Goal: Task Accomplishment & Management: Manage account settings

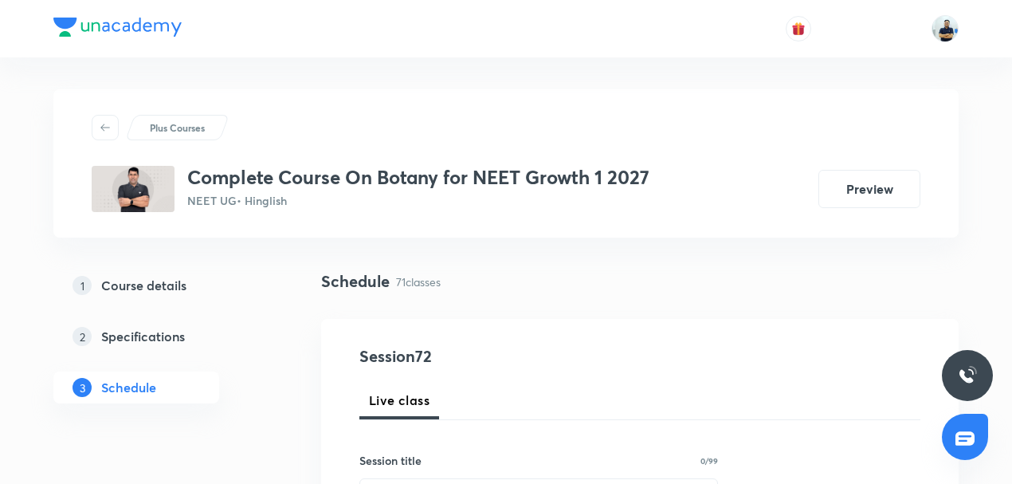
scroll to position [9534, 0]
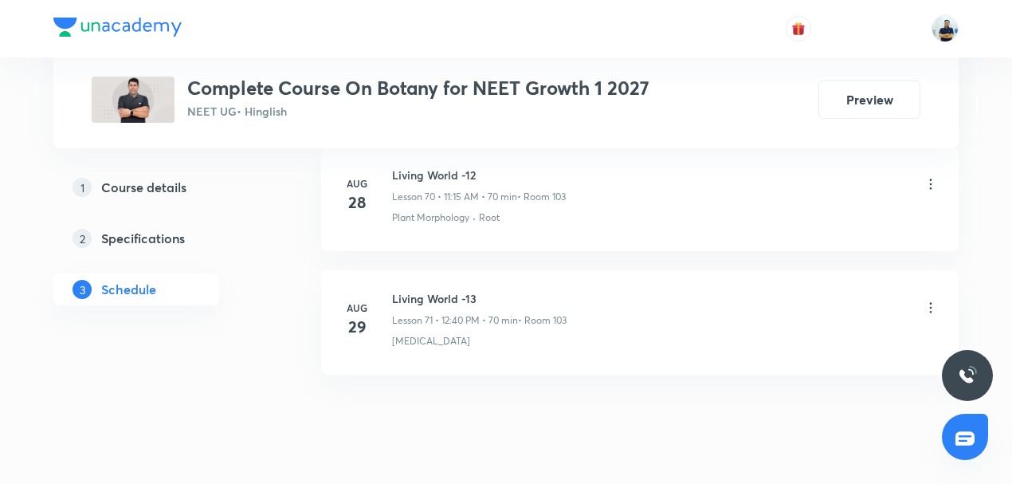
click at [423, 290] on h6 "Living World -13" at bounding box center [479, 298] width 175 height 17
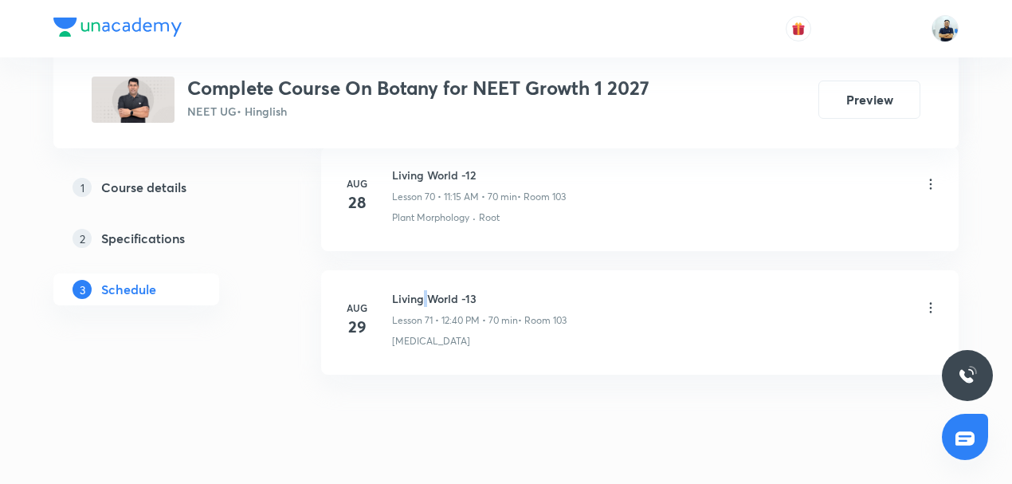
click at [423, 290] on h6 "Living World -13" at bounding box center [479, 298] width 175 height 17
click at [437, 290] on h6 "Living World -13" at bounding box center [479, 298] width 175 height 17
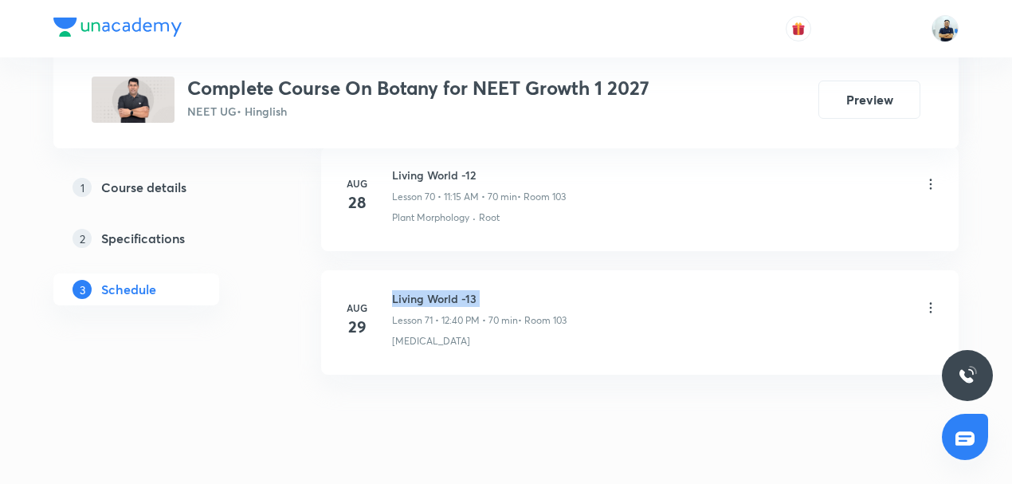
copy h6 "Living World -13"
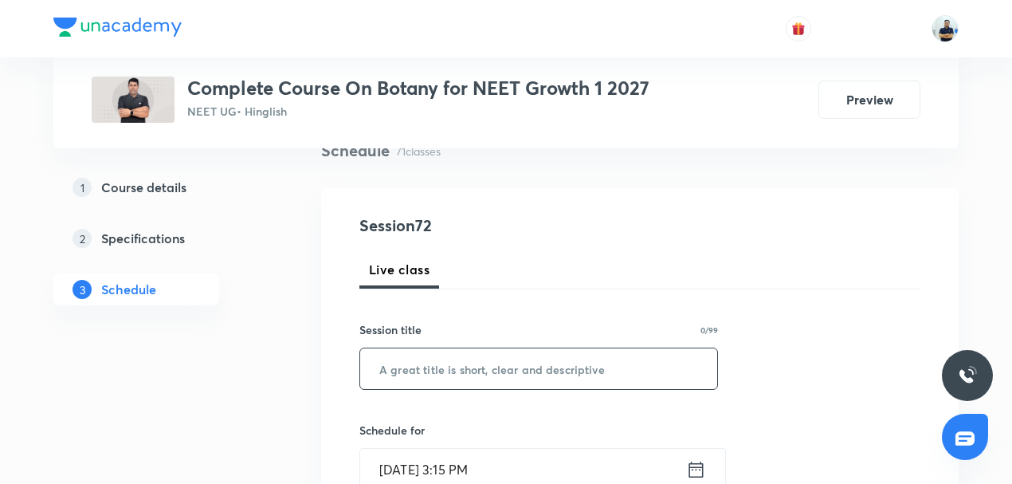
scroll to position [148, 0]
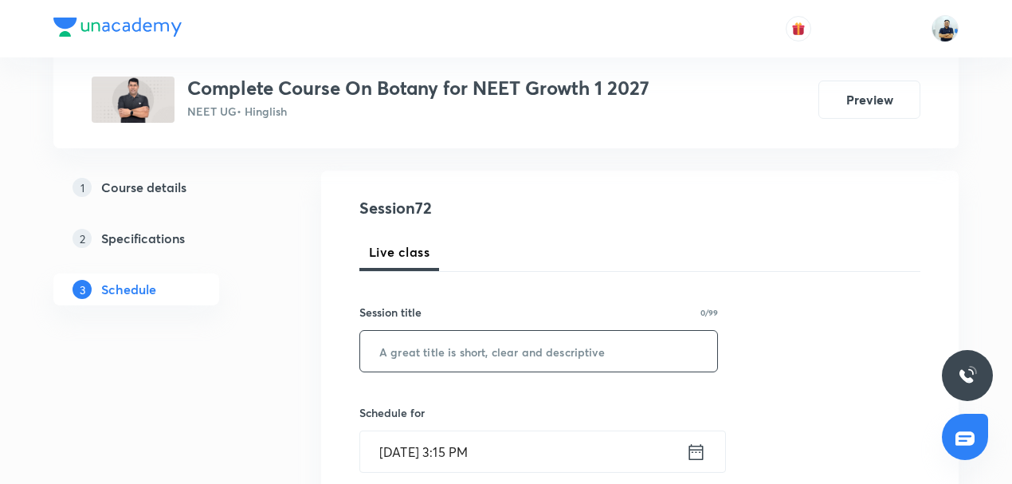
click at [453, 348] on input "text" at bounding box center [538, 351] width 357 height 41
paste input "Living World -13"
type input "Living World -14"
click at [493, 437] on input "Aug 31, 2025, 3:15 PM" at bounding box center [523, 451] width 326 height 41
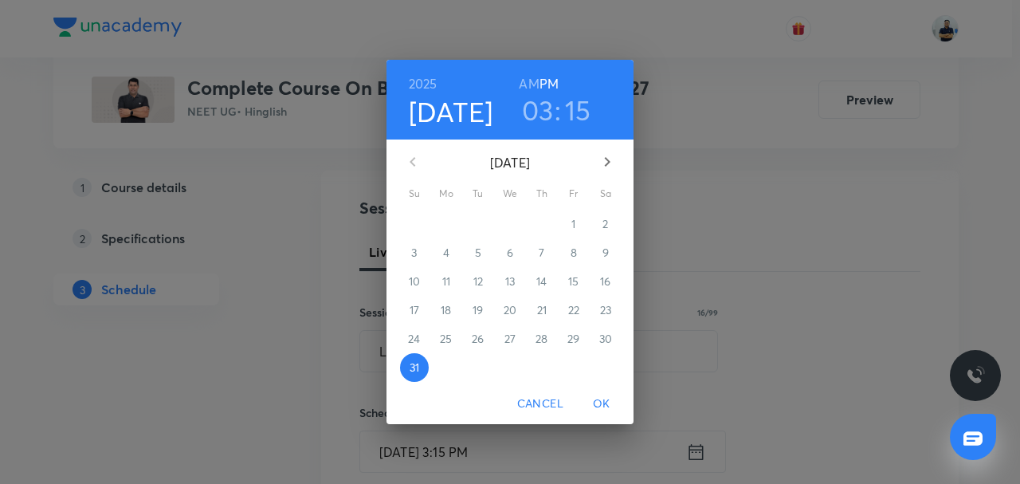
click at [611, 165] on icon "button" at bounding box center [607, 161] width 19 height 19
click at [437, 233] on button "1" at bounding box center [446, 224] width 29 height 29
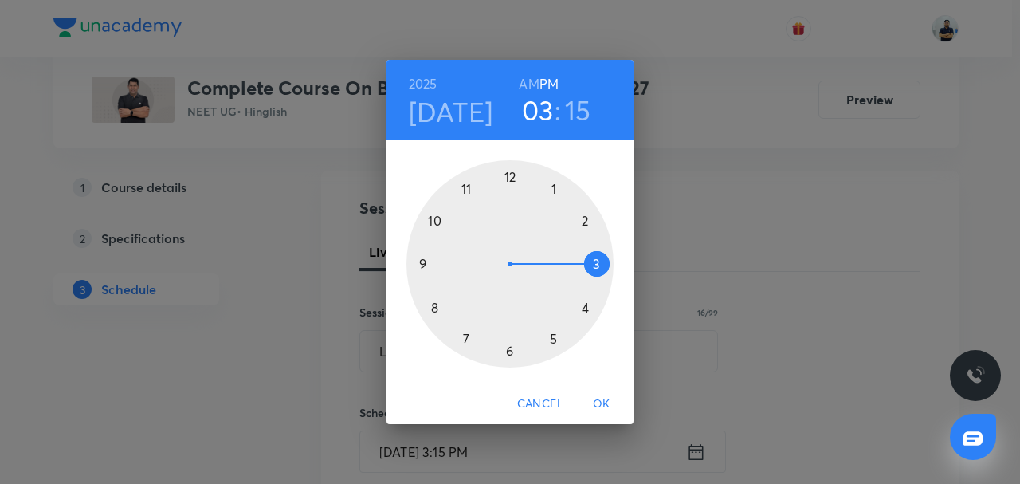
click at [526, 85] on h6 "AM" at bounding box center [529, 84] width 20 height 22
click at [468, 195] on div at bounding box center [510, 263] width 207 height 207
click at [590, 261] on div at bounding box center [510, 263] width 207 height 207
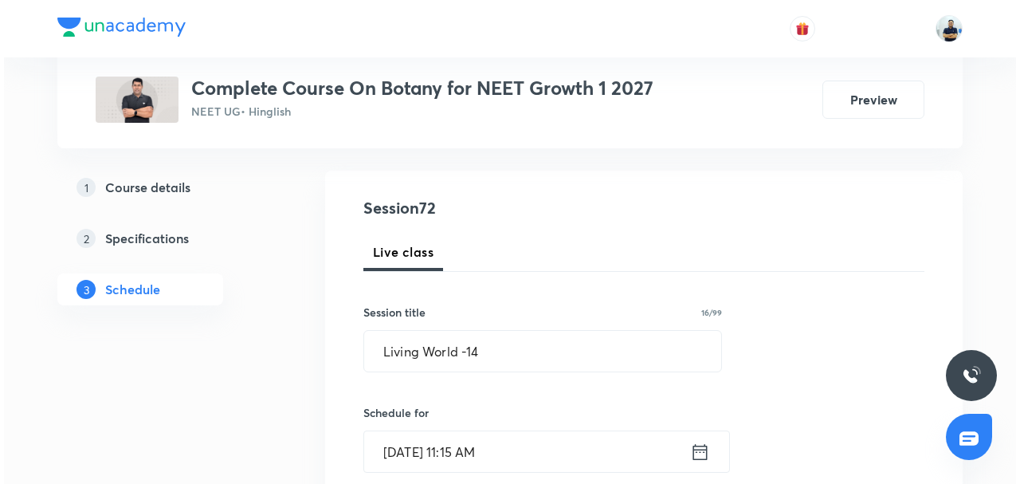
scroll to position [521, 0]
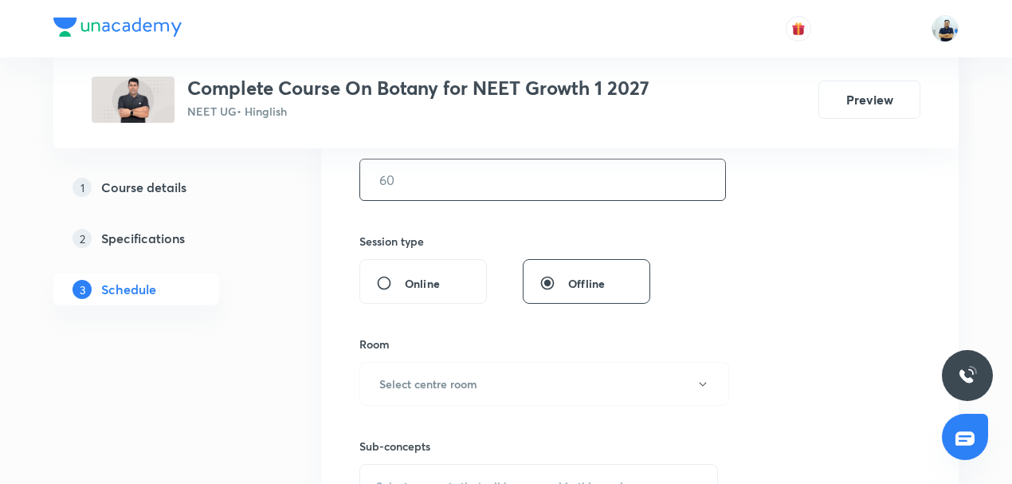
click at [402, 179] on input "text" at bounding box center [542, 179] width 365 height 41
type input "70"
click at [442, 374] on button "Select centre room" at bounding box center [545, 384] width 370 height 44
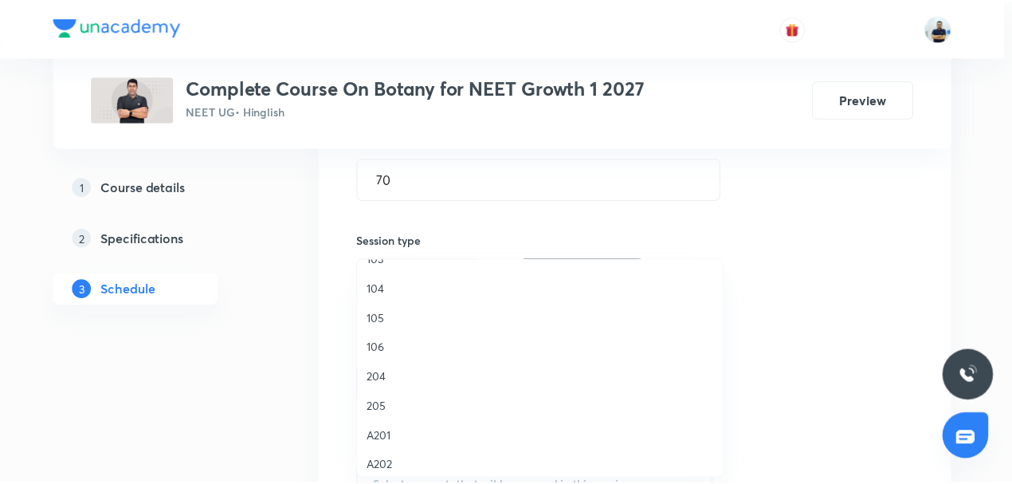
scroll to position [158, 0]
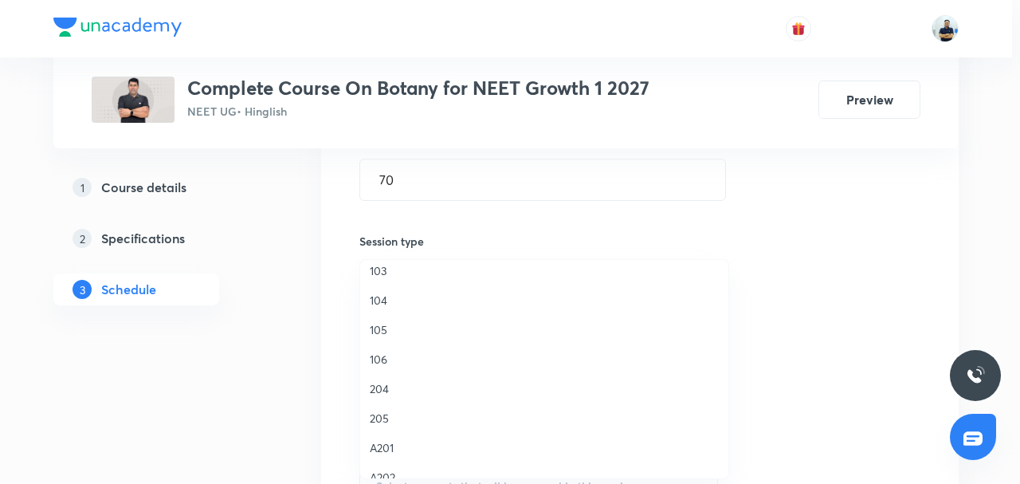
click at [399, 280] on li "103" at bounding box center [544, 270] width 368 height 29
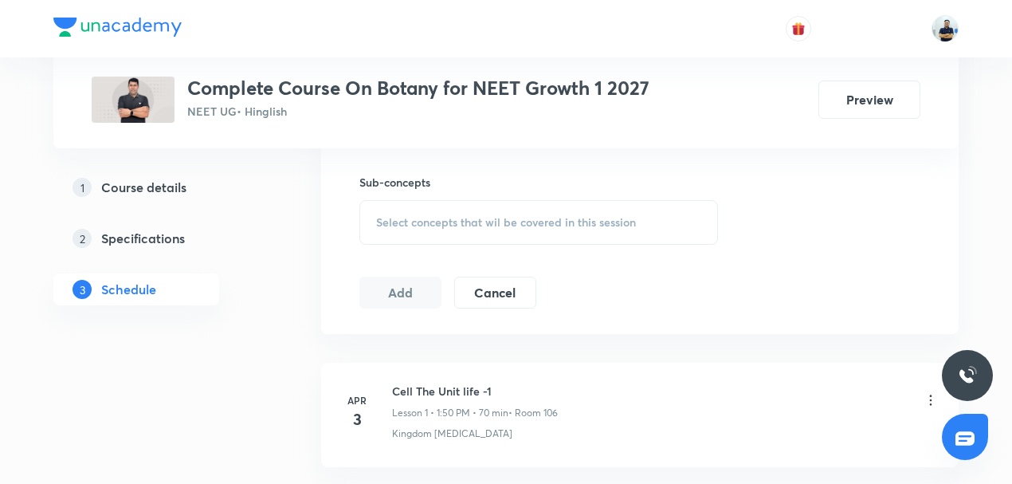
scroll to position [744, 0]
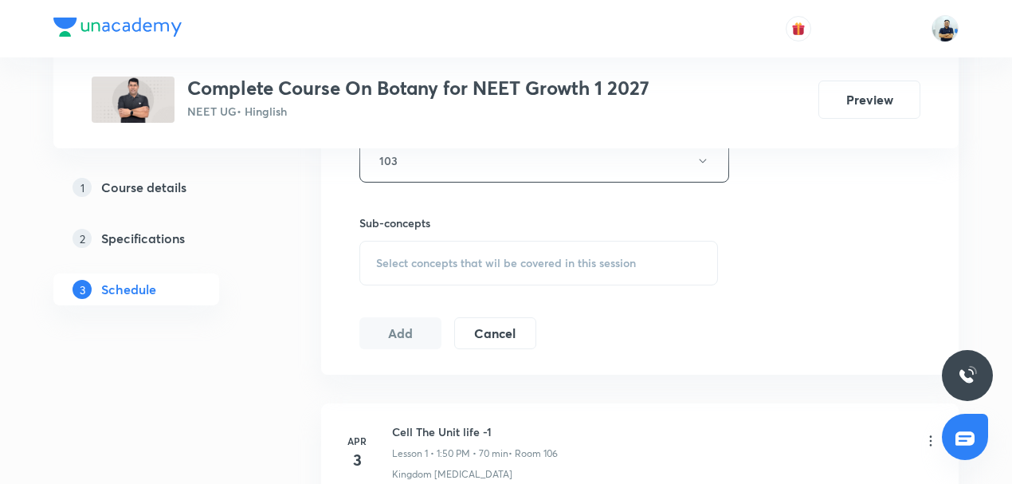
click at [560, 257] on span "Select concepts that wil be covered in this session" at bounding box center [506, 263] width 260 height 13
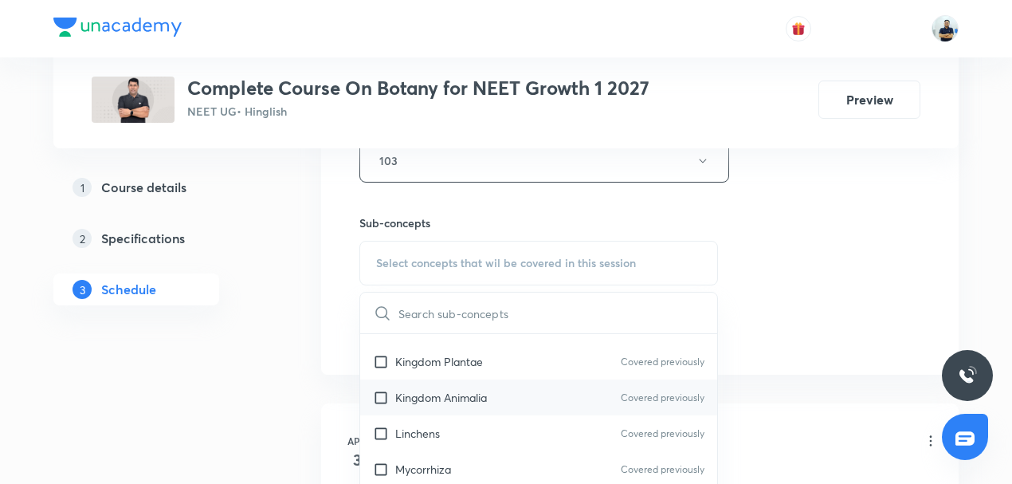
click at [419, 379] on div "Kingdom Animalia Covered previously" at bounding box center [538, 397] width 357 height 36
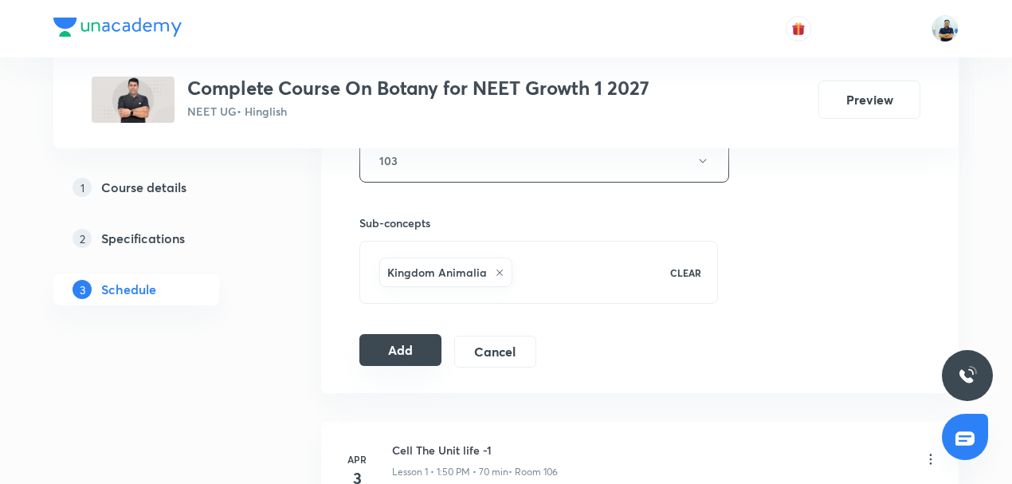
click at [433, 352] on button "Add" at bounding box center [401, 350] width 82 height 32
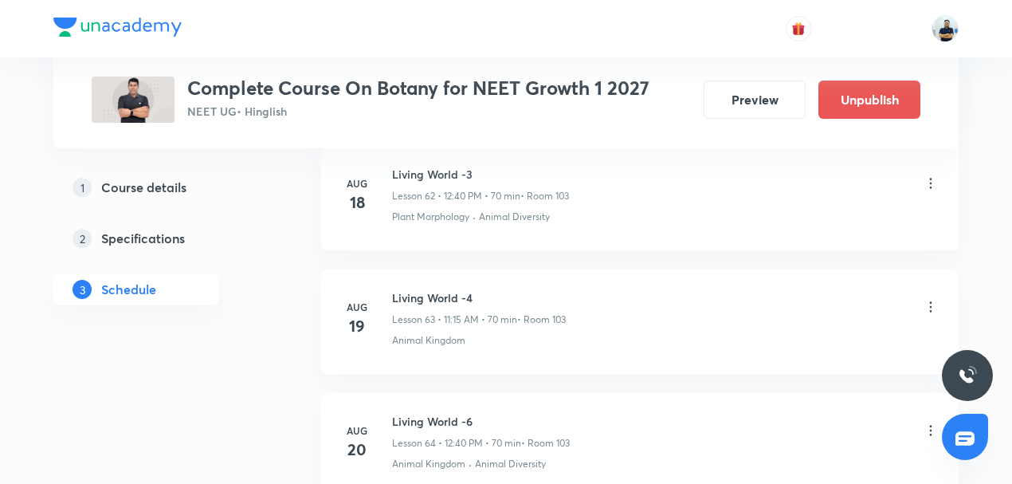
scroll to position [8927, 0]
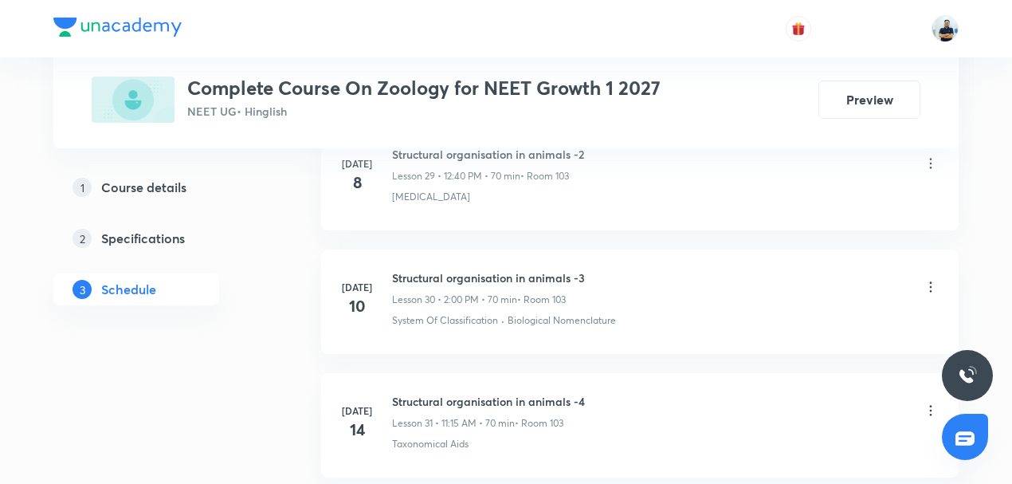
scroll to position [6089, 0]
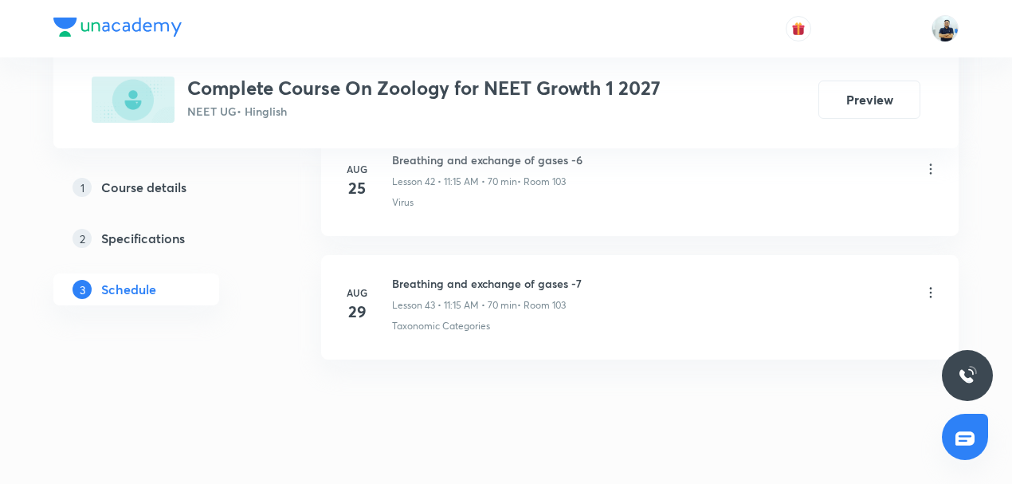
click at [457, 275] on h6 "Breathing and exchange of gases -7" at bounding box center [487, 283] width 190 height 17
click at [456, 275] on h6 "Breathing and exchange of gases -7" at bounding box center [487, 283] width 190 height 17
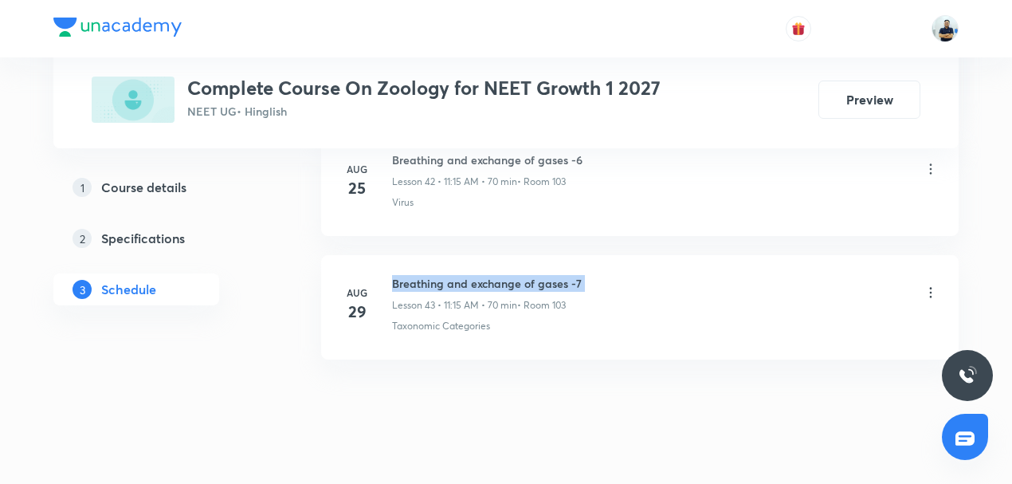
click at [456, 275] on h6 "Breathing and exchange of gases -7" at bounding box center [487, 283] width 190 height 17
copy h6 "Breathing and exchange of gases -7"
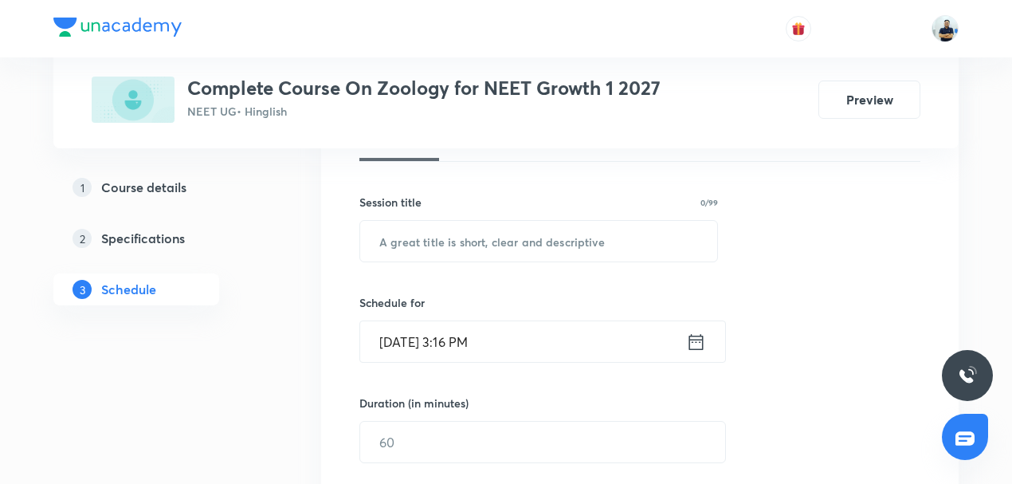
scroll to position [235, 0]
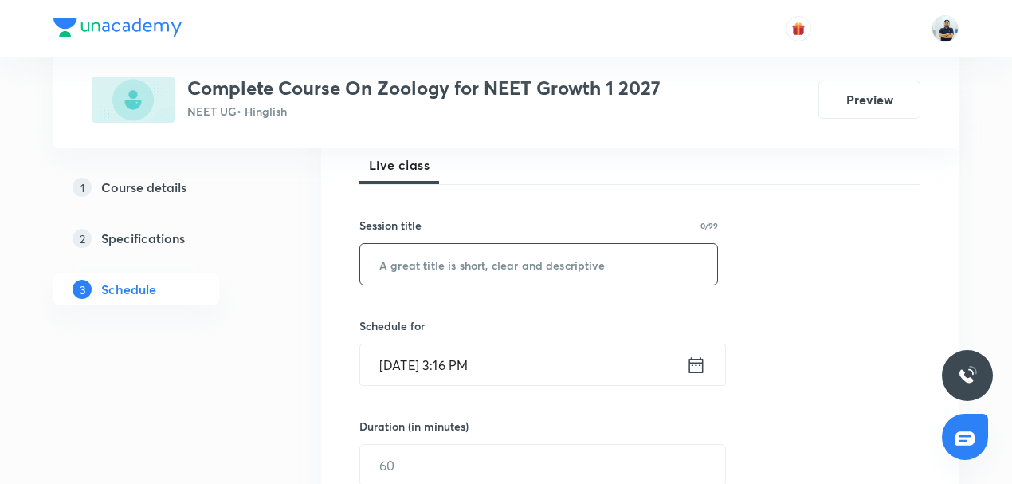
click at [458, 268] on input "text" at bounding box center [538, 264] width 357 height 41
paste input "Breathing and exchange of gases -7"
type input "Breathing and exchange of gases -8"
click at [446, 362] on input "Aug 31, 2025, 3:16 PM" at bounding box center [523, 364] width 326 height 41
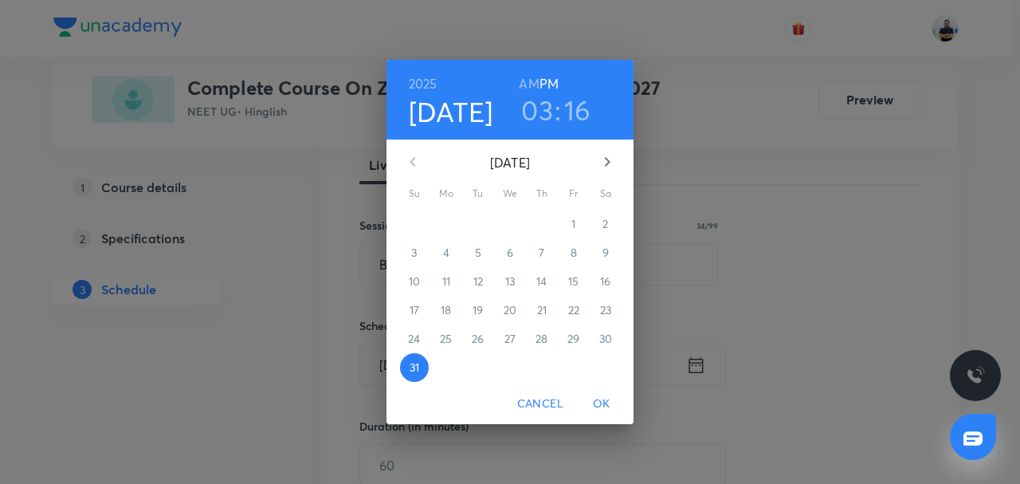
click at [593, 161] on button "button" at bounding box center [607, 162] width 38 height 38
click at [472, 229] on span "2" at bounding box center [478, 224] width 29 height 16
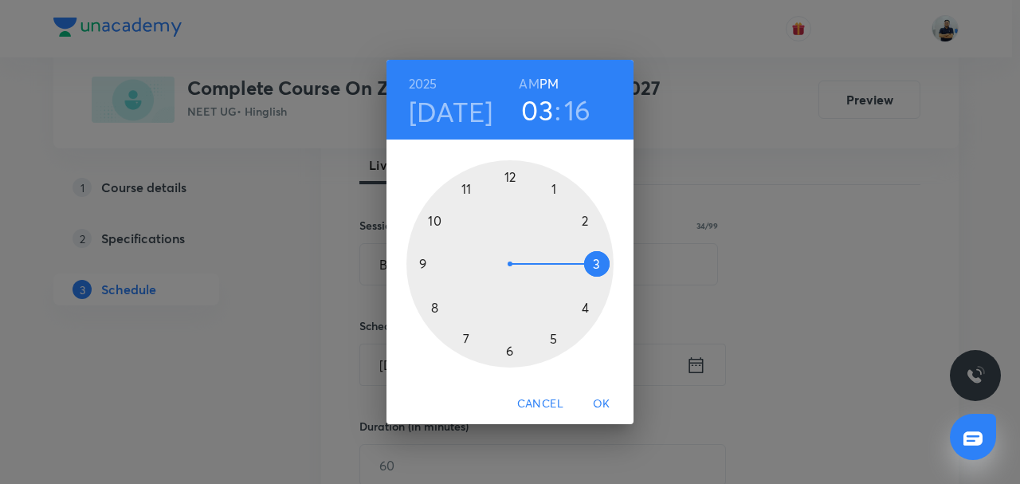
click at [461, 108] on h4 "Sep 2" at bounding box center [451, 111] width 84 height 33
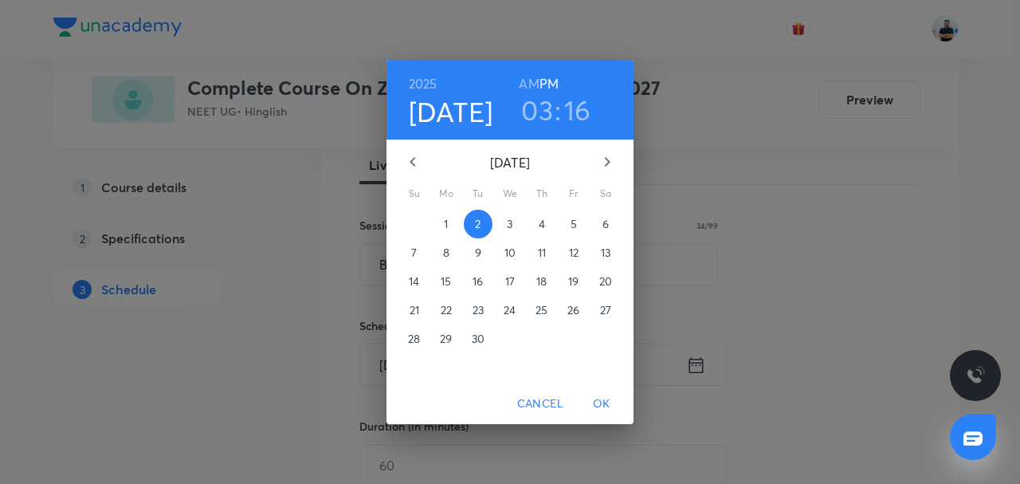
click at [449, 212] on button "1" at bounding box center [446, 224] width 29 height 29
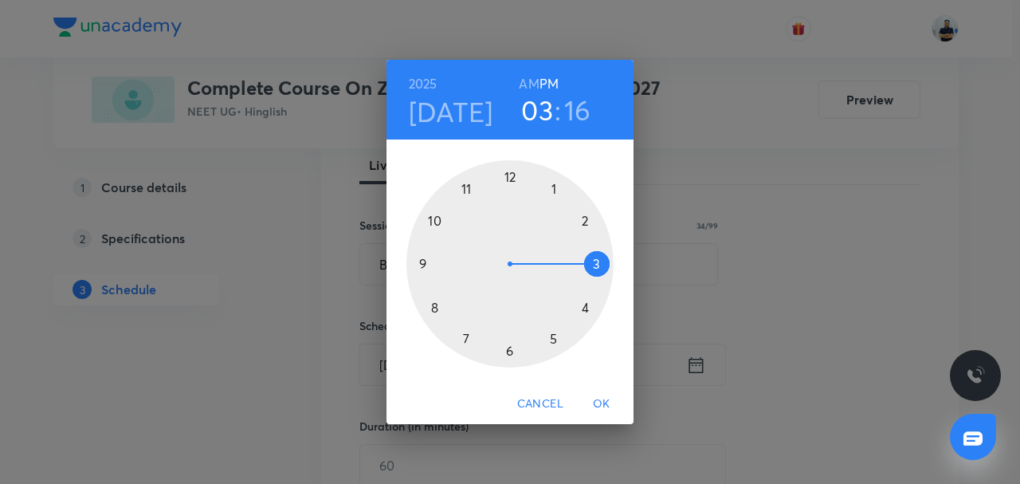
click at [584, 214] on div at bounding box center [510, 263] width 207 height 207
click at [508, 179] on div at bounding box center [510, 263] width 207 height 207
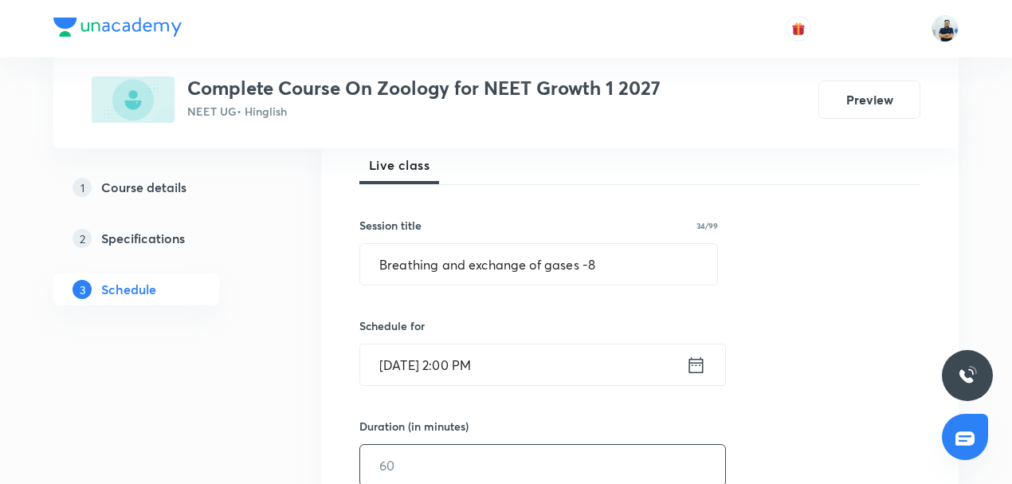
click at [435, 450] on input "text" at bounding box center [542, 465] width 365 height 41
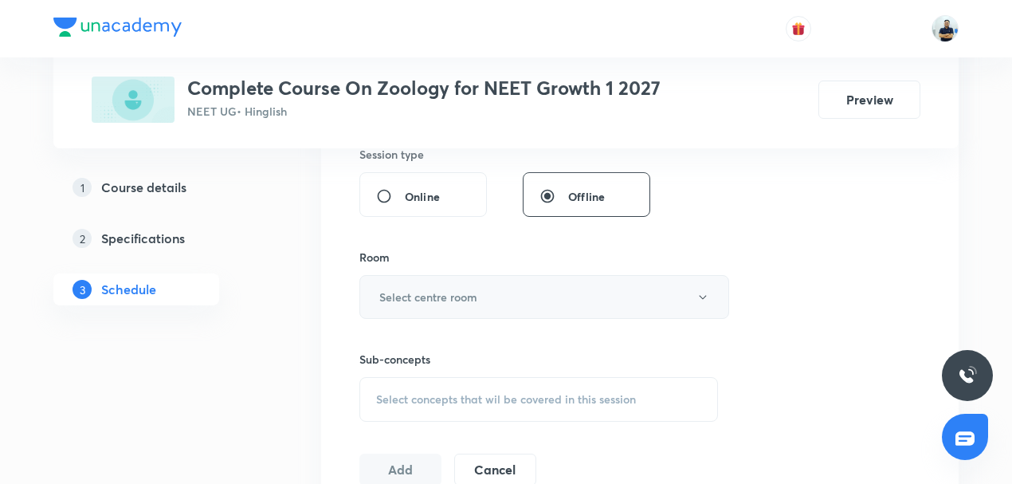
type input "70"
click at [434, 285] on button "Select centre room" at bounding box center [545, 297] width 370 height 44
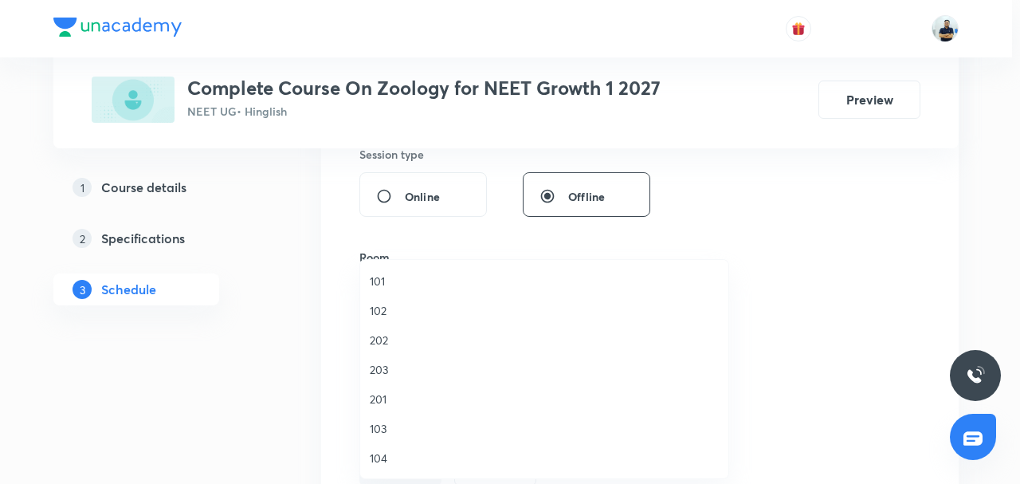
click at [397, 424] on span "103" at bounding box center [544, 428] width 349 height 17
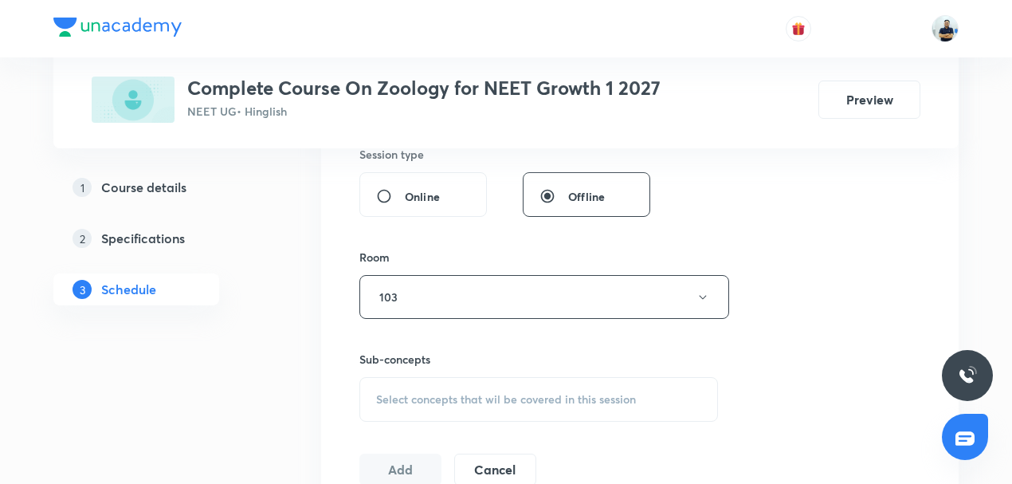
click at [484, 394] on span "Select concepts that wil be covered in this session" at bounding box center [506, 399] width 260 height 13
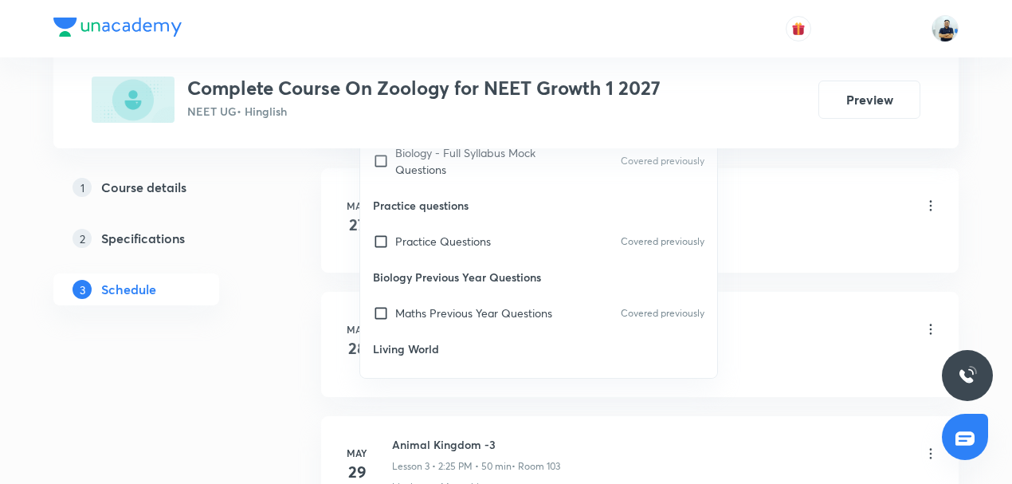
scroll to position [371, 0]
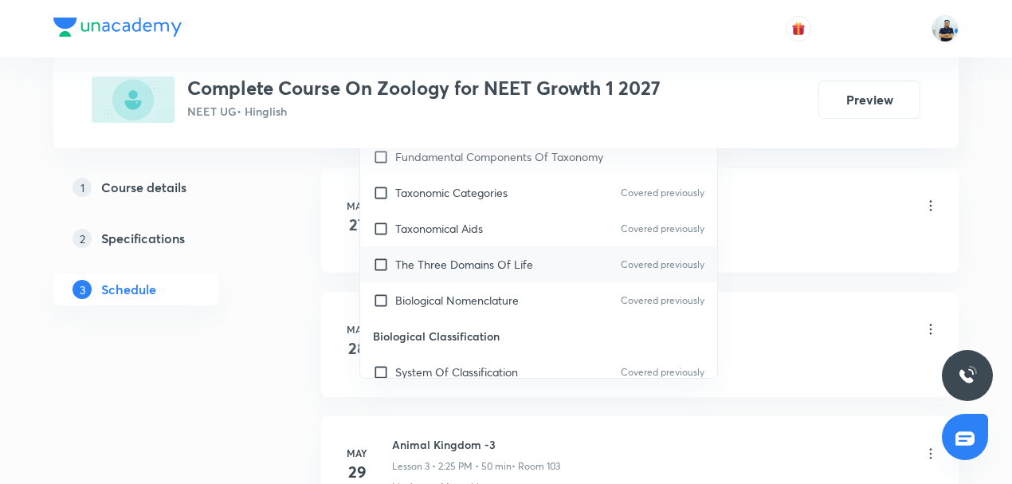
click at [428, 266] on p "The Three Domains Of Life" at bounding box center [464, 264] width 138 height 17
checkbox input "true"
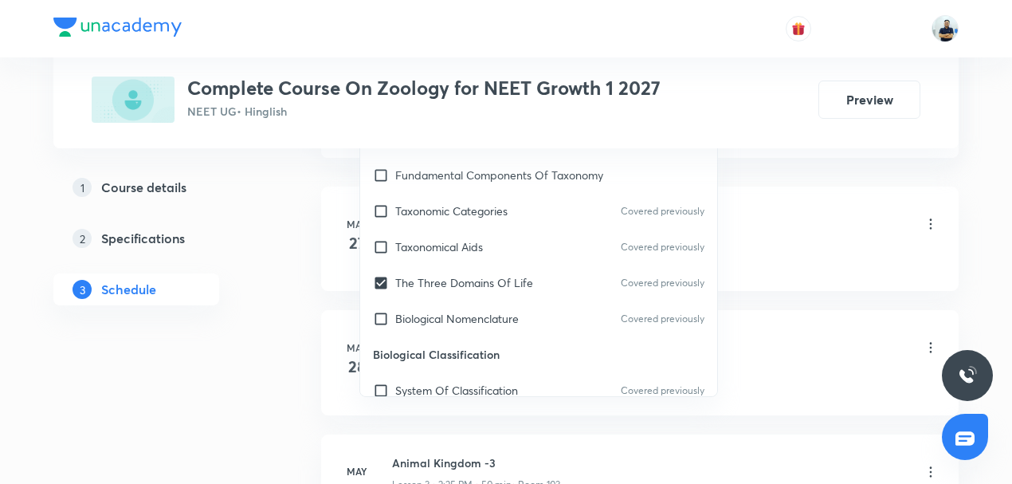
drag, startPoint x: 874, startPoint y: 226, endPoint x: 749, endPoint y: 242, distance: 126.3
click at [867, 225] on div "Animal Kingdom -1 Lesson 1 • 1:25 PM • 50 min • Room 105" at bounding box center [665, 224] width 547 height 37
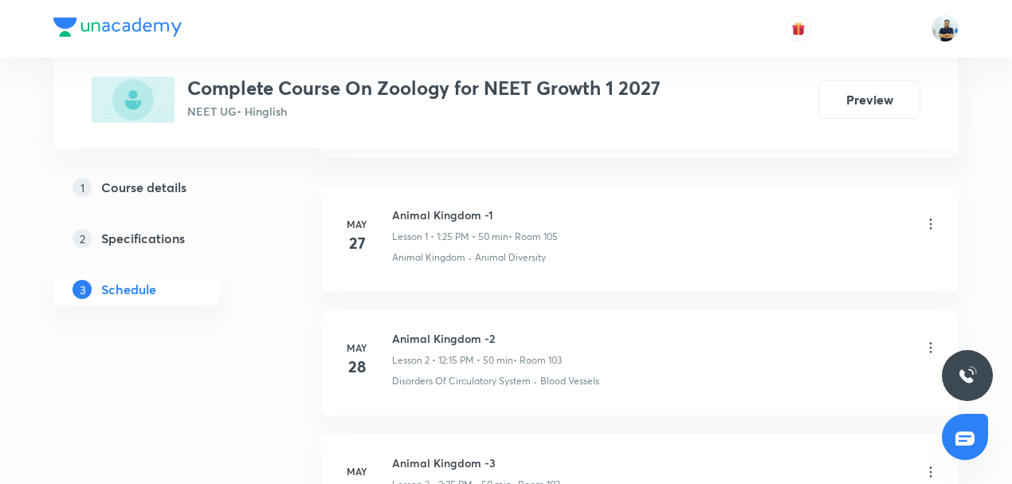
scroll to position [607, 0]
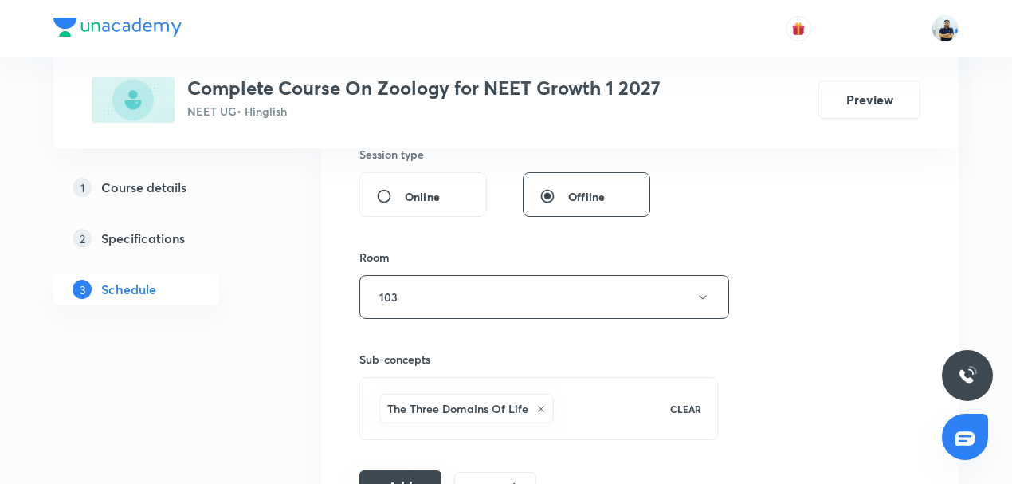
click at [394, 472] on button "Add" at bounding box center [401, 486] width 82 height 32
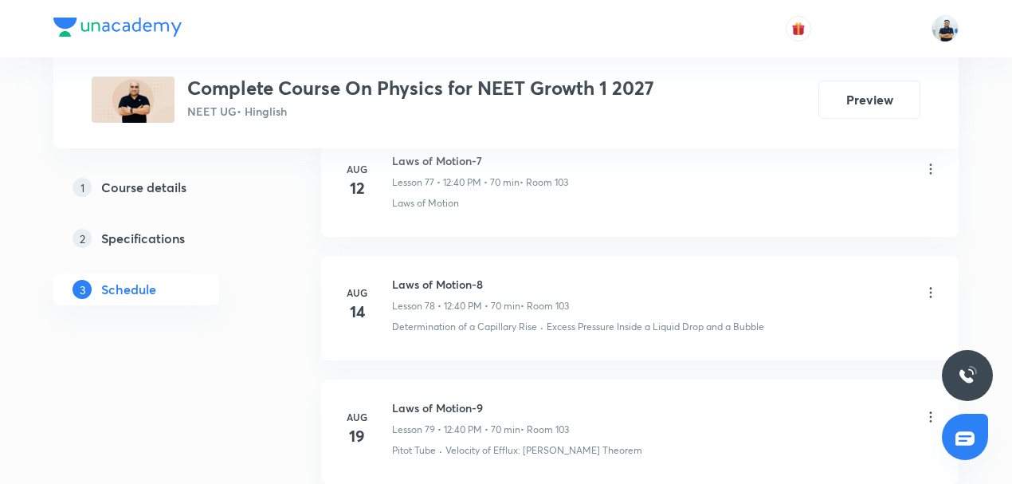
scroll to position [11383, 0]
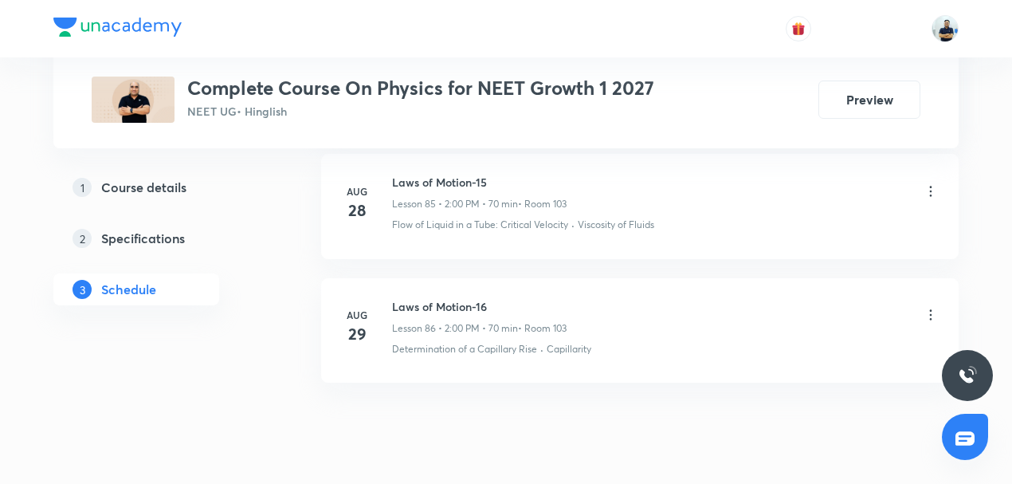
click at [411, 298] on h6 "Laws of Motion-16" at bounding box center [479, 306] width 175 height 17
copy h6 "Laws of Motion-16"
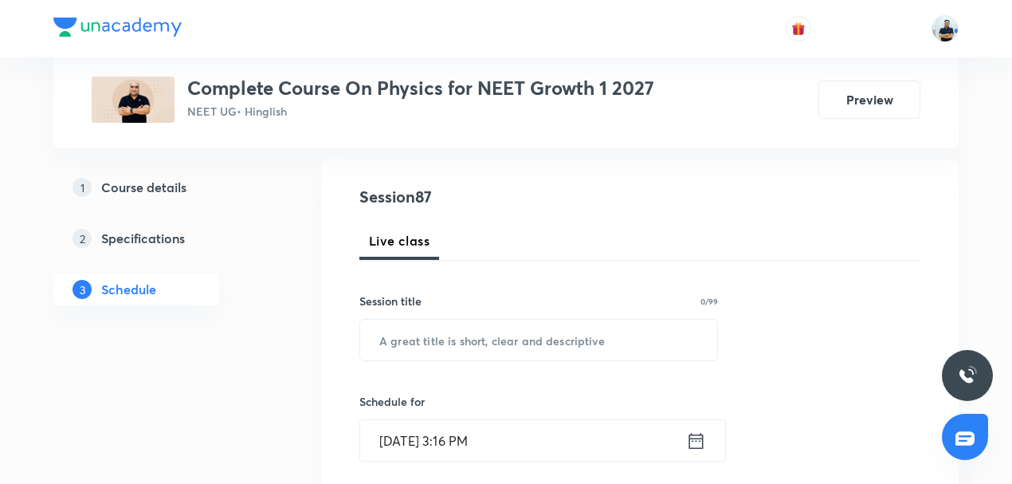
scroll to position [174, 0]
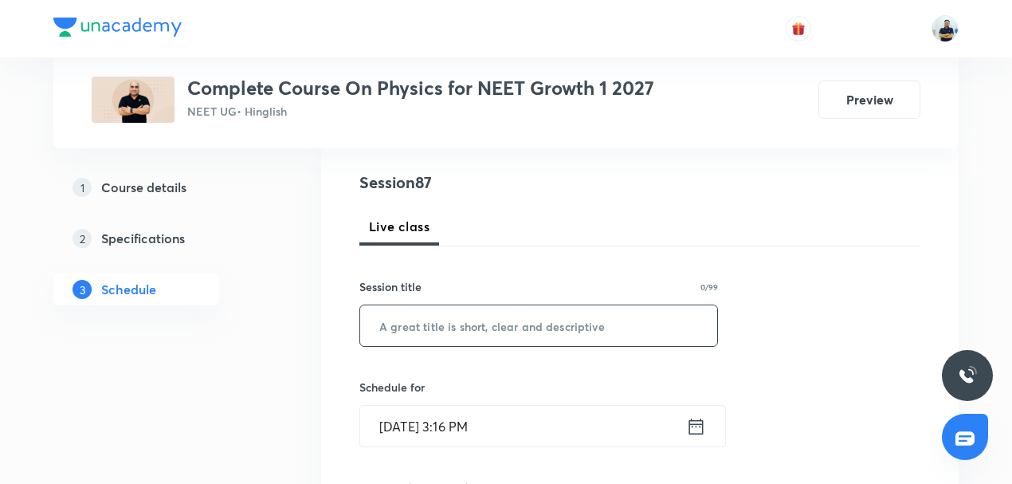
click at [474, 324] on input "text" at bounding box center [538, 325] width 357 height 41
paste input "Laws of Motion-16"
type input "Laws of Motion-17"
click at [470, 426] on input "Aug 31, 2025, 3:16 PM" at bounding box center [523, 426] width 326 height 41
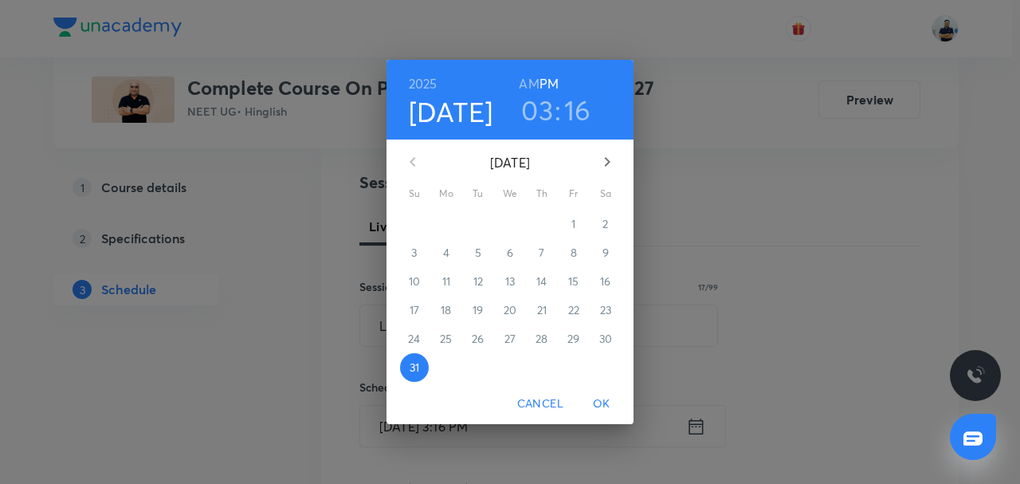
click at [607, 158] on icon "button" at bounding box center [607, 161] width 19 height 19
click at [446, 222] on p "1" at bounding box center [446, 224] width 4 height 16
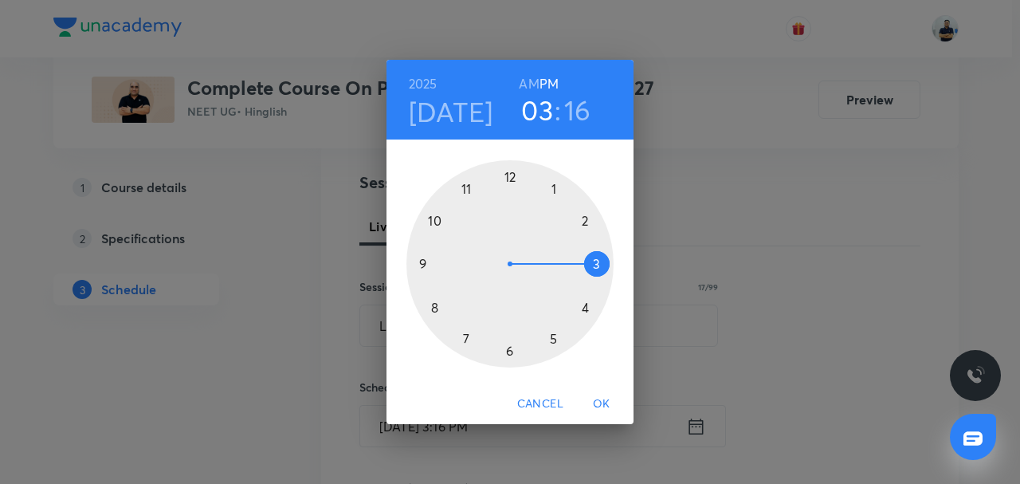
click at [507, 181] on div at bounding box center [510, 263] width 207 height 207
click at [438, 308] on div at bounding box center [510, 263] width 207 height 207
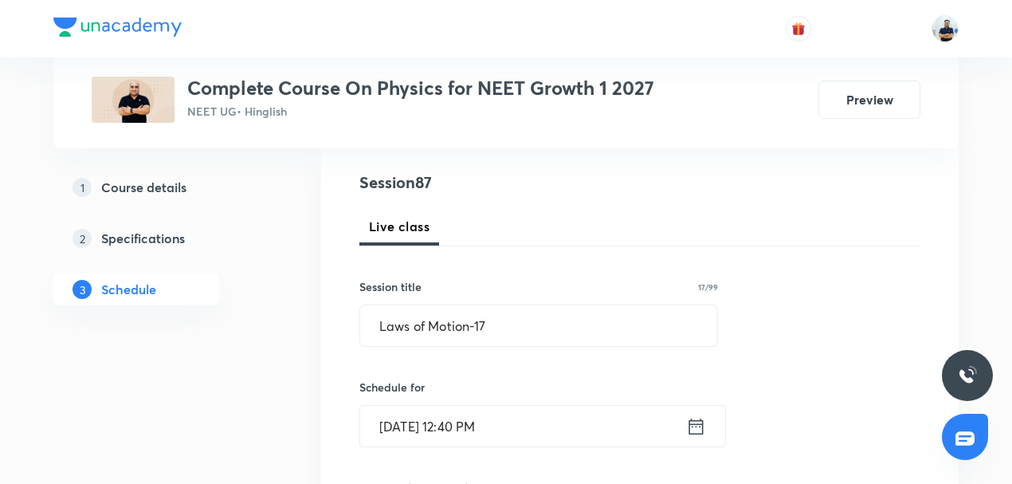
scroll to position [545, 0]
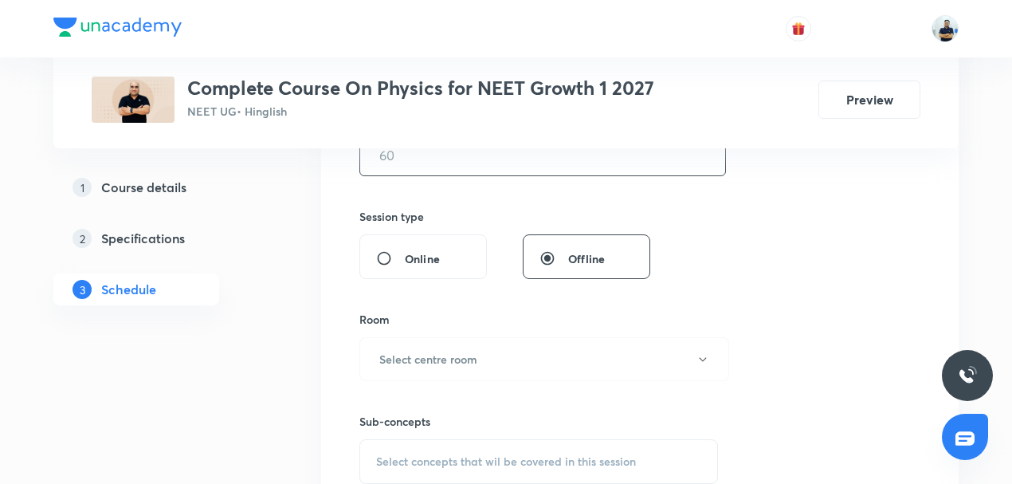
click at [429, 169] on input "text" at bounding box center [542, 155] width 365 height 41
type input "70"
click at [464, 354] on h6 "Select centre room" at bounding box center [428, 359] width 98 height 17
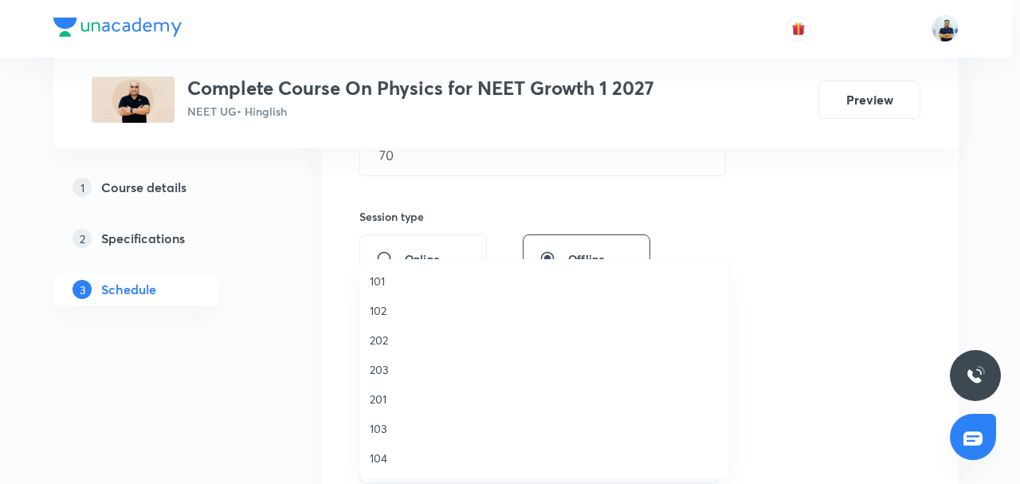
click at [387, 426] on span "103" at bounding box center [544, 428] width 349 height 17
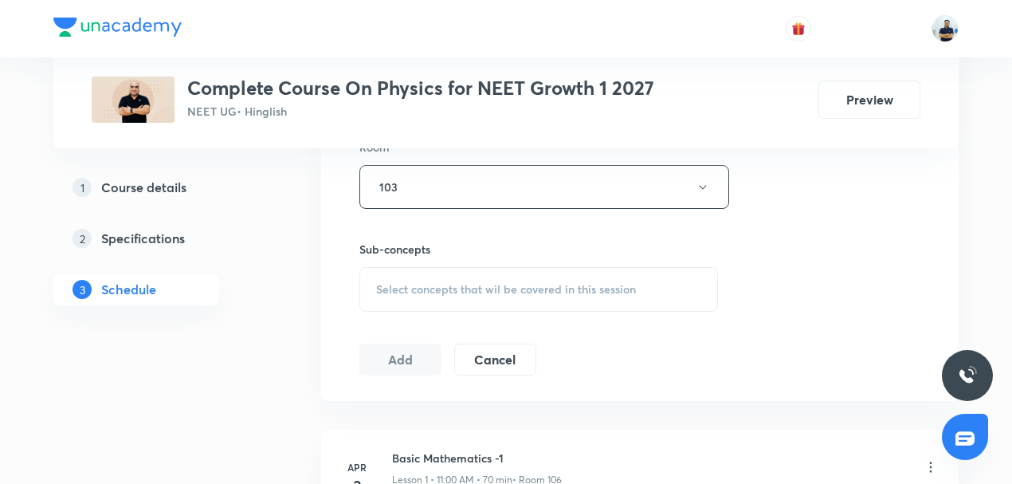
scroll to position [719, 0]
click at [533, 283] on span "Select concepts that wil be covered in this session" at bounding box center [506, 287] width 260 height 13
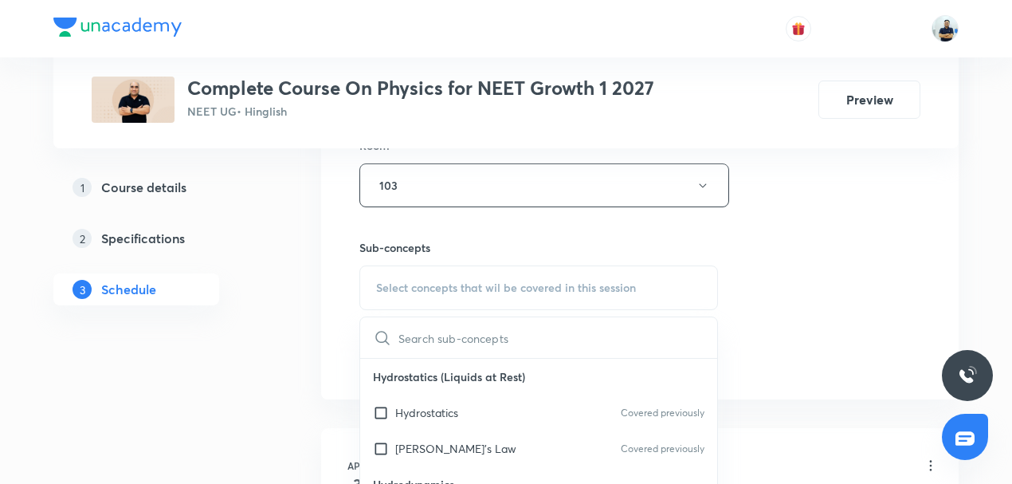
scroll to position [371, 0]
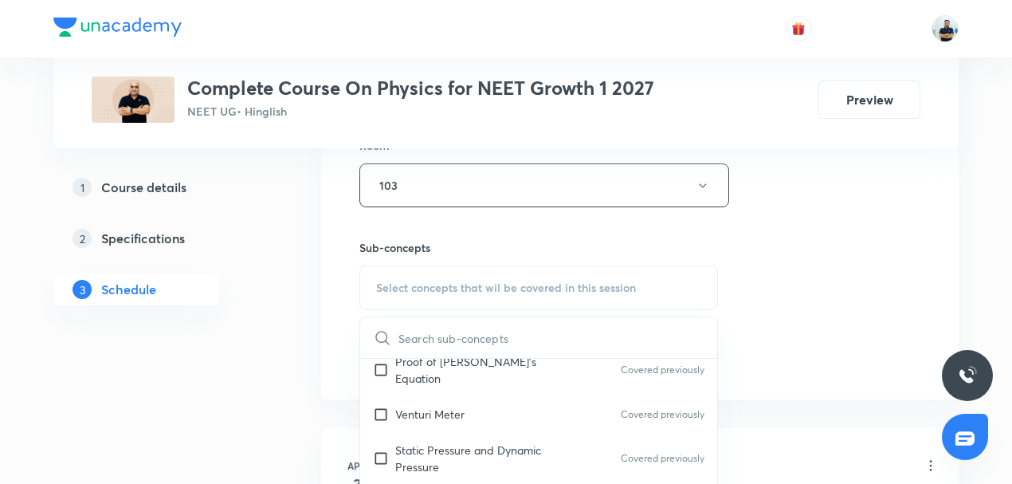
drag, startPoint x: 450, startPoint y: 397, endPoint x: 733, endPoint y: 345, distance: 288.5
click at [450, 406] on p "Venturi Meter" at bounding box center [429, 414] width 69 height 17
checkbox input "true"
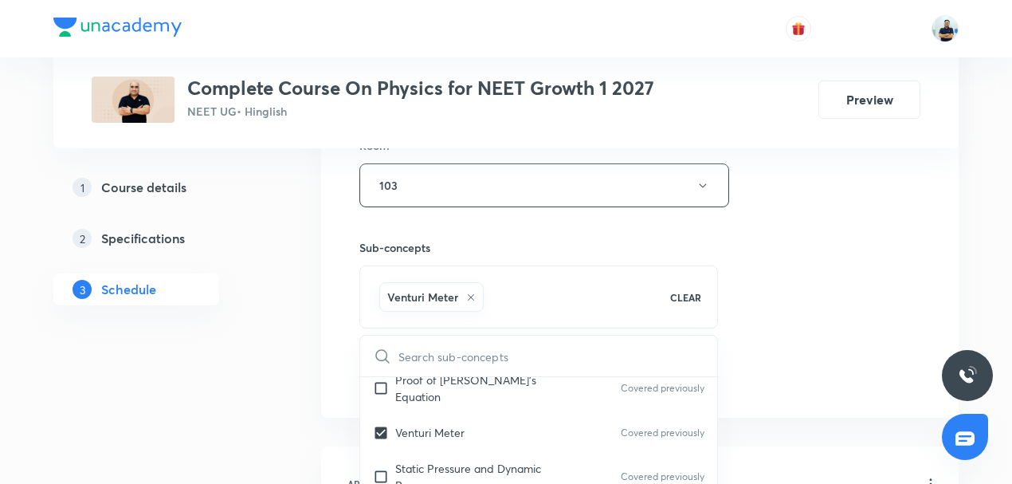
click at [746, 345] on div "Session 87 Live class Session title 17/99 Laws of Motion-17 ​ Schedule for Sept…" at bounding box center [640, 8] width 561 height 767
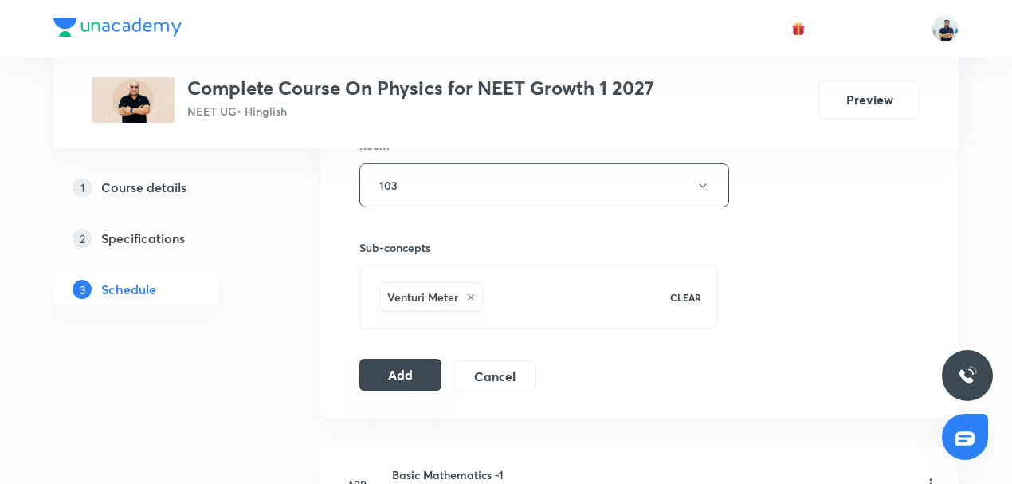
click at [421, 370] on button "Add" at bounding box center [401, 375] width 82 height 32
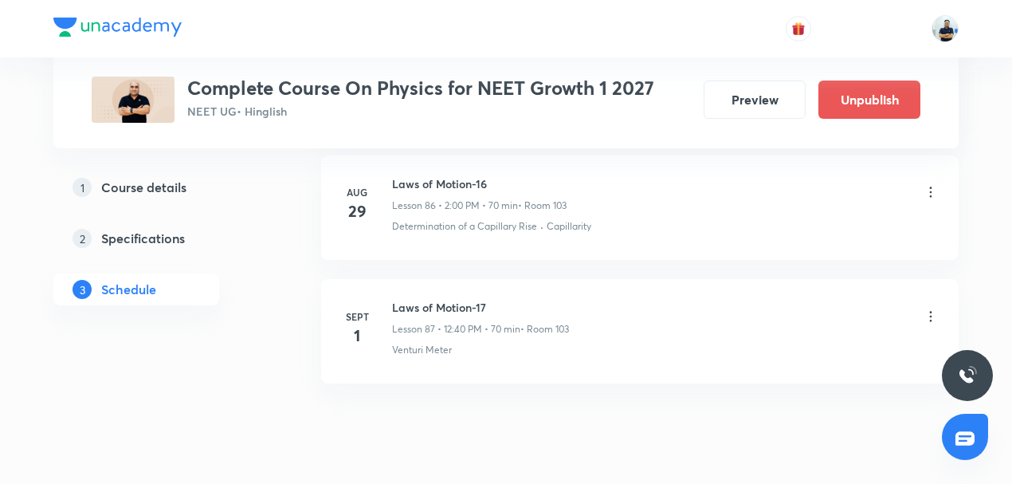
scroll to position [10776, 0]
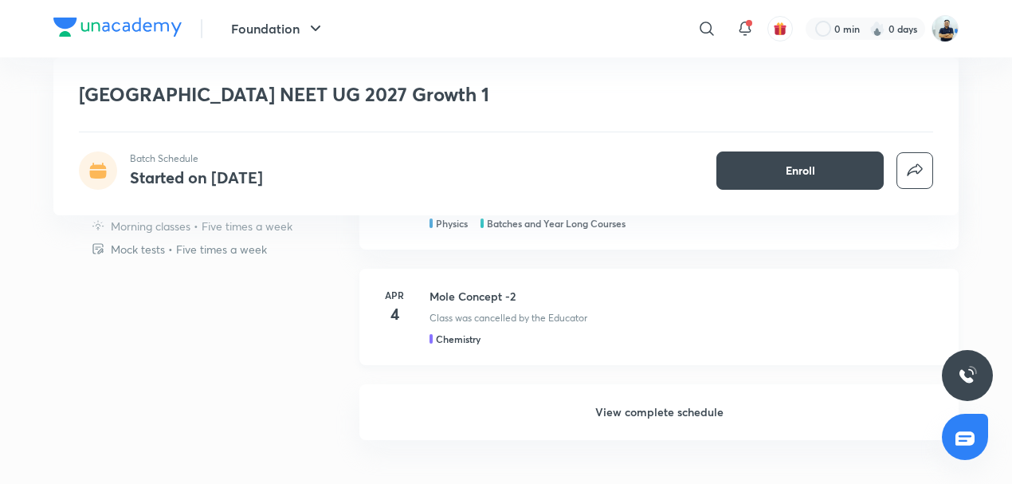
scroll to position [1339, 0]
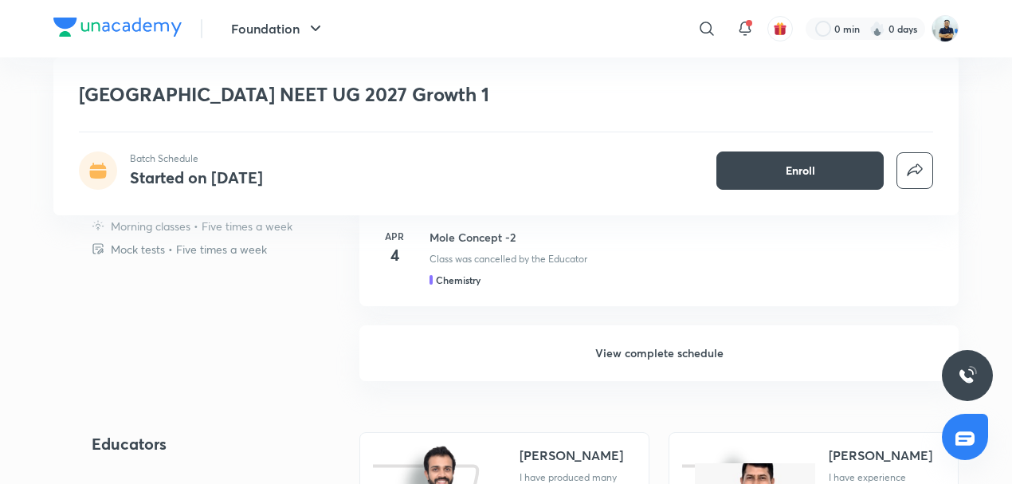
click at [603, 346] on h6 "View complete schedule" at bounding box center [659, 353] width 599 height 56
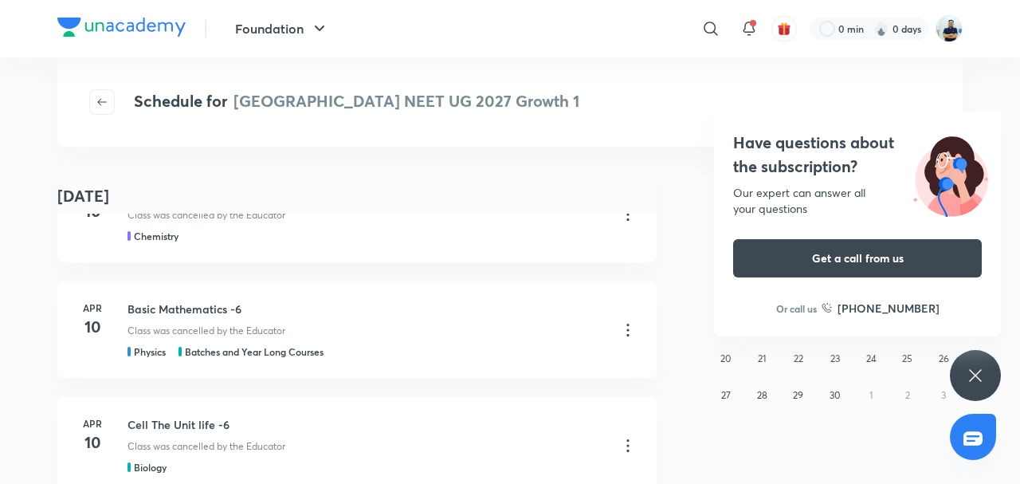
scroll to position [2592, 0]
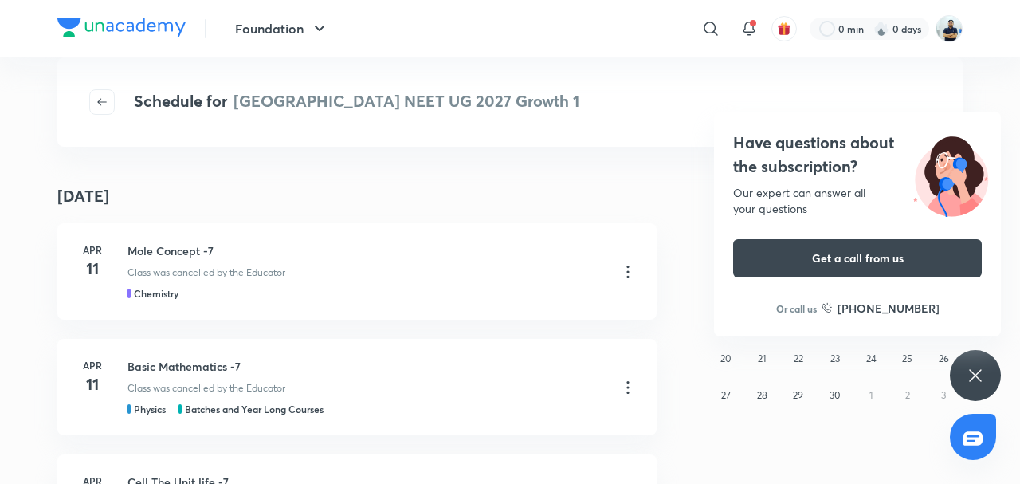
click at [973, 366] on icon at bounding box center [975, 375] width 19 height 19
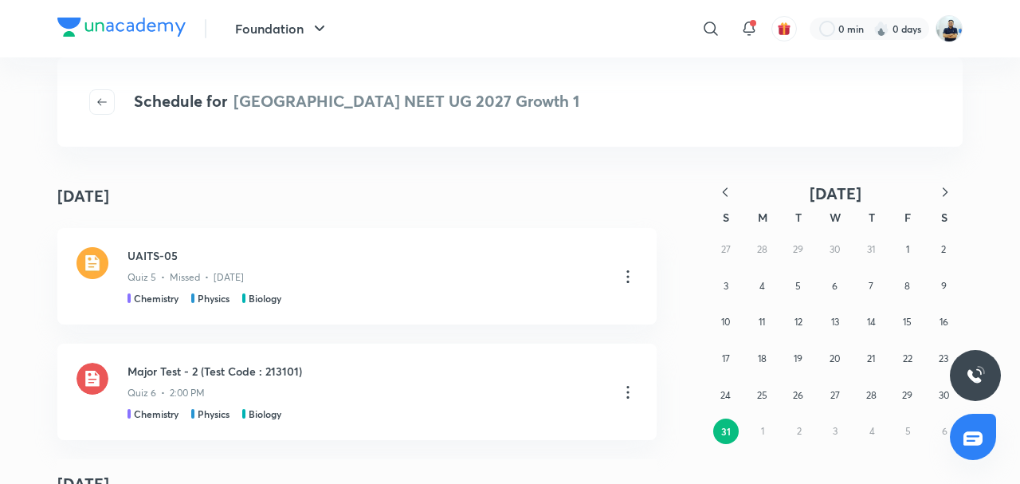
click at [761, 439] on div "27 28 29 30 31 1 2 3 4 5 6 7 8 9 10 11 12 13 14 15 16 17 18 19 20 21 22 23 24 2…" at bounding box center [835, 340] width 255 height 218
click at [947, 191] on icon "button" at bounding box center [945, 192] width 16 height 16
click at [764, 253] on abbr "1" at bounding box center [762, 249] width 3 height 12
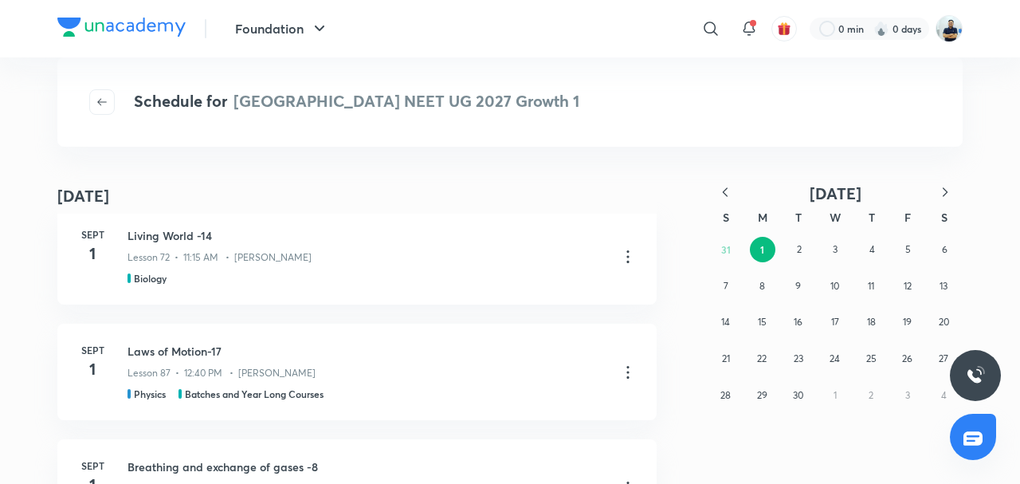
scroll to position [7, 0]
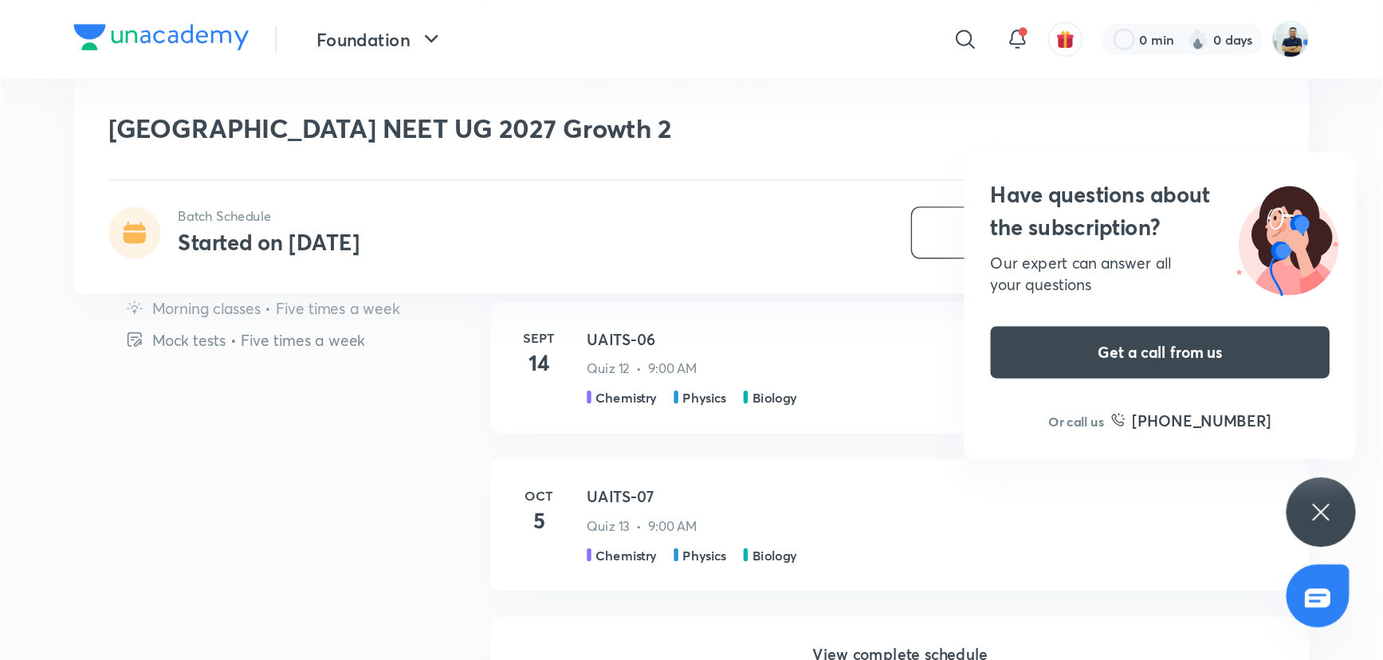
scroll to position [905, 0]
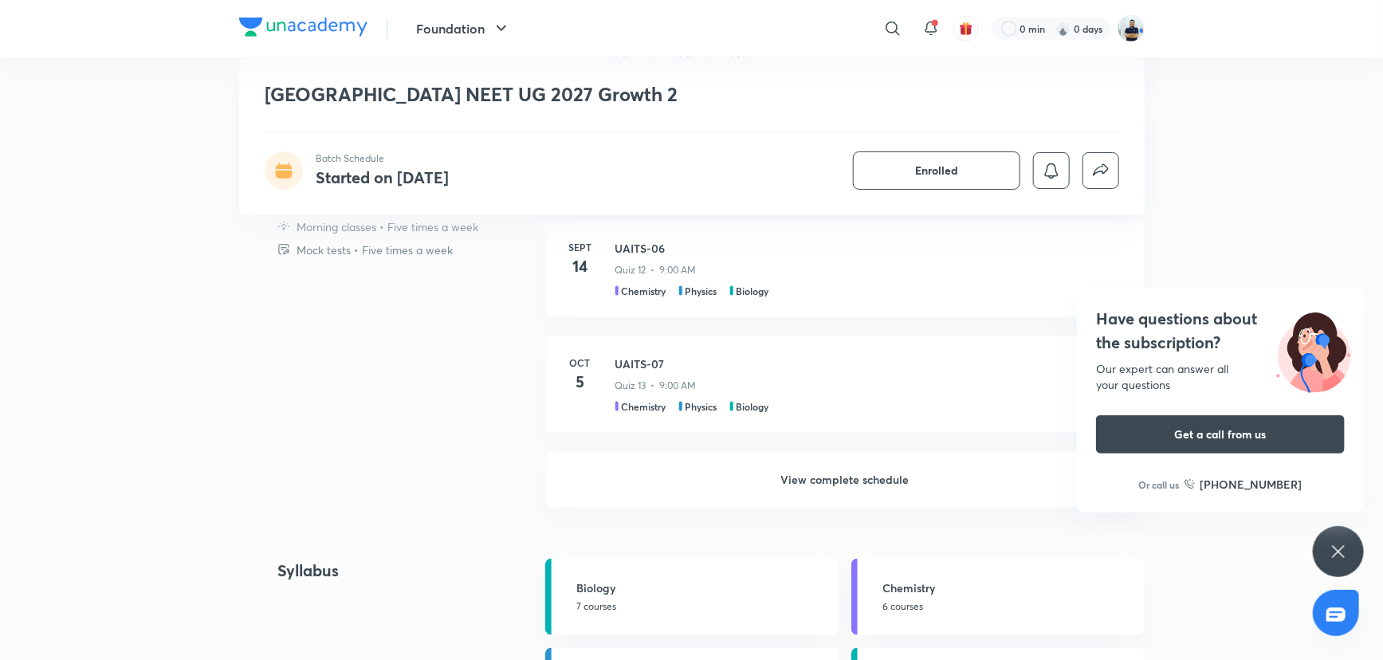
click at [860, 483] on h6 "View complete schedule" at bounding box center [844, 480] width 599 height 56
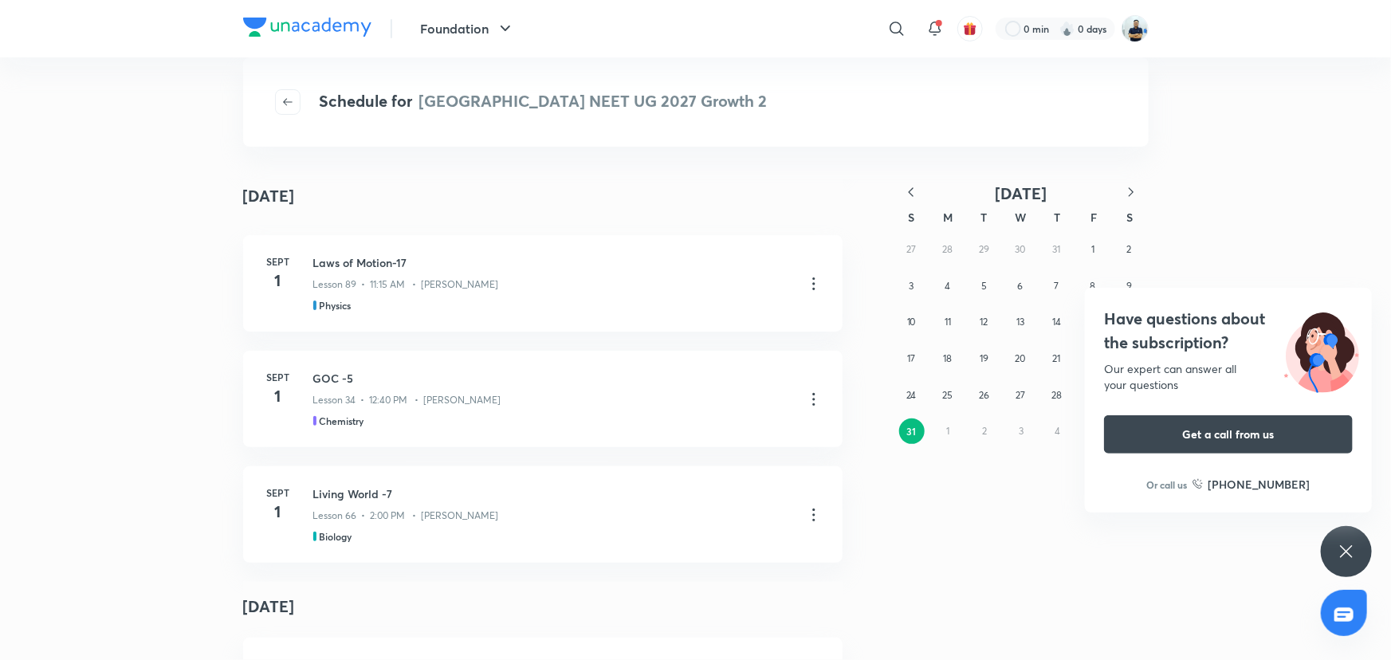
scroll to position [84, 0]
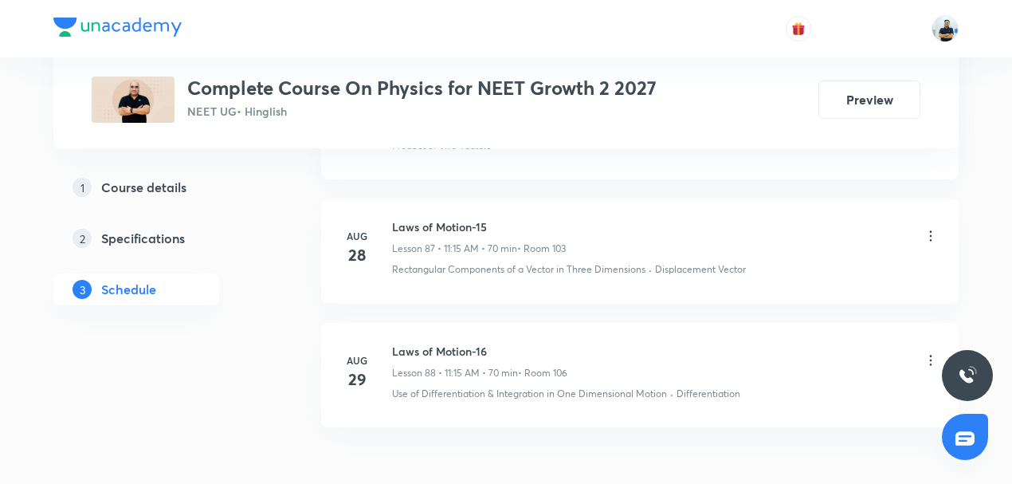
scroll to position [11630, 0]
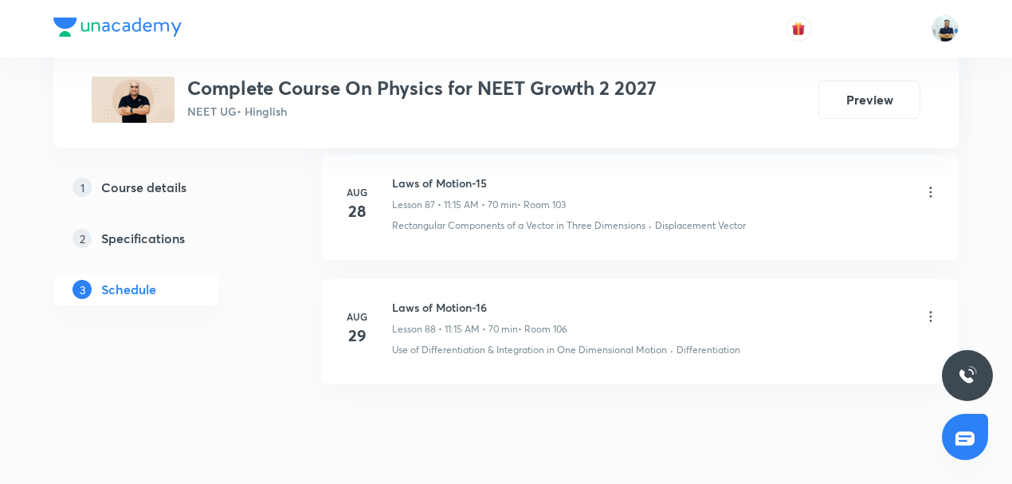
click at [427, 299] on h6 "Laws of Motion-16" at bounding box center [479, 307] width 175 height 17
copy h6 "Laws of Motion-16"
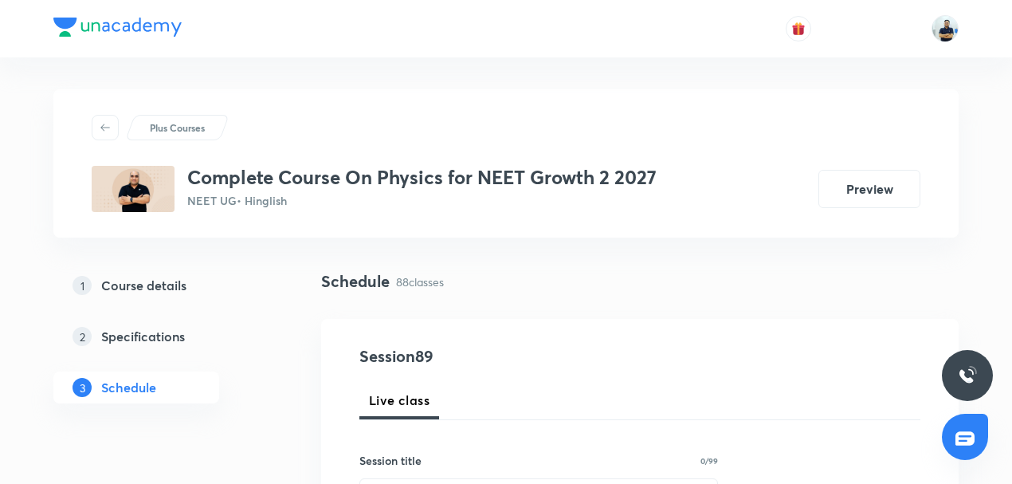
scroll to position [37, 0]
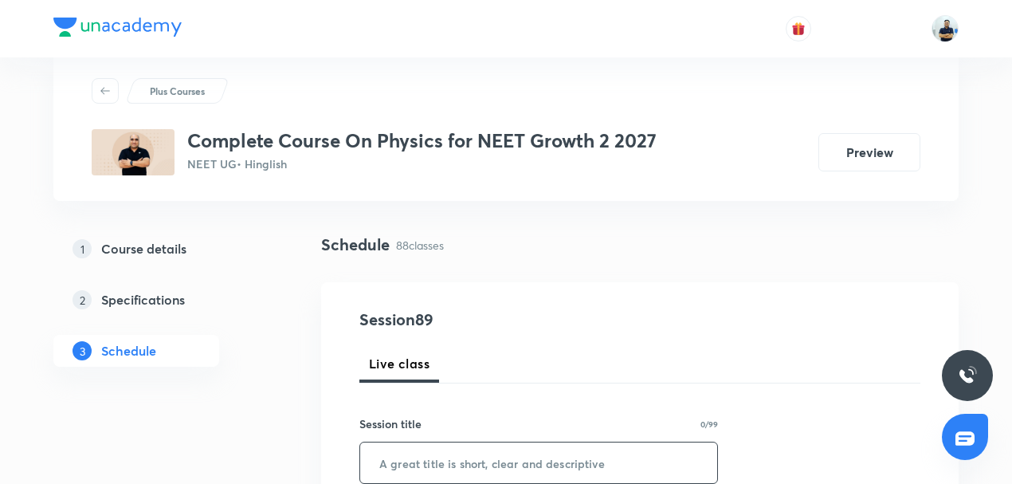
click at [443, 453] on input "text" at bounding box center [538, 462] width 357 height 41
paste input "Laws of Motion-16"
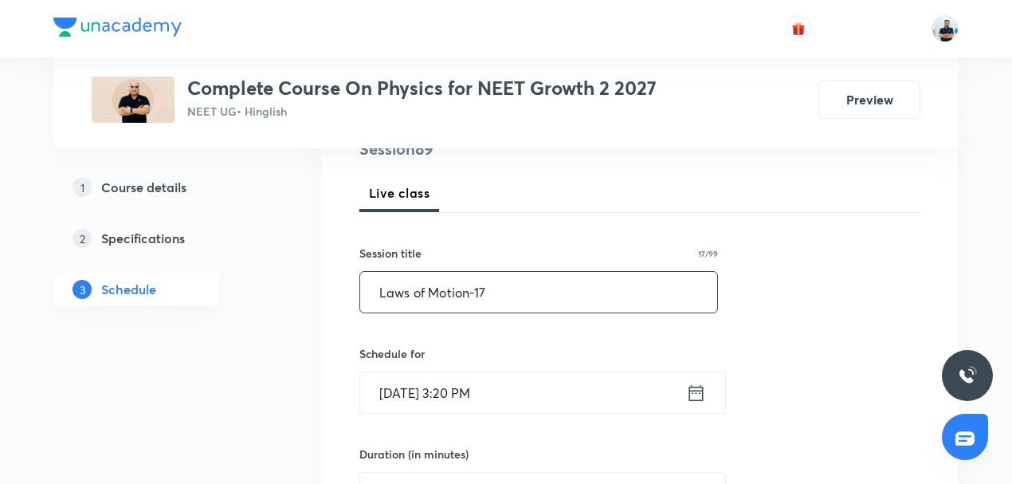
scroll to position [210, 0]
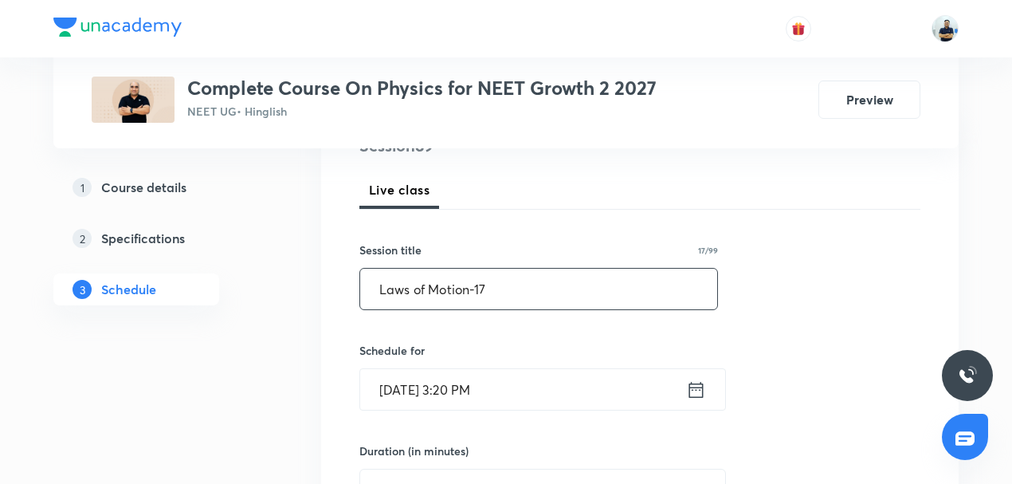
type input "Laws of Motion-17"
click at [443, 399] on input "[DATE] 3:20 PM" at bounding box center [523, 389] width 326 height 41
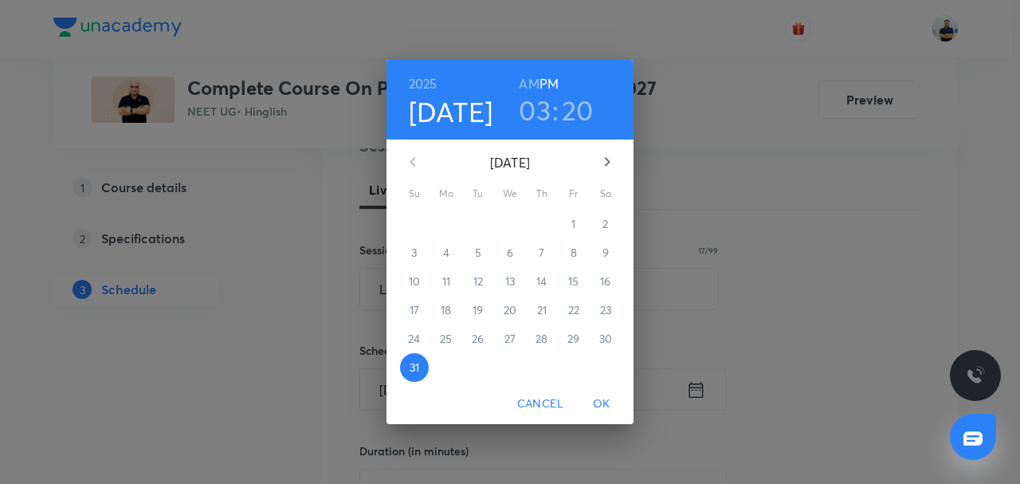
click at [608, 163] on icon "button" at bounding box center [608, 162] width 6 height 10
click at [456, 230] on span "1" at bounding box center [446, 224] width 29 height 16
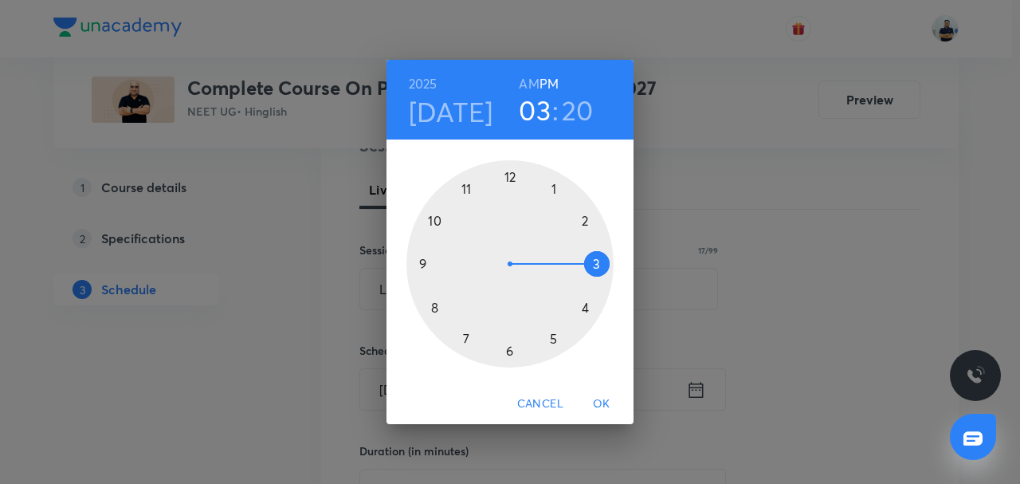
click at [528, 89] on h6 "AM" at bounding box center [529, 84] width 20 height 22
click at [465, 193] on div at bounding box center [510, 263] width 207 height 207
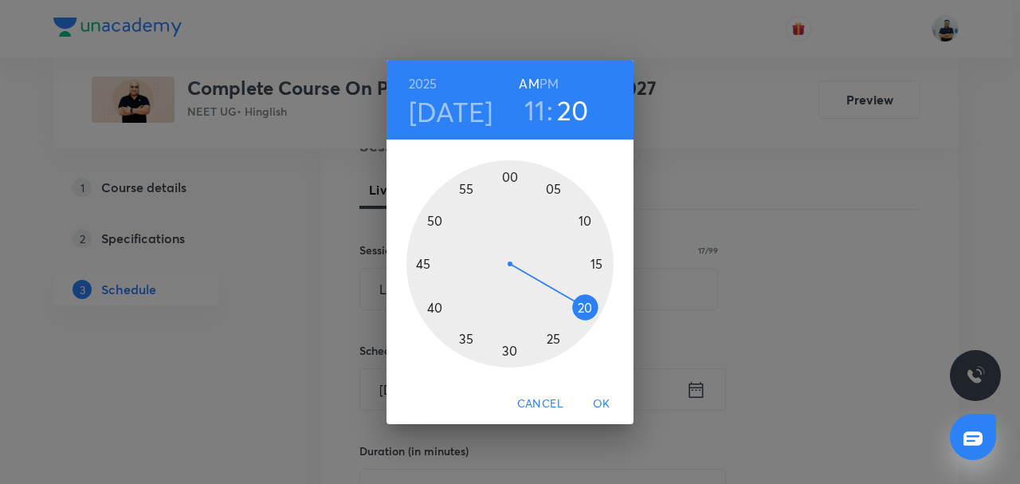
click at [593, 263] on div at bounding box center [510, 263] width 207 height 207
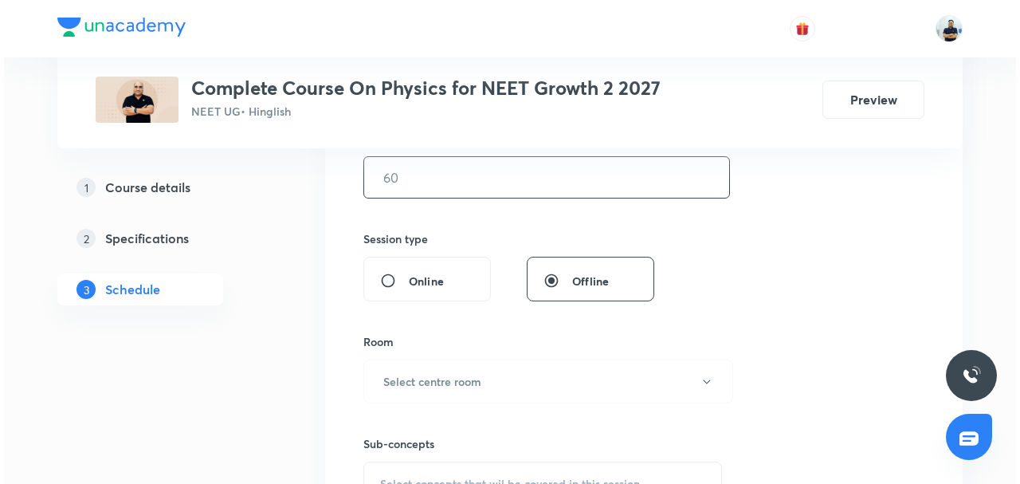
scroll to position [521, 0]
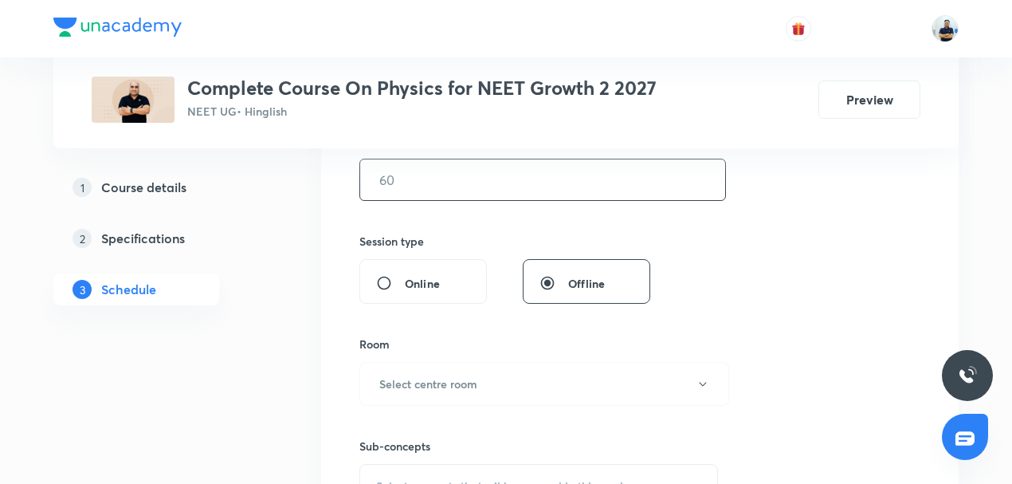
click at [421, 178] on input "text" at bounding box center [542, 179] width 365 height 41
type input "70"
click at [458, 375] on h6 "Select centre room" at bounding box center [428, 383] width 98 height 17
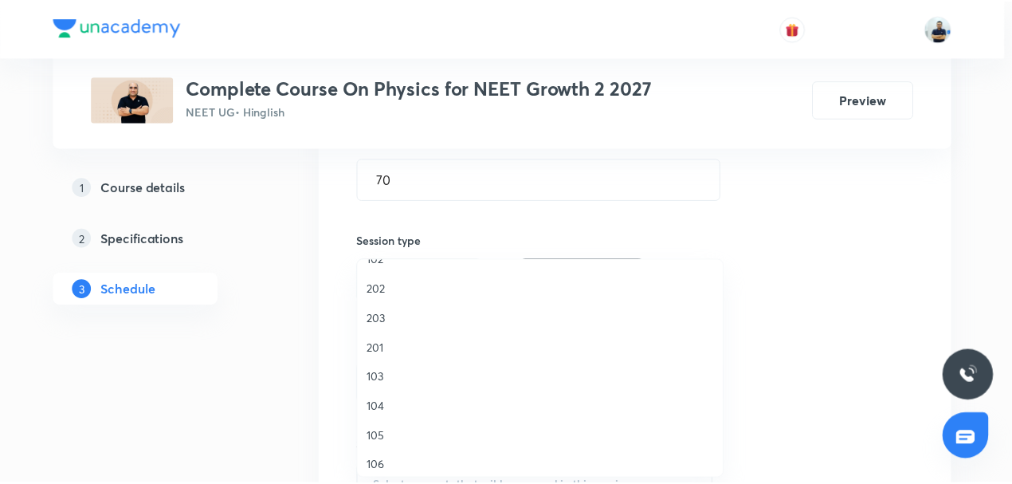
scroll to position [46, 0]
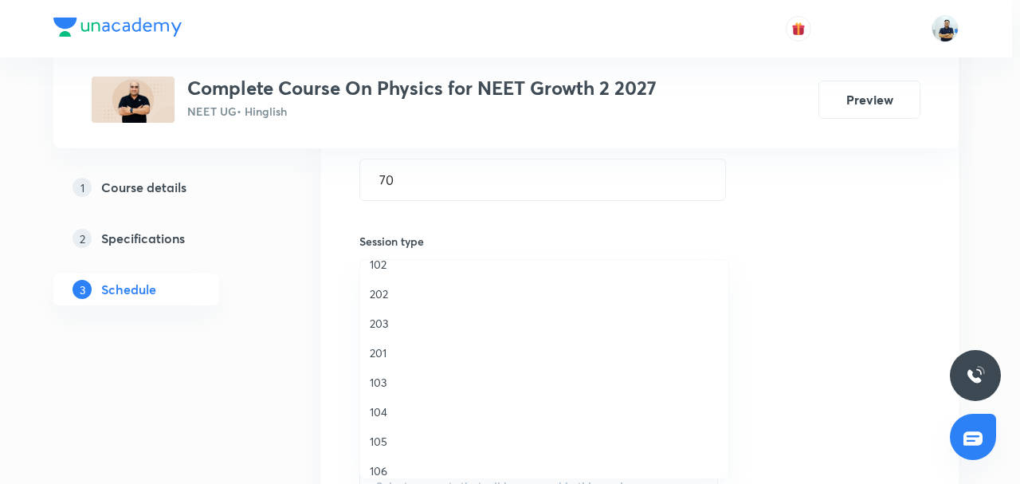
click at [405, 351] on span "201" at bounding box center [544, 352] width 349 height 17
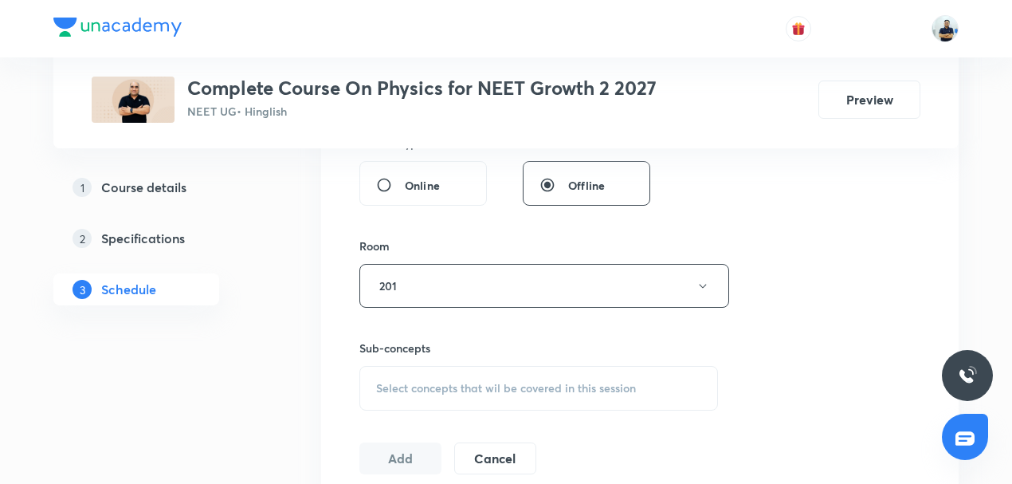
scroll to position [644, 0]
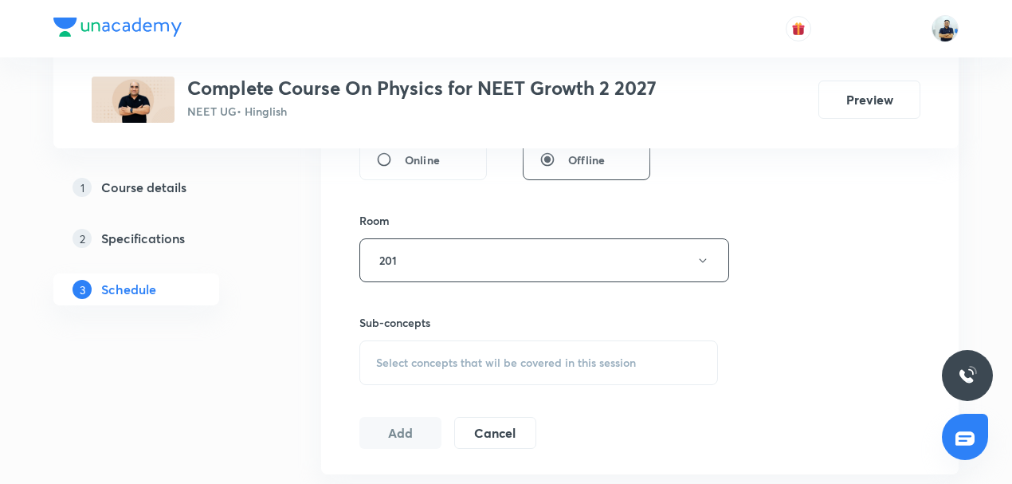
click at [496, 344] on div "Select concepts that wil be covered in this session" at bounding box center [539, 362] width 359 height 45
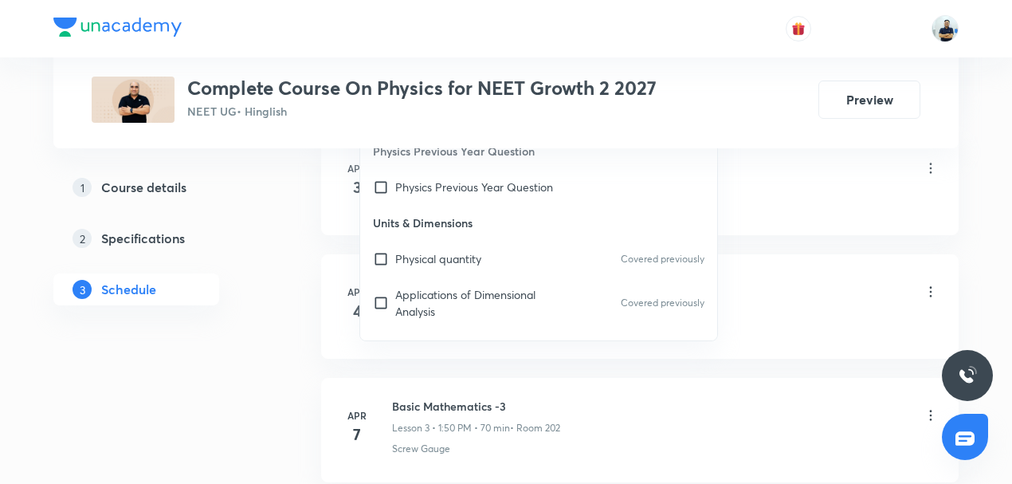
scroll to position [744, 0]
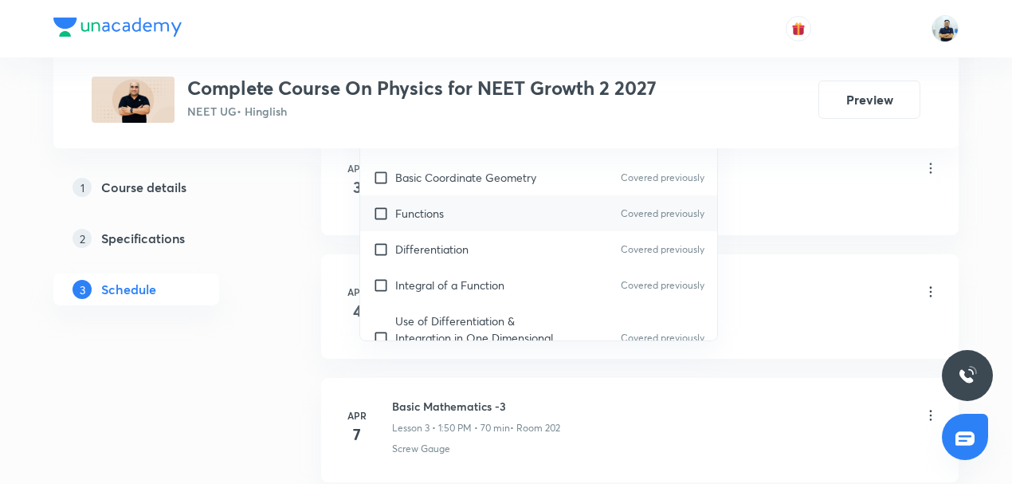
click at [443, 224] on div "Functions Covered previously" at bounding box center [538, 213] width 357 height 36
checkbox input "true"
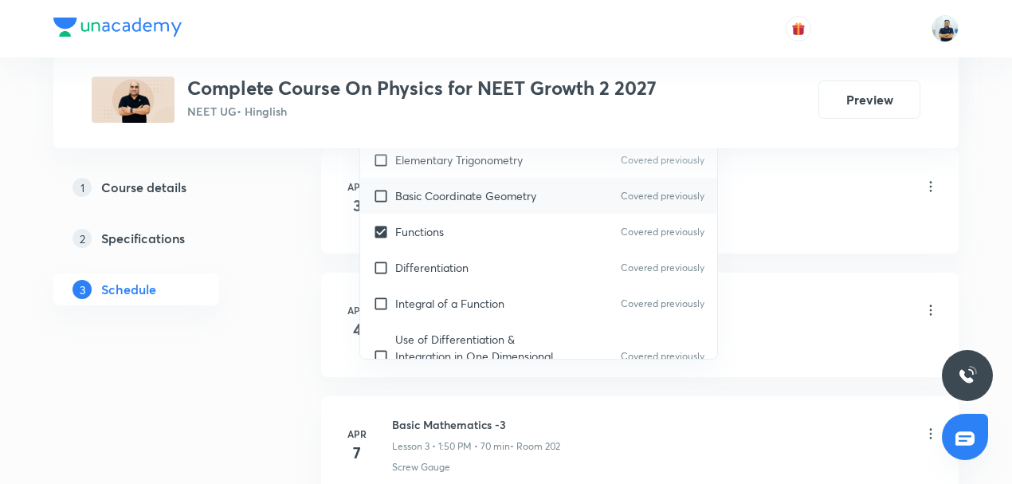
click at [434, 187] on p "Basic Coordinate Geometry" at bounding box center [465, 195] width 141 height 17
checkbox input "true"
click at [770, 196] on div "Basic Mathematics -1 Lesson 1 • 12:20 PM • 70 min • Room 202" at bounding box center [665, 187] width 547 height 37
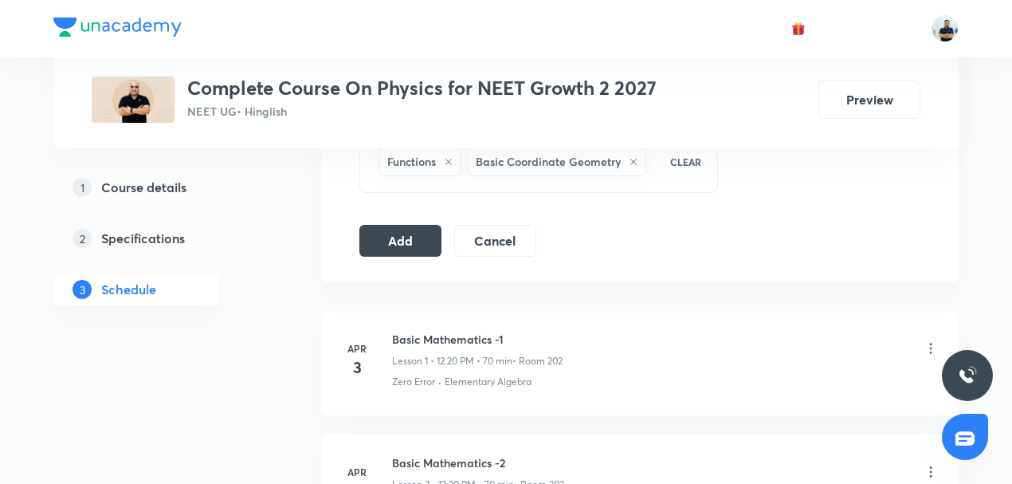
scroll to position [768, 0]
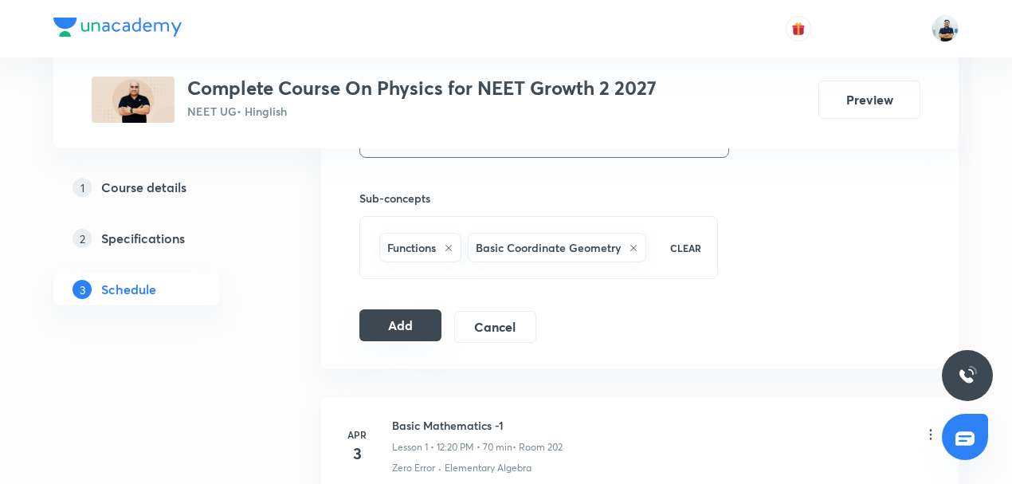
drag, startPoint x: 422, startPoint y: 324, endPoint x: 416, endPoint y: 330, distance: 9.0
click at [421, 324] on button "Add" at bounding box center [401, 325] width 82 height 32
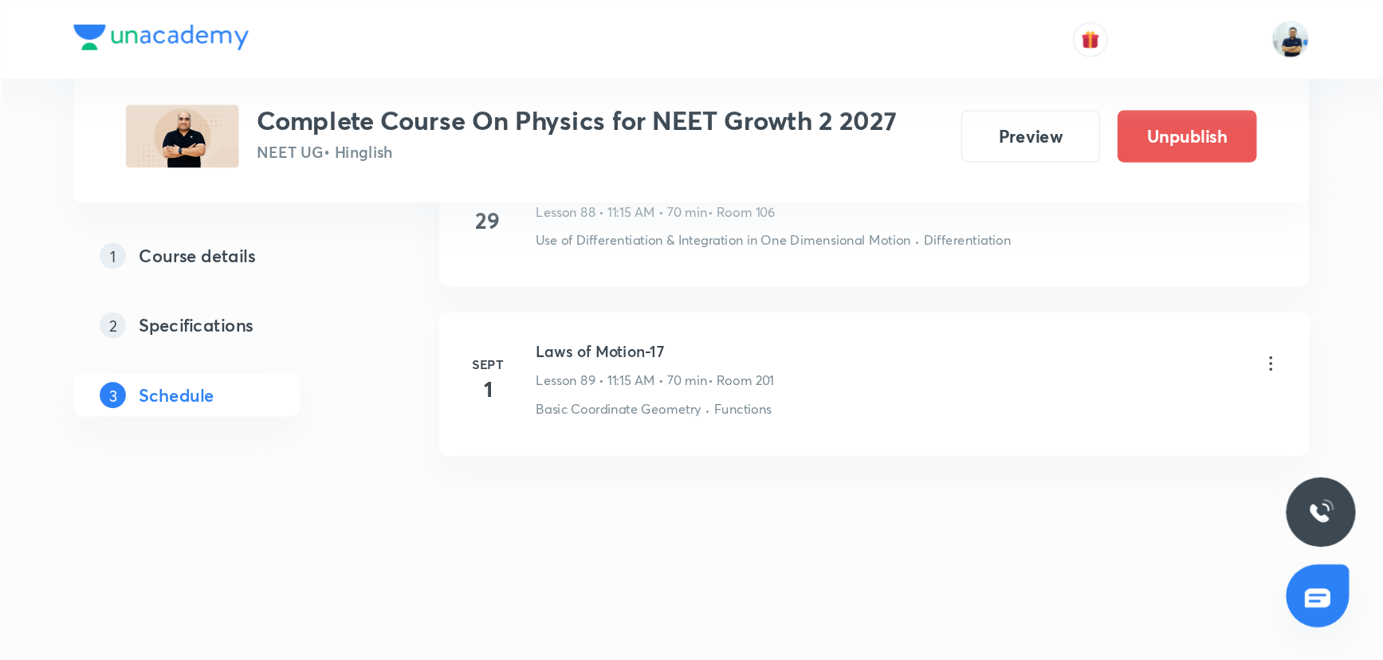
scroll to position [10860, 0]
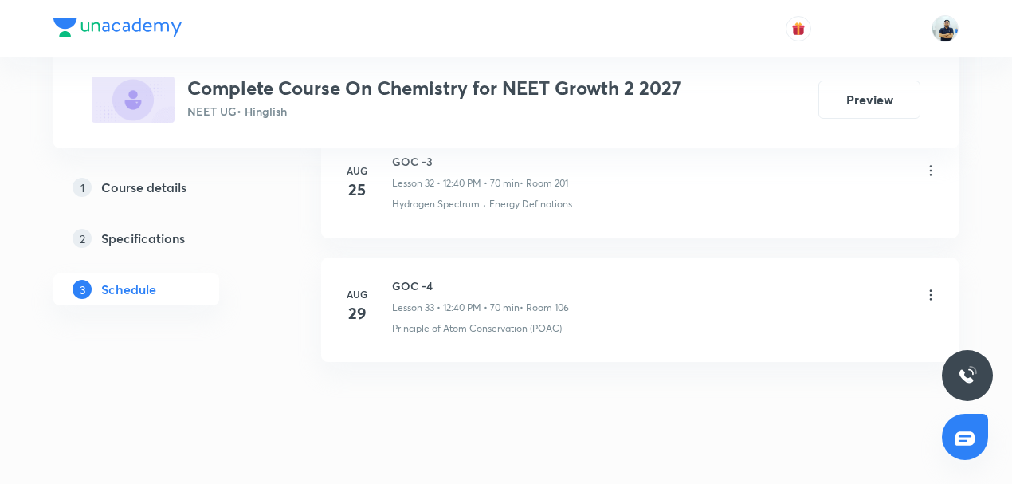
scroll to position [4856, 0]
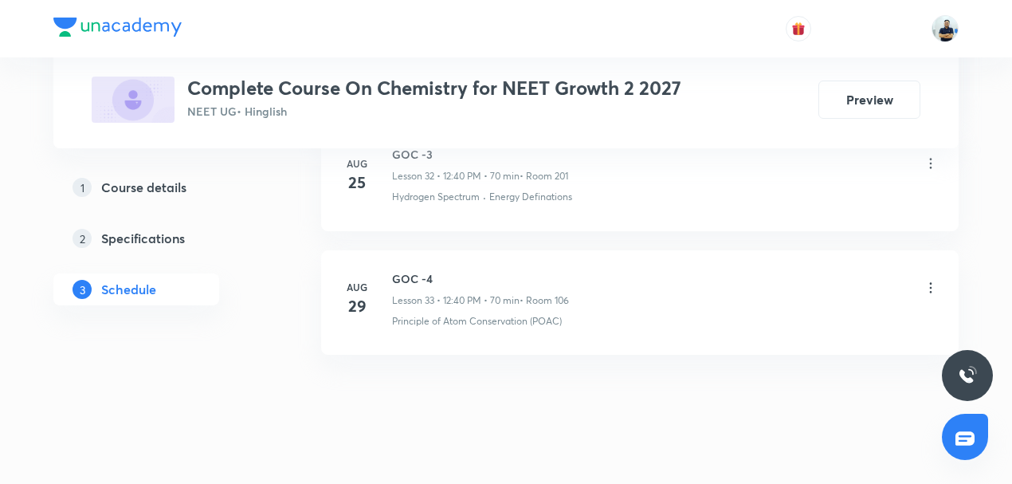
click at [416, 270] on h6 "GOC -4" at bounding box center [480, 278] width 177 height 17
copy h6 "GOC -4"
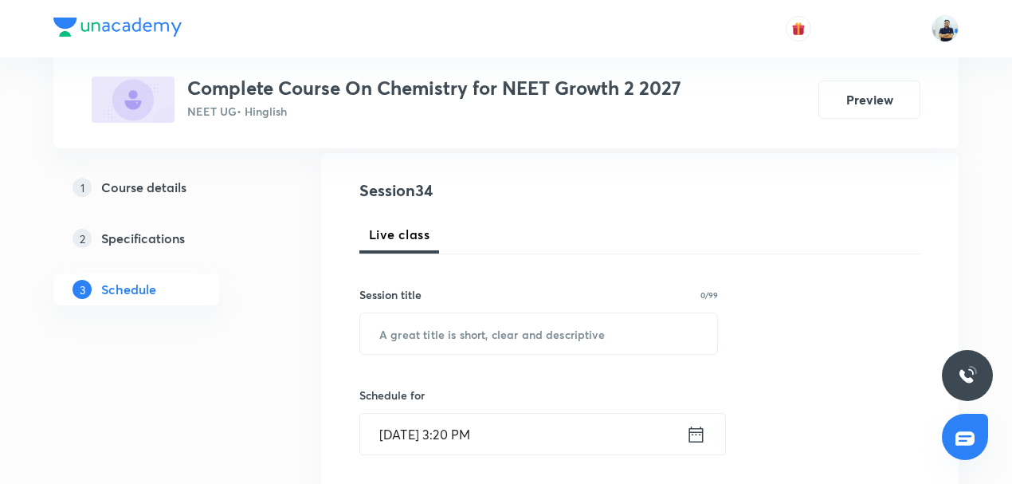
scroll to position [223, 0]
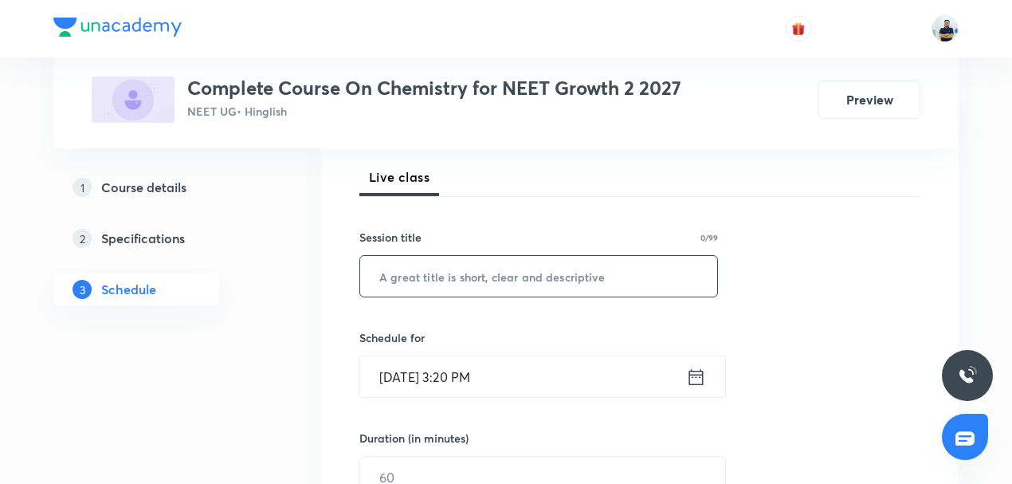
click at [468, 275] on input "text" at bounding box center [538, 276] width 357 height 41
paste input "GOC -4"
type input "GOC -5"
click at [444, 371] on input "Aug 31, 2025, 3:20 PM" at bounding box center [523, 376] width 326 height 41
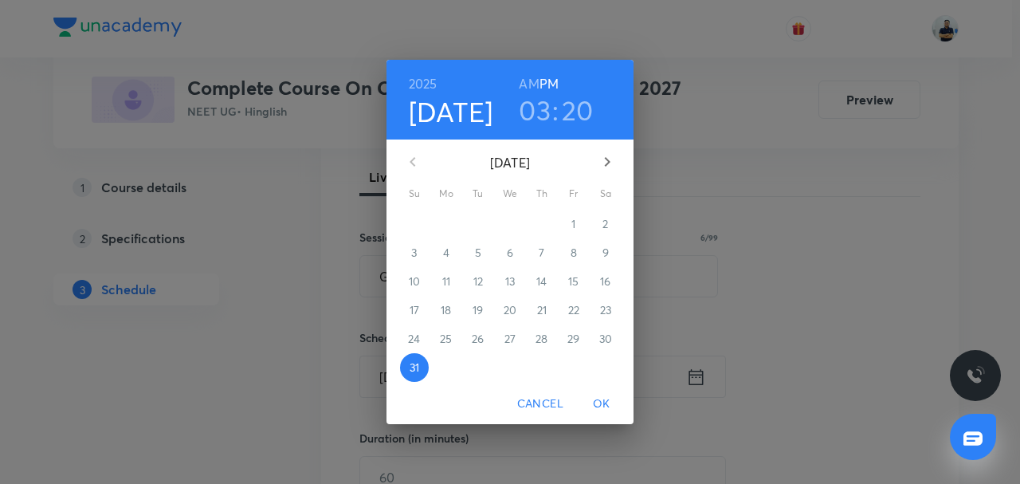
click at [603, 167] on icon "button" at bounding box center [607, 161] width 19 height 19
click at [450, 224] on span "1" at bounding box center [446, 224] width 29 height 16
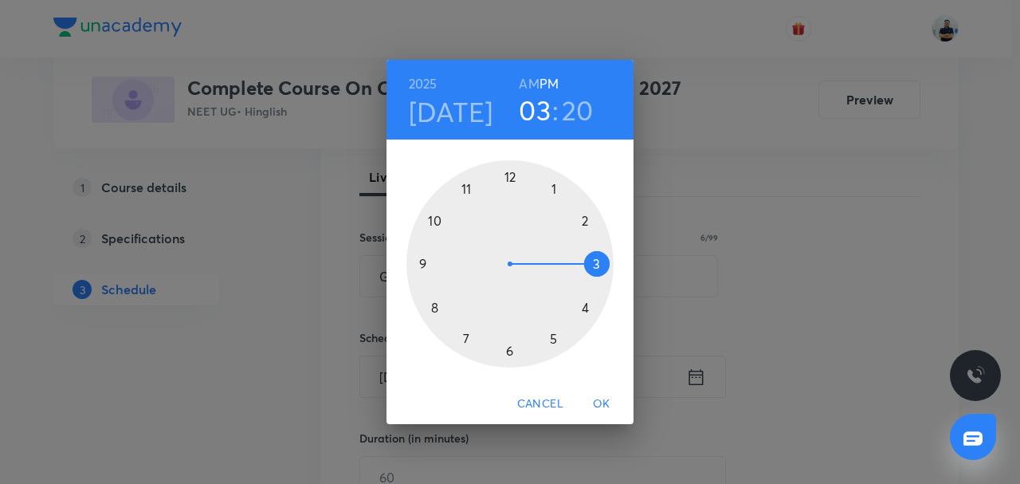
click at [585, 222] on div at bounding box center [510, 263] width 207 height 207
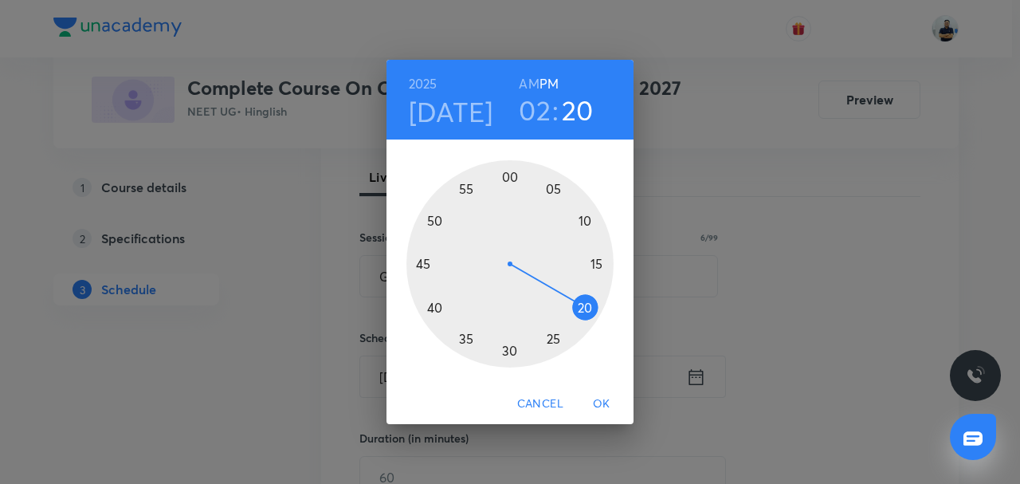
click at [510, 187] on div at bounding box center [510, 263] width 207 height 207
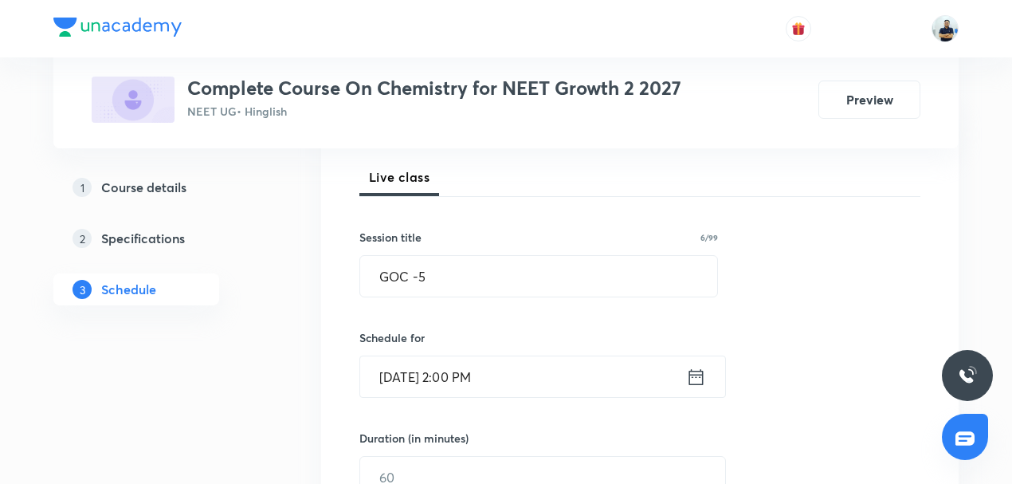
click at [469, 367] on input "Sept 1, 2025, 2:00 PM" at bounding box center [523, 376] width 326 height 41
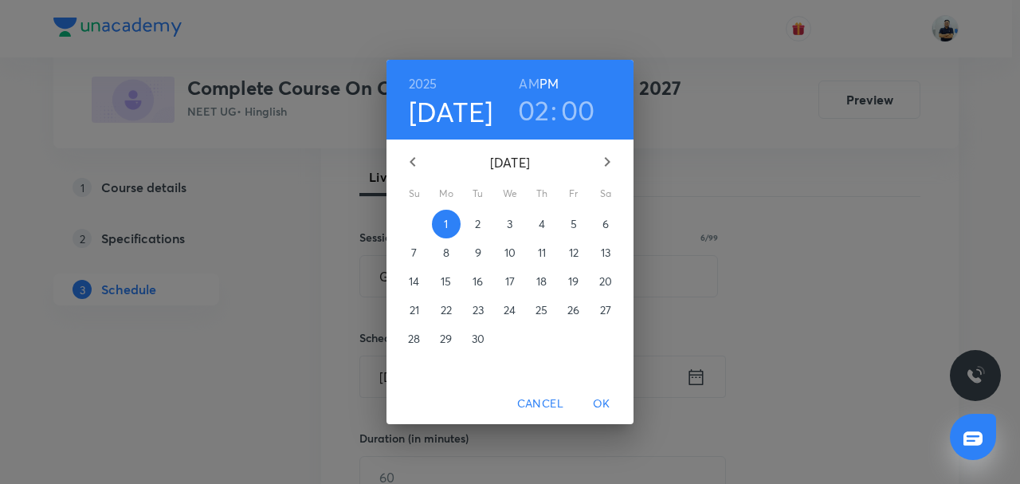
click at [534, 119] on h3 "02" at bounding box center [534, 109] width 32 height 33
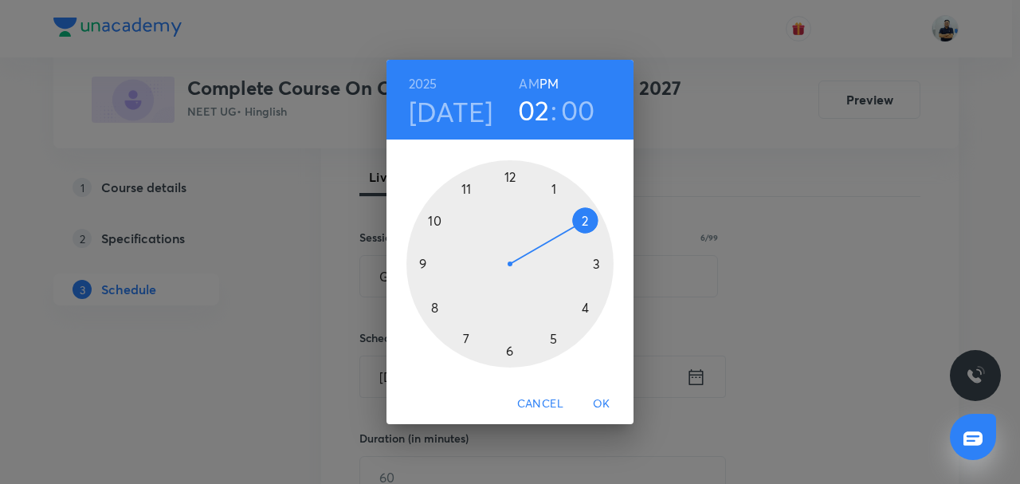
click at [509, 186] on div at bounding box center [510, 263] width 207 height 207
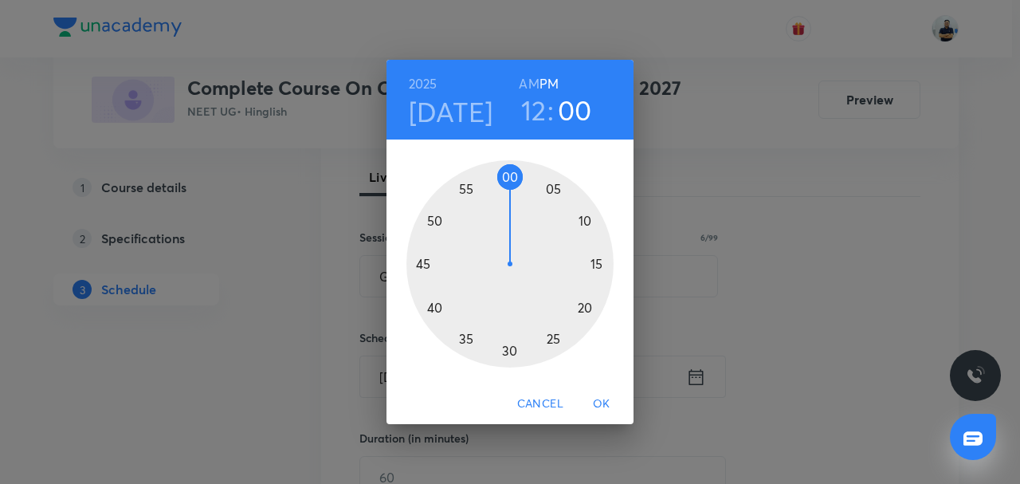
click at [434, 312] on div at bounding box center [510, 263] width 207 height 207
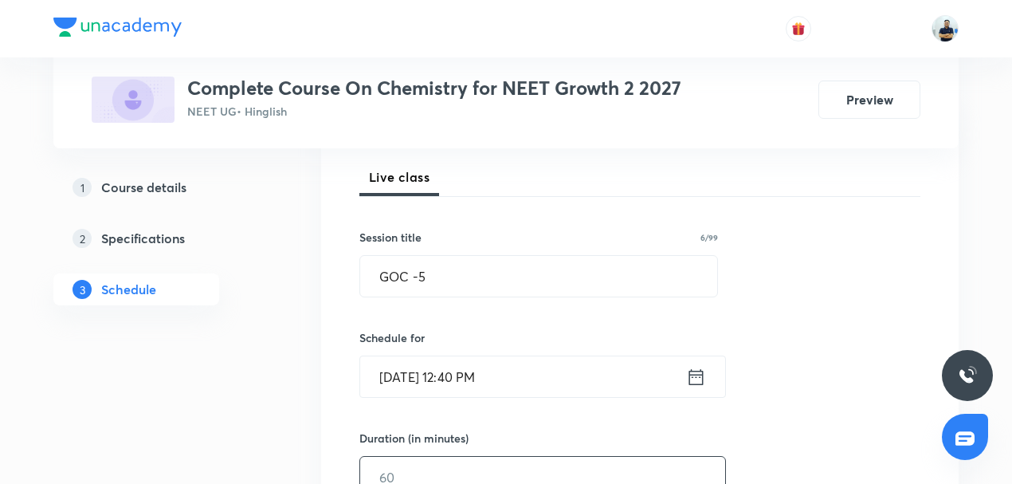
click at [410, 474] on input "text" at bounding box center [542, 477] width 365 height 41
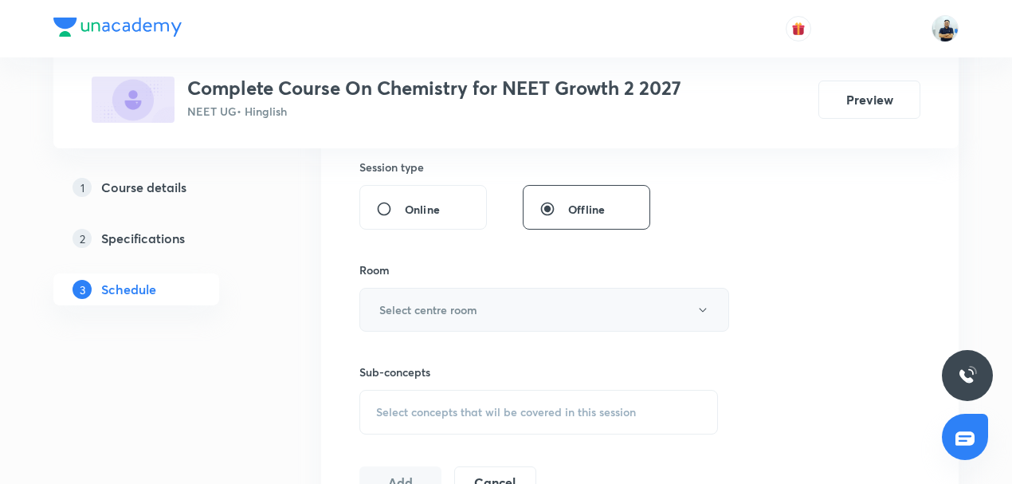
type input "70"
click at [445, 313] on h6 "Select centre room" at bounding box center [428, 309] width 98 height 17
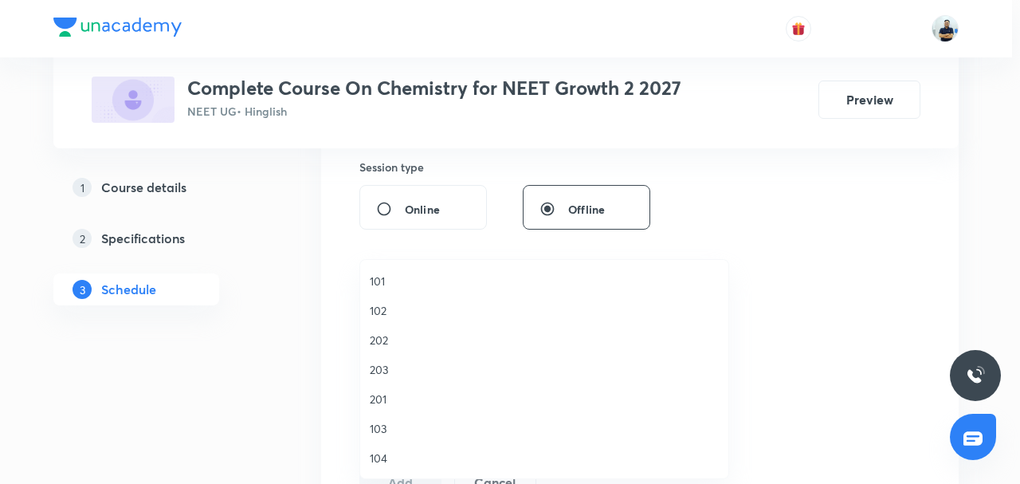
click at [411, 397] on span "201" at bounding box center [544, 399] width 349 height 17
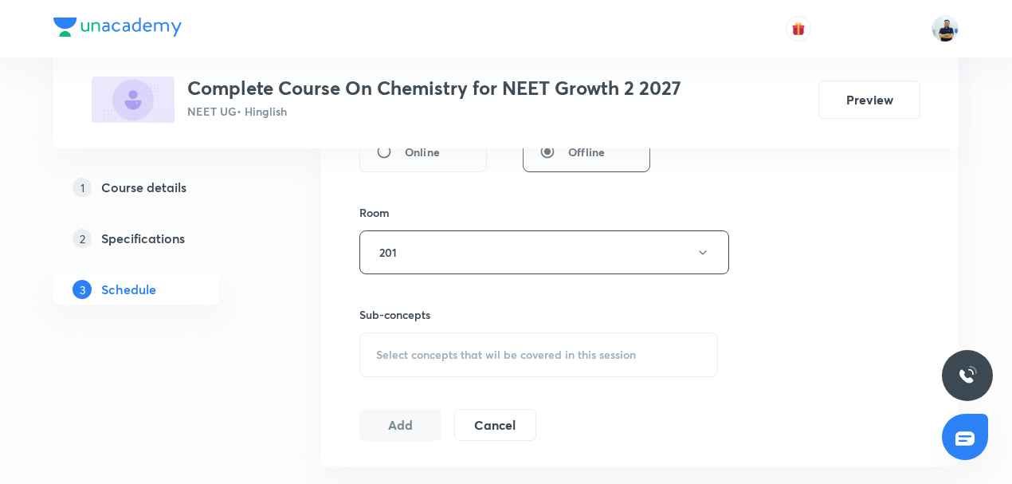
scroll to position [670, 0]
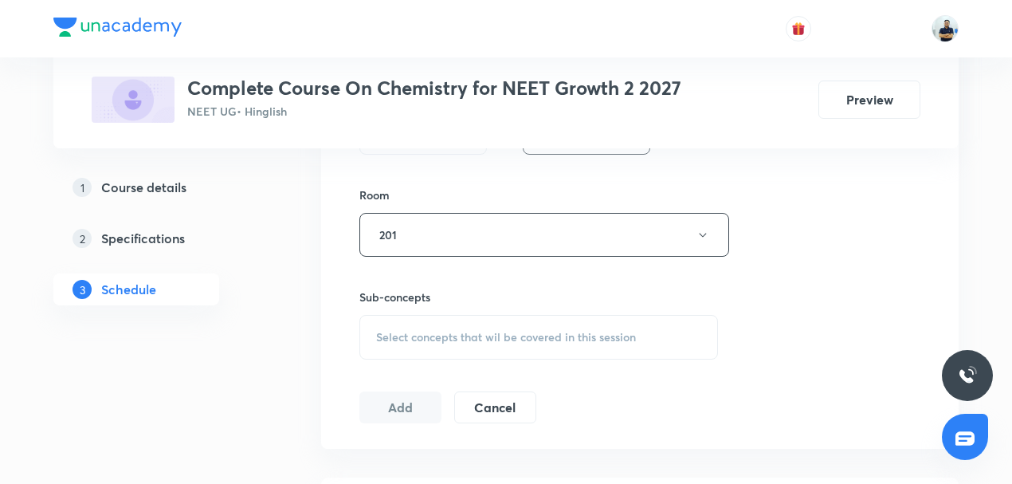
click at [542, 336] on span "Select concepts that wil be covered in this session" at bounding box center [506, 337] width 260 height 13
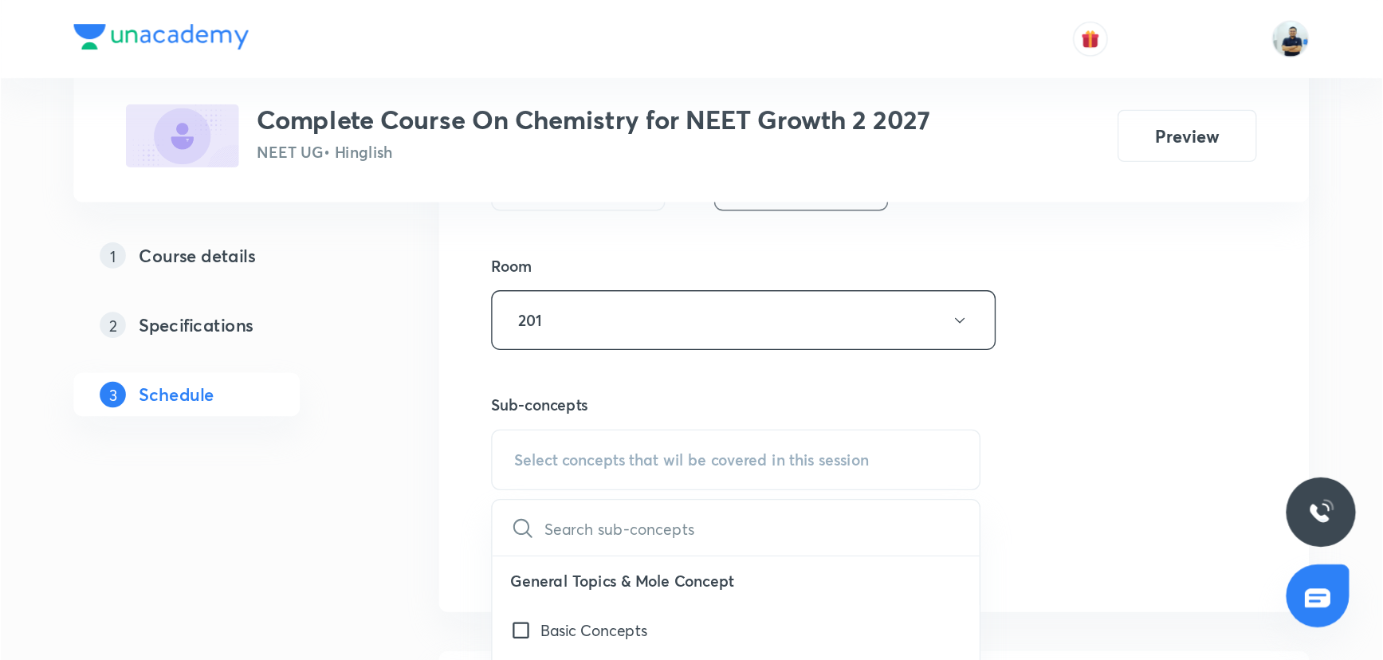
scroll to position [371, 0]
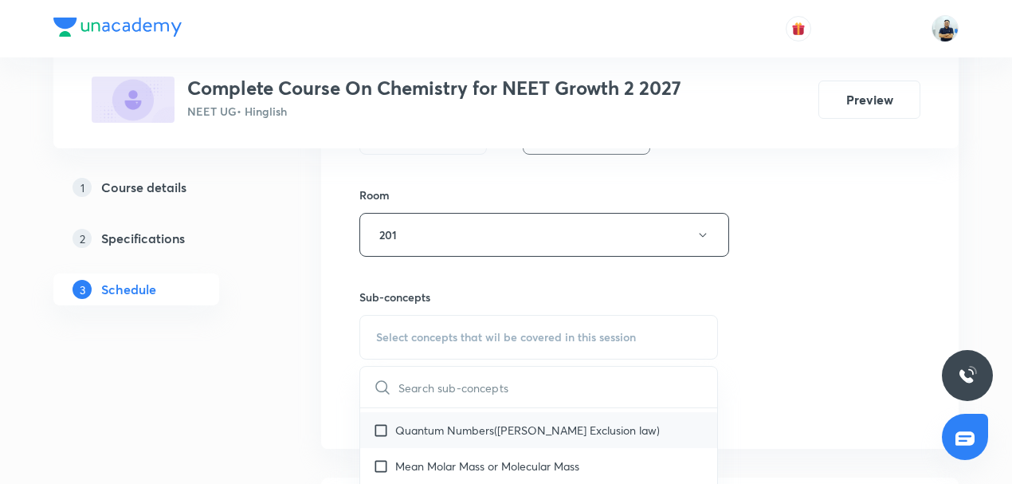
click at [470, 422] on p "Quantum Numbers(Pauli's Exclusion law)" at bounding box center [527, 430] width 265 height 17
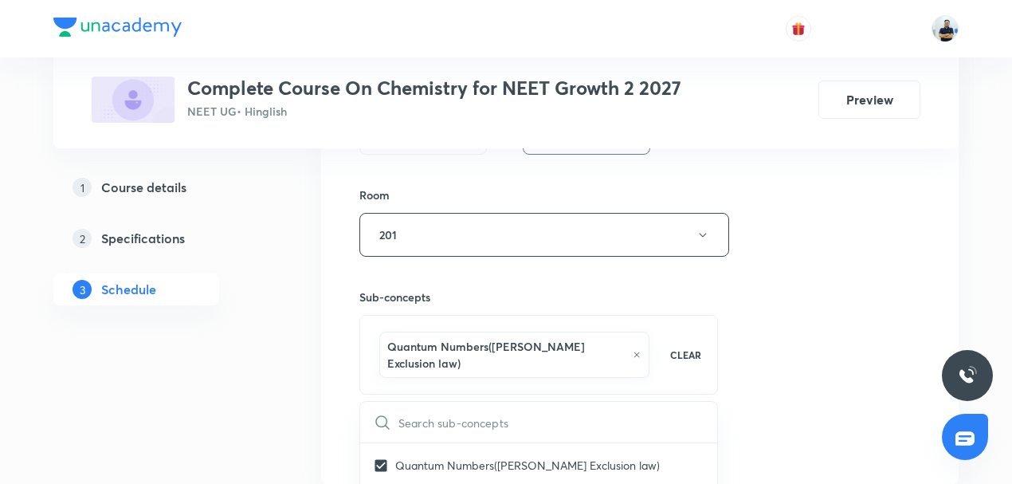
click at [888, 362] on div "Session 34 Live class Session title 6/99 GOC -5 ​ Schedule for Sept 1, 2025, 12…" at bounding box center [640, 67] width 561 height 784
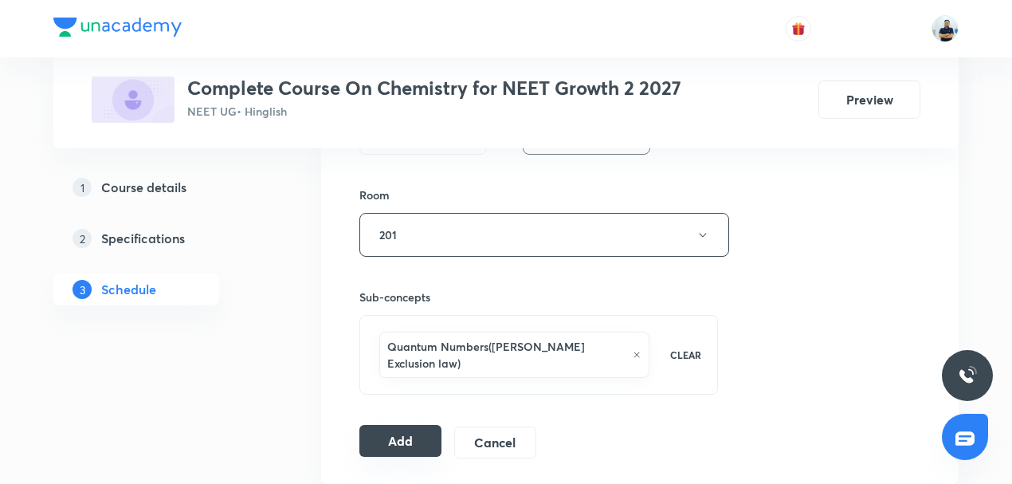
click at [407, 425] on button "Add" at bounding box center [401, 441] width 82 height 32
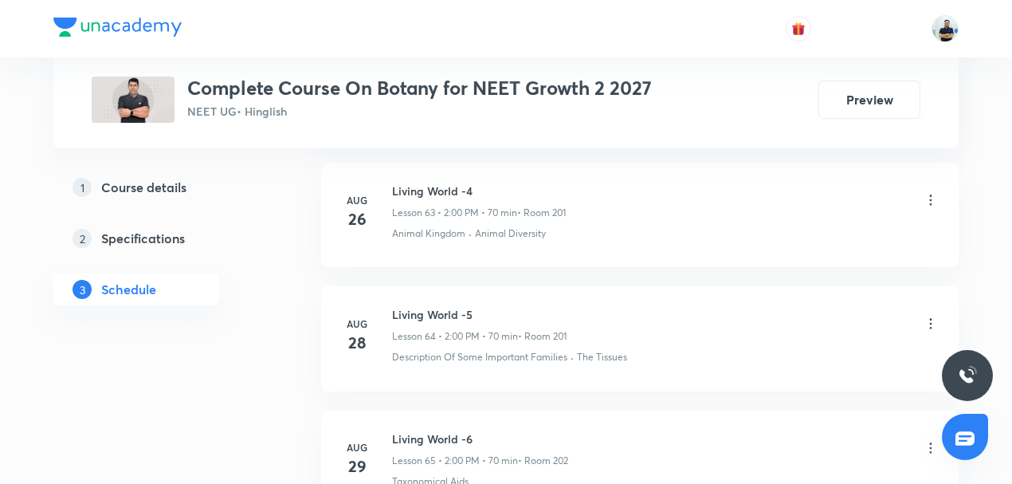
scroll to position [8796, 0]
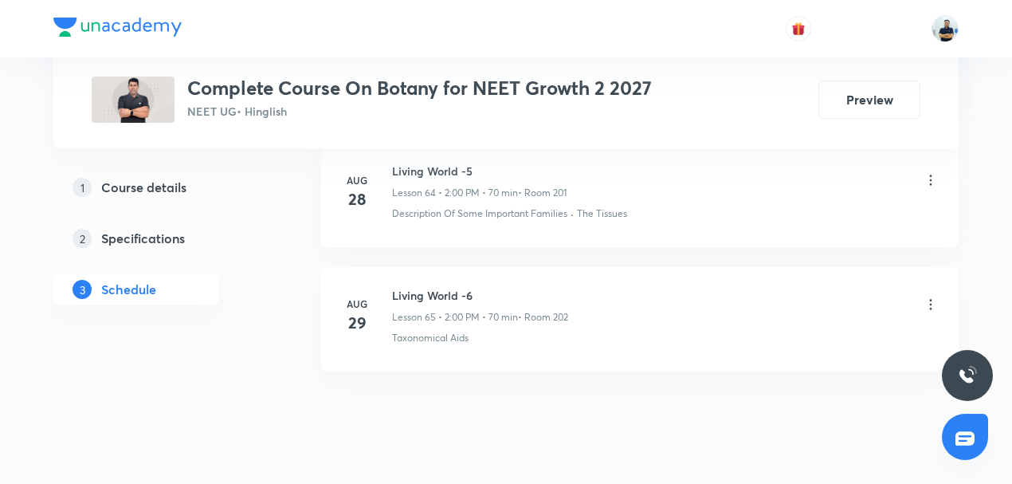
click at [421, 287] on h6 "Living World -6" at bounding box center [480, 295] width 176 height 17
copy h6 "Living World -6"
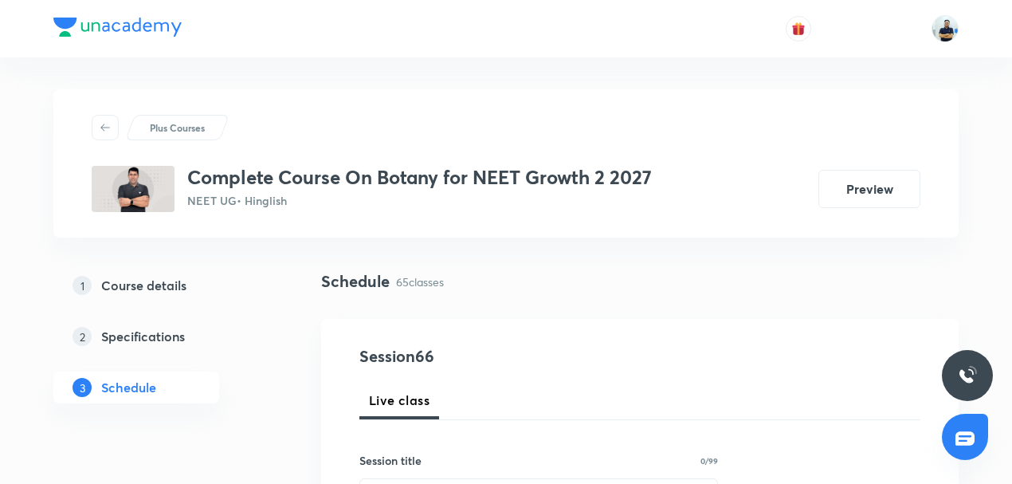
scroll to position [285, 0]
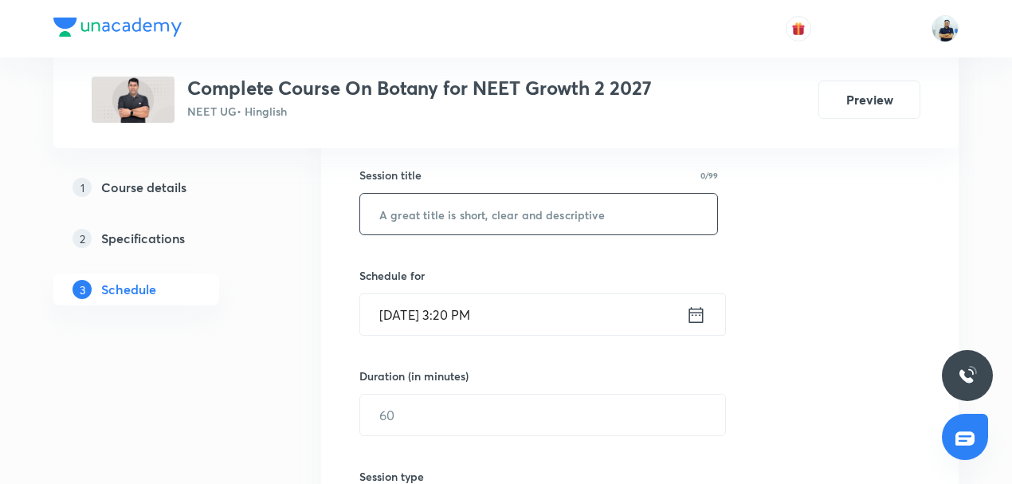
click at [458, 217] on input "text" at bounding box center [538, 214] width 357 height 41
paste input "Living World -6"
type input "Living World -7"
click at [499, 300] on input "Aug 31, 2025, 3:20 PM" at bounding box center [523, 314] width 326 height 41
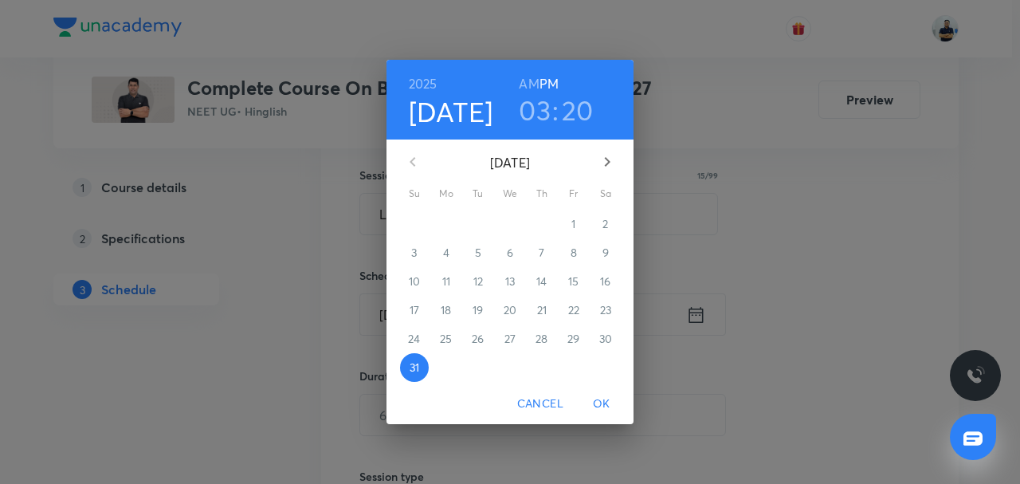
click at [604, 148] on button "button" at bounding box center [607, 162] width 38 height 38
click at [446, 222] on p "1" at bounding box center [446, 224] width 4 height 16
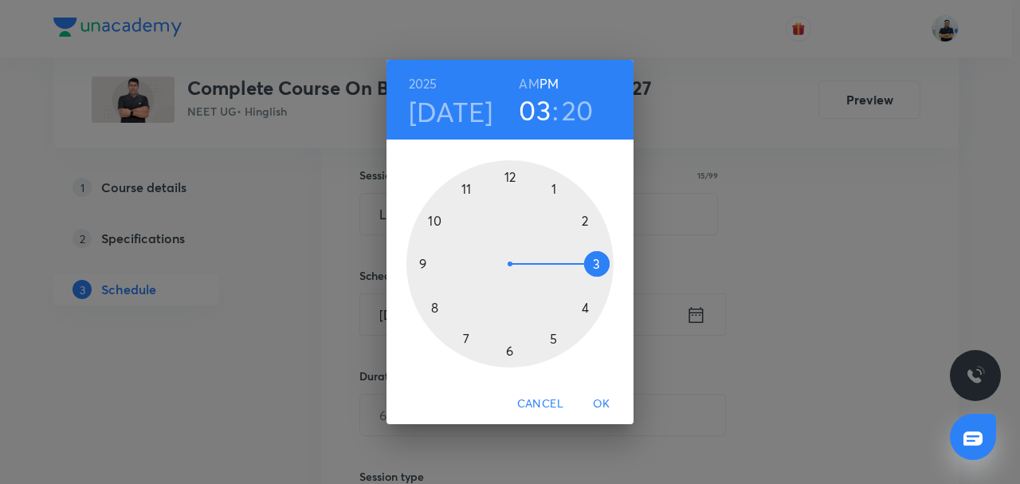
drag, startPoint x: 580, startPoint y: 219, endPoint x: 523, endPoint y: 196, distance: 61.1
click at [579, 218] on div at bounding box center [510, 263] width 207 height 207
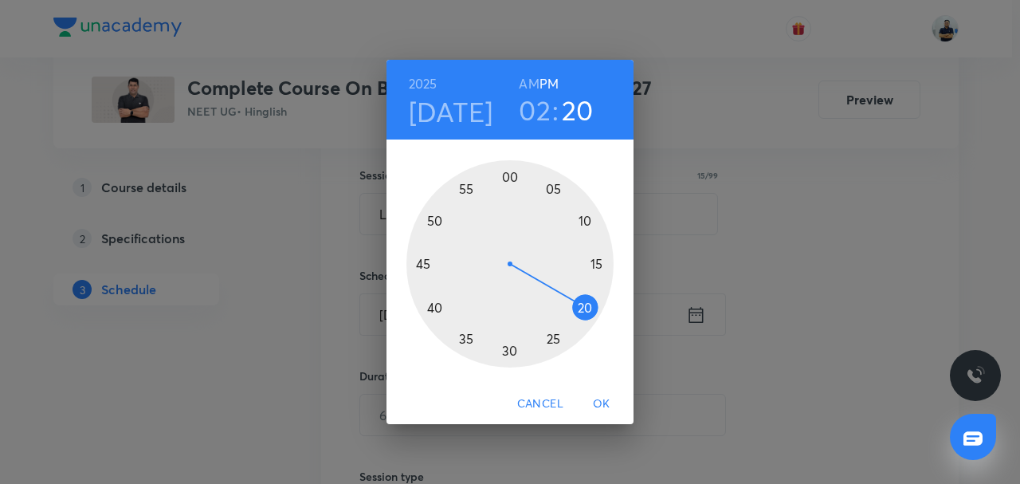
click at [510, 177] on div at bounding box center [510, 263] width 207 height 207
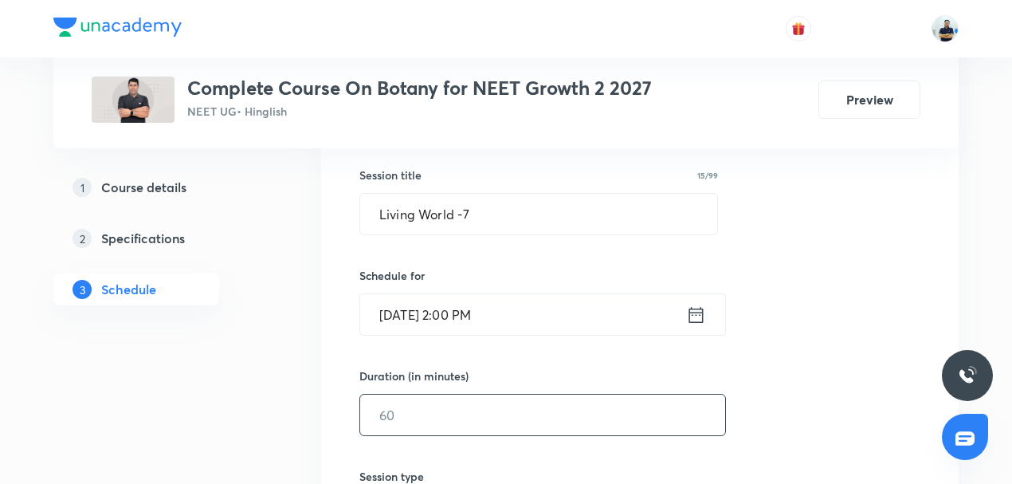
click at [430, 400] on input "text" at bounding box center [542, 415] width 365 height 41
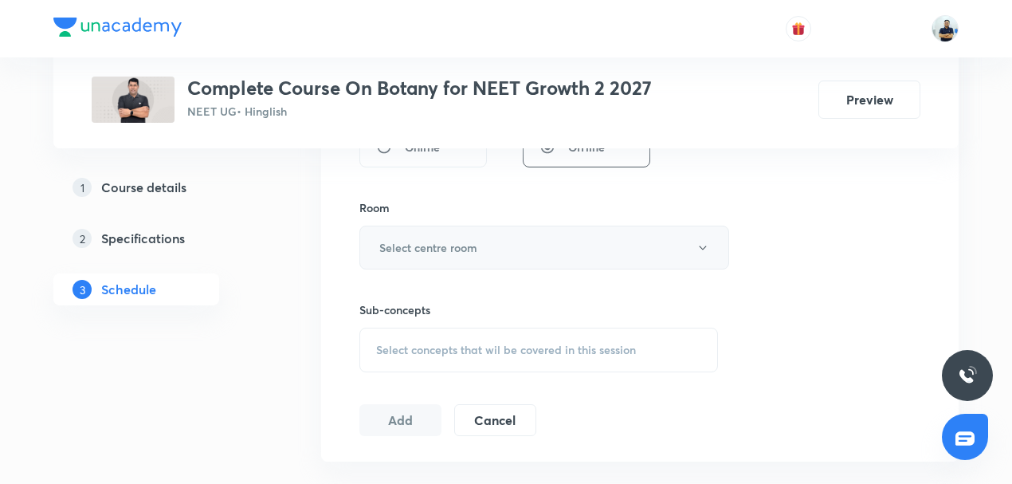
type input "70"
click at [427, 242] on h6 "Select centre room" at bounding box center [428, 247] width 98 height 17
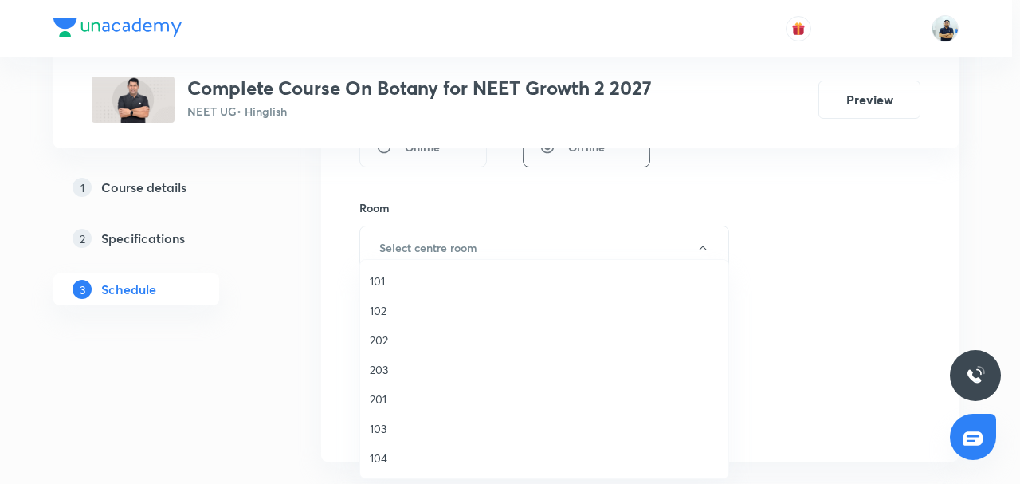
click at [400, 394] on span "201" at bounding box center [544, 399] width 349 height 17
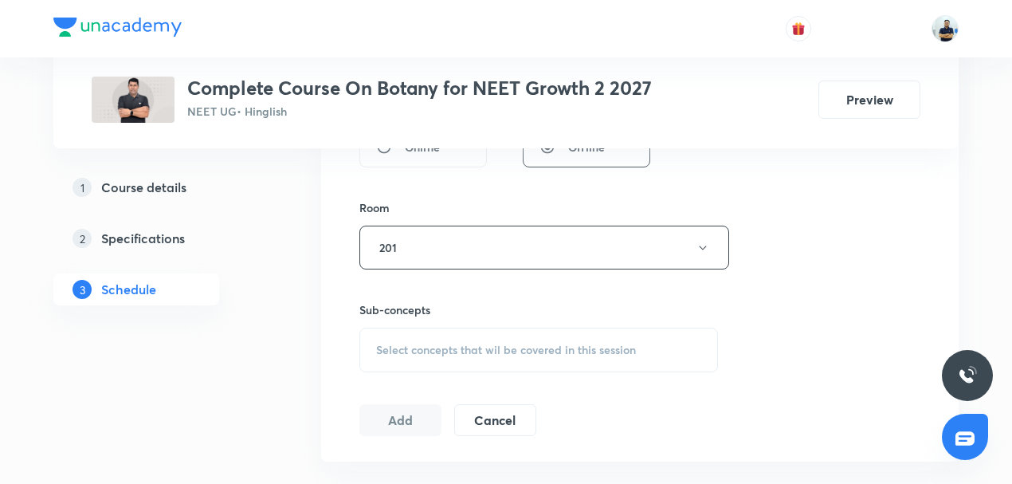
click at [558, 350] on span "Select concepts that wil be covered in this session" at bounding box center [506, 350] width 260 height 13
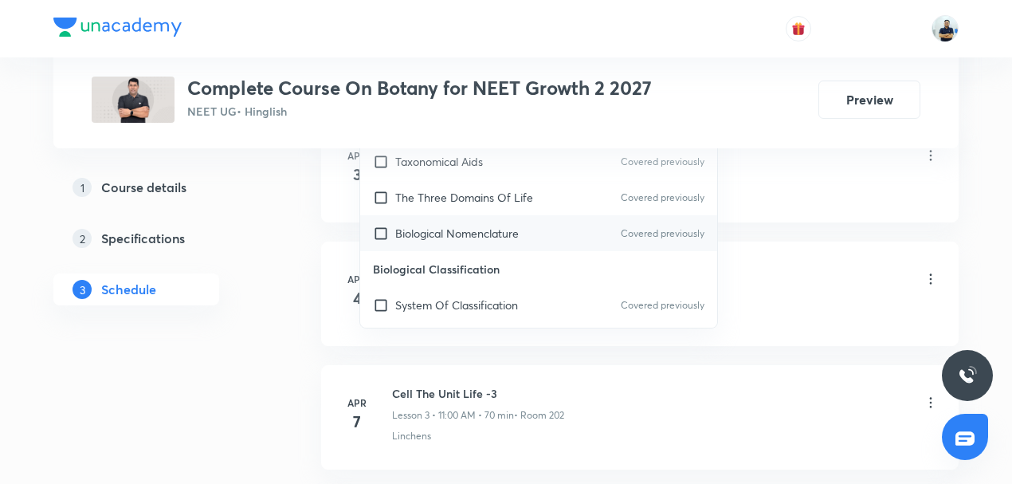
click at [448, 231] on p "Biological Nomenclature" at bounding box center [457, 233] width 124 height 17
checkbox input "true"
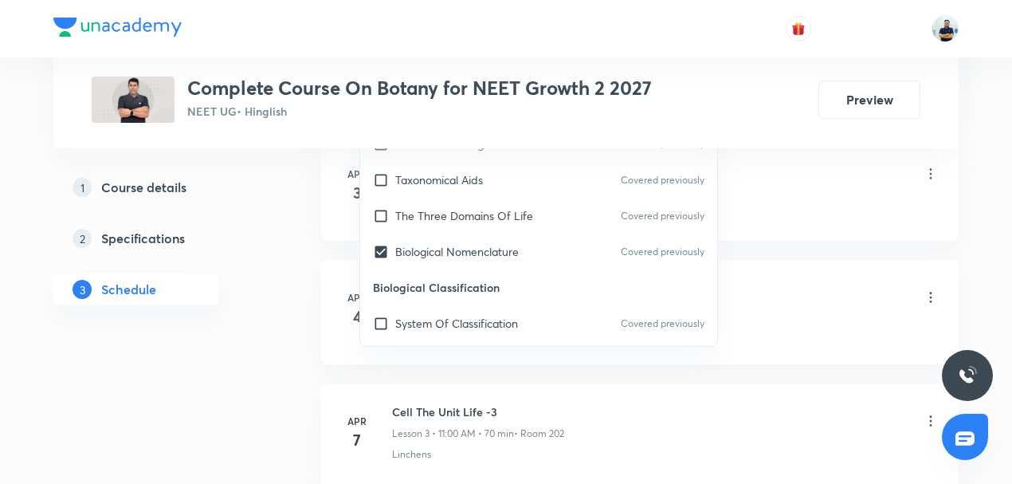
scroll to position [615, 0]
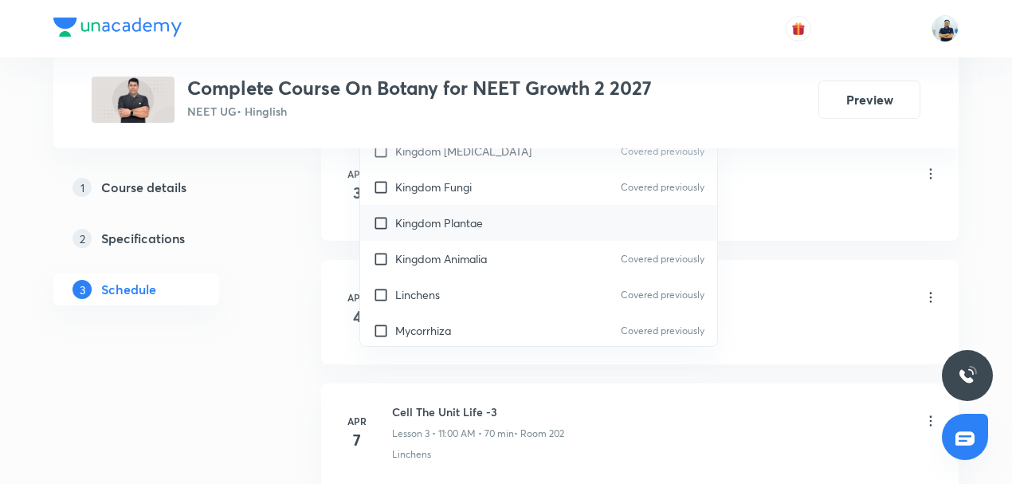
click at [394, 205] on div "Kingdom Plantae" at bounding box center [538, 223] width 357 height 36
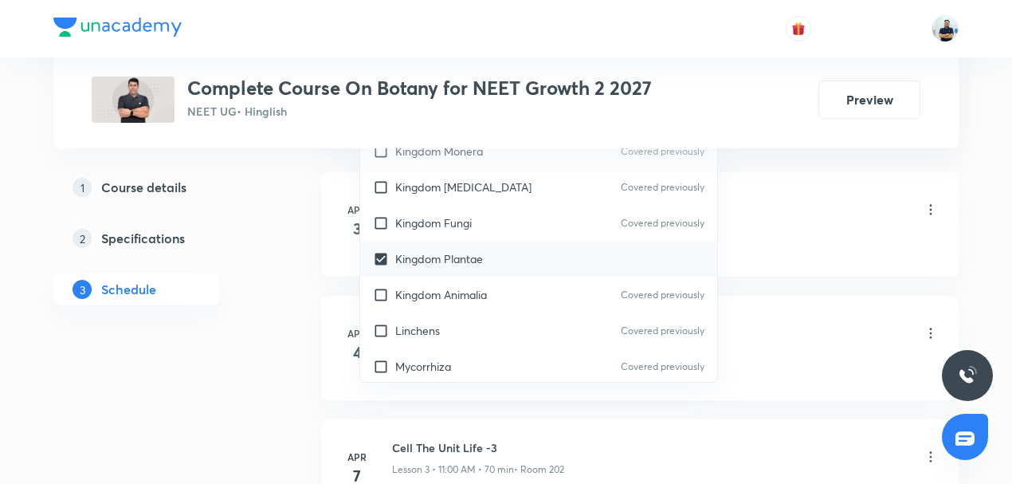
click at [893, 207] on div "Cell The Unit Life -1 Lesson 1 • 11:00 AM • 70 min • Room 202" at bounding box center [665, 210] width 547 height 37
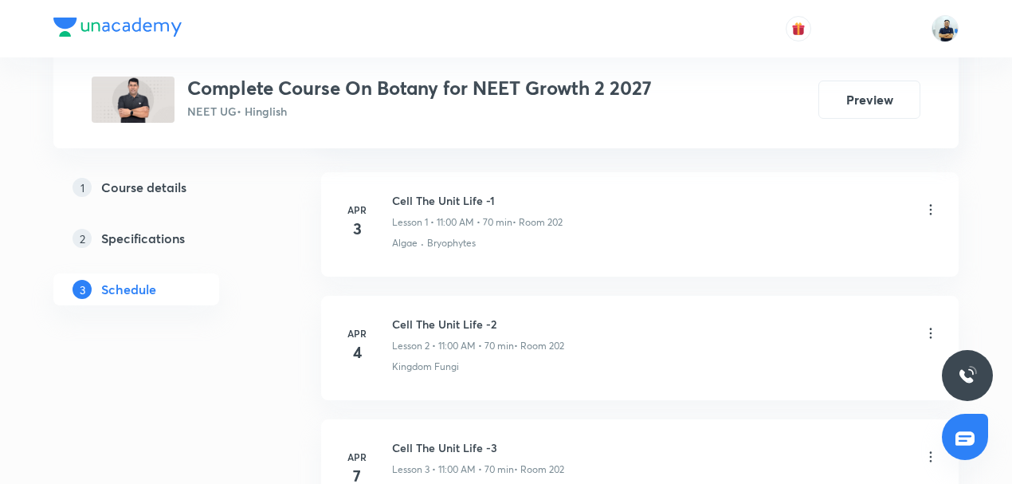
scroll to position [657, 0]
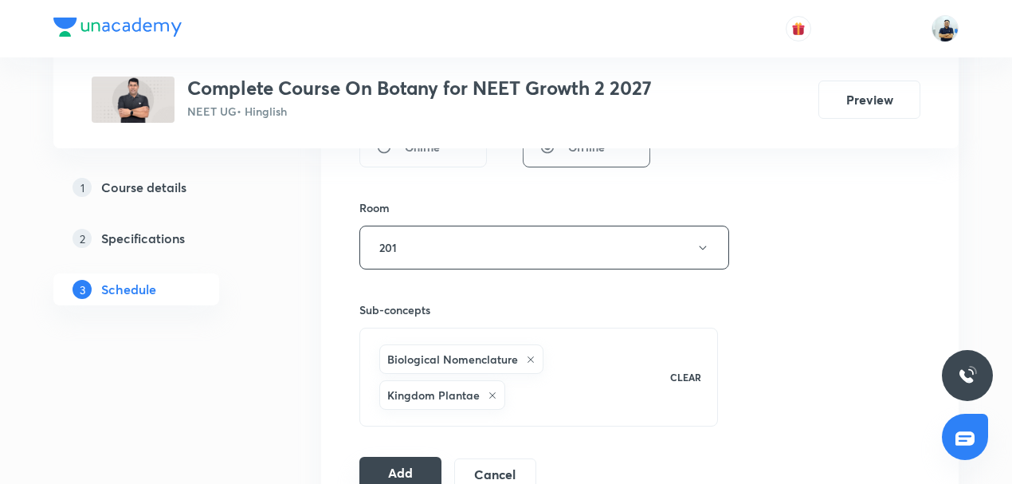
click at [394, 470] on button "Add" at bounding box center [401, 473] width 82 height 32
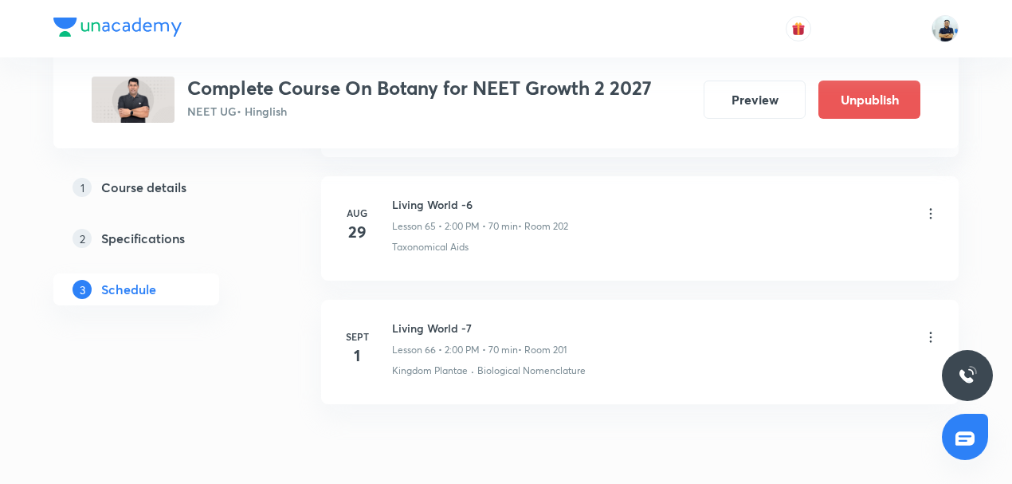
scroll to position [8188, 0]
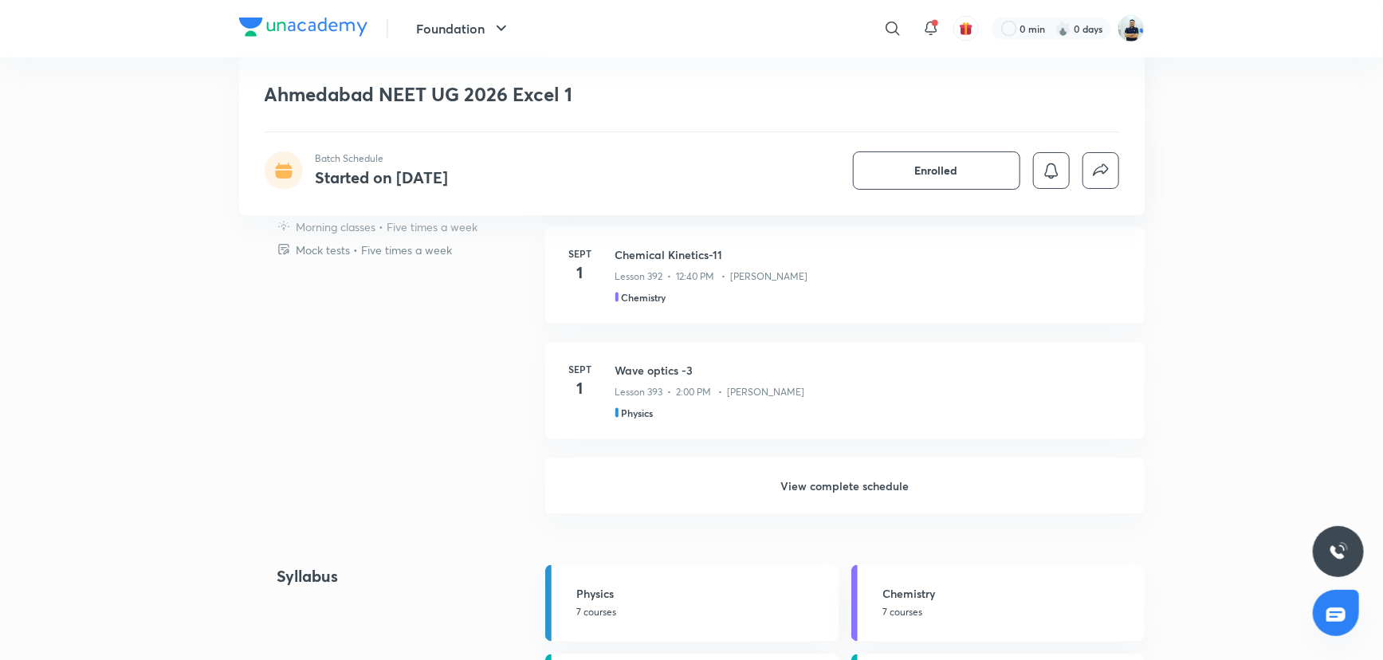
scroll to position [878, 0]
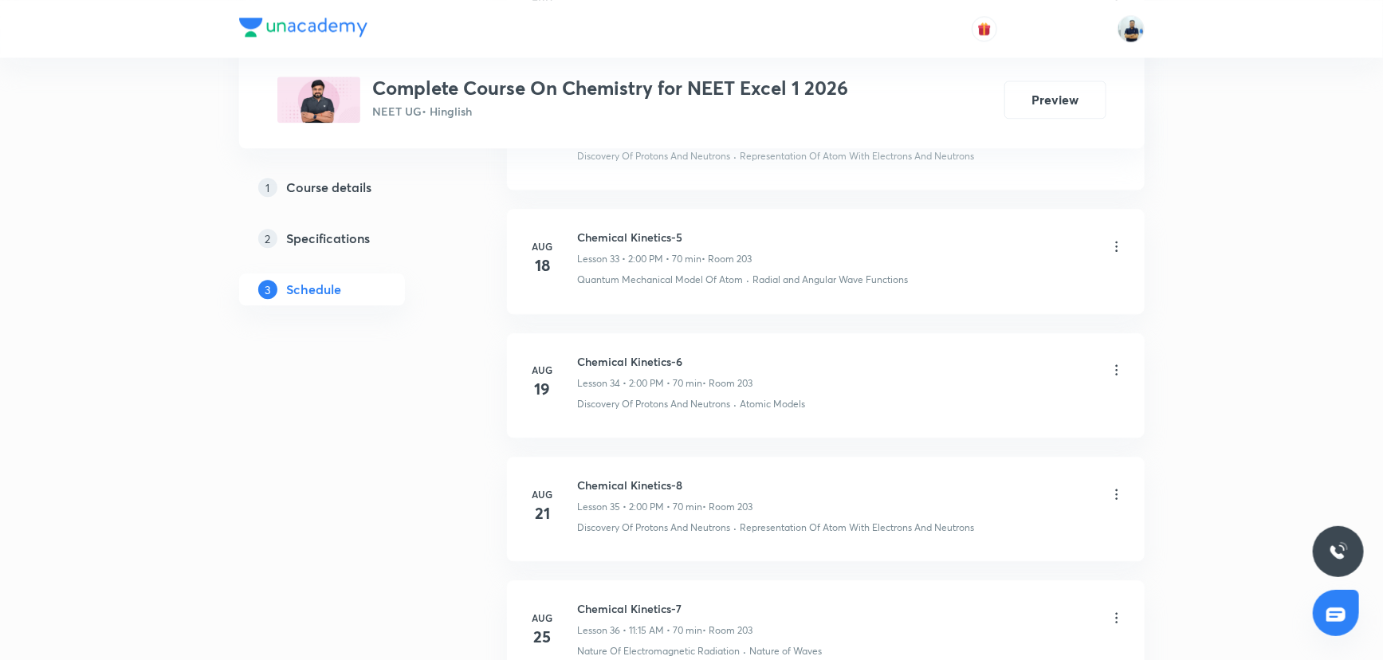
scroll to position [5558, 0]
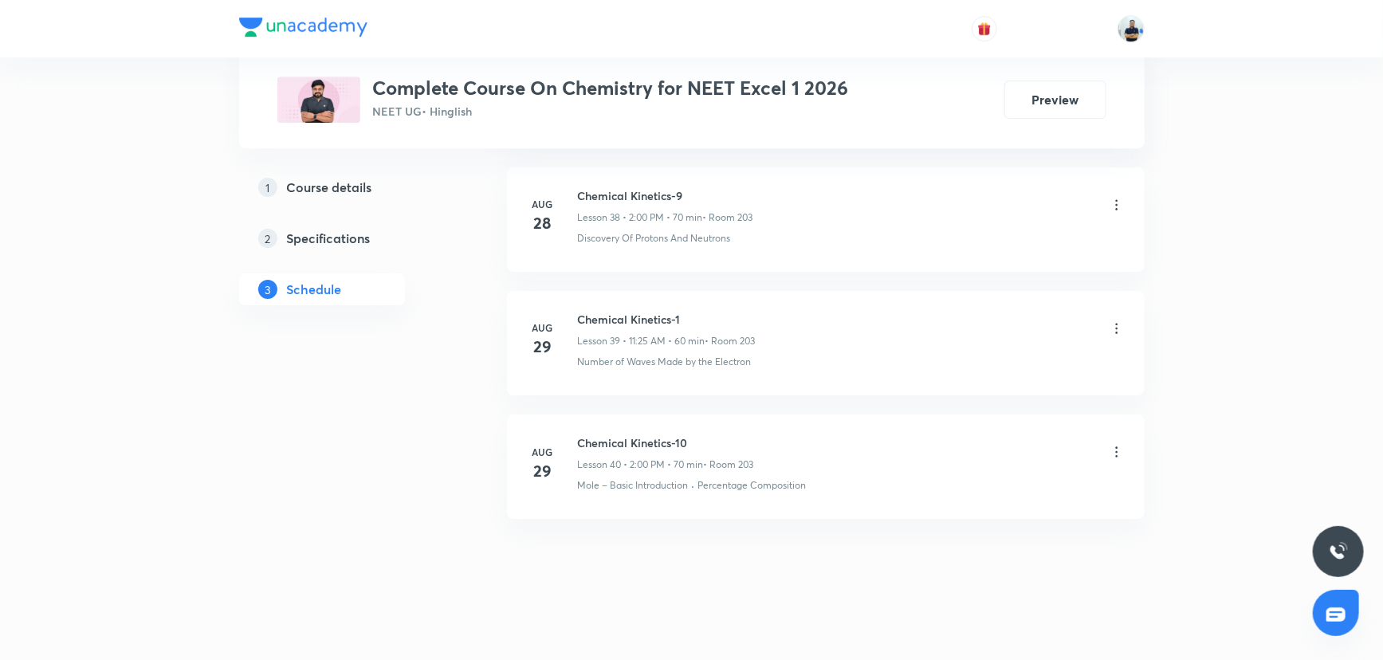
click at [640, 434] on h6 "Chemical Kinetics-10" at bounding box center [666, 442] width 176 height 17
copy h6 "Chemical Kinetics-10"
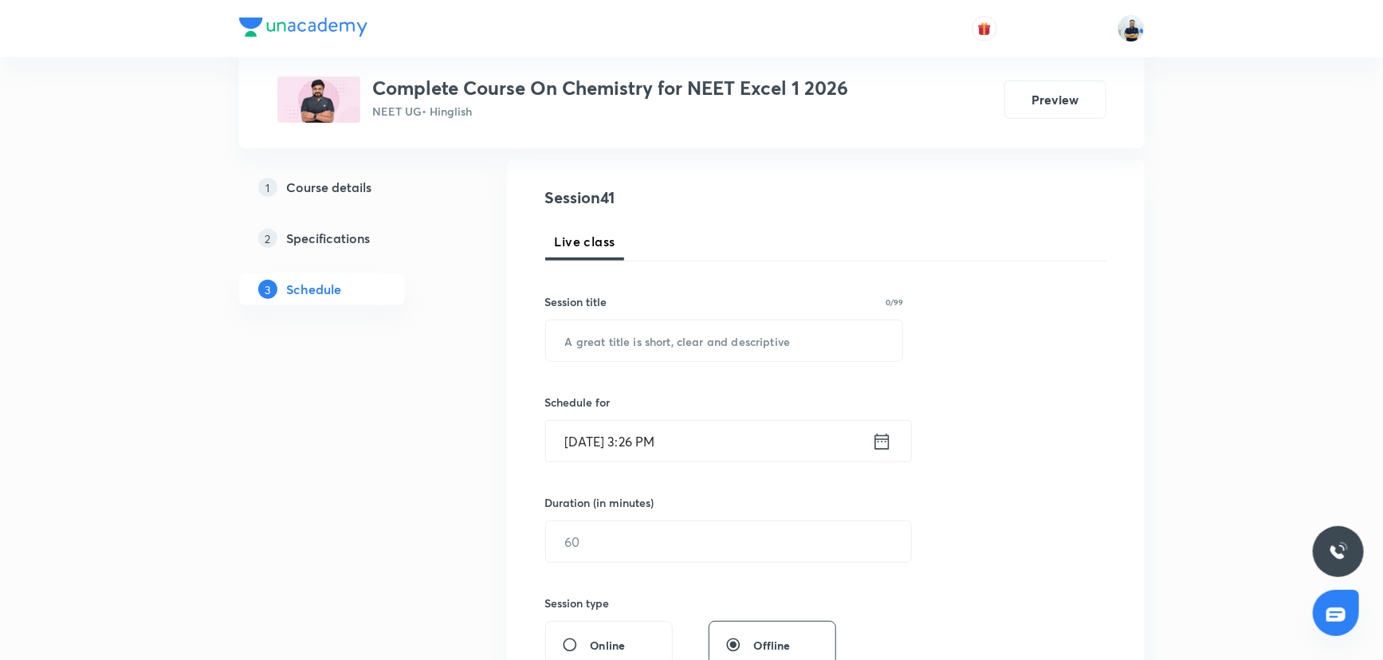
scroll to position [0, 0]
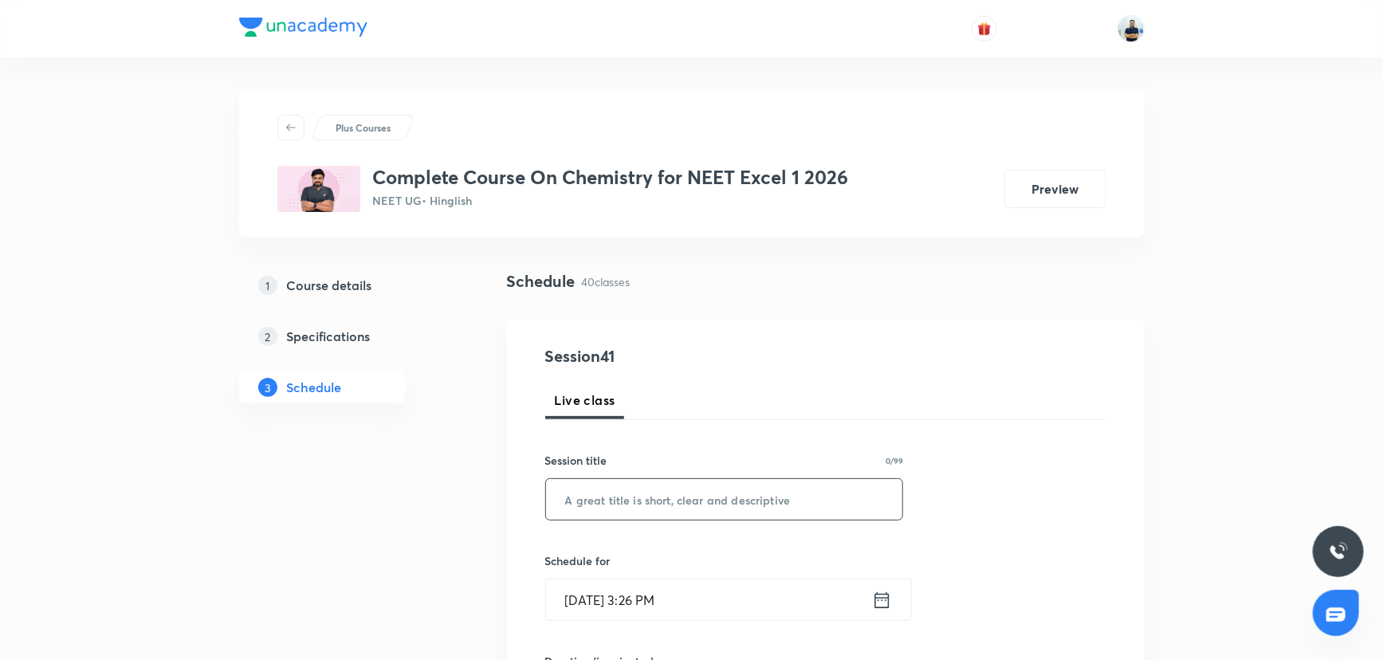
click at [635, 495] on input "text" at bounding box center [724, 499] width 357 height 41
paste input "Chemical Kinetics-10"
type input "Chemical Kinetics-11"
click at [635, 581] on input "[DATE] 3:26 PM" at bounding box center [709, 600] width 326 height 41
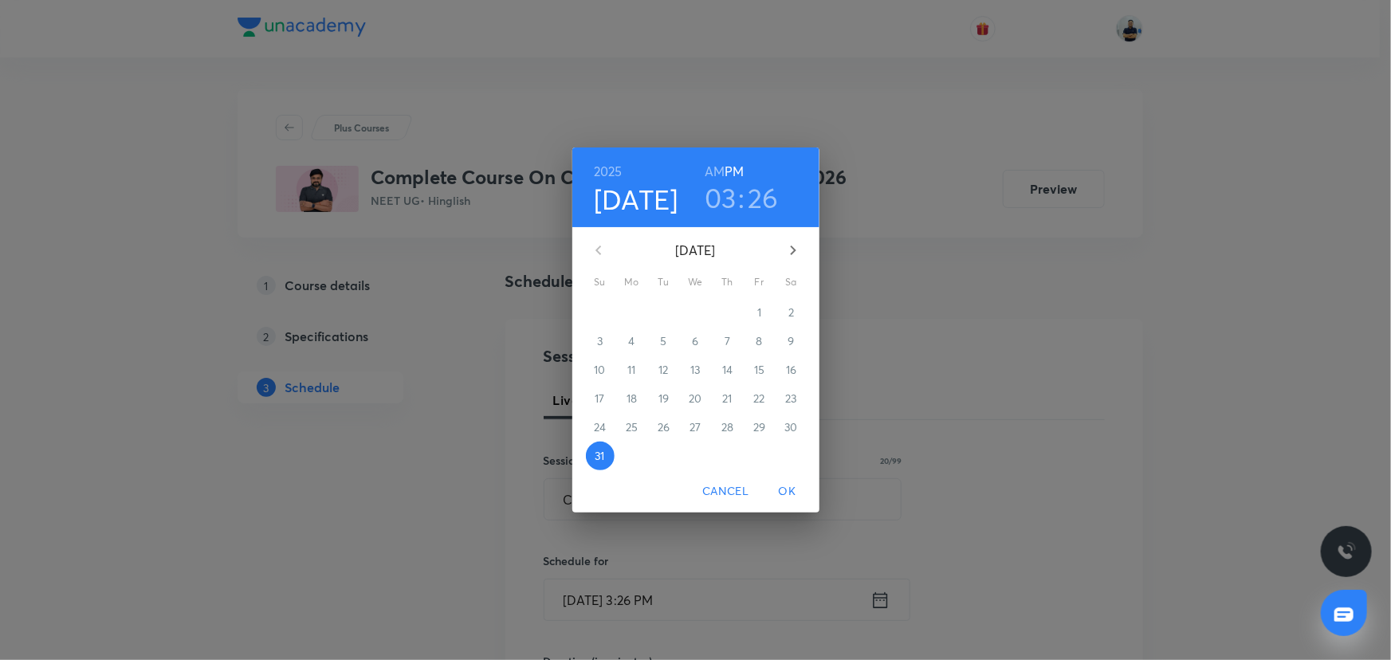
click at [788, 257] on icon "button" at bounding box center [793, 250] width 19 height 19
click at [635, 306] on span "1" at bounding box center [632, 313] width 29 height 16
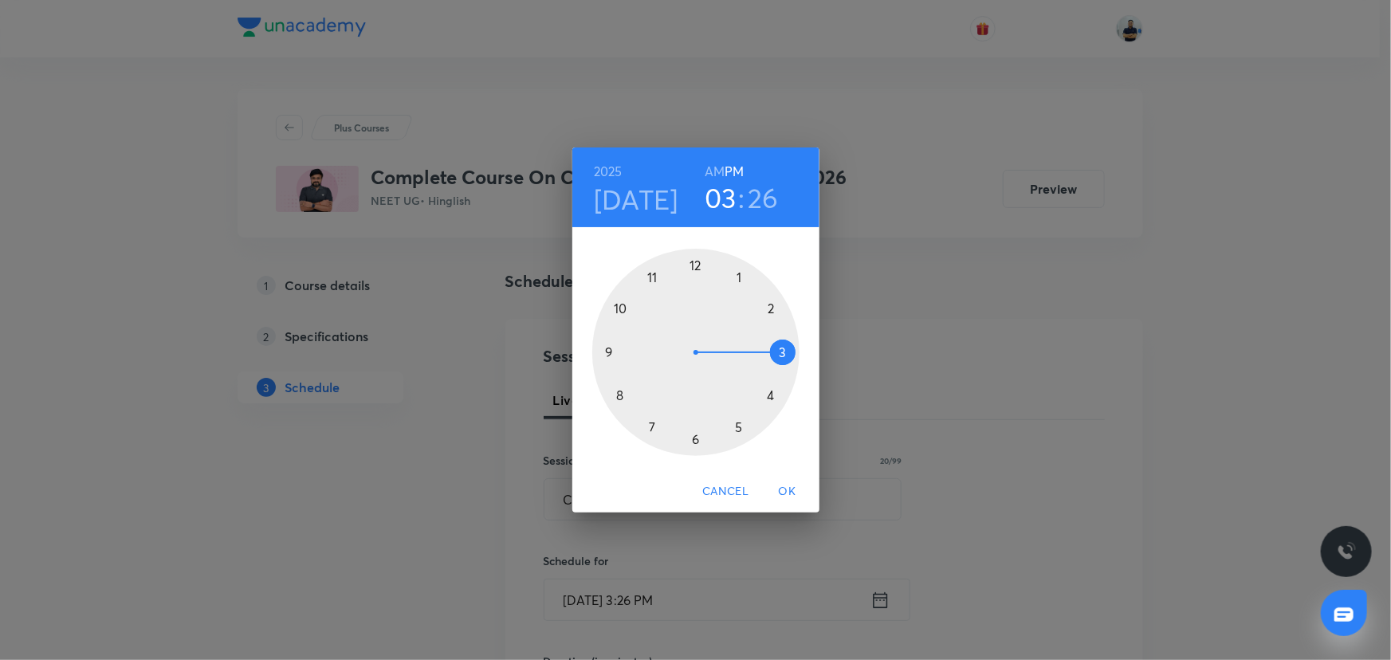
click at [693, 262] on div at bounding box center [695, 352] width 207 height 207
drag, startPoint x: 620, startPoint y: 396, endPoint x: 612, endPoint y: 398, distance: 8.1
click at [614, 396] on div at bounding box center [695, 352] width 207 height 207
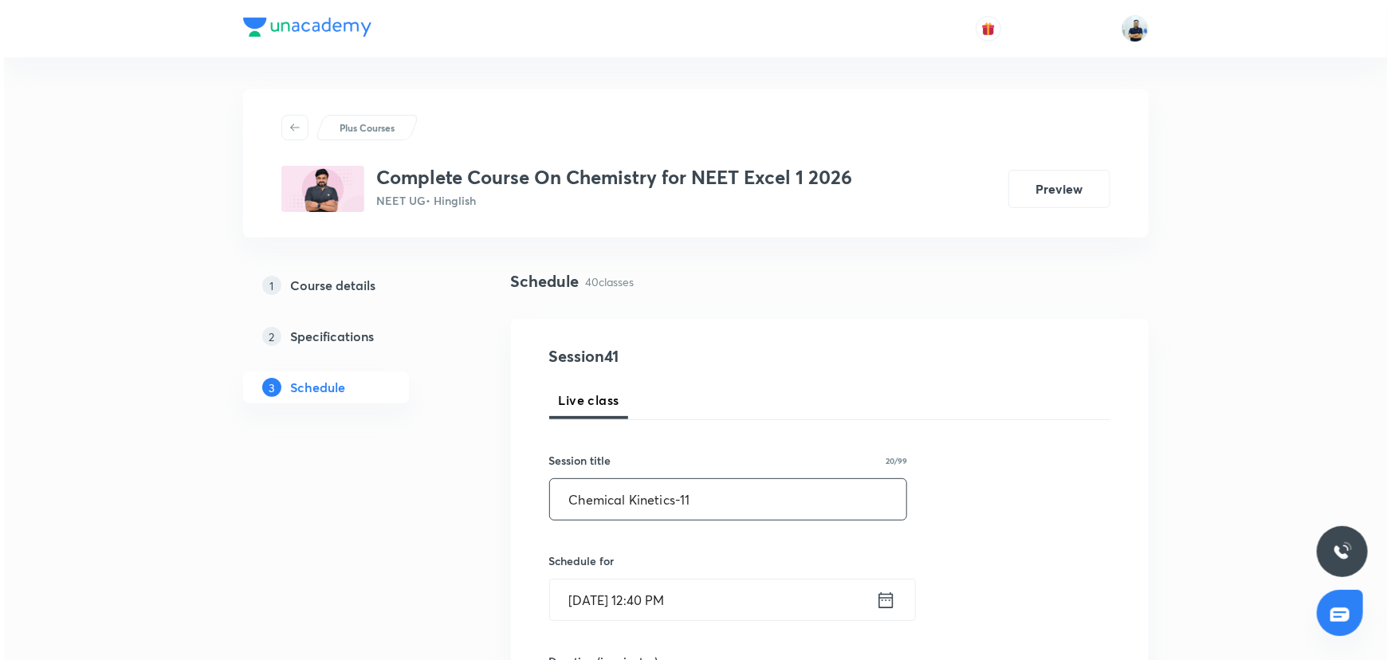
scroll to position [507, 0]
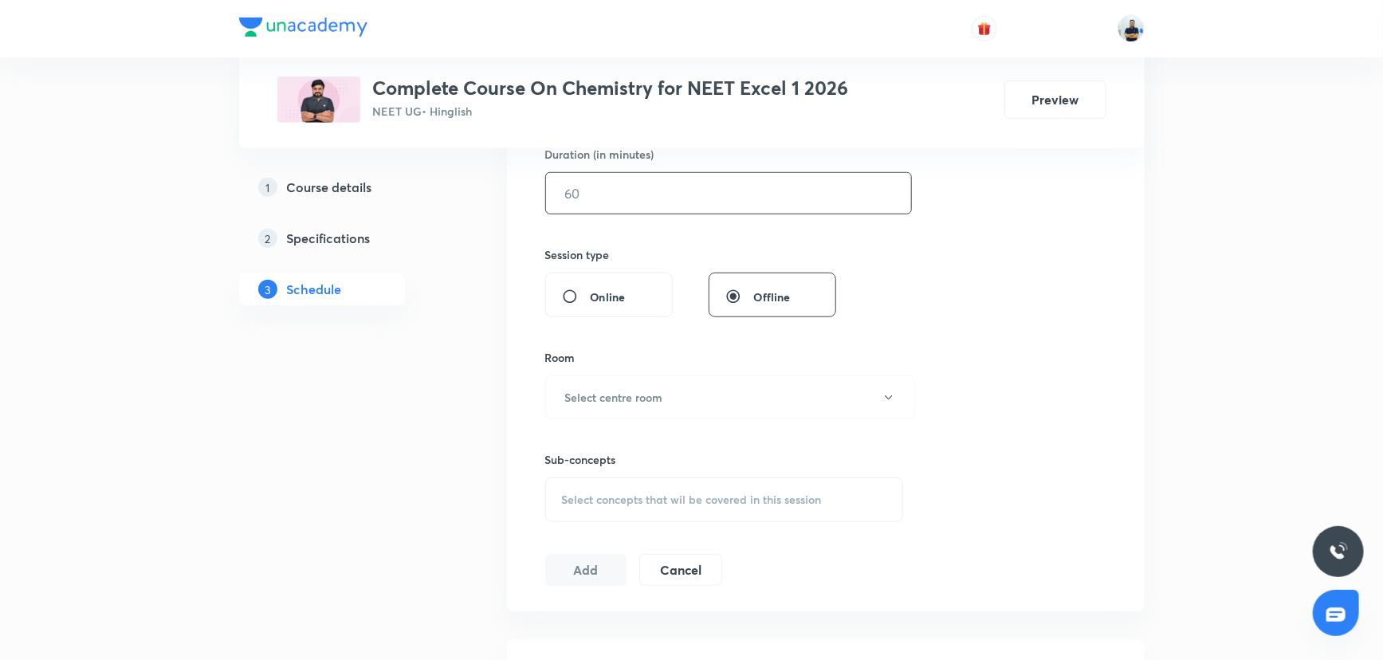
click at [599, 193] on input "text" at bounding box center [728, 193] width 365 height 41
type input "70"
click at [621, 378] on button "Select centre room" at bounding box center [730, 397] width 370 height 44
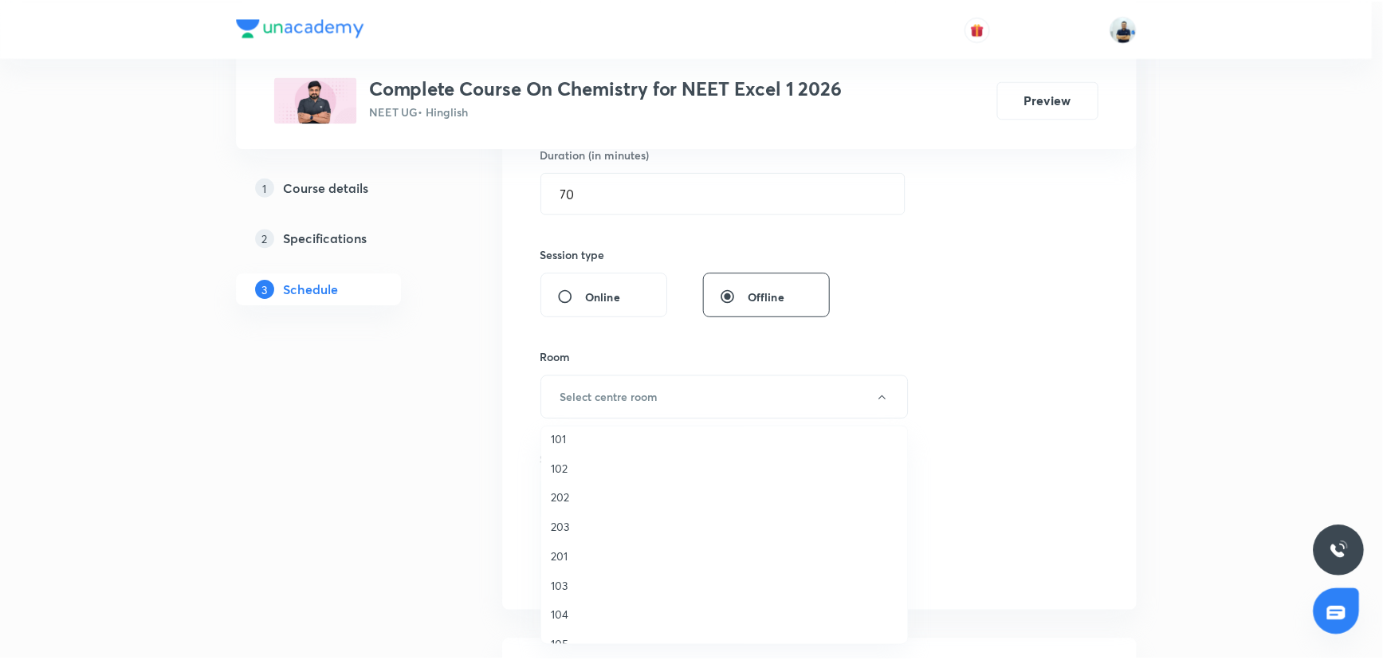
scroll to position [16, 0]
click at [574, 510] on li "203" at bounding box center [728, 520] width 368 height 29
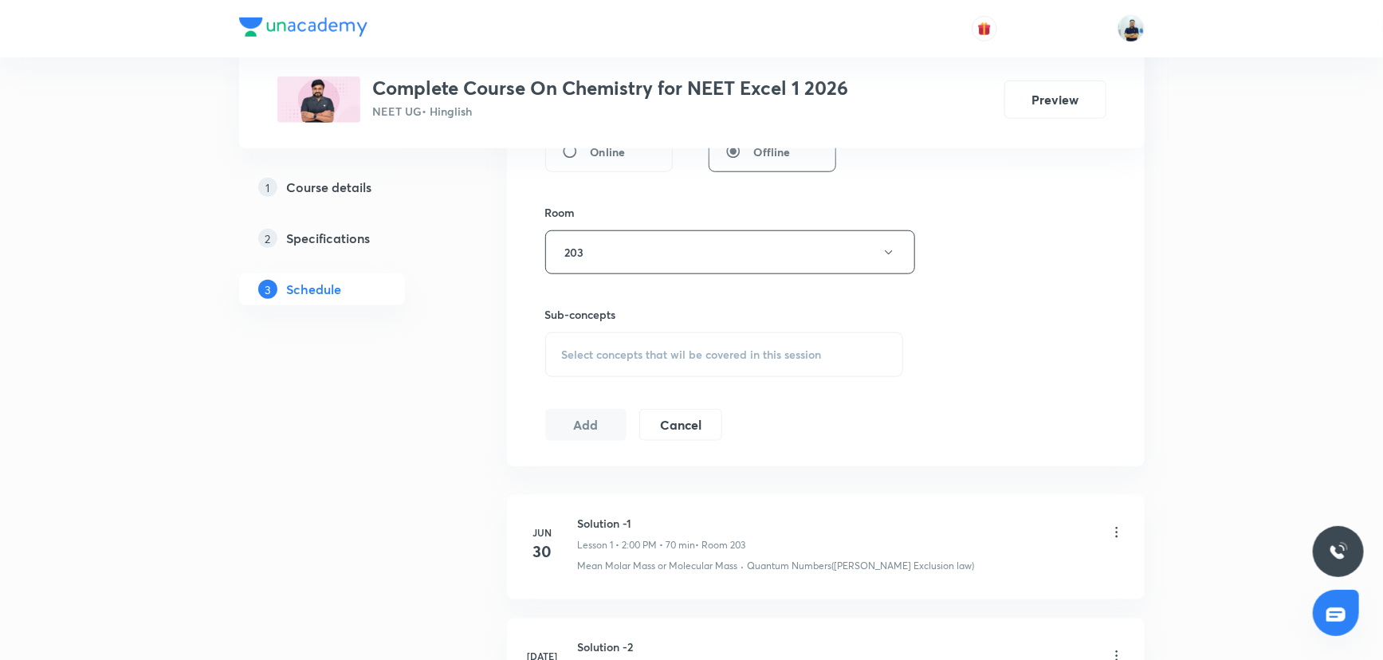
scroll to position [676, 0]
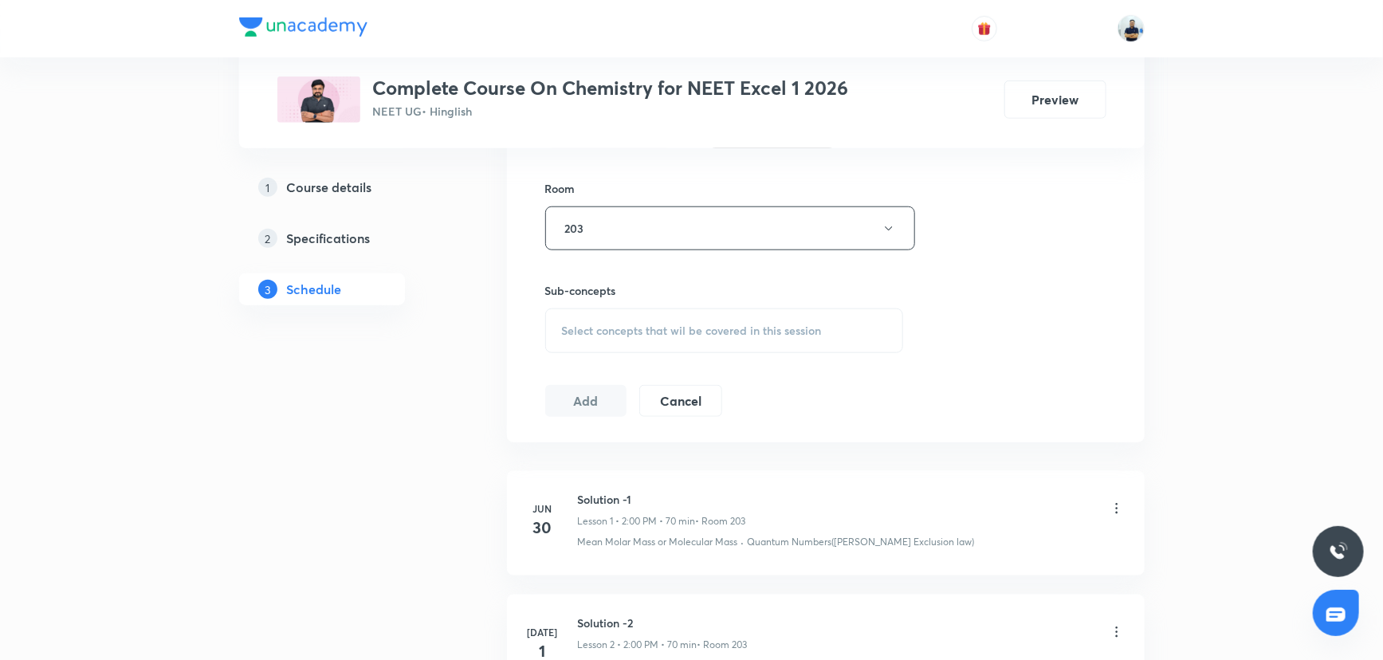
click at [717, 332] on span "Select concepts that wil be covered in this session" at bounding box center [692, 330] width 260 height 13
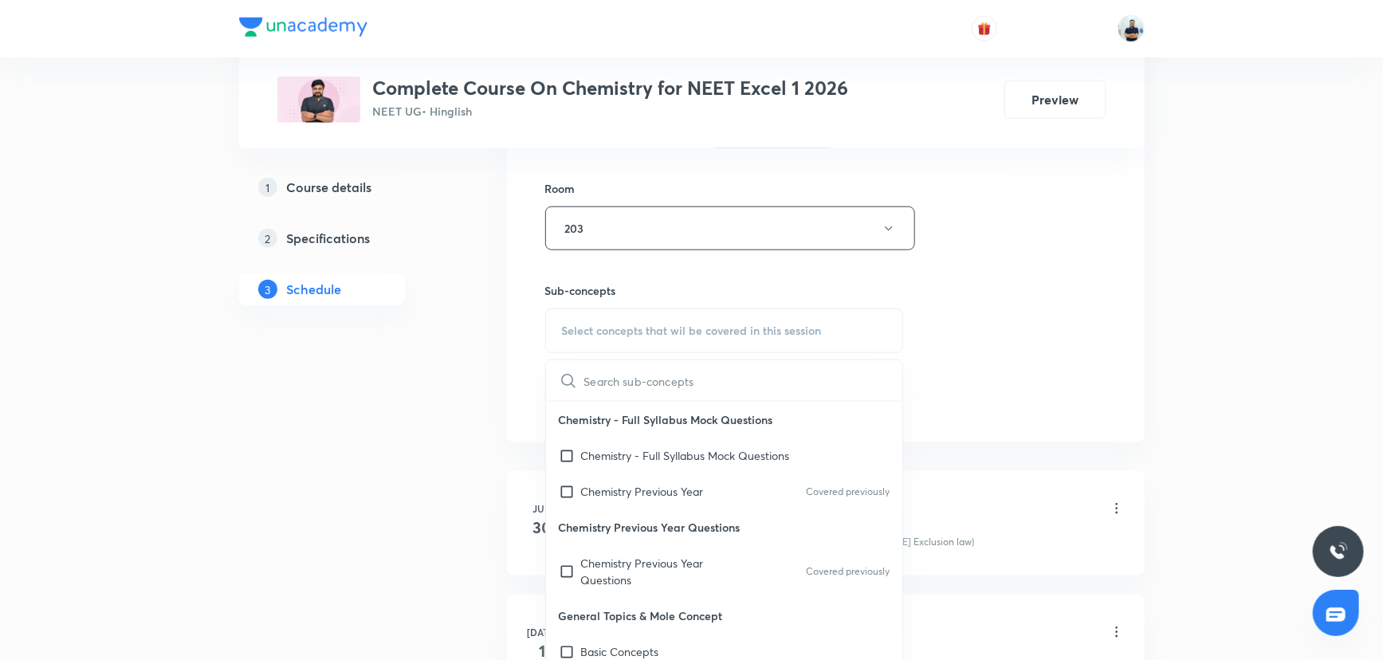
scroll to position [1522, 0]
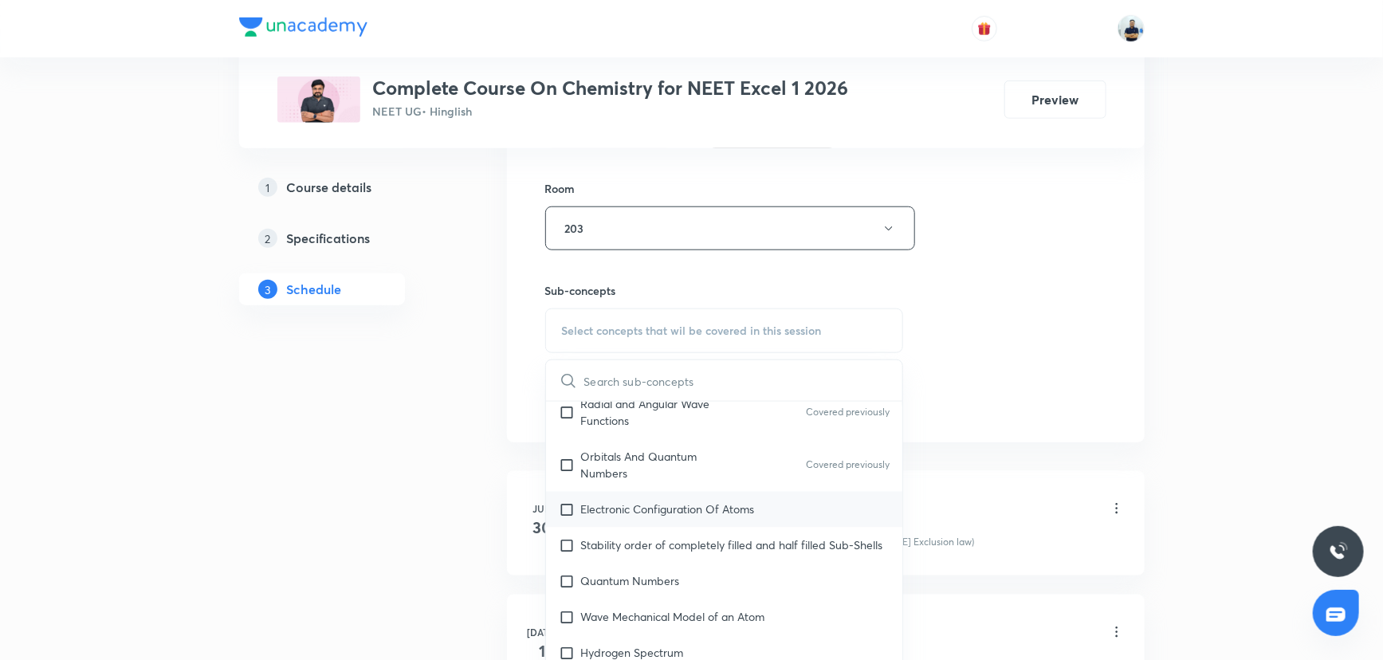
click at [653, 506] on div "Electronic Configuration Of Atoms" at bounding box center [724, 510] width 357 height 36
checkbox input "true"
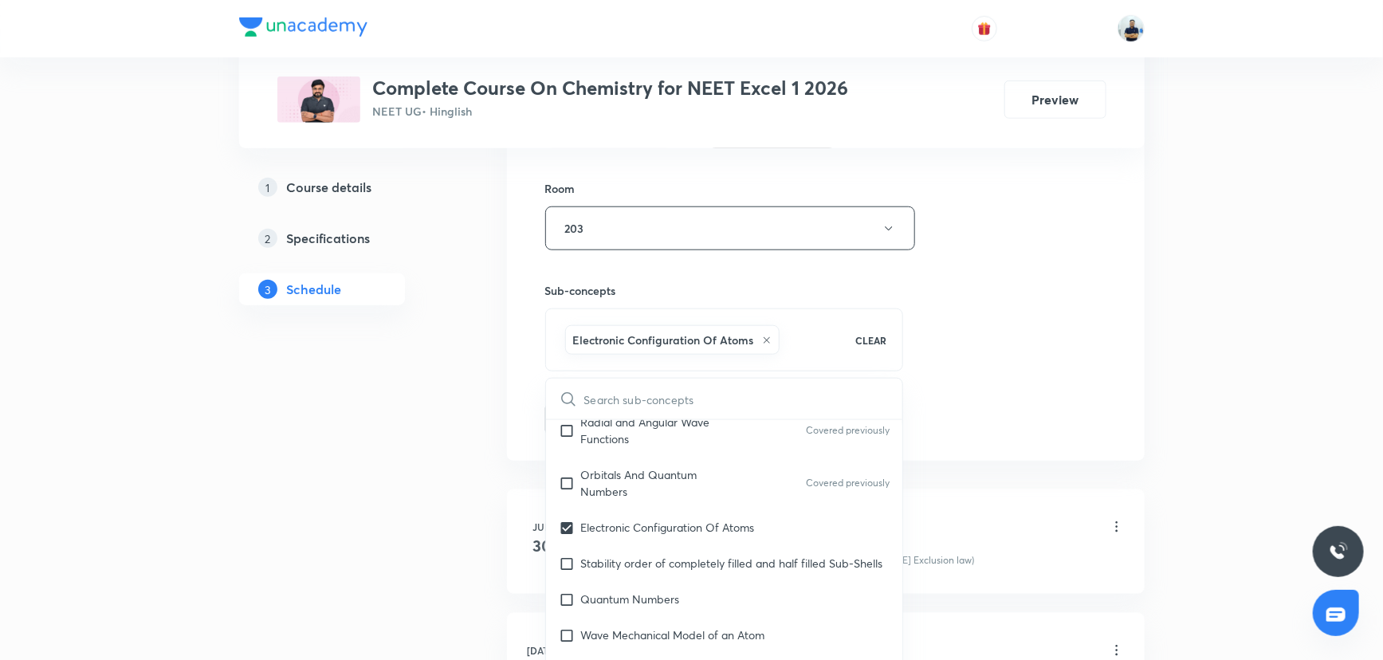
click at [975, 406] on div "Session 41 Live class Session title 20/99 Chemical Kinetics-11 ​ Schedule for S…" at bounding box center [825, 51] width 561 height 767
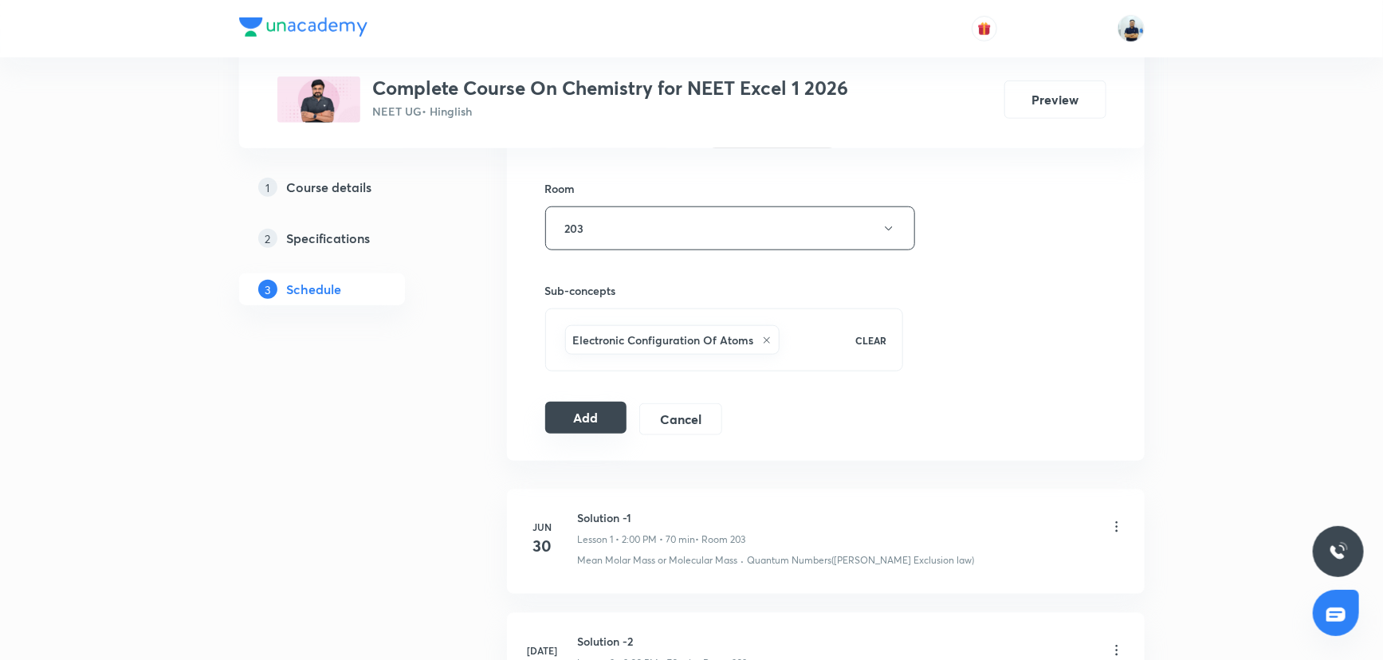
click at [573, 419] on button "Add" at bounding box center [586, 418] width 82 height 32
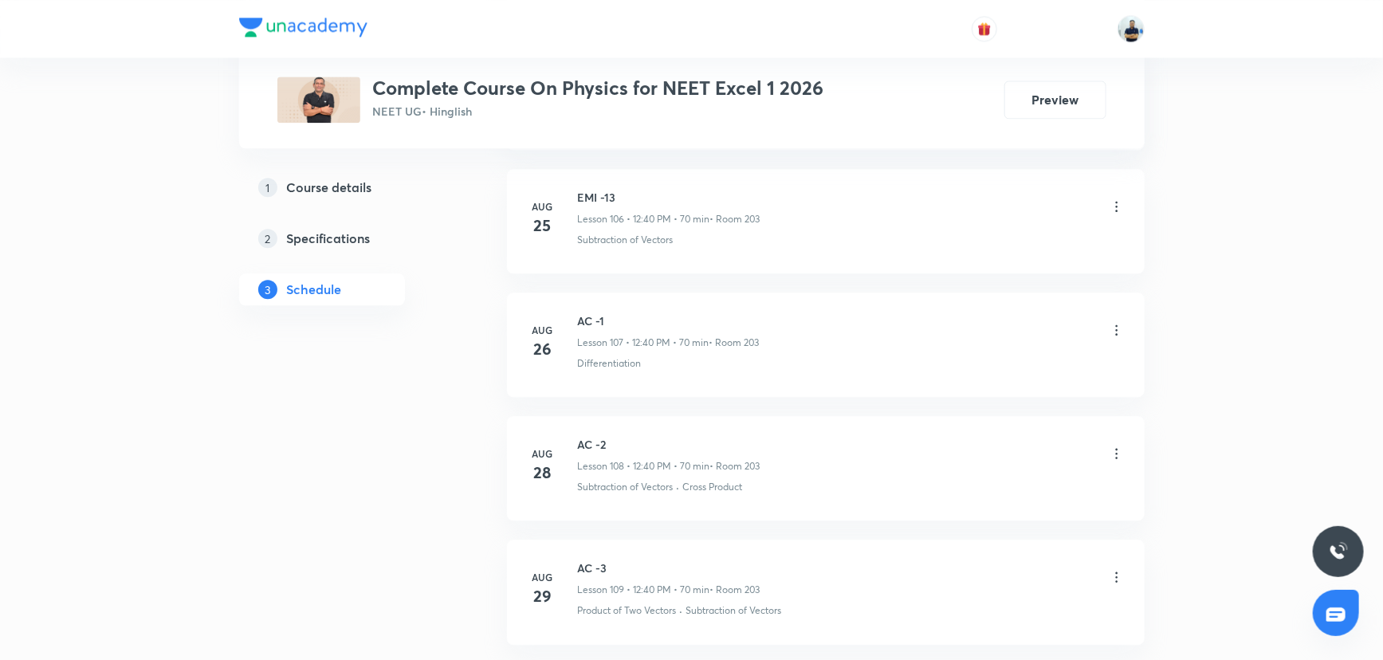
scroll to position [14078, 0]
click at [591, 446] on h6 "AC -3" at bounding box center [669, 454] width 183 height 17
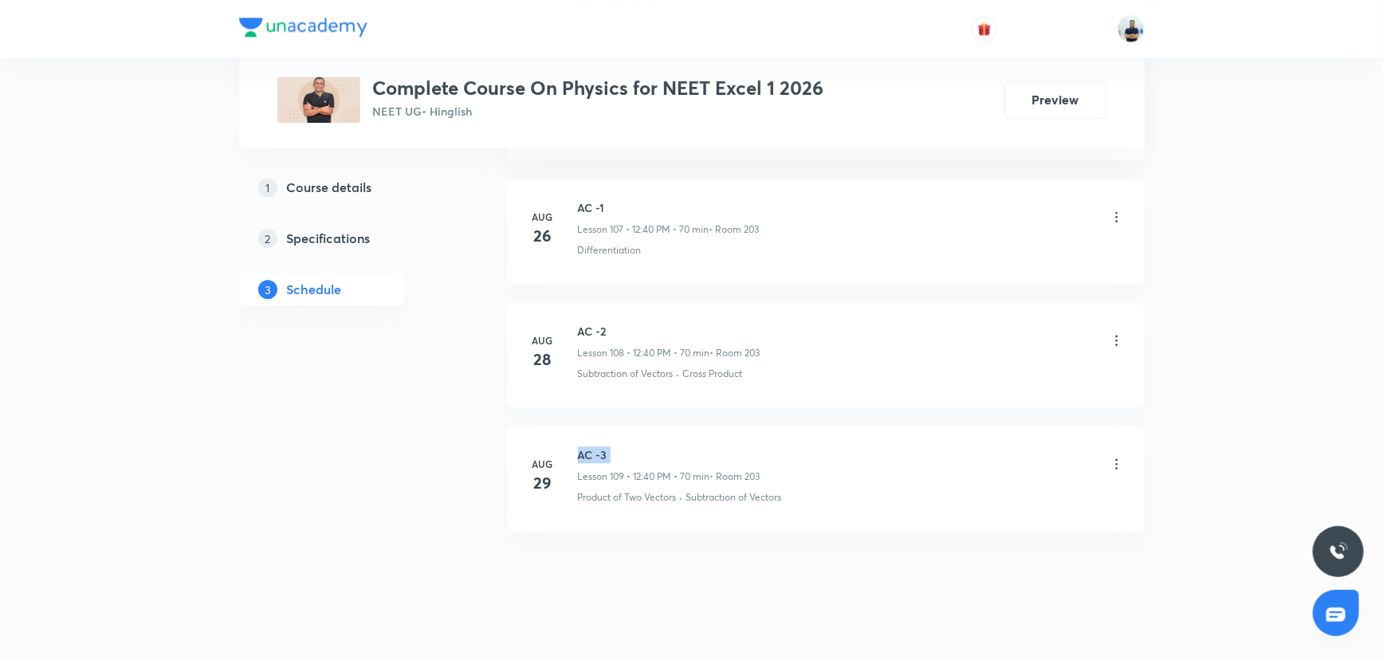
click at [591, 446] on h6 "AC -3" at bounding box center [669, 454] width 183 height 17
copy h6 "AC -3"
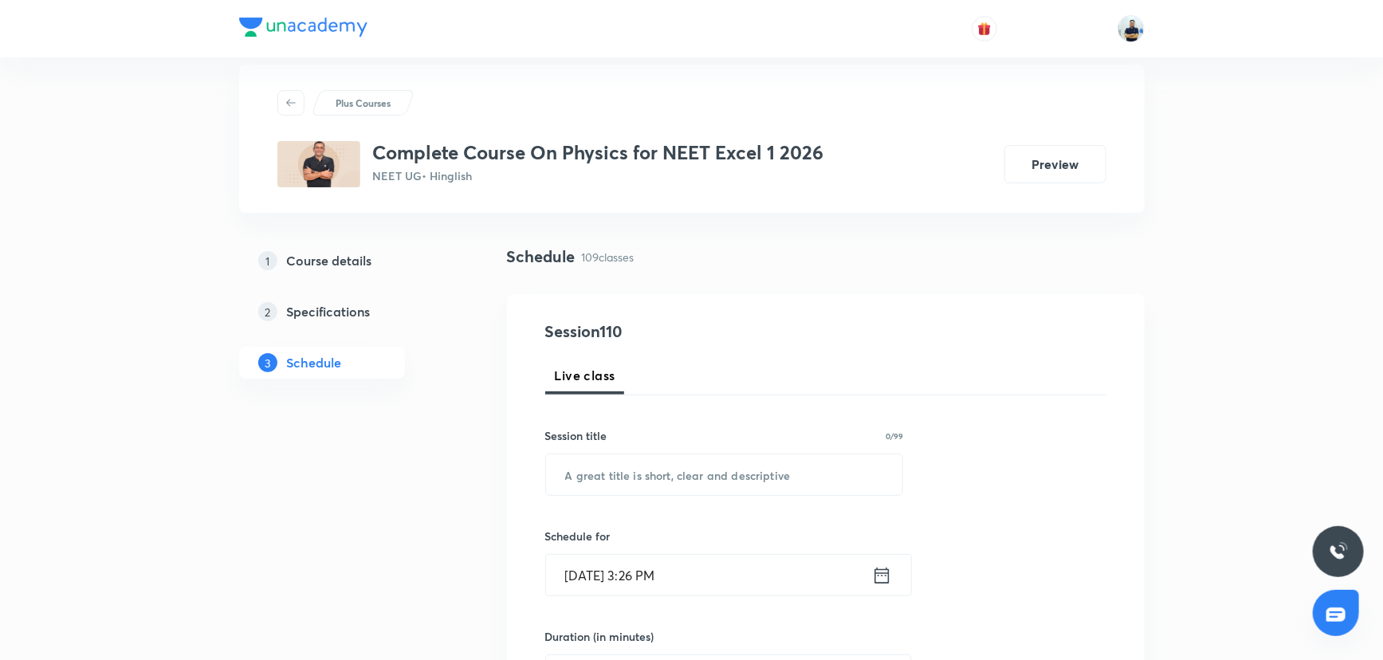
scroll to position [0, 0]
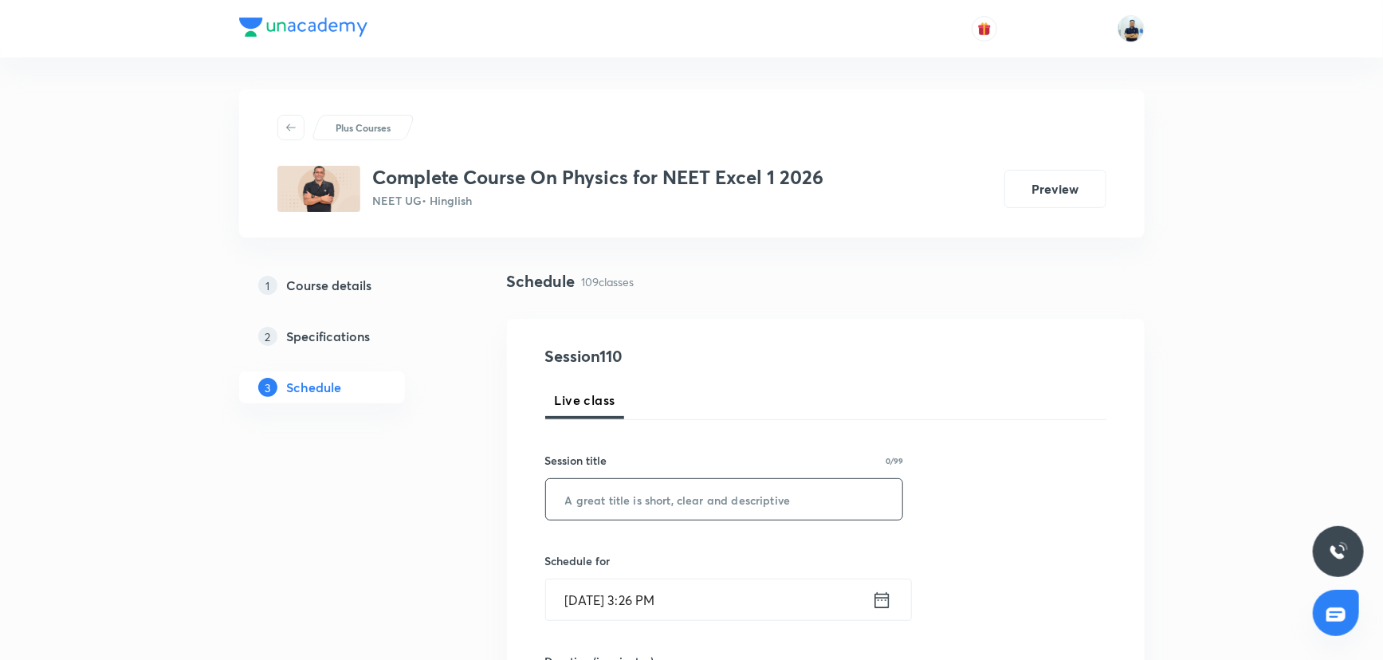
click at [627, 501] on input "text" at bounding box center [724, 499] width 357 height 41
paste input "AC -3"
type input "AC -4"
click at [645, 586] on input "[DATE] 3:26 PM" at bounding box center [709, 600] width 326 height 41
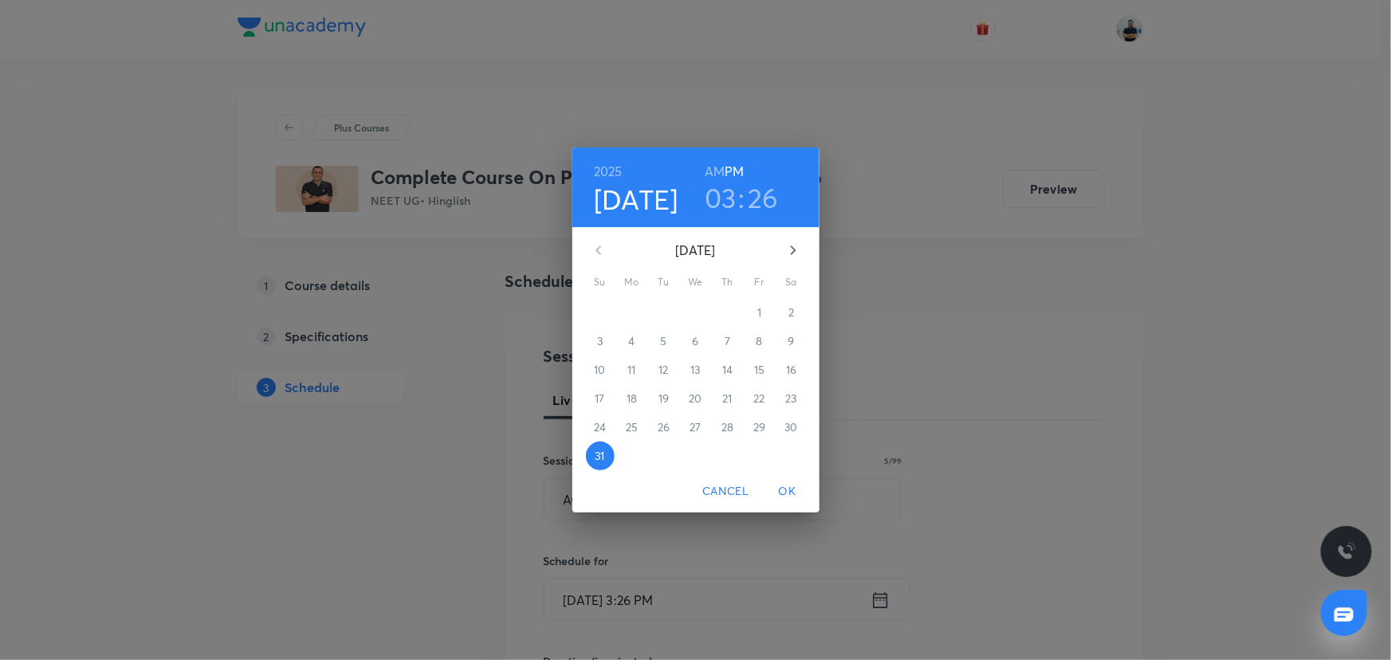
click at [792, 239] on button "button" at bounding box center [793, 250] width 38 height 38
click at [645, 316] on span "1" at bounding box center [632, 313] width 29 height 16
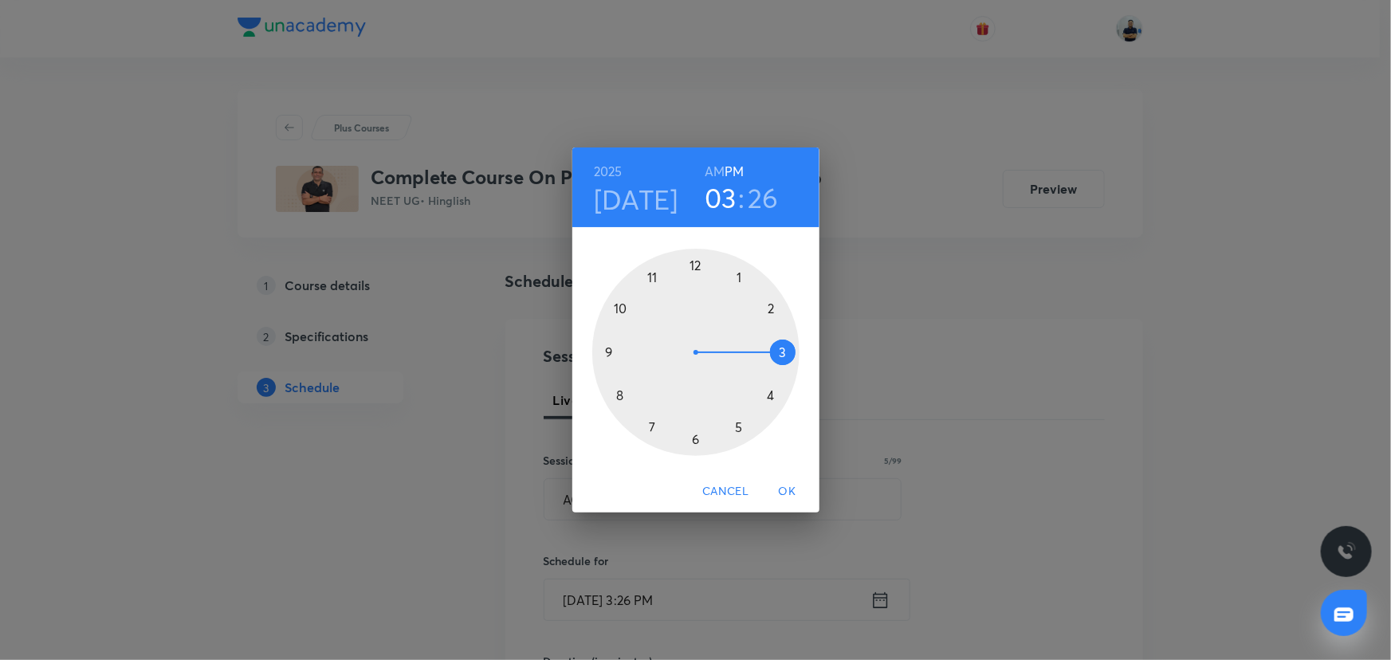
click at [717, 173] on h6 "AM" at bounding box center [715, 171] width 20 height 22
click at [655, 279] on div at bounding box center [695, 352] width 207 height 207
click at [780, 347] on div at bounding box center [695, 352] width 207 height 207
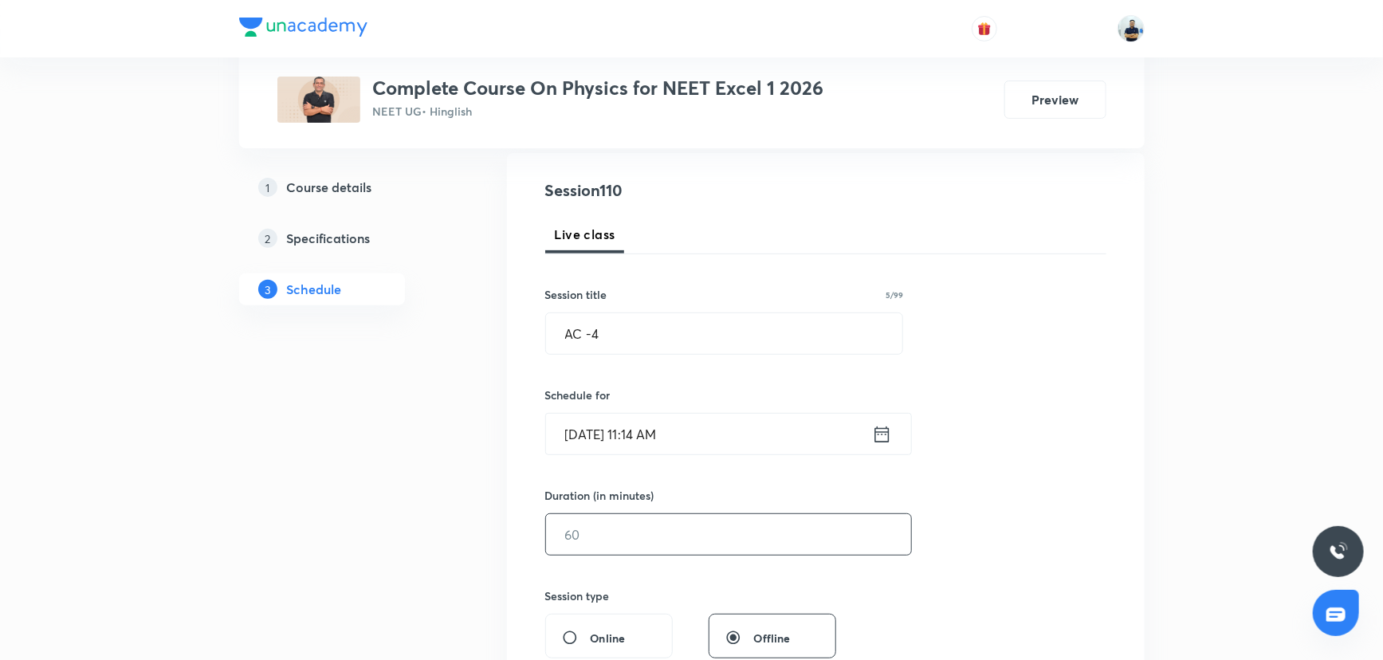
scroll to position [186, 0]
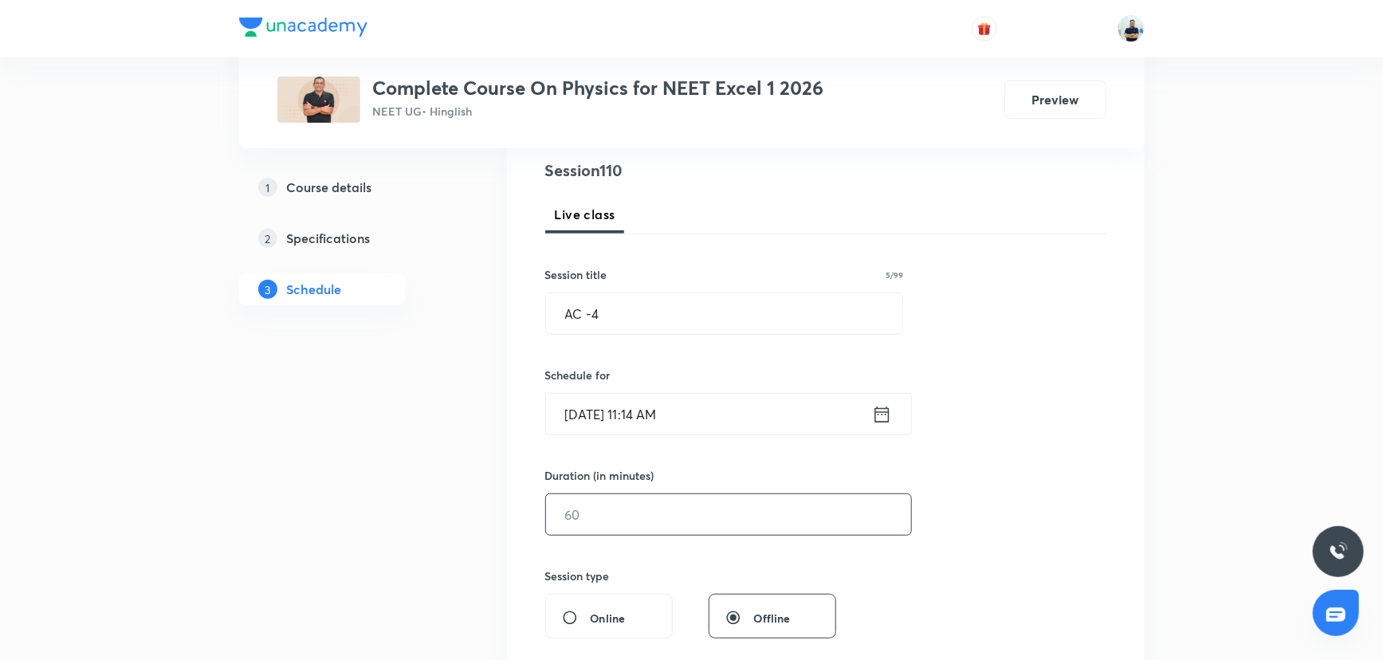
click at [618, 513] on input "text" at bounding box center [728, 514] width 365 height 41
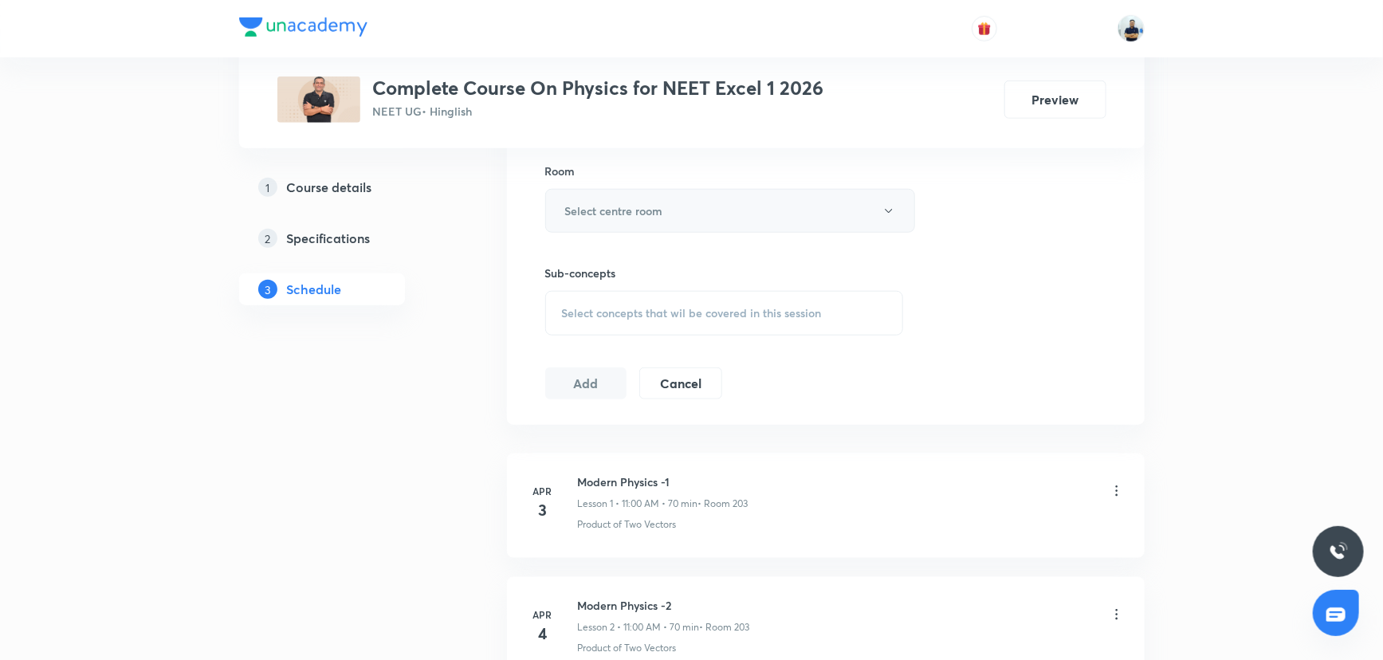
type input "70"
click at [658, 197] on button "Select centre room" at bounding box center [730, 211] width 370 height 44
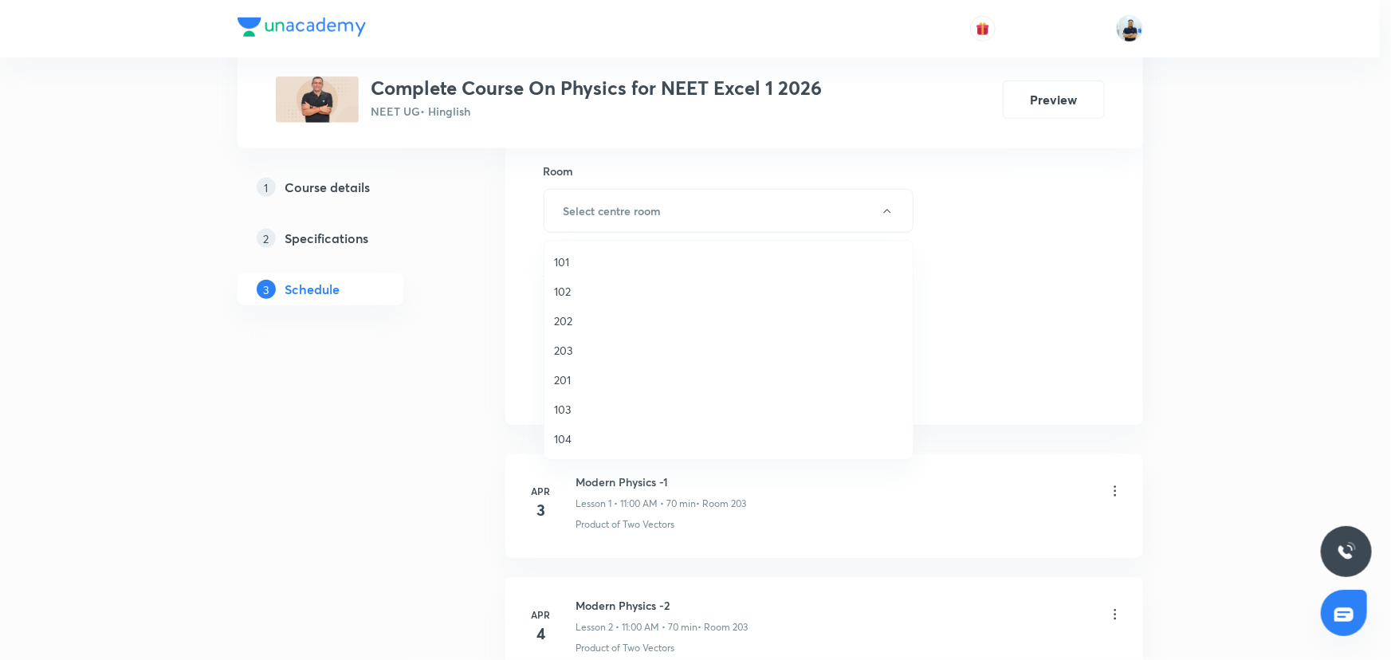
click at [575, 405] on span "103" at bounding box center [728, 409] width 349 height 17
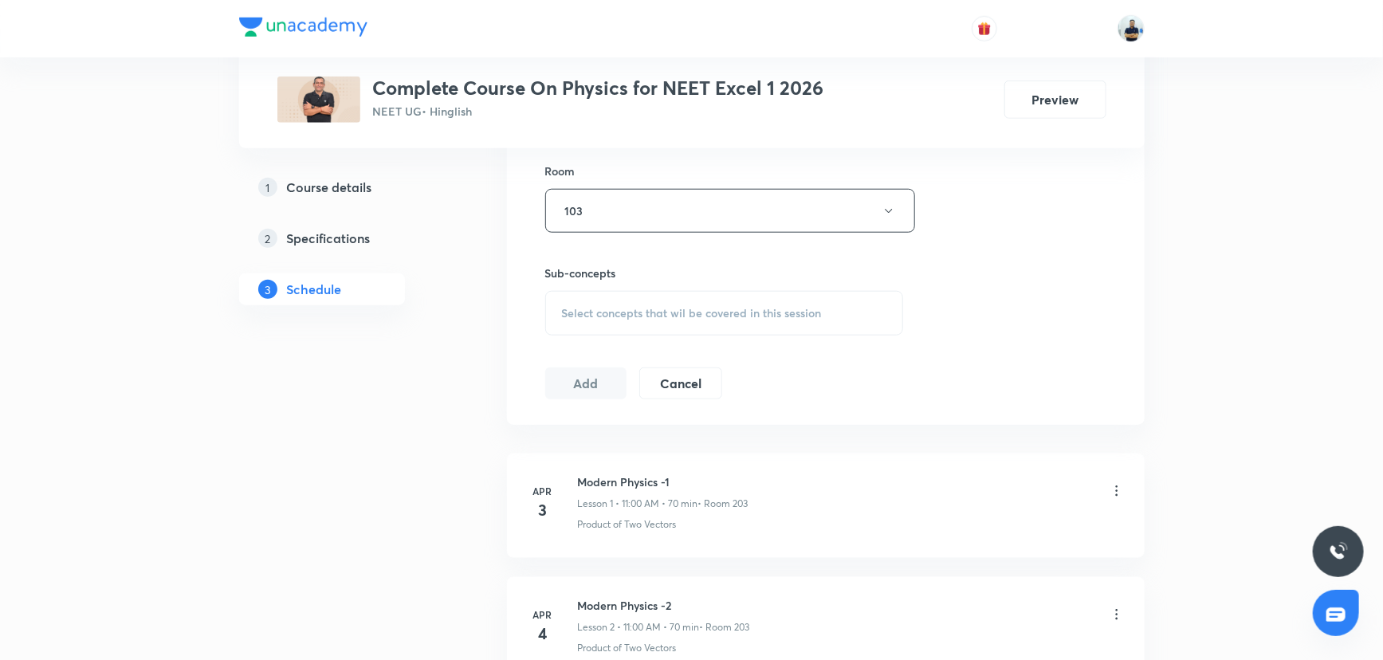
click at [709, 309] on span "Select concepts that wil be covered in this session" at bounding box center [692, 313] width 260 height 13
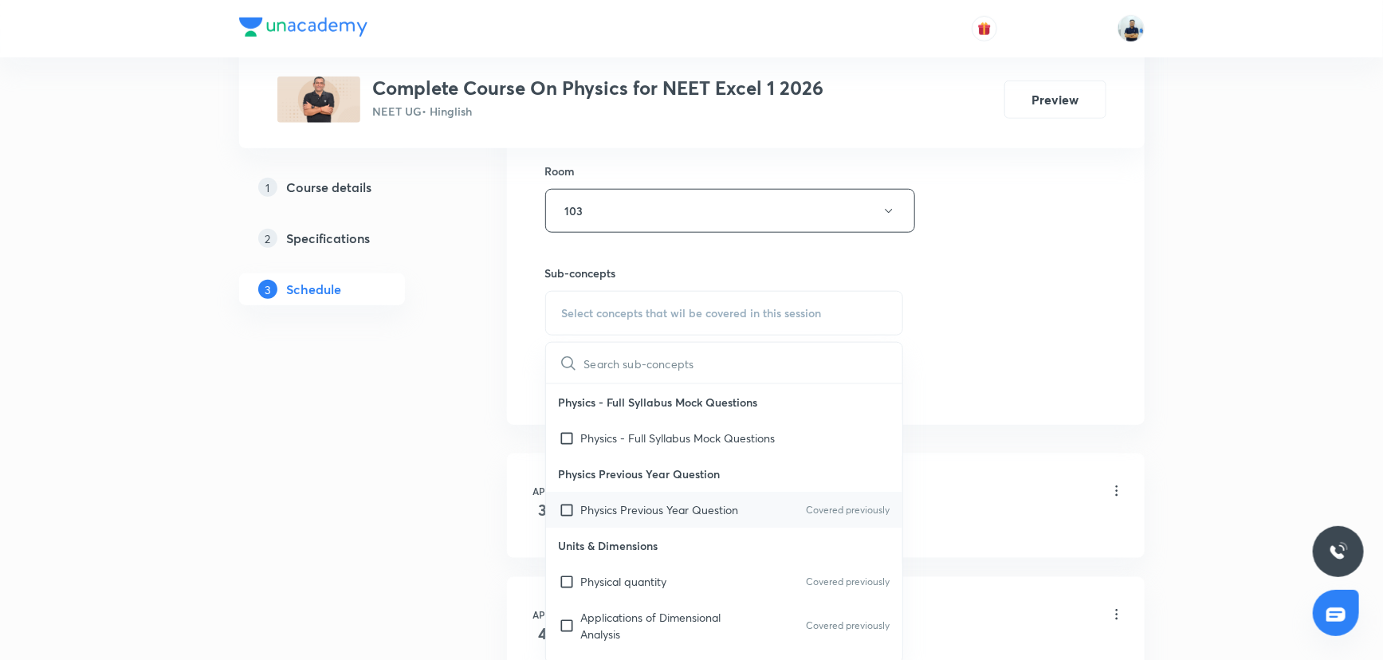
scroll to position [507, 0]
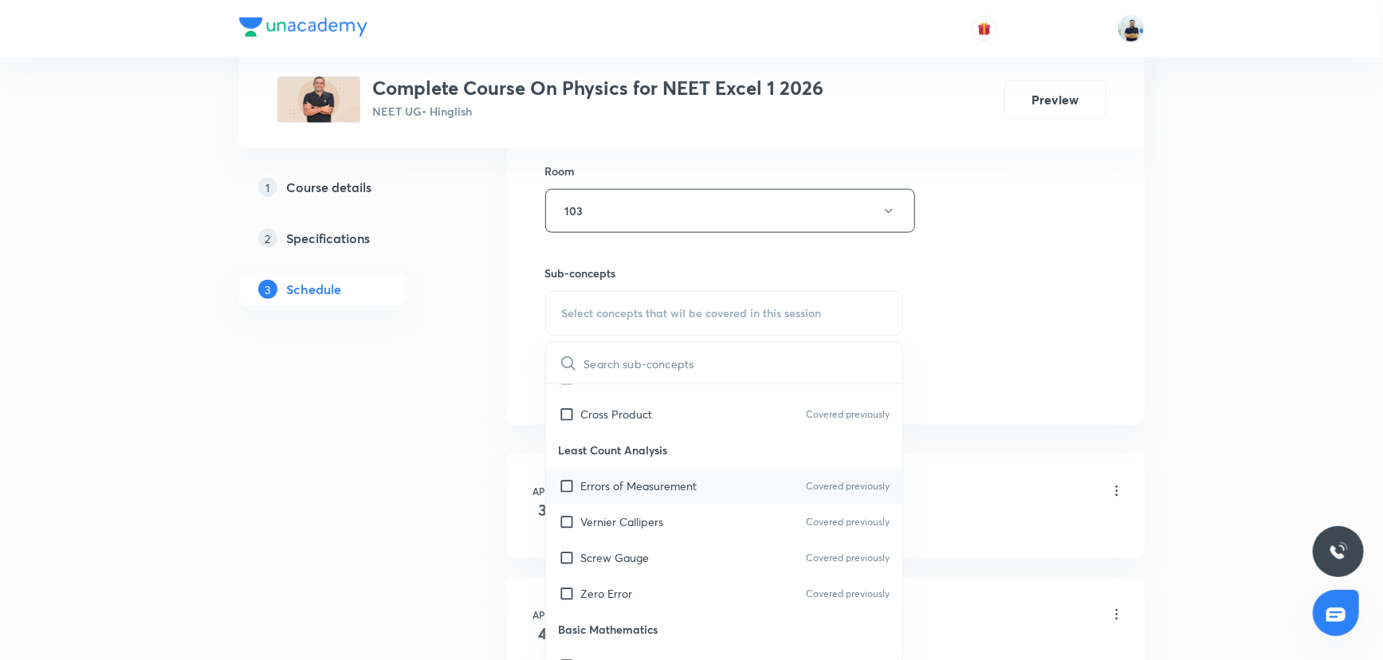
click at [631, 490] on p "Errors of Measurement" at bounding box center [639, 486] width 116 height 17
checkbox input "true"
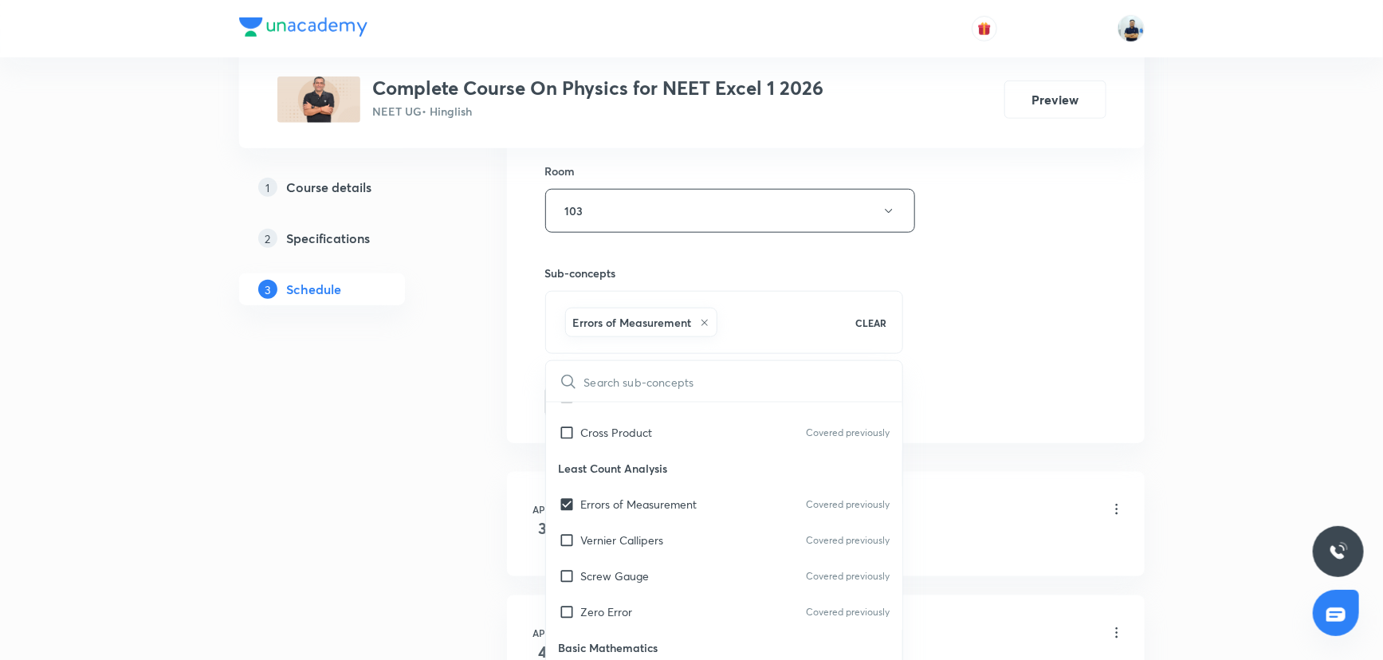
drag, startPoint x: 1032, startPoint y: 372, endPoint x: 970, endPoint y: 366, distance: 62.5
click at [1032, 372] on div "Session 110 Live class Session title 5/99 AC -4 ​ Schedule for [DATE] 11:14 AM …" at bounding box center [825, 34] width 561 height 767
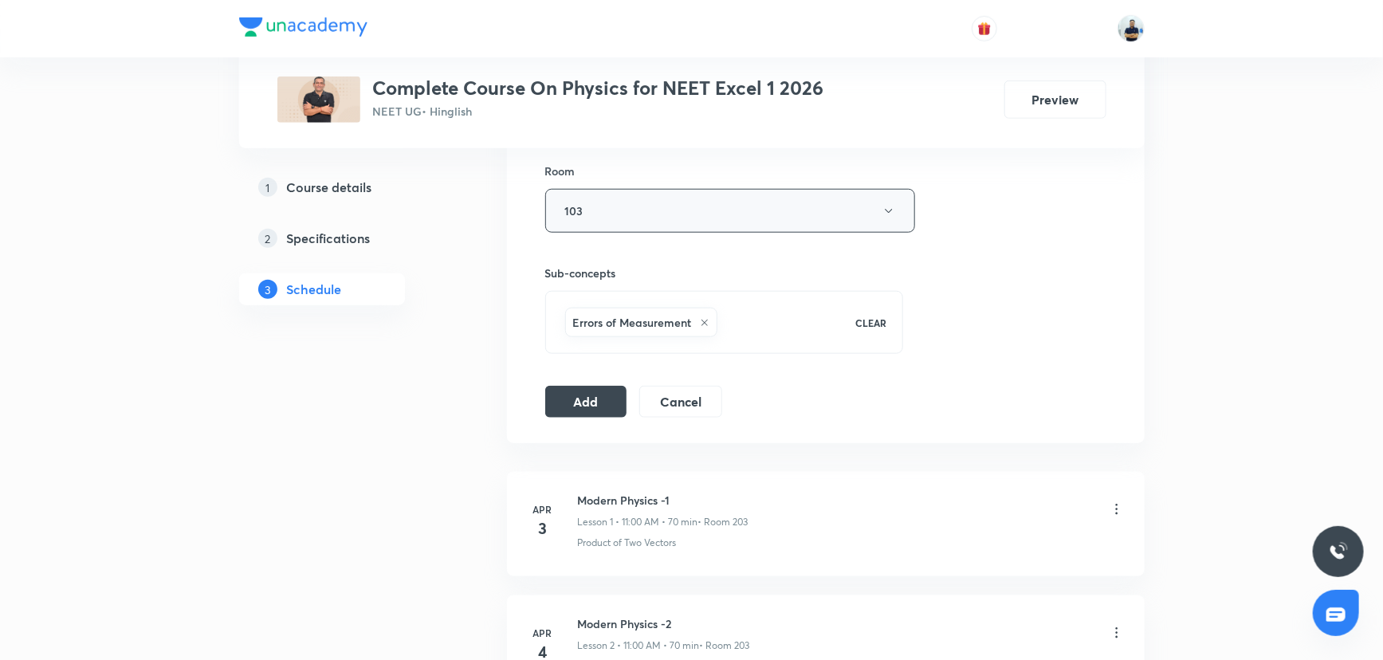
click at [648, 215] on button "103" at bounding box center [730, 211] width 370 height 44
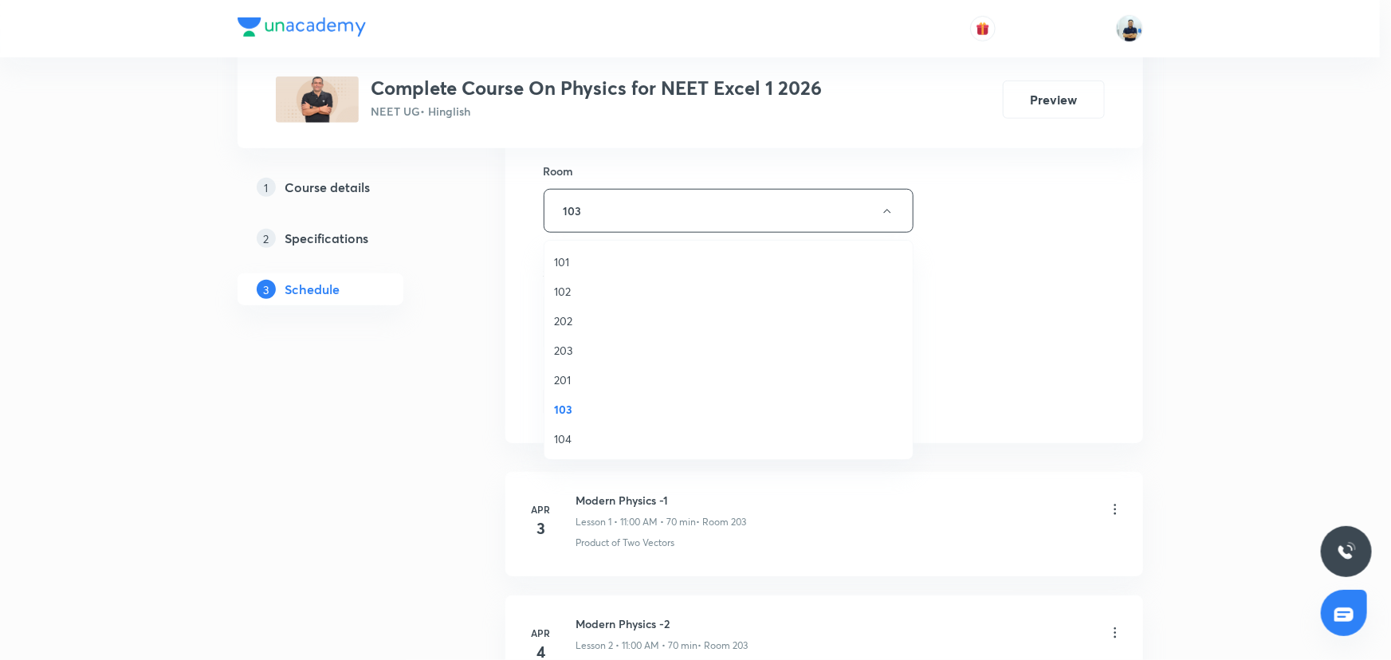
click at [564, 350] on span "203" at bounding box center [728, 350] width 349 height 17
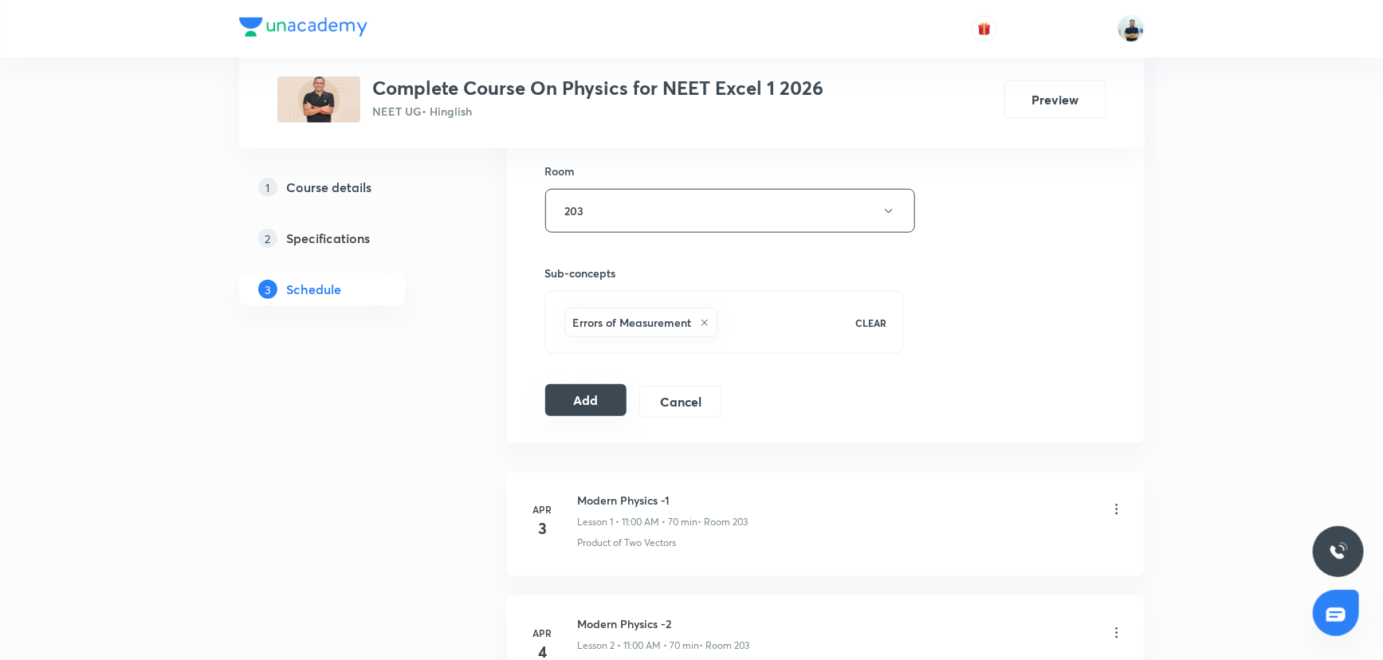
click at [598, 397] on button "Add" at bounding box center [586, 400] width 82 height 32
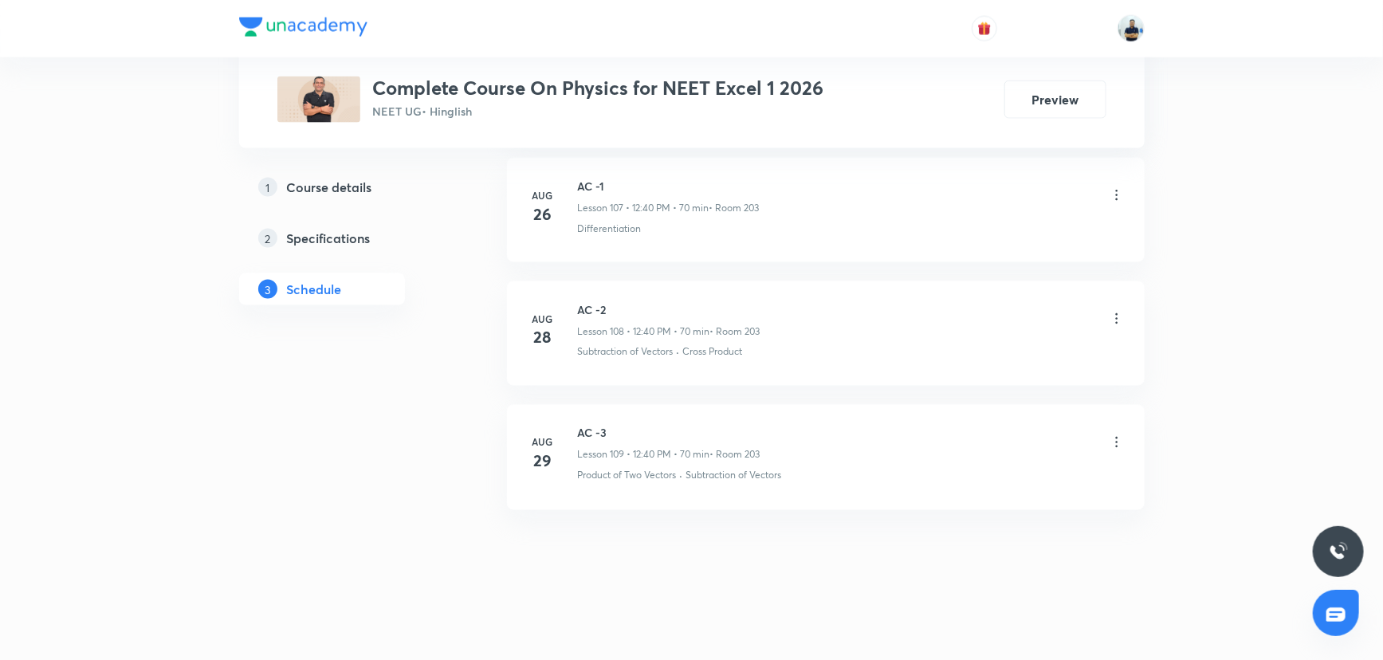
scroll to position [13346, 0]
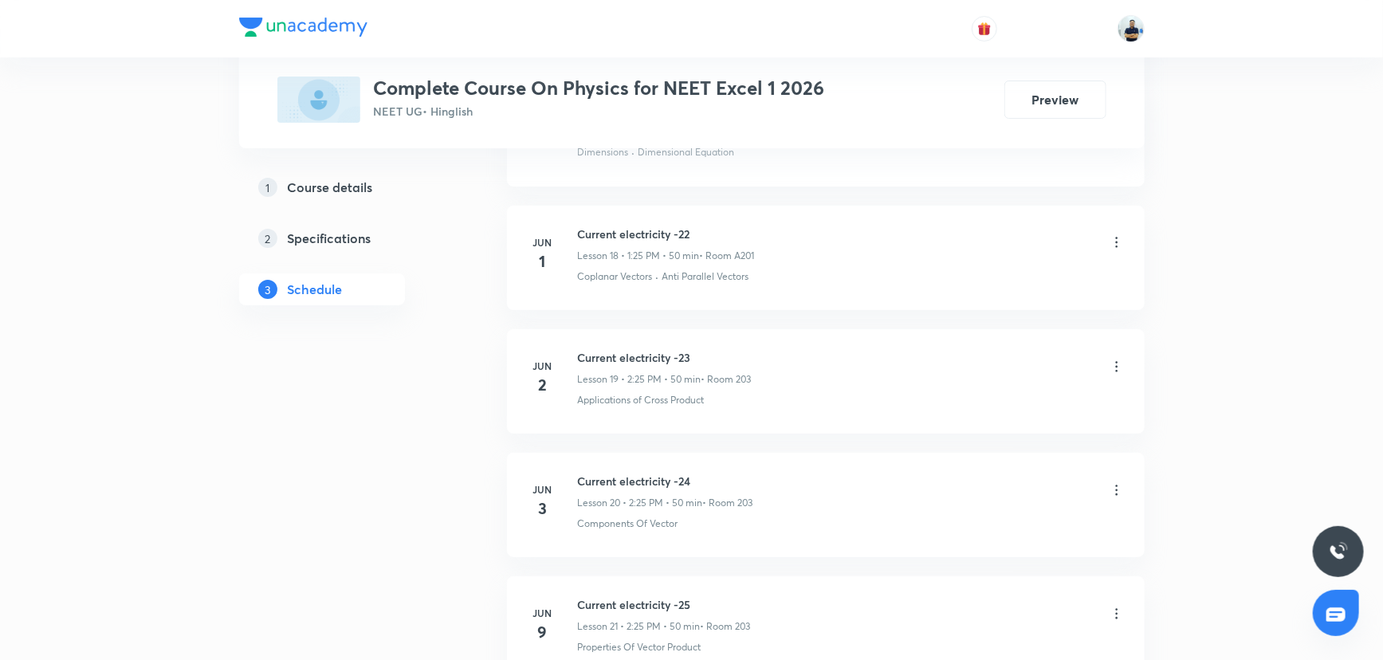
scroll to position [3826, 0]
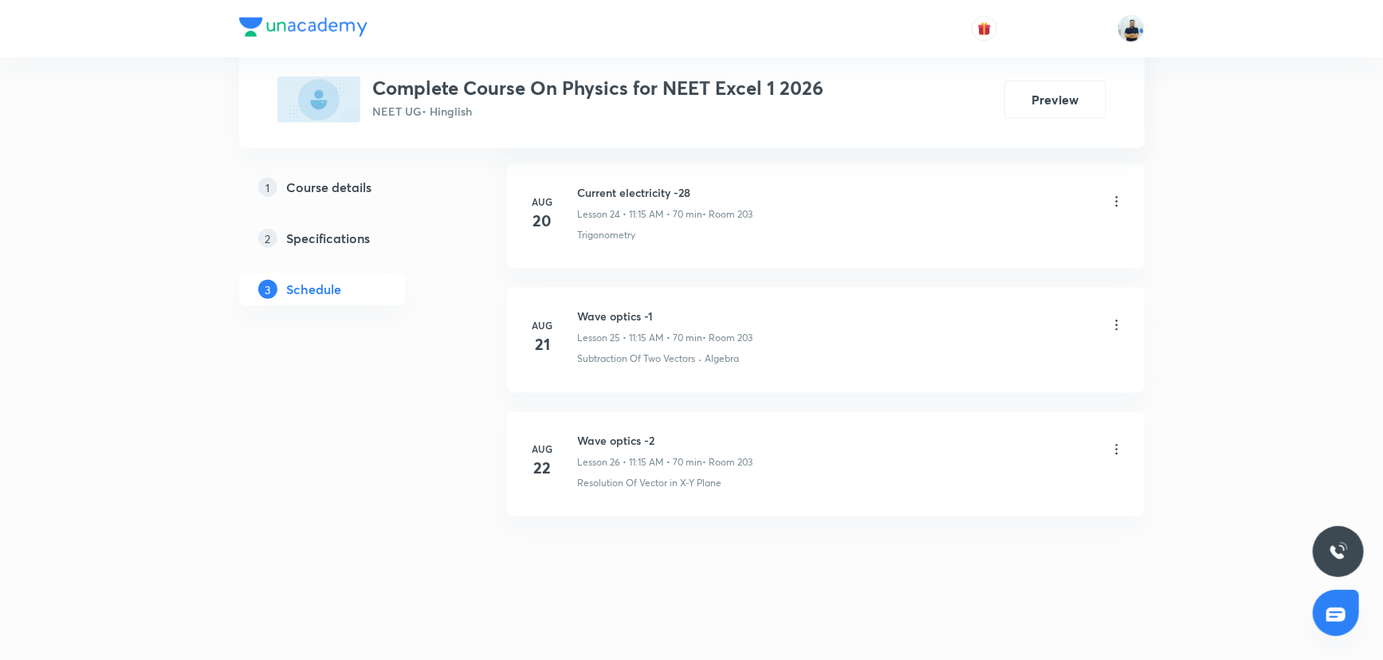
click at [599, 432] on h6 "Wave optics -2" at bounding box center [665, 440] width 175 height 17
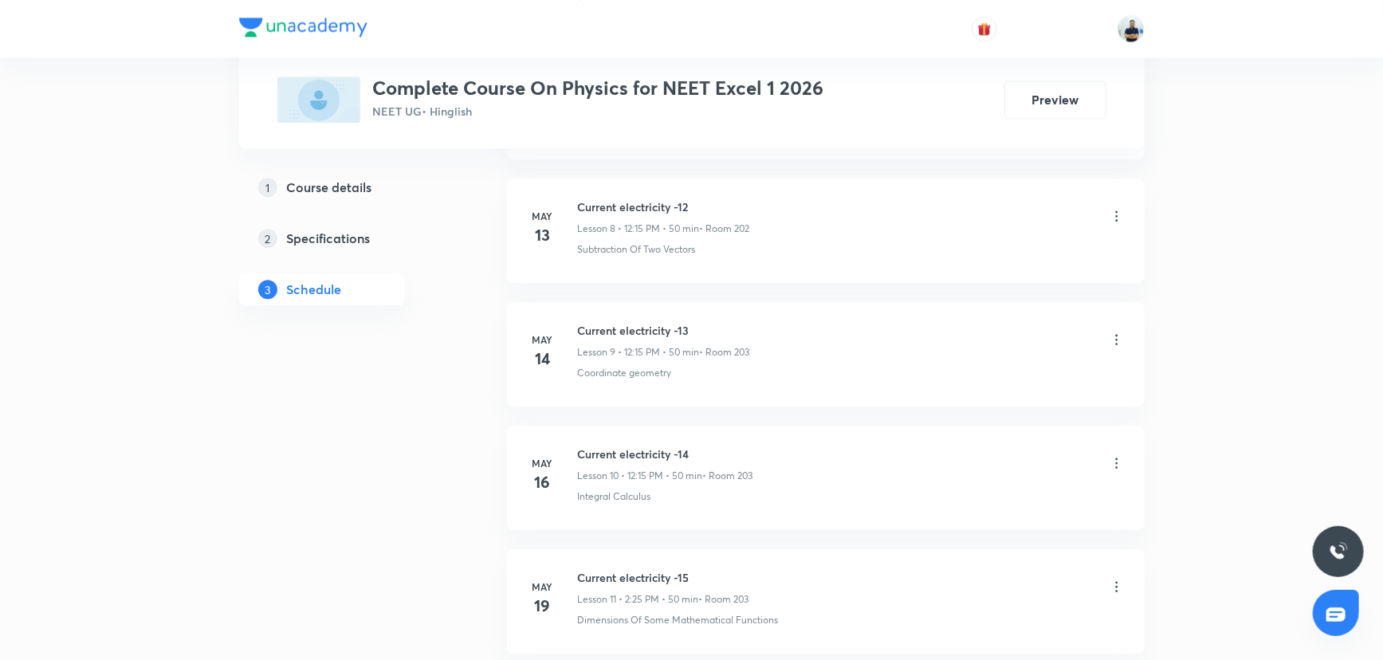
scroll to position [0, 0]
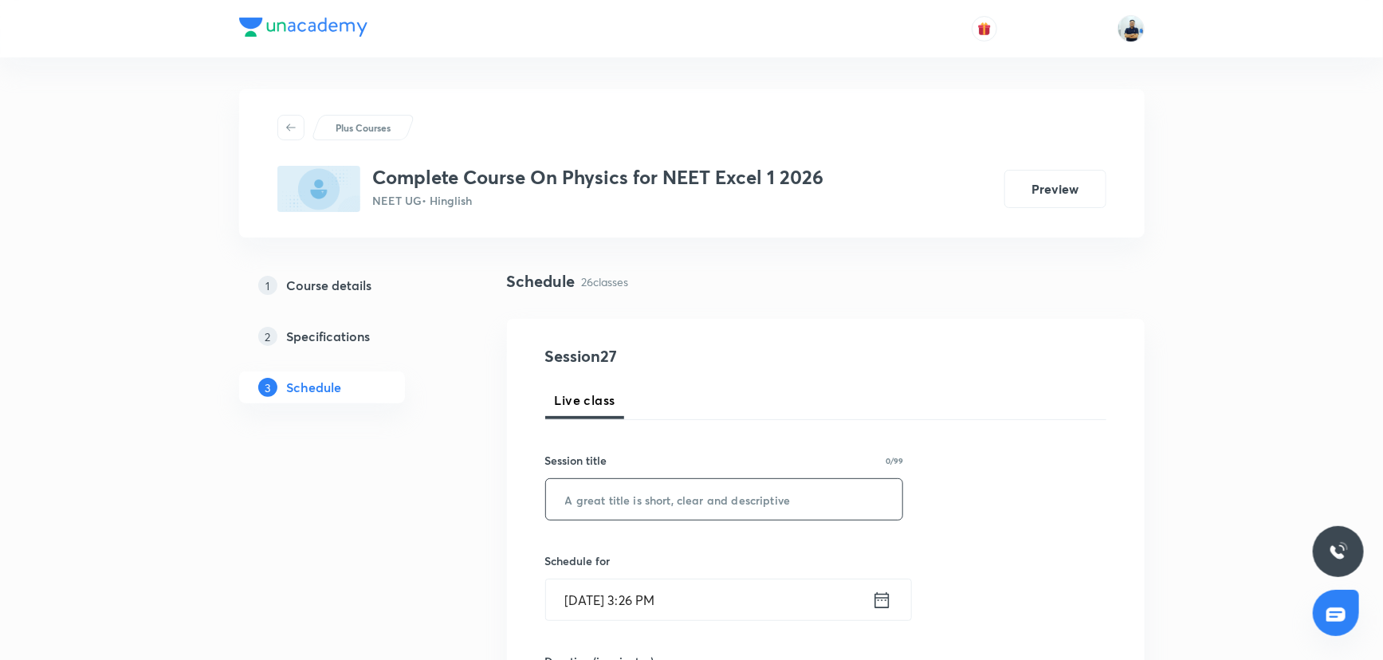
click at [607, 483] on div "​" at bounding box center [724, 499] width 359 height 42
paste input "Wave optics -2"
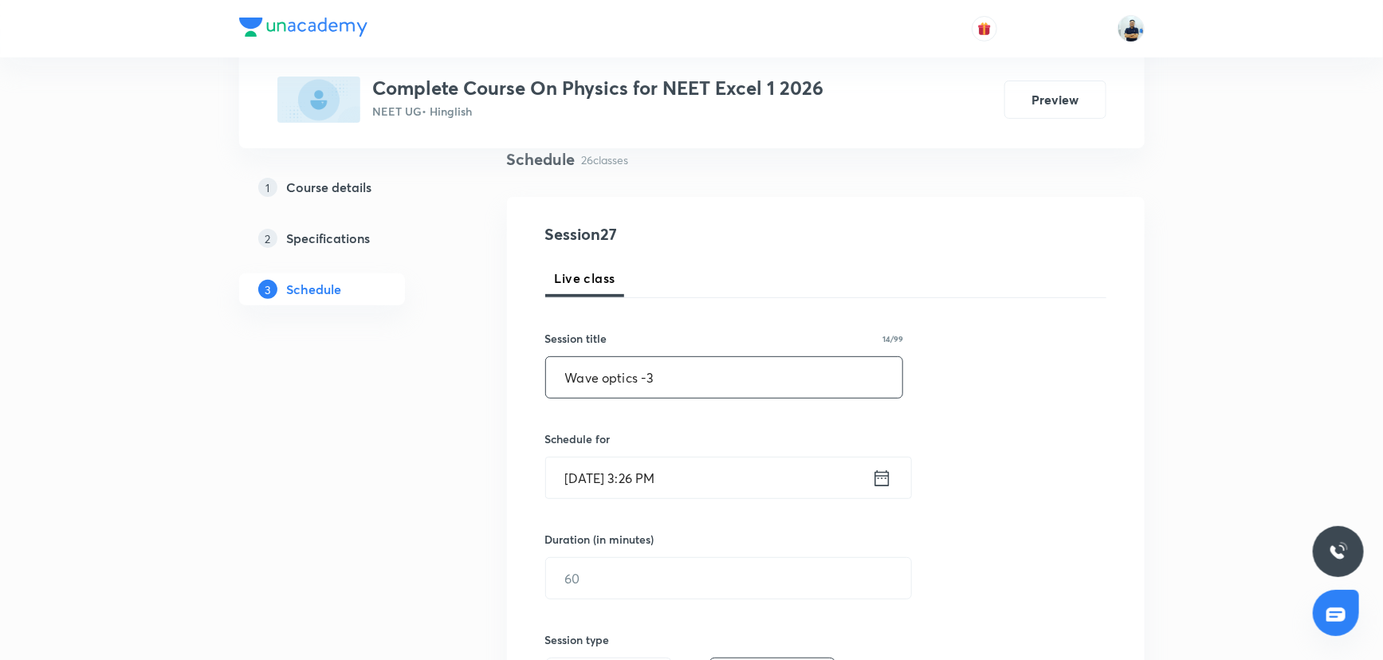
scroll to position [136, 0]
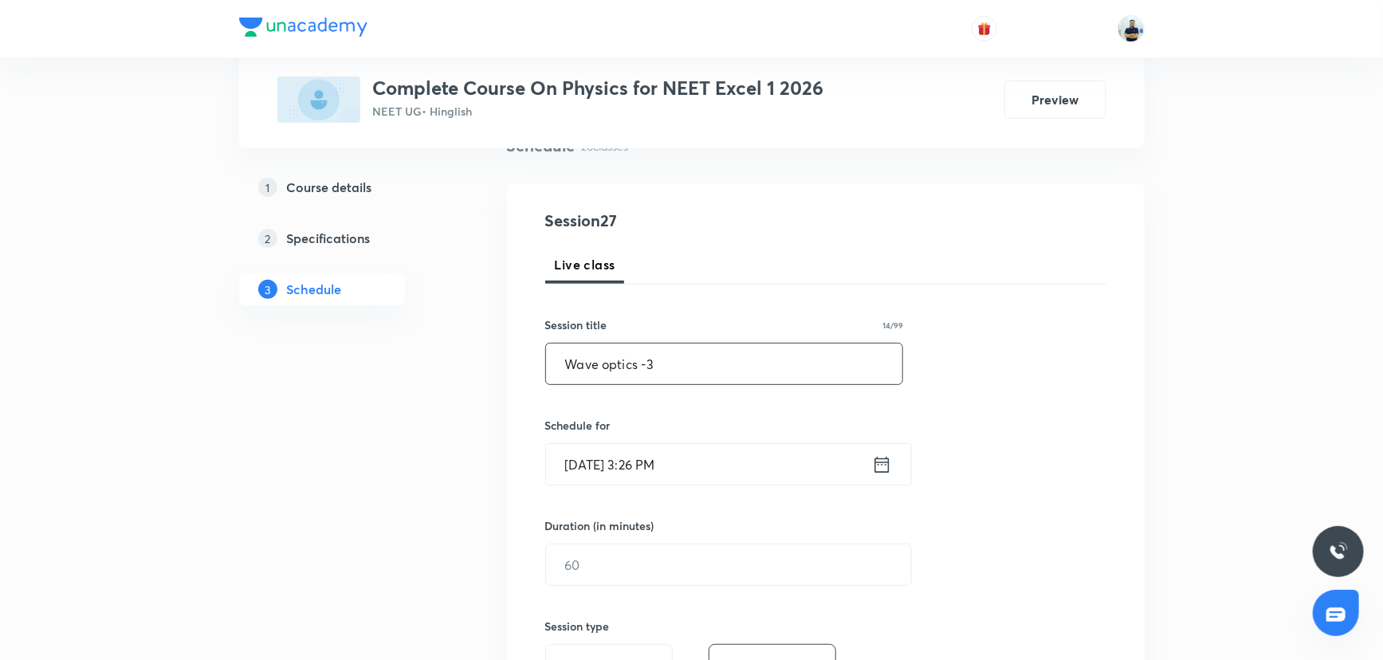
type input "Wave optics -3"
click at [662, 478] on input "[DATE] 3:26 PM" at bounding box center [709, 464] width 326 height 41
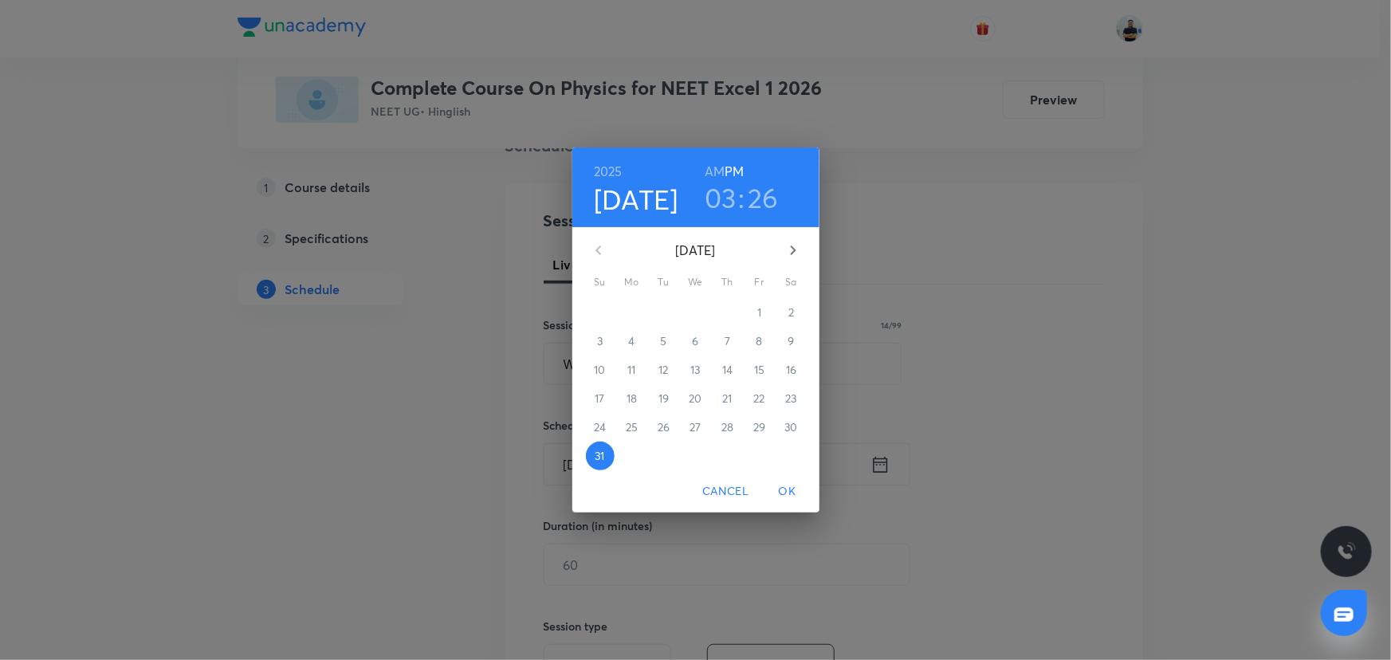
click at [792, 241] on icon "button" at bounding box center [793, 250] width 19 height 19
click at [638, 311] on span "1" at bounding box center [632, 313] width 29 height 16
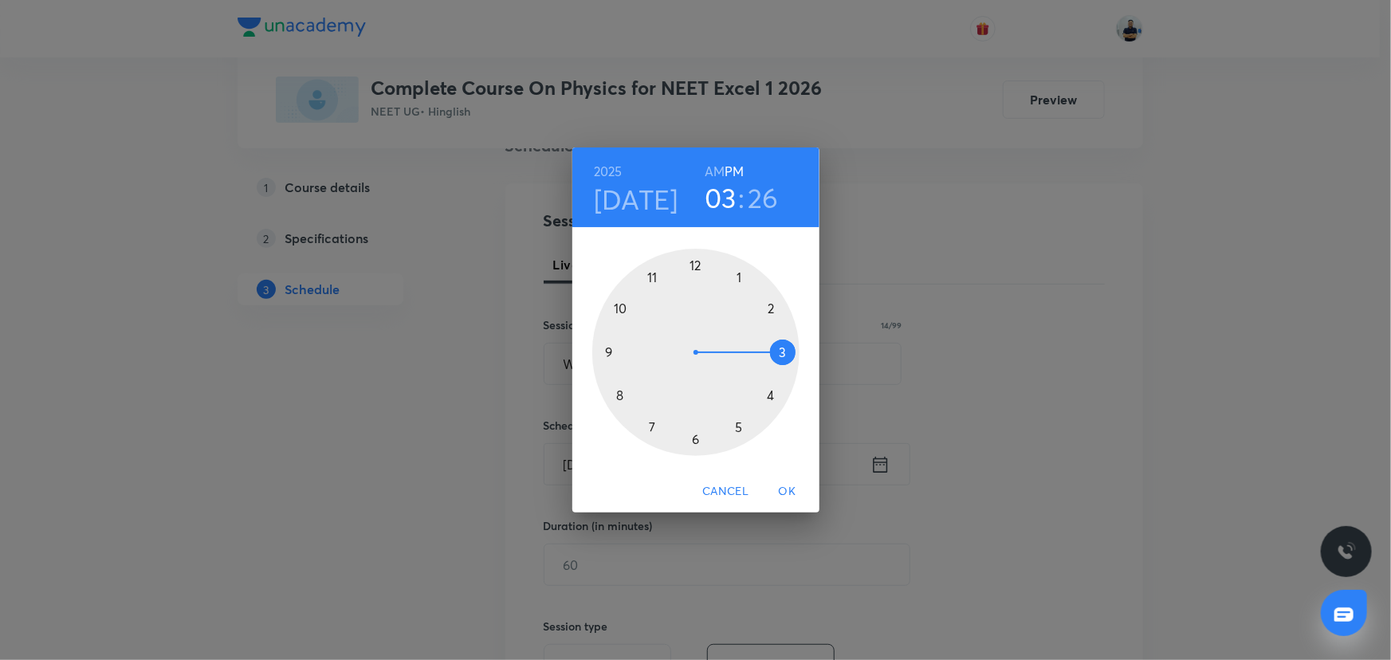
click at [773, 303] on div at bounding box center [695, 352] width 207 height 207
click at [691, 259] on div at bounding box center [695, 352] width 207 height 207
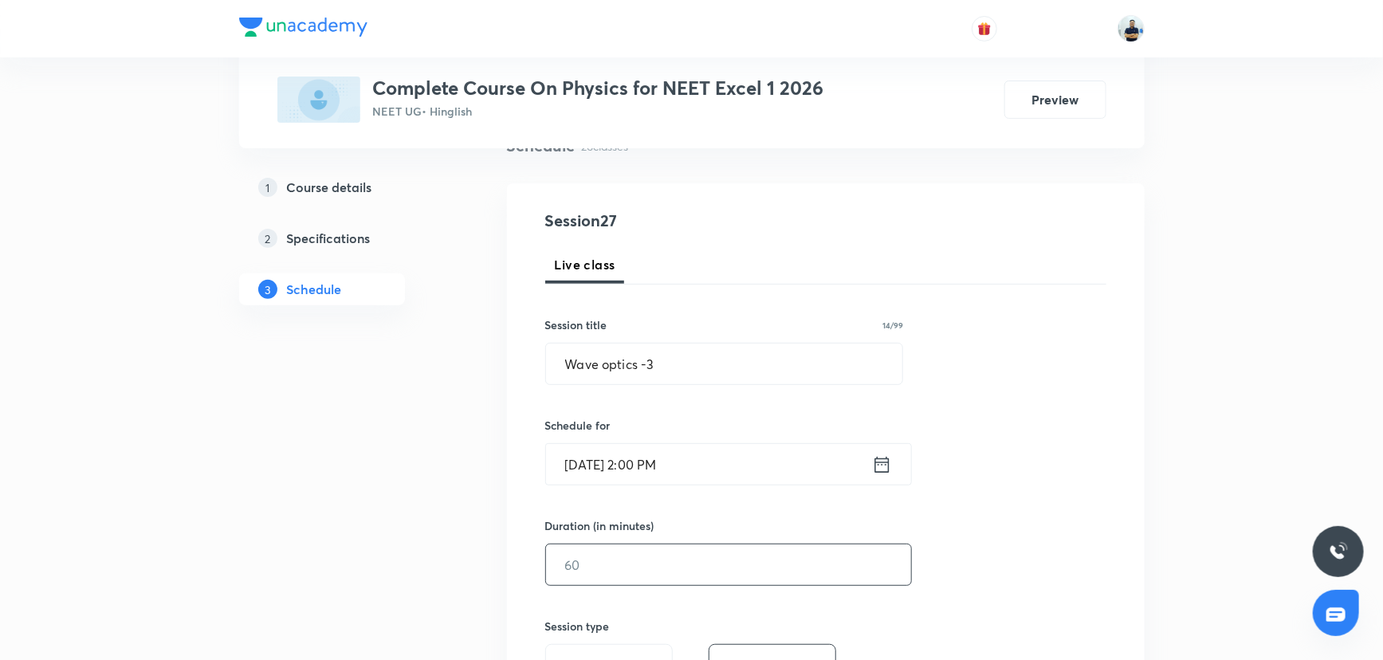
click at [674, 483] on input "text" at bounding box center [728, 564] width 365 height 41
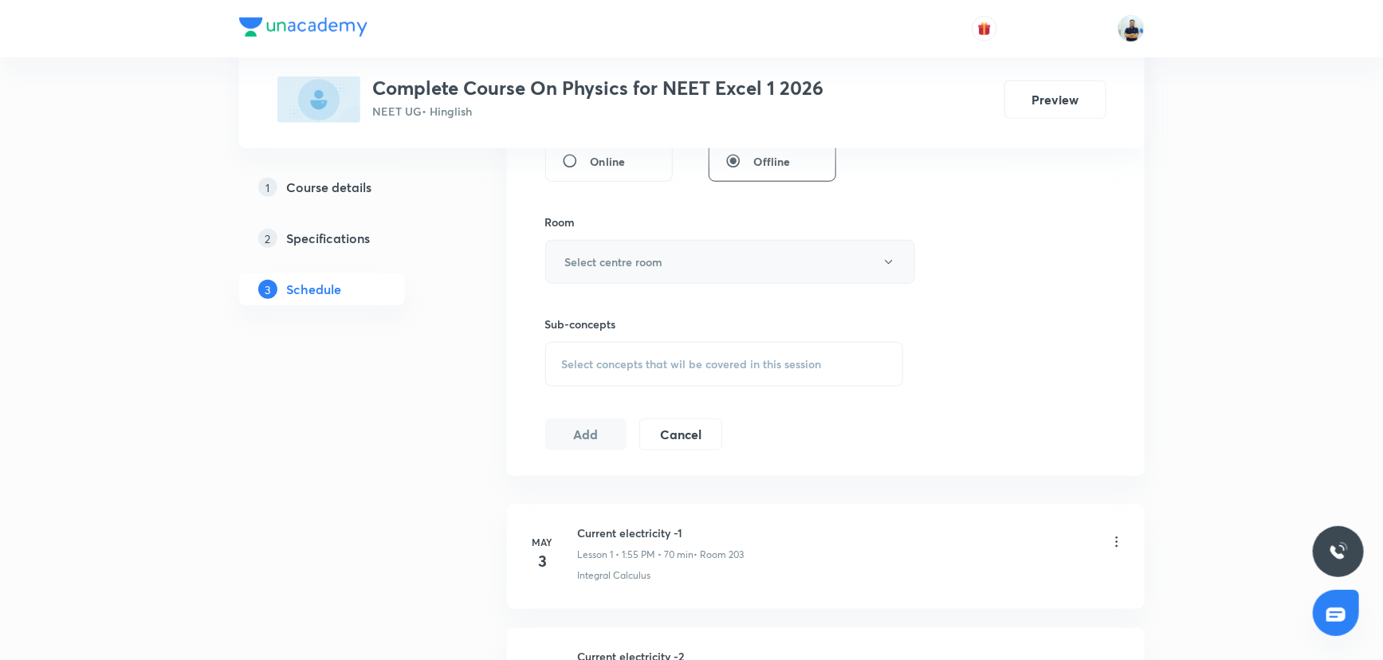
type input "70"
click at [611, 267] on h6 "Select centre room" at bounding box center [614, 261] width 98 height 17
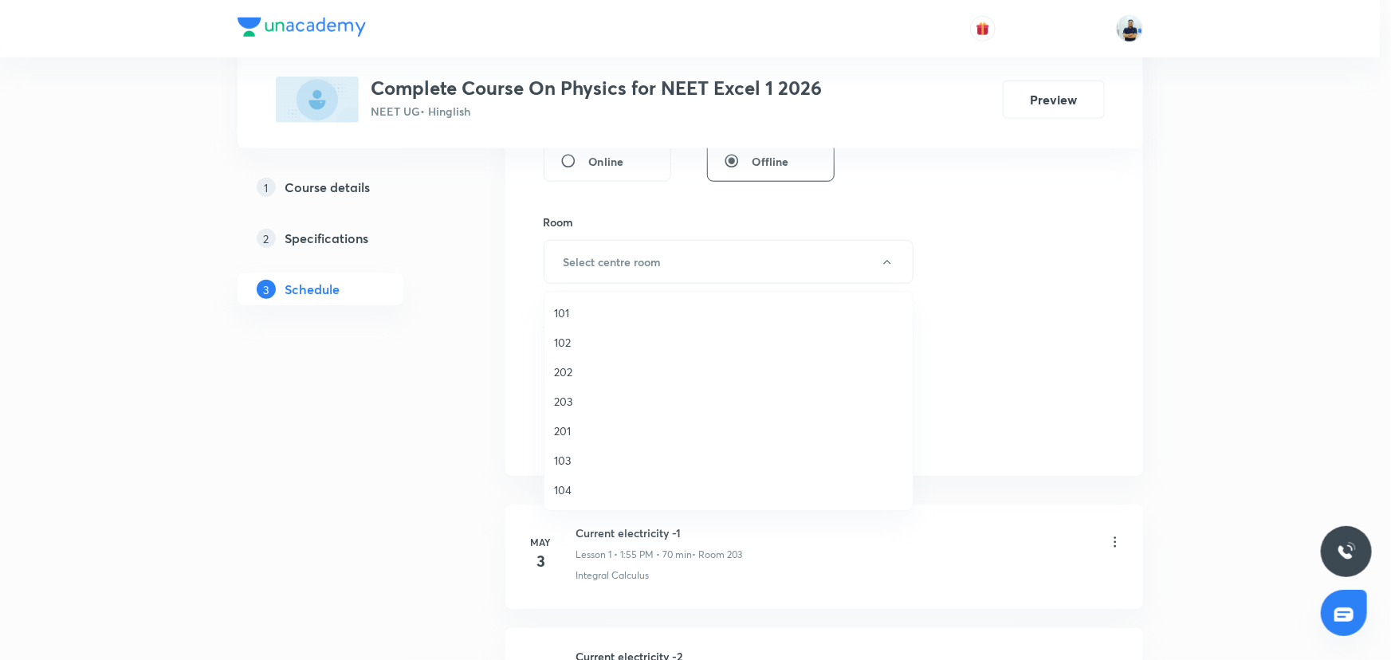
click at [564, 404] on span "203" at bounding box center [728, 401] width 349 height 17
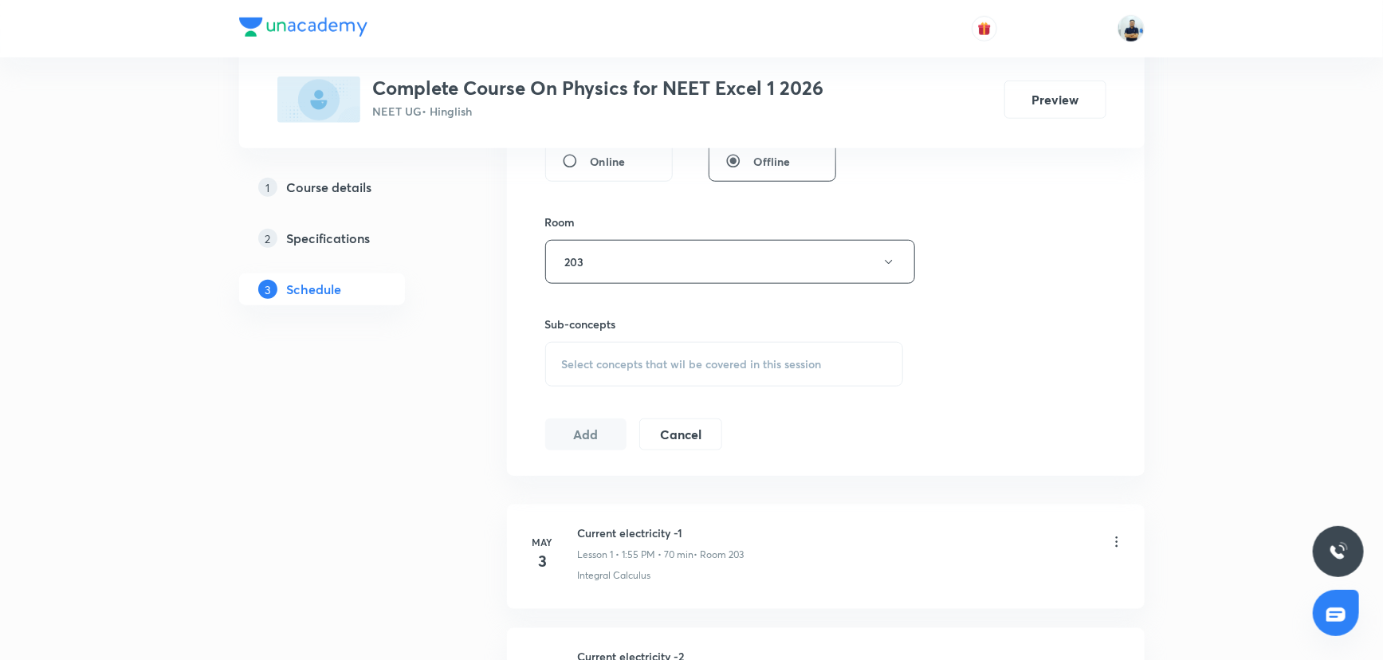
click at [635, 361] on span "Select concepts that wil be covered in this session" at bounding box center [692, 364] width 260 height 13
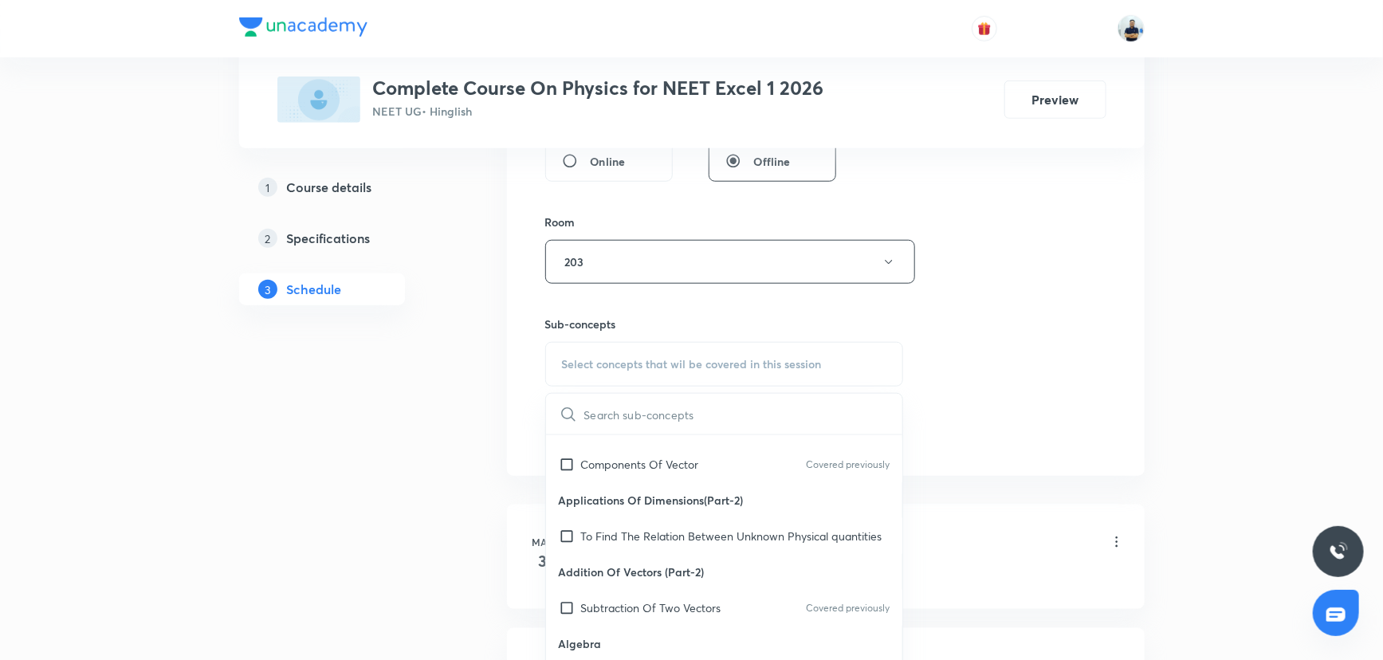
scroll to position [1522, 0]
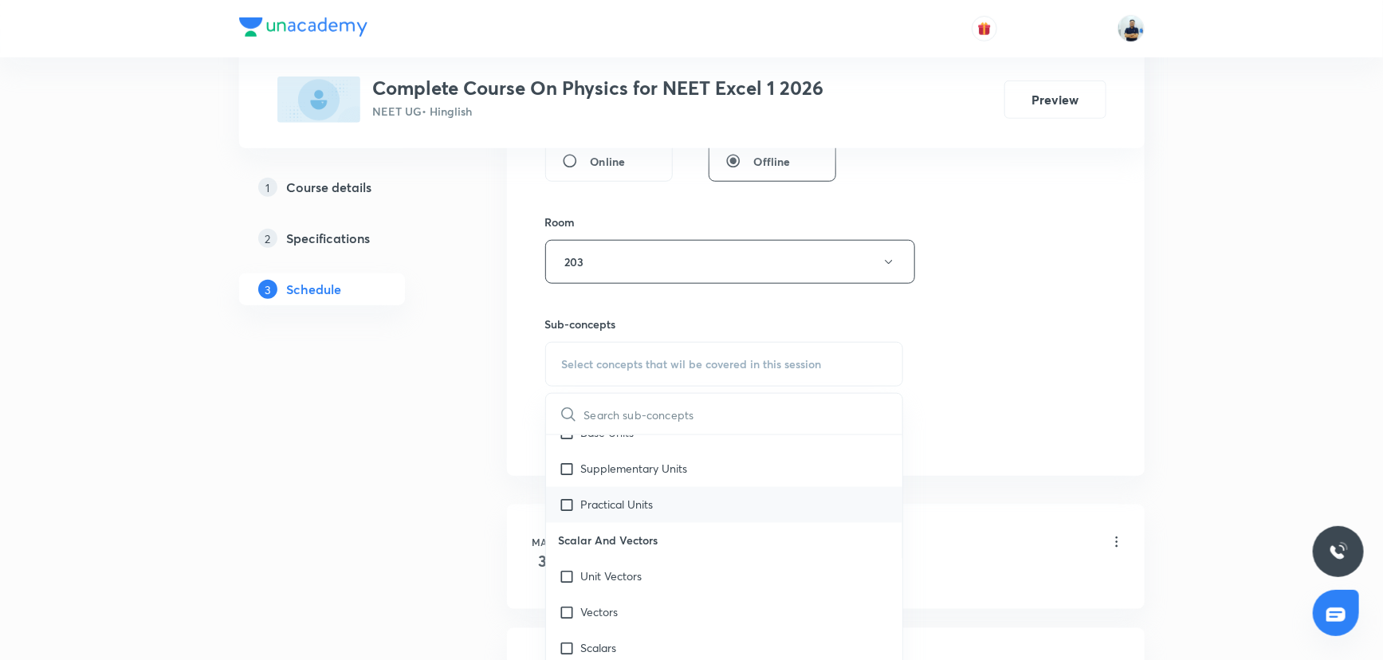
click at [629, 483] on p "Practical Units" at bounding box center [617, 505] width 73 height 17
checkbox input "true"
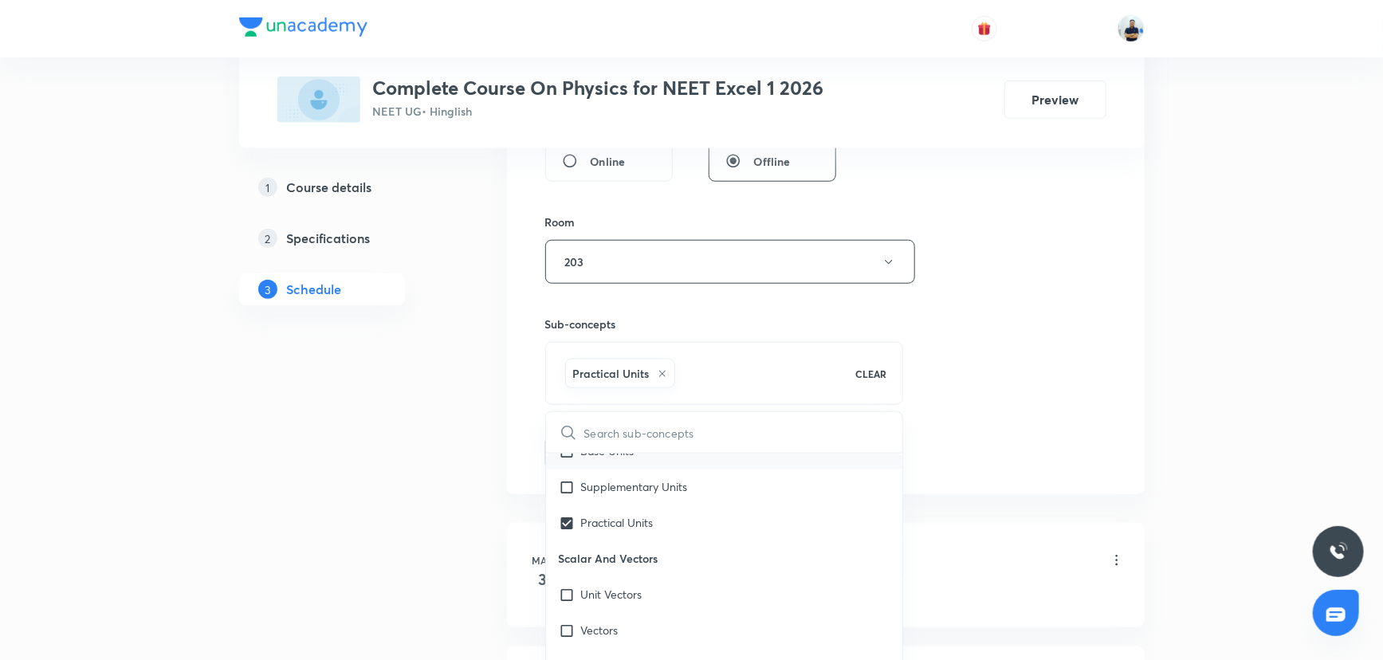
click at [598, 470] on div "Base Units" at bounding box center [724, 452] width 357 height 36
checkbox input "true"
drag, startPoint x: 1067, startPoint y: 474, endPoint x: 1026, endPoint y: 474, distance: 40.7
click at [1012, 474] on div "Session 27 Live class Session title 14/99 Wave optics -3 ​ Schedule for [DATE] …" at bounding box center [826, 85] width 638 height 818
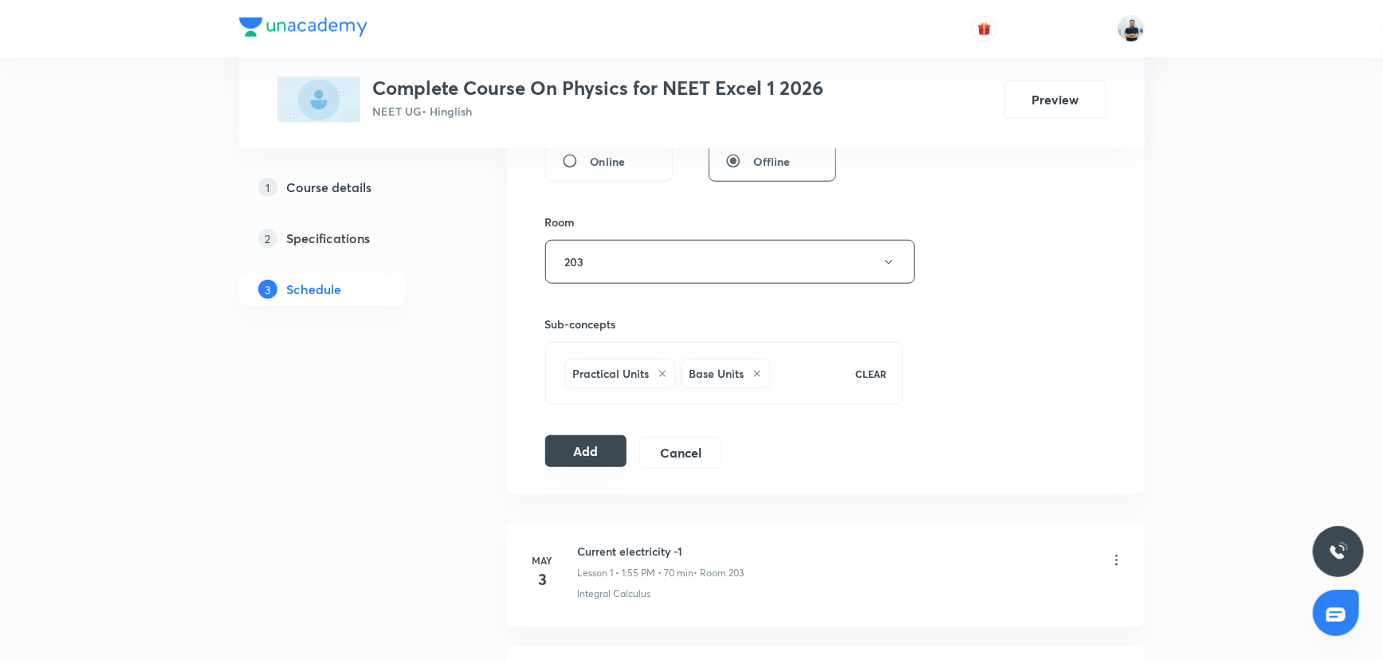
click at [588, 460] on button "Add" at bounding box center [586, 451] width 82 height 32
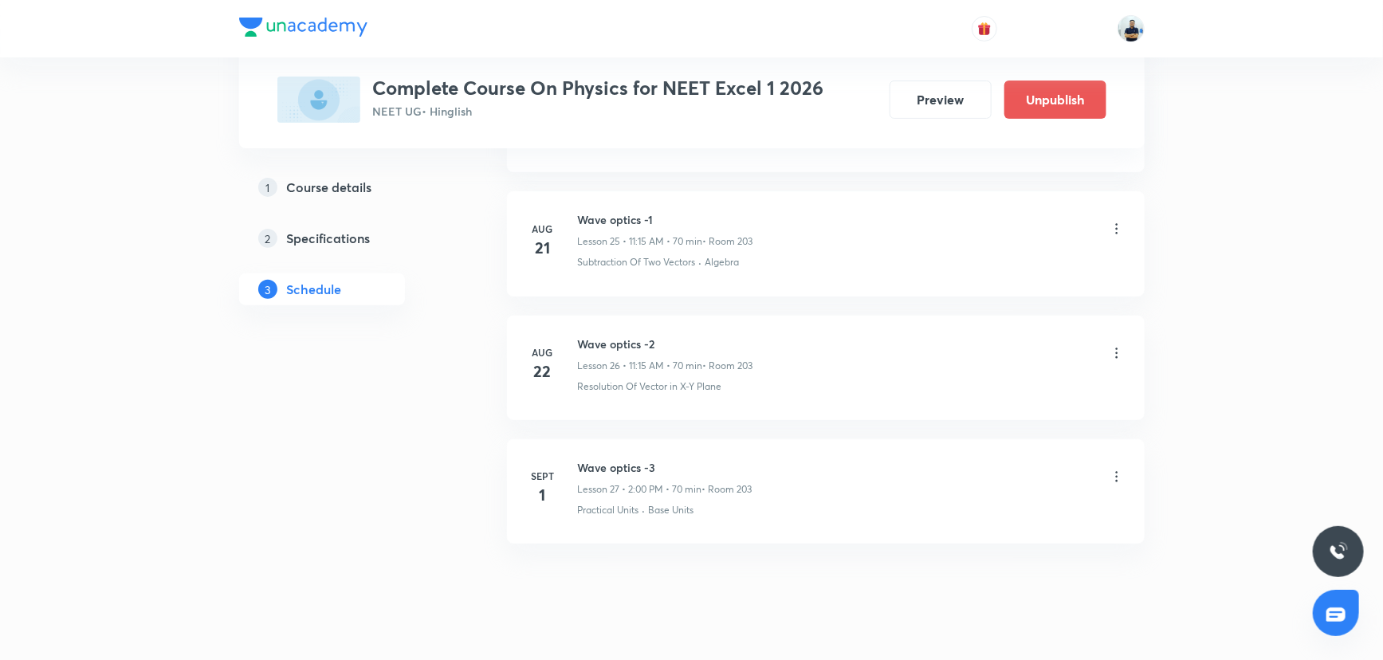
scroll to position [3218, 0]
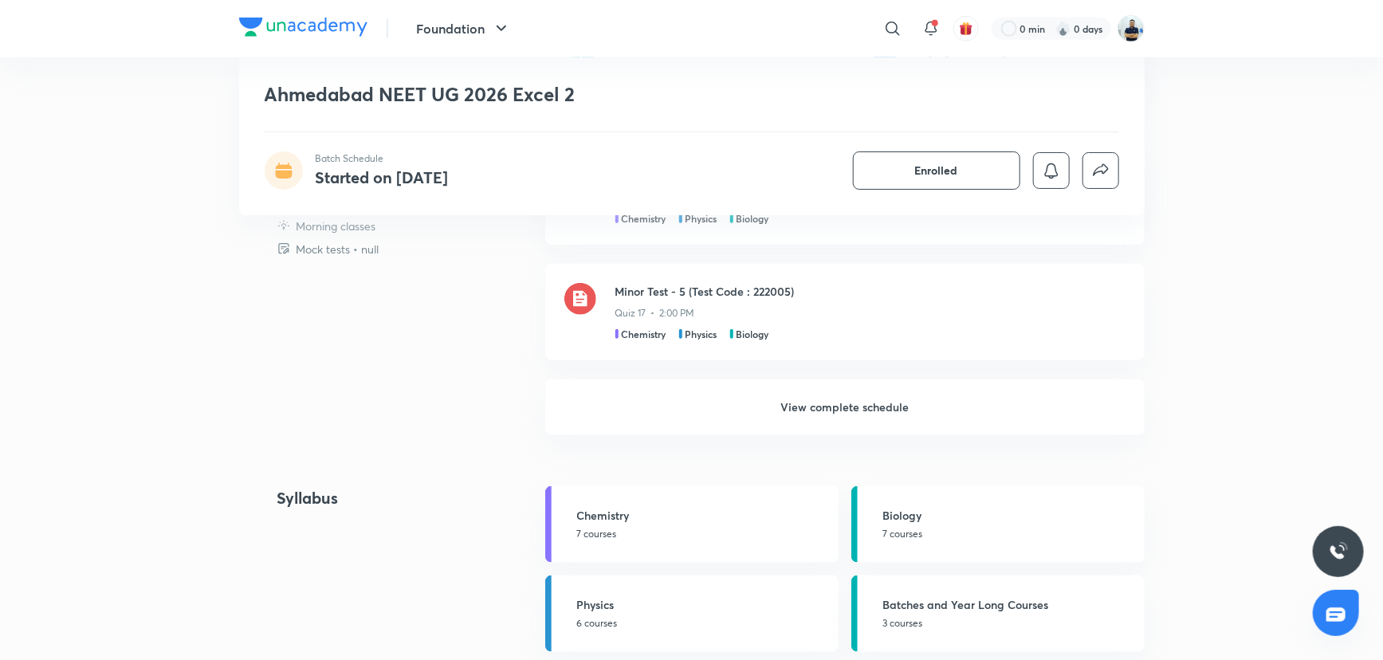
scroll to position [744, 0]
click at [806, 404] on h6 "View complete schedule" at bounding box center [844, 410] width 599 height 56
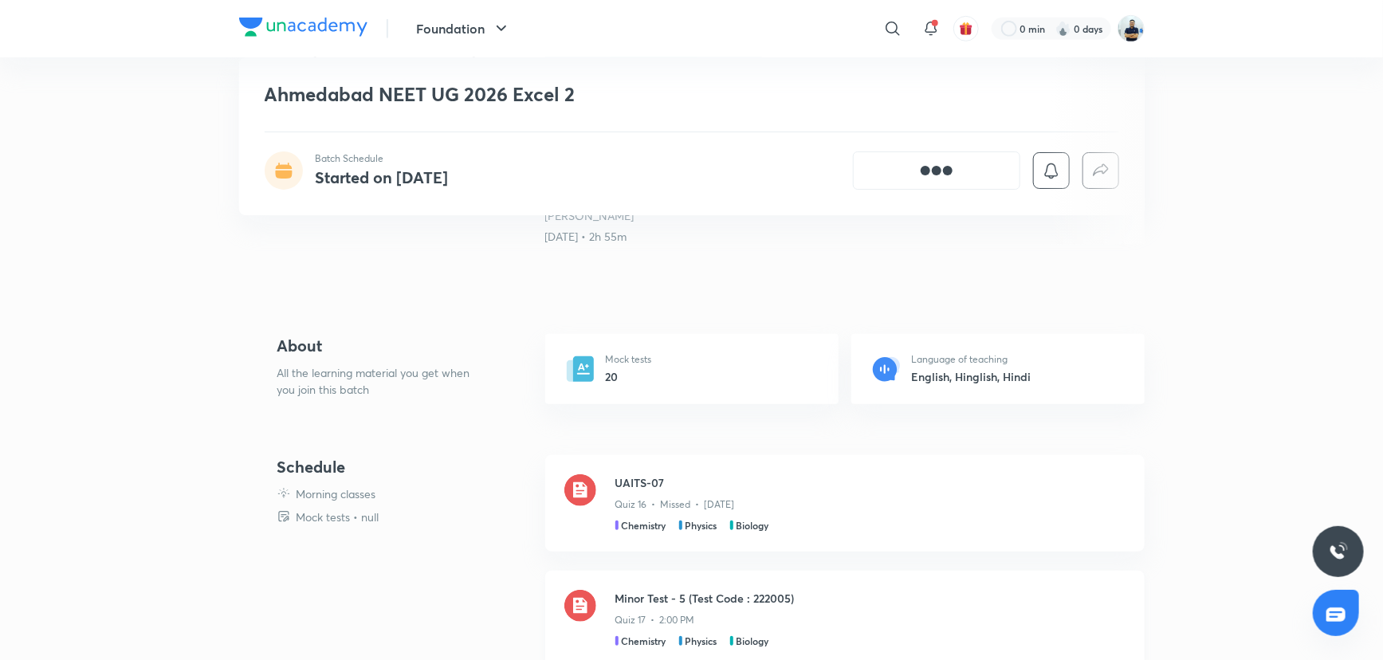
scroll to position [338, 0]
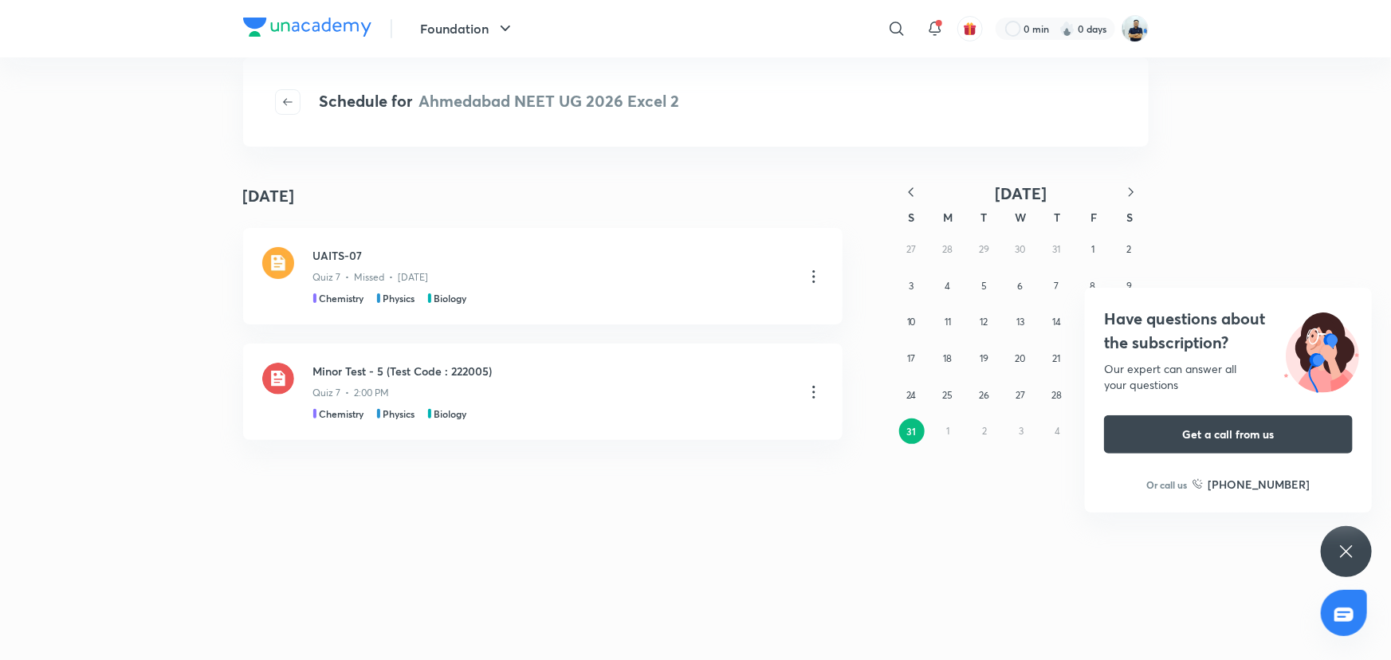
click at [1326, 564] on div "Have questions about the subscription? Our expert can answer all your questions…" at bounding box center [1346, 551] width 51 height 51
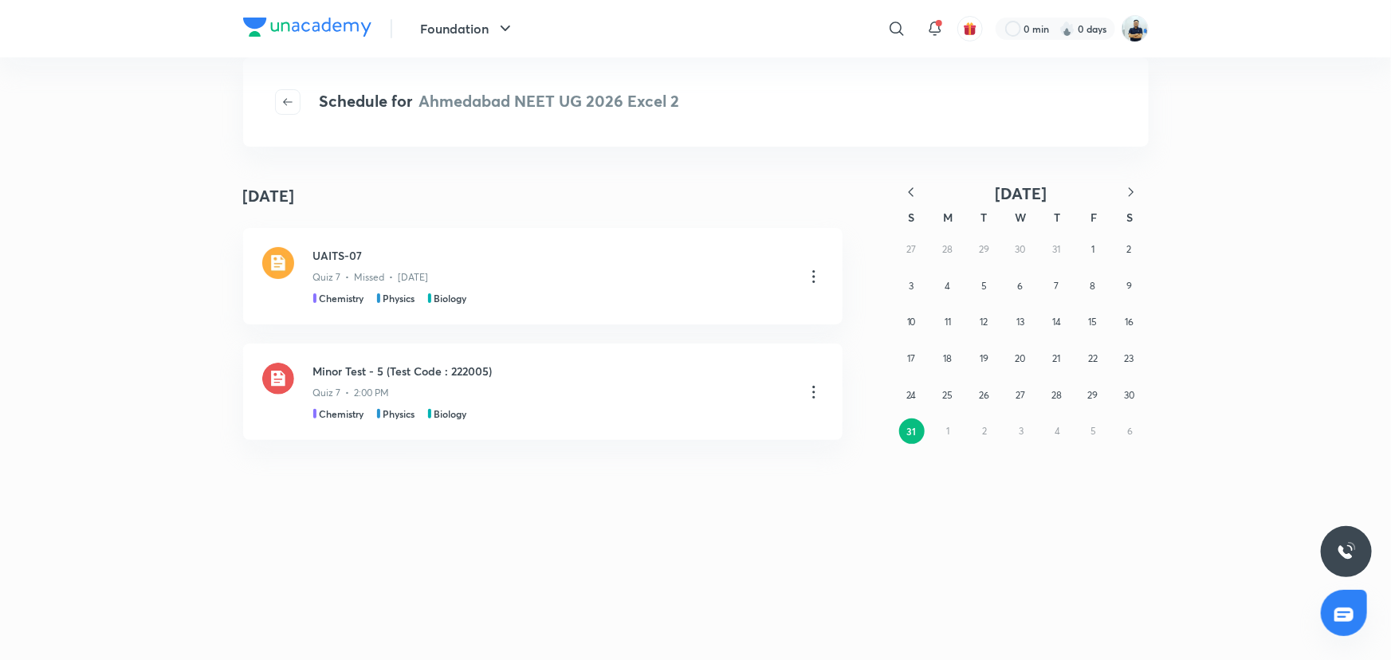
click at [949, 429] on div "27 28 29 30 31 1 2 3 4 5 6 7 8 9 10 11 12 13 14 15 16 17 18 19 20 21 22 23 24 2…" at bounding box center [1021, 340] width 255 height 218
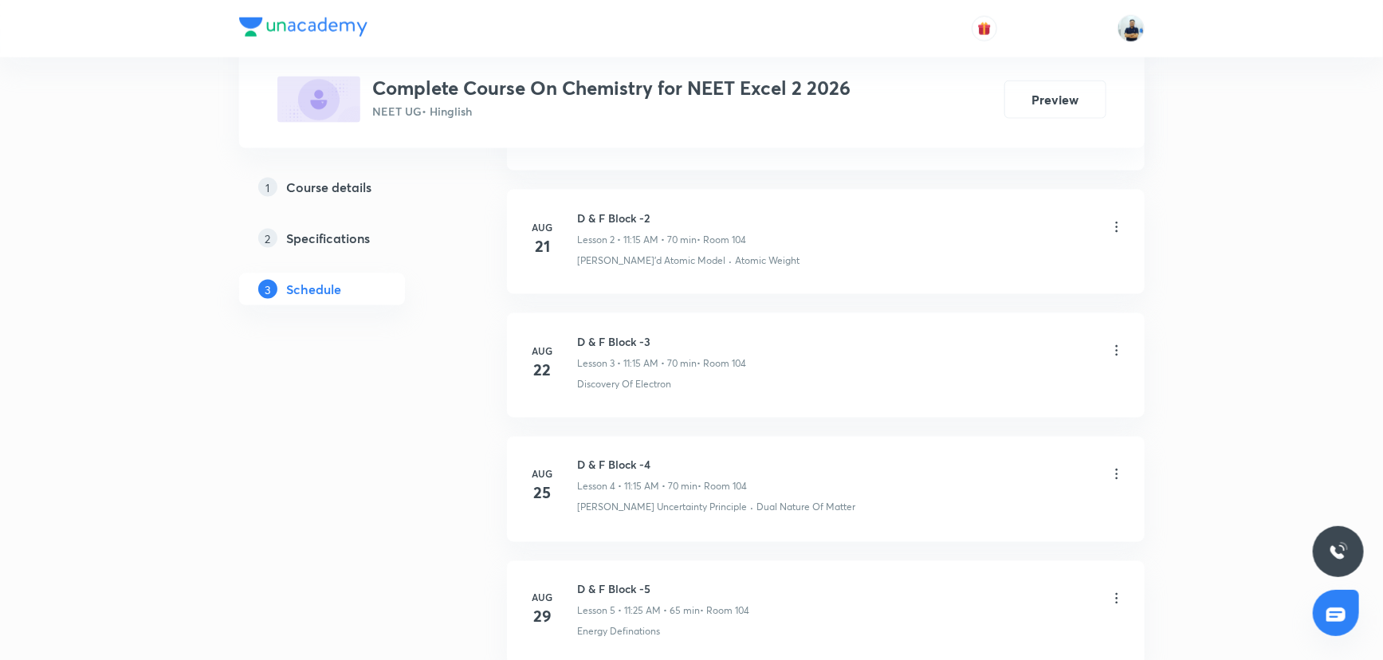
scroll to position [1234, 0]
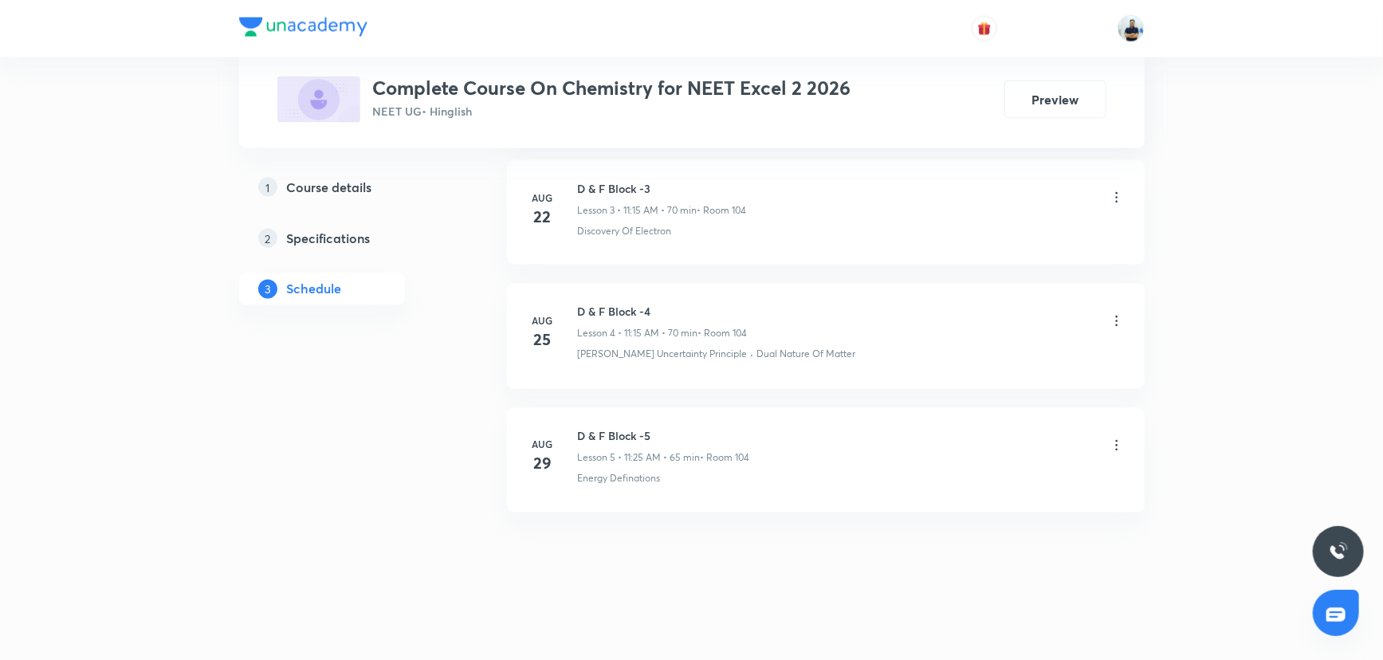
click at [604, 433] on h6 "D & F Block -5" at bounding box center [664, 436] width 172 height 17
copy h6 "D & F Block -5"
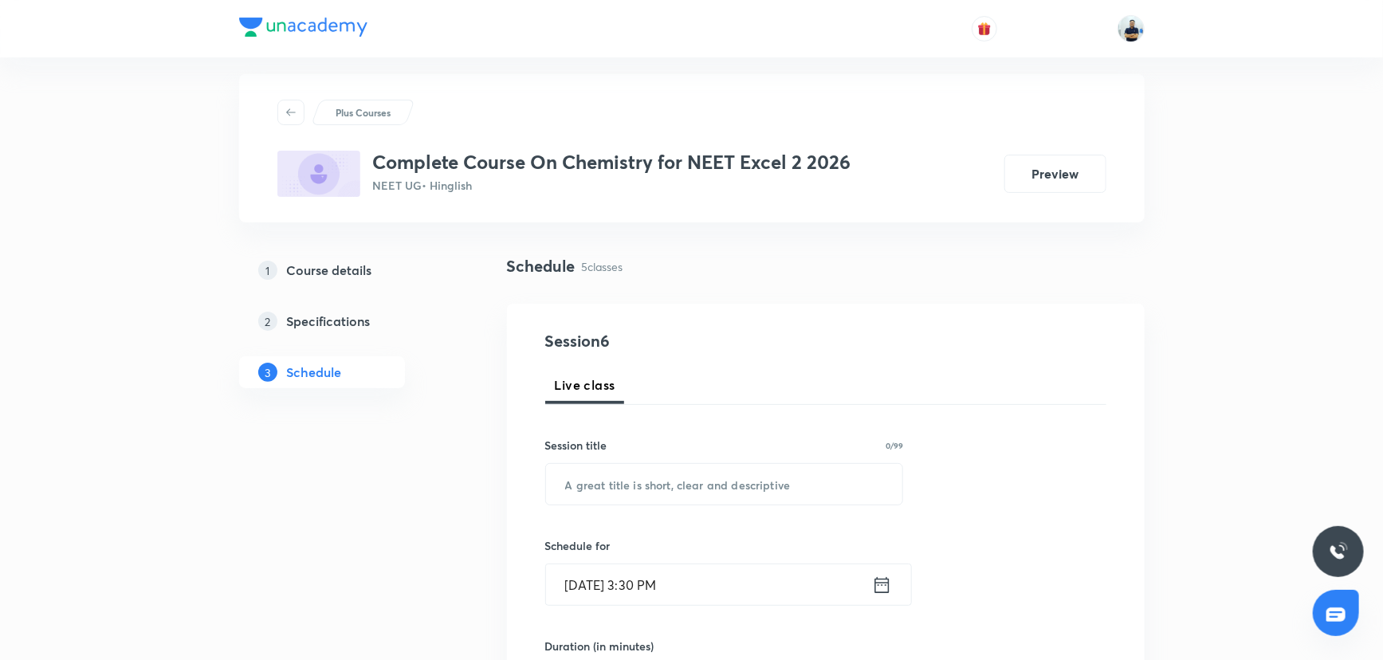
scroll to position [0, 0]
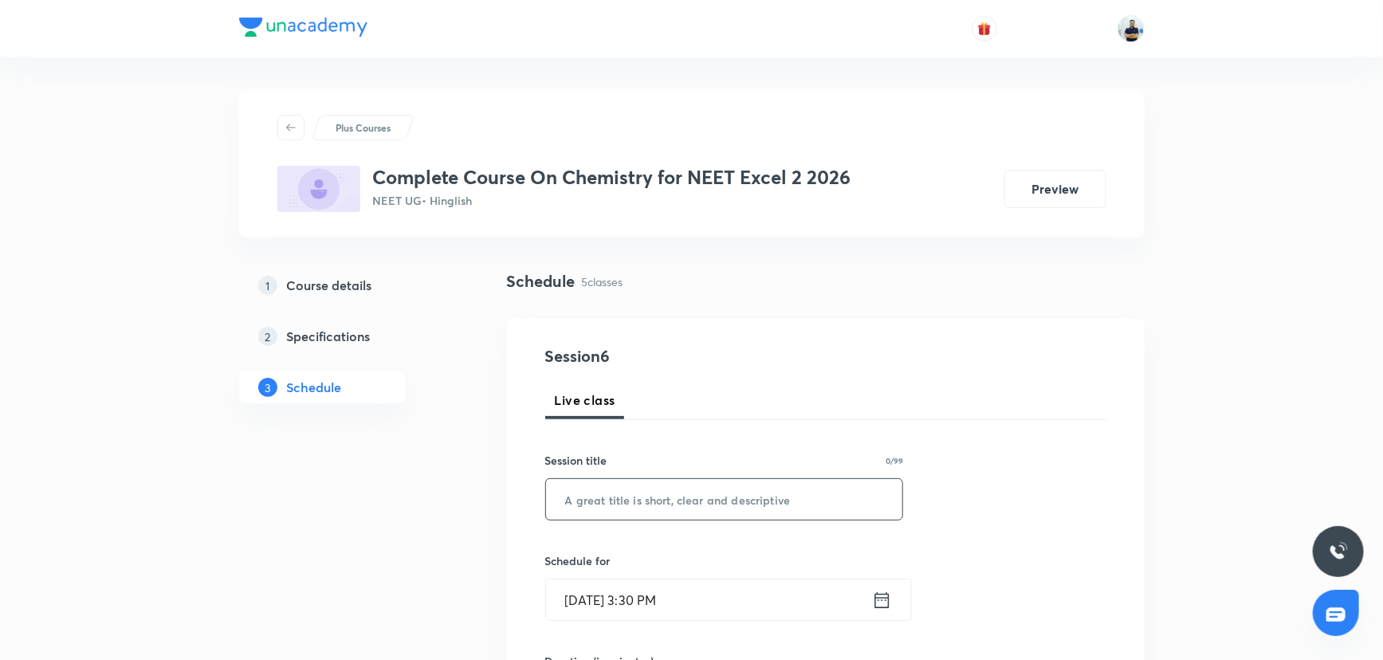
click at [603, 514] on input "text" at bounding box center [724, 499] width 357 height 41
paste input "D & F Block -5"
type input "D & F Block -6"
click at [630, 595] on input "[DATE] 3:30 PM" at bounding box center [709, 600] width 326 height 41
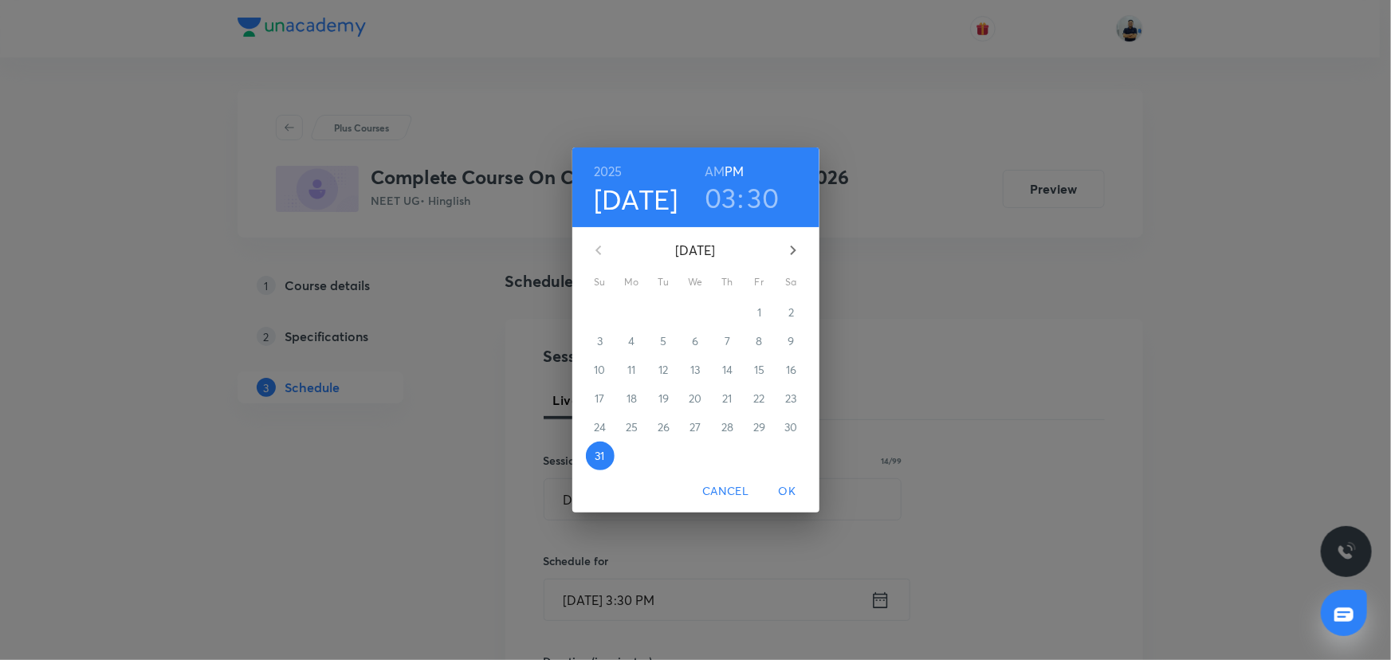
click at [791, 242] on icon "button" at bounding box center [793, 250] width 19 height 19
click at [628, 305] on span "1" at bounding box center [632, 313] width 29 height 16
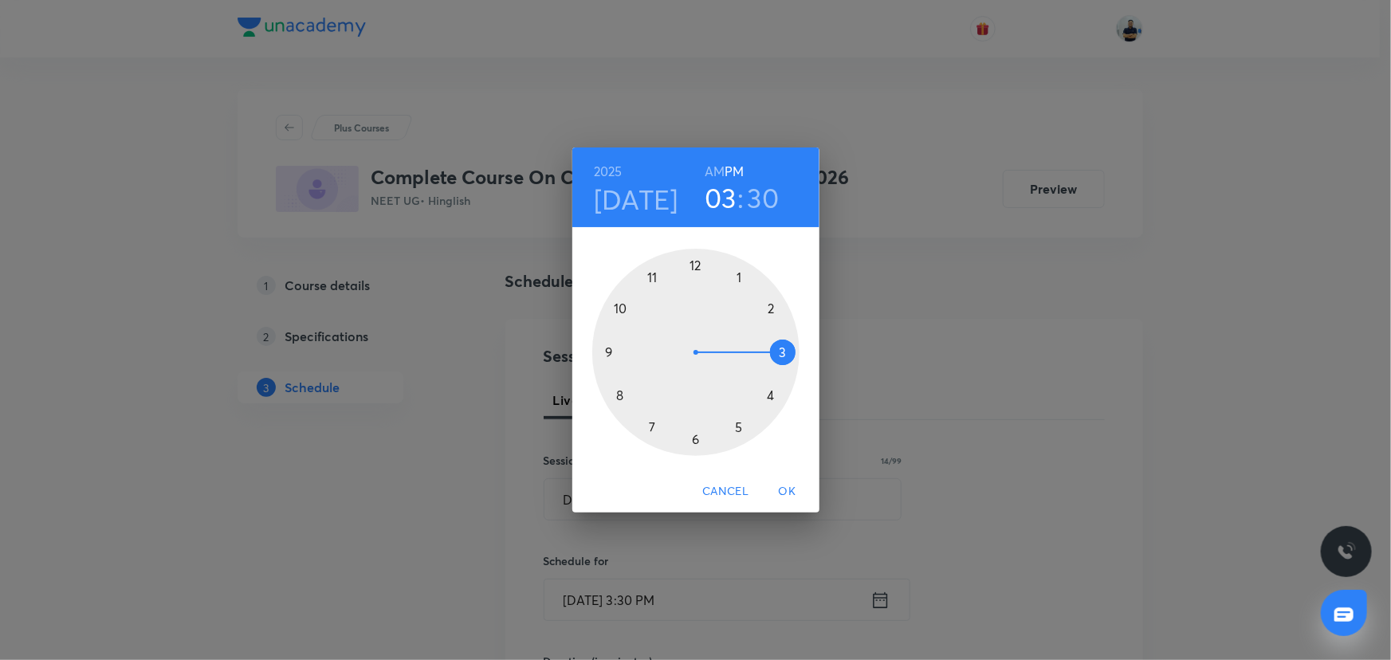
click at [705, 175] on h6 "AM" at bounding box center [715, 171] width 20 height 22
click at [655, 277] on div at bounding box center [695, 352] width 207 height 207
click at [769, 350] on div at bounding box center [695, 352] width 207 height 207
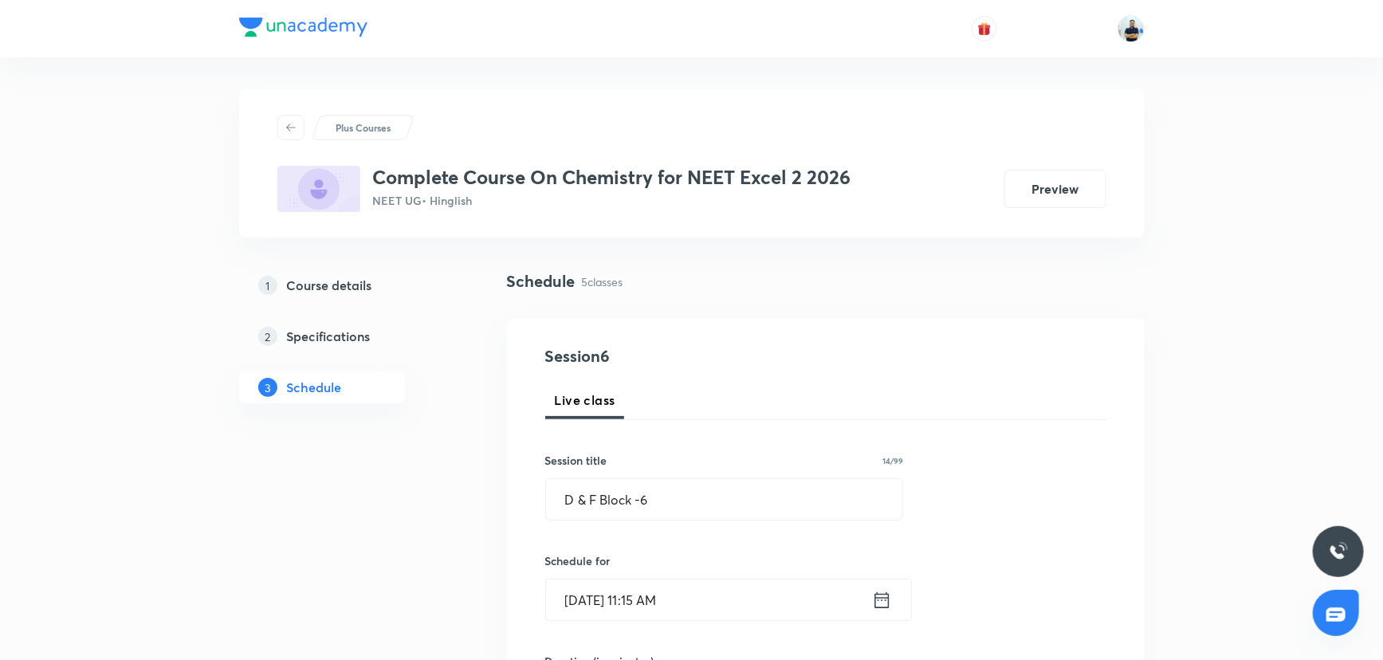
scroll to position [507, 0]
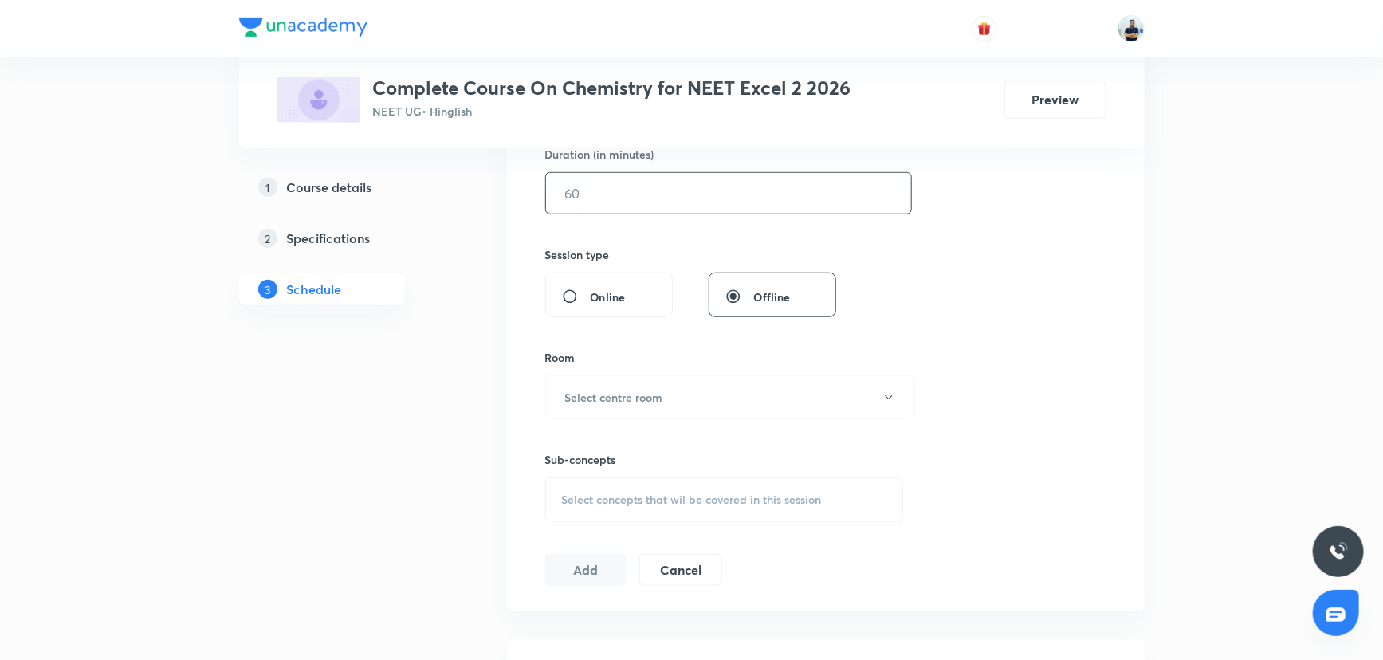
click at [607, 201] on input "text" at bounding box center [728, 193] width 365 height 41
type input "70"
click at [630, 398] on h6 "Select centre room" at bounding box center [614, 397] width 98 height 17
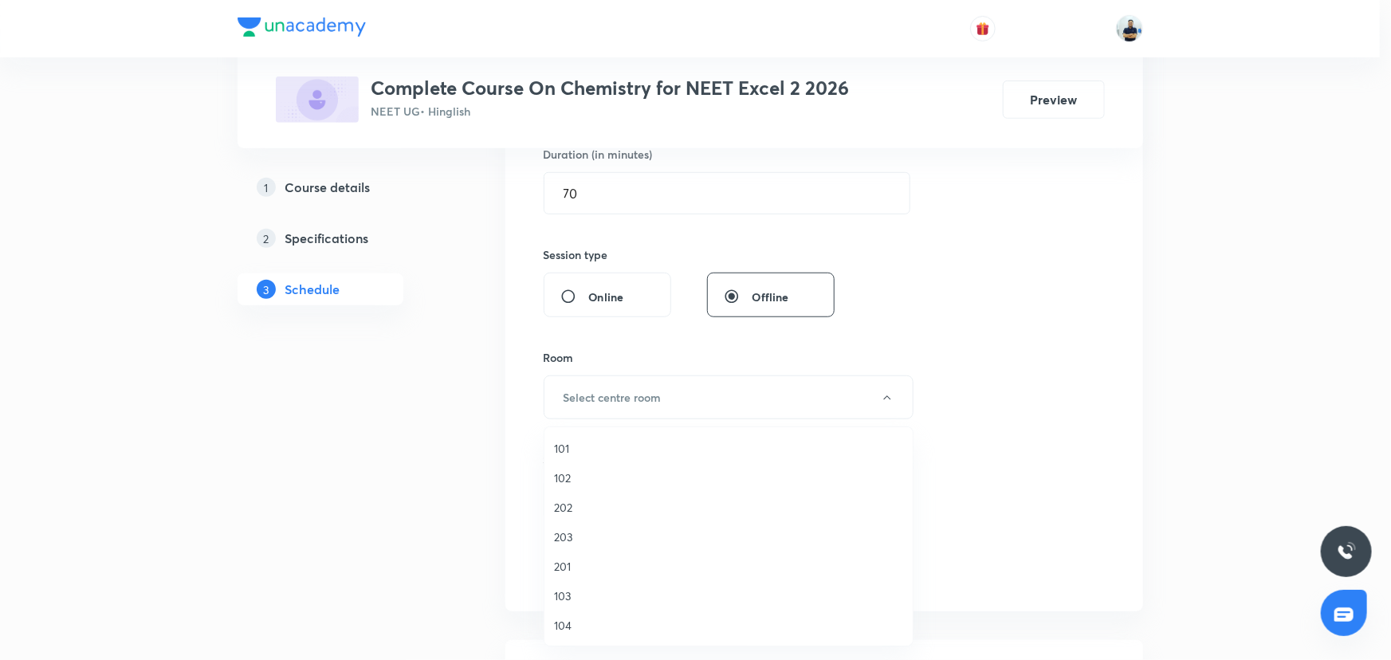
click at [572, 631] on span "104" at bounding box center [728, 625] width 349 height 17
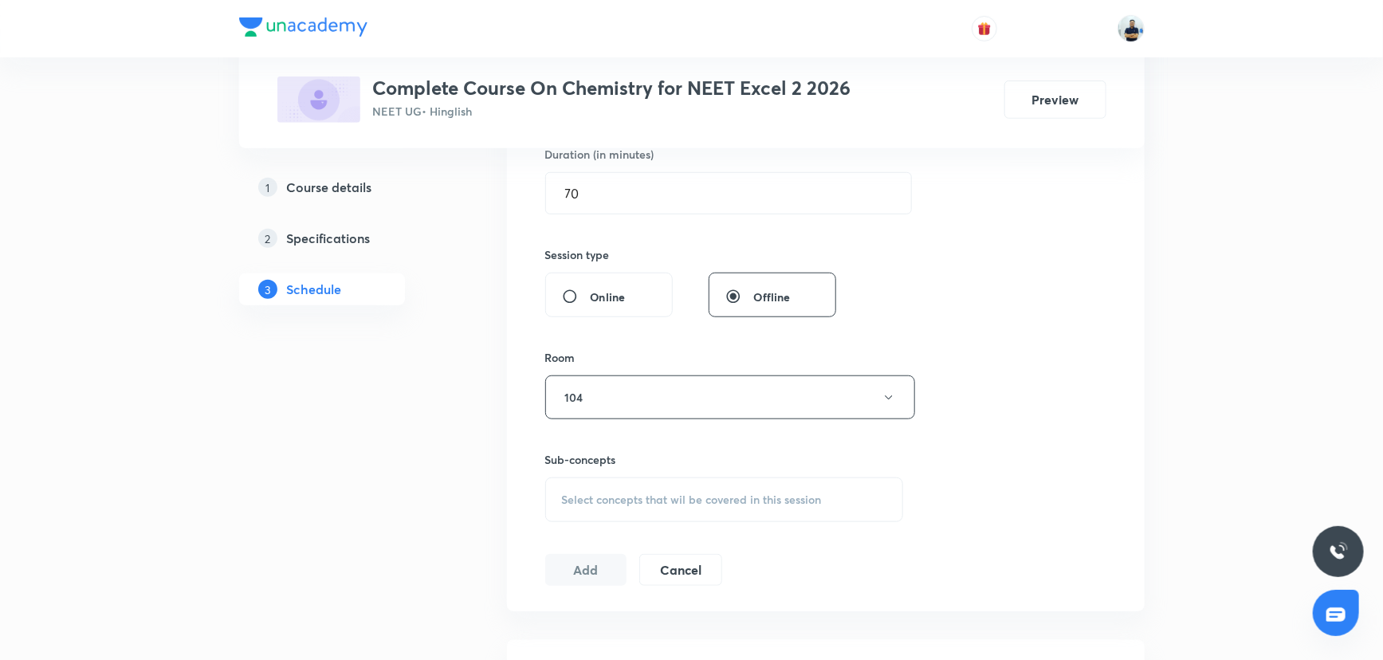
click at [751, 493] on span "Select concepts that wil be covered in this session" at bounding box center [692, 499] width 260 height 13
click at [643, 592] on p "Atomic Structure" at bounding box center [724, 584] width 357 height 36
click at [641, 607] on div "Discovery Of Electron Covered previously" at bounding box center [724, 620] width 357 height 36
checkbox input "true"
click at [1093, 574] on div "Session 6 Live class Session title 14/99 D & F Block -6 ​ Schedule for [DATE] 1…" at bounding box center [825, 220] width 561 height 767
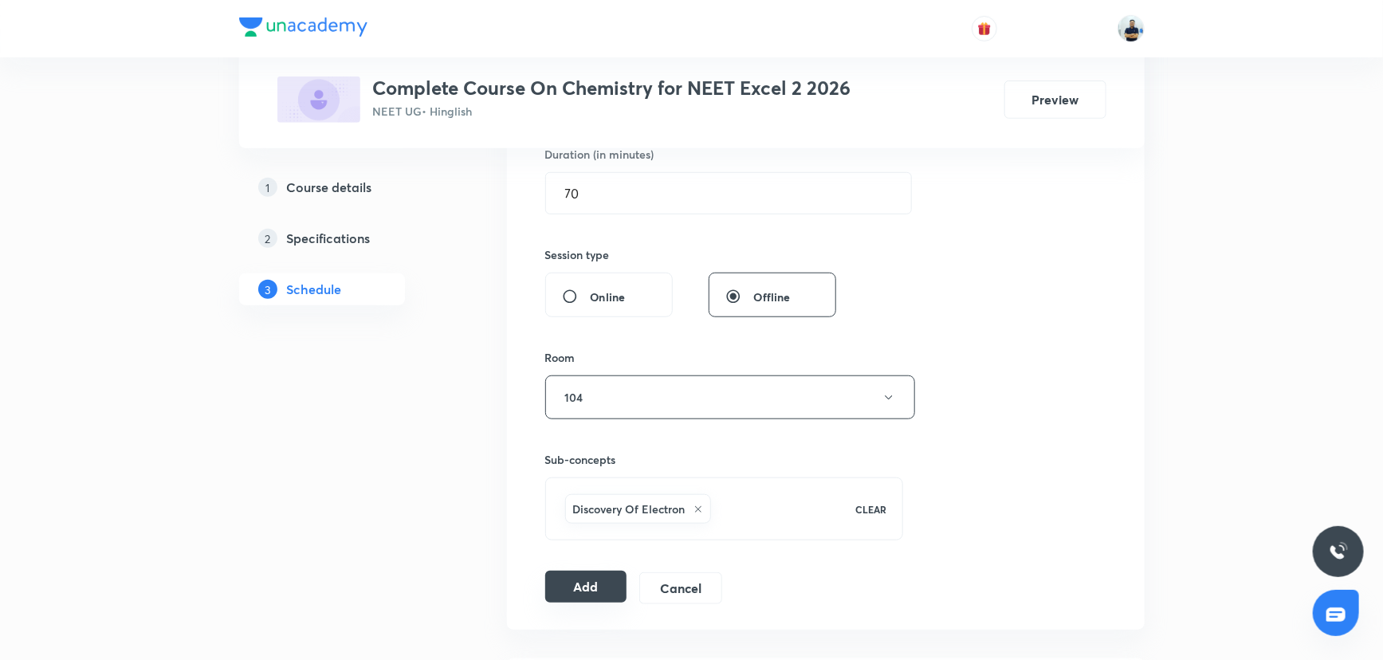
click at [593, 589] on button "Add" at bounding box center [586, 587] width 82 height 32
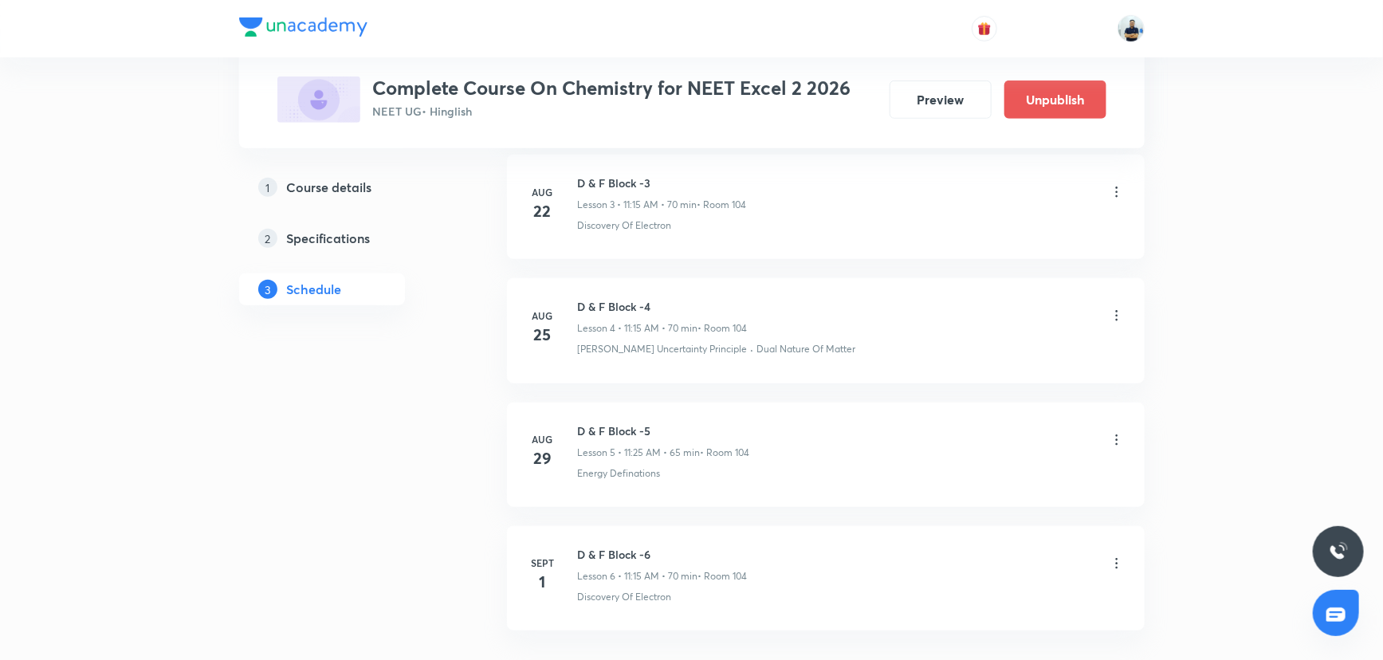
scroll to position [462, 0]
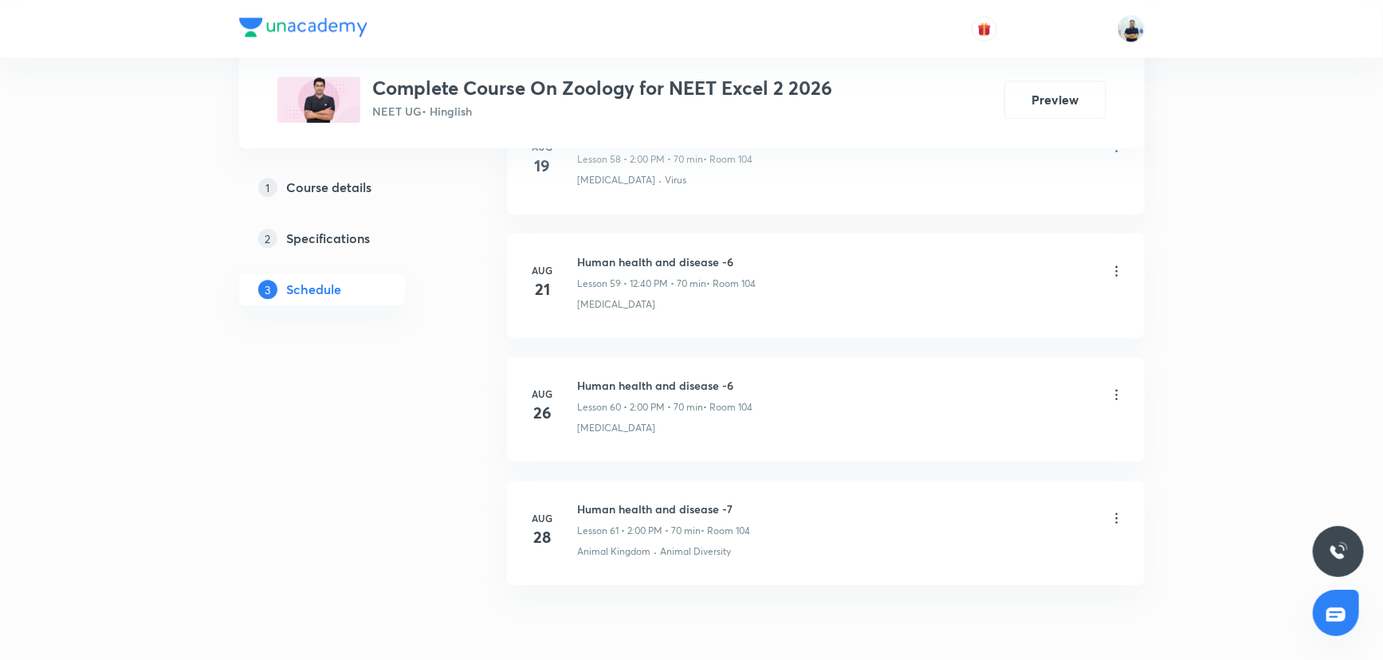
scroll to position [8149, 0]
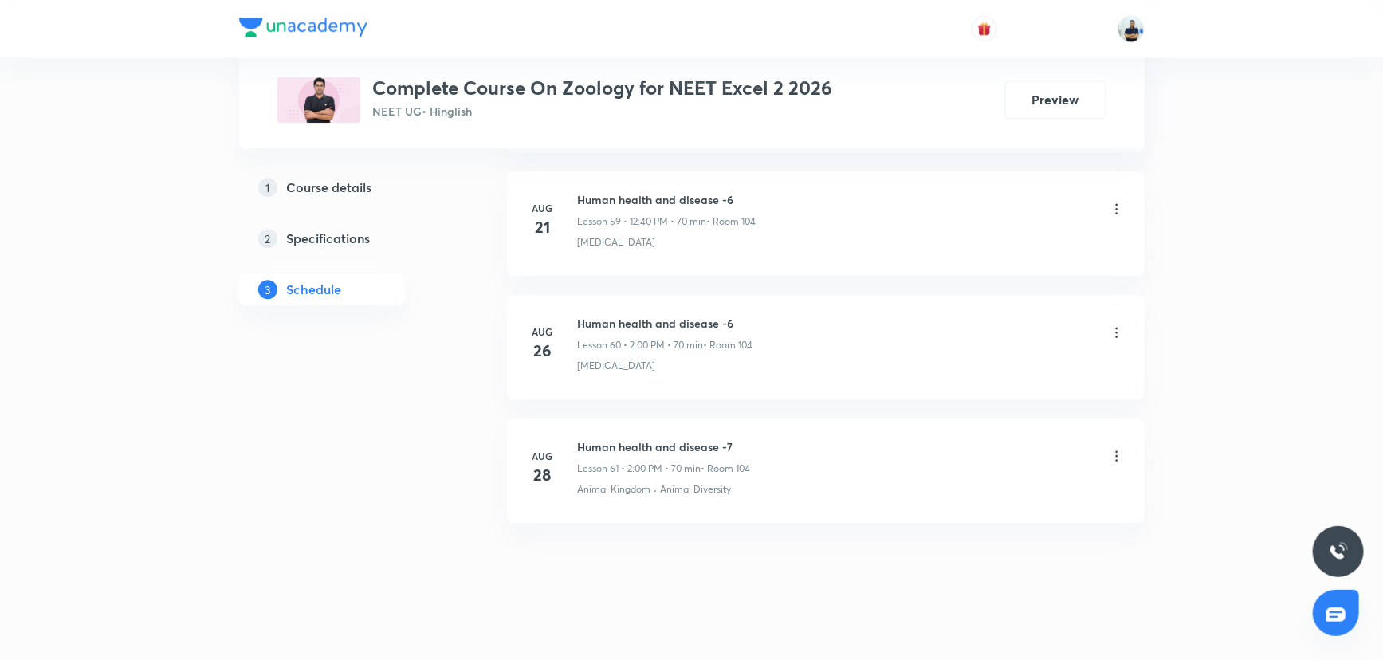
click at [627, 438] on h6 "Human health and disease -7" at bounding box center [664, 446] width 173 height 17
copy h6 "Human health and disease -7"
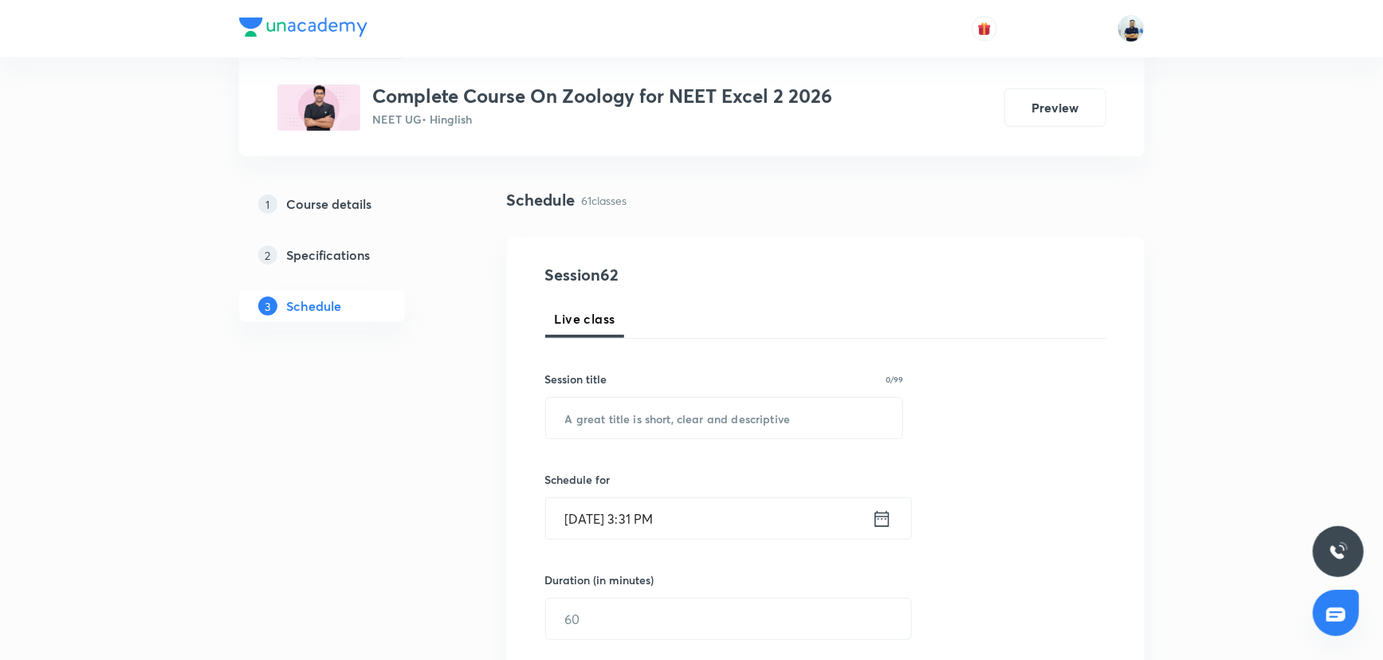
scroll to position [0, 0]
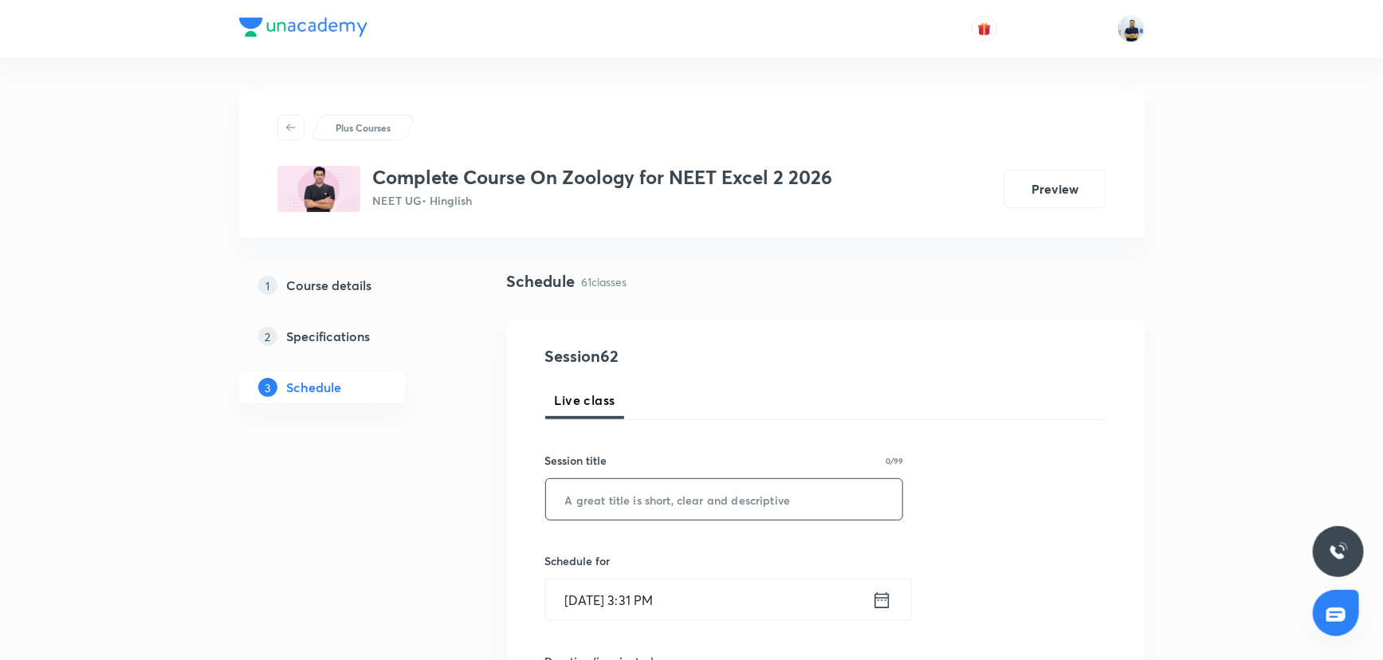
click at [670, 494] on input "text" at bounding box center [724, 499] width 357 height 41
paste input "Human health and disease -7"
type input "Human health and disease -8"
click at [676, 599] on input "[DATE] 3:31 PM" at bounding box center [709, 600] width 326 height 41
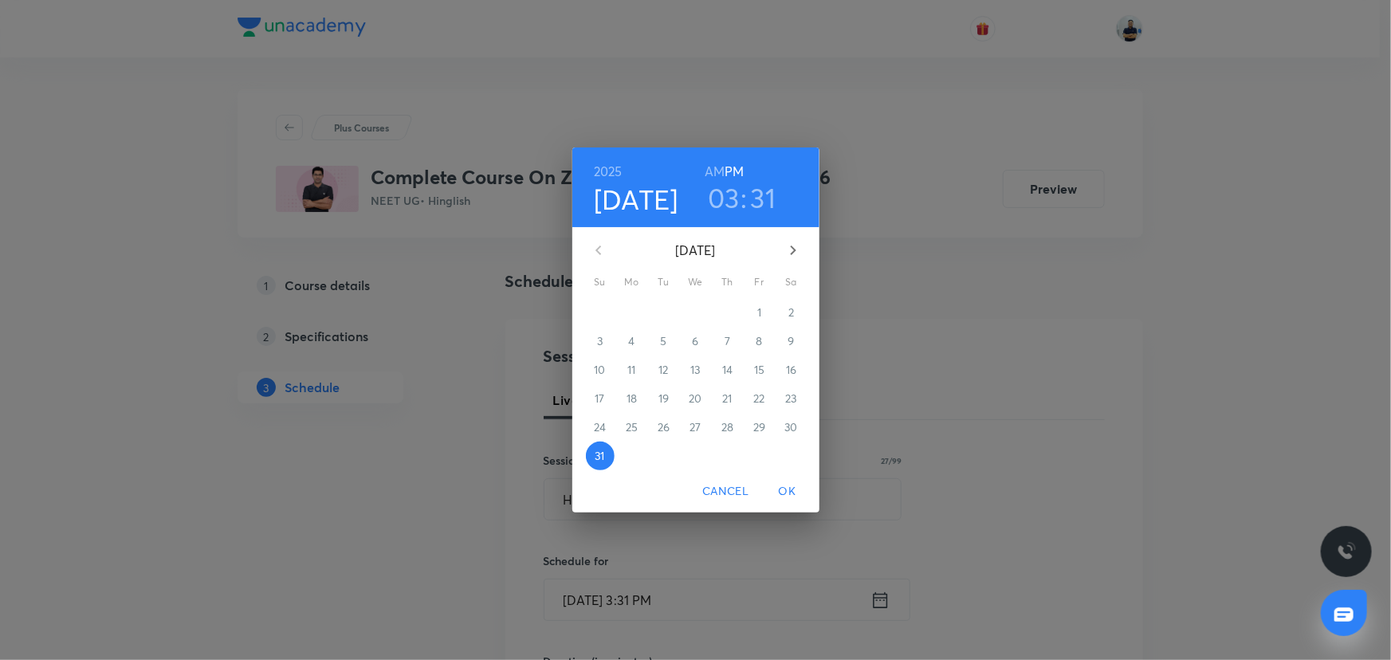
click at [791, 255] on icon "button" at bounding box center [793, 250] width 19 height 19
click at [628, 316] on span "1" at bounding box center [632, 313] width 29 height 16
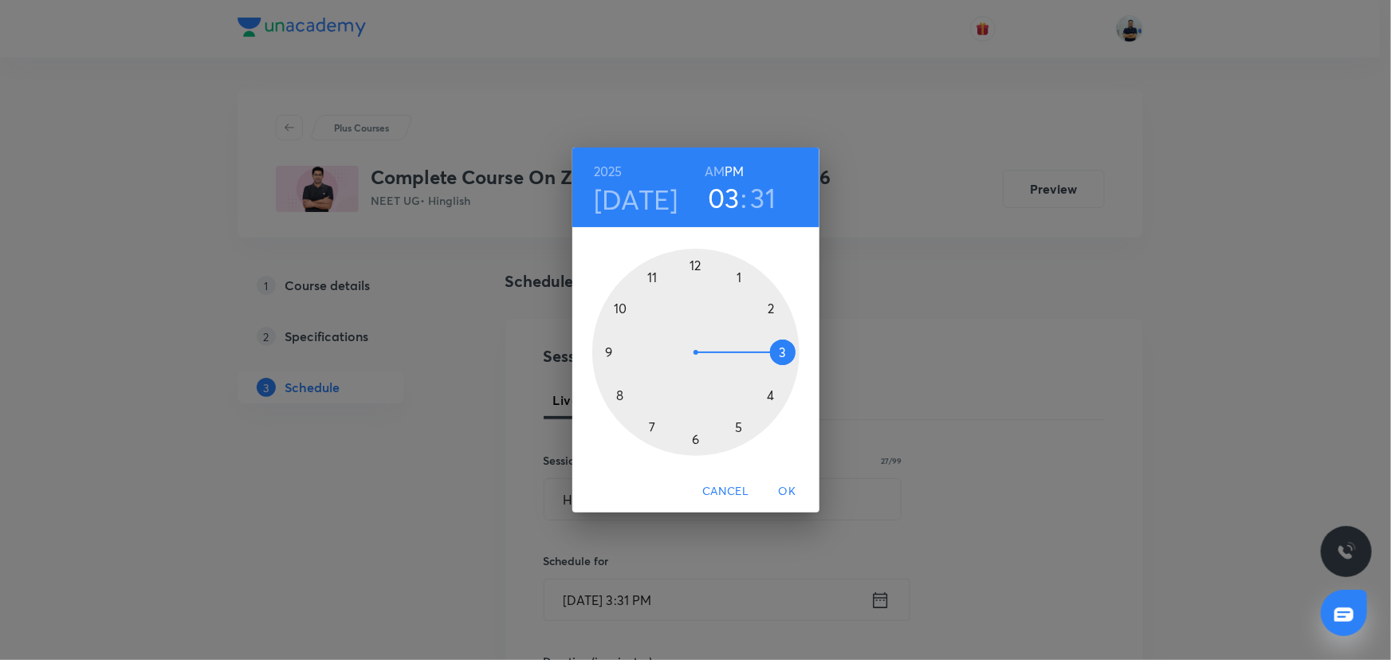
click at [694, 269] on div at bounding box center [695, 352] width 207 height 207
click at [621, 391] on div at bounding box center [695, 352] width 207 height 207
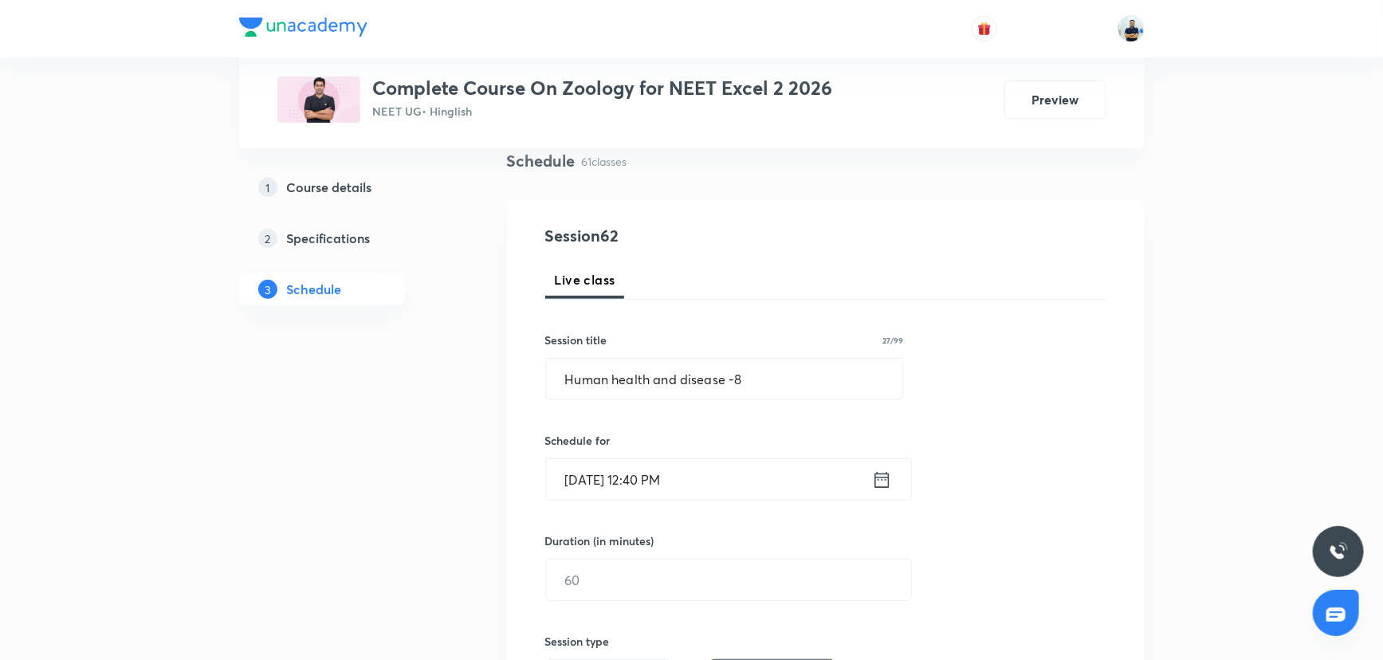
scroll to position [136, 0]
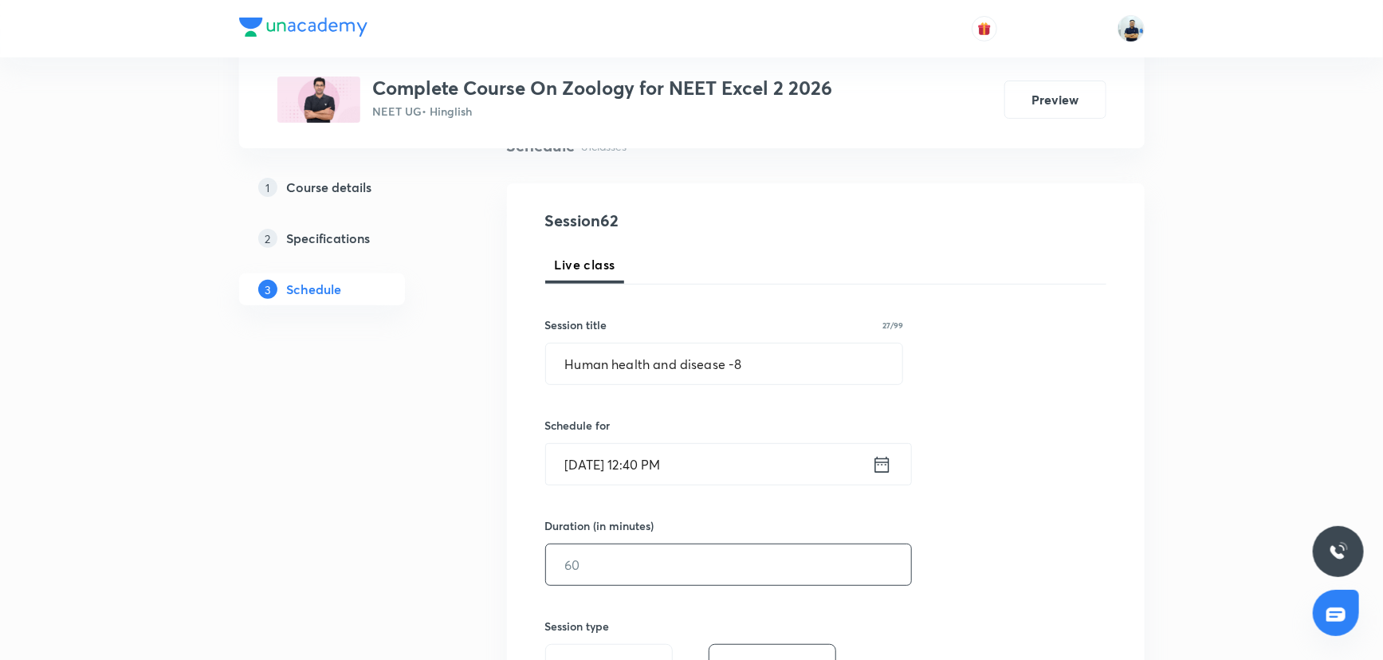
click at [595, 555] on input "text" at bounding box center [728, 564] width 365 height 41
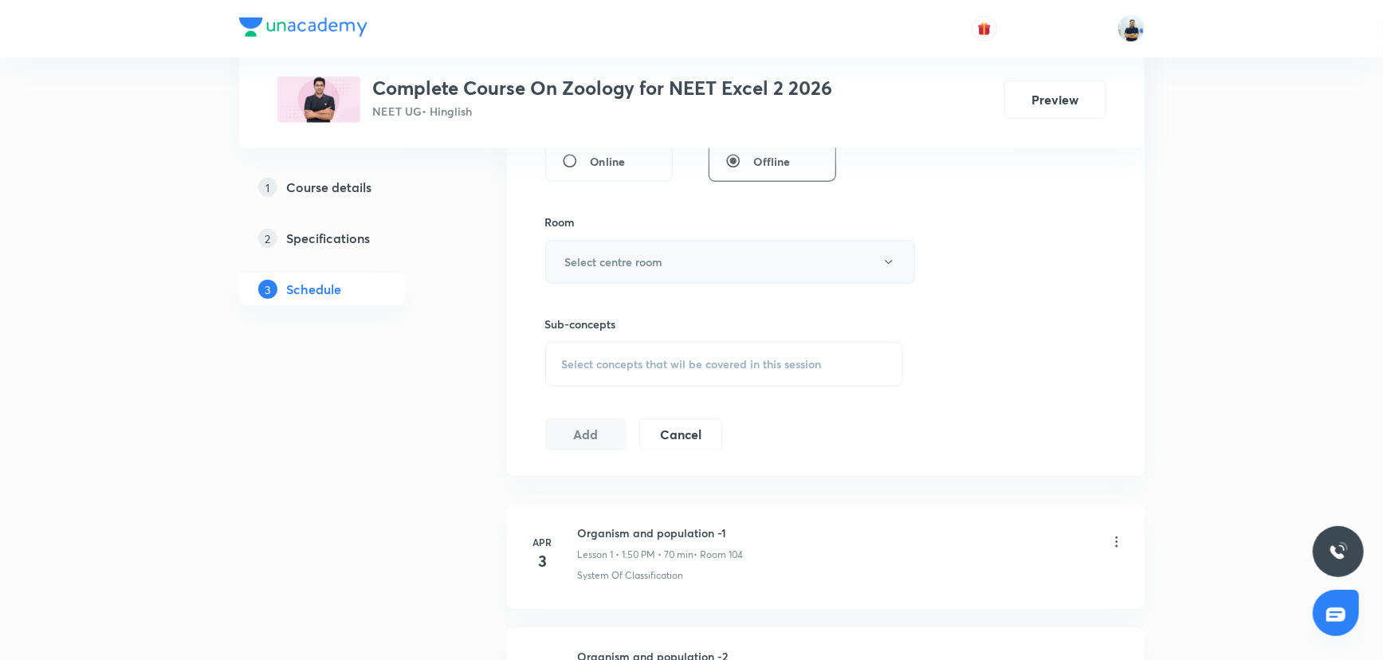
type input "70"
click at [658, 259] on h6 "Select centre room" at bounding box center [614, 261] width 98 height 17
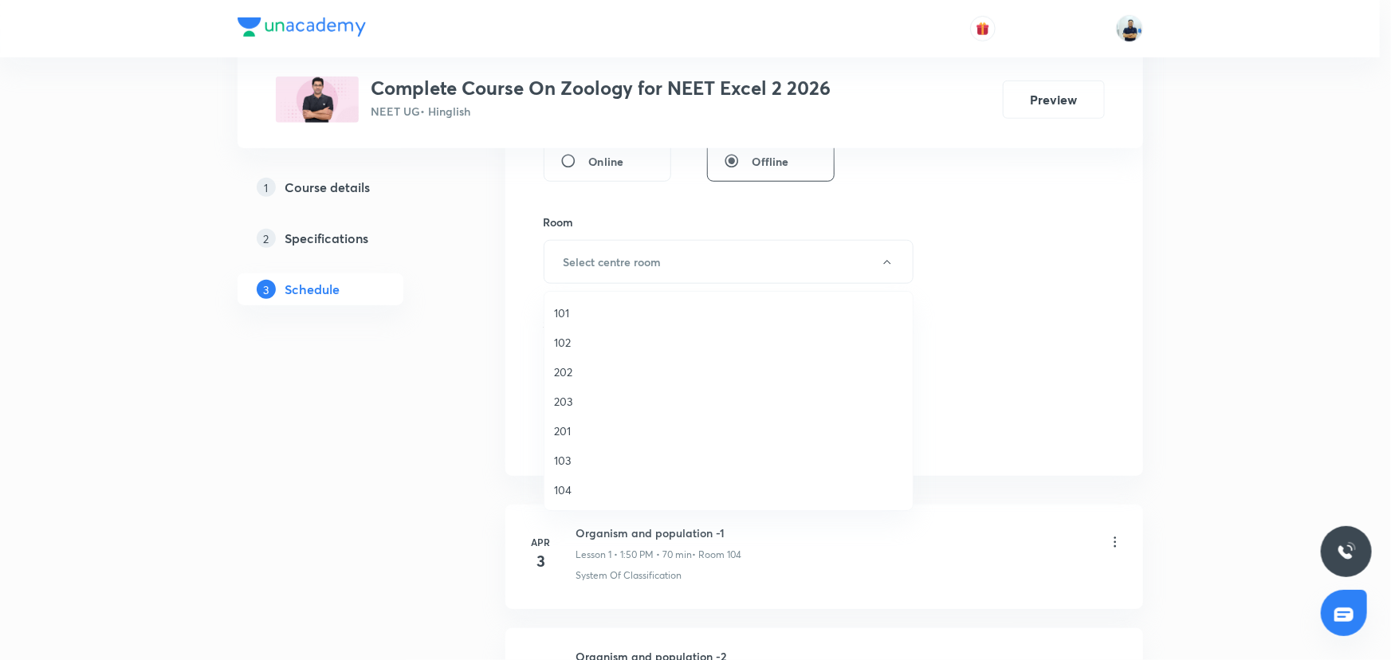
click at [604, 480] on li "104" at bounding box center [728, 489] width 368 height 29
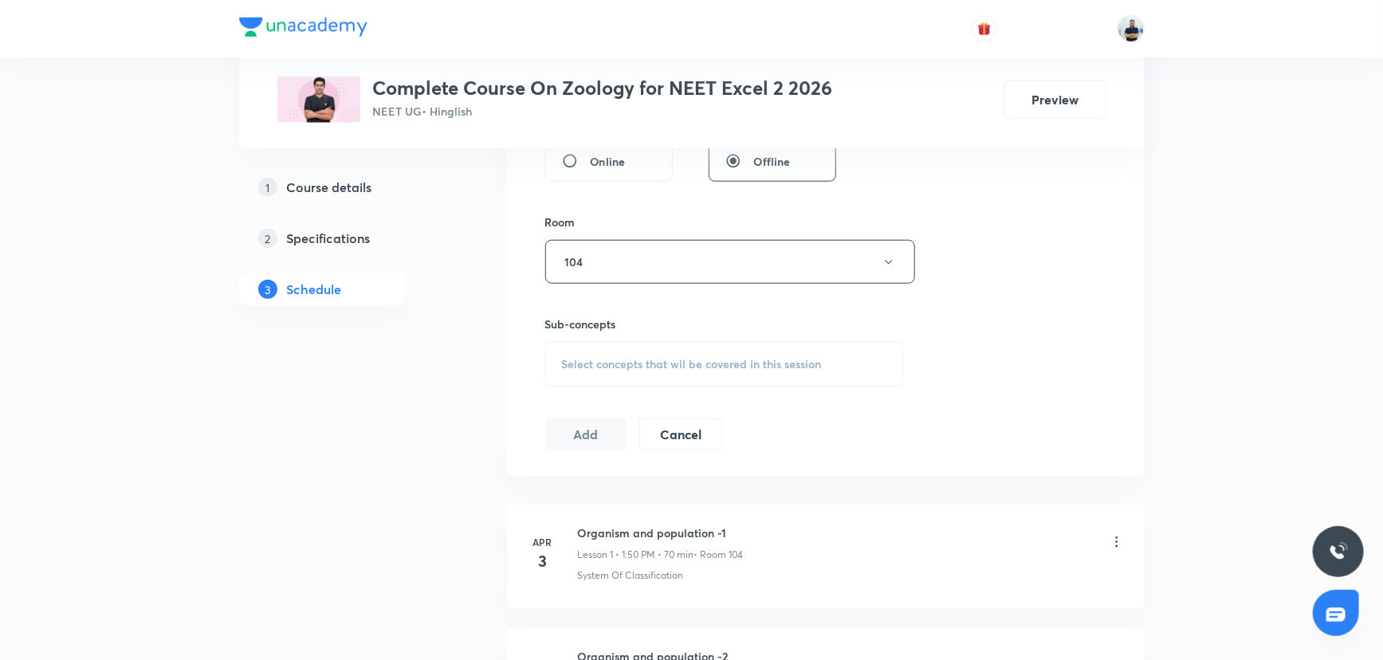
click at [717, 361] on span "Select concepts that wil be covered in this session" at bounding box center [692, 364] width 260 height 13
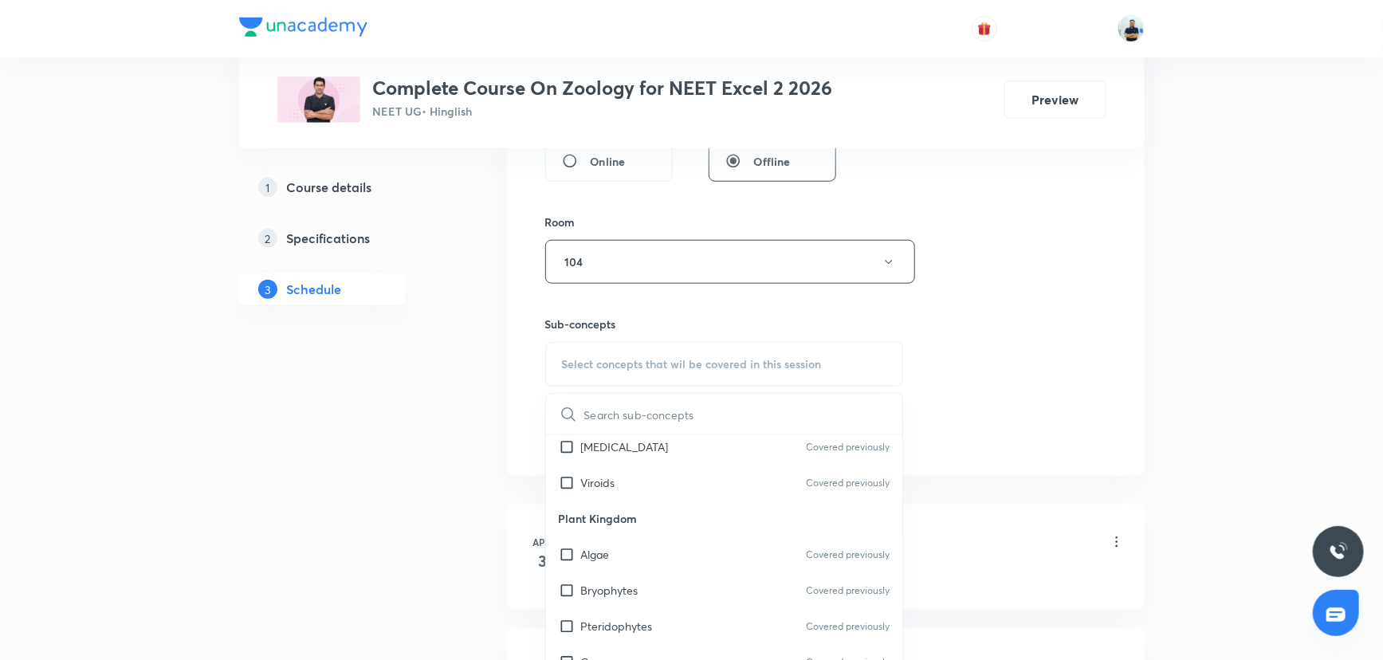
scroll to position [1014, 0]
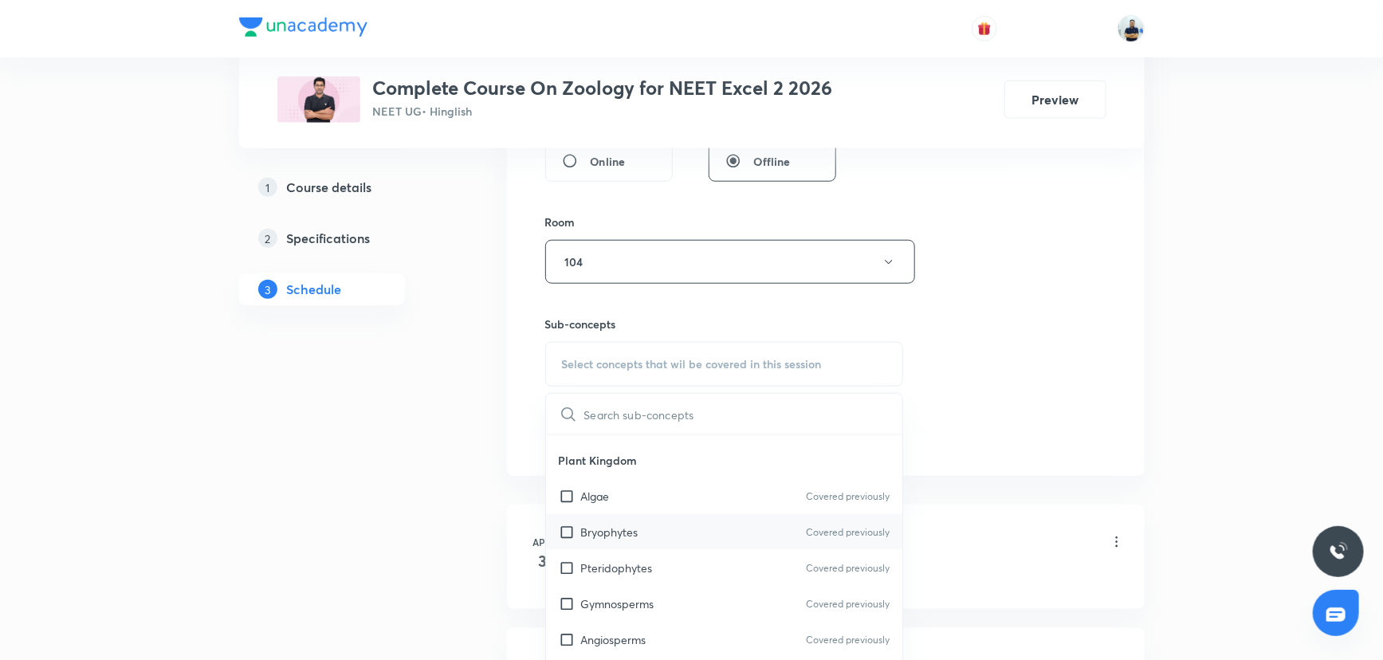
click at [637, 534] on p "Bryophytes" at bounding box center [609, 532] width 57 height 17
checkbox input "true"
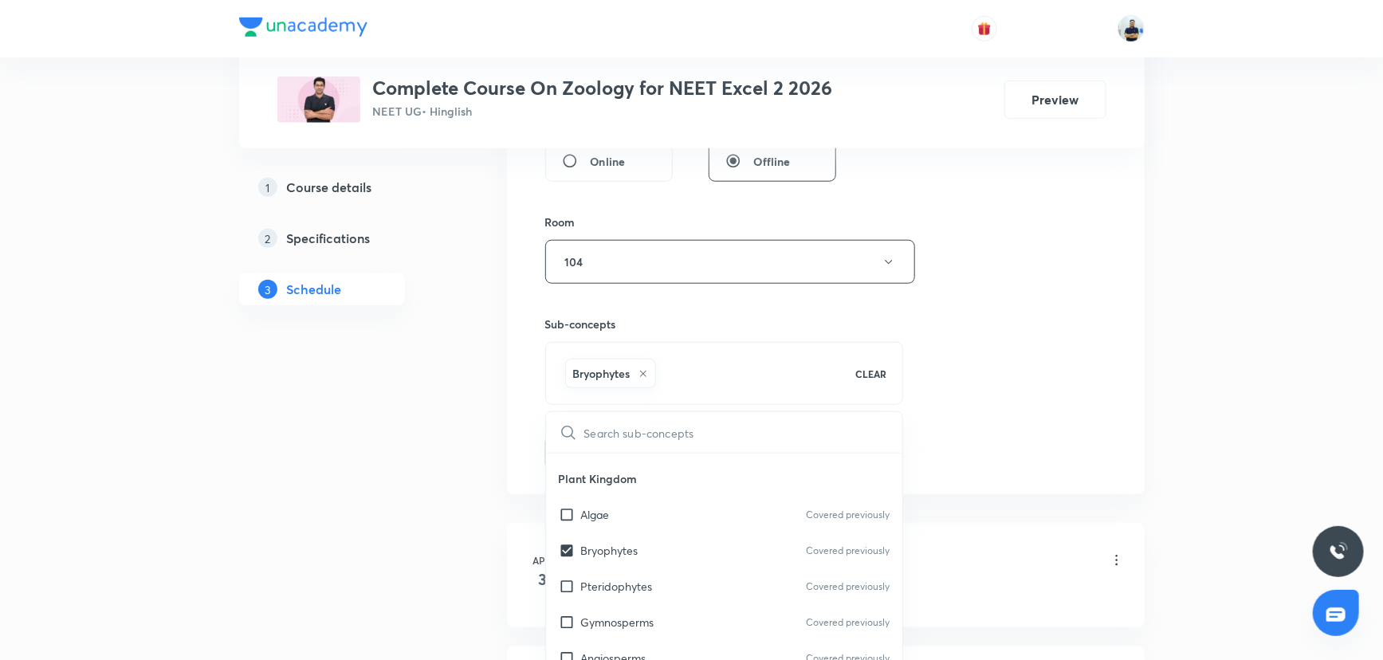
click at [1041, 478] on div "Session 62 Live class Session title 27/99 Human health and disease -8 ​ Schedul…" at bounding box center [826, 85] width 638 height 818
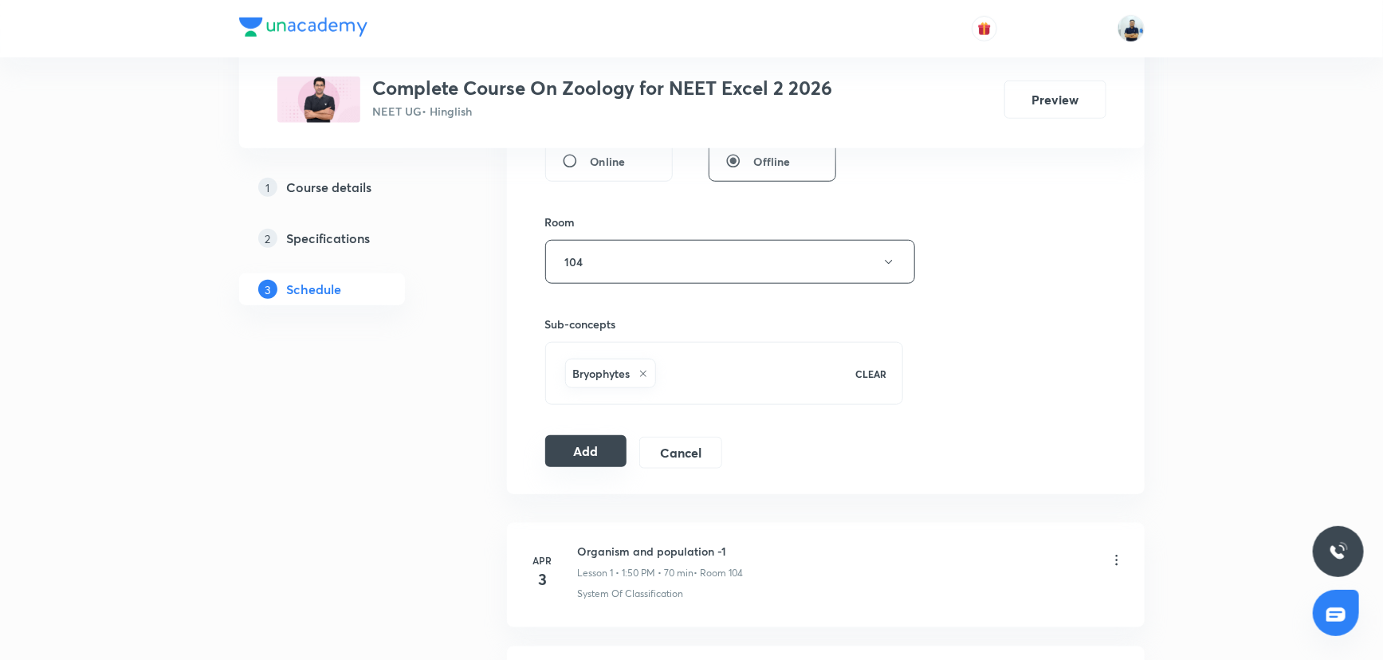
click at [595, 453] on button "Add" at bounding box center [586, 451] width 82 height 32
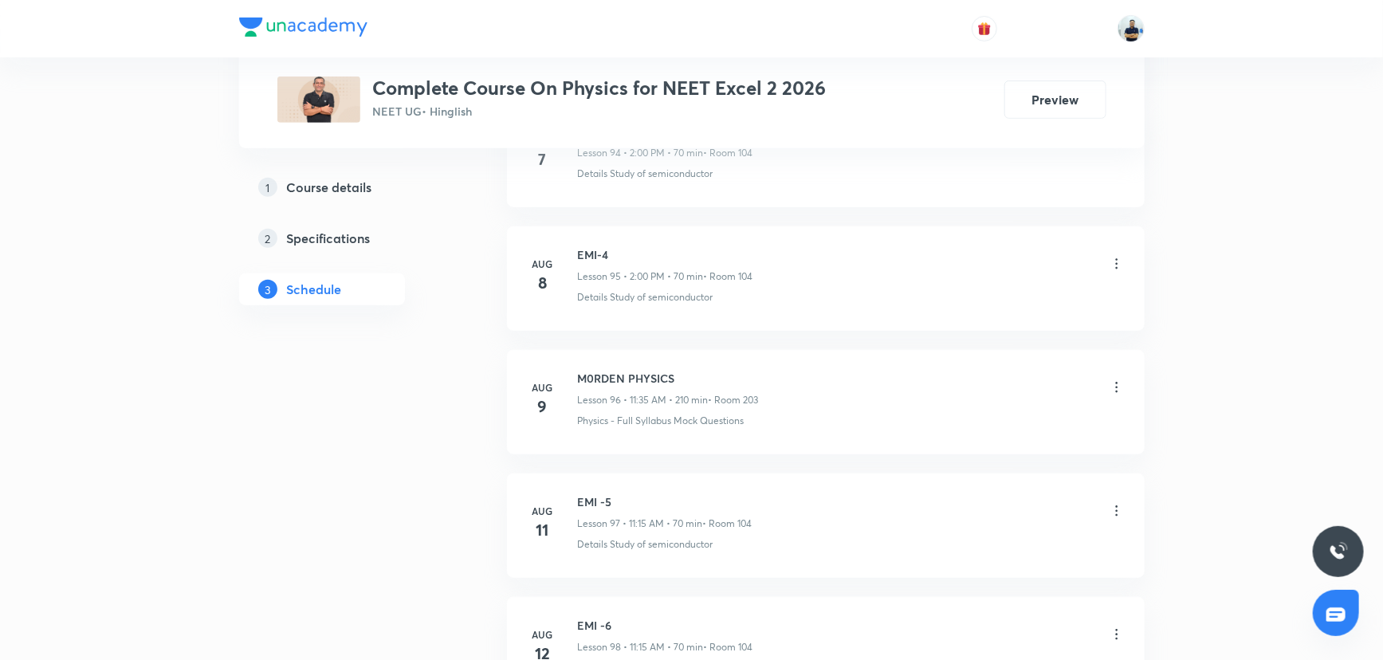
scroll to position [13955, 0]
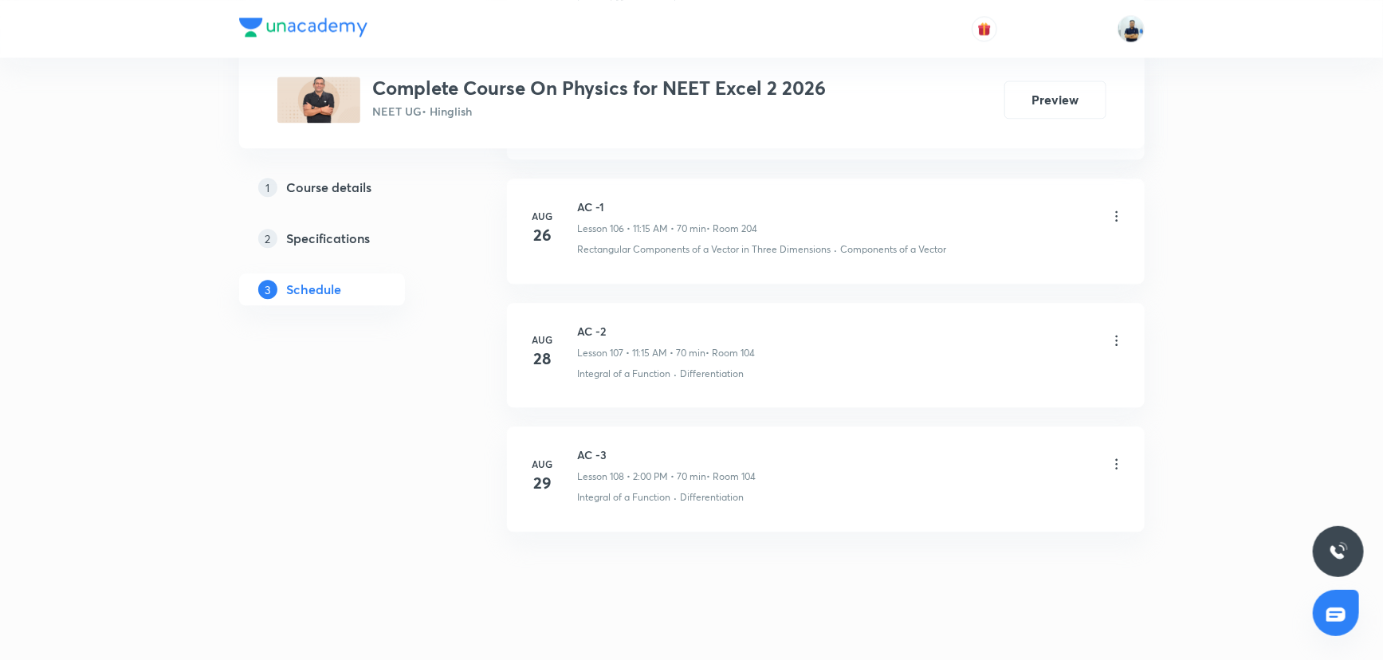
click at [598, 426] on li "[DATE] AC -3 Lesson 108 • 2:00 PM • 70 min • Room 104 Integral of a Function · …" at bounding box center [826, 478] width 638 height 104
copy h6 "AC -3"
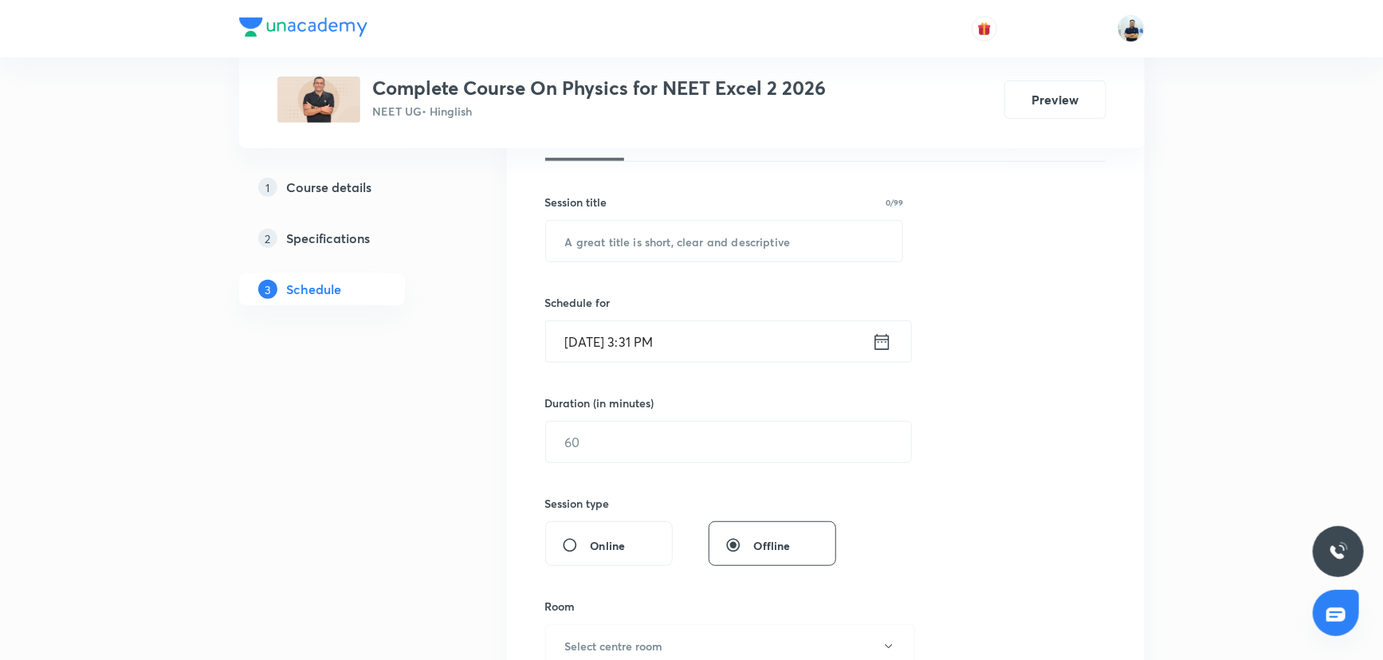
scroll to position [0, 0]
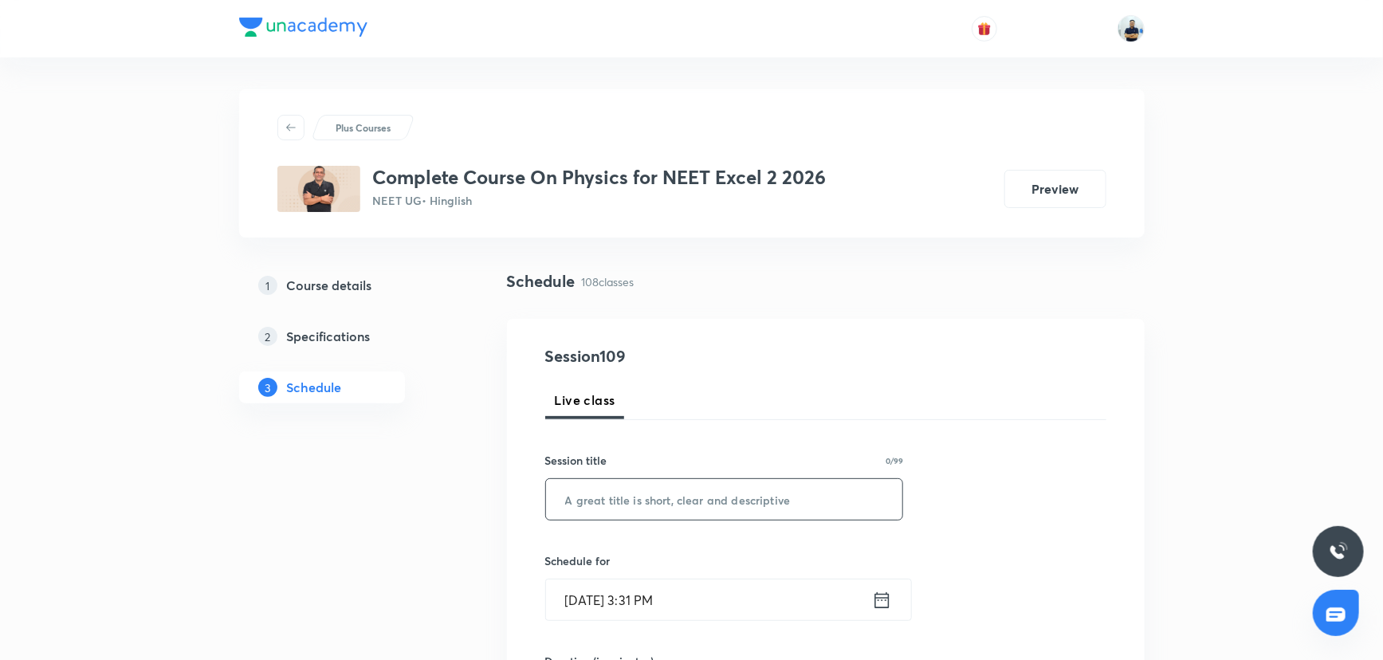
click at [606, 483] on input "text" at bounding box center [724, 499] width 357 height 41
paste input "AC -3"
type input "AC -4"
click at [643, 483] on input "[DATE] 3:31 PM" at bounding box center [709, 600] width 326 height 41
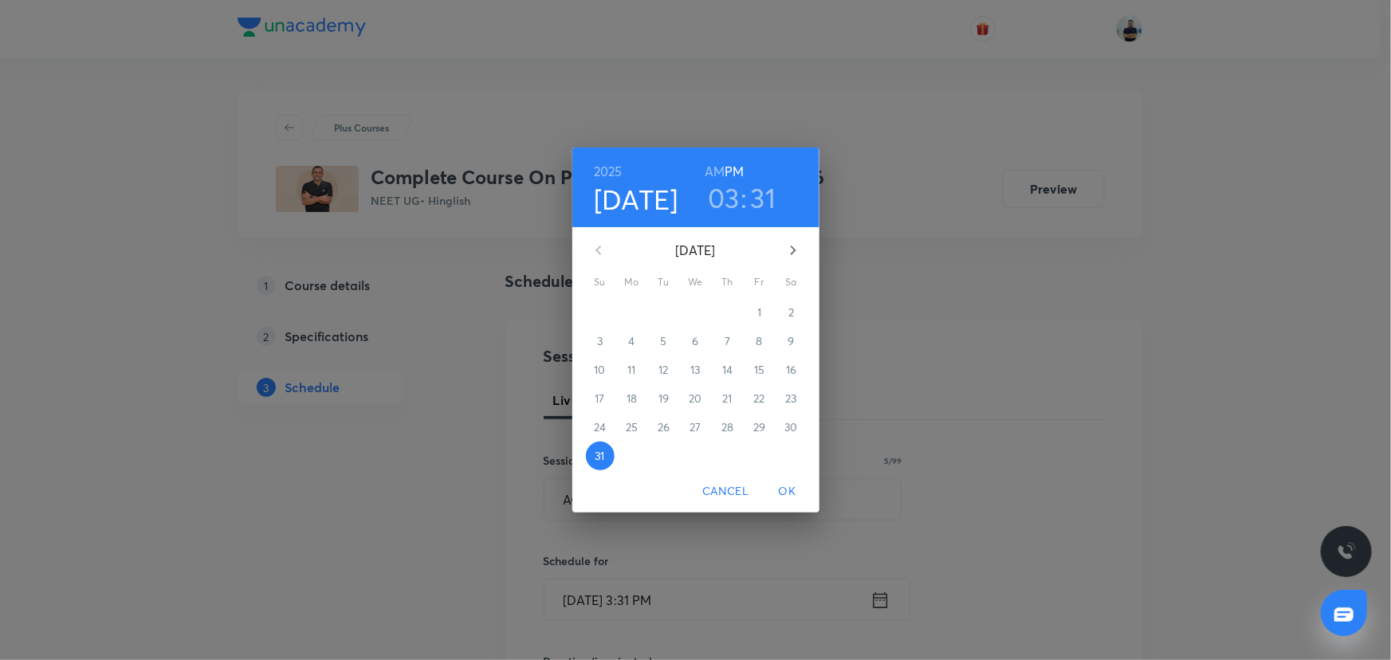
click at [798, 253] on icon "button" at bounding box center [793, 250] width 19 height 19
click at [638, 305] on span "1" at bounding box center [632, 313] width 29 height 16
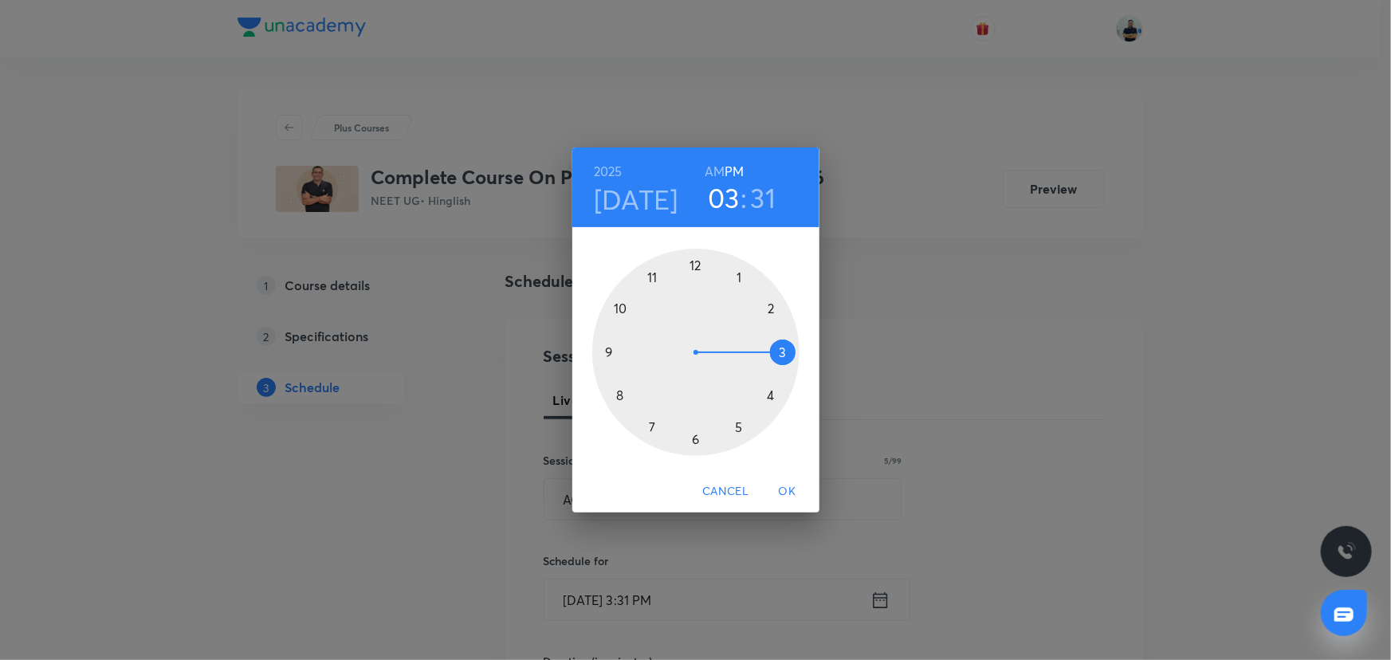
click at [777, 303] on div at bounding box center [695, 352] width 207 height 207
click at [694, 263] on div at bounding box center [695, 352] width 207 height 207
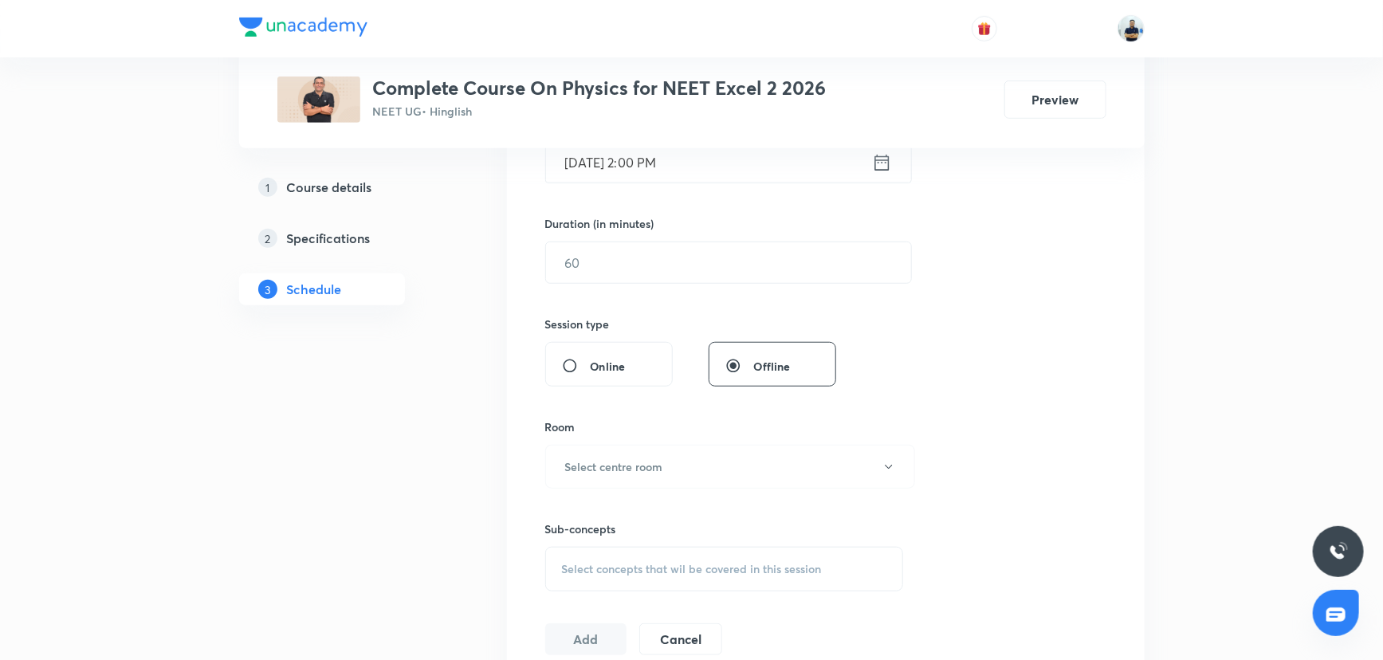
scroll to position [439, 0]
click at [593, 257] on input "text" at bounding box center [728, 261] width 365 height 41
type input "70"
click at [643, 461] on h6 "Select centre room" at bounding box center [614, 465] width 98 height 17
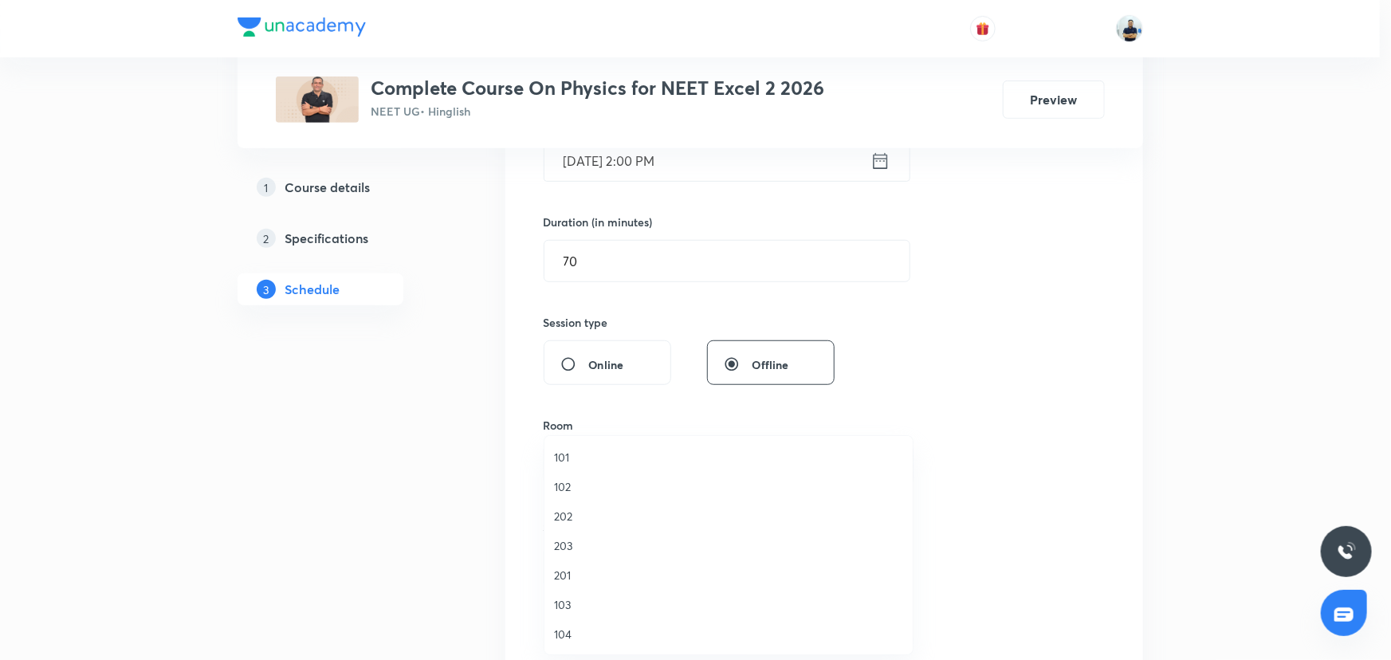
click at [603, 483] on span "104" at bounding box center [728, 634] width 349 height 17
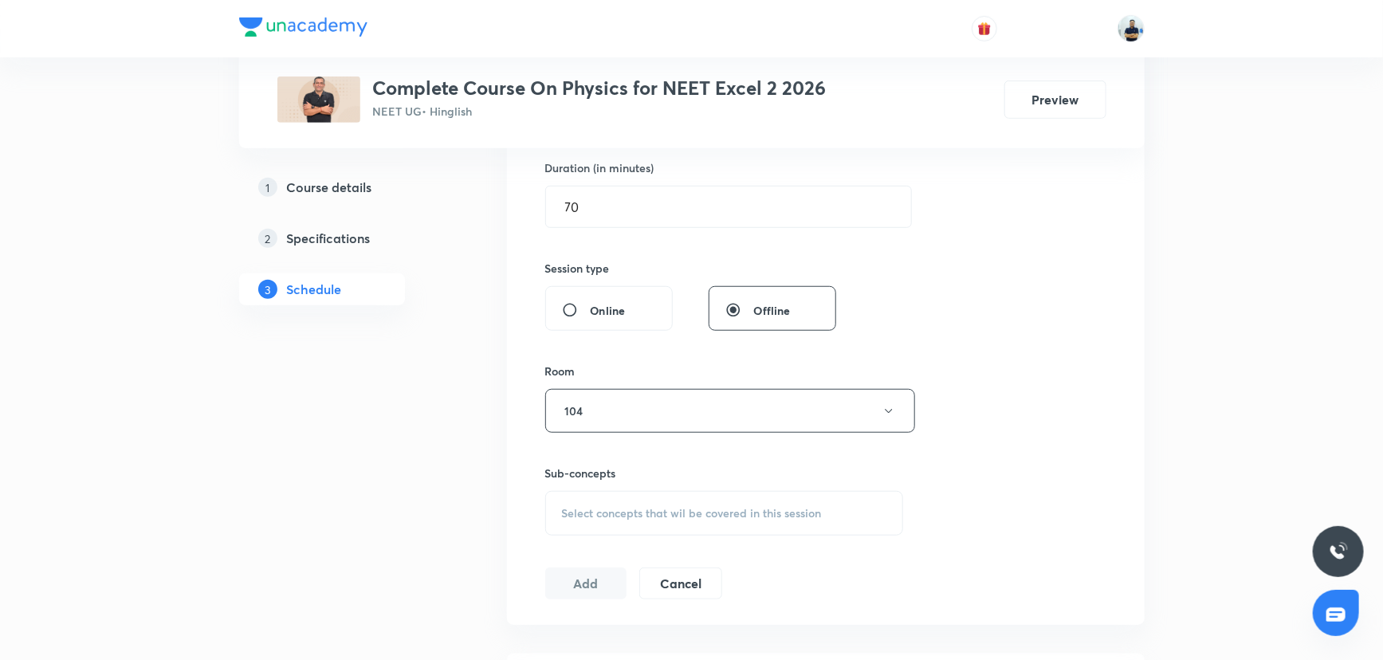
scroll to position [507, 0]
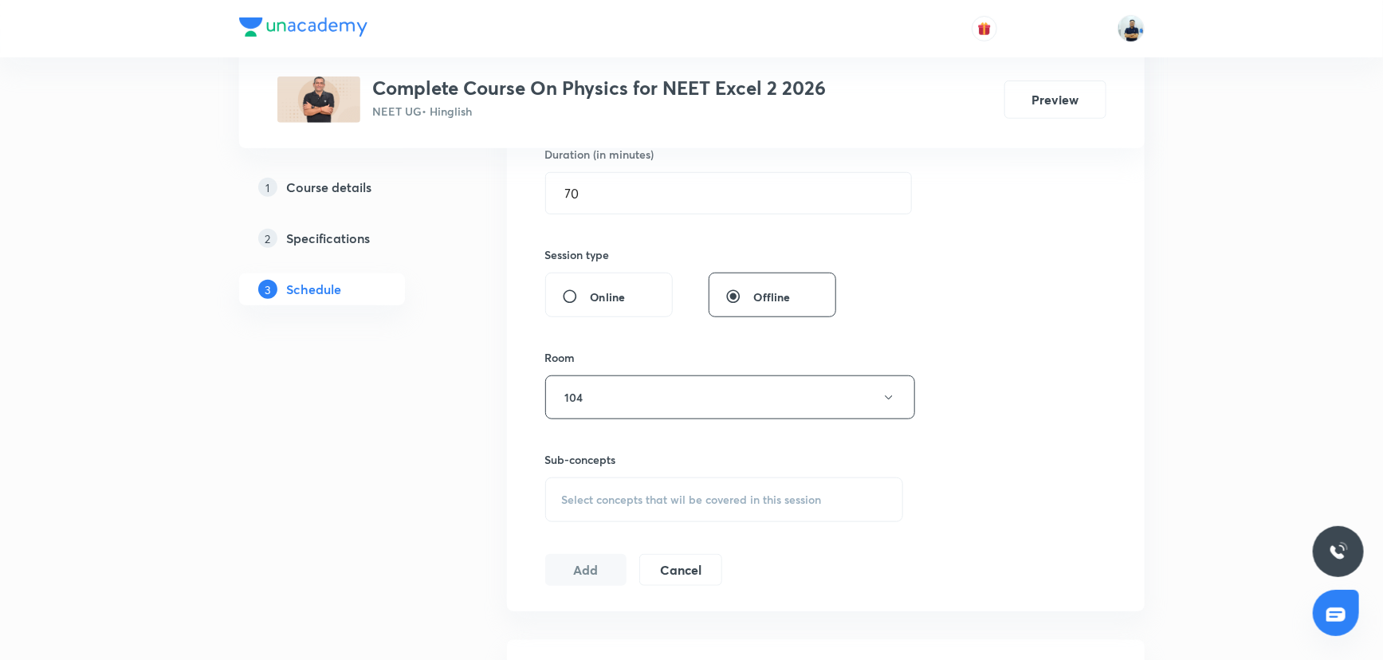
click at [693, 483] on span "Select concepts that wil be covered in this session" at bounding box center [692, 499] width 260 height 13
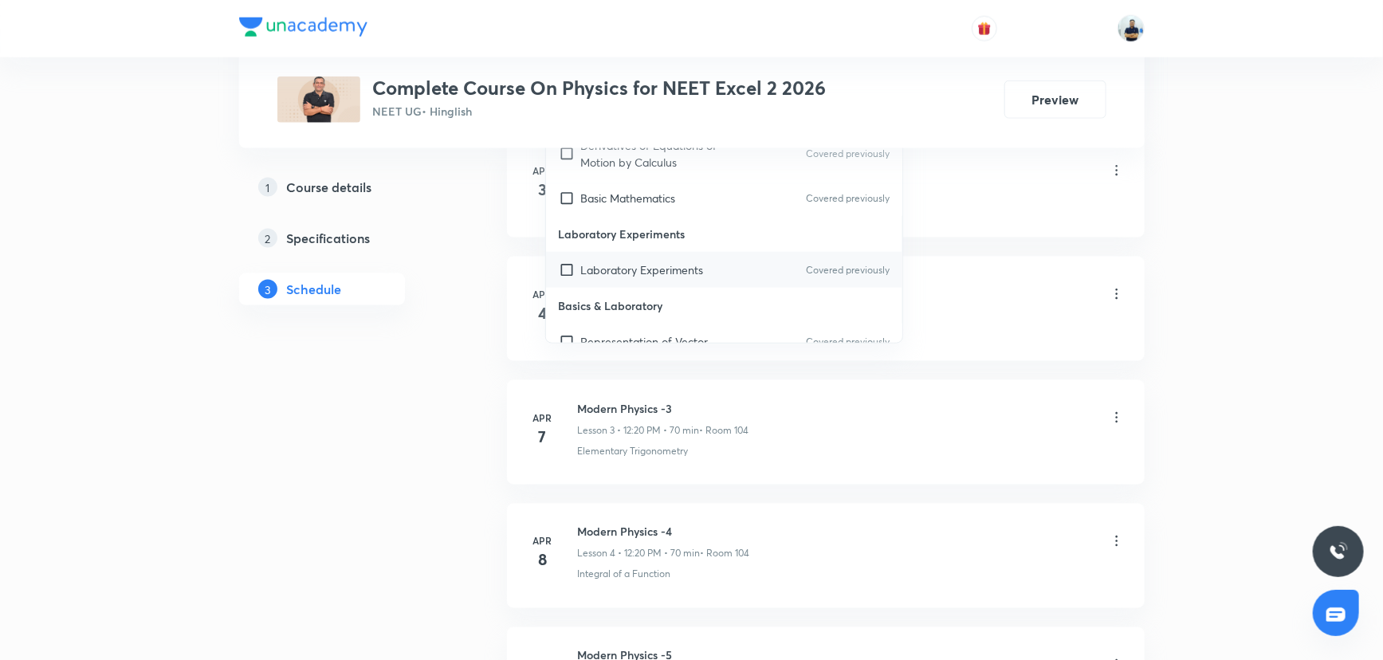
scroll to position [1014, 0]
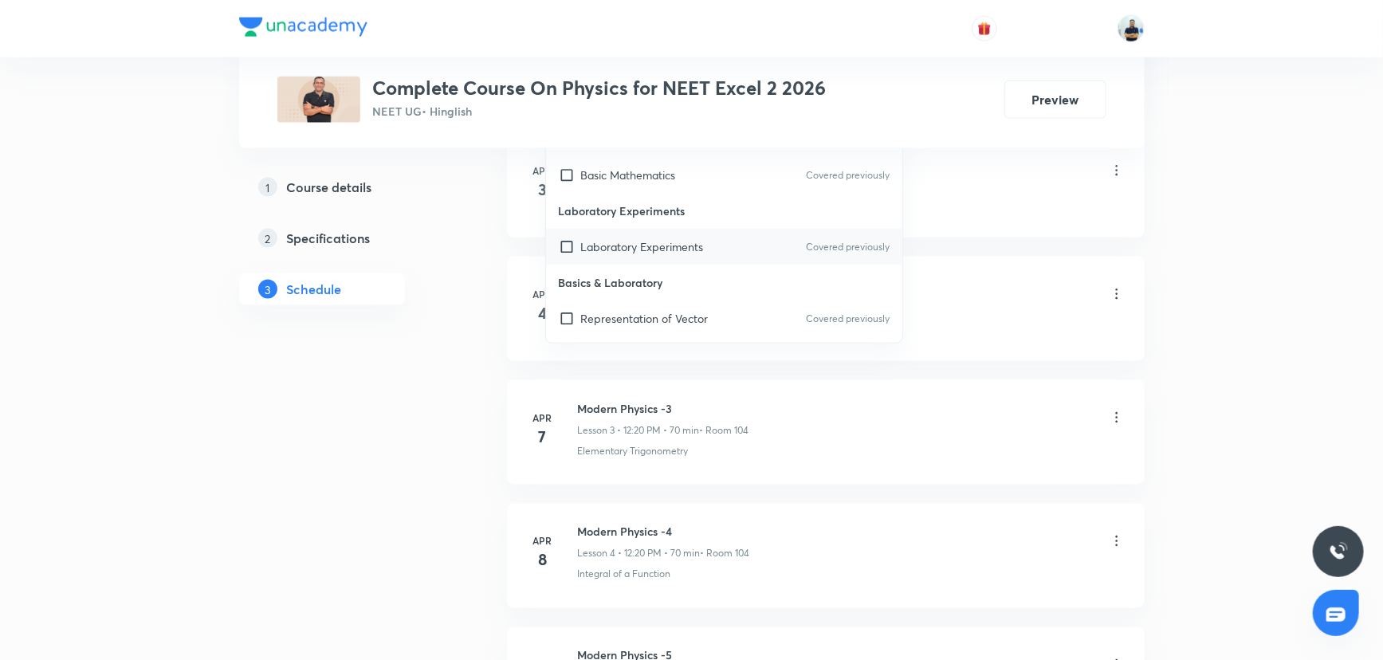
click at [592, 242] on p "Laboratory Experiments" at bounding box center [642, 246] width 123 height 17
checkbox input "true"
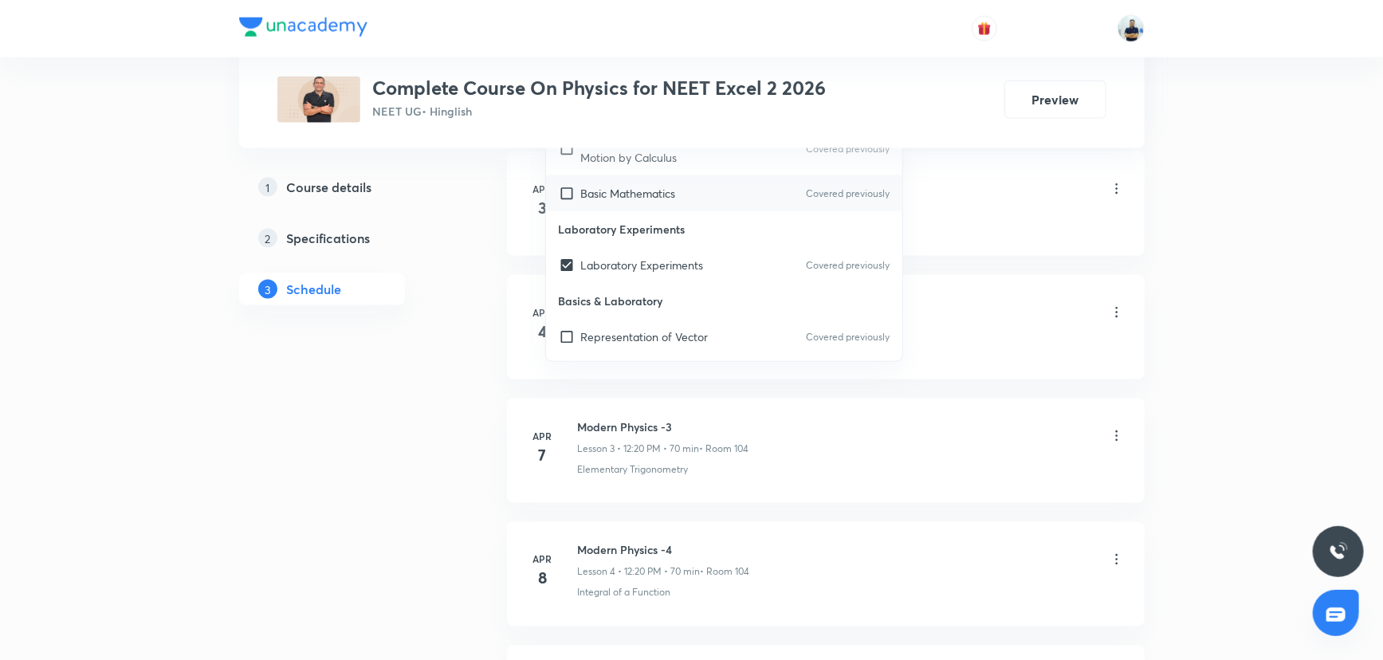
click at [604, 197] on p "Basic Mathematics" at bounding box center [628, 193] width 95 height 17
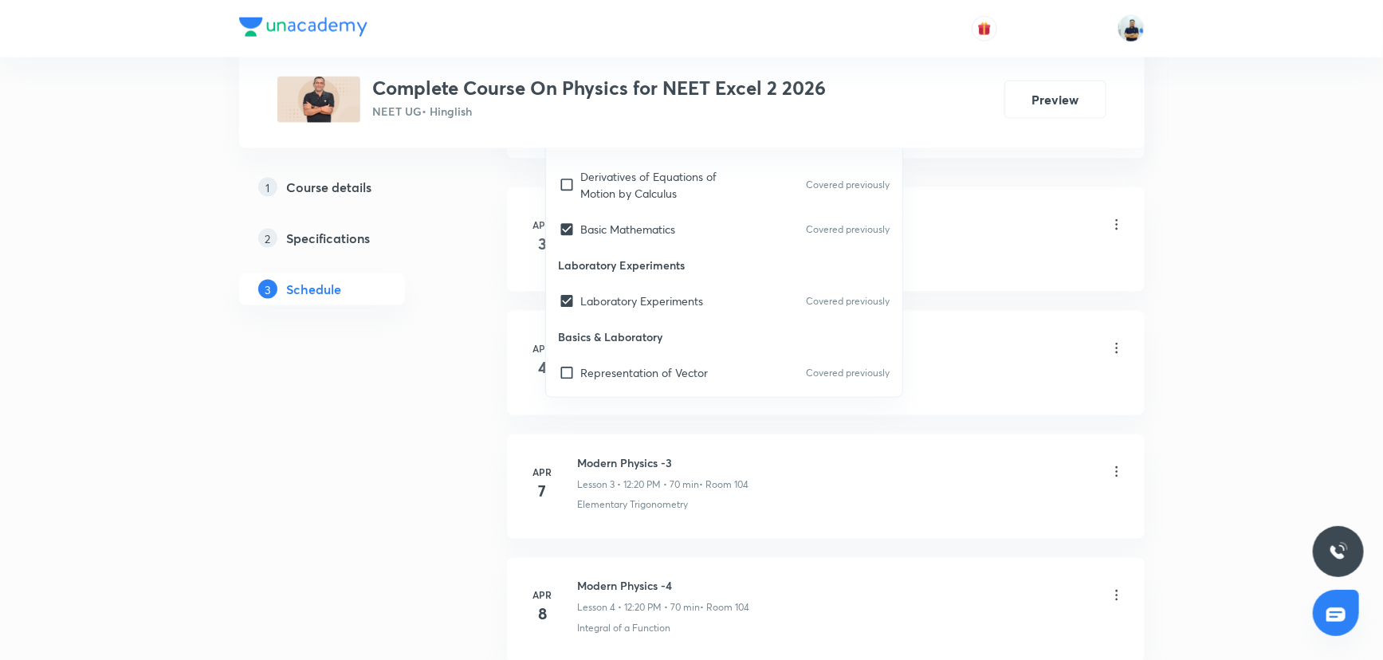
click at [1009, 277] on li "Apr 3 Modern Physics -1 Lesson 1 • 12:21 PM • 70 min • Room 104 Significant Fig…" at bounding box center [826, 239] width 638 height 104
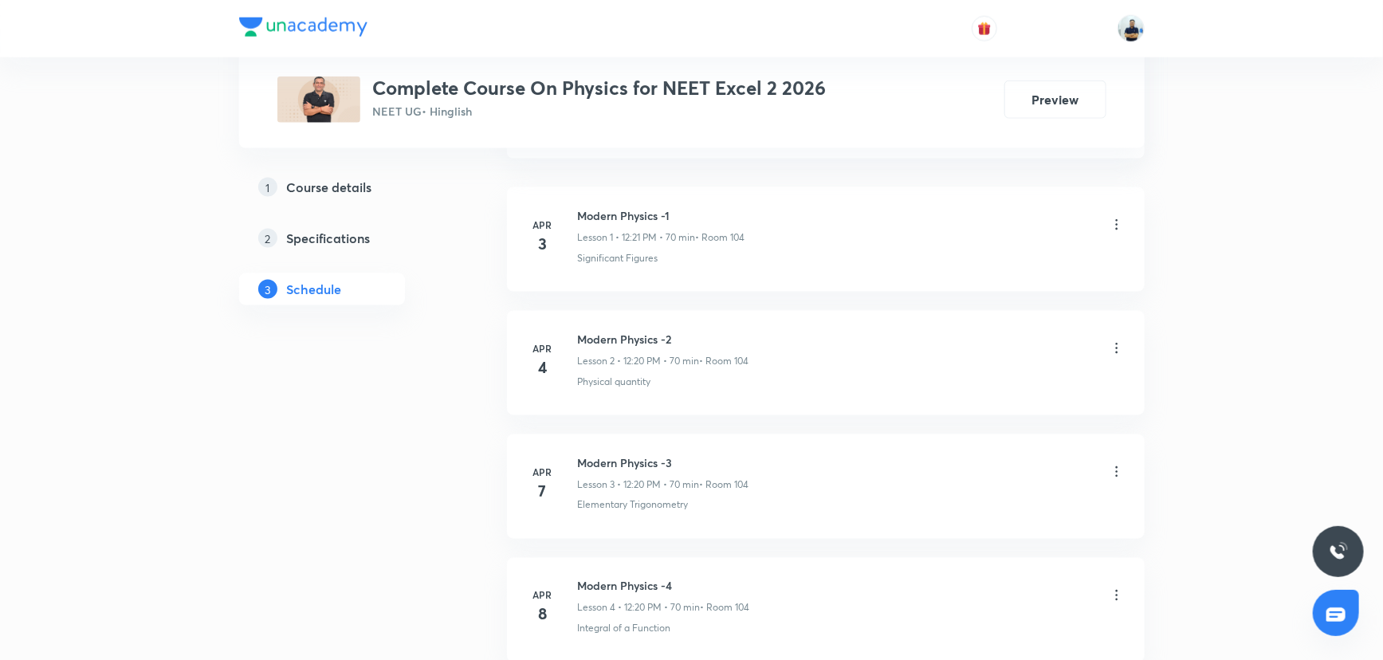
scroll to position [507, 0]
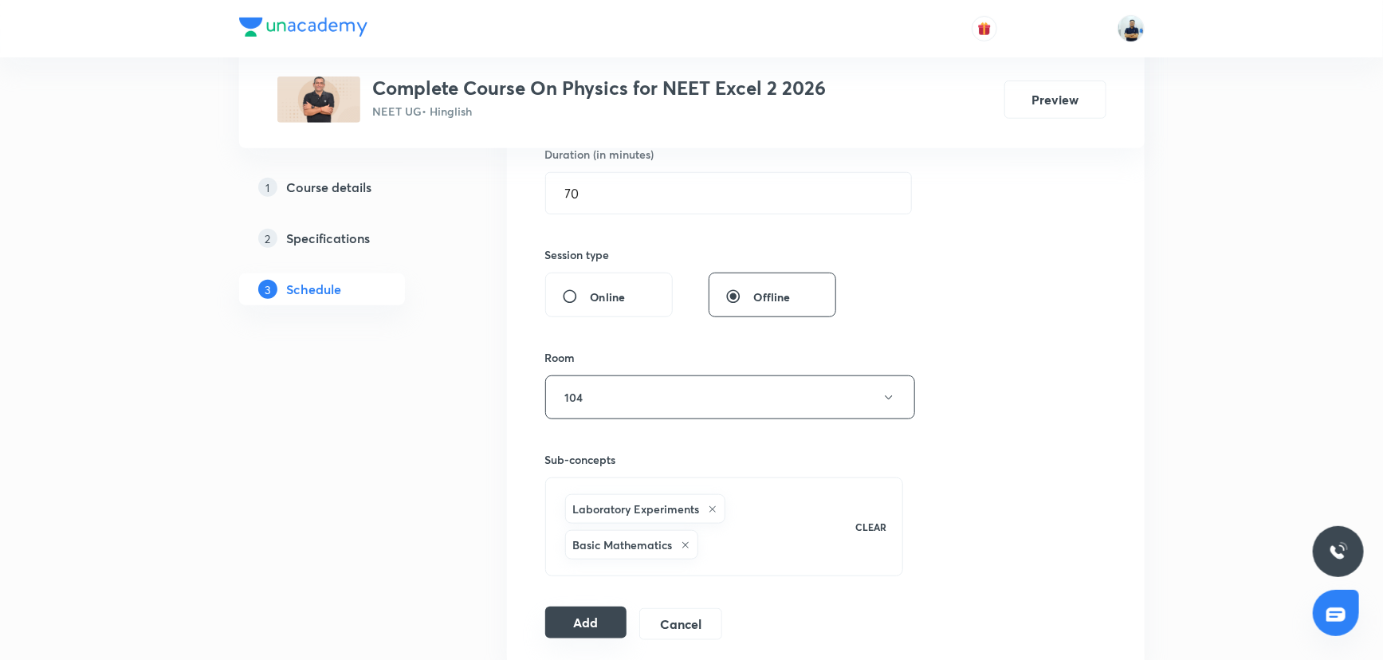
click at [580, 483] on button "Add" at bounding box center [586, 623] width 82 height 32
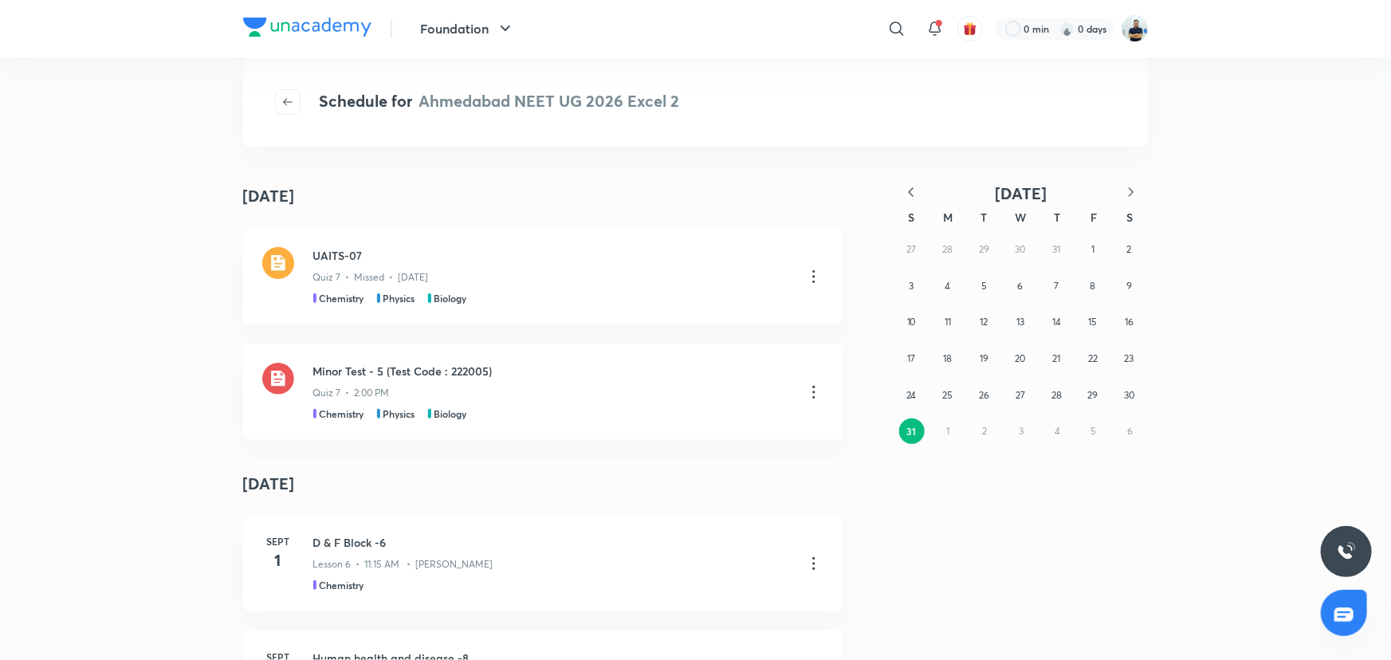
click at [601, 112] on h4 "Schedule for Ahmedabad NEET UG 2026 Excel 2" at bounding box center [500, 102] width 360 height 26
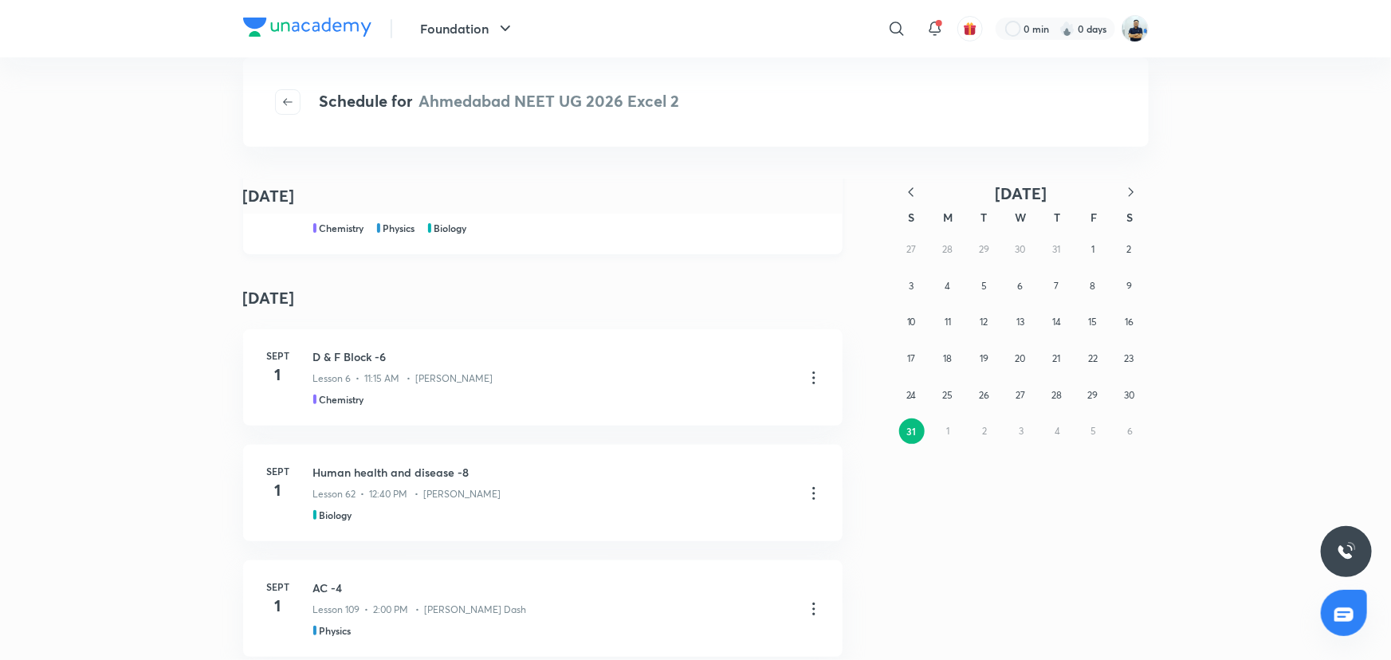
scroll to position [211, 0]
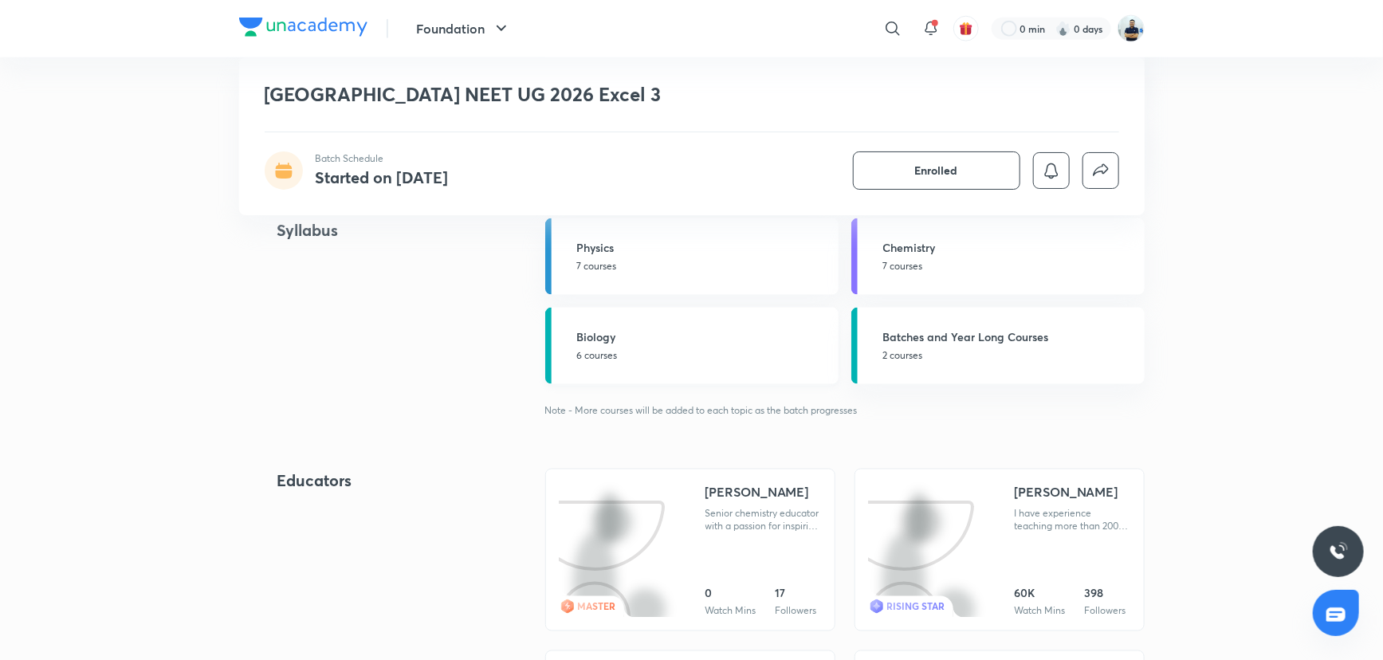
scroll to position [507, 0]
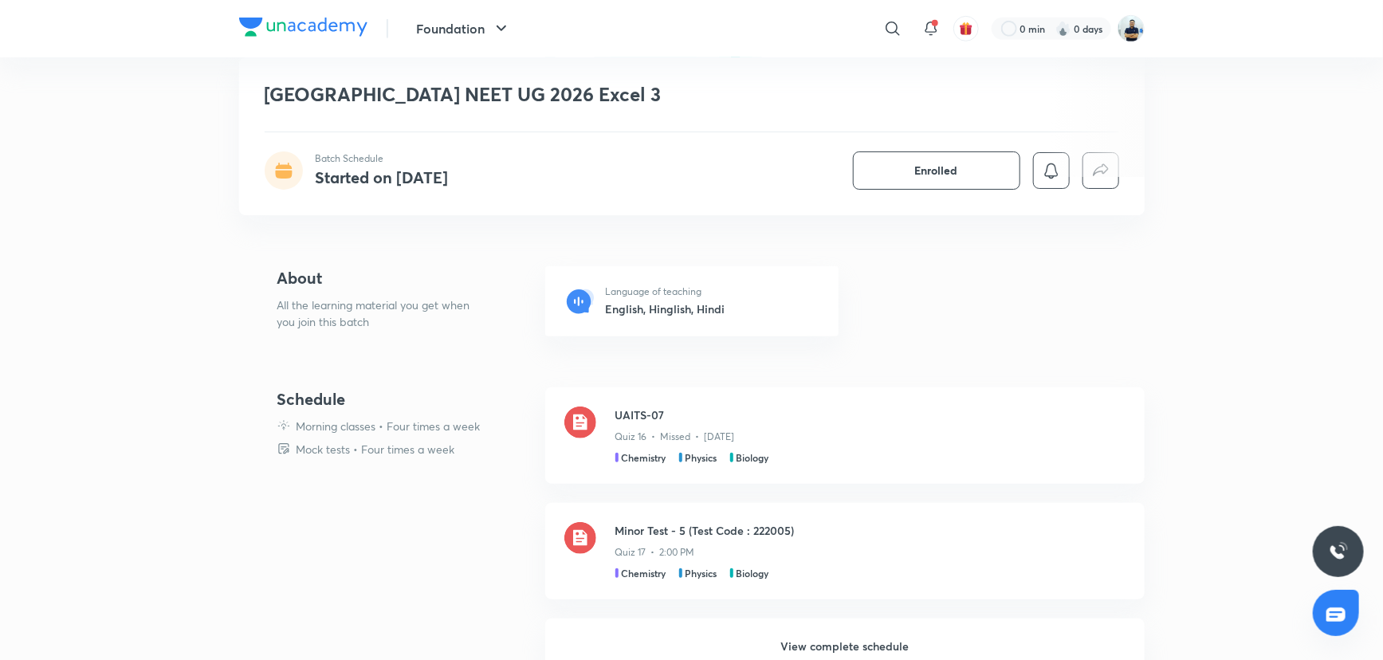
click at [832, 635] on h6 "View complete schedule" at bounding box center [844, 647] width 599 height 56
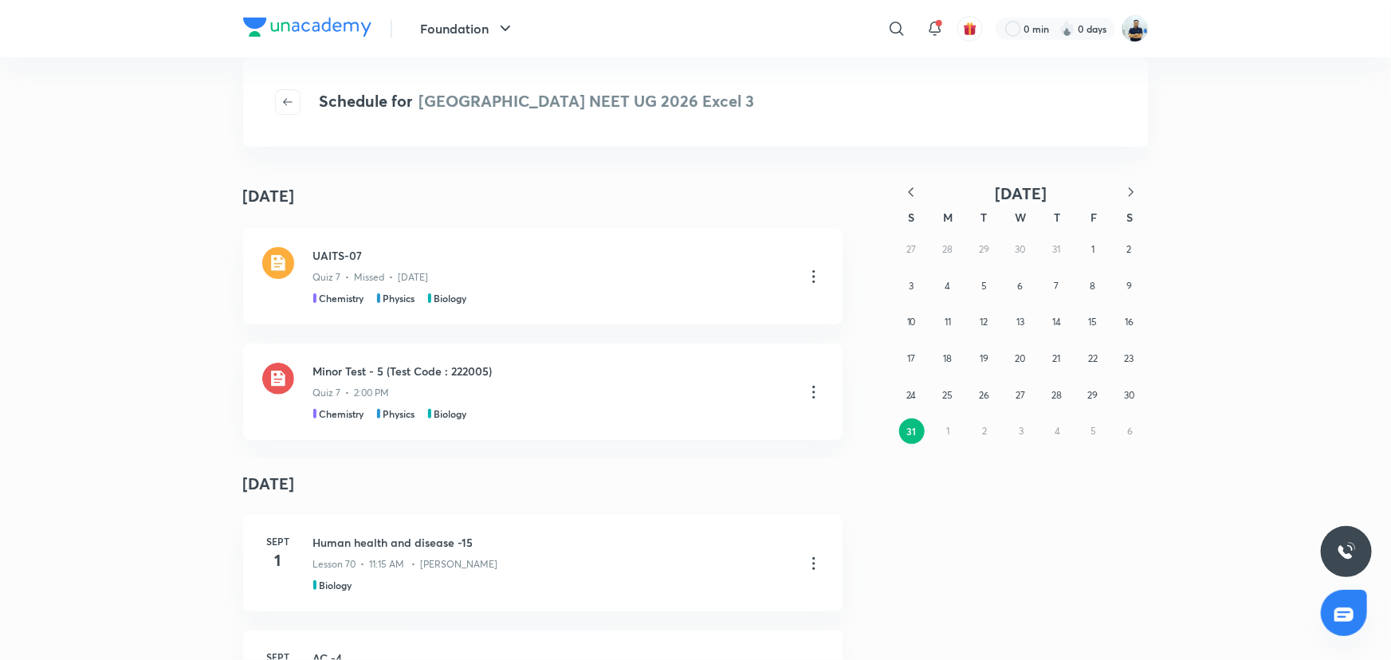
click at [961, 419] on div "27 28 29 30 31 1 2 3 4 5 6 7 8 9 10 11 12 13 14 15 16 17 18 19 20 21 22 23 24 2…" at bounding box center [1021, 340] width 255 height 218
click at [946, 431] on div "27 28 29 30 31 1 2 3 4 5 6 7 8 9 10 11 12 13 14 15 16 17 18 19 20 21 22 23 24 2…" at bounding box center [1021, 340] width 255 height 218
click at [1138, 183] on div "August [DATE] UAITS-07 Quiz 7 • Missed • [DATE] Chemistry Physics Biology Minor…" at bounding box center [696, 520] width 906 height 683
click at [1127, 190] on icon "button" at bounding box center [1131, 192] width 16 height 16
click at [949, 246] on abbr "1" at bounding box center [948, 249] width 3 height 12
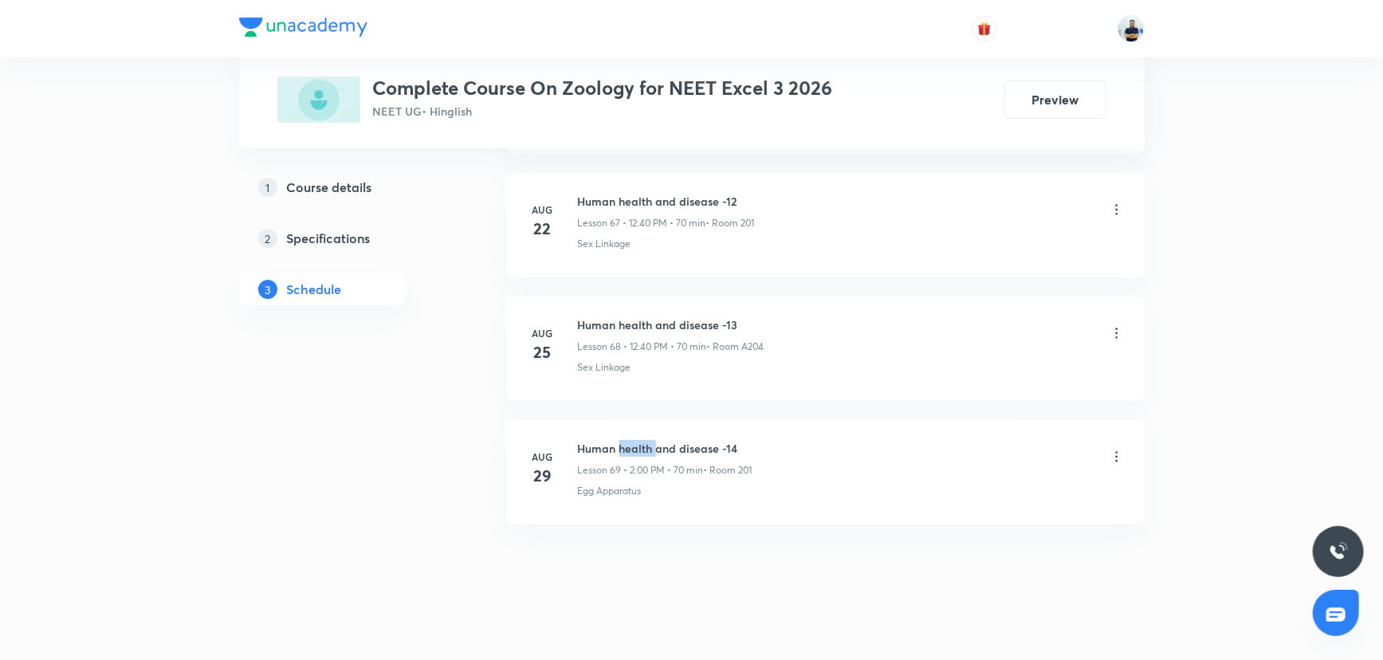
click at [643, 440] on h6 "Human health and disease -14" at bounding box center [665, 448] width 175 height 17
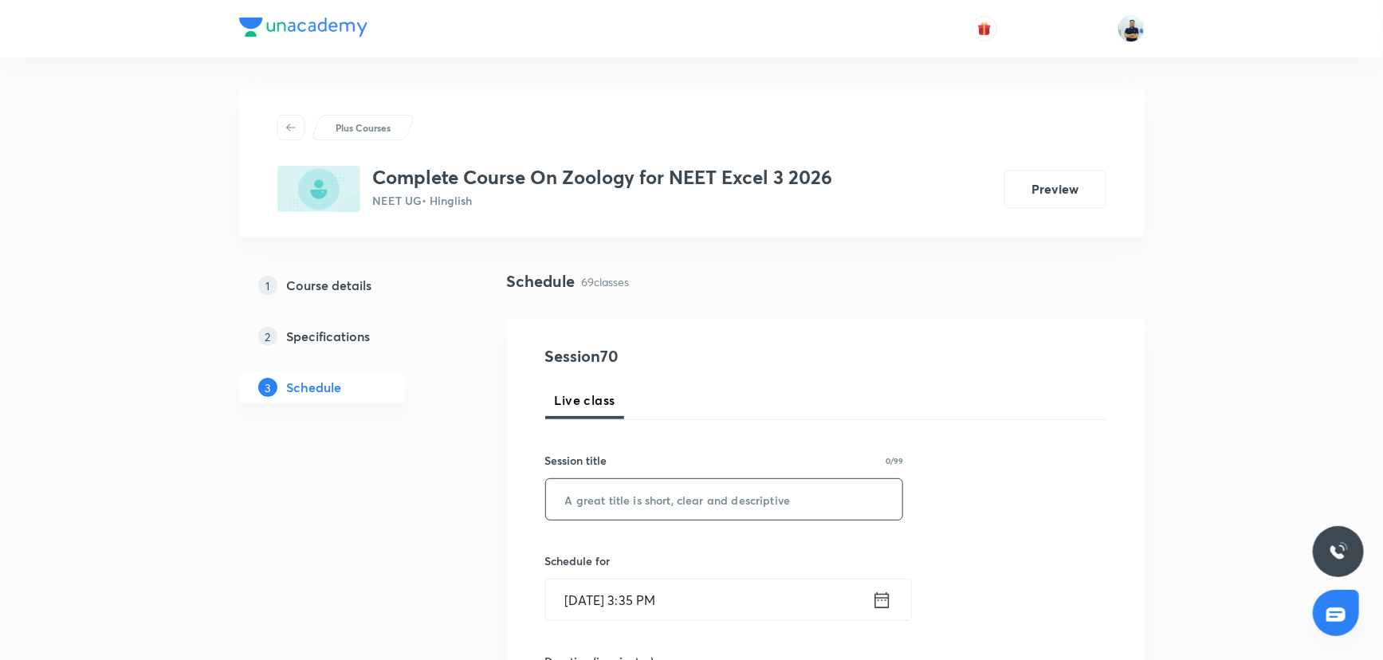
click at [678, 501] on input "text" at bounding box center [724, 499] width 357 height 41
paste input "Human health and disease -14"
type input "Human health and disease -15"
click at [647, 584] on input "[DATE] 3:35 PM" at bounding box center [709, 600] width 326 height 41
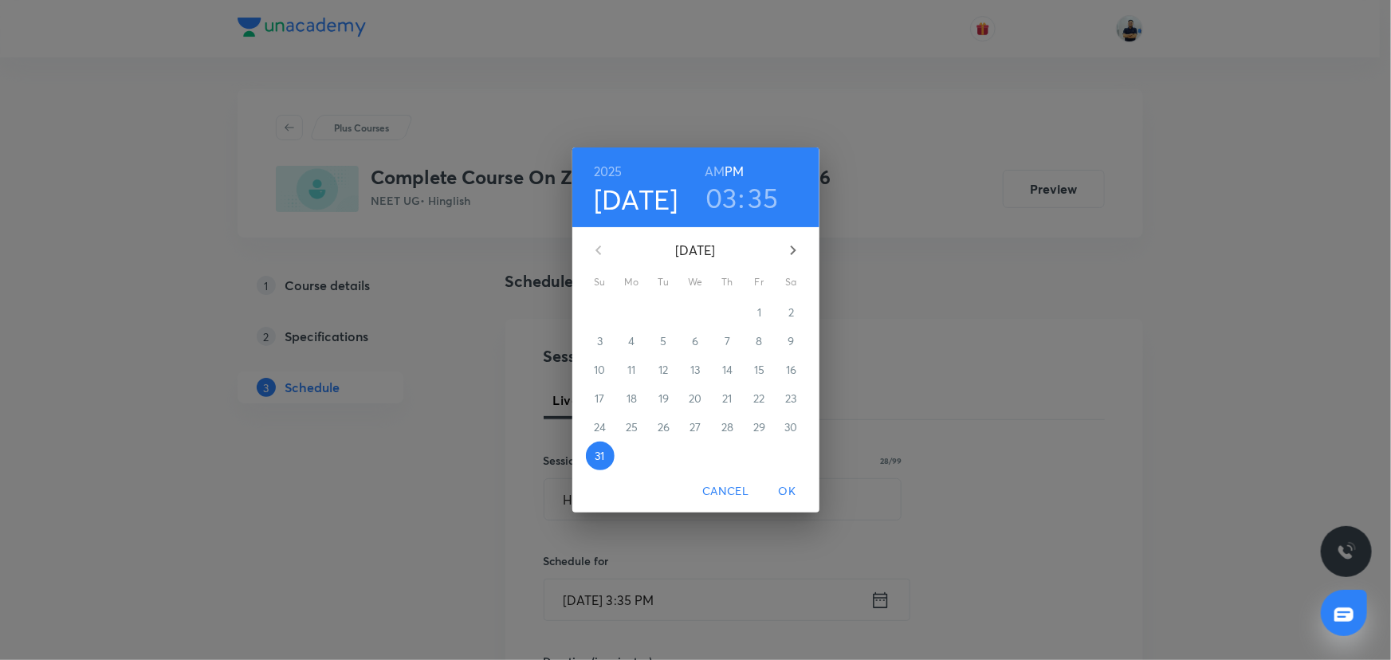
click at [784, 253] on icon "button" at bounding box center [793, 250] width 19 height 19
click at [639, 311] on span "1" at bounding box center [632, 313] width 29 height 16
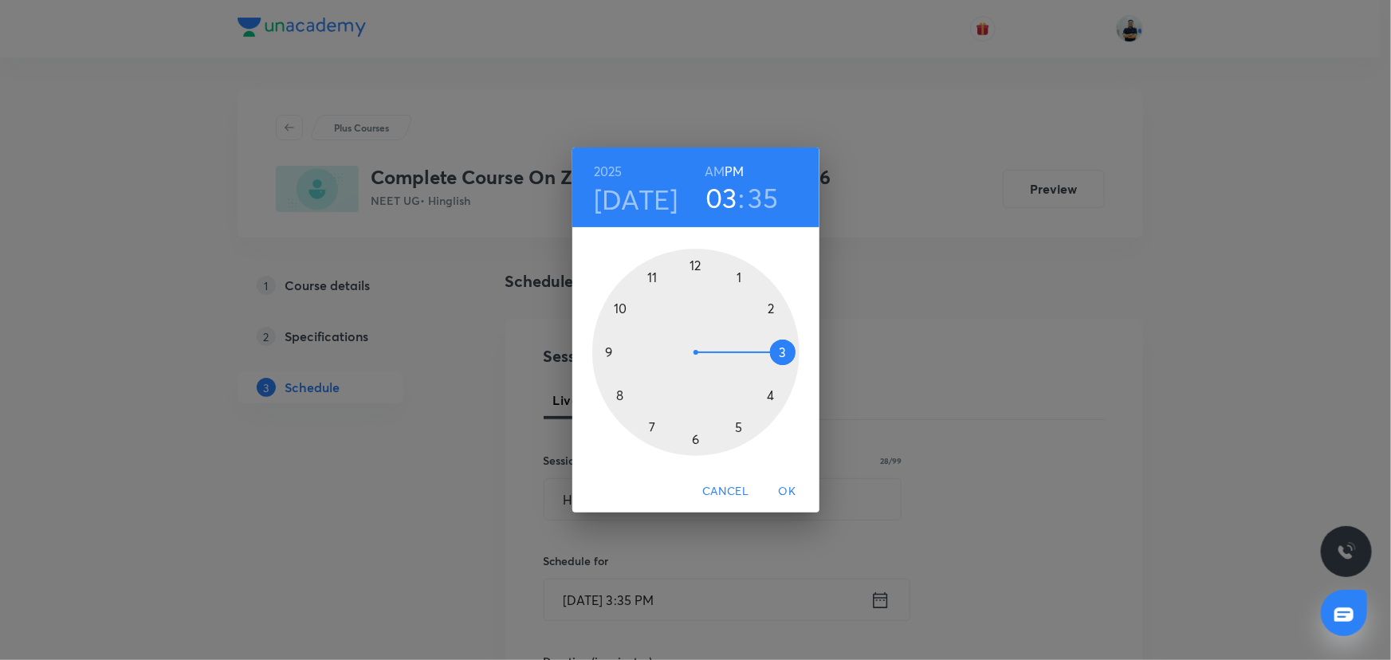
click at [712, 160] on h6 "AM" at bounding box center [715, 171] width 20 height 22
drag, startPoint x: 641, startPoint y: 268, endPoint x: 698, endPoint y: 309, distance: 70.8
click at [643, 268] on div at bounding box center [695, 352] width 207 height 207
click at [778, 354] on div at bounding box center [695, 352] width 207 height 207
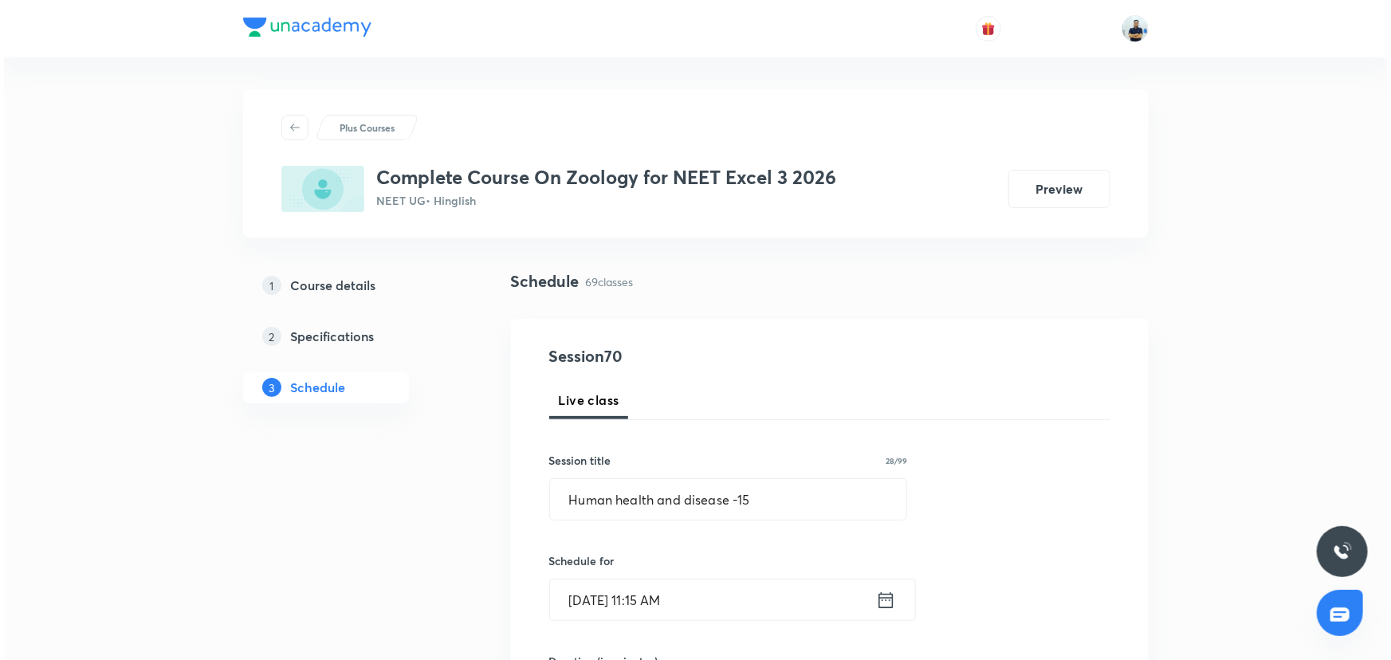
scroll to position [507, 0]
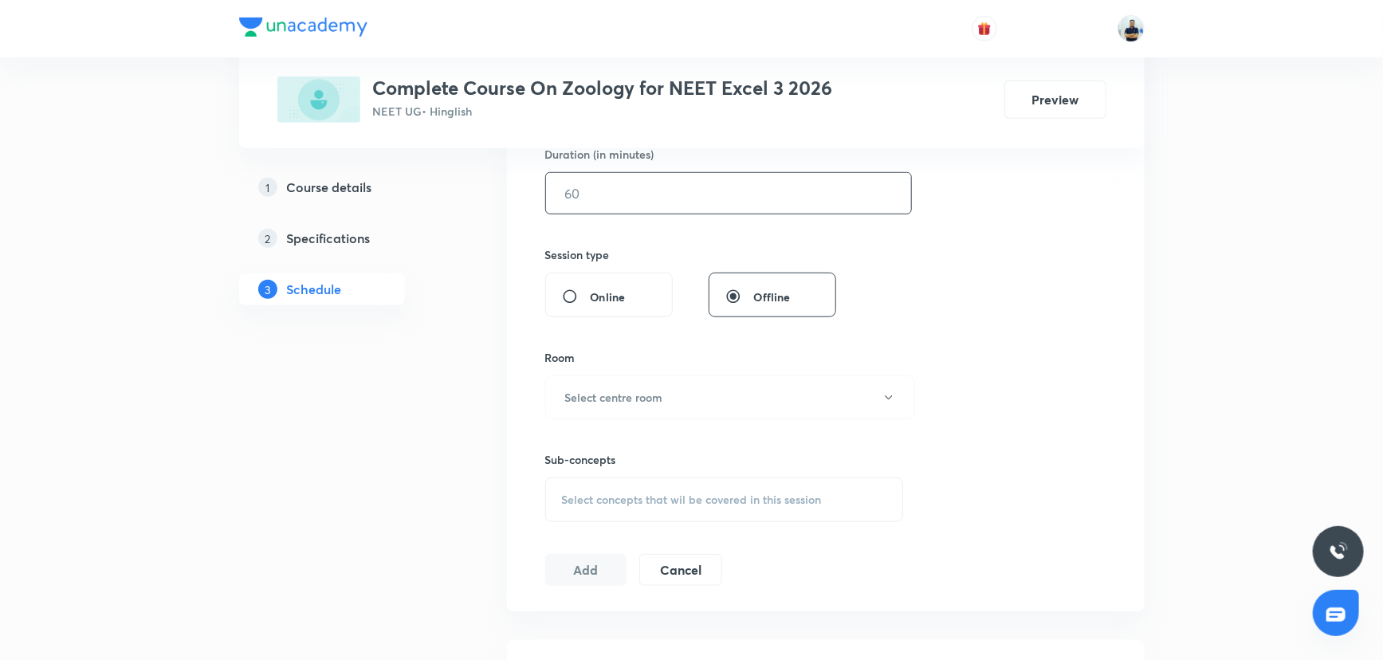
click at [564, 198] on input "text" at bounding box center [728, 193] width 365 height 41
type input "70"
click at [638, 395] on h6 "Select centre room" at bounding box center [614, 397] width 98 height 17
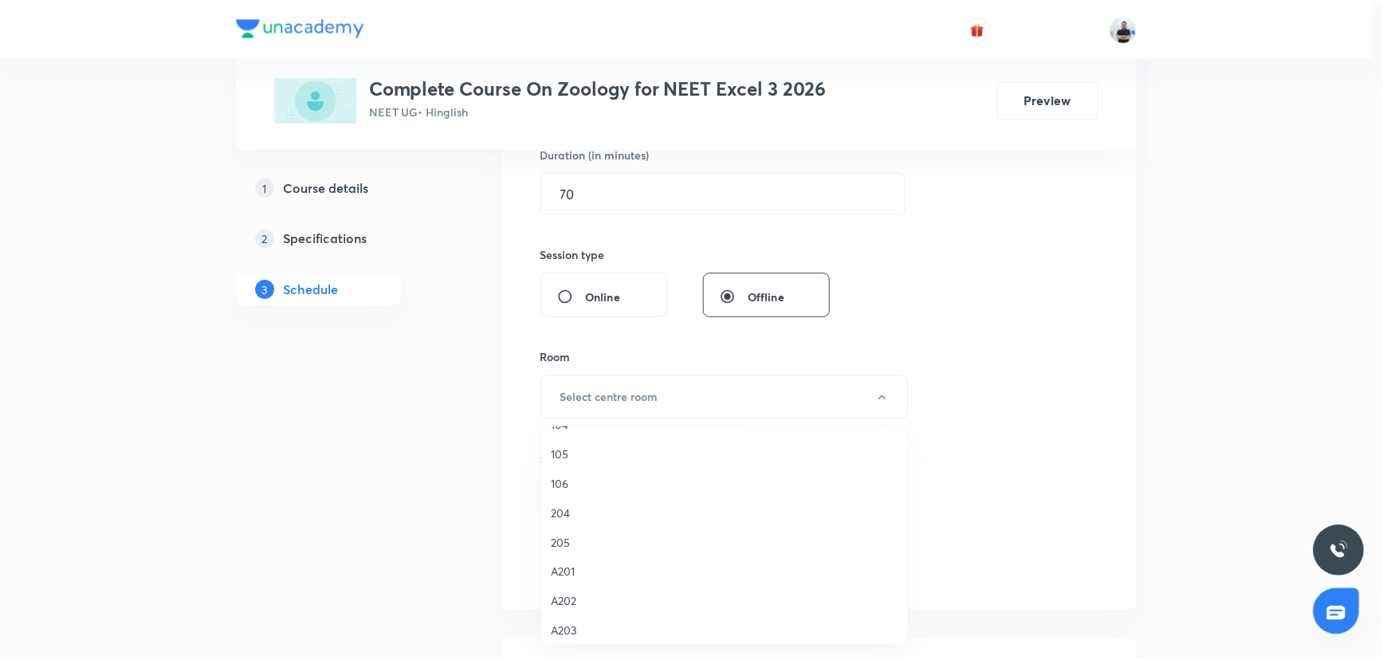
scroll to position [295, 0]
drag, startPoint x: 581, startPoint y: 467, endPoint x: 594, endPoint y: 474, distance: 14.3
click at [583, 467] on li "A201" at bounding box center [728, 477] width 368 height 29
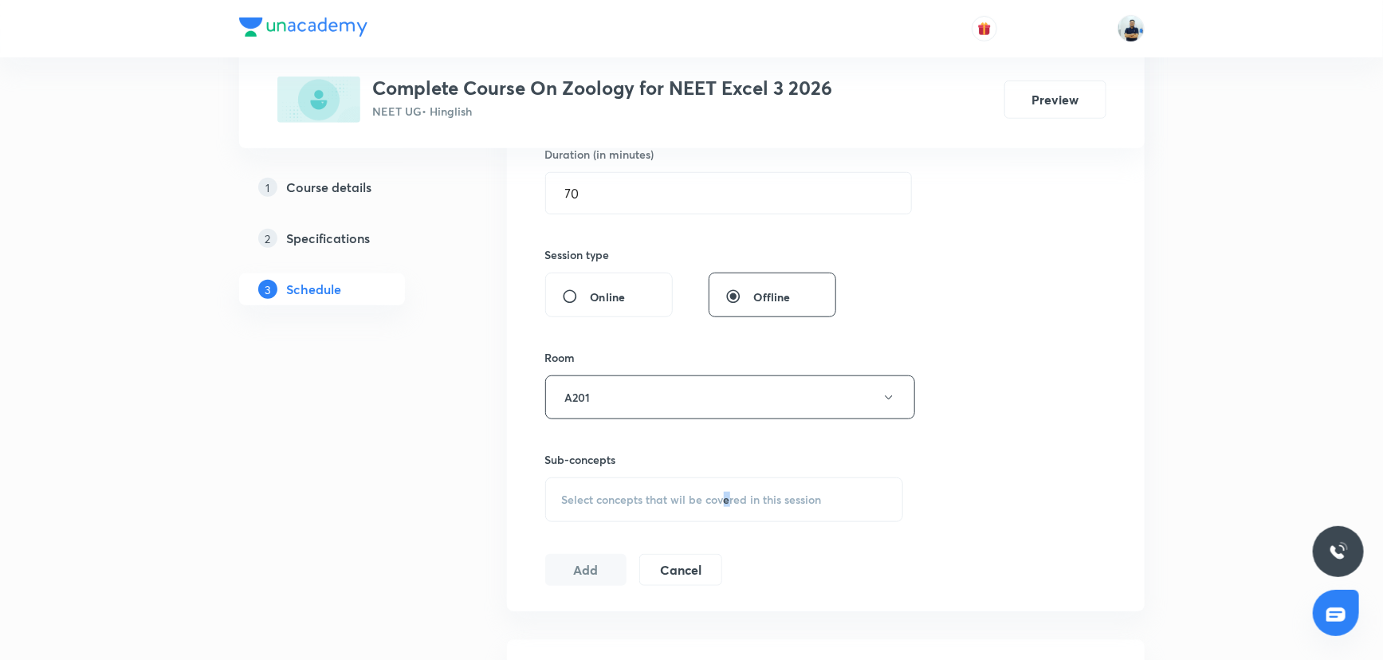
drag, startPoint x: 728, startPoint y: 477, endPoint x: 717, endPoint y: 492, distance: 18.8
click at [720, 478] on div "Select concepts that wil be covered in this session" at bounding box center [724, 500] width 359 height 45
click at [631, 599] on p "Post - Mendelism" at bounding box center [724, 601] width 357 height 36
click at [654, 628] on p "Post - Mendelism" at bounding box center [625, 636] width 88 height 17
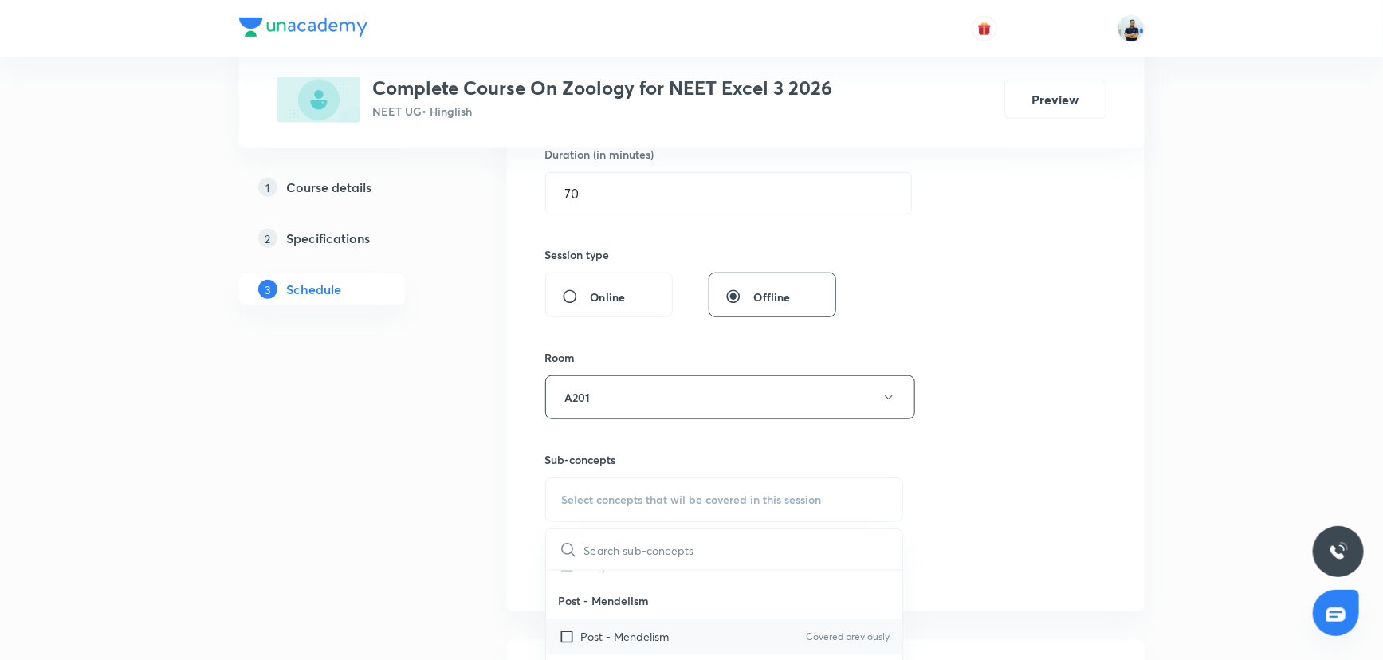
checkbox input "true"
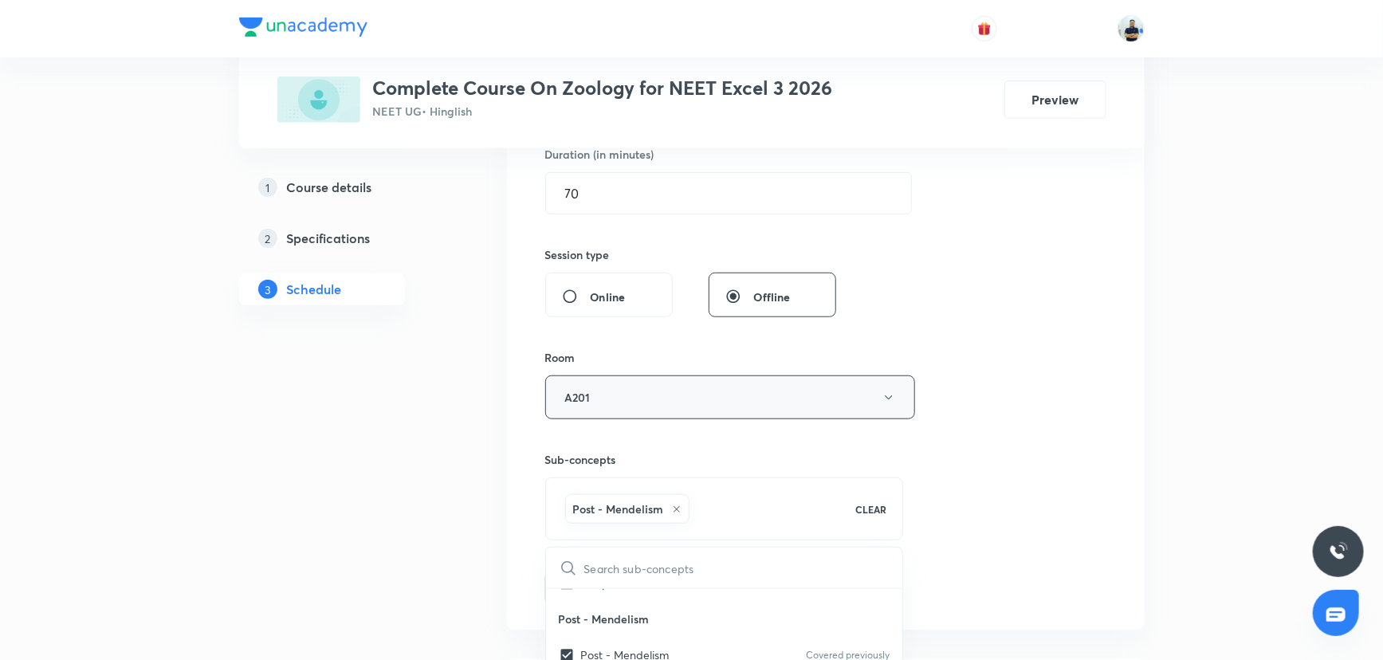
click at [629, 395] on button "A201" at bounding box center [730, 397] width 370 height 44
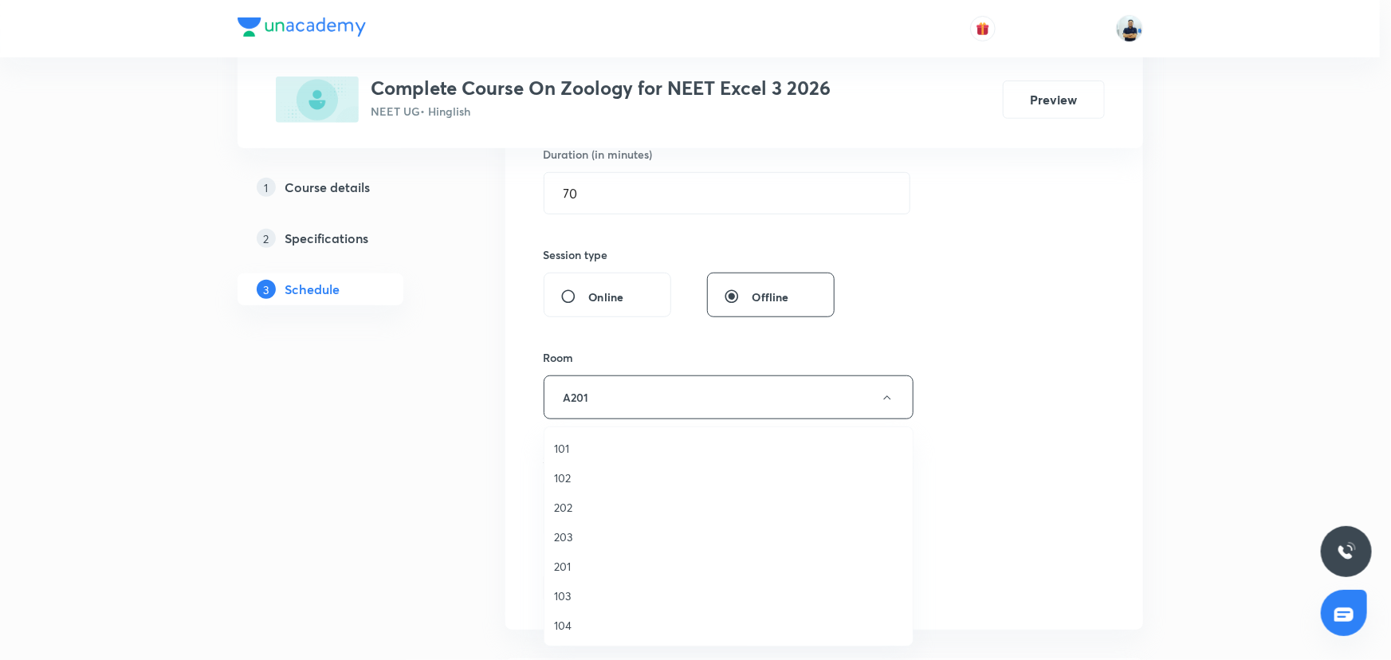
click at [574, 565] on span "201" at bounding box center [728, 566] width 349 height 17
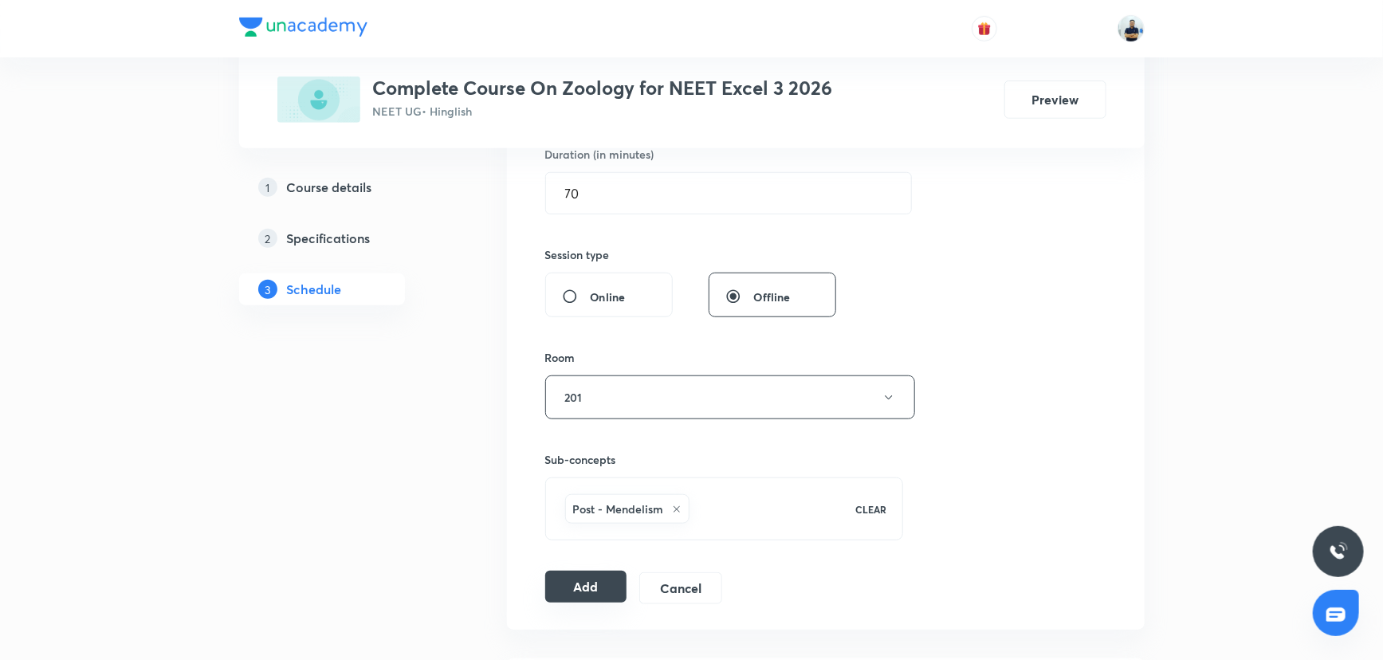
click at [576, 575] on button "Add" at bounding box center [586, 587] width 82 height 32
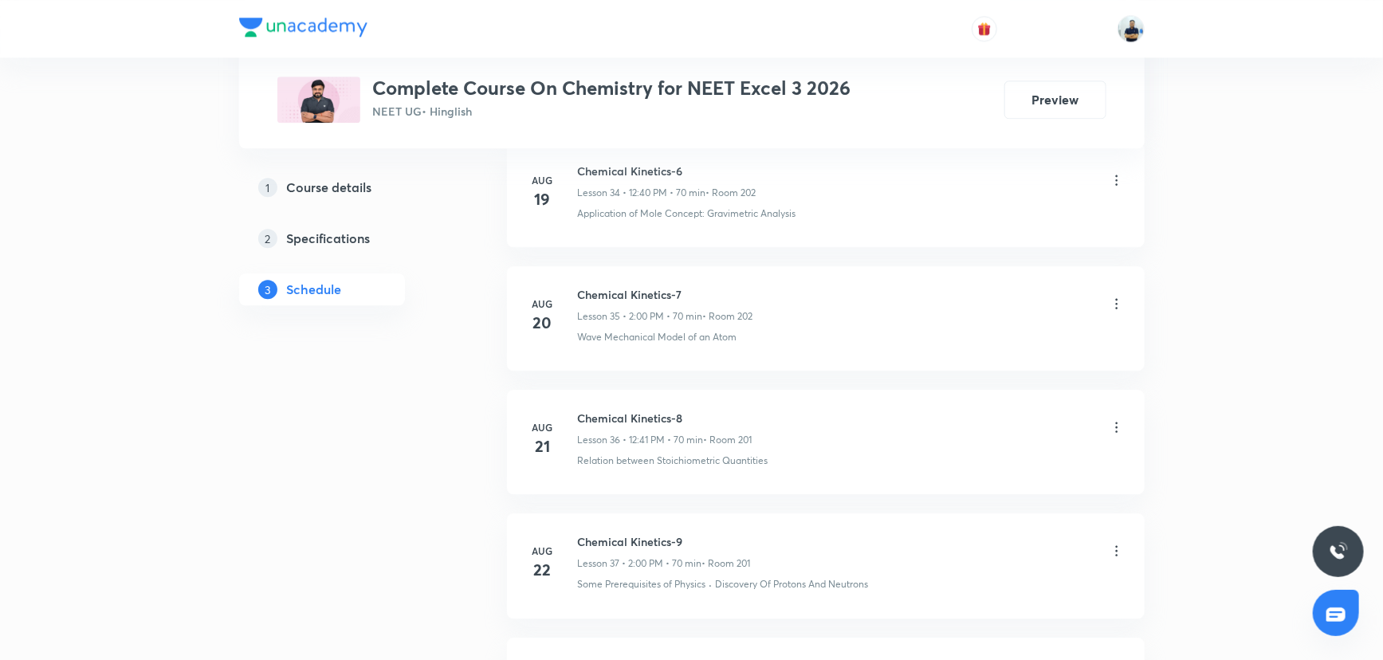
scroll to position [5681, 0]
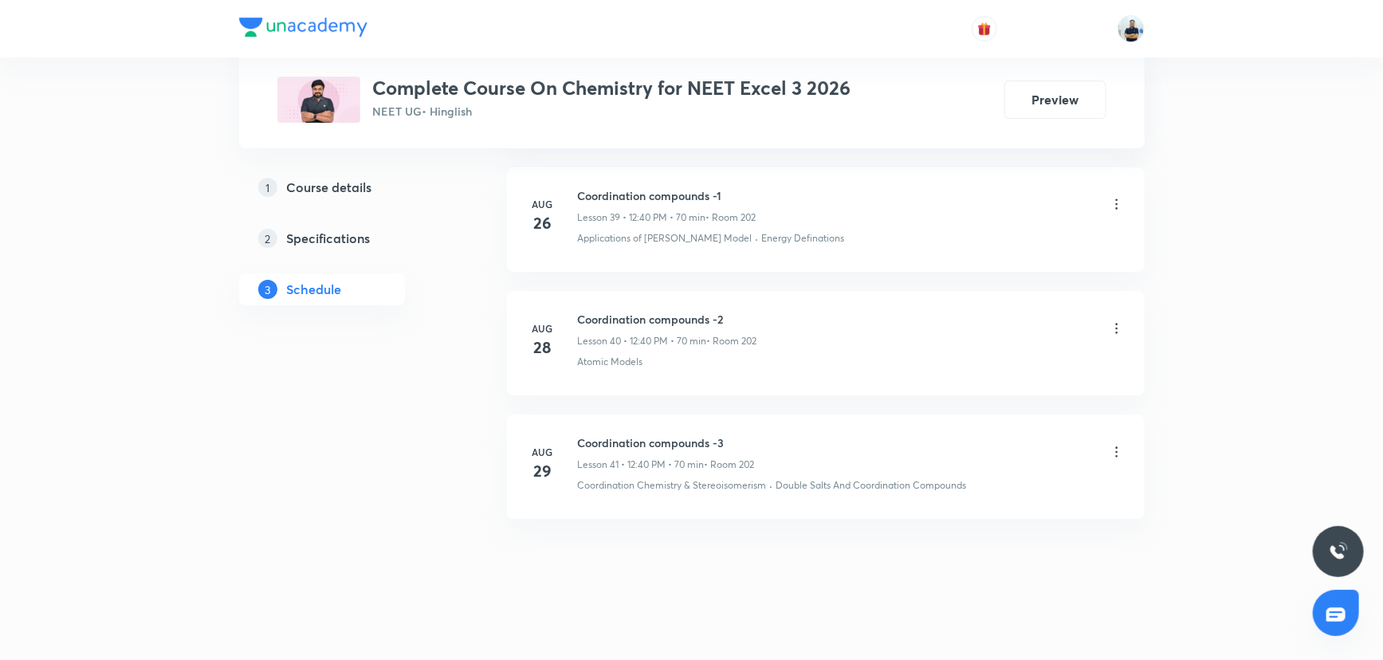
click at [646, 434] on h6 "Coordination compounds -3" at bounding box center [666, 442] width 177 height 17
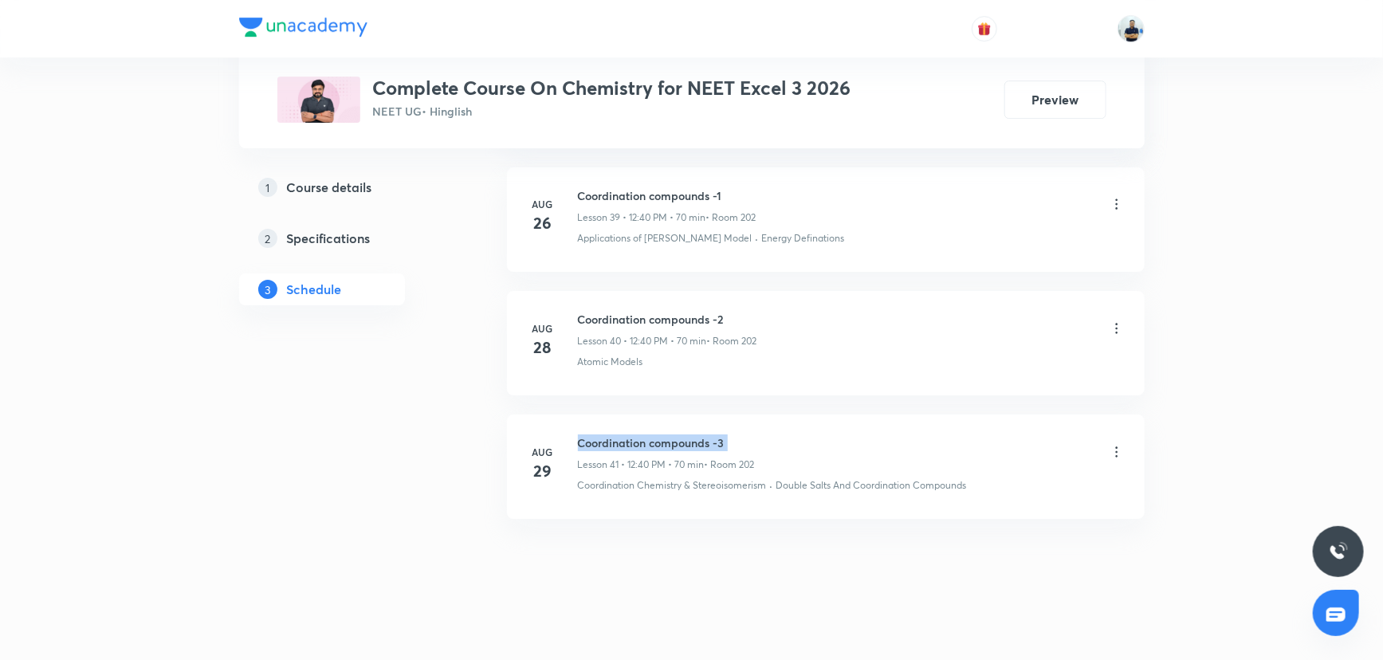
copy h6 "Coordination compounds -3"
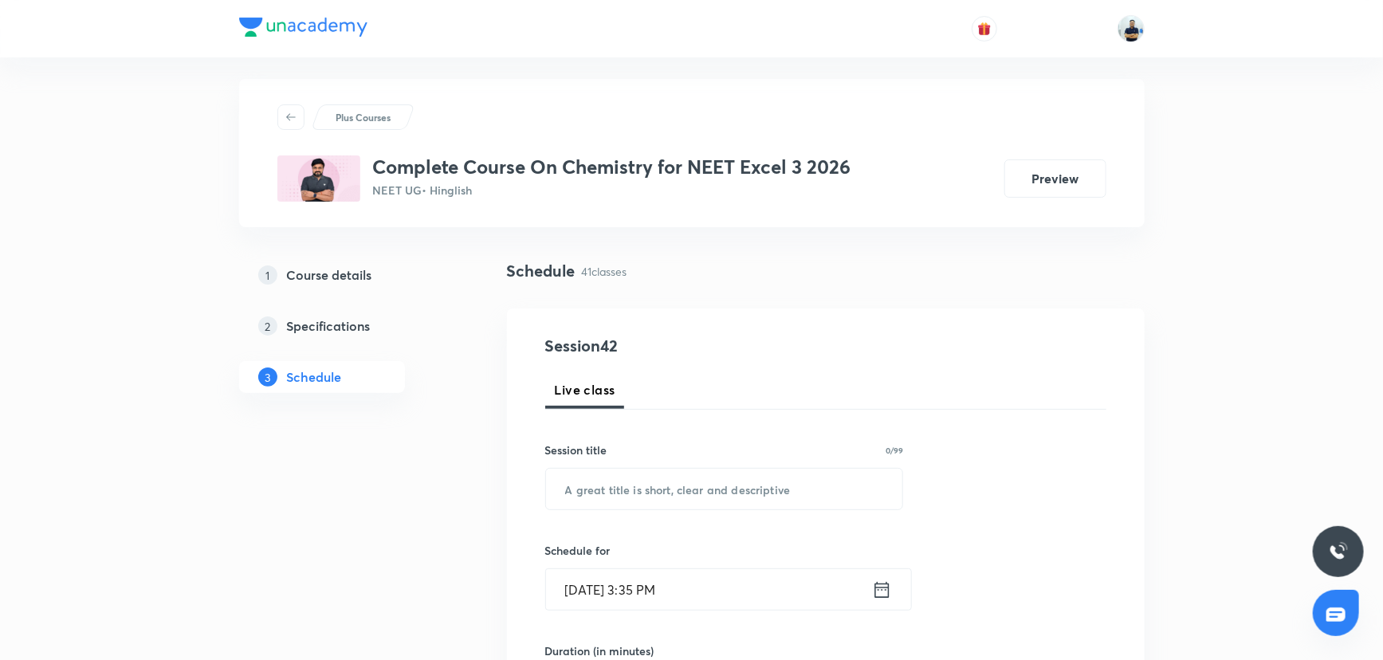
scroll to position [0, 0]
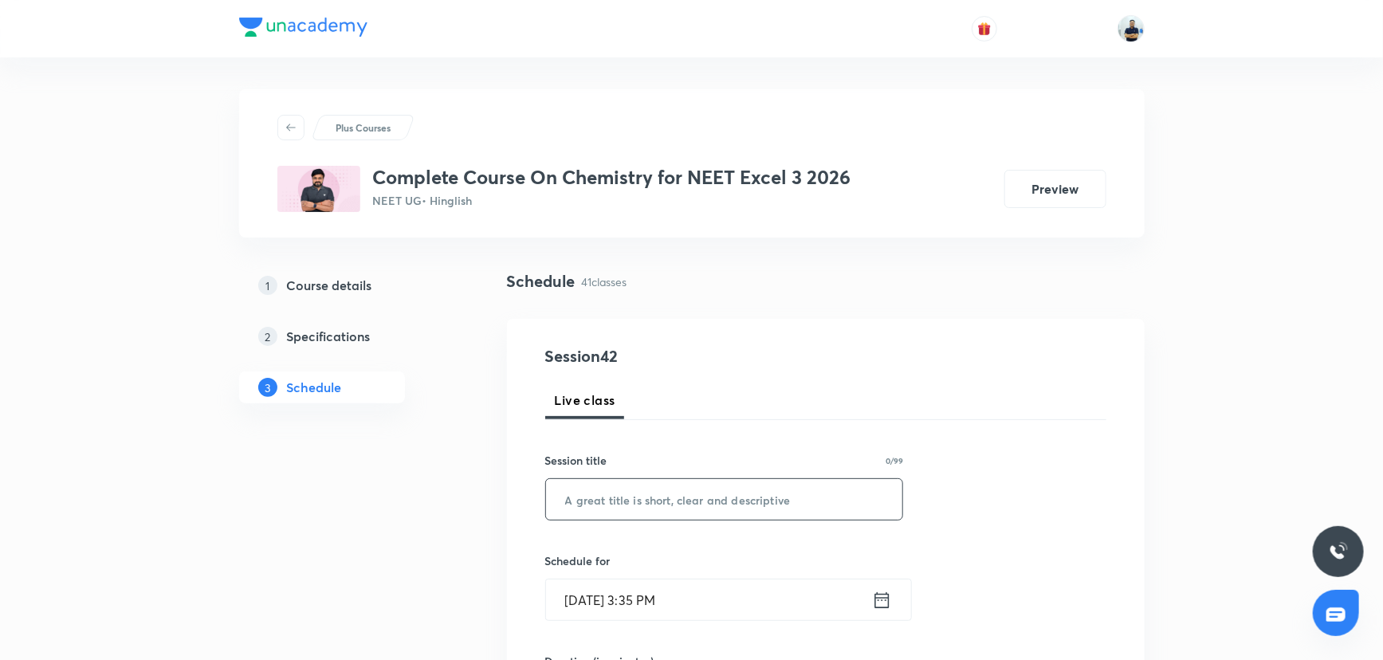
click at [650, 489] on input "text" at bounding box center [724, 499] width 357 height 41
paste input "Coordination compounds -3"
type input "Coordination compounds -4"
click at [650, 594] on input "[DATE] 3:35 PM" at bounding box center [709, 600] width 326 height 41
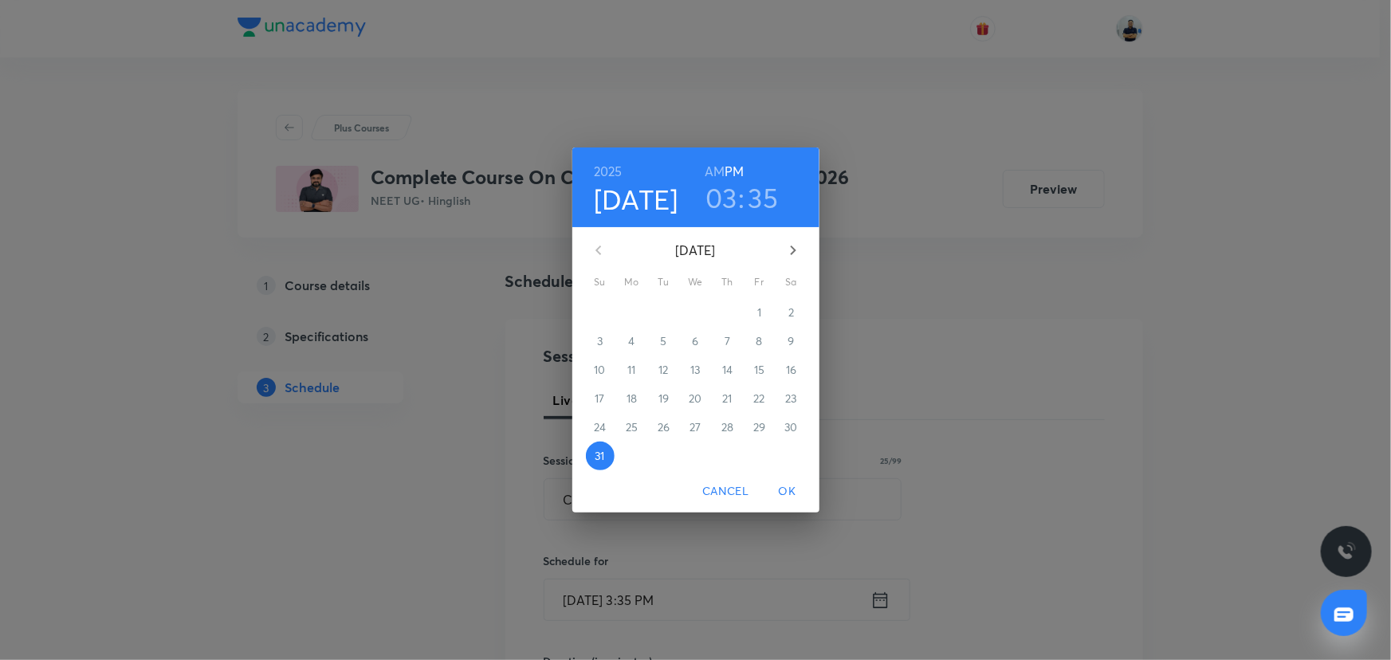
click at [782, 238] on button "button" at bounding box center [793, 250] width 38 height 38
click at [632, 315] on p "1" at bounding box center [632, 313] width 4 height 16
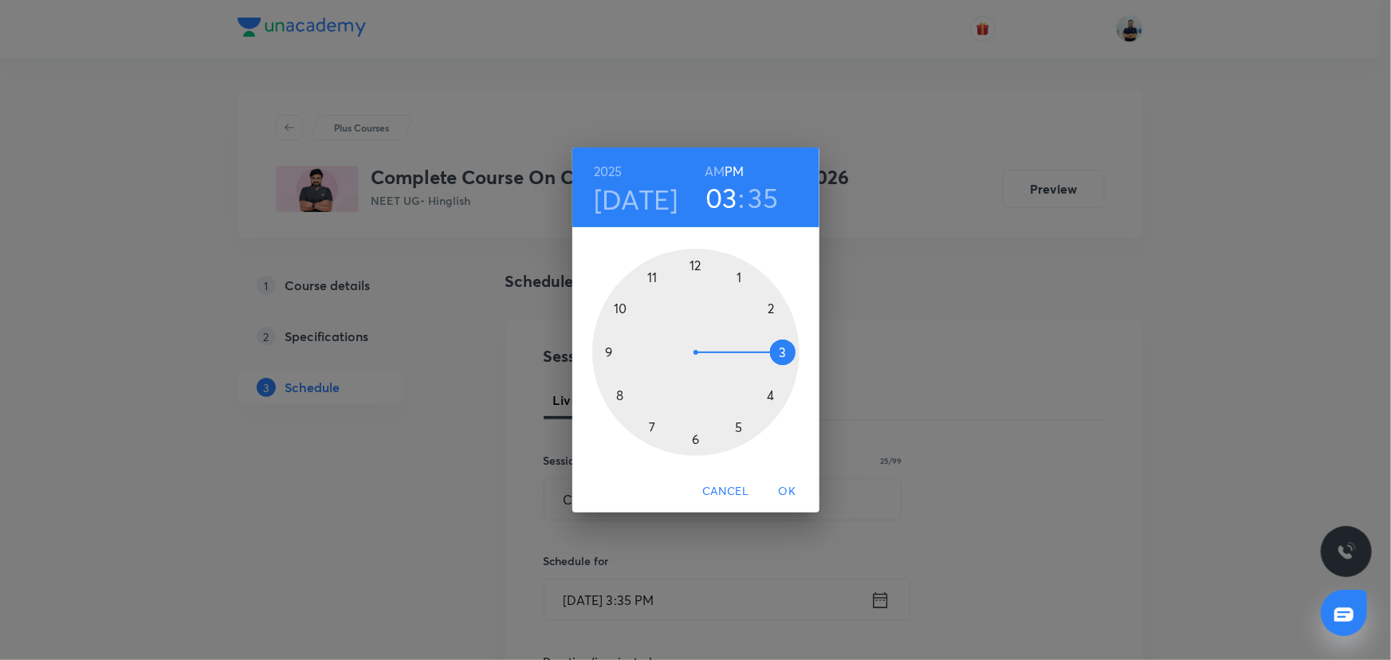
click at [766, 315] on div at bounding box center [695, 352] width 207 height 207
click at [696, 262] on div at bounding box center [695, 352] width 207 height 207
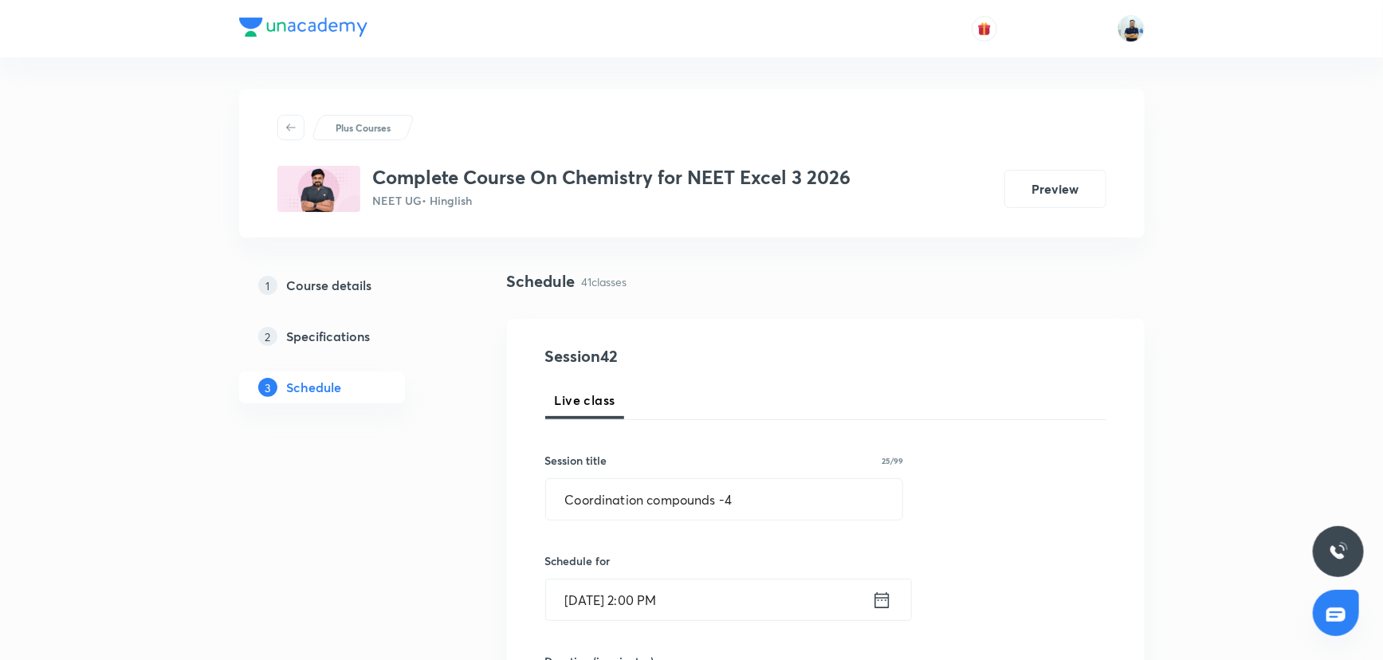
scroll to position [507, 0]
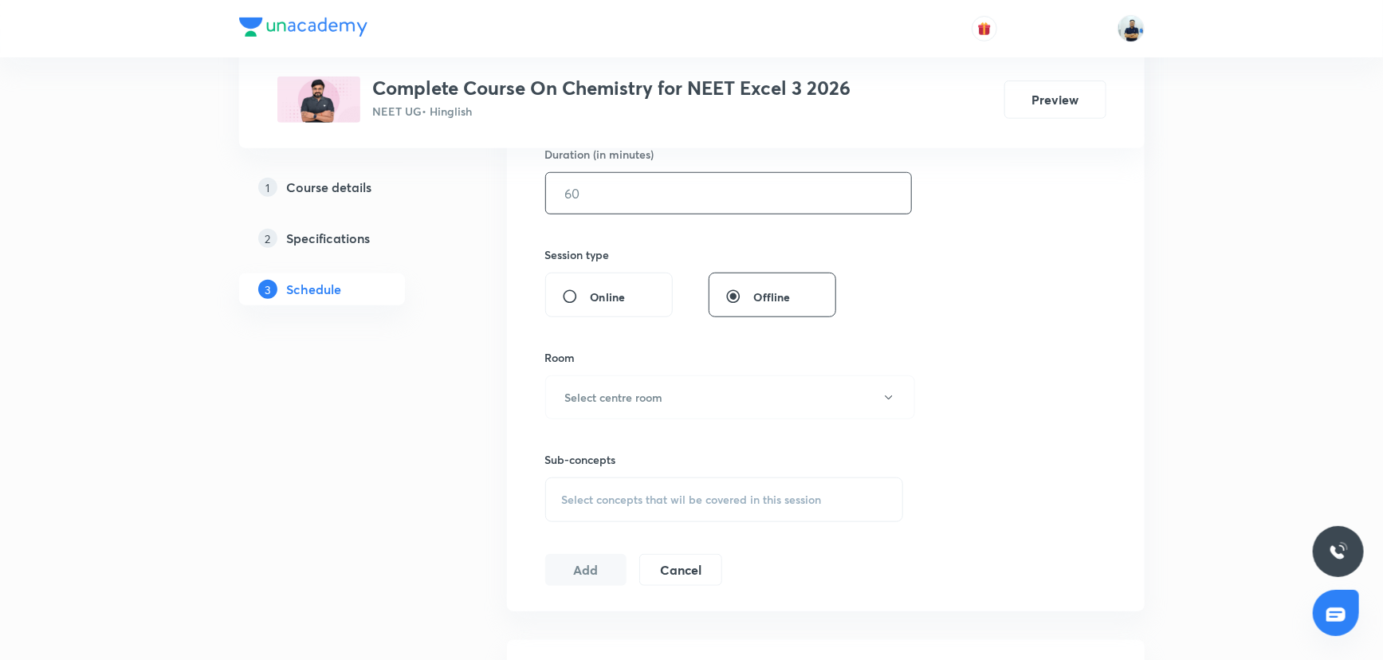
click at [611, 208] on input "text" at bounding box center [728, 193] width 365 height 41
type input "70"
click at [652, 406] on button "Select centre room" at bounding box center [730, 397] width 370 height 44
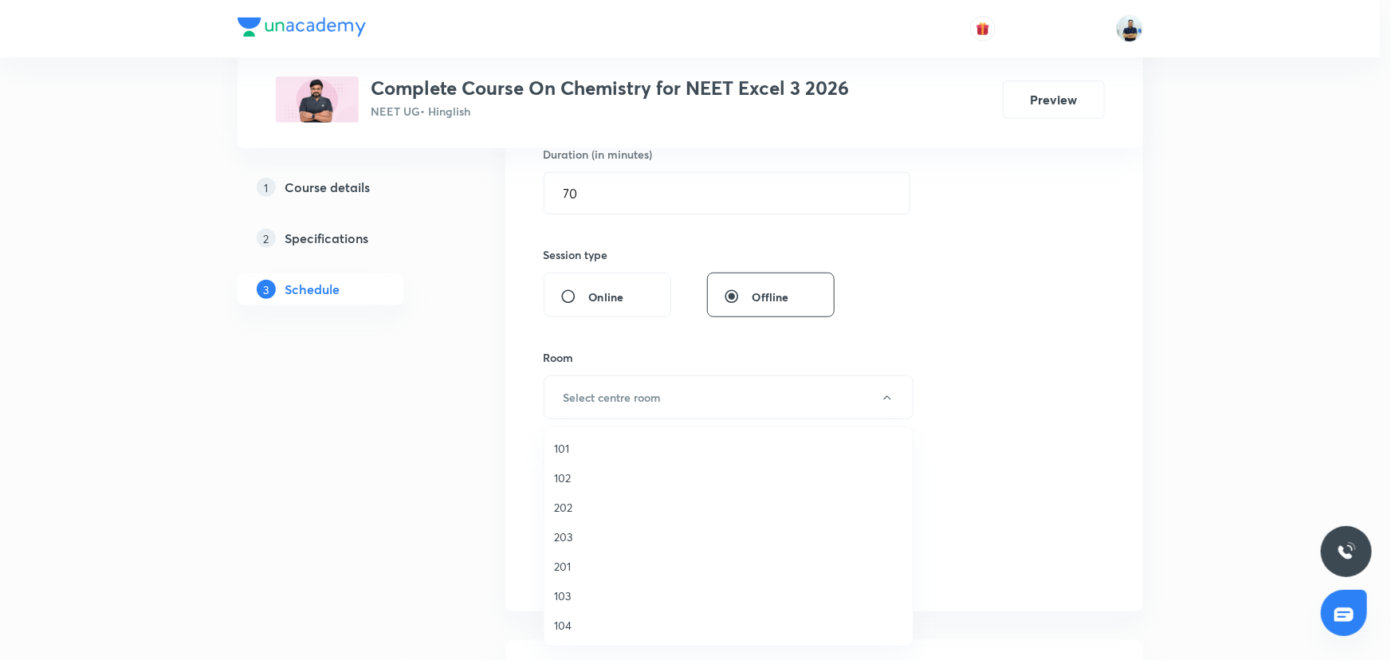
click at [599, 565] on span "201" at bounding box center [728, 566] width 349 height 17
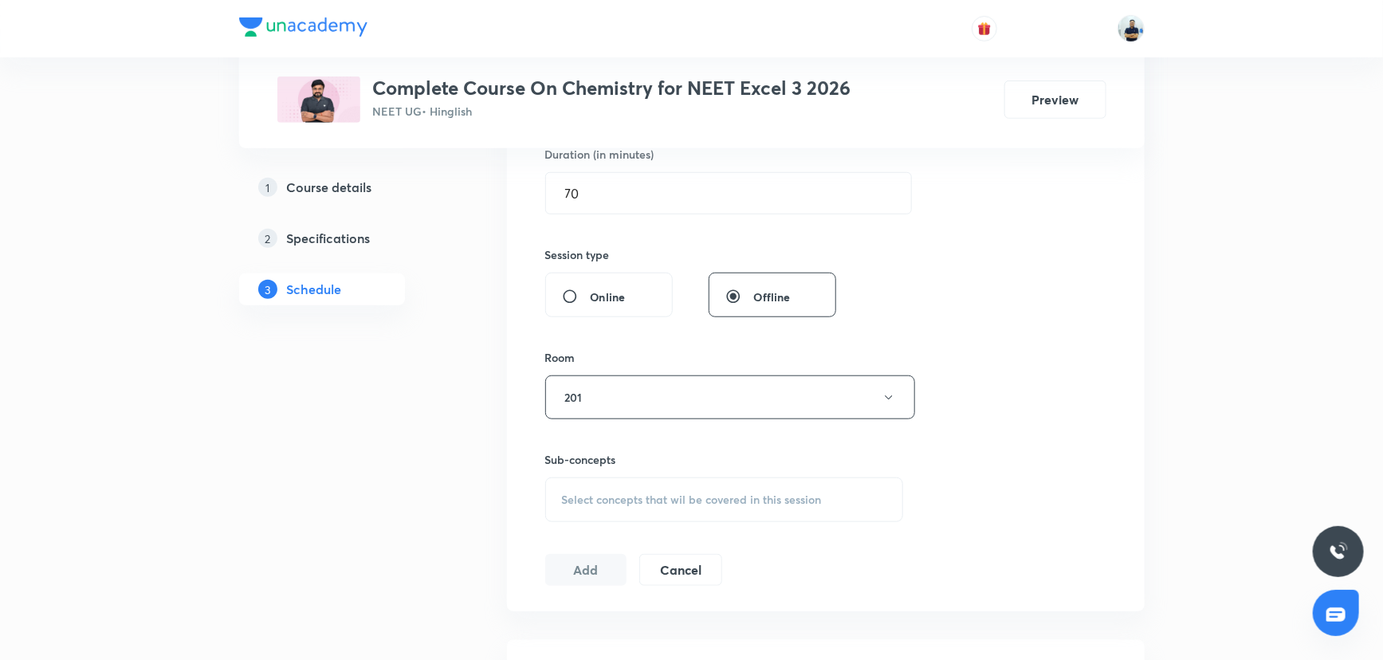
click at [765, 497] on span "Select concepts that wil be covered in this session" at bounding box center [692, 499] width 260 height 13
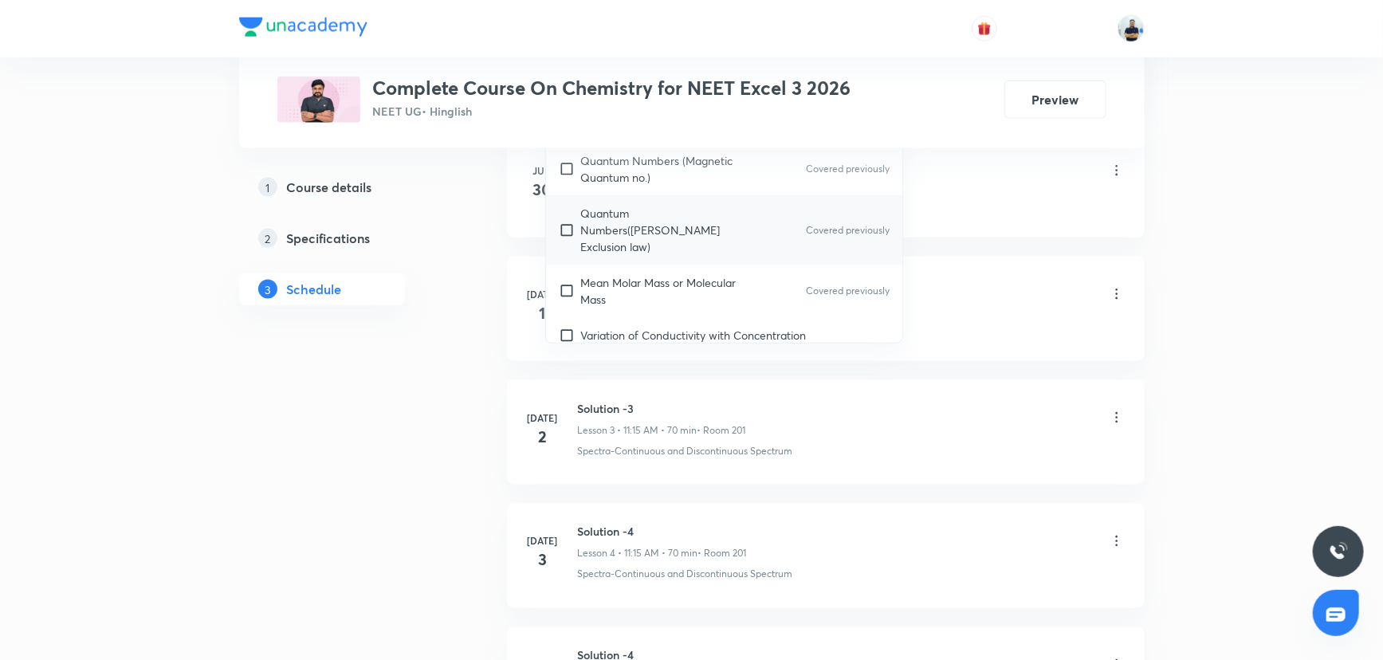
click at [637, 231] on p "Quantum Numbers(Pauli's Exclusion law)" at bounding box center [661, 230] width 161 height 50
checkbox input "true"
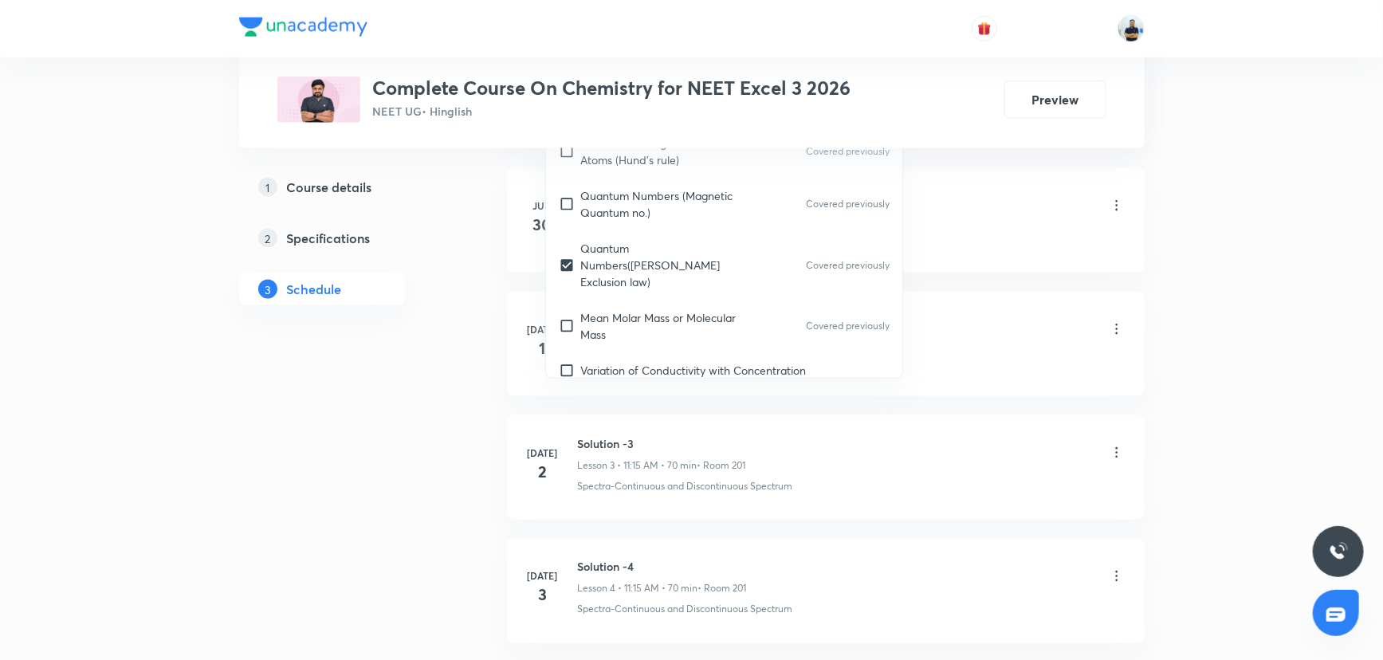
click at [959, 242] on li "Jun 30 Solution Lesson 1 • 11:15 AM • 70 min • Room 203 Mole – Basic Introducti…" at bounding box center [826, 220] width 638 height 104
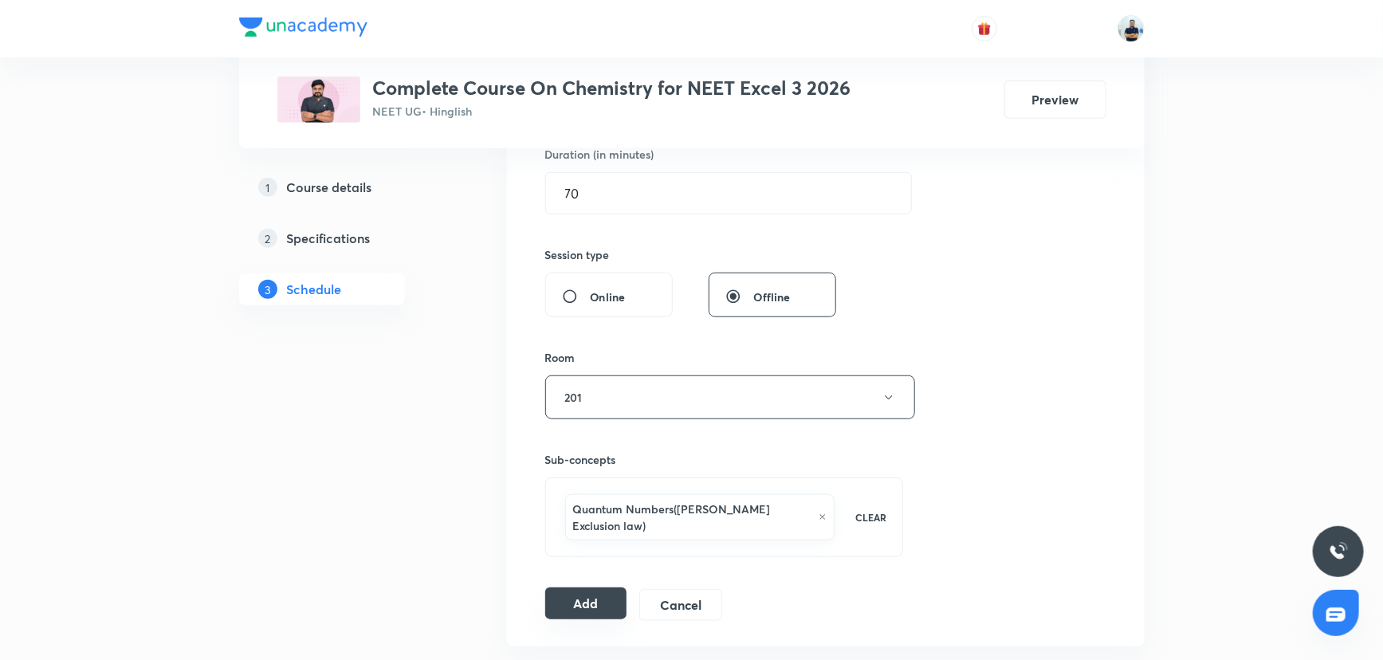
click at [570, 588] on button "Add" at bounding box center [586, 604] width 82 height 32
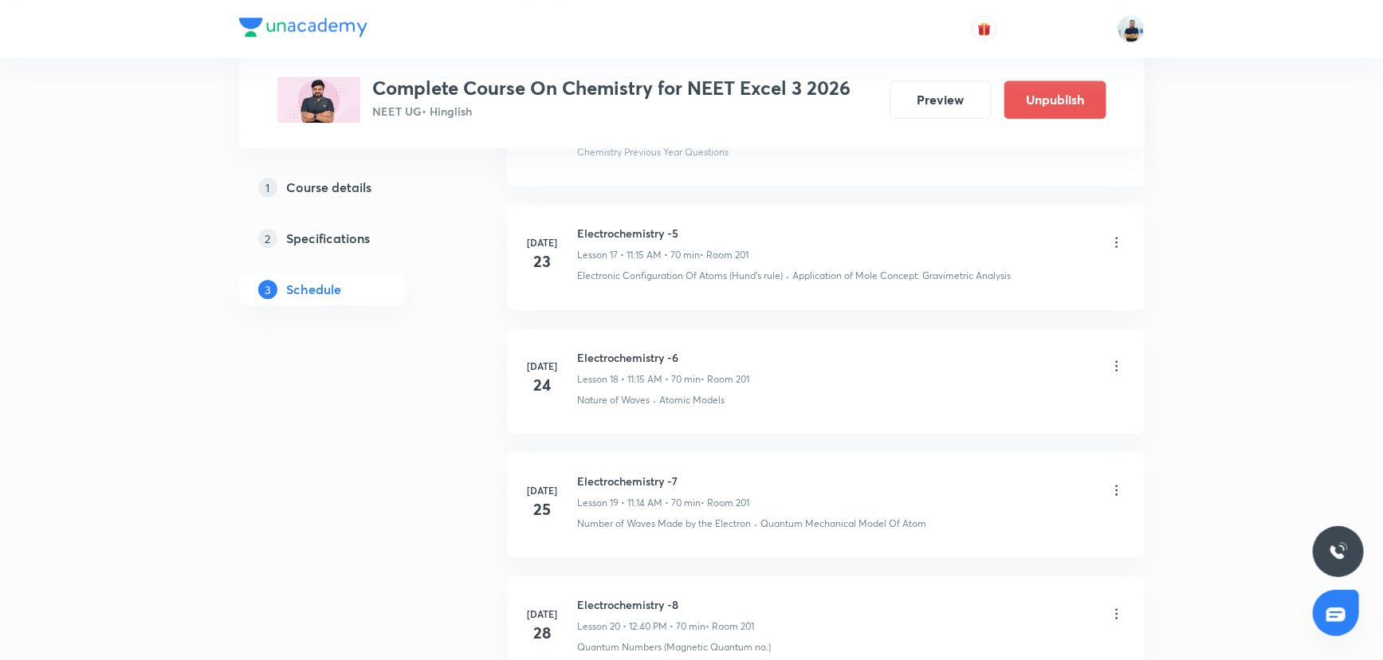
scroll to position [3044, 0]
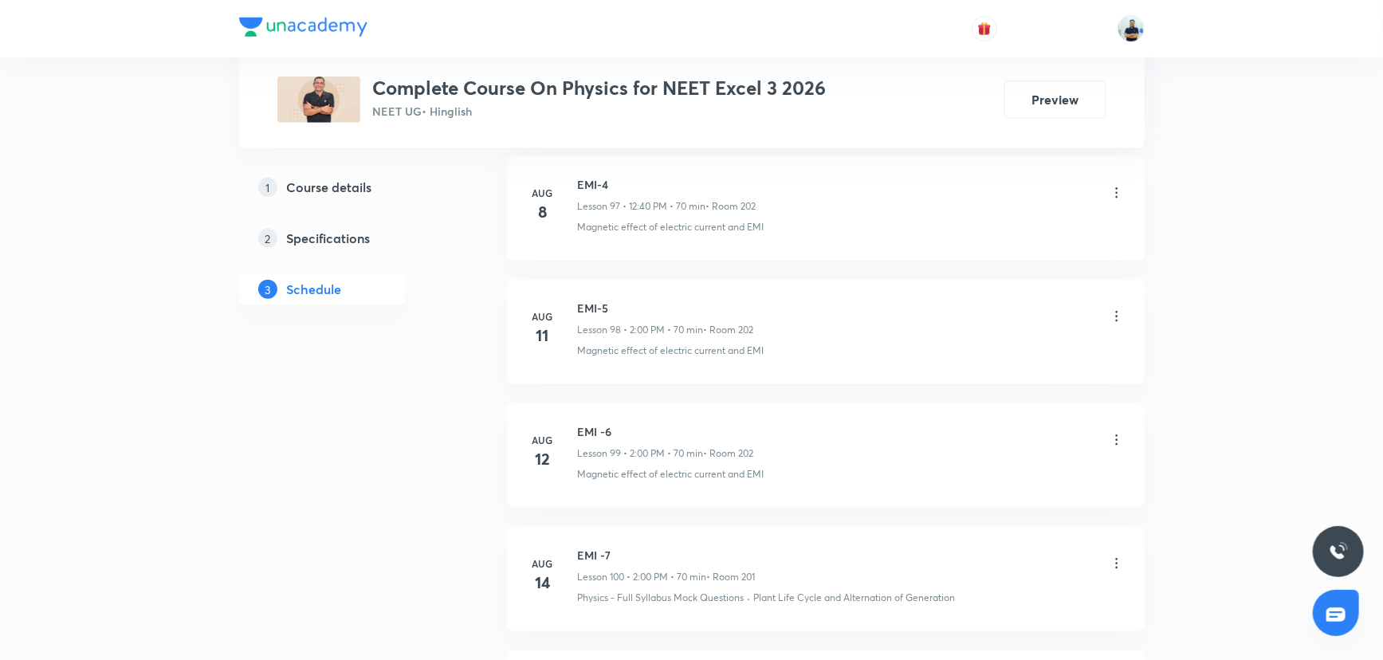
scroll to position [14071, 0]
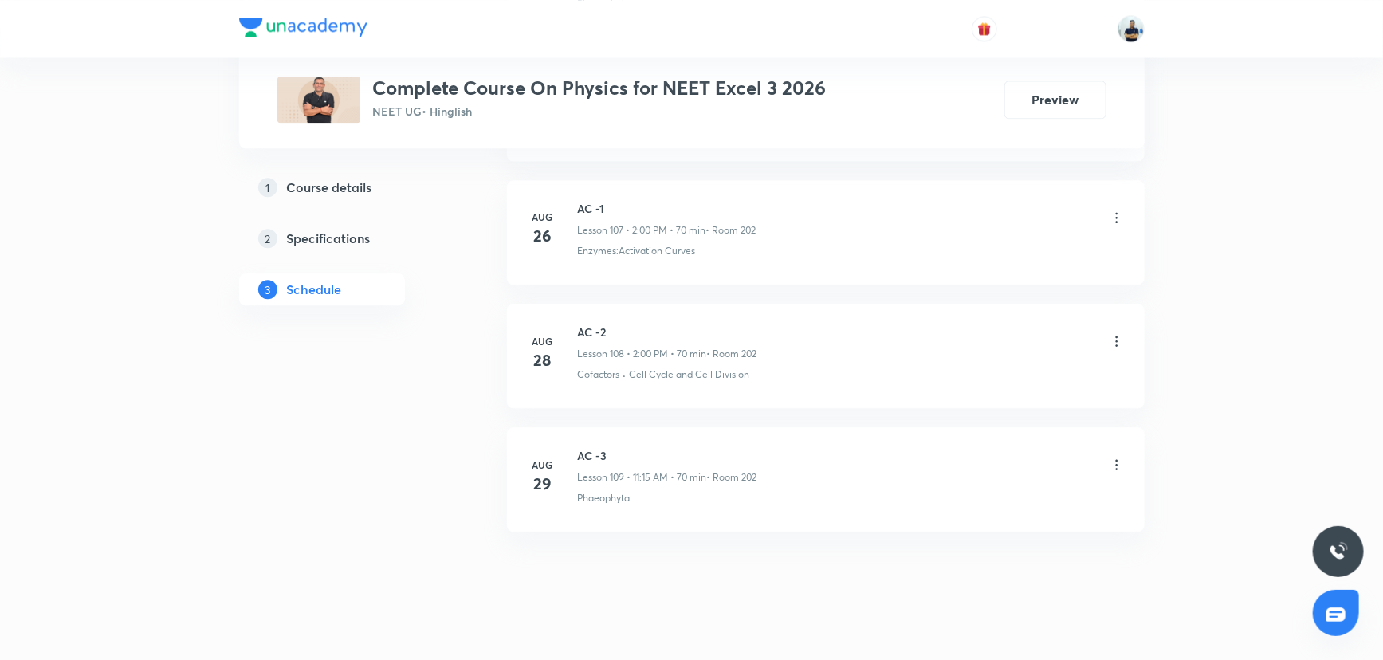
click at [599, 447] on h6 "AC -3" at bounding box center [667, 455] width 179 height 17
copy h6 "AC -3"
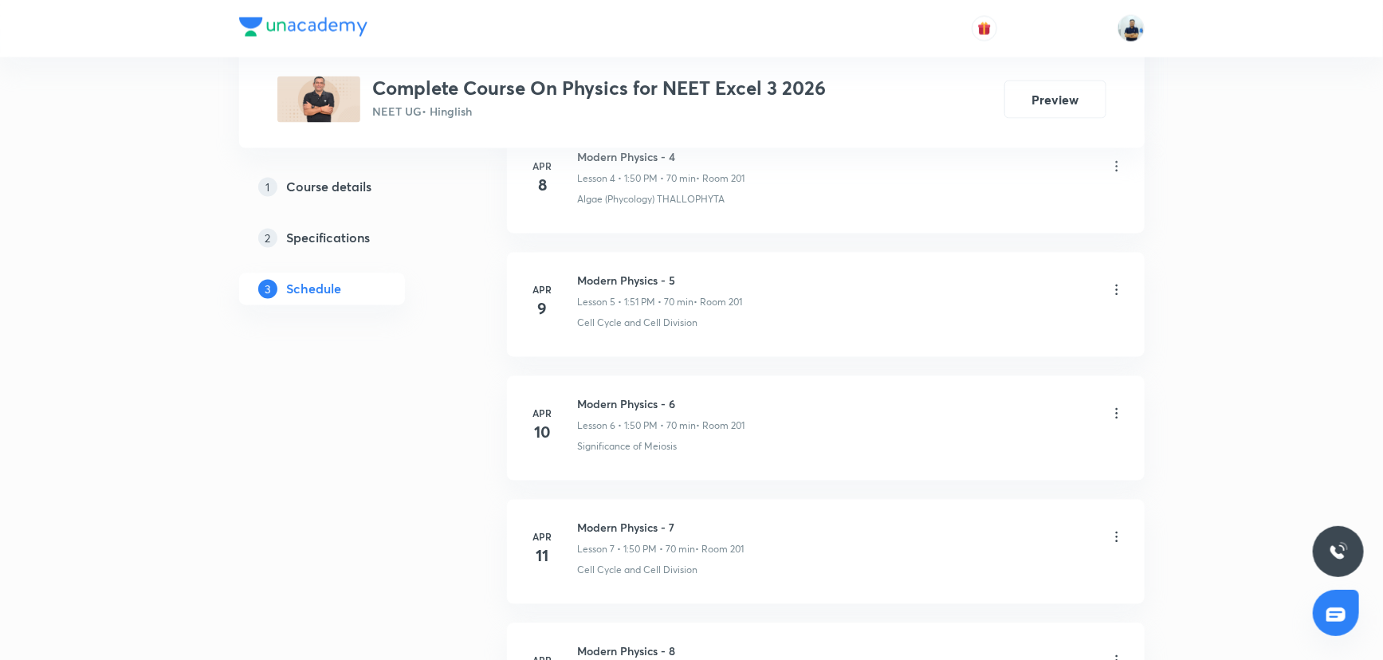
scroll to position [0, 0]
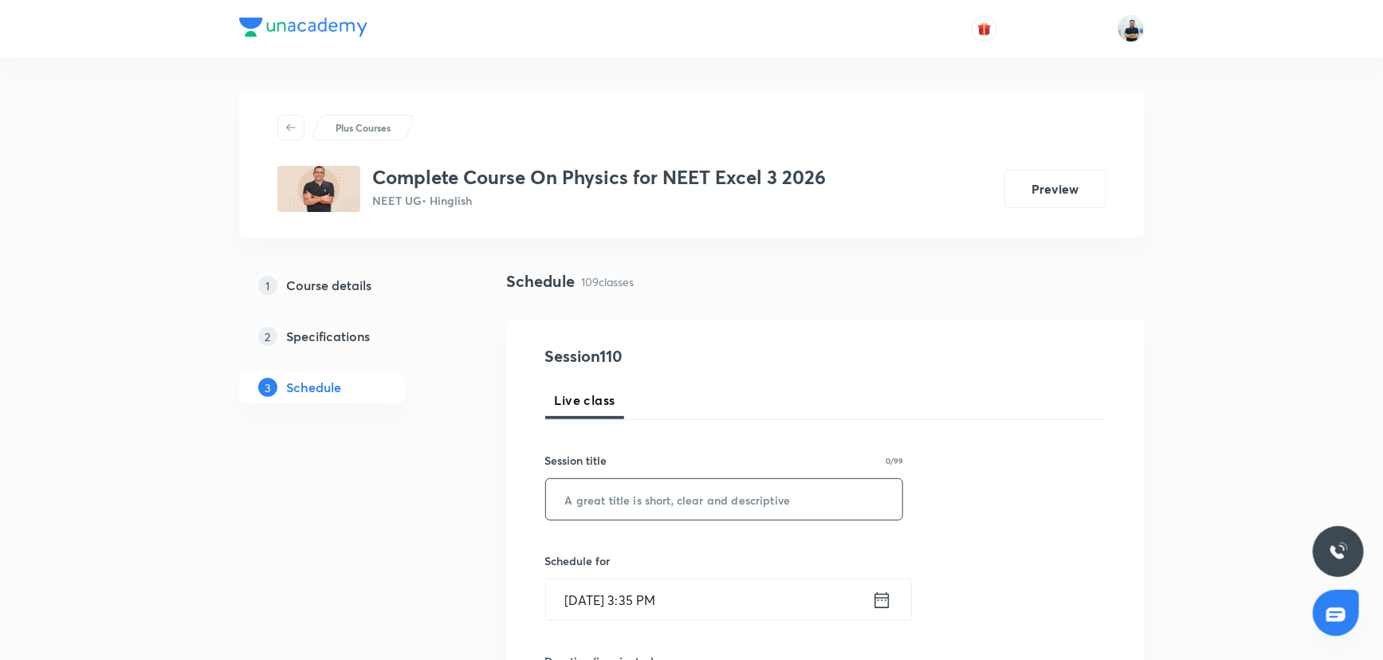
click at [672, 492] on input "text" at bounding box center [724, 499] width 357 height 41
paste input "AC -3"
type input "AC -4"
click at [650, 598] on input "[DATE] 3:35 PM" at bounding box center [709, 600] width 326 height 41
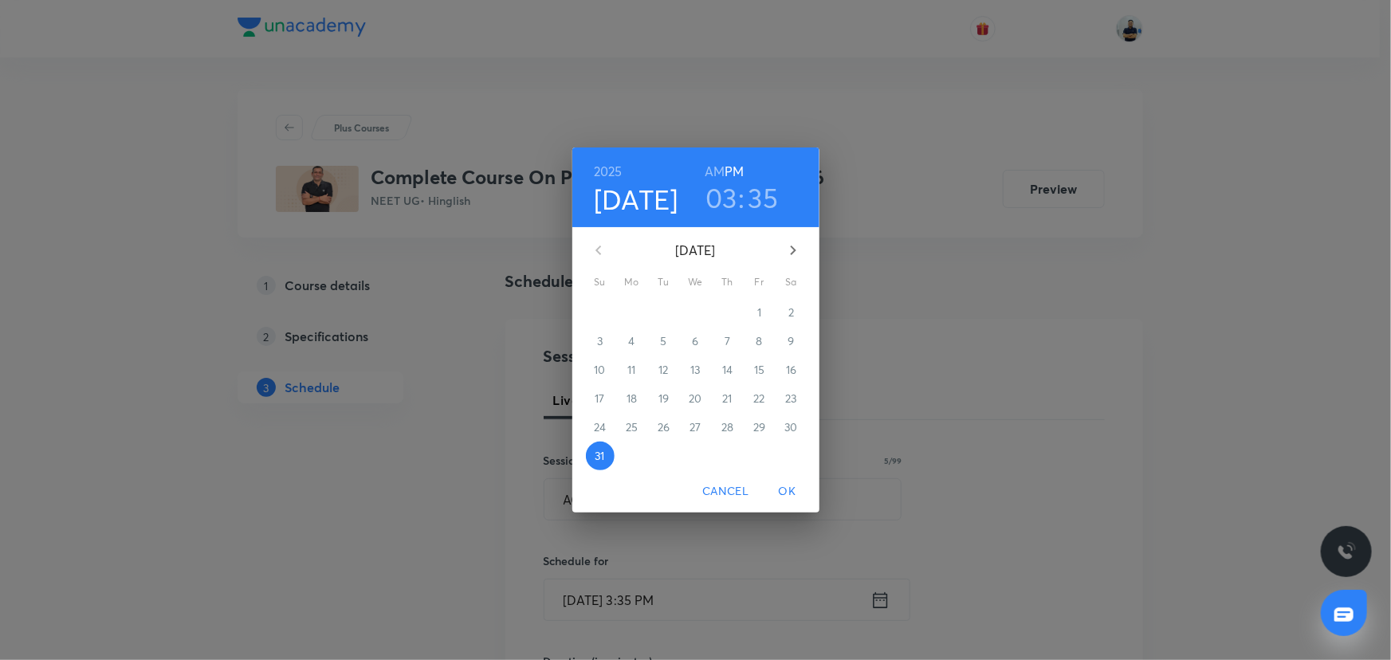
click at [791, 252] on icon "button" at bounding box center [793, 250] width 19 height 19
click at [635, 315] on span "1" at bounding box center [632, 313] width 29 height 16
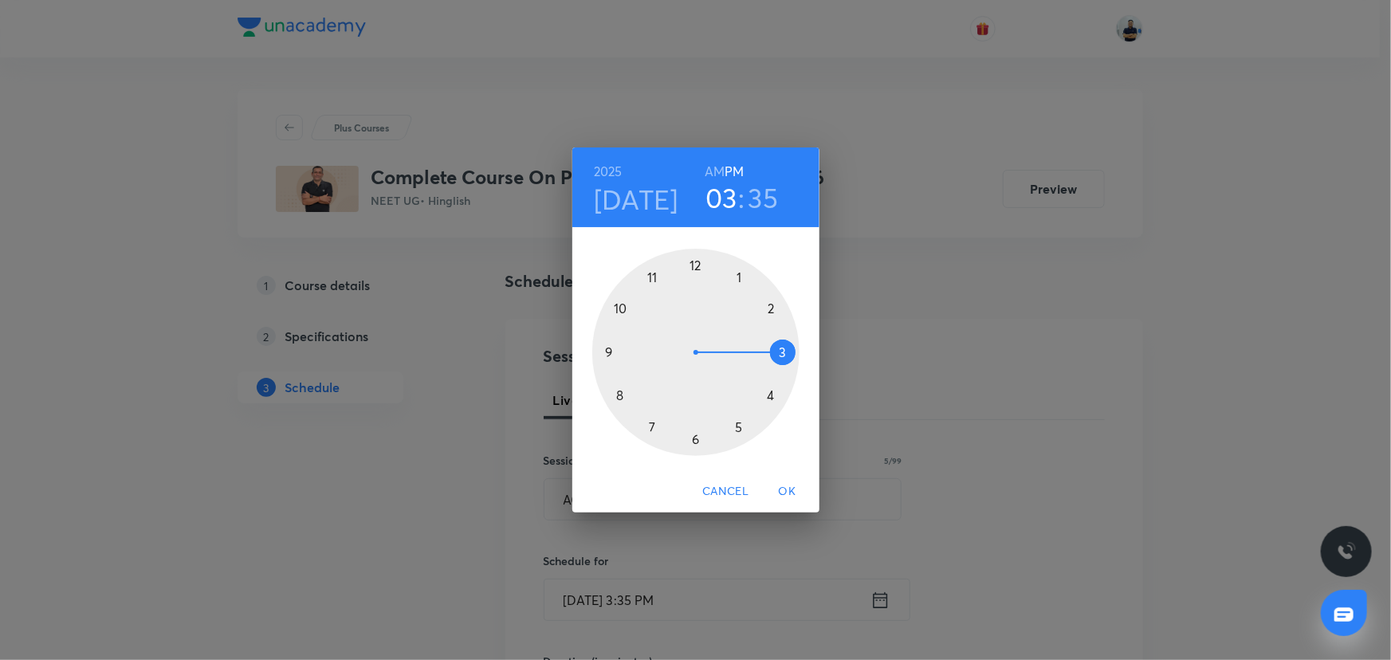
click at [696, 270] on div at bounding box center [695, 352] width 207 height 207
click at [617, 391] on div at bounding box center [695, 352] width 207 height 207
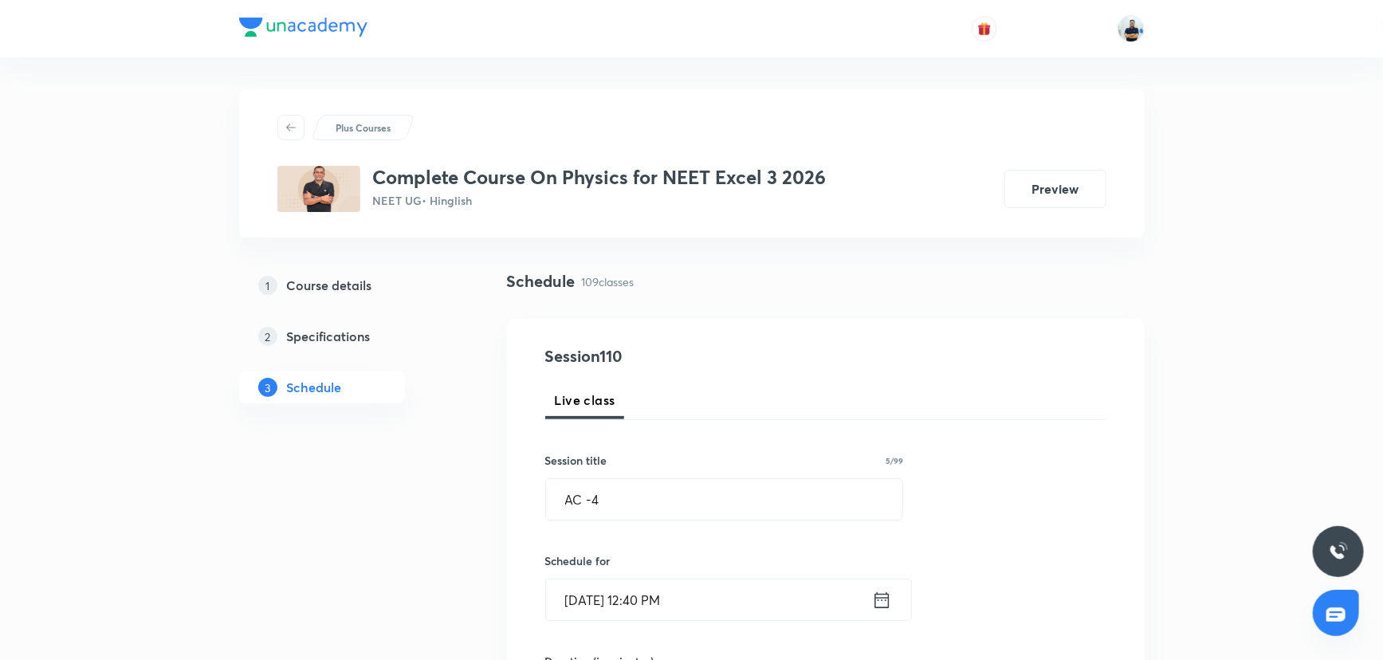
scroll to position [507, 0]
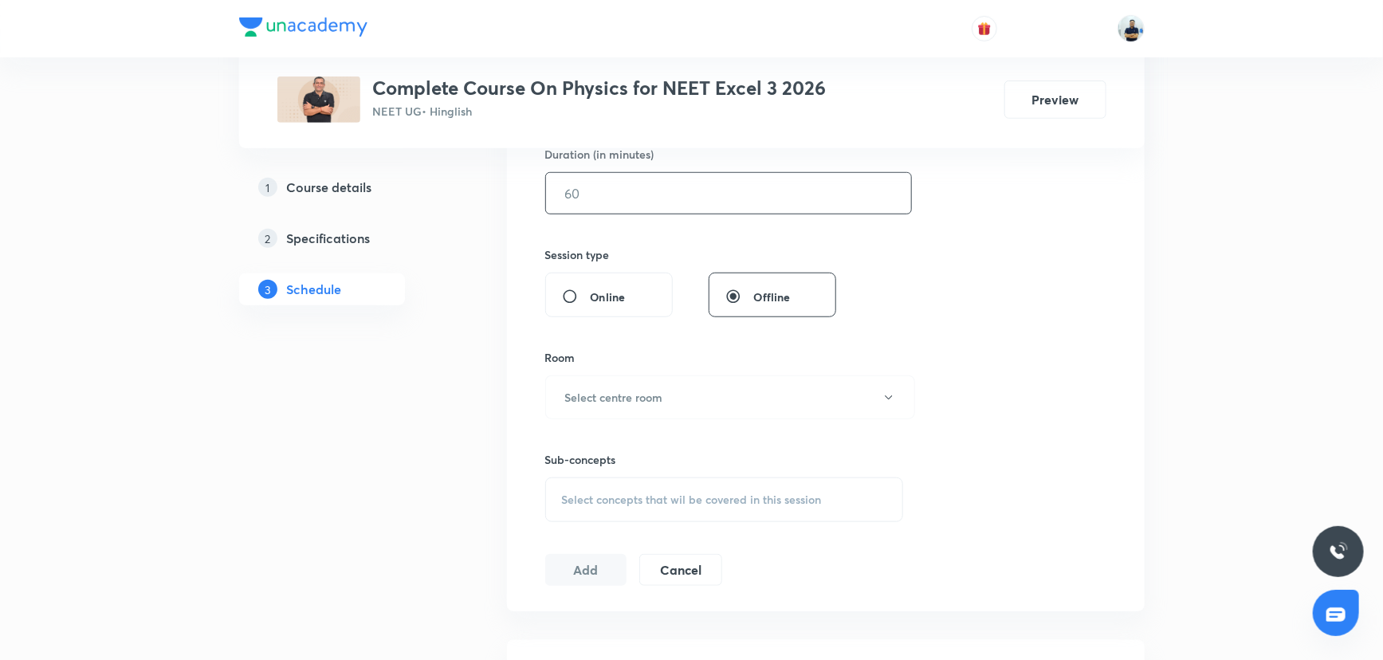
click at [621, 202] on input "text" at bounding box center [728, 193] width 365 height 41
type input "70"
click at [617, 389] on h6 "Select centre room" at bounding box center [614, 397] width 98 height 17
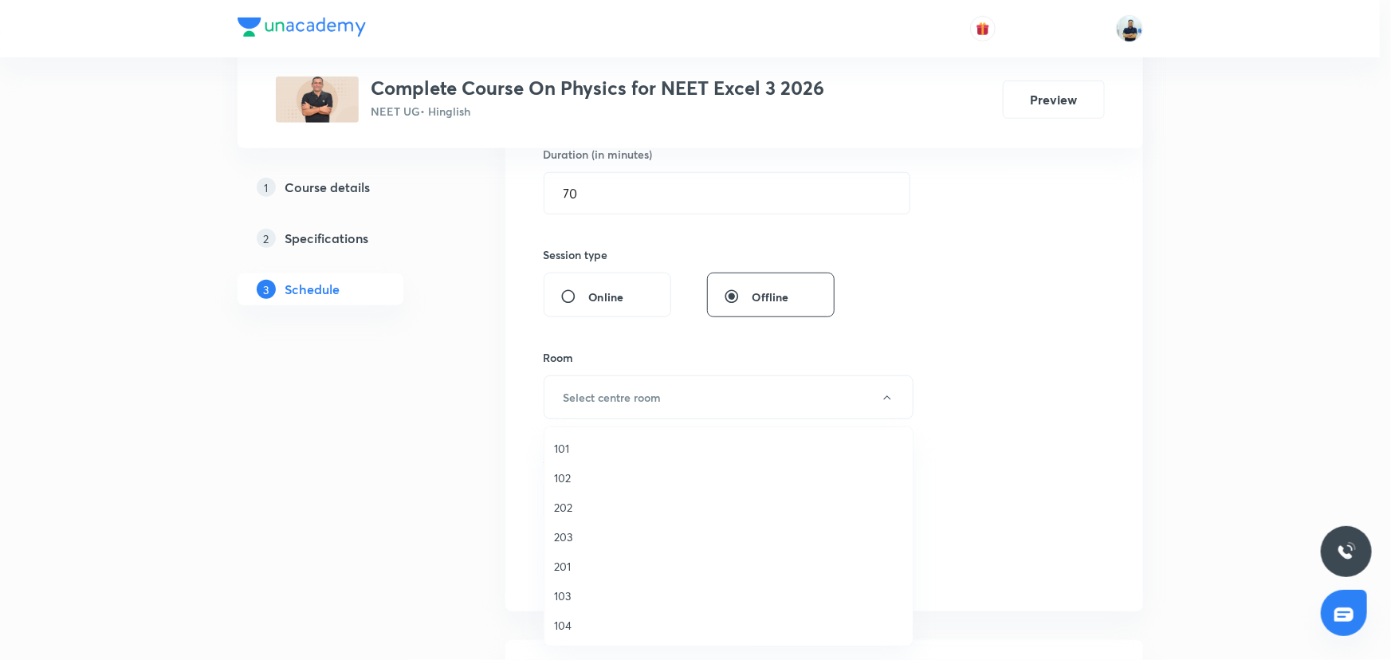
click at [568, 624] on span "104" at bounding box center [728, 625] width 349 height 17
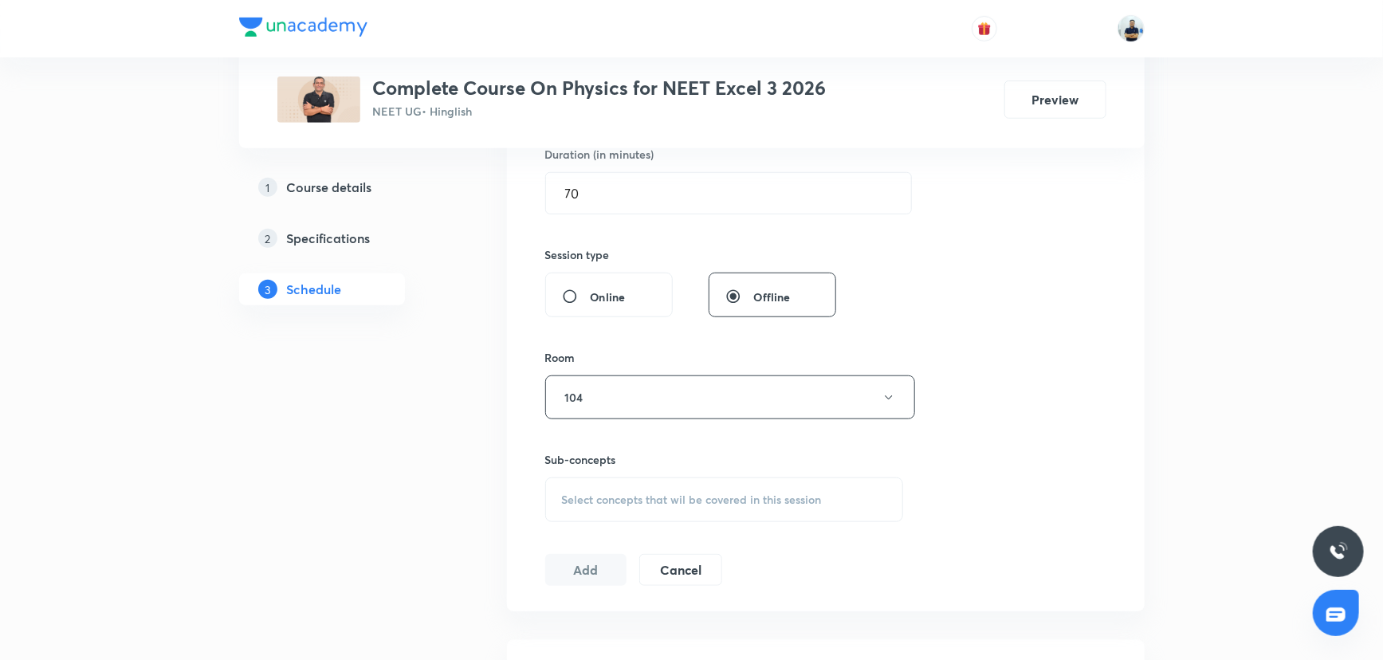
click at [672, 507] on div "Select concepts that wil be covered in this session" at bounding box center [724, 500] width 359 height 45
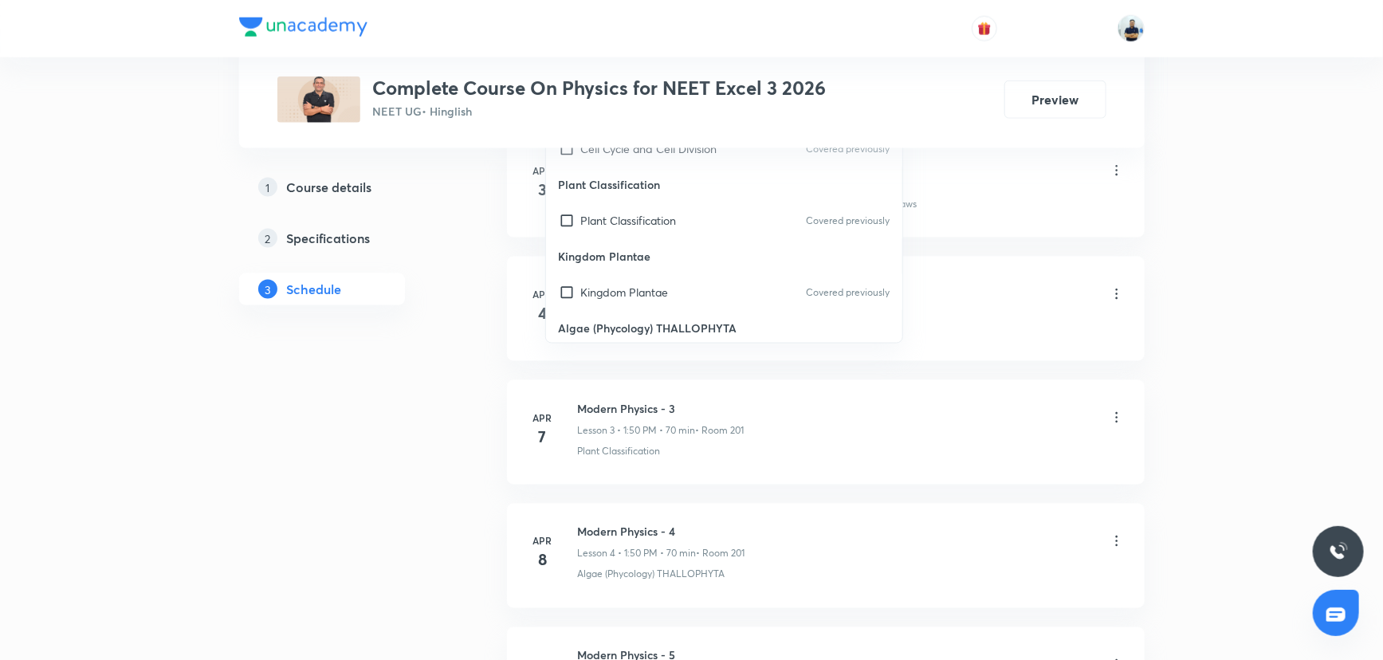
click at [622, 252] on p "Kingdom Plantae" at bounding box center [724, 256] width 357 height 36
click at [605, 212] on p "Plant Classification" at bounding box center [629, 220] width 96 height 17
checkbox input "true"
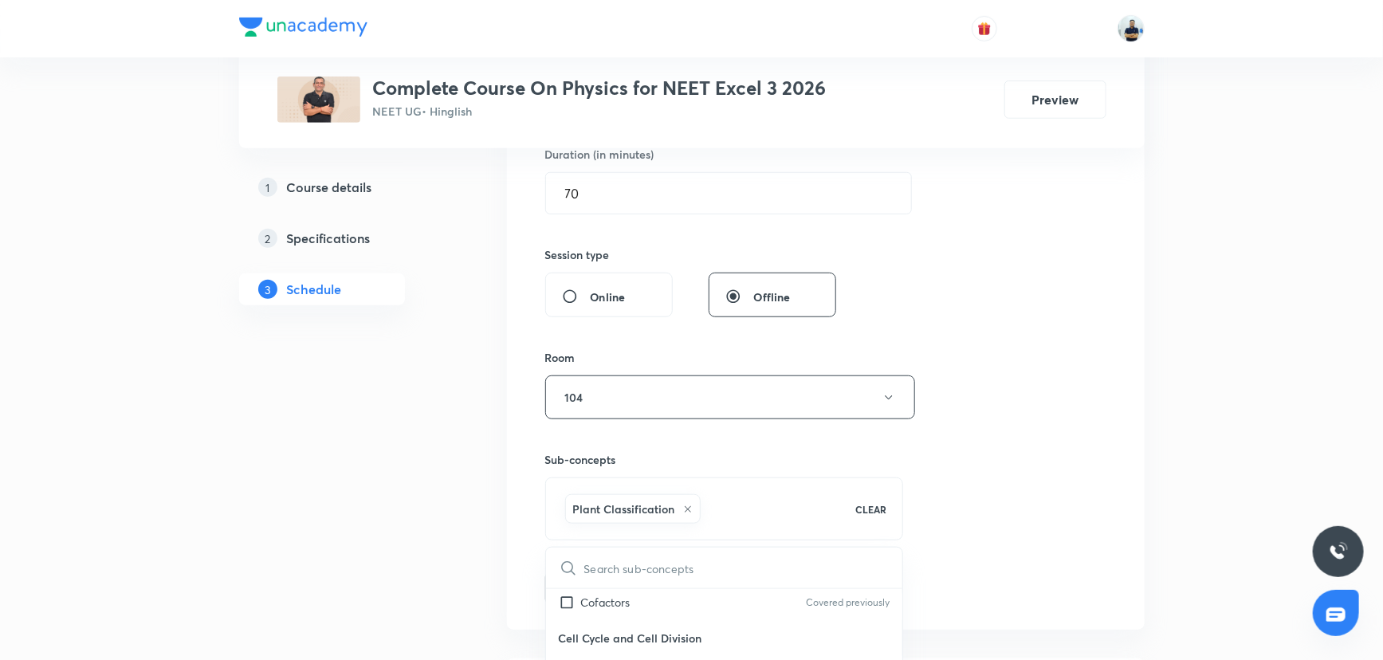
drag, startPoint x: 970, startPoint y: 426, endPoint x: 915, endPoint y: 436, distance: 56.0
click at [965, 426] on div "Session 110 Live class Session title 5/99 AC -4 ​ Schedule for Sept 1, 2025, 12…" at bounding box center [825, 220] width 561 height 767
click at [627, 391] on button "104" at bounding box center [730, 397] width 370 height 44
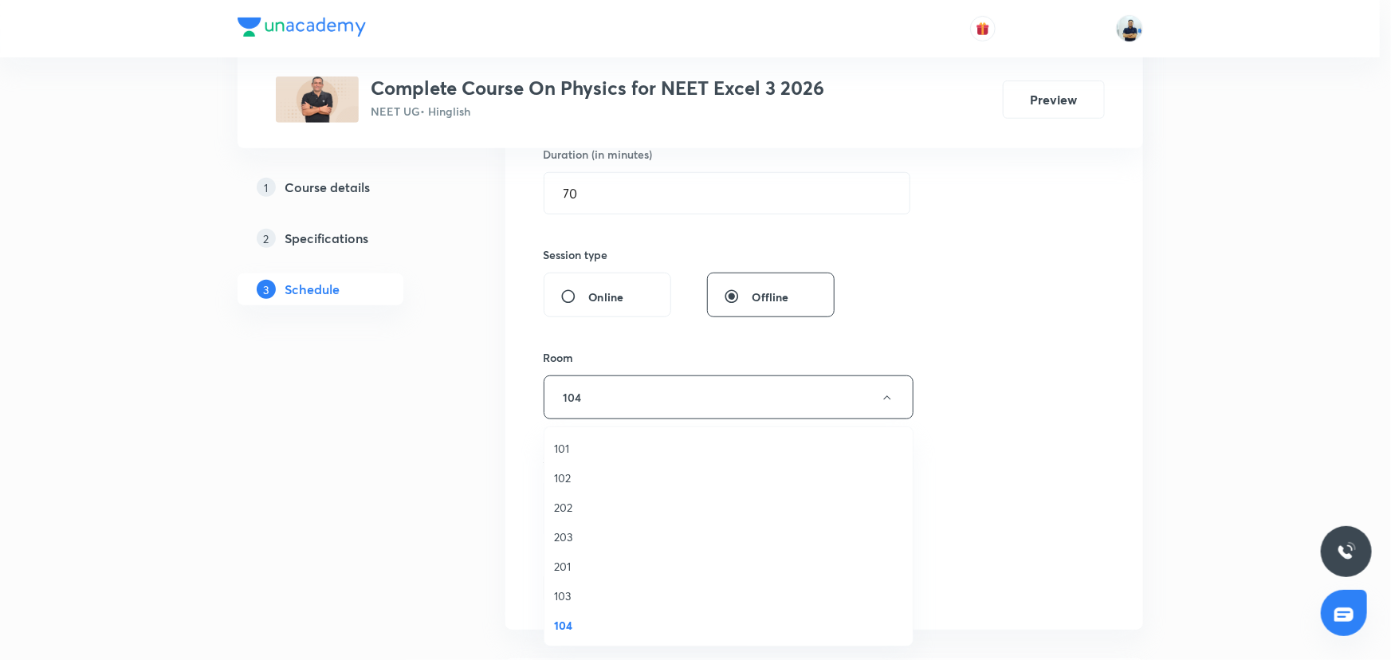
click at [568, 568] on span "201" at bounding box center [728, 566] width 349 height 17
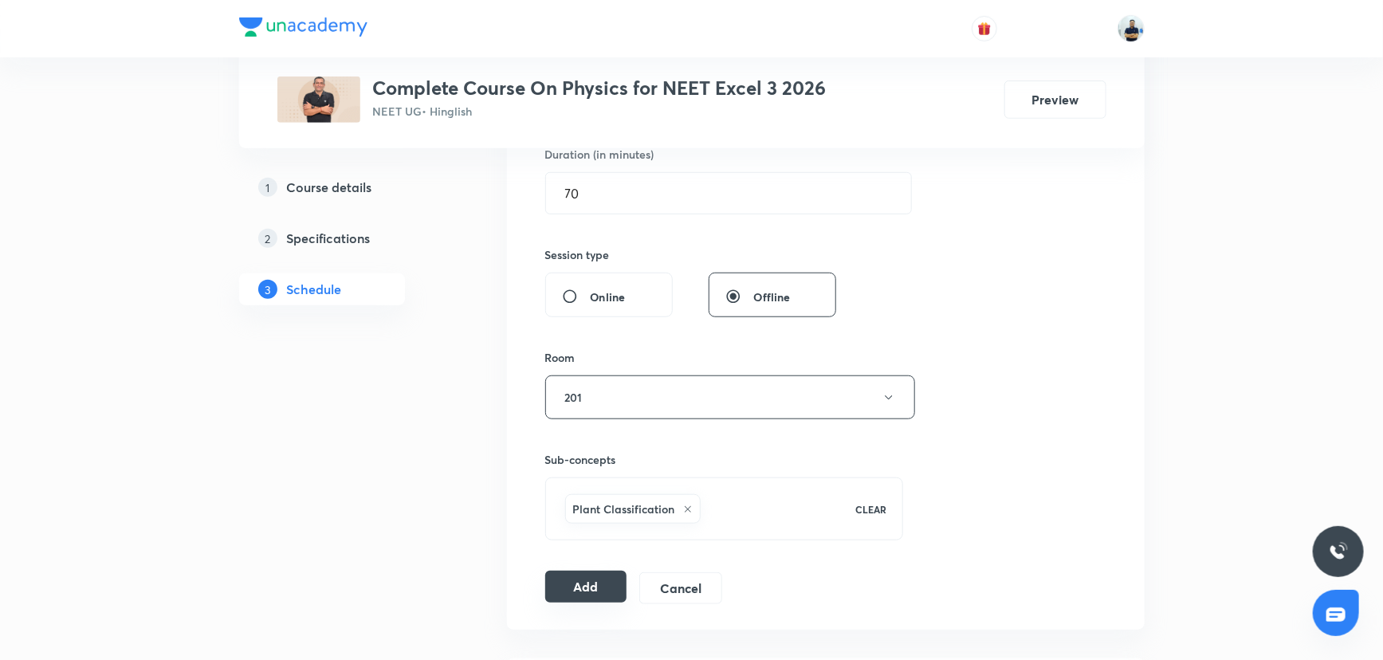
click at [576, 588] on button "Add" at bounding box center [586, 587] width 82 height 32
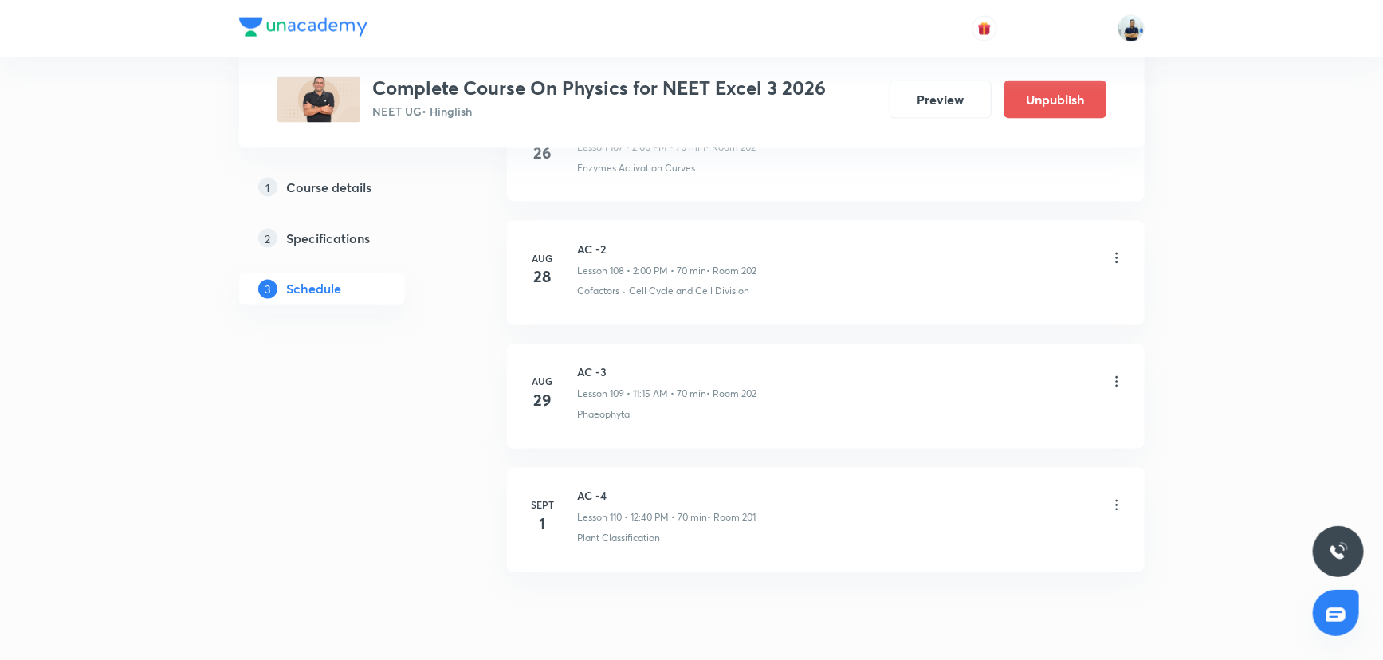
scroll to position [13463, 0]
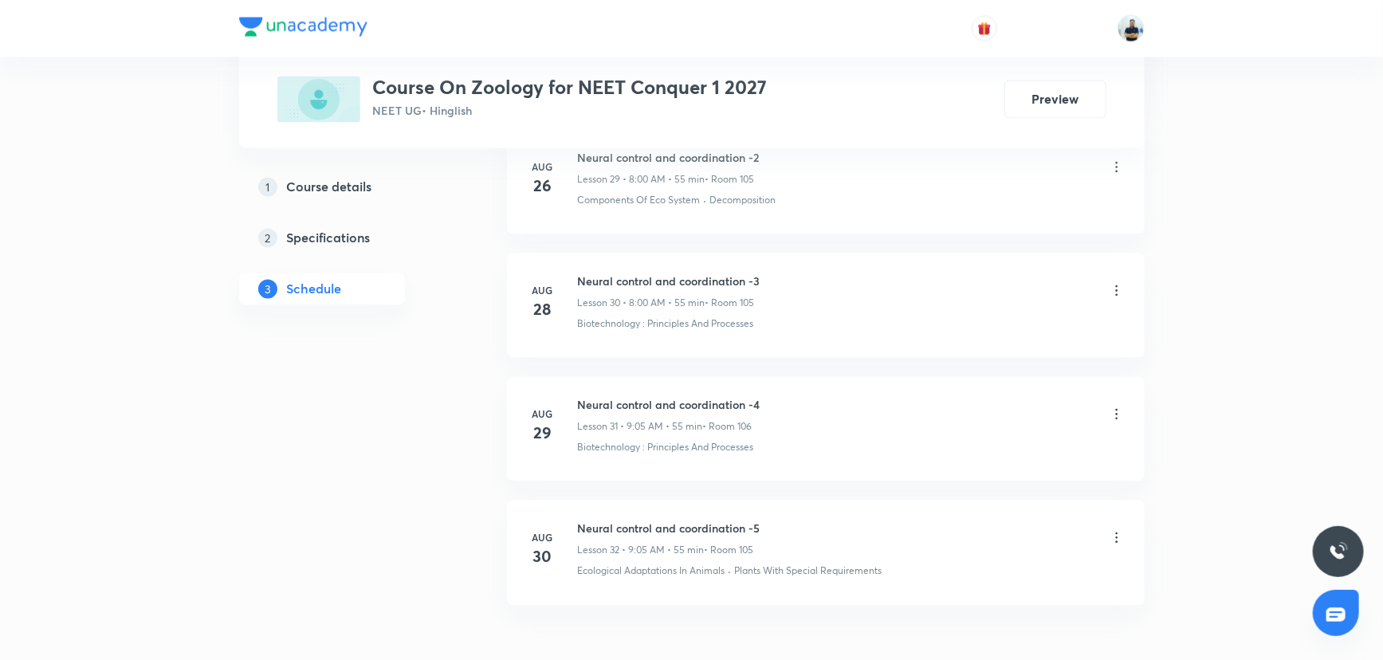
scroll to position [4569, 0]
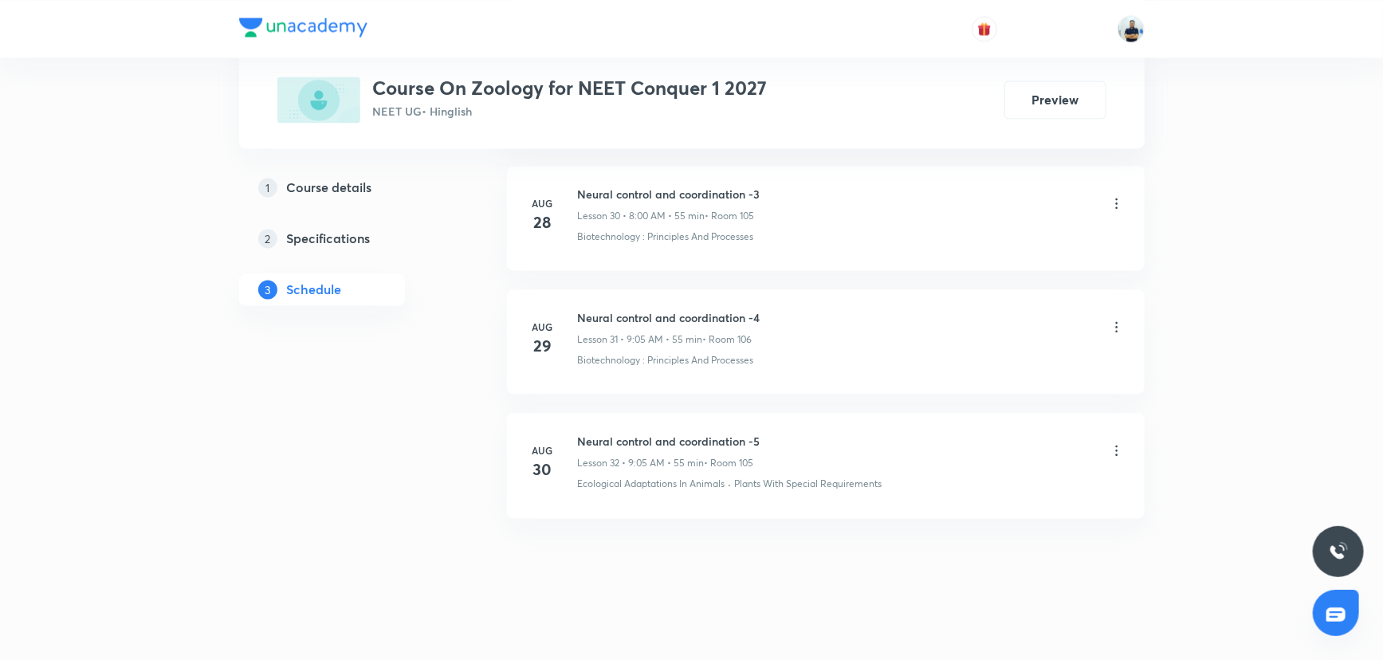
click at [653, 433] on h6 "Neural control and coordination -5" at bounding box center [669, 441] width 183 height 17
copy h6 "Neural control and coordination -5"
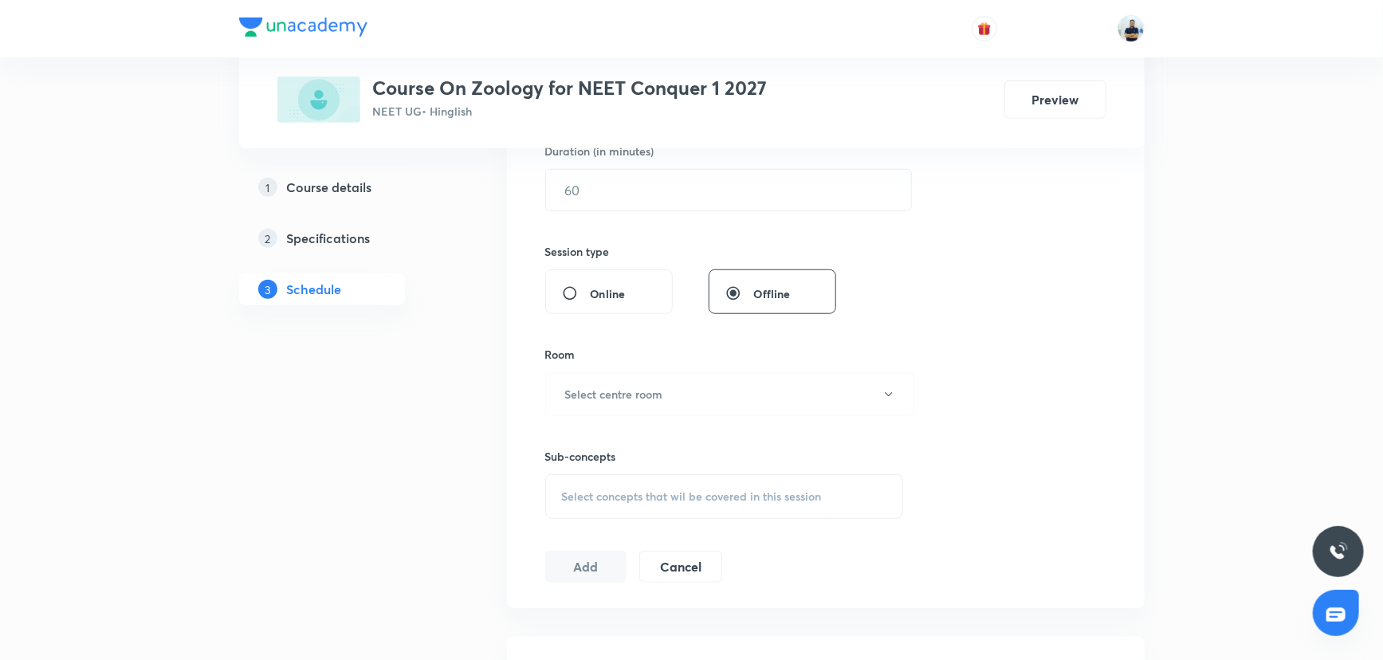
scroll to position [0, 0]
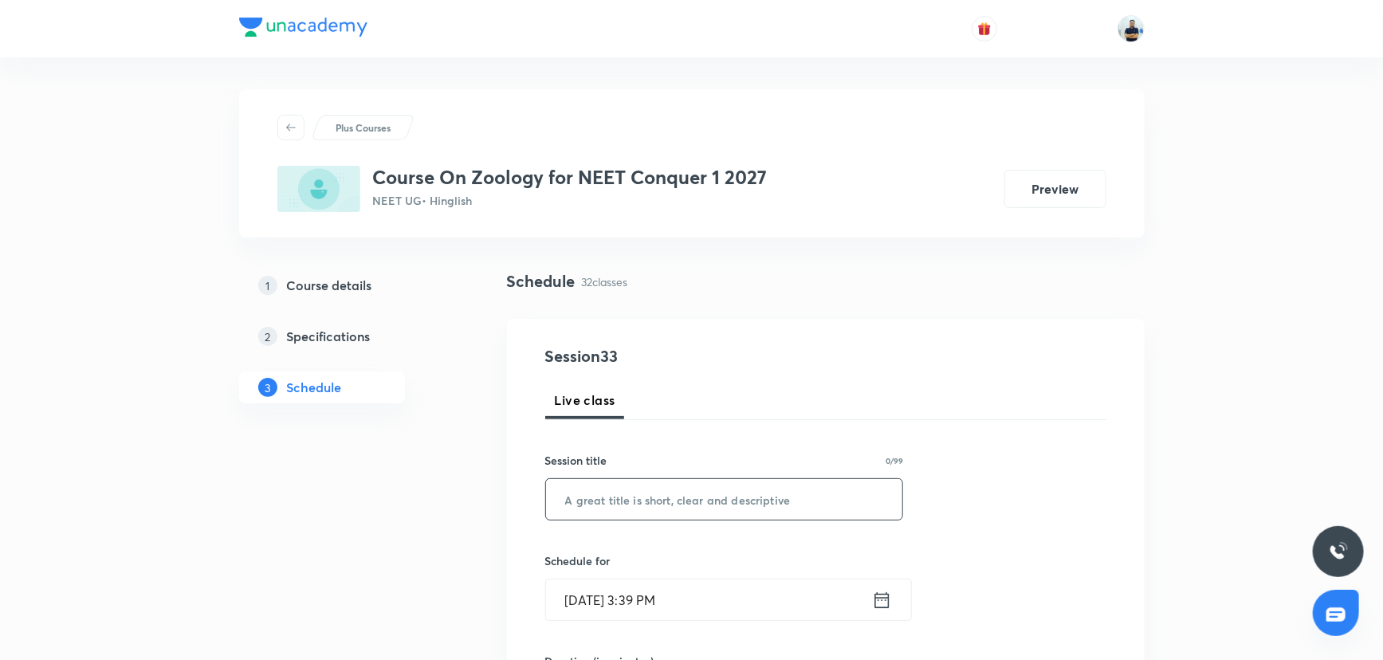
click at [650, 495] on input "text" at bounding box center [724, 499] width 357 height 41
paste input "Neural control and coordination -5"
type input "Neural control and coordination -6"
click at [597, 582] on input "Aug 31, 2025, 3:39 PM" at bounding box center [709, 600] width 326 height 41
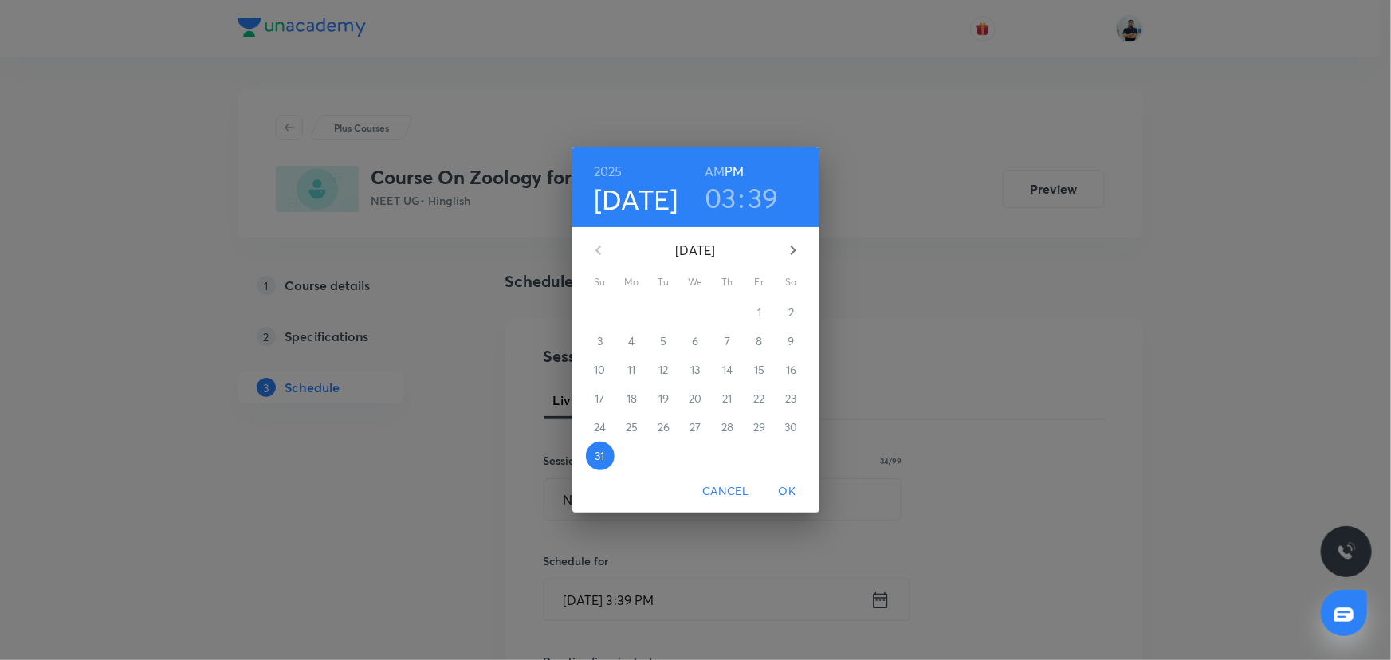
click at [800, 253] on icon "button" at bounding box center [793, 250] width 19 height 19
click at [634, 311] on span "1" at bounding box center [632, 313] width 29 height 16
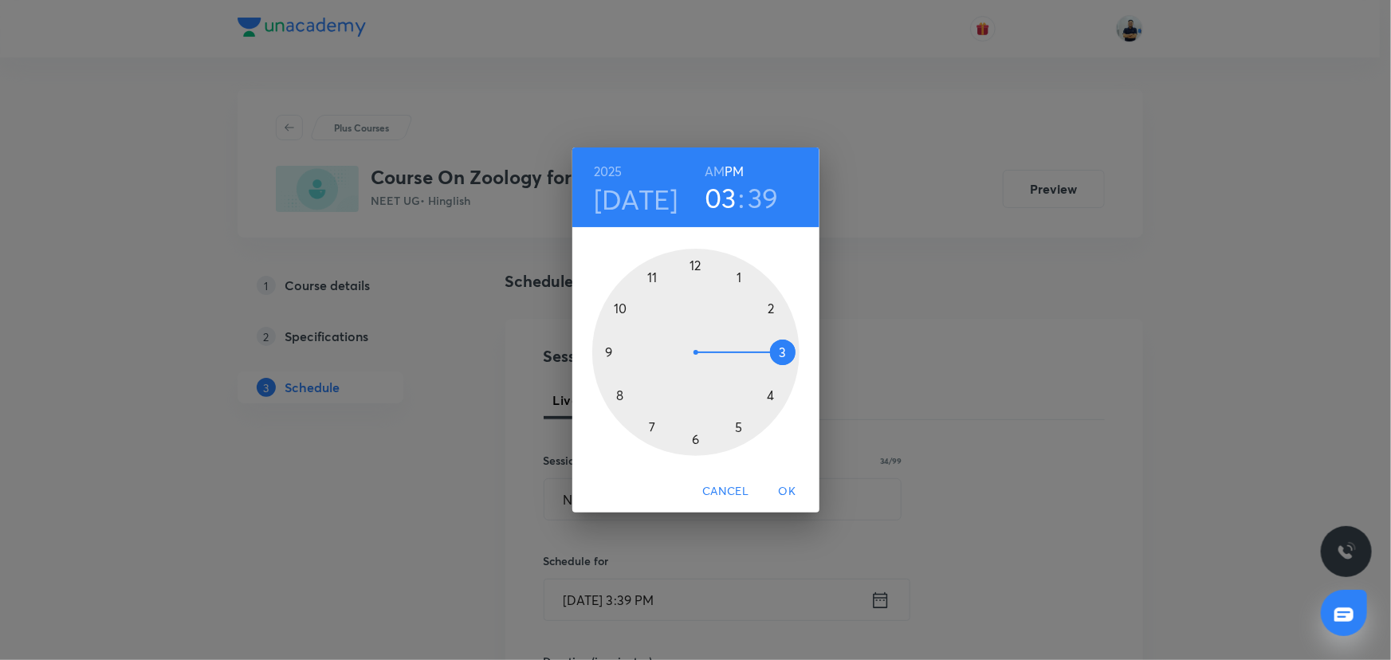
click at [718, 173] on h6 "AM" at bounding box center [715, 171] width 20 height 22
click at [601, 358] on div at bounding box center [695, 352] width 207 height 207
click at [738, 271] on div at bounding box center [695, 352] width 207 height 207
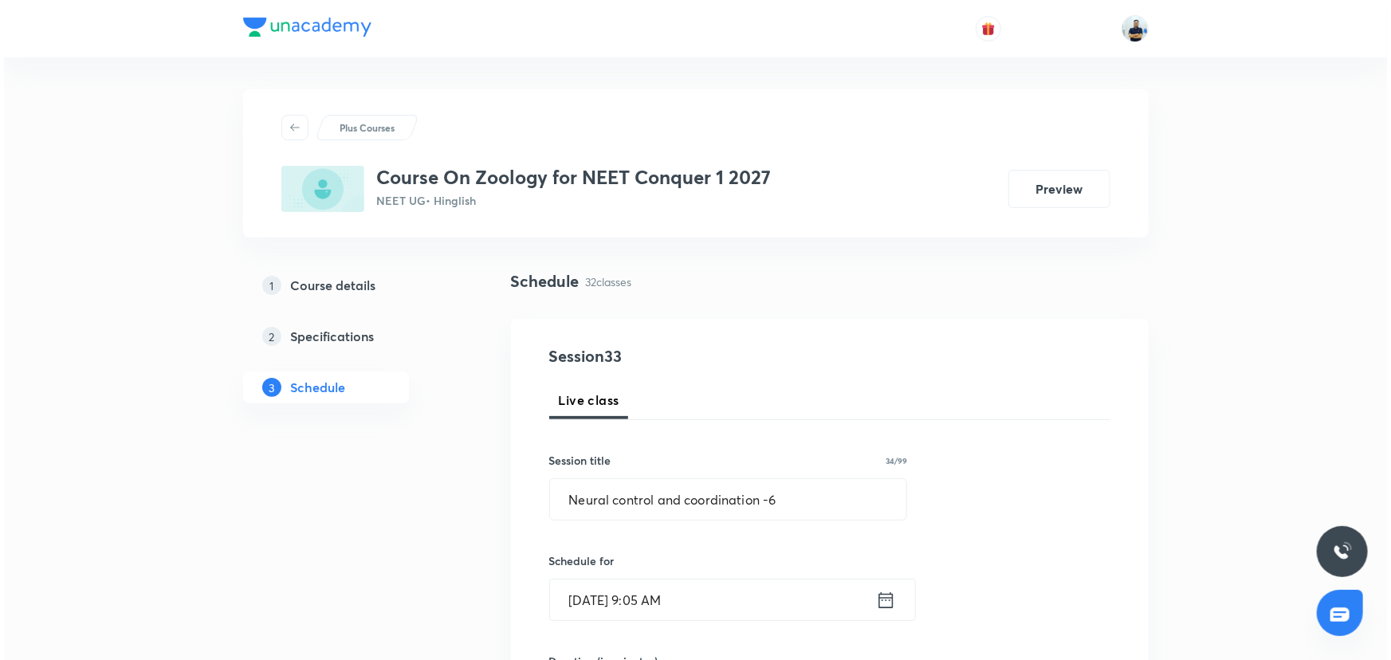
scroll to position [507, 0]
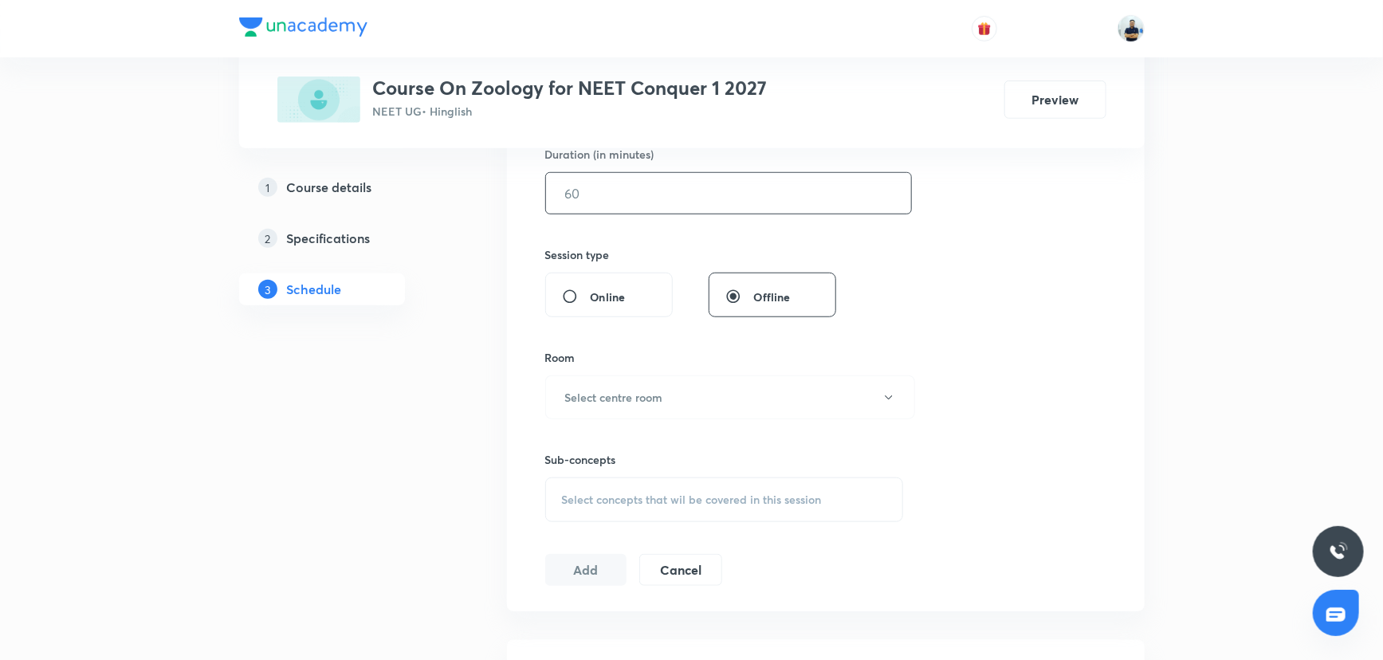
click at [573, 191] on input "text" at bounding box center [728, 193] width 365 height 41
type input "55"
click at [634, 383] on button "Select centre room" at bounding box center [730, 397] width 370 height 44
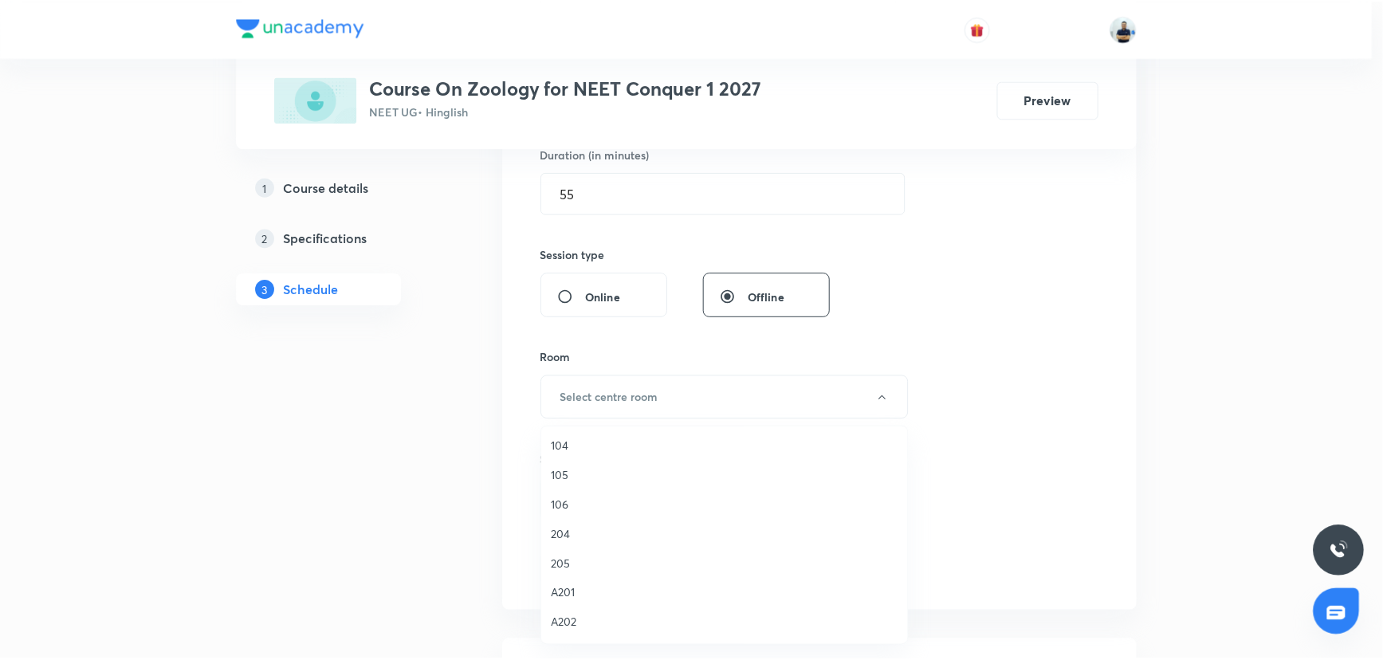
scroll to position [176, 0]
click at [568, 479] on span "105" at bounding box center [728, 478] width 349 height 17
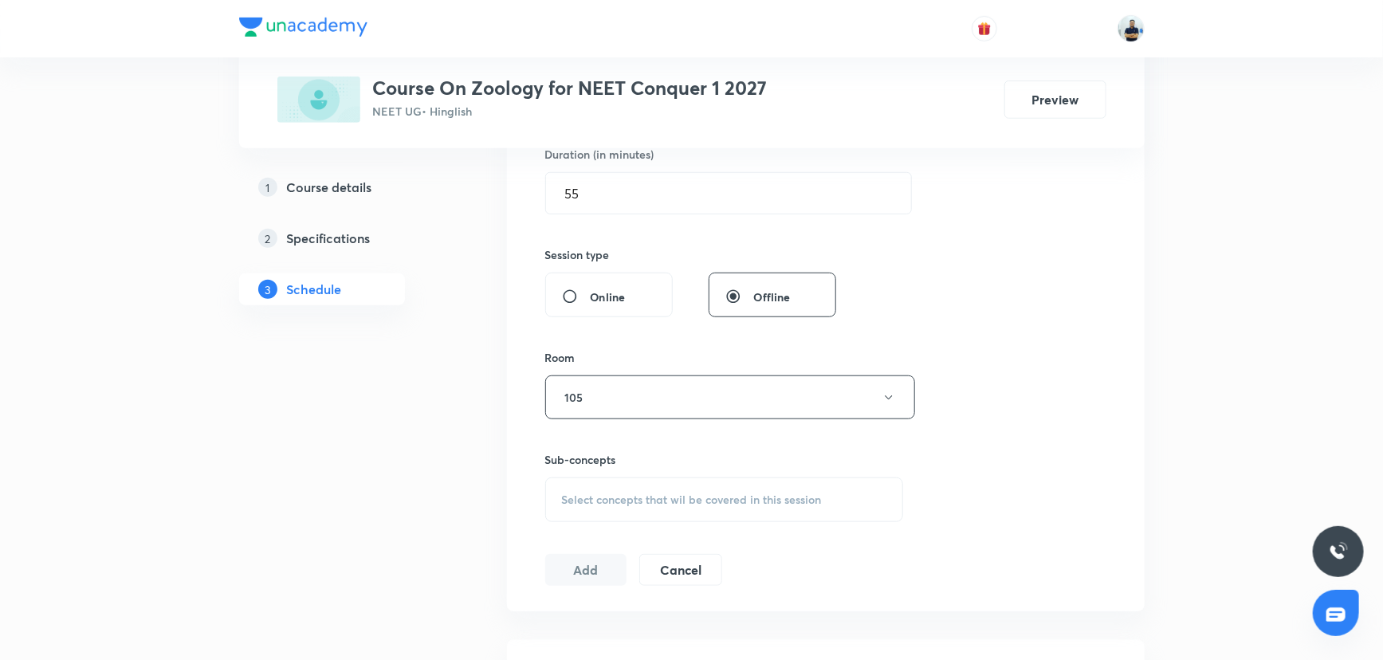
click at [783, 483] on div "Select concepts that wil be covered in this session" at bounding box center [724, 500] width 359 height 45
click at [595, 606] on p "Applications" at bounding box center [724, 601] width 357 height 36
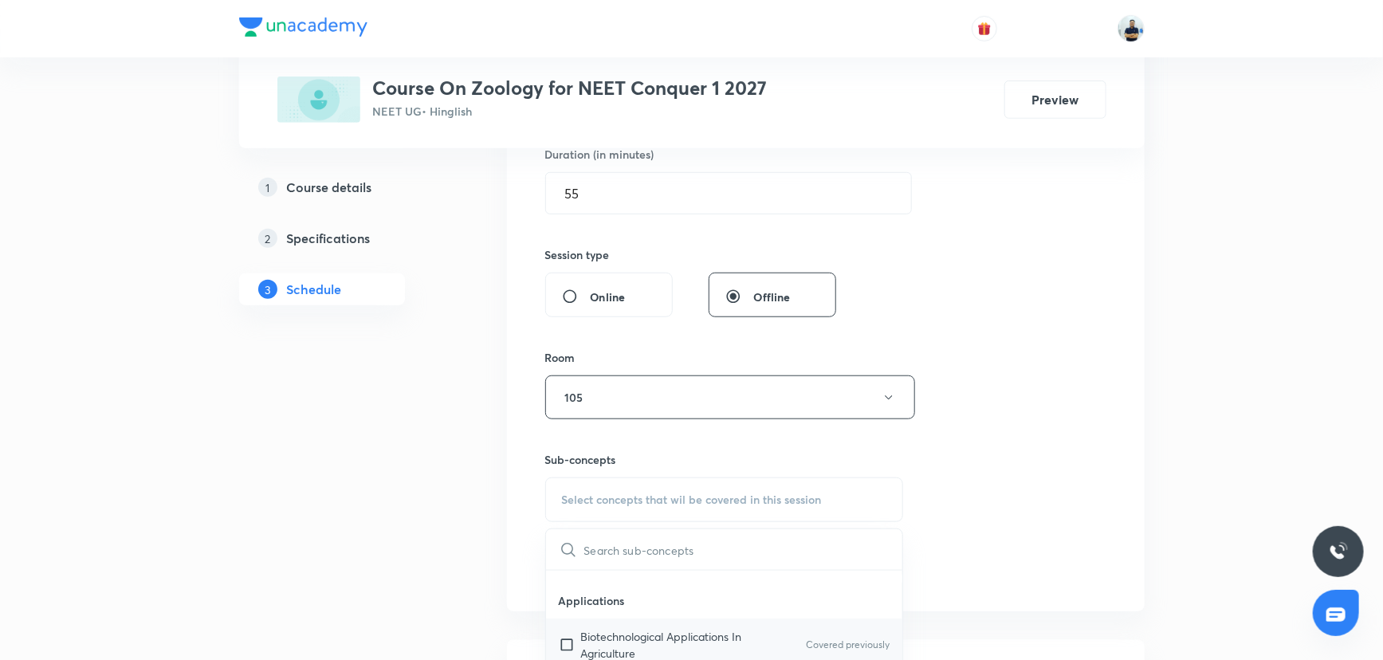
click at [574, 628] on input "checkbox" at bounding box center [570, 644] width 22 height 33
checkbox input "true"
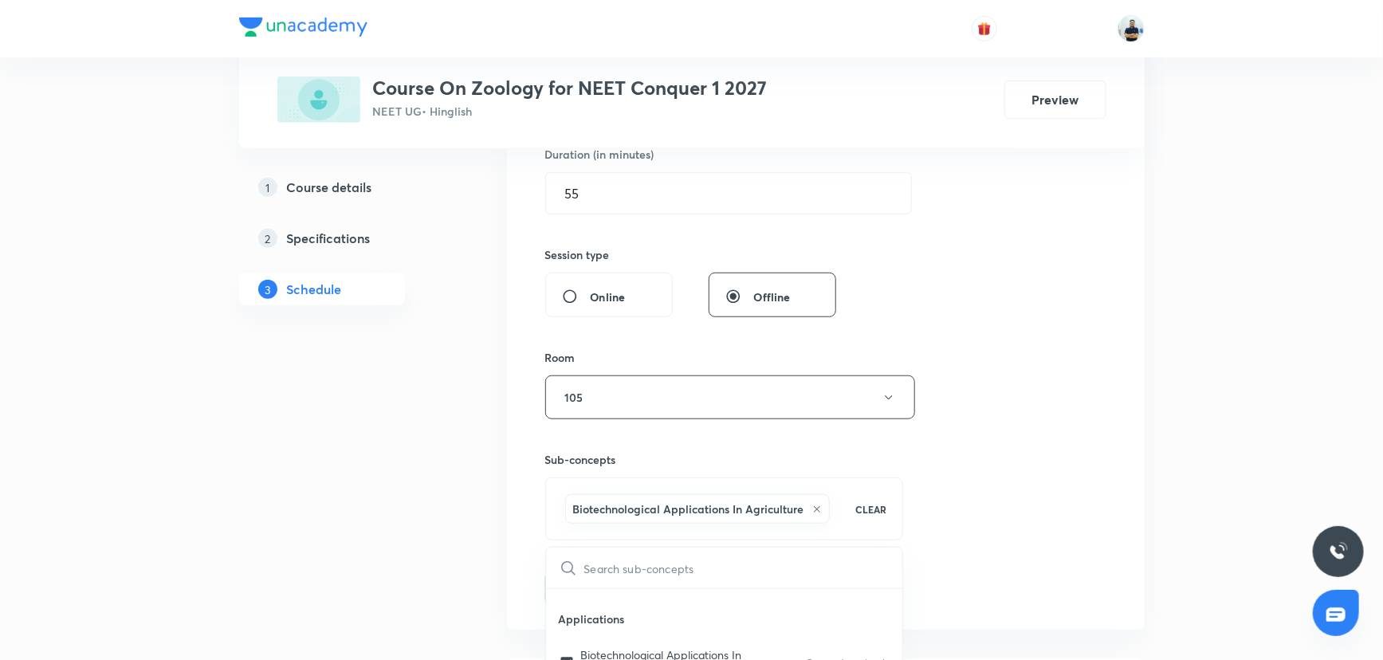
click at [1029, 509] on div "Session 33 Live class Session title 34/99 Neural control and coordination -6 ​ …" at bounding box center [825, 220] width 561 height 767
click at [580, 588] on button "Add" at bounding box center [586, 587] width 82 height 32
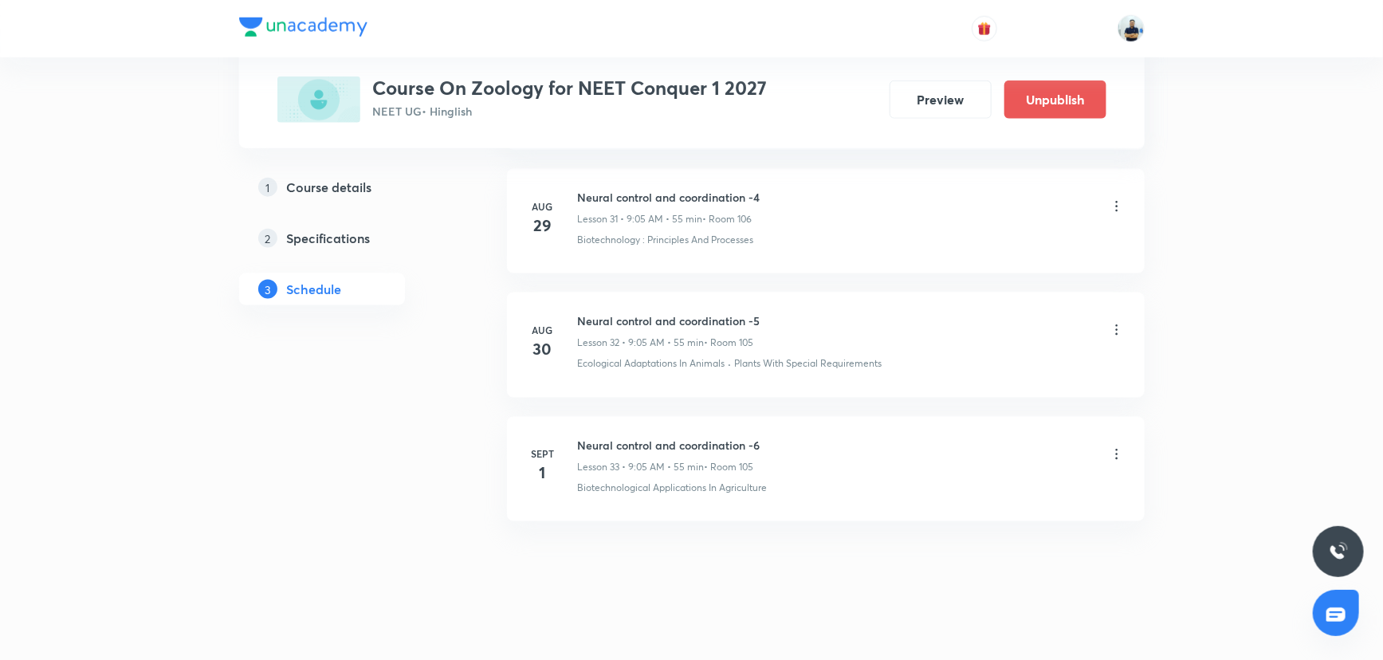
scroll to position [3961, 0]
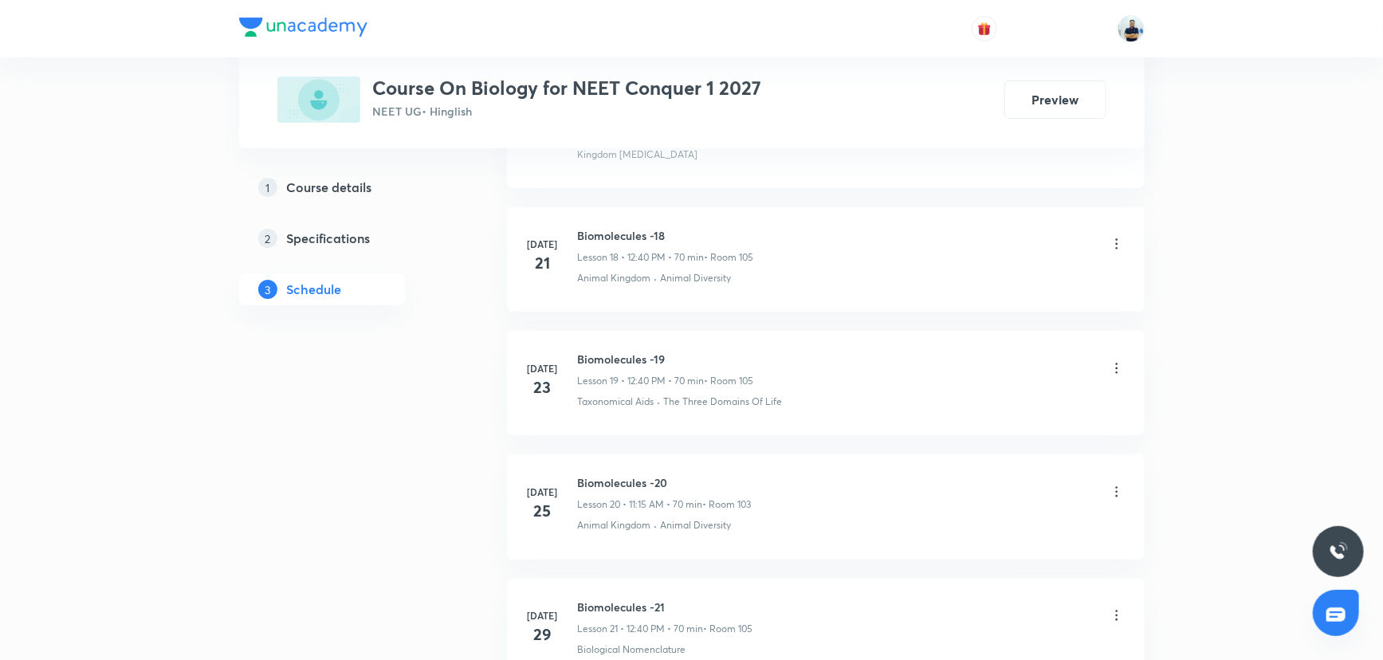
scroll to position [5311, 0]
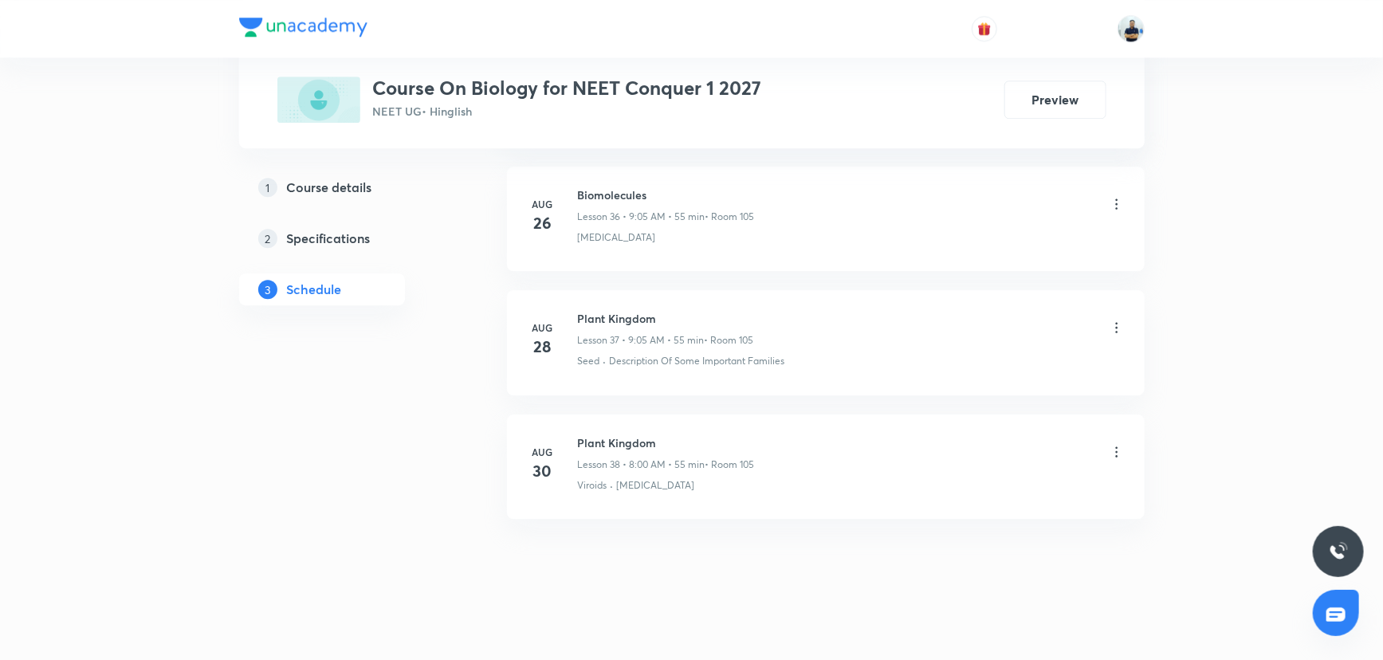
click at [606, 438] on h6 "Plant Kingdom" at bounding box center [666, 442] width 177 height 17
copy h6 "Plant Kingdom"
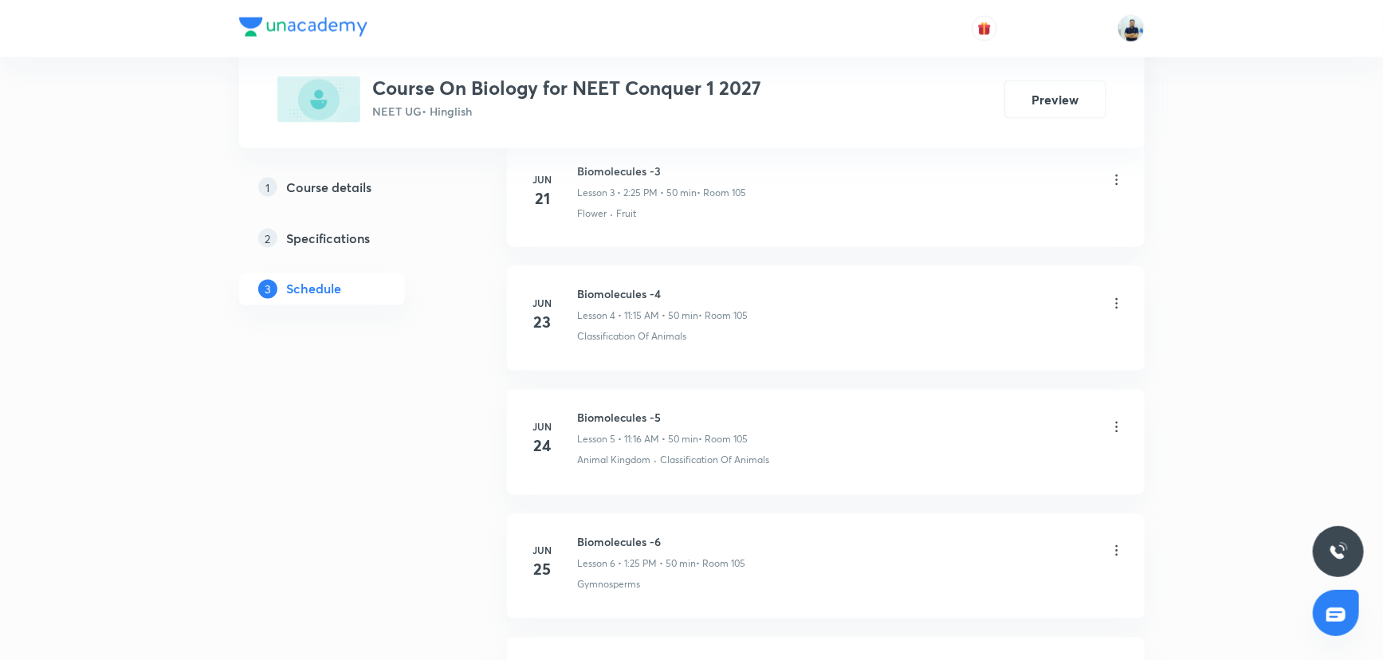
scroll to position [0, 0]
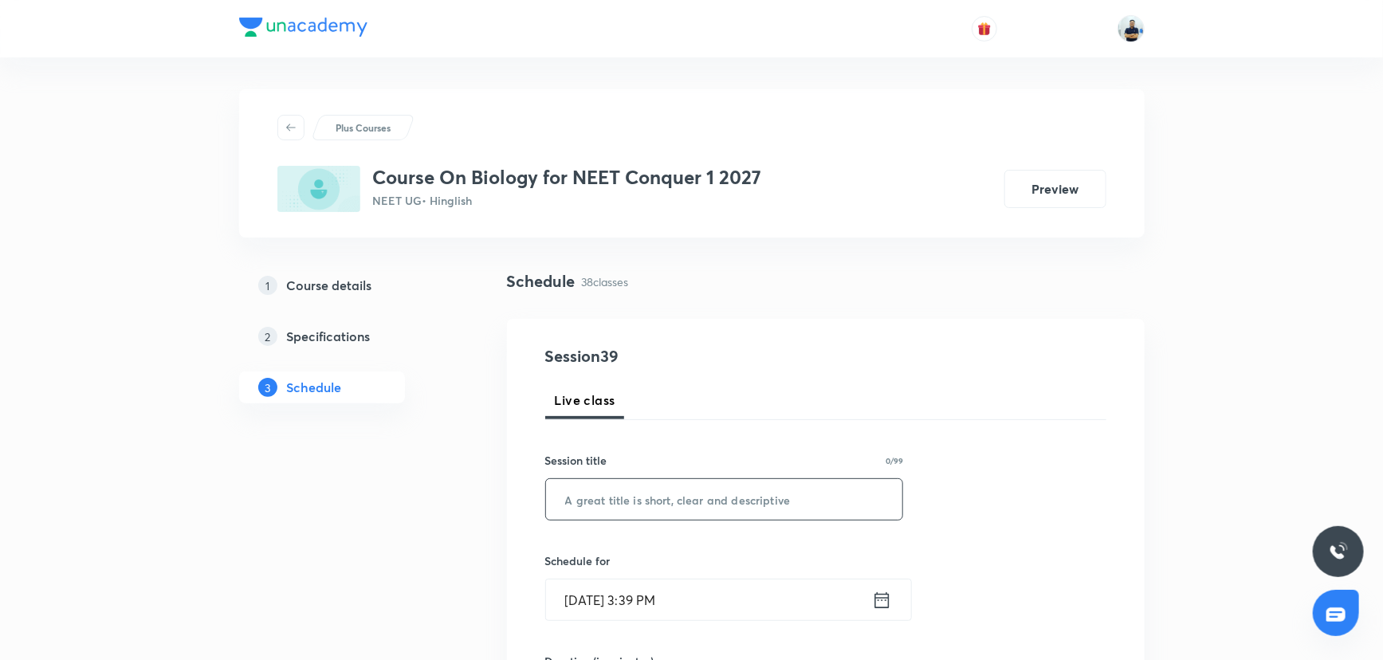
click at [664, 494] on input "text" at bounding box center [724, 499] width 357 height 41
paste input "Plant Kingdom"
type input "Plant Kingdom"
click at [646, 603] on input "[DATE] 3:39 PM" at bounding box center [709, 600] width 326 height 41
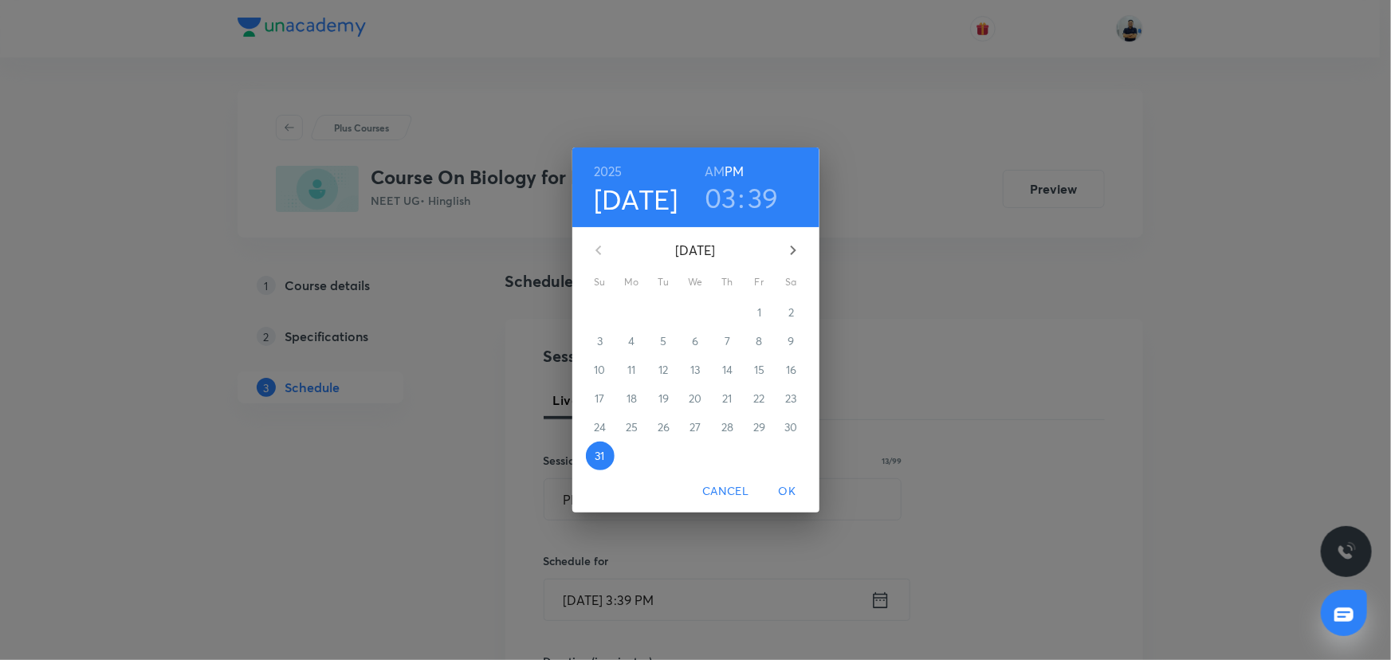
click at [795, 257] on icon "button" at bounding box center [793, 250] width 19 height 19
click at [638, 305] on span "1" at bounding box center [632, 313] width 29 height 16
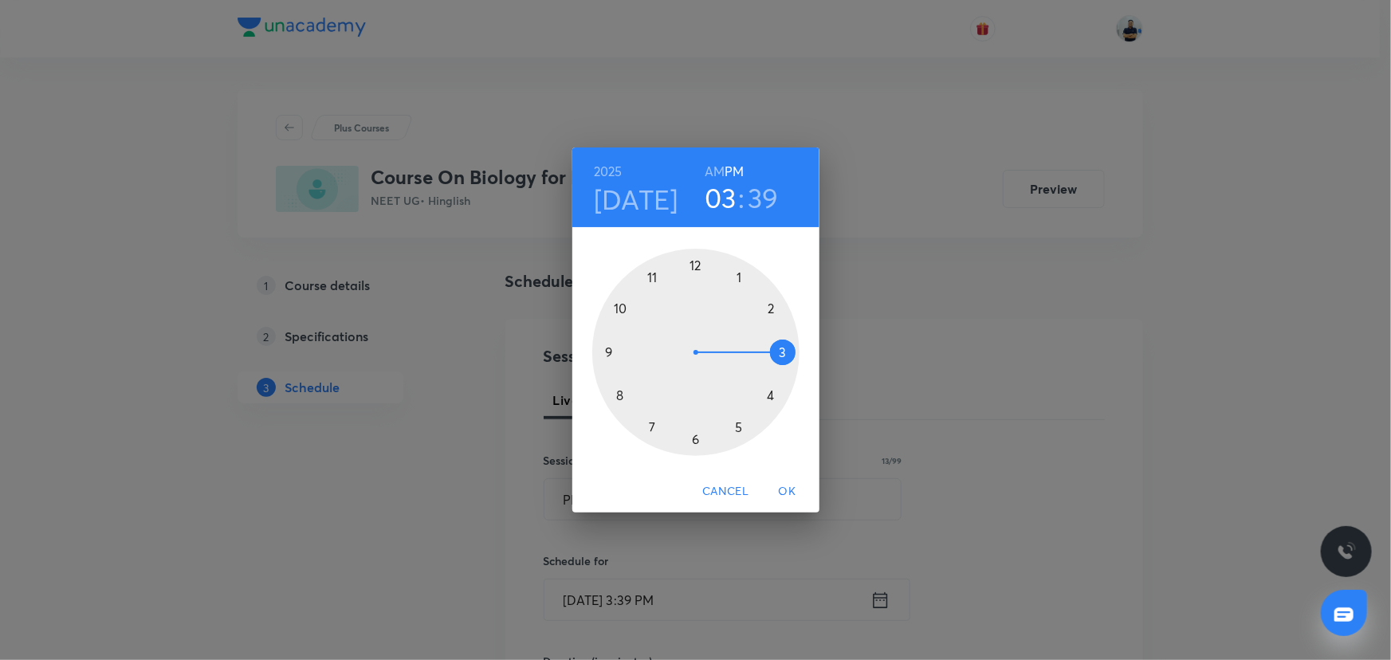
click at [703, 175] on div "[DATE] 03 : 39 AM PM" at bounding box center [696, 187] width 222 height 54
click at [717, 173] on h6 "AM" at bounding box center [715, 171] width 20 height 22
click at [627, 388] on div at bounding box center [695, 352] width 207 height 207
click at [693, 269] on div at bounding box center [695, 352] width 207 height 207
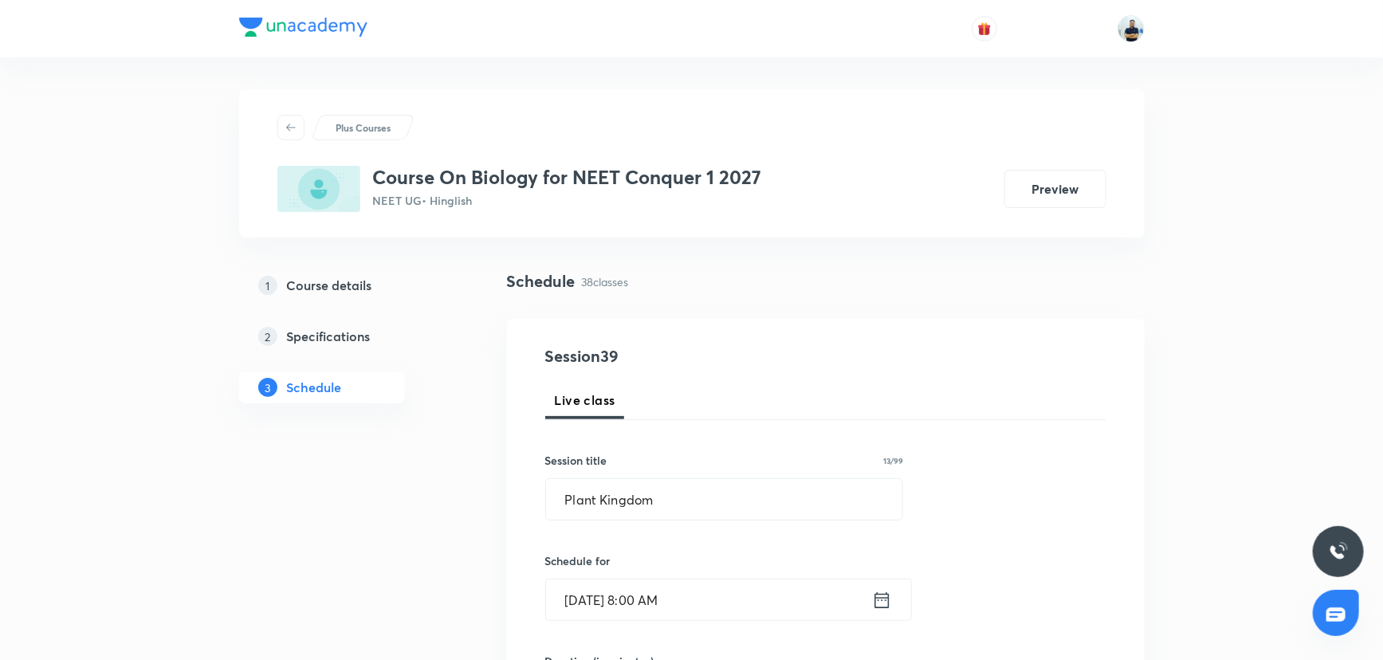
scroll to position [507, 0]
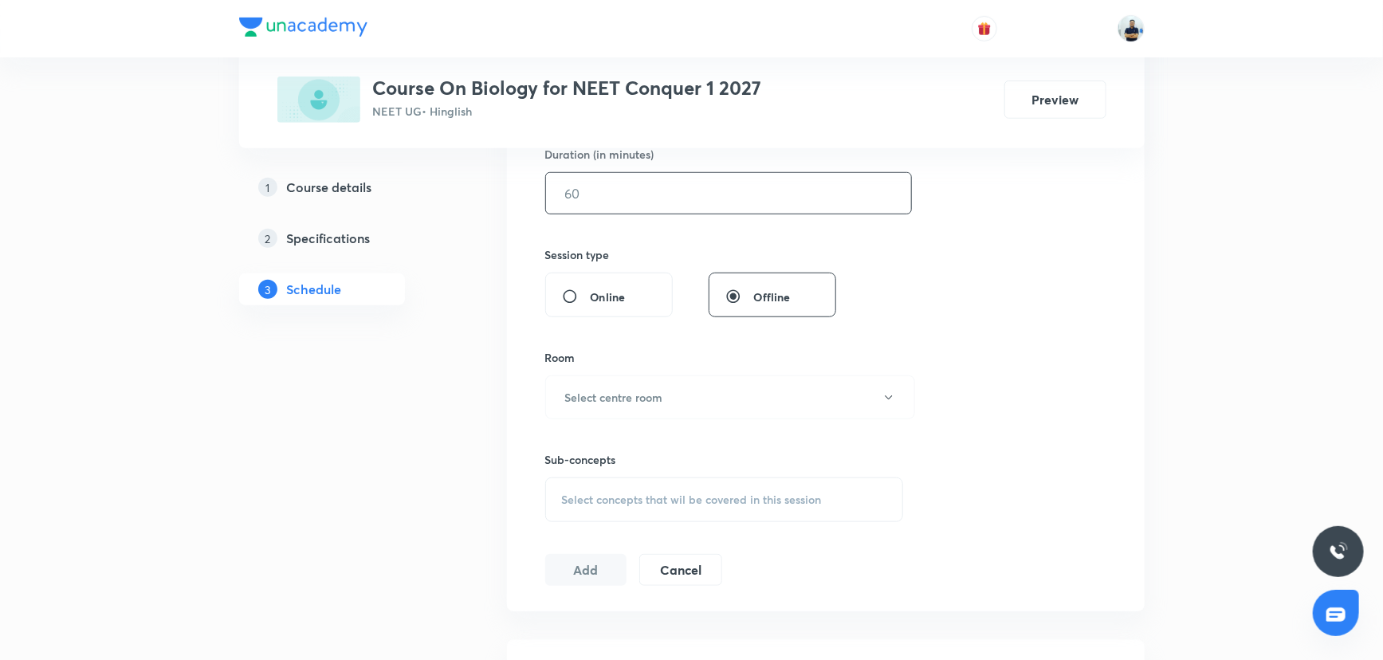
click at [611, 187] on input "text" at bounding box center [728, 193] width 365 height 41
type input "55"
click at [687, 399] on button "Select centre room" at bounding box center [730, 397] width 370 height 44
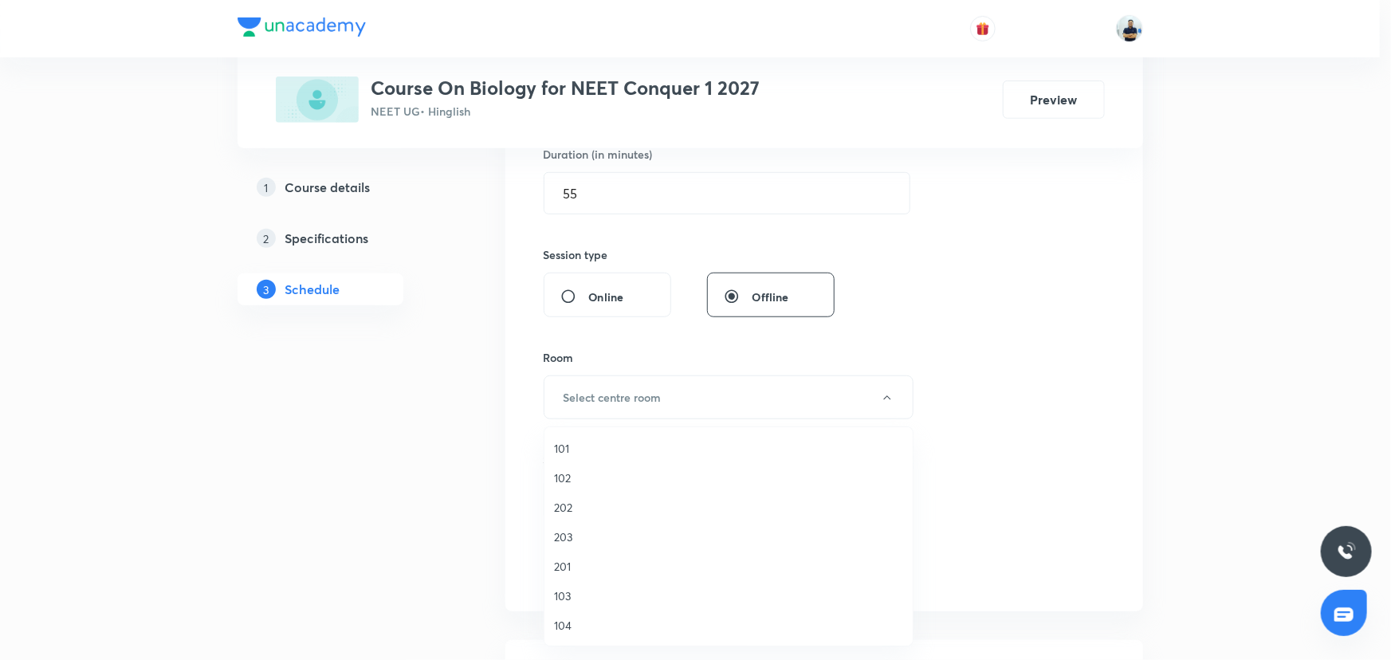
click at [565, 600] on span "103" at bounding box center [728, 596] width 349 height 17
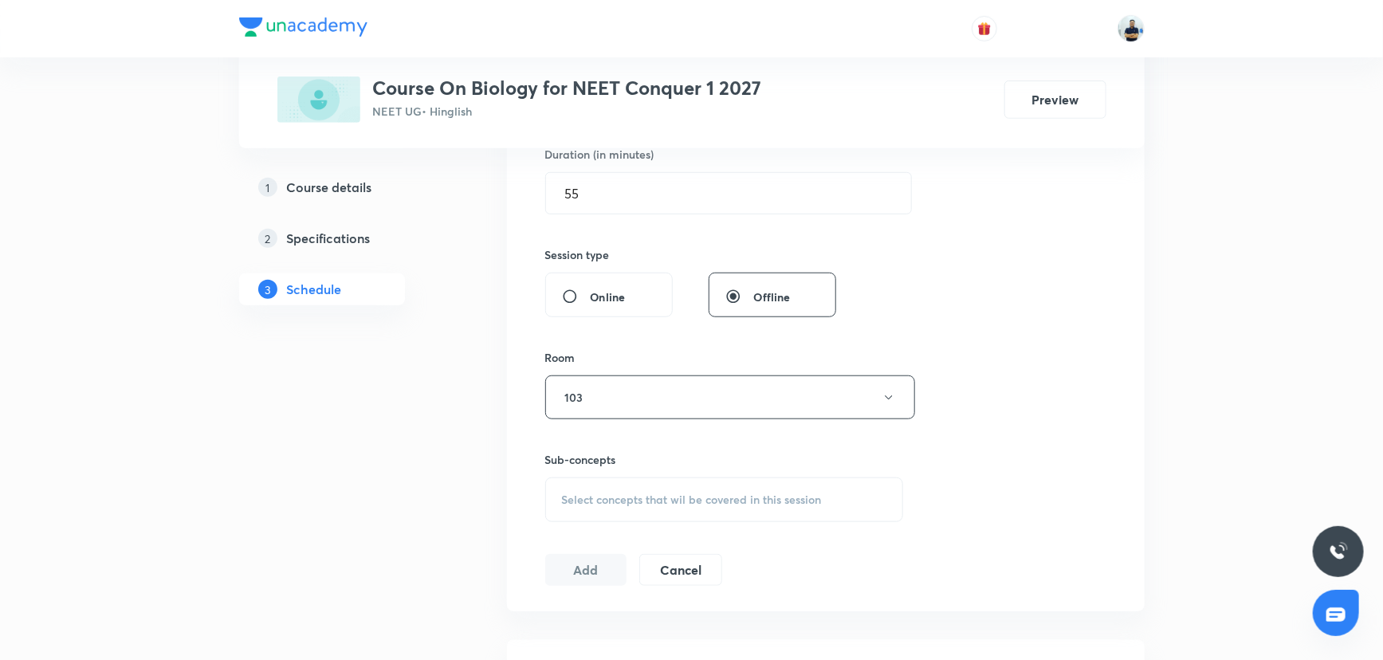
click at [772, 497] on span "Select concepts that wil be covered in this session" at bounding box center [692, 499] width 260 height 13
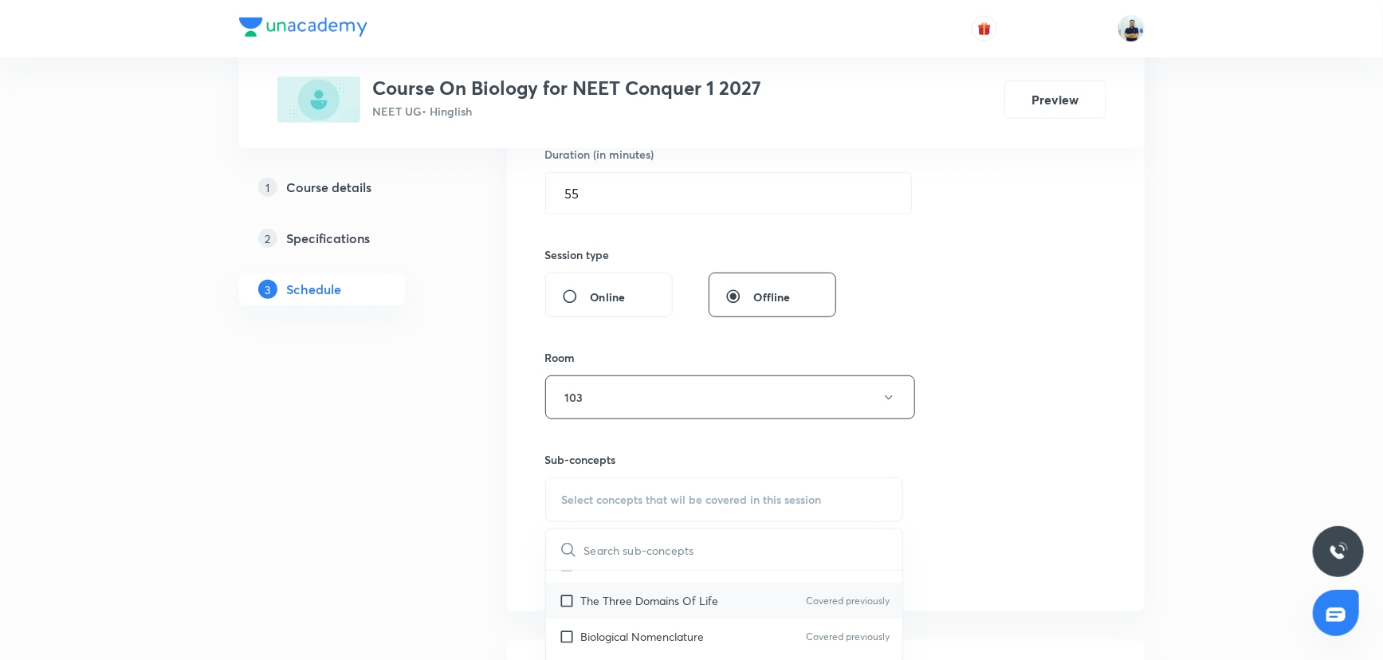
click at [627, 592] on p "The Three Domains Of Life" at bounding box center [650, 600] width 138 height 17
checkbox input "true"
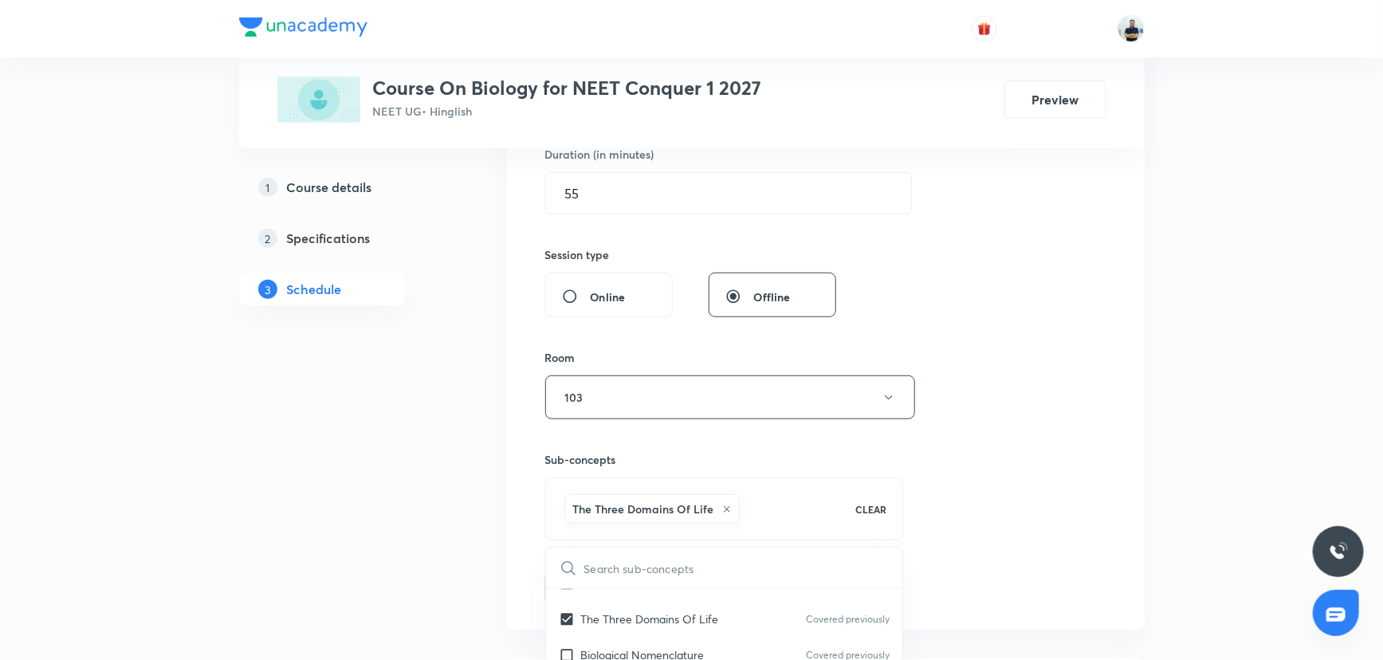
click at [1055, 481] on div "Session 39 Live class Session title 13/99 Plant Kingdom ​ Schedule for Sept 1, …" at bounding box center [825, 220] width 561 height 767
click at [621, 396] on button "103" at bounding box center [730, 397] width 370 height 44
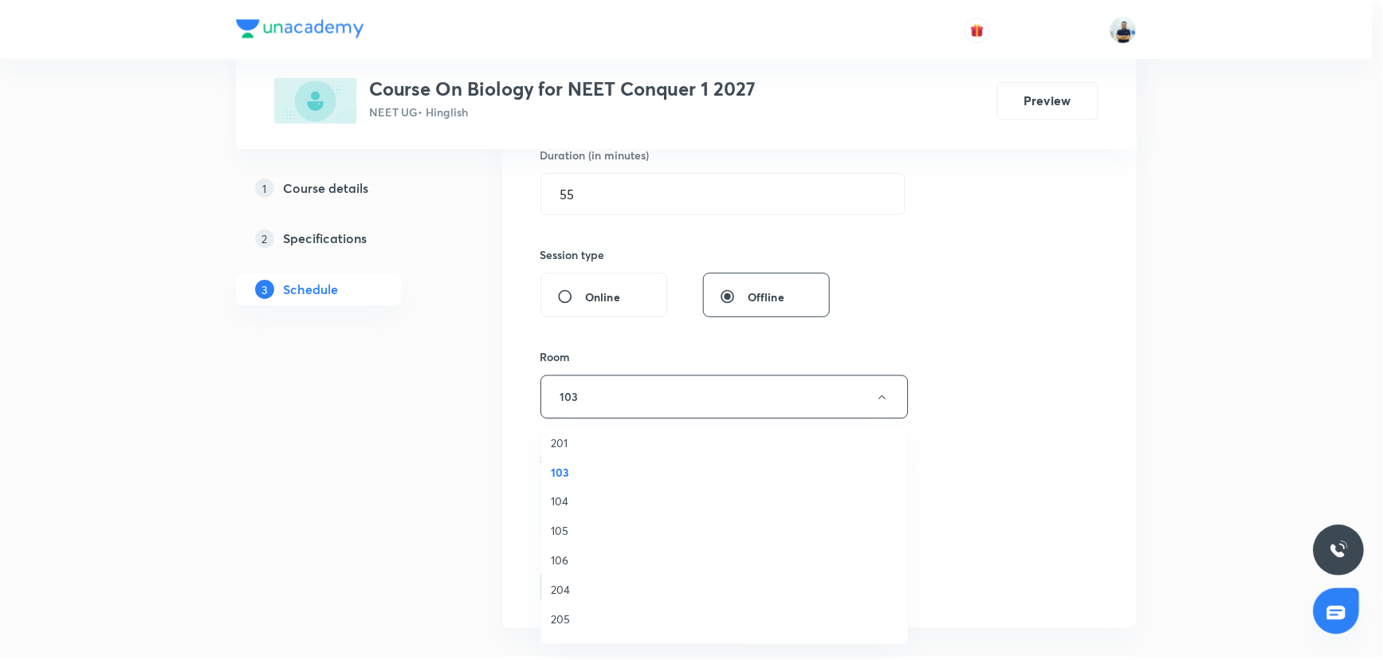
scroll to position [136, 0]
click at [564, 520] on span "105" at bounding box center [728, 519] width 349 height 17
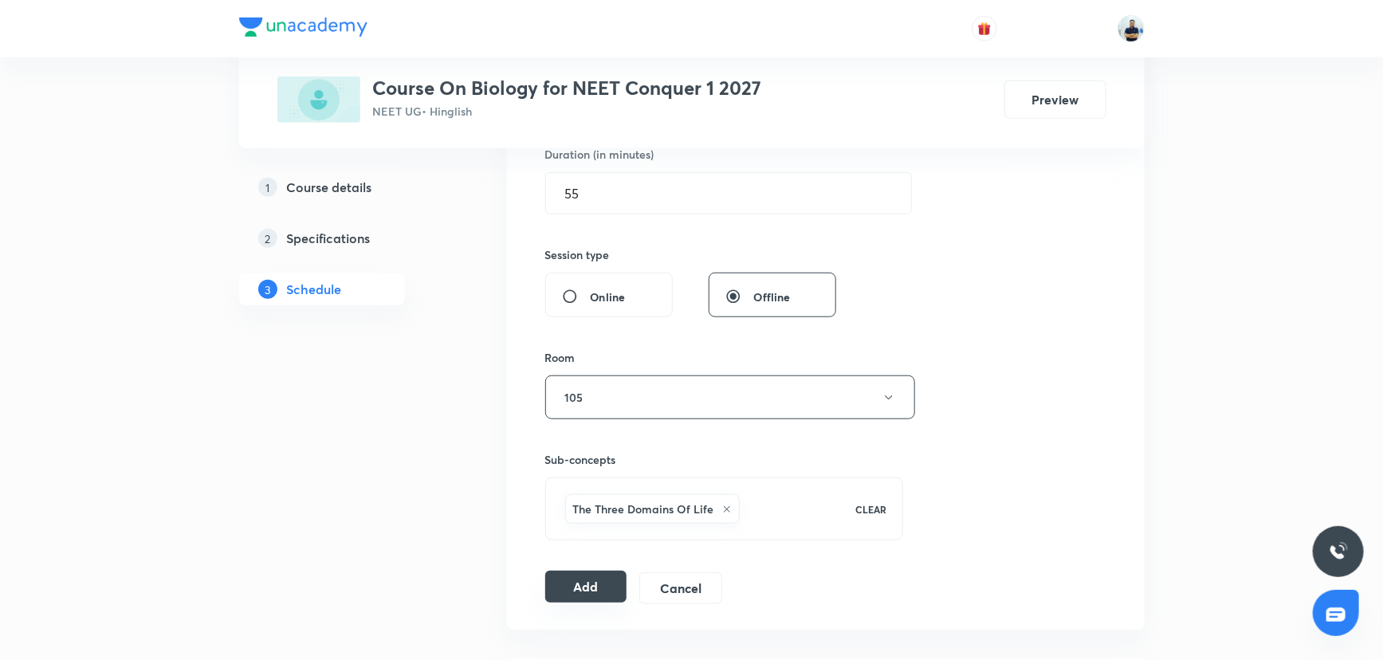
click at [603, 585] on button "Add" at bounding box center [586, 587] width 82 height 32
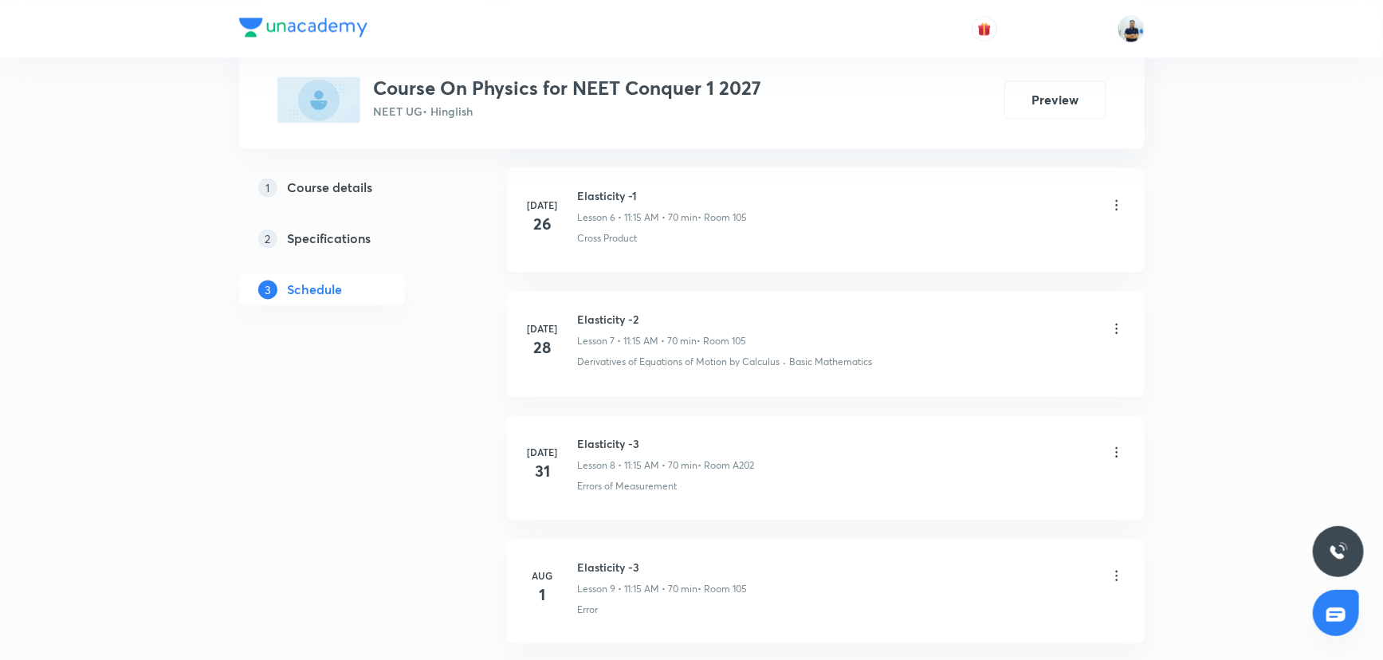
scroll to position [2964, 0]
click at [624, 430] on h6 "Fluid Statics-9" at bounding box center [664, 438] width 173 height 17
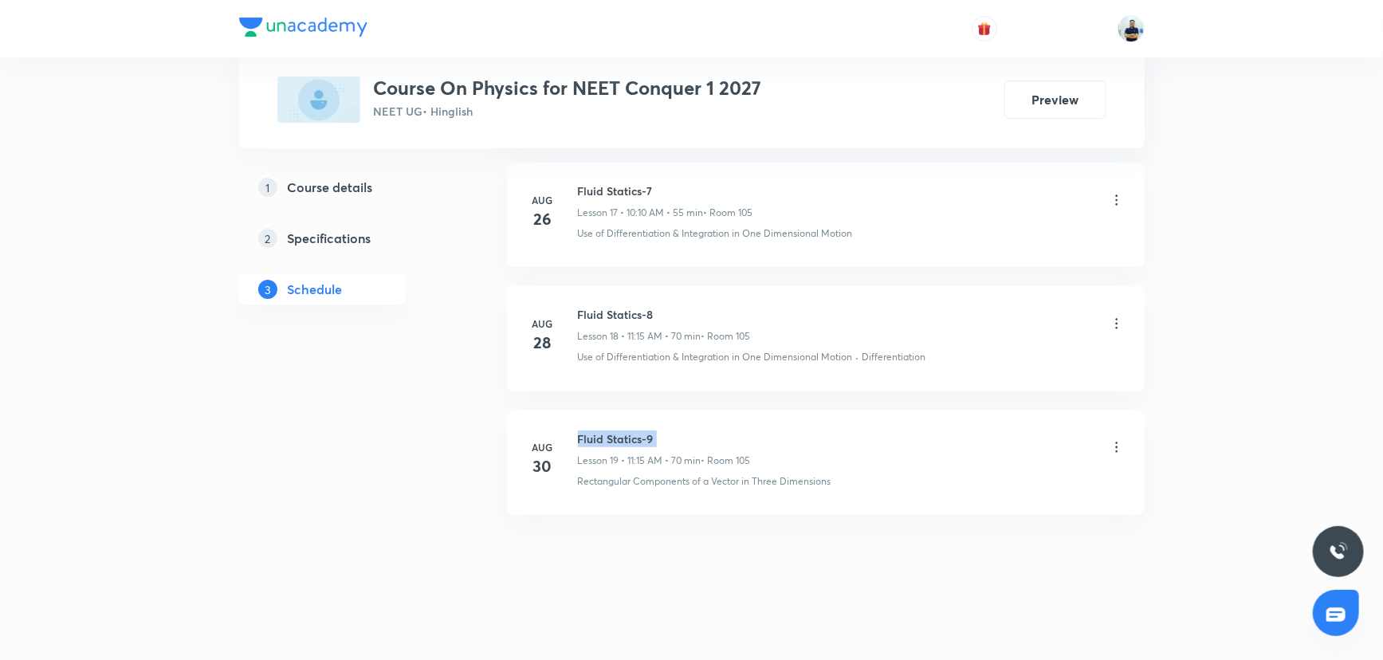
click at [624, 430] on h6 "Fluid Statics-9" at bounding box center [664, 438] width 173 height 17
copy h6 "Fluid Statics-9"
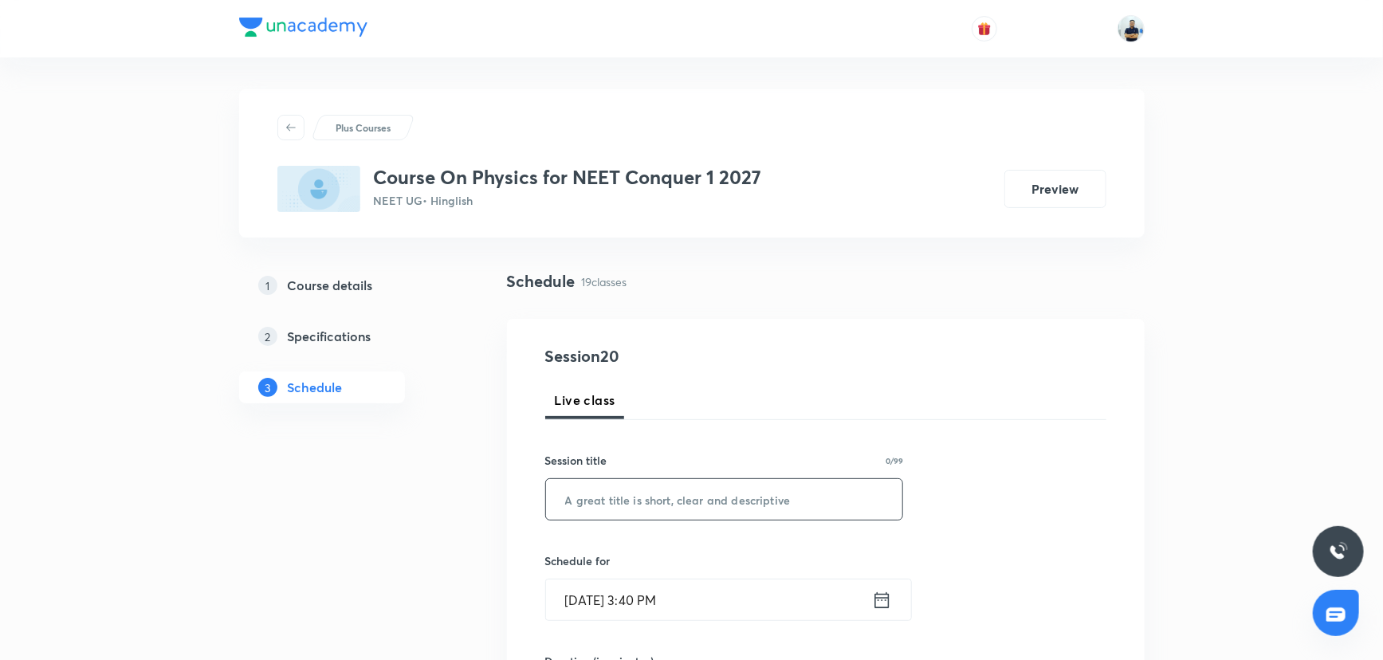
click at [643, 483] on div "​" at bounding box center [724, 499] width 359 height 42
paste input "Fluid Statics-9"
type input "Fluid Statics-10"
click at [634, 483] on input "[DATE] 3:40 PM" at bounding box center [709, 600] width 326 height 41
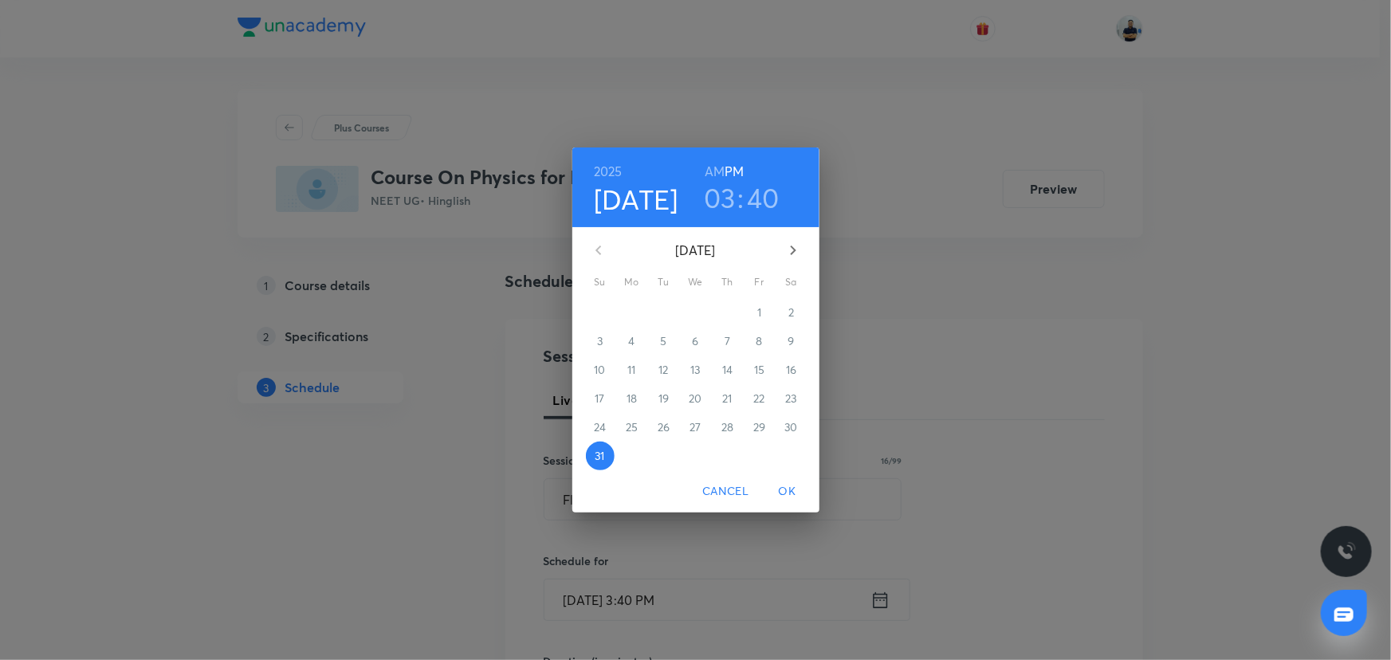
click at [784, 241] on icon "button" at bounding box center [793, 250] width 19 height 19
click at [630, 314] on span "1" at bounding box center [632, 313] width 29 height 16
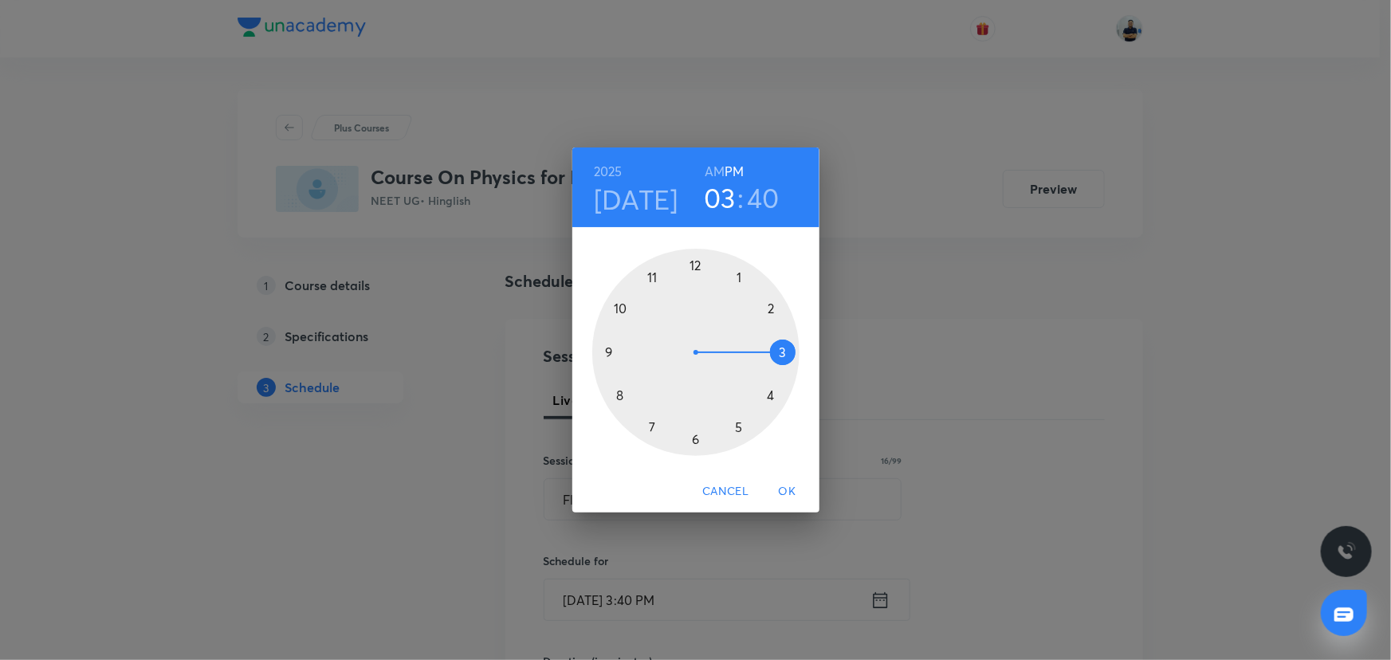
click at [723, 167] on h6 "AM" at bounding box center [715, 171] width 20 height 22
click at [655, 273] on div at bounding box center [695, 352] width 207 height 207
click at [724, 207] on h3 "11" at bounding box center [720, 197] width 22 height 33
click at [627, 309] on div at bounding box center [695, 352] width 207 height 207
click at [774, 305] on div at bounding box center [695, 352] width 207 height 207
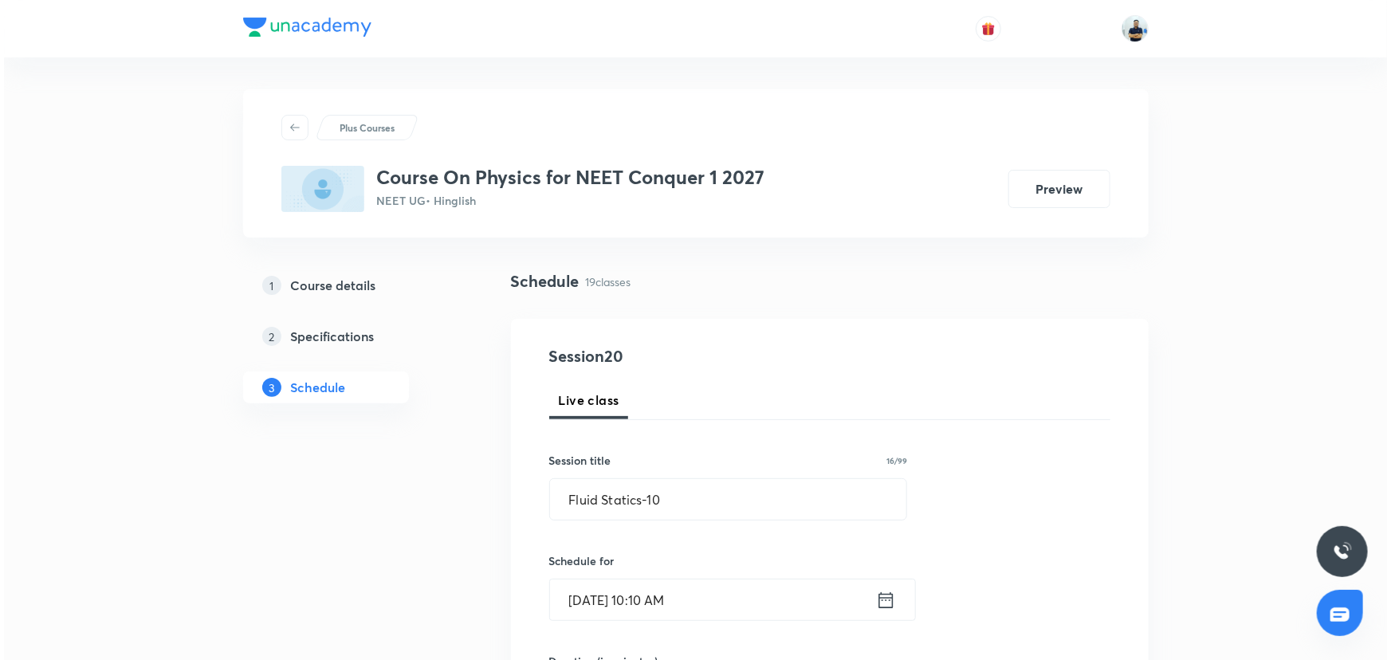
scroll to position [507, 0]
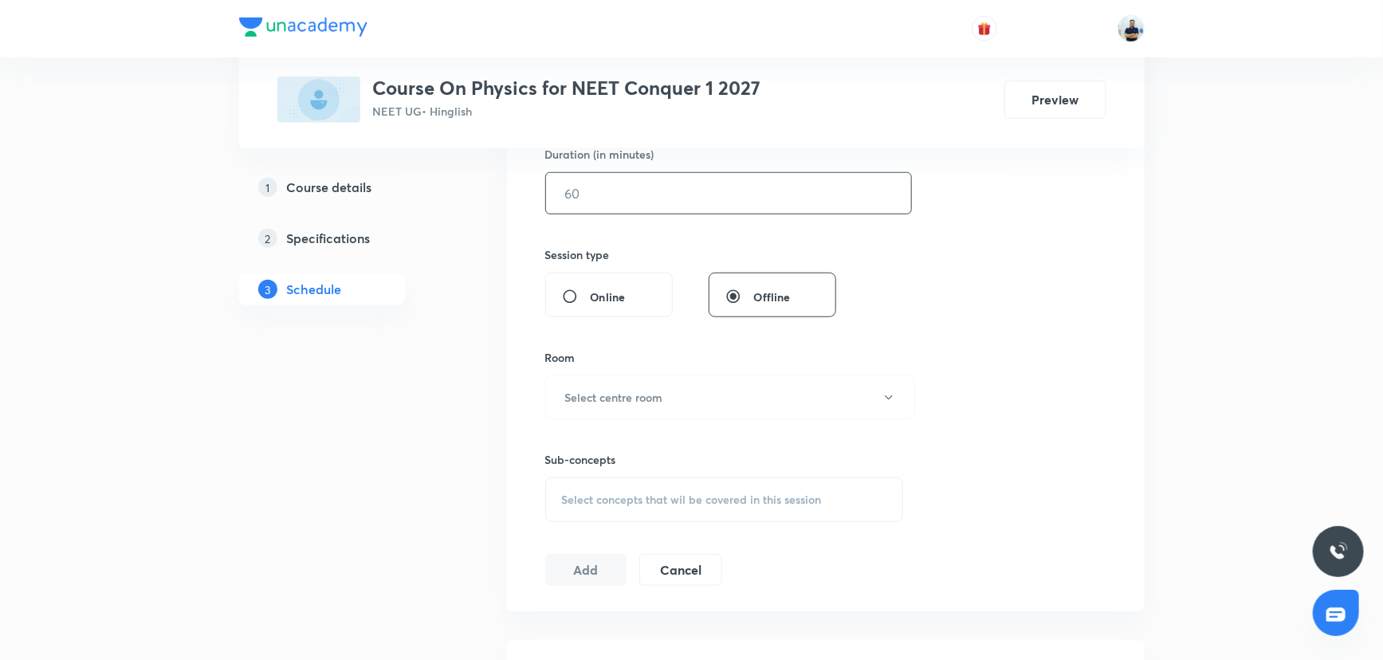
click at [576, 202] on input "text" at bounding box center [728, 193] width 365 height 41
type input "55"
click at [631, 390] on h6 "Select centre room" at bounding box center [614, 397] width 98 height 17
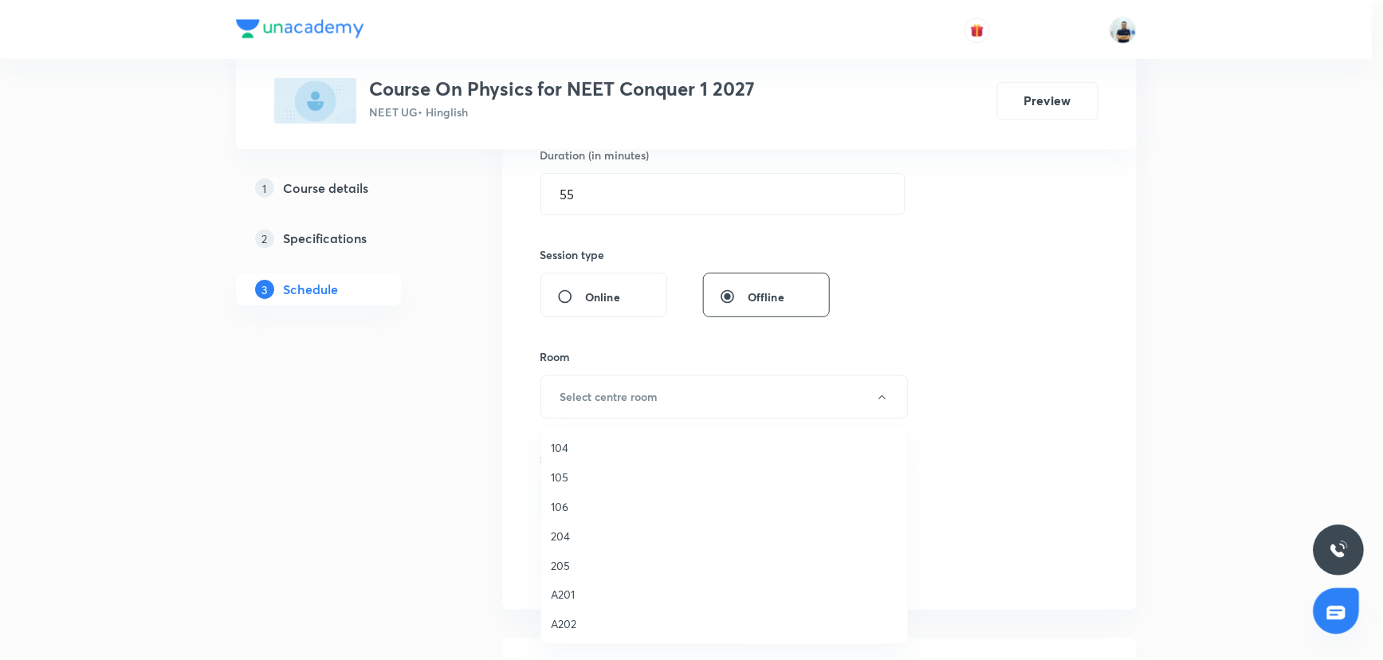
scroll to position [159, 0]
click at [575, 483] on span "105" at bounding box center [728, 495] width 349 height 17
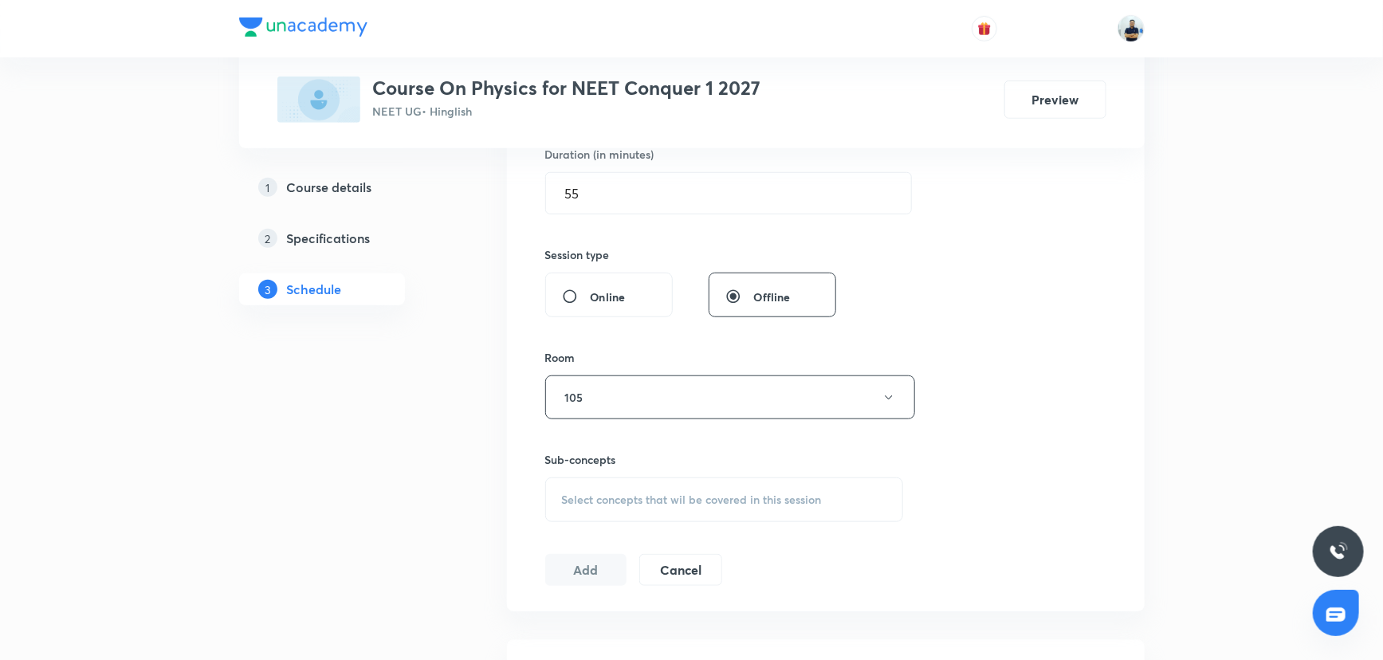
click at [717, 454] on h6 "Sub-concepts" at bounding box center [724, 459] width 359 height 17
click at [705, 483] on div "Select concepts that wil be covered in this session" at bounding box center [724, 500] width 359 height 45
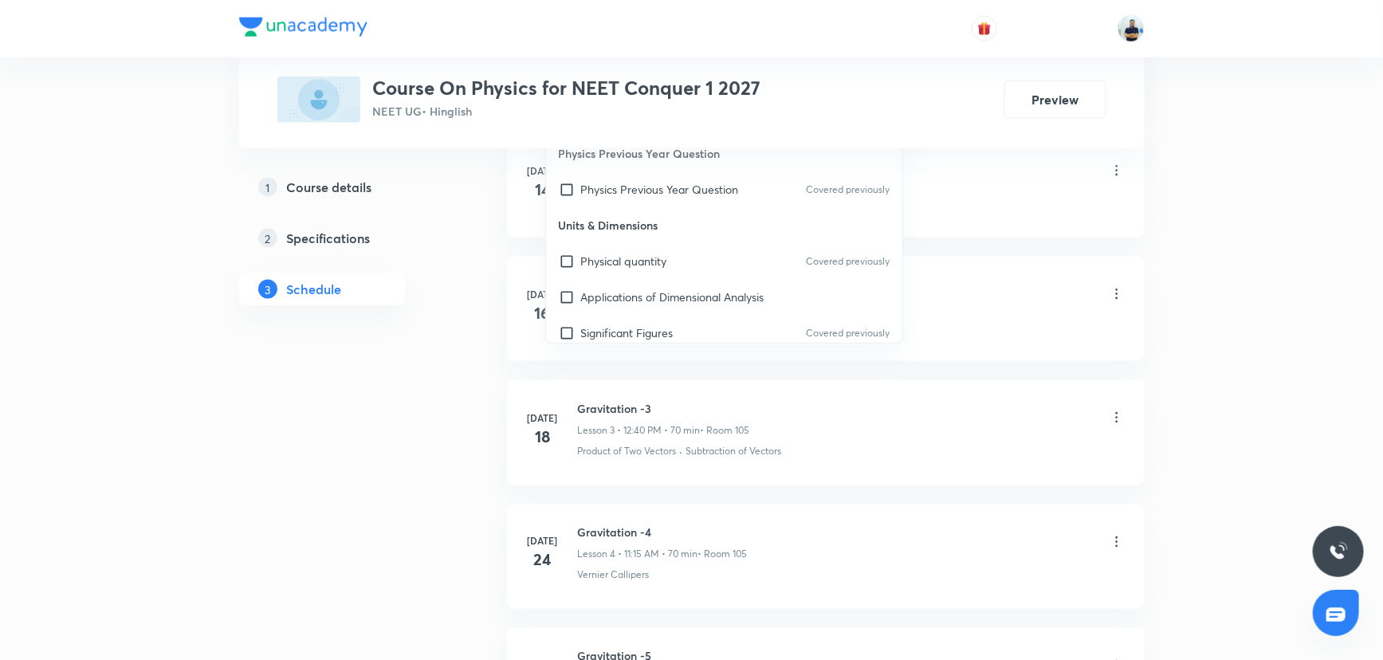
scroll to position [507, 0]
click at [654, 239] on div "Zero Error" at bounding box center [724, 256] width 357 height 36
checkbox input "true"
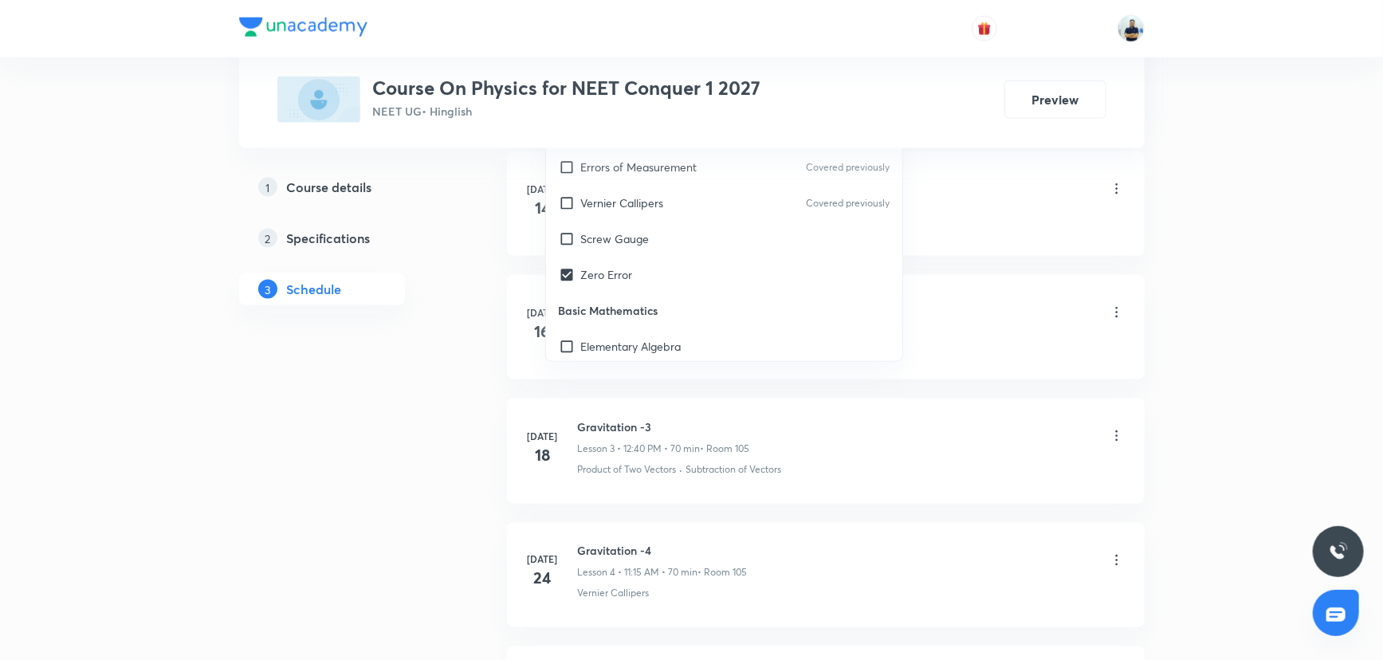
click at [1012, 230] on li "Jul 14 Gravitation -1 Lesson 1 • 11:15 AM • 70 min • Room 105 Physics Previous …" at bounding box center [826, 203] width 638 height 104
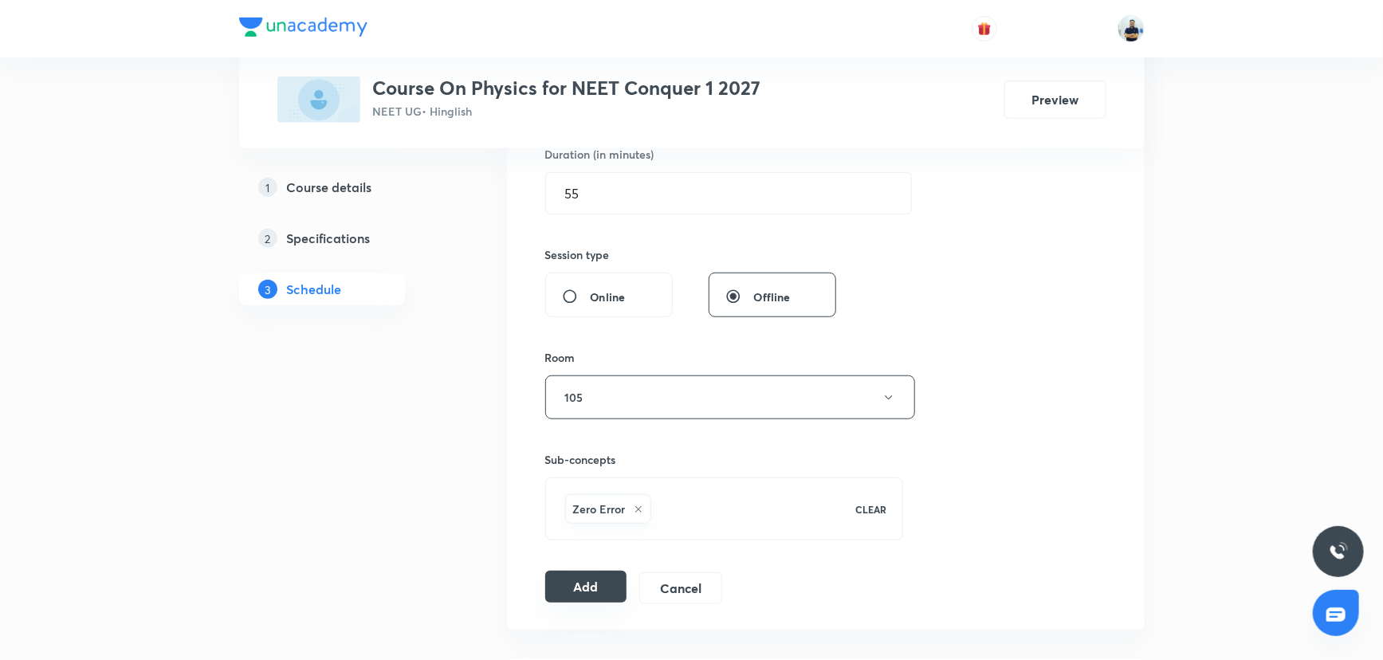
click at [599, 483] on button "Add" at bounding box center [586, 587] width 82 height 32
click at [589, 483] on button "Add" at bounding box center [586, 587] width 82 height 32
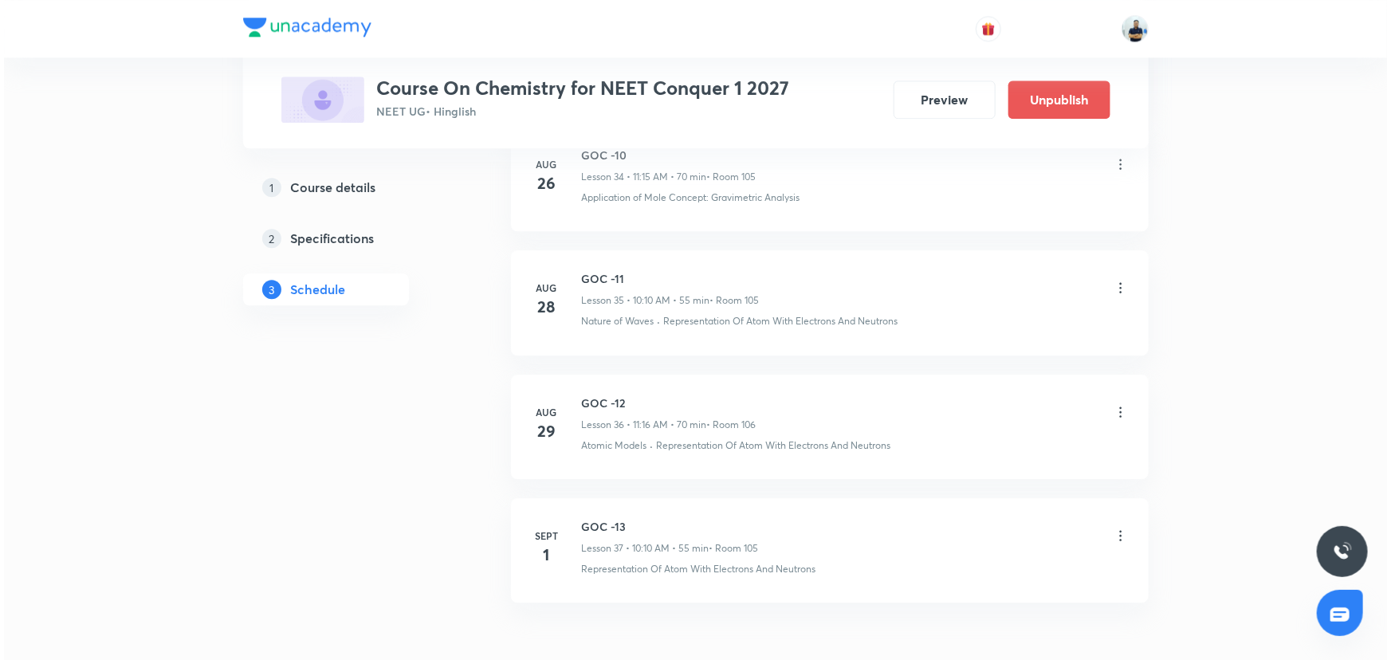
scroll to position [5186, 0]
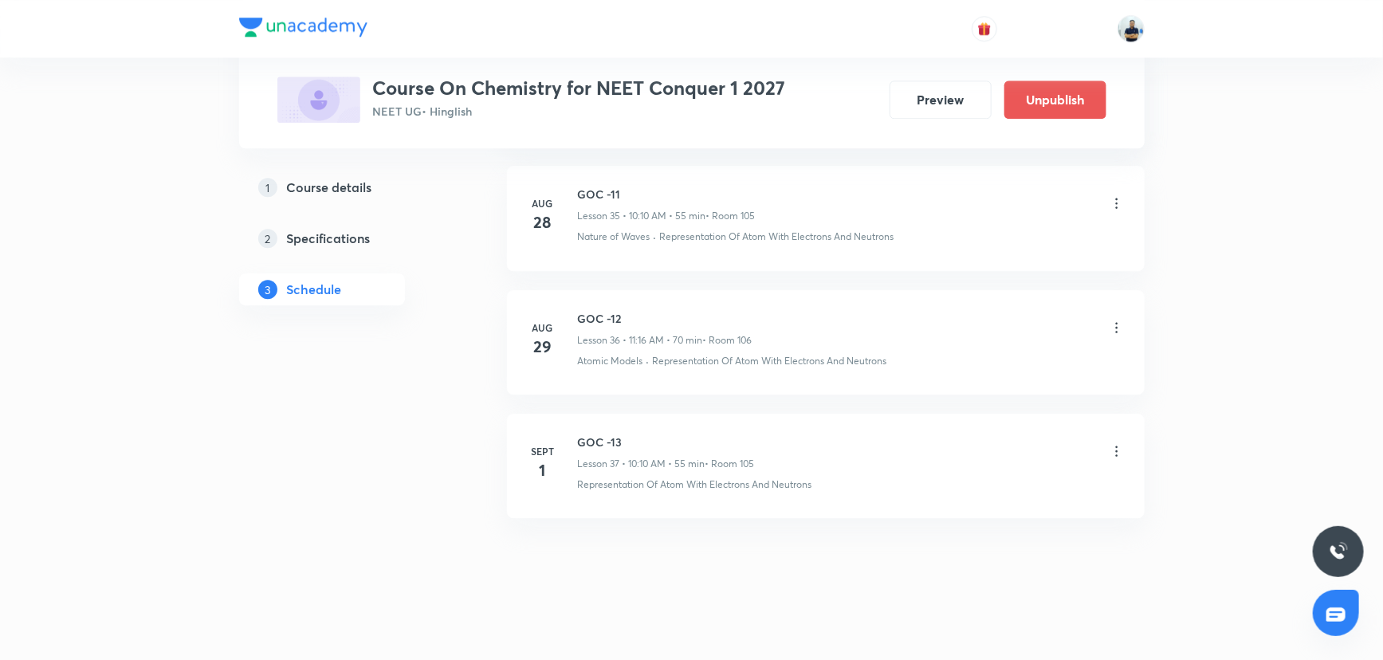
click at [1118, 443] on icon at bounding box center [1117, 451] width 16 height 16
click at [990, 474] on li "Edit" at bounding box center [1034, 484] width 175 height 29
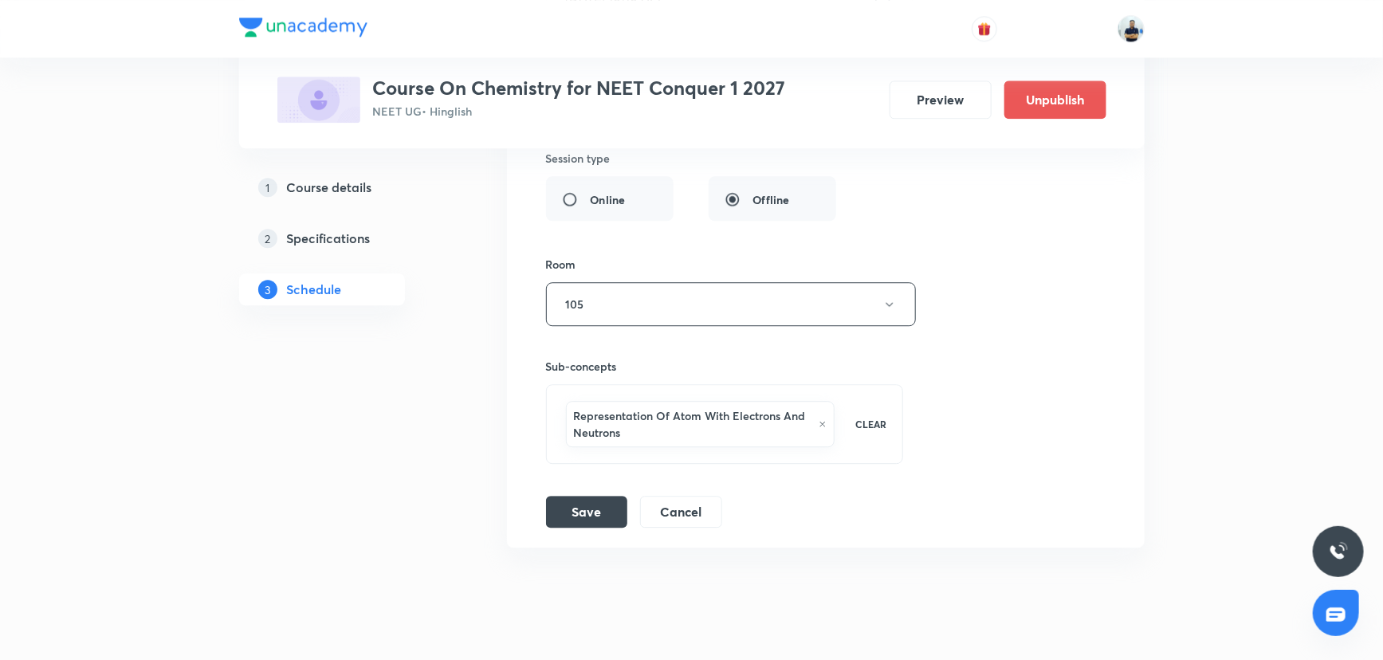
scroll to position [4576, 0]
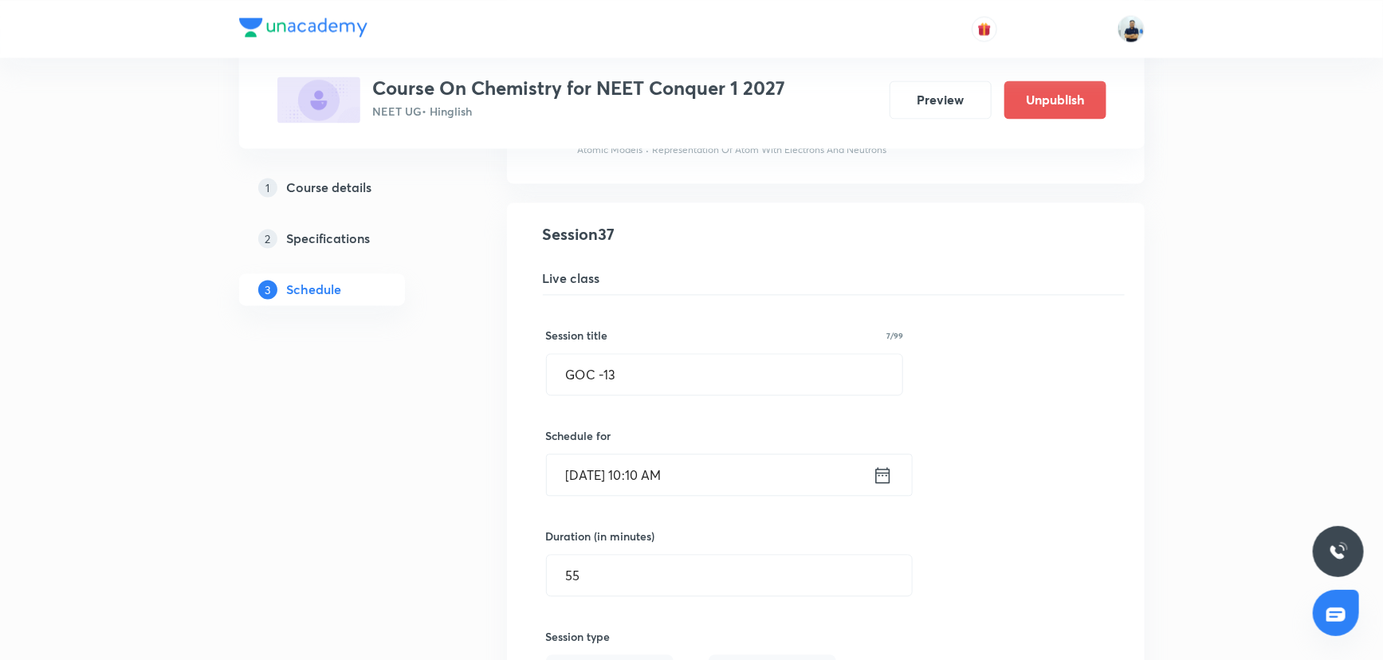
click at [640, 476] on input "[DATE] 10:10 AM" at bounding box center [710, 474] width 326 height 41
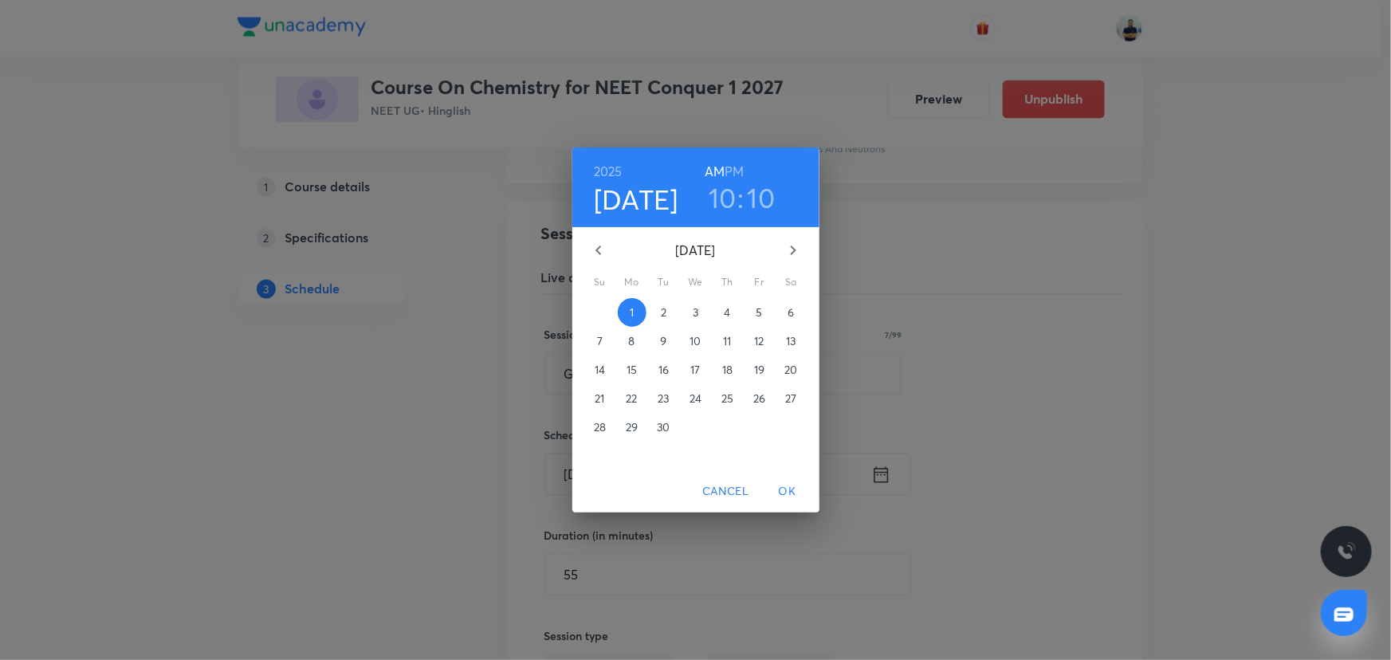
click at [721, 195] on h3 "10" at bounding box center [723, 197] width 28 height 33
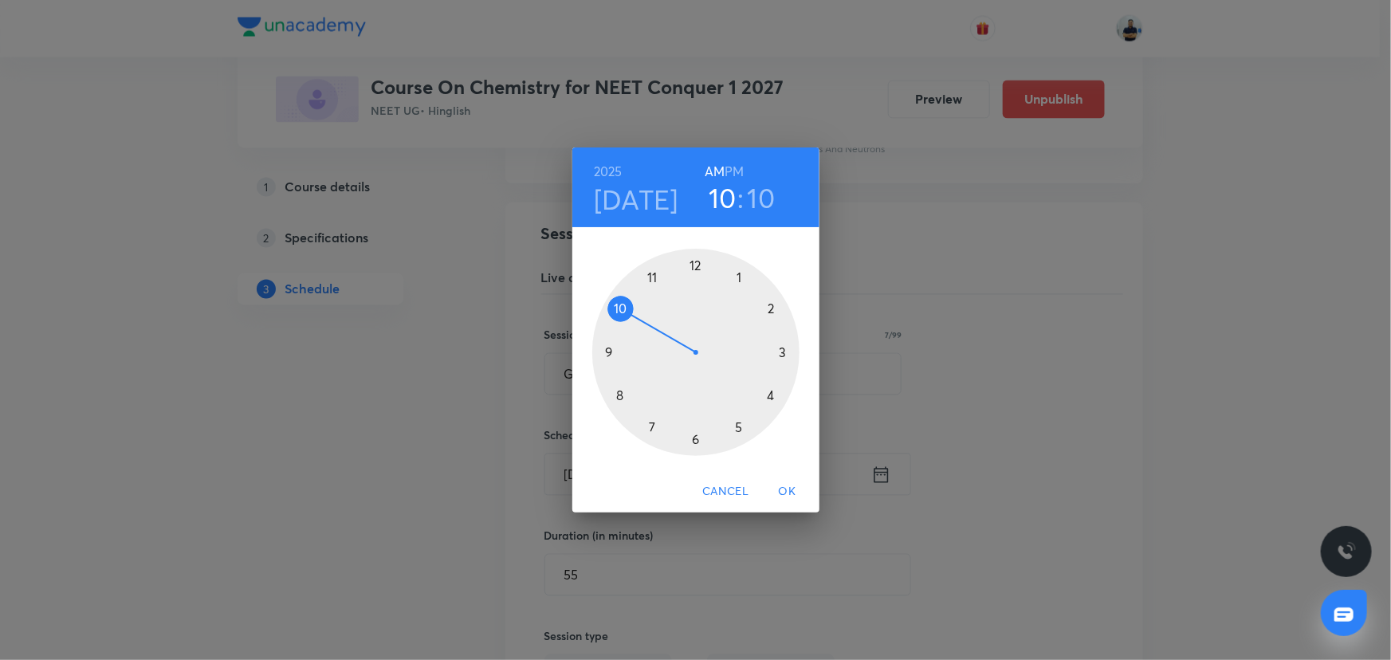
click at [662, 282] on div at bounding box center [695, 352] width 207 height 207
click at [798, 351] on div at bounding box center [695, 352] width 207 height 207
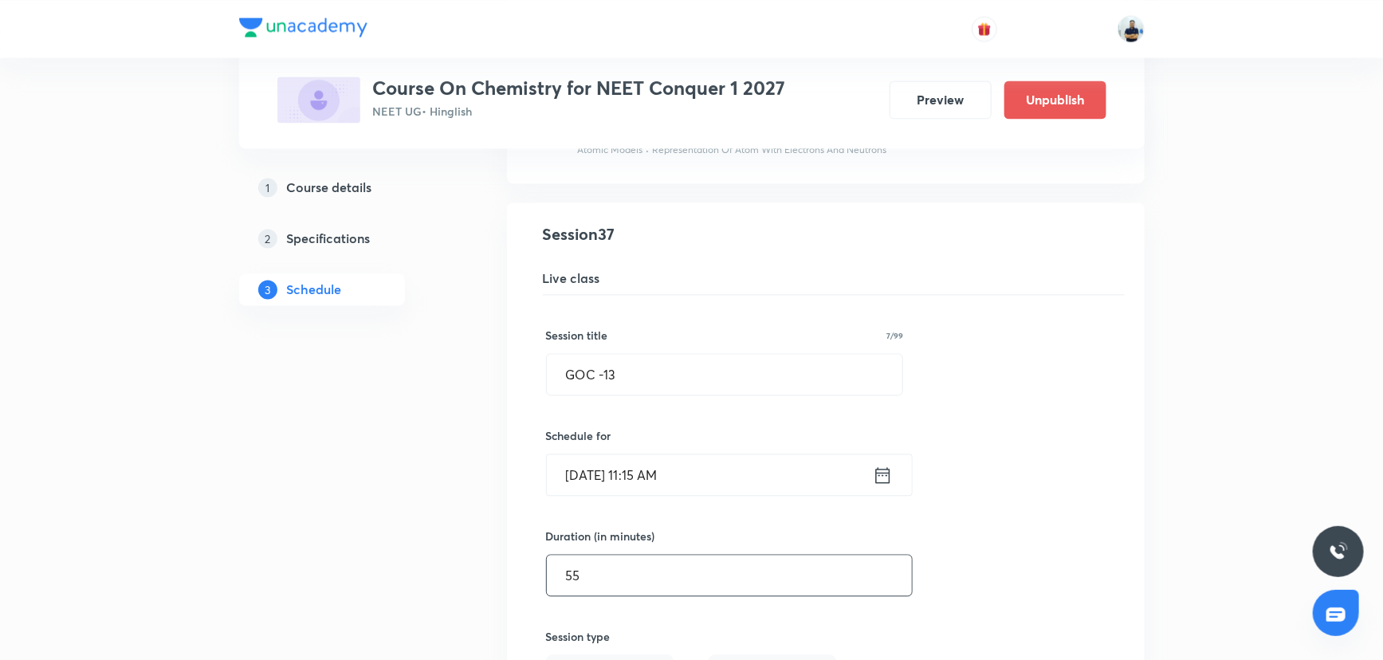
drag, startPoint x: 644, startPoint y: 563, endPoint x: 230, endPoint y: 598, distance: 416.0
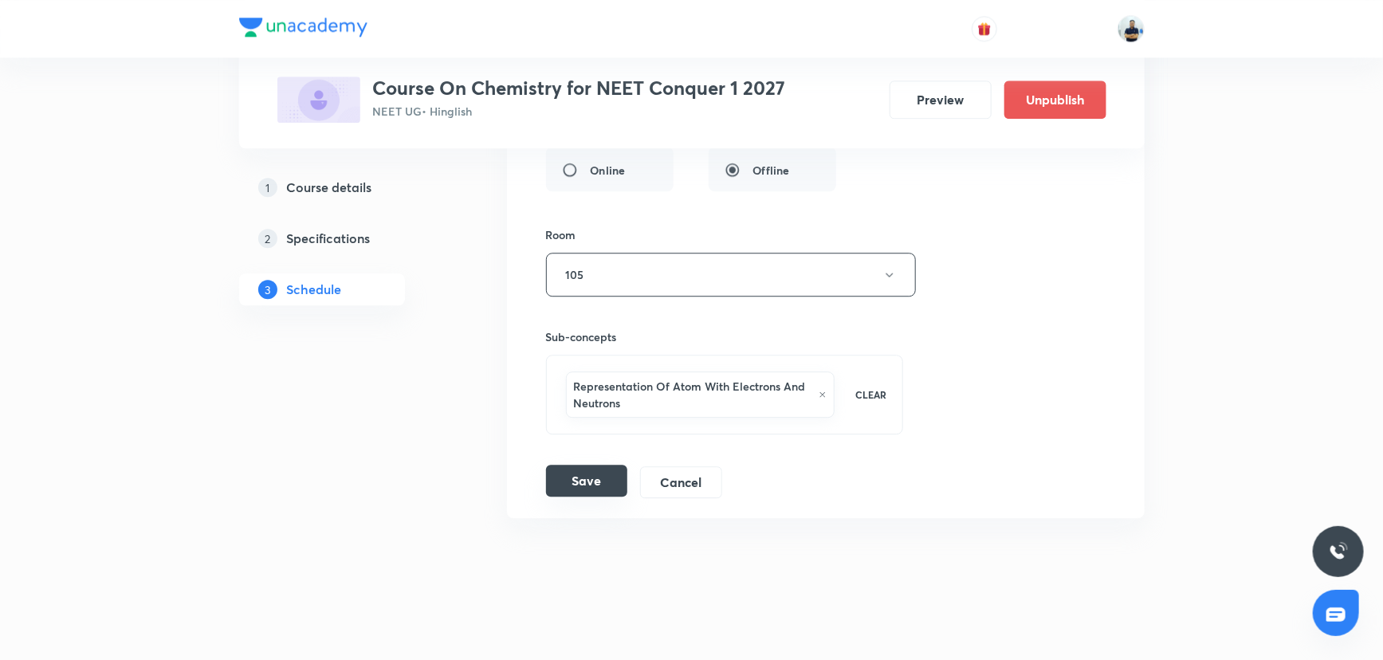
type input "70"
click at [575, 473] on button "Save" at bounding box center [586, 481] width 81 height 32
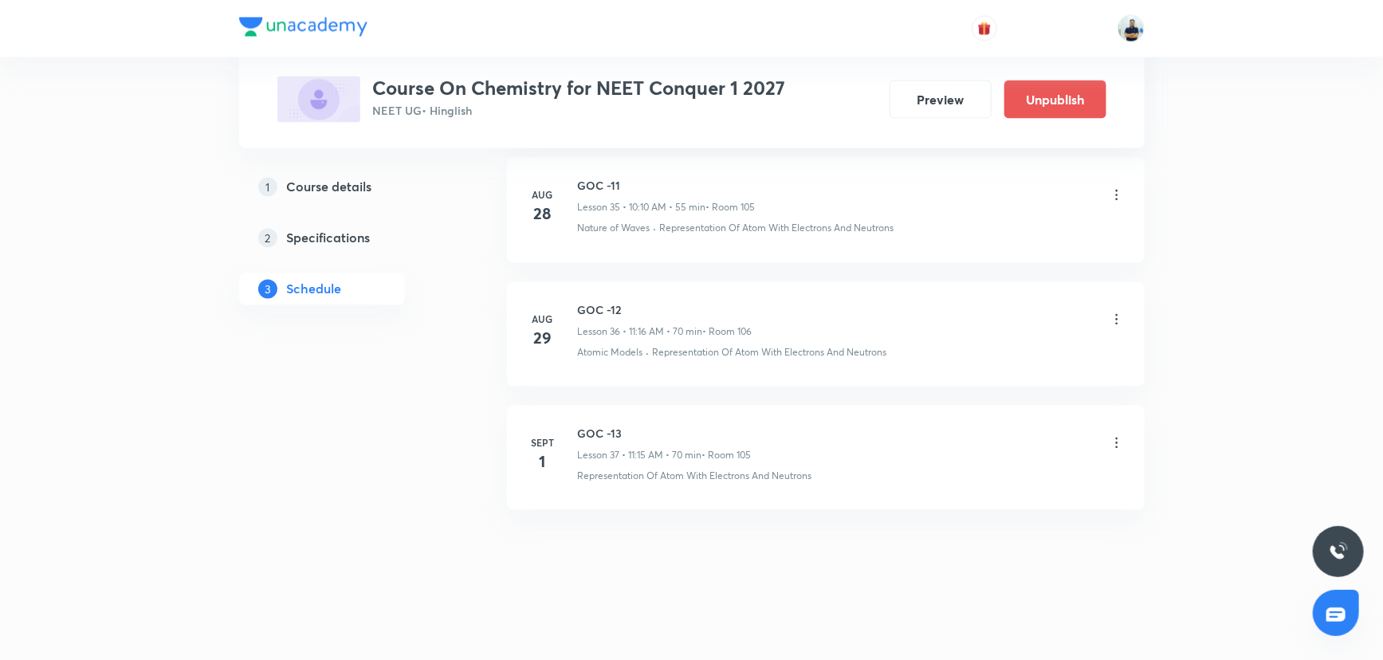
scroll to position [4455, 0]
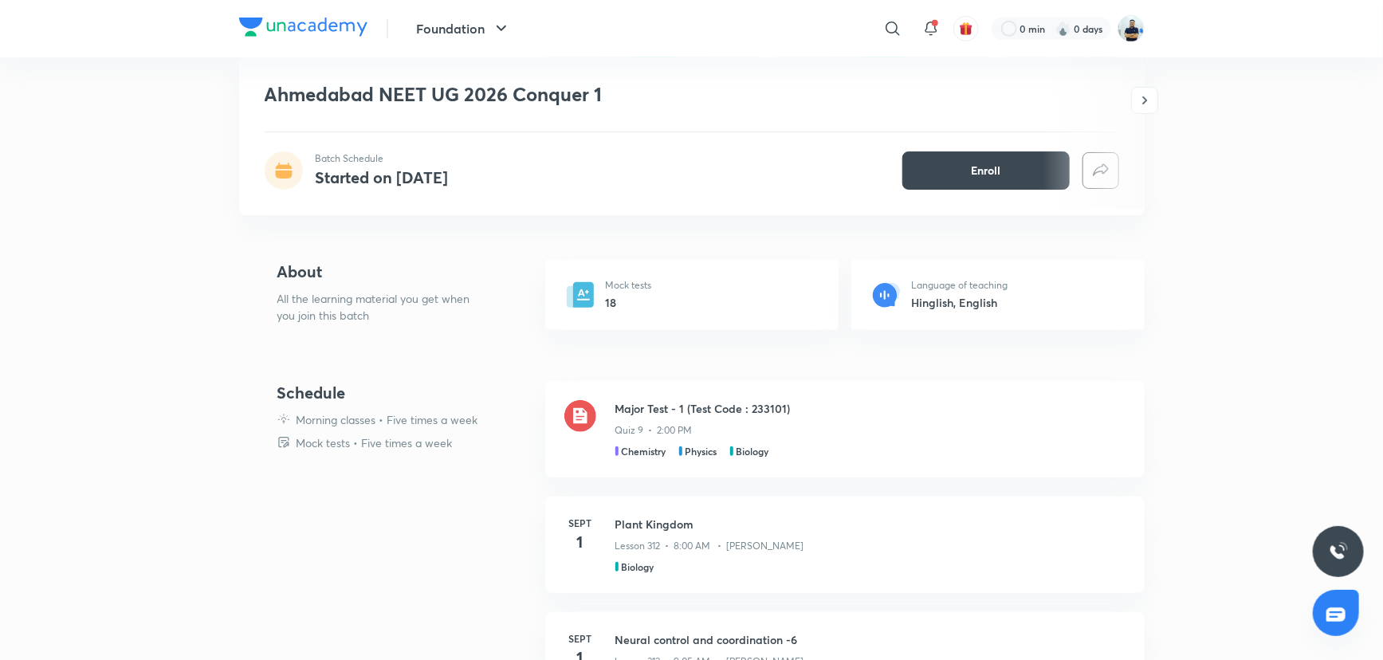
scroll to position [1014, 0]
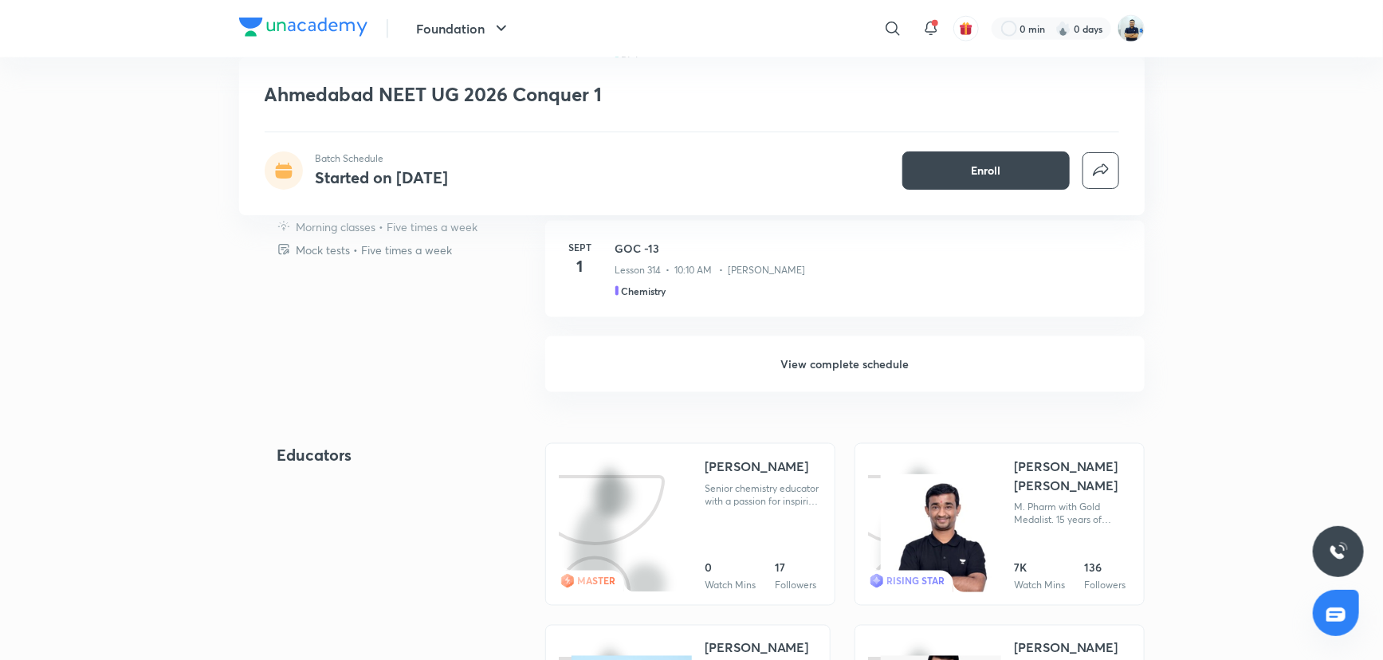
click at [801, 367] on h6 "View complete schedule" at bounding box center [844, 364] width 599 height 56
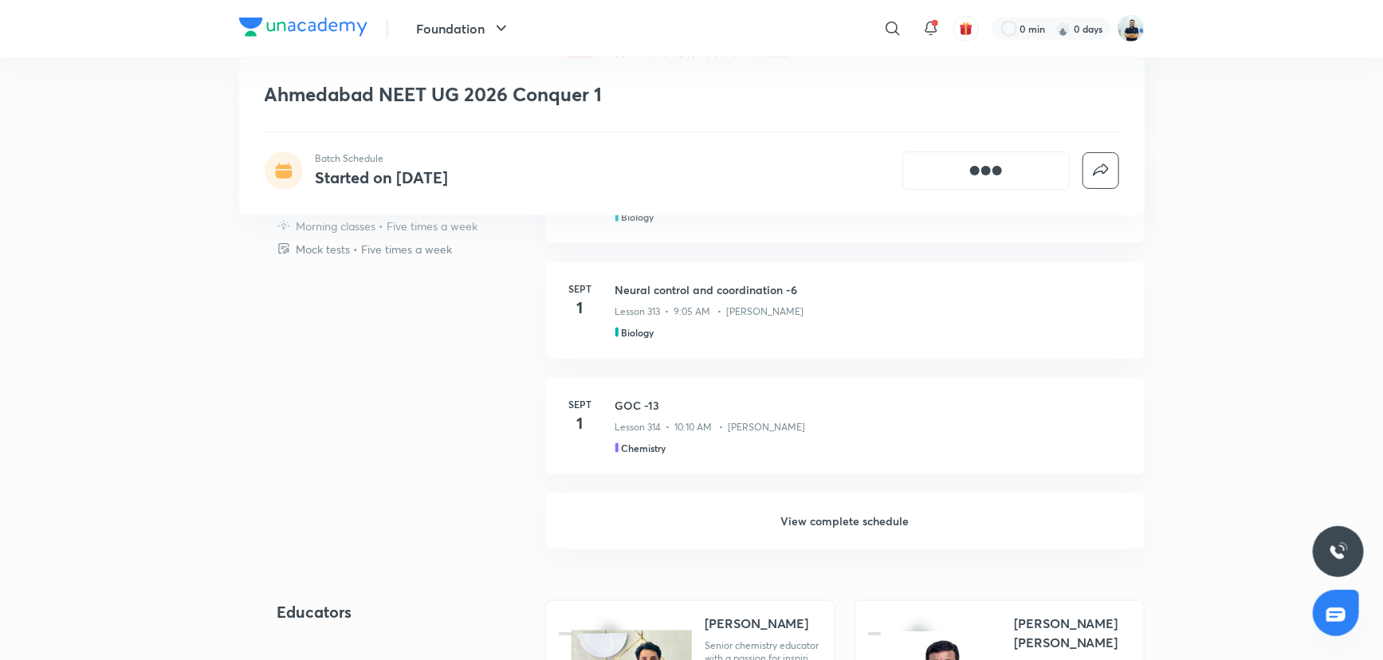
scroll to position [845, 0]
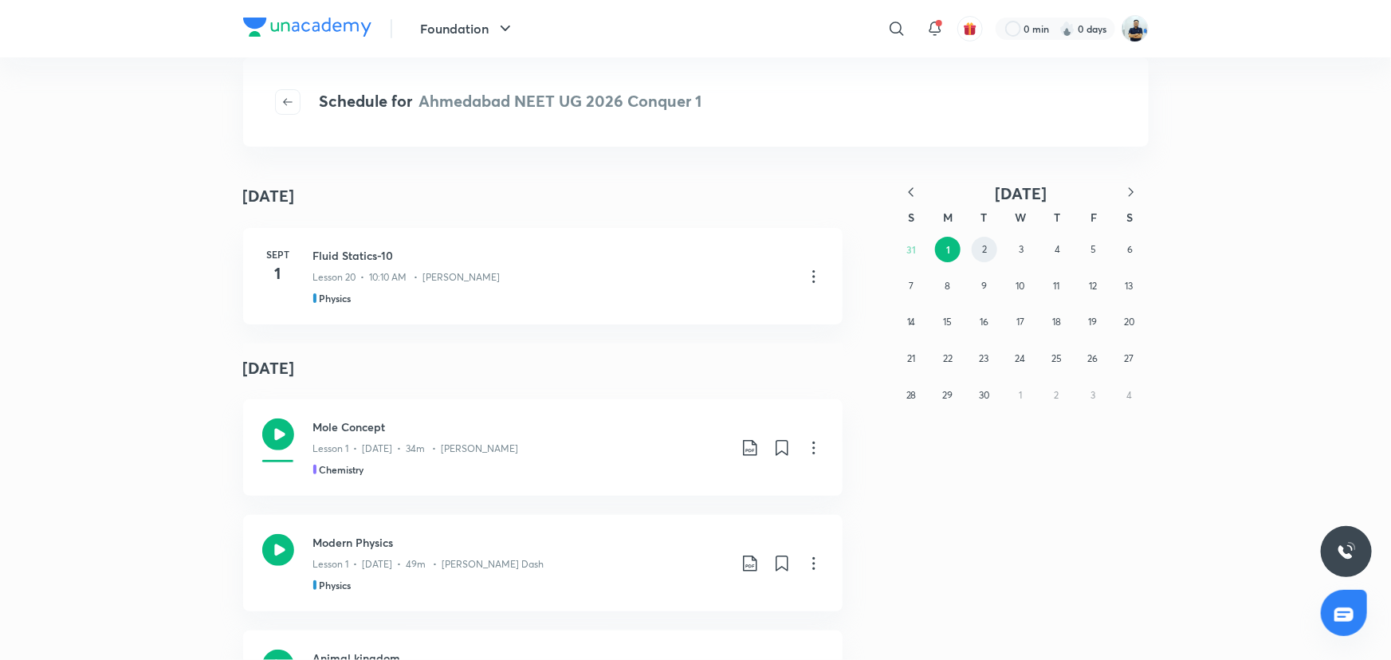
click at [983, 240] on button "2" at bounding box center [985, 250] width 26 height 26
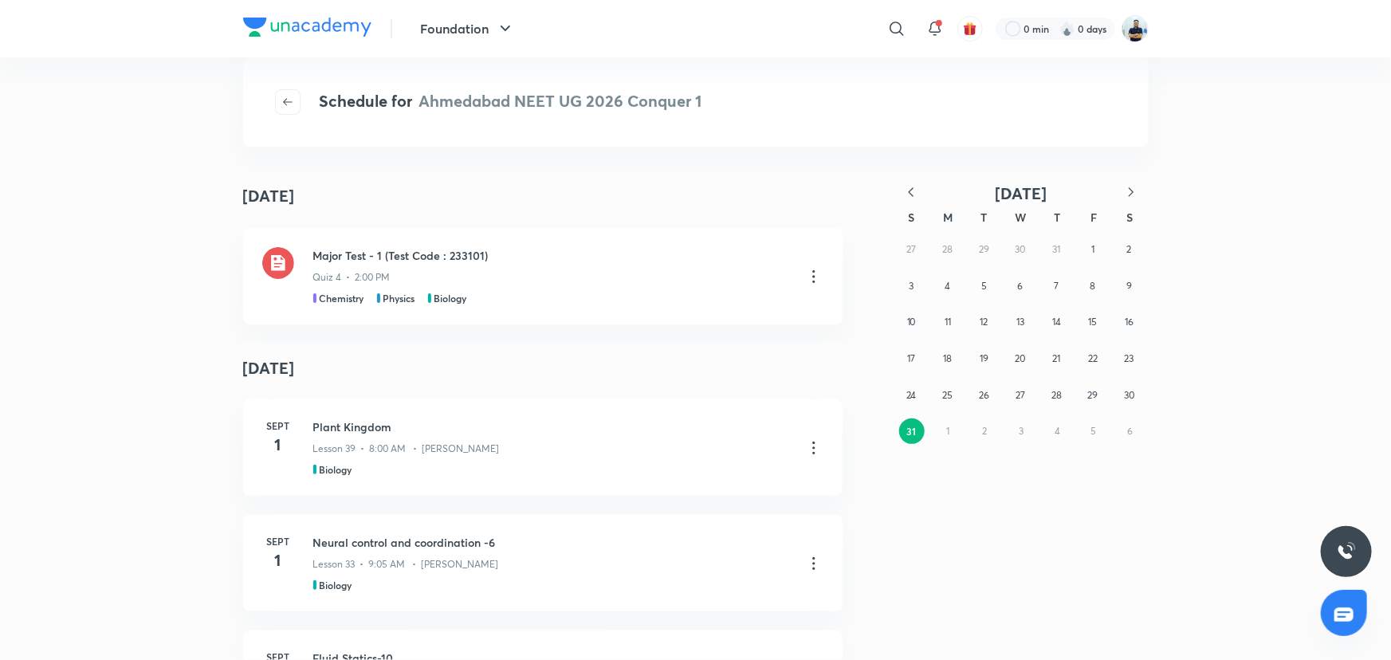
click at [941, 434] on div "27 28 29 30 31 1 2 3 4 5 6 7 8 9 10 11 12 13 14 15 16 17 18 19 20 21 22 23 24 2…" at bounding box center [1021, 340] width 255 height 218
click at [1133, 198] on icon "button" at bounding box center [1131, 192] width 16 height 16
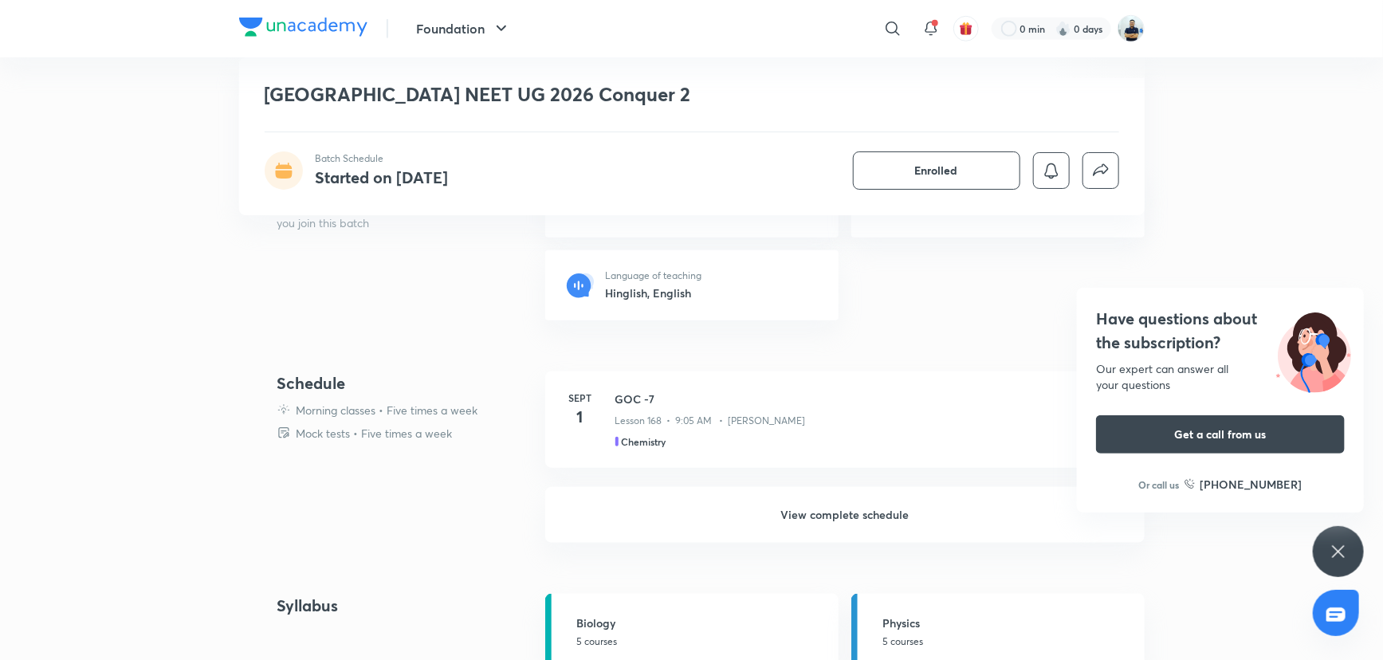
scroll to position [591, 0]
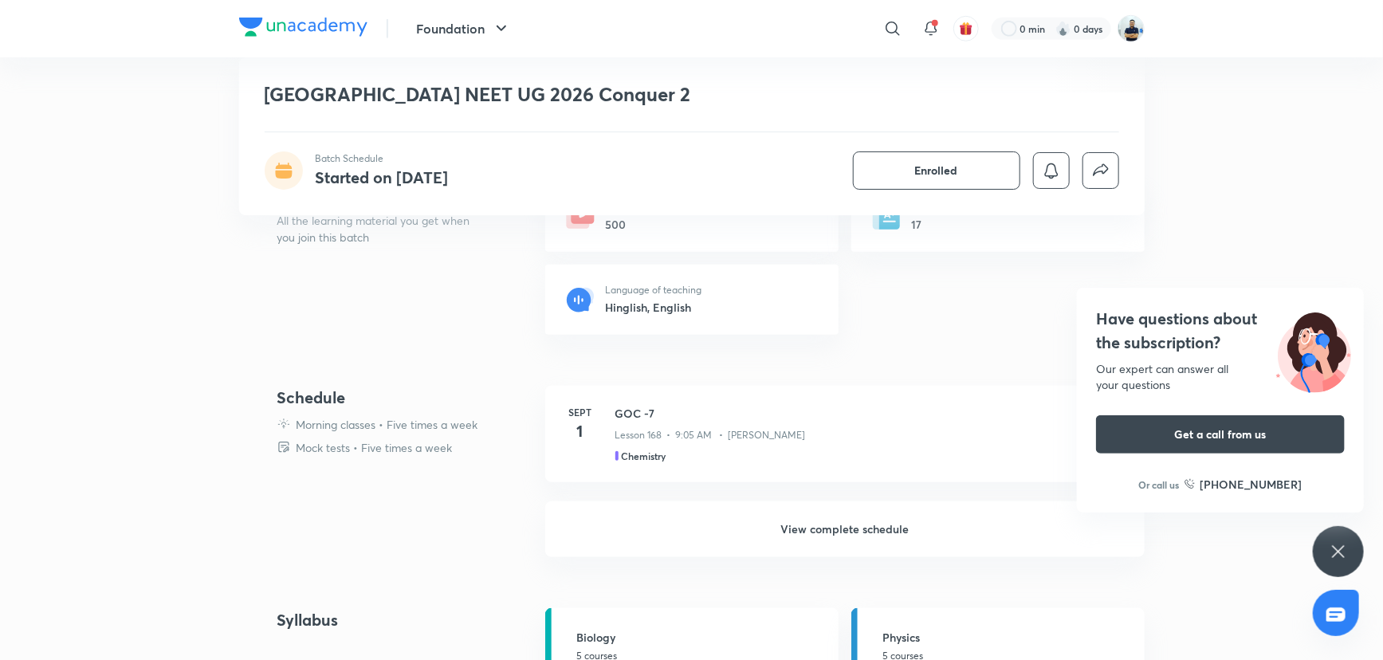
click at [836, 526] on h6 "View complete schedule" at bounding box center [844, 529] width 599 height 56
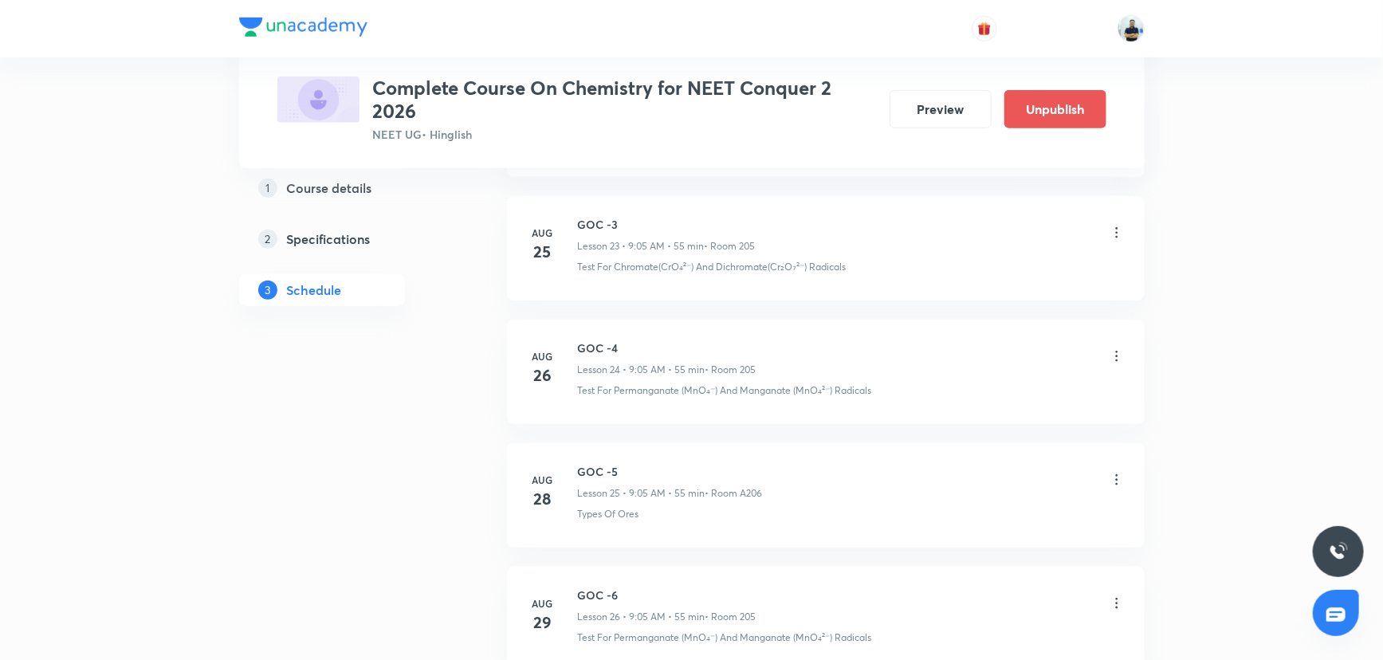
scroll to position [3971, 0]
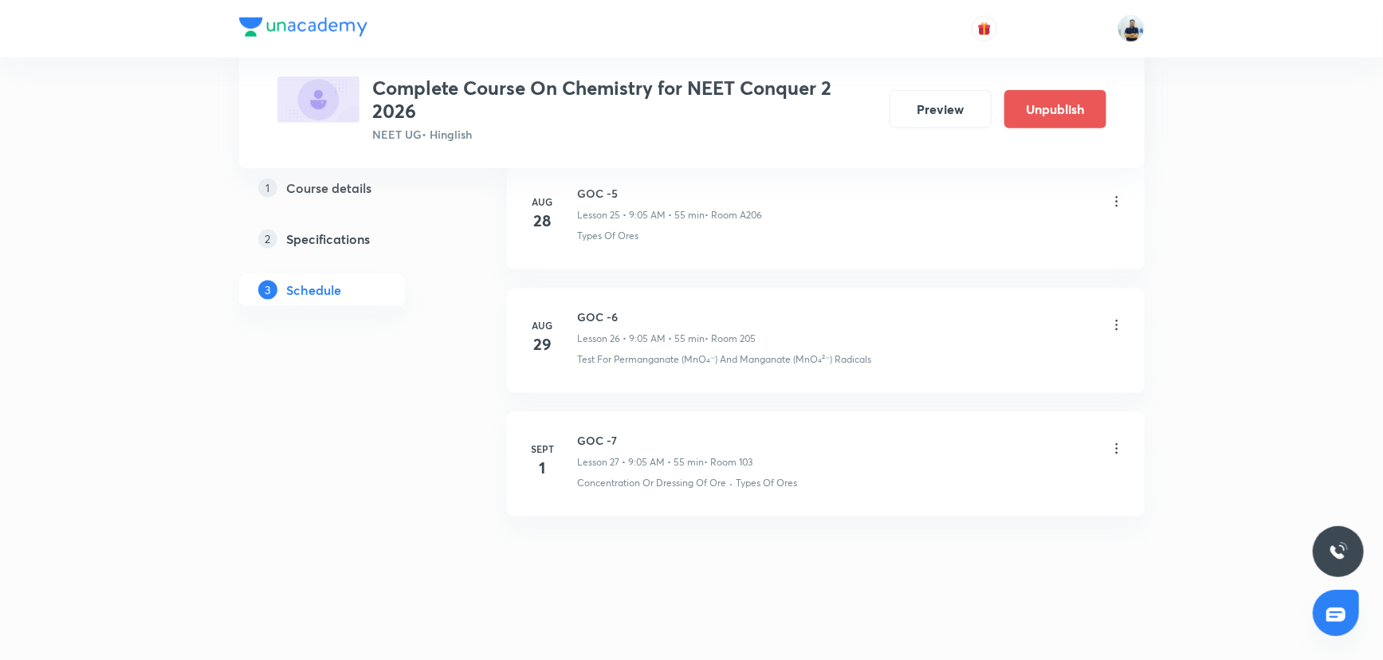
click at [586, 441] on h6 "GOC -7" at bounding box center [665, 440] width 175 height 17
click at [591, 432] on h6 "GOC -7" at bounding box center [665, 440] width 175 height 17
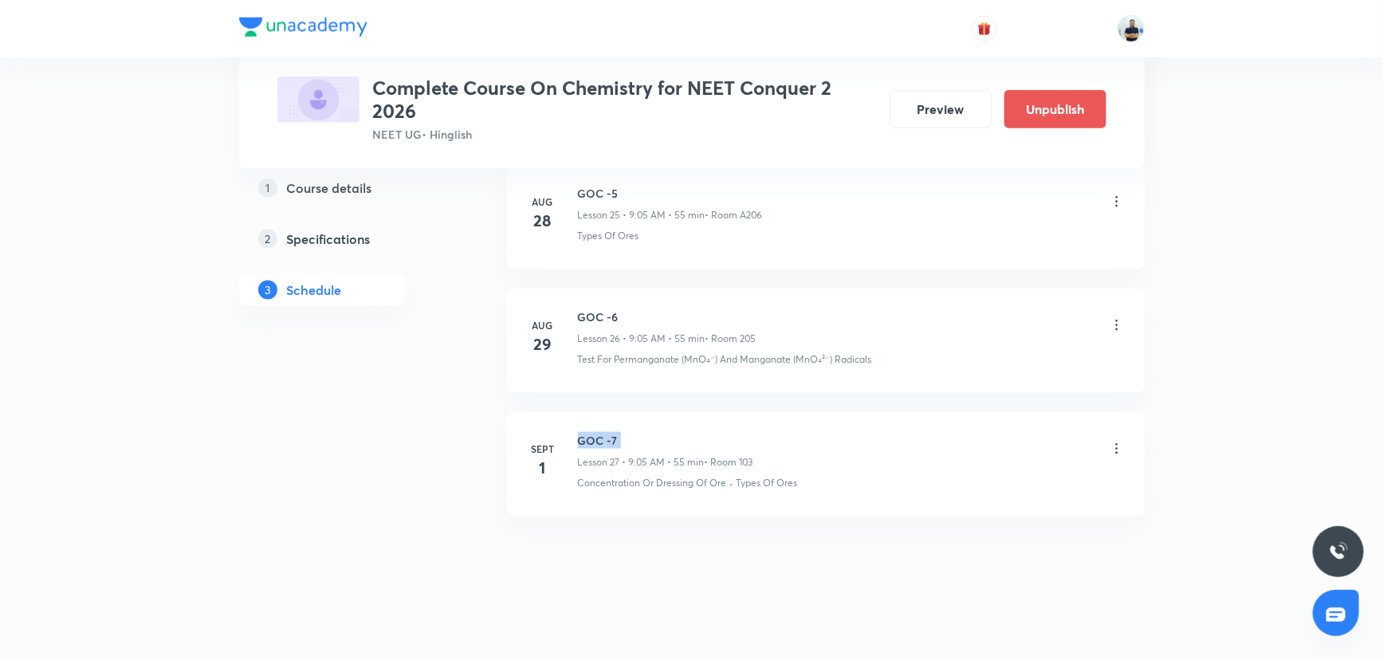
copy h6 "GOC -7"
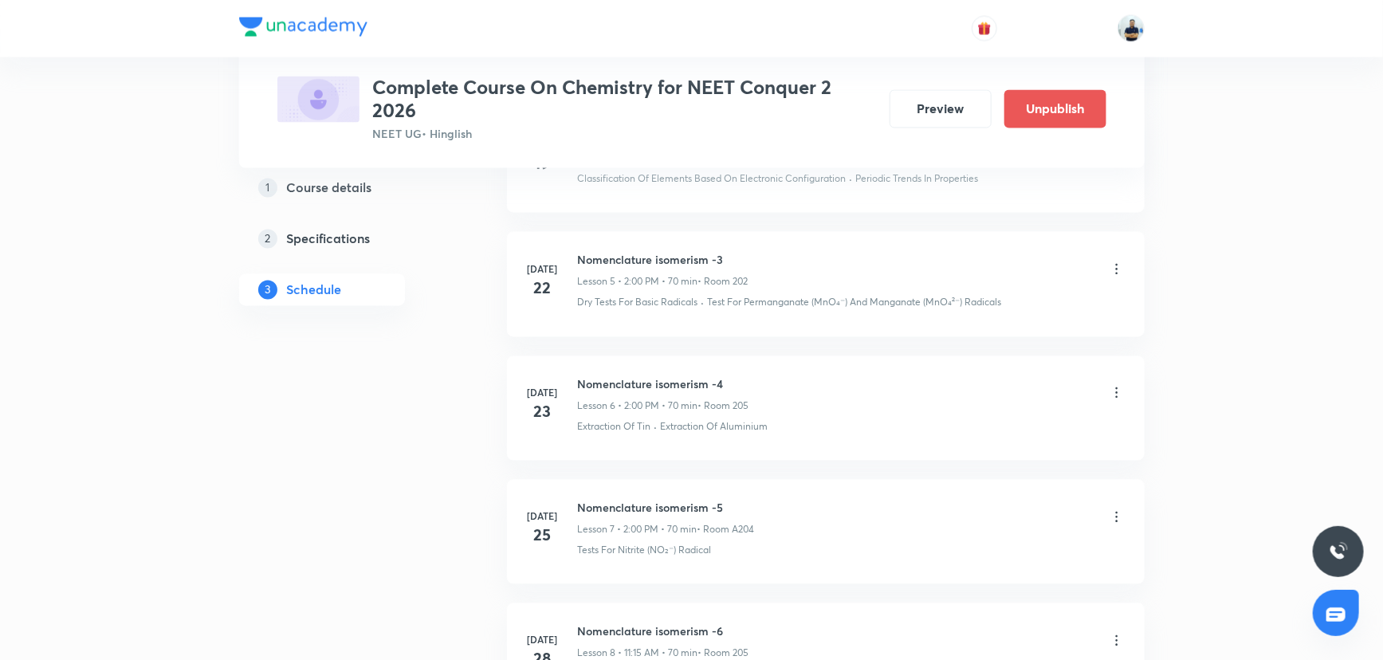
scroll to position [0, 0]
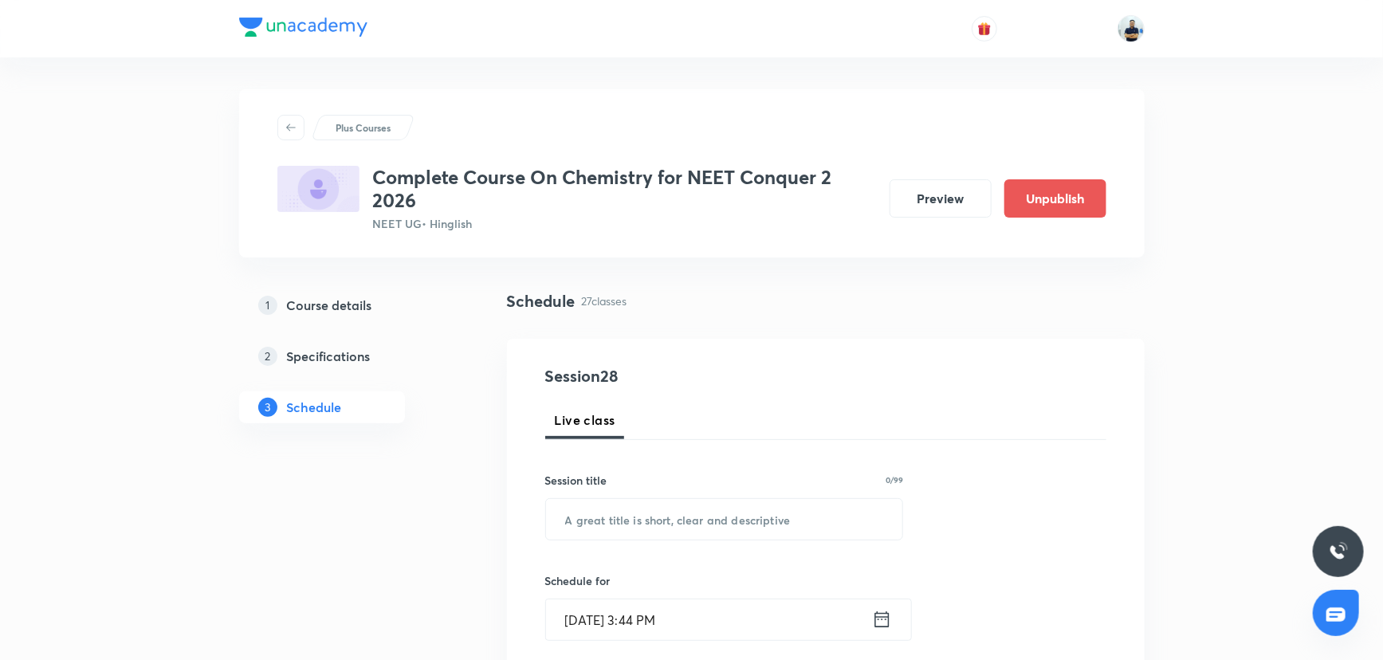
click at [611, 480] on div "Session title 0/99" at bounding box center [724, 480] width 359 height 17
click at [606, 511] on input "text" at bounding box center [724, 519] width 357 height 41
paste input "GOC -7"
type input "GOC -8"
click at [646, 621] on input "[DATE] 3:44 PM" at bounding box center [709, 619] width 326 height 41
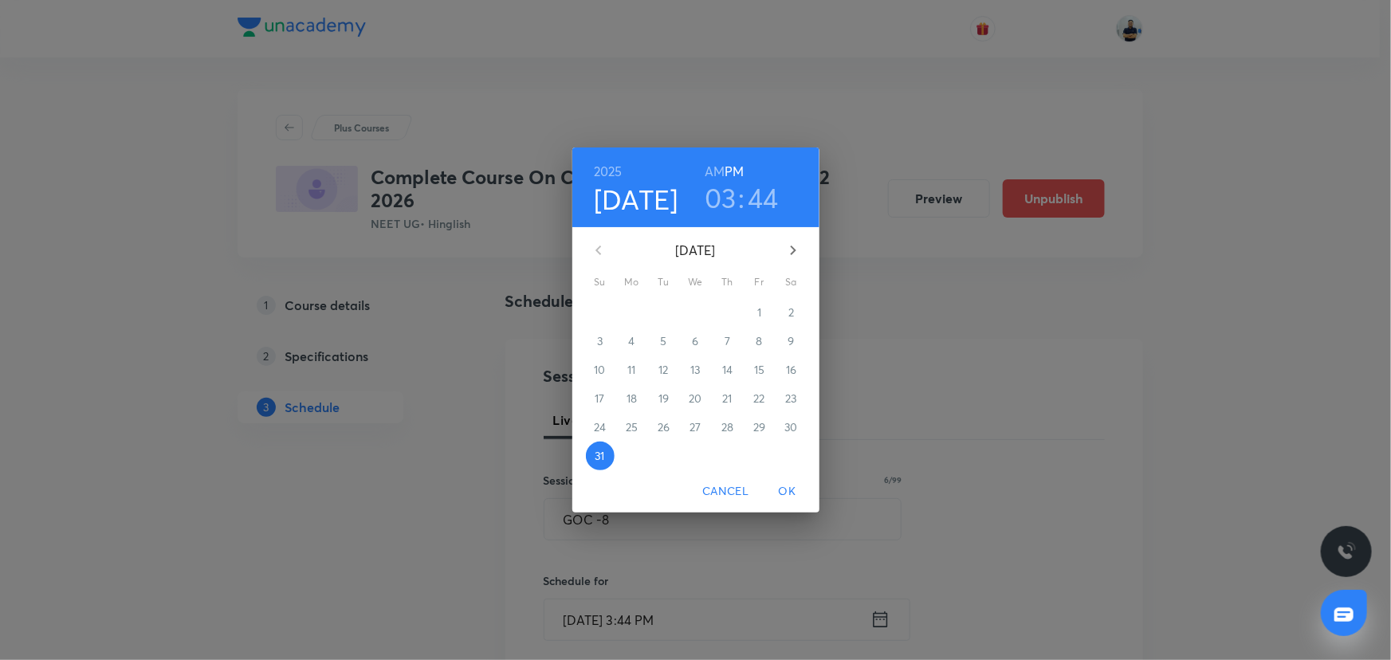
click at [788, 234] on button "button" at bounding box center [793, 250] width 38 height 38
click at [632, 316] on p "1" at bounding box center [632, 313] width 4 height 16
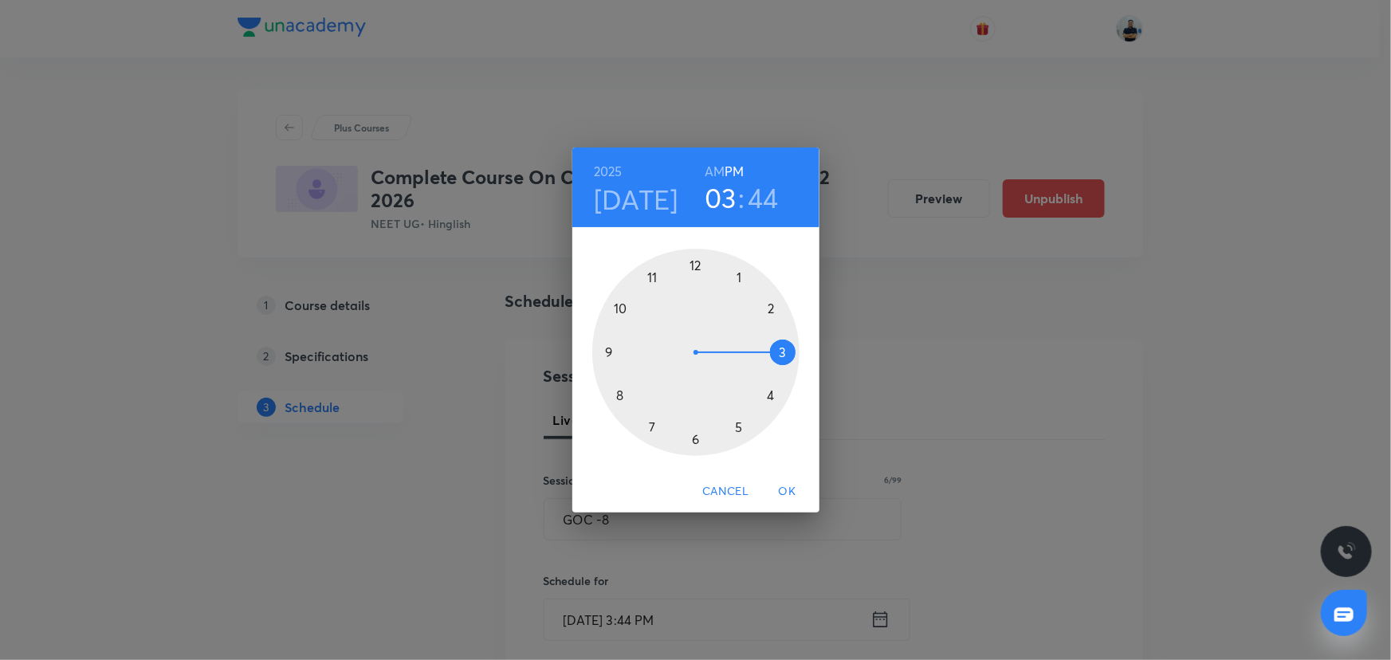
click at [701, 167] on div "2025 Sep 1 03 : 44 AM PM" at bounding box center [696, 187] width 222 height 54
click at [710, 173] on h6 "AM" at bounding box center [715, 171] width 20 height 22
click at [619, 396] on div at bounding box center [695, 352] width 207 height 207
click at [693, 263] on div at bounding box center [695, 352] width 207 height 207
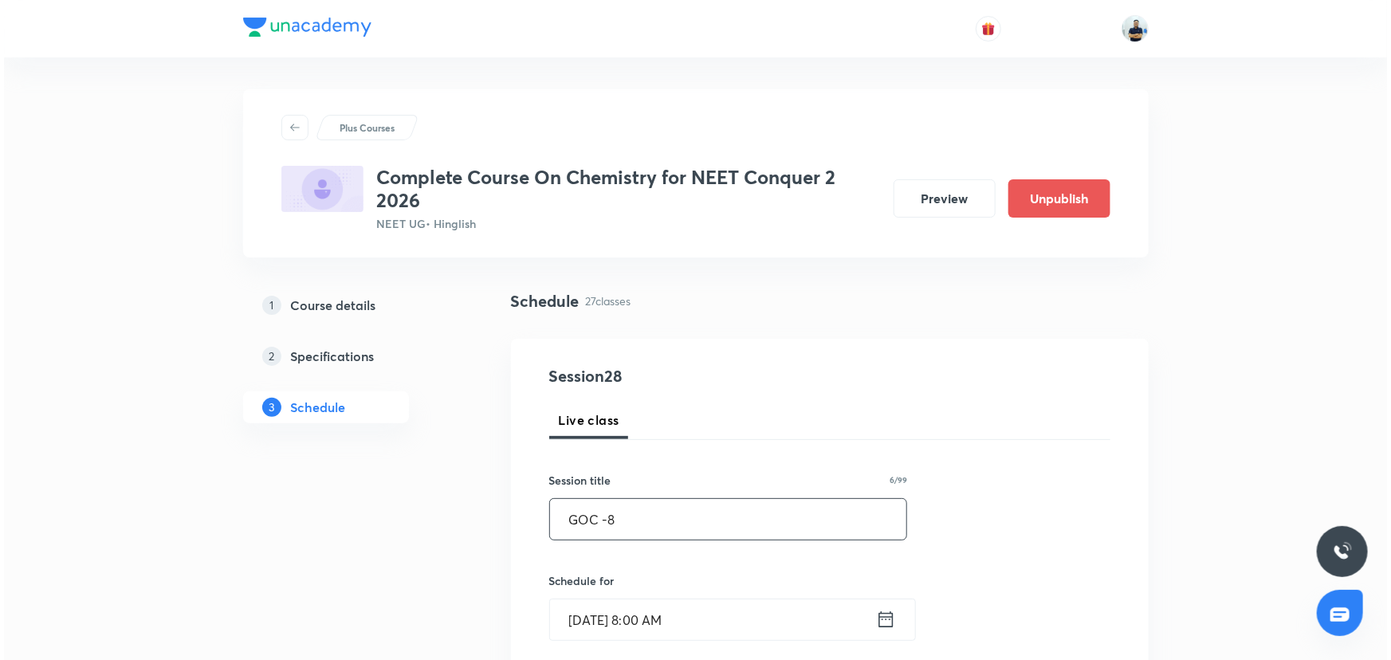
scroll to position [507, 0]
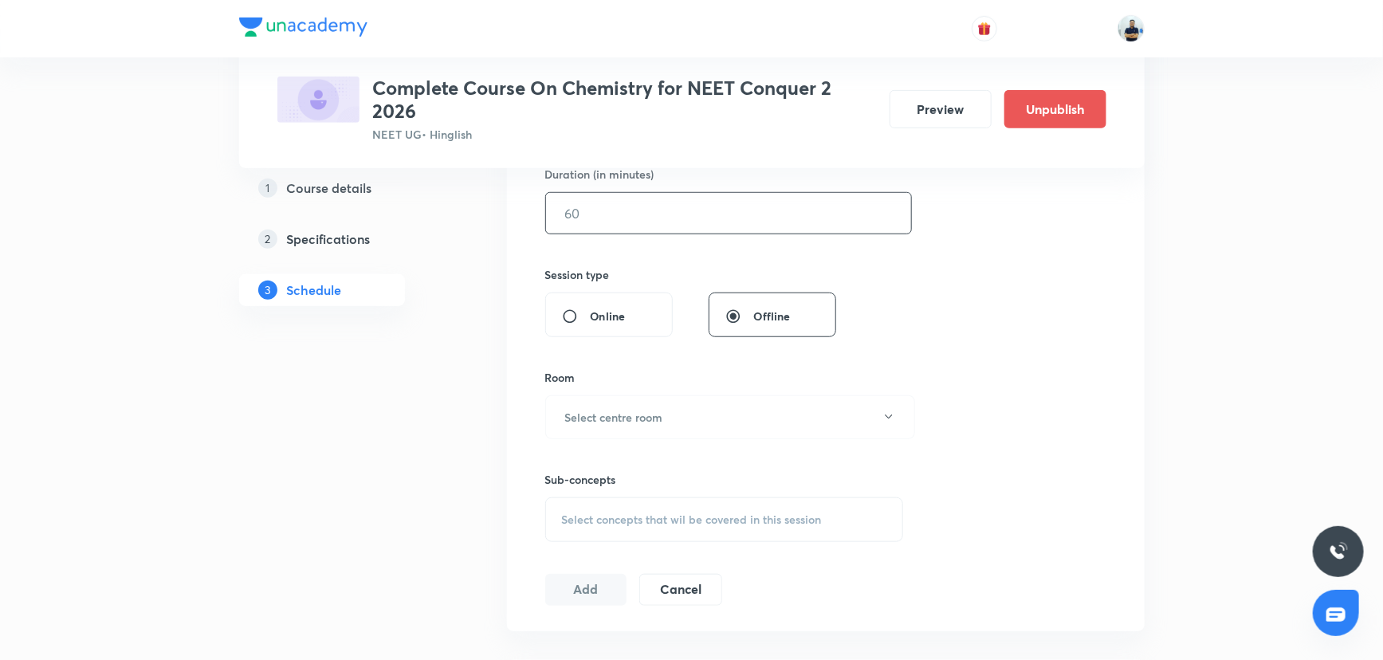
click at [611, 215] on input "text" at bounding box center [728, 213] width 365 height 41
type input "55"
click at [645, 404] on button "Select centre room" at bounding box center [730, 417] width 370 height 44
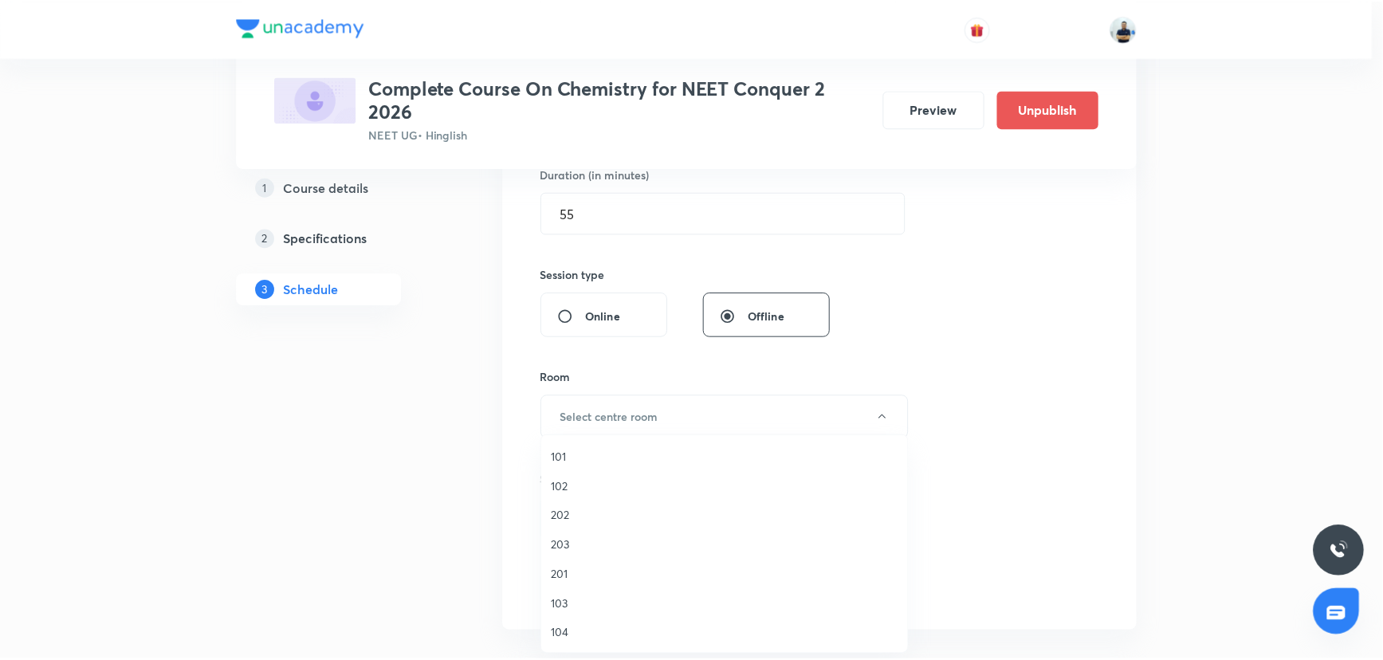
scroll to position [50, 0]
click at [587, 643] on span "106" at bounding box center [728, 643] width 349 height 17
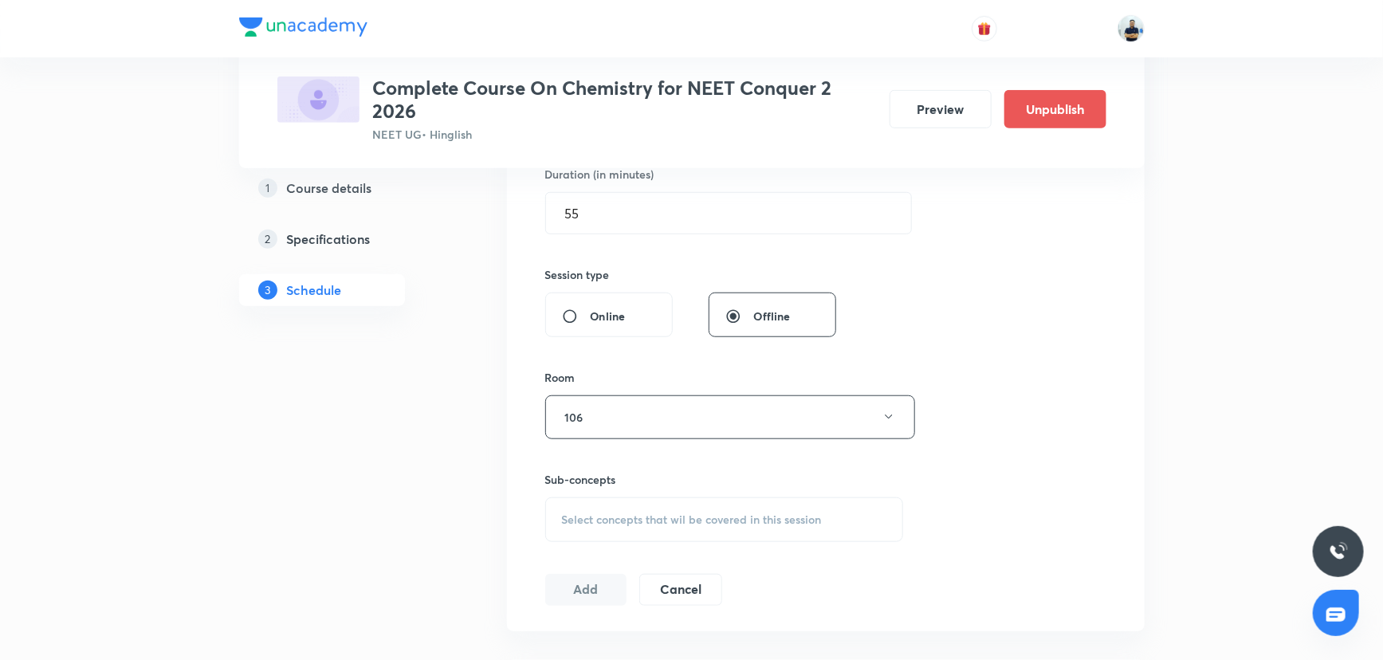
click at [741, 513] on span "Select concepts that wil be covered in this session" at bounding box center [692, 519] width 260 height 13
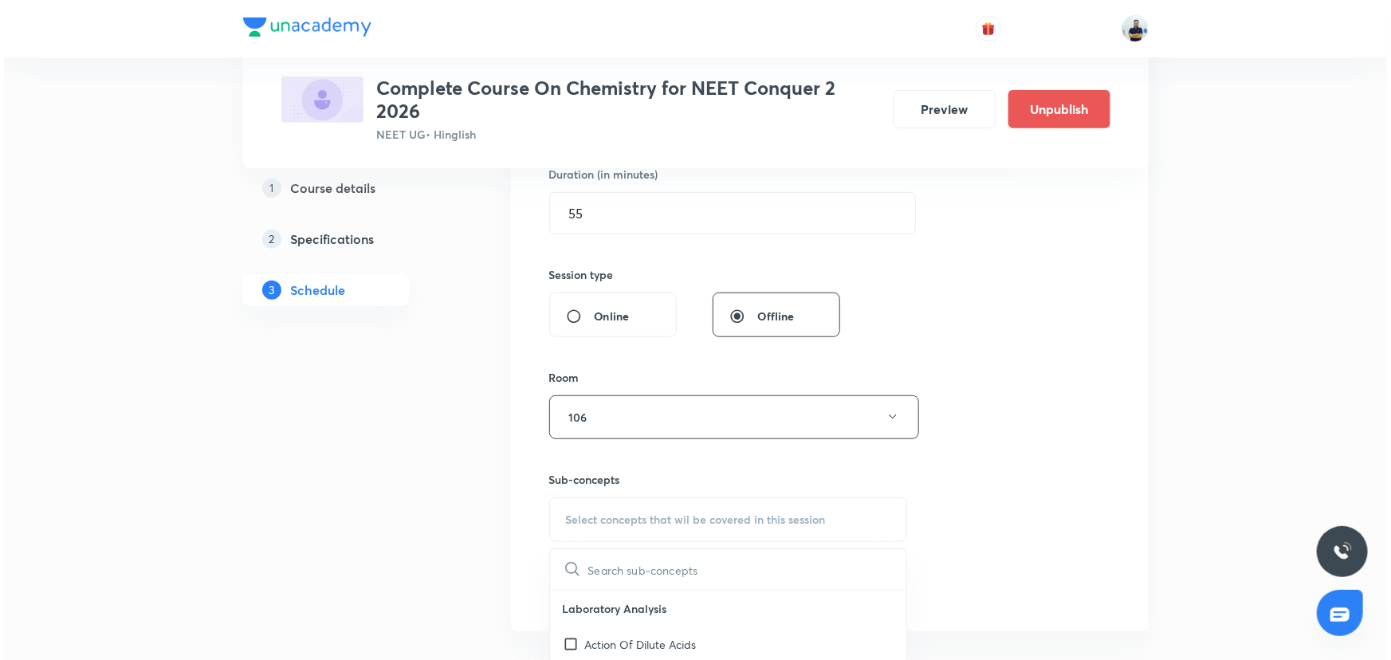
scroll to position [507, 0]
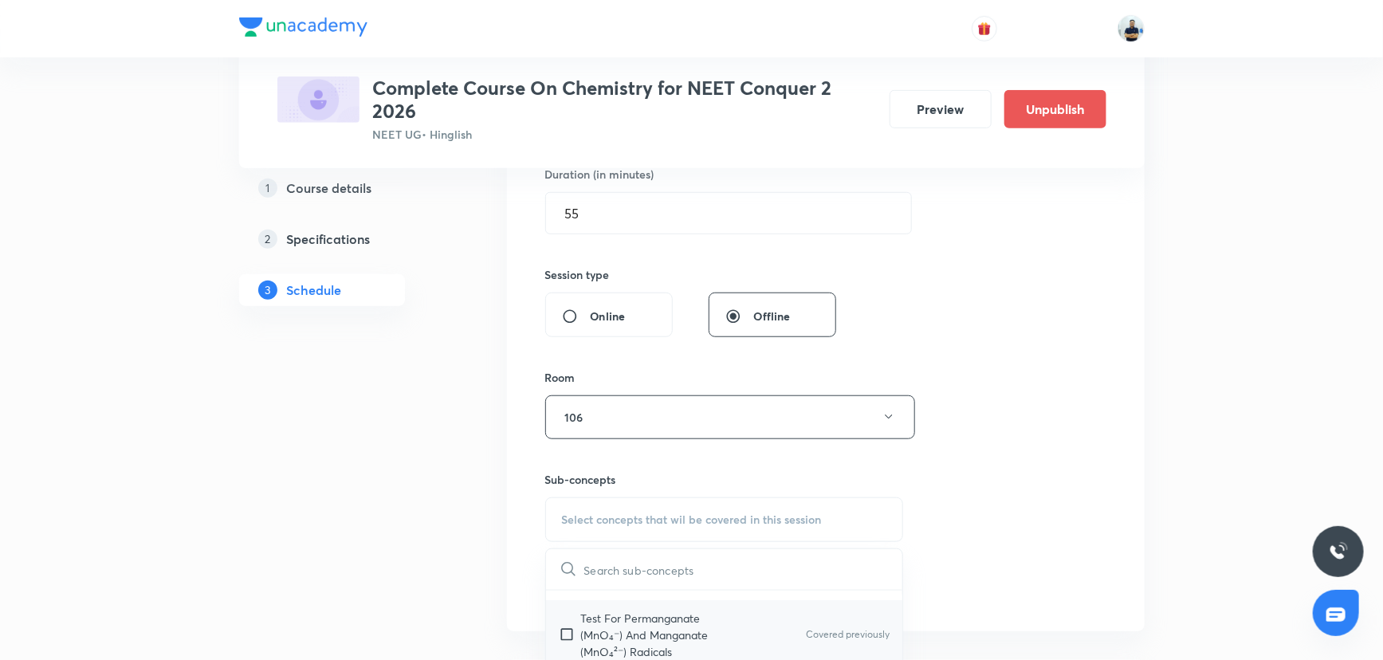
click at [646, 610] on p "Test For Permanganate (MnO₄⁻) And Manganate (MnO₄²⁻) Radicals" at bounding box center [661, 635] width 161 height 50
checkbox input "true"
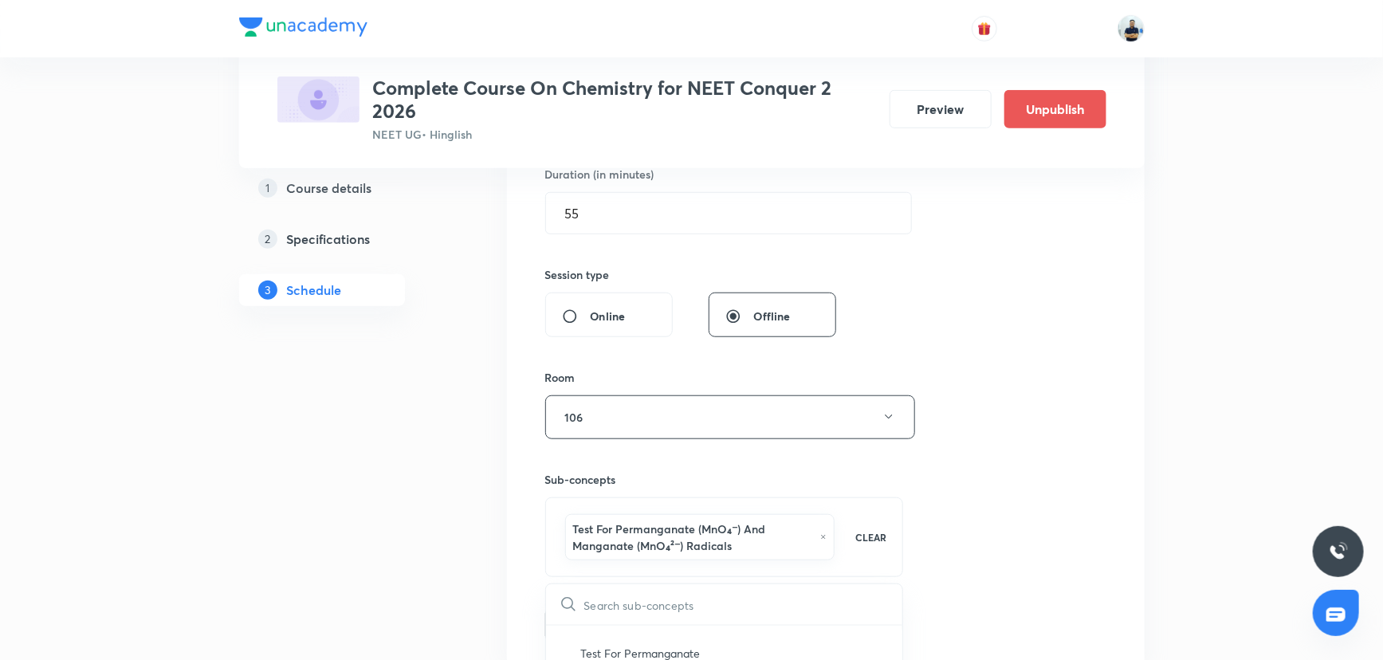
click at [945, 563] on div "Session 28 Live class Session title 6/99 GOC -8 ​ Schedule for Sept 1, 2025, 8:…" at bounding box center [825, 249] width 561 height 784
click at [639, 422] on button "106" at bounding box center [730, 417] width 370 height 44
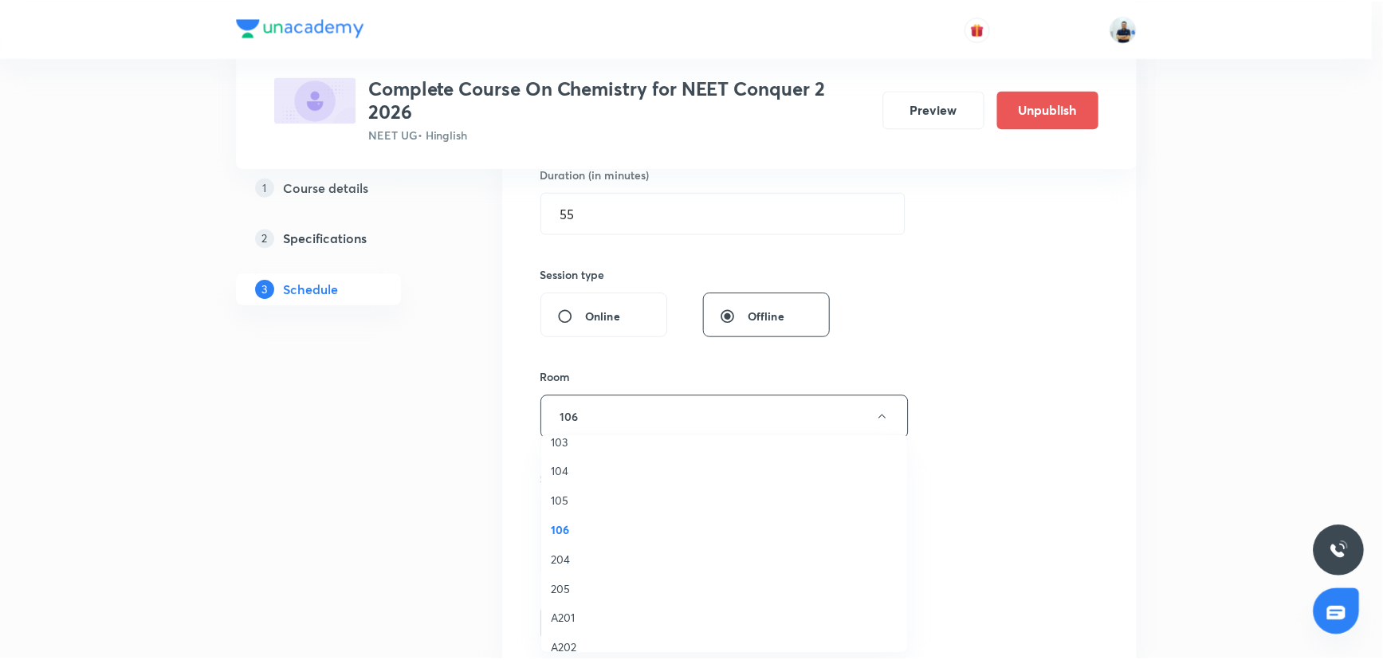
scroll to position [186, 0]
click at [572, 560] on span "205" at bounding box center [728, 566] width 349 height 17
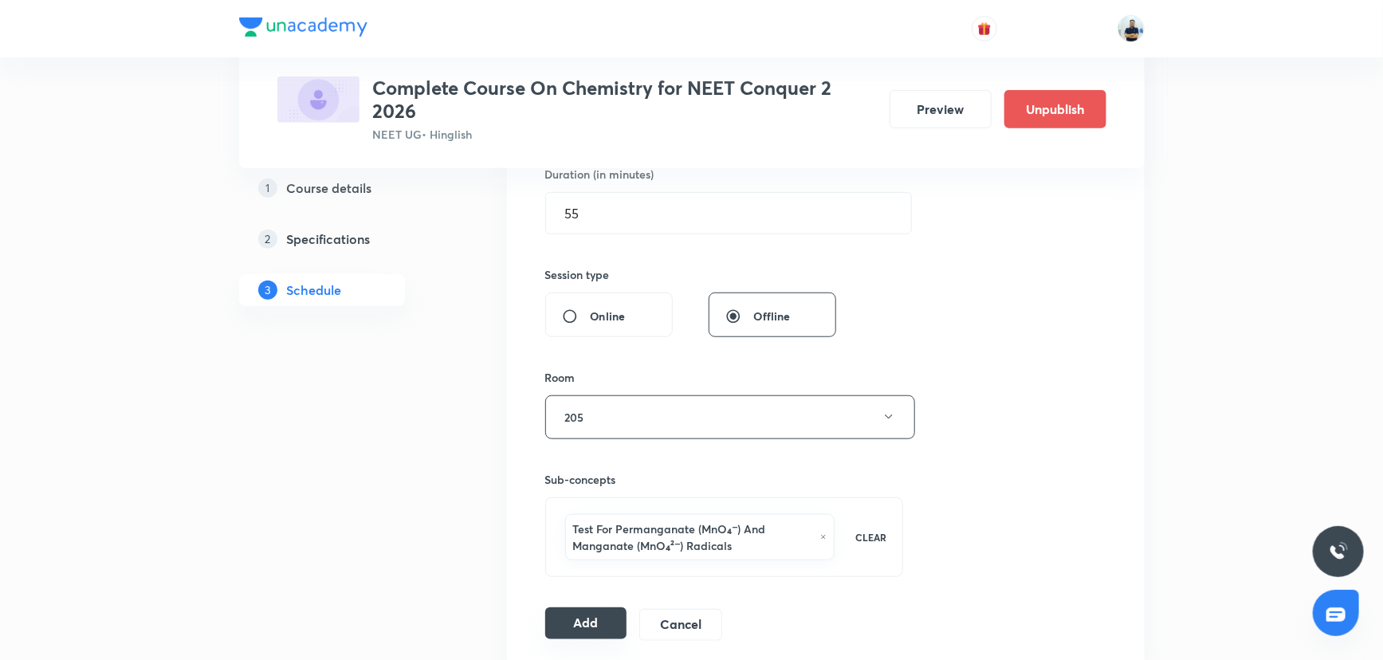
click at [606, 614] on button "Add" at bounding box center [586, 623] width 82 height 32
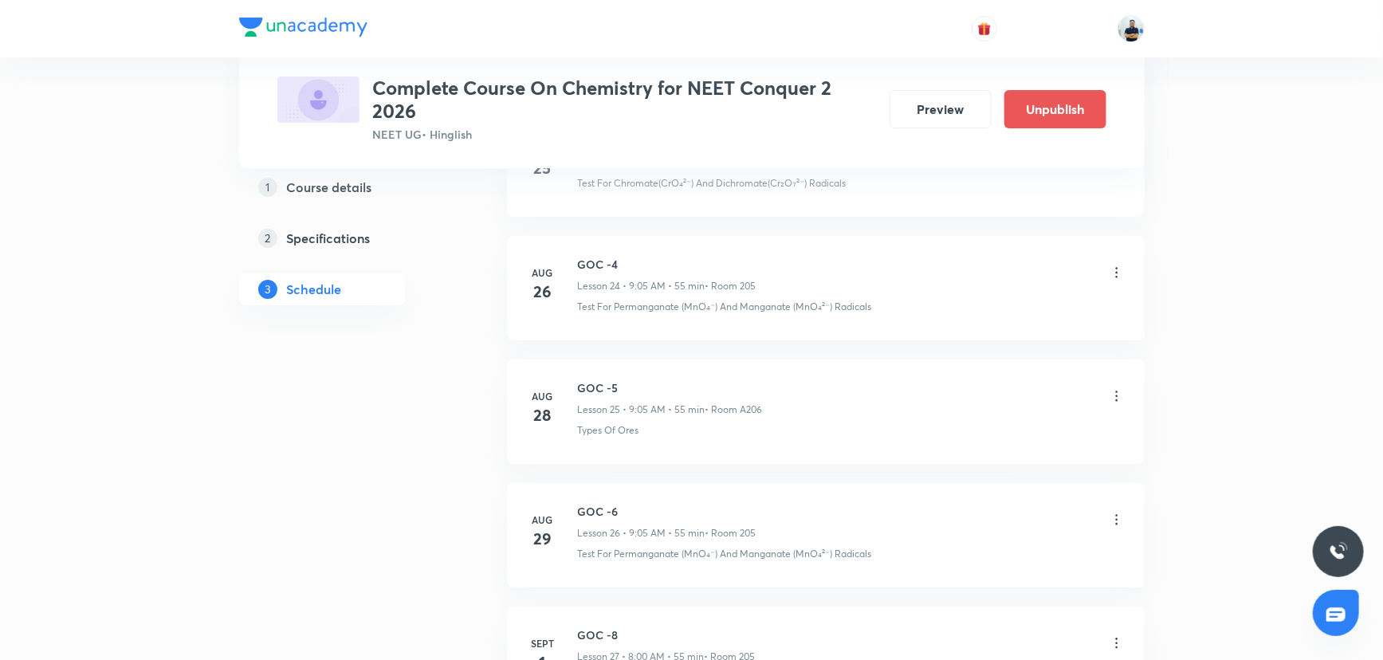
scroll to position [3362, 0]
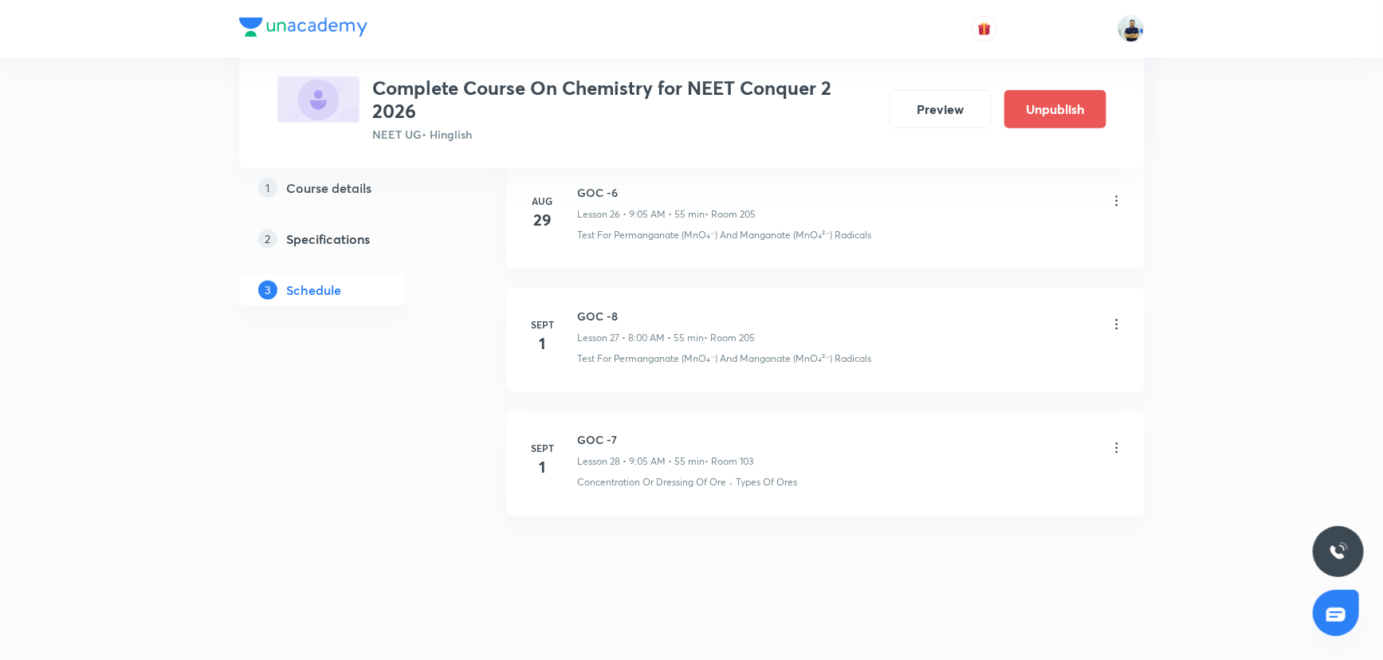
click at [1115, 325] on icon at bounding box center [1117, 324] width 16 height 16
click at [988, 350] on li "Edit" at bounding box center [1034, 360] width 175 height 29
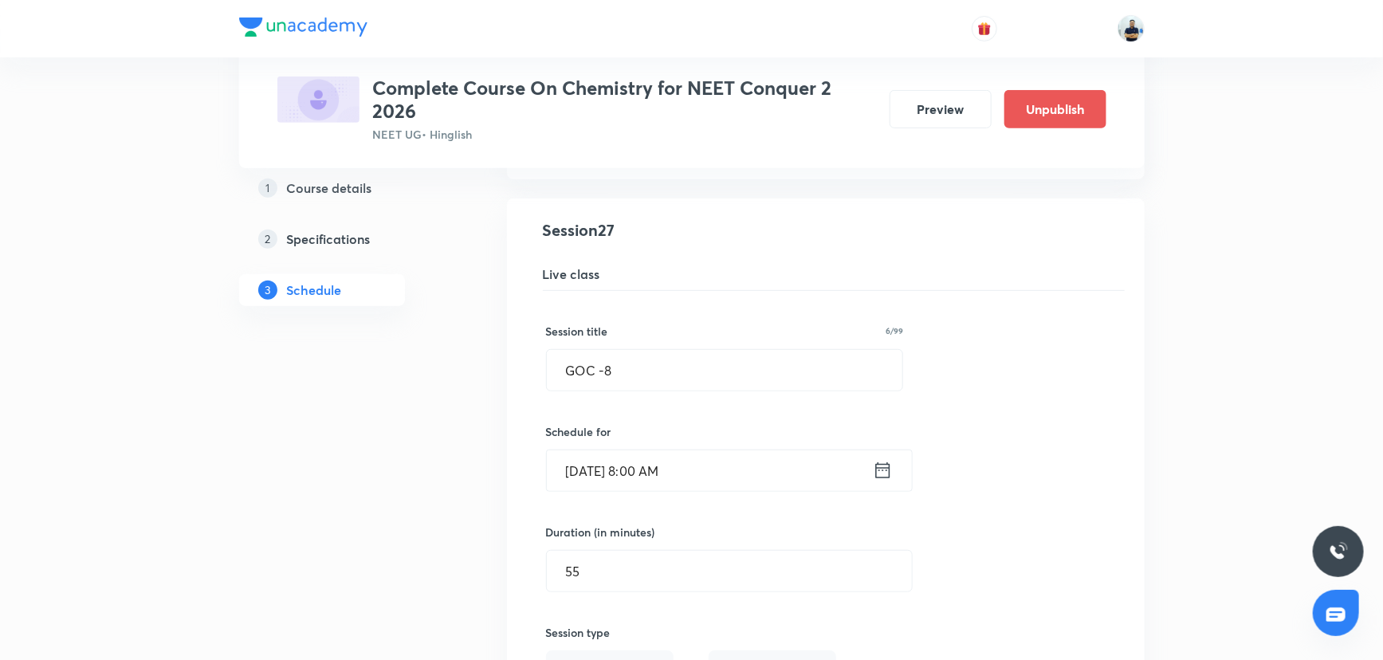
click at [665, 464] on input "Sept 1, 2025, 8:00 AM" at bounding box center [710, 470] width 326 height 41
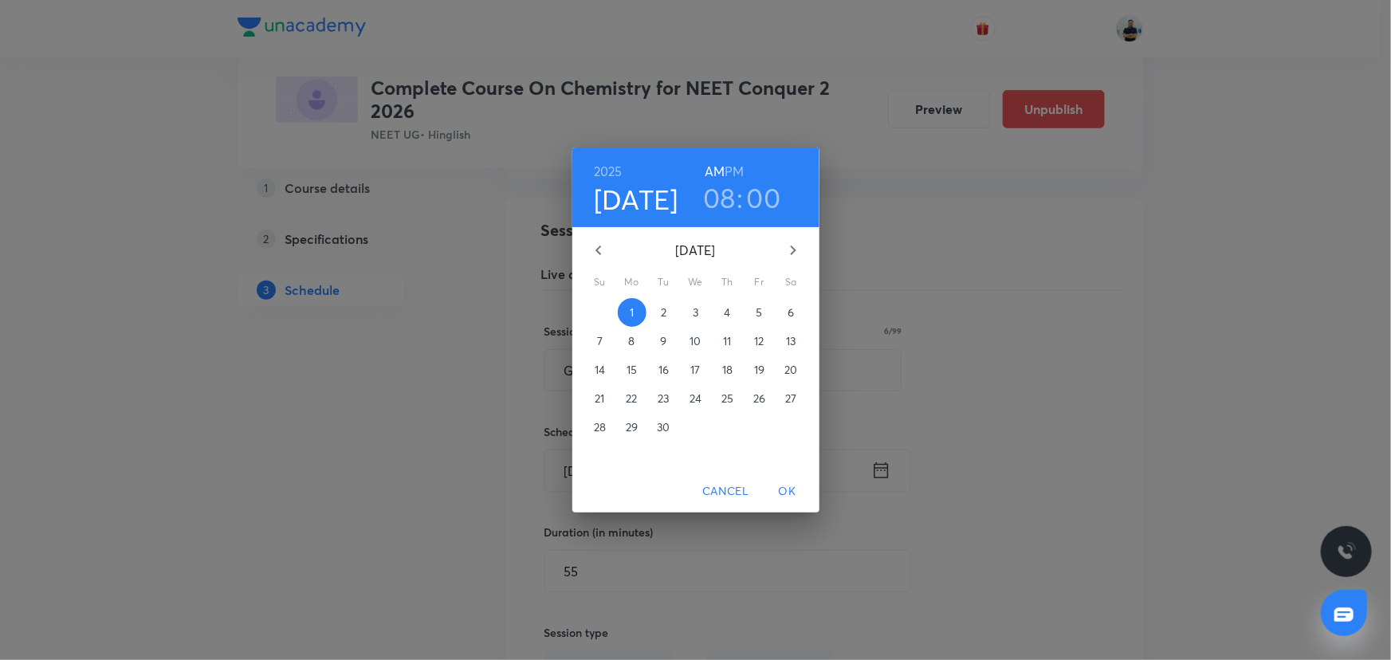
click at [670, 315] on span "2" at bounding box center [664, 313] width 29 height 16
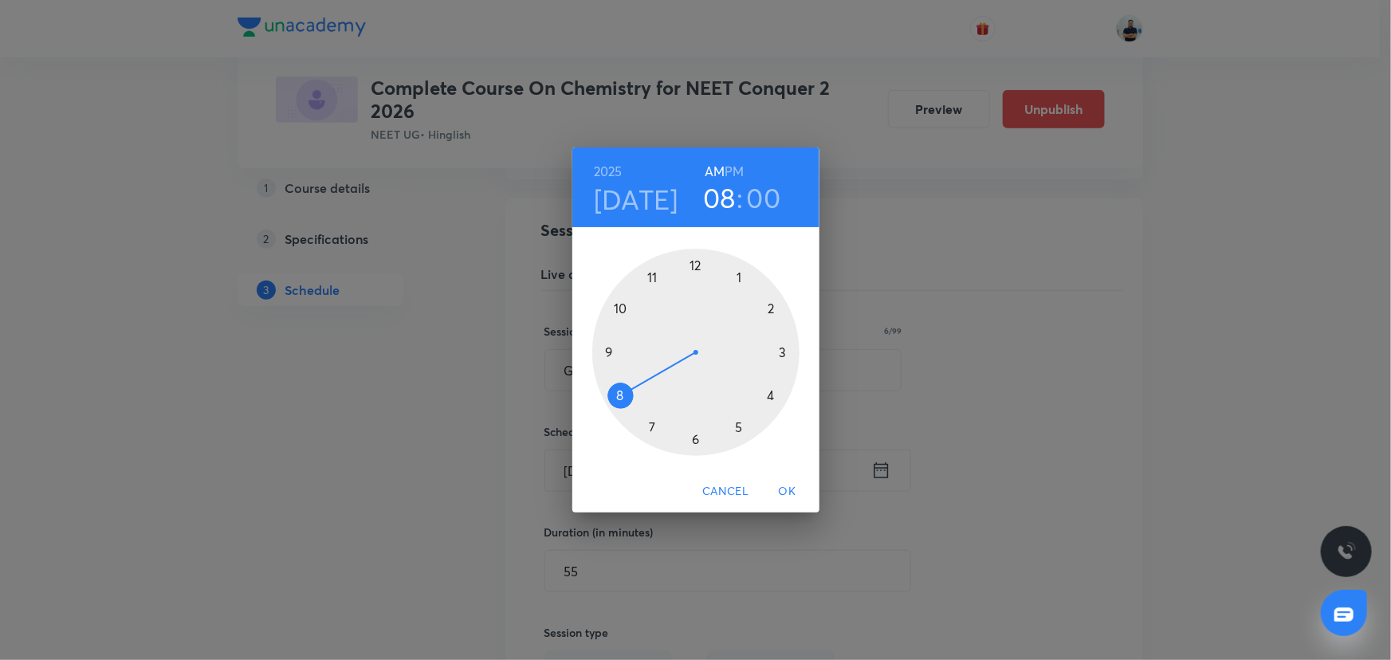
click at [796, 497] on span "OK" at bounding box center [787, 491] width 38 height 20
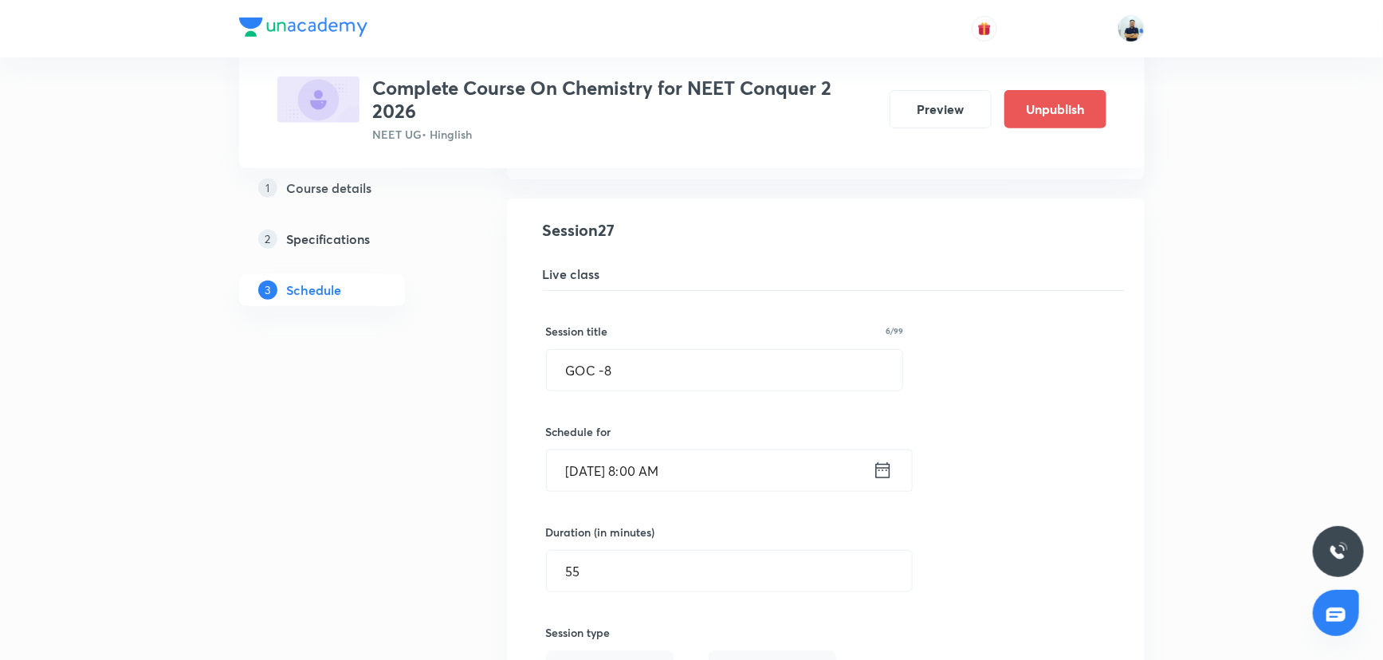
scroll to position [3869, 0]
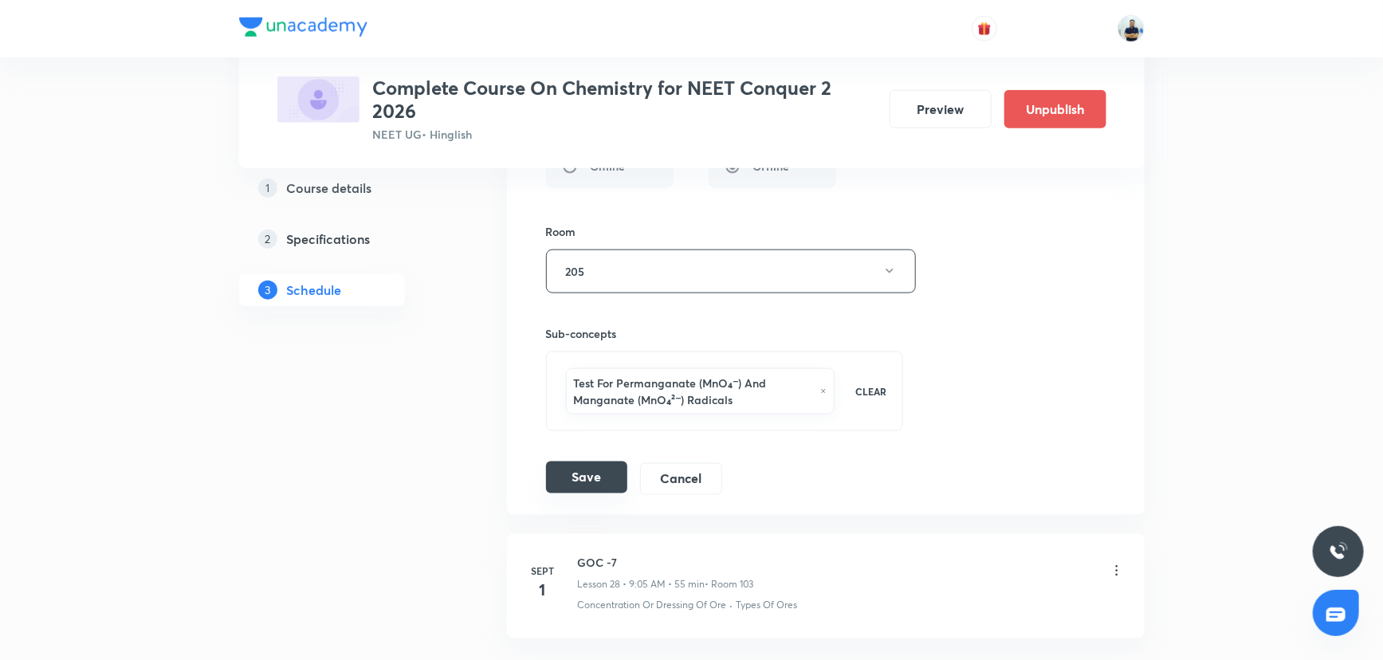
click at [583, 478] on button "Save" at bounding box center [586, 478] width 81 height 32
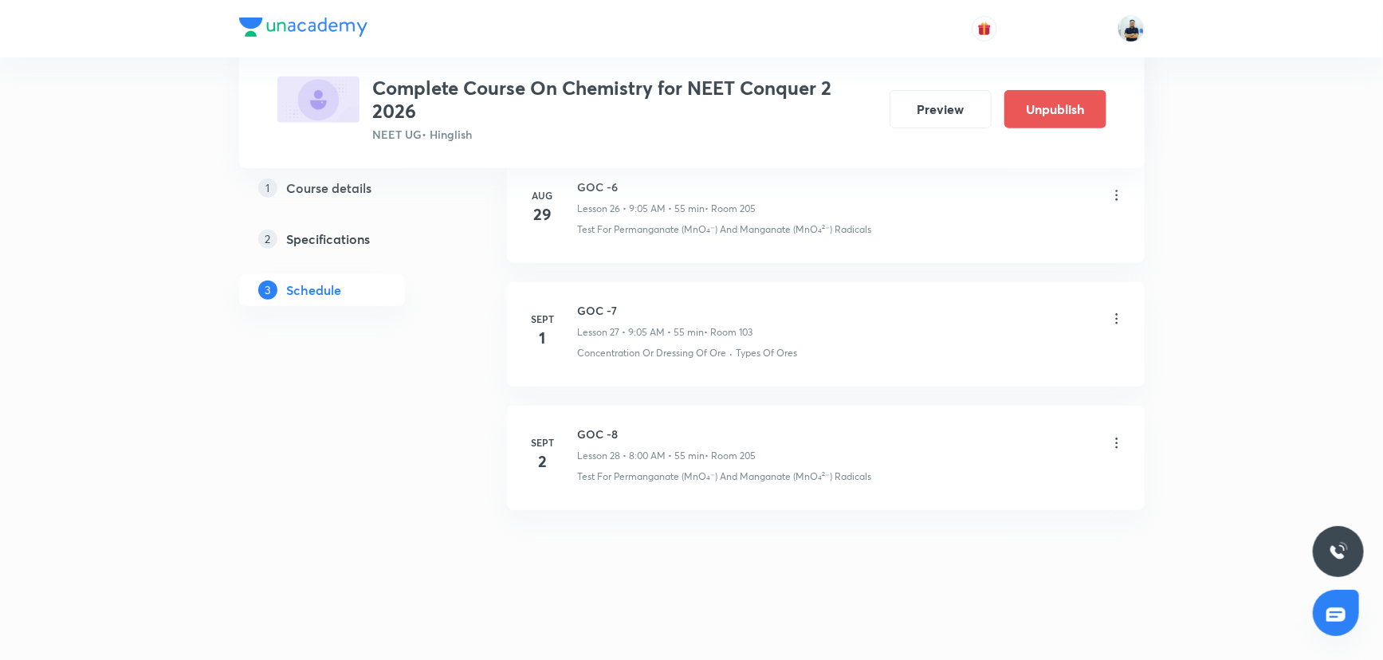
scroll to position [3362, 0]
click at [1113, 324] on icon at bounding box center [1117, 324] width 16 height 16
click at [992, 351] on li "Edit" at bounding box center [1034, 360] width 175 height 29
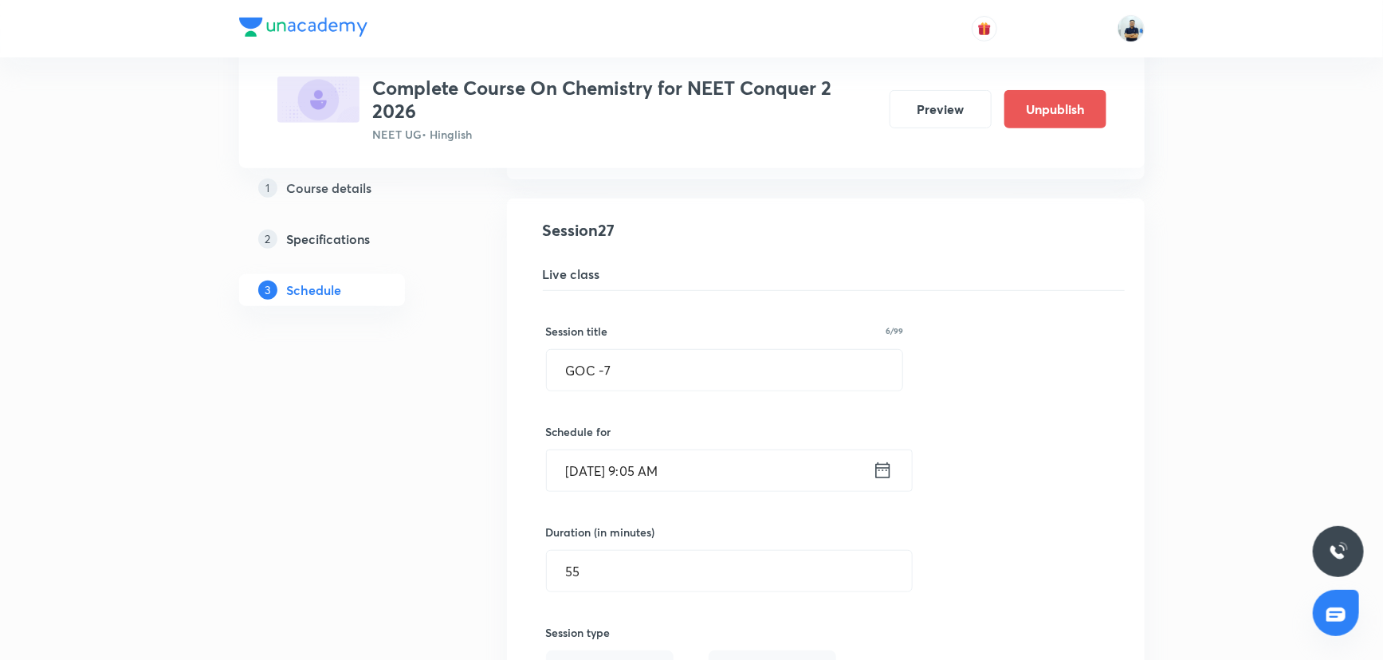
click at [653, 470] on input "Sept 1, 2025, 9:05 AM" at bounding box center [710, 470] width 326 height 41
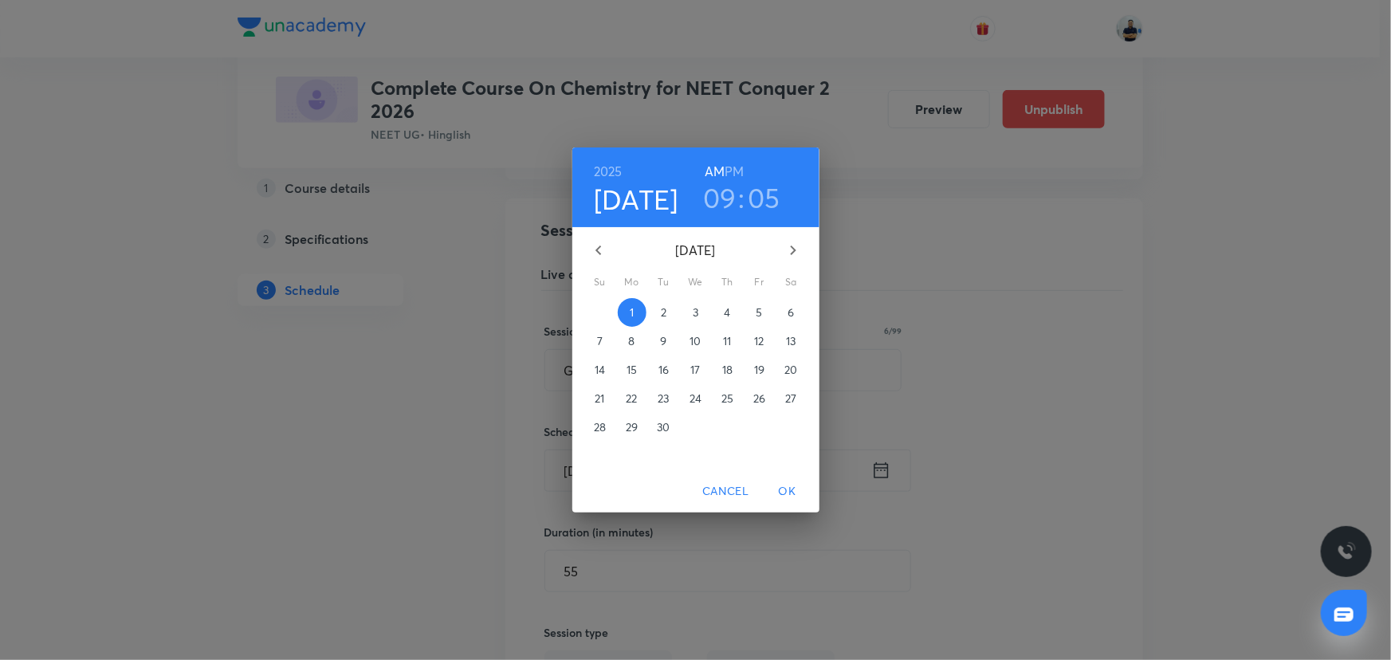
click at [716, 193] on h3 "09" at bounding box center [719, 197] width 33 height 33
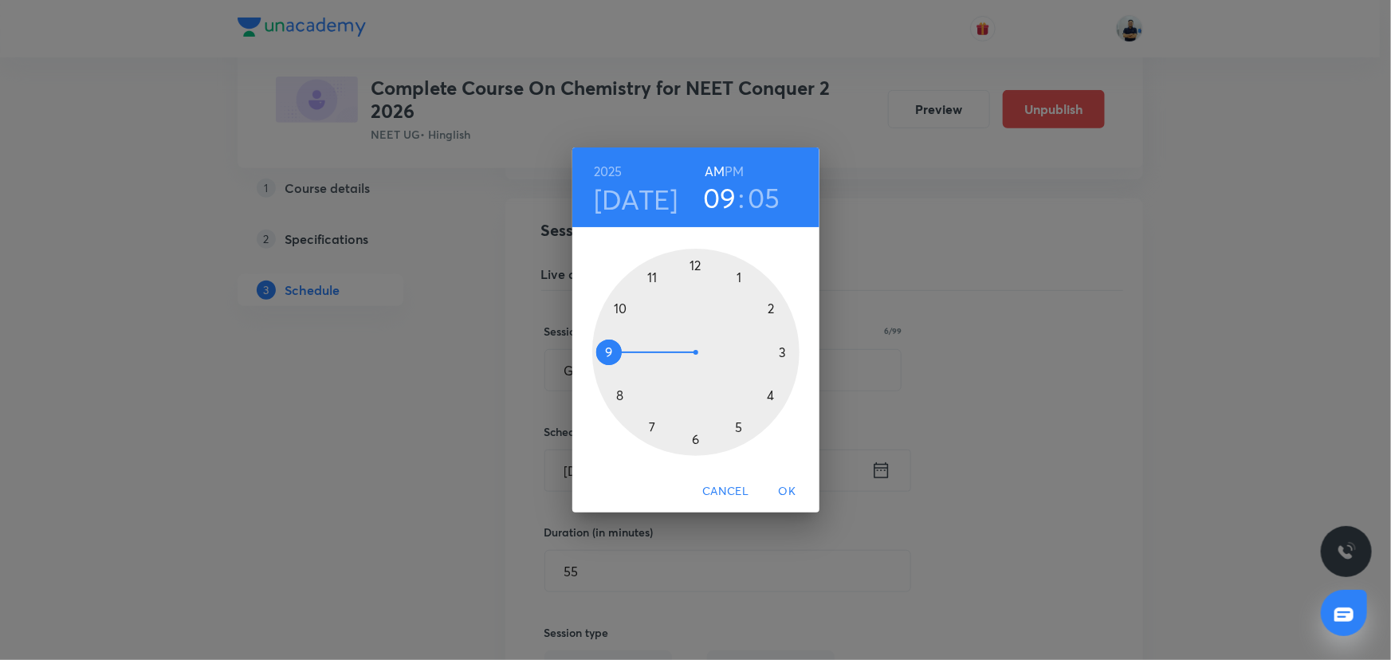
click at [614, 407] on div at bounding box center [695, 352] width 207 height 207
click at [693, 255] on div at bounding box center [695, 352] width 207 height 207
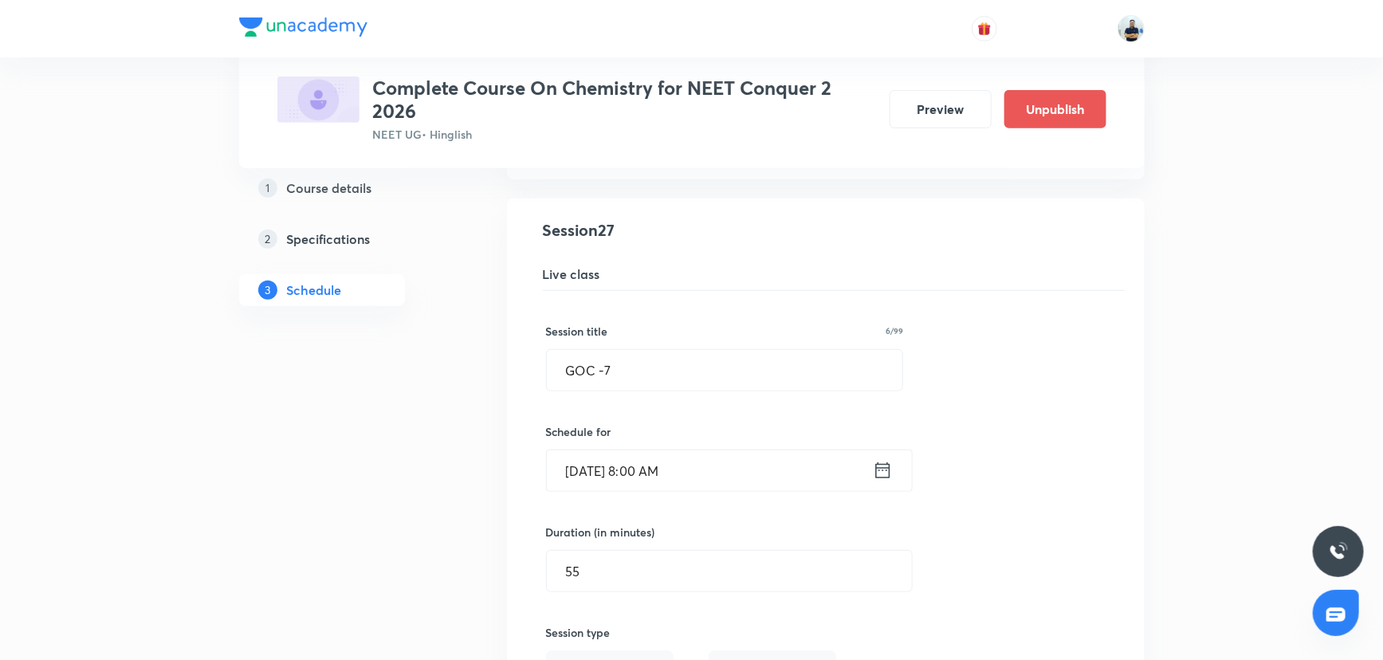
scroll to position [3869, 0]
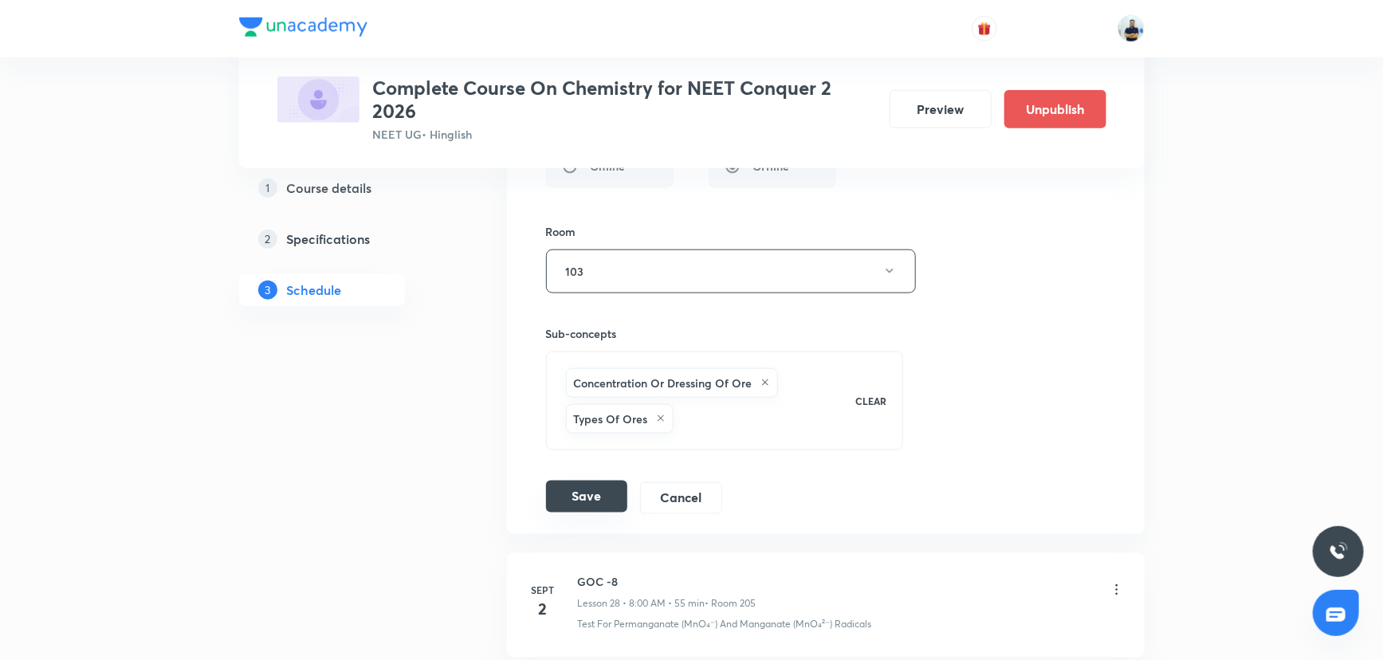
click at [577, 486] on button "Save" at bounding box center [586, 497] width 81 height 32
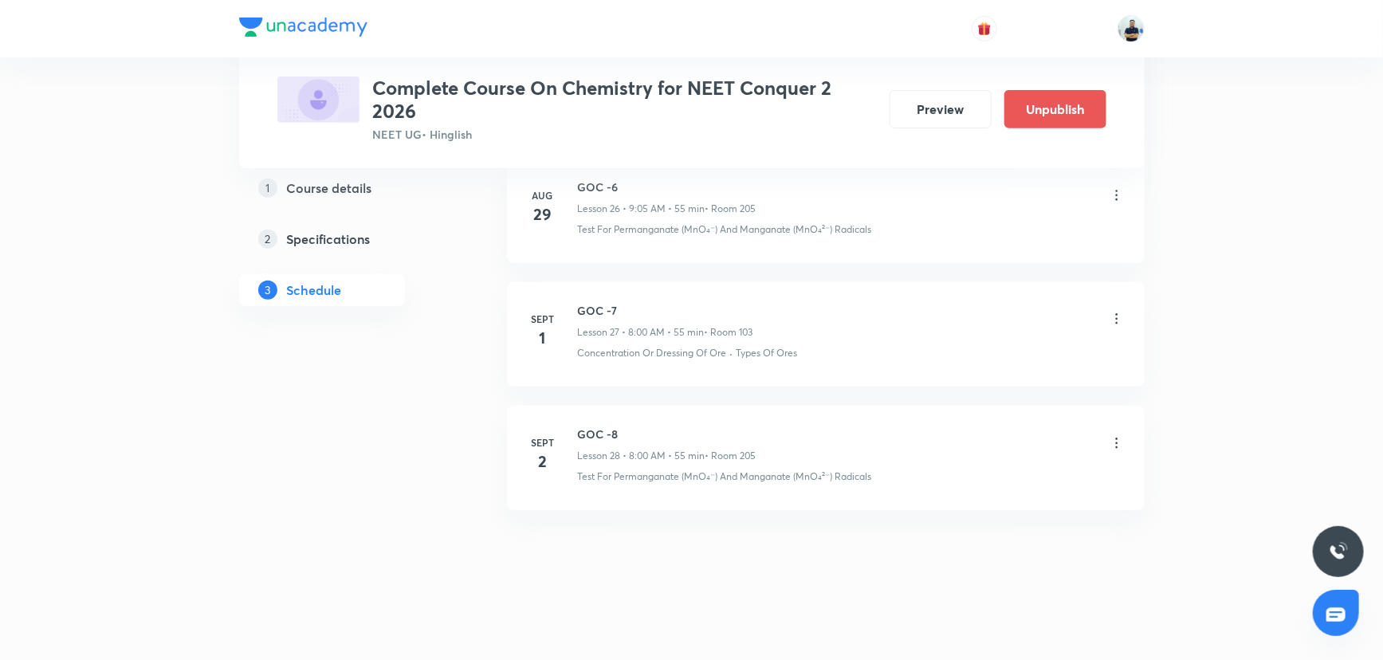
scroll to position [3362, 0]
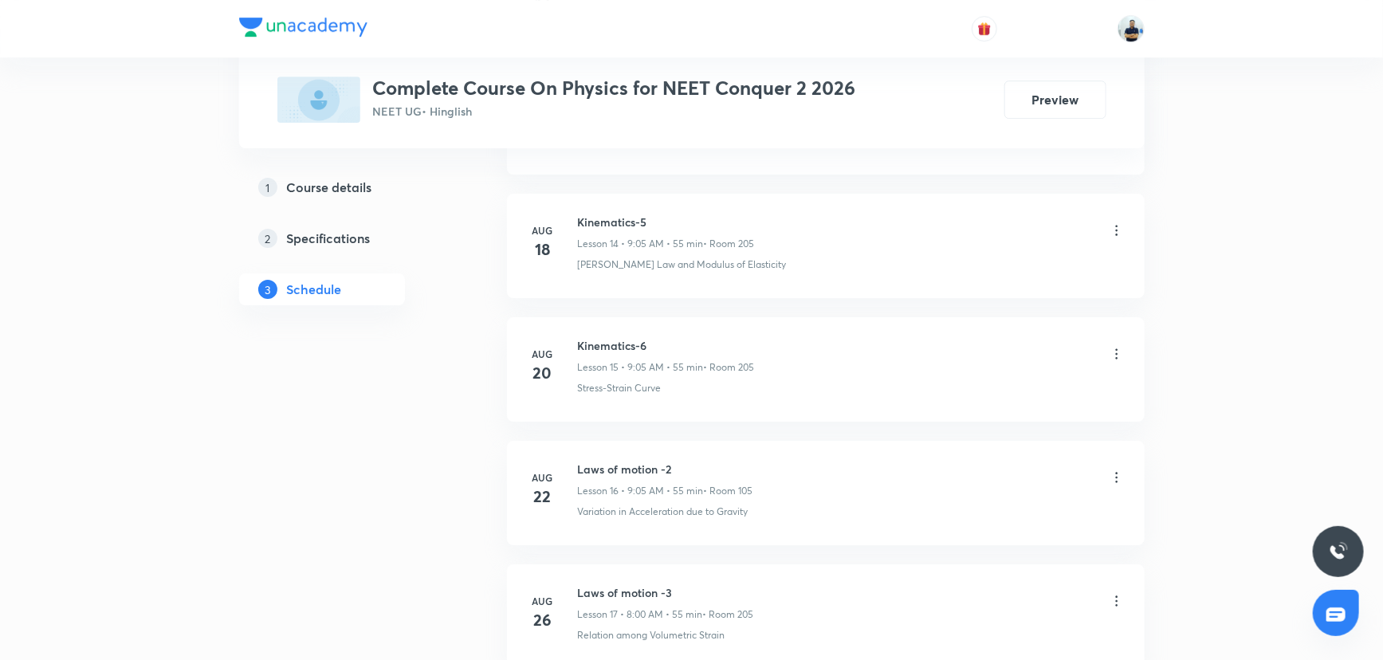
scroll to position [2961, 0]
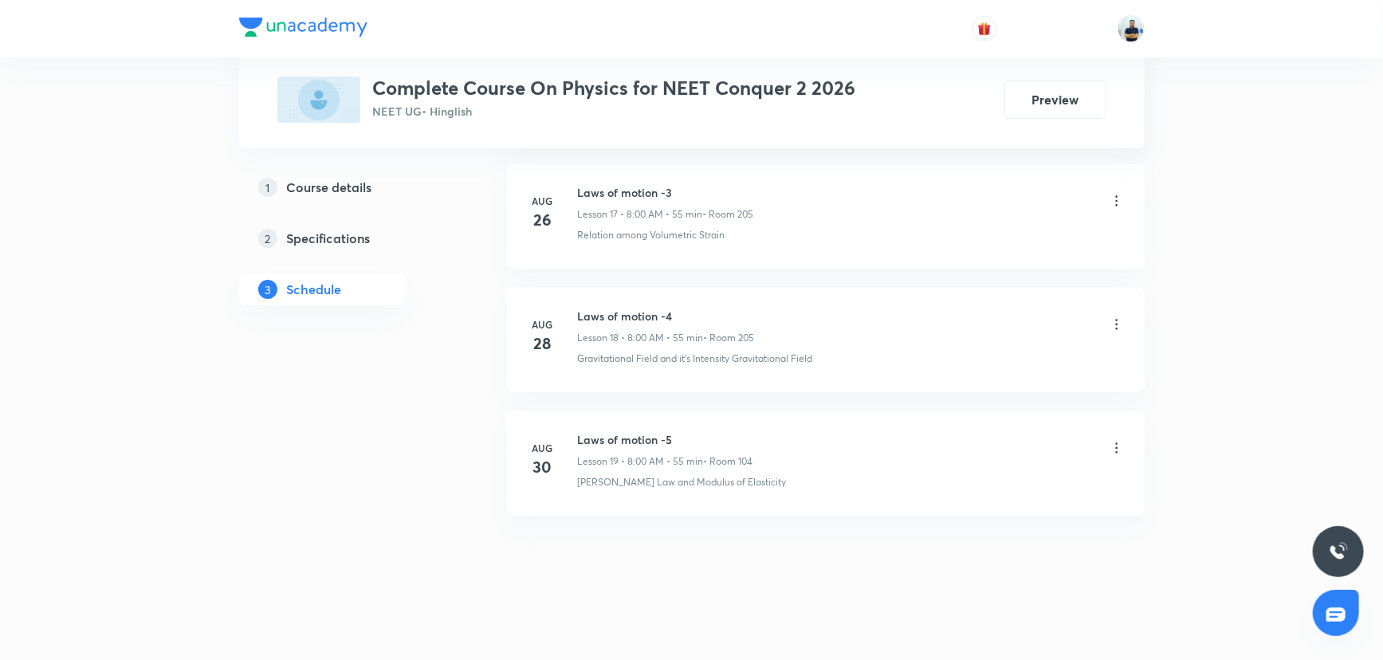
click at [632, 432] on h6 "Laws of motion -5" at bounding box center [665, 439] width 175 height 17
copy h6 "Laws of motion -5"
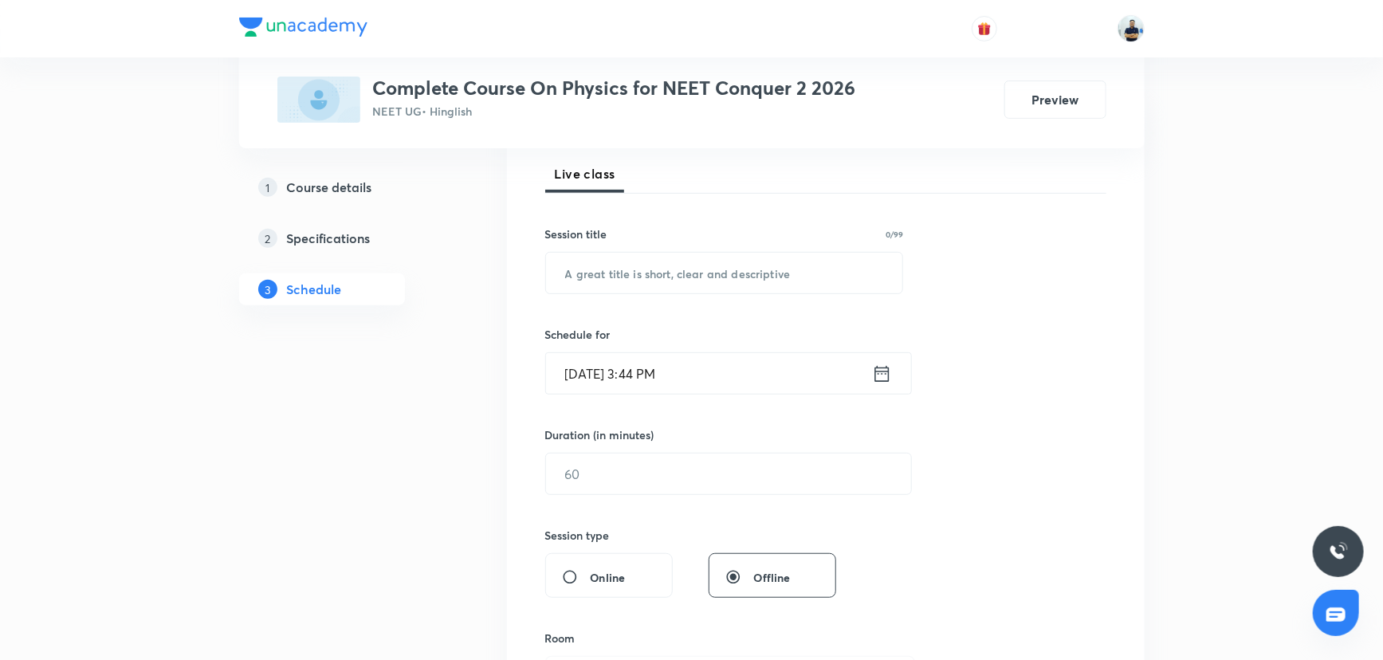
scroll to position [0, 0]
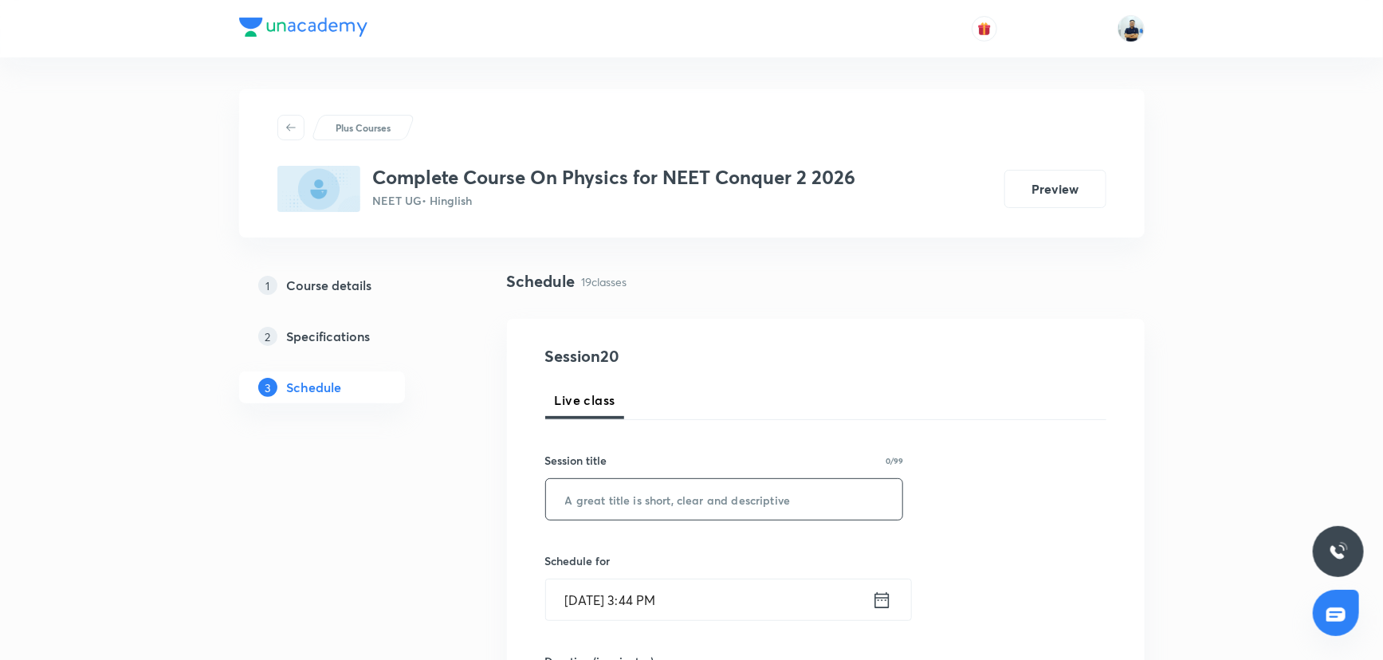
click at [654, 485] on input "text" at bounding box center [724, 499] width 357 height 41
paste input "Laws of motion -5"
type input "Laws of motion -6"
click at [647, 595] on input "[DATE] 3:44 PM" at bounding box center [709, 600] width 326 height 41
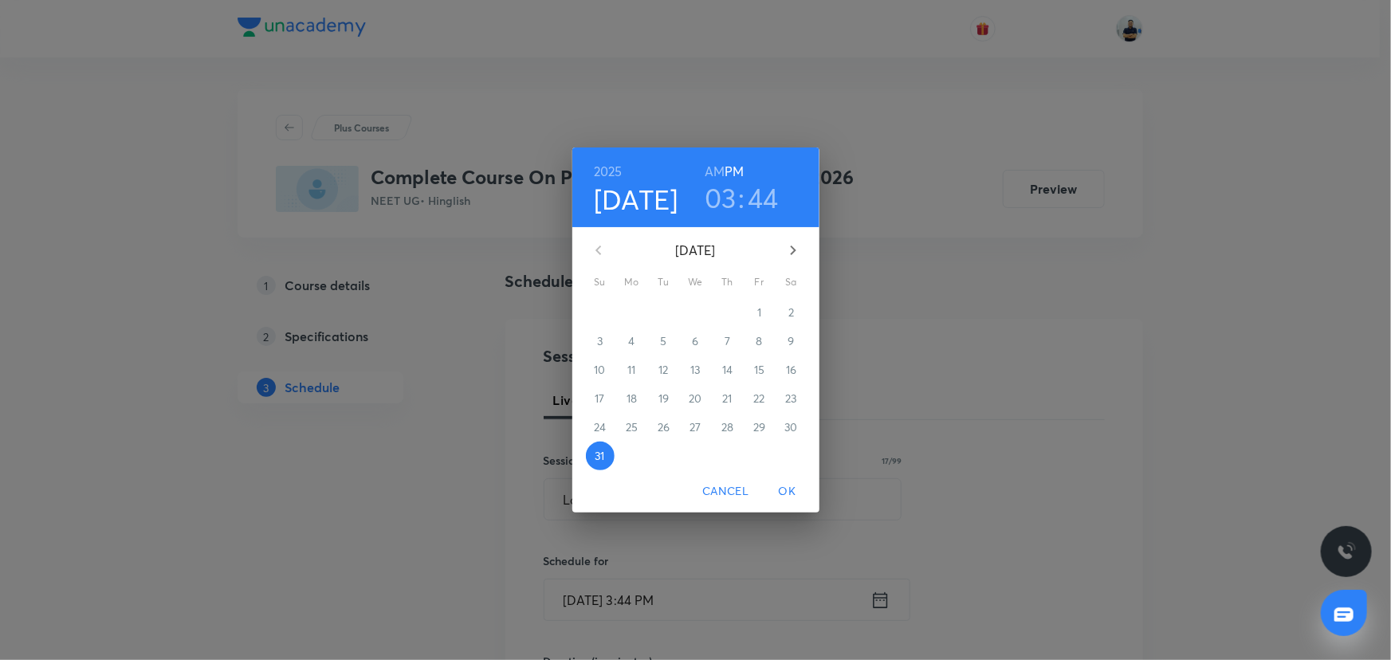
click at [788, 251] on icon "button" at bounding box center [793, 250] width 19 height 19
click at [630, 305] on p "1" at bounding box center [632, 313] width 4 height 16
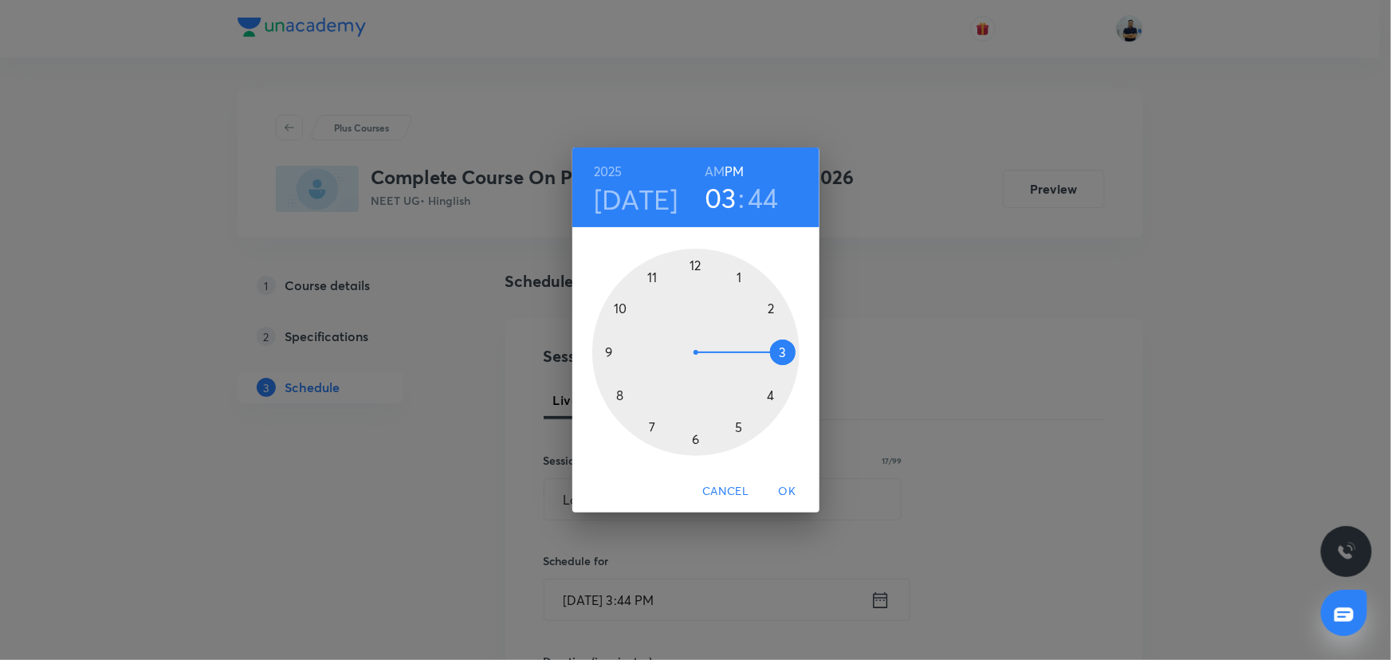
click at [713, 175] on h6 "AM" at bounding box center [715, 171] width 20 height 22
click at [611, 344] on div at bounding box center [695, 352] width 207 height 207
click at [736, 275] on div at bounding box center [695, 352] width 207 height 207
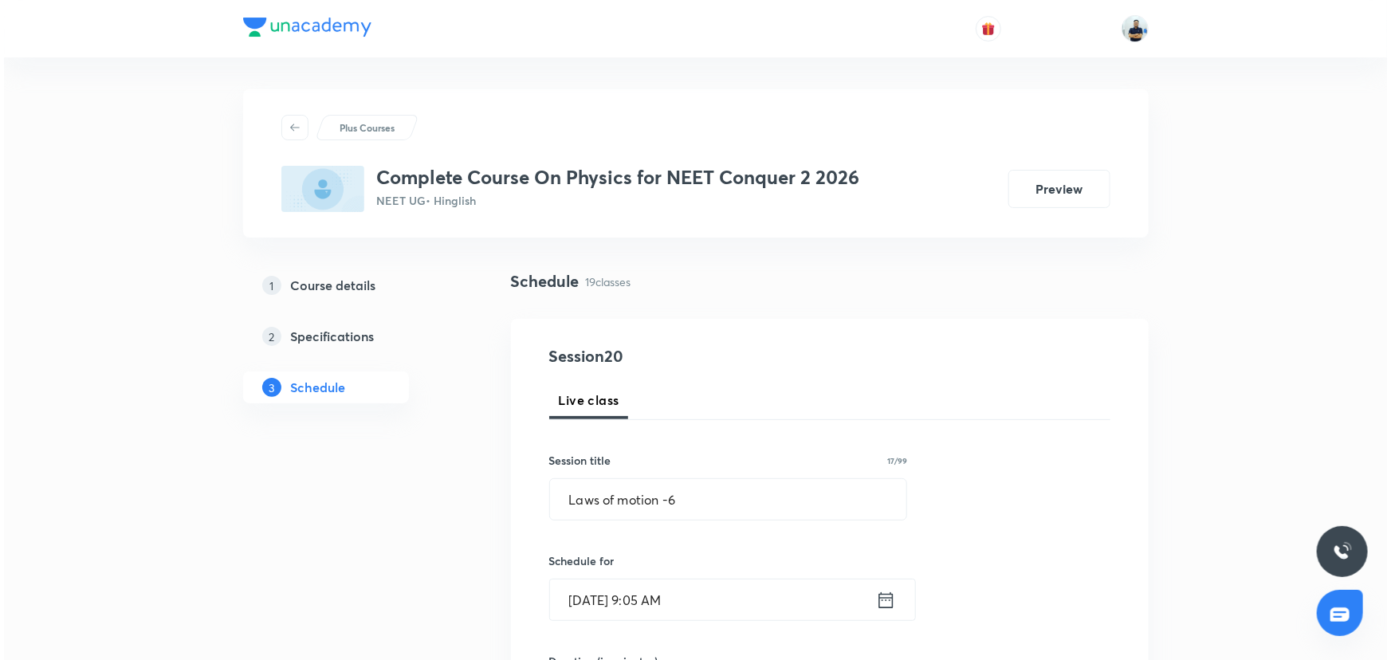
scroll to position [507, 0]
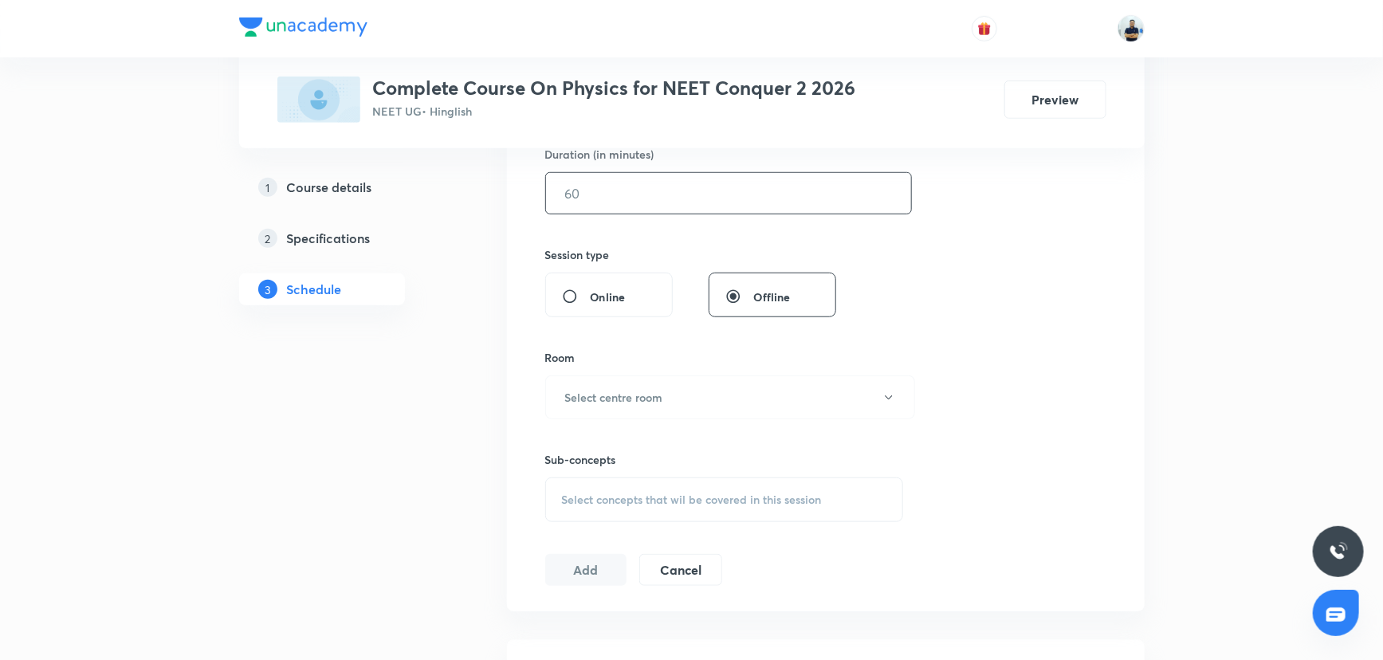
click at [619, 194] on input "text" at bounding box center [728, 193] width 365 height 41
type input "55"
click at [650, 393] on h6 "Select centre room" at bounding box center [614, 397] width 98 height 17
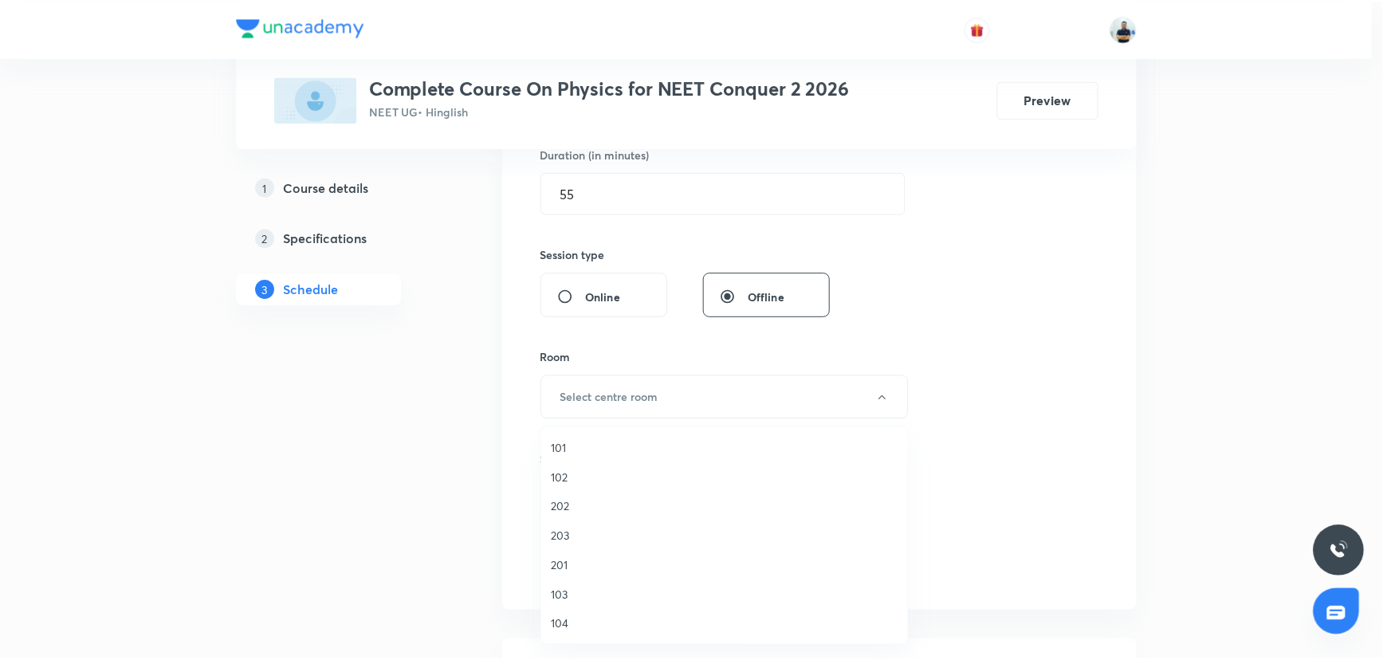
scroll to position [295, 0]
click at [580, 458] on li "205" at bounding box center [728, 448] width 368 height 29
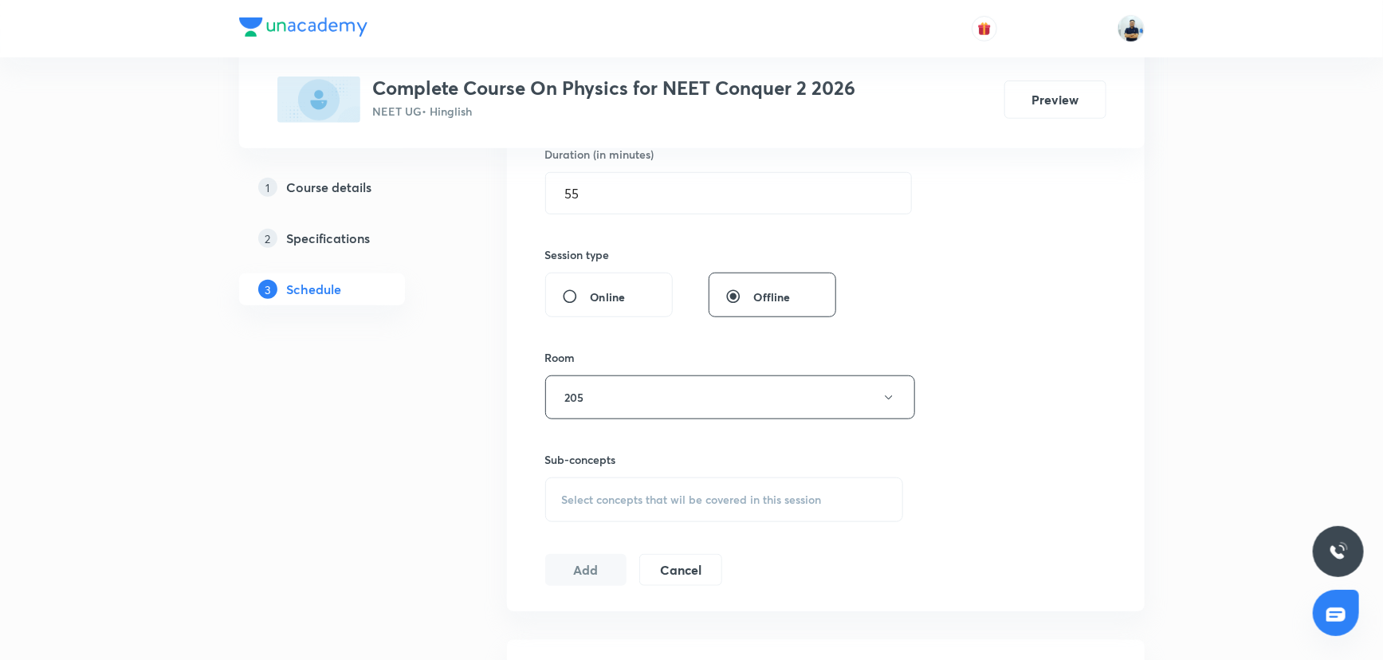
click at [747, 493] on span "Select concepts that wil be covered in this session" at bounding box center [692, 499] width 260 height 13
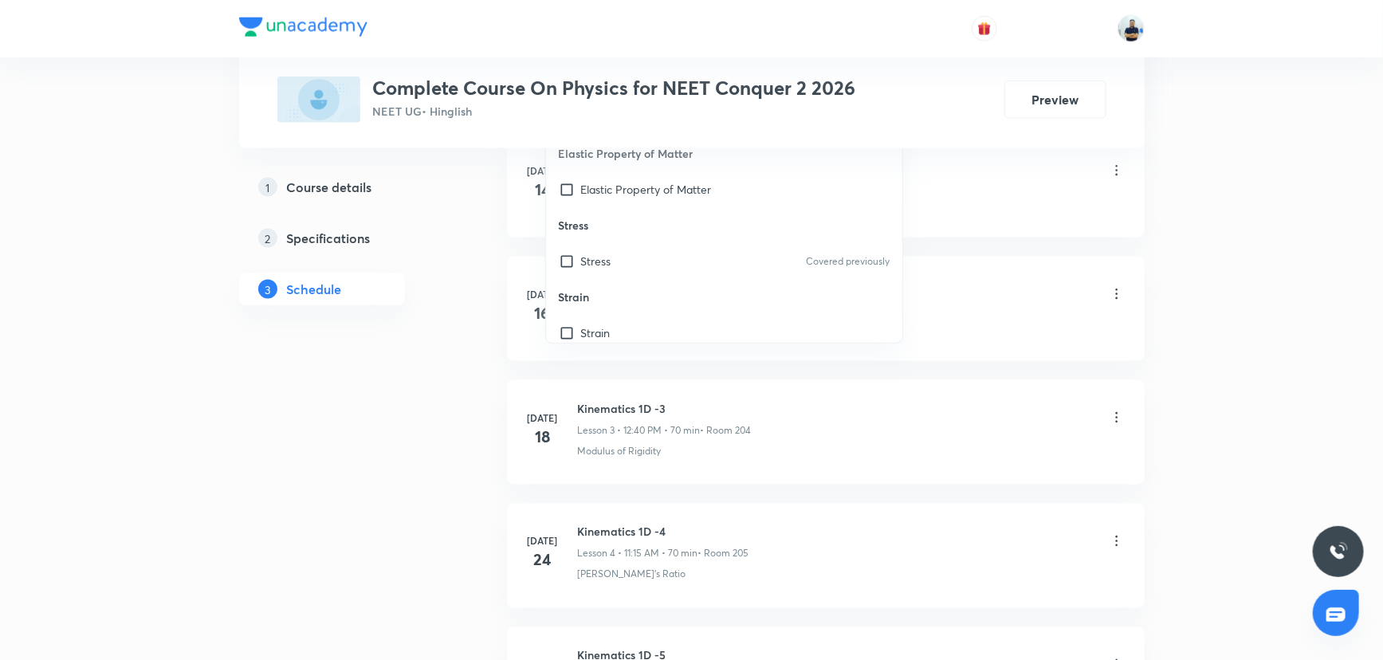
scroll to position [507, 0]
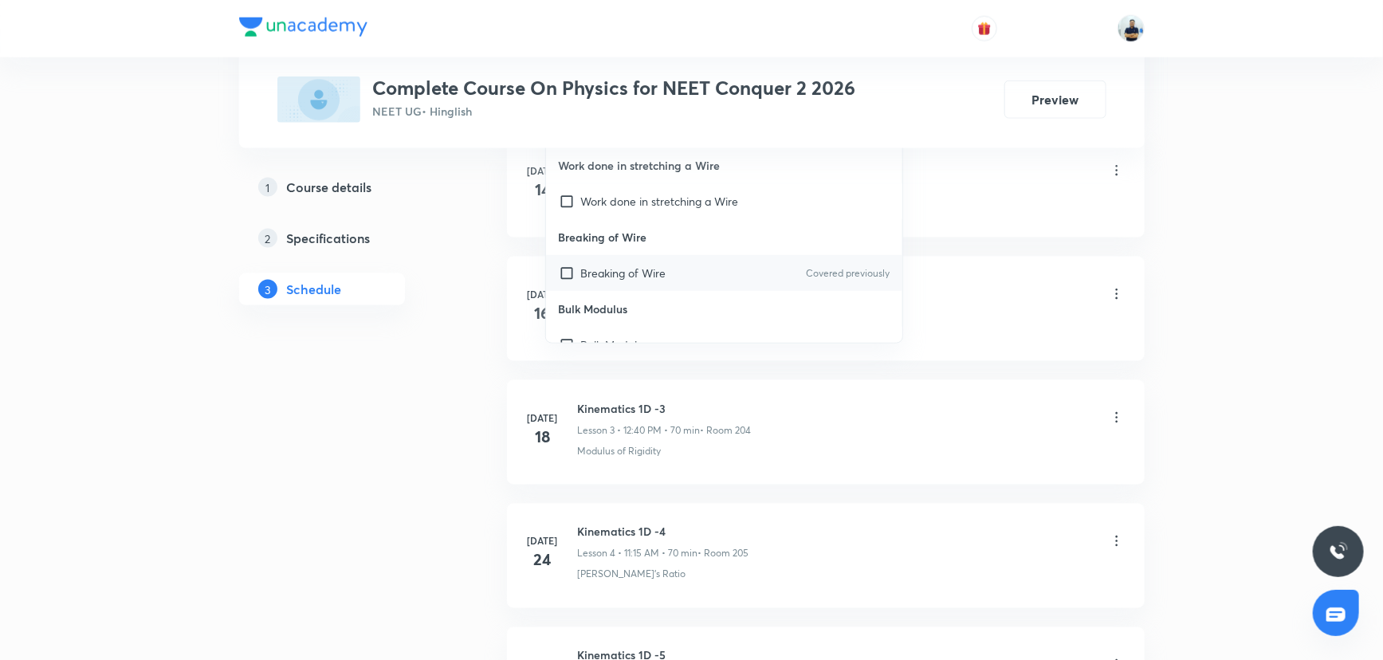
click at [604, 270] on p "Breaking of Wire" at bounding box center [623, 273] width 85 height 17
checkbox input "true"
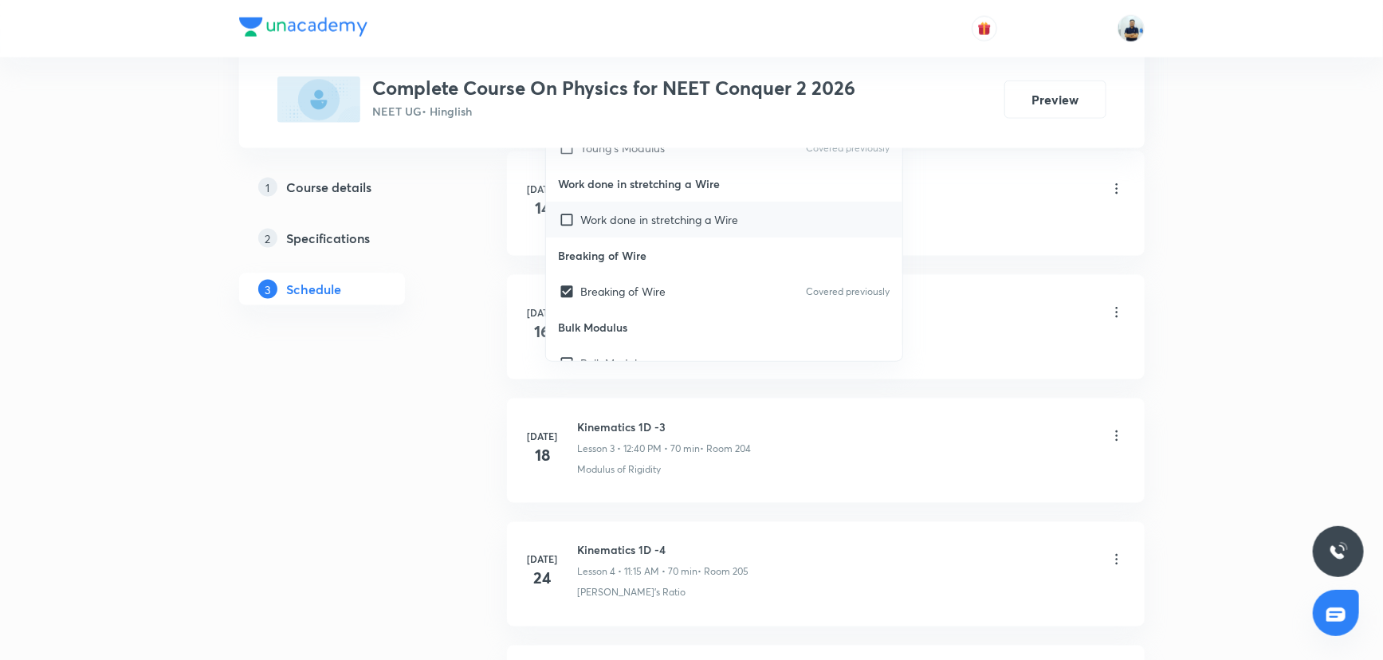
click at [599, 231] on div "Work done in stretching a Wire" at bounding box center [724, 220] width 357 height 36
checkbox input "true"
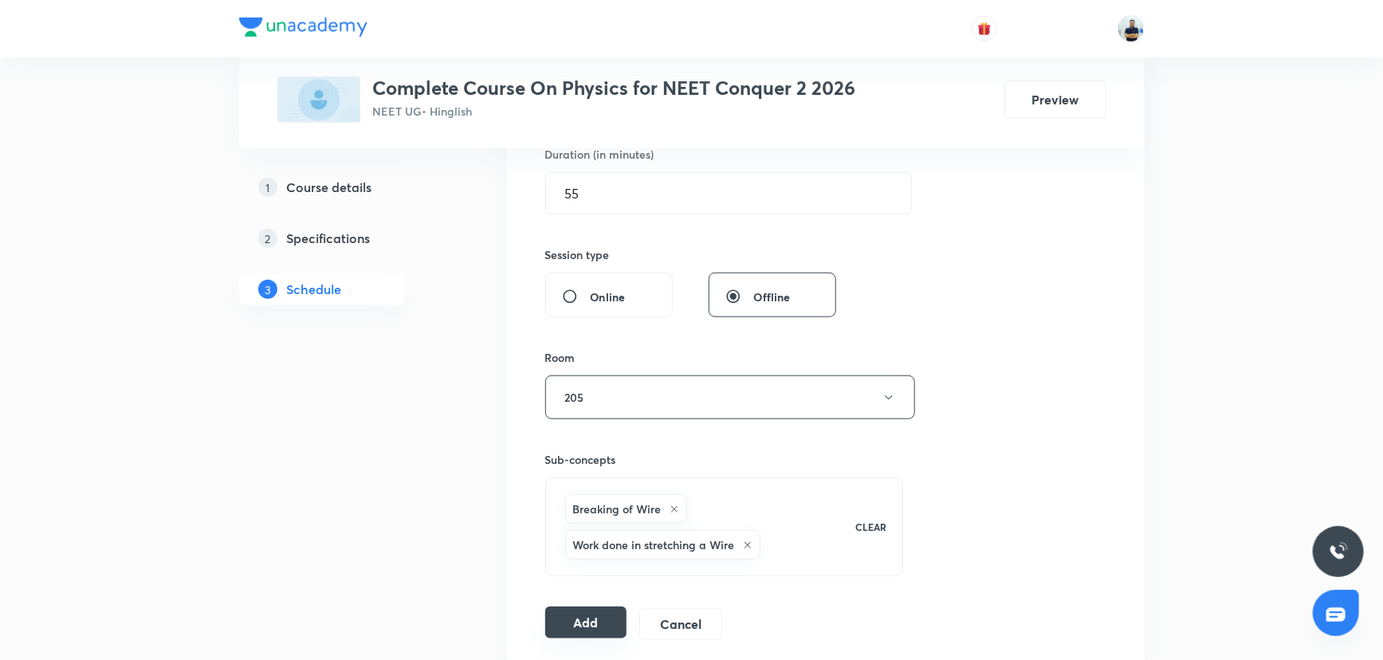
click at [578, 621] on button "Add" at bounding box center [586, 623] width 82 height 32
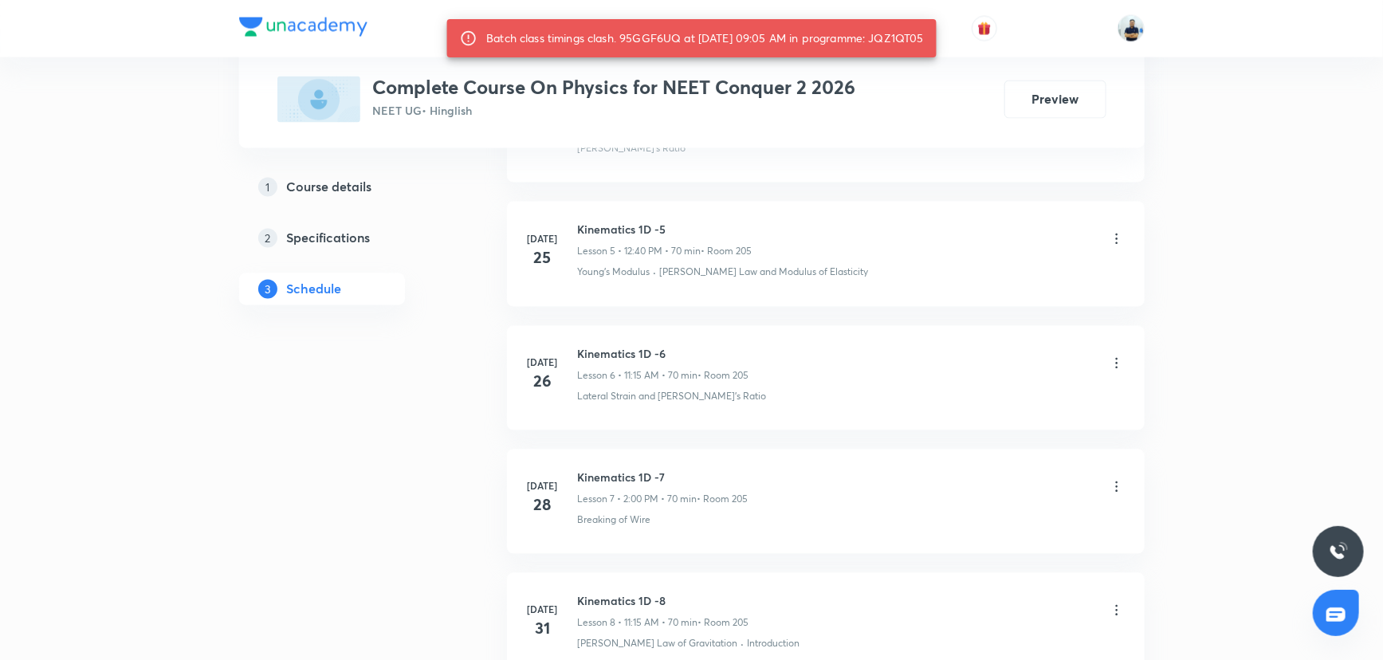
scroll to position [479, 0]
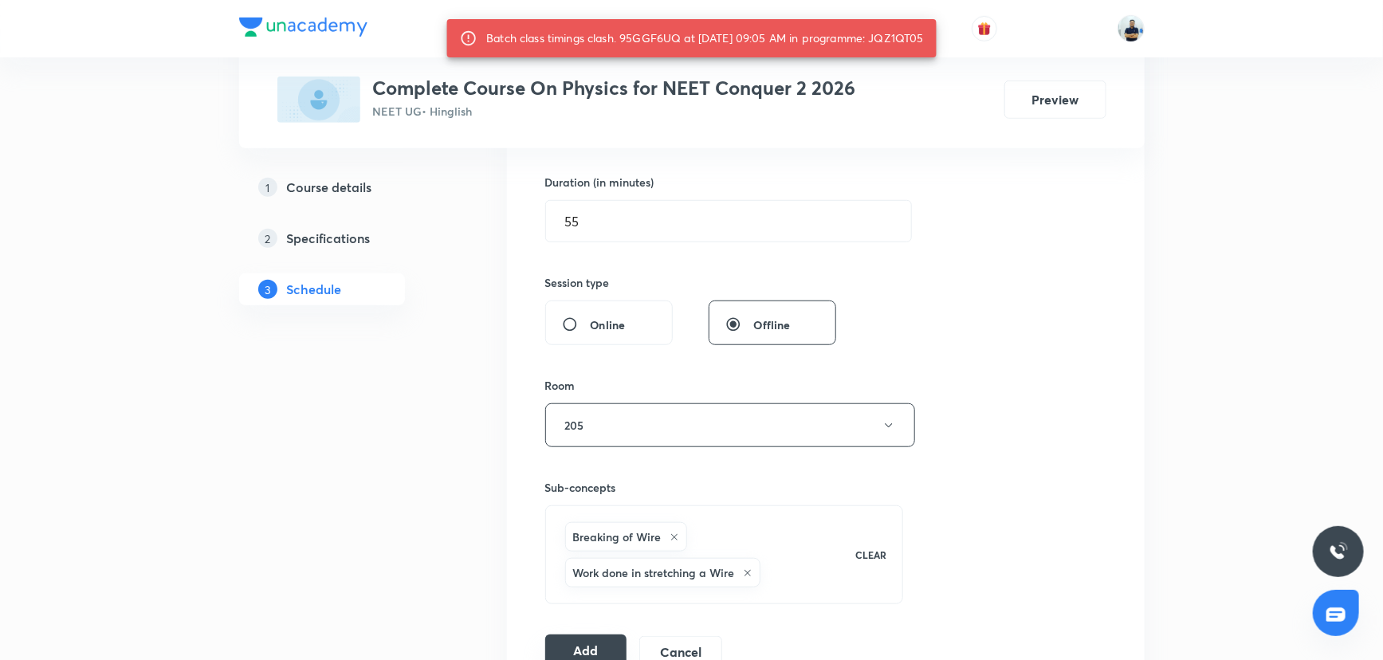
click at [590, 649] on button "Add" at bounding box center [586, 651] width 82 height 32
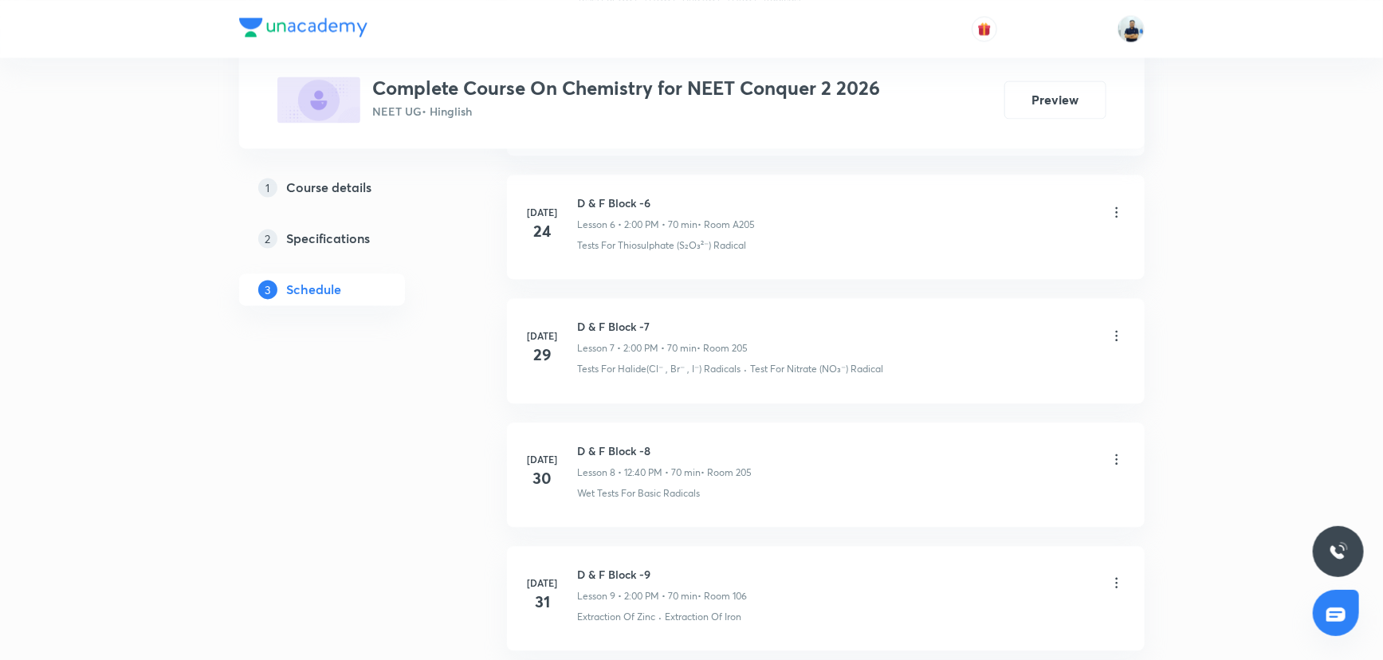
scroll to position [3333, 0]
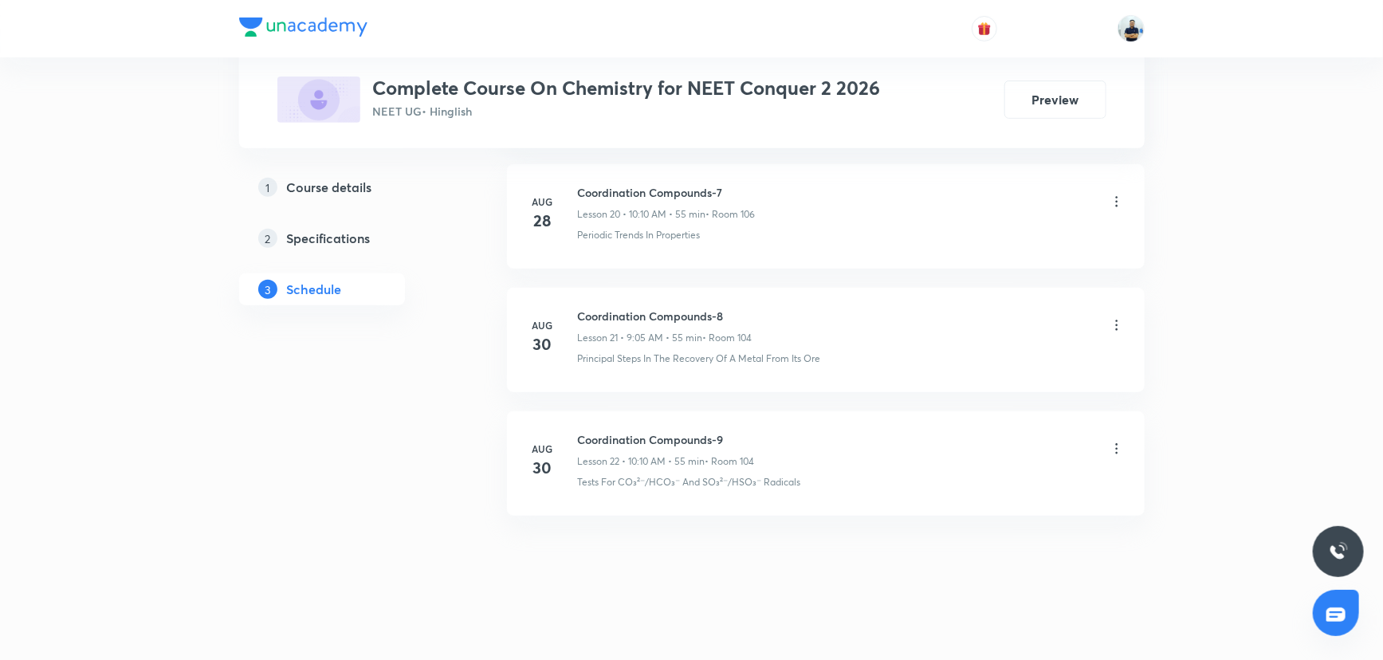
click at [652, 431] on h6 "Coordination Compounds-9" at bounding box center [666, 439] width 177 height 17
click at [649, 431] on h6 "Coordination Compounds-9" at bounding box center [666, 439] width 177 height 17
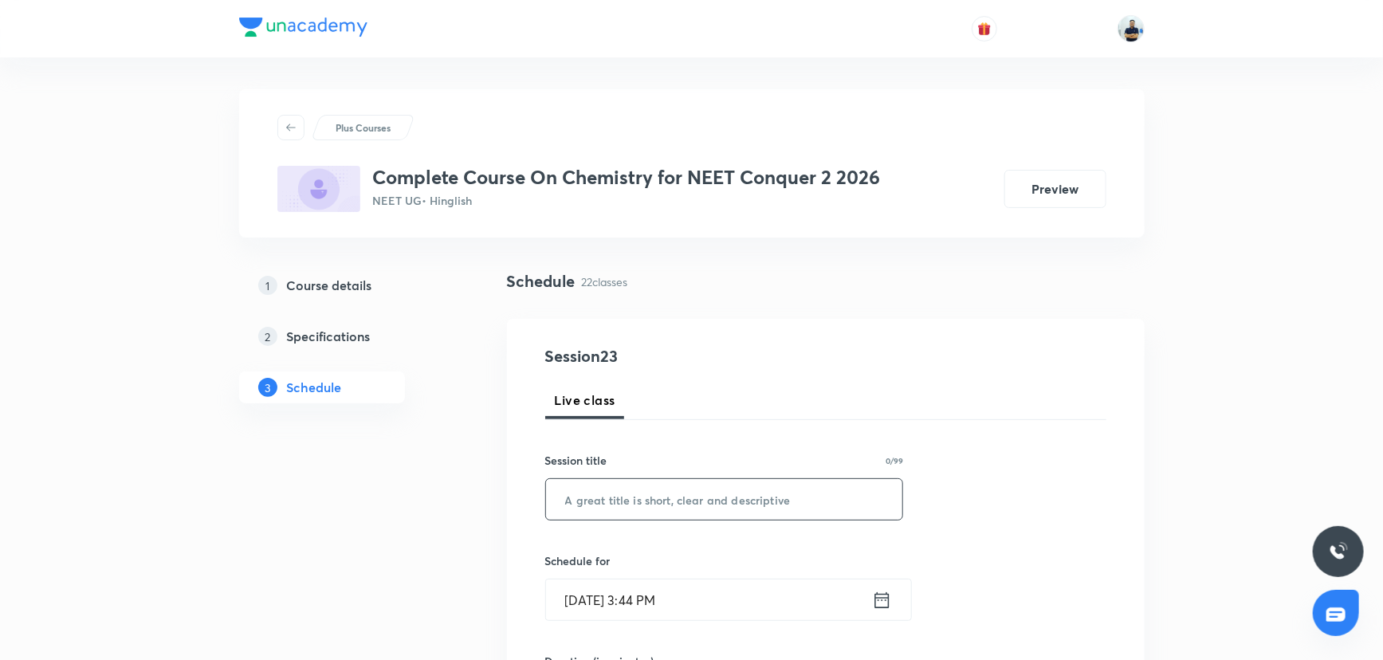
click at [704, 497] on input "text" at bounding box center [724, 499] width 357 height 41
paste input "Laws of motion -5"
type input "Laws of motion -6"
click at [630, 608] on input "[DATE] 3:44 PM" at bounding box center [709, 600] width 326 height 41
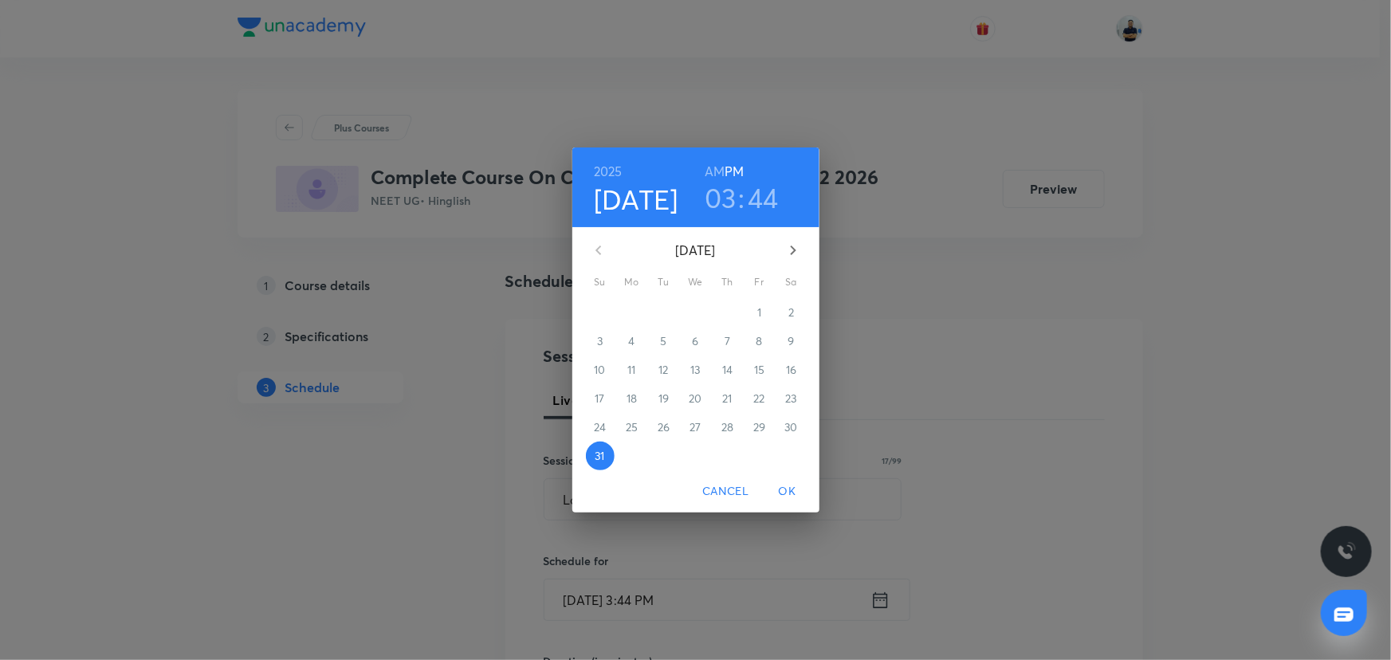
click at [787, 256] on icon "button" at bounding box center [793, 250] width 19 height 19
click at [627, 322] on button "1" at bounding box center [632, 312] width 29 height 29
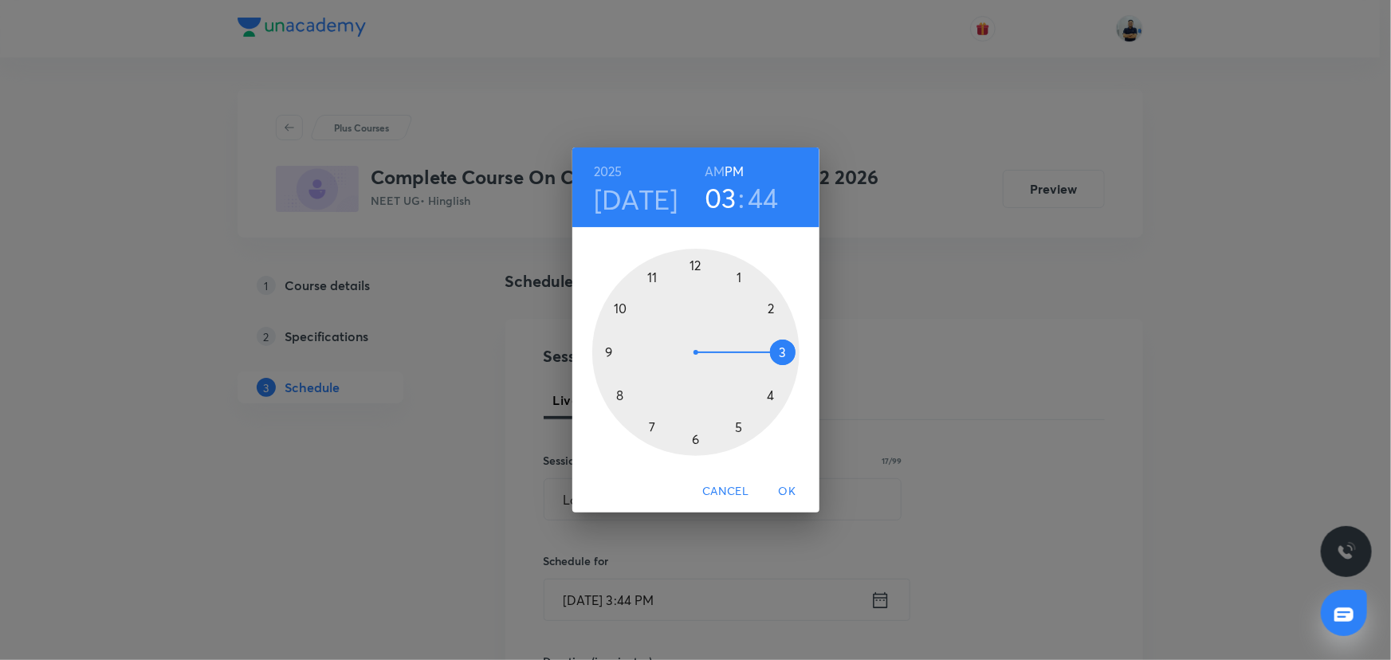
click at [713, 171] on h6 "AM" at bounding box center [715, 171] width 20 height 22
click at [662, 276] on div at bounding box center [695, 352] width 207 height 207
click at [722, 181] on h6 "AM" at bounding box center [715, 171] width 20 height 22
click at [724, 185] on h3 "11" at bounding box center [721, 197] width 22 height 33
click at [615, 300] on div at bounding box center [695, 352] width 207 height 207
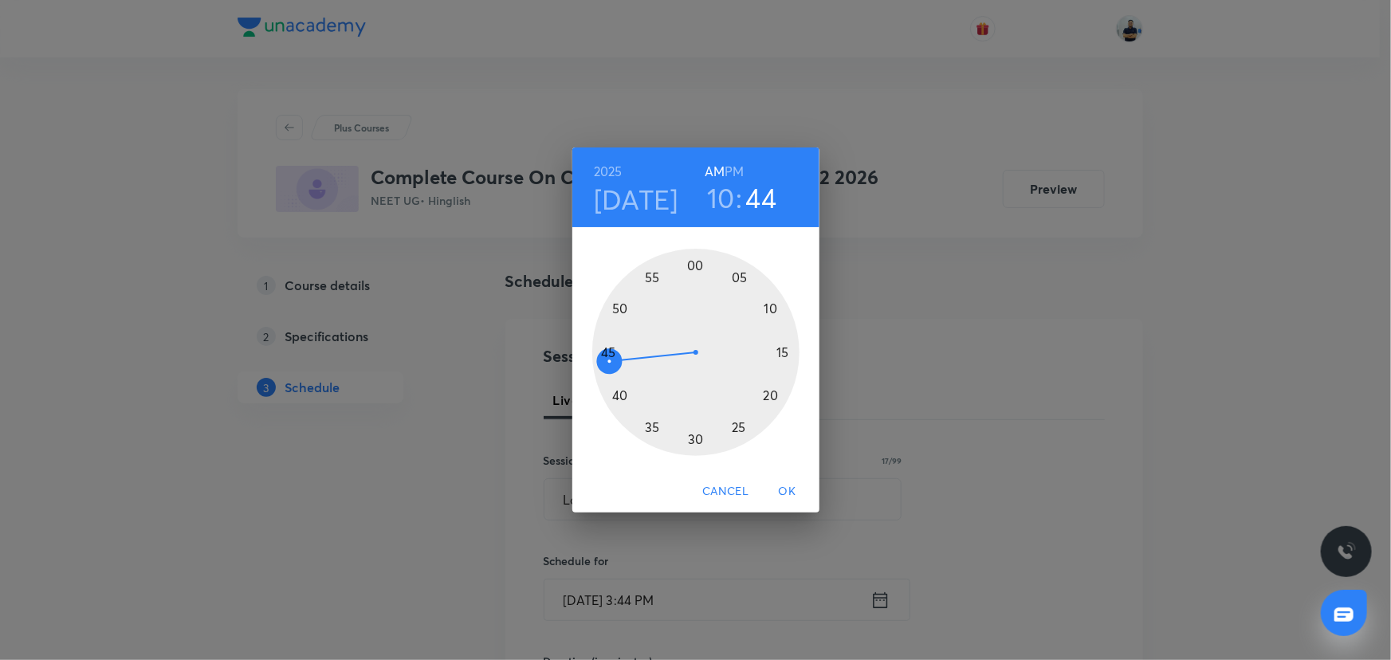
click at [760, 316] on div at bounding box center [695, 352] width 207 height 207
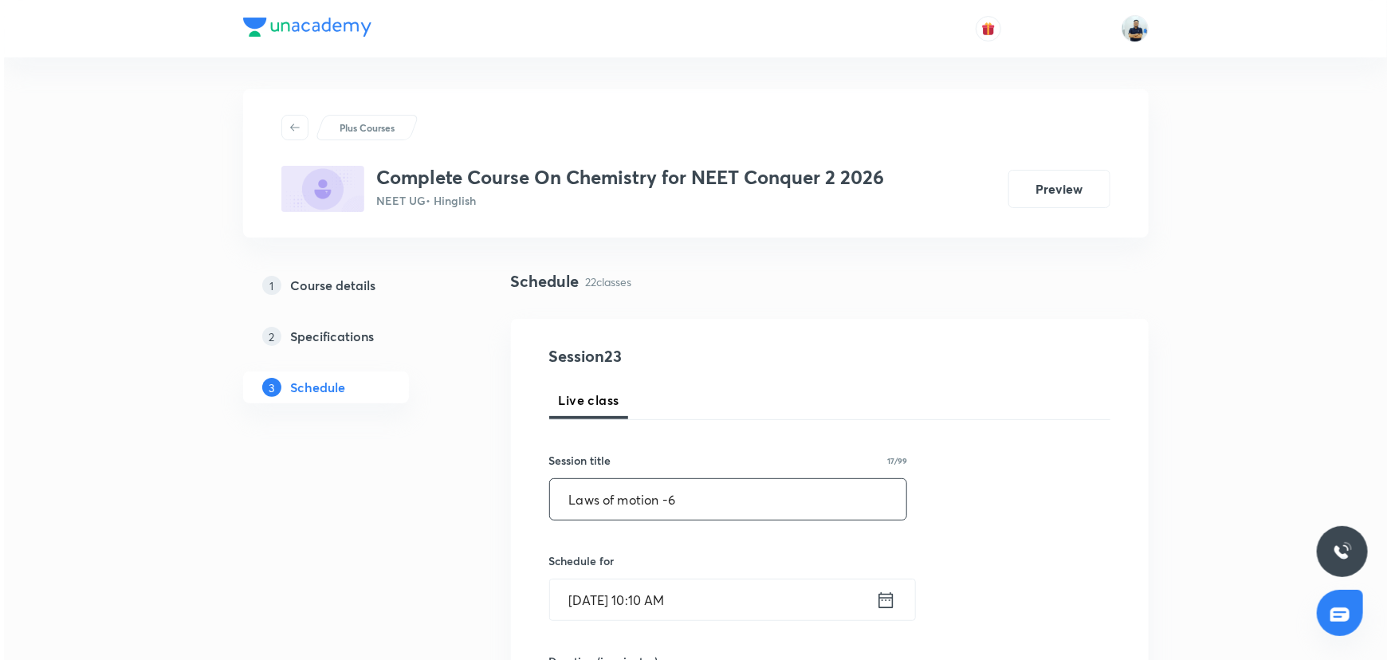
scroll to position [507, 0]
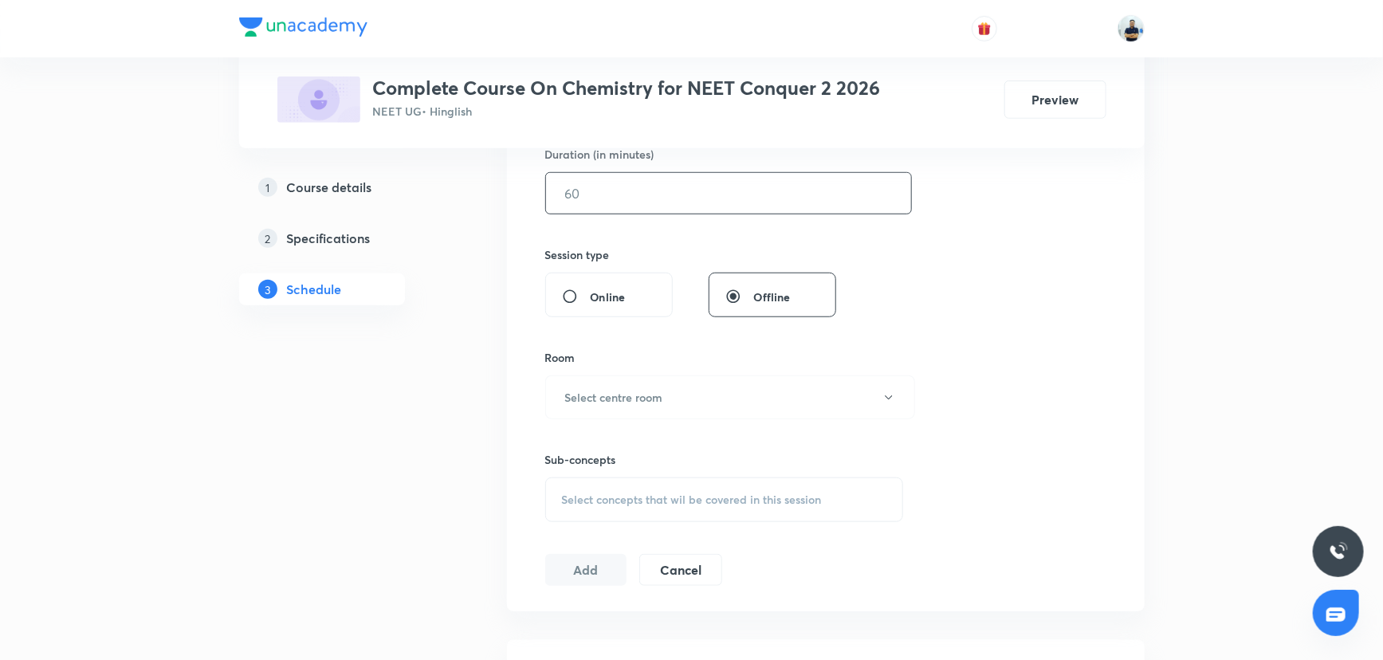
click at [593, 193] on input "text" at bounding box center [728, 193] width 365 height 41
type input "55"
click at [635, 397] on h6 "Select centre room" at bounding box center [614, 397] width 98 height 17
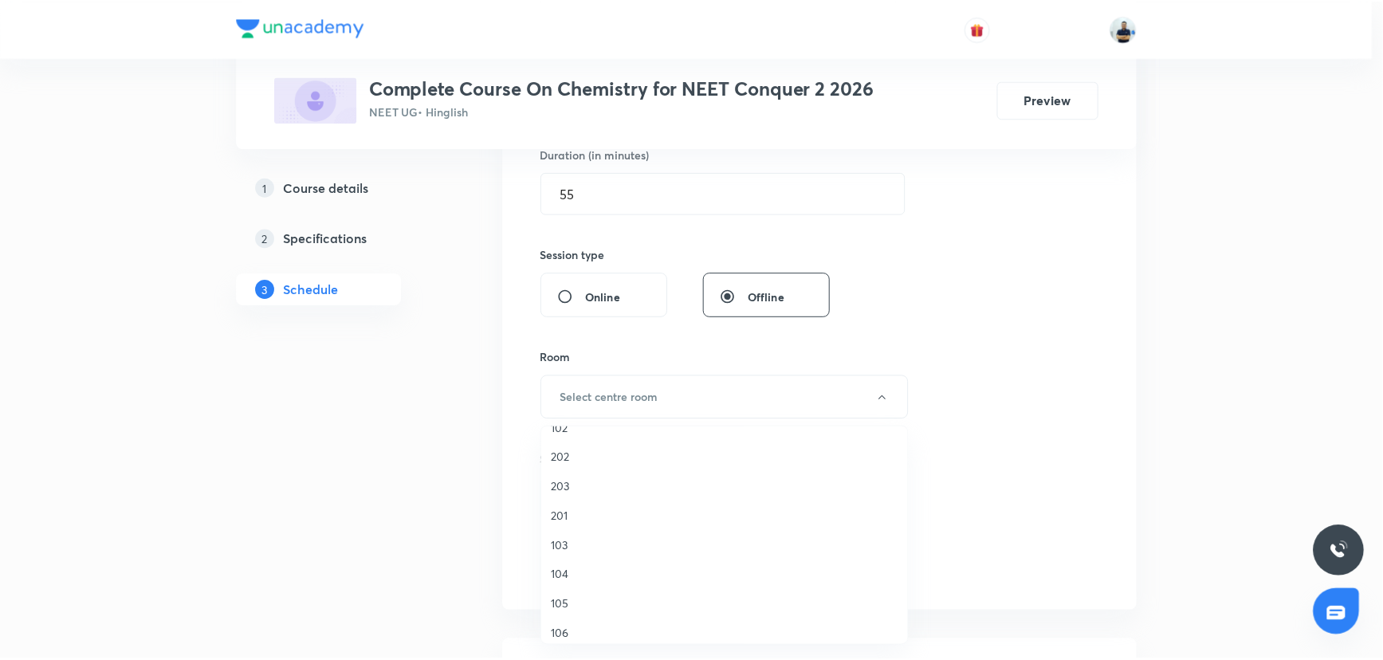
scroll to position [67, 0]
click at [572, 617] on span "106" at bounding box center [728, 617] width 349 height 17
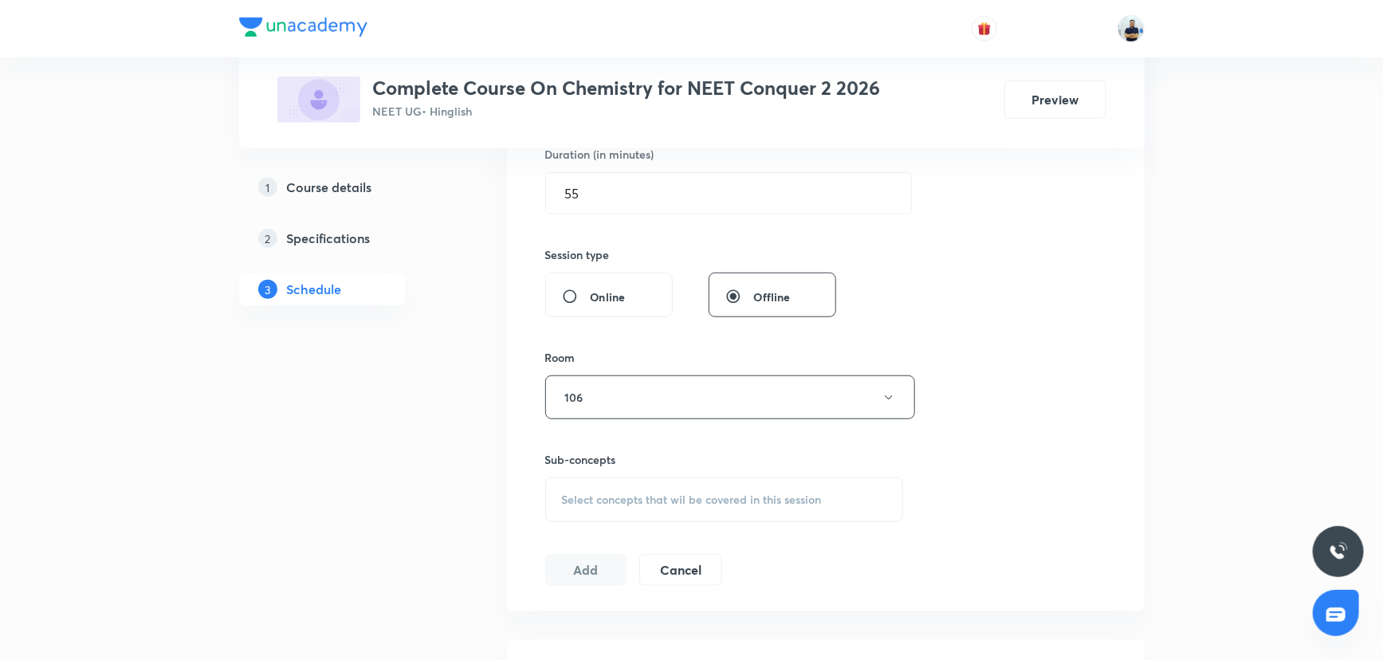
click at [709, 495] on span "Select concepts that wil be covered in this session" at bounding box center [692, 499] width 260 height 13
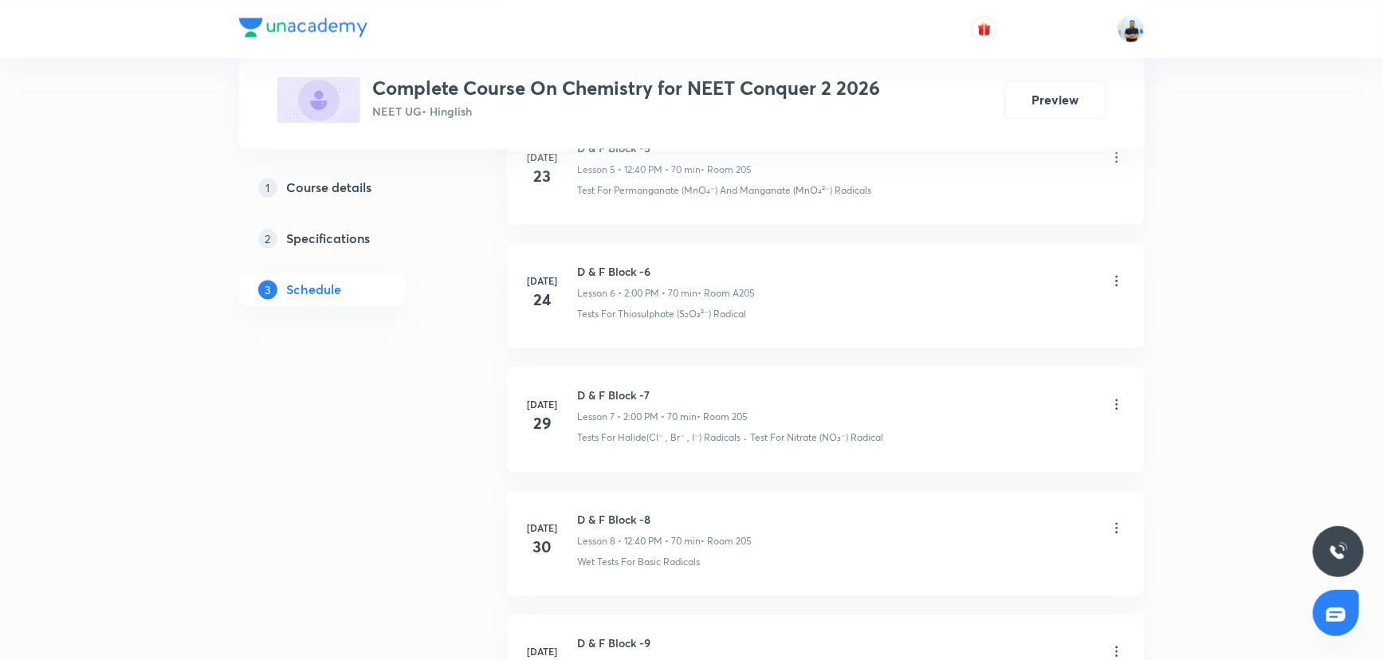
scroll to position [1014, 0]
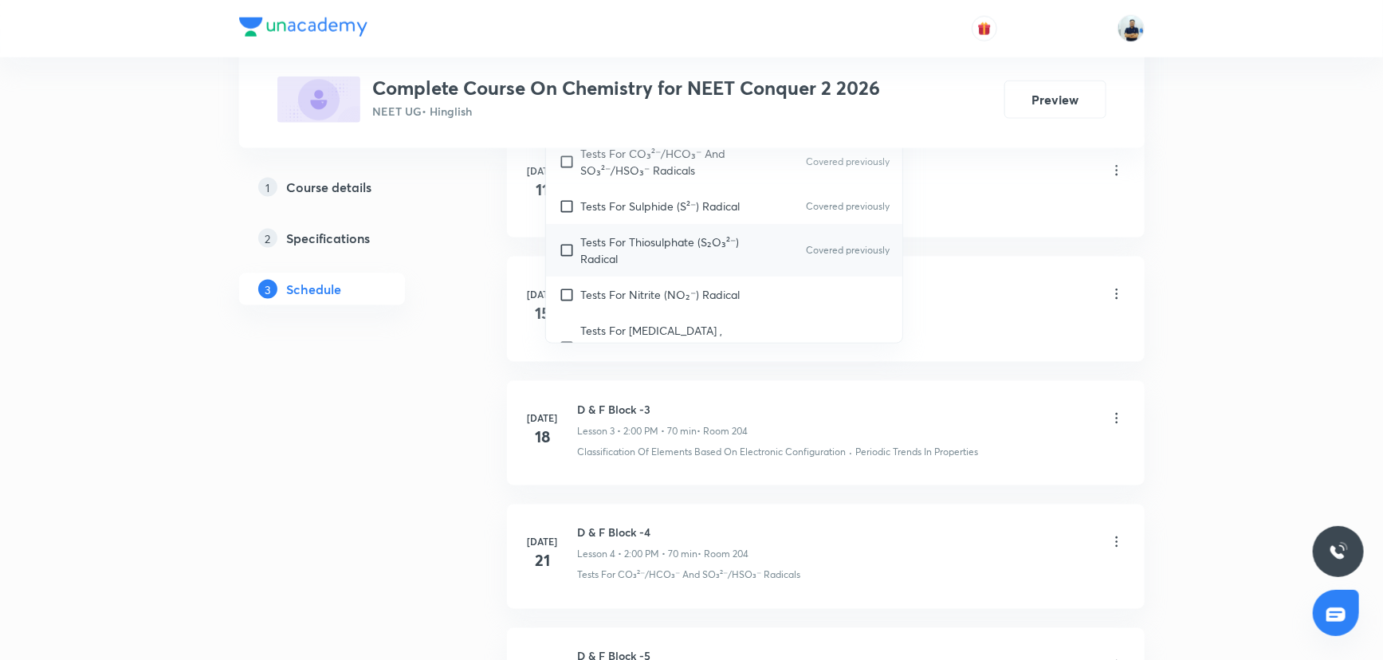
click at [606, 249] on p "Tests For Thiosulphate (S₂O₃²⁻) Radical" at bounding box center [661, 250] width 161 height 33
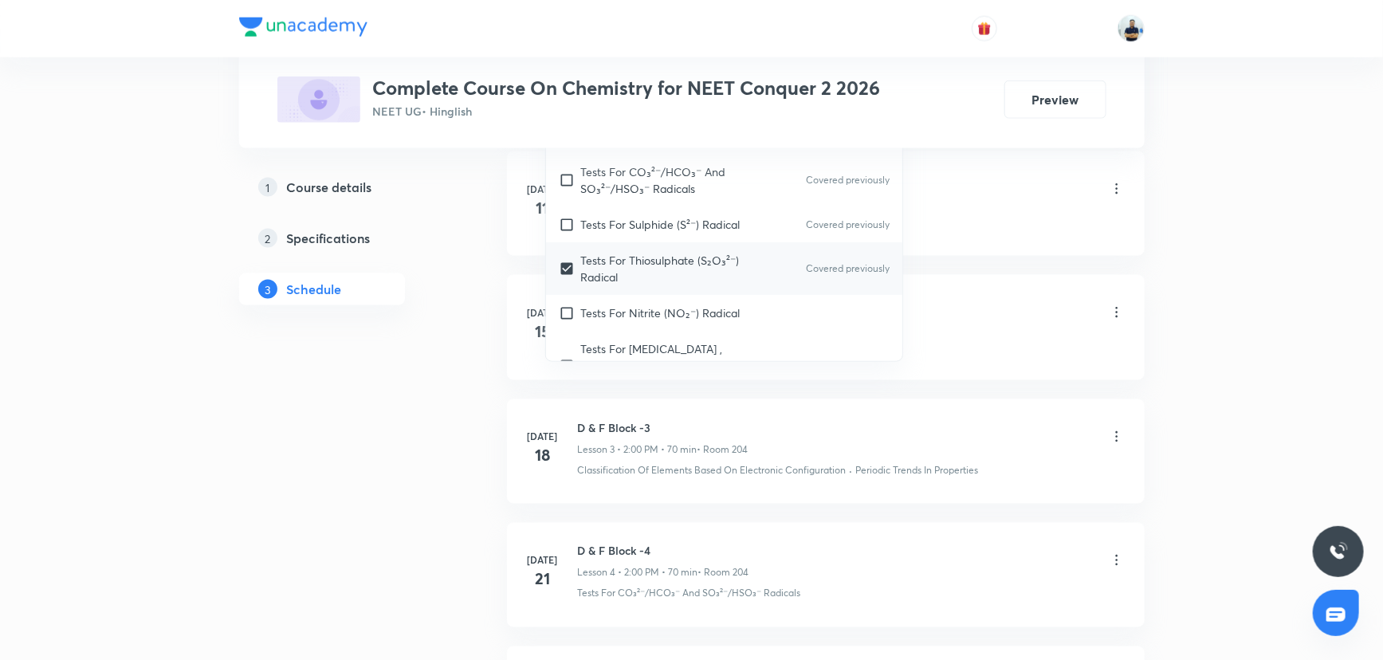
click at [859, 280] on div "Tests For Thiosulphate (S₂O₃²⁻) Radical Covered previously" at bounding box center [724, 268] width 357 height 53
checkbox input "false"
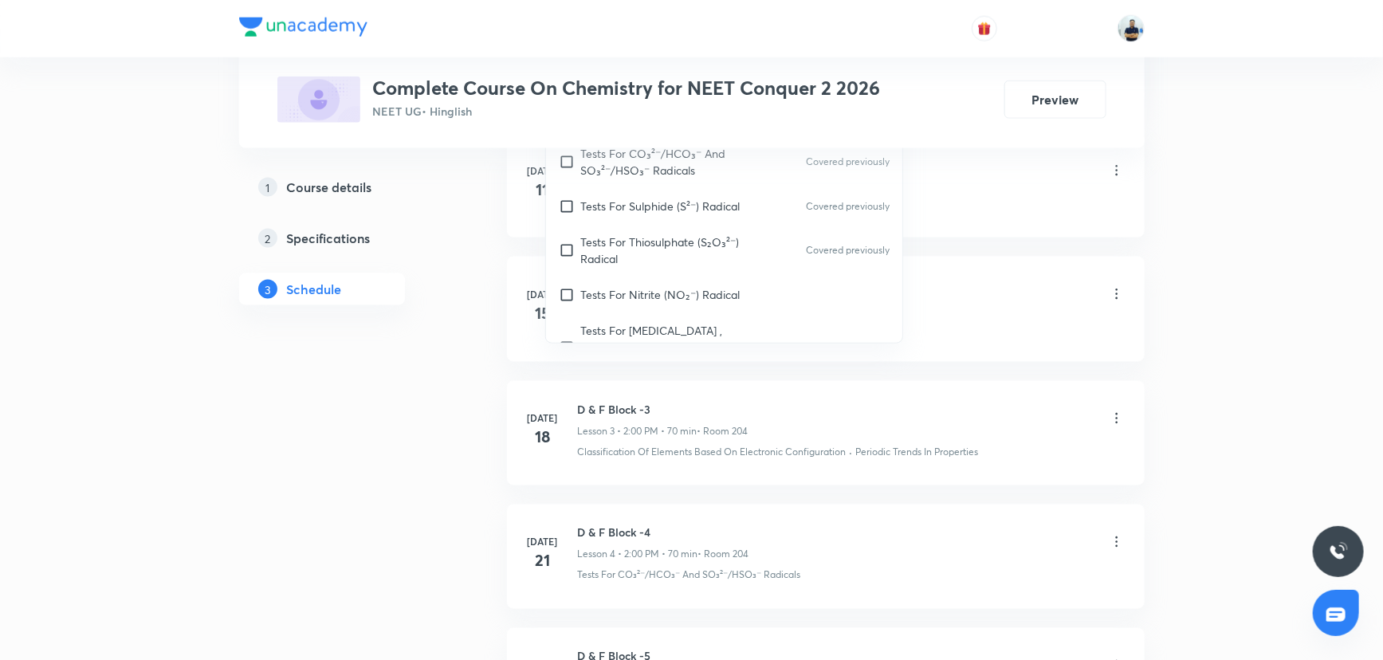
click at [1000, 298] on div "D & F Block -2 Lesson 2 • 2:00 PM • 70 min • Room 204" at bounding box center [851, 295] width 547 height 37
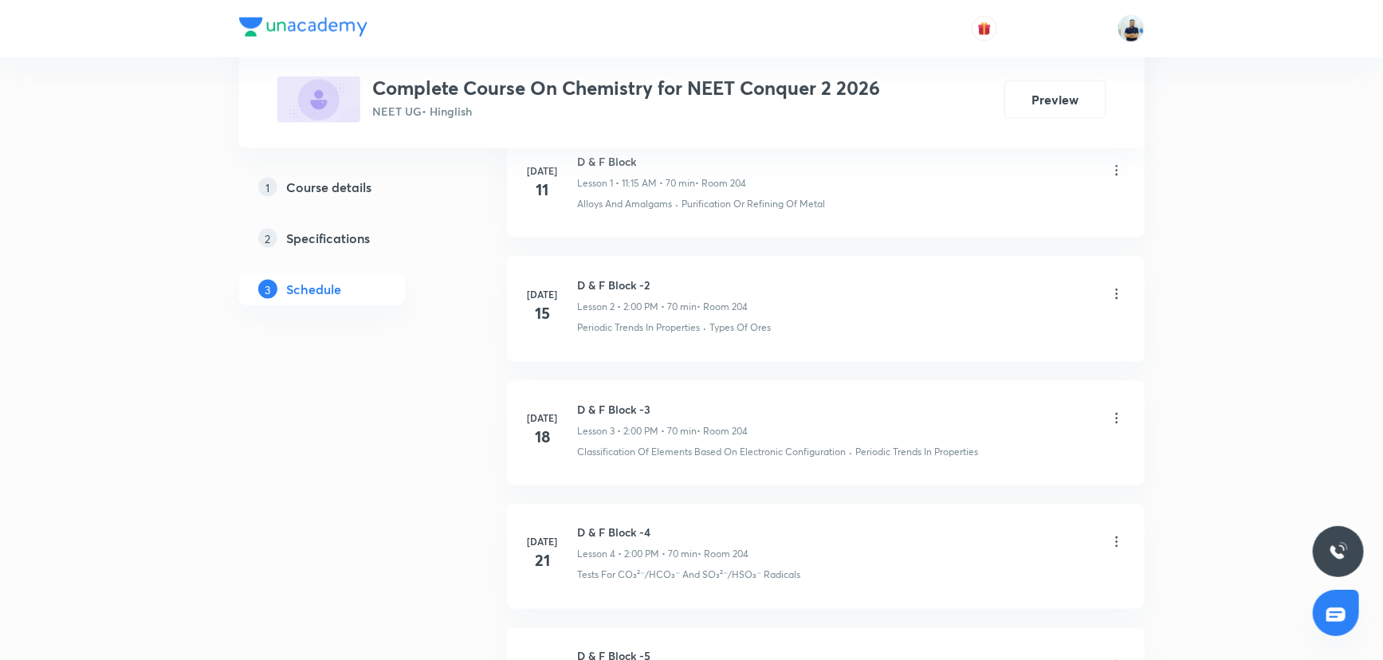
scroll to position [507, 0]
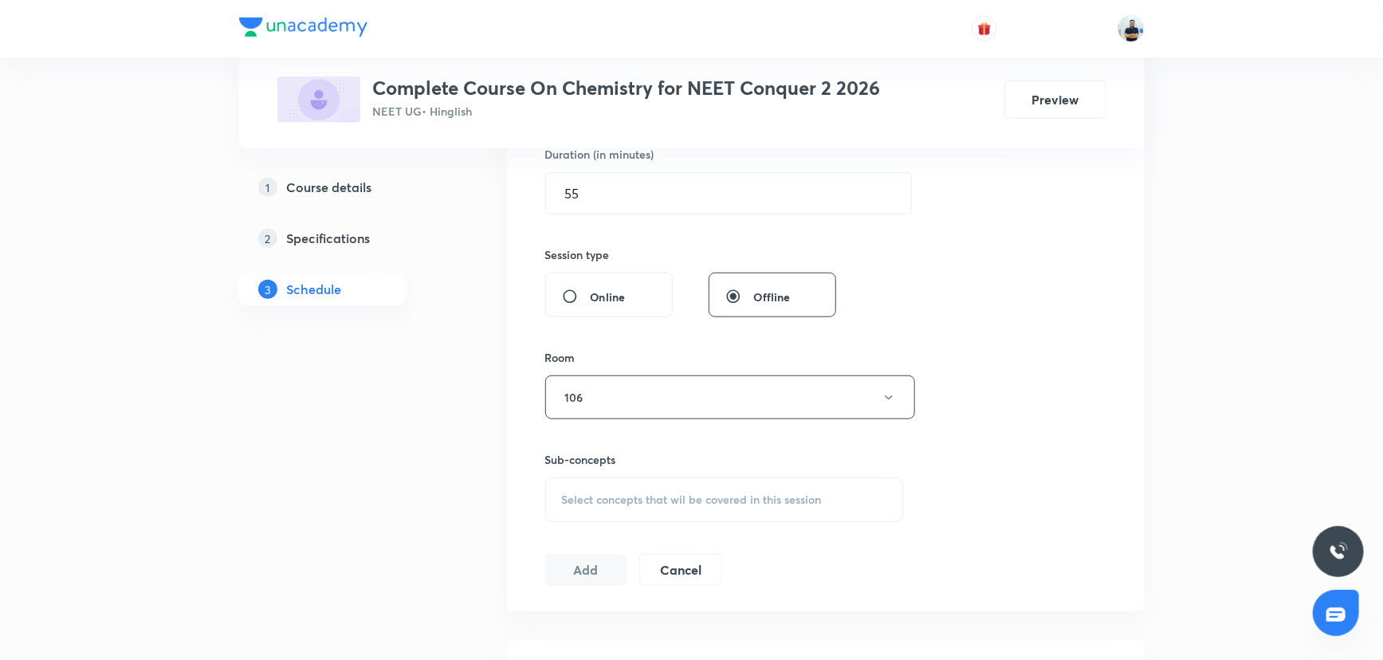
click at [676, 478] on div "Select concepts that wil be covered in this session" at bounding box center [724, 500] width 359 height 45
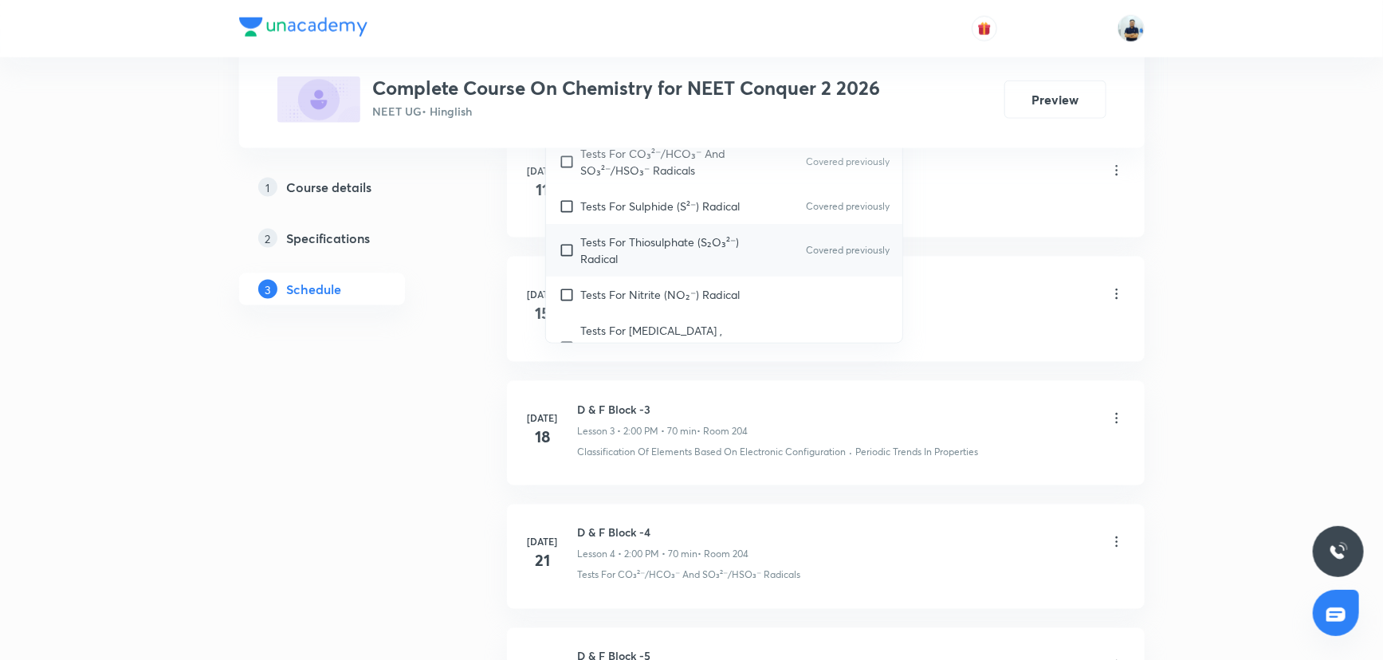
click at [632, 258] on p "Tests For Thiosulphate (S₂O₃²⁻) Radical" at bounding box center [661, 250] width 161 height 33
checkbox input "true"
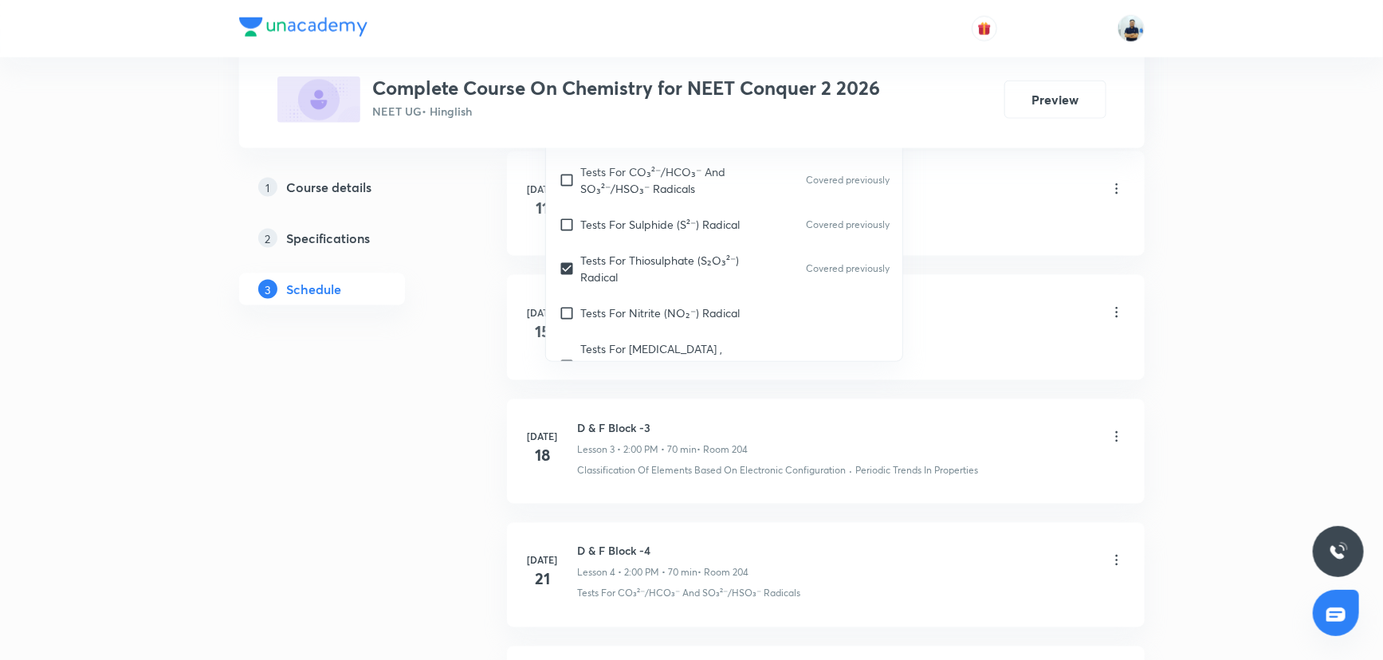
click at [970, 281] on li "Jul 15 D & F Block -2 Lesson 2 • 2:00 PM • 70 min • Room 204 Periodic Trends In…" at bounding box center [826, 327] width 638 height 104
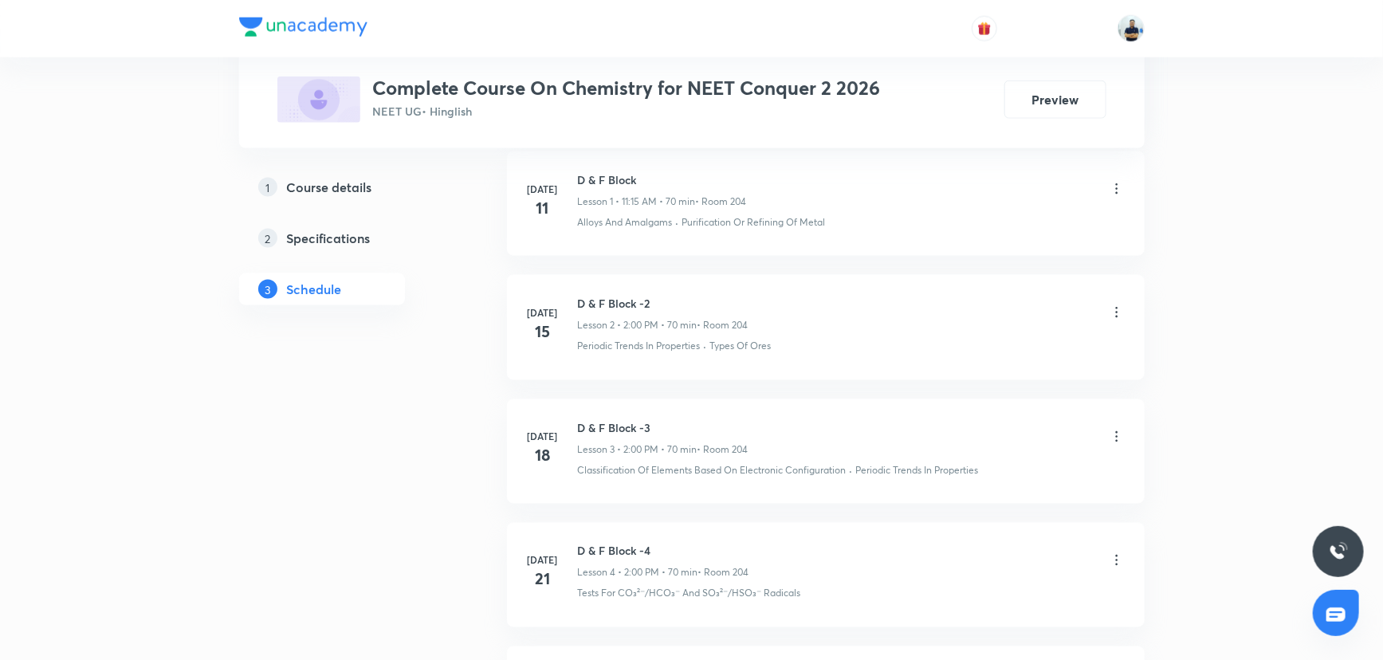
scroll to position [507, 0]
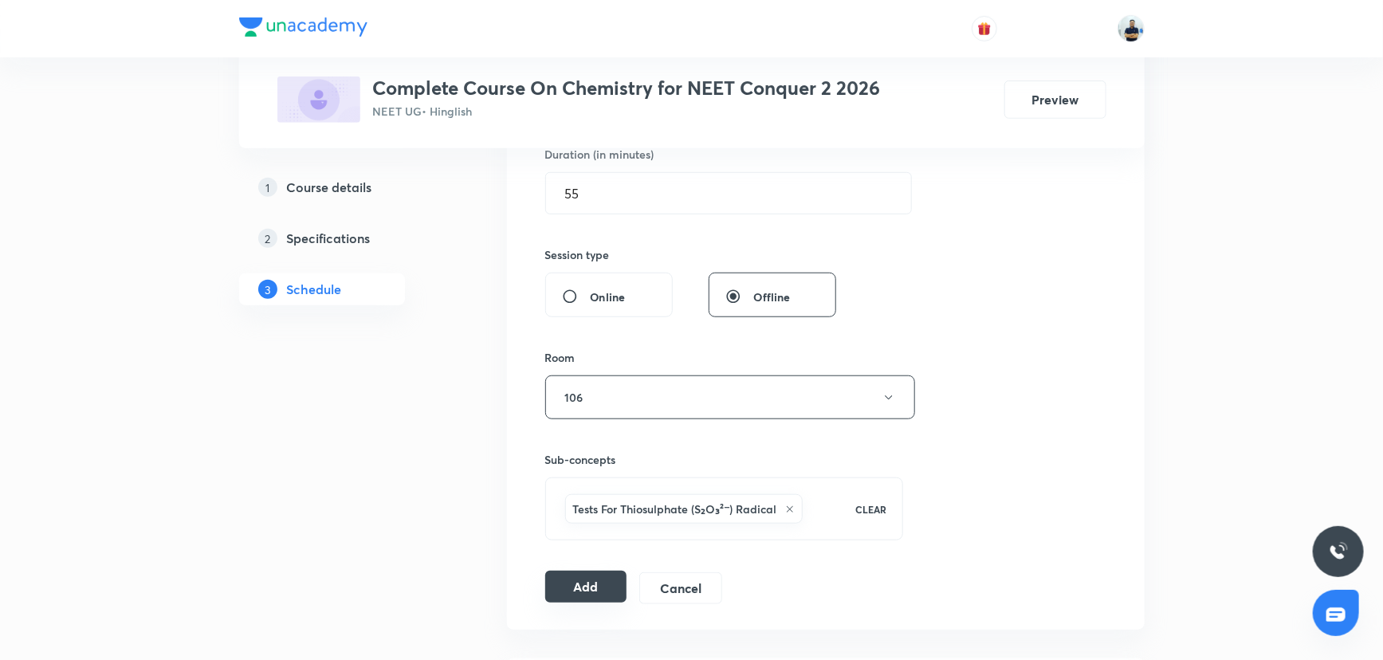
click at [587, 578] on button "Add" at bounding box center [586, 587] width 82 height 32
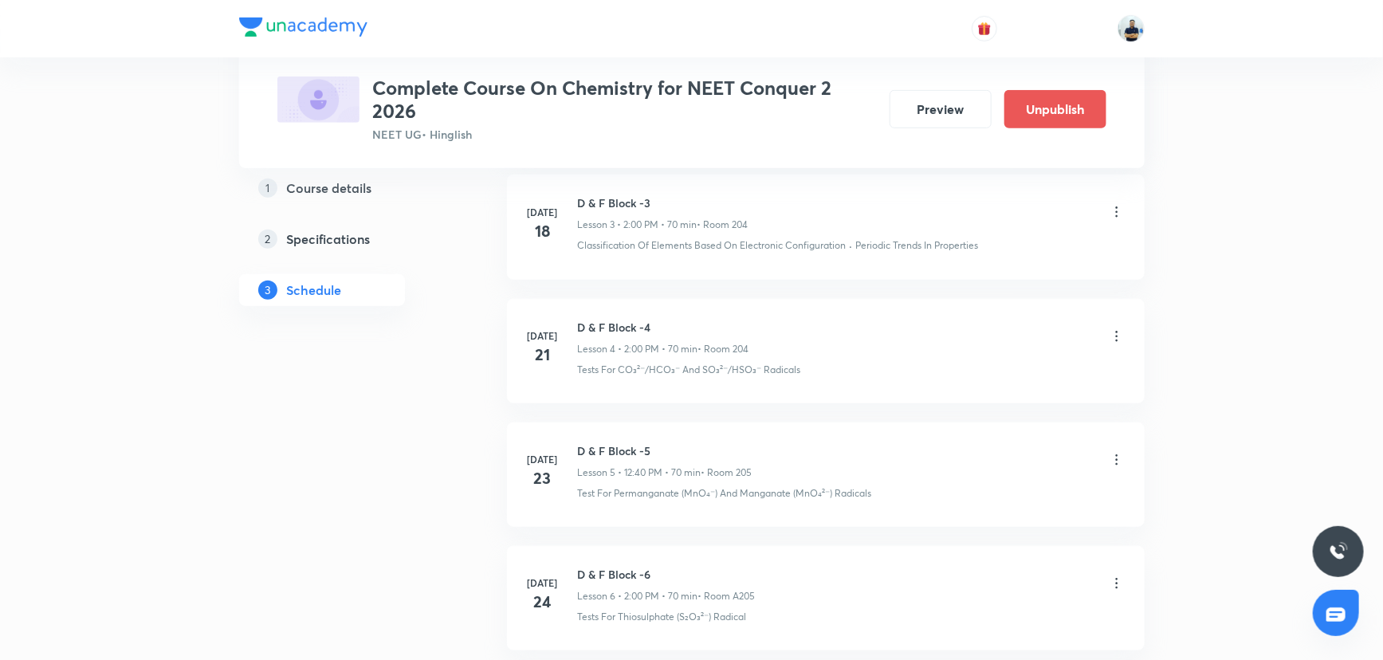
scroll to position [526, 0]
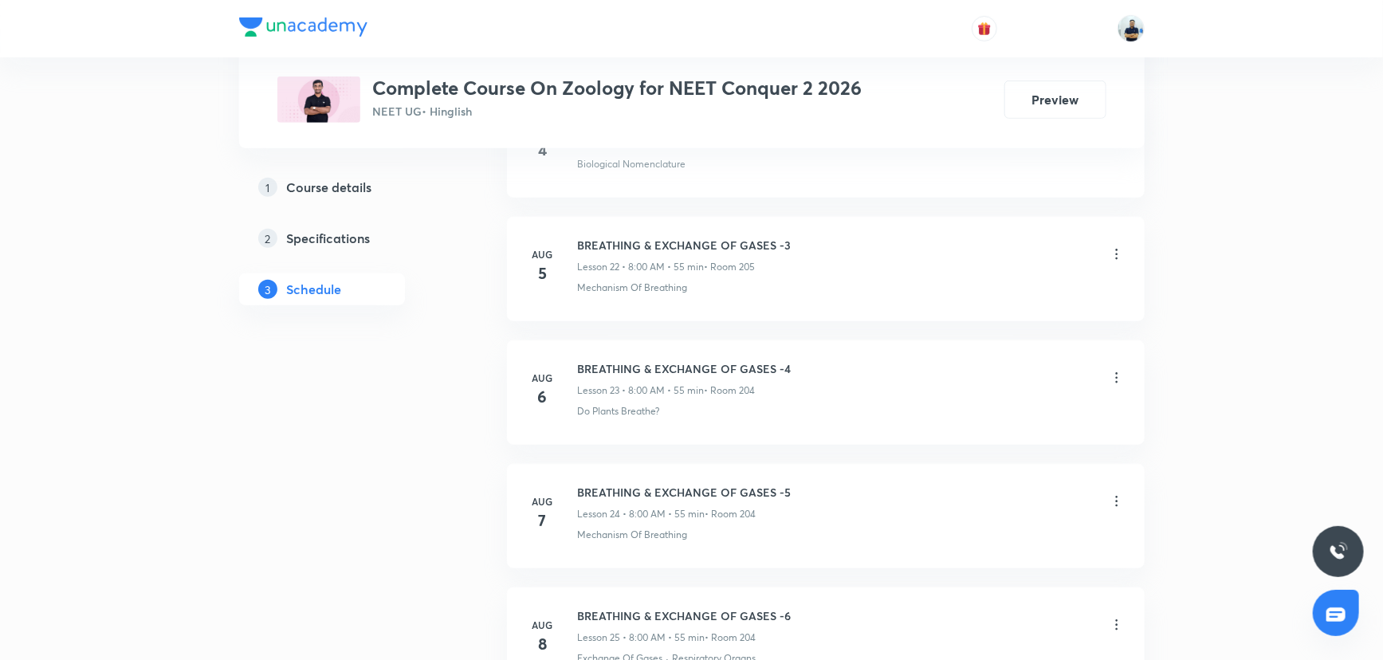
scroll to position [5678, 0]
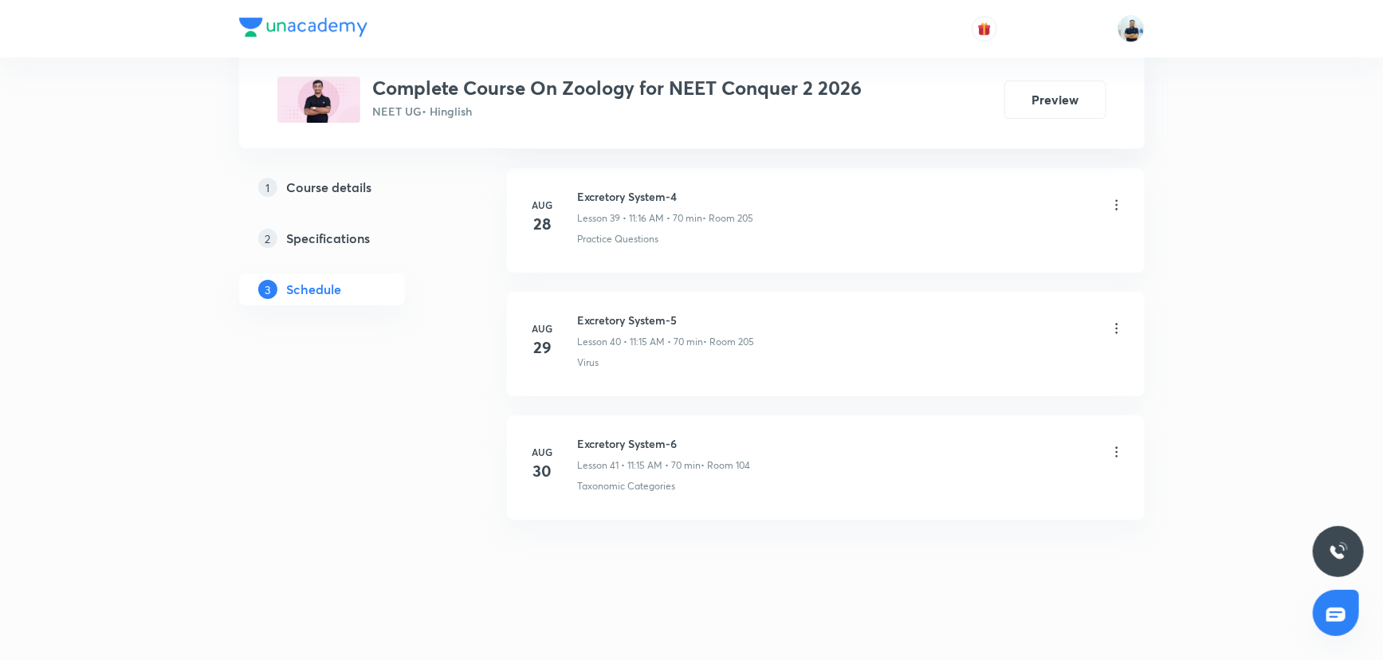
click at [630, 425] on li "[DATE] Excretory System-6 Lesson 41 • 11:15 AM • 70 min • Room 104 Taxonomic Ca…" at bounding box center [826, 467] width 638 height 104
copy h6 "Excretory System-6"
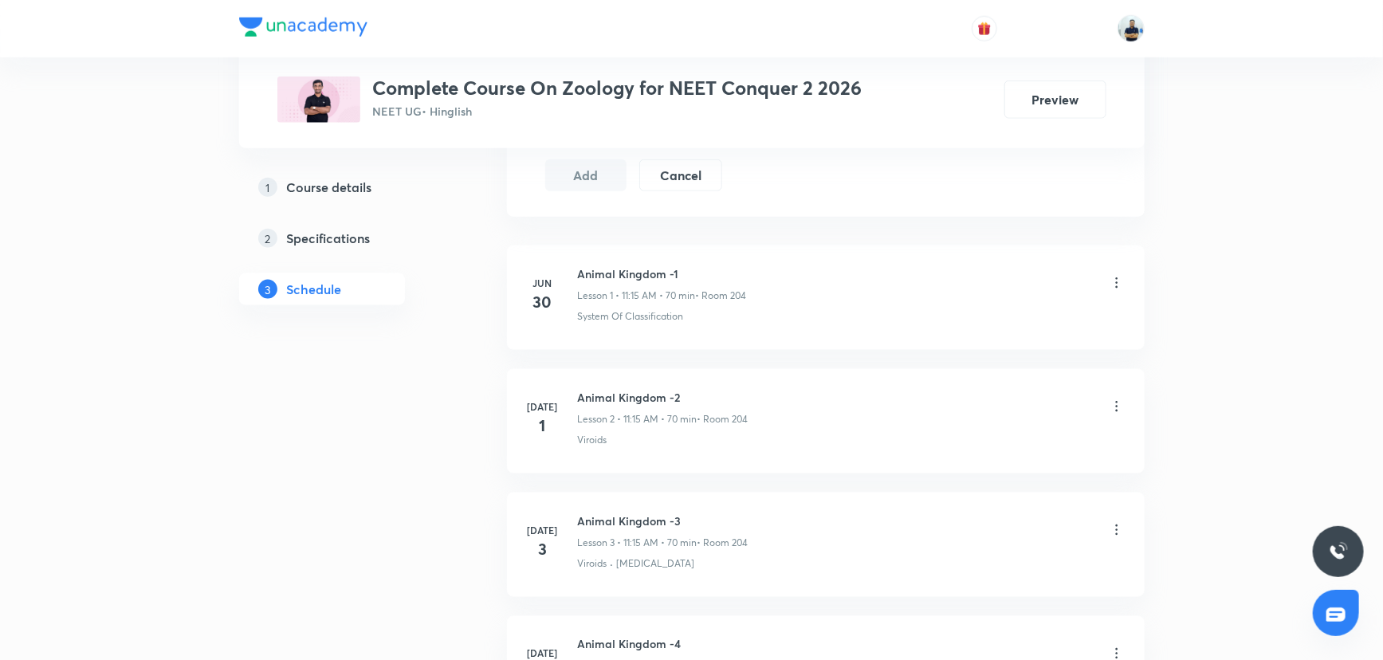
scroll to position [0, 0]
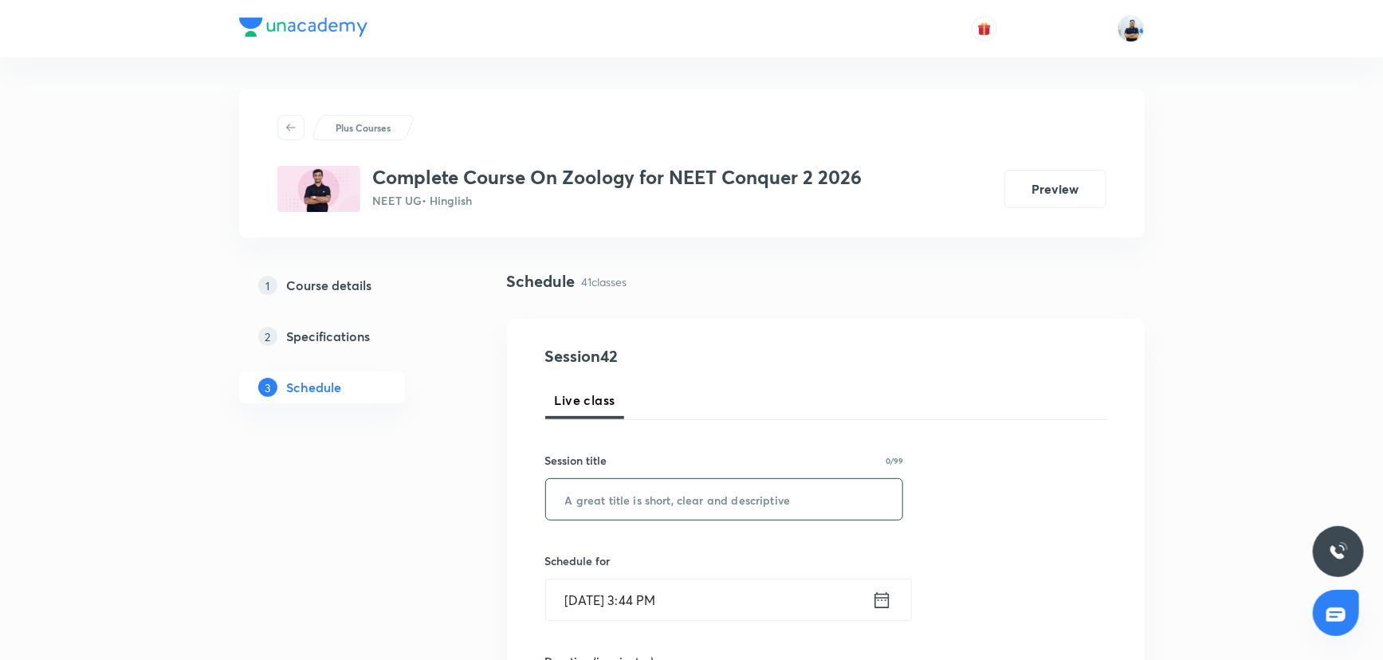
click at [634, 500] on input "text" at bounding box center [724, 499] width 357 height 41
paste input "Excretory System-6"
type input "Excretory System-7"
click at [679, 619] on input "[DATE] 3:44 PM" at bounding box center [709, 600] width 326 height 41
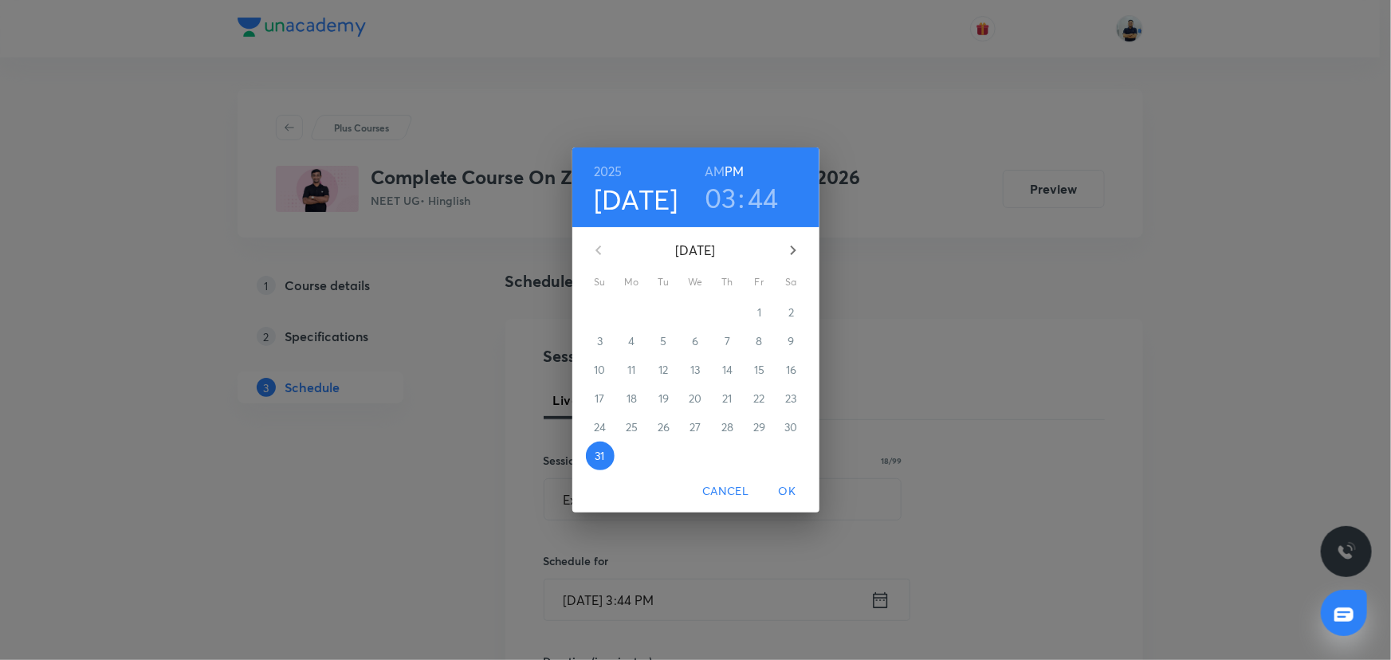
click at [796, 258] on icon "button" at bounding box center [793, 250] width 19 height 19
click at [635, 305] on span "1" at bounding box center [632, 313] width 29 height 16
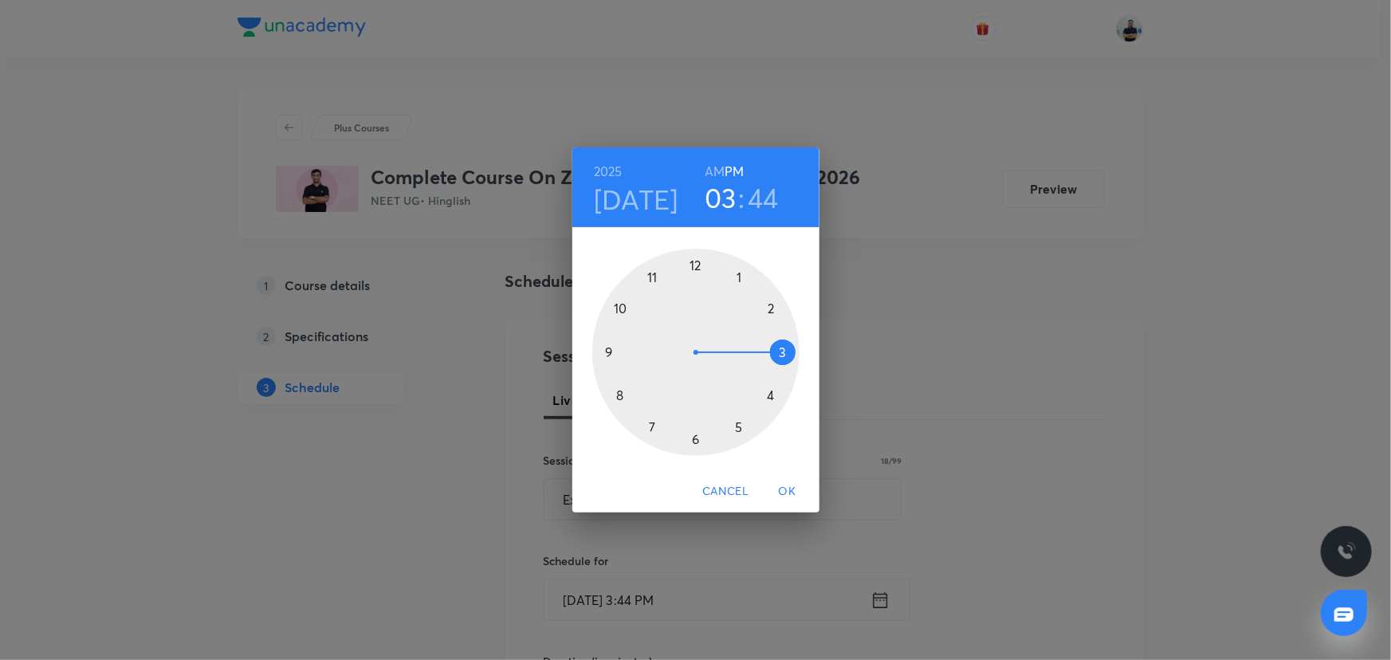
click at [717, 160] on h6 "AM" at bounding box center [715, 171] width 20 height 22
click at [652, 273] on div at bounding box center [695, 352] width 207 height 207
click at [778, 348] on div at bounding box center [695, 352] width 207 height 207
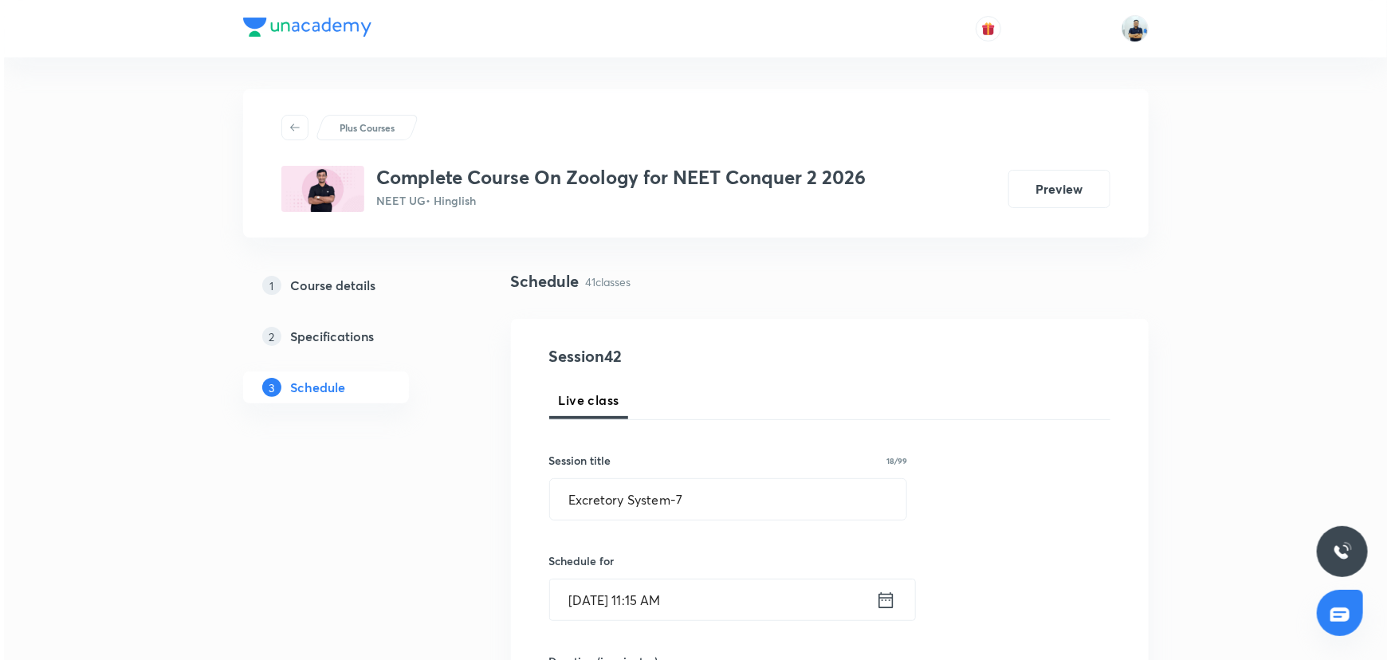
scroll to position [507, 0]
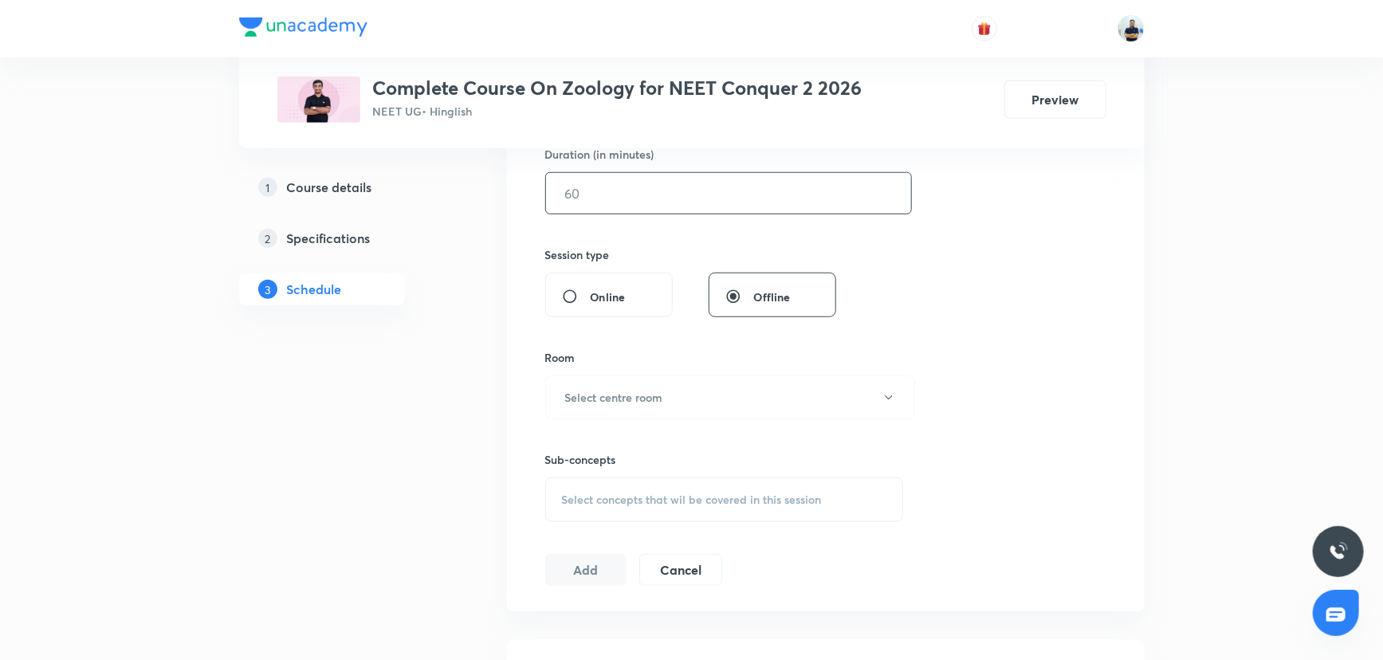
click at [579, 197] on input "text" at bounding box center [728, 193] width 365 height 41
type input "70"
click at [662, 414] on button "Select centre room" at bounding box center [730, 397] width 370 height 44
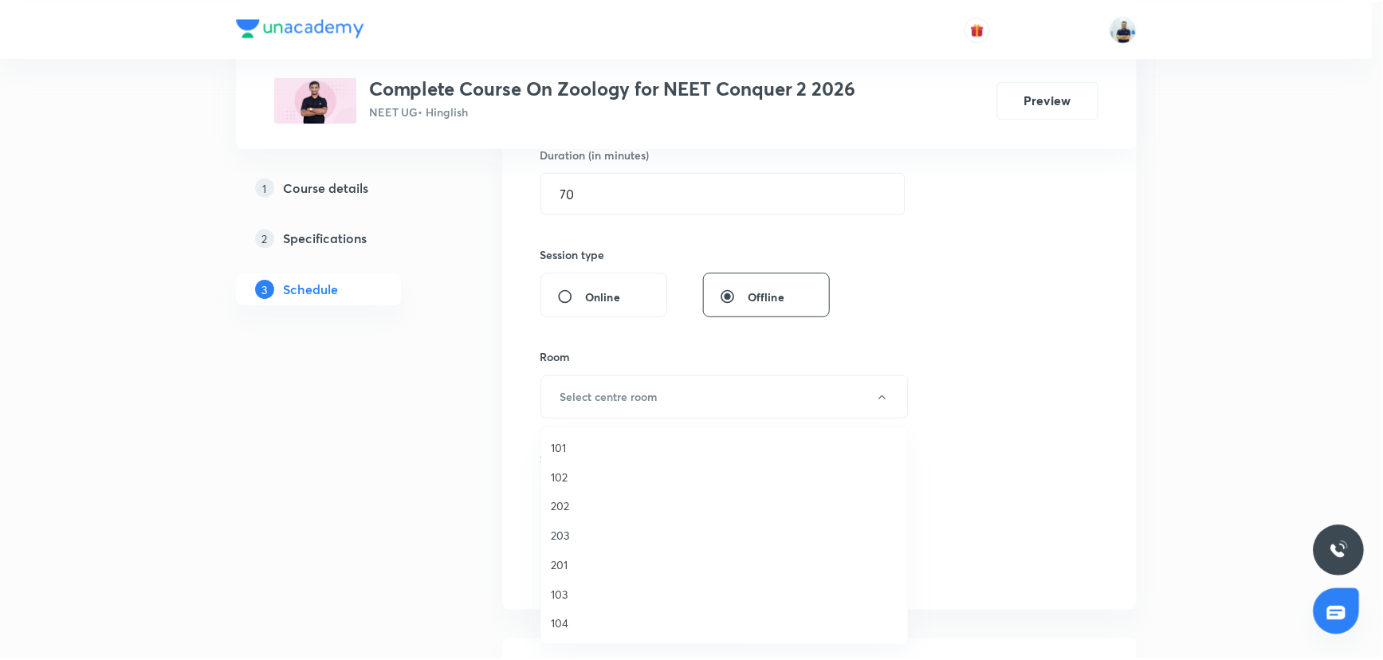
scroll to position [295, 0]
click at [569, 445] on span "205" at bounding box center [728, 448] width 349 height 17
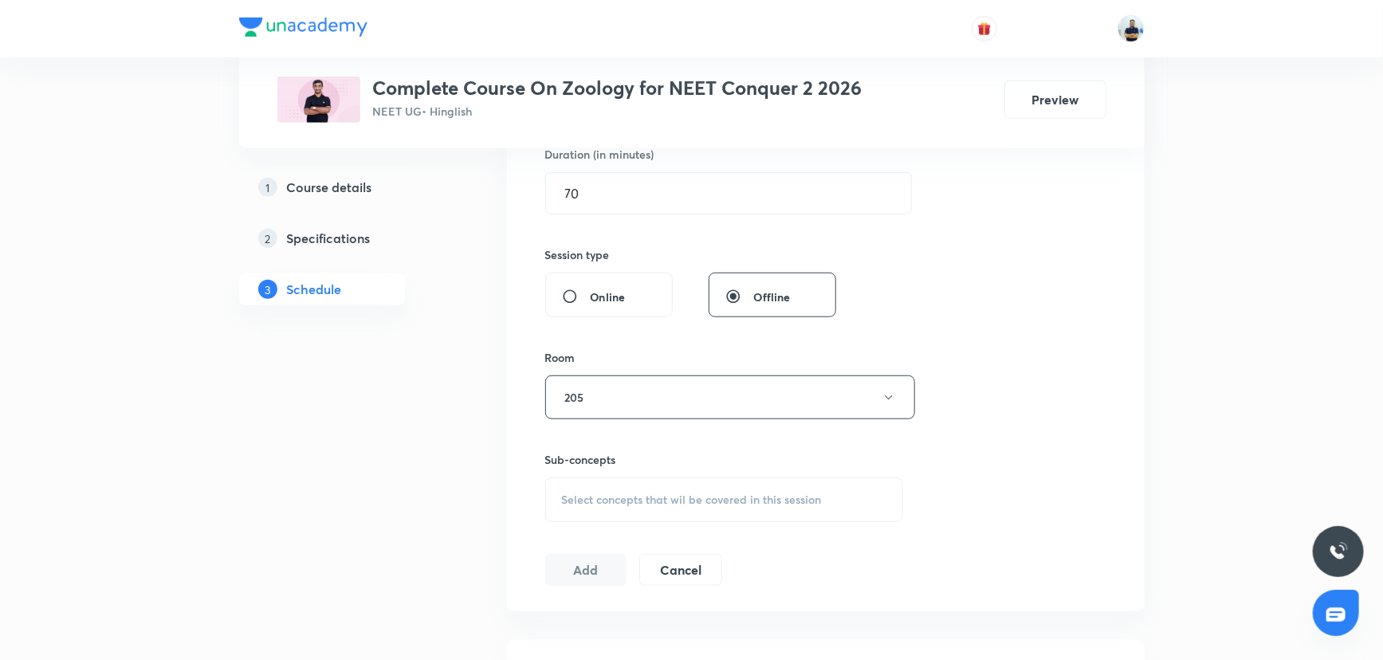
click at [701, 484] on div "Select concepts that wil be covered in this session" at bounding box center [724, 500] width 359 height 45
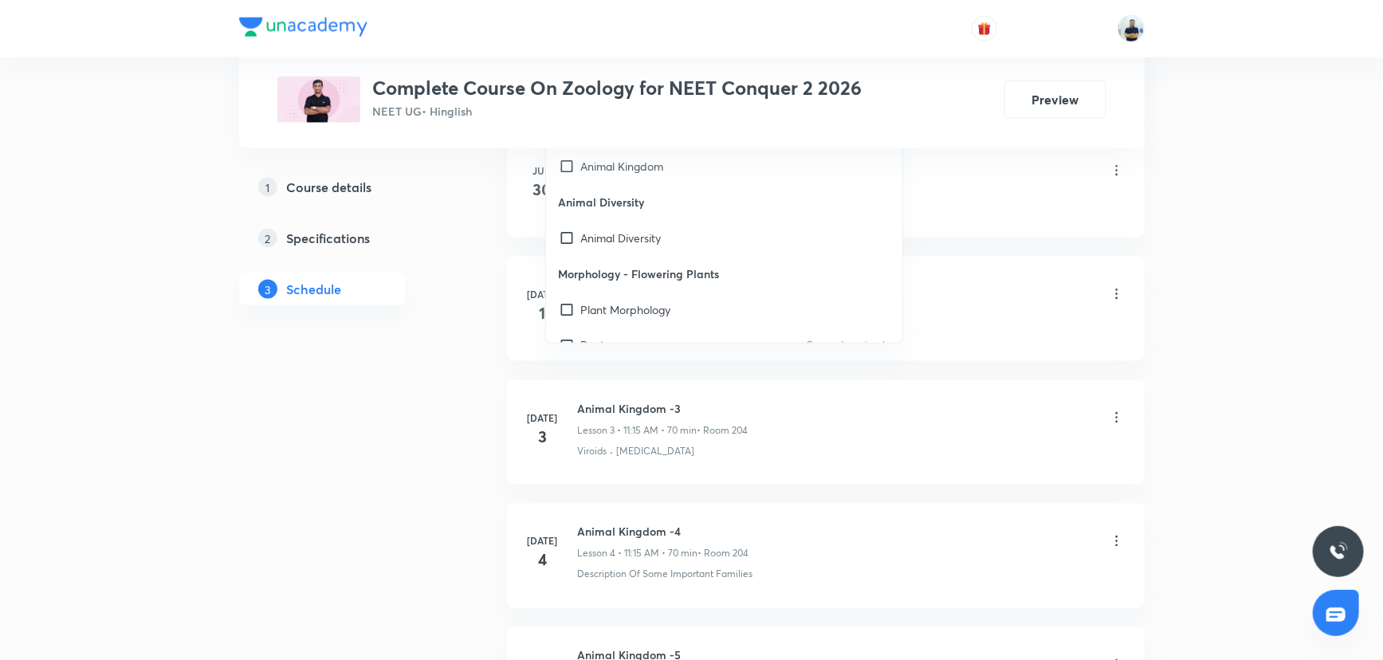
scroll to position [1522, 0]
click at [666, 245] on div "Inflorescence" at bounding box center [724, 263] width 357 height 36
checkbox input "true"
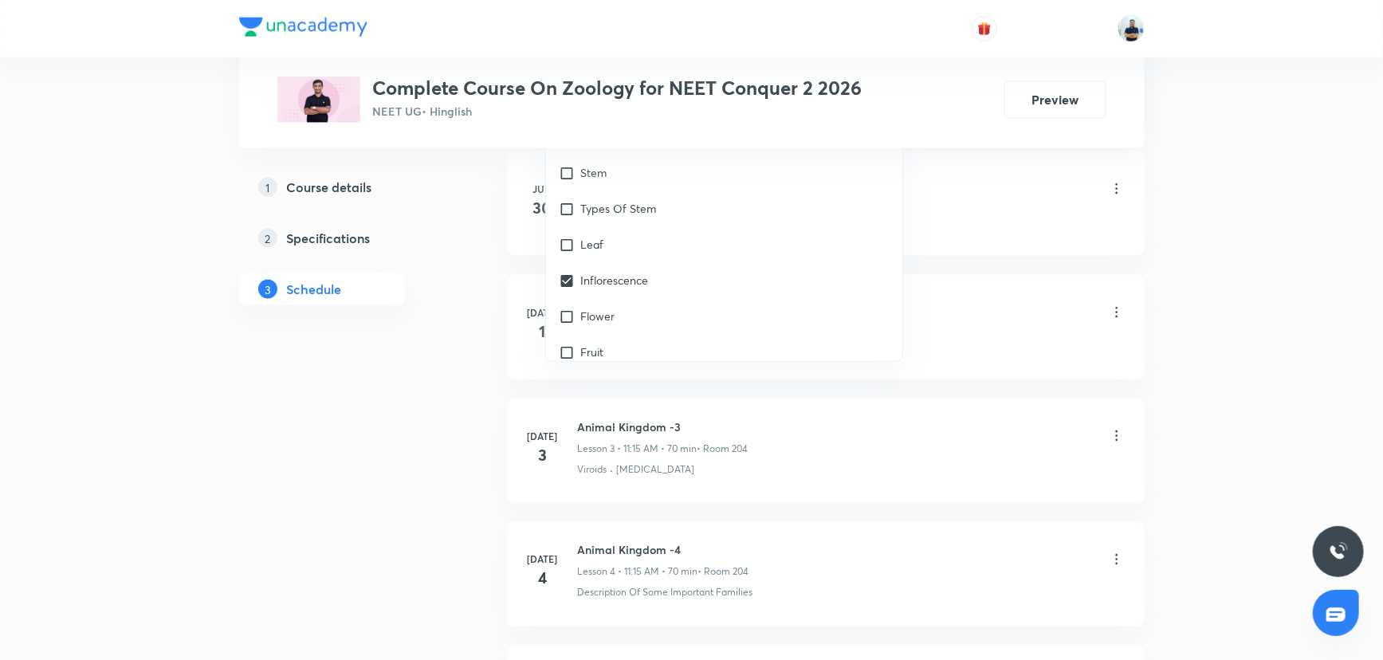
click at [990, 287] on li "[DATE] Animal Kingdom -2 Lesson 2 • 11:15 AM • 70 min • Room 204 Viroids" at bounding box center [826, 327] width 638 height 104
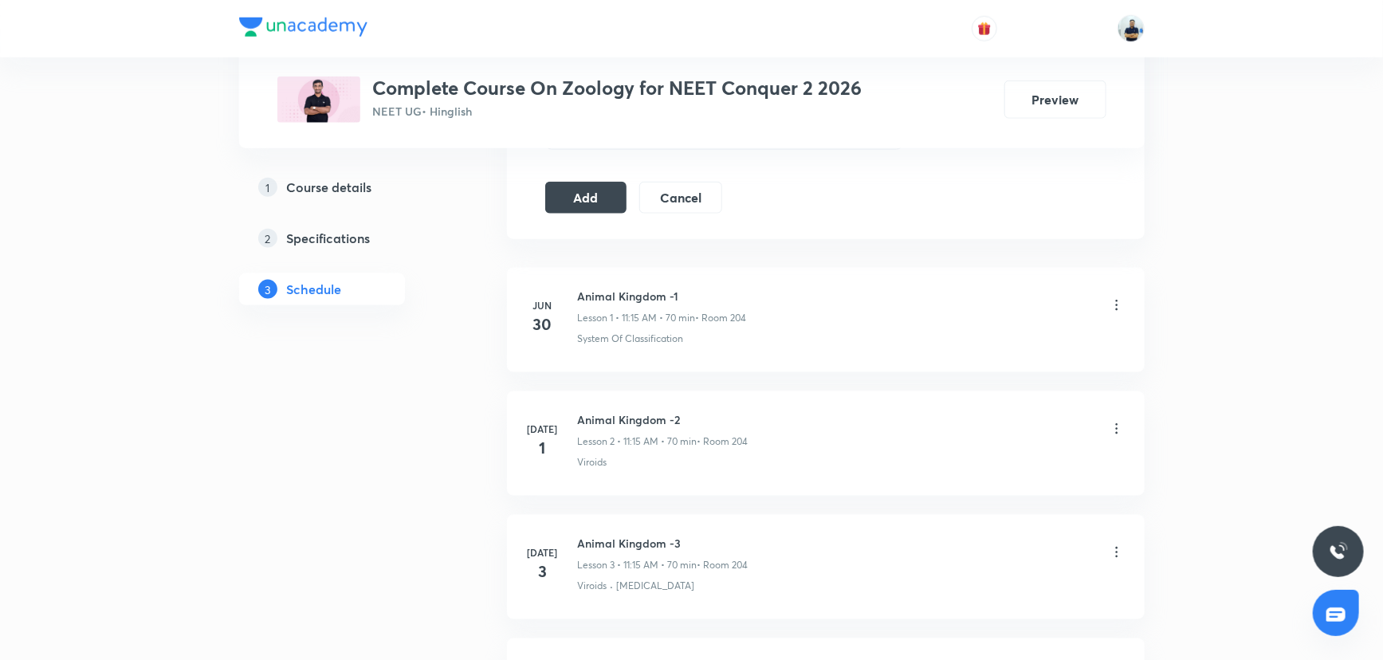
scroll to position [709, 0]
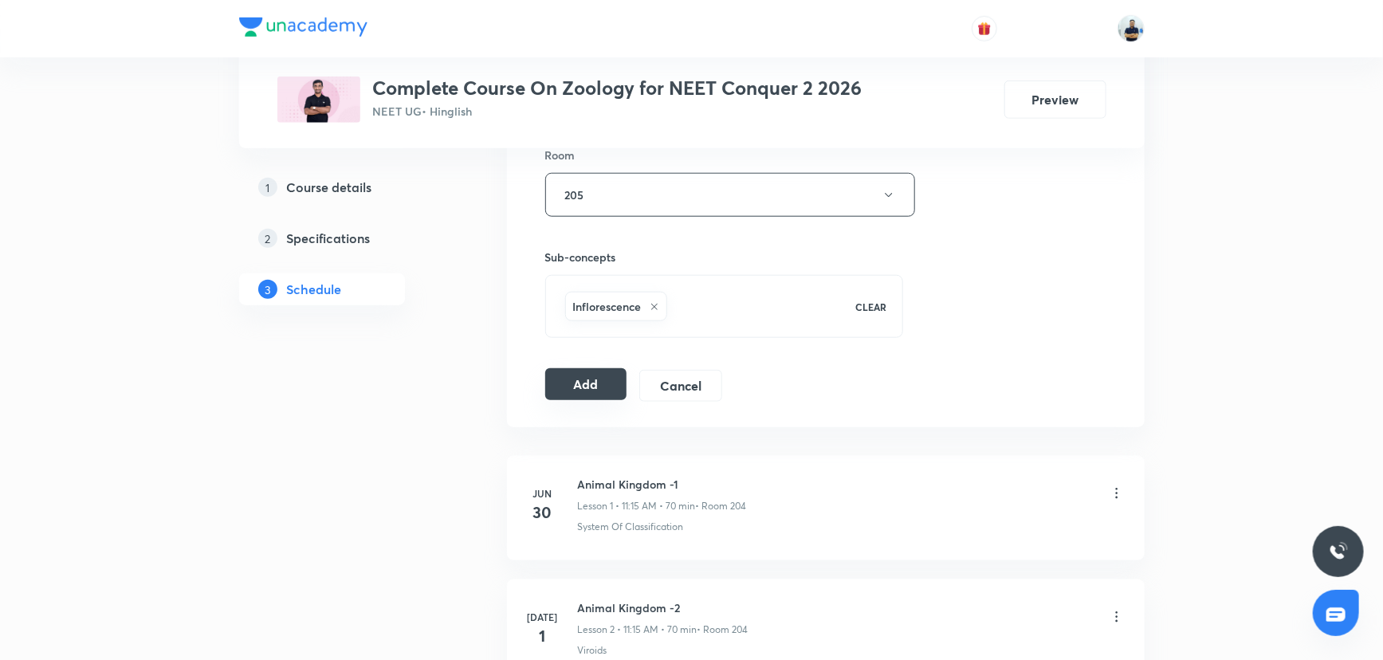
click at [576, 380] on button "Add" at bounding box center [586, 384] width 82 height 32
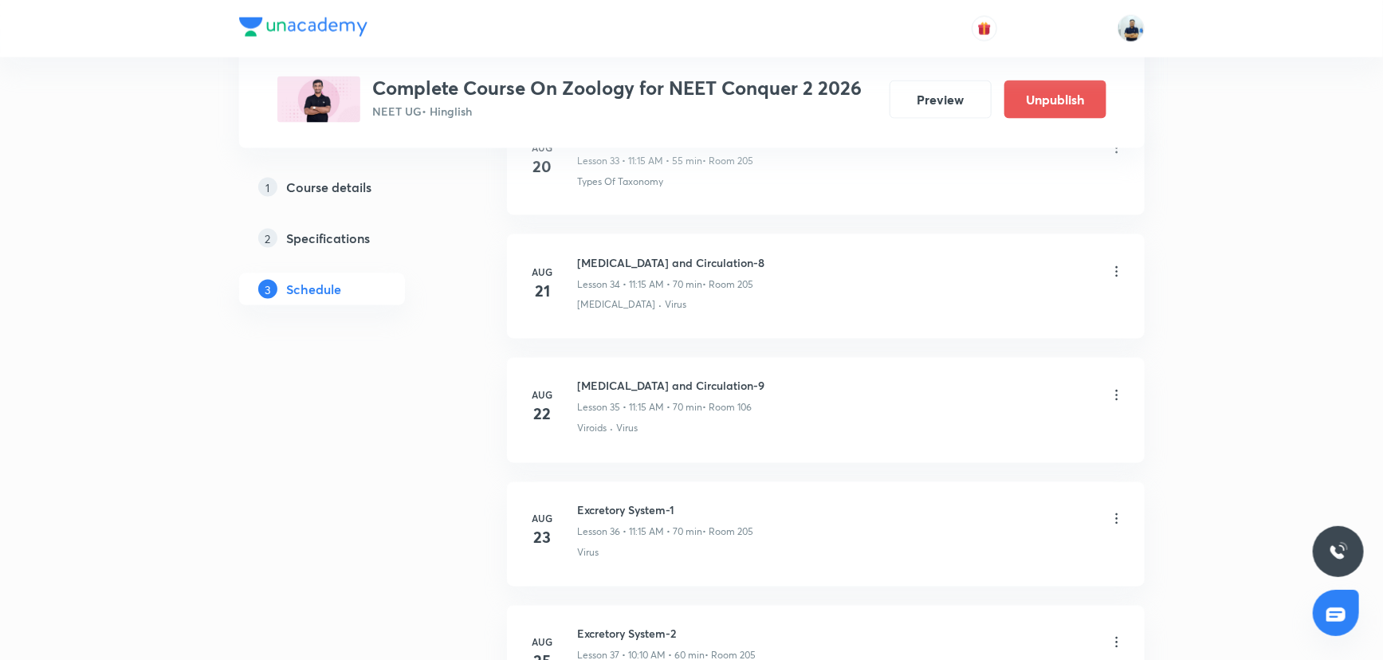
scroll to position [5070, 0]
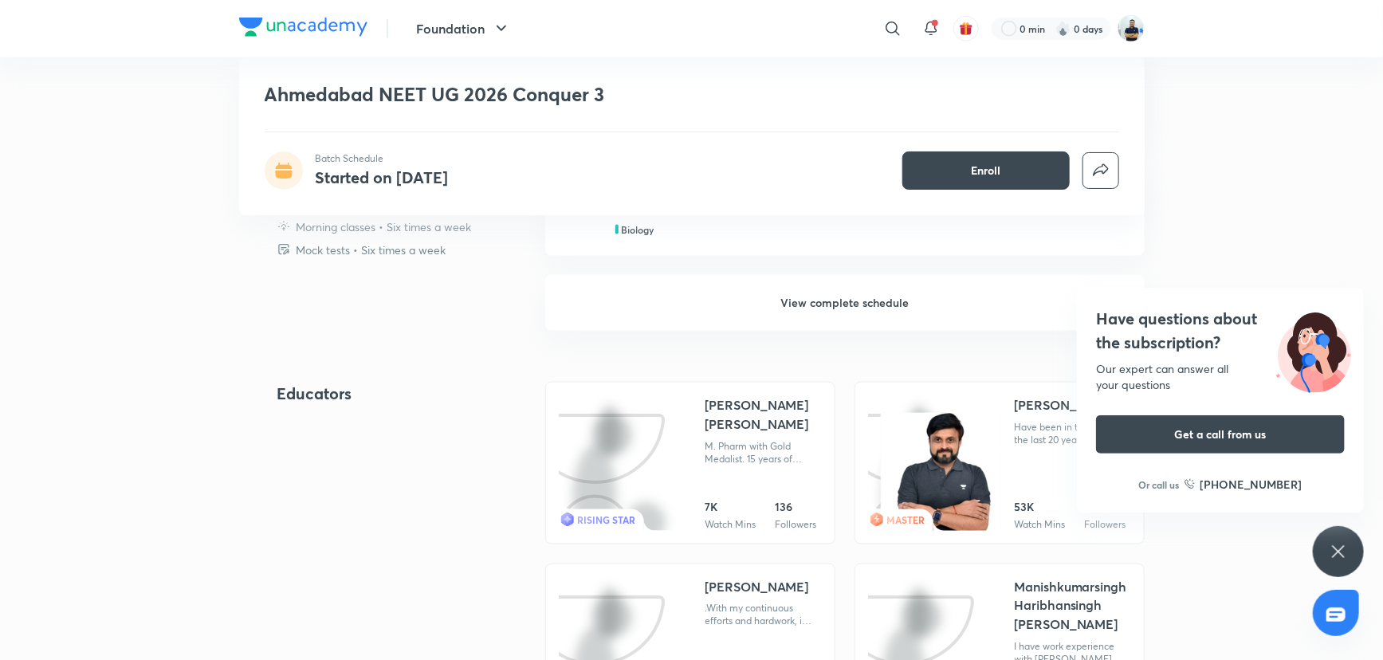
scroll to position [929, 0]
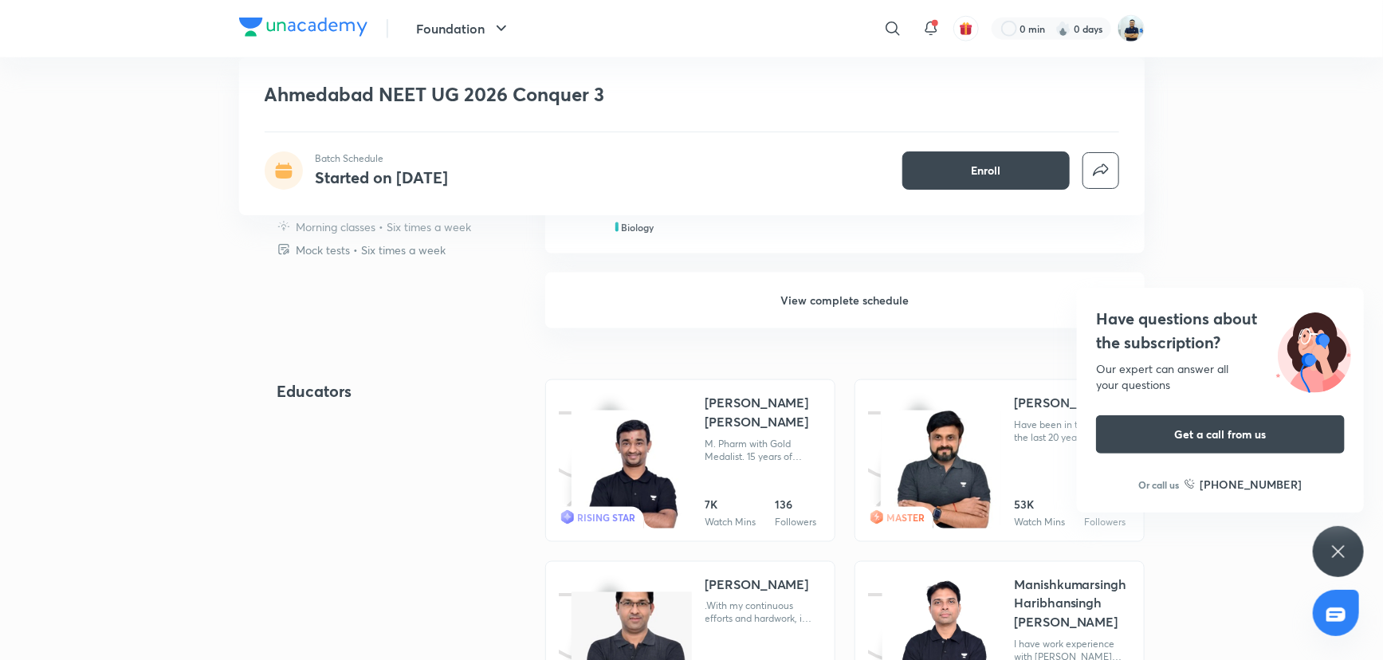
click at [852, 301] on h6 "View complete schedule" at bounding box center [844, 301] width 599 height 56
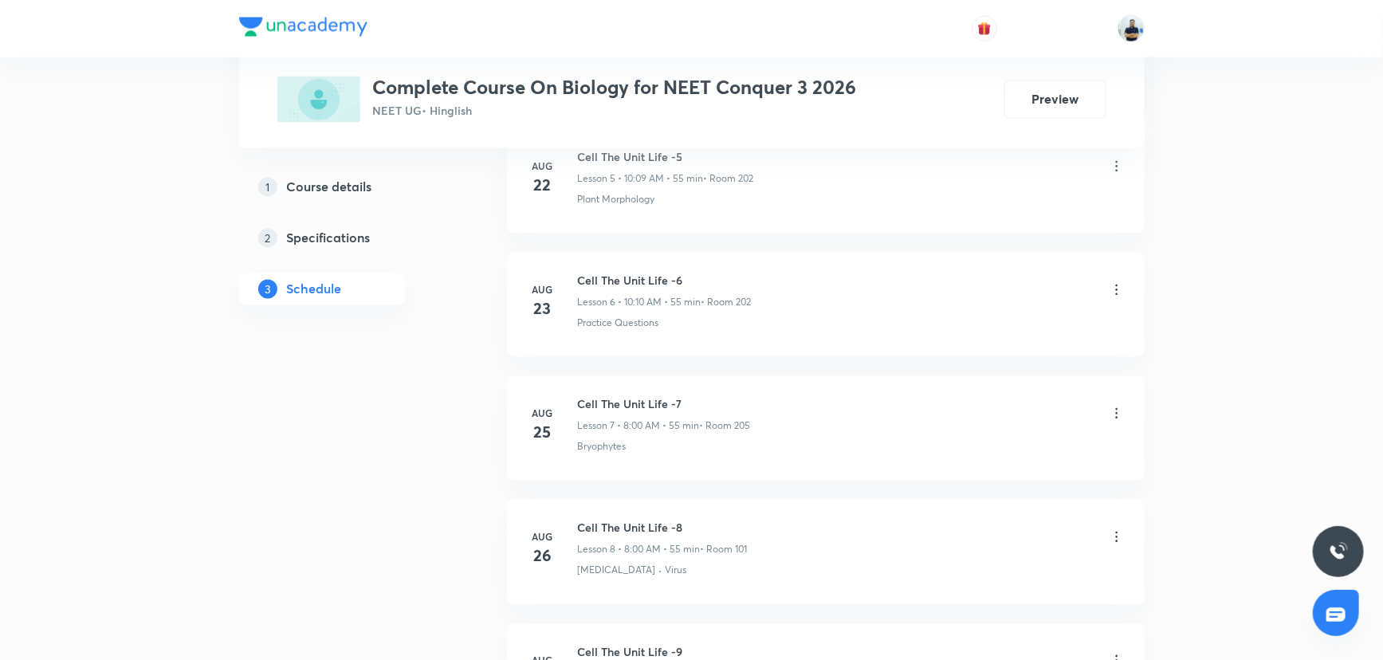
scroll to position [1975, 0]
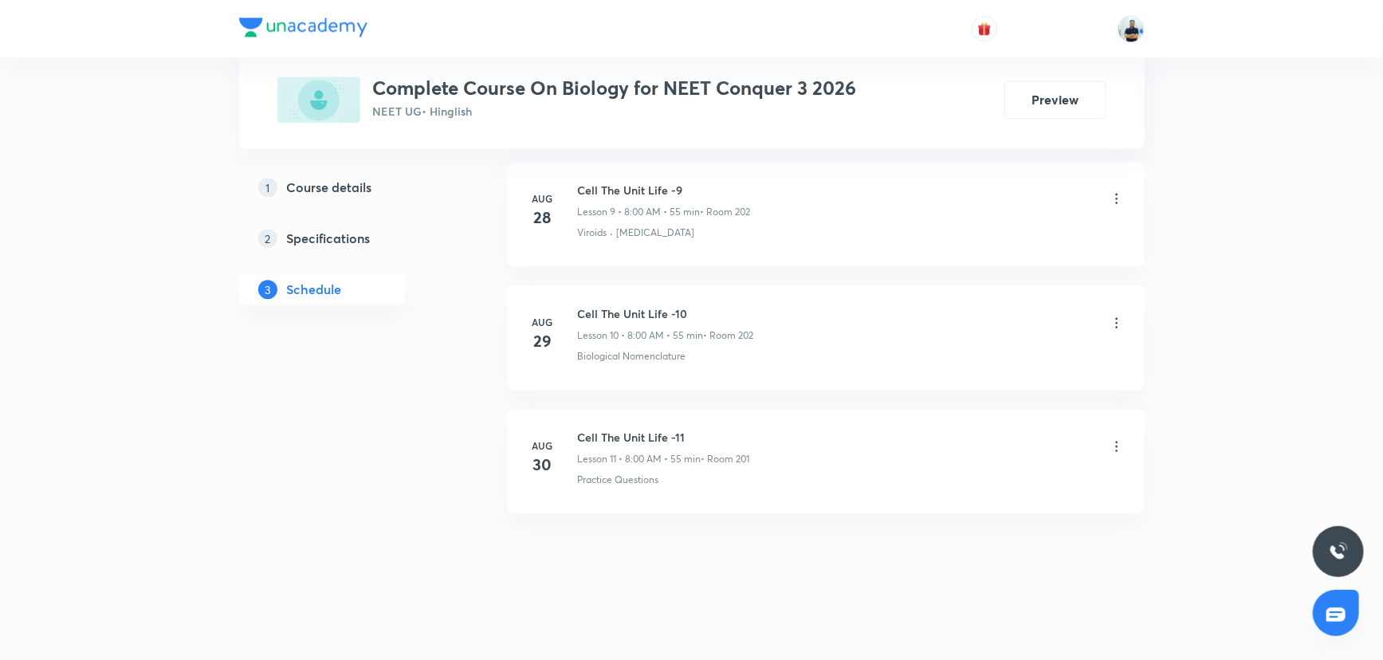
click at [634, 429] on h6 "Cell The Unit Life -11" at bounding box center [664, 437] width 172 height 17
copy h6 "Cell The Unit Life -11"
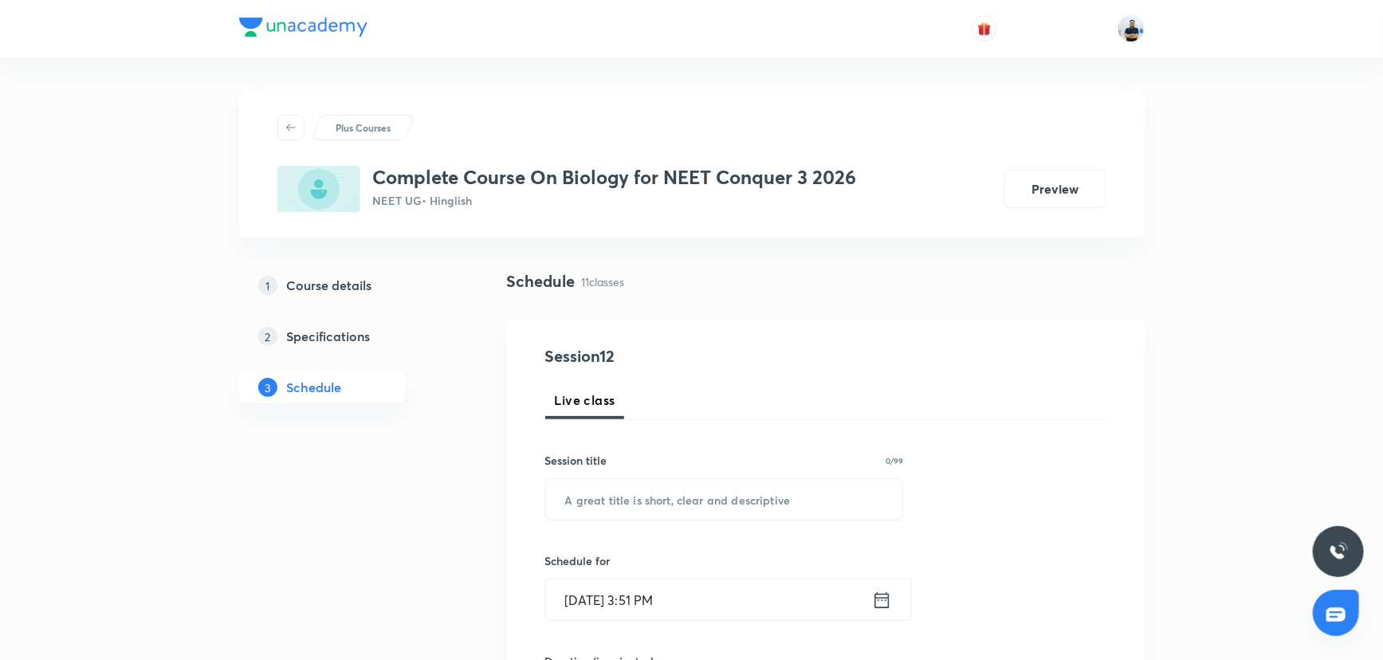
click at [670, 475] on div "Session title 0/99 ​" at bounding box center [724, 486] width 359 height 69
click at [667, 489] on input "text" at bounding box center [724, 499] width 357 height 41
paste input "Cell The Unit Life -11"
type input "Cell The Unit Life -12"
click at [698, 595] on input "[DATE] 3:51 PM" at bounding box center [709, 600] width 326 height 41
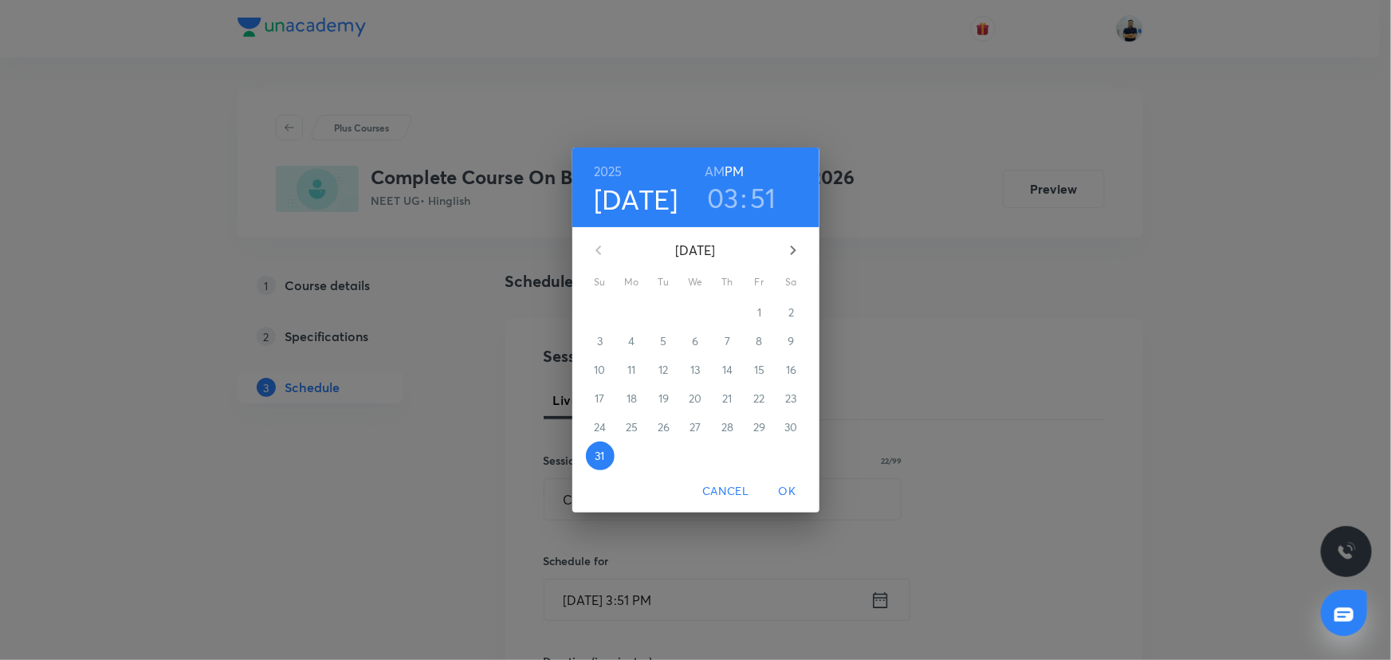
click at [796, 247] on icon "button" at bounding box center [793, 250] width 19 height 19
click at [635, 310] on span "1" at bounding box center [632, 313] width 29 height 16
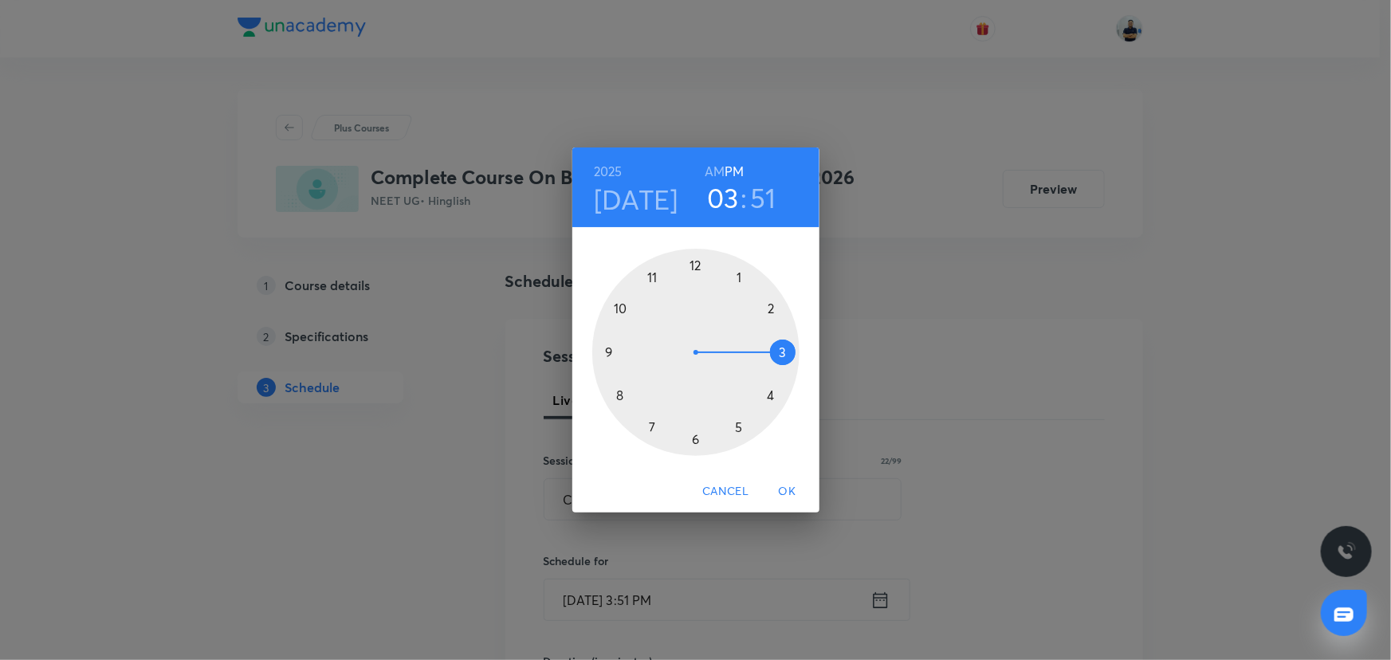
click at [720, 176] on h6 "AM" at bounding box center [715, 171] width 20 height 22
click at [624, 308] on div at bounding box center [695, 352] width 207 height 207
click at [776, 297] on div at bounding box center [695, 352] width 207 height 207
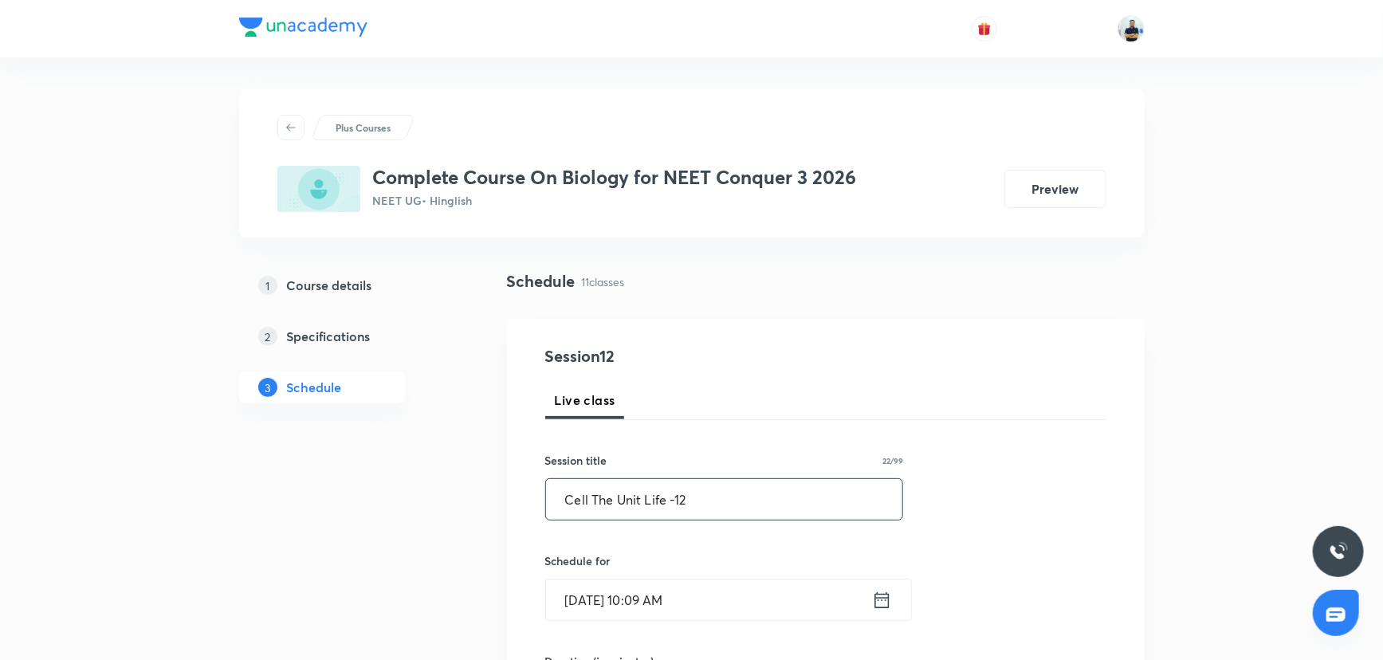
scroll to position [507, 0]
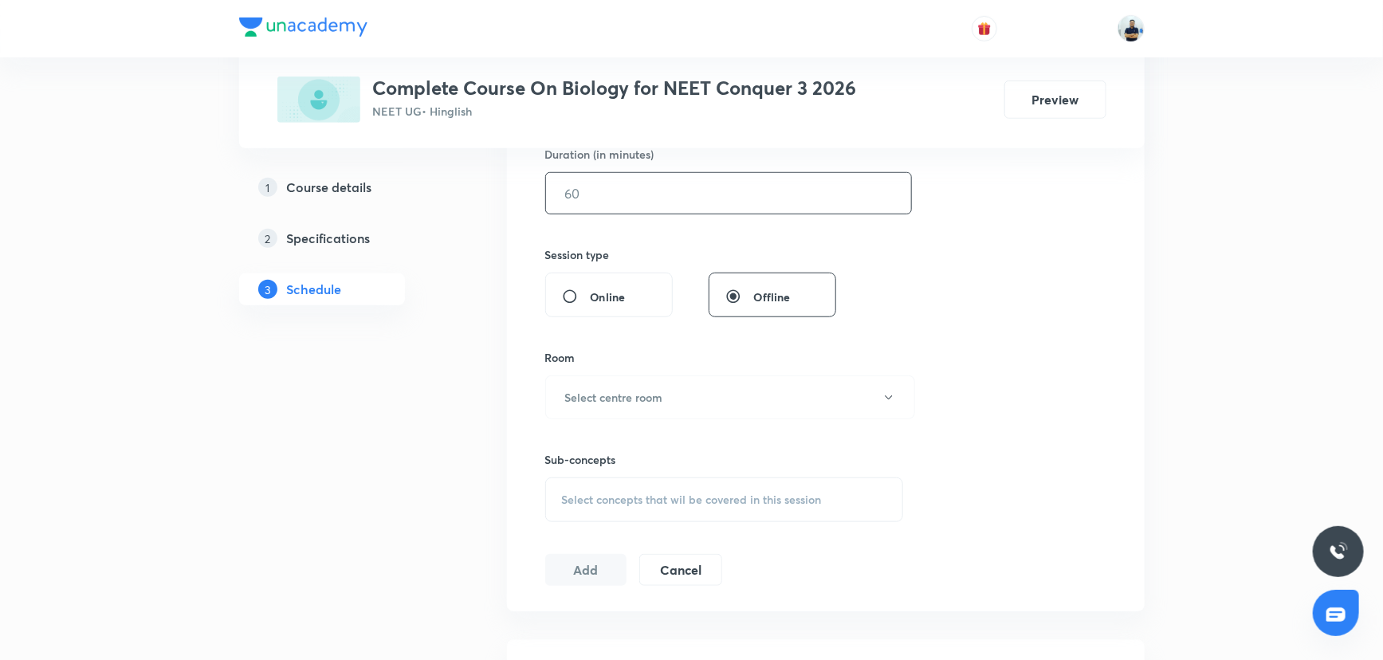
click at [606, 192] on input "text" at bounding box center [728, 193] width 365 height 41
type input "7"
type input "0"
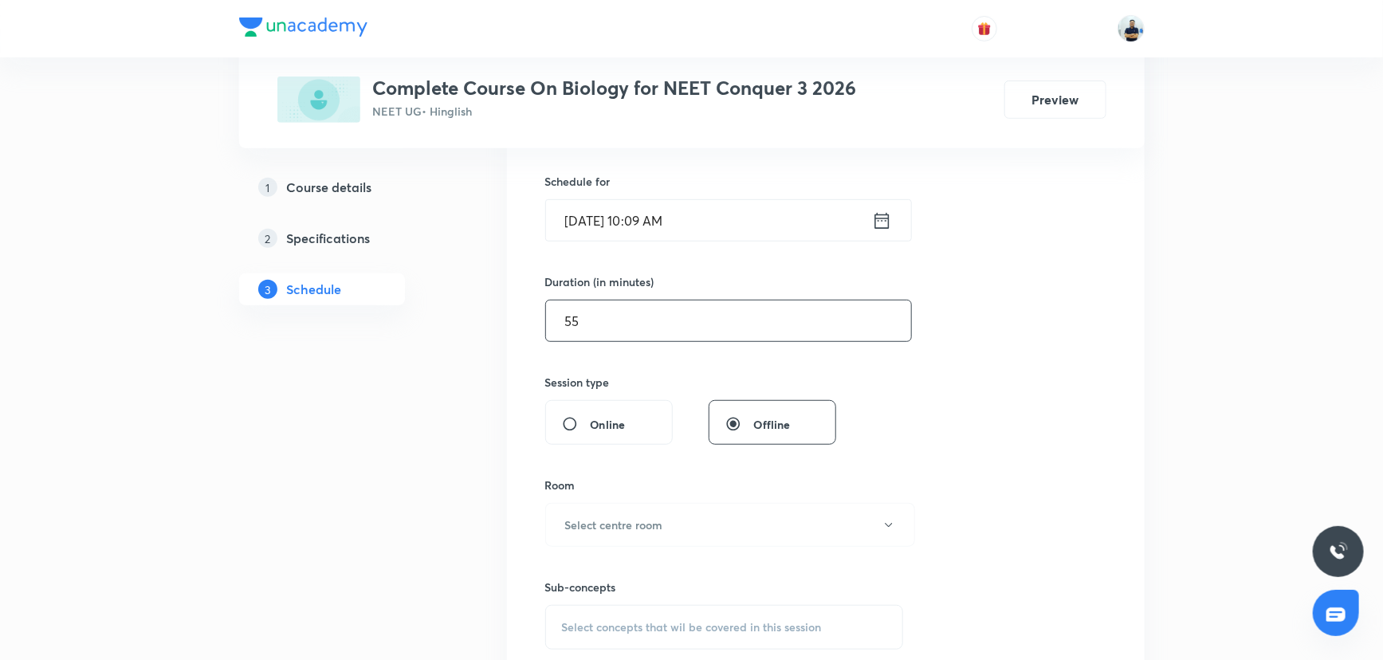
scroll to position [84, 0]
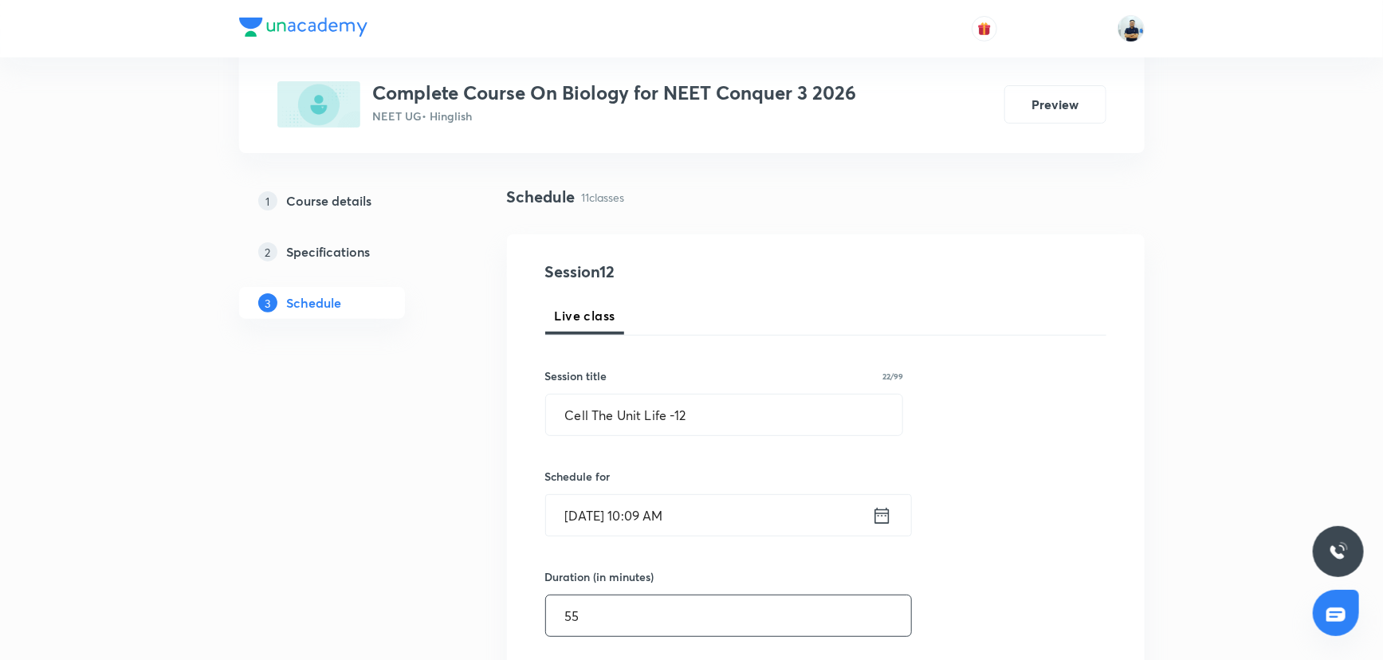
type input "55"
click at [688, 499] on input "[DATE] 10:09 AM" at bounding box center [709, 515] width 326 height 41
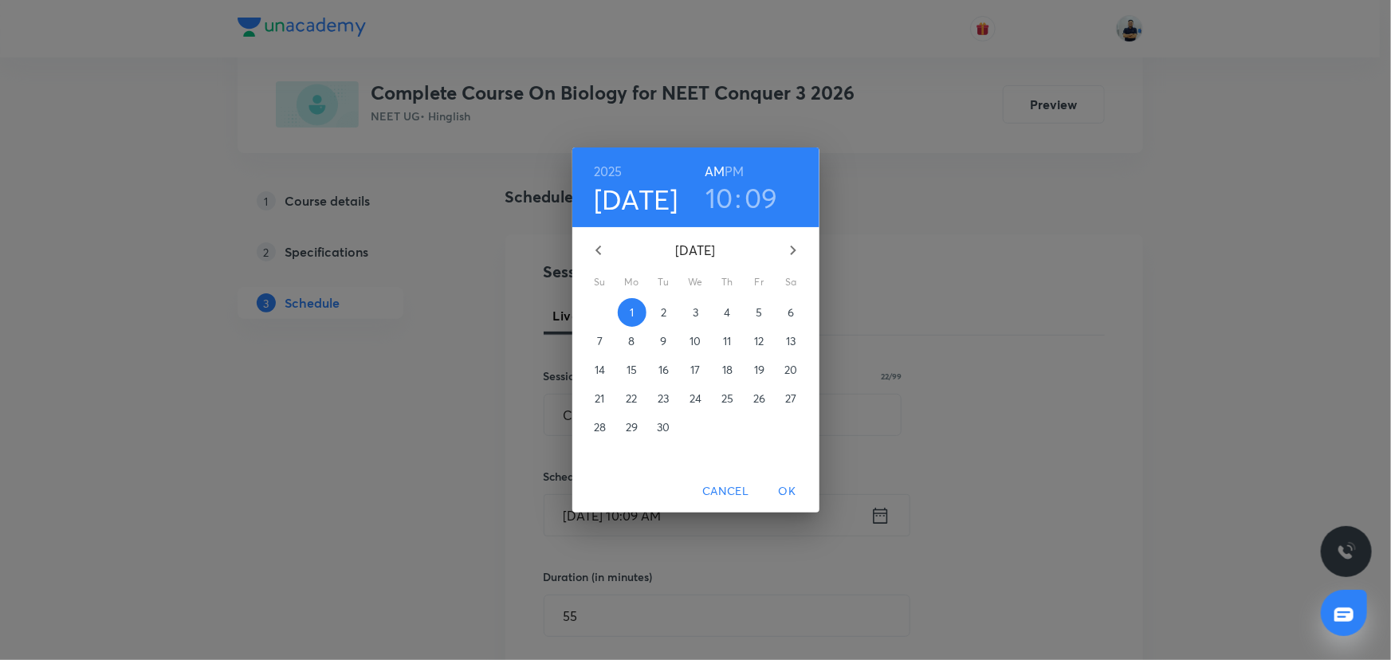
click at [716, 194] on h3 "10" at bounding box center [719, 197] width 28 height 33
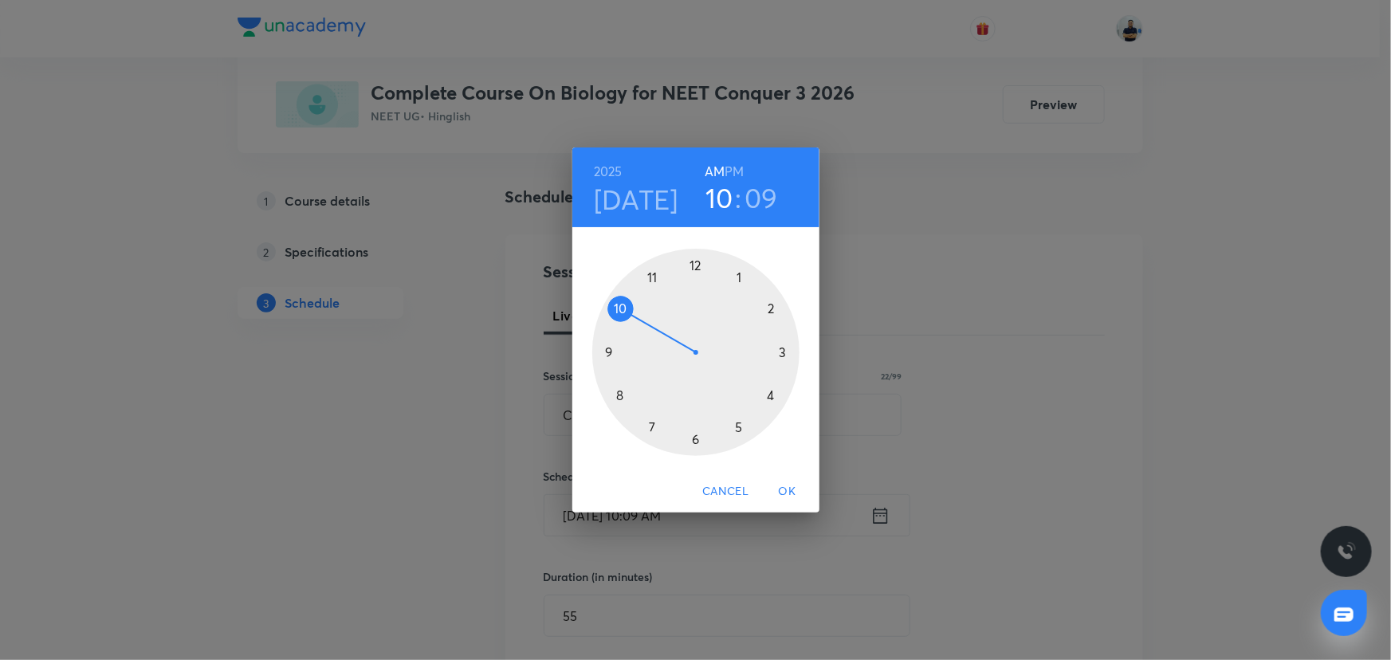
drag, startPoint x: 632, startPoint y: 399, endPoint x: 624, endPoint y: 381, distance: 19.3
click at [630, 399] on div at bounding box center [695, 352] width 207 height 207
click at [696, 249] on div at bounding box center [695, 352] width 207 height 207
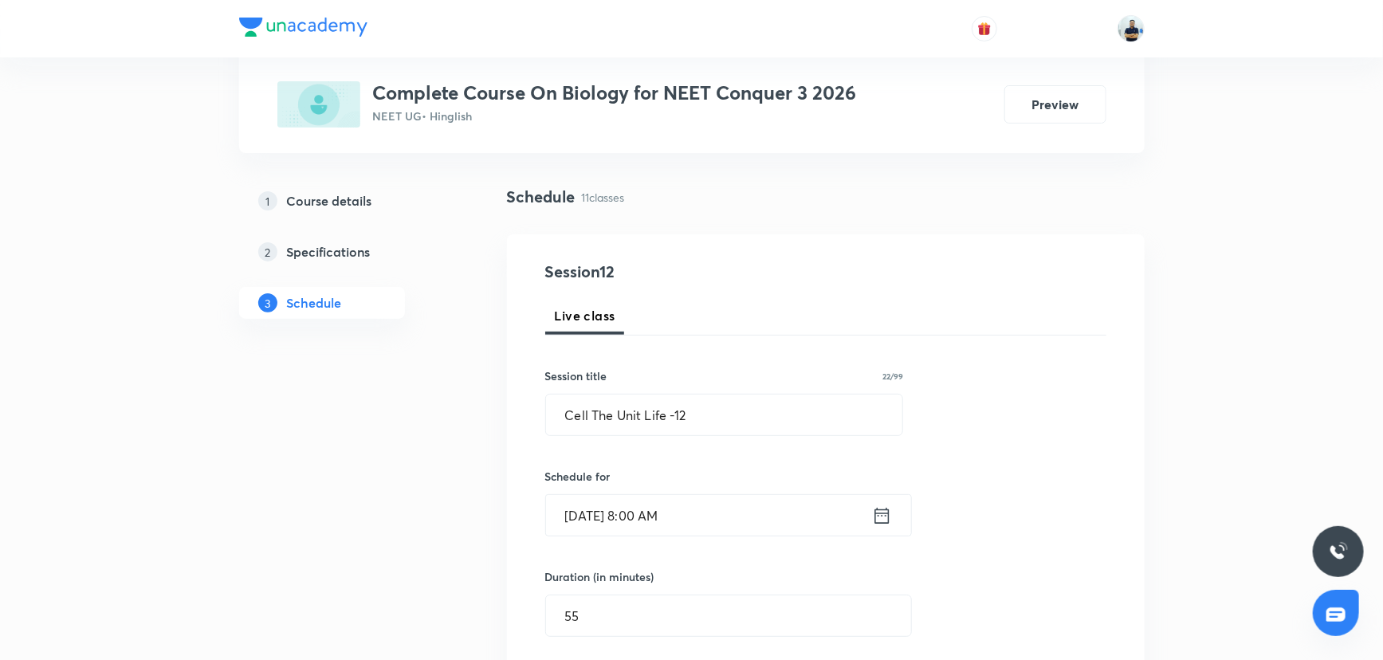
scroll to position [591, 0]
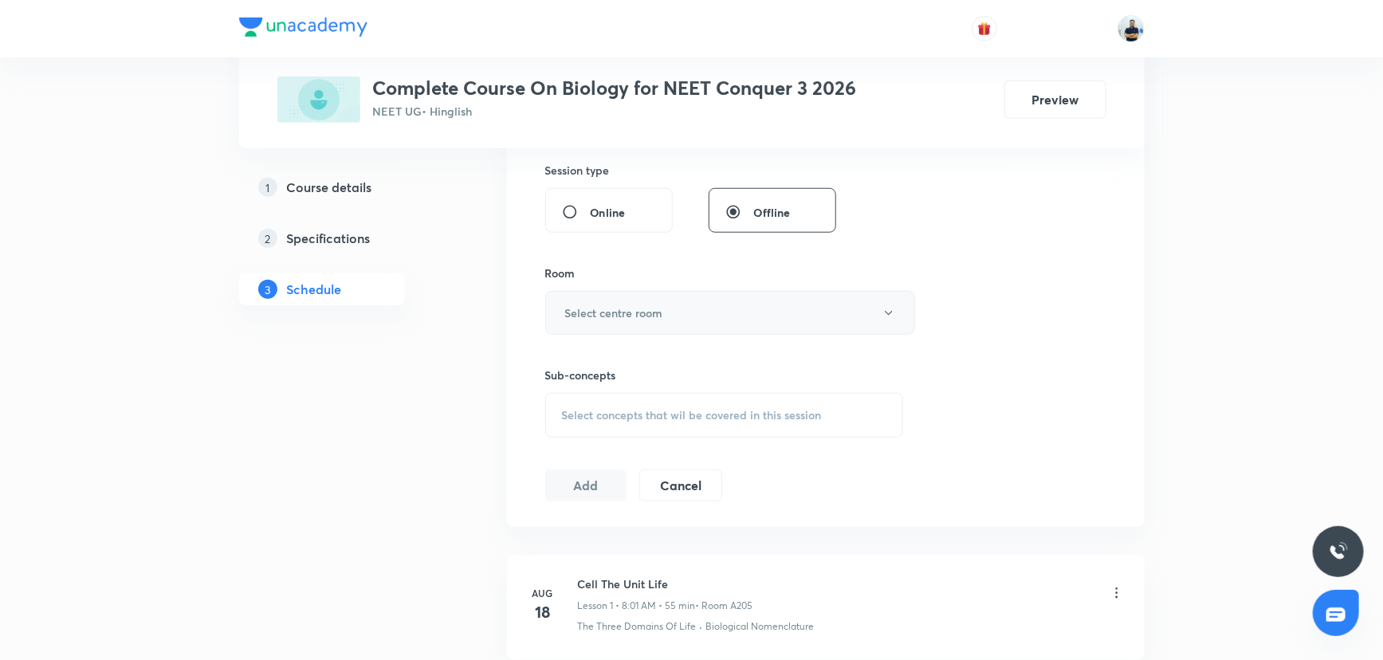
click at [599, 305] on h6 "Select centre room" at bounding box center [614, 313] width 98 height 17
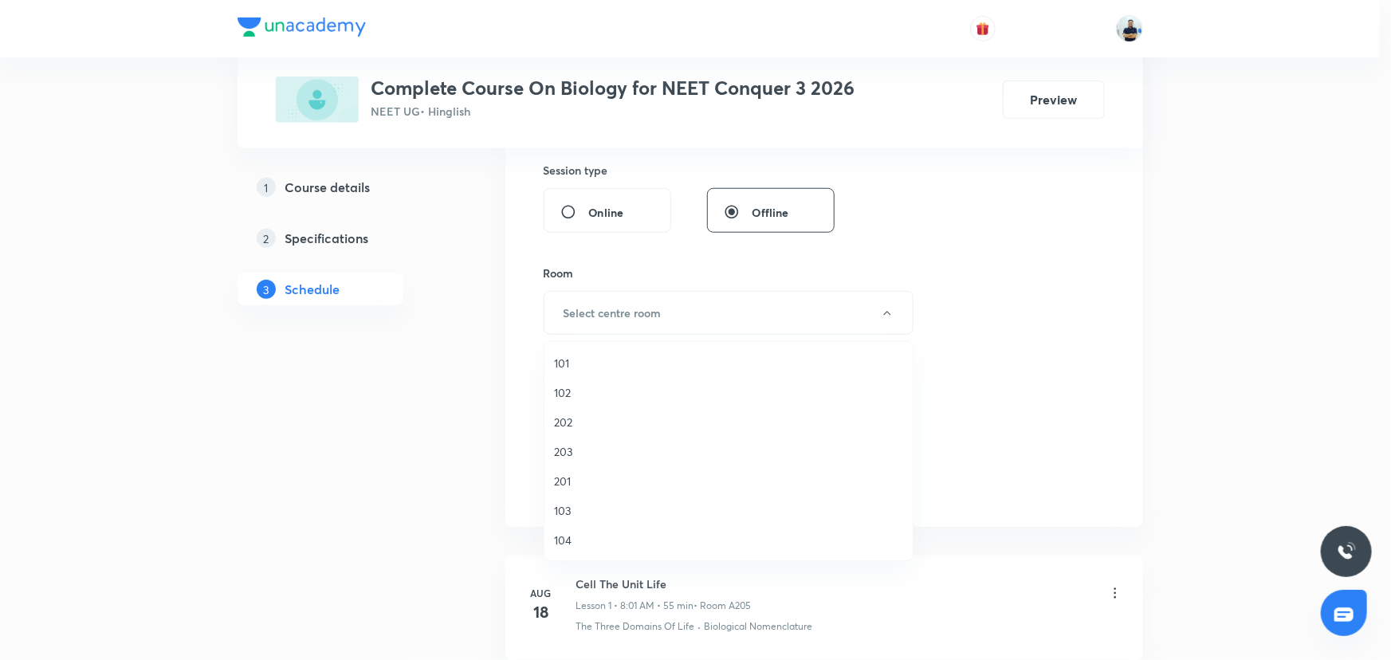
click at [574, 470] on li "201" at bounding box center [728, 480] width 368 height 29
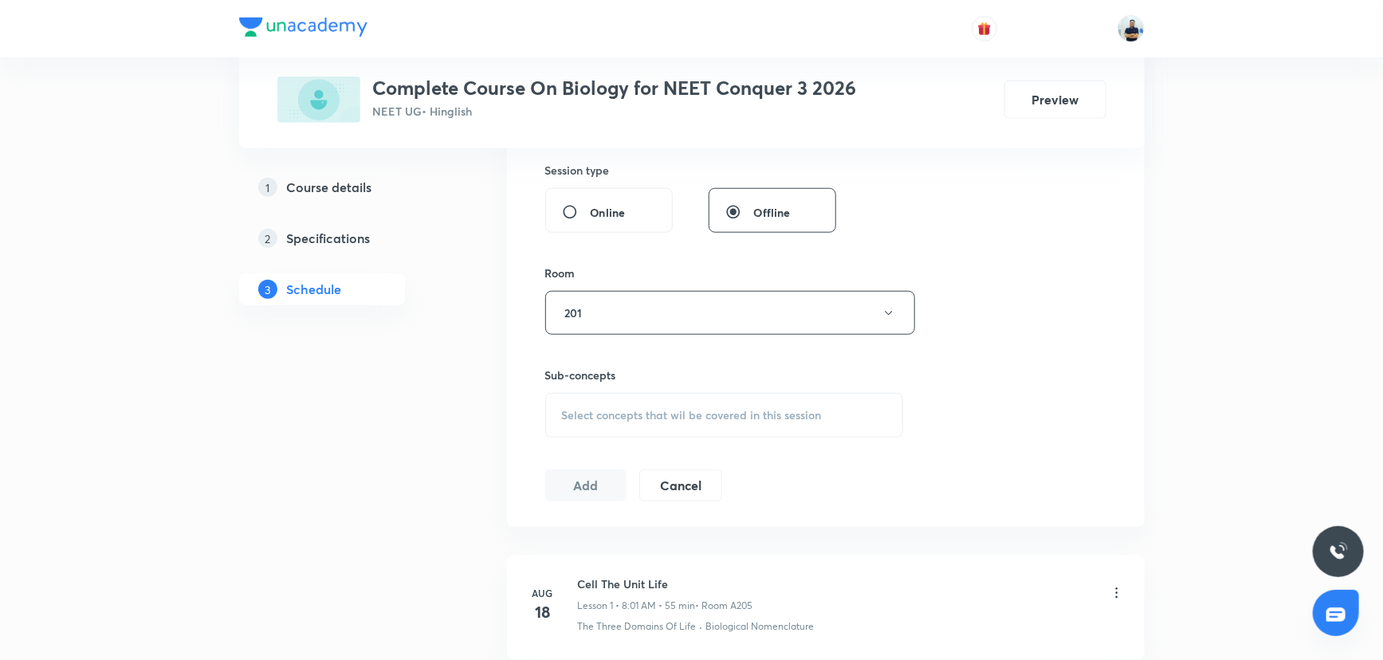
click at [681, 430] on div "Select concepts that wil be covered in this session" at bounding box center [724, 415] width 359 height 45
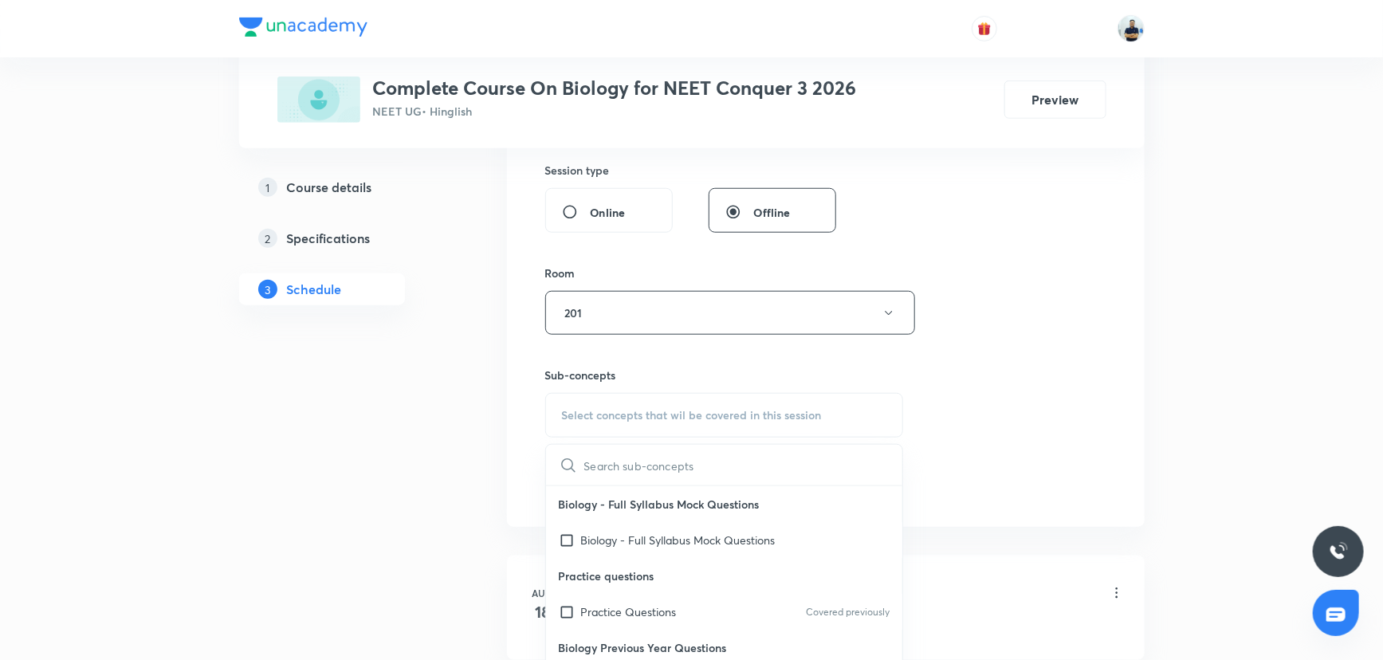
scroll to position [507, 0]
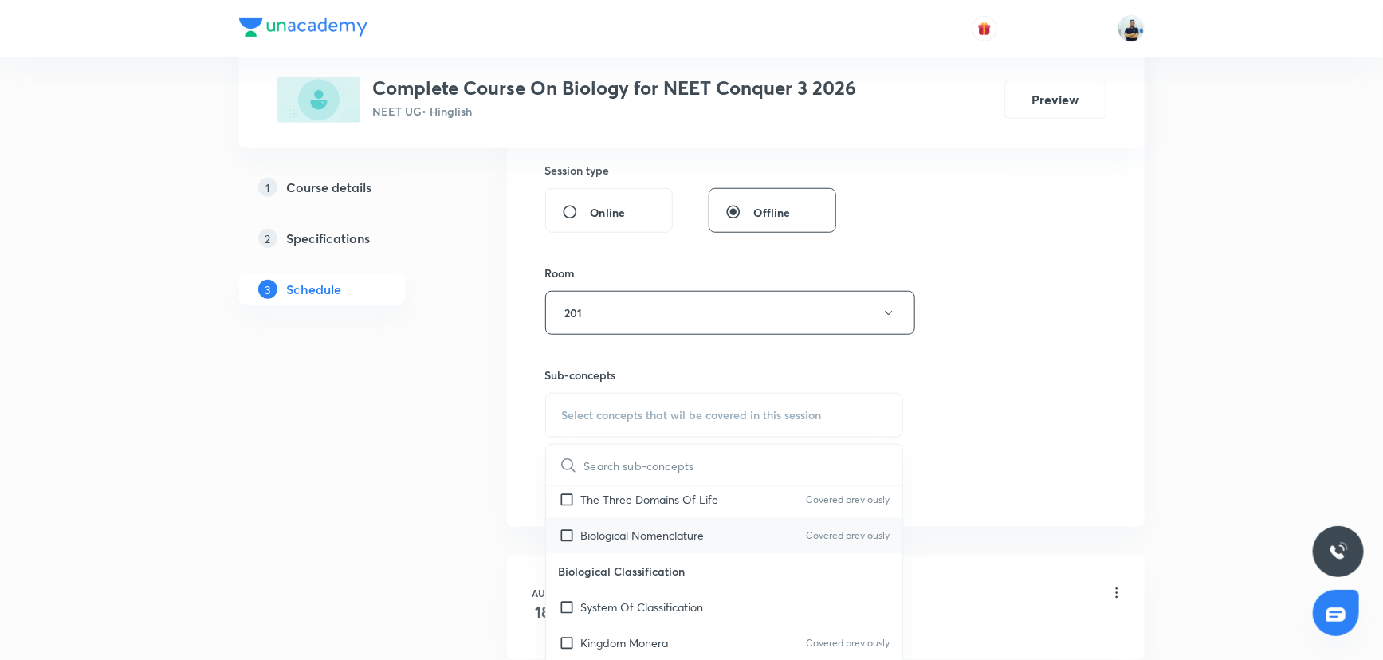
click at [670, 527] on p "Biological Nomenclature" at bounding box center [643, 535] width 124 height 17
checkbox input "true"
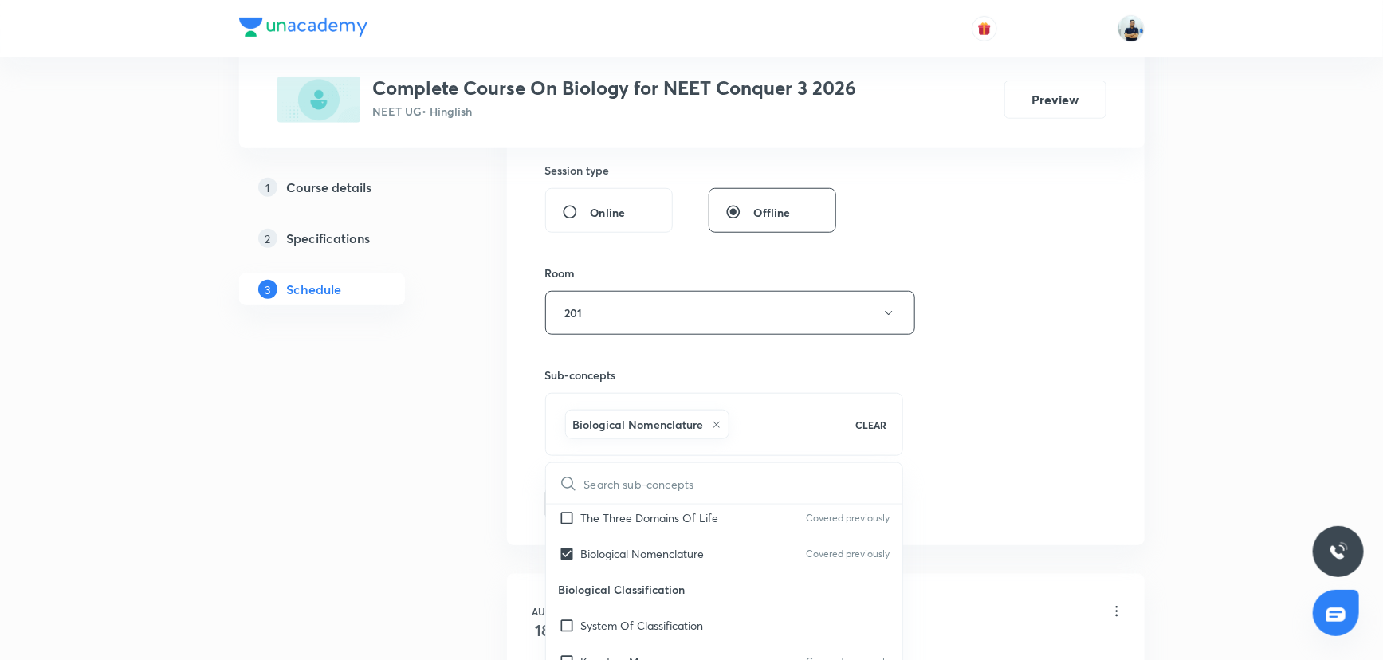
click at [985, 468] on div "Session 12 Live class Session title 22/99 Cell The Unit Life -12 ​ Schedule for…" at bounding box center [825, 136] width 561 height 767
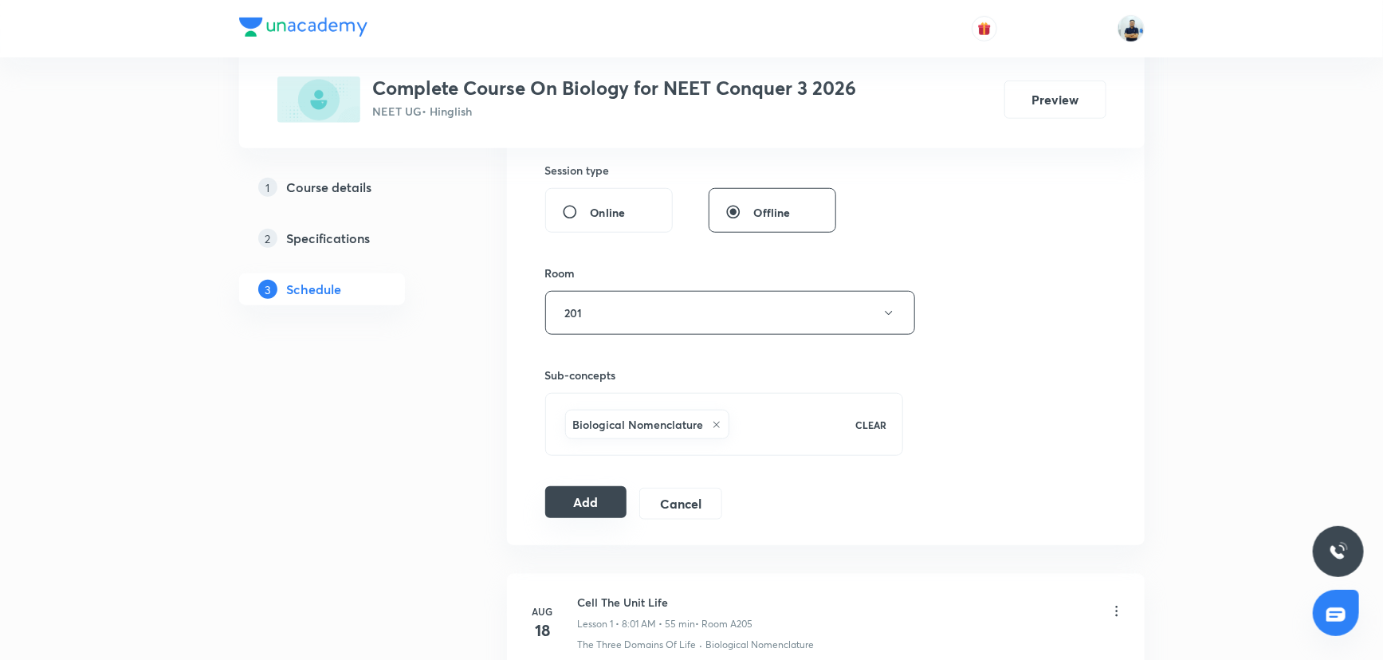
click at [594, 490] on button "Add" at bounding box center [586, 502] width 82 height 32
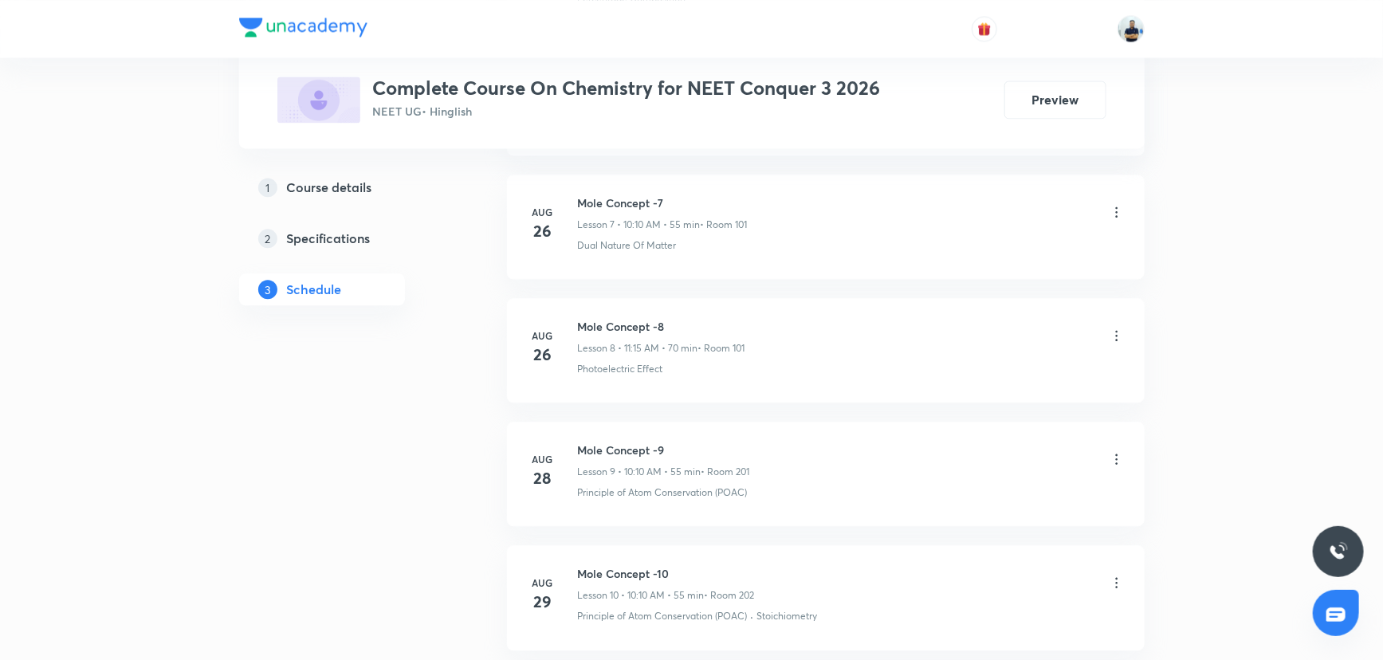
scroll to position [1975, 0]
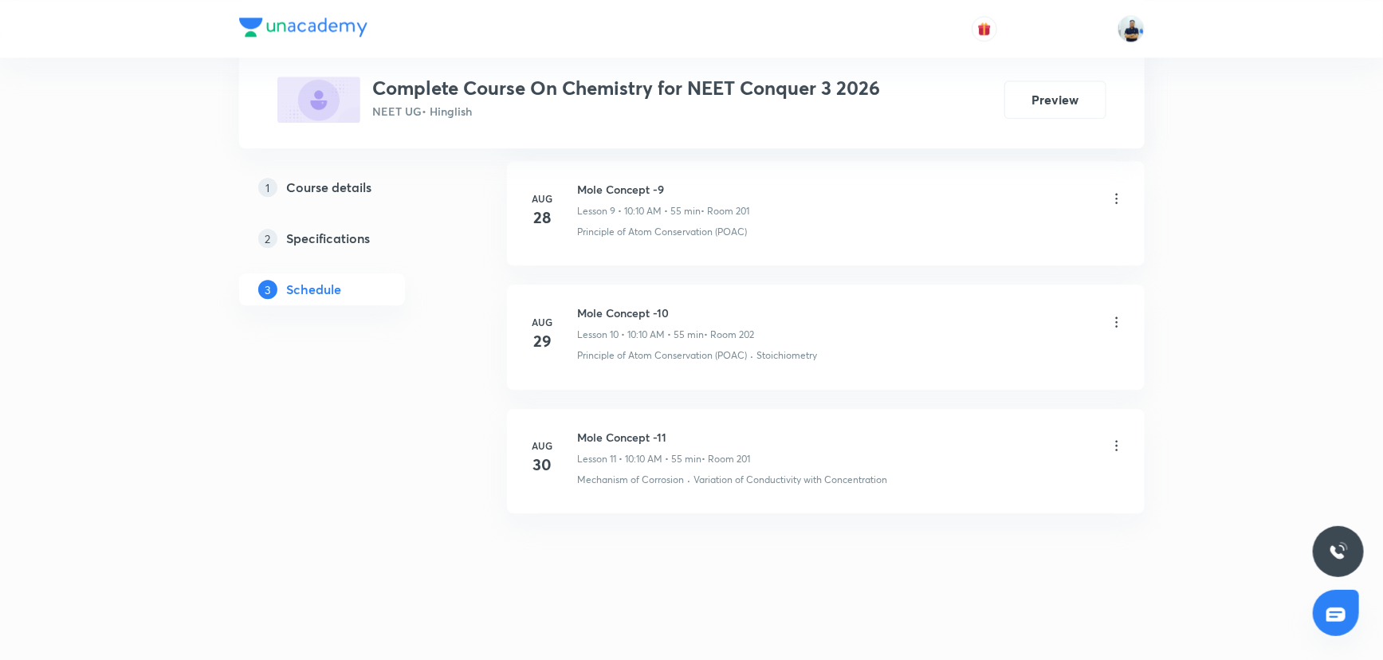
click at [625, 434] on h6 "Mole Concept -11" at bounding box center [664, 437] width 173 height 17
copy h6 "Mole Concept -11"
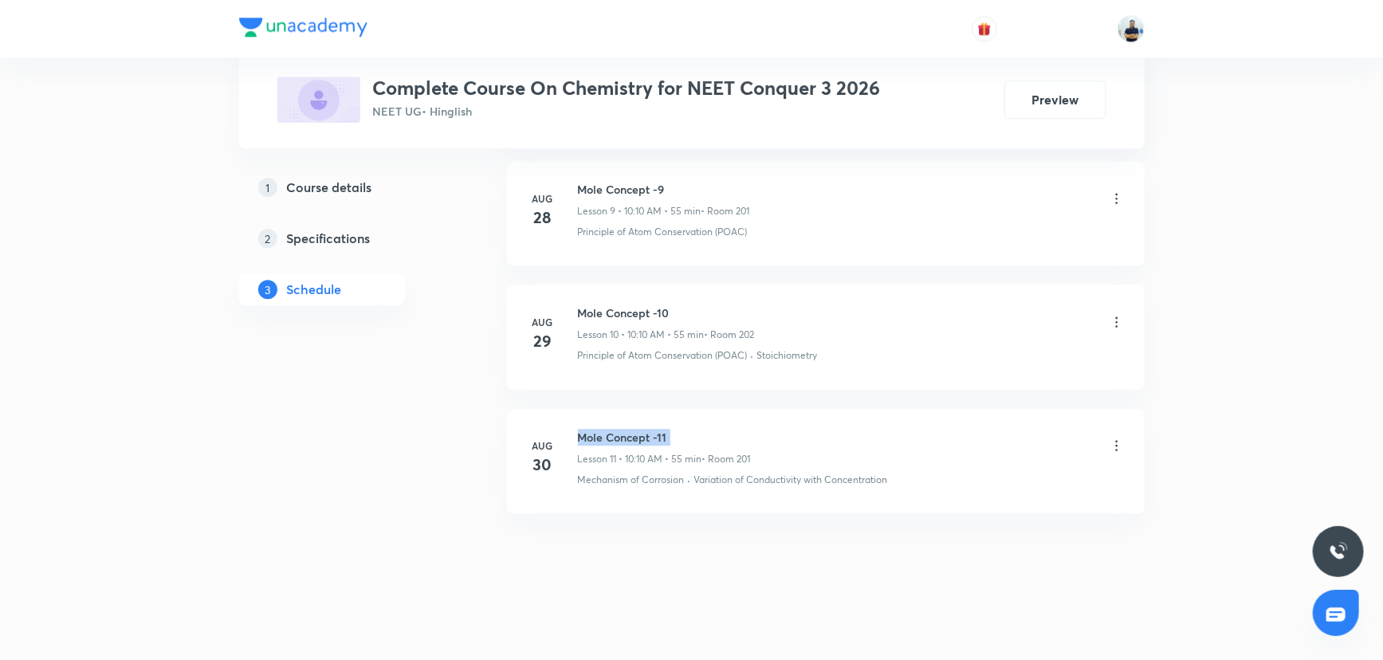
scroll to position [0, 0]
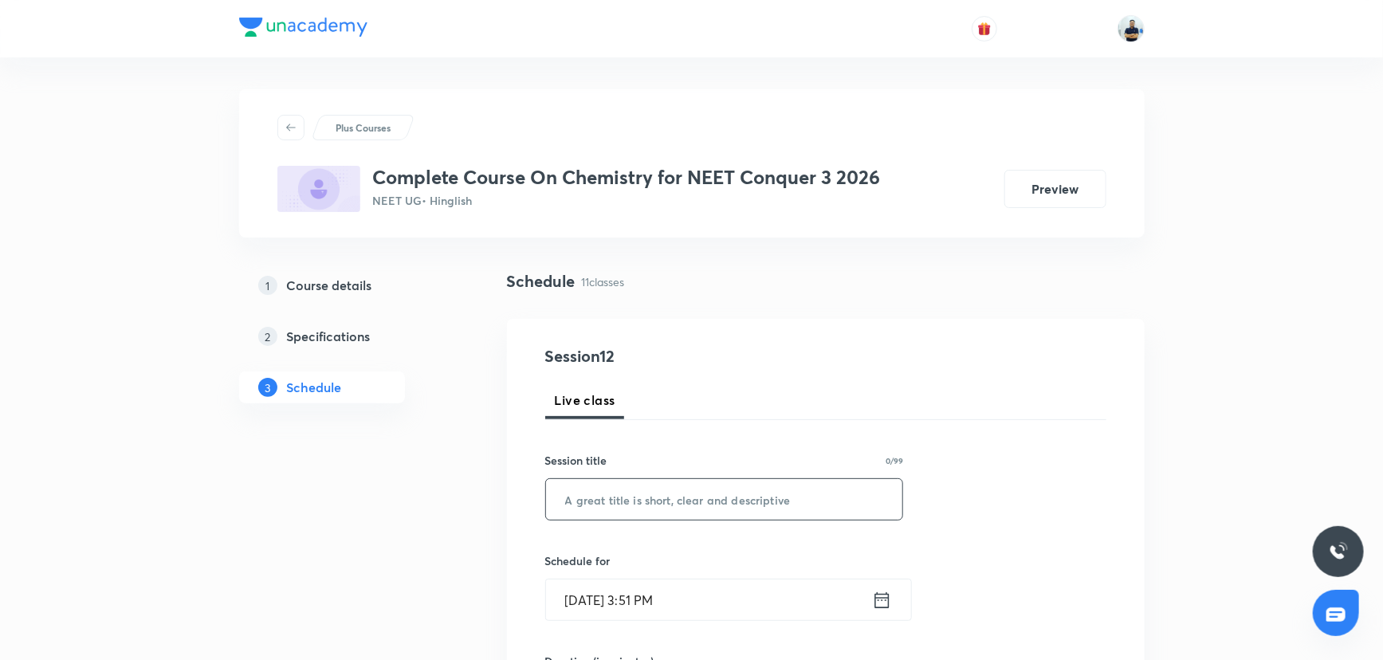
click at [629, 514] on input "text" at bounding box center [724, 499] width 357 height 41
paste input "Mole Concept -11"
type input "Mole Concept -12"
click at [623, 582] on input "[DATE] 3:51 PM" at bounding box center [709, 600] width 326 height 41
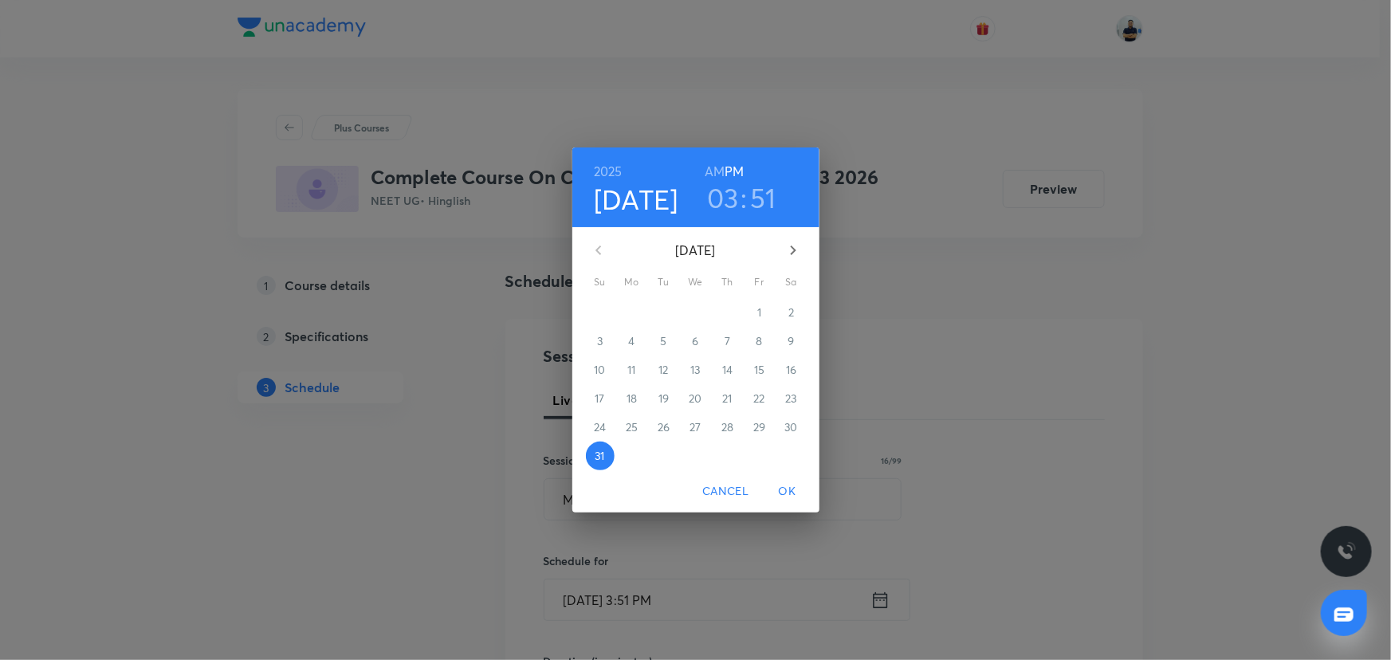
click at [805, 250] on button "button" at bounding box center [793, 250] width 38 height 38
click at [626, 305] on span "1" at bounding box center [632, 313] width 29 height 16
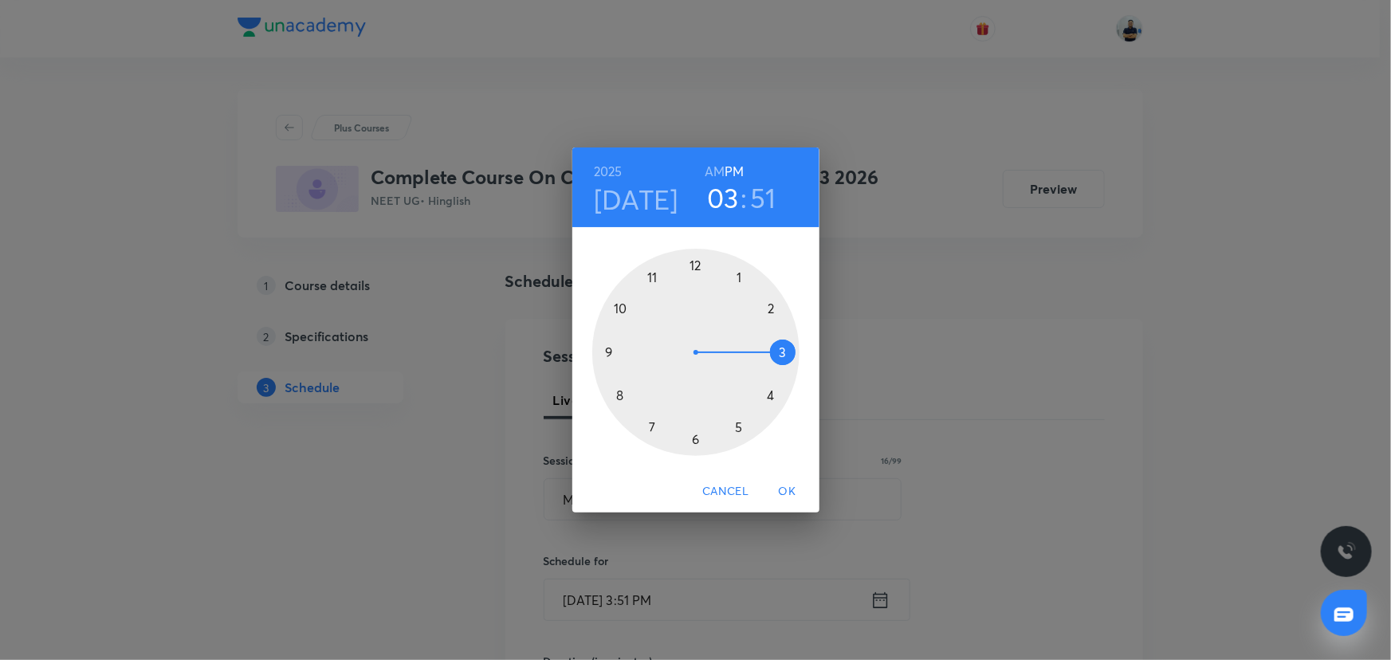
click at [623, 302] on div at bounding box center [695, 352] width 207 height 207
click at [717, 172] on h6 "AM" at bounding box center [715, 171] width 20 height 22
click at [718, 191] on h3 "10" at bounding box center [723, 197] width 28 height 33
drag, startPoint x: 598, startPoint y: 350, endPoint x: 638, endPoint y: 338, distance: 41.6
click at [600, 350] on div at bounding box center [695, 352] width 207 height 207
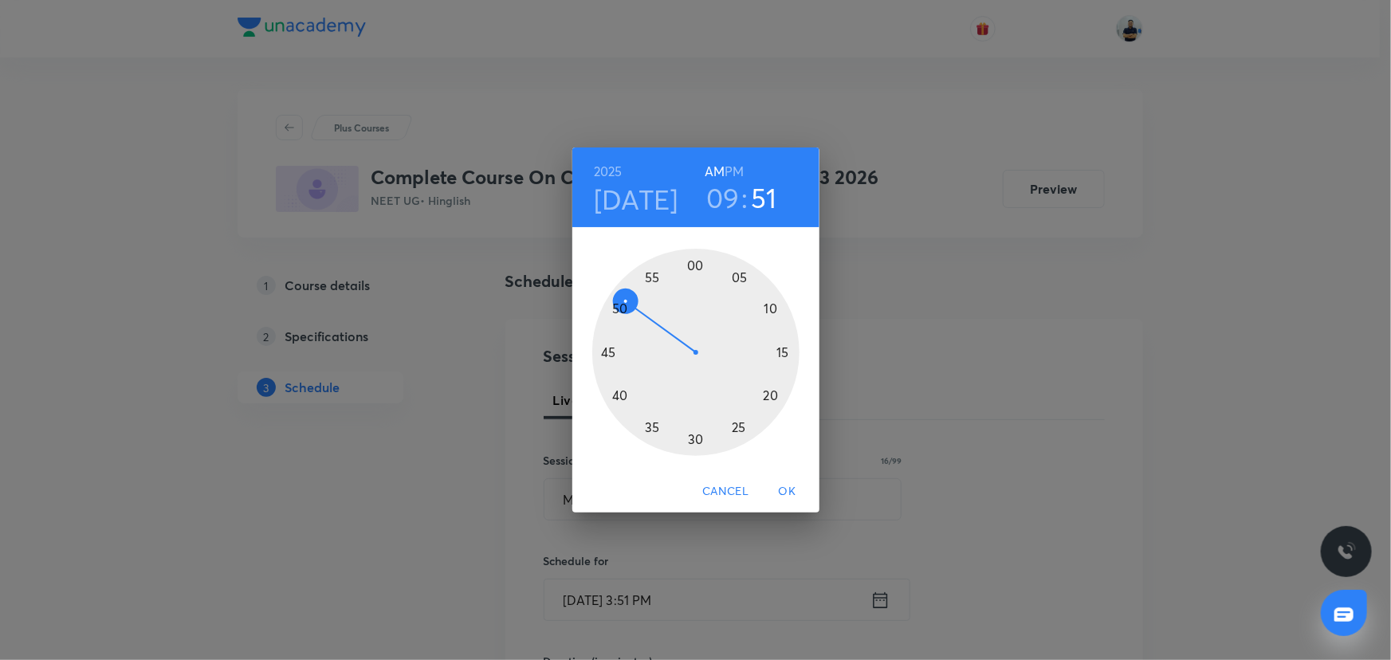
click at [732, 289] on div at bounding box center [695, 352] width 207 height 207
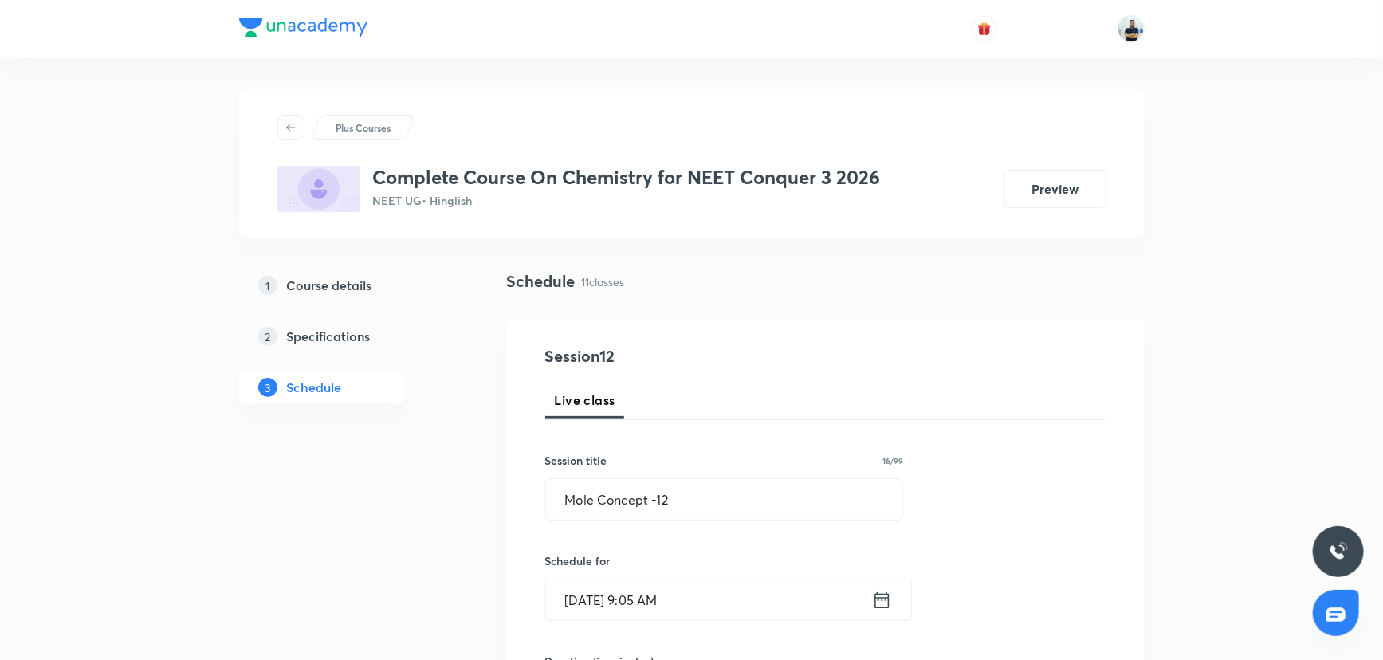
scroll to position [507, 0]
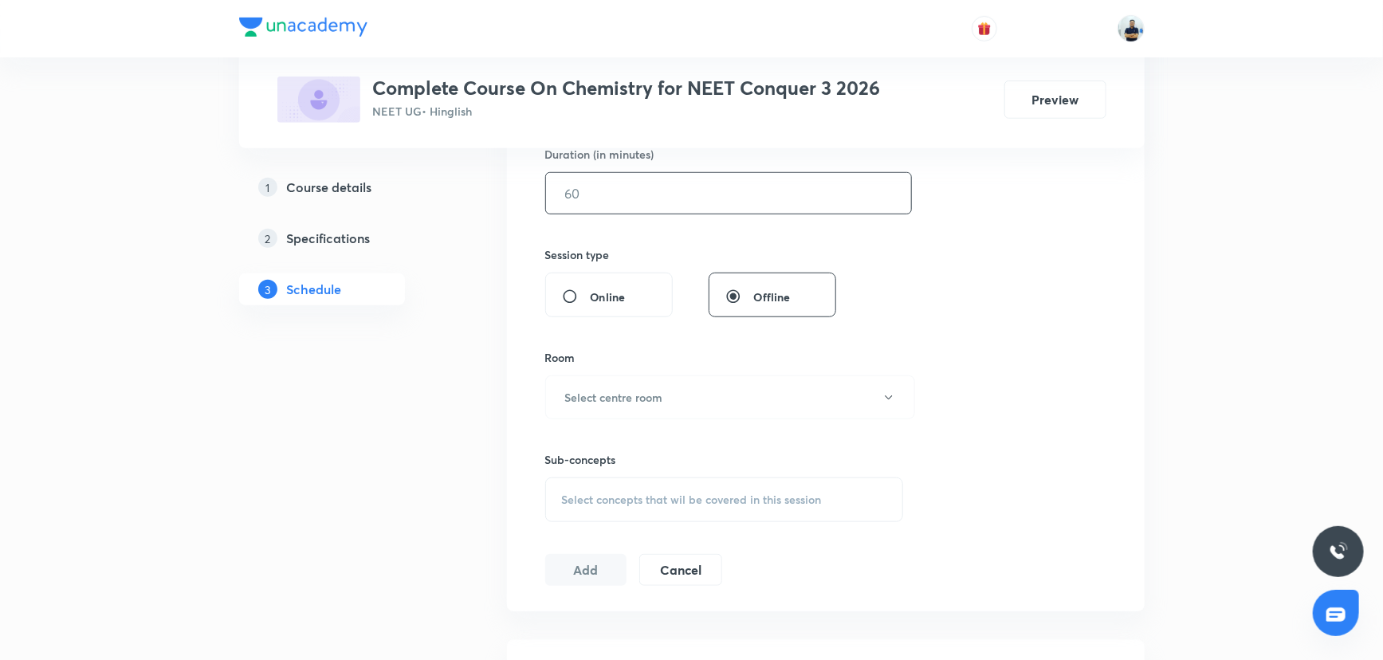
click at [598, 198] on input "text" at bounding box center [728, 193] width 365 height 41
type input "55"
click at [634, 387] on button "Select centre room" at bounding box center [730, 397] width 370 height 44
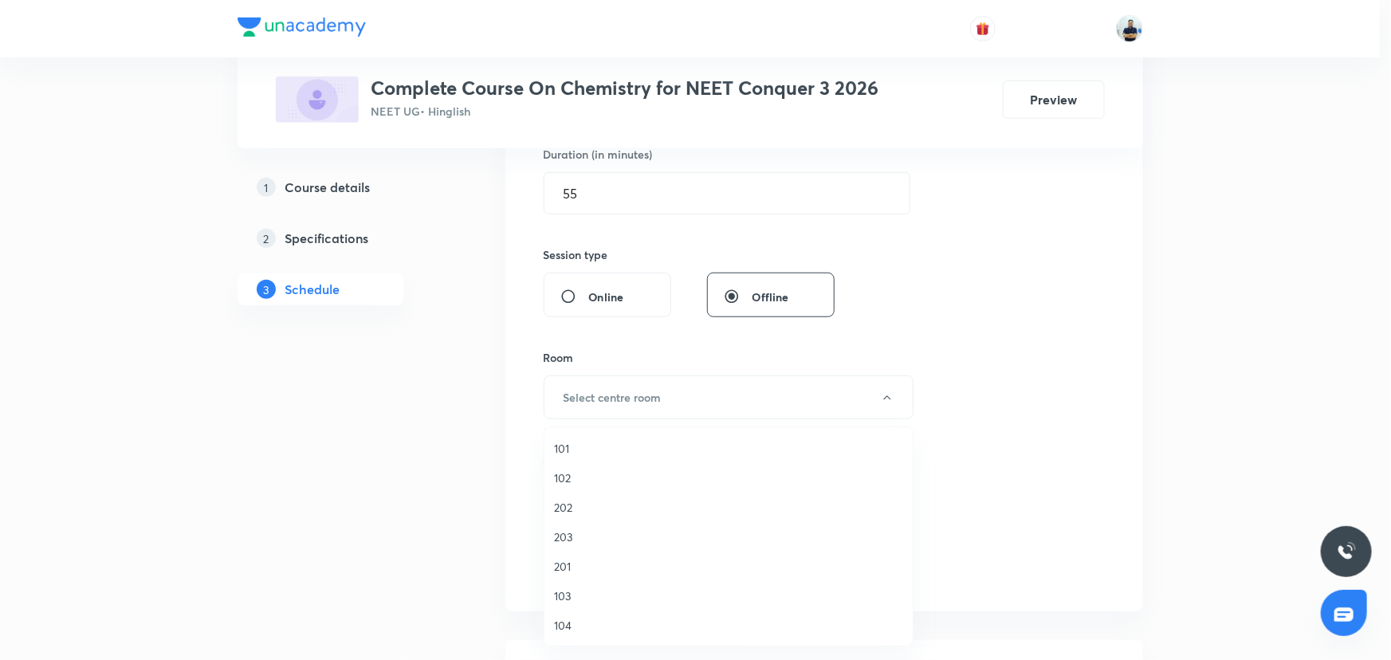
click at [590, 573] on span "201" at bounding box center [728, 566] width 349 height 17
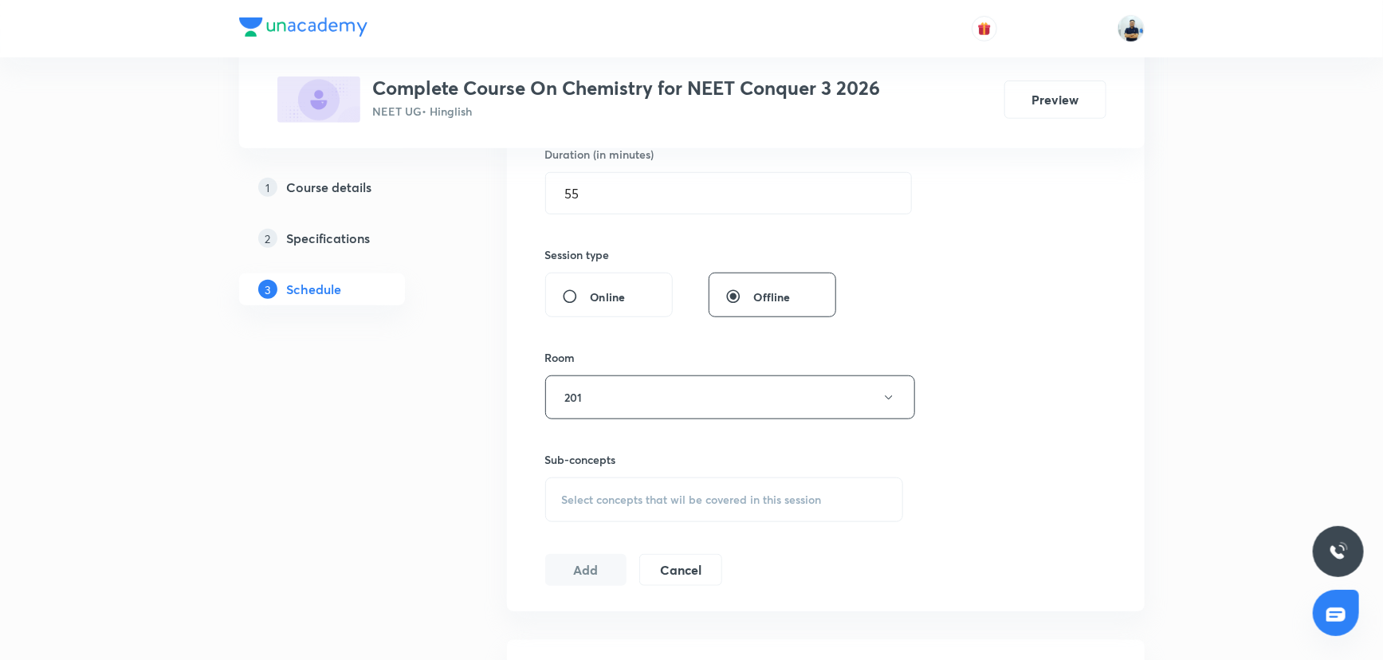
click at [709, 489] on div "Select concepts that wil be covered in this session" at bounding box center [724, 500] width 359 height 45
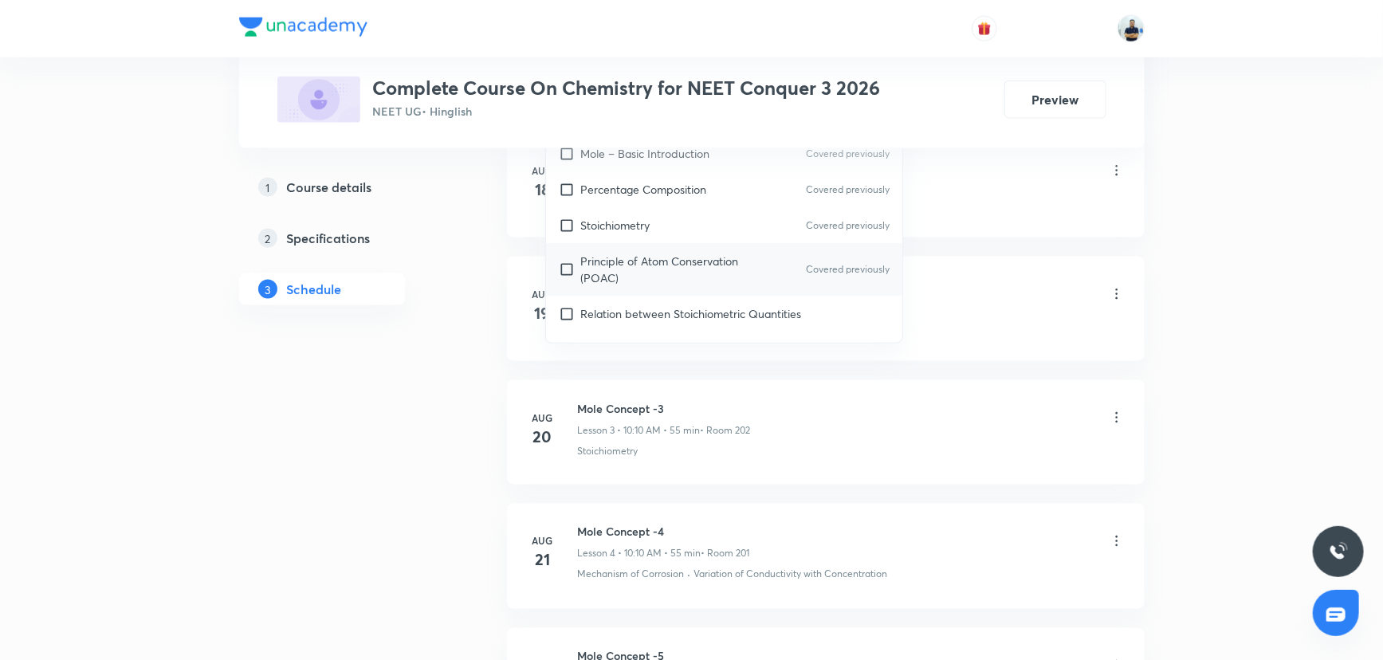
click at [656, 260] on p "Principle of Atom Conservation (POAC)" at bounding box center [661, 269] width 161 height 33
checkbox input "true"
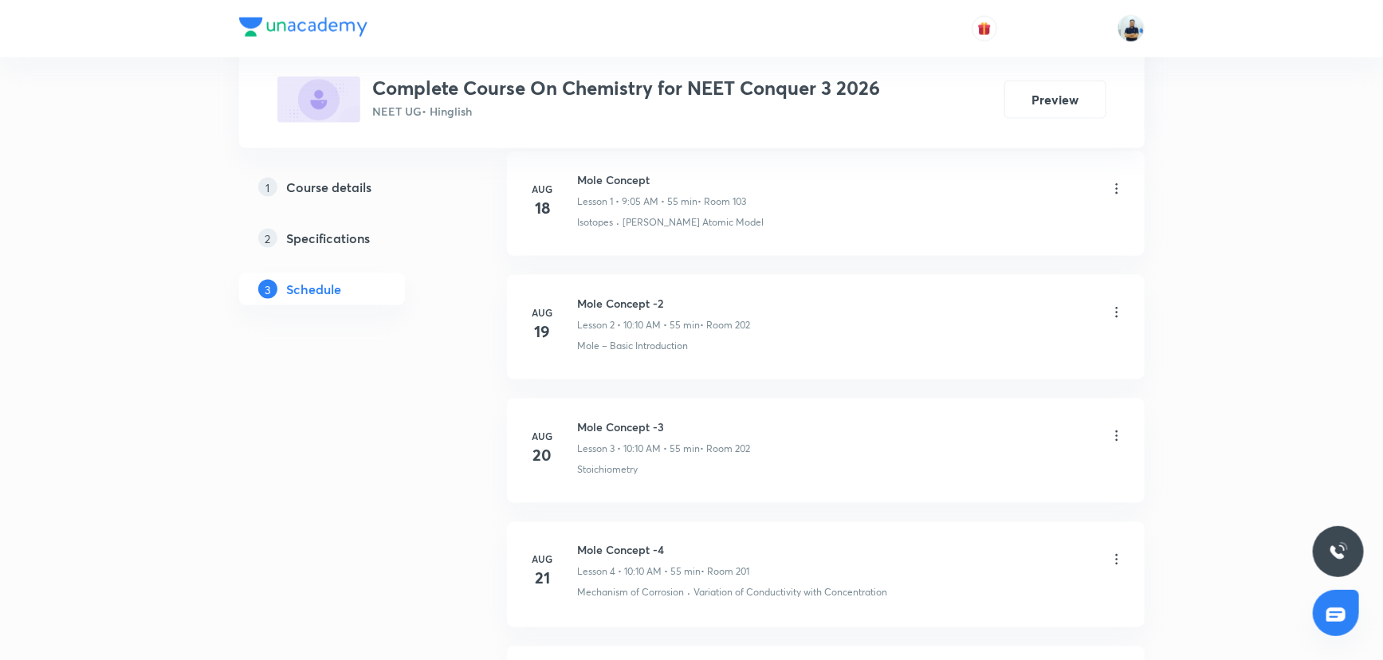
scroll to position [507, 0]
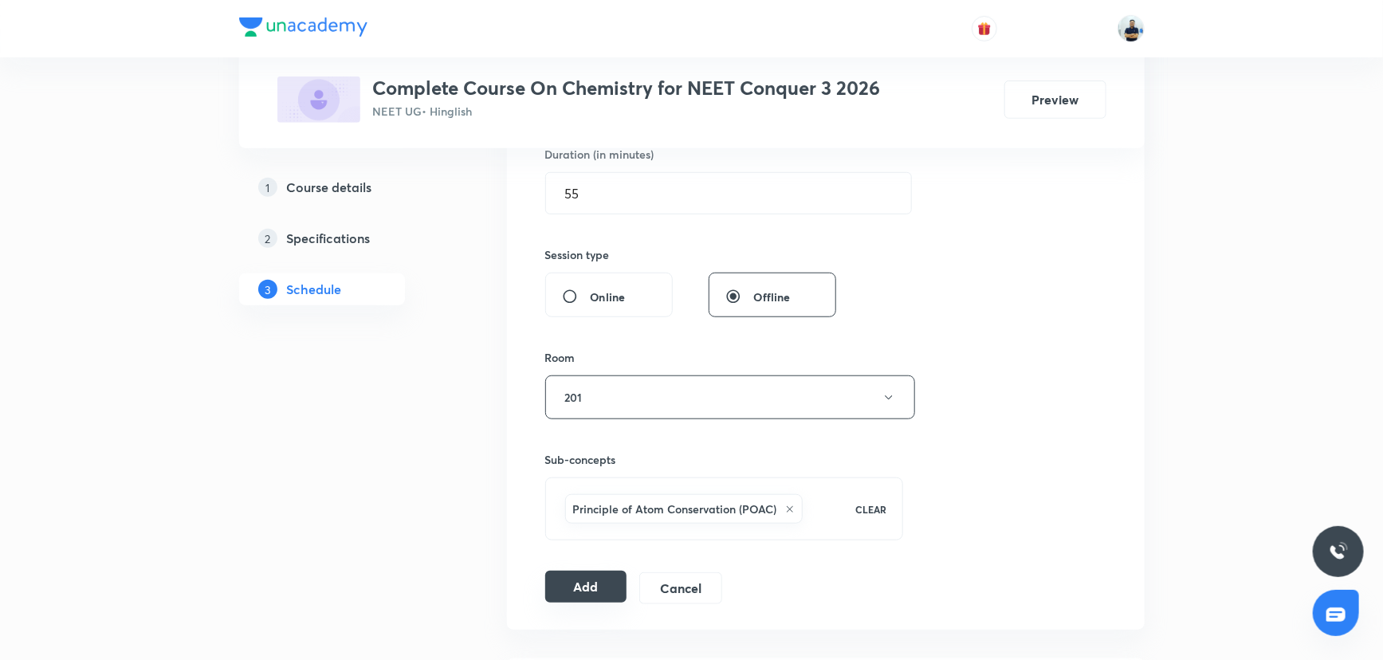
click at [583, 591] on button "Add" at bounding box center [586, 587] width 82 height 32
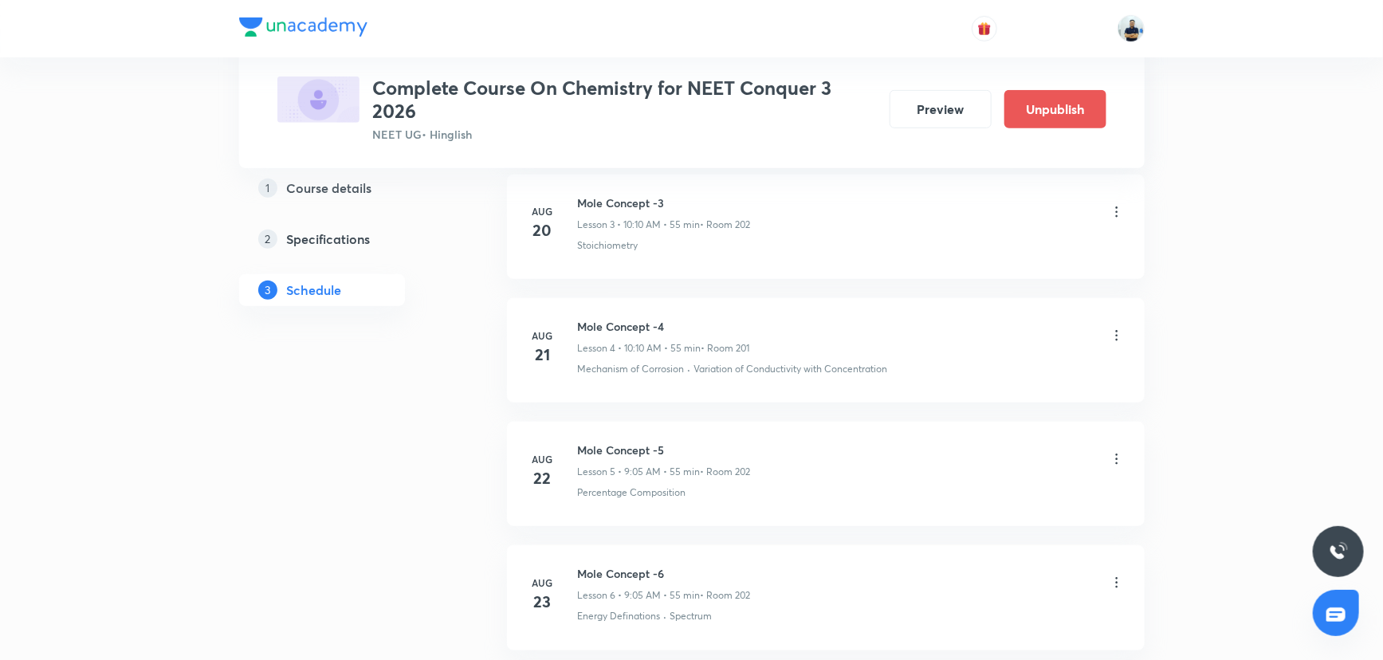
scroll to position [526, 0]
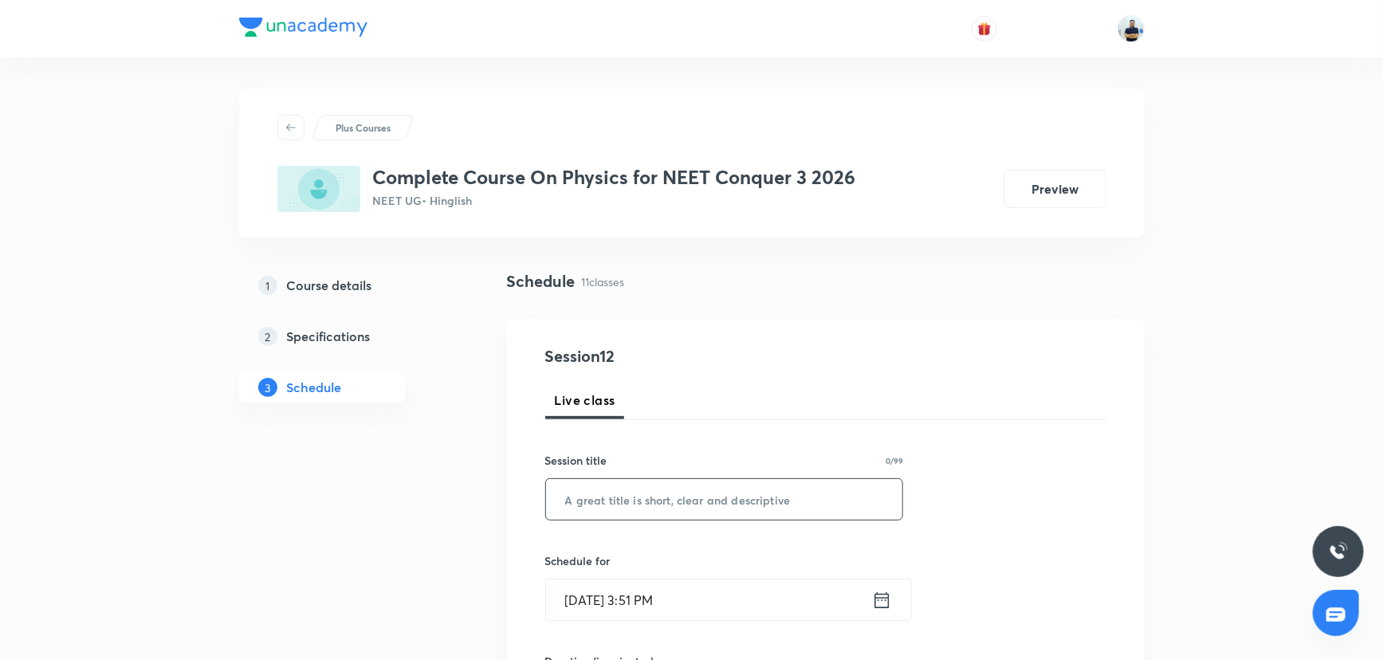
click at [597, 505] on input "text" at bounding box center [724, 499] width 357 height 41
paste input "kinematics"
drag, startPoint x: 570, startPoint y: 497, endPoint x: 520, endPoint y: 488, distance: 51.0
click at [725, 490] on input "Kinematics" at bounding box center [724, 499] width 357 height 41
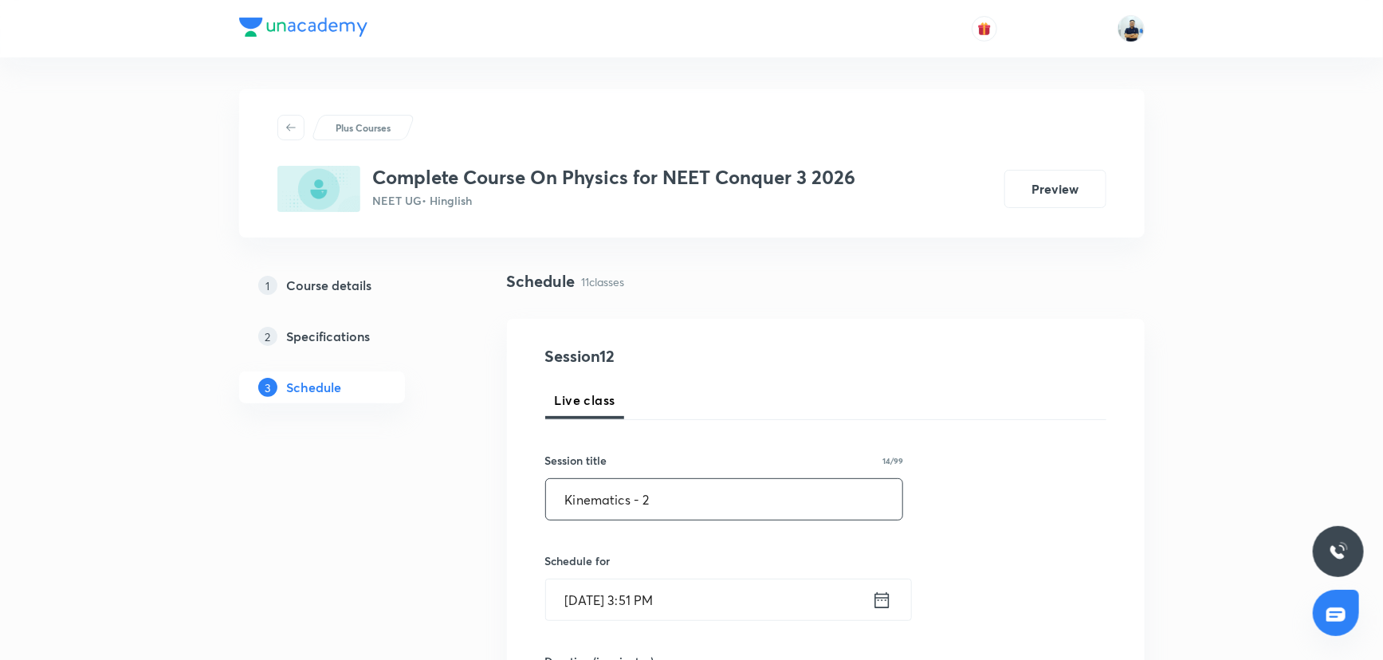
type input "Kinematics - 2"
click at [701, 584] on input "[DATE] 3:51 PM" at bounding box center [709, 600] width 326 height 41
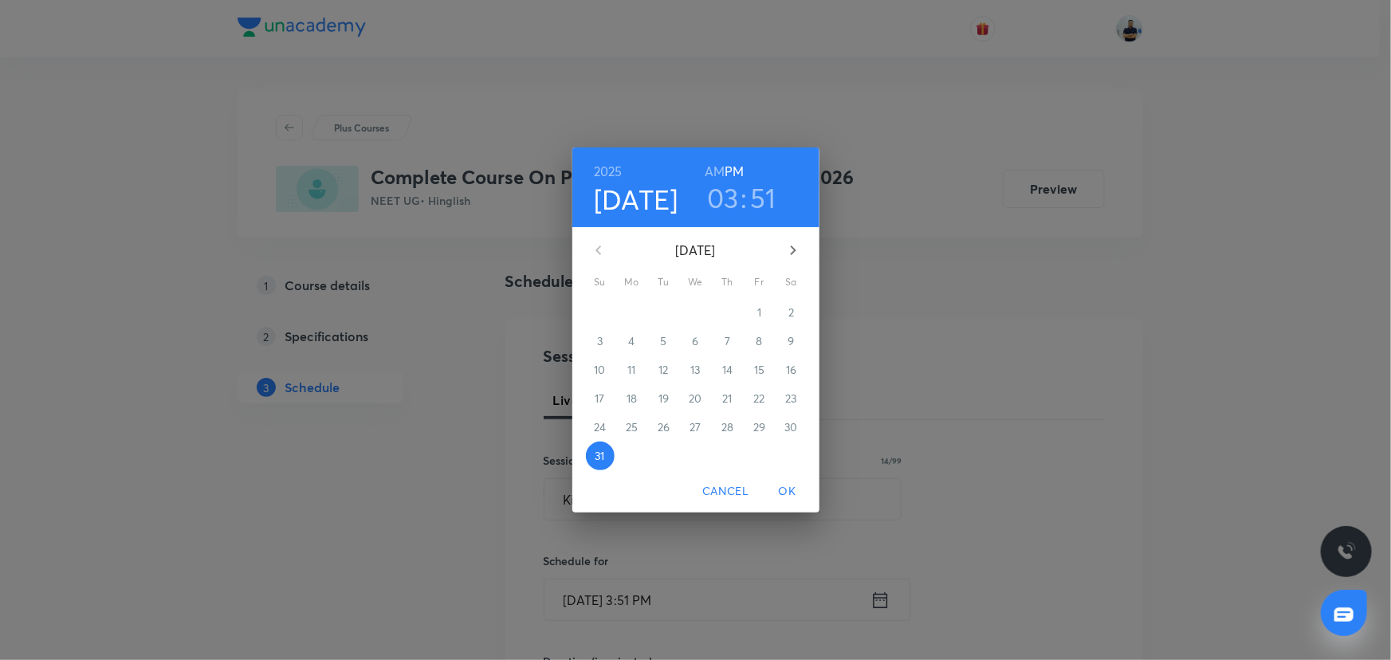
click at [795, 258] on icon "button" at bounding box center [793, 250] width 19 height 19
click at [640, 314] on span "1" at bounding box center [632, 313] width 29 height 16
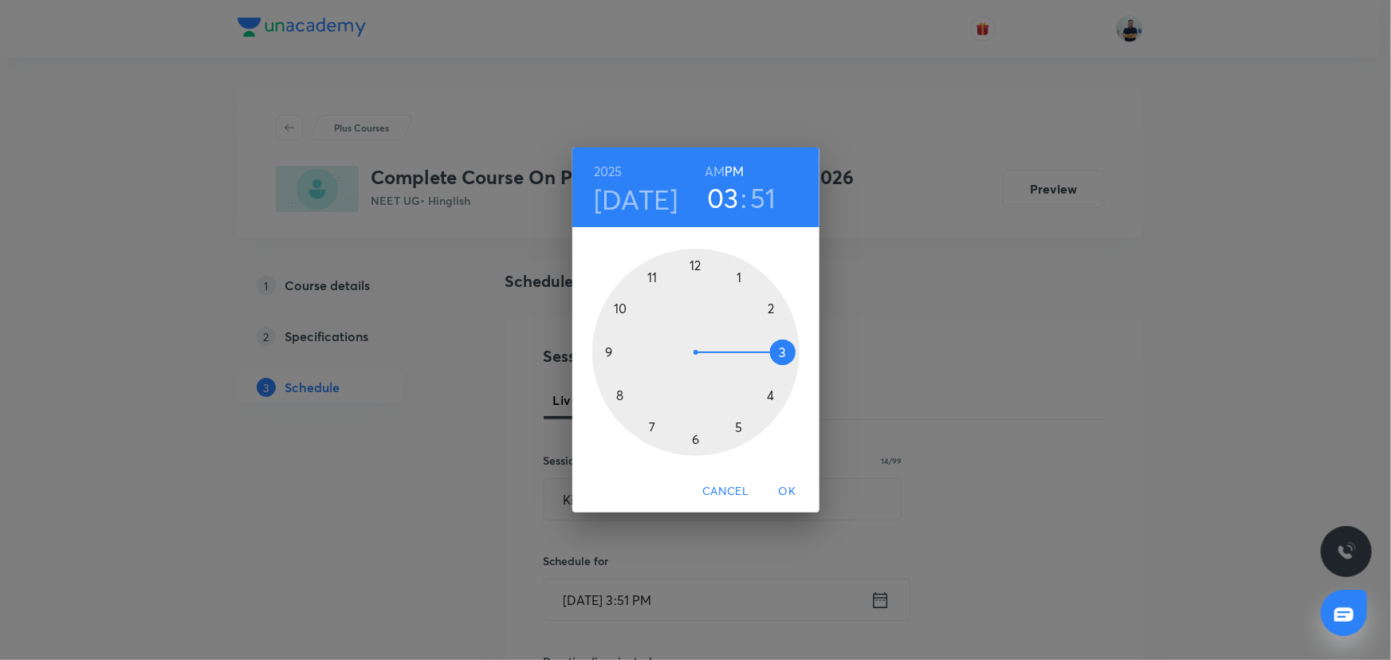
click at [716, 165] on h6 "AM" at bounding box center [715, 171] width 20 height 22
click at [620, 304] on div at bounding box center [695, 352] width 207 height 207
click at [774, 298] on div at bounding box center [695, 352] width 207 height 207
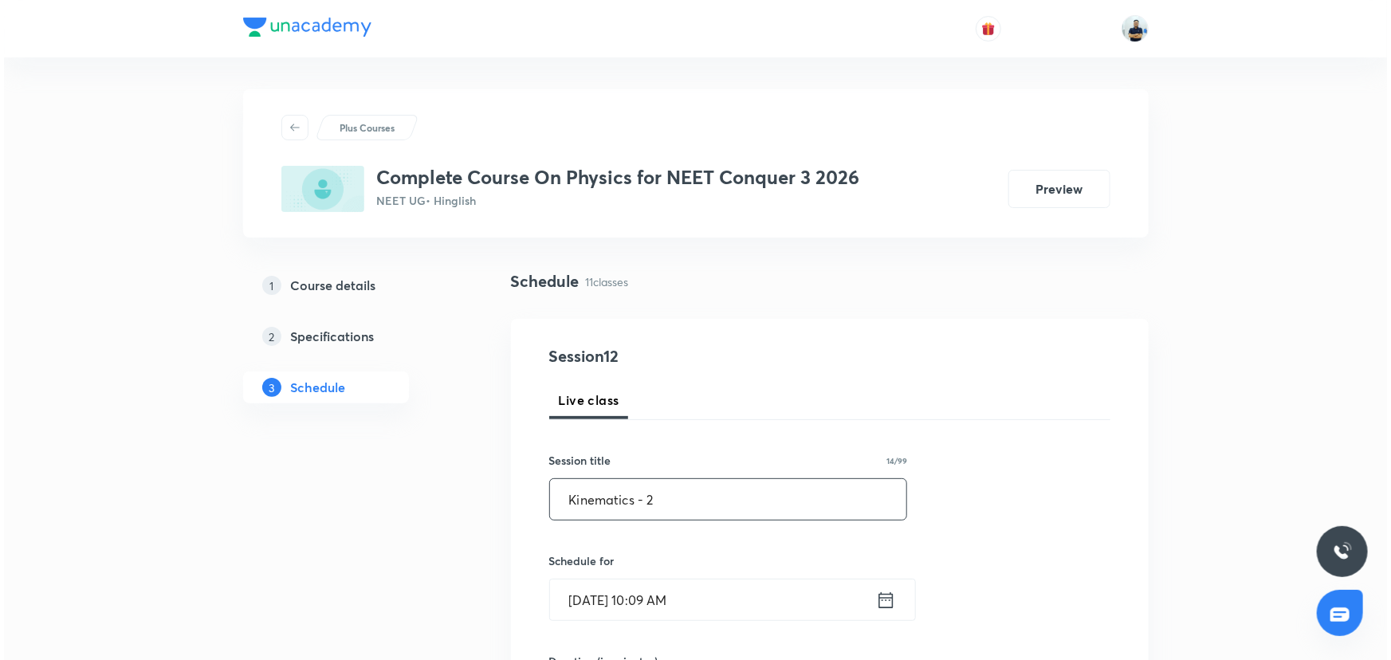
scroll to position [507, 0]
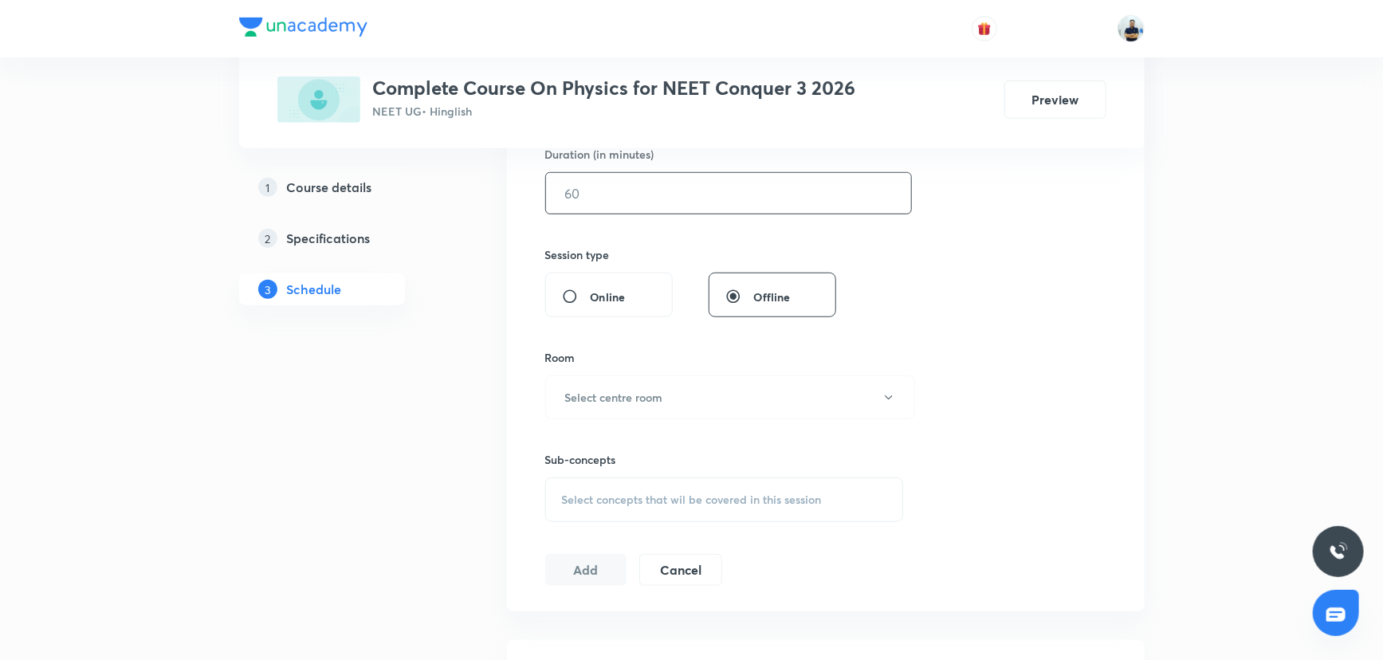
click at [585, 198] on input "text" at bounding box center [728, 193] width 365 height 41
type input "55"
click at [642, 379] on button "Select centre room" at bounding box center [730, 397] width 370 height 44
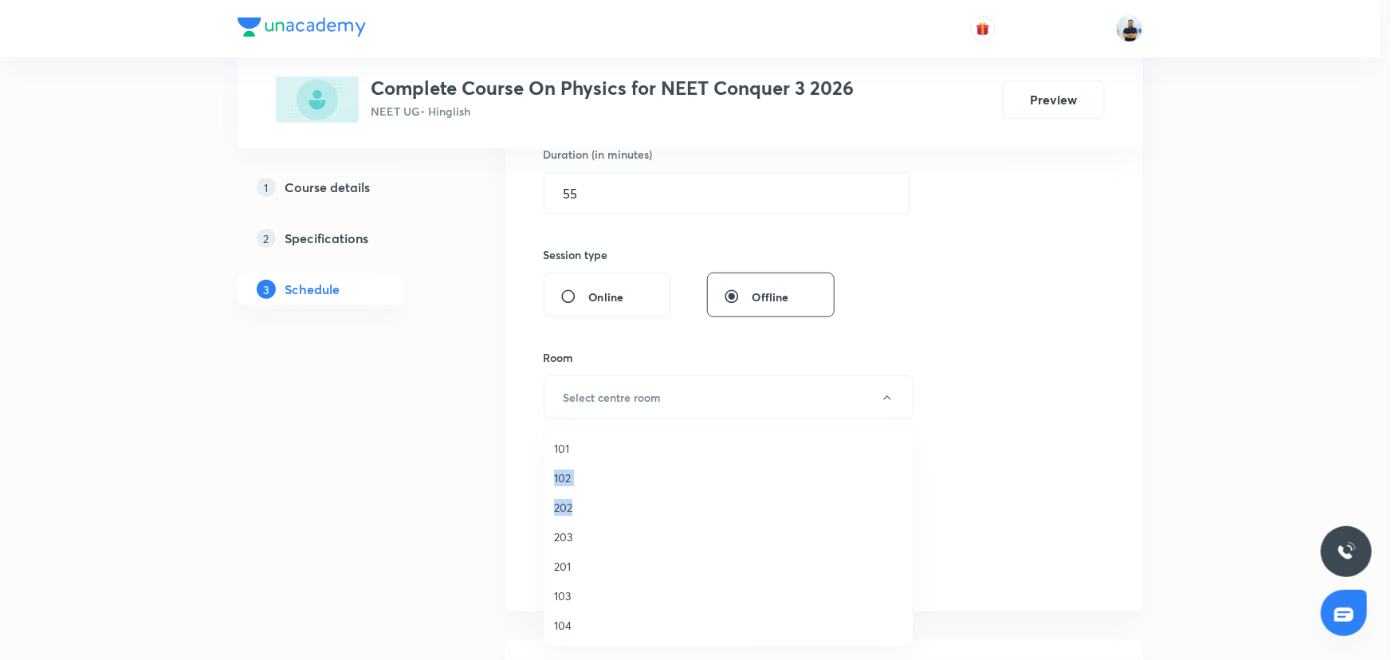
drag, startPoint x: 647, startPoint y: 471, endPoint x: 629, endPoint y: 502, distance: 36.1
click at [573, 459] on span "103" at bounding box center [728, 460] width 349 height 17
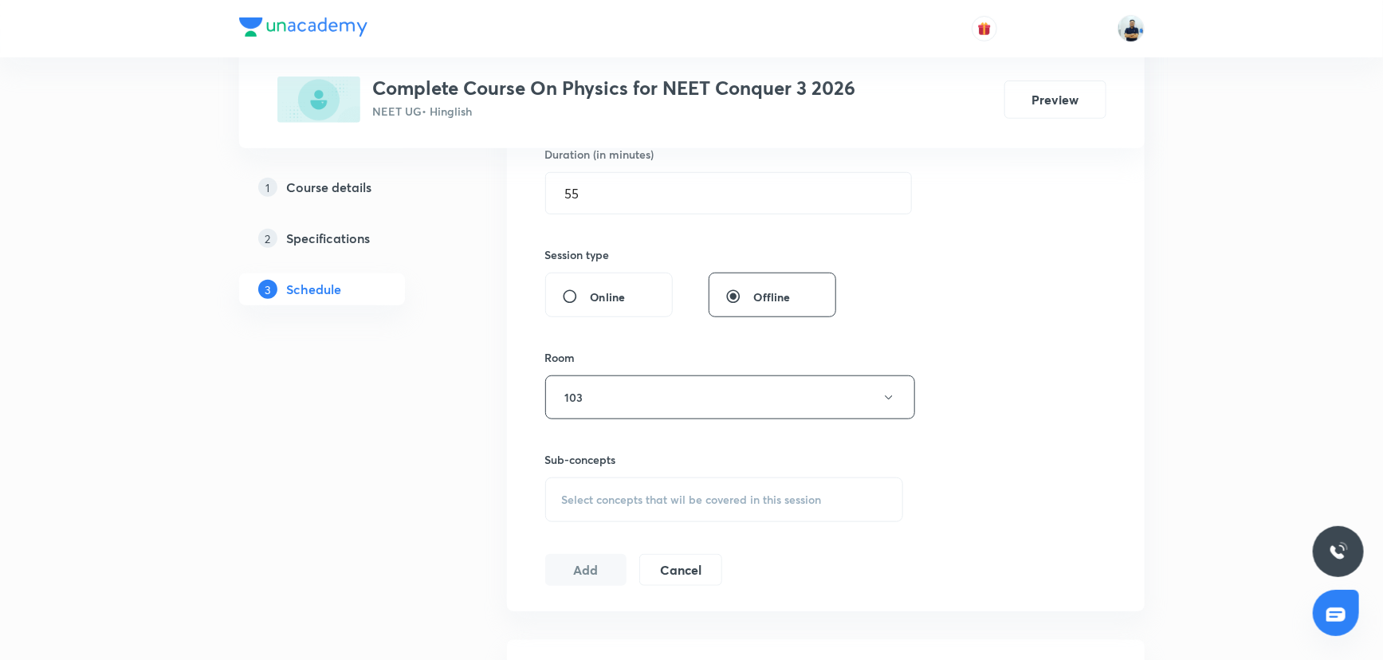
click at [711, 506] on div "Select concepts that wil be covered in this session" at bounding box center [724, 500] width 359 height 45
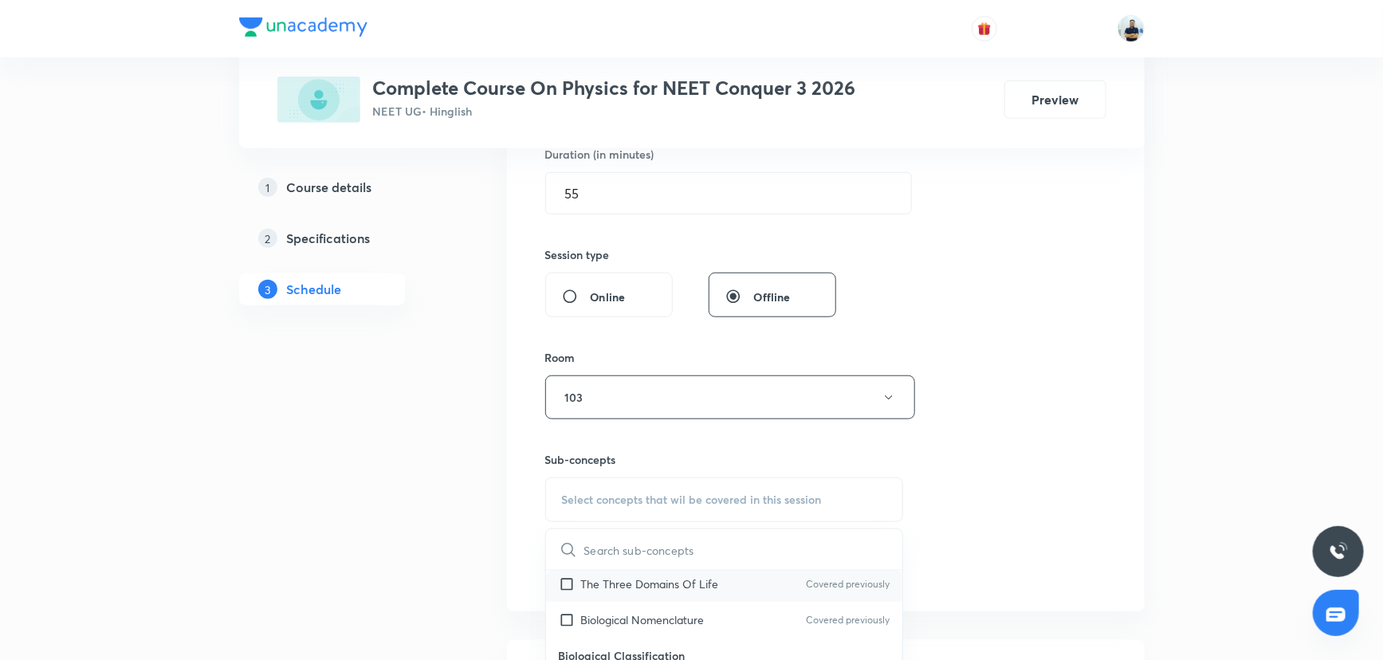
click at [724, 582] on div "The Three Domains Of Life Covered previously" at bounding box center [724, 584] width 357 height 36
checkbox input "true"
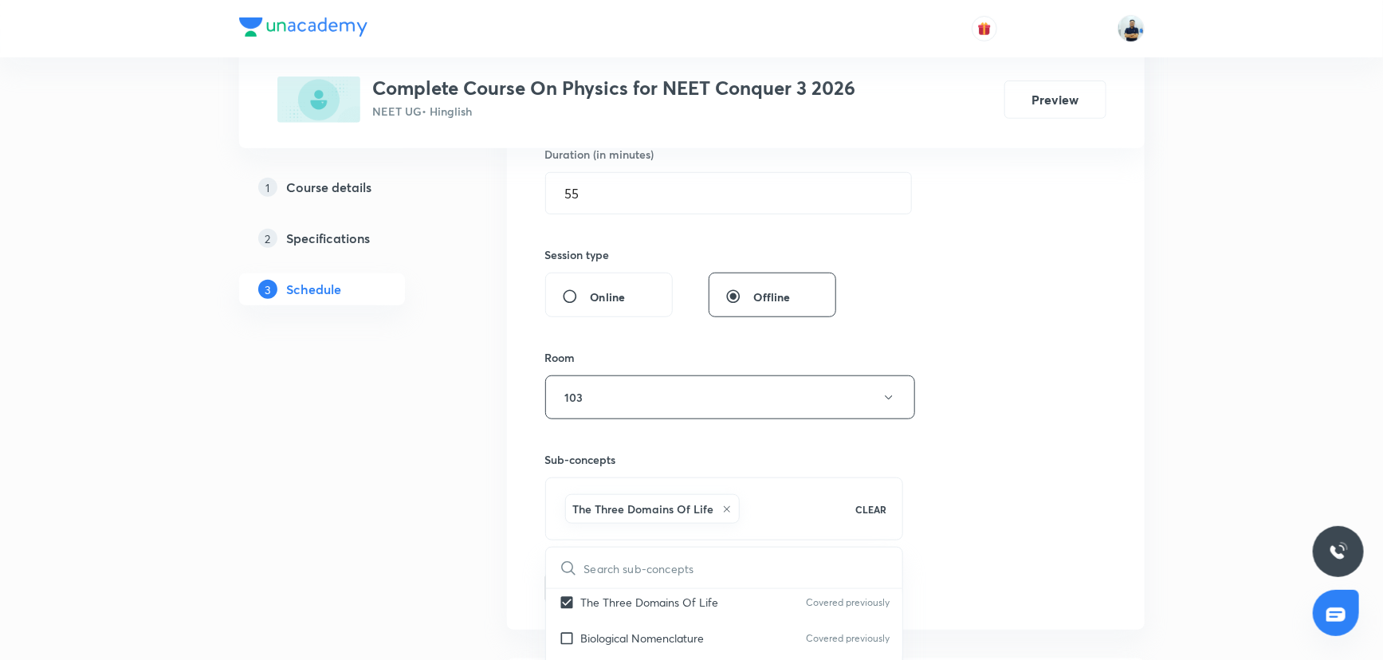
click at [1110, 478] on div "Session 12 Live class Session title 14/99 Kinematics - 2 ​ Schedule for [DATE] …" at bounding box center [826, 221] width 638 height 818
click at [589, 593] on button "Add" at bounding box center [586, 587] width 82 height 32
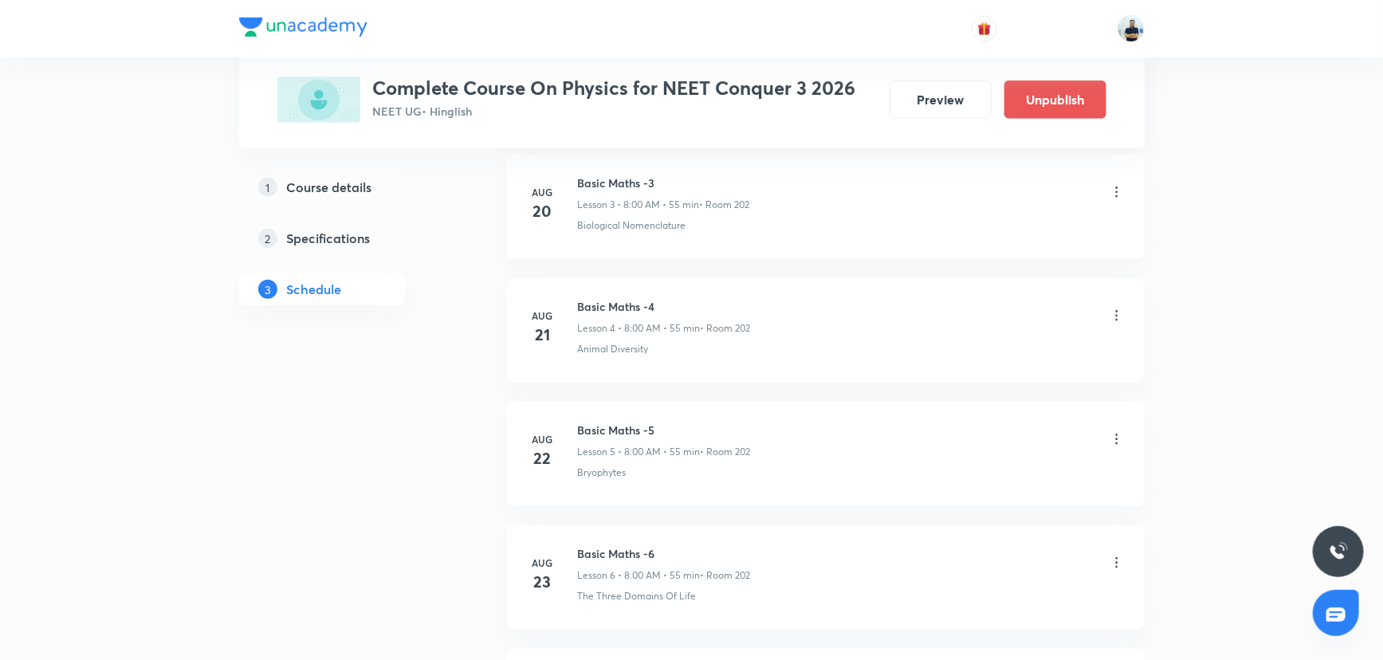
scroll to position [1366, 0]
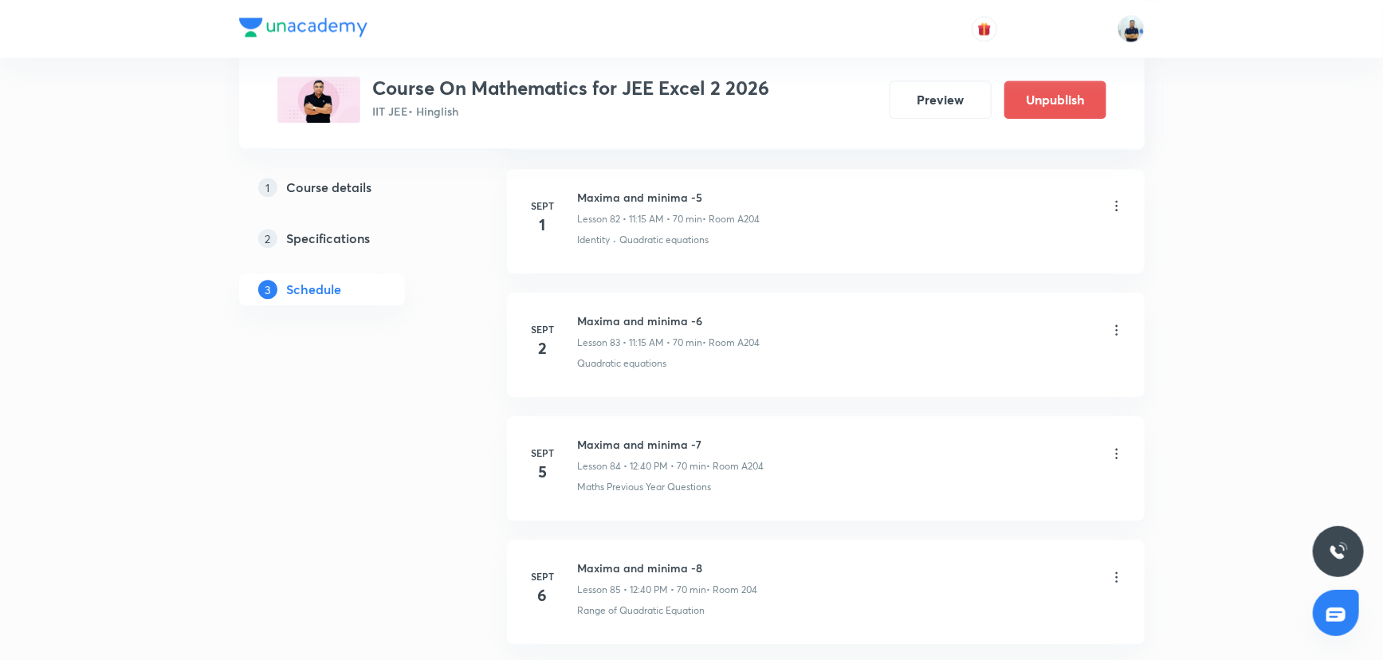
scroll to position [10977, 0]
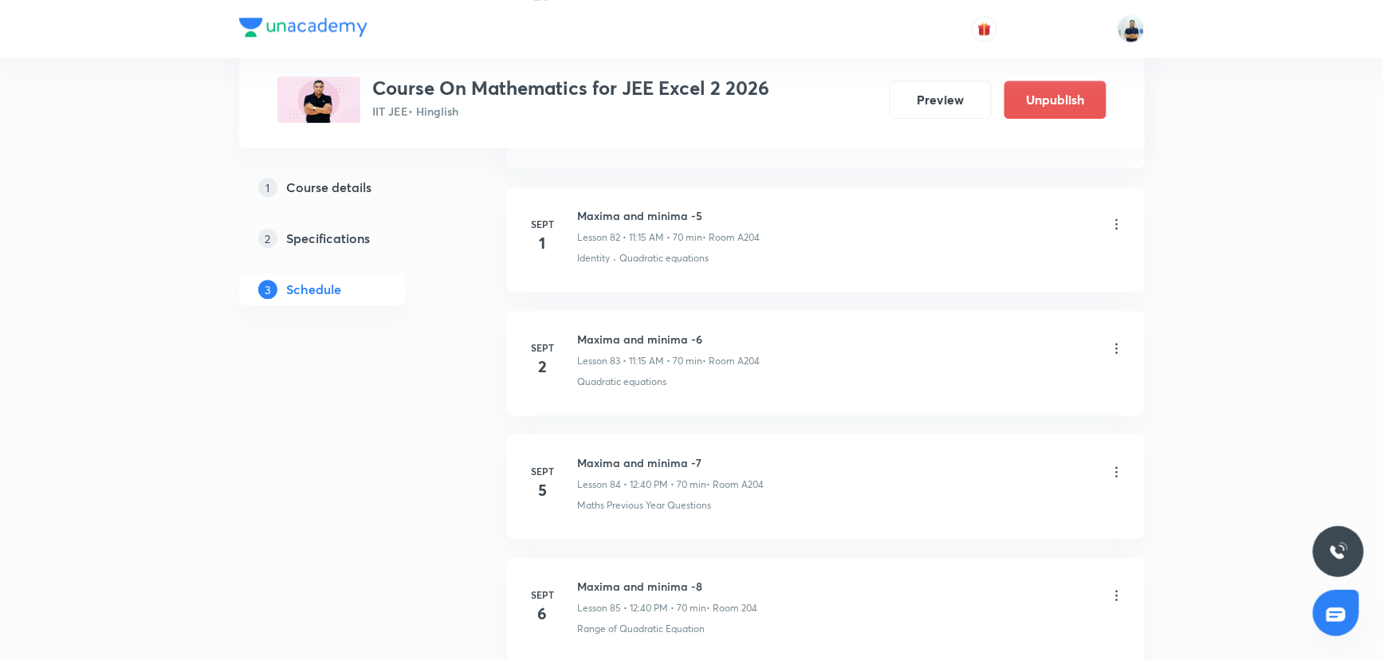
click at [1122, 216] on icon at bounding box center [1117, 224] width 16 height 16
click at [983, 240] on li "Edit" at bounding box center [1034, 248] width 175 height 29
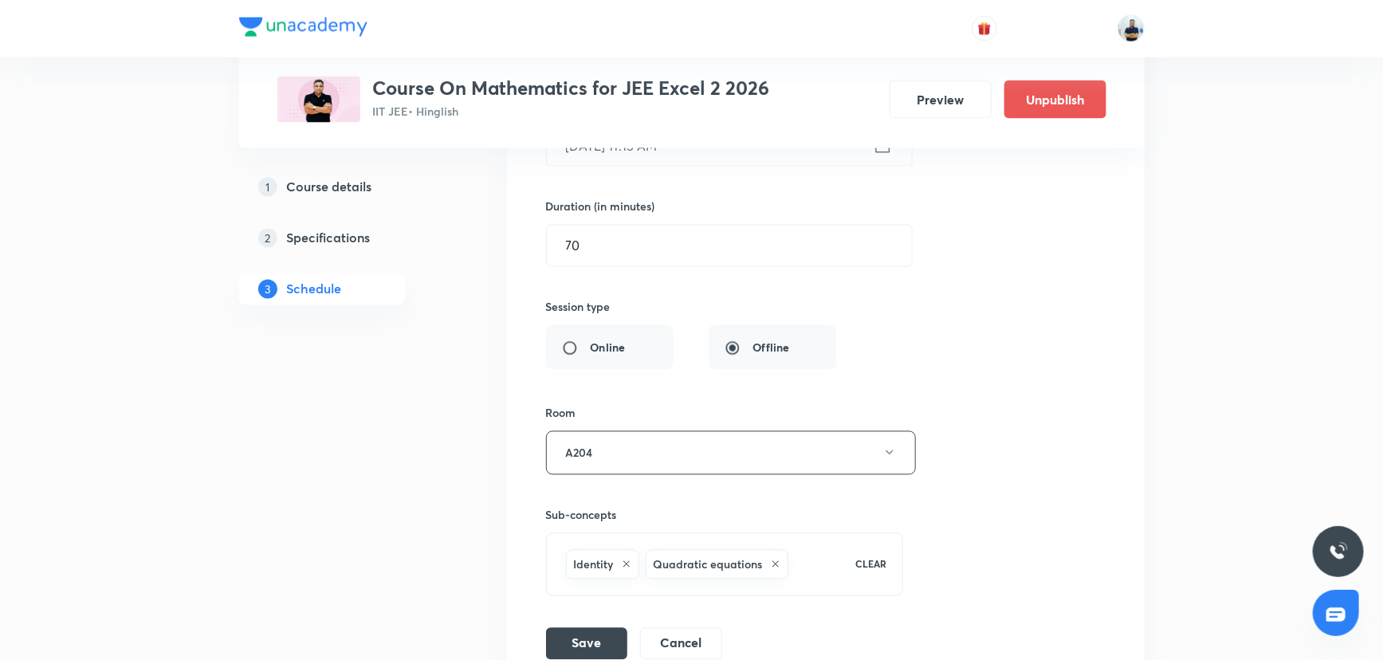
scroll to position [9962, 0]
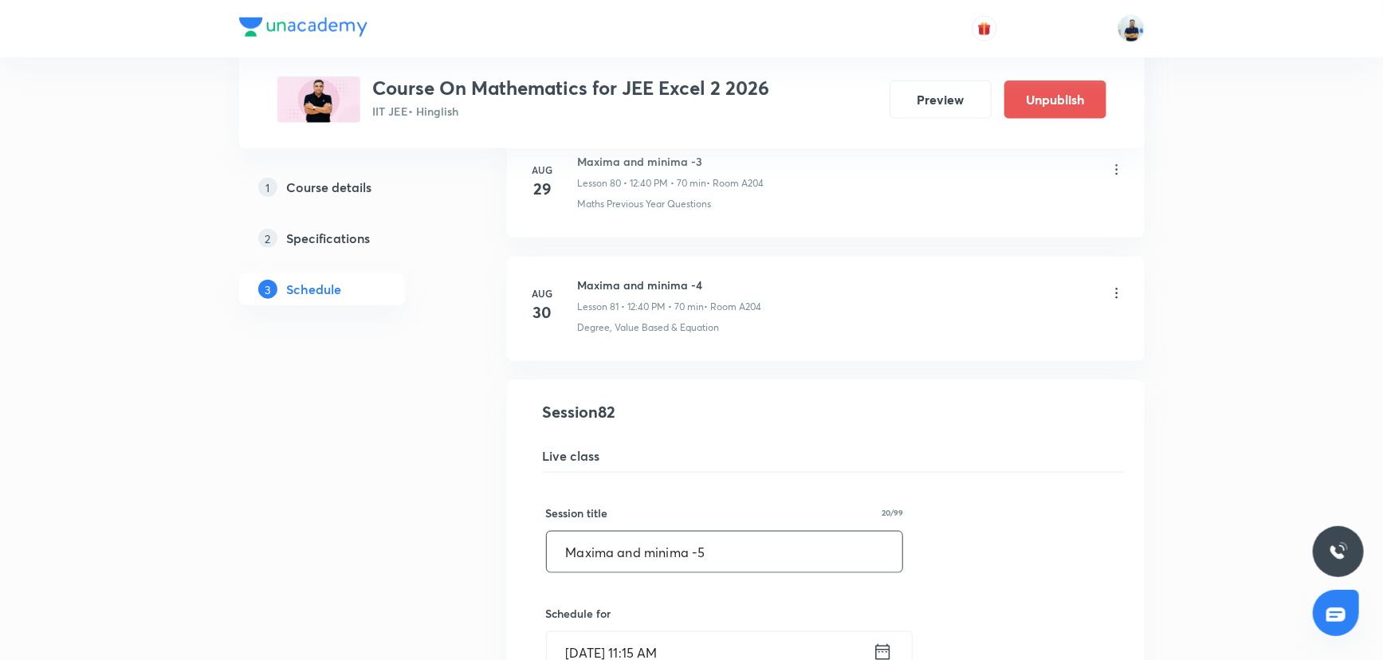
drag, startPoint x: 717, startPoint y: 536, endPoint x: 187, endPoint y: 558, distance: 530.6
paste input "indefinite integration"
click at [566, 533] on input "indefinite integration" at bounding box center [725, 552] width 356 height 41
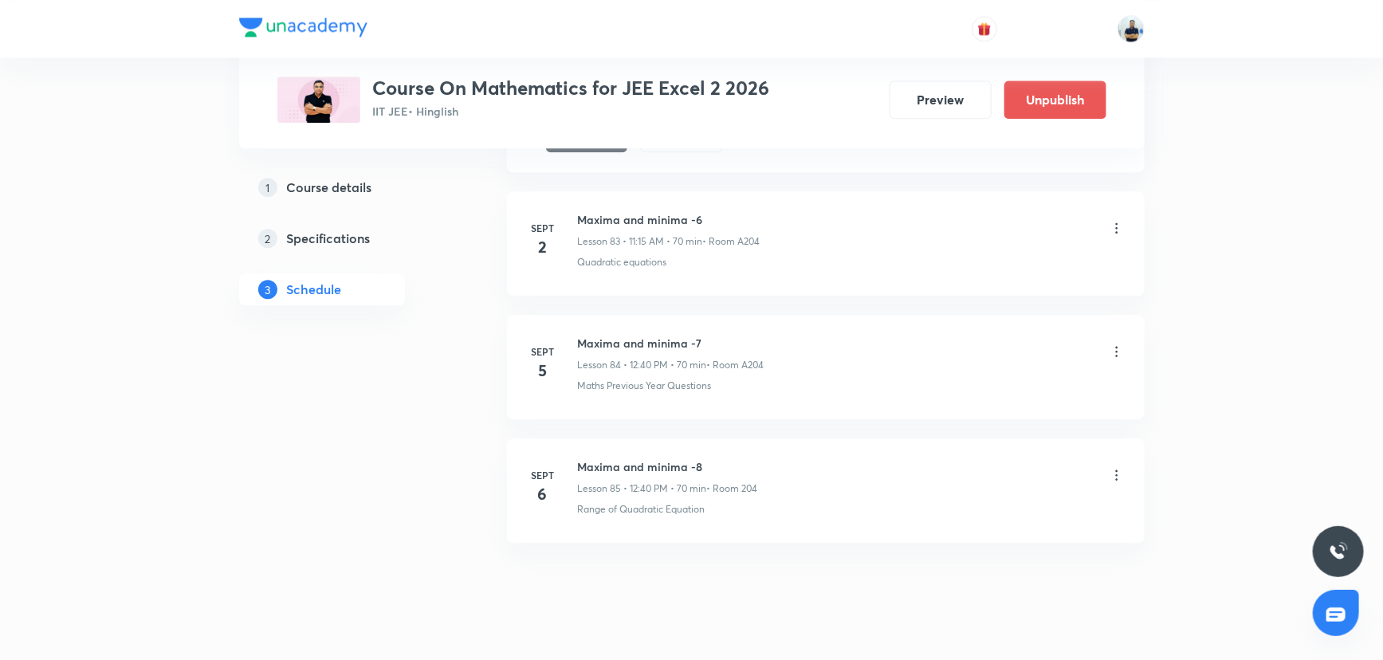
scroll to position [10469, 0]
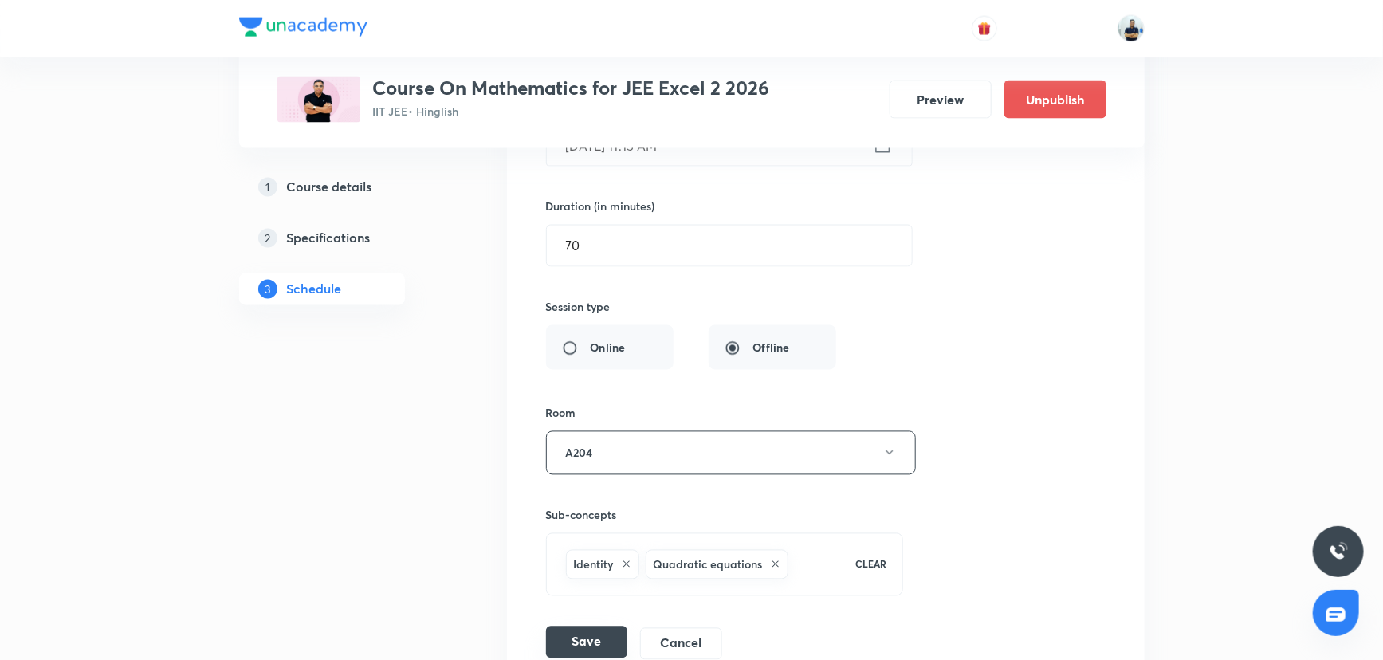
type input "Indefinite integration -1"
click at [606, 627] on button "Save" at bounding box center [586, 643] width 81 height 32
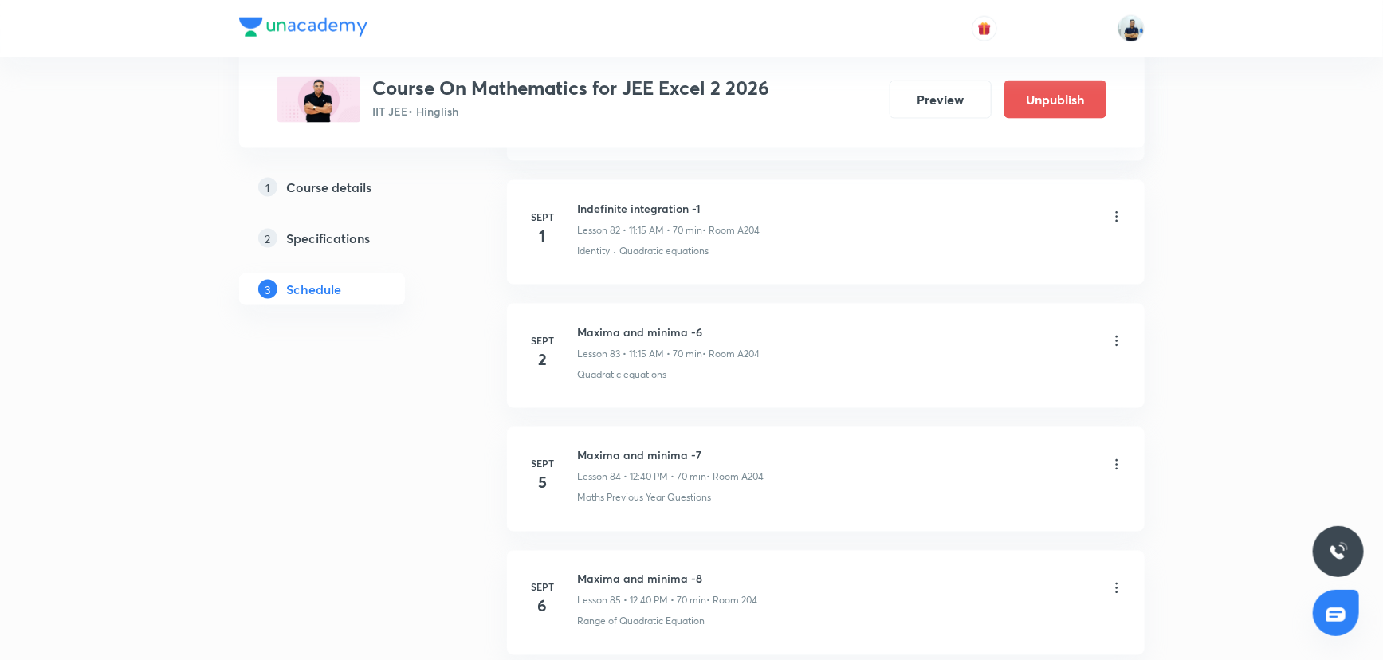
scroll to position [10244, 0]
click at [1117, 340] on icon at bounding box center [1117, 348] width 16 height 16
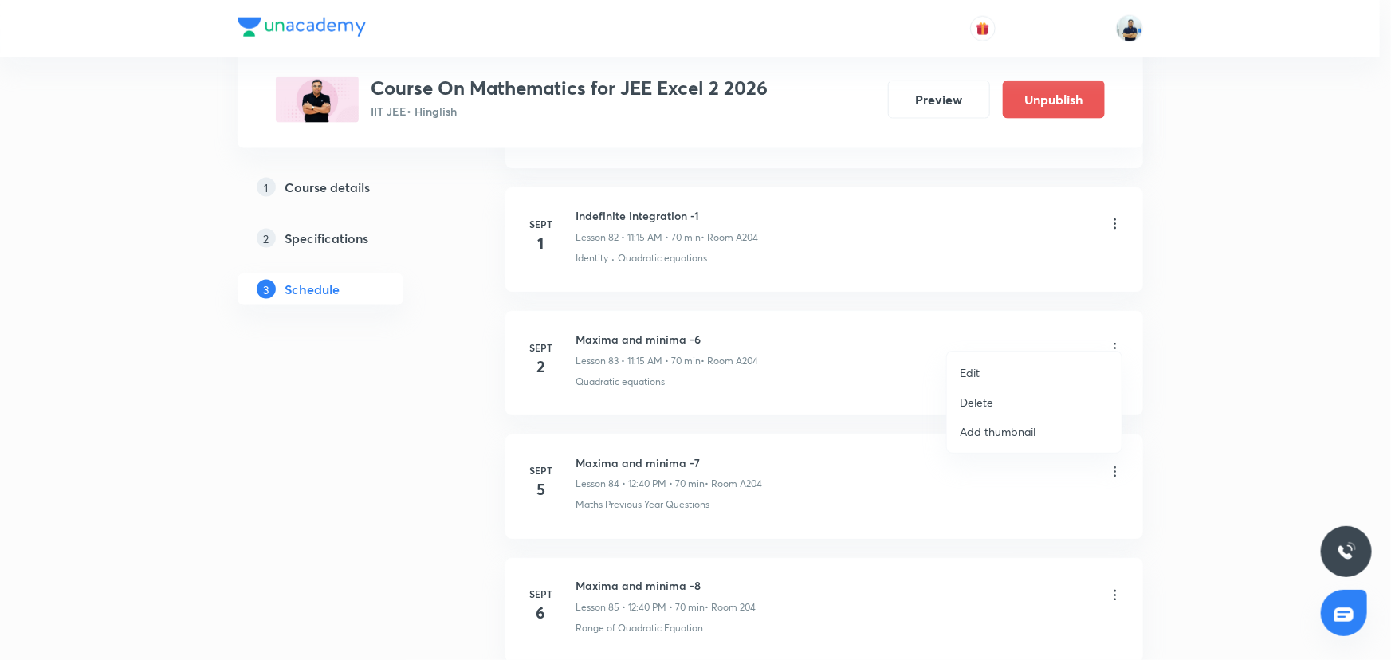
click at [965, 381] on li "Edit" at bounding box center [1034, 372] width 175 height 29
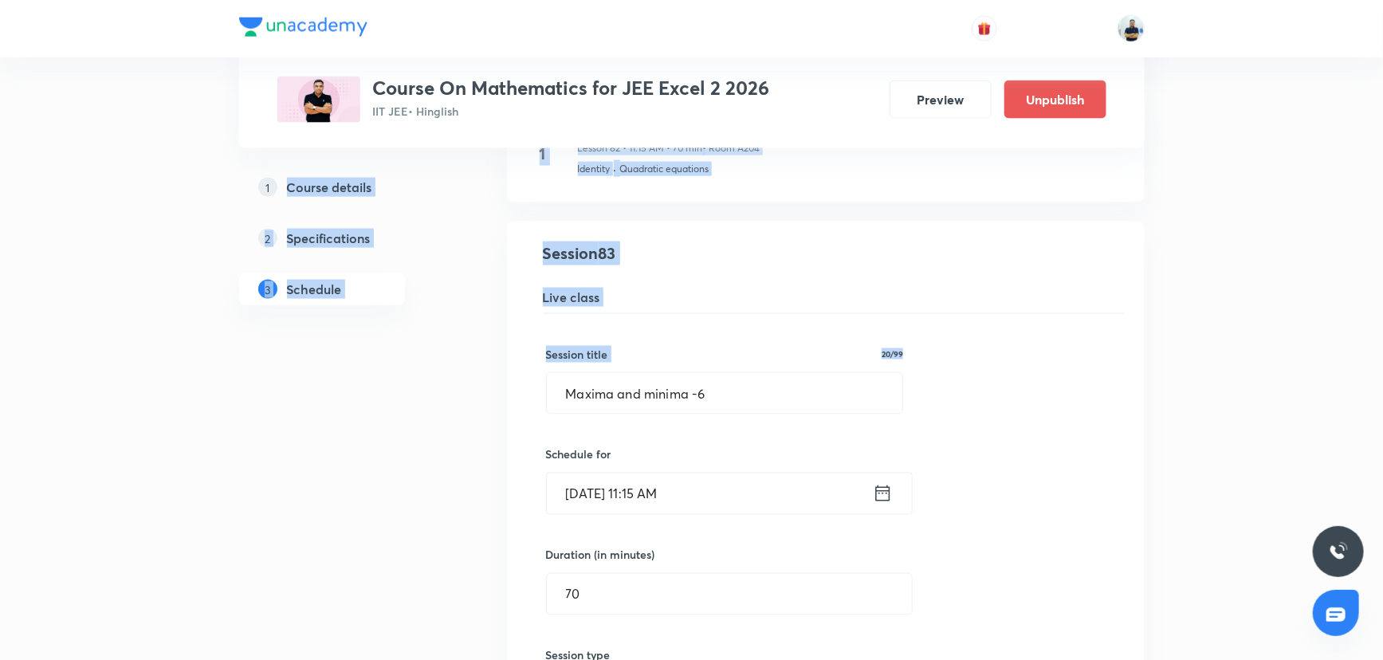
drag, startPoint x: 657, startPoint y: 398, endPoint x: 278, endPoint y: 395, distance: 378.7
click at [731, 373] on input "Maxima and minima -6" at bounding box center [725, 393] width 356 height 41
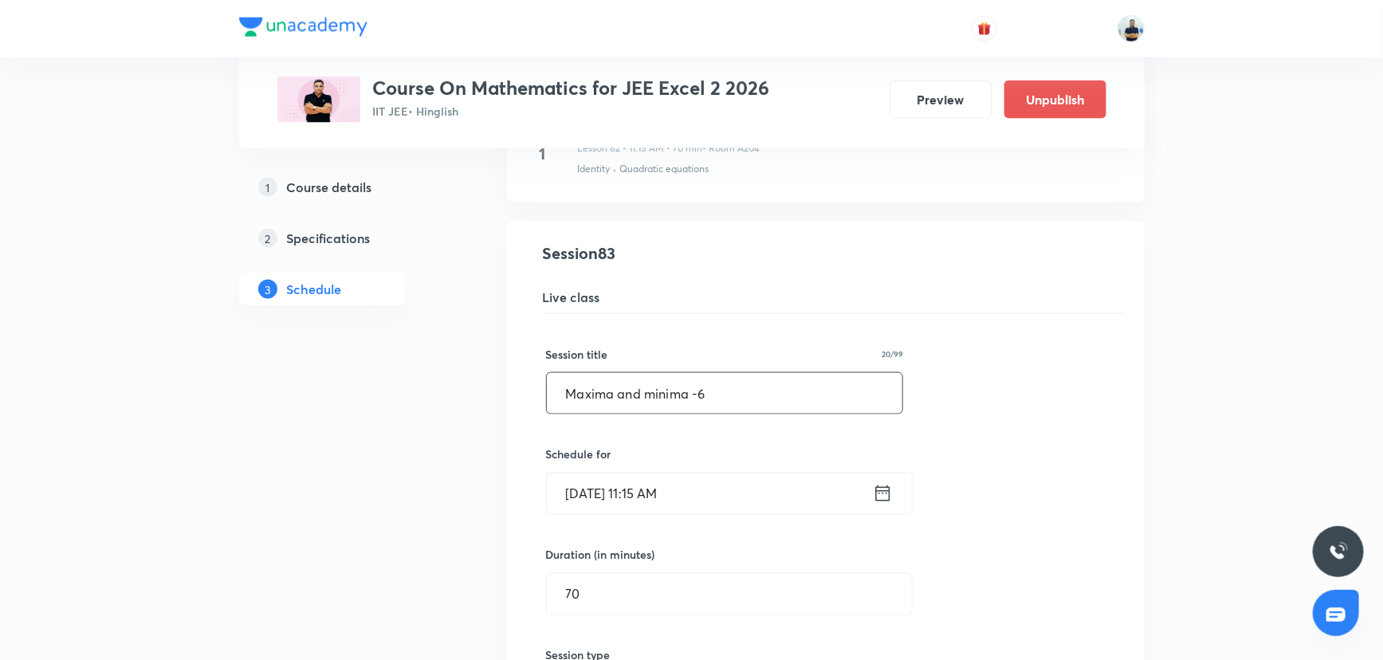
drag, startPoint x: 731, startPoint y: 368, endPoint x: 176, endPoint y: 396, distance: 555.5
paste input "Indefinite integration -1"
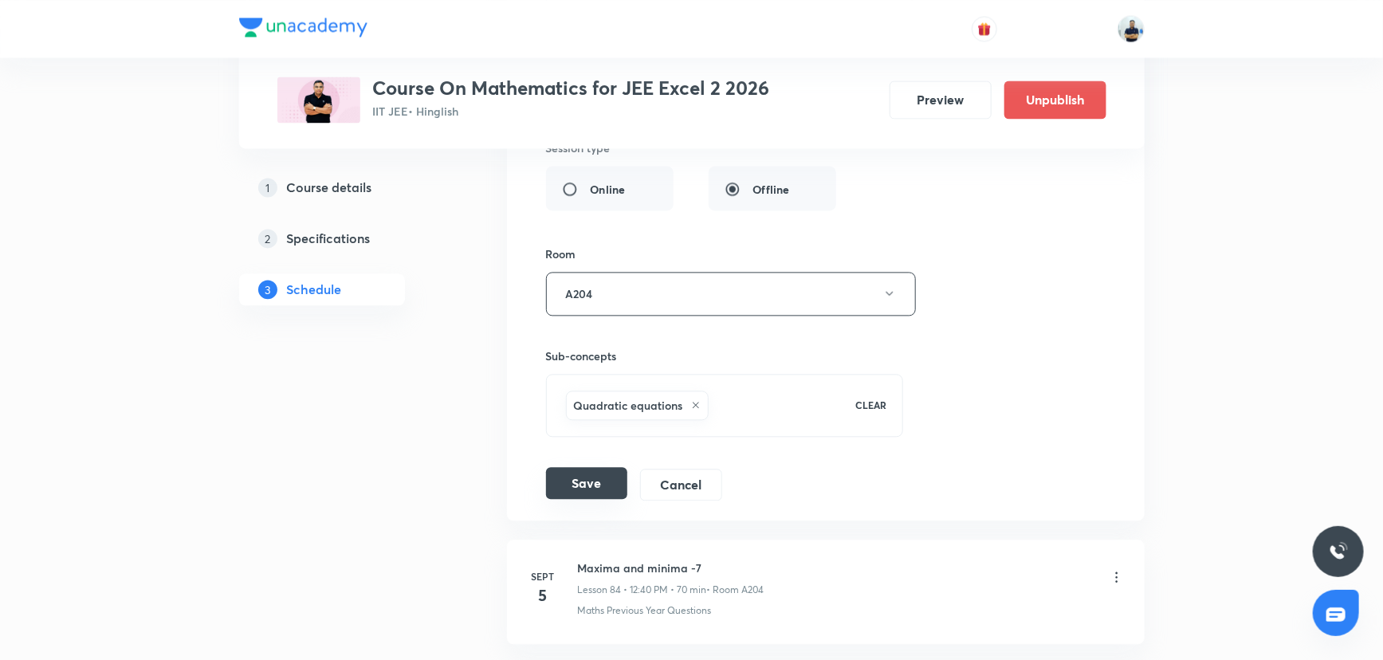
type input "Indefinite integration -2"
click at [563, 477] on button "Save" at bounding box center [586, 483] width 81 height 32
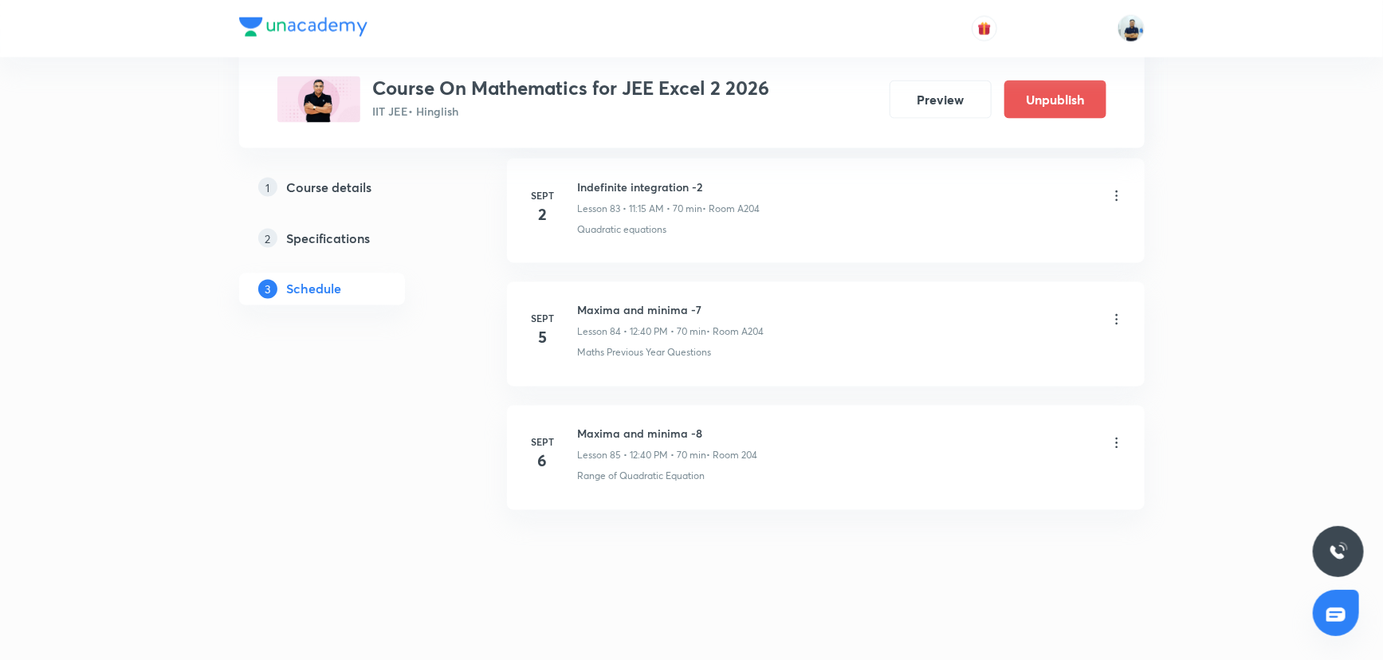
scroll to position [10380, 0]
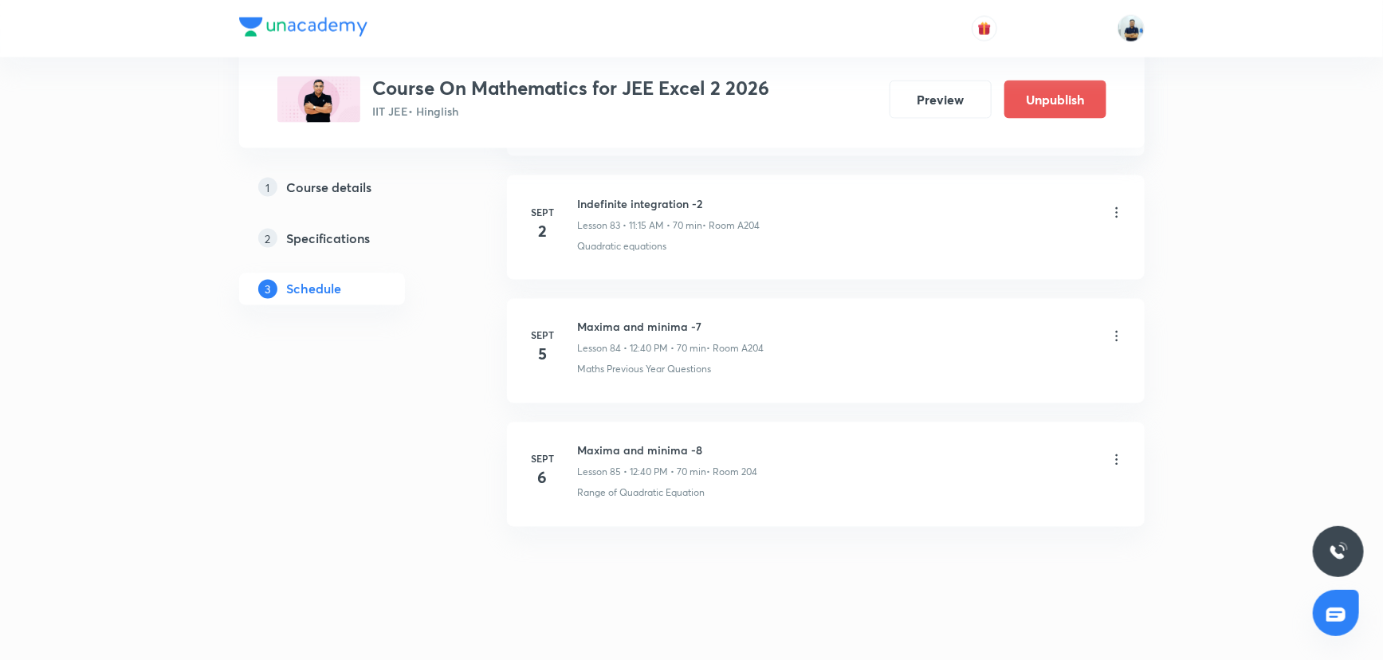
click at [629, 195] on h6 "Indefinite integration -2" at bounding box center [669, 203] width 183 height 17
copy h6 "Indefinite integration -2"
click at [1116, 328] on icon at bounding box center [1117, 336] width 16 height 16
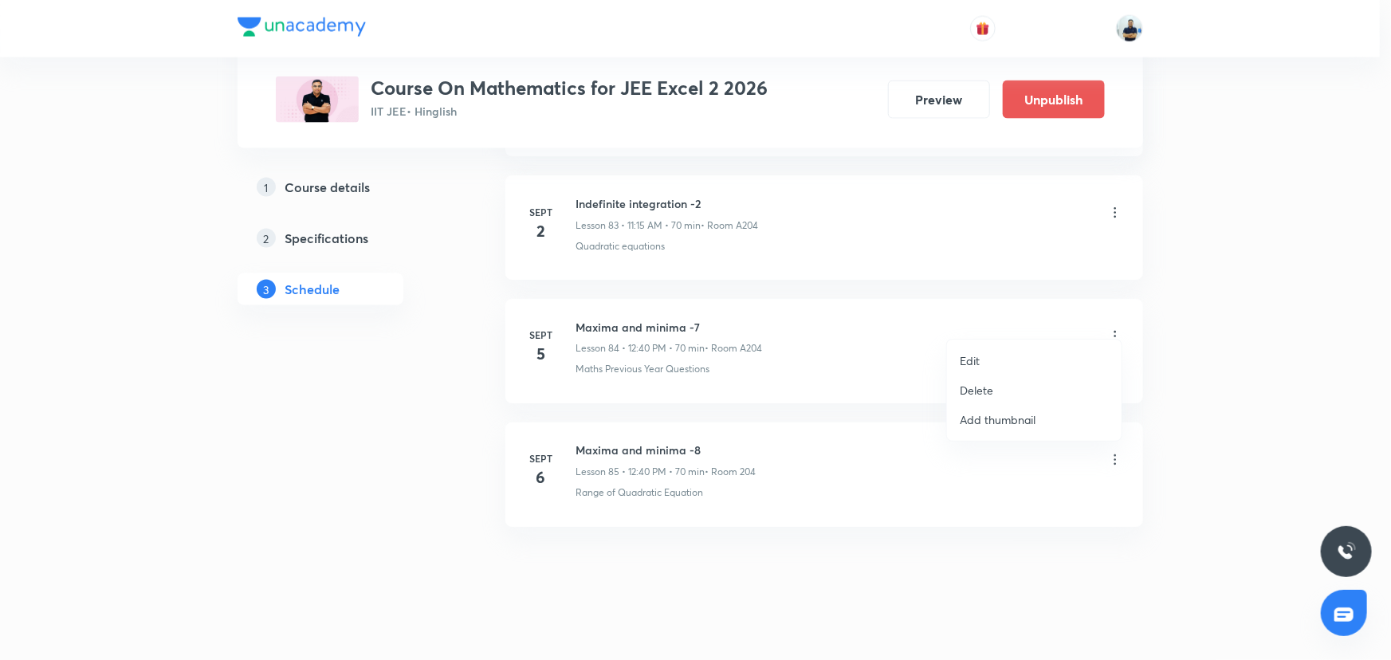
click at [960, 358] on p "Edit" at bounding box center [970, 360] width 20 height 17
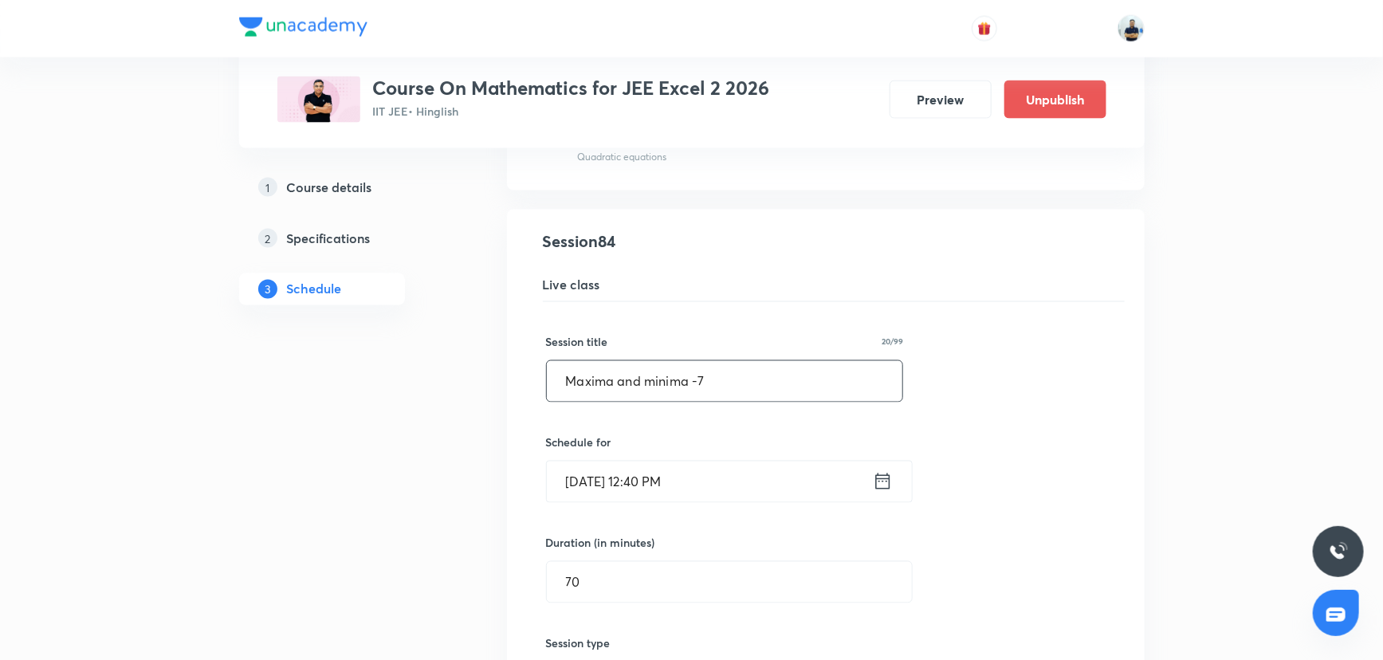
drag, startPoint x: 735, startPoint y: 358, endPoint x: 189, endPoint y: 387, distance: 546.8
paste input "Indefinite integration -2"
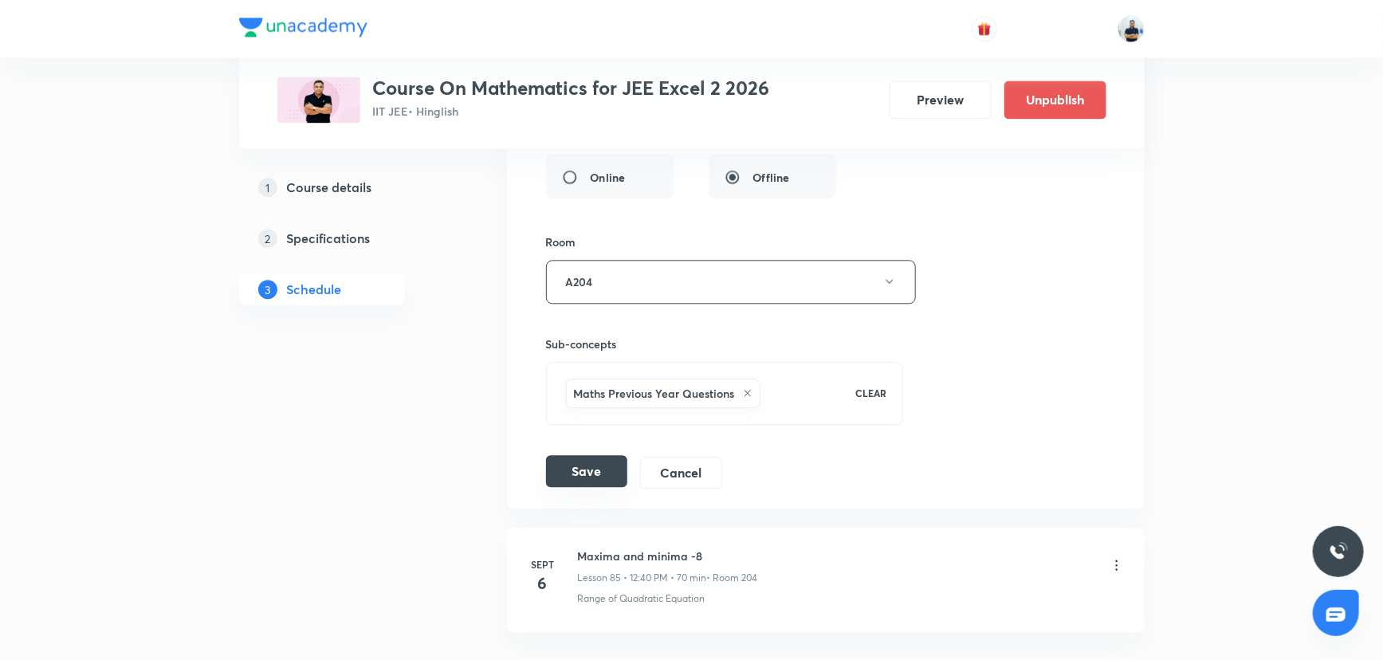
type input "Indefinite integration -3"
click at [575, 462] on button "Save" at bounding box center [586, 471] width 81 height 32
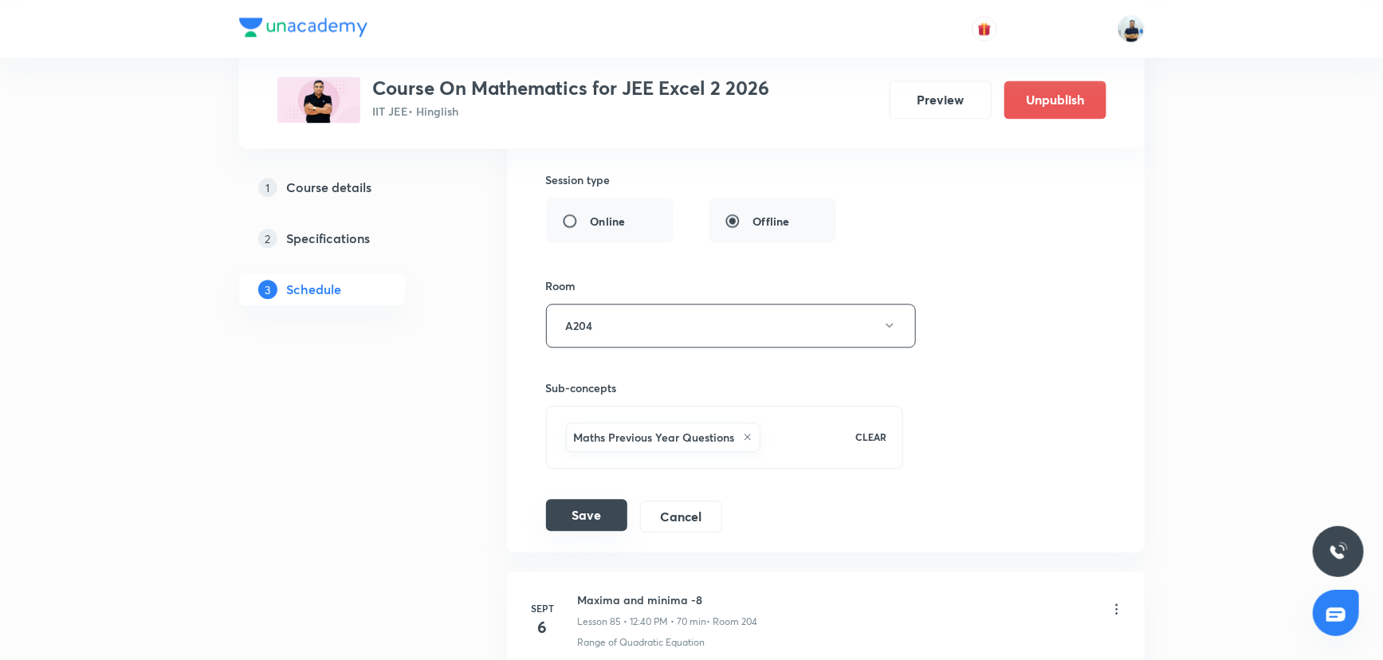
click at [584, 499] on button "Save" at bounding box center [586, 515] width 81 height 32
click at [617, 320] on button "A204" at bounding box center [731, 326] width 370 height 44
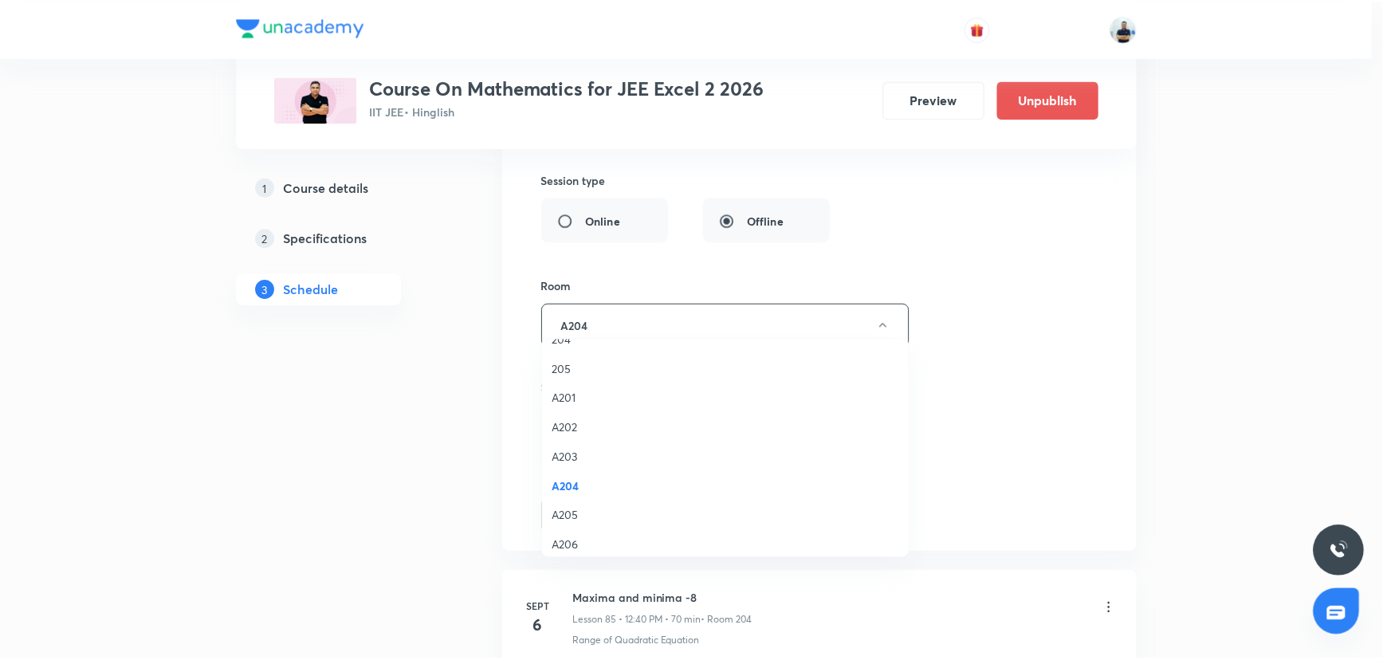
scroll to position [287, 0]
click at [576, 509] on span "A205" at bounding box center [729, 516] width 349 height 17
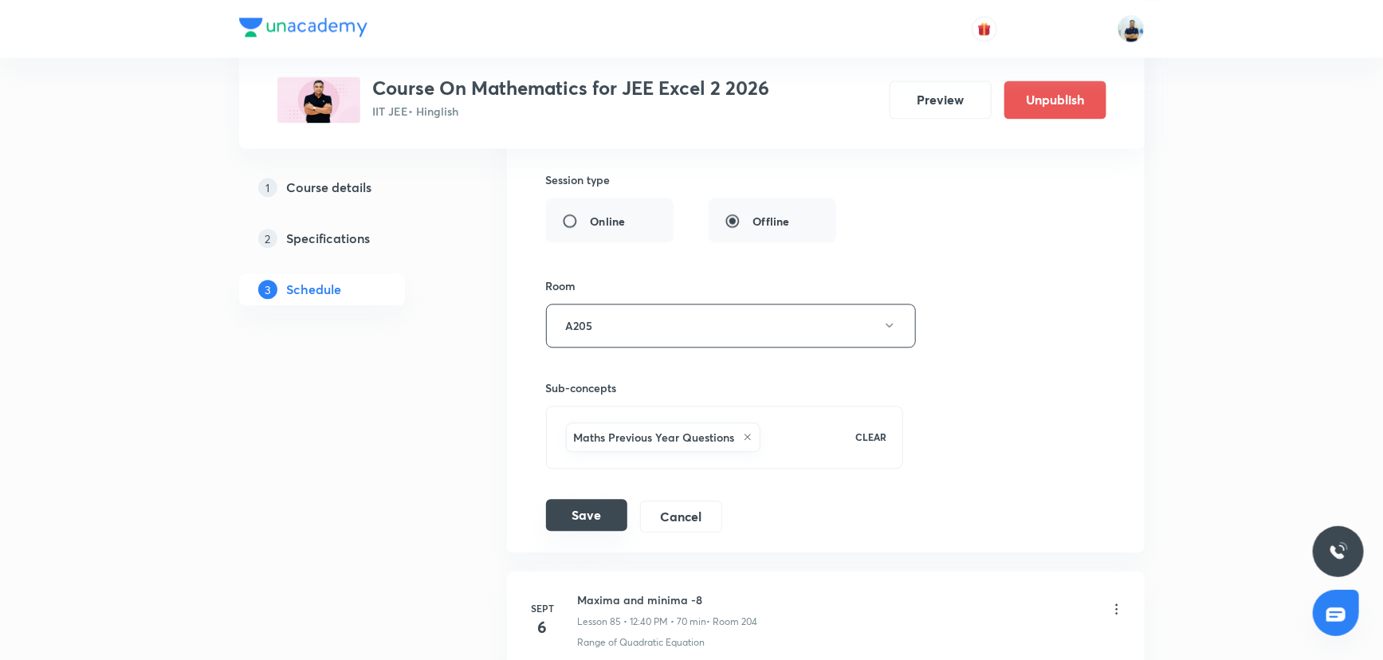
click at [589, 499] on button "Save" at bounding box center [586, 515] width 81 height 32
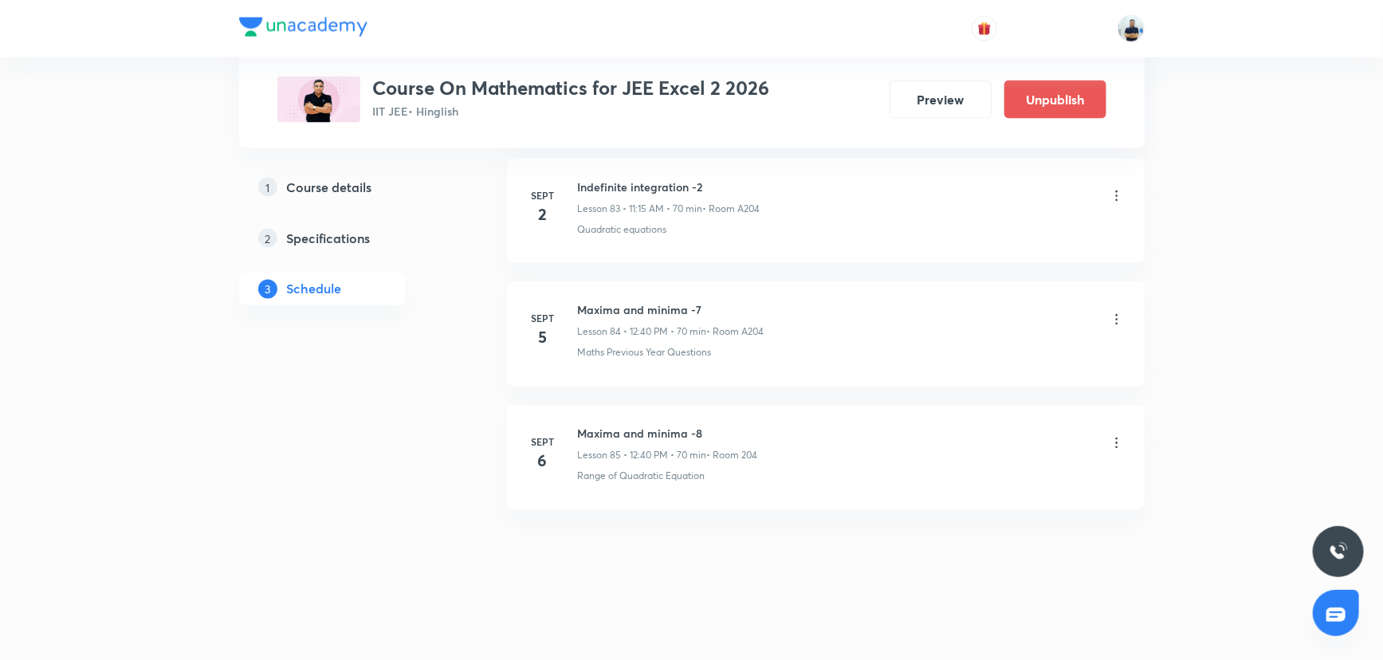
scroll to position [10380, 0]
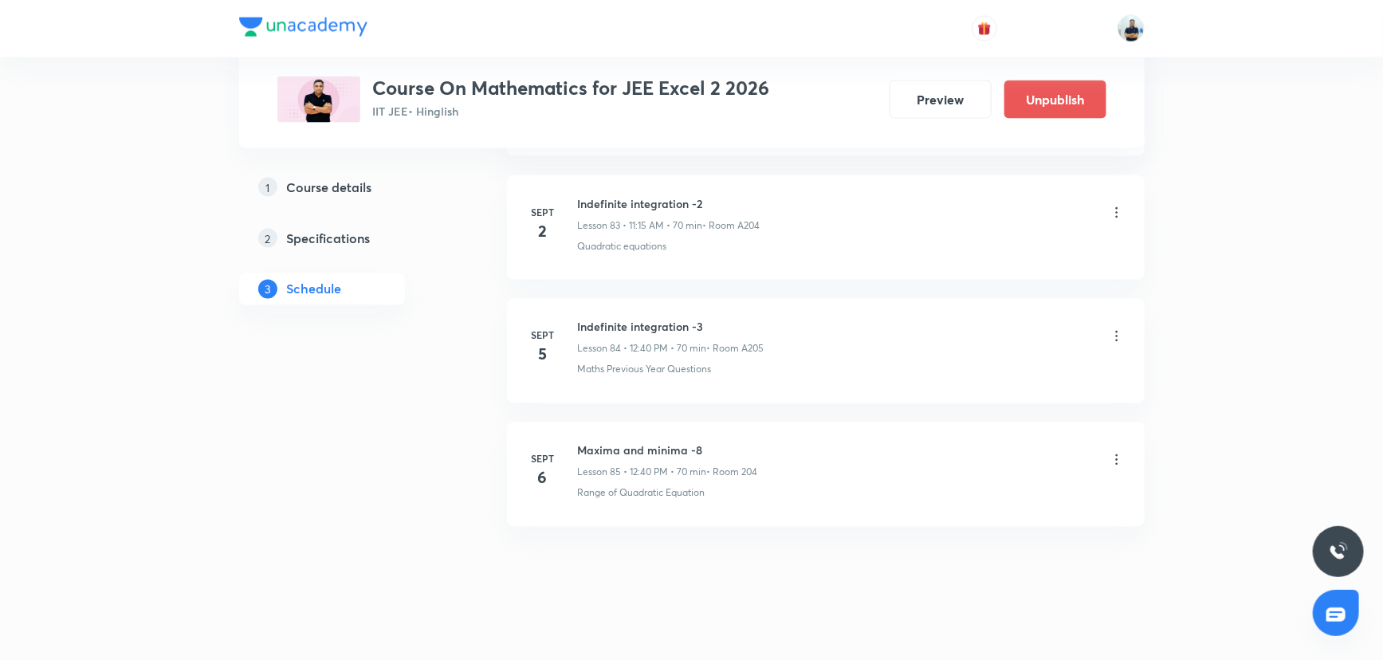
click at [1124, 431] on li "Sept 6 Maxima and minima -8 Lesson 85 • 12:40 PM • 70 min • Room 204 Range of Q…" at bounding box center [826, 474] width 638 height 104
click at [1109, 452] on icon at bounding box center [1117, 460] width 16 height 16
click at [965, 481] on p "Edit" at bounding box center [970, 484] width 20 height 17
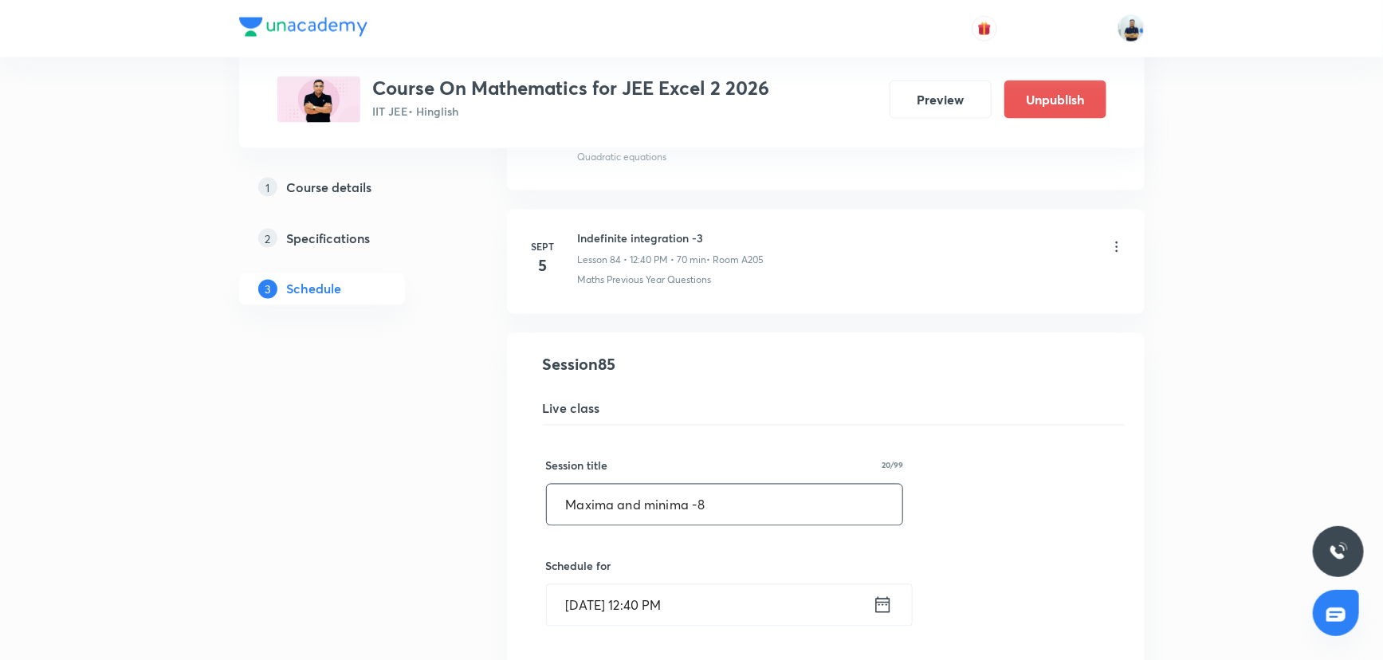
drag, startPoint x: 522, startPoint y: 497, endPoint x: 268, endPoint y: 497, distance: 254.3
paste input "Indefinite integration -3"
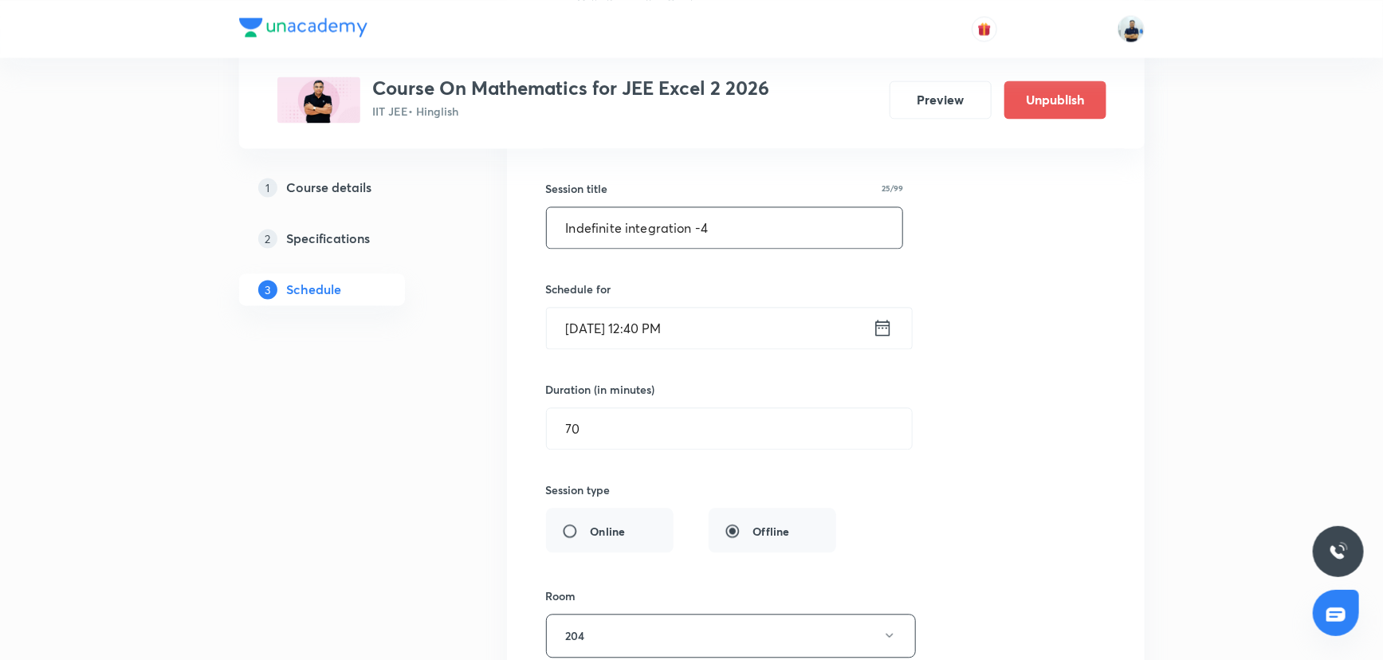
scroll to position [10993, 0]
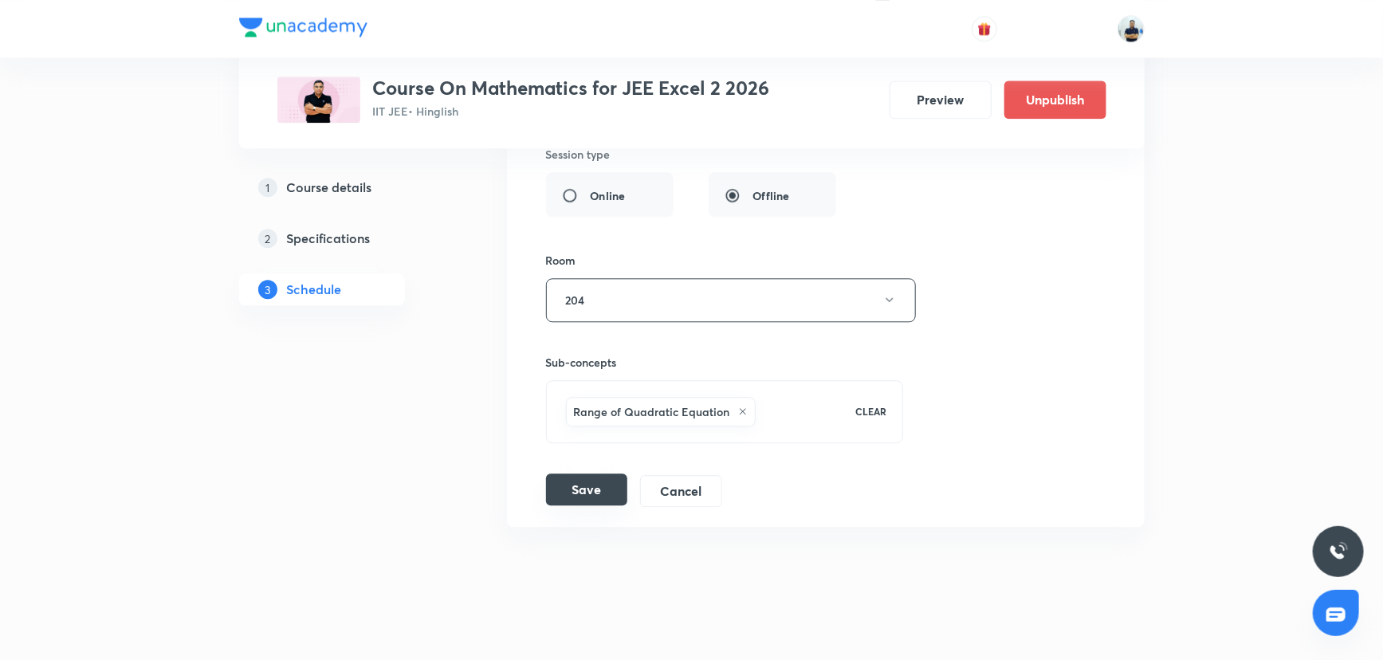
type input "Indefinite integration -4"
click at [584, 475] on button "Save" at bounding box center [586, 490] width 81 height 32
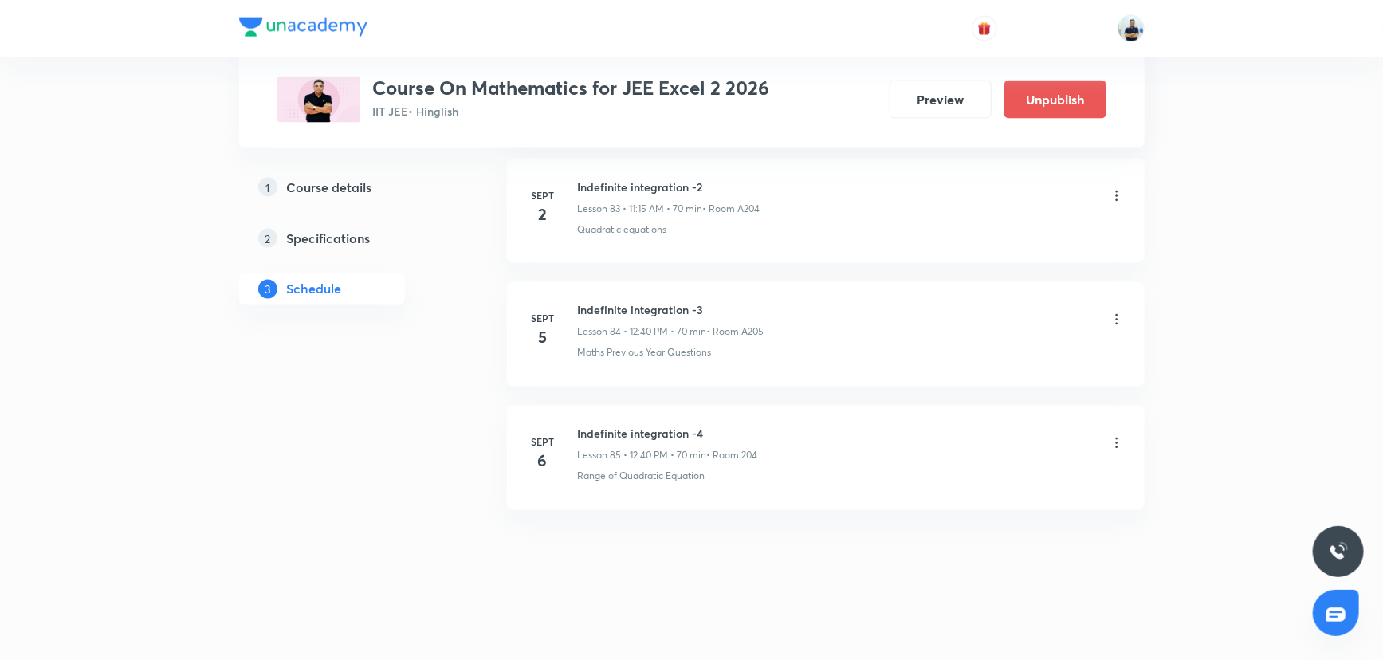
scroll to position [10380, 0]
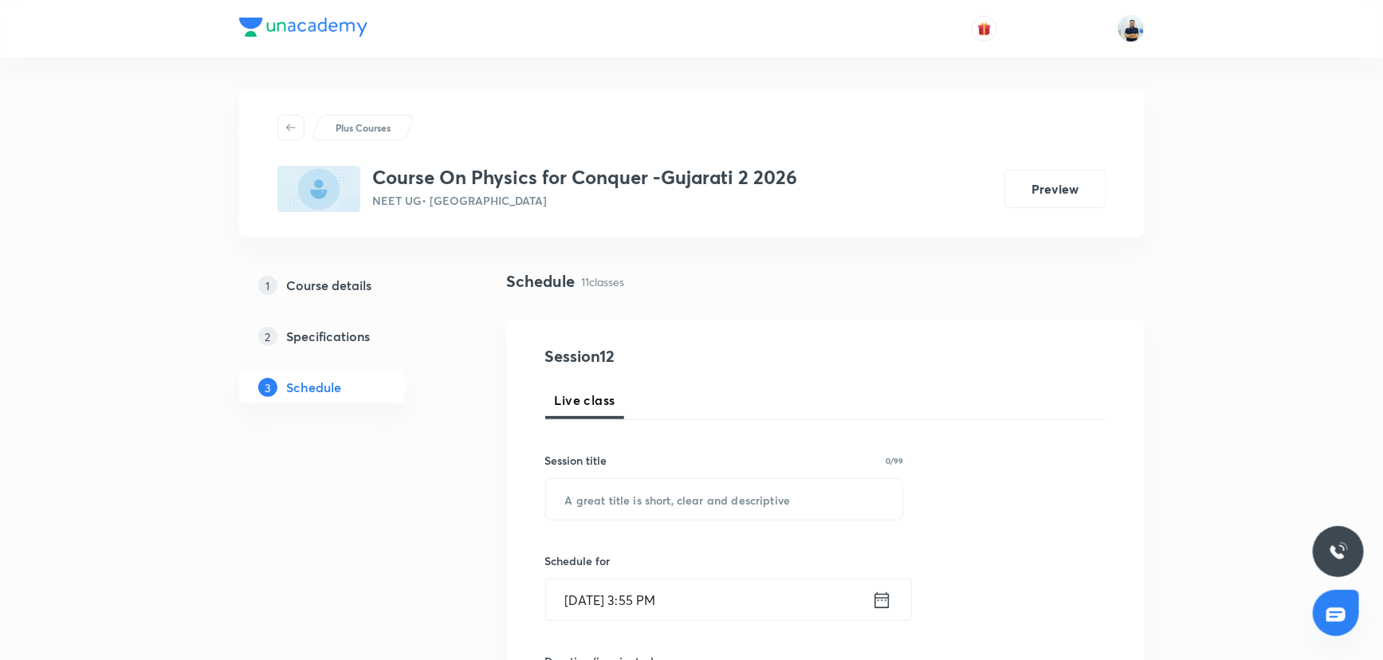
scroll to position [1974, 0]
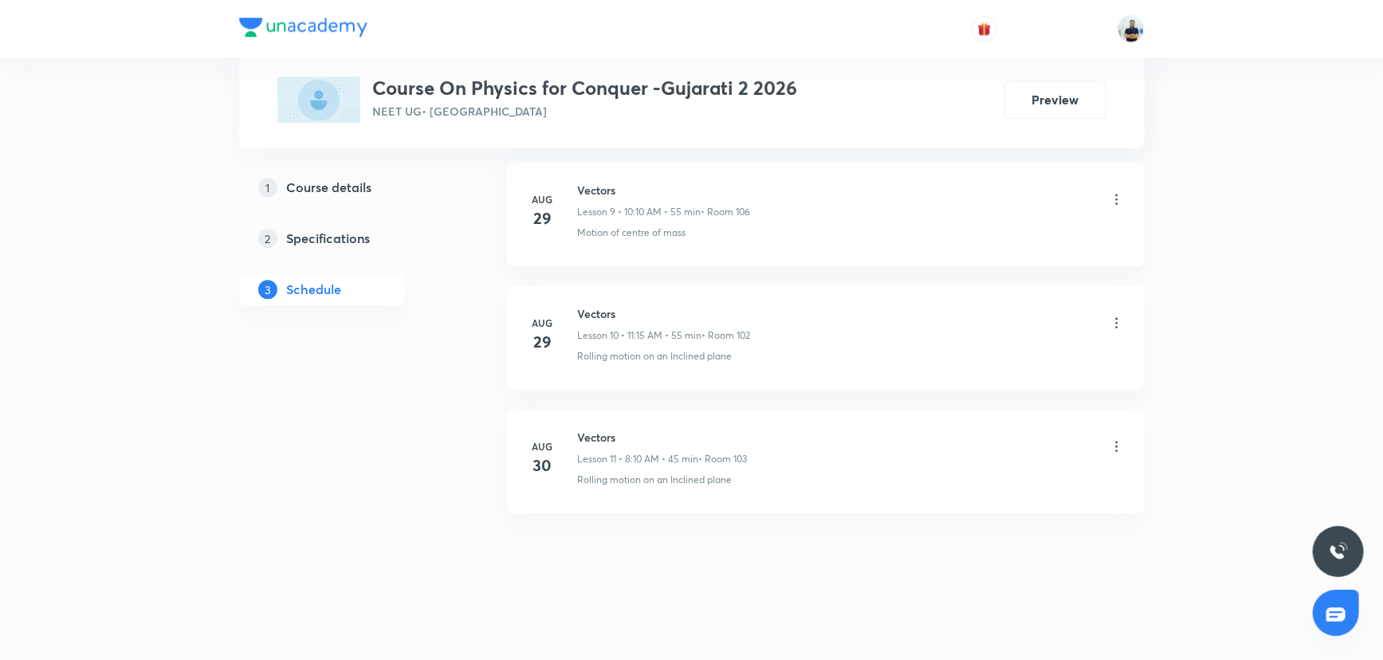
click at [601, 438] on h6 "Vectors" at bounding box center [663, 437] width 170 height 17
copy h6 "Vectors"
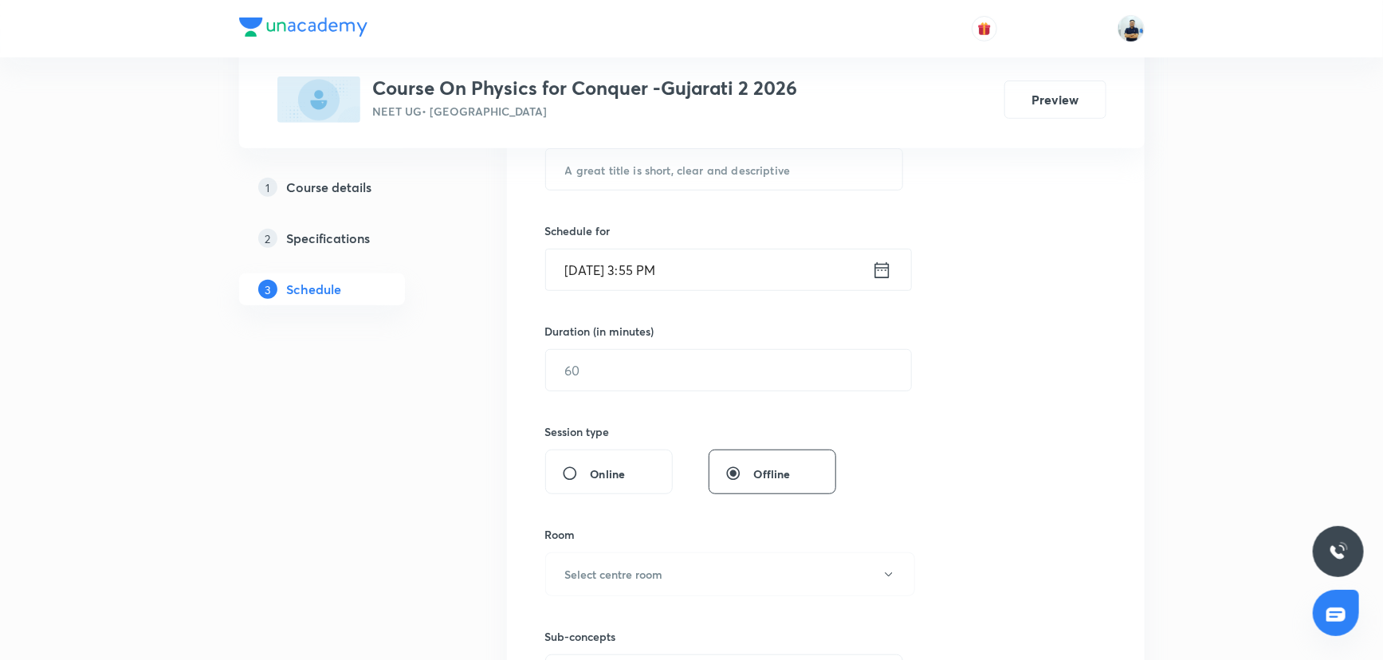
scroll to position [0, 0]
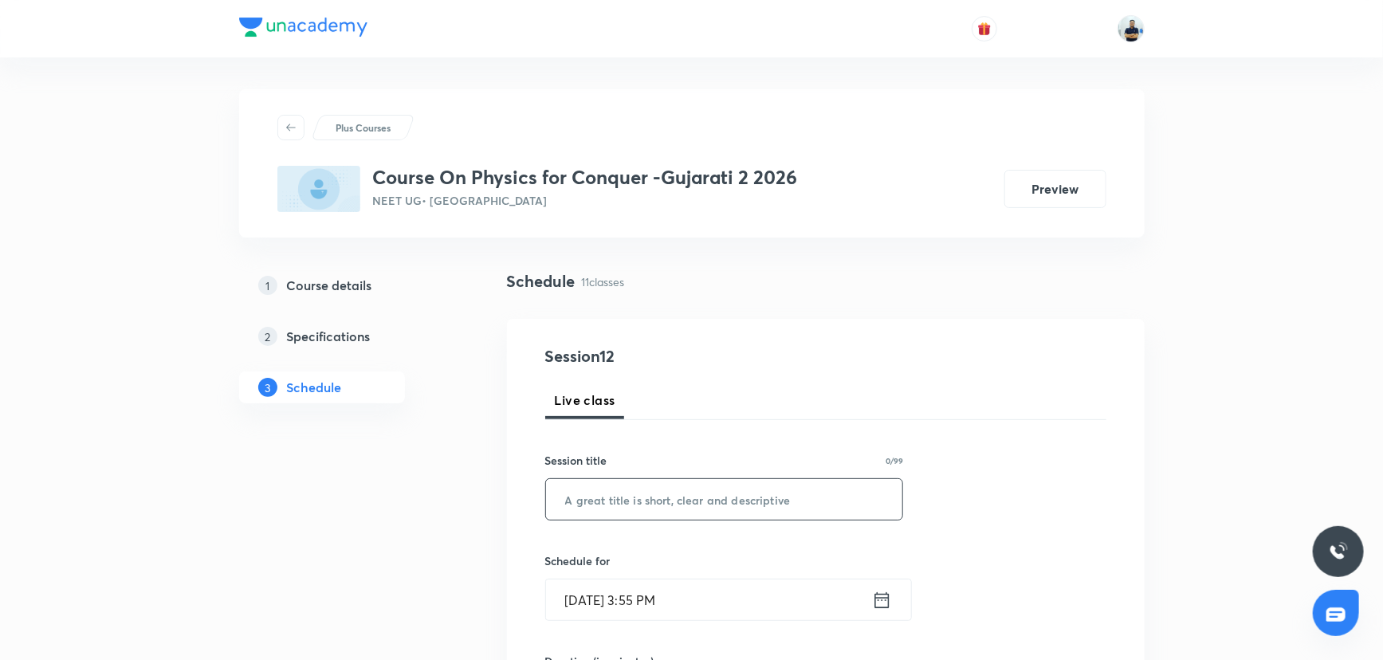
click at [671, 517] on input "text" at bounding box center [724, 499] width 357 height 41
paste input "Vectors"
type input "Vectors"
click at [663, 591] on input "[DATE] 3:55 PM" at bounding box center [709, 600] width 326 height 41
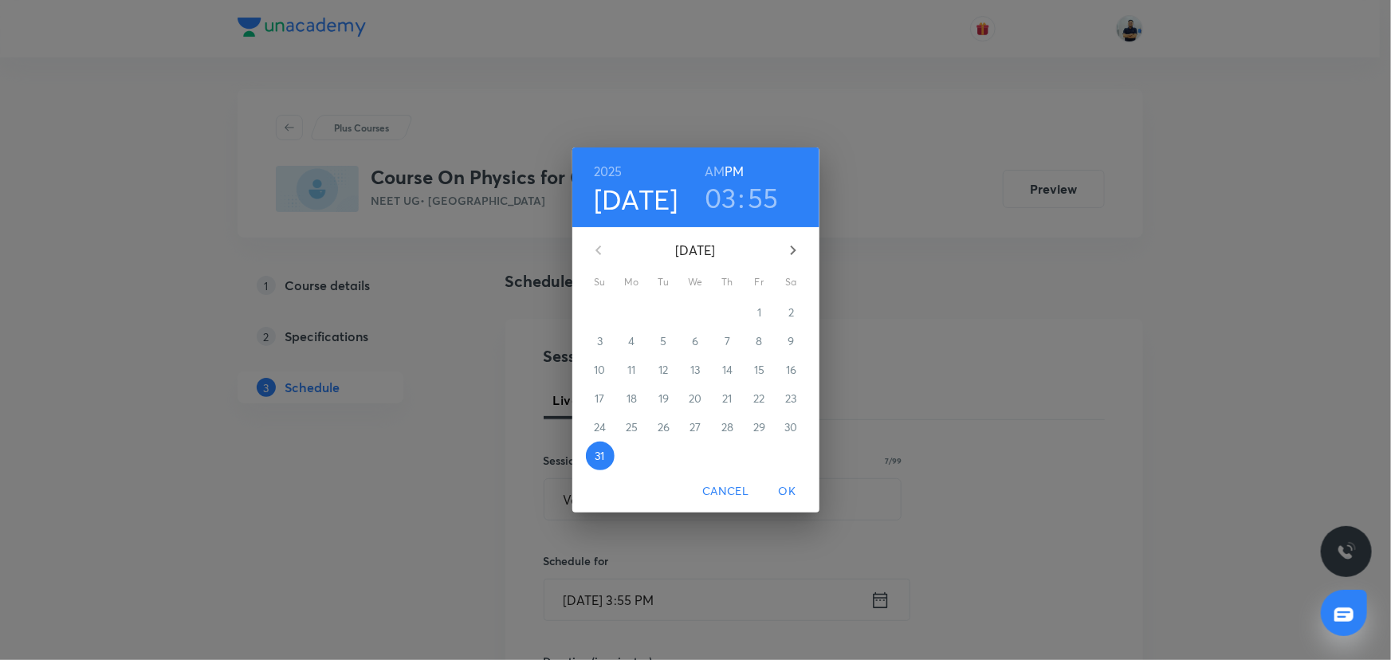
click at [792, 263] on button "button" at bounding box center [793, 250] width 38 height 38
click at [635, 305] on span "1" at bounding box center [632, 313] width 29 height 16
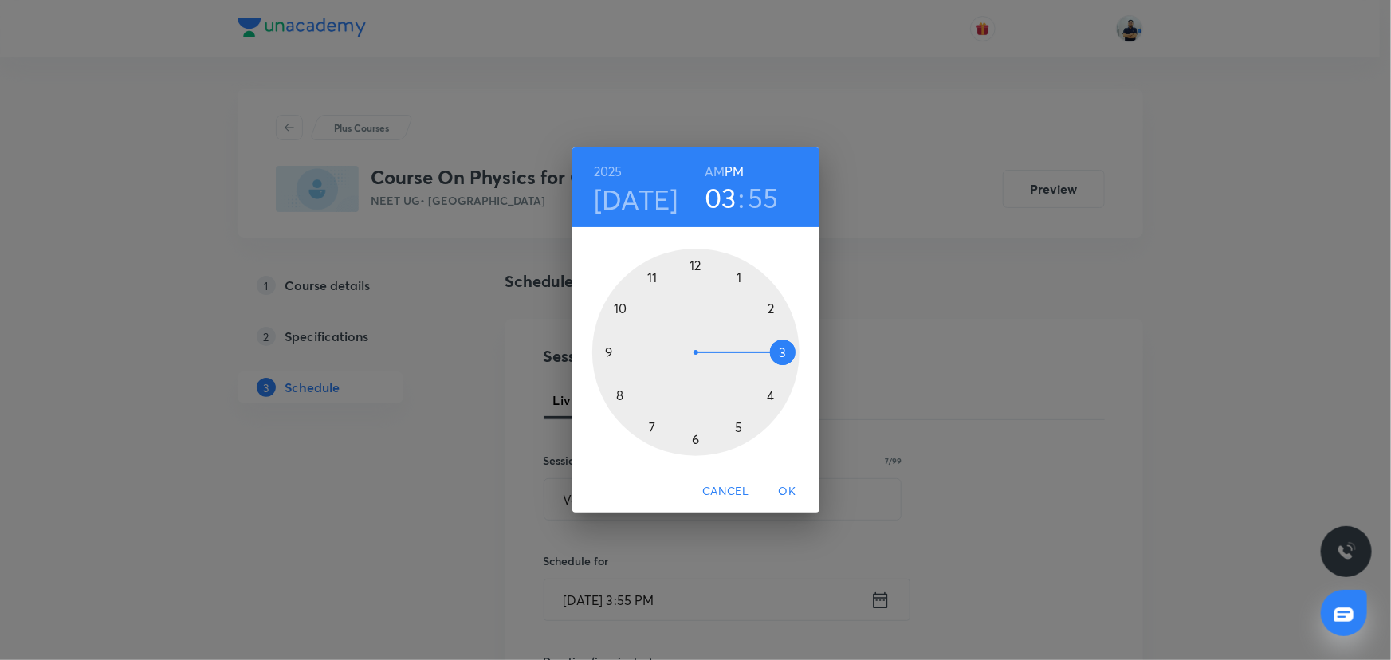
click at [713, 162] on h6 "AM" at bounding box center [715, 171] width 20 height 22
click at [607, 400] on div at bounding box center [695, 352] width 207 height 207
click at [698, 256] on div at bounding box center [695, 352] width 207 height 207
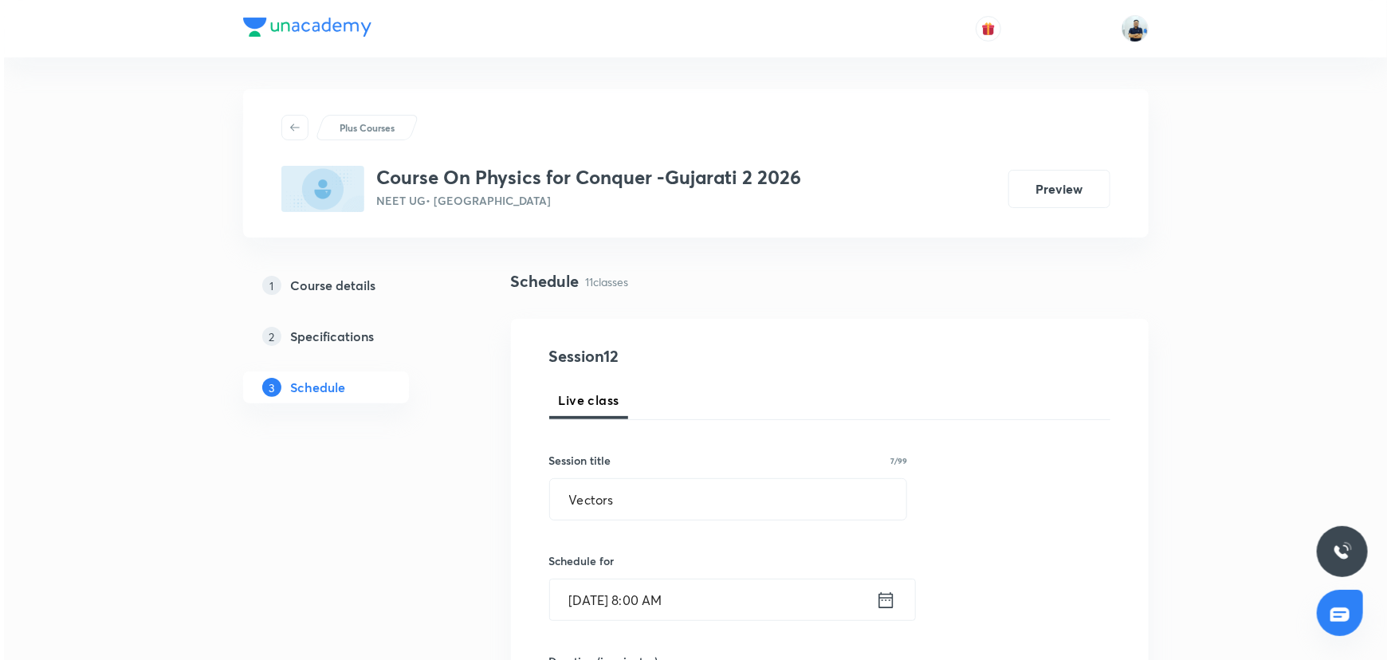
scroll to position [507, 0]
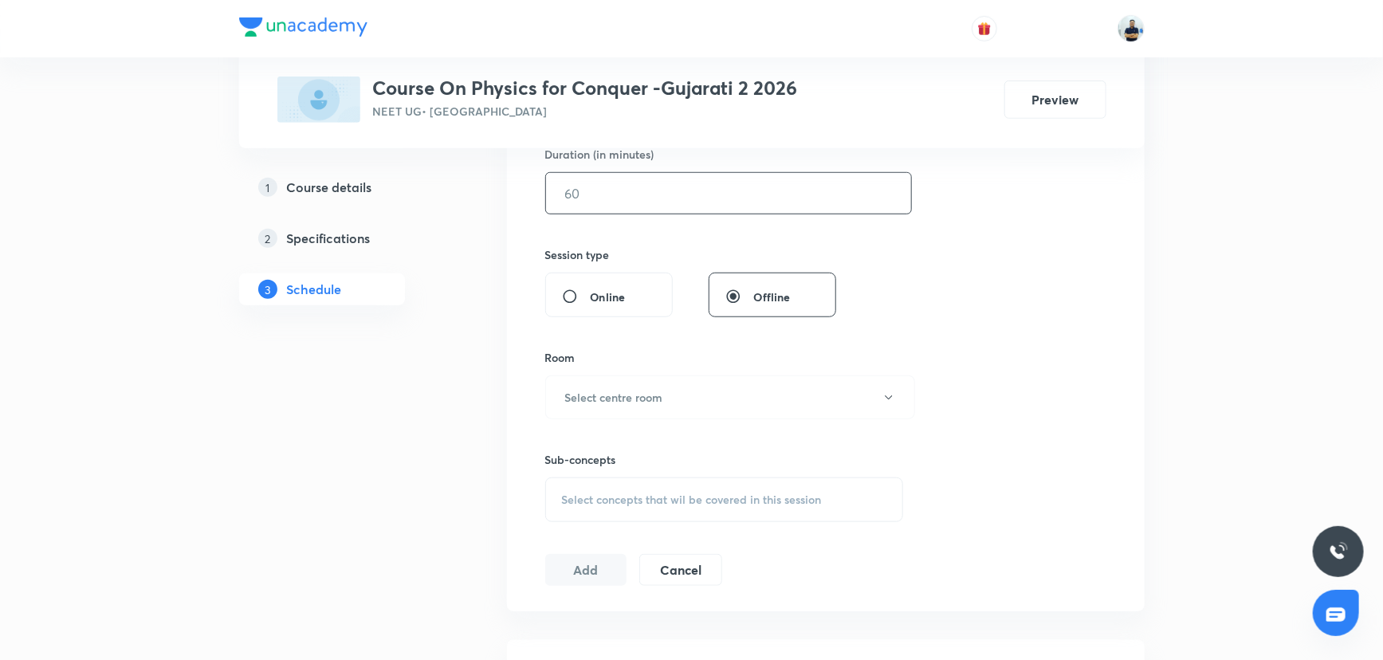
click at [587, 202] on input "text" at bounding box center [728, 193] width 365 height 41
type input "55"
click at [604, 401] on h6 "Select centre room" at bounding box center [614, 397] width 98 height 17
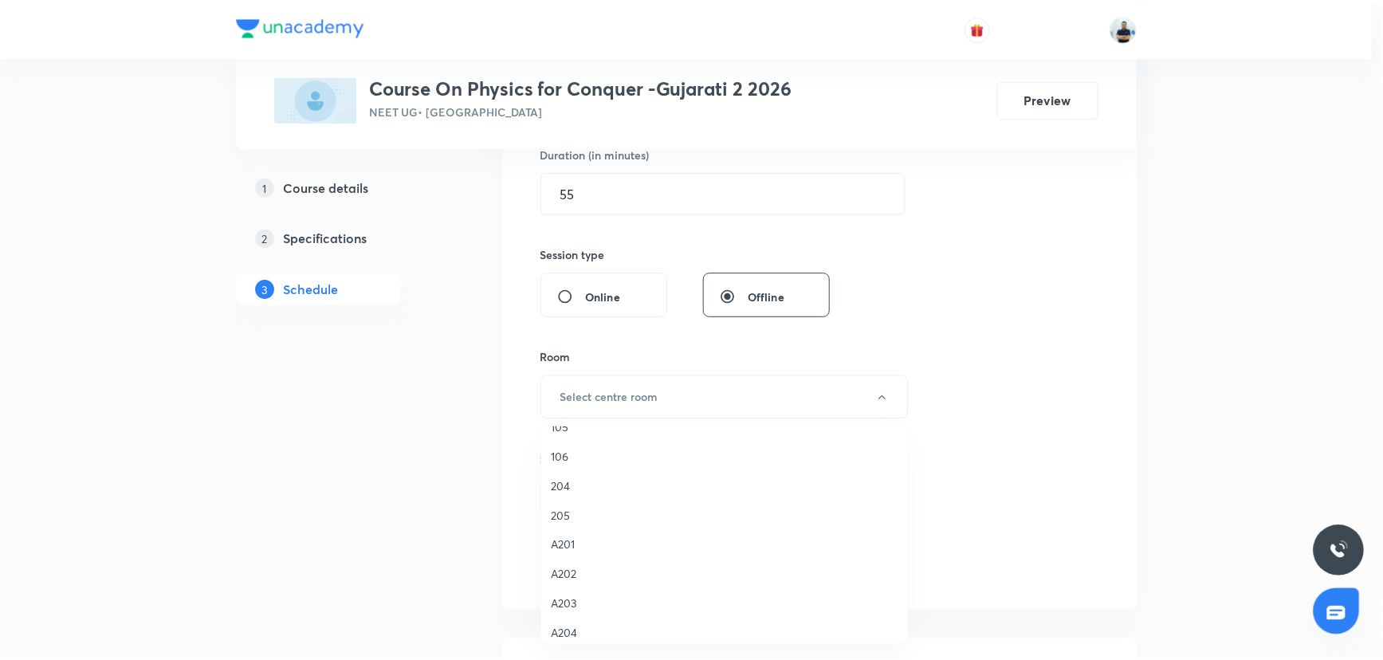
scroll to position [227, 0]
click at [581, 455] on span "106" at bounding box center [728, 457] width 349 height 17
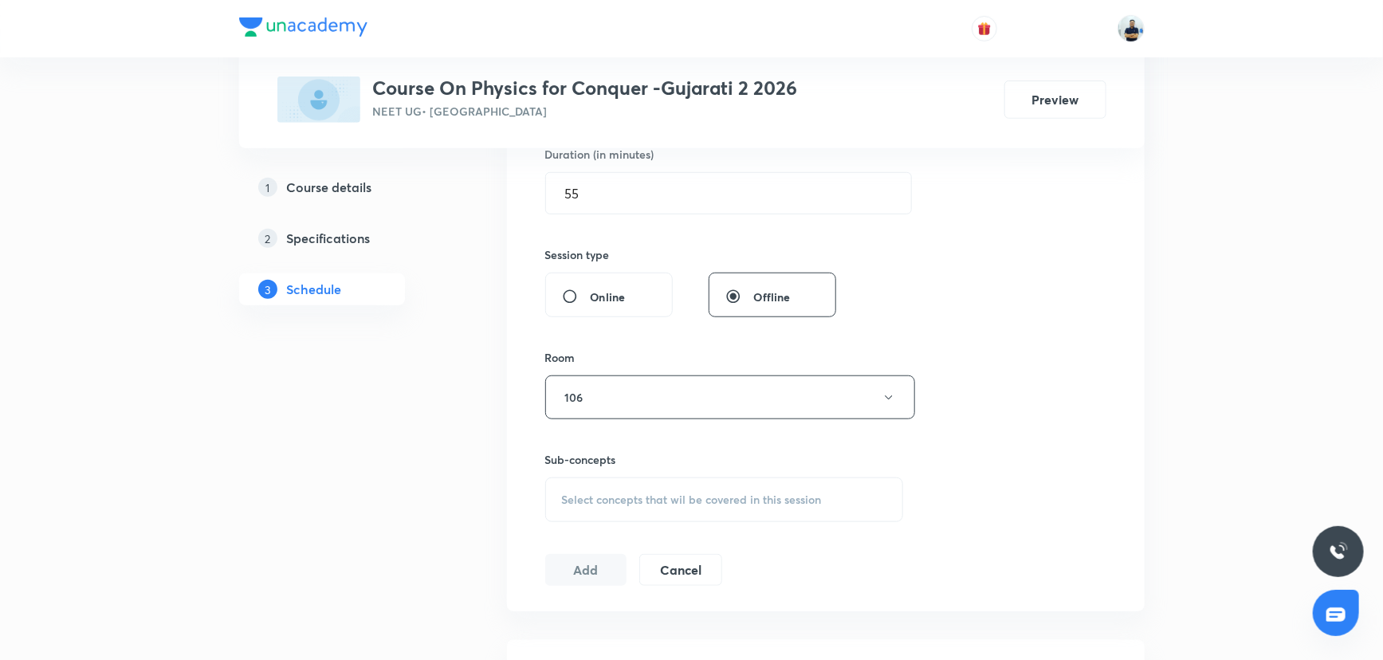
click at [698, 481] on div "Select concepts that wil be covered in this session" at bounding box center [724, 500] width 359 height 45
click at [637, 591] on p "Connected Rotational Motion" at bounding box center [724, 601] width 357 height 36
click at [574, 624] on div "Connected Rotational Motion Covered previously" at bounding box center [724, 637] width 357 height 36
checkbox input "true"
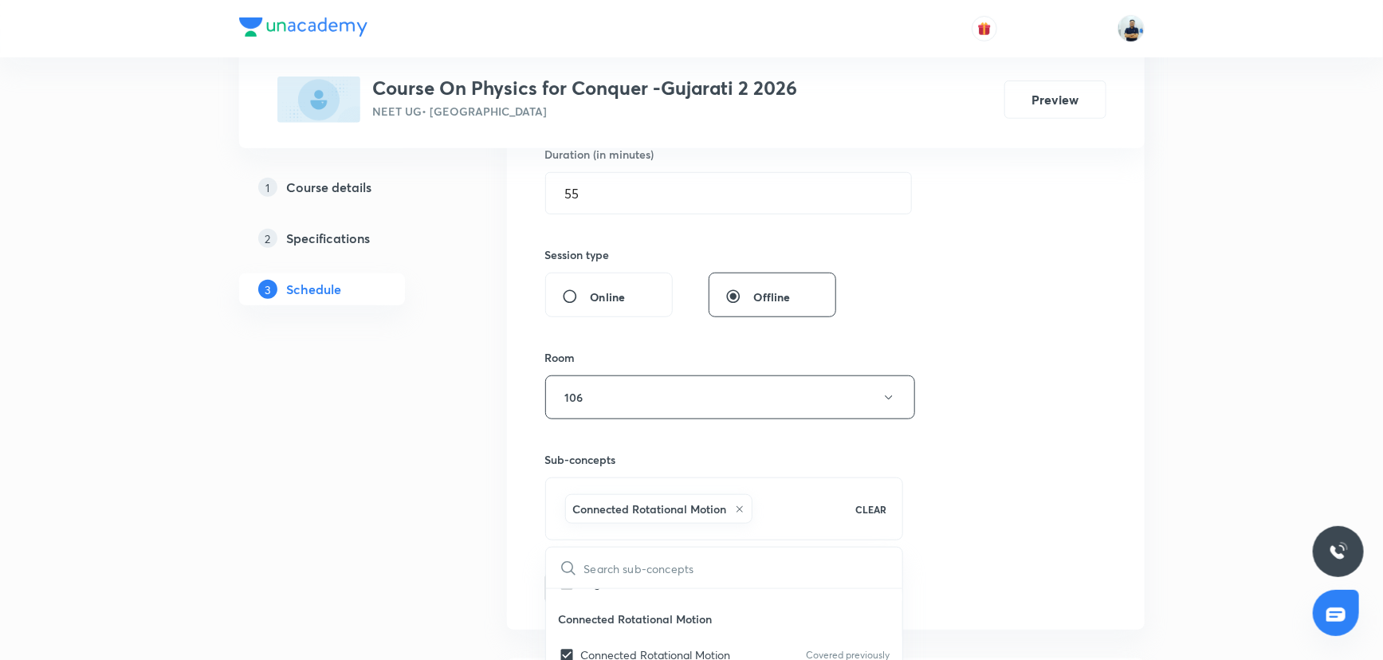
click at [1028, 502] on div "Session 12 Live class Session title 7/99 Vectors ​ Schedule for Sept 1, 2025, 8…" at bounding box center [825, 220] width 561 height 767
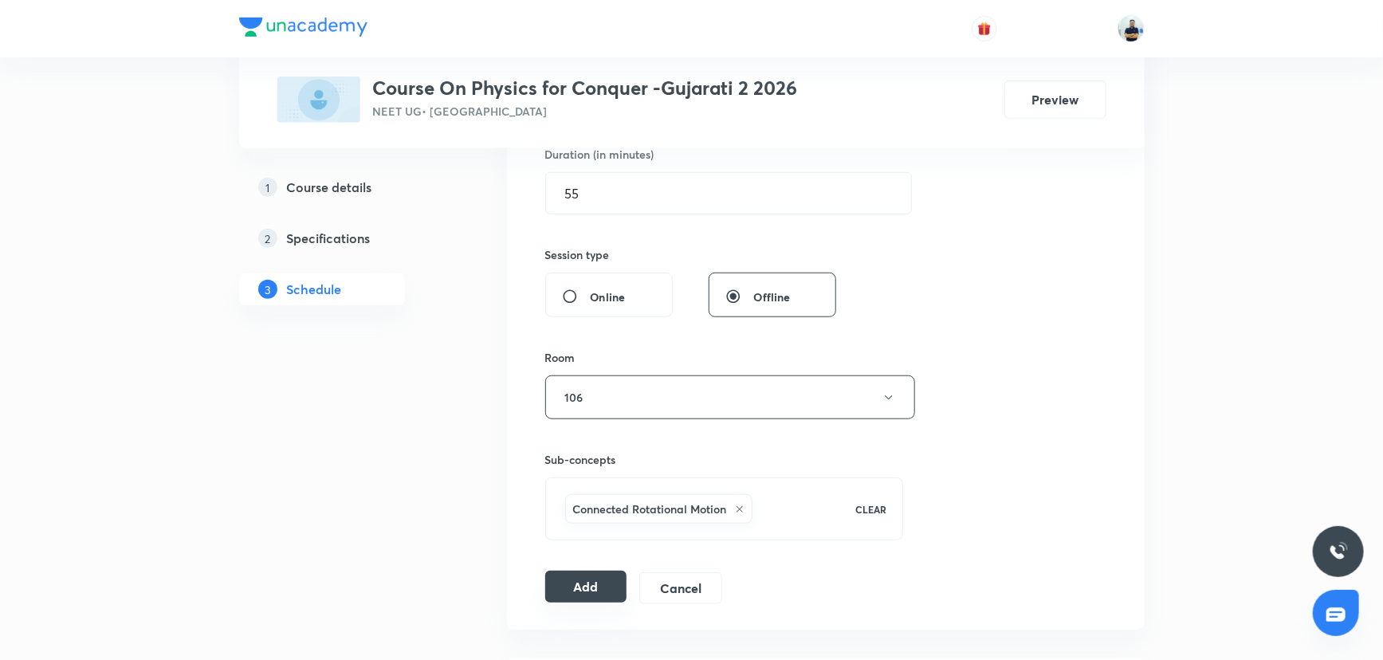
click at [596, 589] on button "Add" at bounding box center [586, 587] width 82 height 32
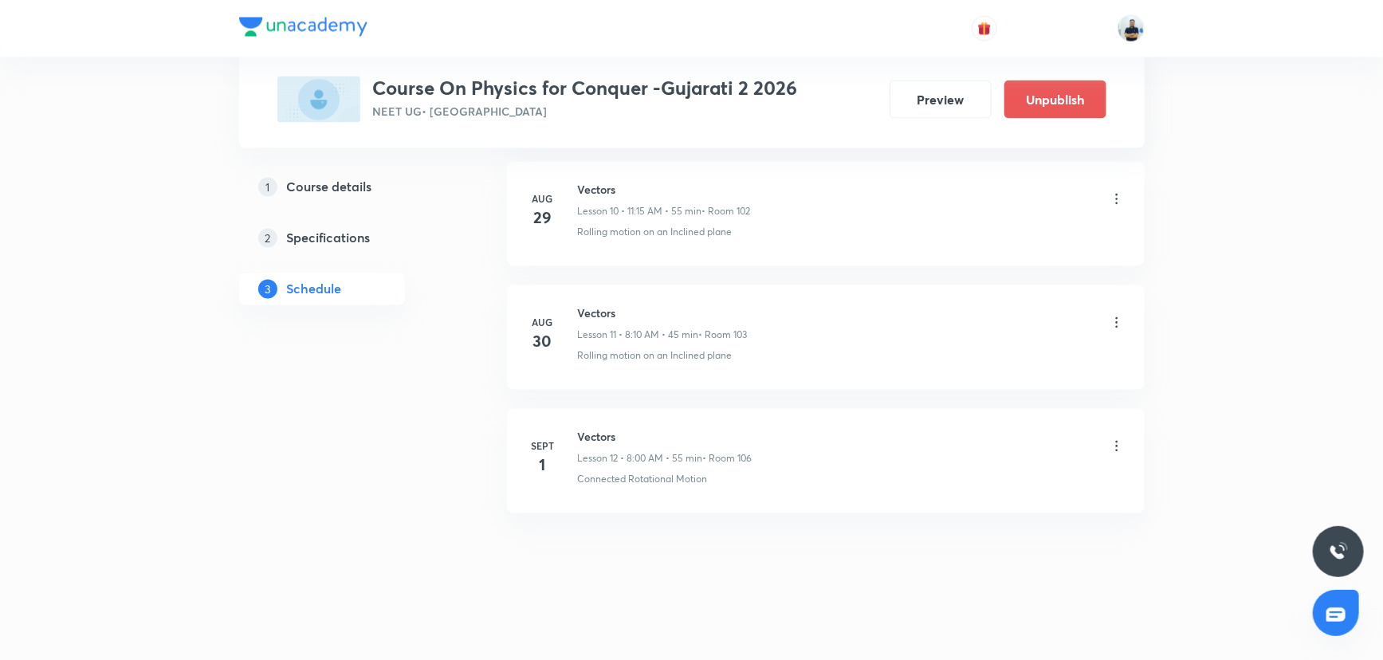
scroll to position [0, 0]
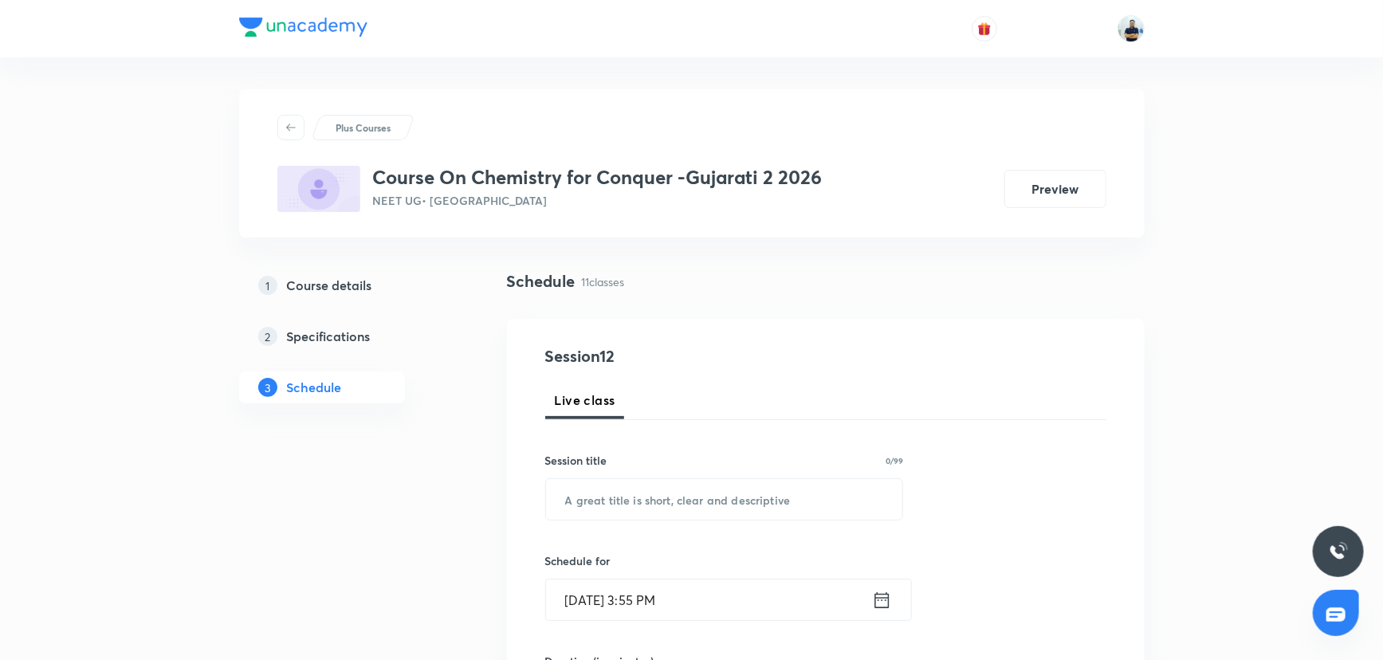
scroll to position [1975, 0]
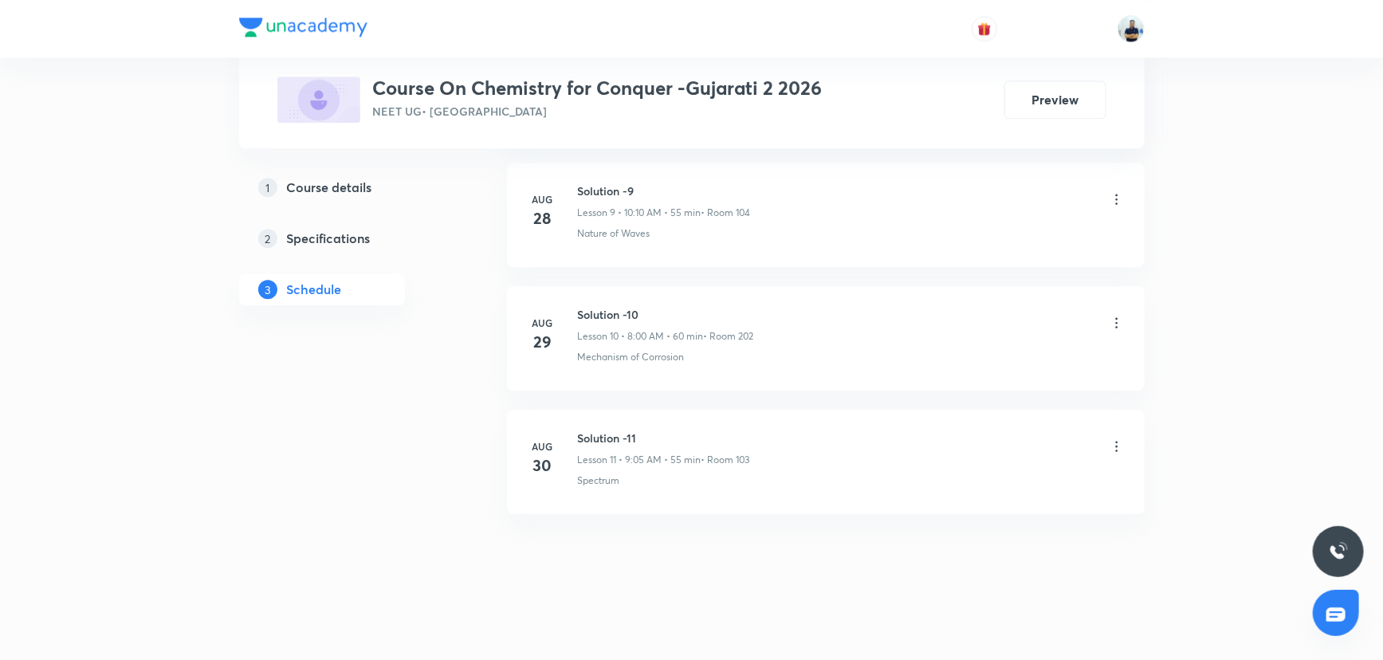
click at [603, 422] on li "[DATE] Solution -11 Lesson 11 • 9:05 AM • 55 min • Room 103 Spectrum" at bounding box center [826, 462] width 638 height 104
copy h6 "Solution -11"
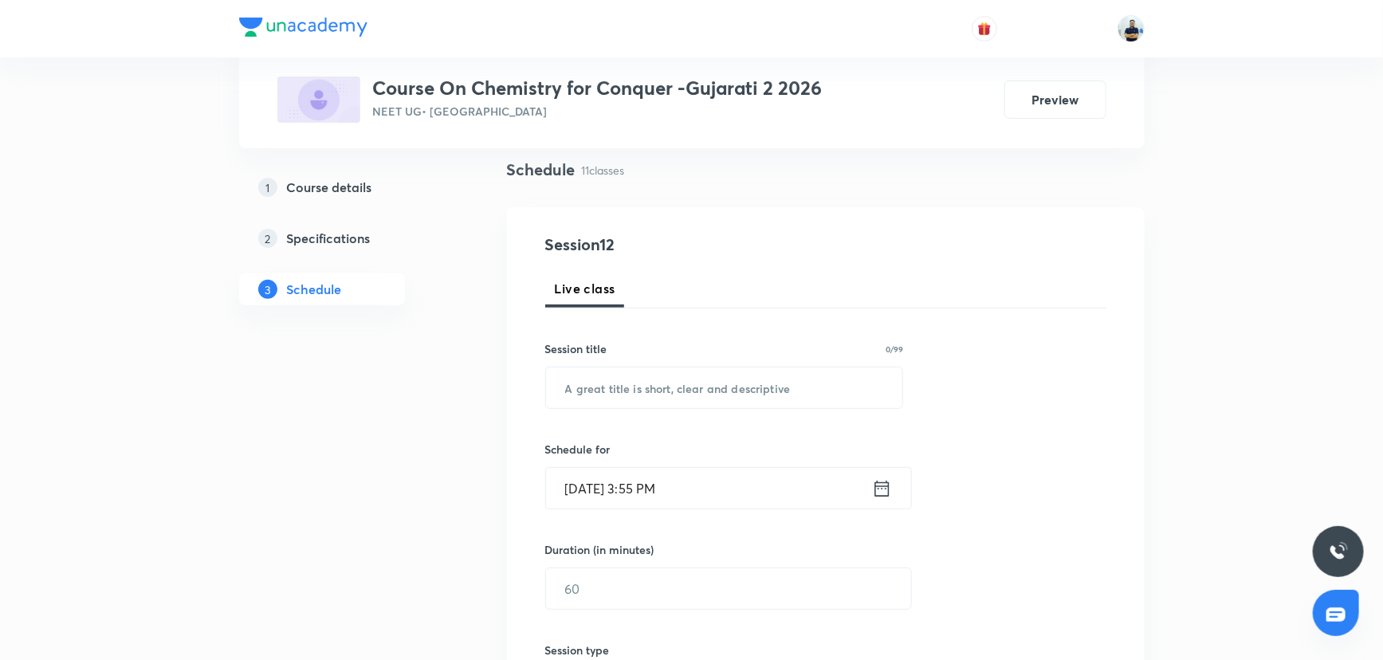
scroll to position [0, 0]
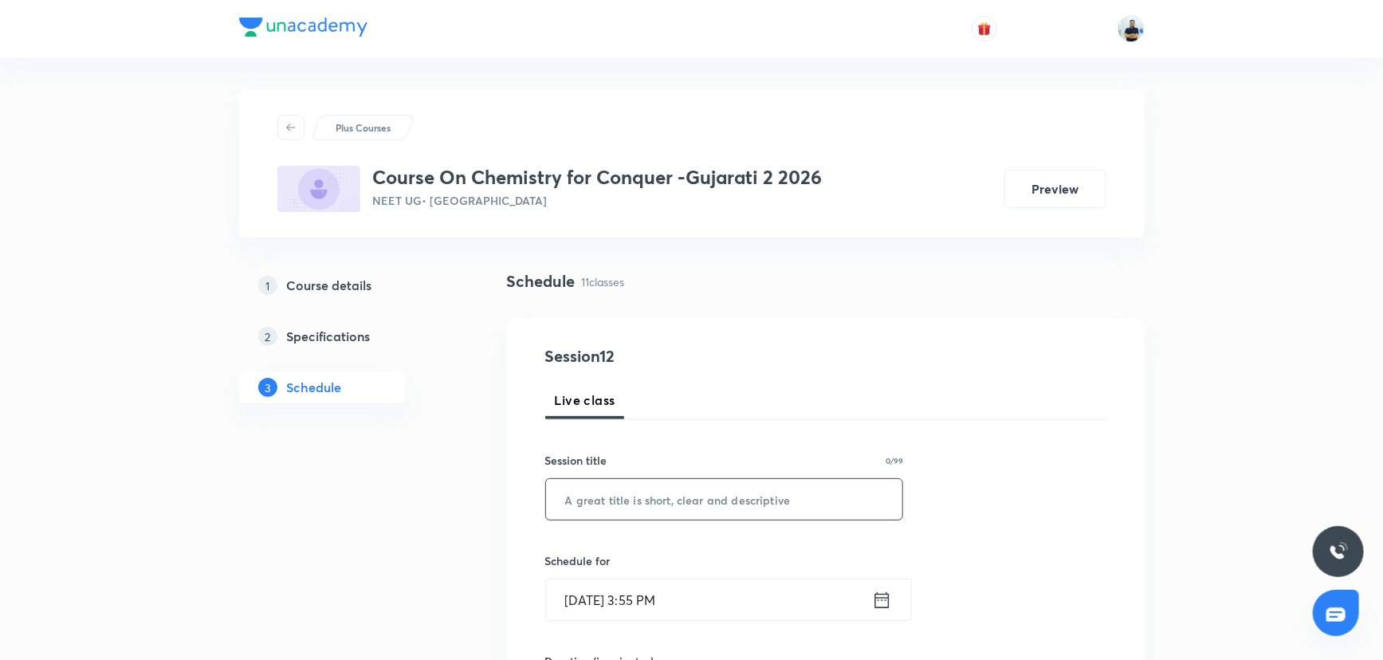
click at [643, 509] on input "text" at bounding box center [724, 499] width 357 height 41
paste input "Solution -11"
type input "Solution -12"
click at [631, 580] on input "[DATE] 3:55 PM" at bounding box center [709, 600] width 326 height 41
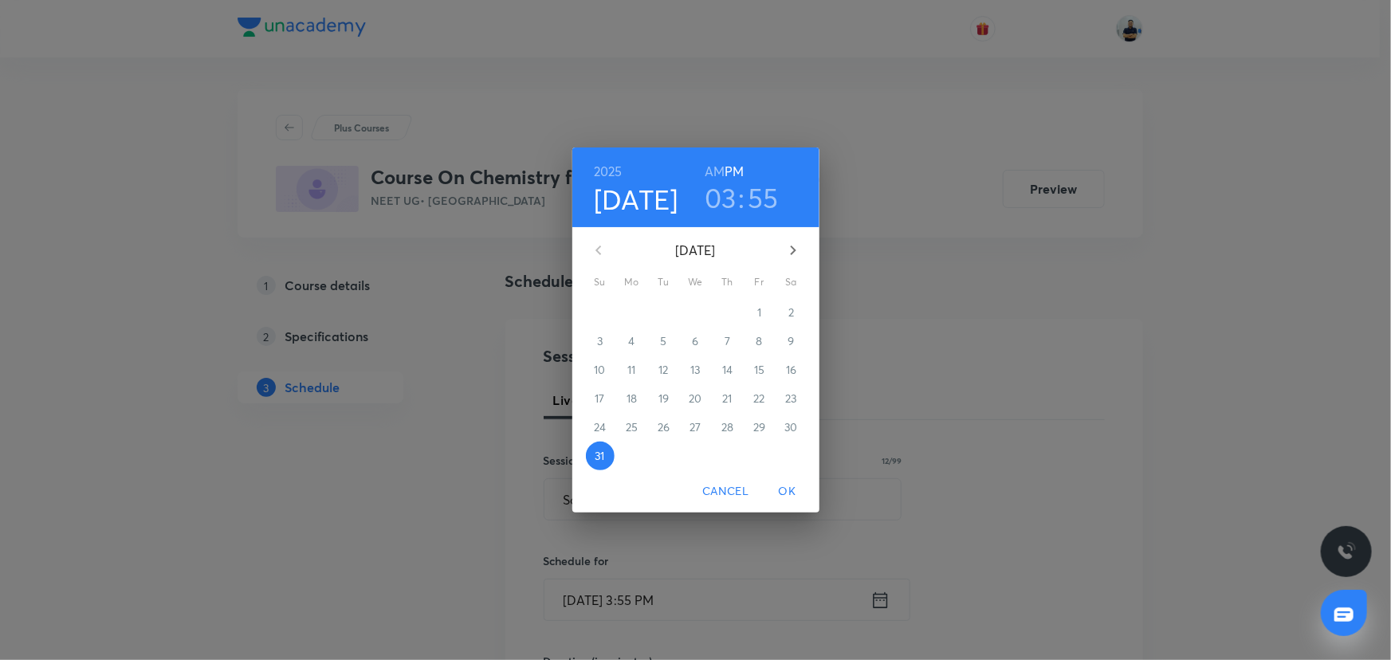
click at [794, 246] on icon "button" at bounding box center [793, 250] width 19 height 19
click at [635, 302] on button "1" at bounding box center [632, 312] width 29 height 29
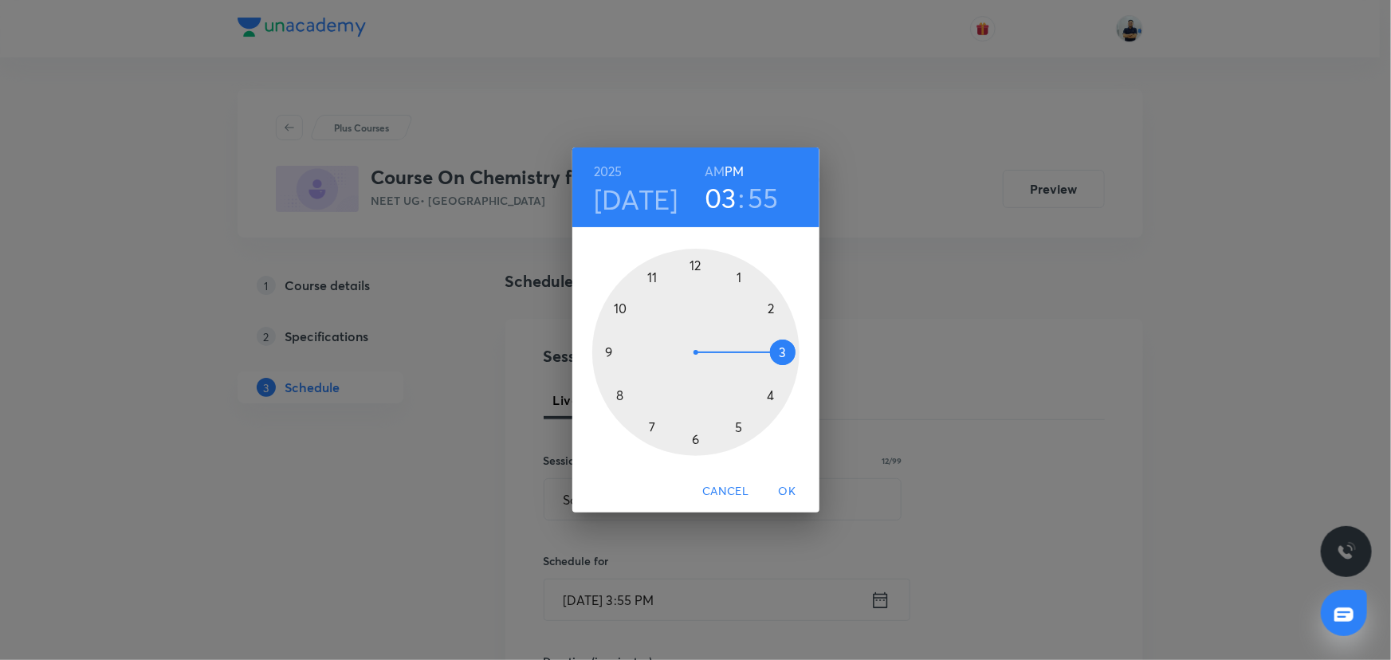
click at [709, 171] on h6 "AM" at bounding box center [715, 171] width 20 height 22
click at [599, 352] on div at bounding box center [695, 352] width 207 height 207
click at [731, 287] on div at bounding box center [695, 352] width 207 height 207
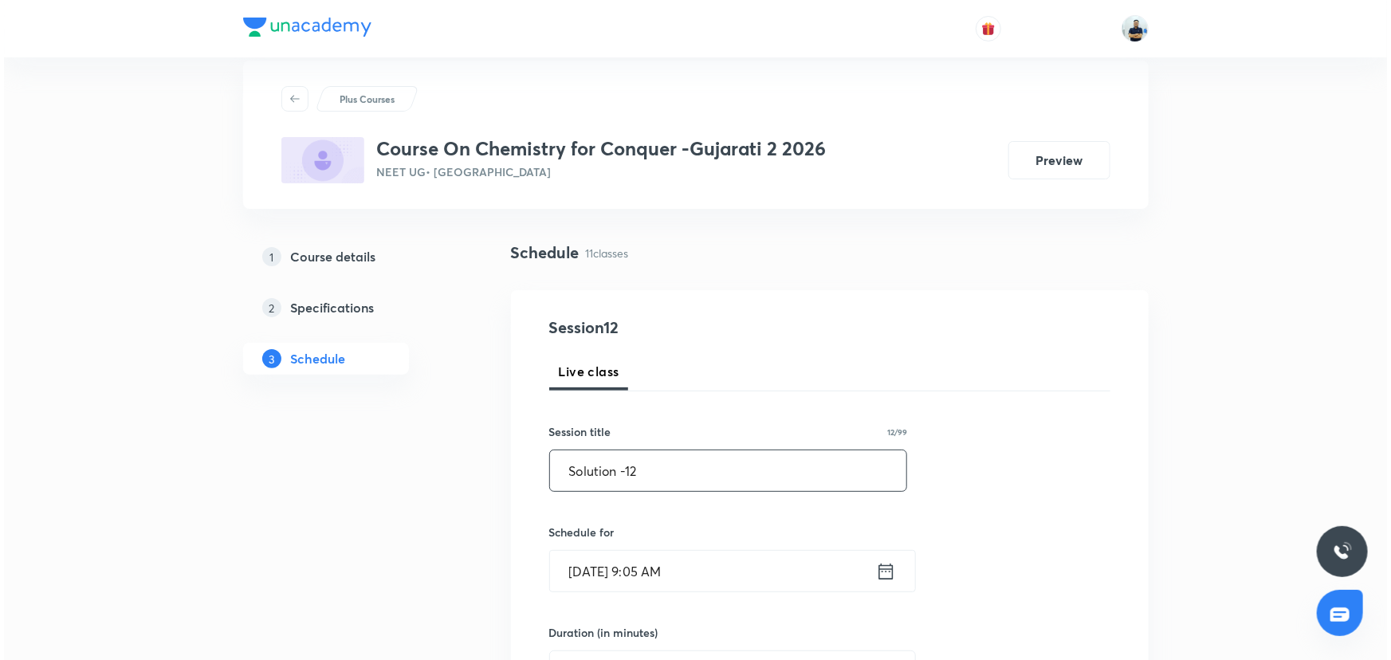
scroll to position [507, 0]
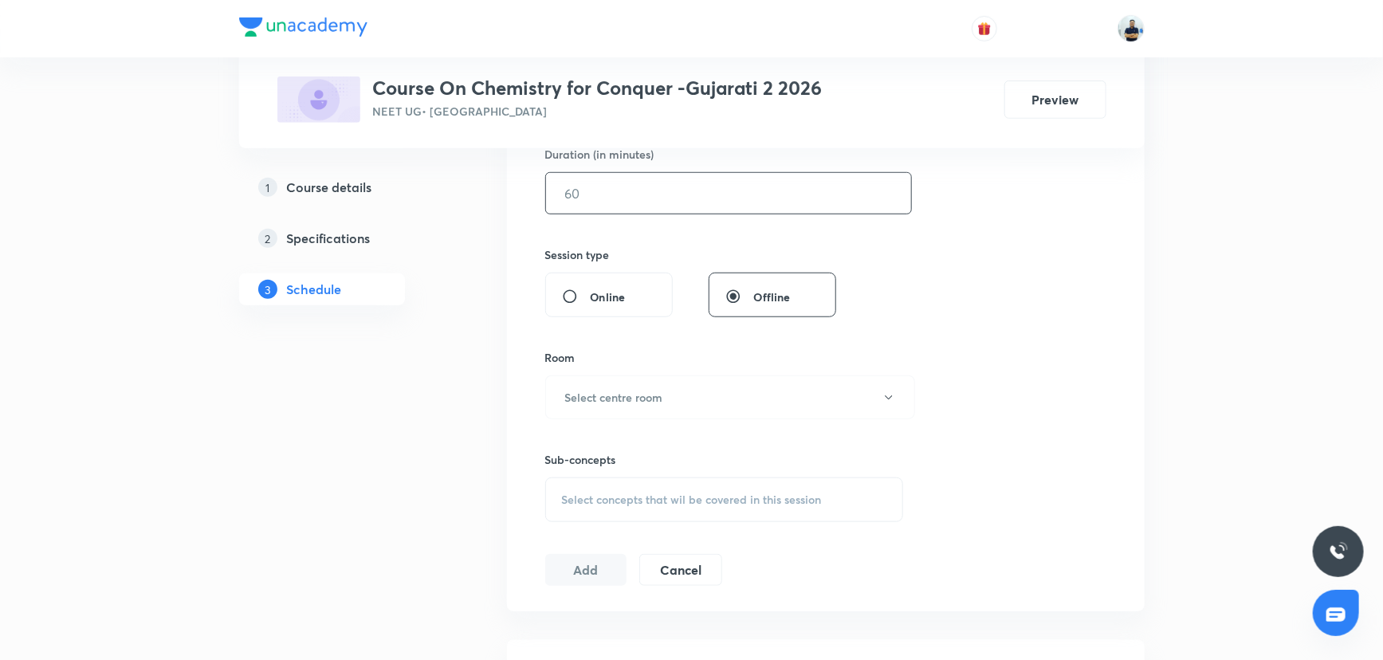
click at [593, 210] on input "text" at bounding box center [728, 193] width 365 height 41
type input "55"
click at [615, 392] on h6 "Select centre room" at bounding box center [614, 397] width 98 height 17
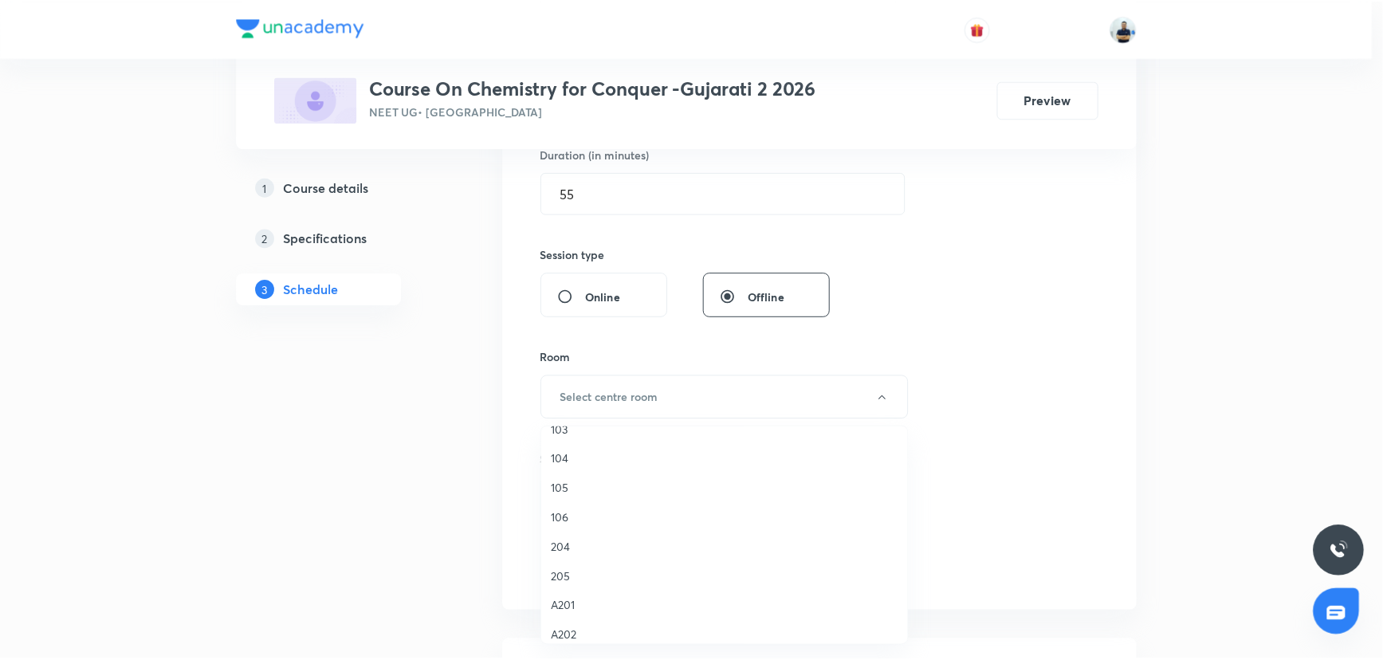
scroll to position [202, 0]
click at [576, 483] on span "106" at bounding box center [728, 482] width 349 height 17
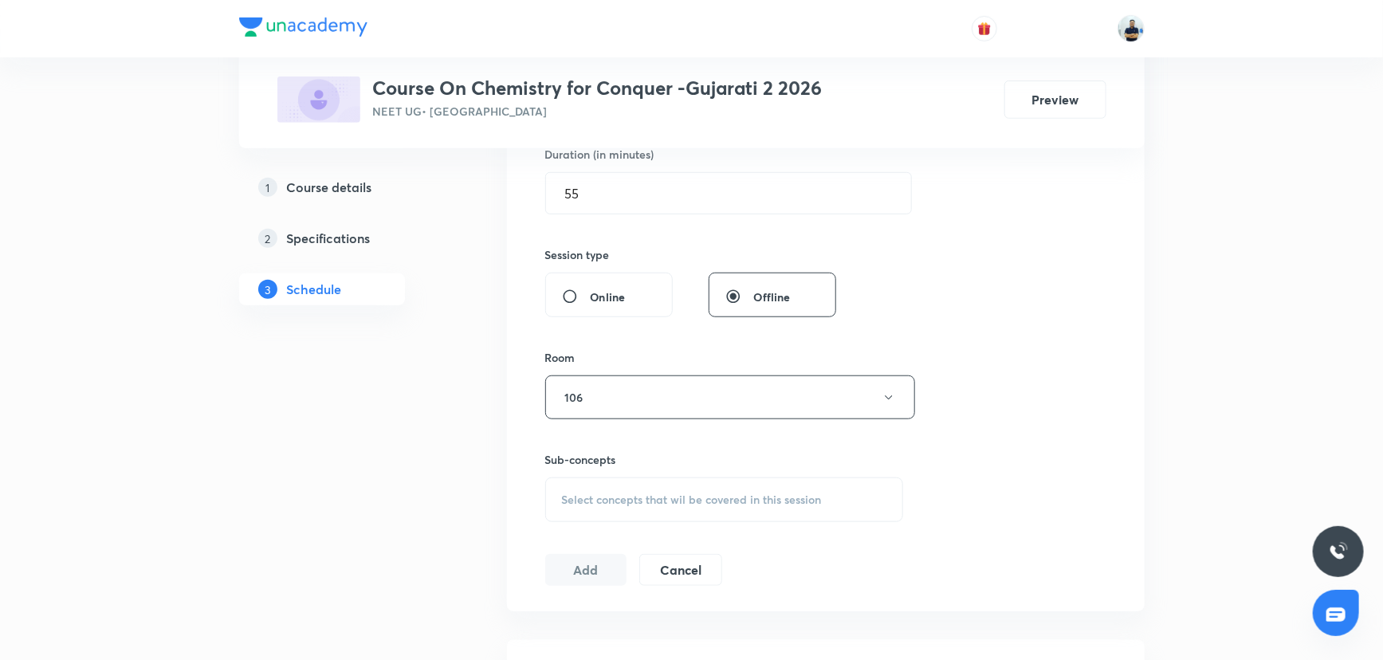
click at [738, 505] on div "Select concepts that wil be covered in this session" at bounding box center [724, 500] width 359 height 45
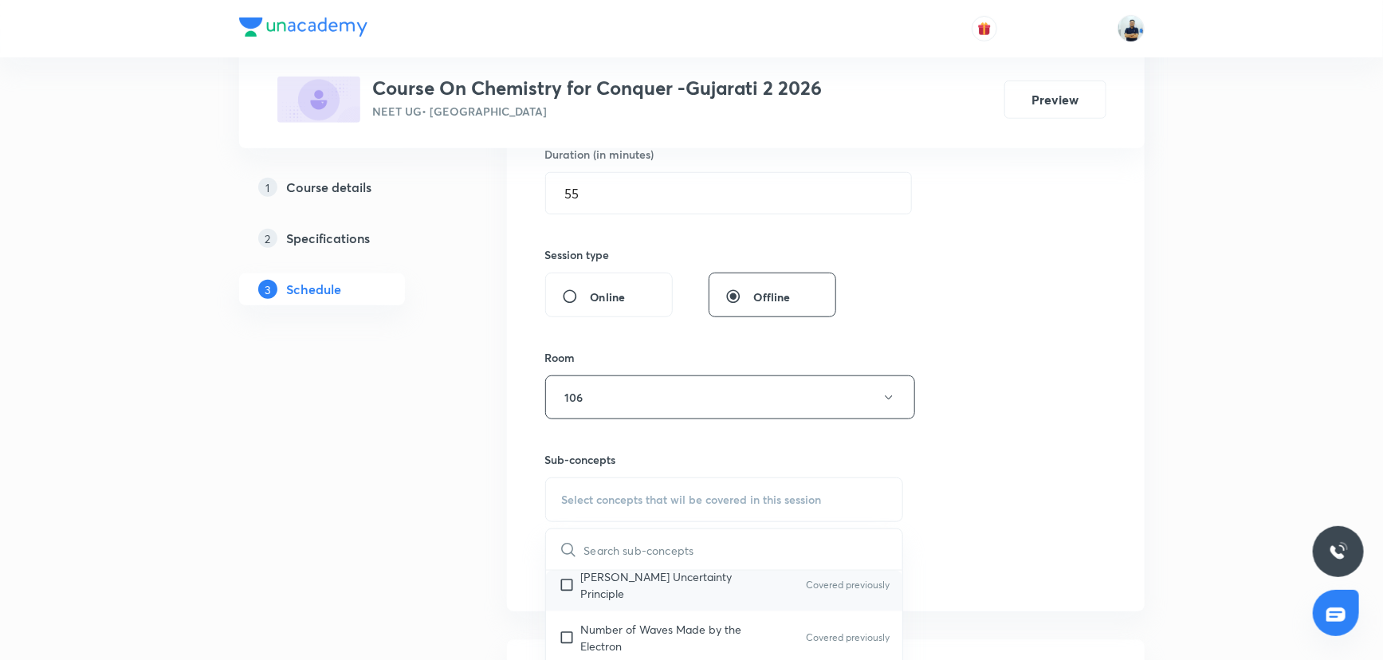
click at [650, 591] on p "Heisenberg’s Uncertainty Principle" at bounding box center [661, 584] width 161 height 33
checkbox input "true"
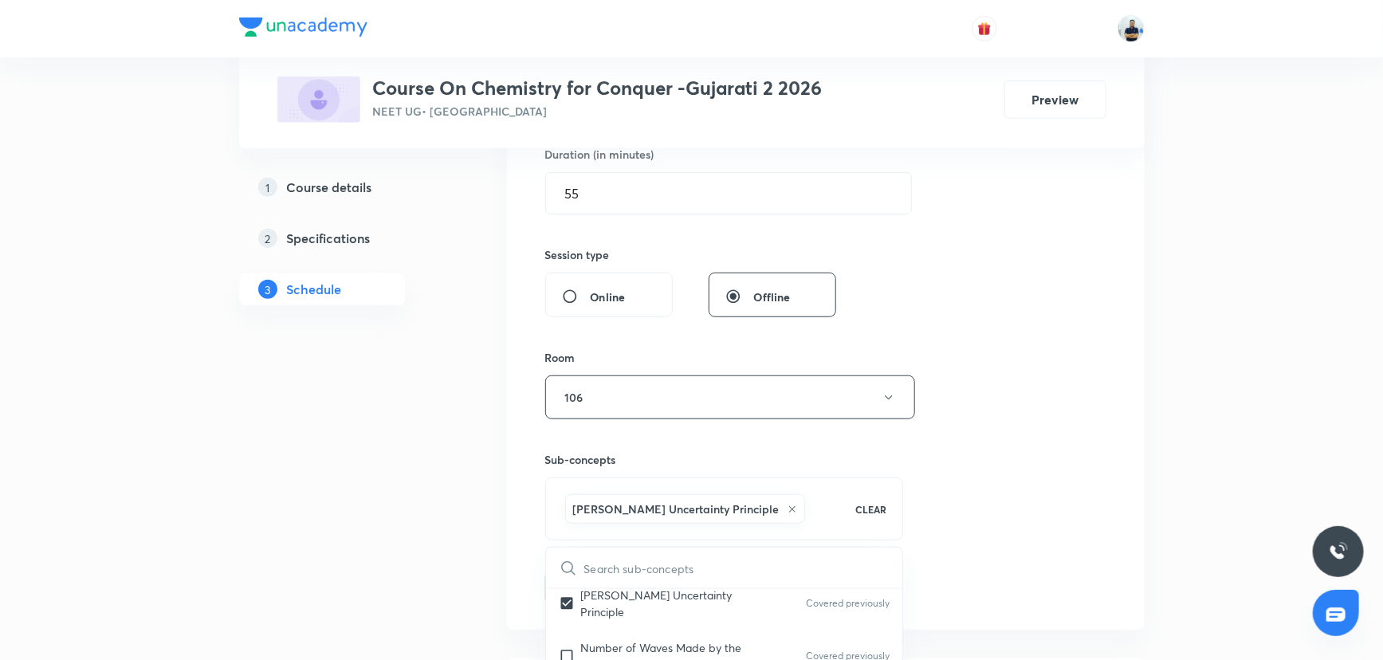
click at [1009, 489] on div "Session 12 Live class Session title 12/99 Solution -12 ​ Schedule for Sept 1, 2…" at bounding box center [825, 220] width 561 height 767
click at [589, 577] on button "Add" at bounding box center [586, 587] width 82 height 32
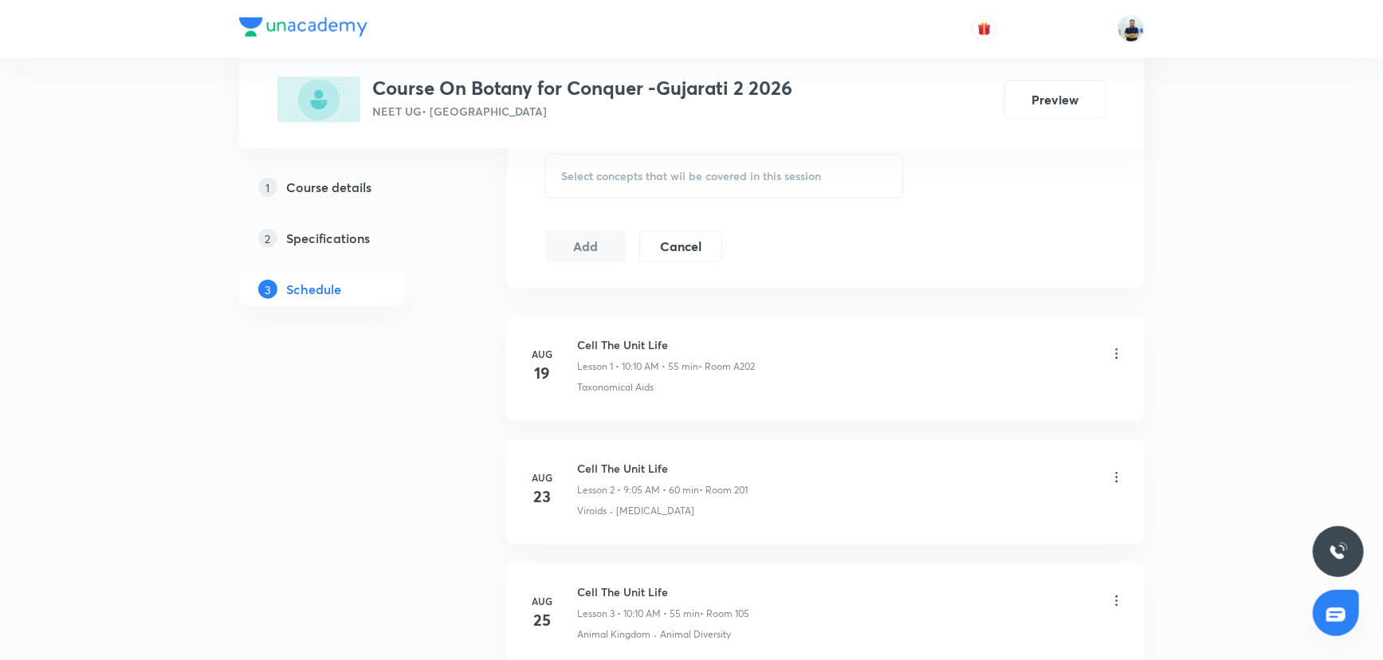
scroll to position [1234, 0]
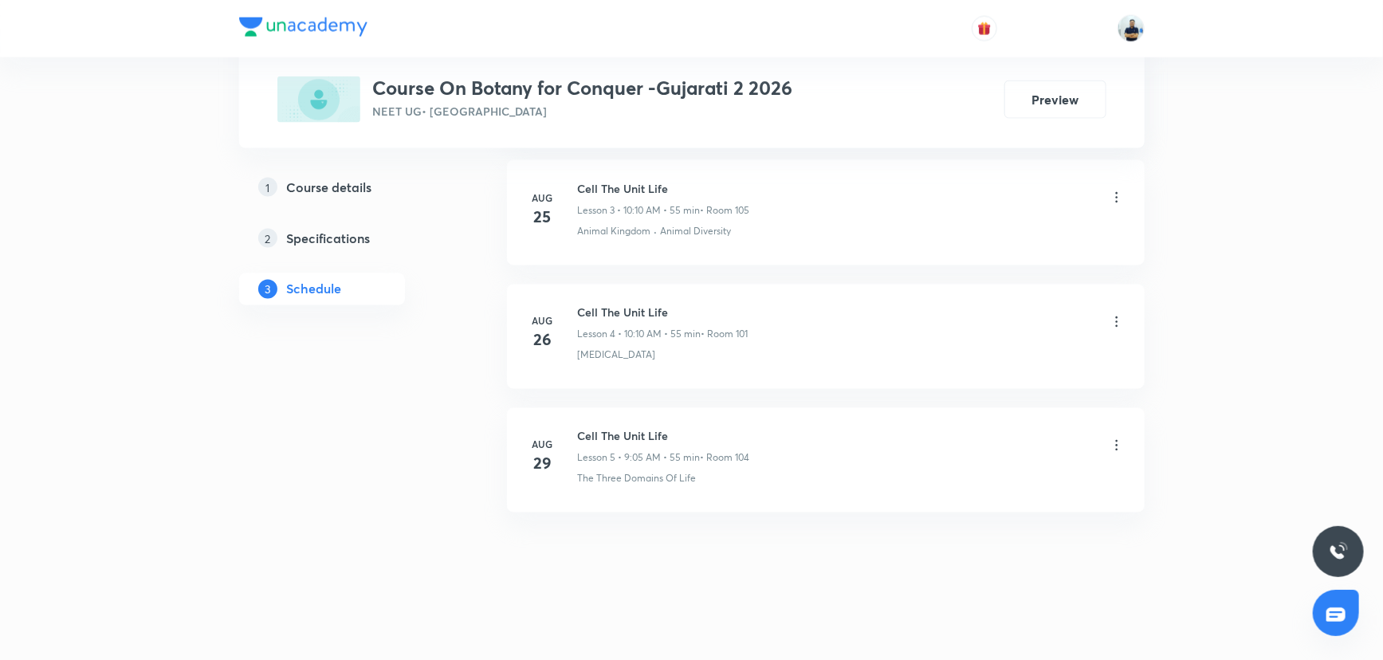
click at [622, 440] on h6 "Cell The Unit Life" at bounding box center [664, 436] width 172 height 17
copy h6 "Cell The Unit Life"
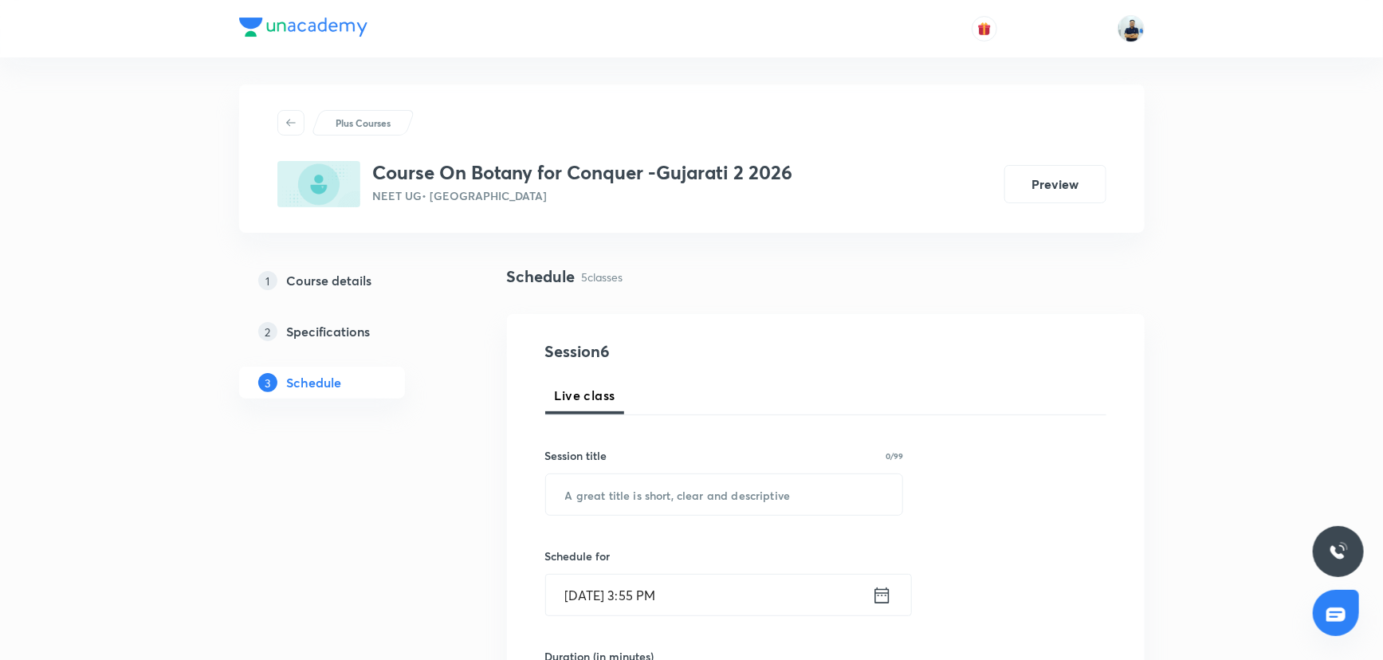
scroll to position [0, 0]
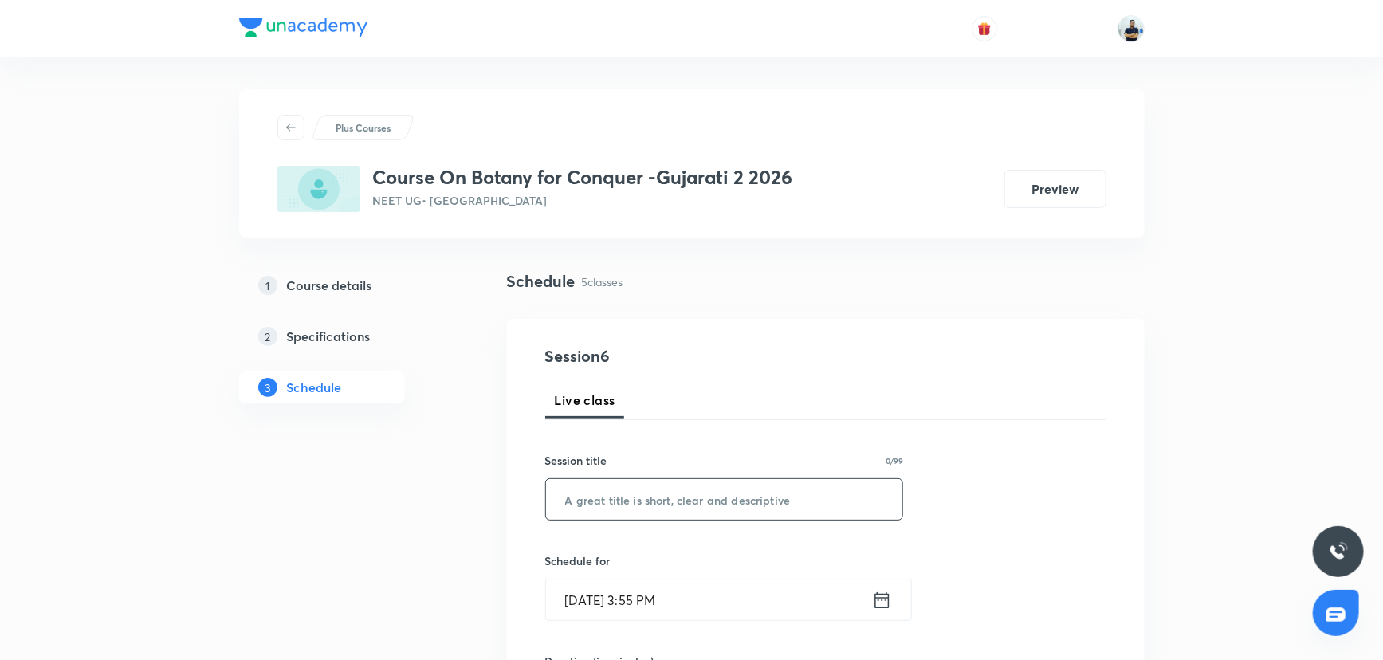
click at [633, 495] on input "text" at bounding box center [724, 499] width 357 height 41
paste input "Cell The Unit Life"
type input "Cell The Unit Life"
click at [690, 617] on input "[DATE] 3:55 PM" at bounding box center [709, 600] width 326 height 41
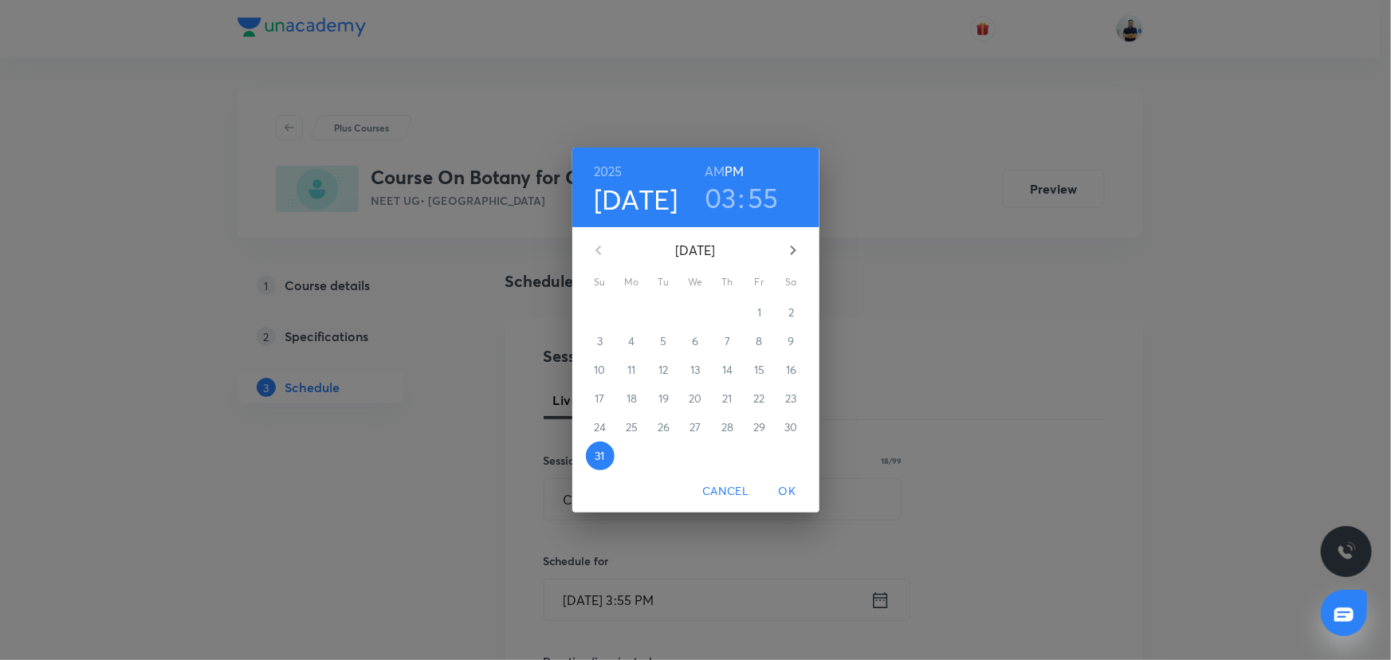
click at [788, 239] on button "button" at bounding box center [793, 250] width 38 height 38
click at [639, 320] on button "1" at bounding box center [632, 312] width 29 height 29
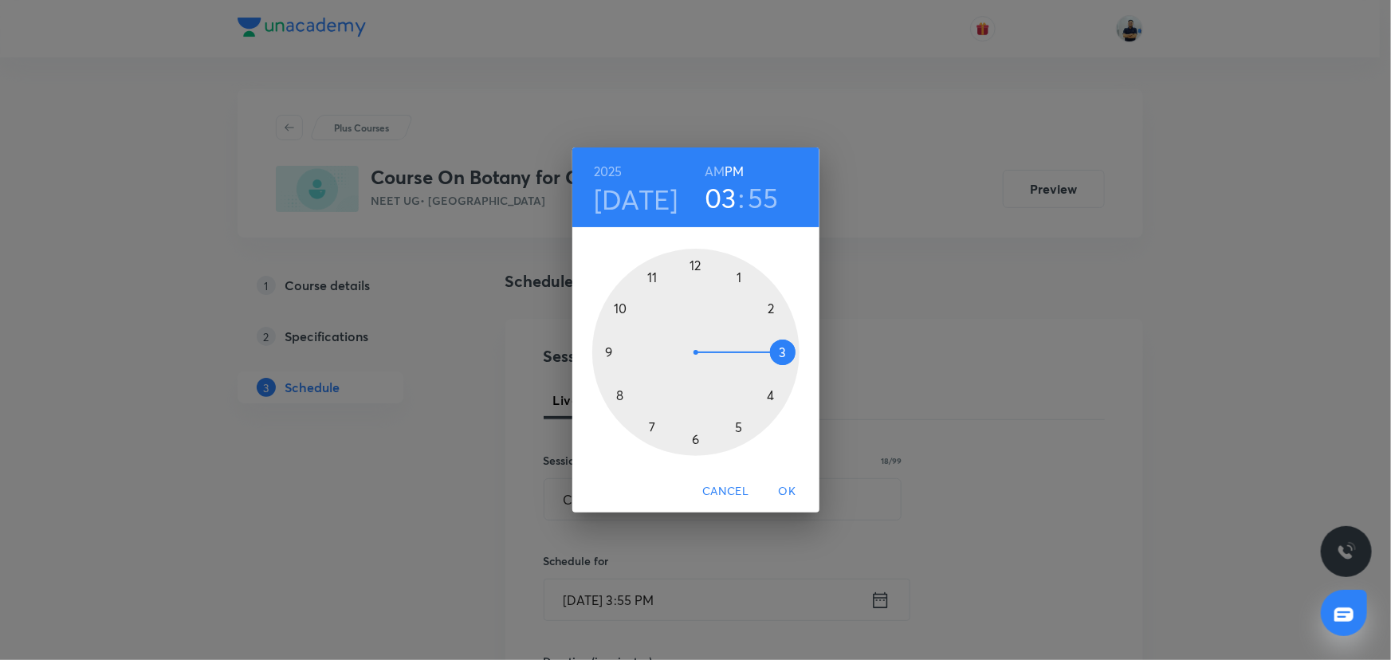
click at [722, 173] on h6 "AM" at bounding box center [715, 171] width 20 height 22
click at [628, 296] on div at bounding box center [695, 352] width 207 height 207
click at [762, 313] on div at bounding box center [695, 352] width 207 height 207
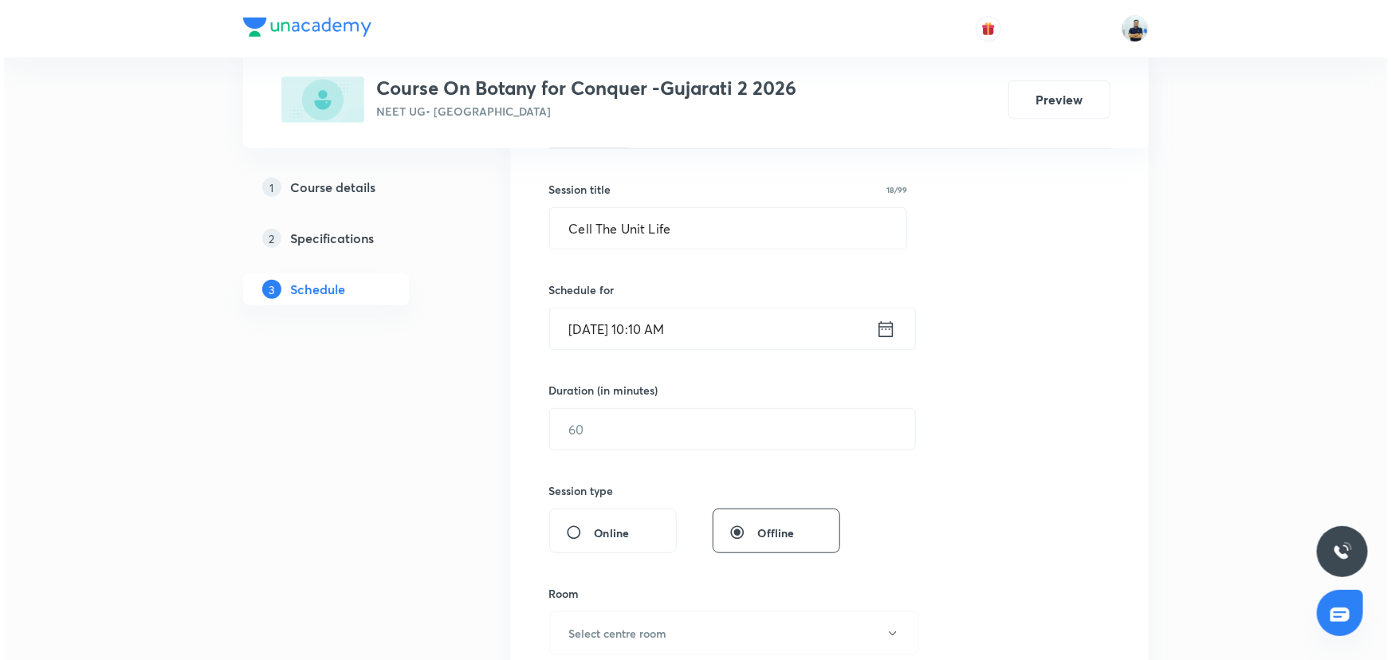
scroll to position [507, 0]
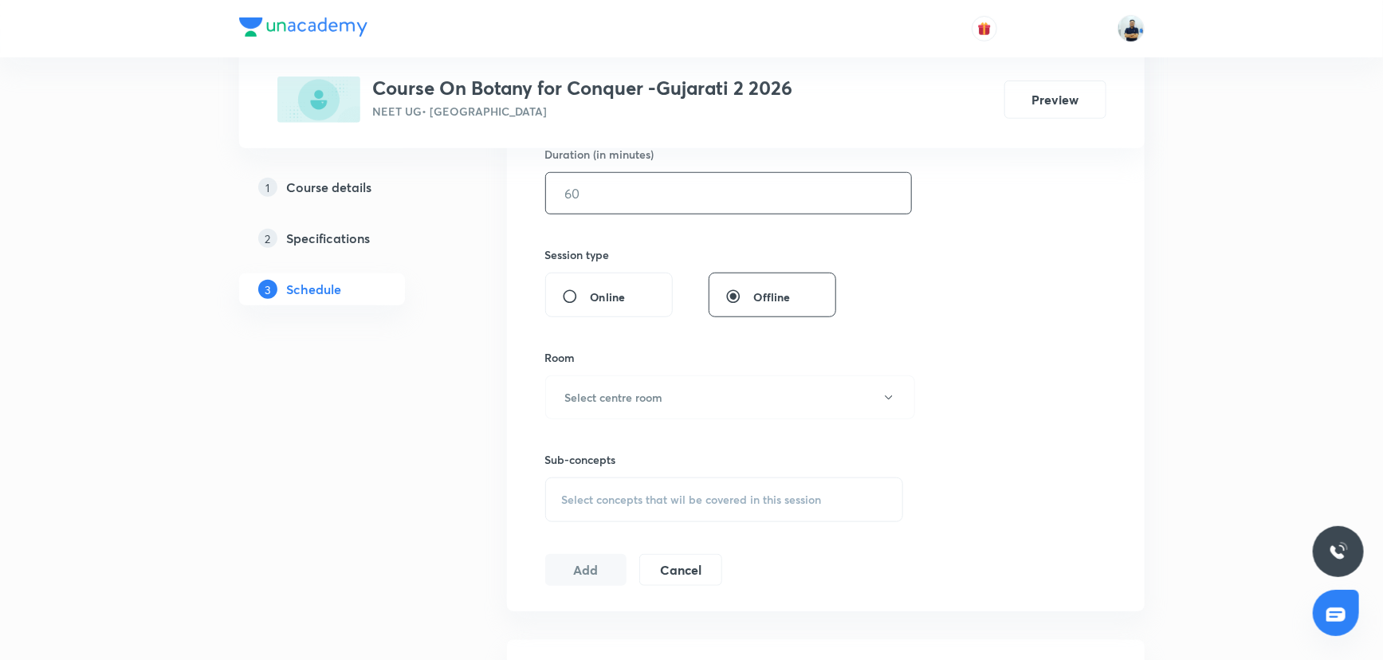
click at [587, 203] on input "text" at bounding box center [728, 193] width 365 height 41
type input "55"
click at [654, 396] on h6 "Select centre room" at bounding box center [614, 397] width 98 height 17
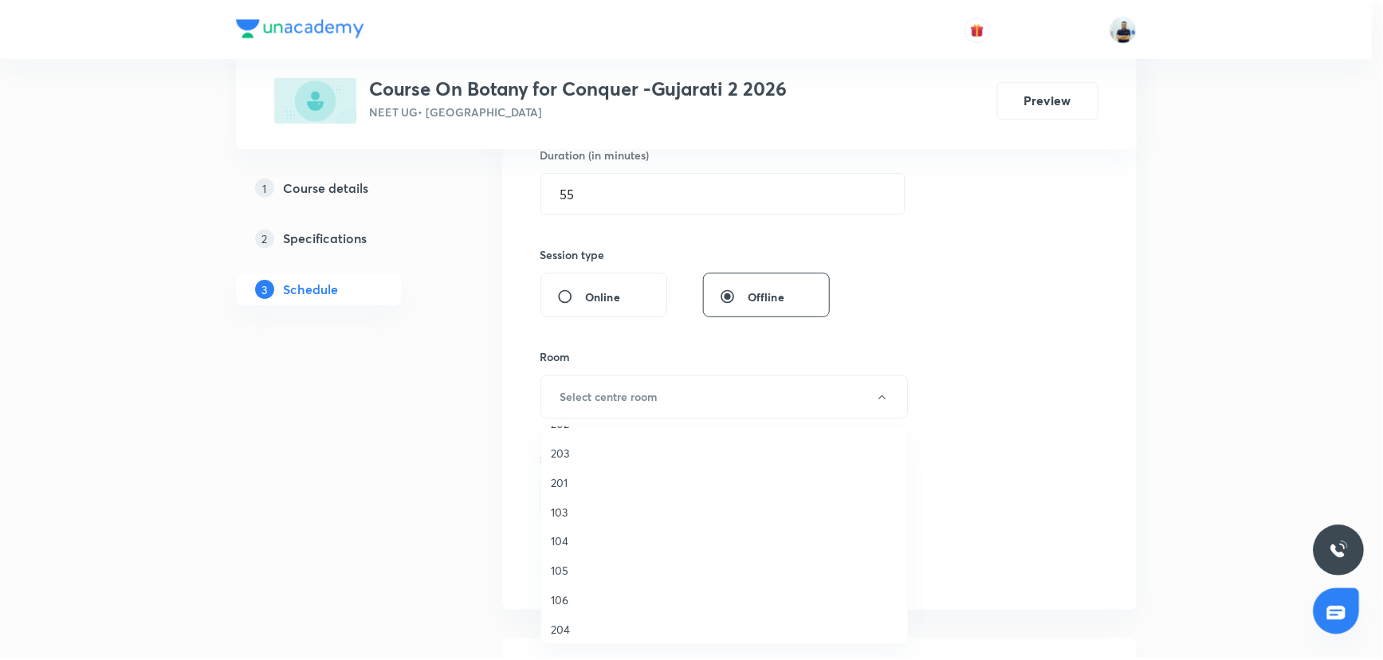
scroll to position [84, 0]
click at [581, 598] on span "106" at bounding box center [728, 599] width 349 height 17
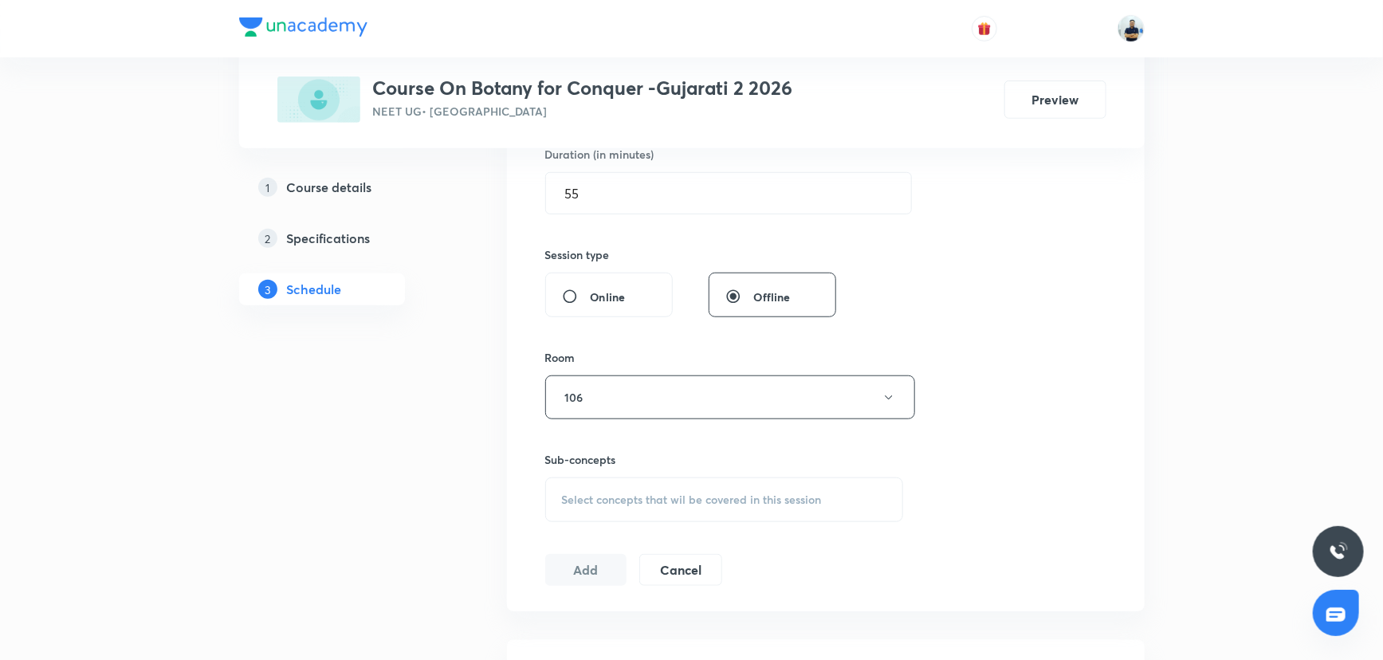
click at [765, 499] on span "Select concepts that wil be covered in this session" at bounding box center [692, 499] width 260 height 13
click at [695, 604] on div "Biological Nomenclature" at bounding box center [724, 620] width 357 height 36
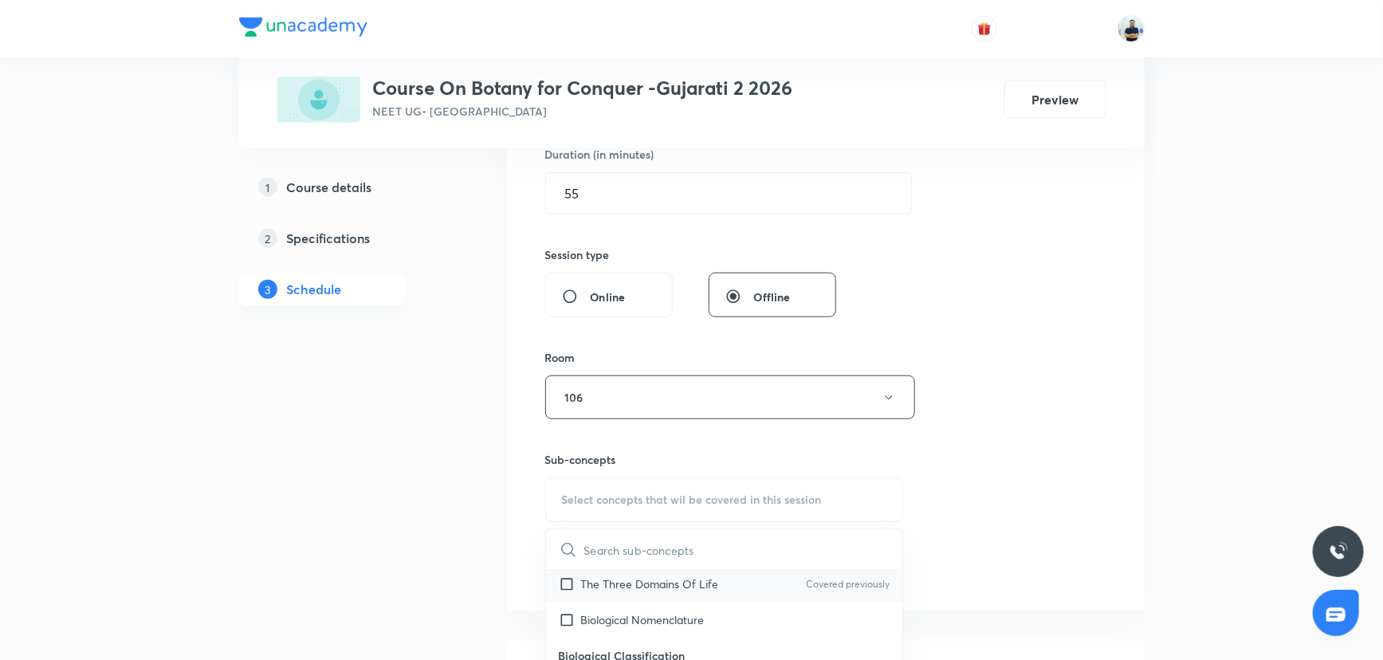
checkbox input "true"
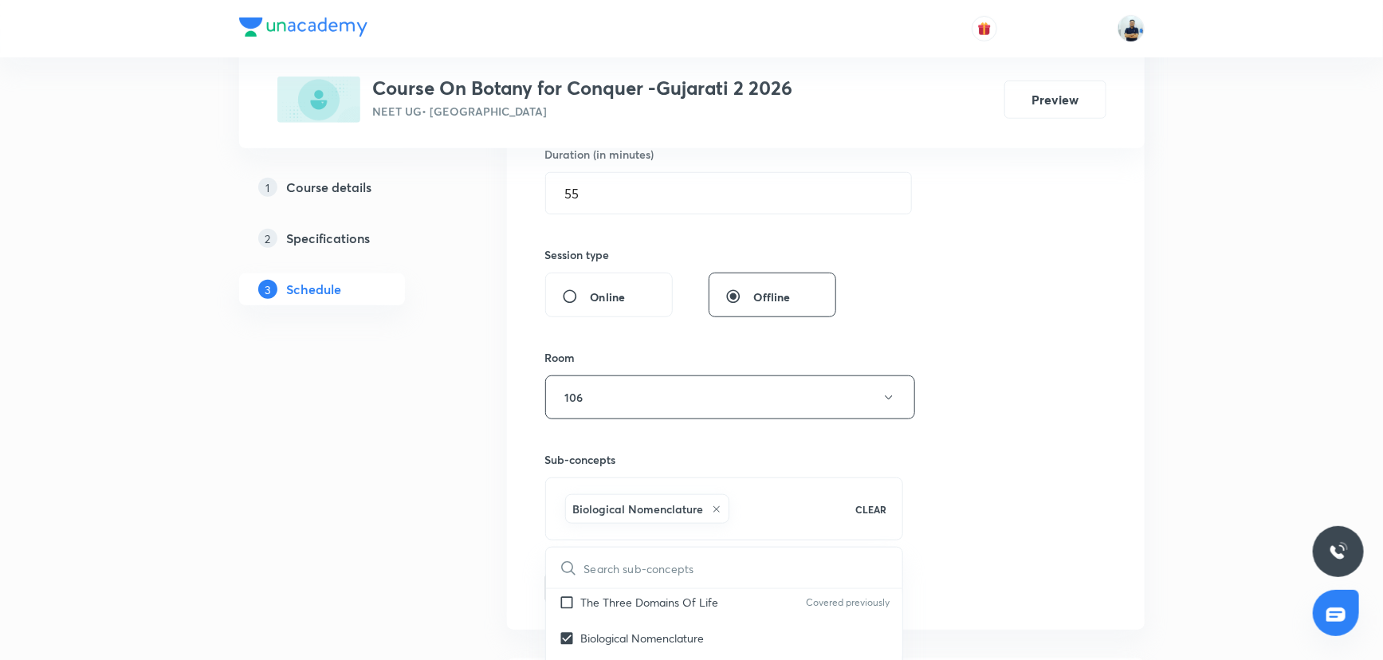
click at [1044, 533] on div "Session 6 Live class Session title 18/99 Cell The Unit Life ​ Schedule for [DAT…" at bounding box center [825, 220] width 561 height 767
click at [576, 578] on button "Add" at bounding box center [586, 587] width 82 height 32
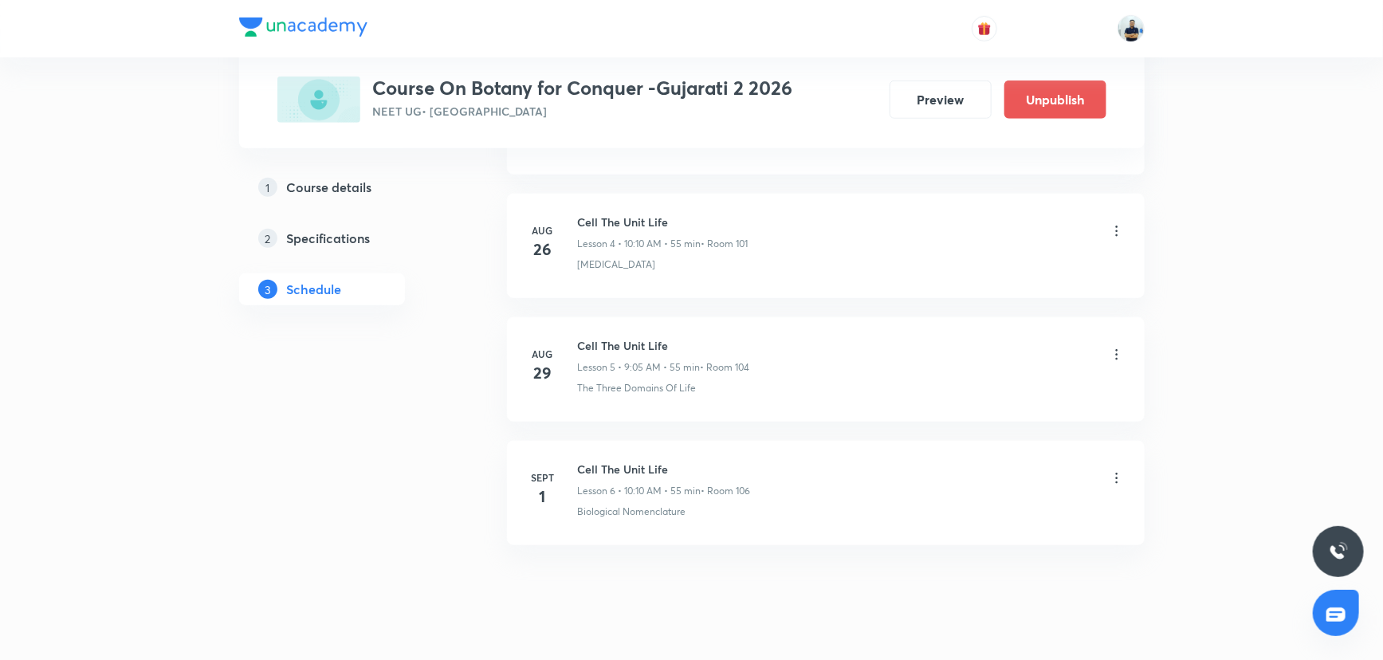
scroll to position [626, 0]
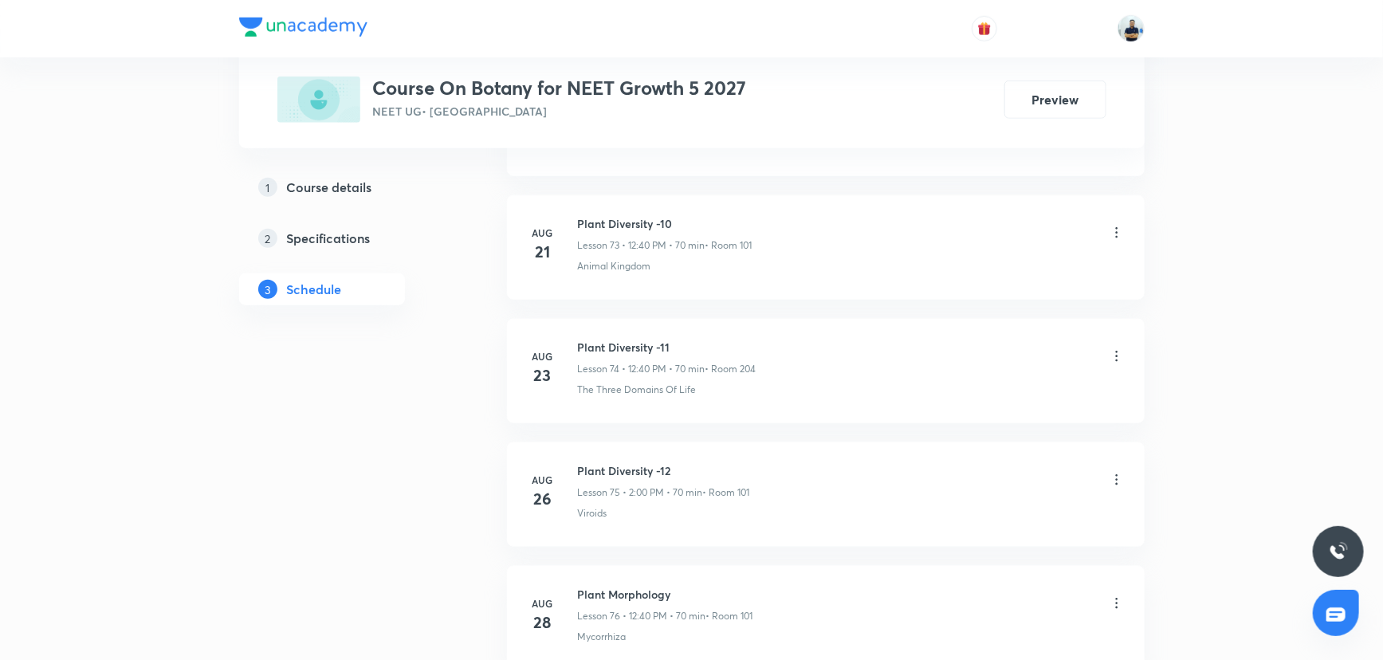
scroll to position [9998, 0]
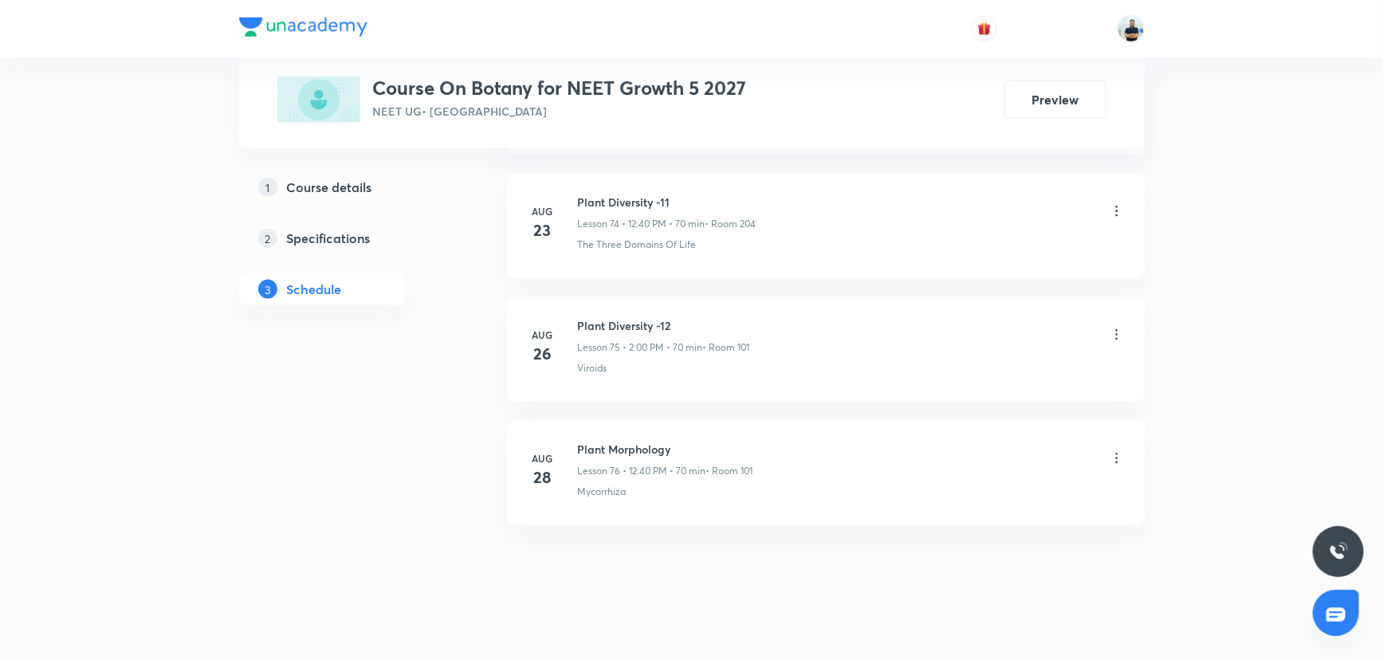
click at [605, 441] on h6 "Plant Morphology" at bounding box center [665, 449] width 175 height 17
copy h6 "Plant Morphology"
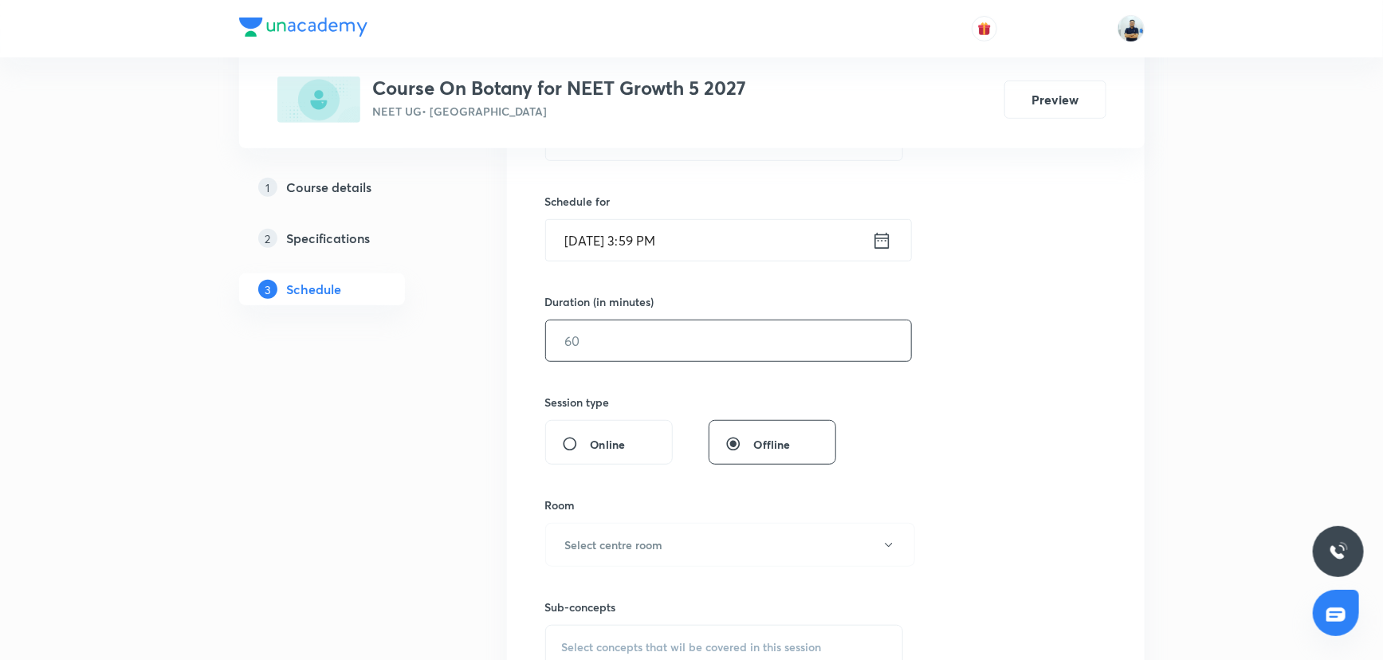
scroll to position [0, 0]
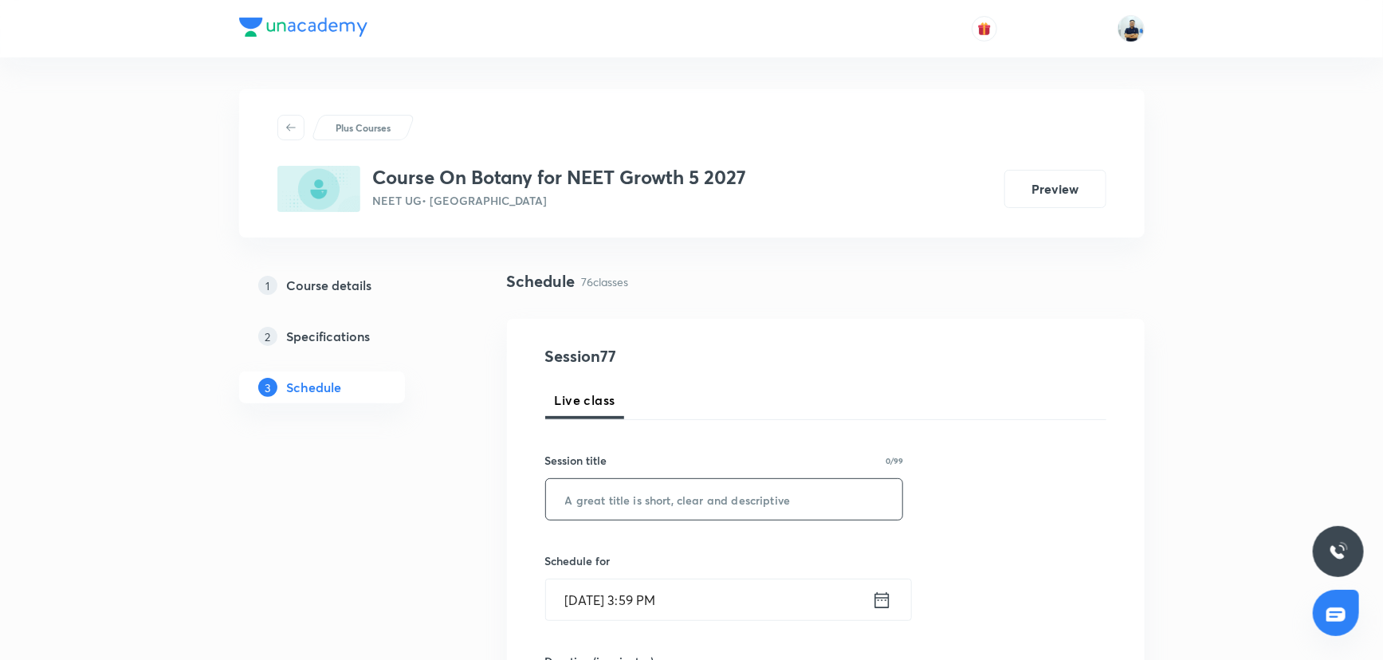
click at [629, 494] on input "text" at bounding box center [724, 499] width 357 height 41
paste input "Plant Morphology"
type input "Plant Morphology -2"
click at [663, 590] on input "[DATE] 3:59 PM" at bounding box center [709, 600] width 326 height 41
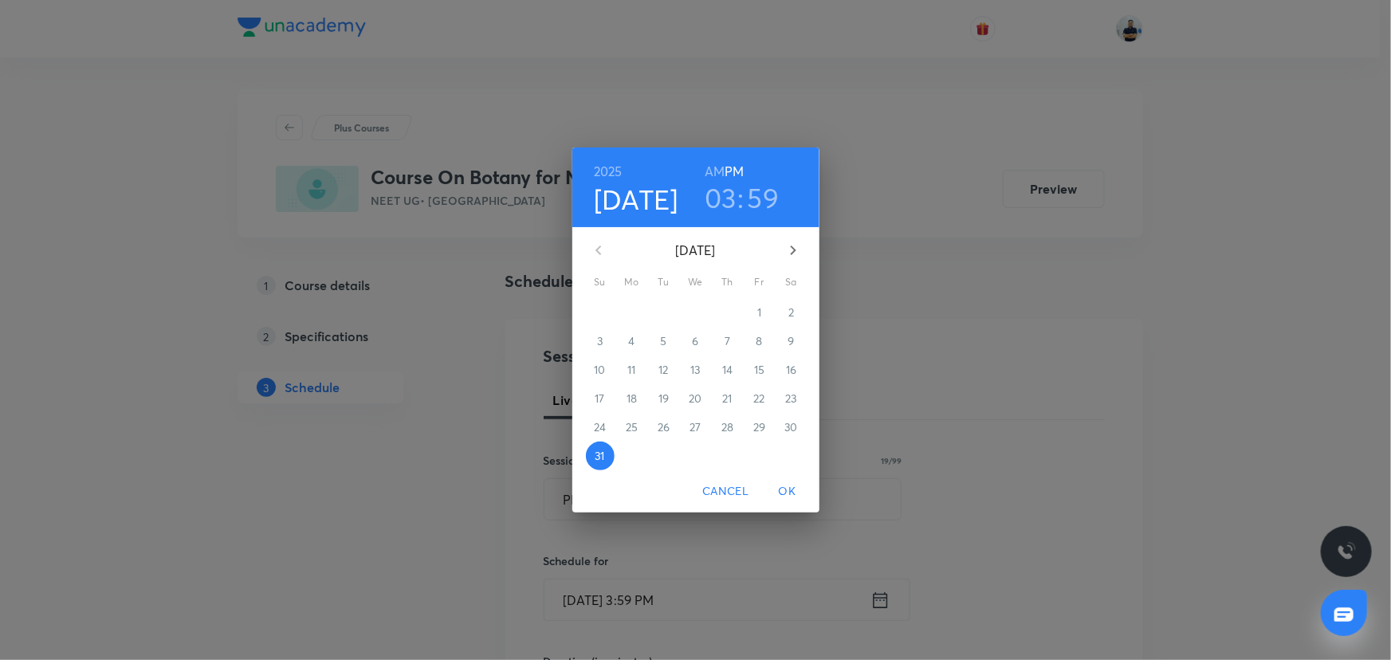
click at [788, 255] on icon "button" at bounding box center [793, 250] width 19 height 19
click at [629, 316] on span "1" at bounding box center [632, 313] width 29 height 16
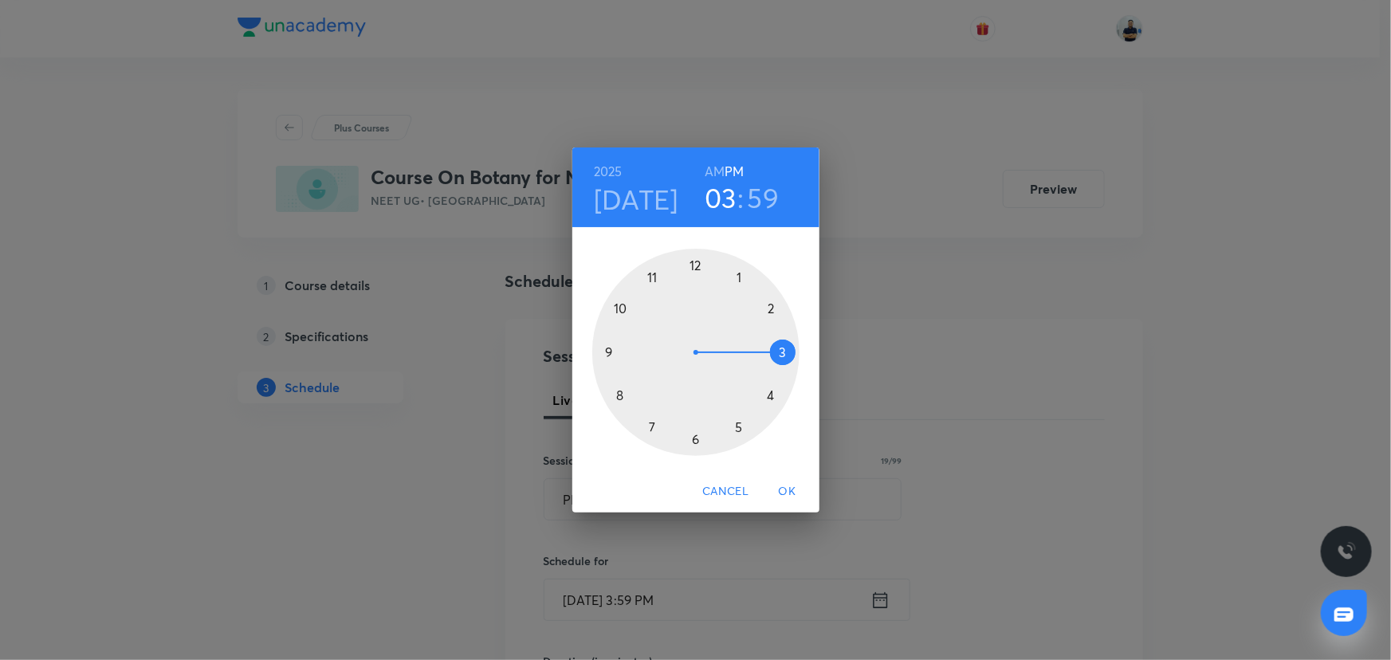
click at [709, 169] on h6 "AM" at bounding box center [715, 171] width 20 height 22
click at [651, 285] on div at bounding box center [695, 352] width 207 height 207
click at [785, 348] on div at bounding box center [695, 352] width 207 height 207
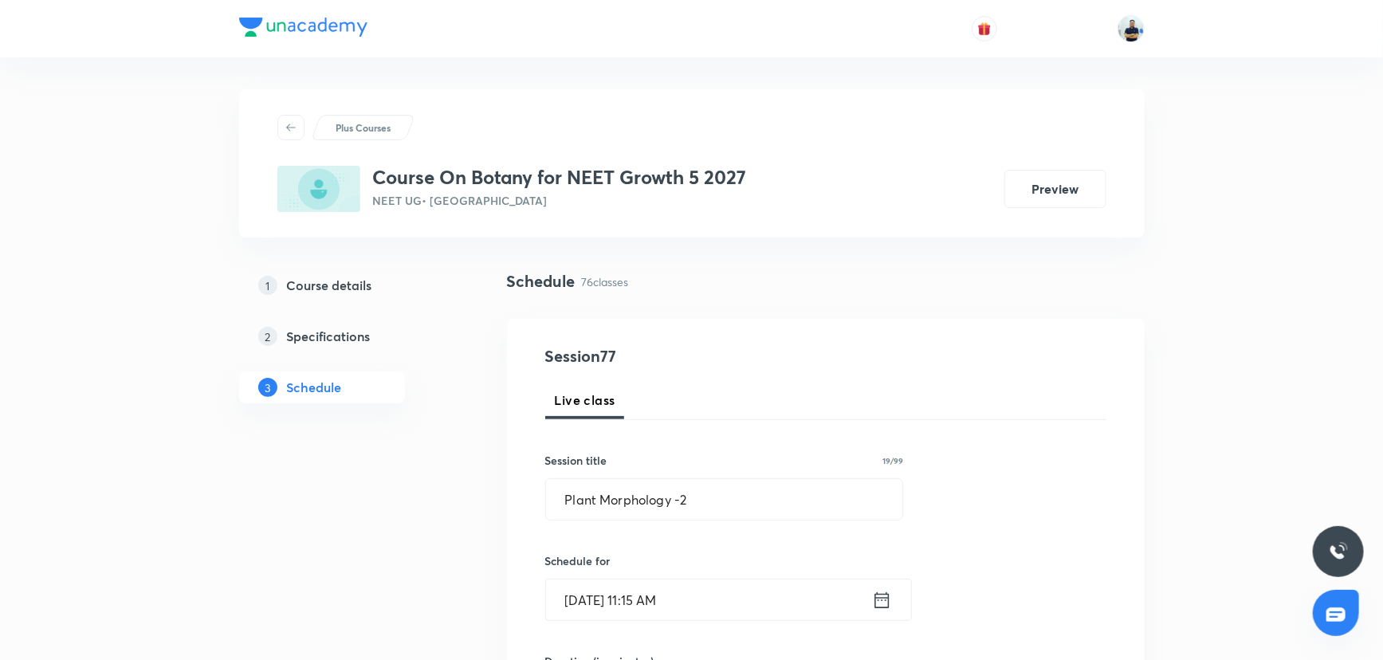
scroll to position [507, 0]
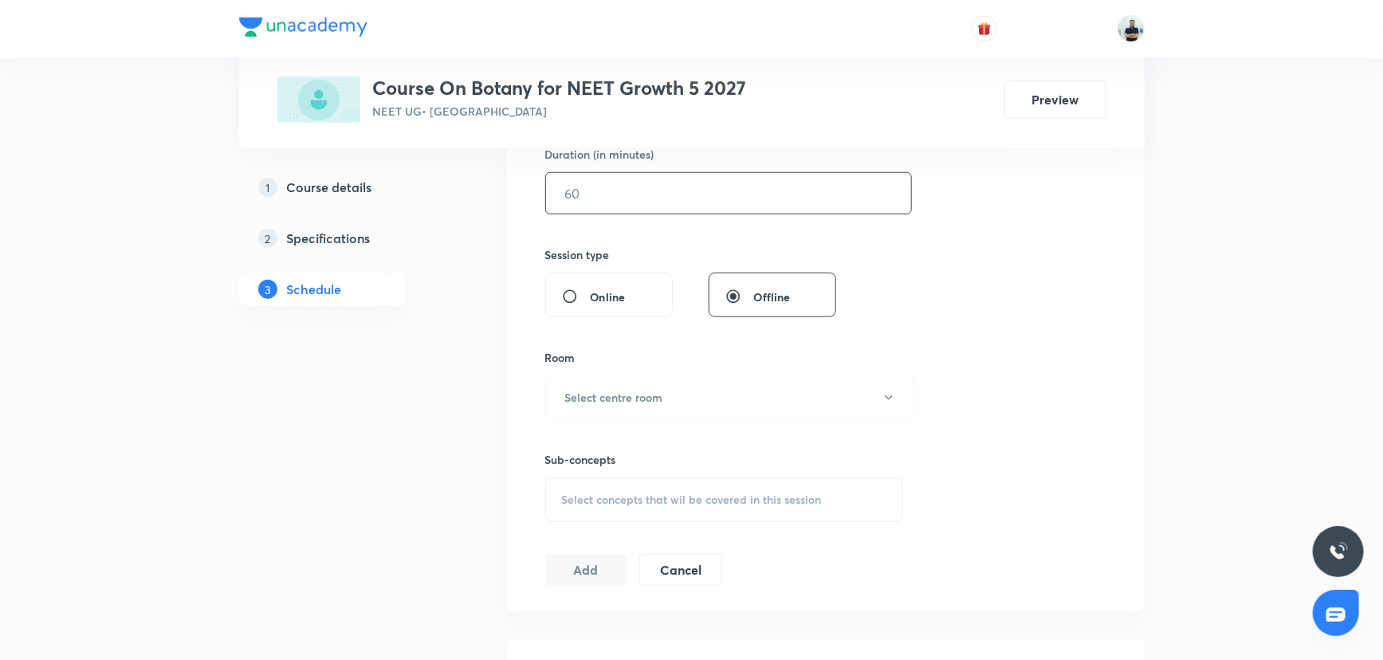
click at [583, 207] on input "text" at bounding box center [728, 193] width 365 height 41
type input "70"
click at [644, 391] on h6 "Select centre room" at bounding box center [614, 397] width 98 height 17
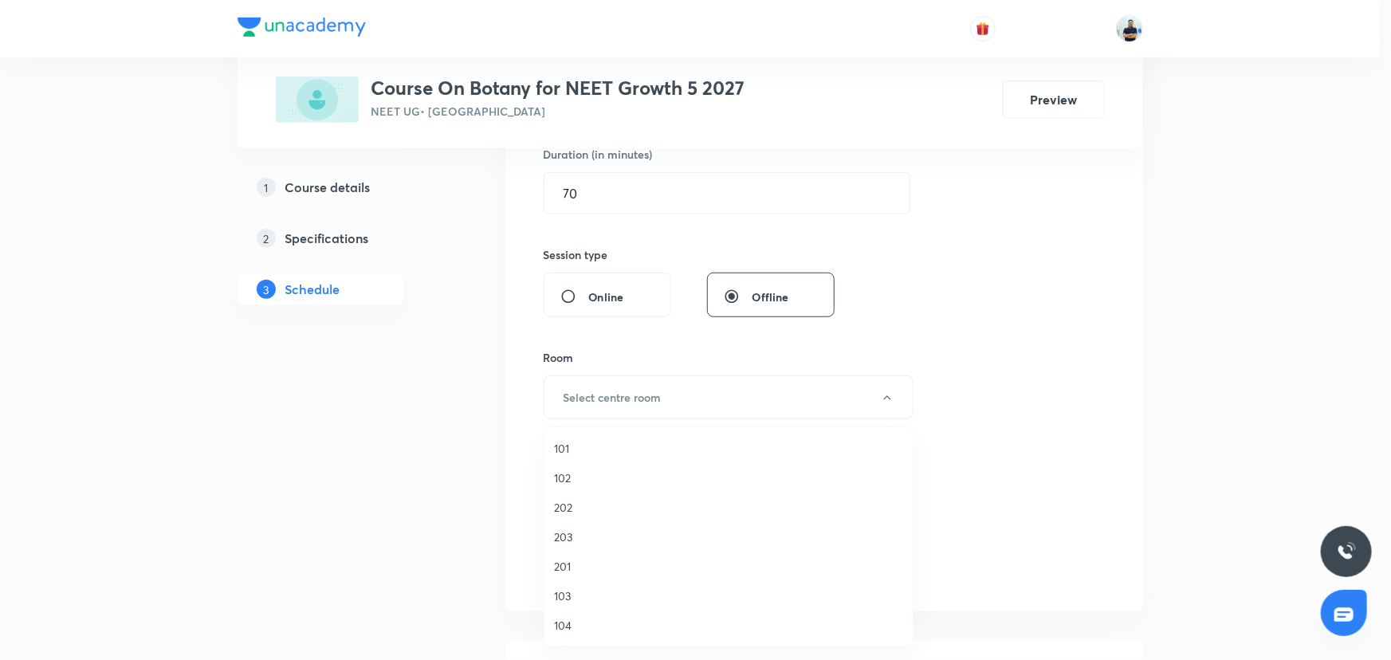
click at [564, 436] on li "101" at bounding box center [728, 448] width 368 height 29
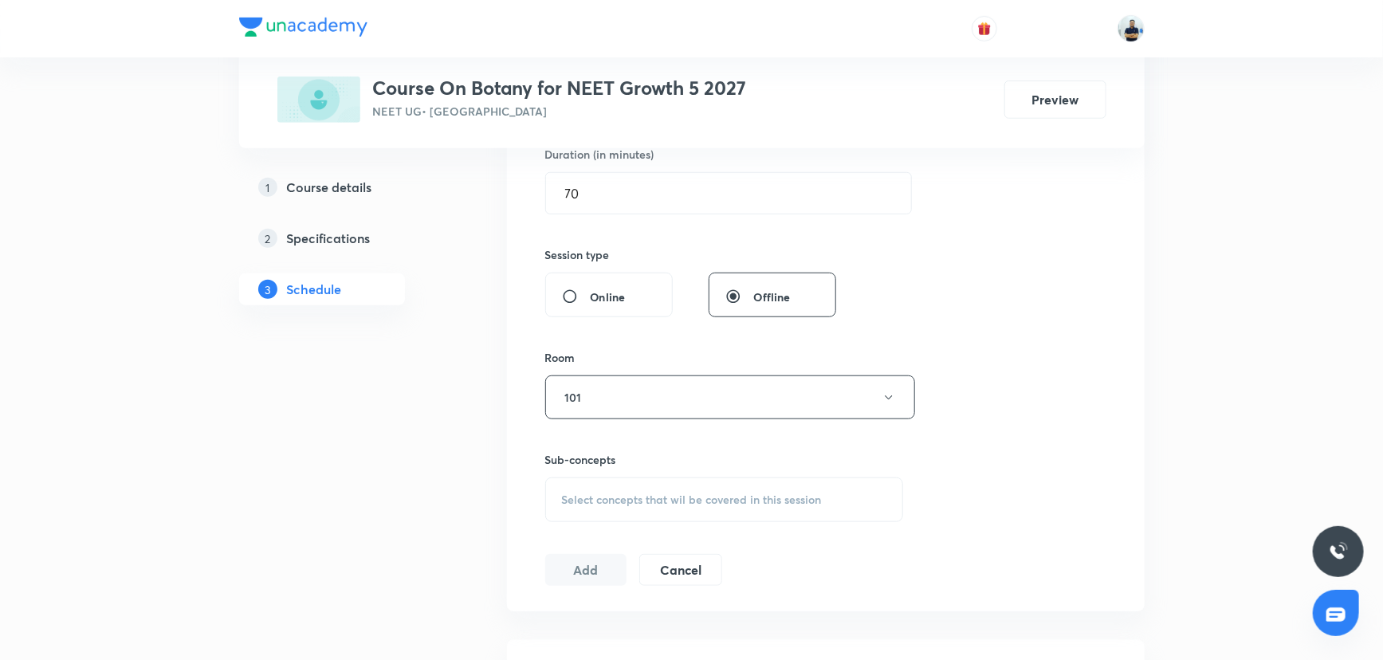
click at [674, 497] on span "Select concepts that wil be covered in this session" at bounding box center [692, 499] width 260 height 13
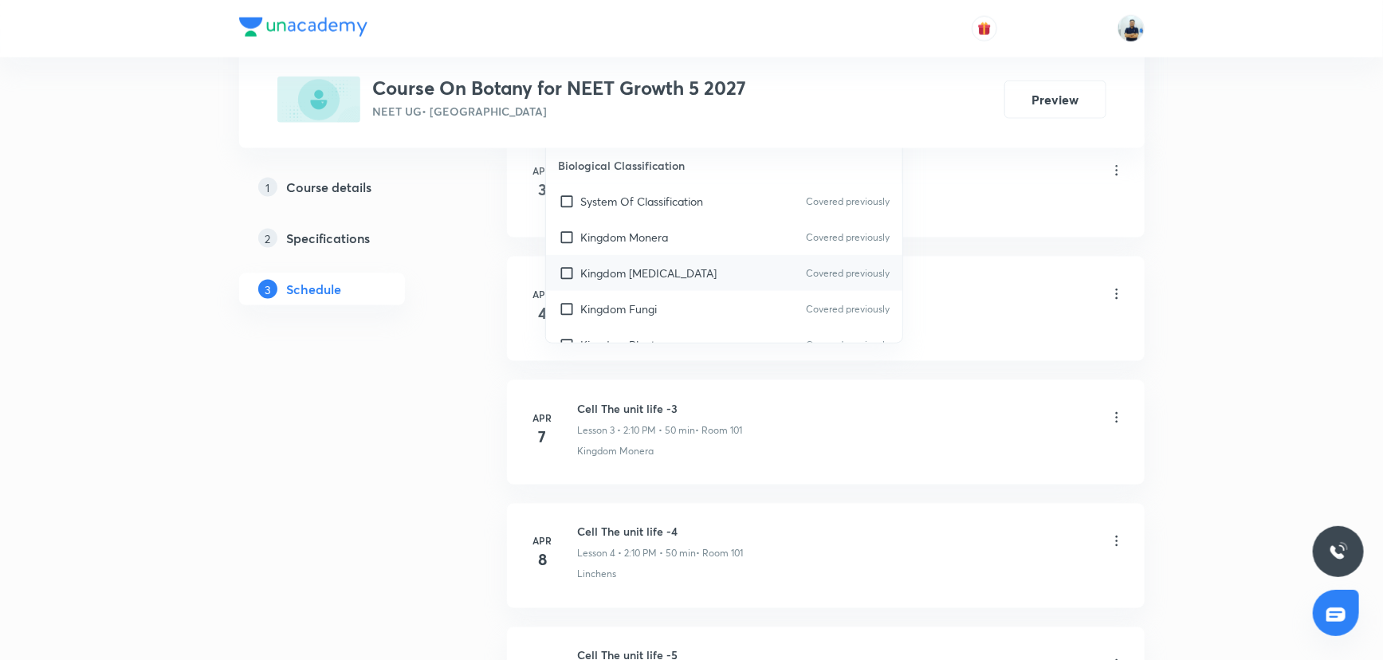
click at [631, 279] on p "Kingdom [MEDICAL_DATA]" at bounding box center [649, 273] width 136 height 17
checkbox input "true"
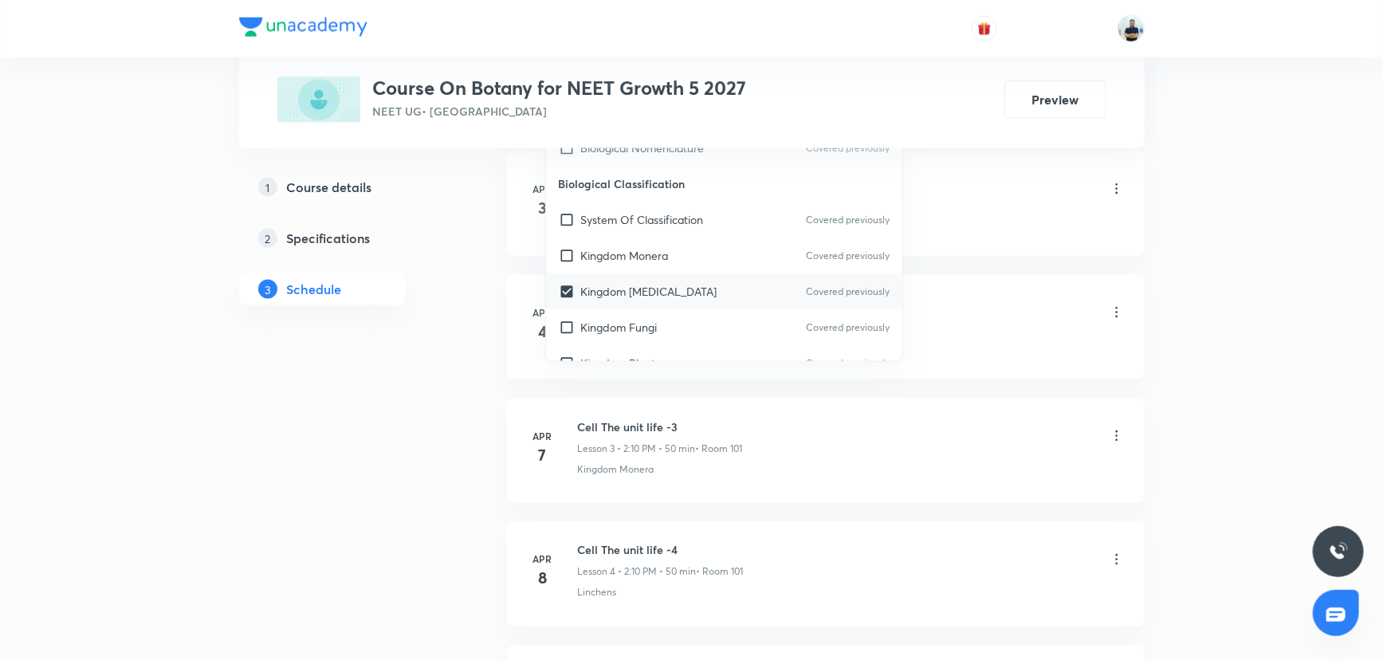
click at [1098, 278] on li "Apr 4 Cell The unit life -2 Lesson 2 • 12:00 PM • 50 min • Room 101 Prions" at bounding box center [826, 327] width 638 height 104
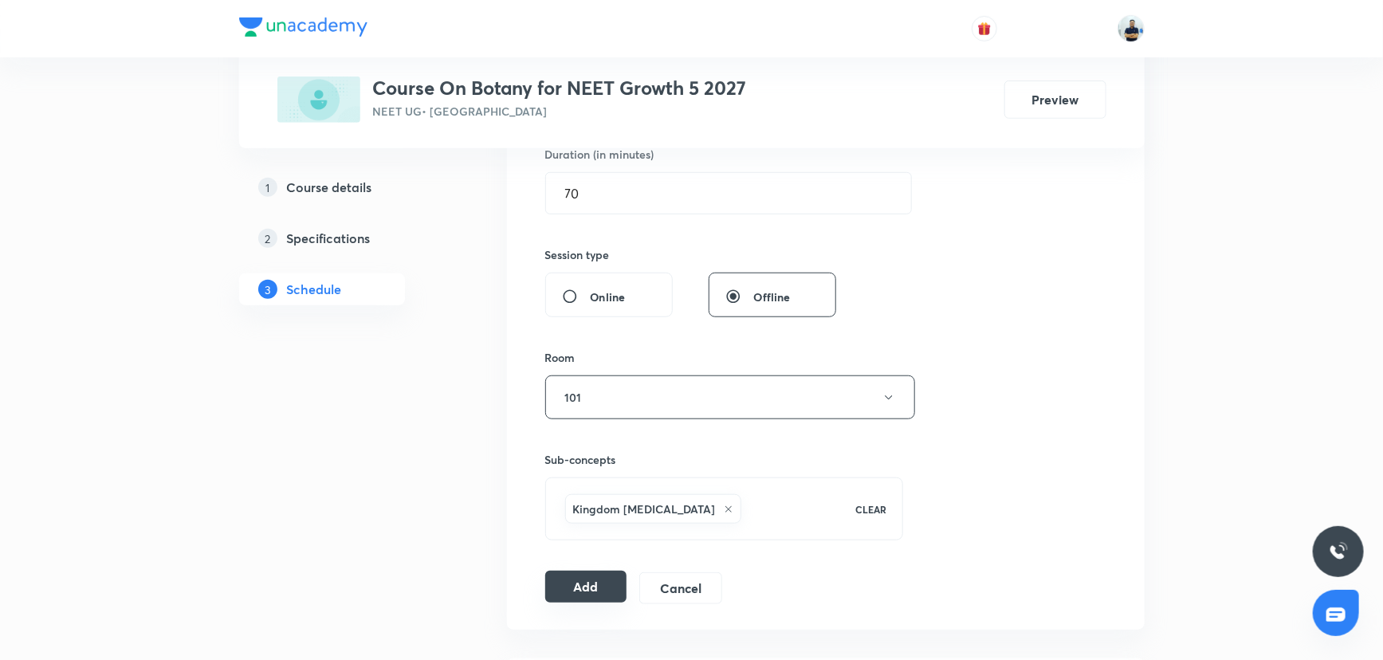
click at [596, 595] on button "Add" at bounding box center [586, 587] width 82 height 32
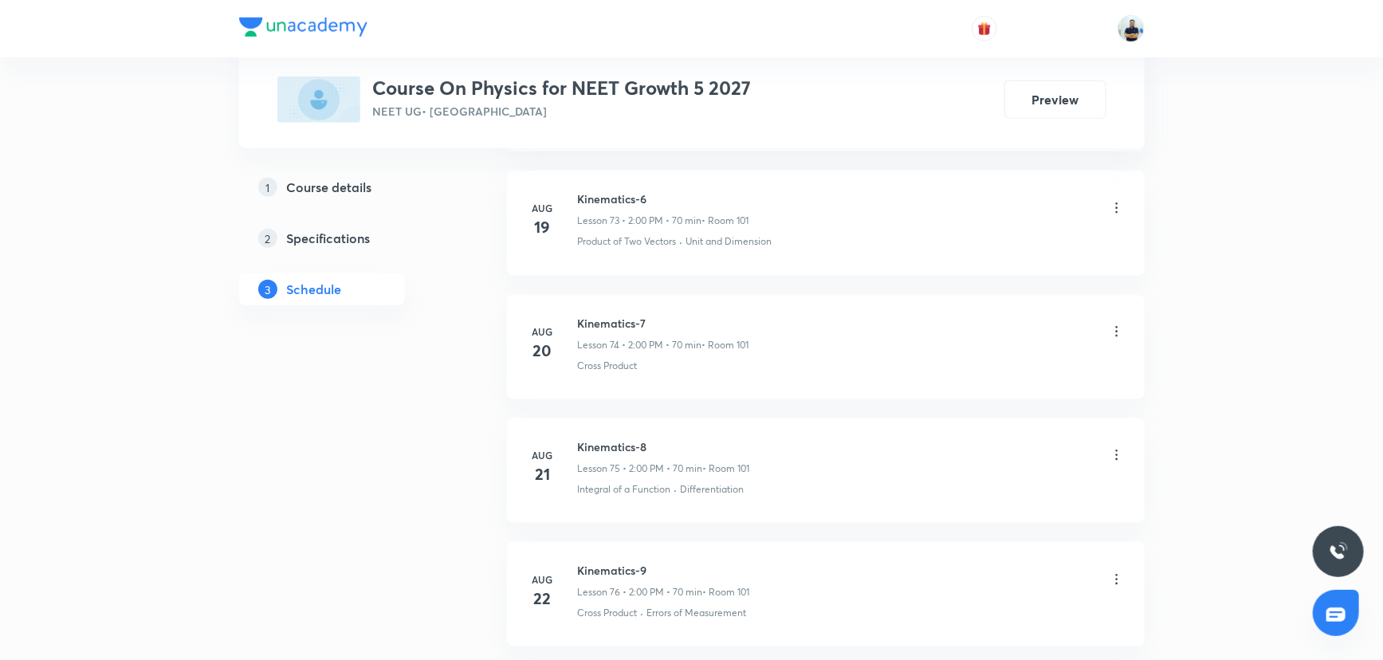
scroll to position [10495, 0]
click at [590, 442] on h6 "NLM -1" at bounding box center [664, 450] width 173 height 17
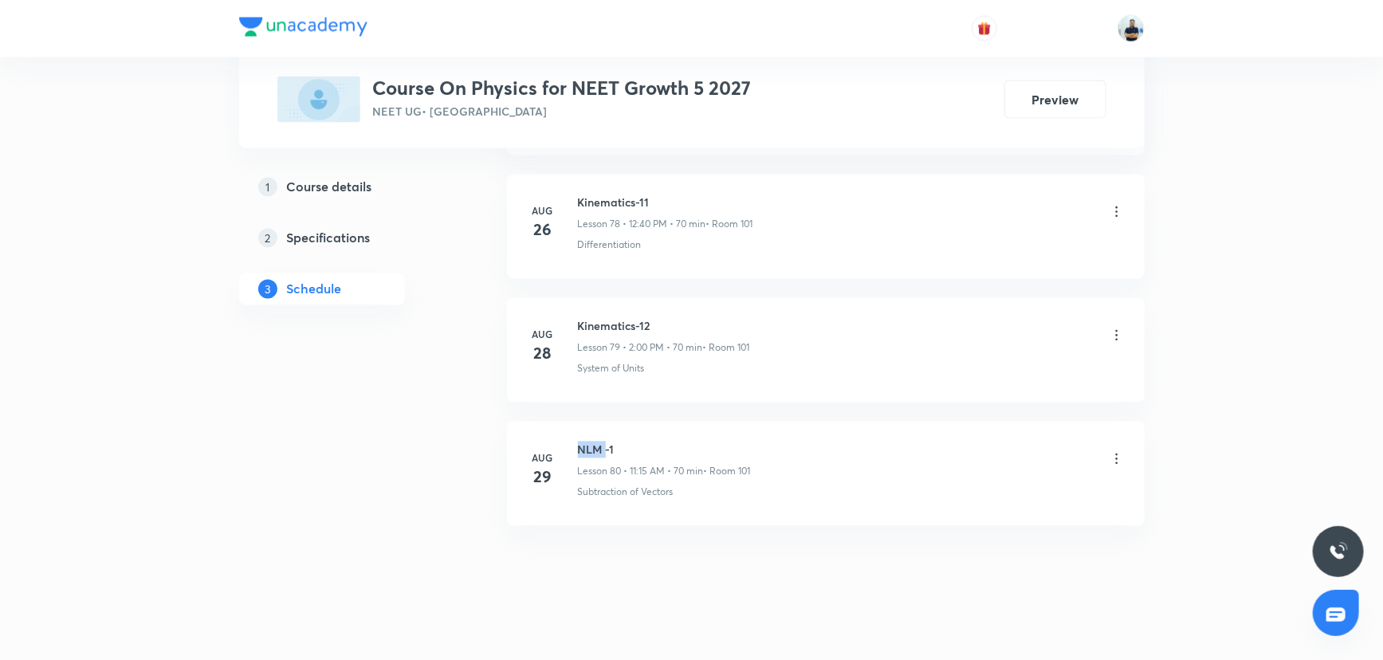
click at [590, 442] on h6 "NLM -1" at bounding box center [664, 450] width 173 height 17
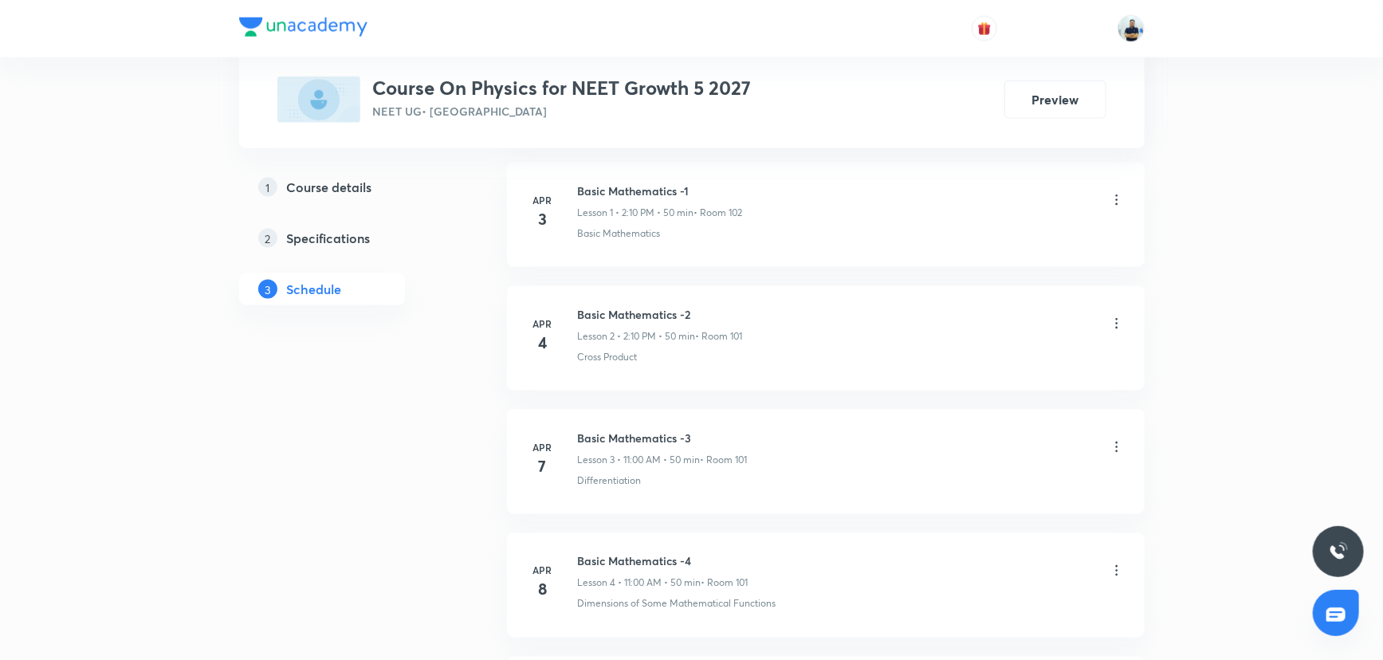
scroll to position [0, 0]
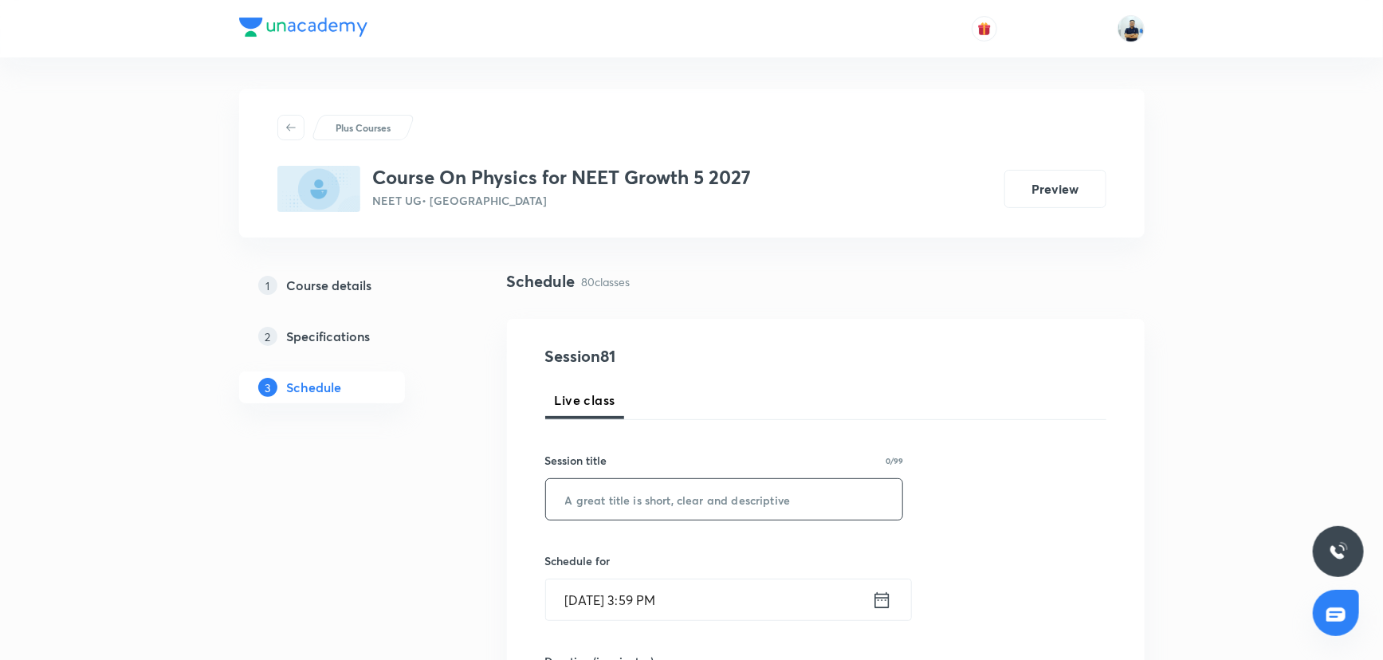
click at [661, 481] on input "text" at bounding box center [724, 499] width 357 height 41
click at [654, 492] on input "text" at bounding box center [724, 499] width 357 height 41
paste input "NLM -1"
type input "NLM -2"
click at [678, 610] on input "Aug 31, 2025, 3:59 PM" at bounding box center [709, 600] width 326 height 41
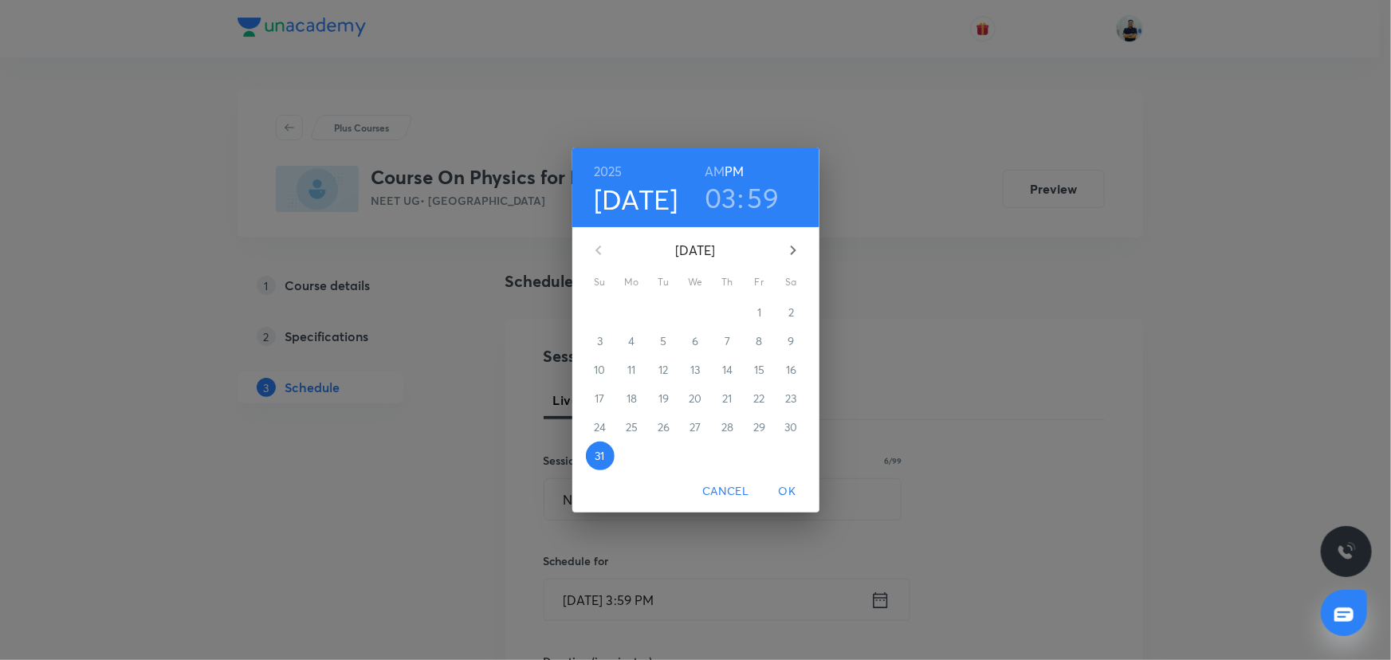
click at [802, 256] on icon "button" at bounding box center [793, 250] width 19 height 19
click at [648, 312] on div "2" at bounding box center [664, 312] width 32 height 29
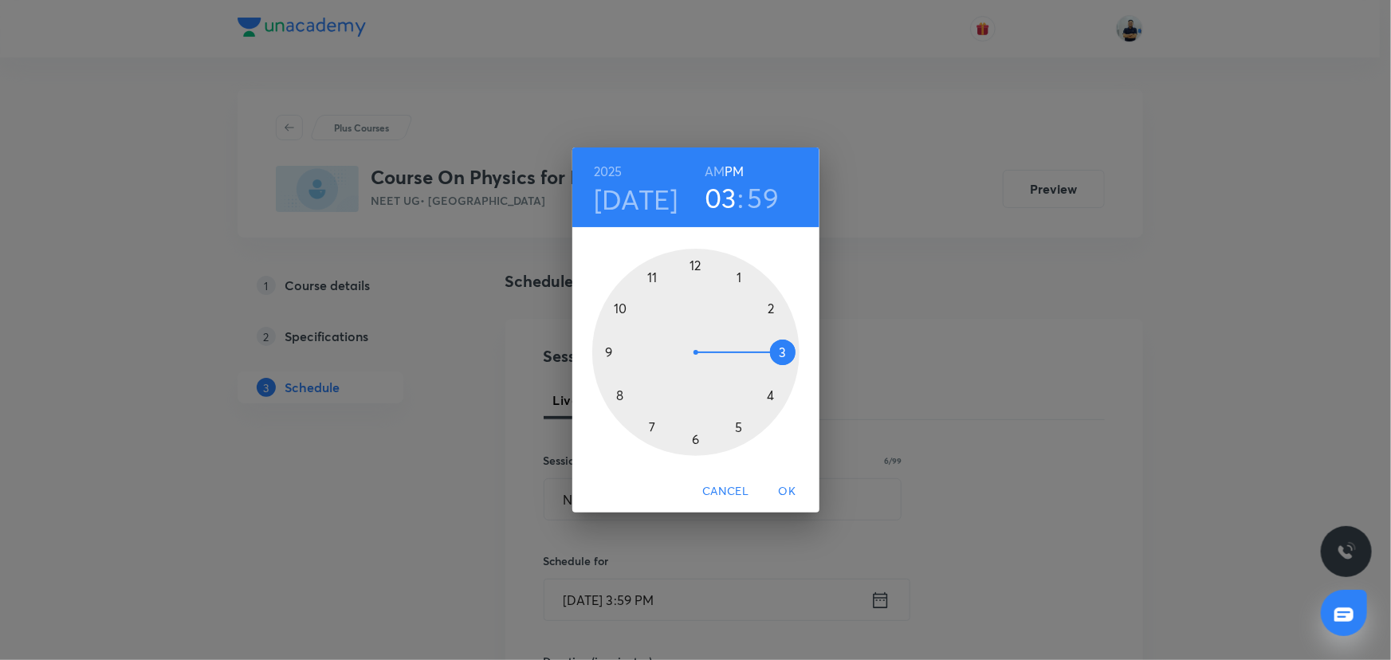
click at [694, 263] on div at bounding box center [695, 352] width 207 height 207
click at [620, 407] on div at bounding box center [695, 352] width 207 height 207
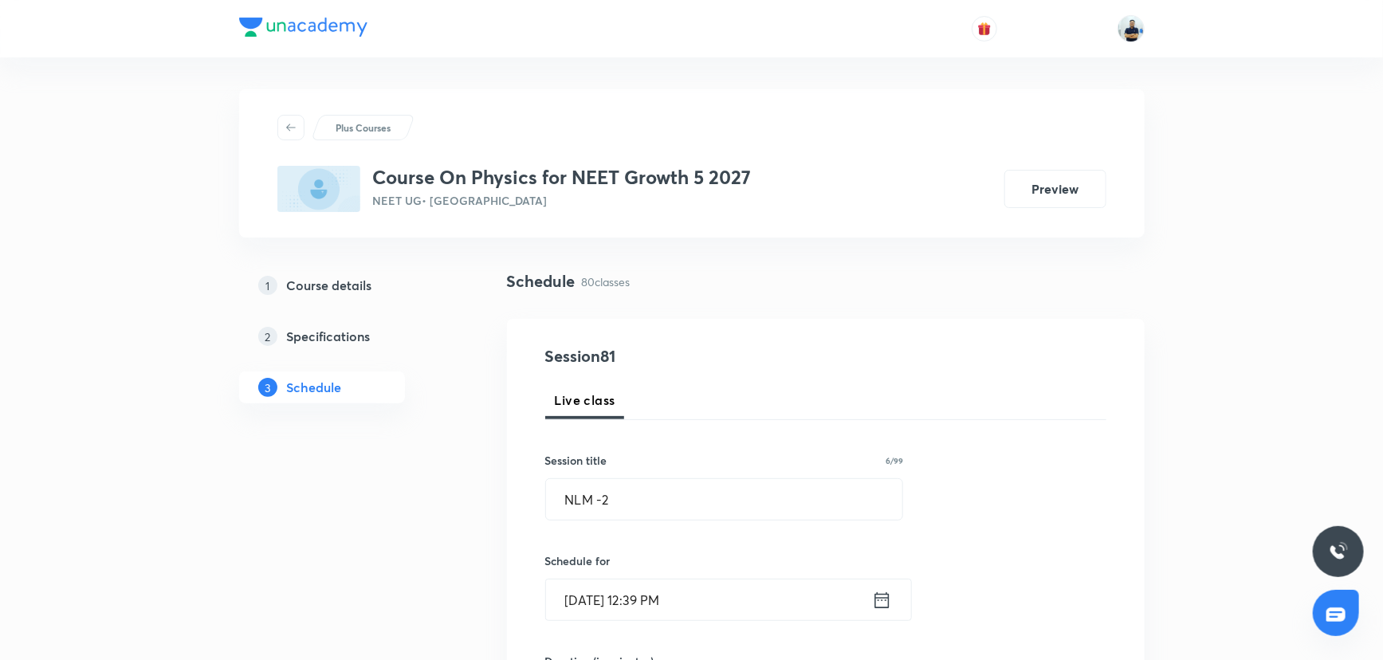
click at [579, 606] on input "Sept 2, 2025, 12:39 PM" at bounding box center [709, 600] width 326 height 41
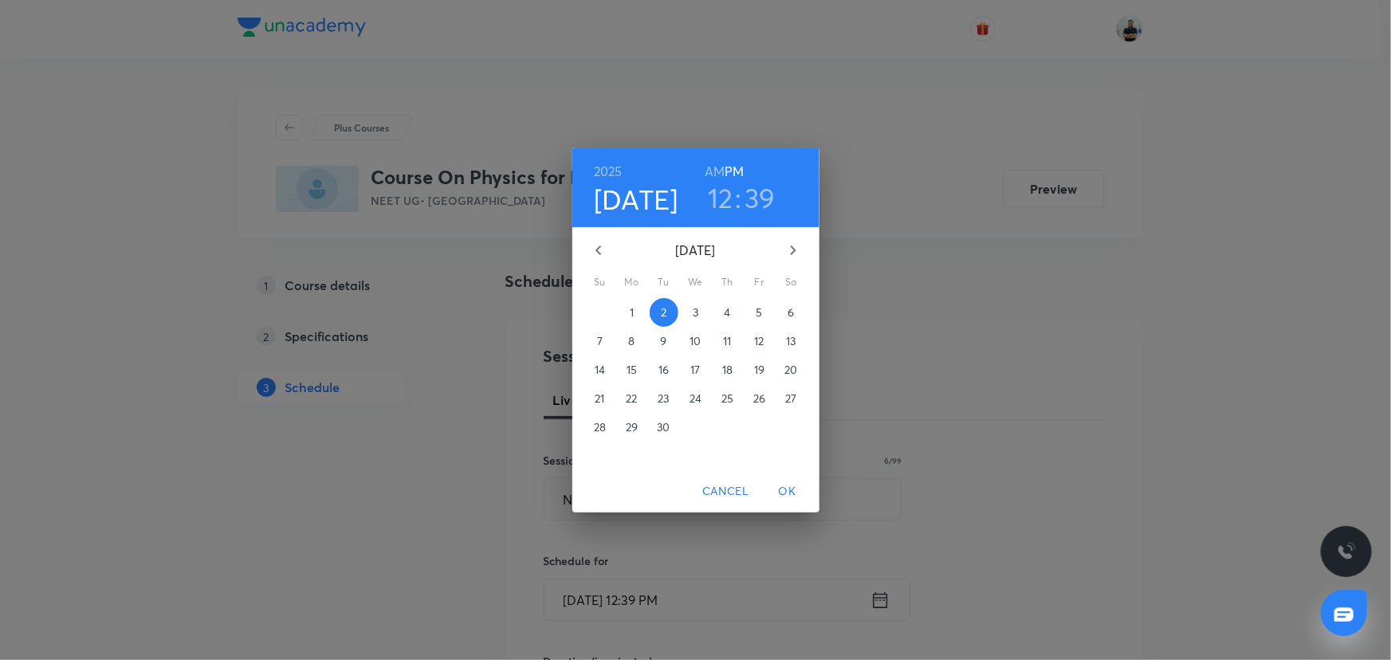
click at [623, 314] on span "1" at bounding box center [632, 313] width 29 height 16
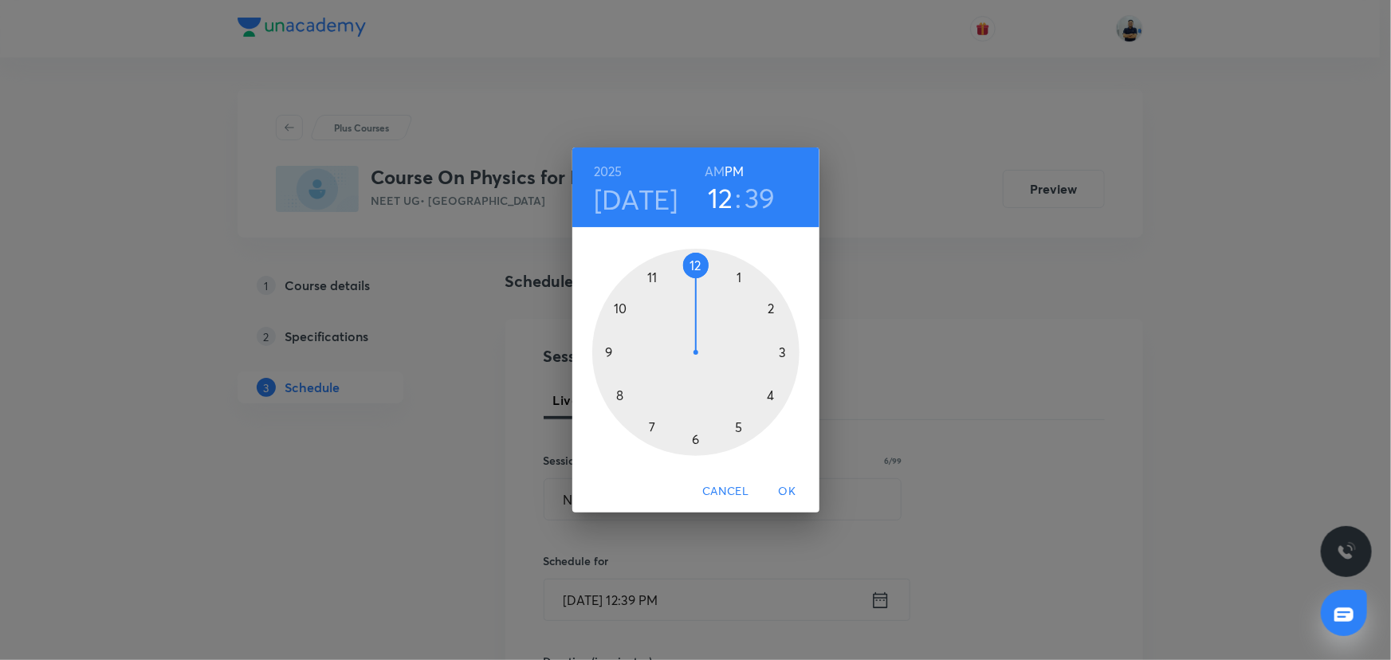
drag, startPoint x: 798, startPoint y: 486, endPoint x: 785, endPoint y: 489, distance: 13.1
click at [797, 486] on span "OK" at bounding box center [787, 491] width 38 height 20
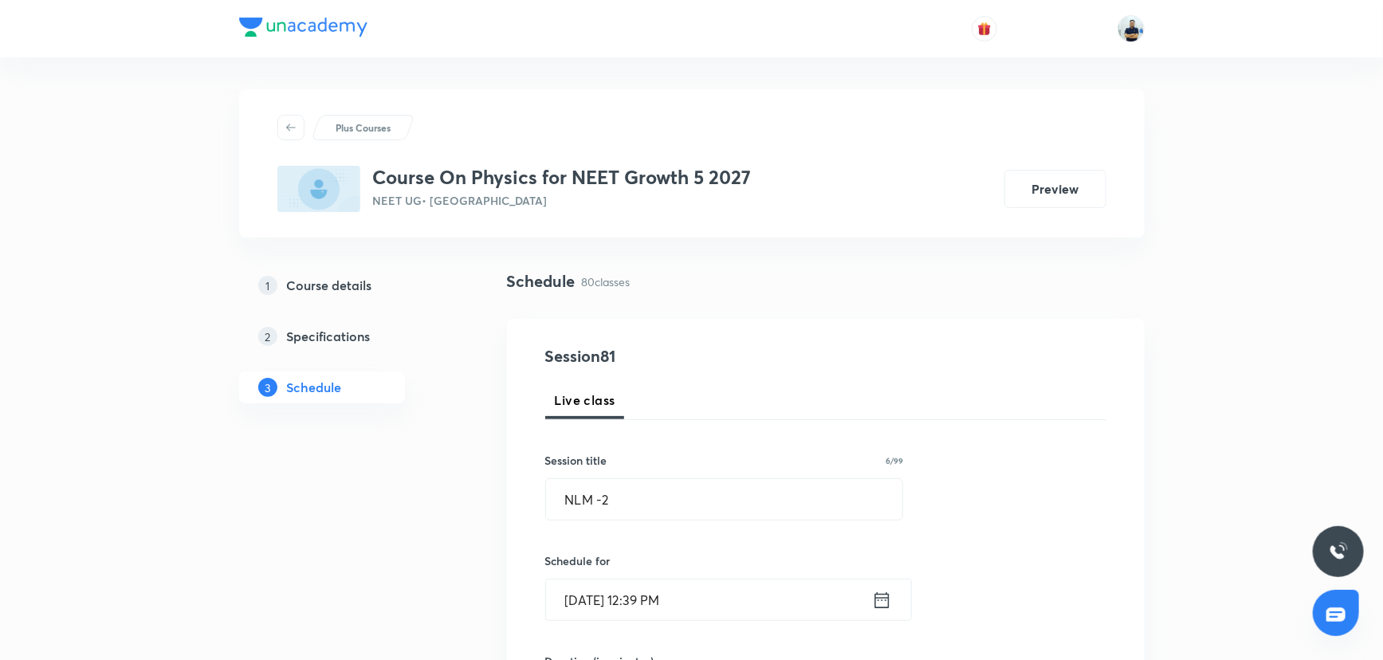
scroll to position [507, 0]
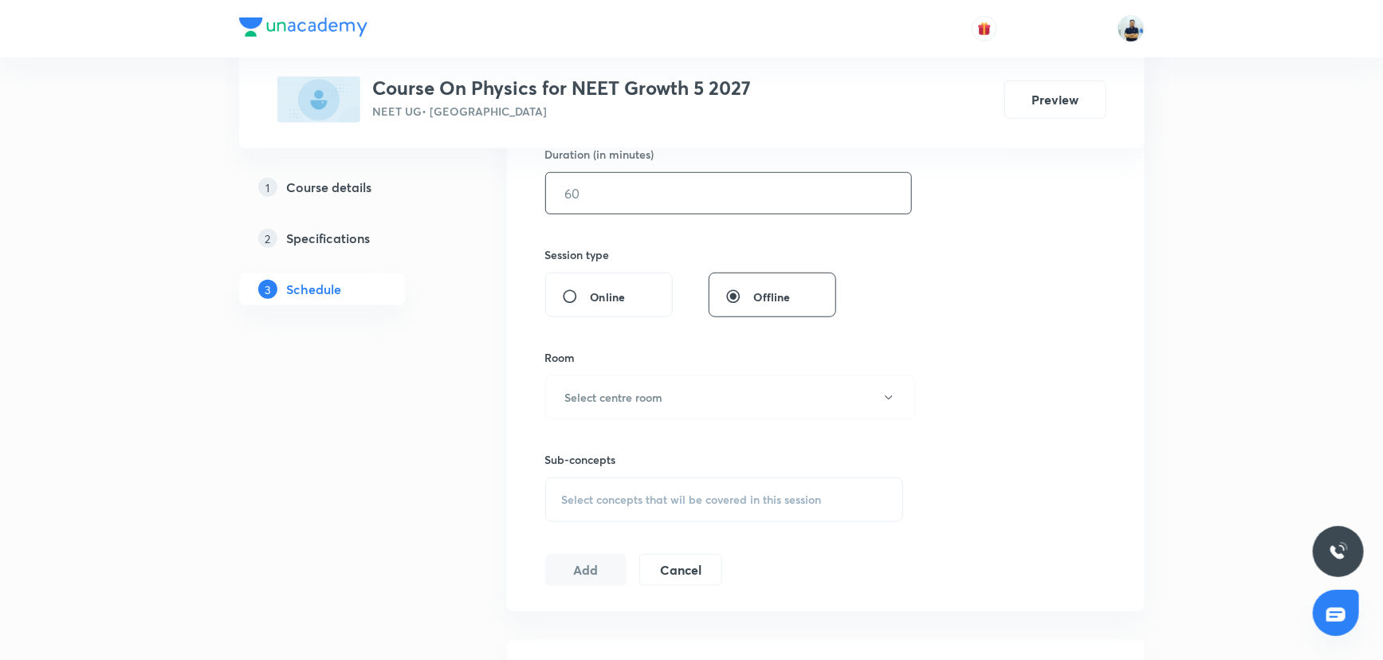
click at [581, 199] on input "text" at bounding box center [728, 193] width 365 height 41
type input "70"
click at [667, 390] on button "Select centre room" at bounding box center [730, 397] width 370 height 44
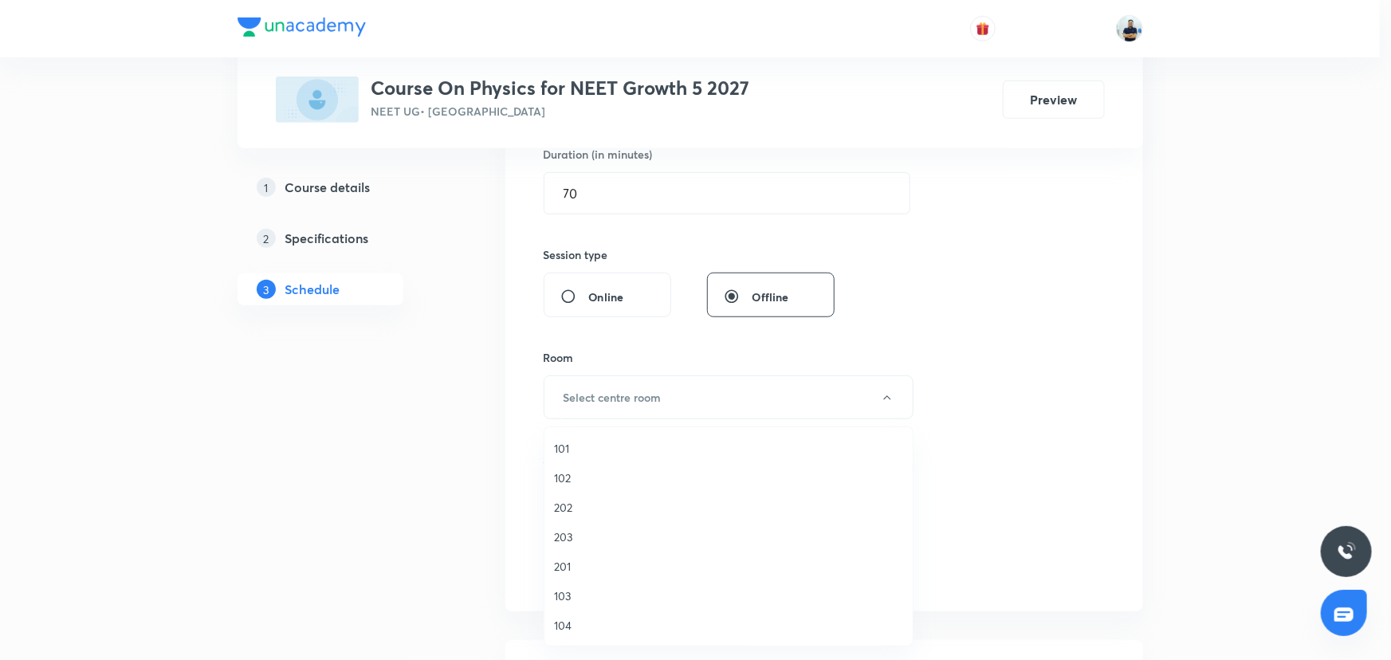
click at [576, 436] on li "101" at bounding box center [728, 448] width 368 height 29
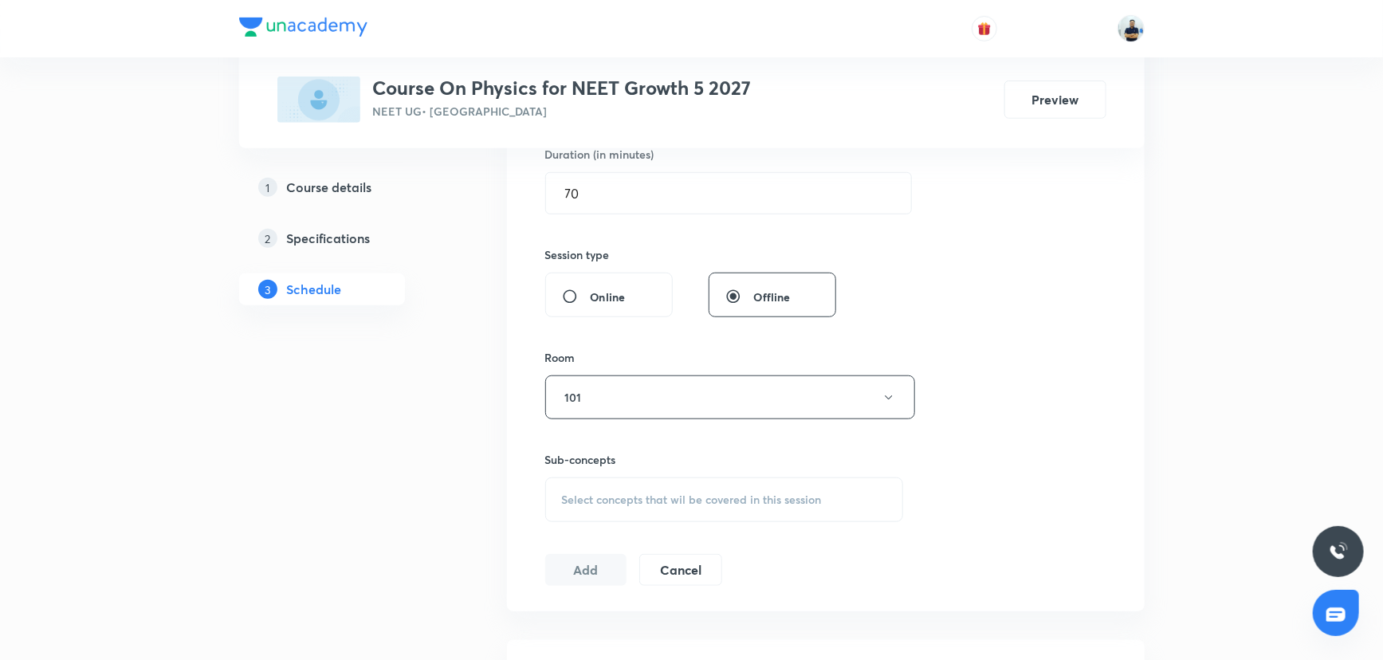
click at [686, 495] on span "Select concepts that wil be covered in this session" at bounding box center [692, 499] width 260 height 13
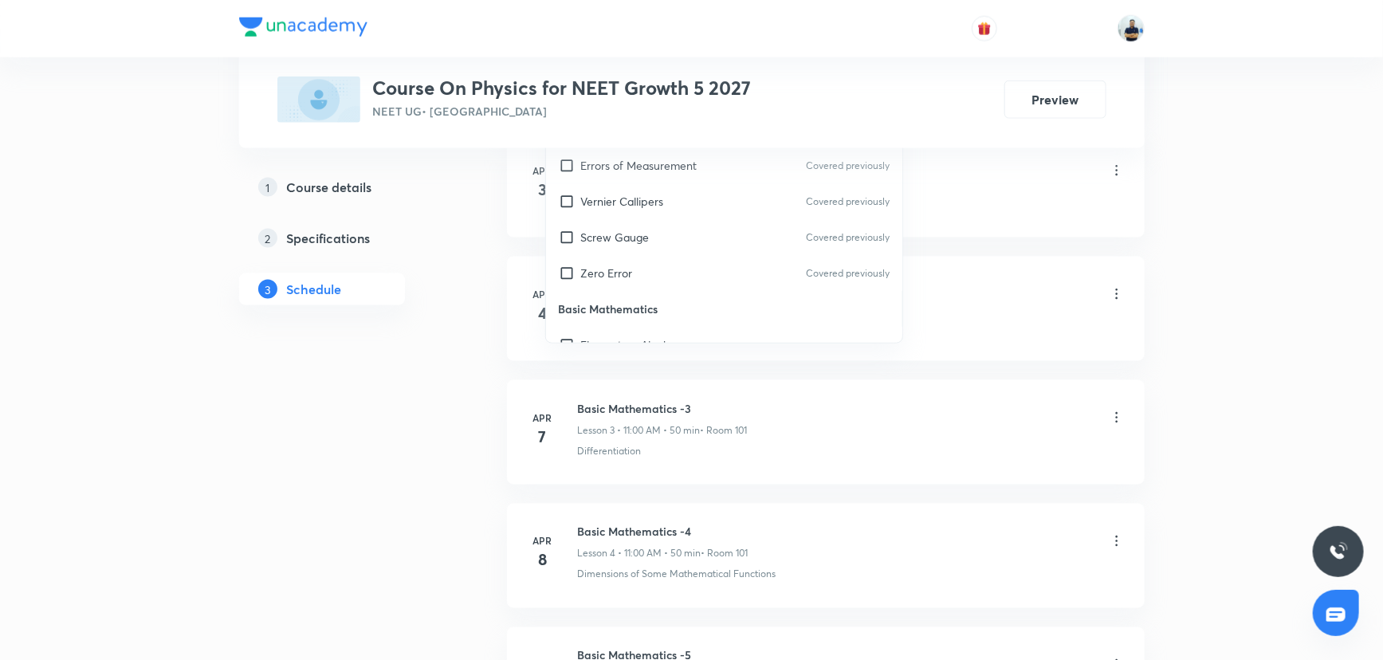
scroll to position [1014, 0]
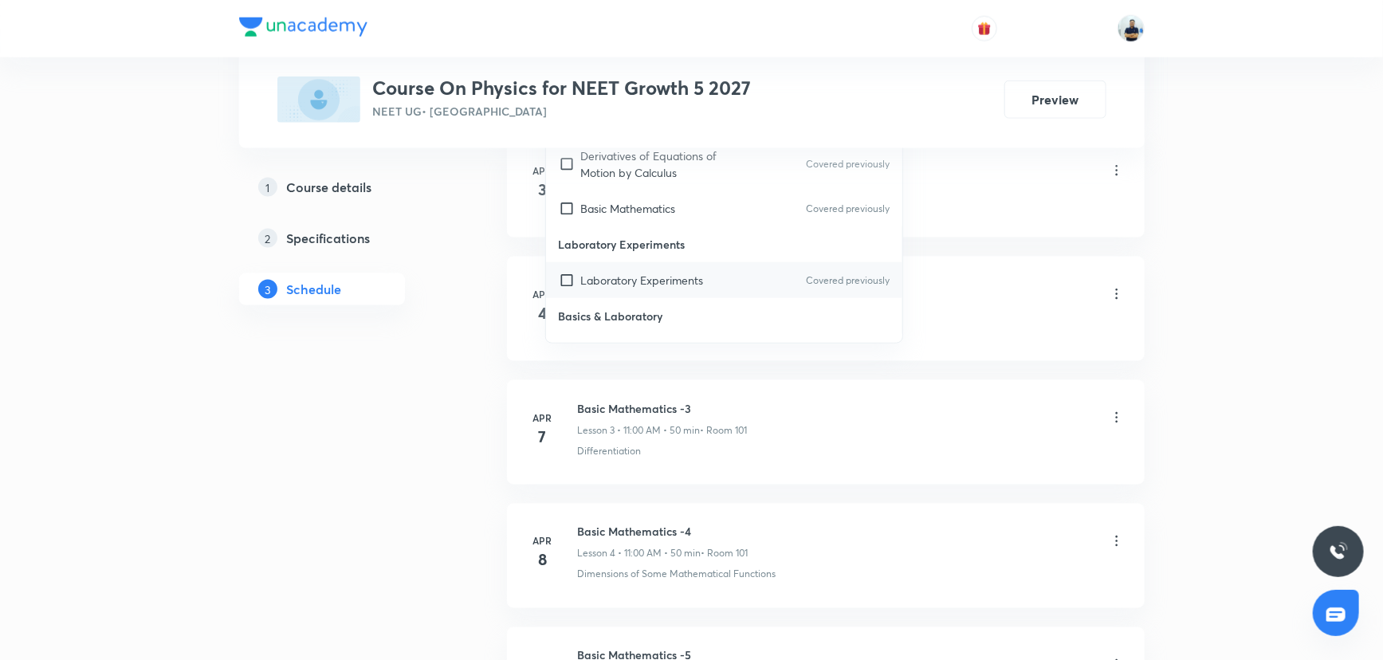
click at [637, 272] on p "Laboratory Experiments" at bounding box center [642, 280] width 123 height 17
checkbox input "true"
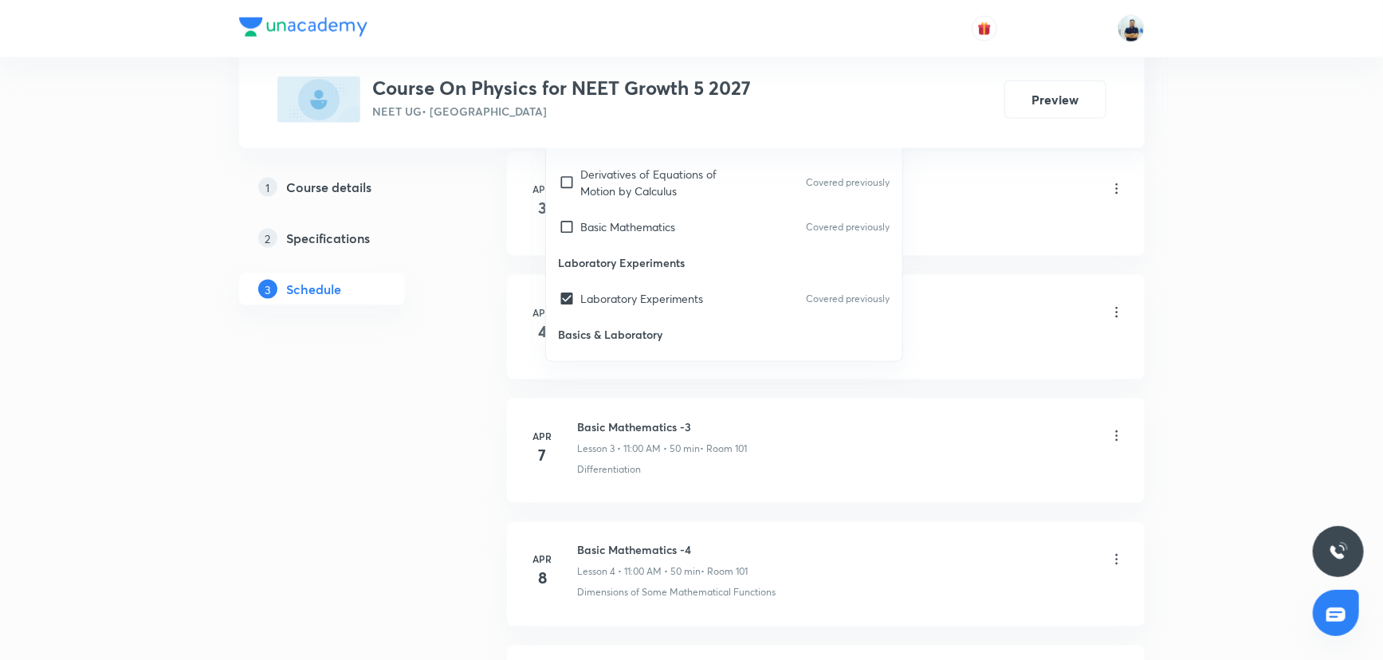
click at [942, 231] on li "Apr 3 Basic Mathematics -1 Lesson 1 • 2:10 PM • 50 min • Room 102 Basic Mathema…" at bounding box center [826, 203] width 638 height 104
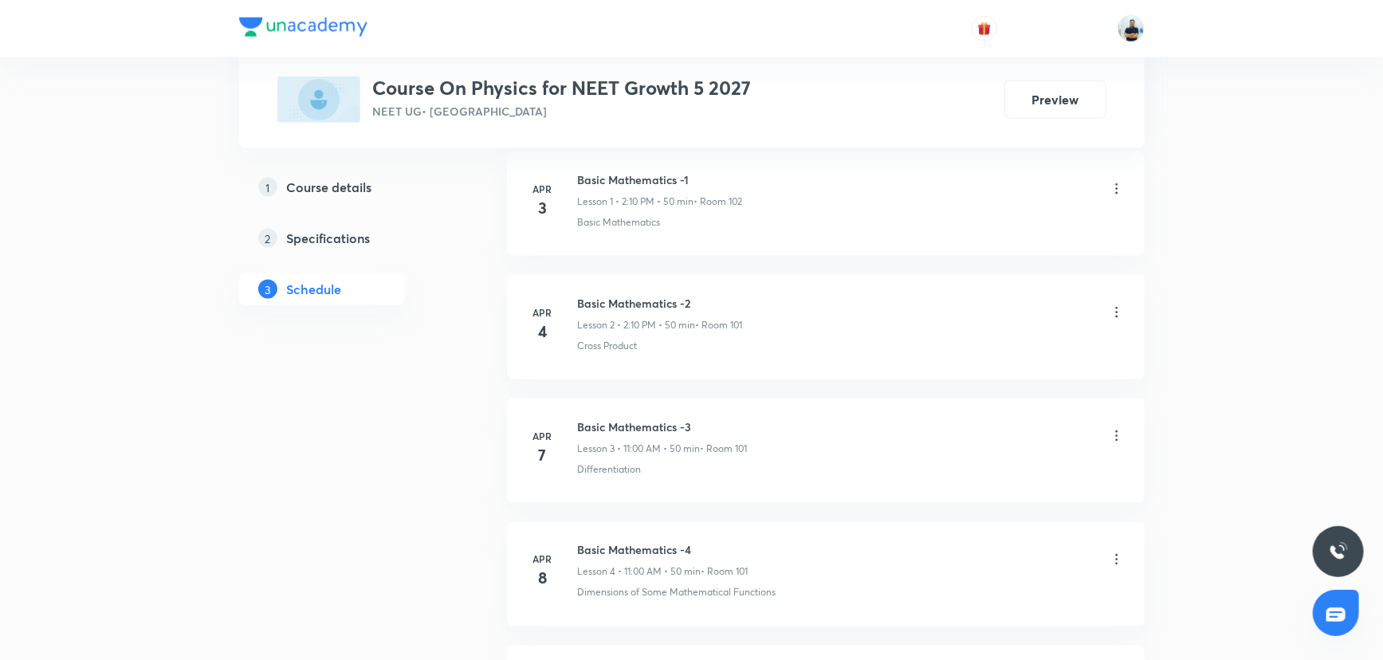
scroll to position [507, 0]
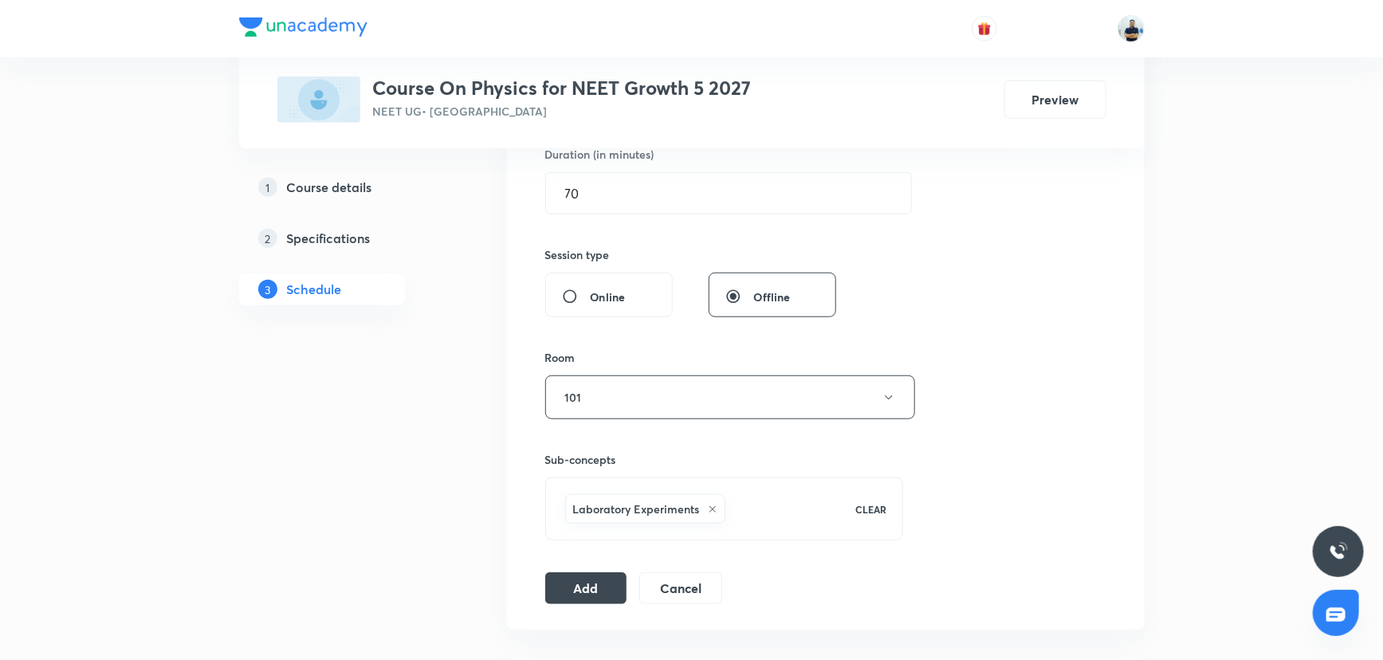
click at [602, 585] on button "Add" at bounding box center [586, 588] width 82 height 32
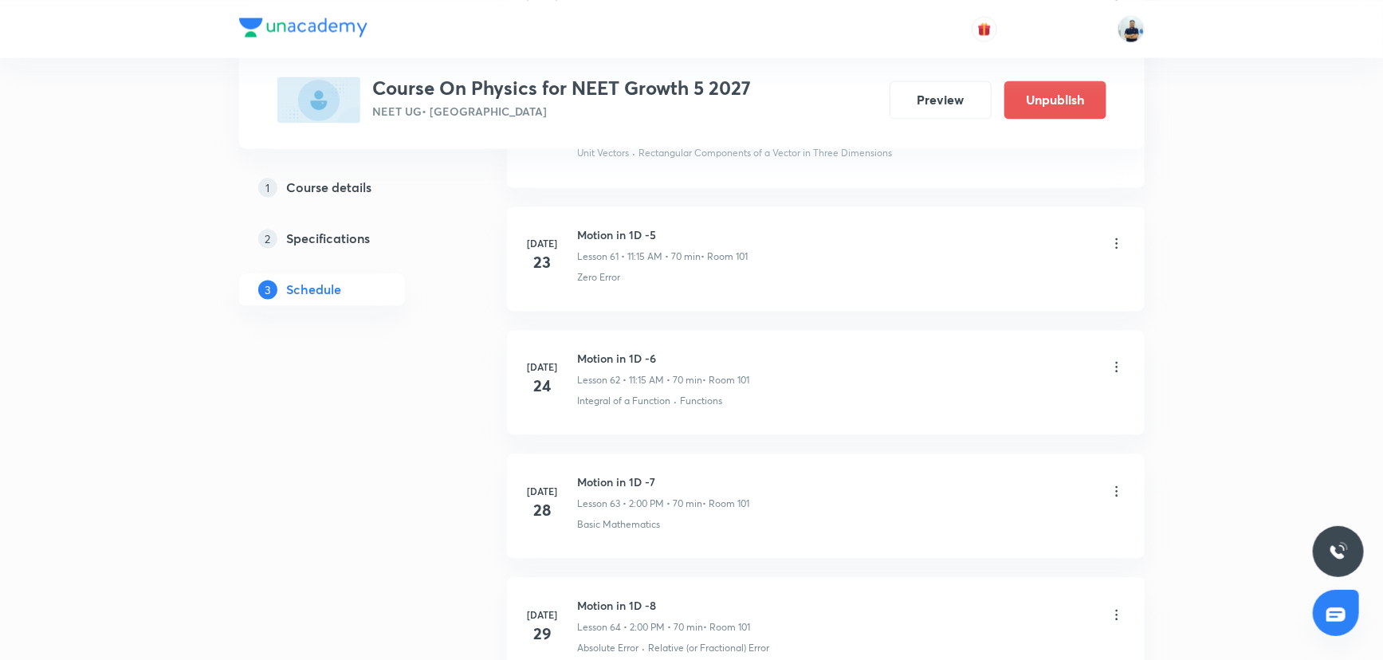
scroll to position [8116, 0]
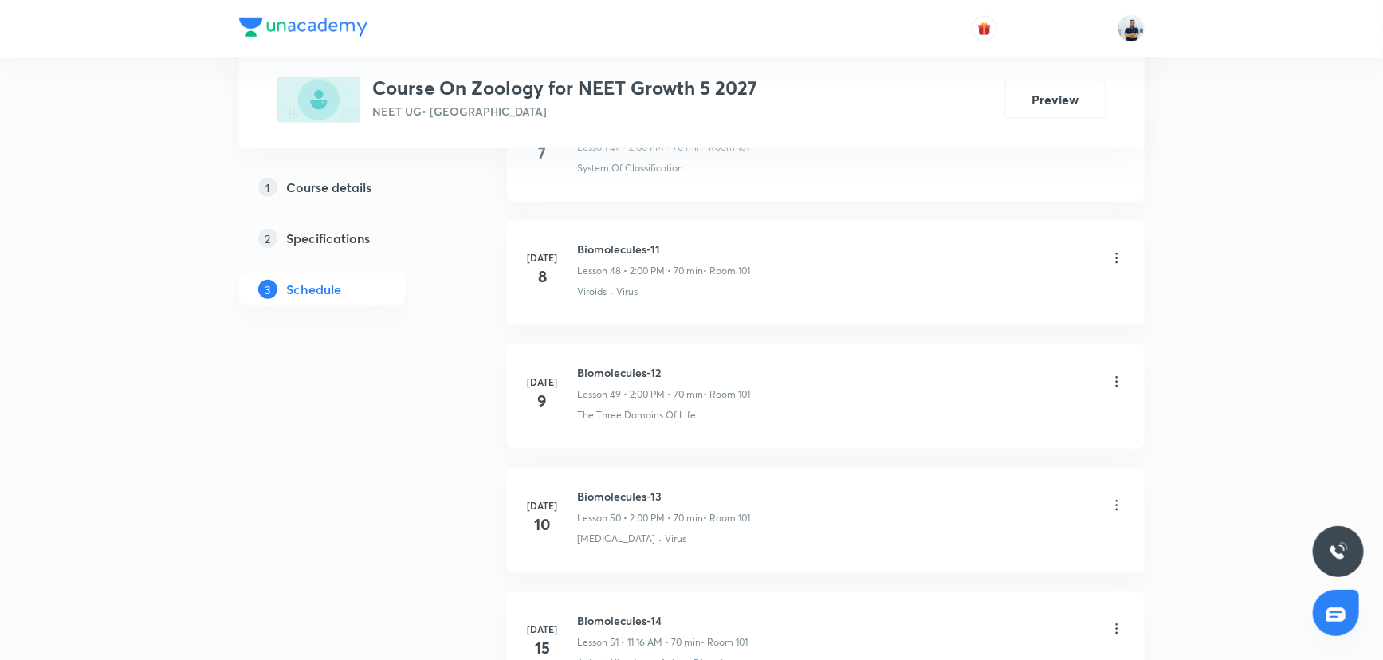
scroll to position [9629, 0]
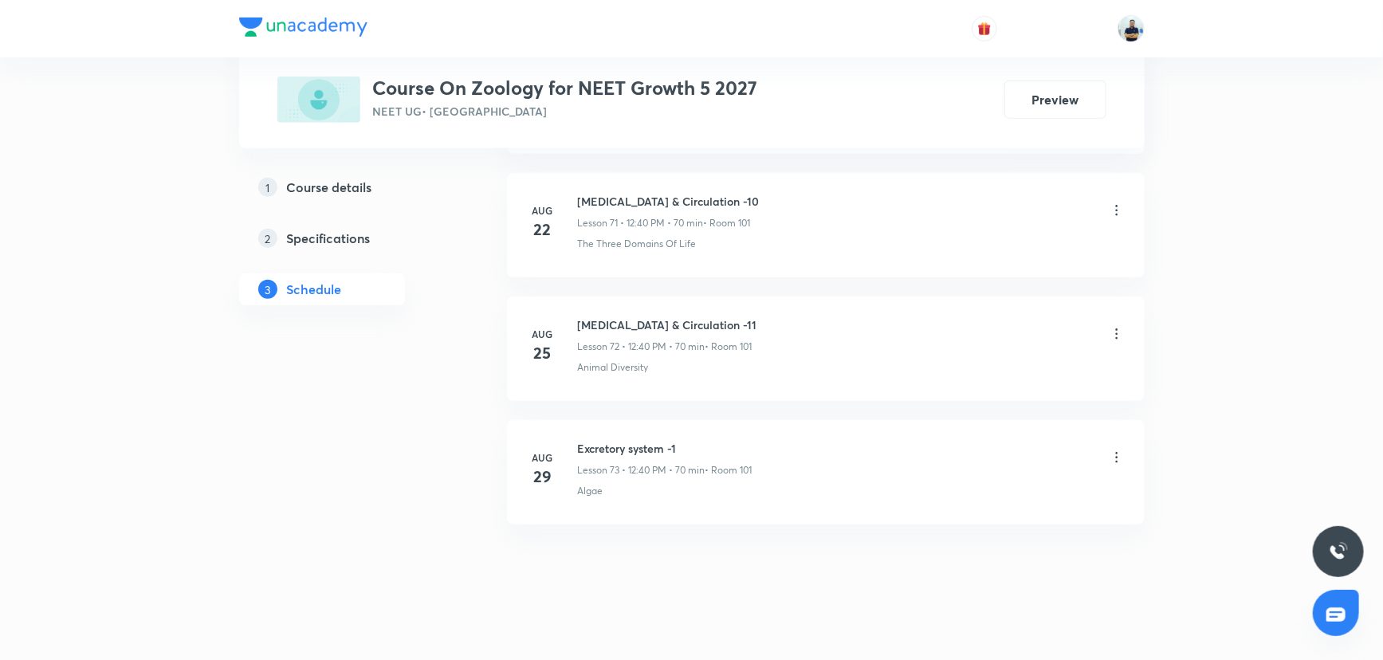
click at [598, 440] on h6 "Excretory system -1" at bounding box center [665, 448] width 175 height 17
copy h6 "Excretory system -1"
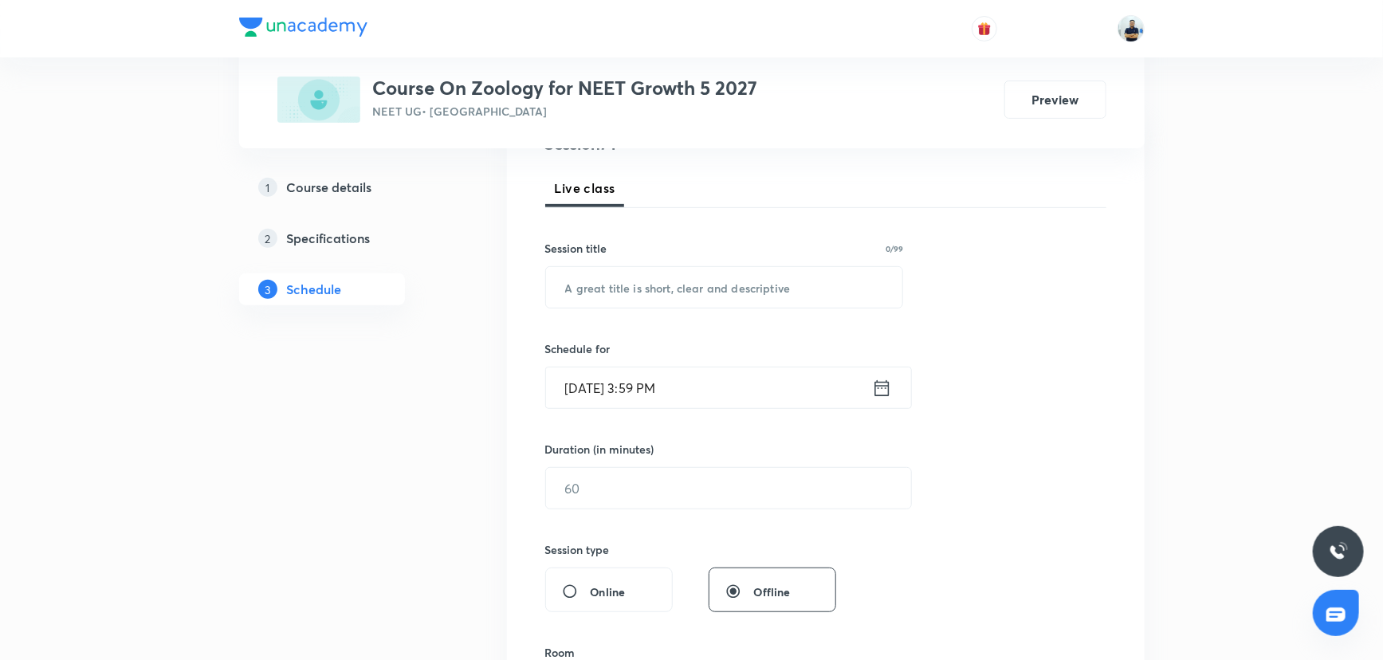
scroll to position [0, 0]
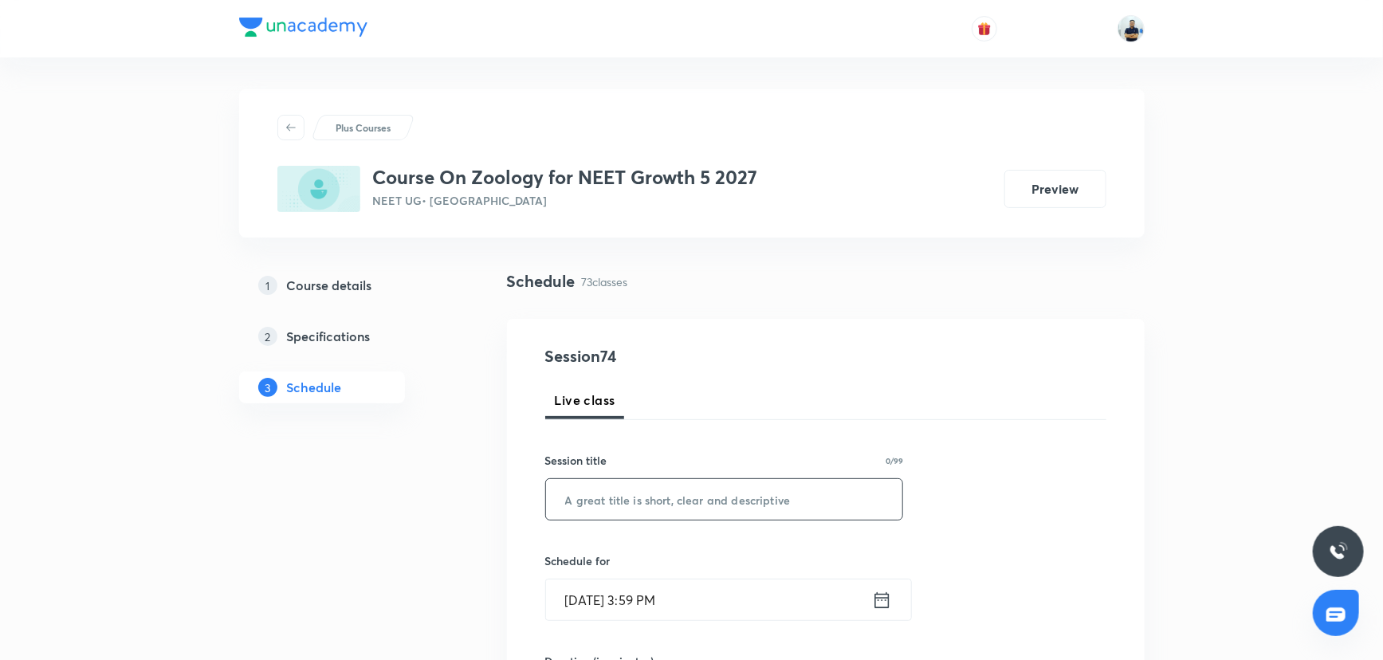
click at [630, 492] on input "text" at bounding box center [724, 499] width 357 height 41
paste input "Excretory system -1"
type input "Excretory system -2"
click at [670, 601] on input "[DATE] 3:59 PM" at bounding box center [709, 600] width 326 height 41
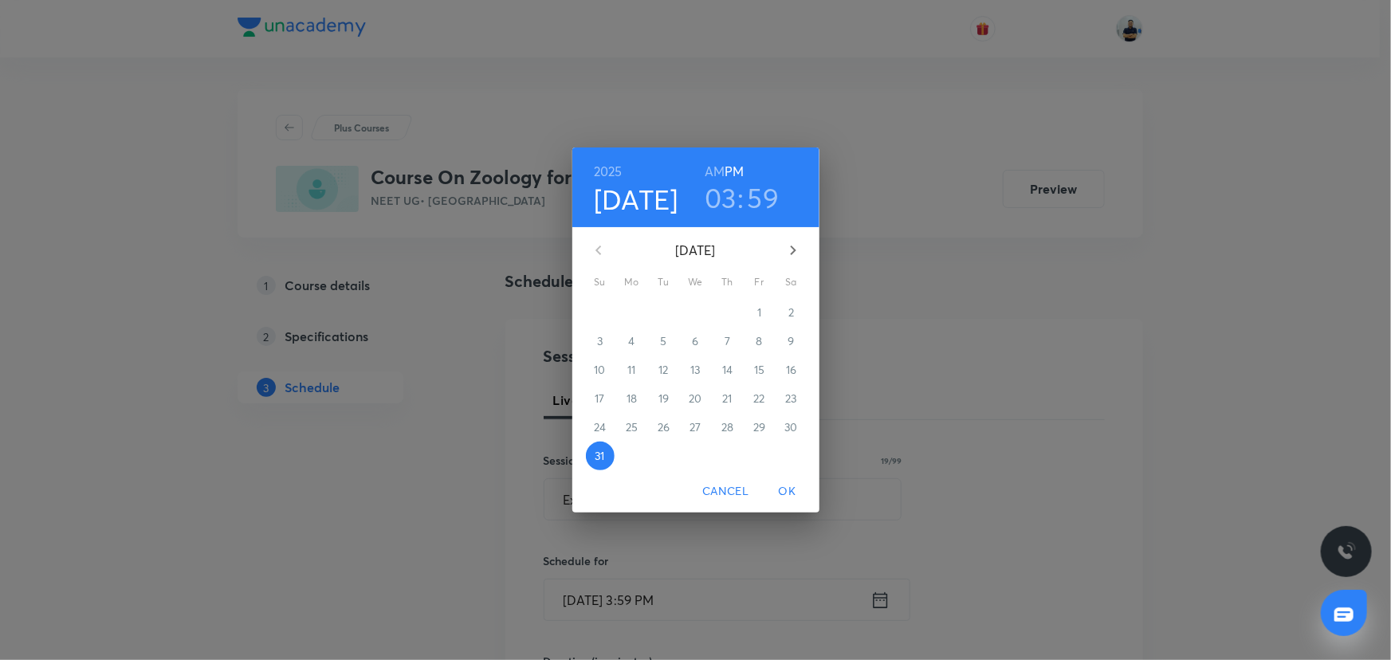
drag, startPoint x: 788, startPoint y: 256, endPoint x: 778, endPoint y: 267, distance: 14.7
click at [788, 257] on icon "button" at bounding box center [793, 250] width 19 height 19
click at [635, 312] on span "1" at bounding box center [632, 313] width 29 height 16
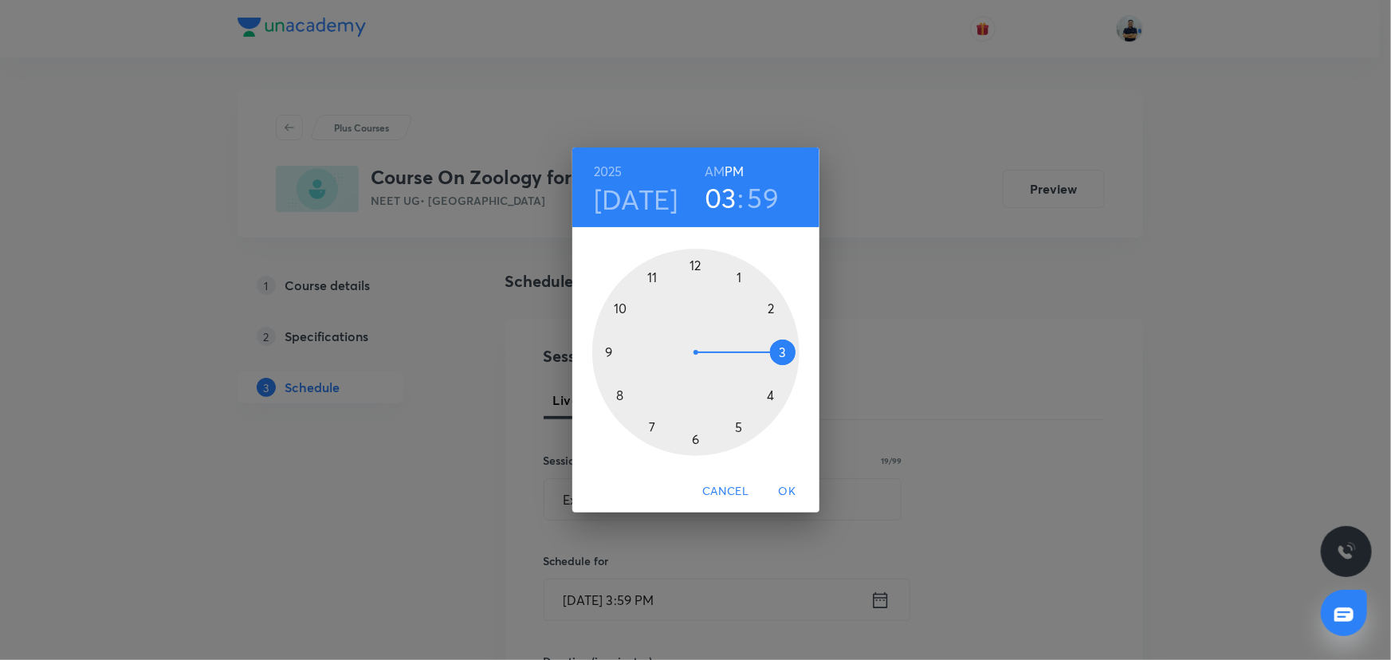
click at [774, 305] on div at bounding box center [695, 352] width 207 height 207
click at [696, 264] on div at bounding box center [695, 352] width 207 height 207
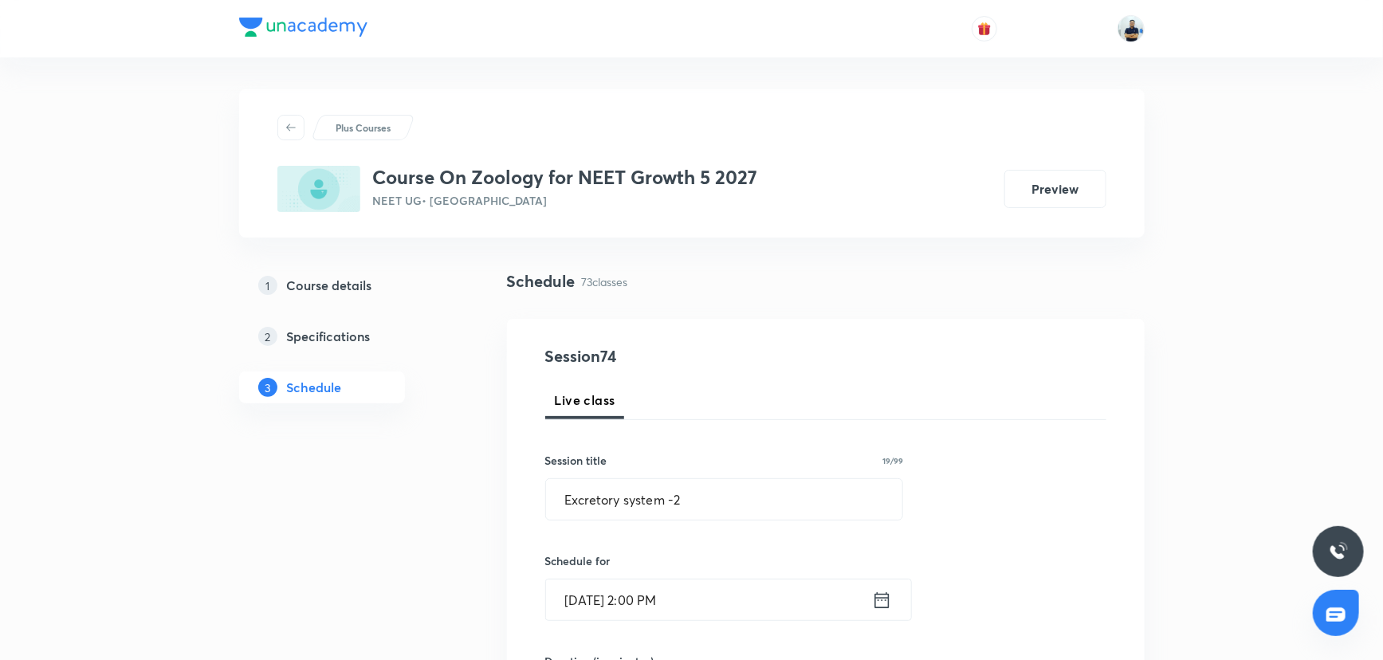
scroll to position [507, 0]
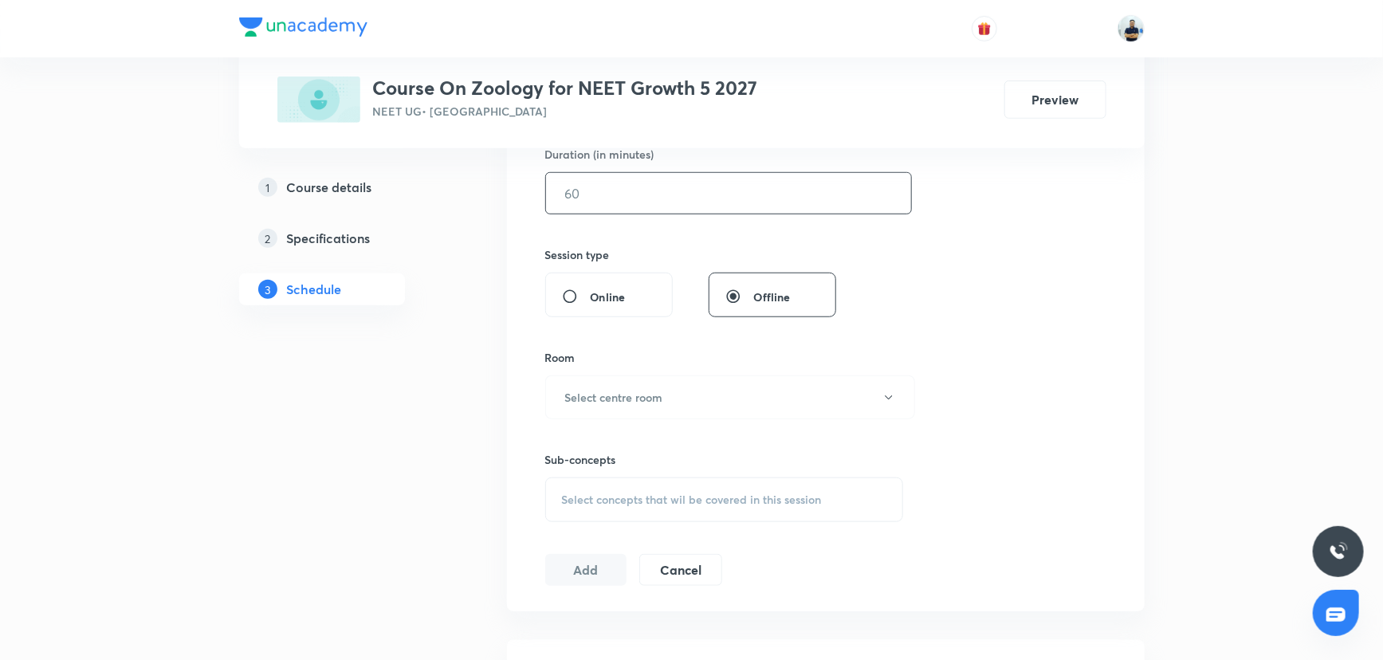
click at [578, 189] on input "text" at bounding box center [728, 193] width 365 height 41
type input "70"
click at [663, 388] on button "Select centre room" at bounding box center [730, 397] width 370 height 44
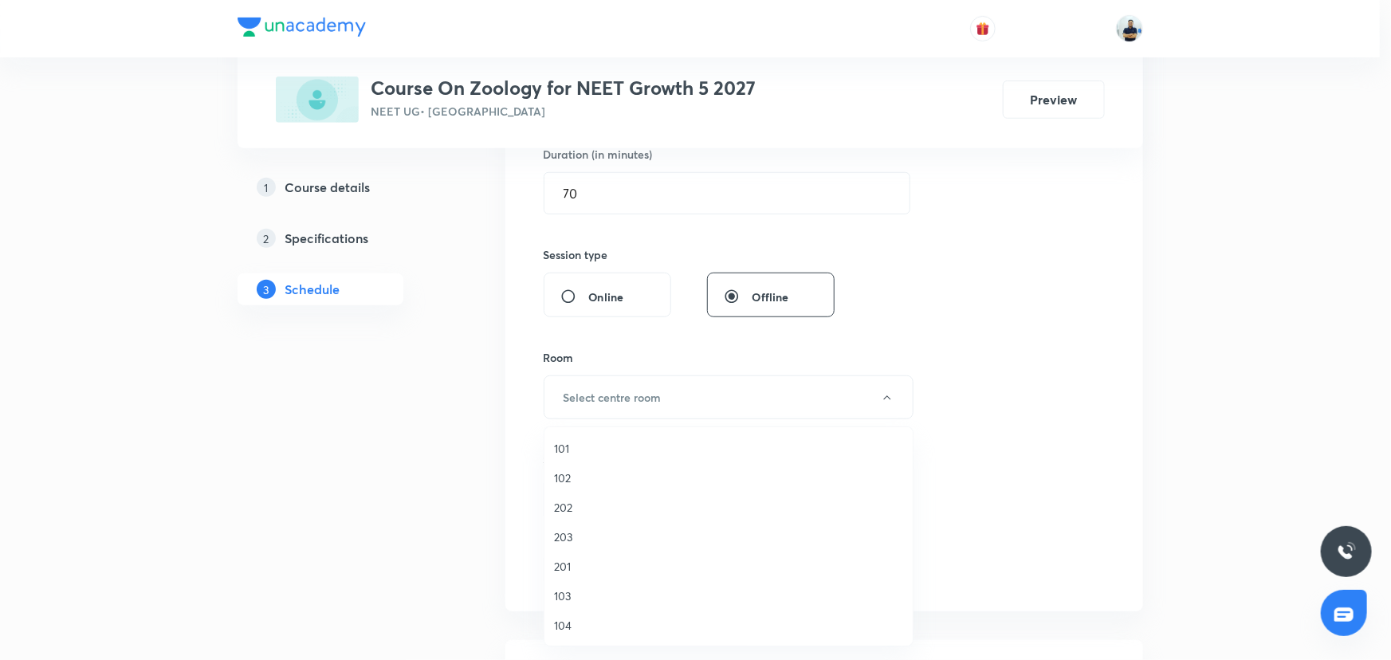
click at [617, 448] on span "101" at bounding box center [728, 448] width 349 height 17
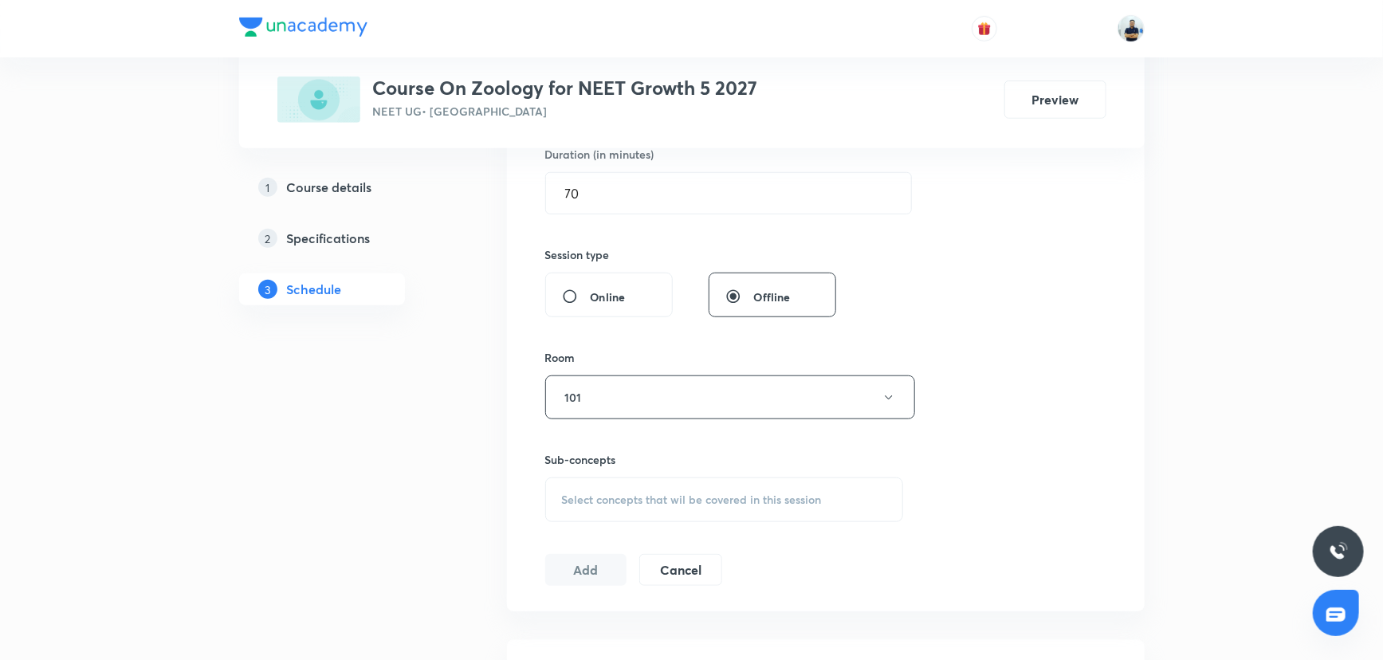
click at [638, 513] on div "Select concepts that wil be covered in this session" at bounding box center [724, 500] width 359 height 45
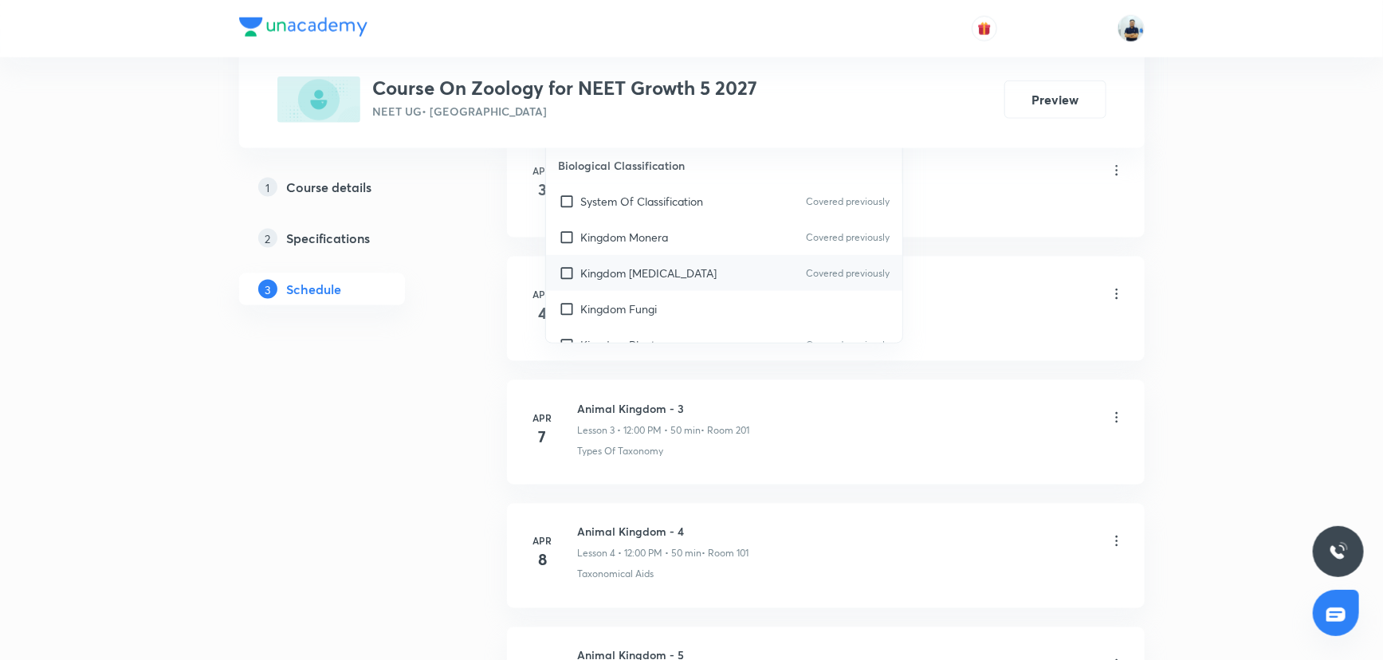
click at [600, 258] on div "Kingdom Protista Covered previously" at bounding box center [724, 273] width 357 height 36
checkbox input "true"
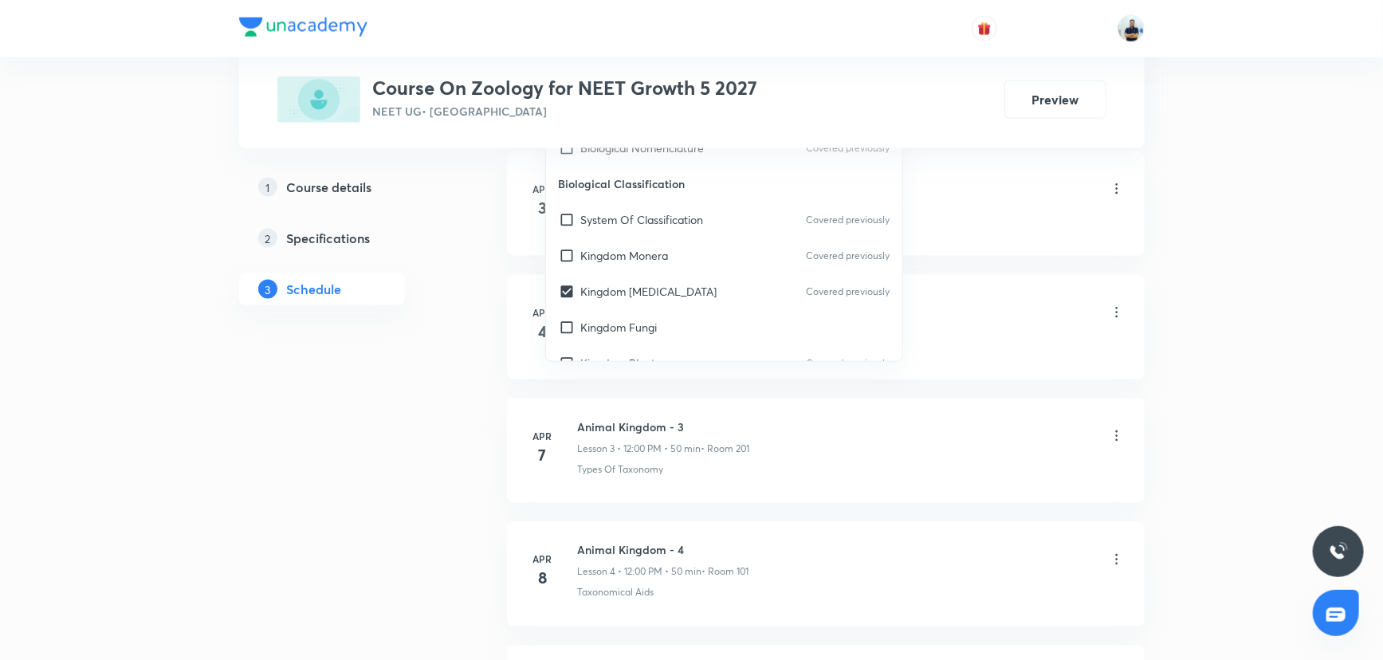
drag, startPoint x: 1079, startPoint y: 238, endPoint x: 952, endPoint y: 274, distance: 131.7
click at [1078, 238] on li "Apr 3 Animal Kingdom - 1 Lesson 1 • 11:00 AM • 50 min • Room 101 Kingdom Protis…" at bounding box center [826, 203] width 638 height 104
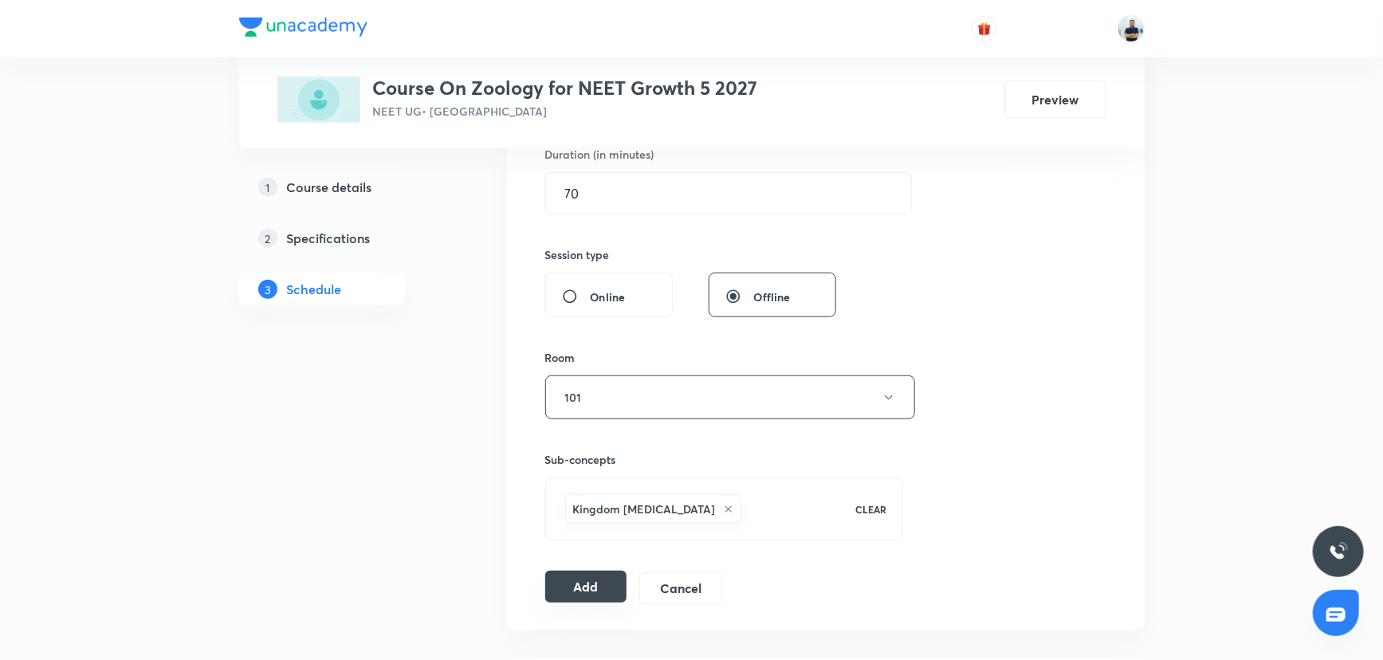
click at [575, 574] on button "Add" at bounding box center [586, 587] width 82 height 32
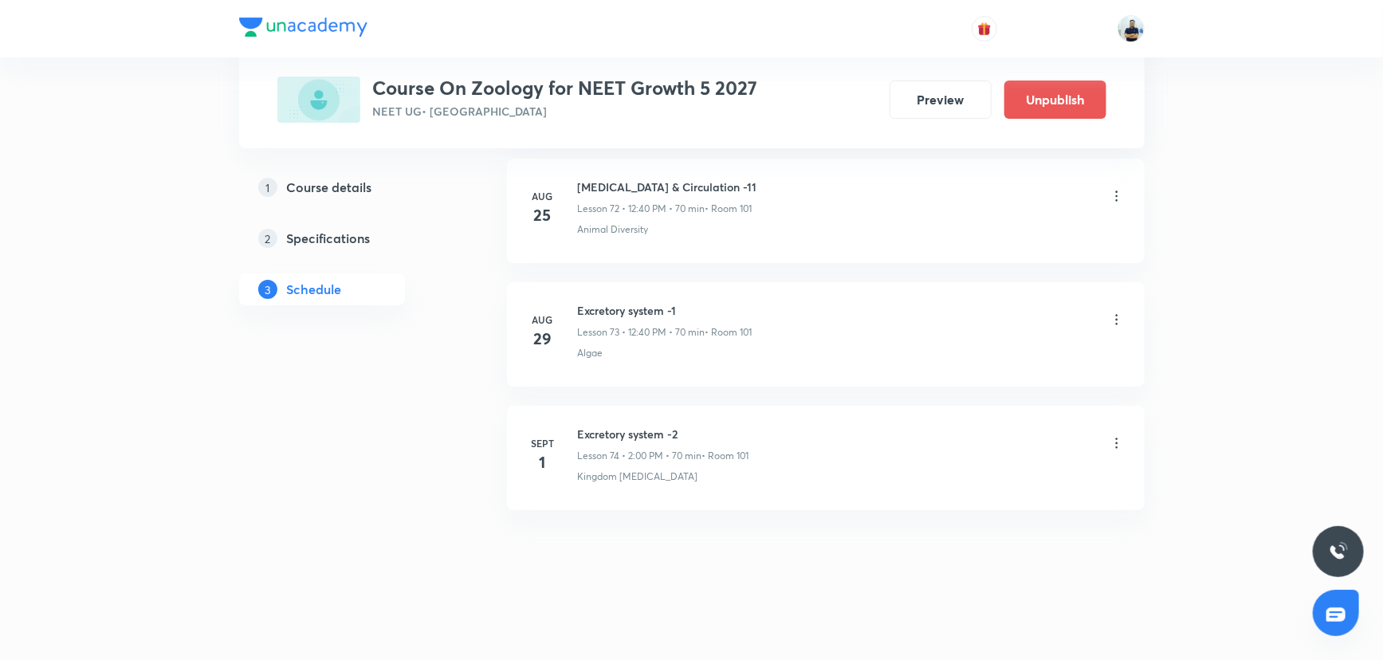
scroll to position [8856, 0]
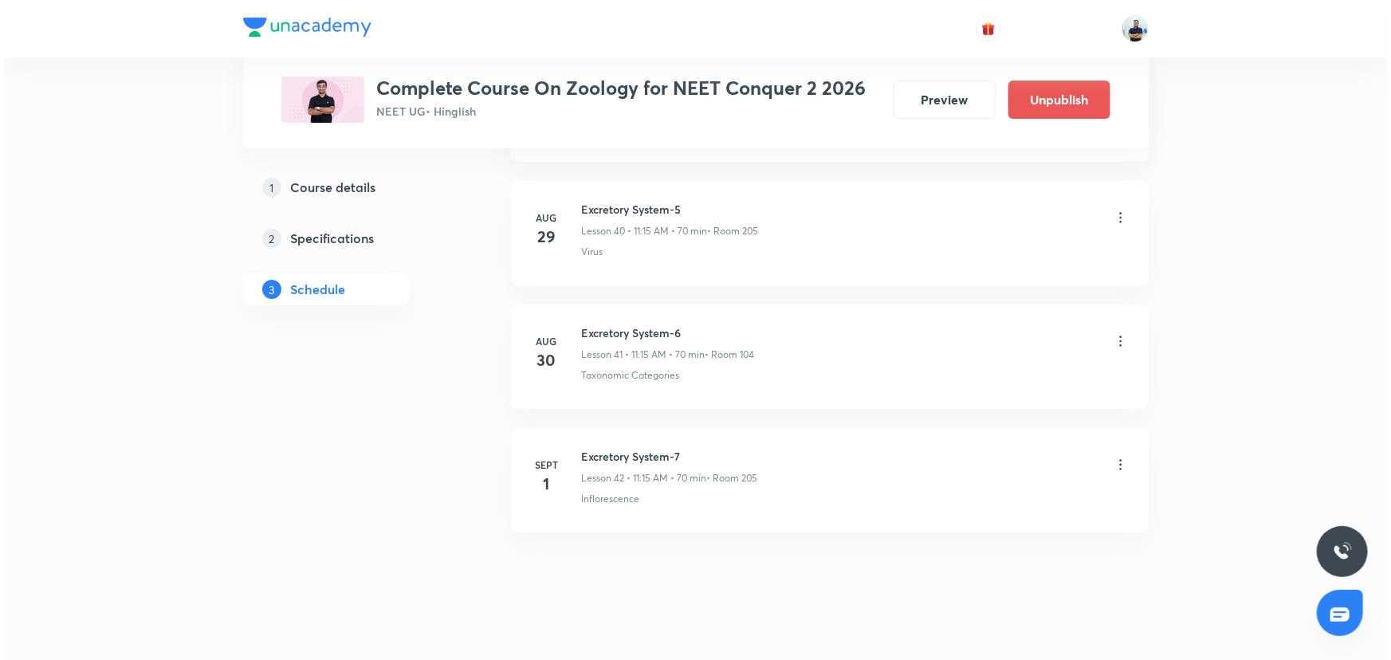
scroll to position [5803, 0]
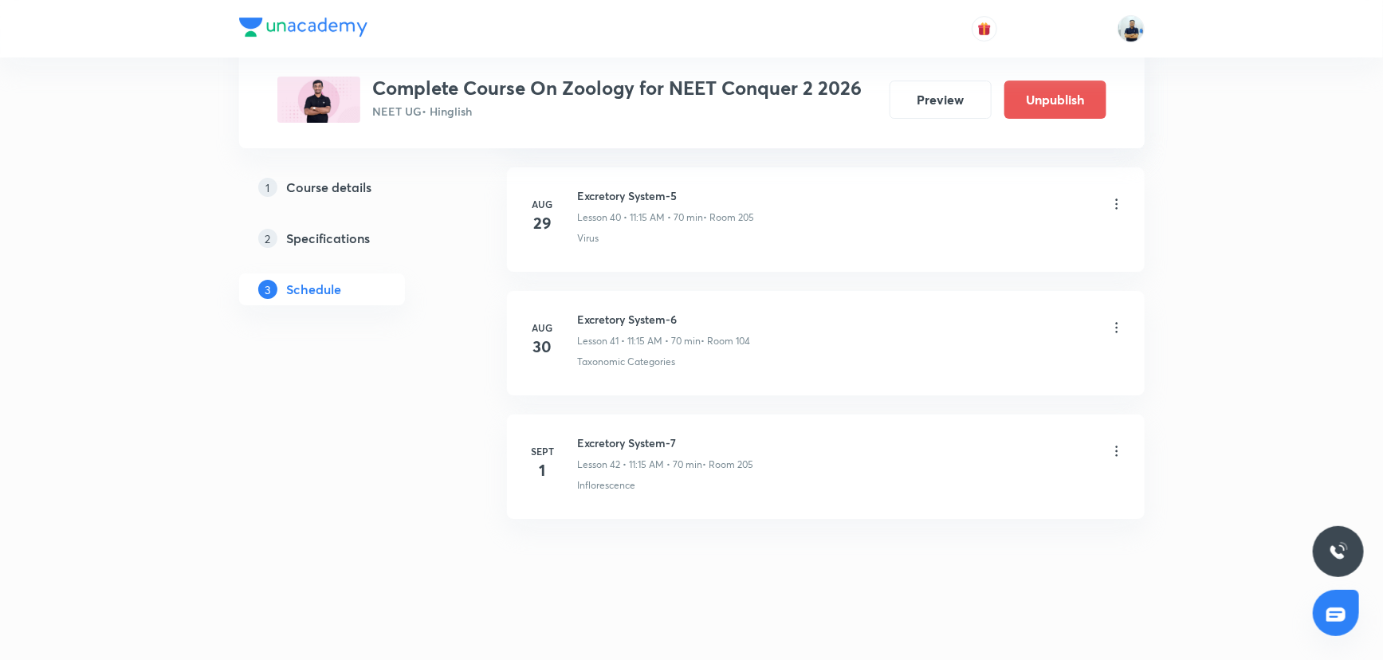
click at [1012, 443] on icon at bounding box center [1117, 451] width 16 height 16
click at [990, 478] on li "Edit" at bounding box center [1034, 483] width 175 height 29
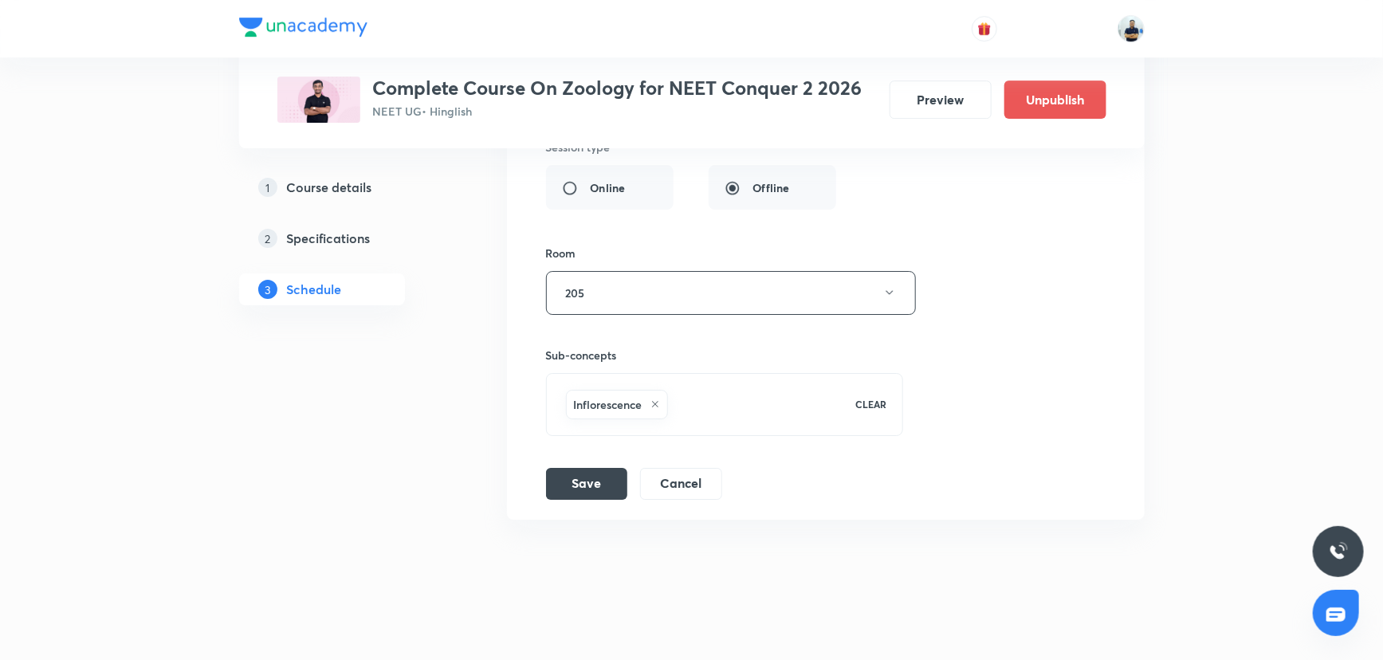
scroll to position [5174, 0]
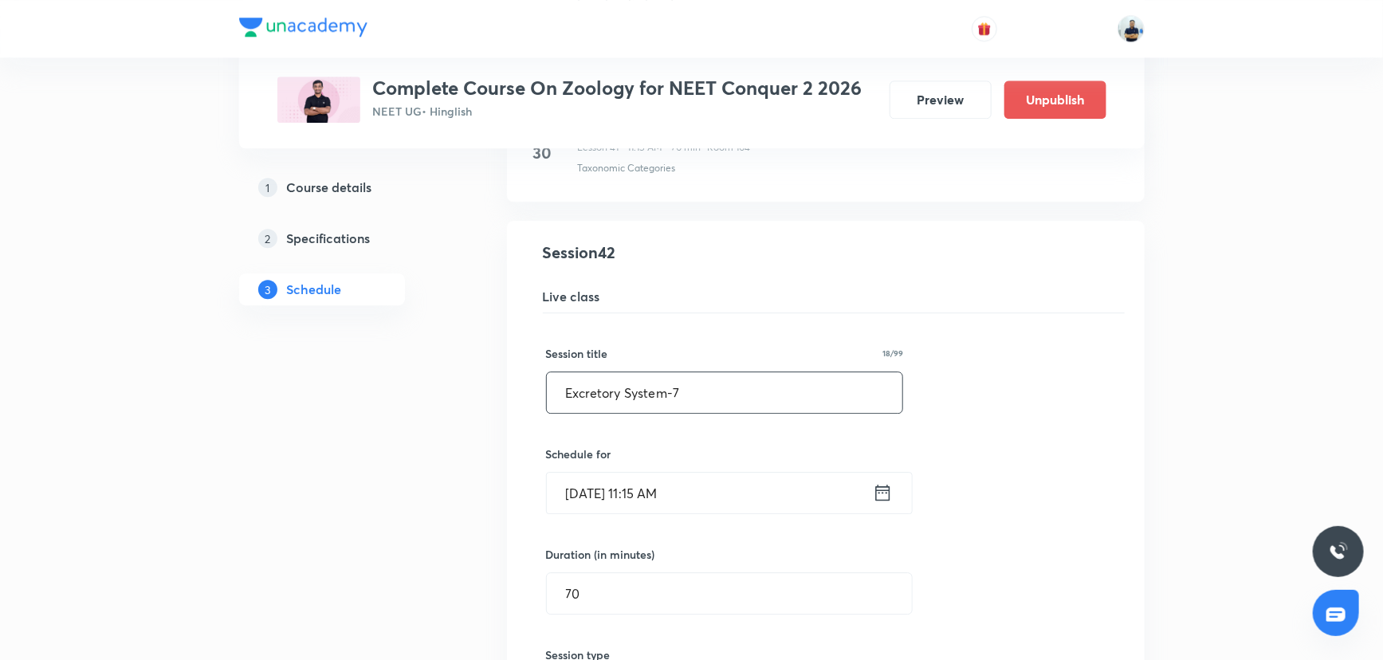
drag, startPoint x: 708, startPoint y: 386, endPoint x: 192, endPoint y: 422, distance: 517.1
paste input "LOCOMOTION & MOVEMENT"
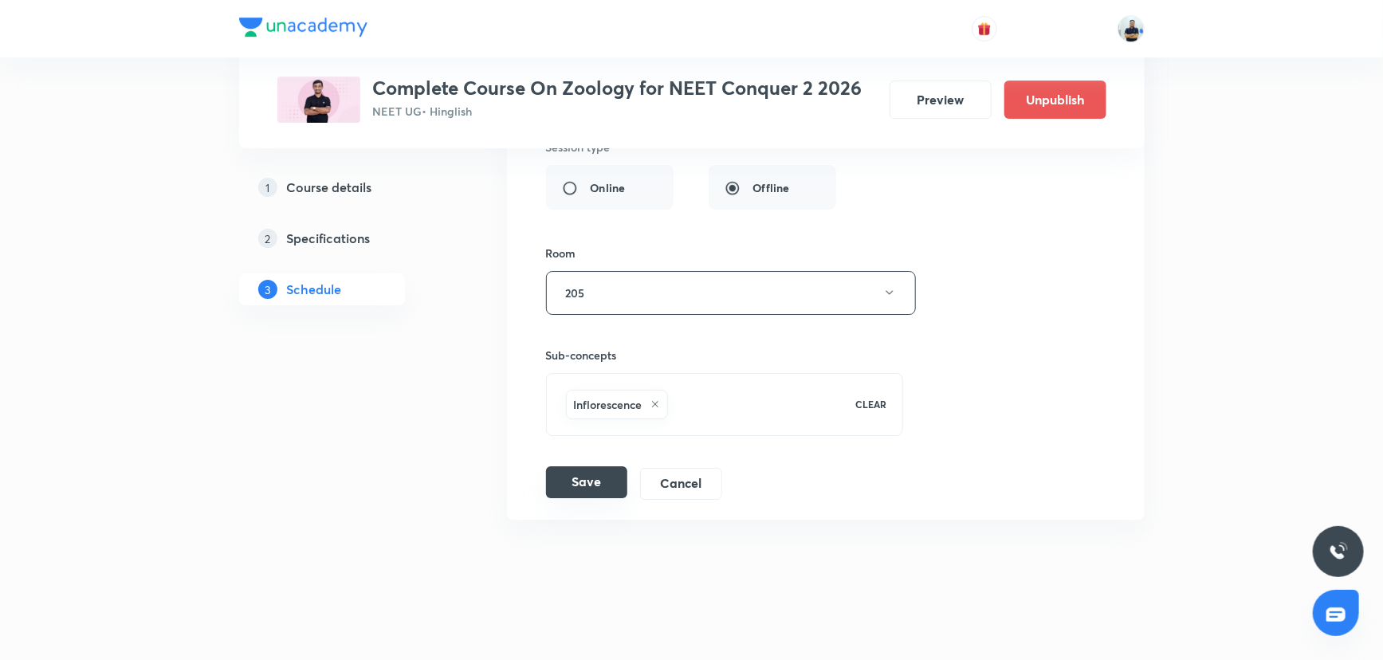
type input "LOCOMOTION & MOVEMENT -1"
click at [601, 474] on button "Save" at bounding box center [586, 482] width 81 height 32
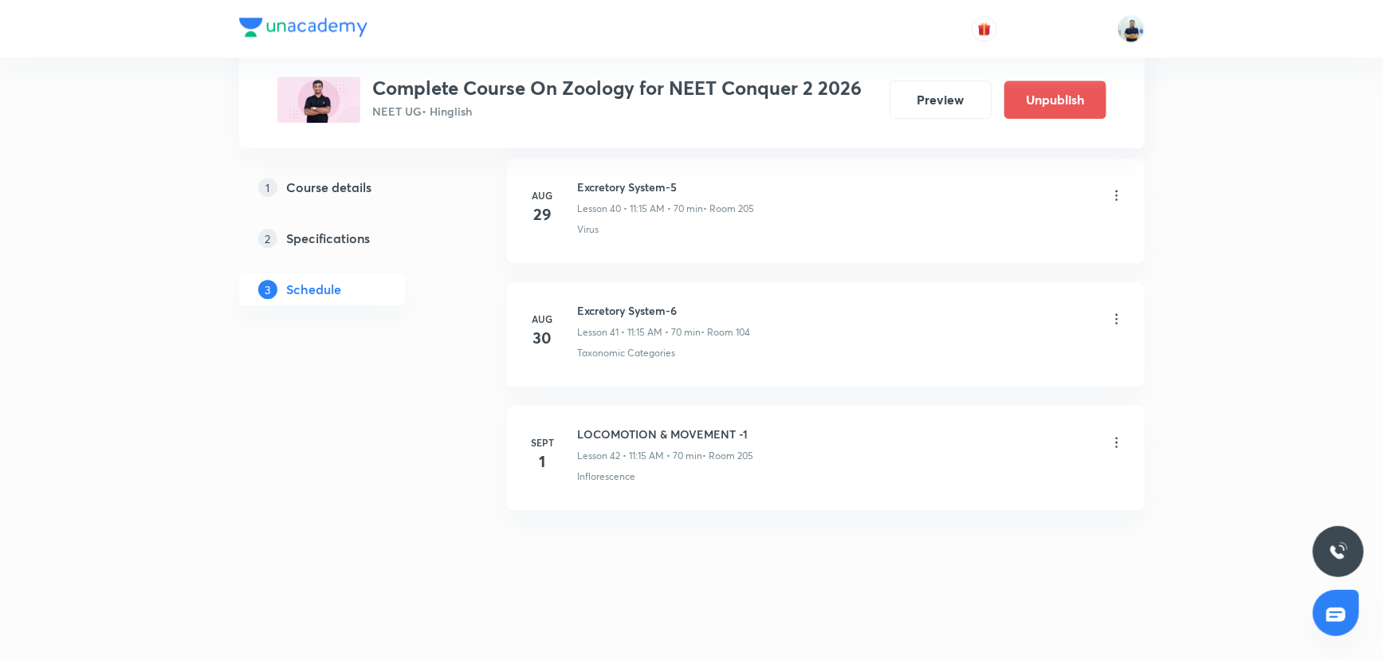
scroll to position [5070, 0]
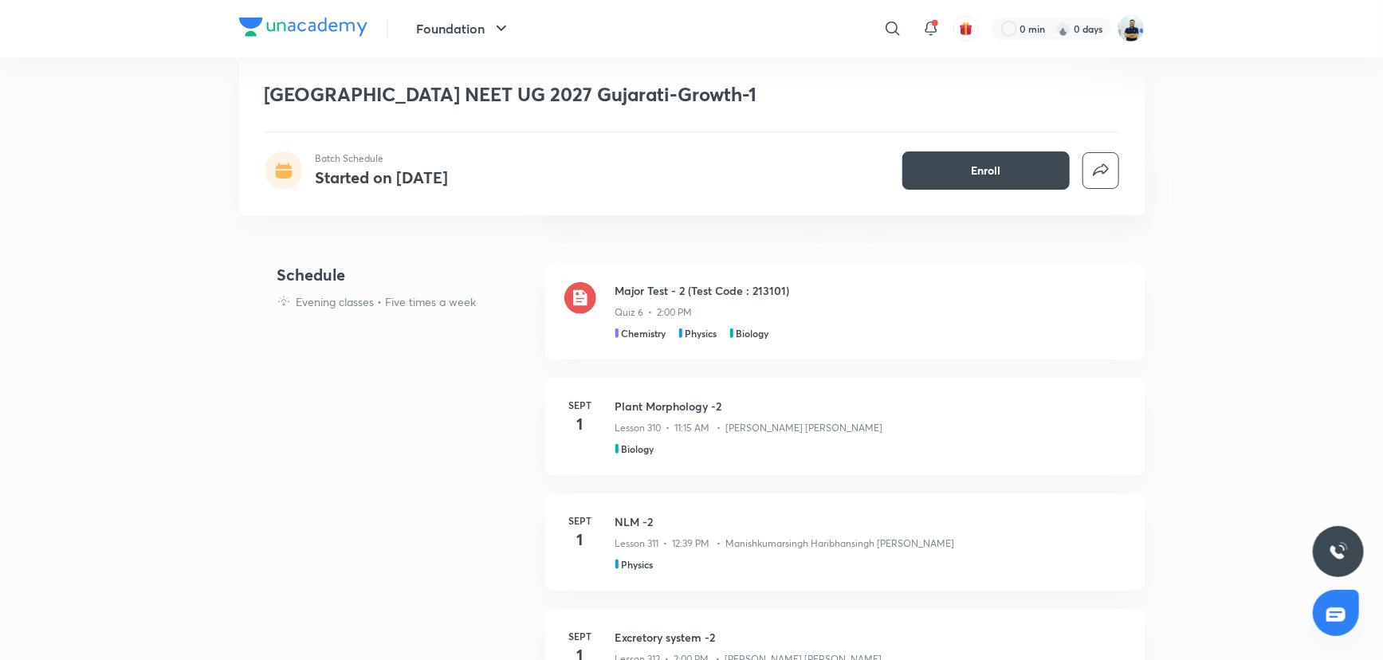
scroll to position [643, 0]
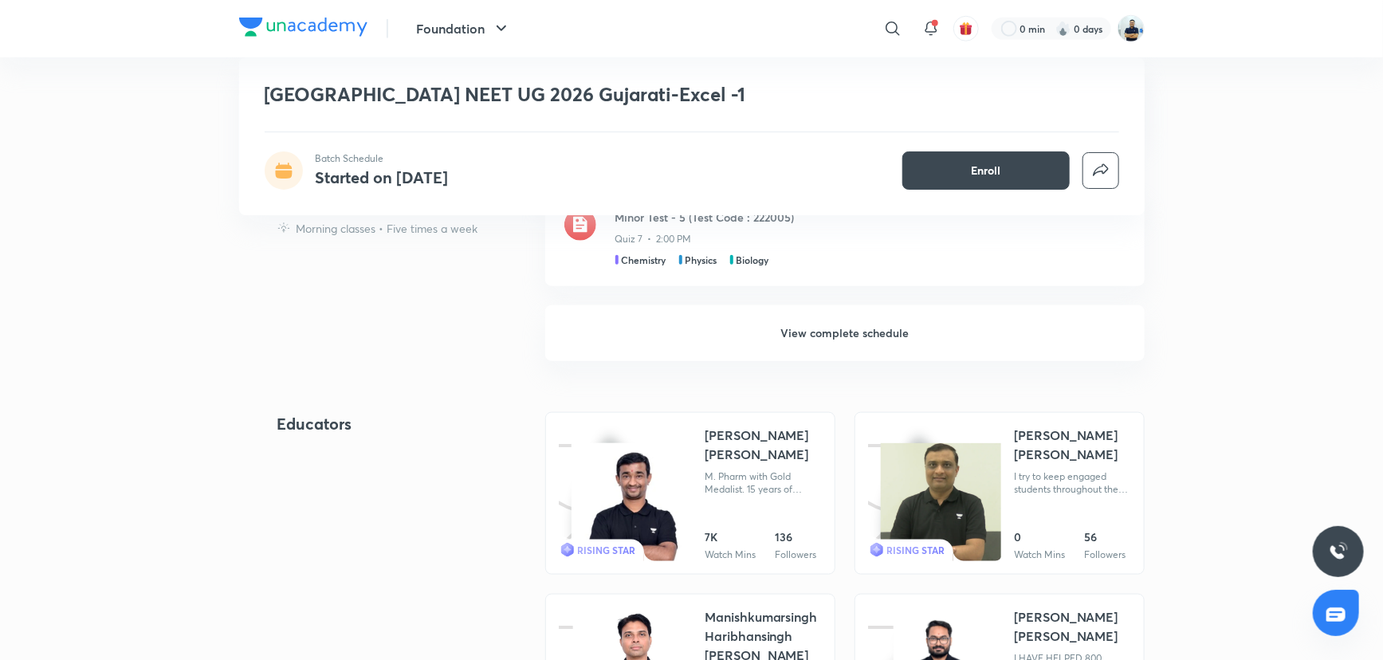
scroll to position [694, 0]
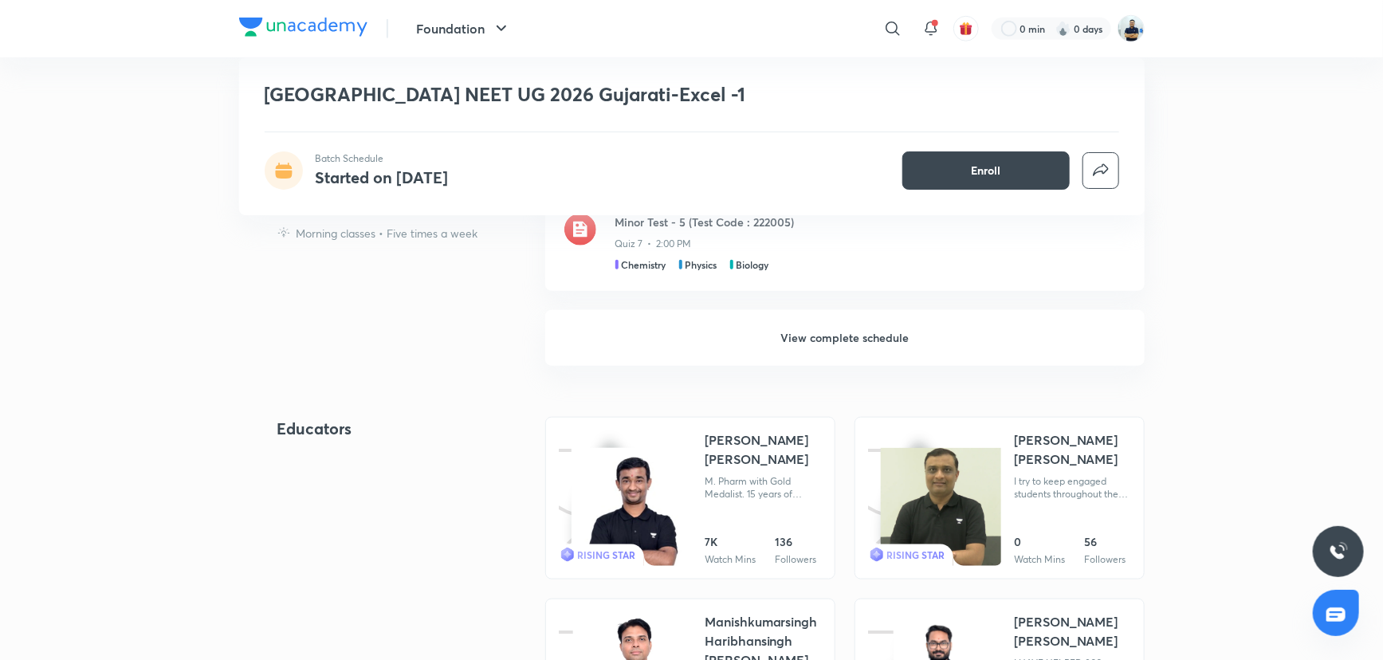
click at [844, 344] on h6 "View complete schedule" at bounding box center [844, 338] width 599 height 56
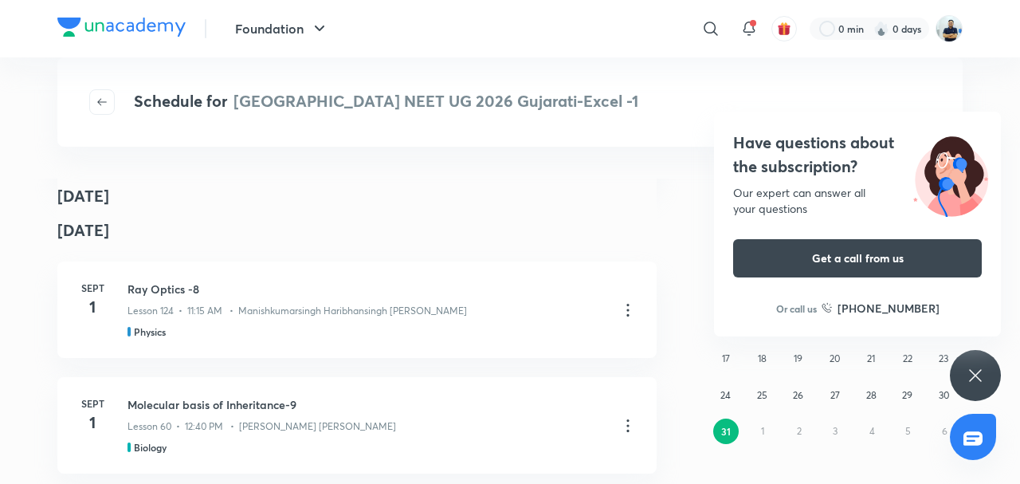
scroll to position [155, 0]
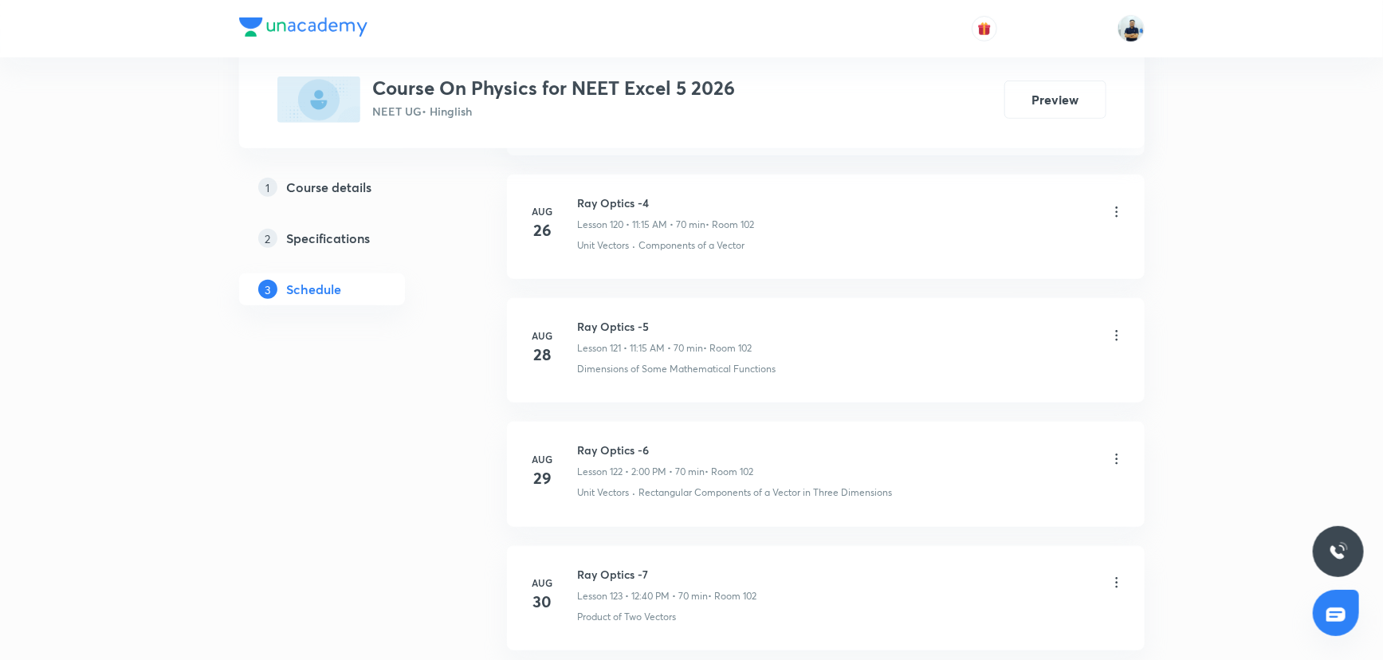
scroll to position [15821, 0]
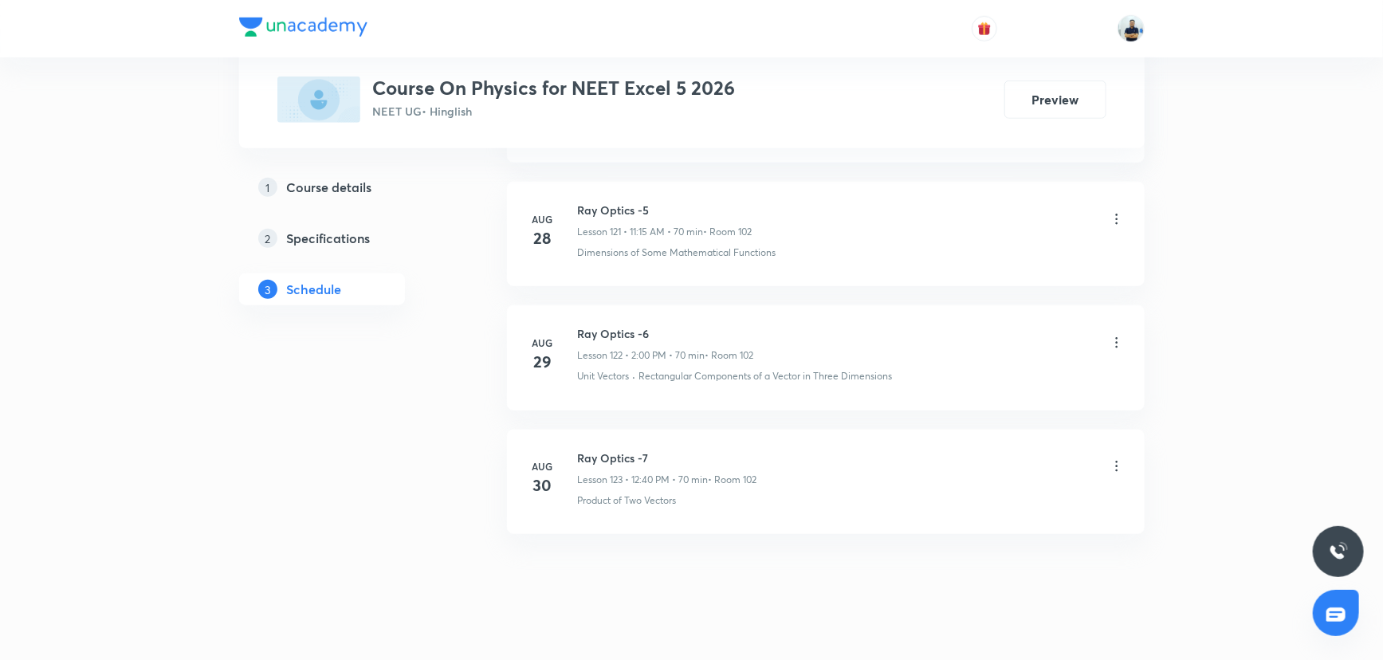
click at [624, 450] on h6 "Ray Optics -7" at bounding box center [667, 458] width 179 height 17
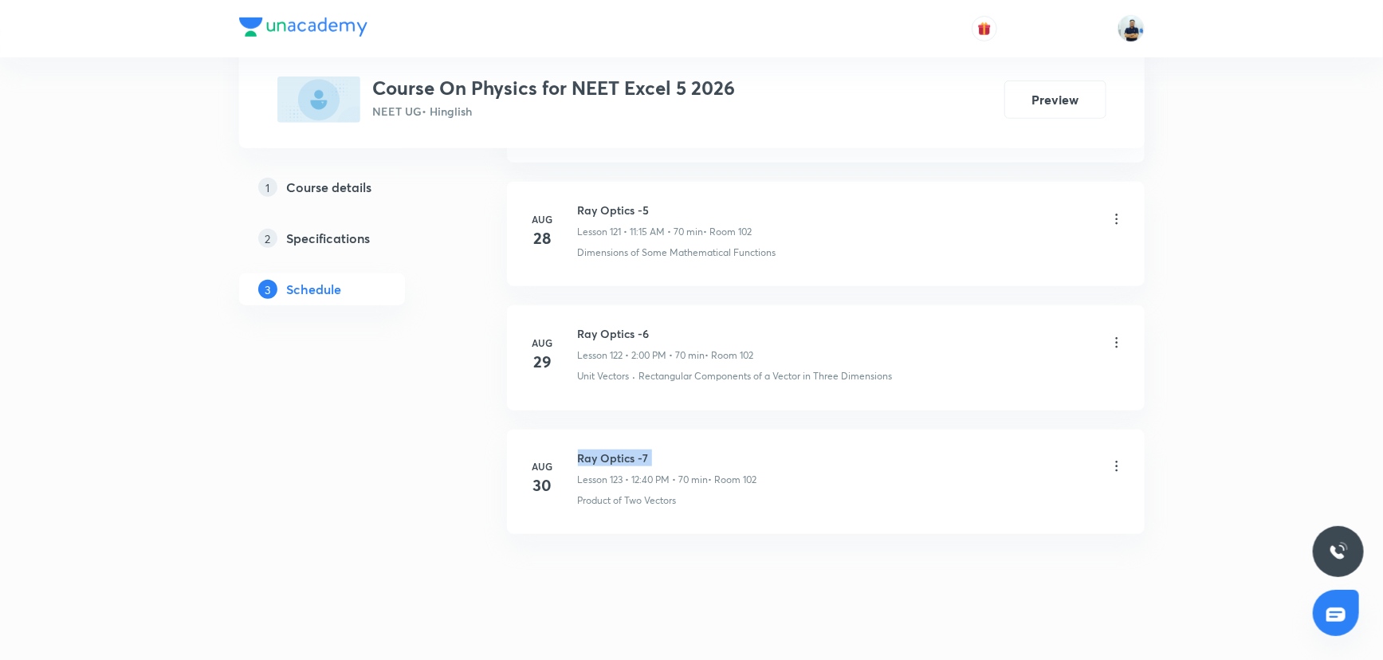
copy h6 "Ray Optics -7"
click at [624, 450] on h6 "Ray Optics -7" at bounding box center [667, 458] width 179 height 17
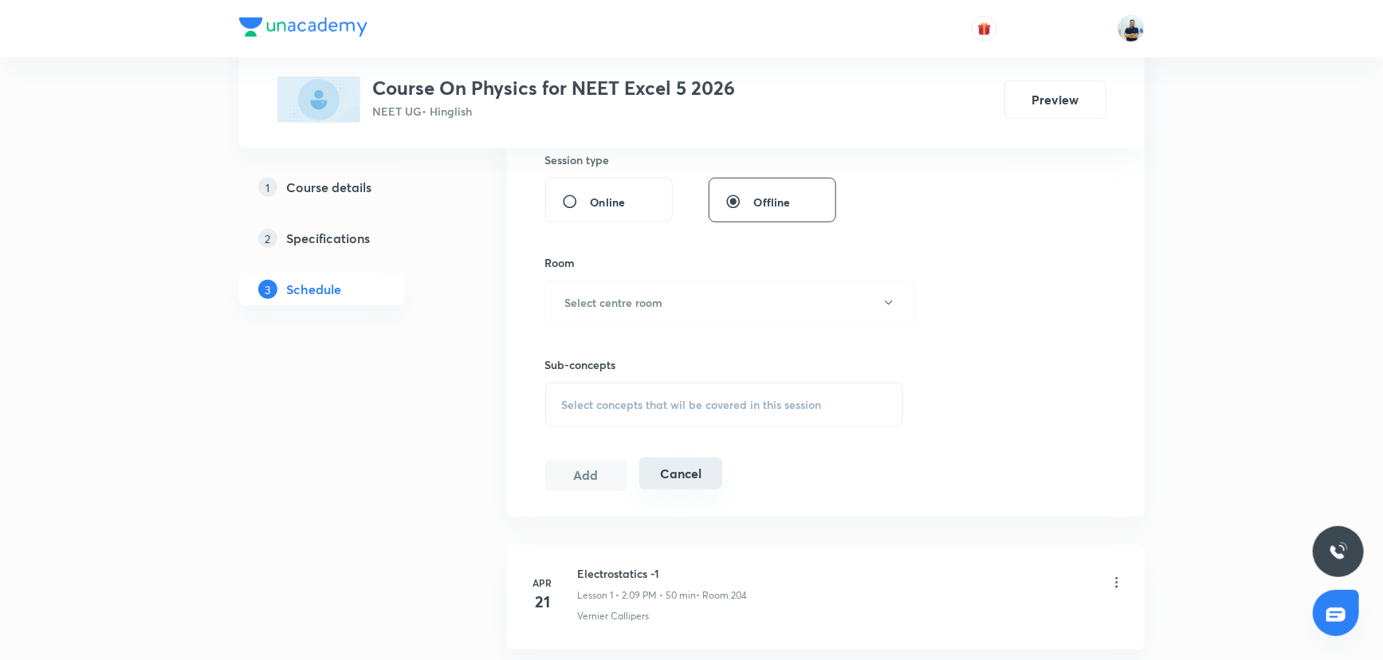
scroll to position [0, 0]
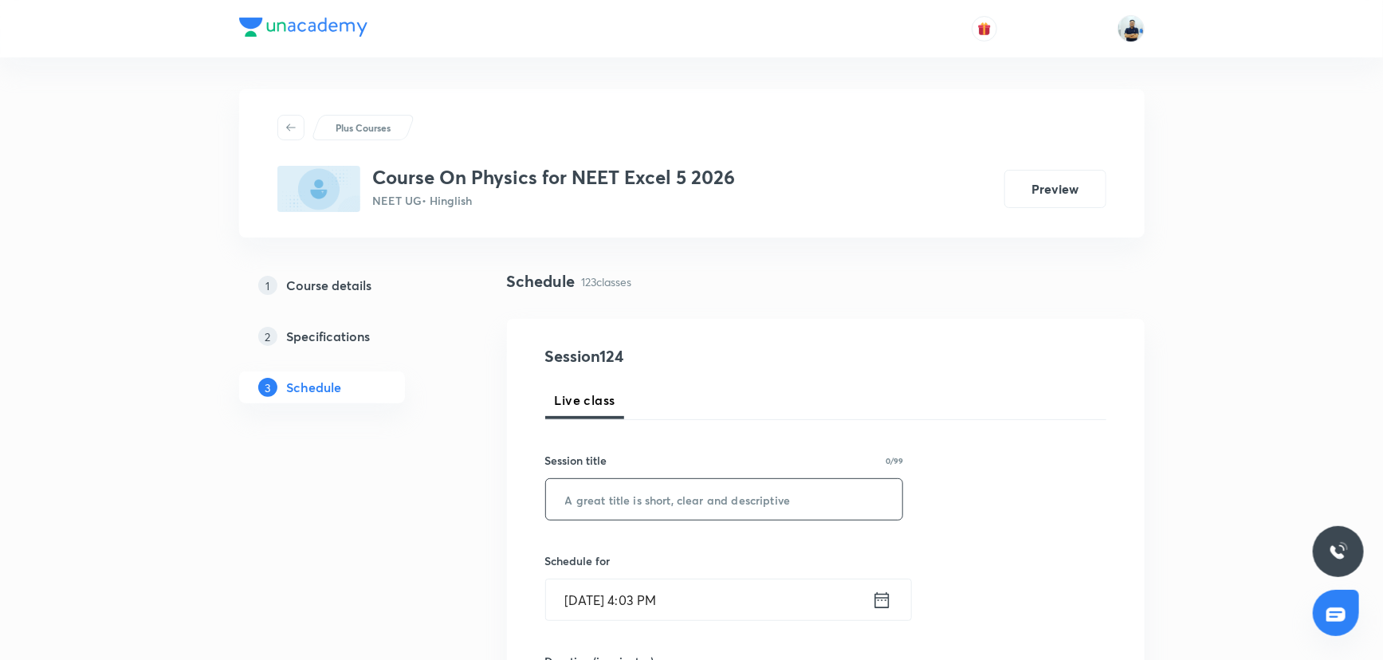
click at [677, 497] on input "text" at bounding box center [724, 499] width 357 height 41
paste input "Ray Optics -7"
type input "Ray Optics -8"
click at [698, 598] on input "Aug 31, 2025, 4:03 PM" at bounding box center [709, 600] width 326 height 41
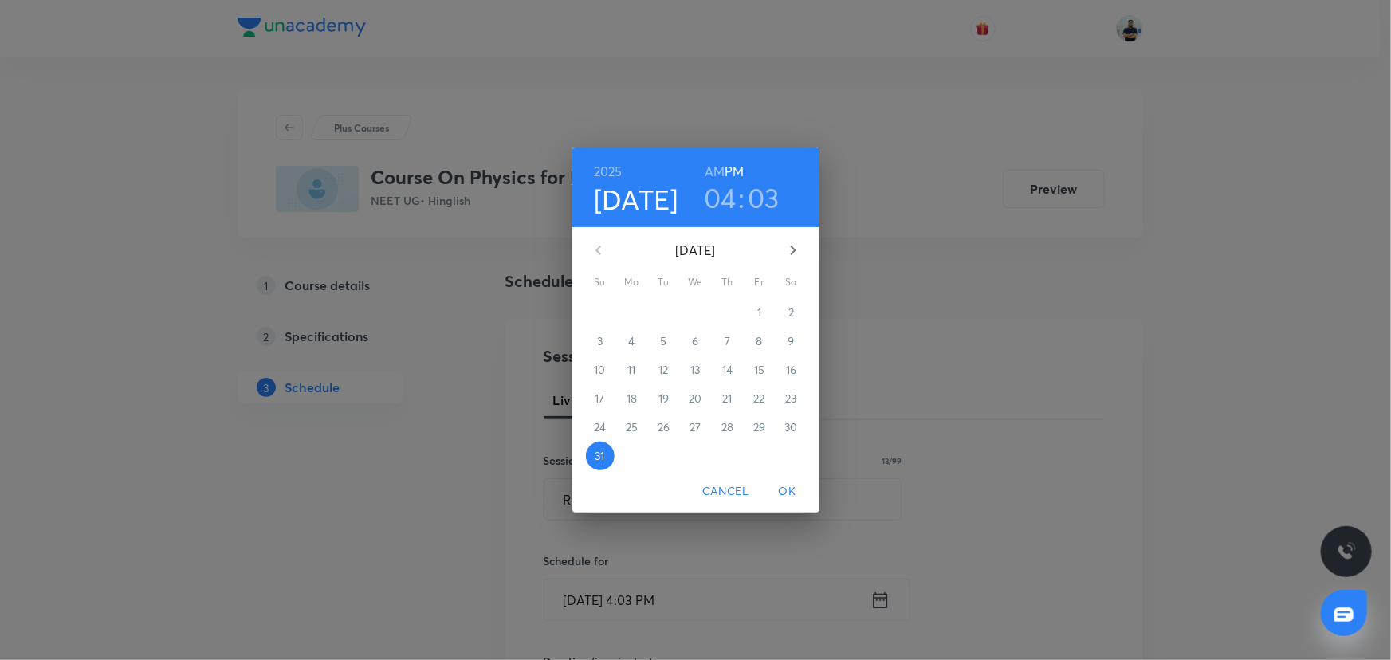
click at [784, 247] on icon "button" at bounding box center [793, 250] width 19 height 19
click at [630, 315] on p "1" at bounding box center [632, 313] width 4 height 16
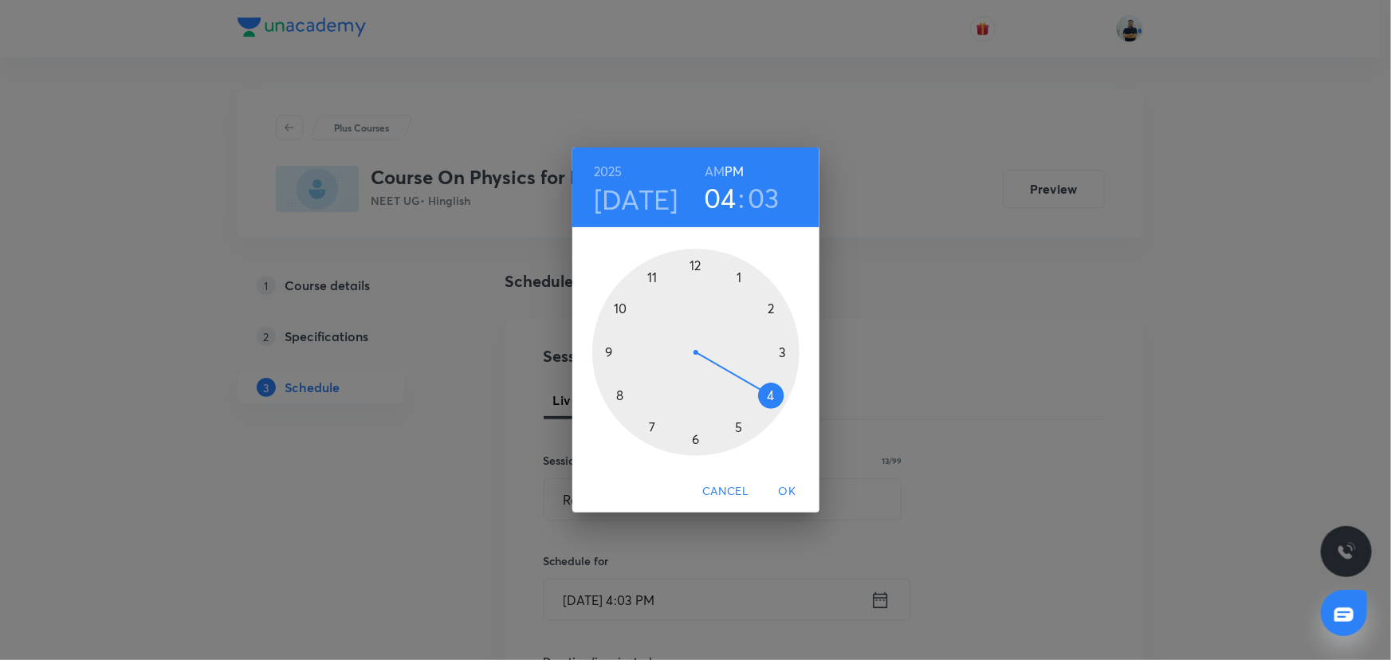
click at [713, 170] on h6 "AM" at bounding box center [715, 171] width 20 height 22
click at [642, 278] on div at bounding box center [695, 352] width 207 height 207
click at [784, 352] on div at bounding box center [695, 352] width 207 height 207
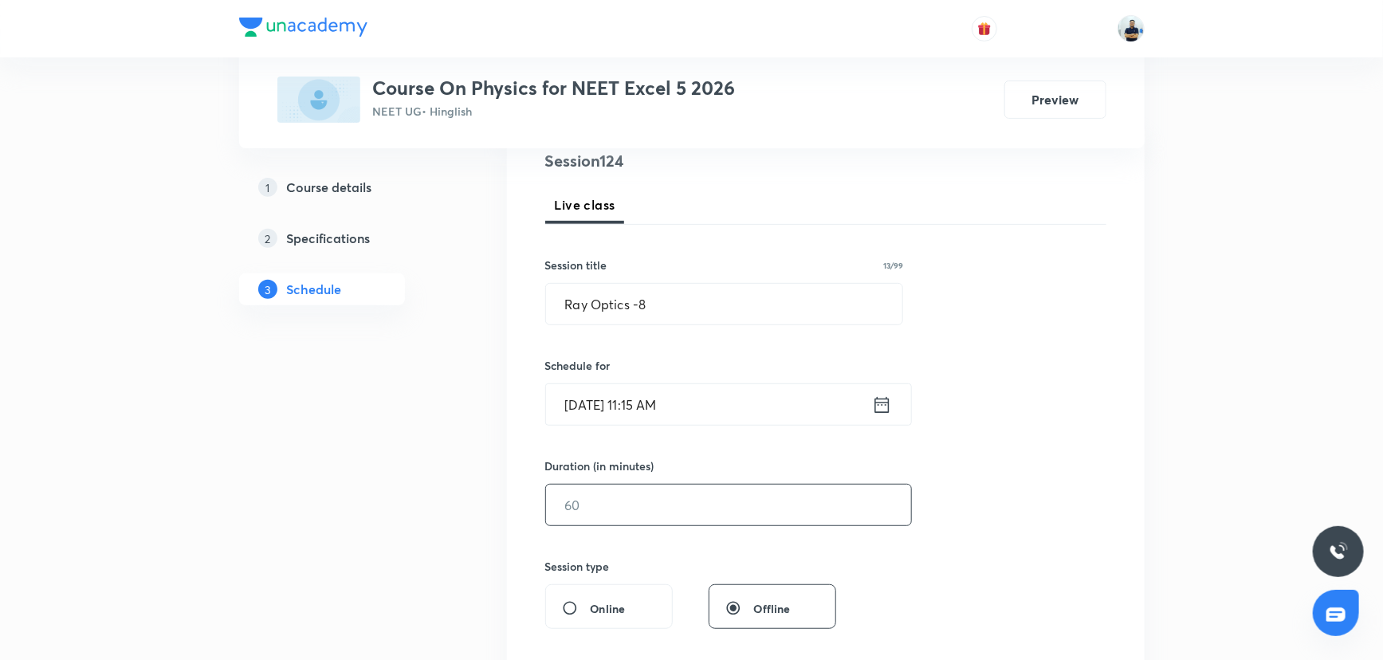
scroll to position [202, 0]
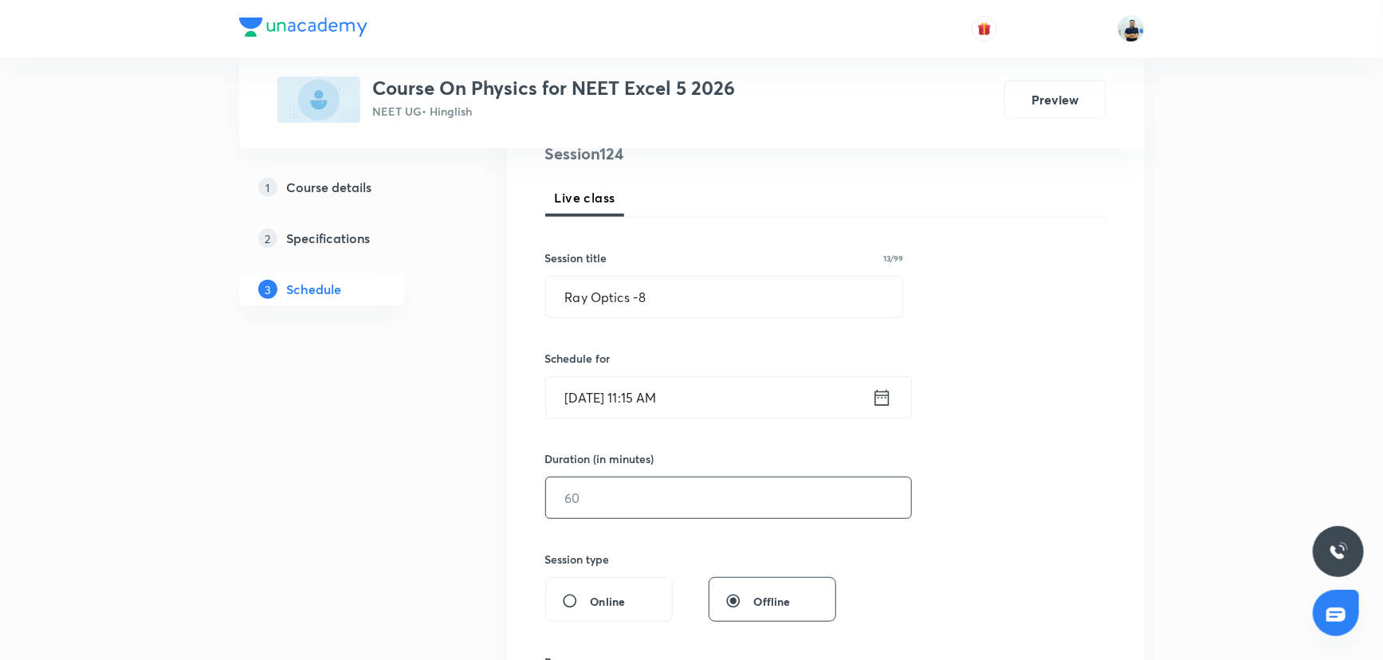
click at [600, 504] on input "text" at bounding box center [728, 498] width 365 height 41
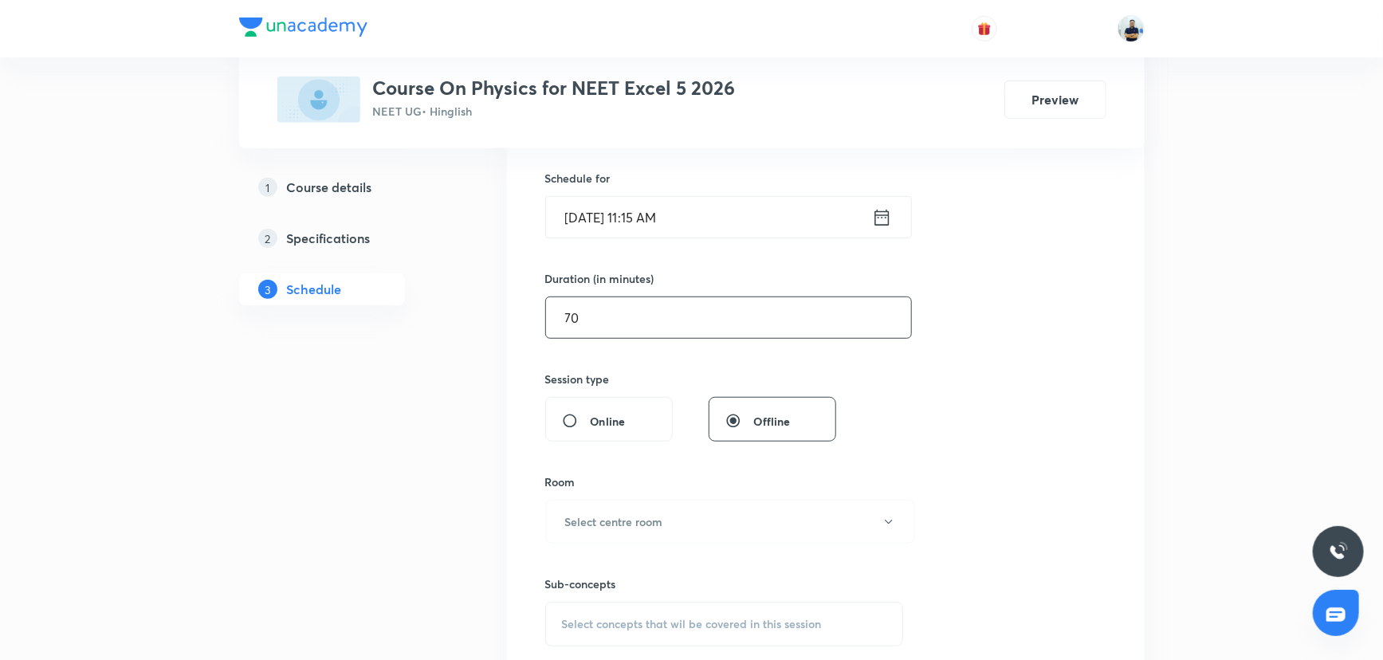
scroll to position [389, 0]
type input "70"
click at [622, 502] on button "Select centre room" at bounding box center [730, 515] width 370 height 44
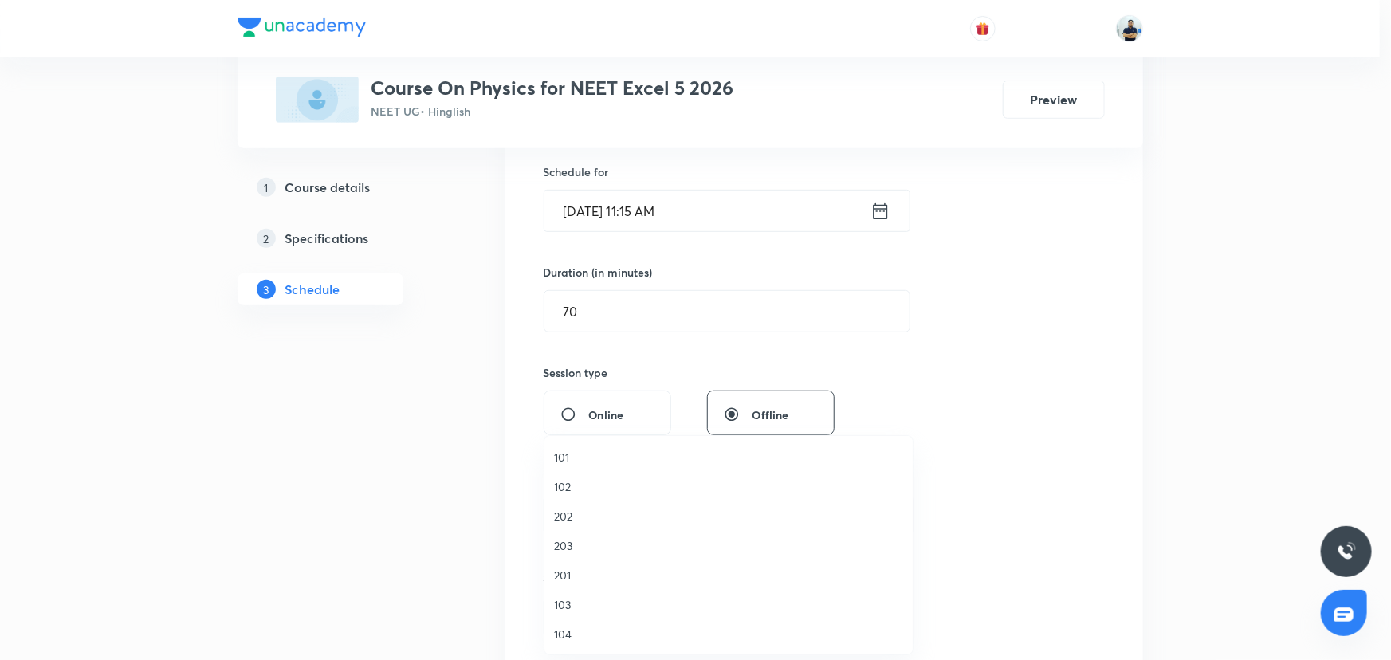
click at [580, 480] on span "102" at bounding box center [728, 486] width 349 height 17
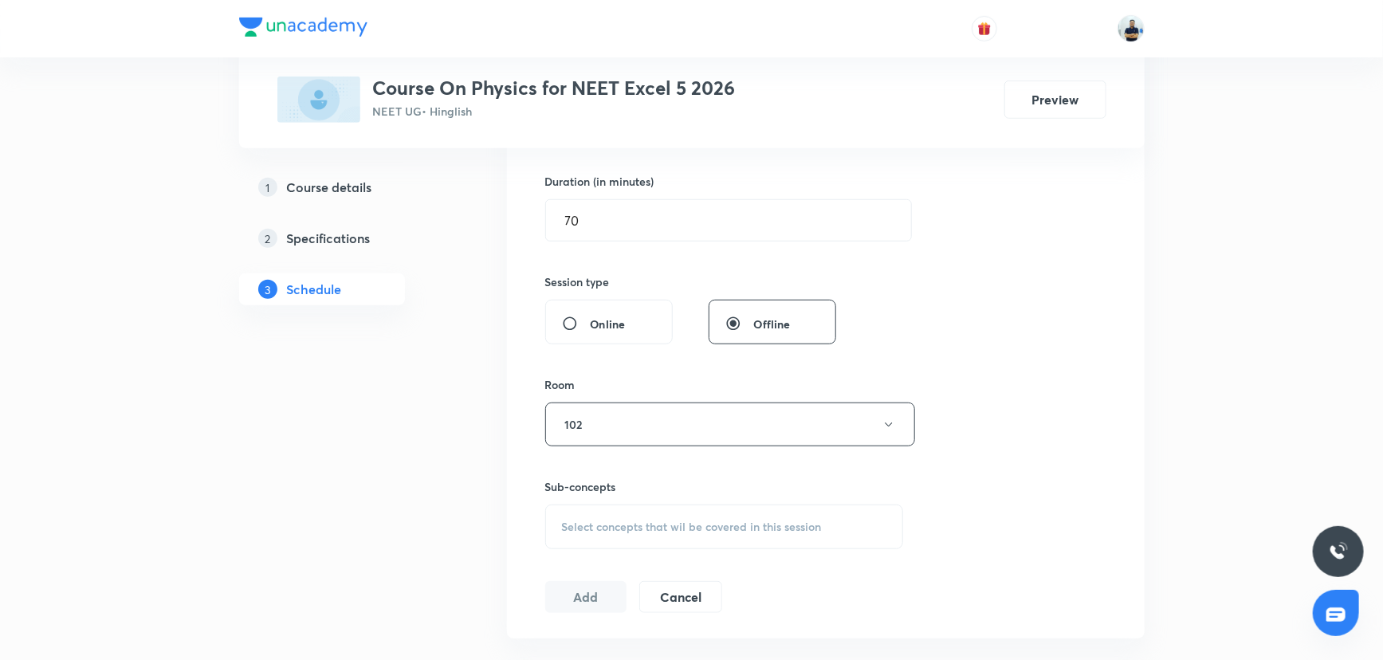
scroll to position [490, 0]
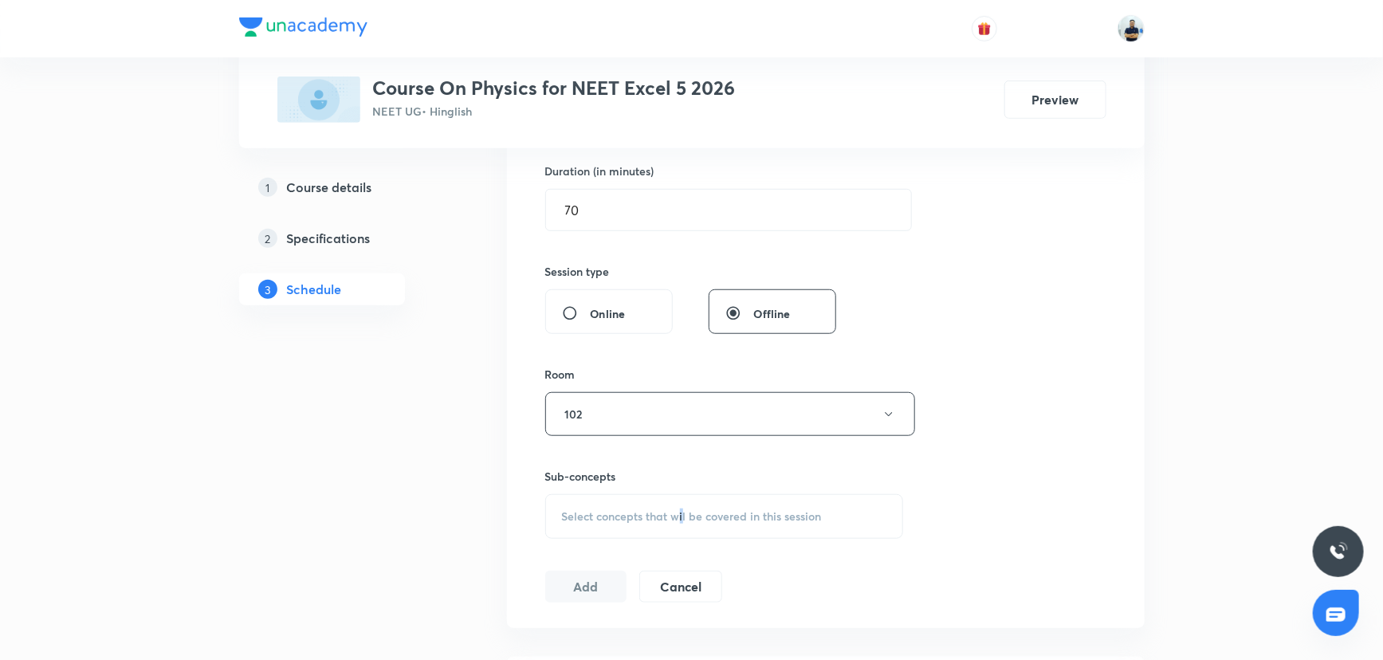
click at [683, 515] on span "Select concepts that wil be covered in this session" at bounding box center [692, 516] width 260 height 13
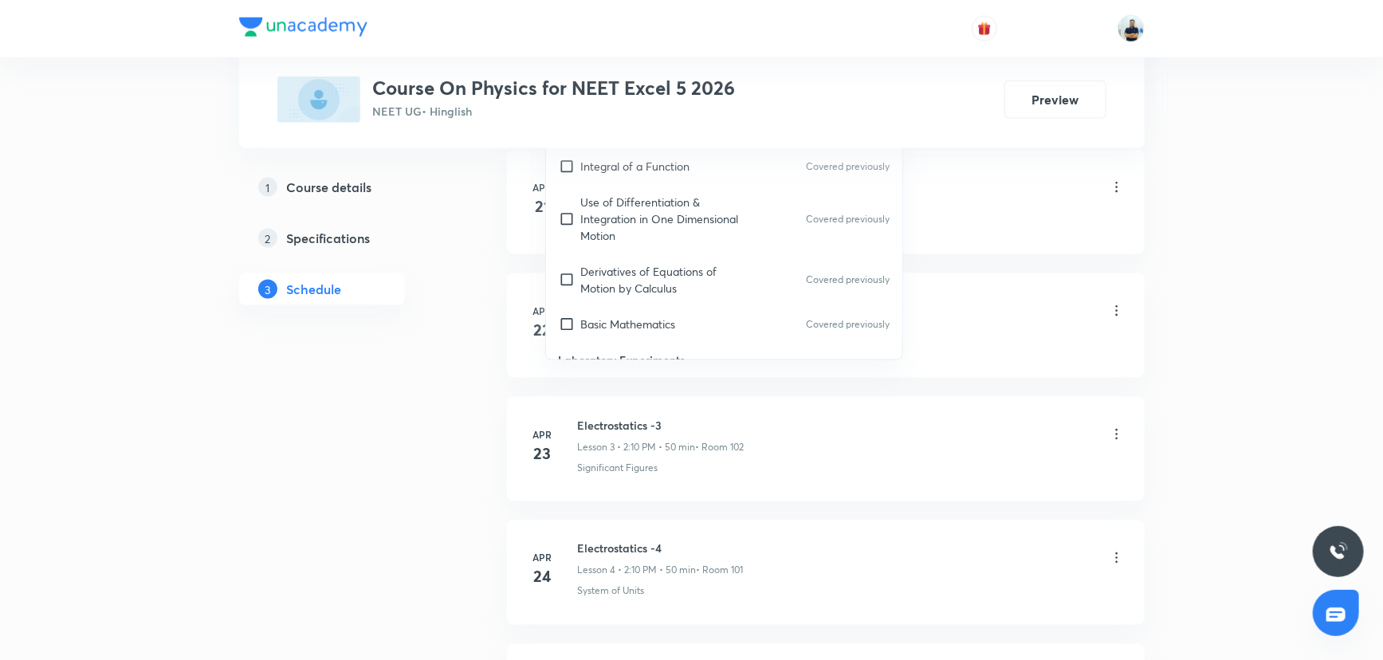
scroll to position [1014, 0]
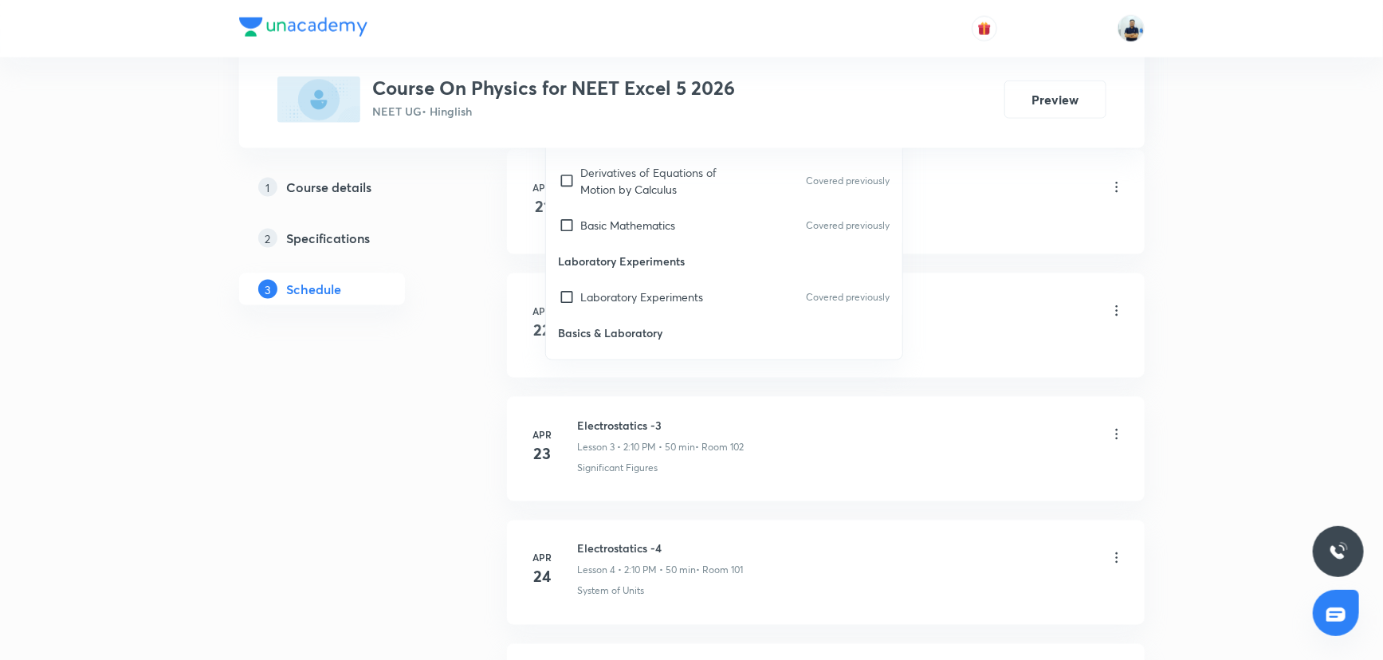
click at [619, 251] on p "Laboratory Experiments" at bounding box center [724, 261] width 357 height 36
click at [663, 237] on div "Basic Mathematics Covered previously" at bounding box center [724, 225] width 357 height 36
checkbox input "true"
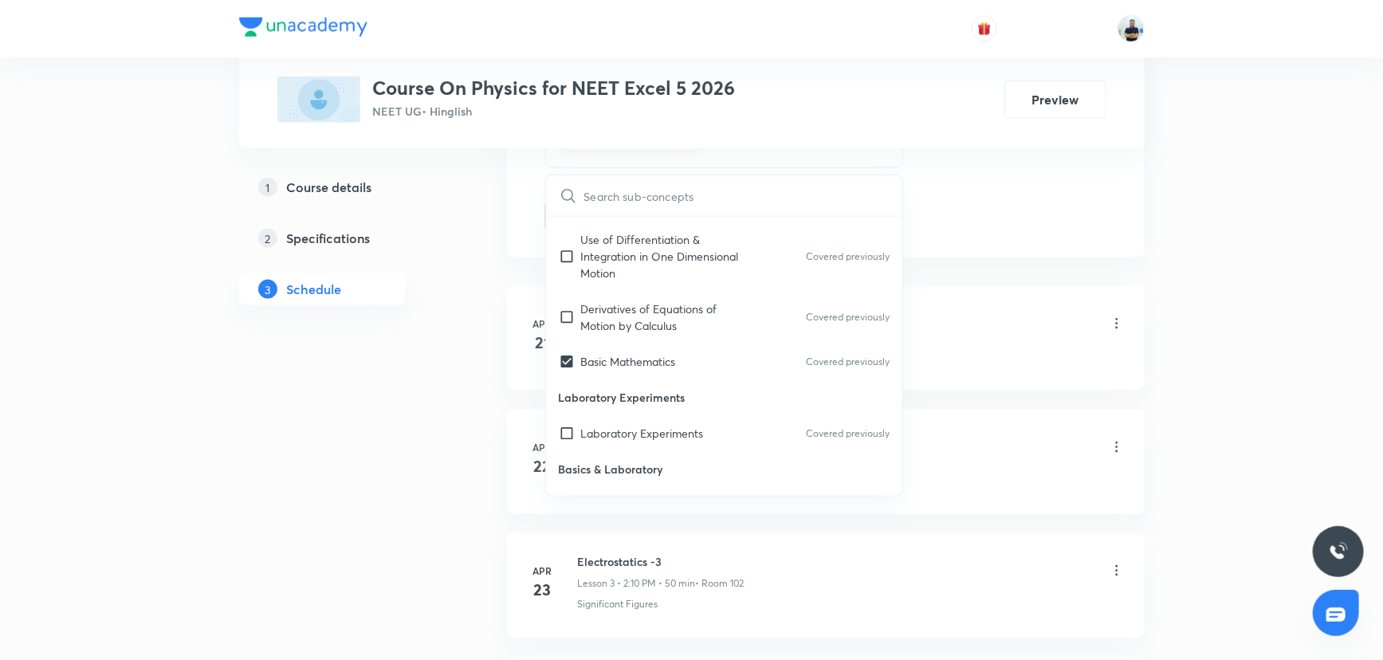
scroll to position [490, 0]
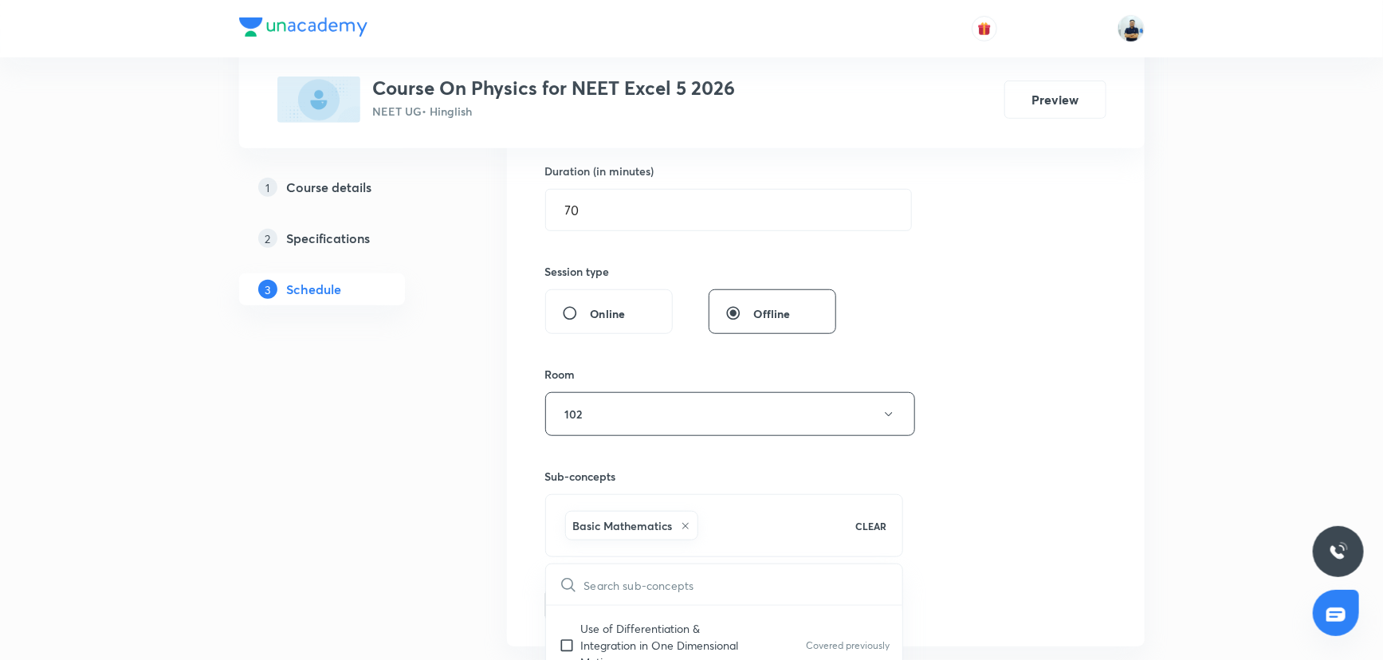
click at [979, 390] on div "Session 124 Live class Session title 13/99 Ray Optics -8 ​ Schedule for Sept 1,…" at bounding box center [825, 237] width 561 height 767
click at [572, 608] on button "Add" at bounding box center [586, 604] width 82 height 32
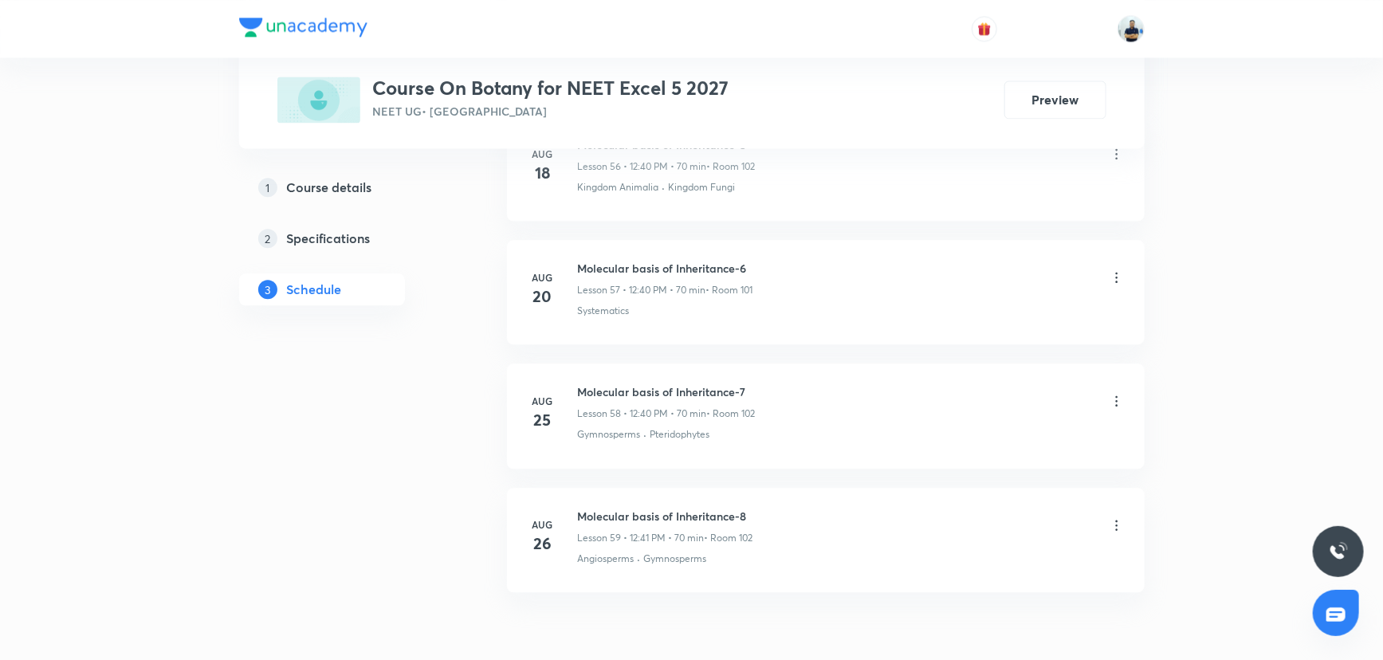
scroll to position [7904, 0]
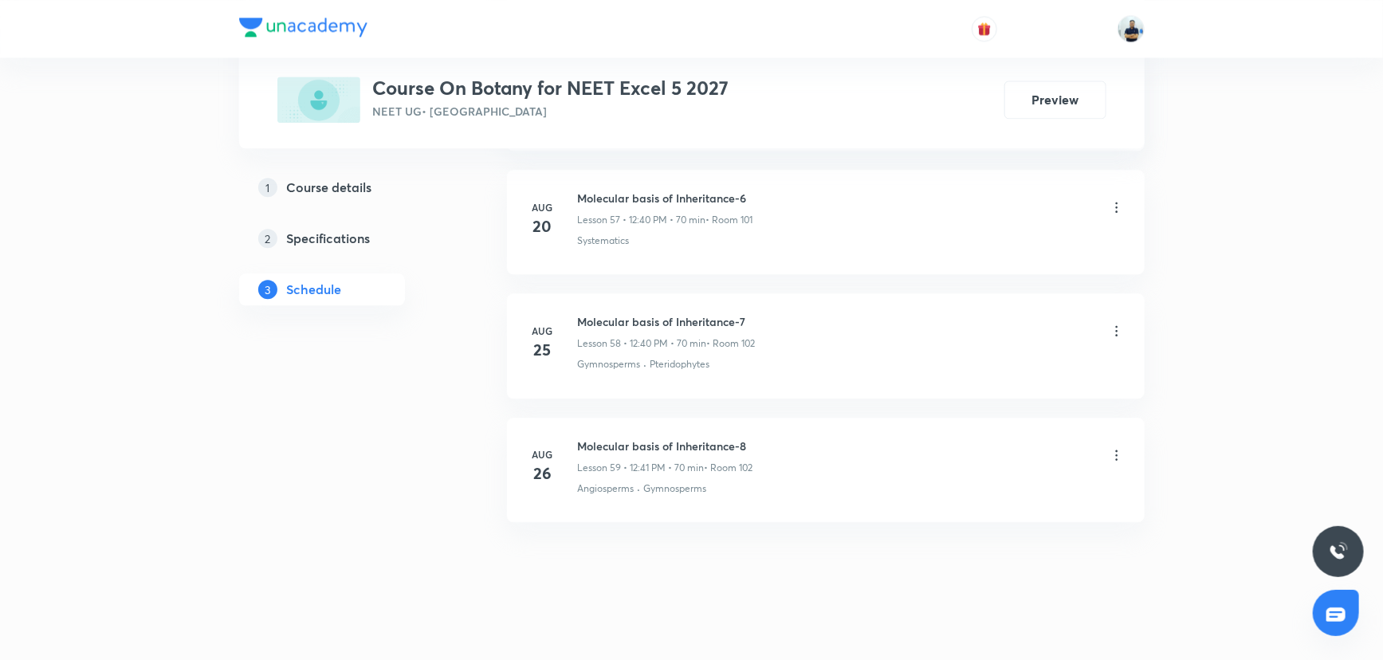
click at [639, 438] on h6 "Molecular basis of Inheritance-8" at bounding box center [665, 446] width 175 height 17
copy h6 "Molecular basis of Inheritance-8"
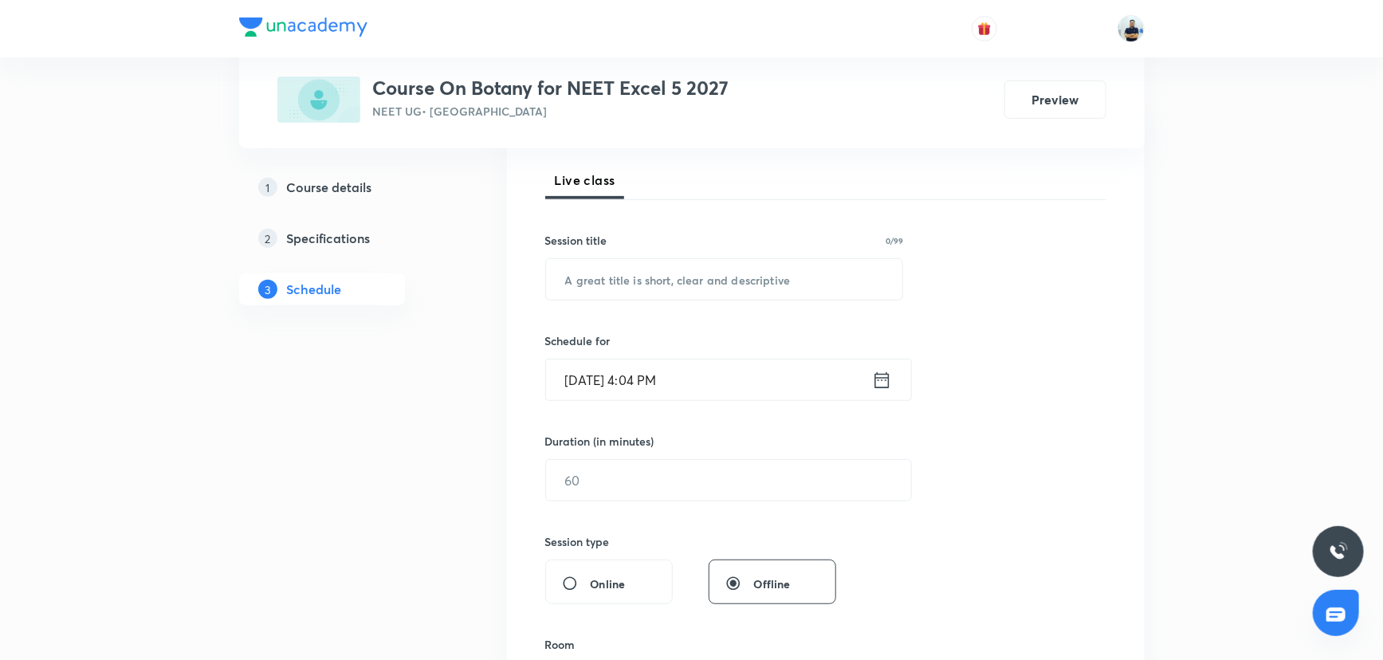
scroll to position [0, 0]
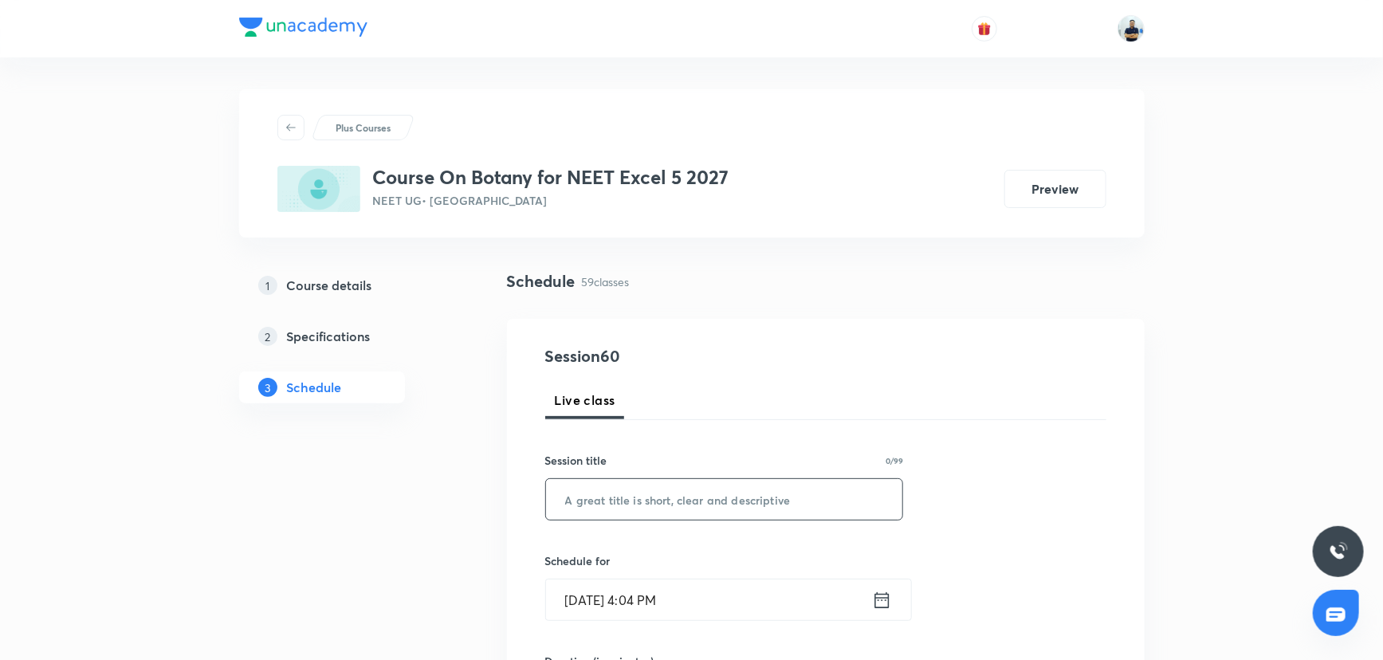
click at [670, 497] on input "text" at bounding box center [724, 499] width 357 height 41
paste input "Molecular basis of Inheritance-8"
type input "Molecular basis of Inheritance-9"
click at [643, 599] on input "[DATE] 4:04 PM" at bounding box center [709, 600] width 326 height 41
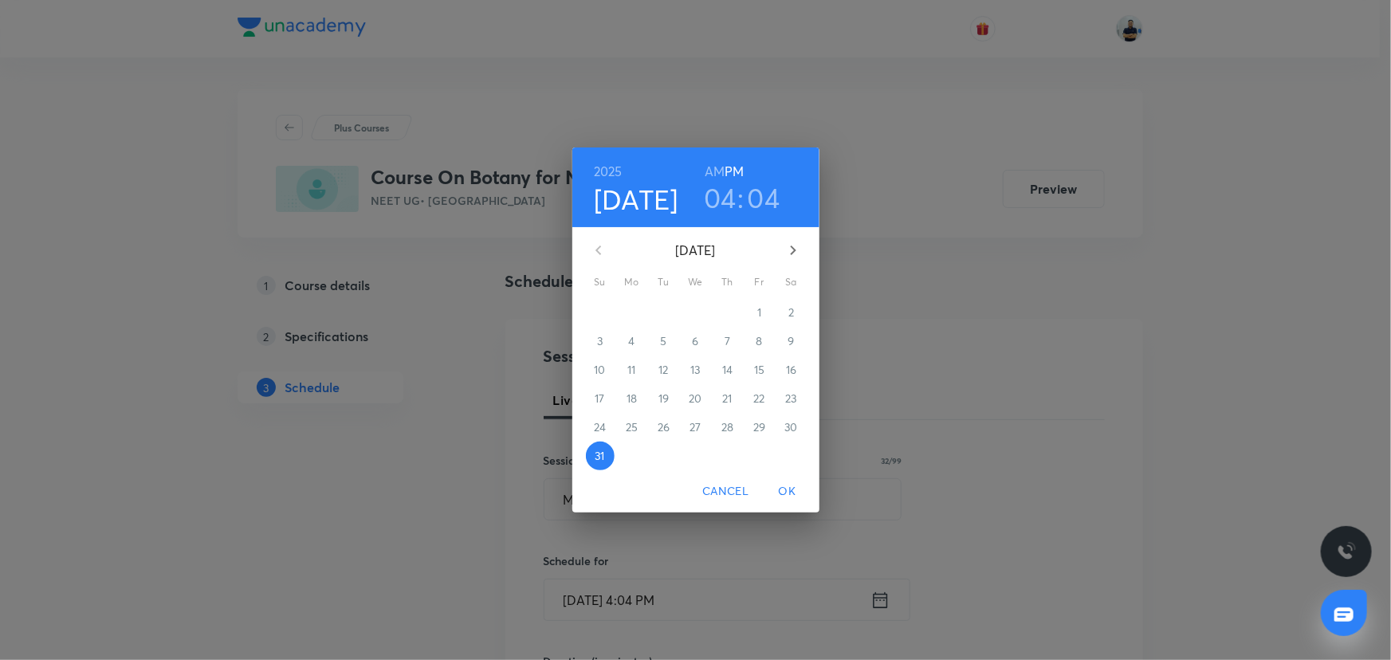
click at [789, 259] on icon "button" at bounding box center [793, 250] width 19 height 19
click at [624, 319] on span "1" at bounding box center [632, 313] width 29 height 16
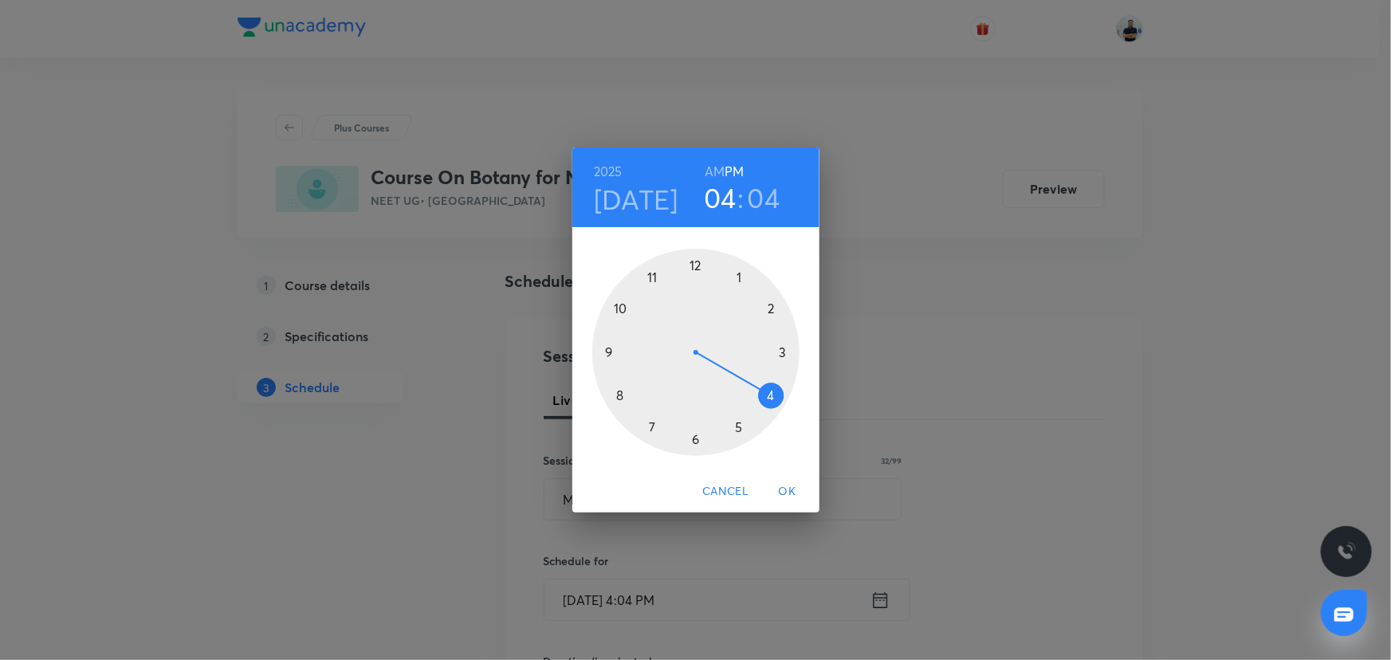
click at [690, 265] on div at bounding box center [695, 352] width 207 height 207
click at [635, 383] on div at bounding box center [695, 352] width 207 height 207
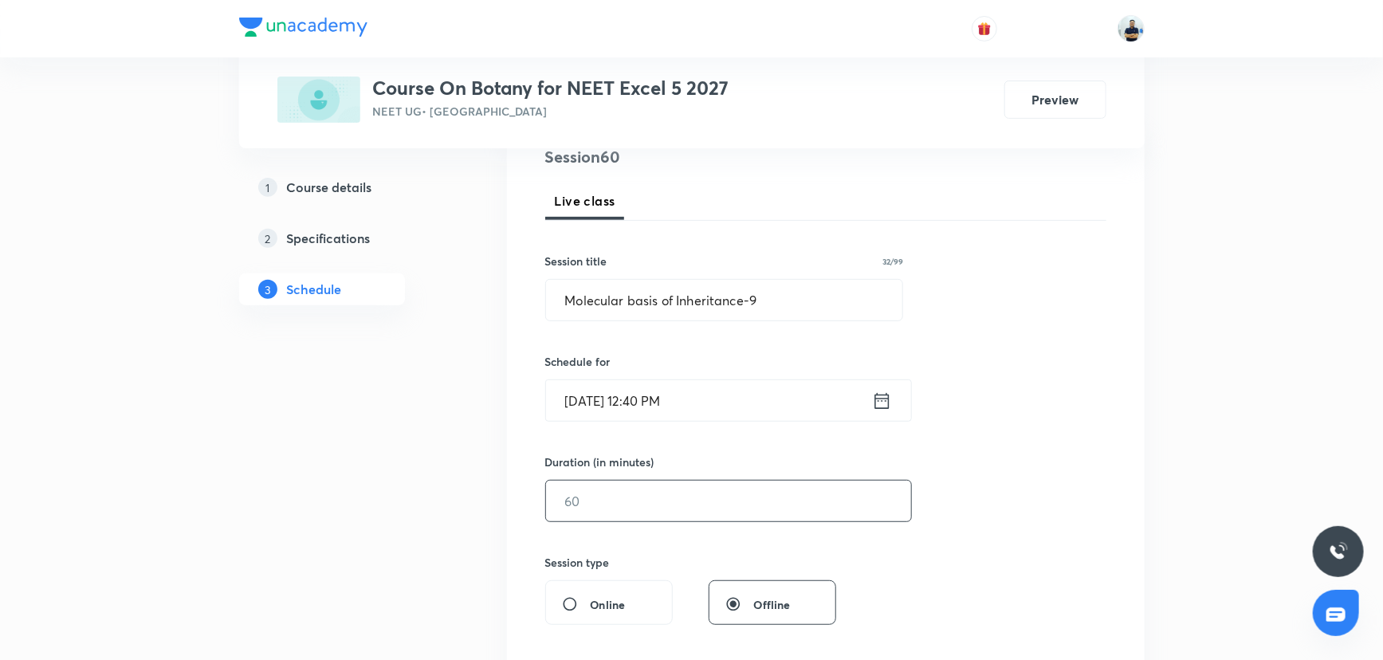
scroll to position [202, 0]
click at [595, 488] on input "text" at bounding box center [728, 498] width 365 height 41
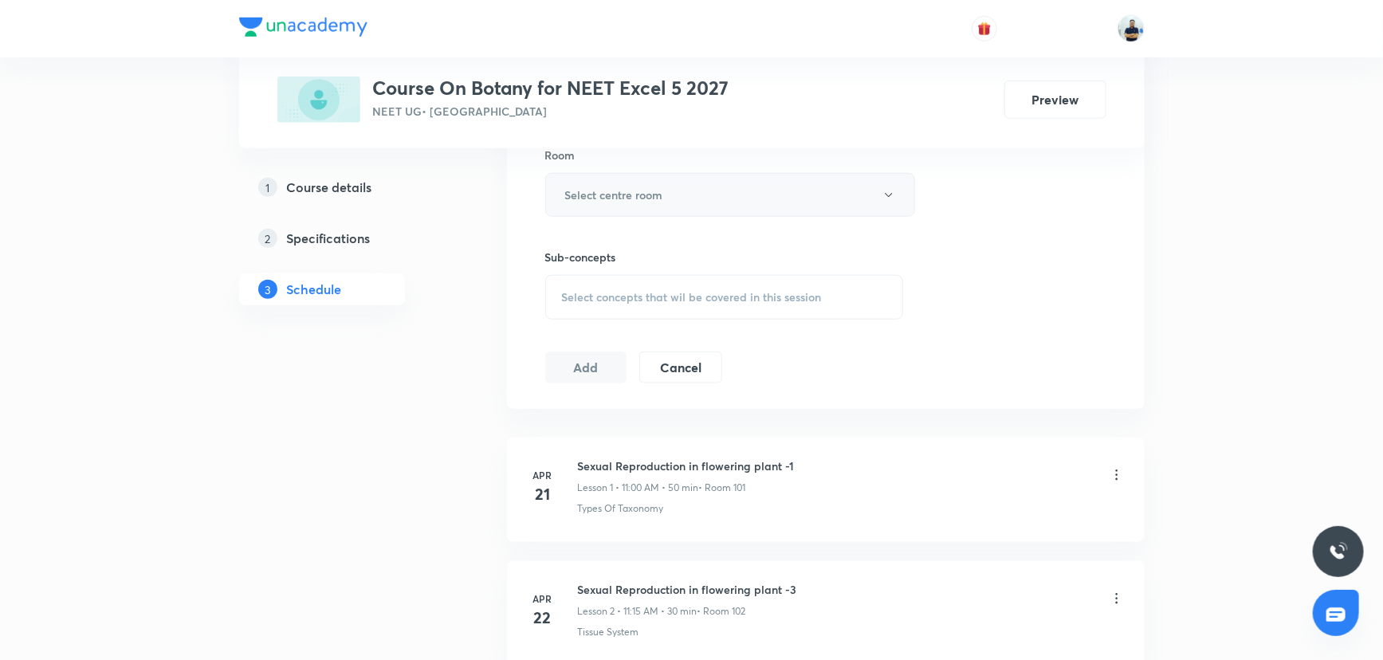
type input "70"
click at [643, 191] on h6 "Select centre room" at bounding box center [614, 195] width 98 height 17
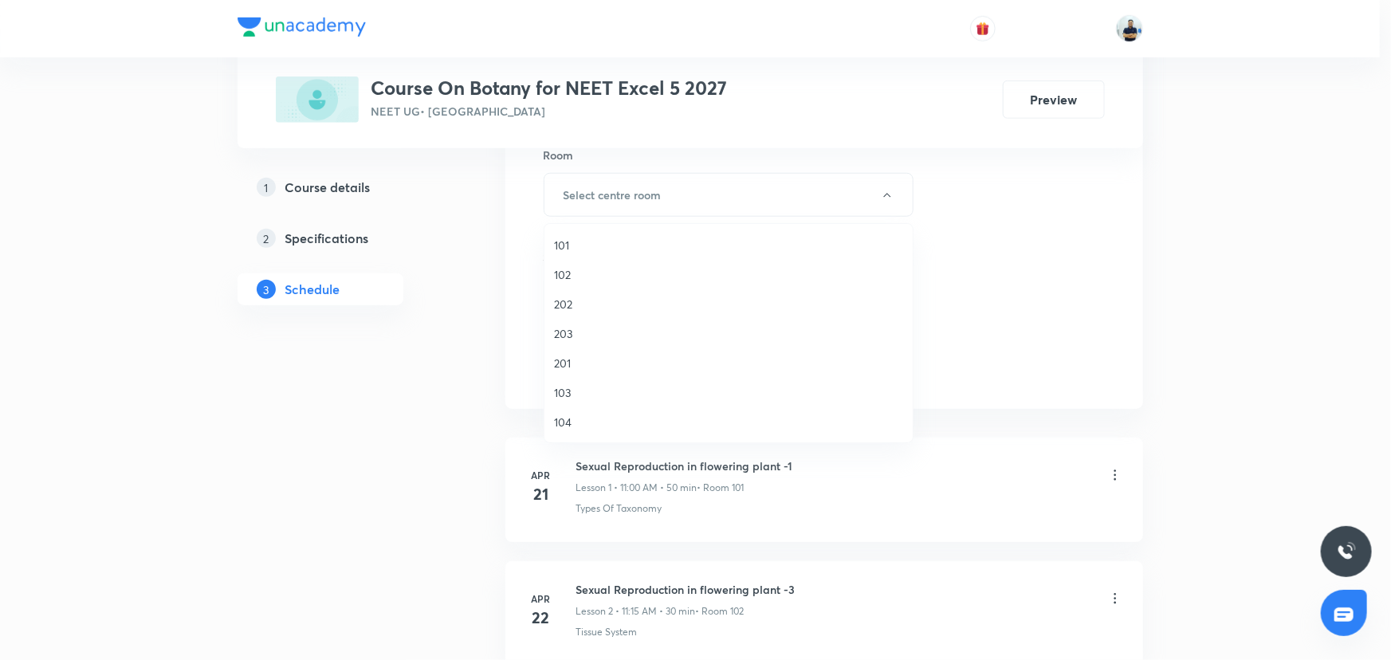
click at [566, 275] on span "102" at bounding box center [728, 274] width 349 height 17
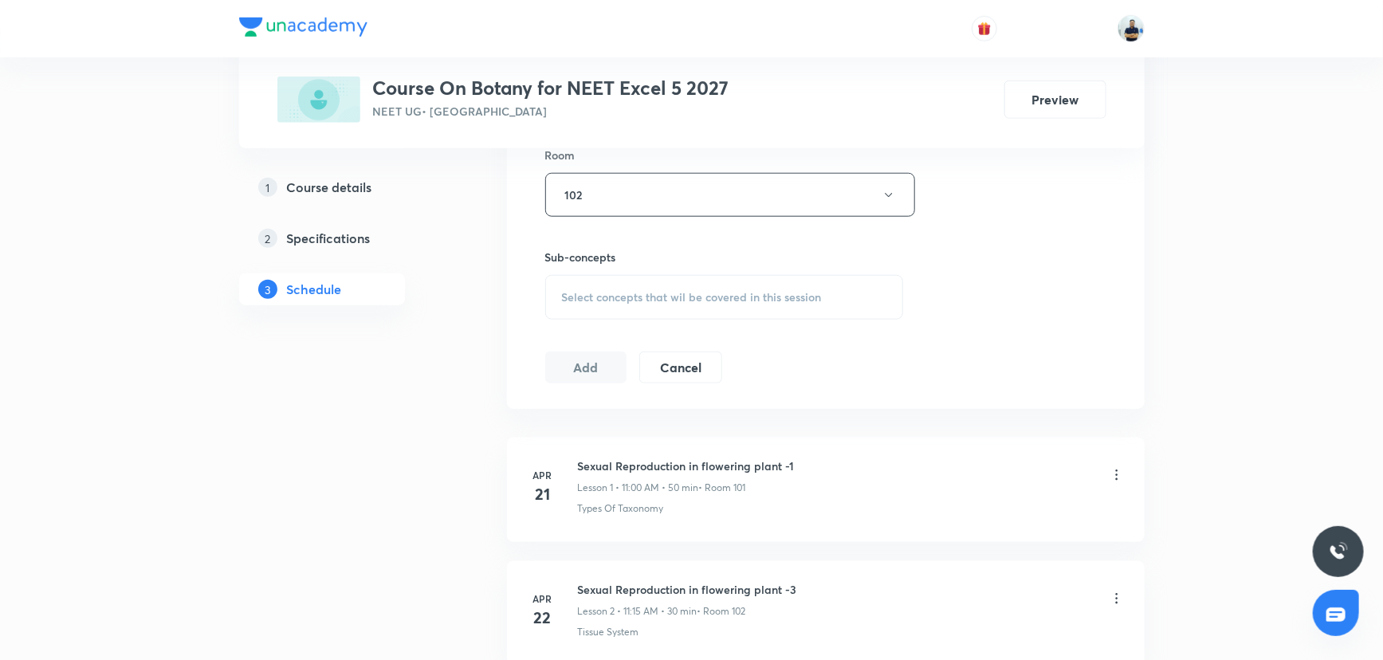
click at [717, 294] on span "Select concepts that wil be covered in this session" at bounding box center [692, 297] width 260 height 13
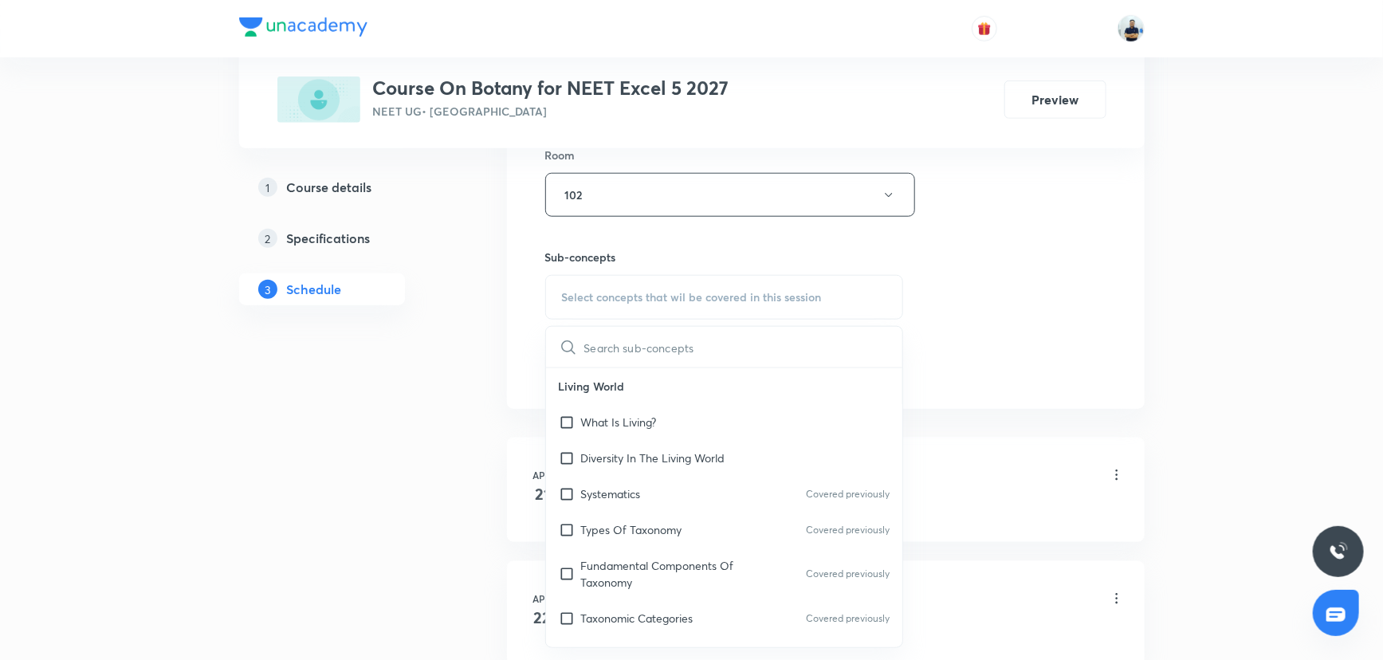
scroll to position [507, 0]
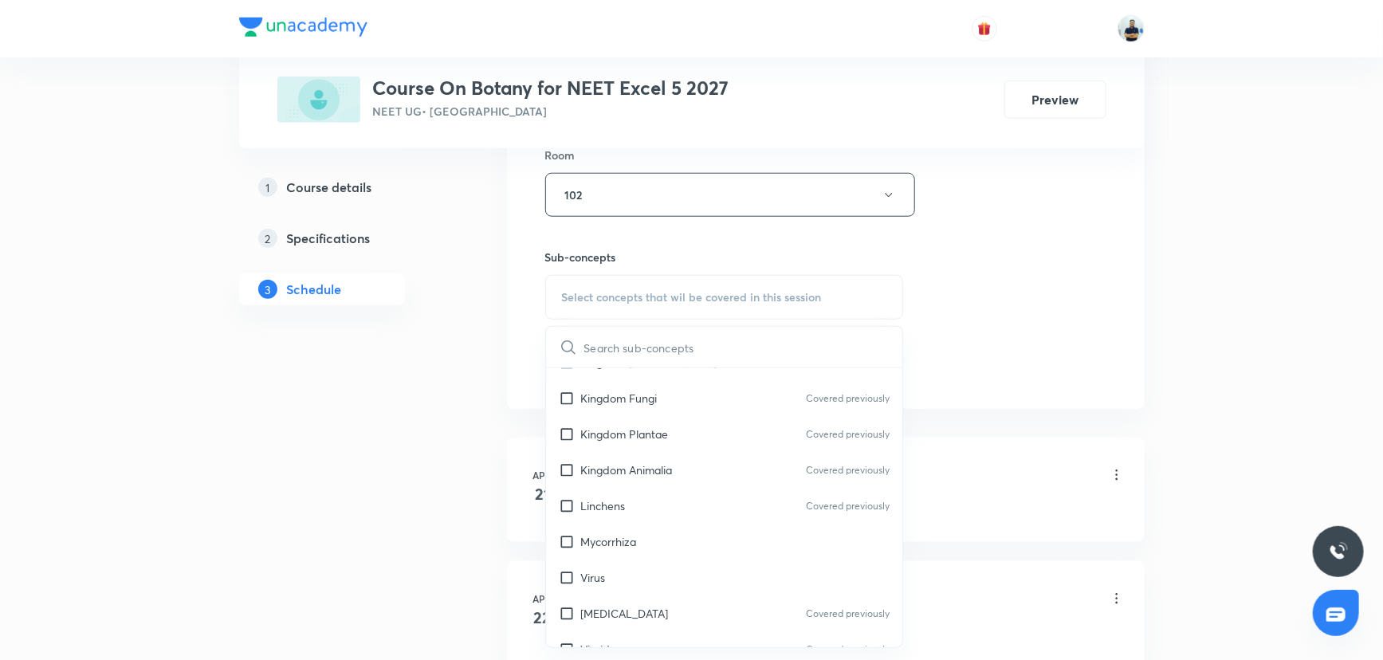
click at [638, 454] on div "Kingdom Animalia Covered previously" at bounding box center [724, 470] width 357 height 36
checkbox input "true"
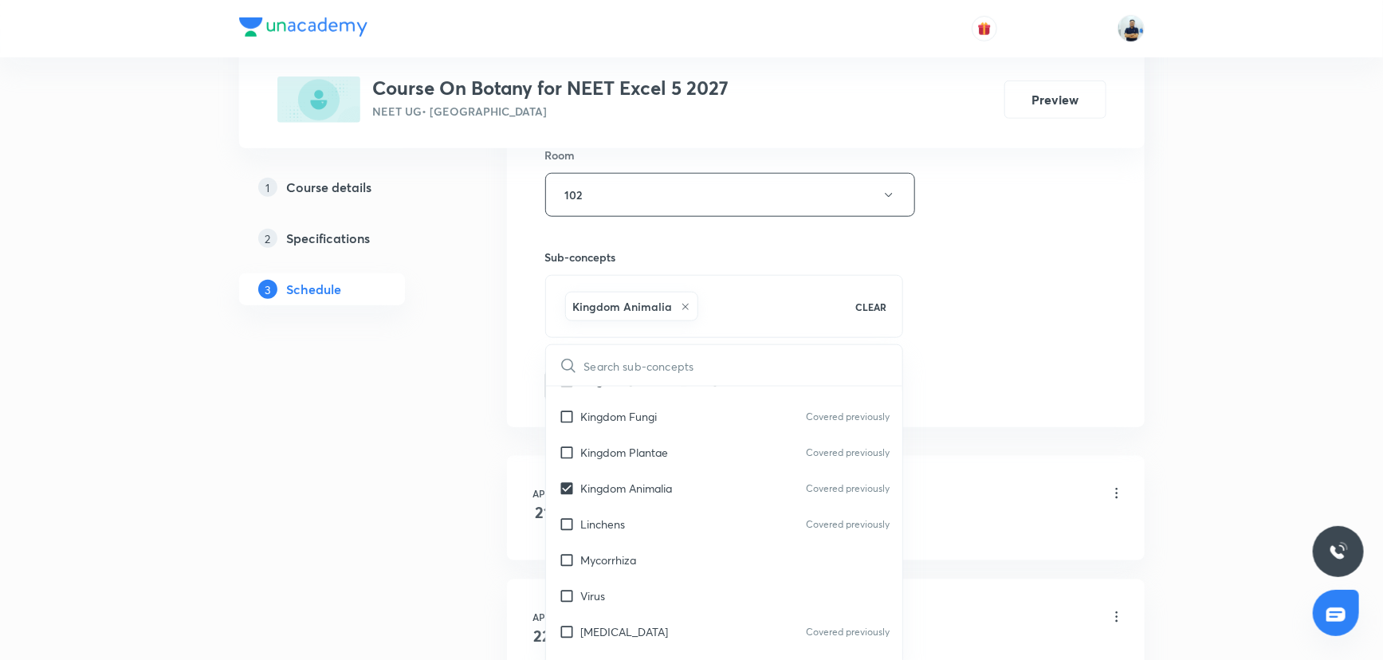
click at [971, 419] on div "Session 60 Live class Session title 32/99 Molecular basis of Inheritance-9 ​ Sc…" at bounding box center [826, 18] width 638 height 818
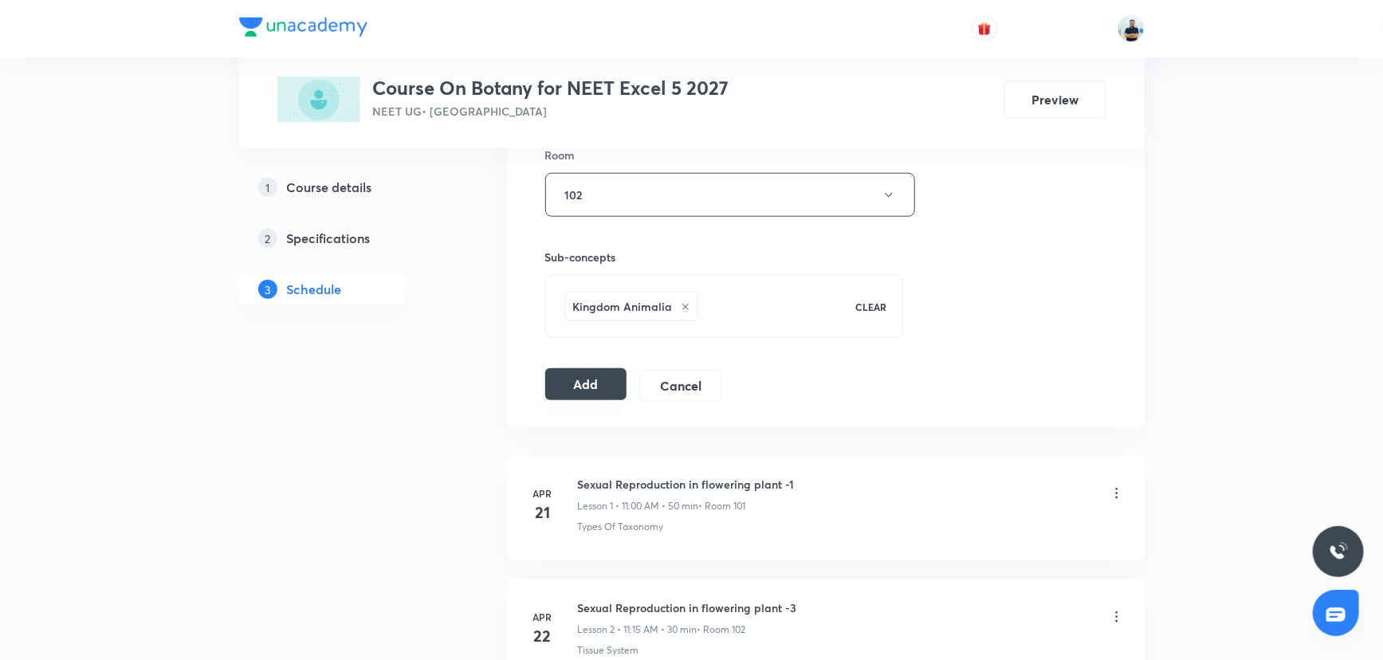
click at [593, 383] on button "Add" at bounding box center [586, 384] width 82 height 32
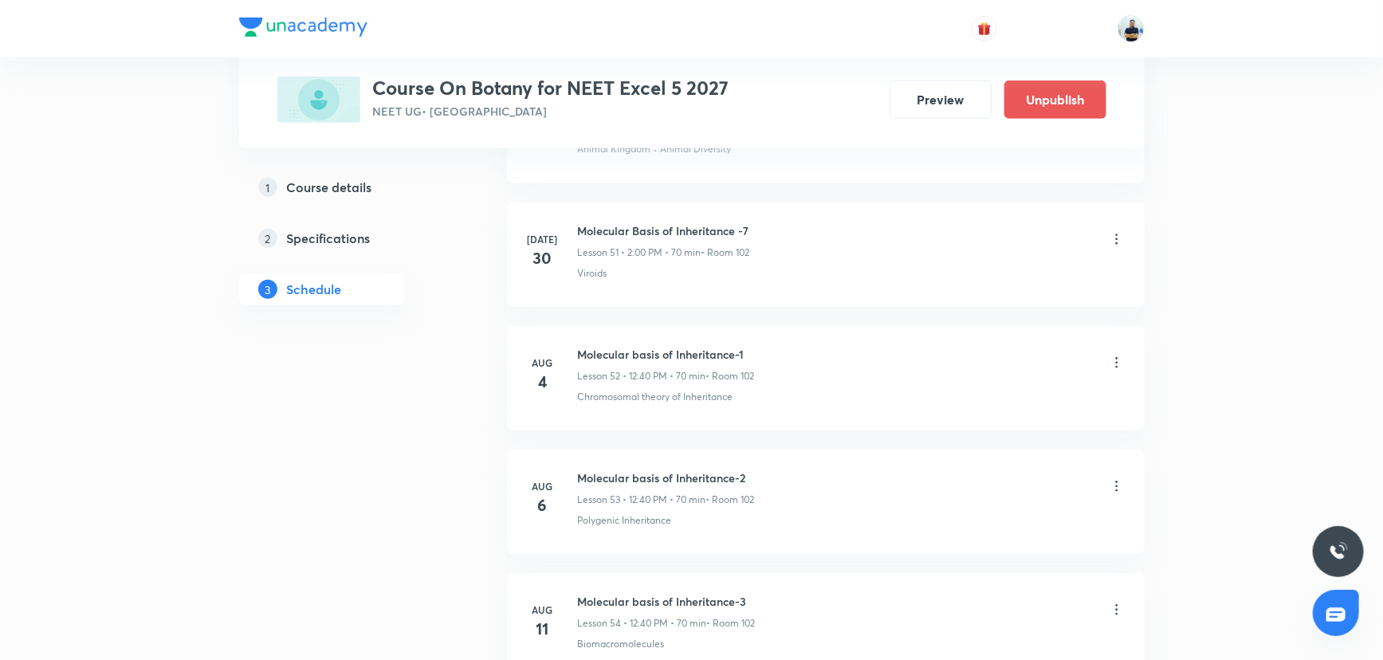
scroll to position [7295, 0]
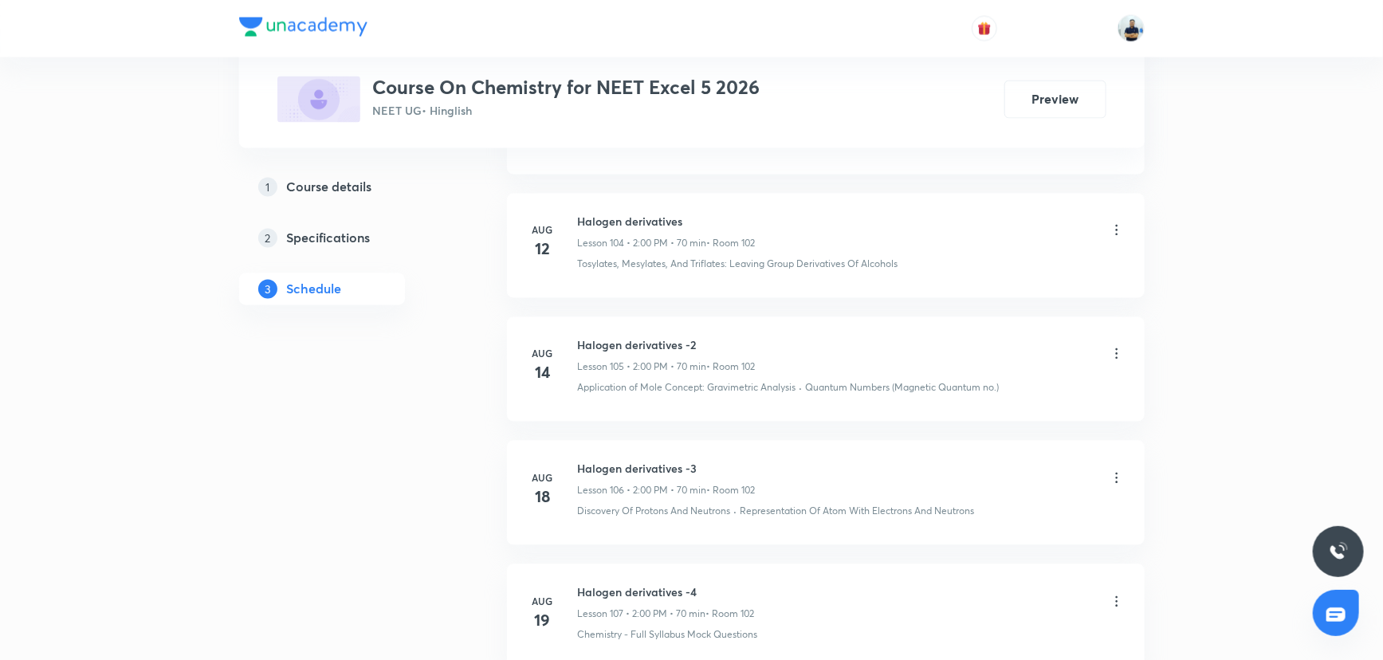
scroll to position [14822, 0]
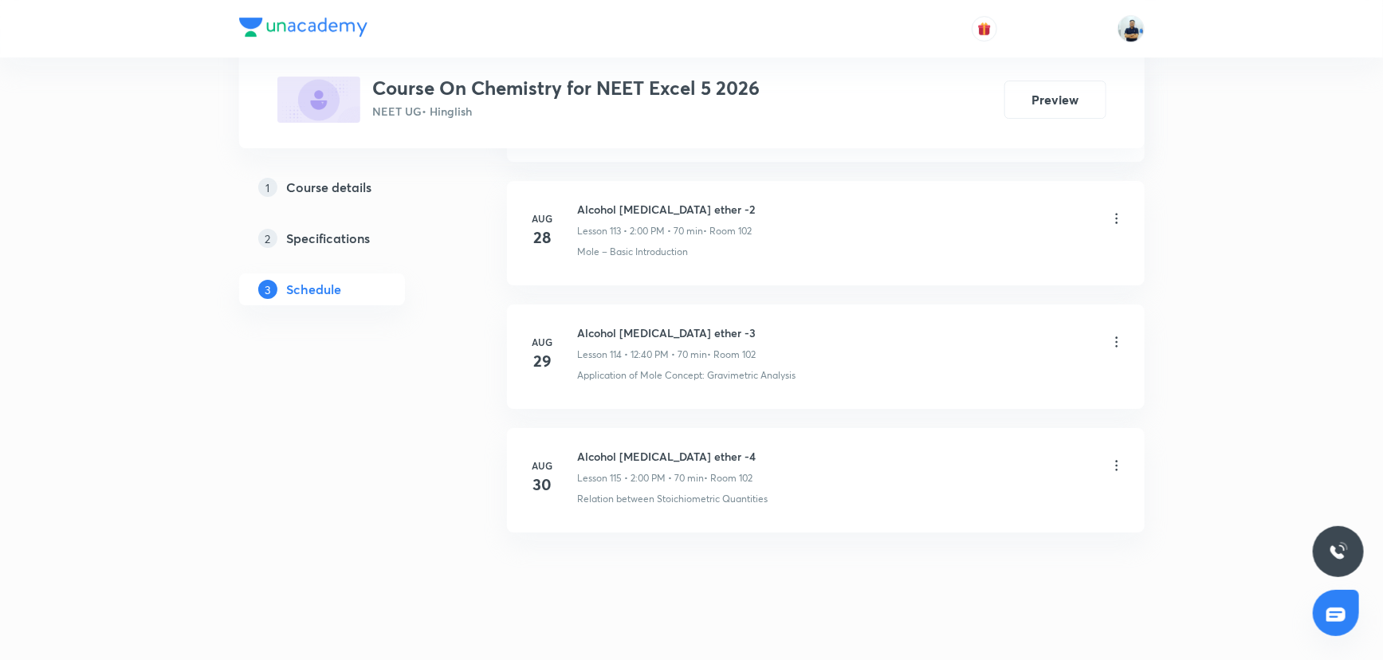
click at [619, 428] on li "[DATE] Alcohol [MEDICAL_DATA] ether -4 Lesson 115 • 2:00 PM • 70 min • Room 102…" at bounding box center [826, 480] width 638 height 104
click at [615, 428] on li "[DATE] Alcohol [MEDICAL_DATA] ether -4 Lesson 115 • 2:00 PM • 70 min • Room 102…" at bounding box center [826, 480] width 638 height 104
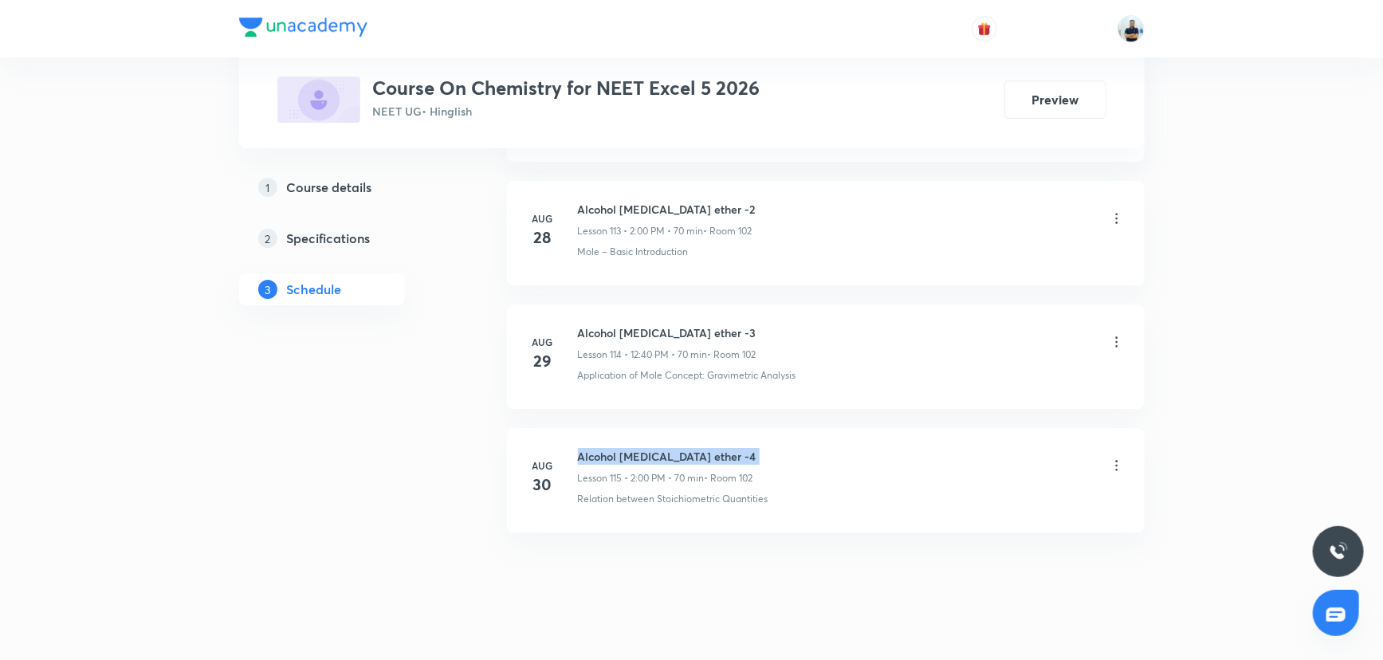
copy h6 "Alcohol [MEDICAL_DATA] ether -4"
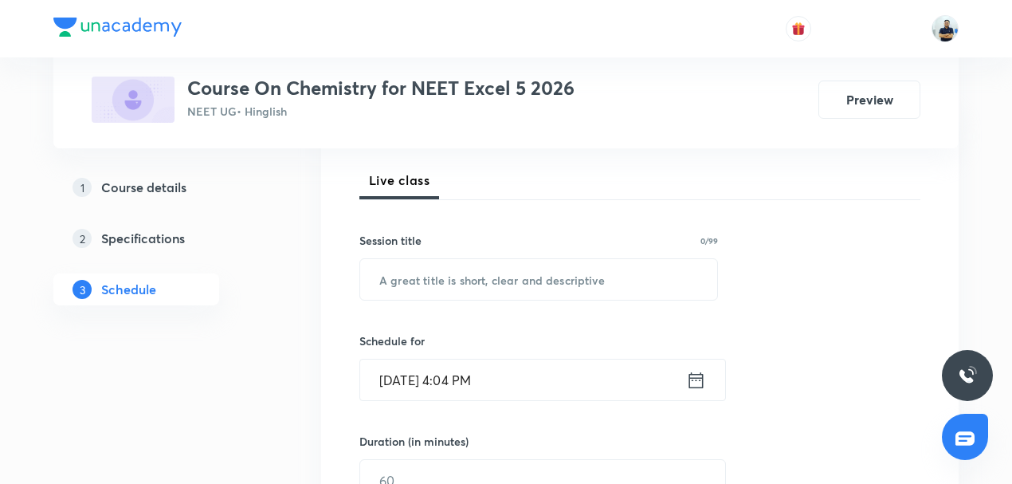
scroll to position [223, 0]
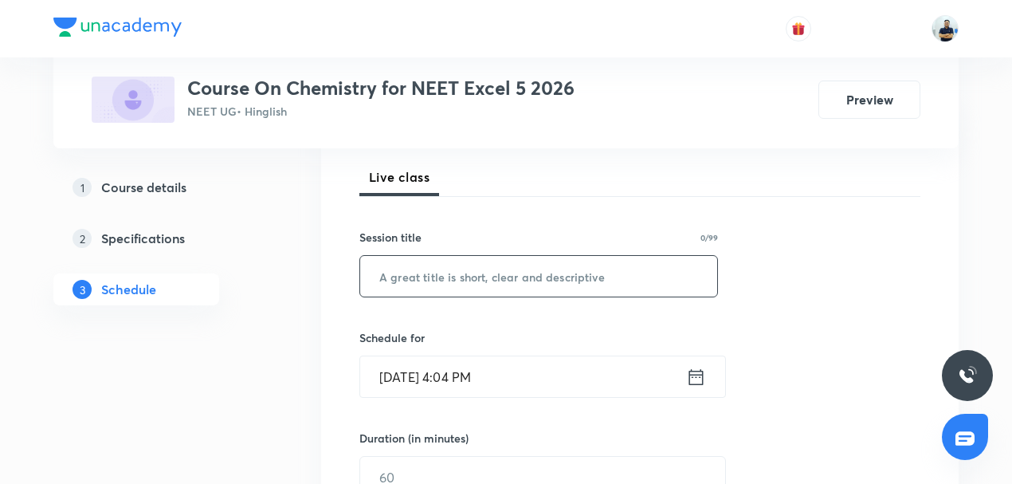
click at [429, 279] on input "text" at bounding box center [538, 276] width 357 height 41
paste input "Alcohol [MEDICAL_DATA] ether -4"
type input "Alcohol [MEDICAL_DATA] ether -5"
click at [461, 378] on input "[DATE] 4:04 PM" at bounding box center [523, 376] width 326 height 41
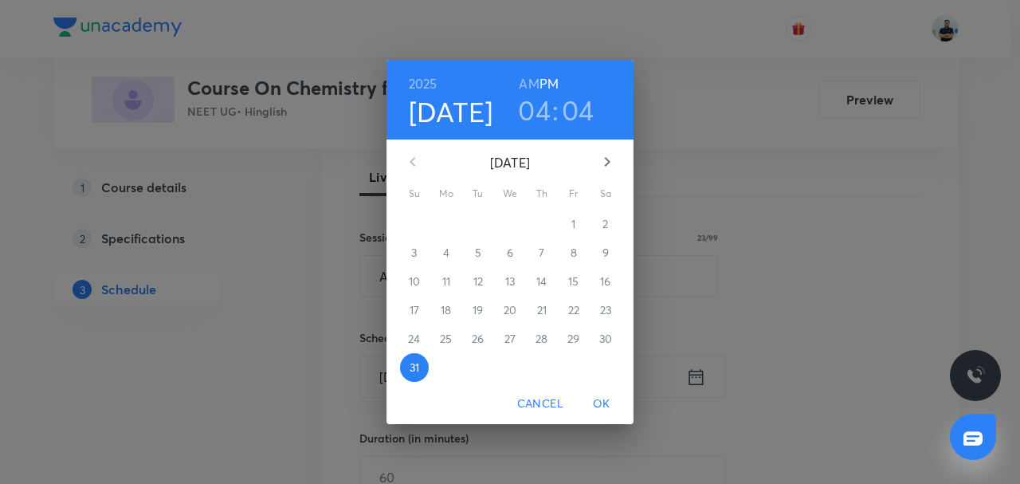
click at [604, 175] on button "button" at bounding box center [607, 162] width 38 height 38
click at [452, 224] on span "1" at bounding box center [446, 224] width 29 height 16
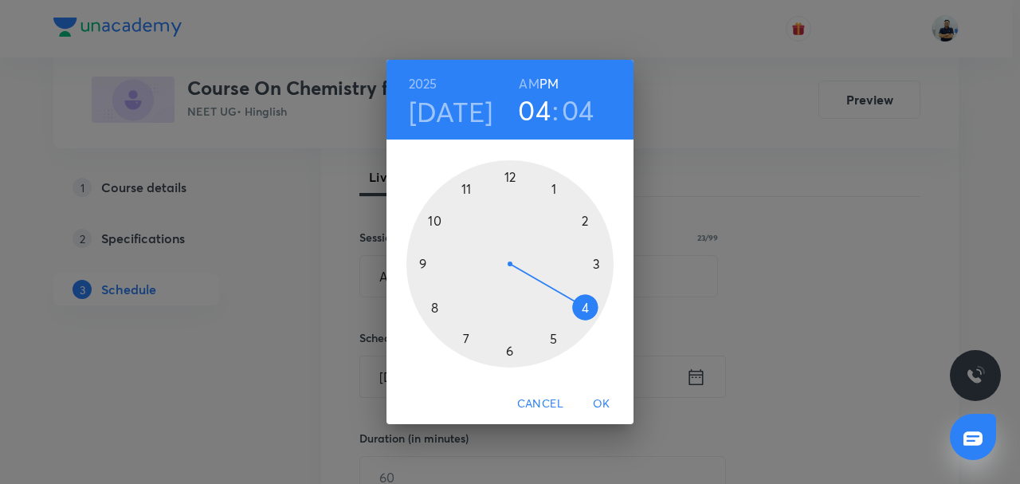
click at [593, 215] on div at bounding box center [510, 263] width 207 height 207
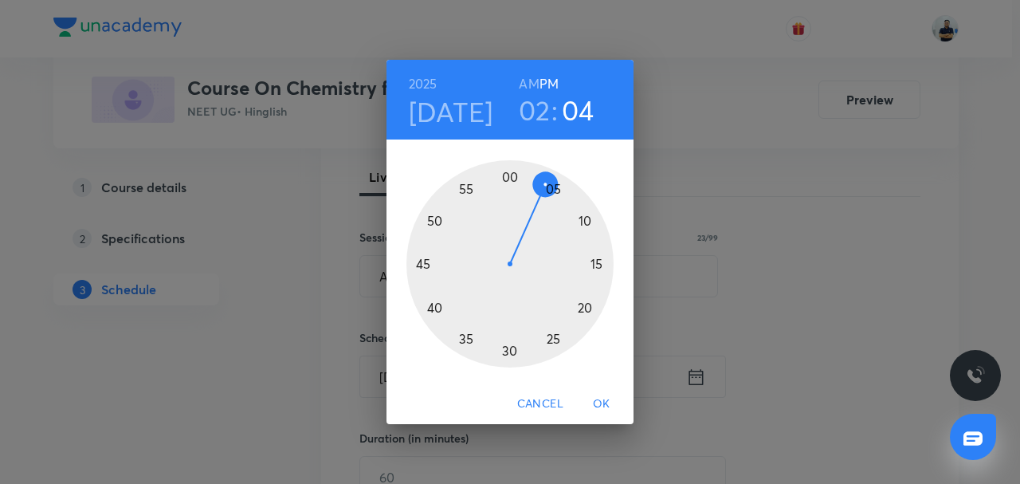
click at [509, 164] on div at bounding box center [510, 263] width 207 height 207
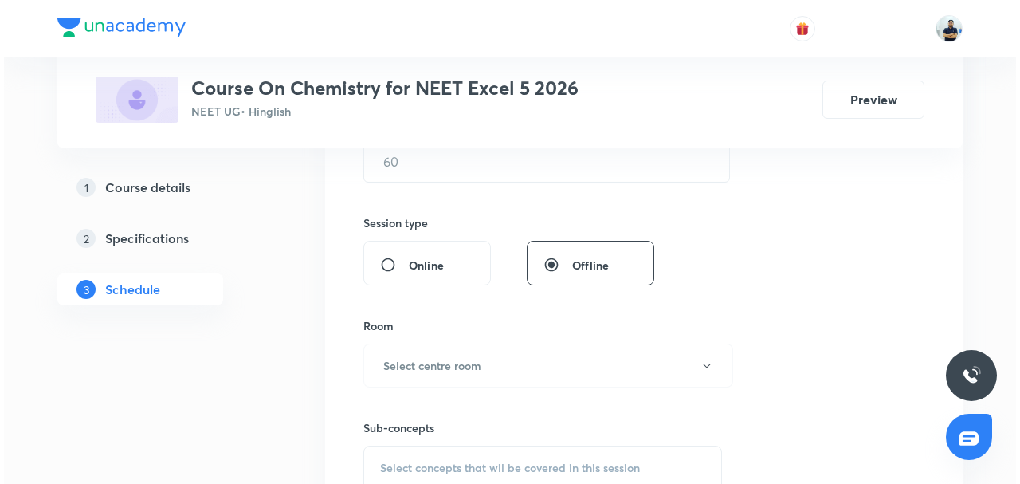
scroll to position [533, 0]
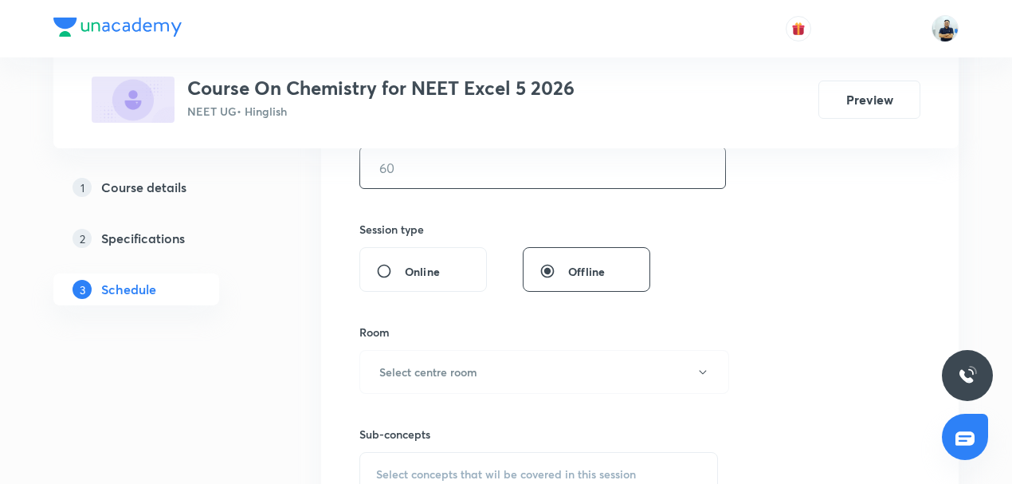
click at [422, 185] on input "text" at bounding box center [542, 167] width 365 height 41
type input "70"
click at [469, 338] on div "Room Select centre room" at bounding box center [539, 359] width 359 height 70
click at [458, 367] on h6 "Select centre room" at bounding box center [428, 372] width 98 height 17
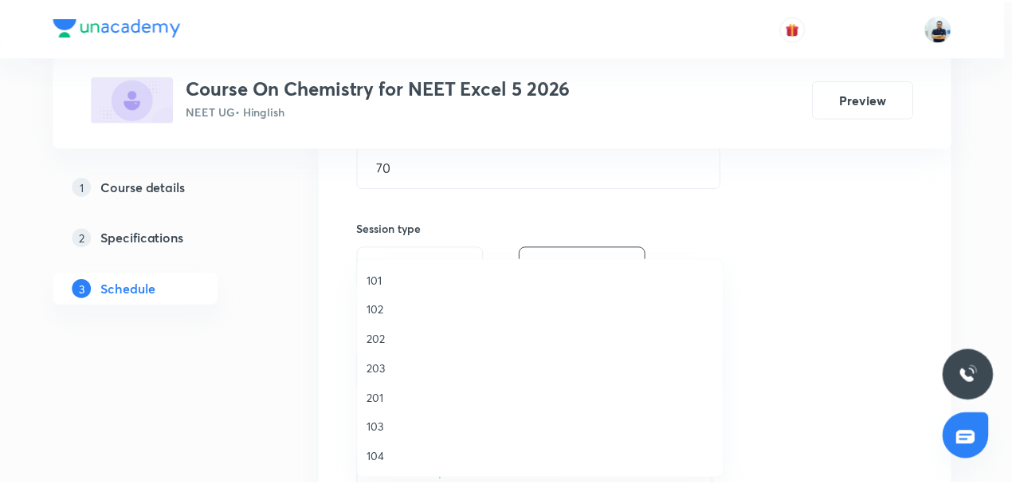
scroll to position [295, 0]
click at [392, 311] on span "A201" at bounding box center [544, 310] width 349 height 17
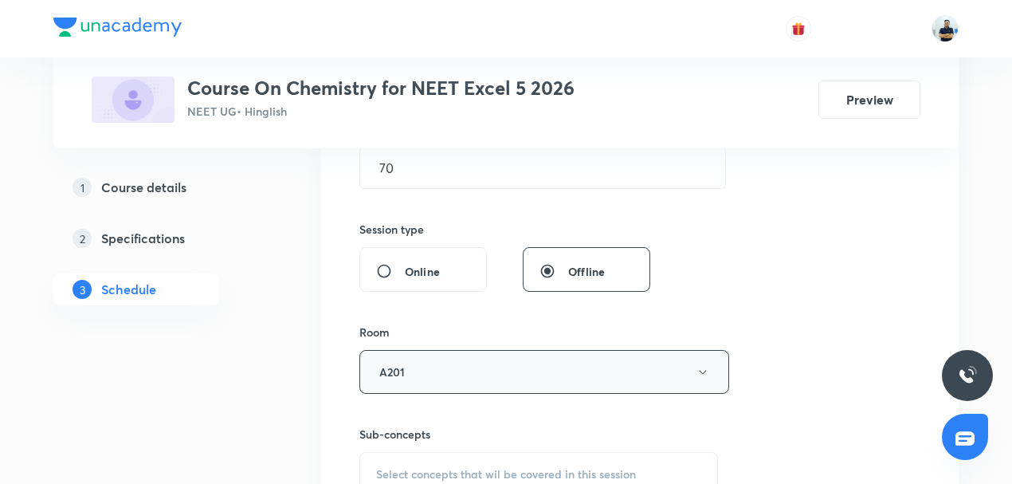
click at [425, 365] on button "A201" at bounding box center [545, 372] width 370 height 44
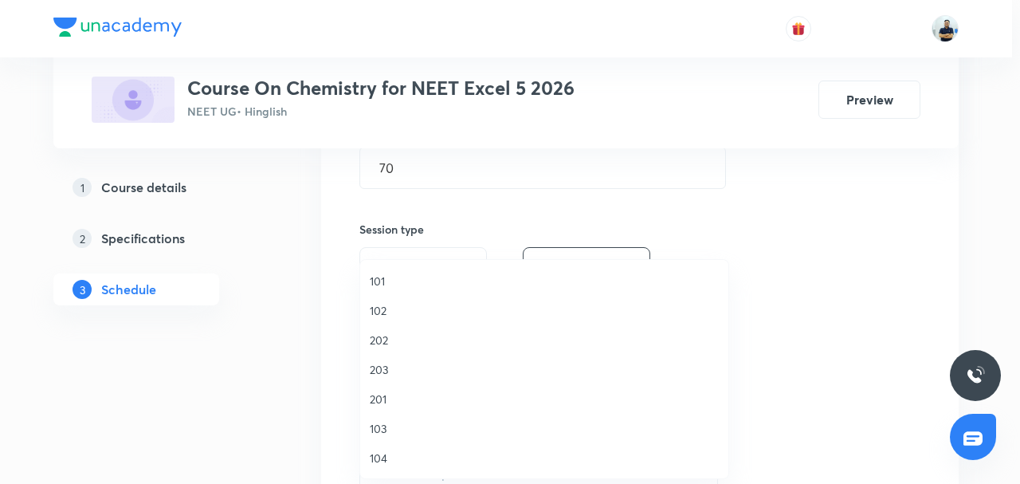
drag, startPoint x: 394, startPoint y: 309, endPoint x: 438, endPoint y: 332, distance: 49.9
click at [394, 309] on span "102" at bounding box center [544, 310] width 349 height 17
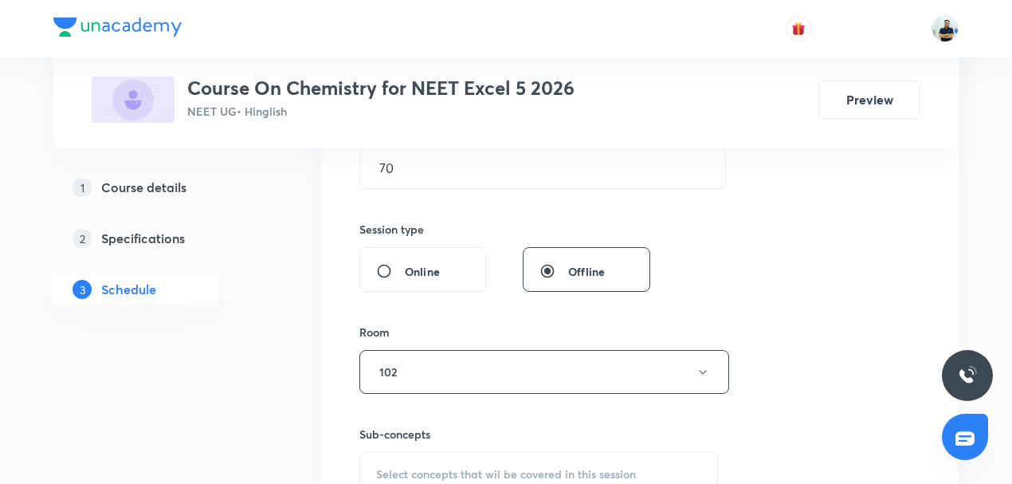
click at [525, 452] on div "Select concepts that wil be covered in this session" at bounding box center [539, 474] width 359 height 45
click at [505, 474] on span "Select concepts that wil be covered in this session" at bounding box center [506, 474] width 260 height 13
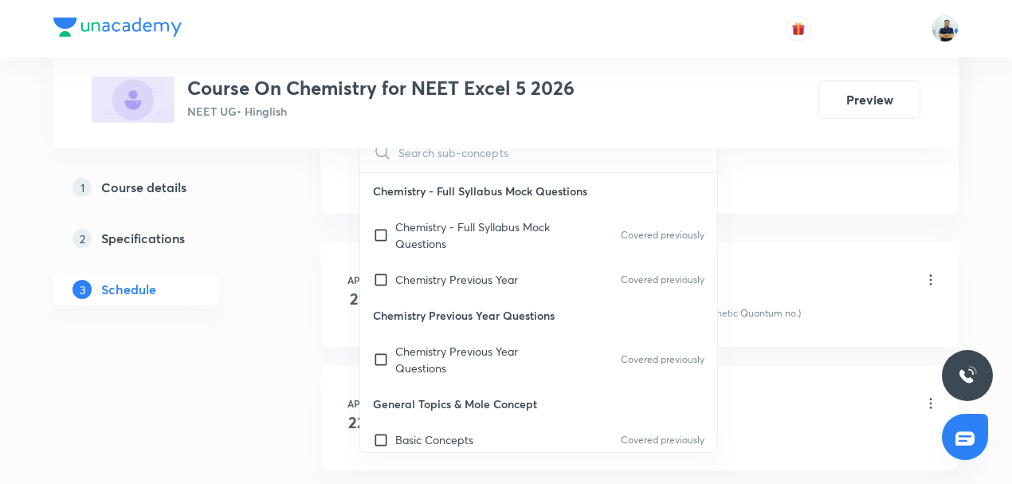
scroll to position [371, 0]
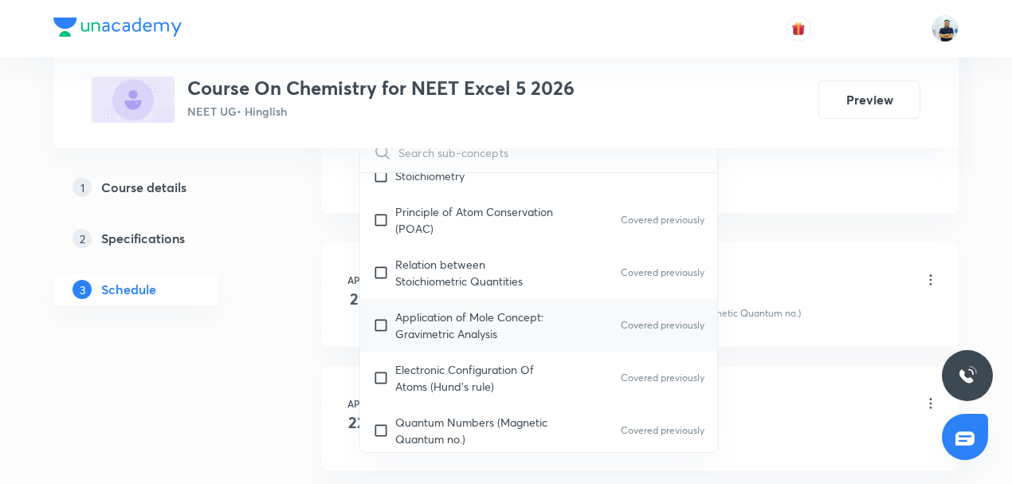
click at [446, 299] on div "Application of Mole Concept: Gravimetric Analysis Covered previously" at bounding box center [538, 325] width 357 height 53
checkbox input "true"
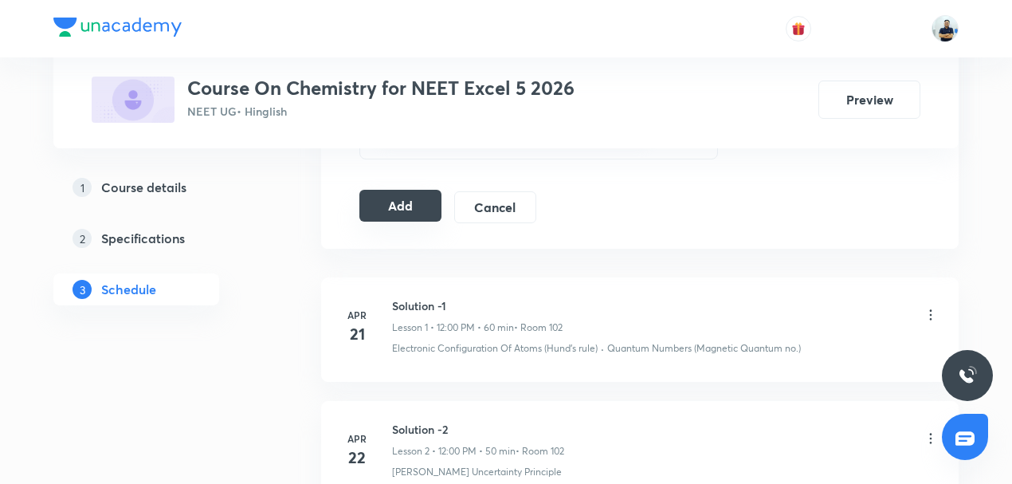
click at [379, 198] on button "Add" at bounding box center [401, 206] width 82 height 32
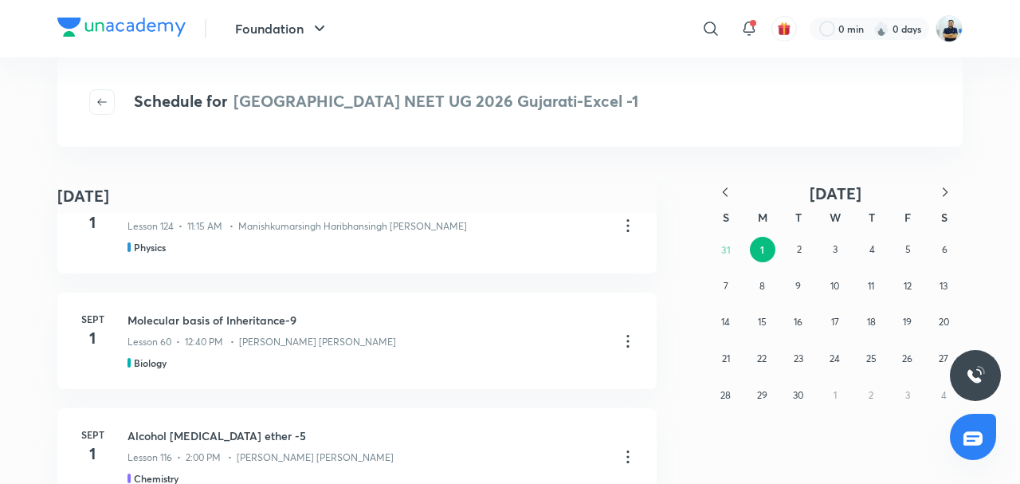
scroll to position [269, 0]
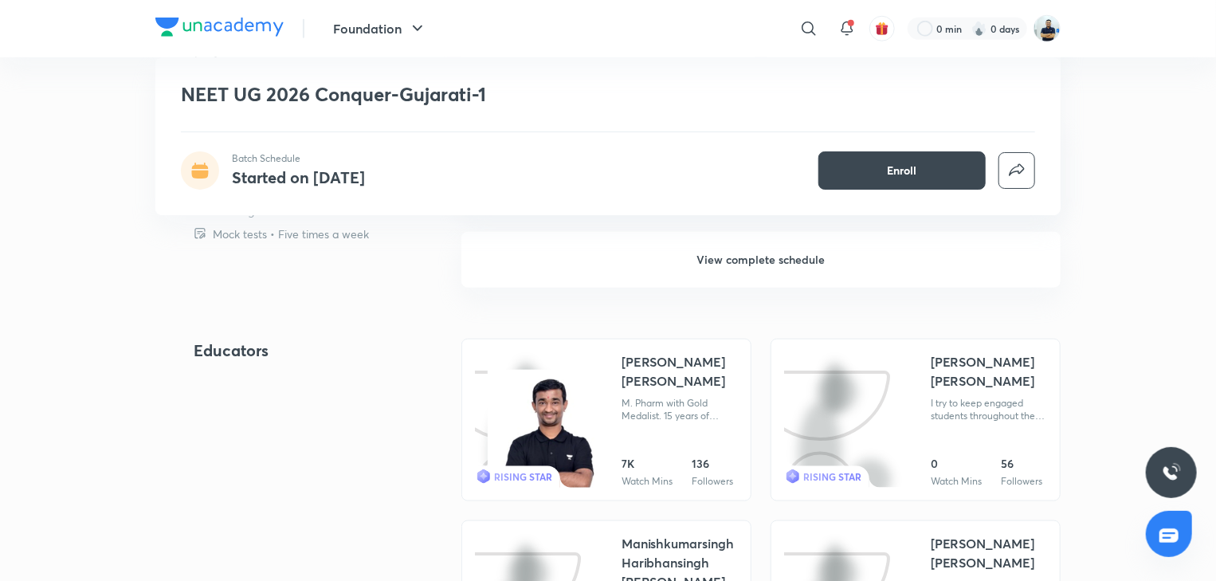
scroll to position [773, 0]
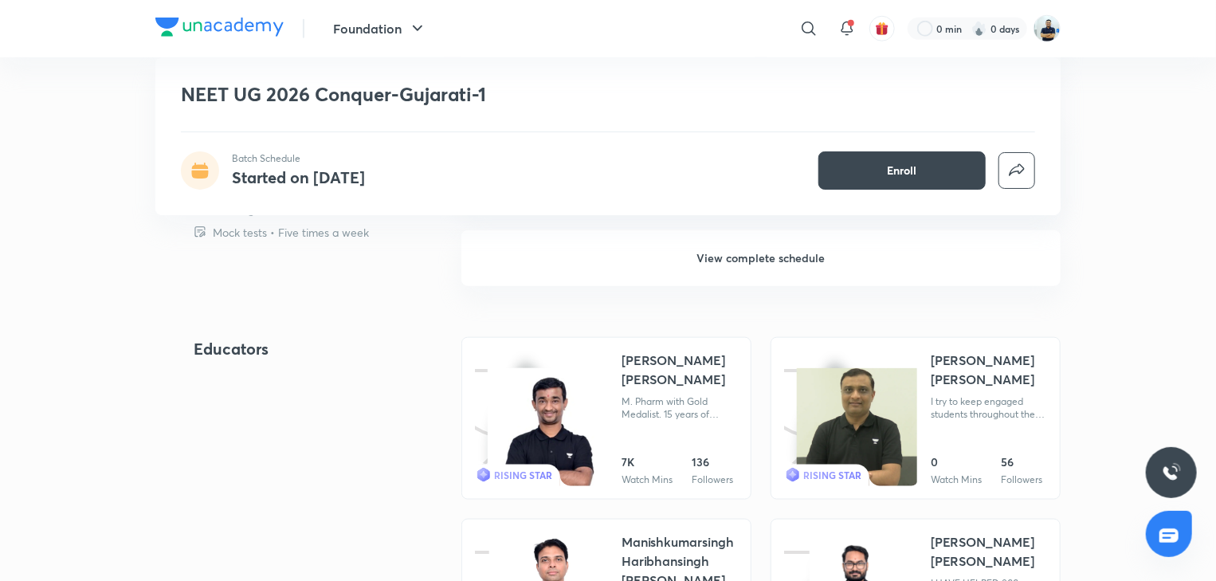
click at [713, 261] on h6 "View complete schedule" at bounding box center [761, 258] width 599 height 56
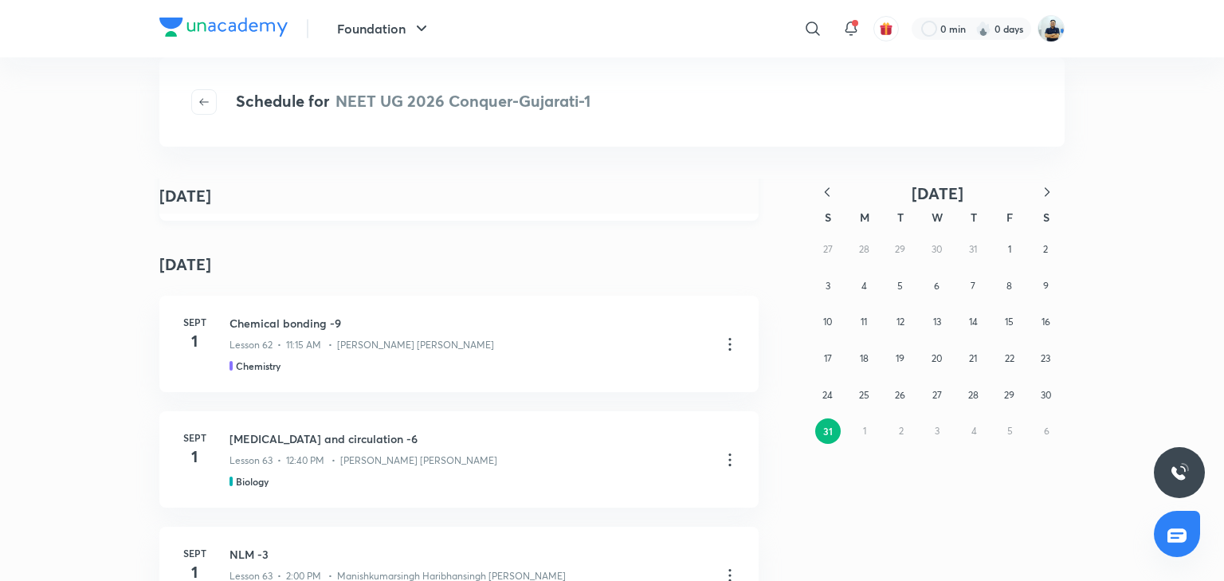
scroll to position [148, 0]
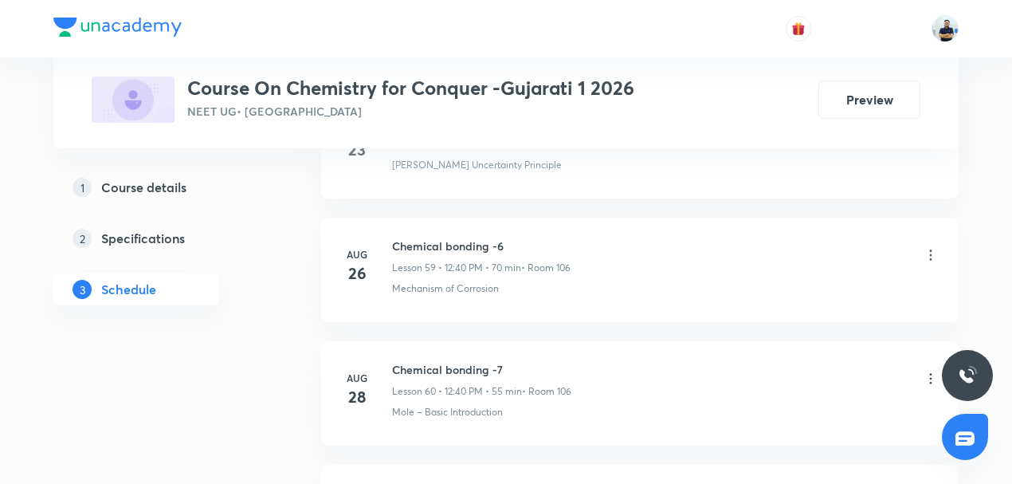
scroll to position [8303, 0]
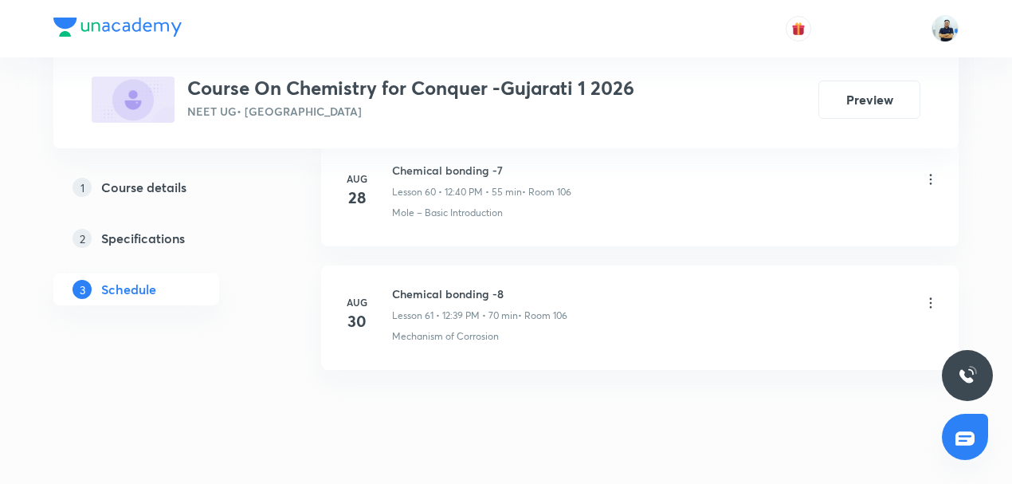
click at [446, 285] on h6 "Chemical bonding -8" at bounding box center [479, 293] width 175 height 17
copy h6 "Chemical bonding -8"
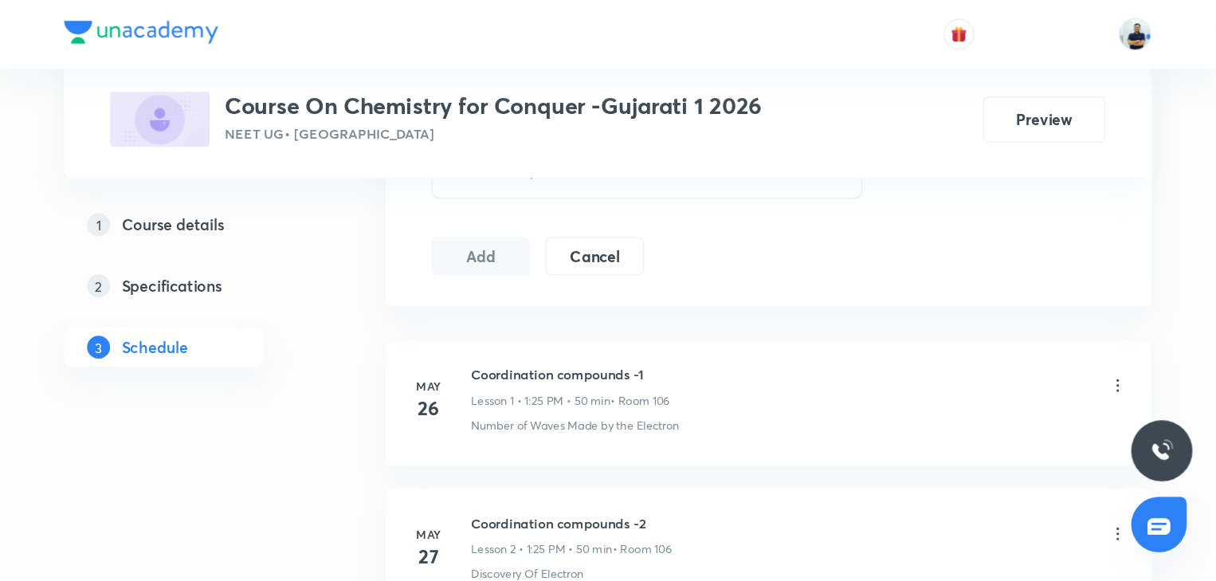
scroll to position [0, 0]
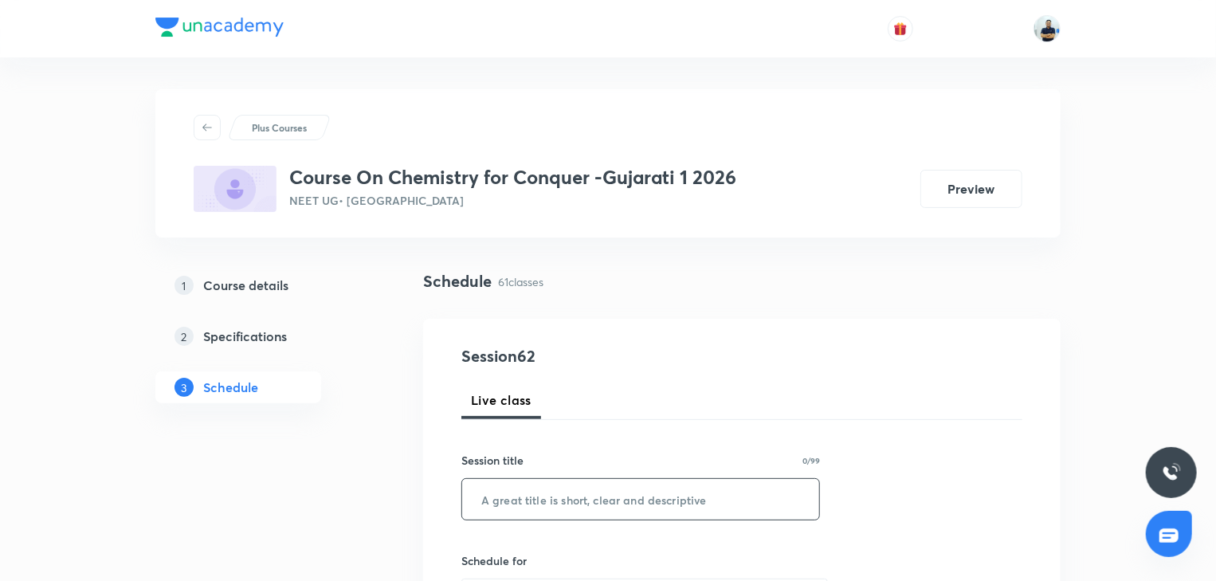
click at [546, 483] on input "text" at bounding box center [640, 499] width 357 height 41
paste input "Chemical bonding -8"
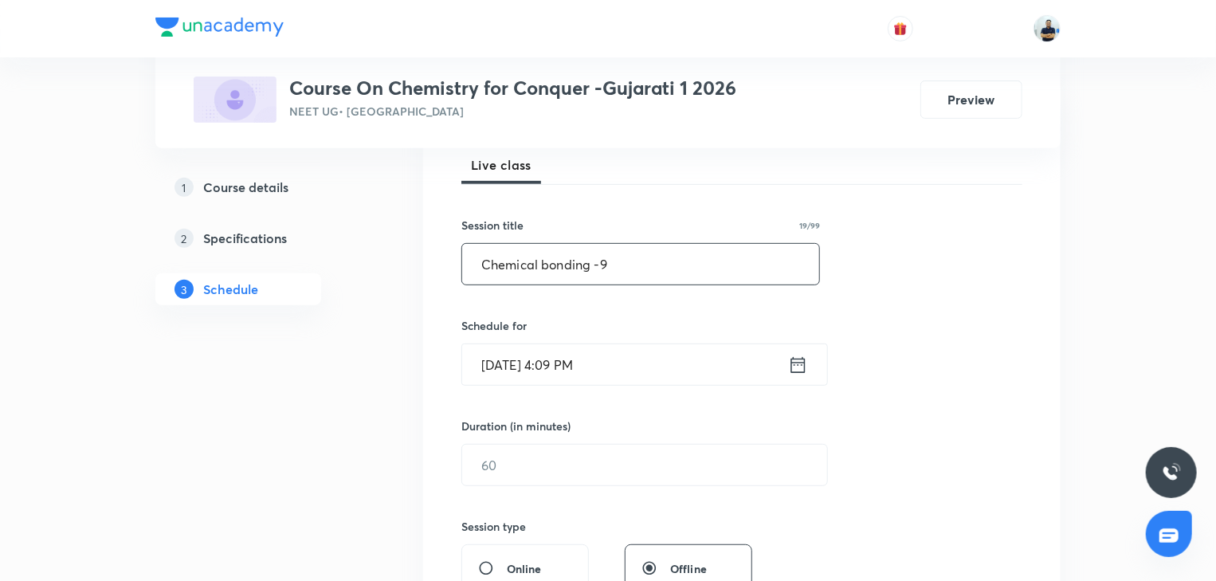
scroll to position [238, 0]
type input "Chemical bonding -9"
click at [557, 359] on input "[DATE] 4:09 PM" at bounding box center [625, 362] width 326 height 41
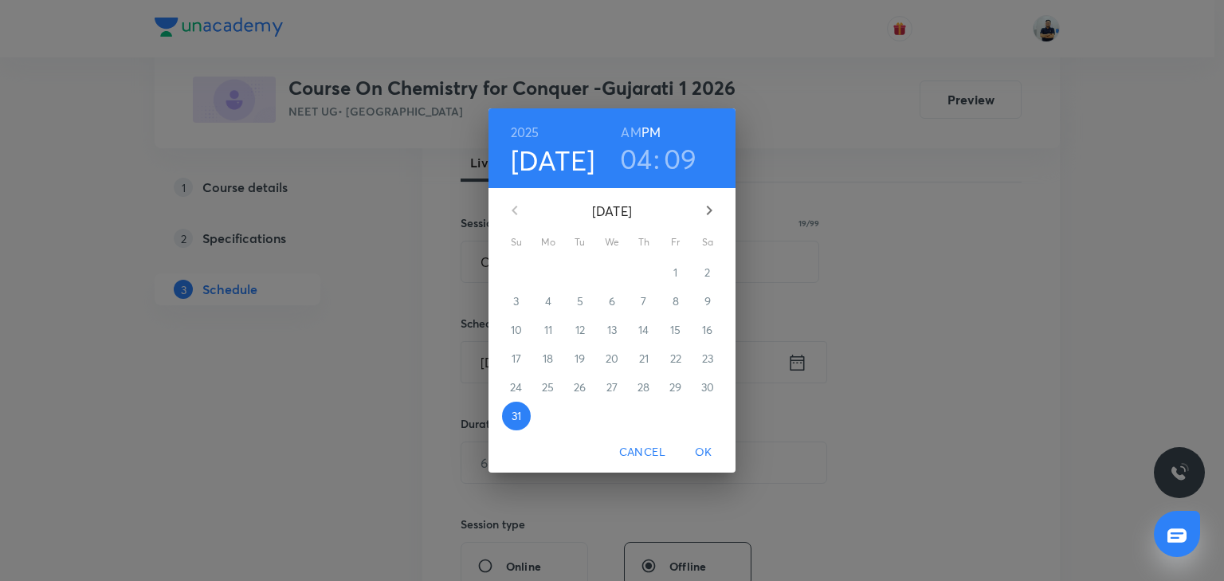
click at [700, 210] on icon "button" at bounding box center [709, 210] width 19 height 19
click at [552, 277] on span "1" at bounding box center [548, 273] width 29 height 16
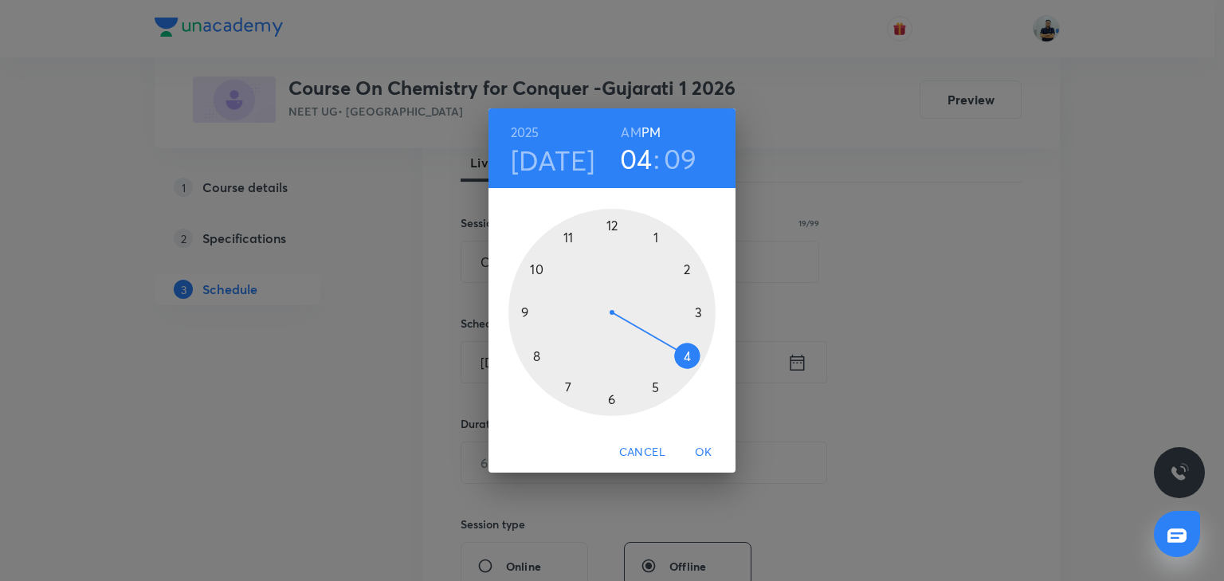
click at [631, 134] on h6 "AM" at bounding box center [631, 132] width 20 height 22
click at [571, 236] on div at bounding box center [612, 312] width 207 height 207
click at [690, 316] on div at bounding box center [612, 312] width 207 height 207
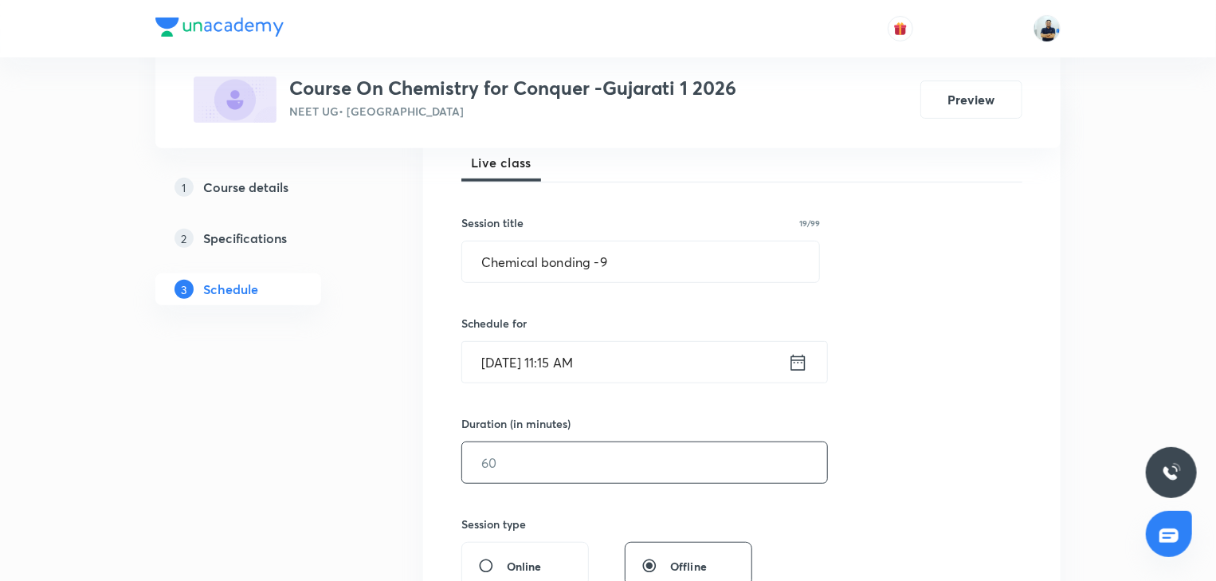
click at [574, 453] on input "text" at bounding box center [644, 462] width 365 height 41
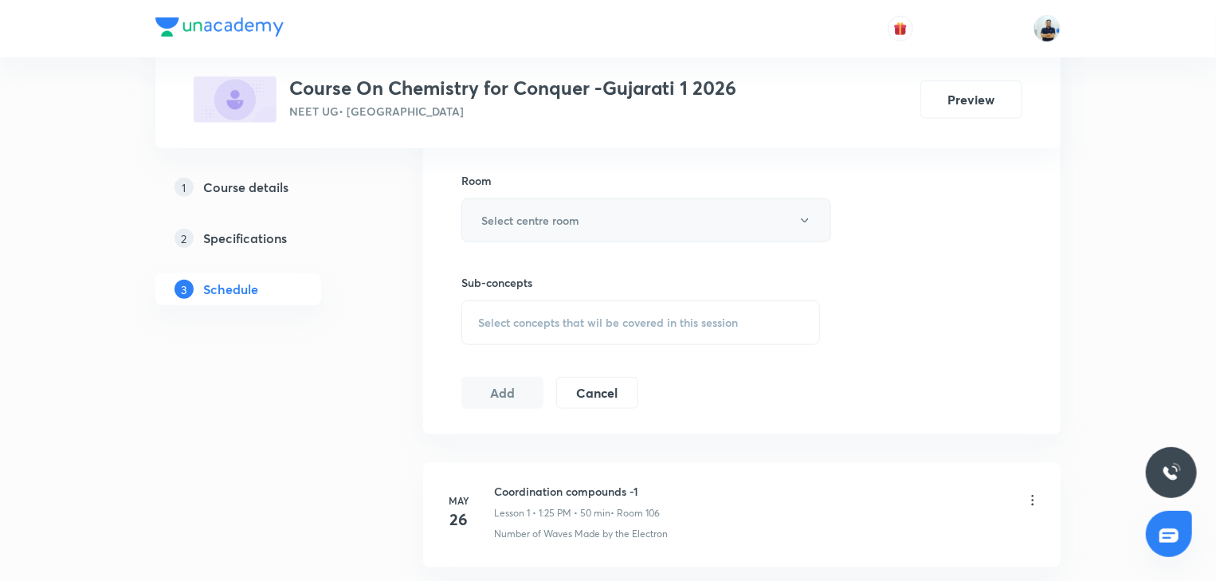
type input "70"
click at [593, 233] on button "Select centre room" at bounding box center [647, 220] width 370 height 44
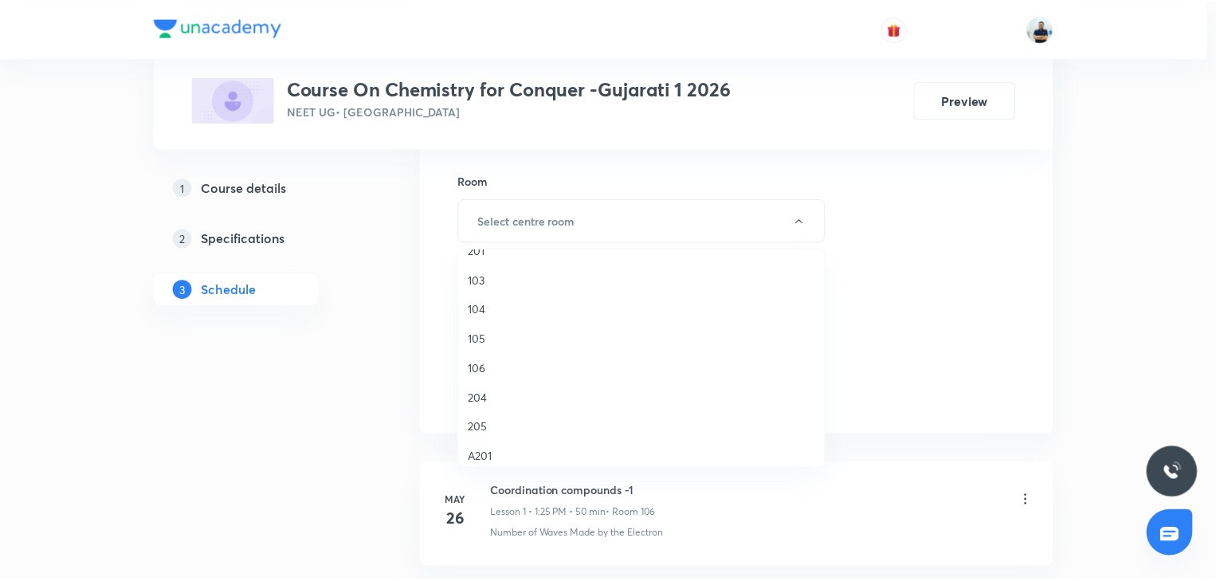
scroll to position [148, 0]
click at [485, 354] on span "106" at bounding box center [645, 358] width 349 height 17
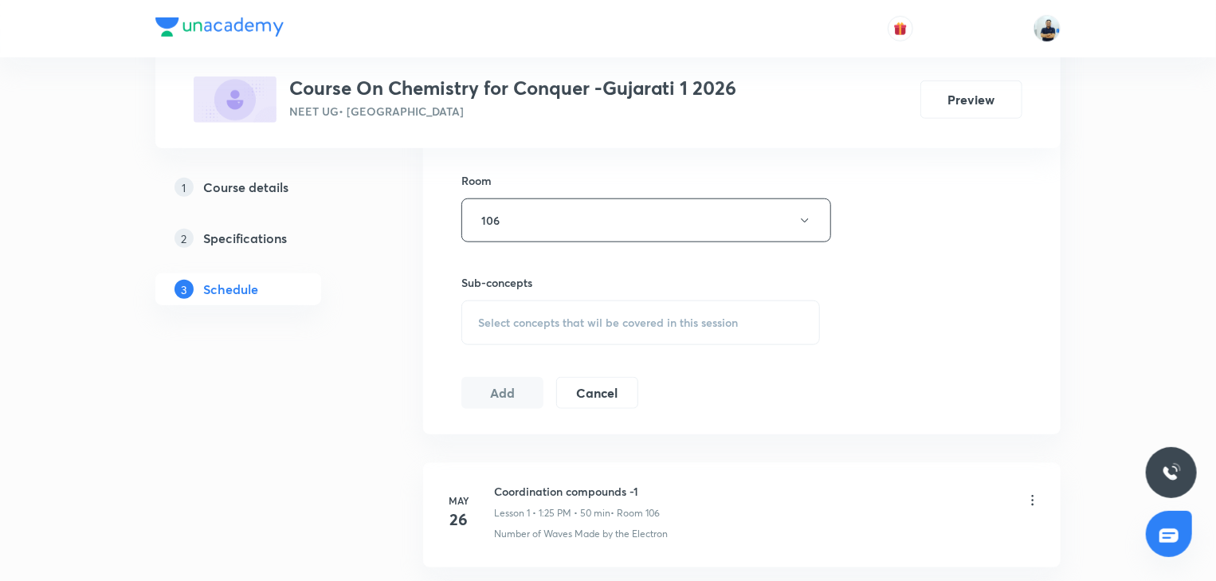
click at [615, 316] on span "Select concepts that wil be covered in this session" at bounding box center [608, 322] width 260 height 13
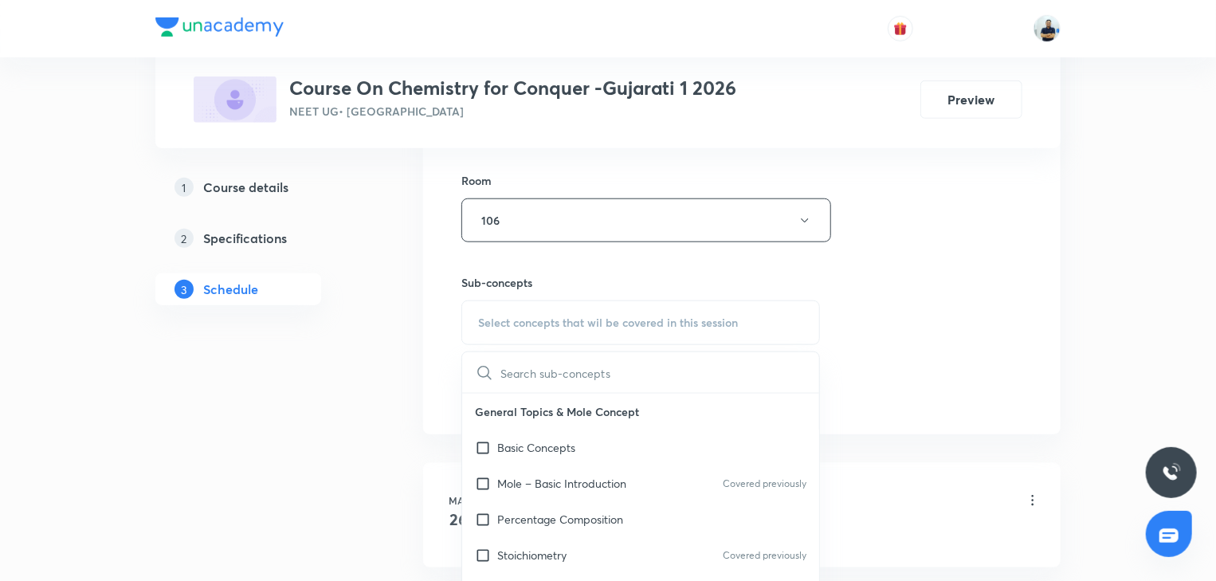
scroll to position [446, 0]
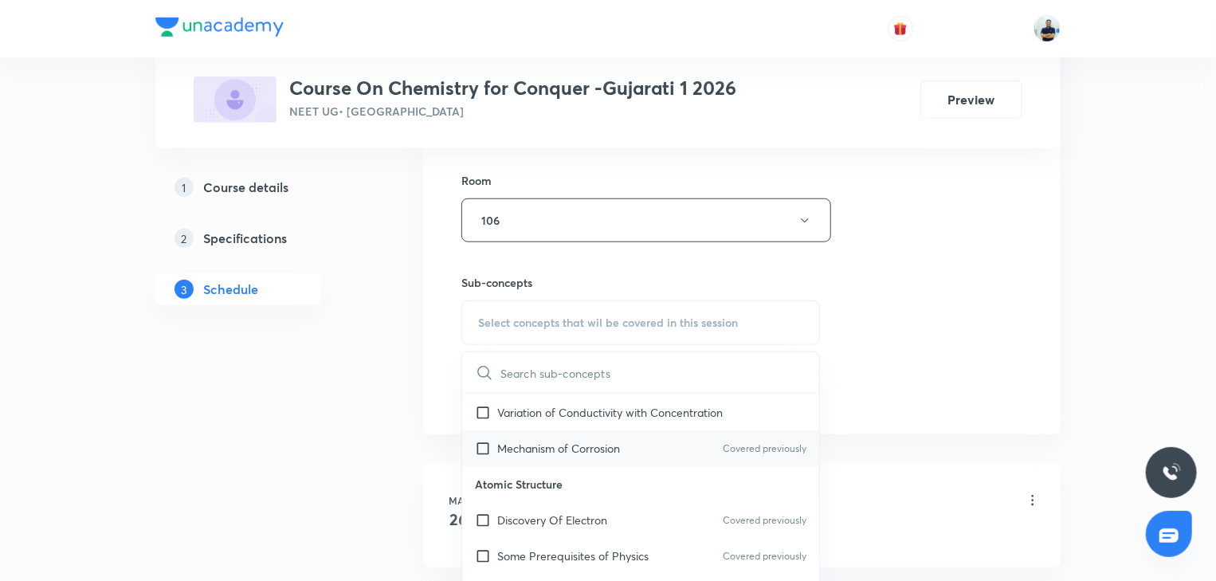
click at [538, 446] on p "Mechanism of Corrosion" at bounding box center [558, 448] width 123 height 17
checkbox input "true"
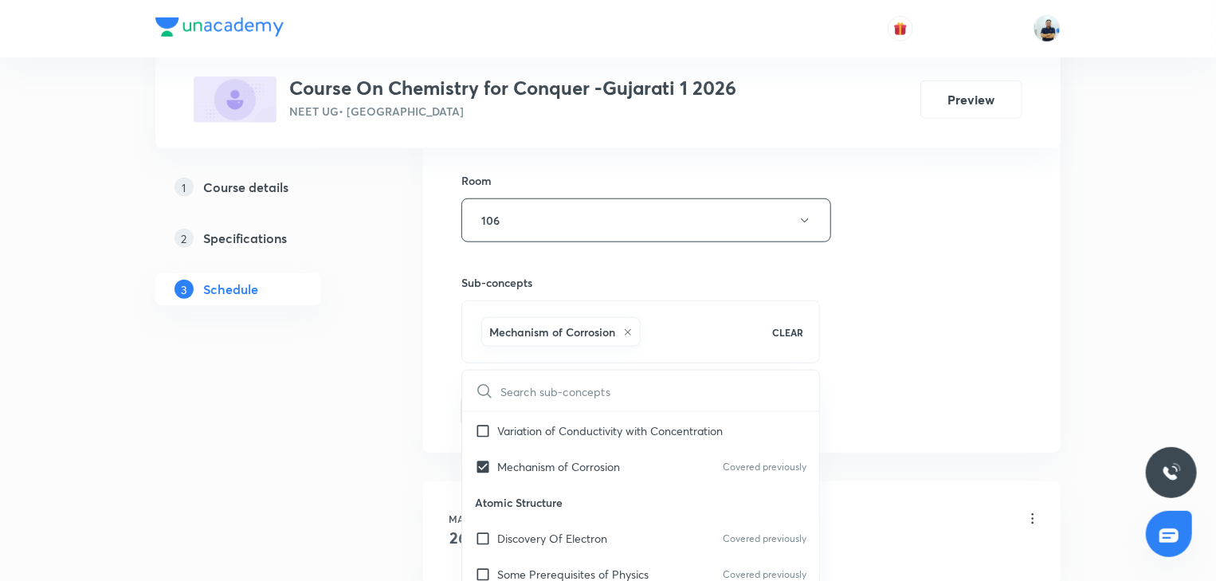
click at [859, 407] on div "Session 62 Live class Session title 19/99 Chemical bonding -9 ​ Schedule for Se…" at bounding box center [742, 43] width 561 height 767
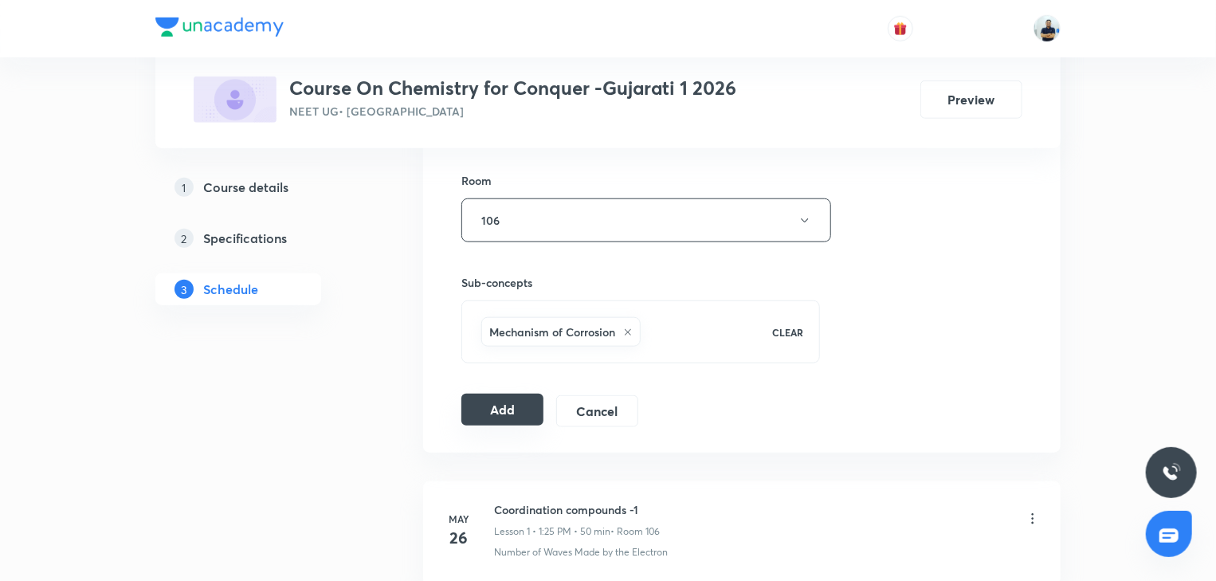
click at [517, 411] on button "Add" at bounding box center [503, 410] width 82 height 32
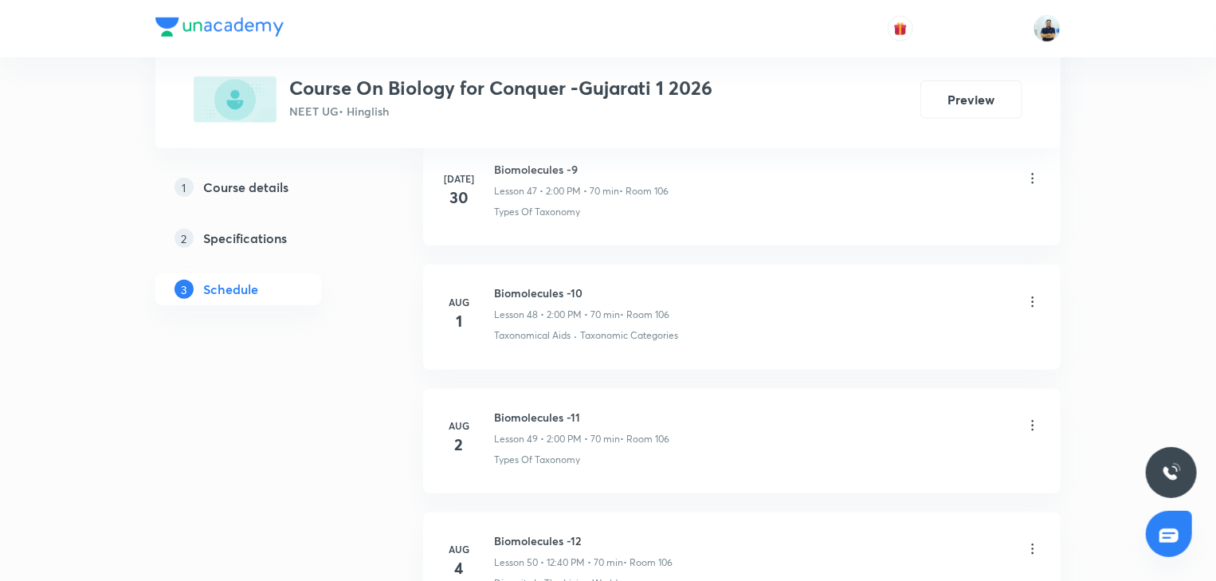
scroll to position [8345, 0]
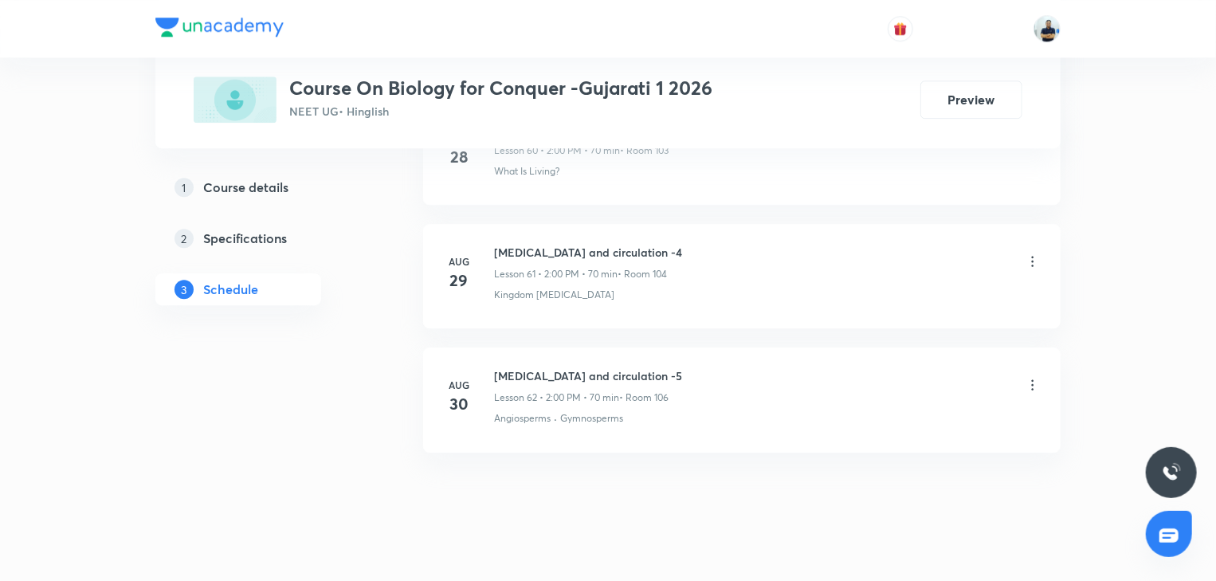
click at [548, 367] on h6 "[MEDICAL_DATA] and circulation -5" at bounding box center [588, 375] width 188 height 17
copy h6 "[MEDICAL_DATA] and circulation -5"
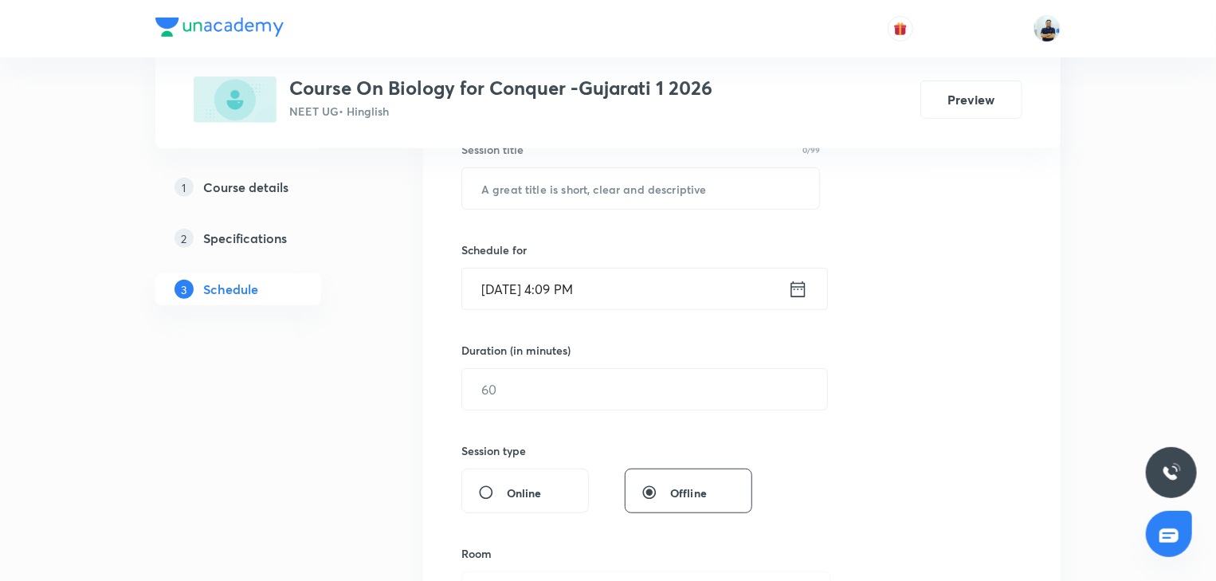
scroll to position [0, 0]
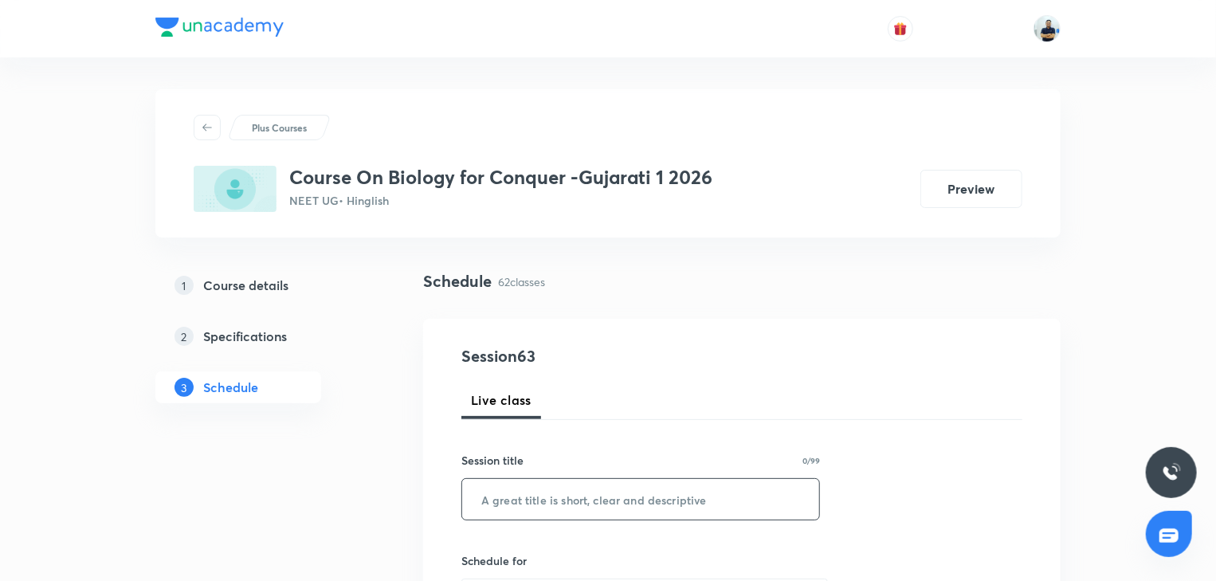
click at [591, 483] on input "text" at bounding box center [640, 499] width 357 height 41
paste input "[MEDICAL_DATA] and circulation -5"
type input "[MEDICAL_DATA] and circulation -6"
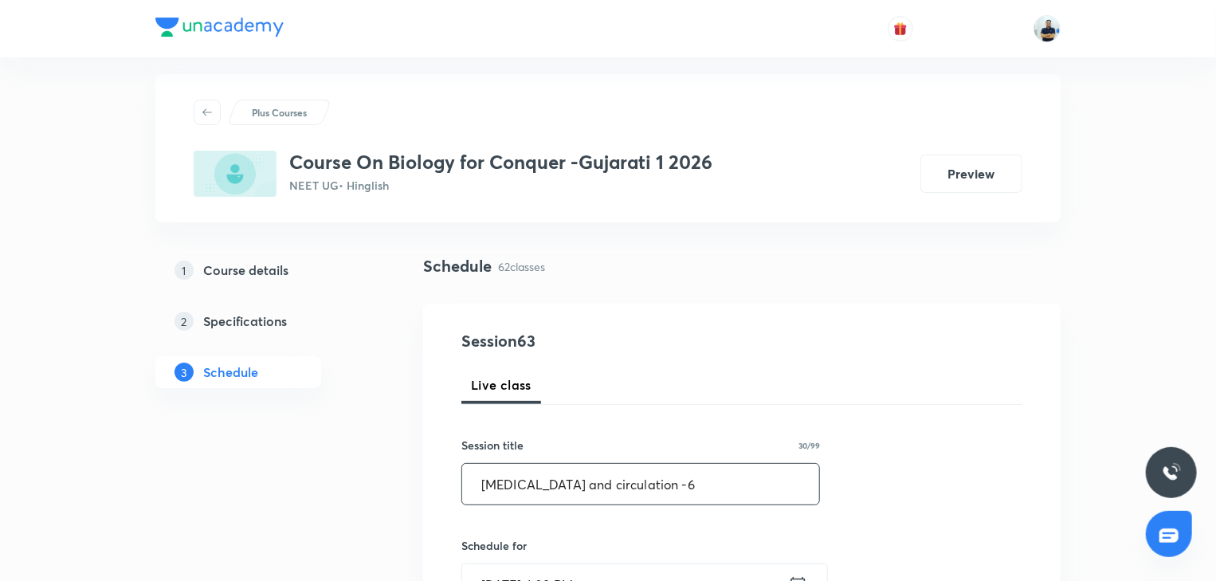
scroll to position [29, 0]
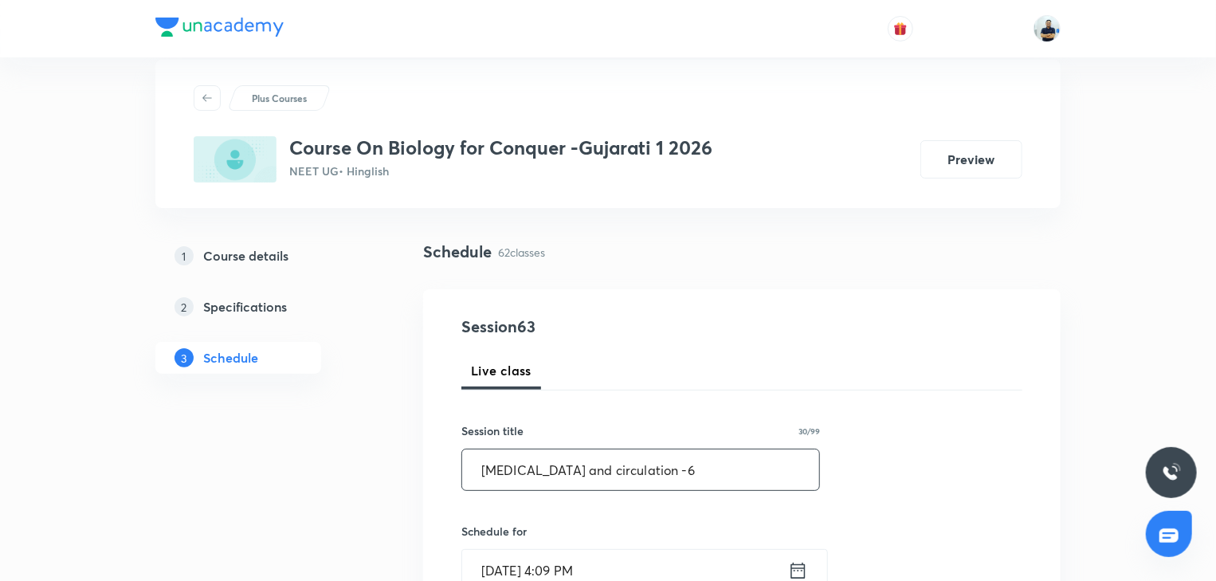
click at [574, 483] on input "[DATE] 4:09 PM" at bounding box center [625, 570] width 326 height 41
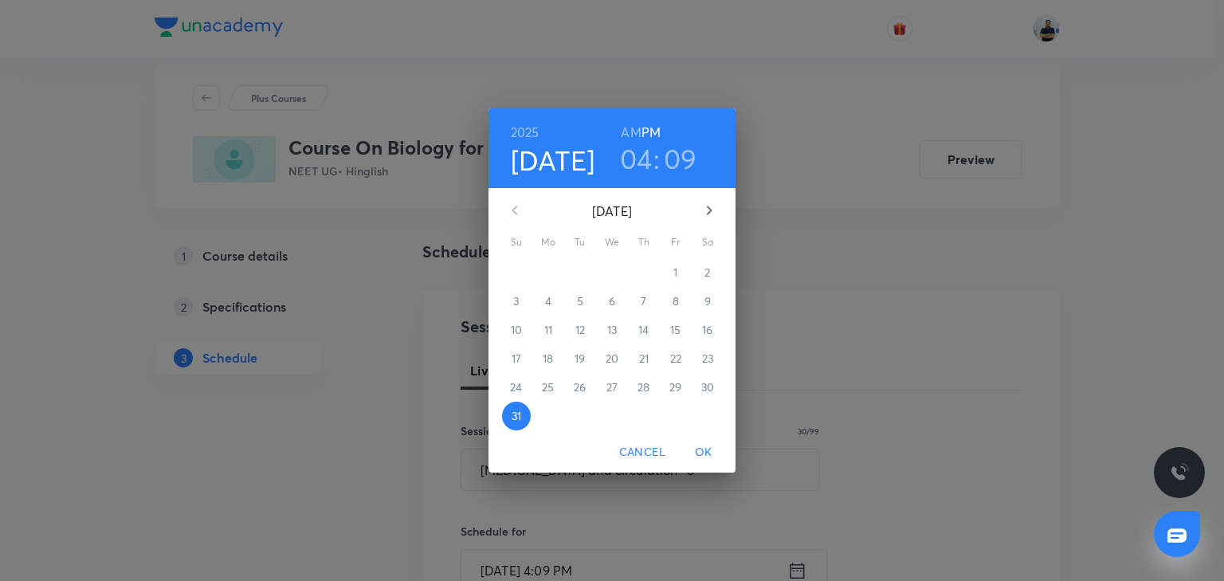
click at [705, 216] on icon "button" at bounding box center [709, 210] width 19 height 19
click at [561, 268] on span "1" at bounding box center [548, 273] width 29 height 16
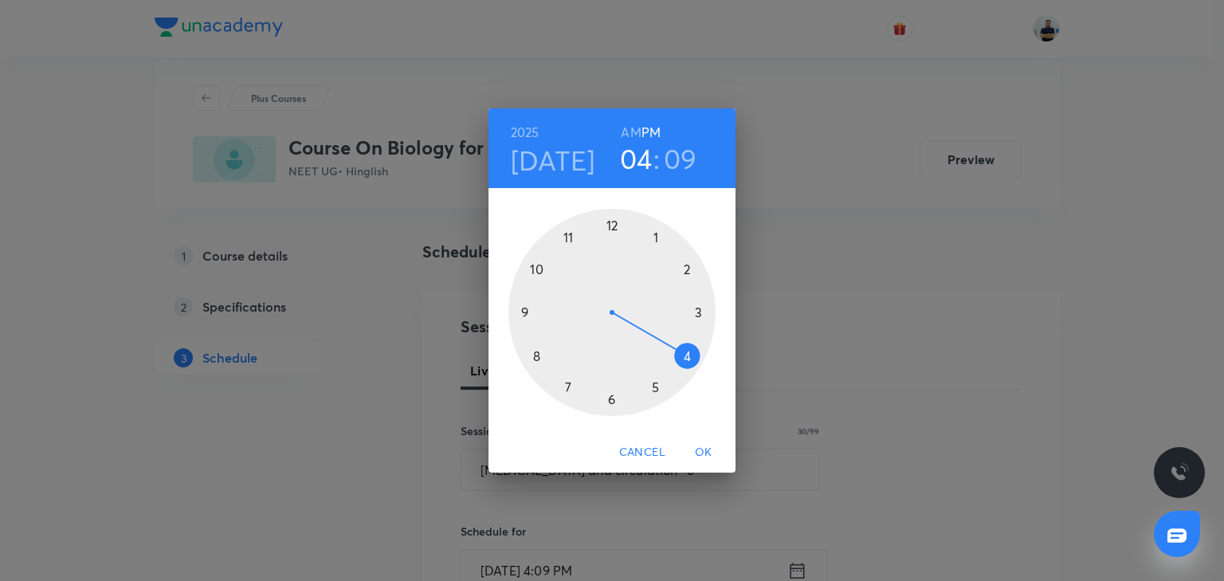
click at [619, 224] on div at bounding box center [612, 312] width 207 height 207
click at [529, 359] on div at bounding box center [612, 312] width 207 height 207
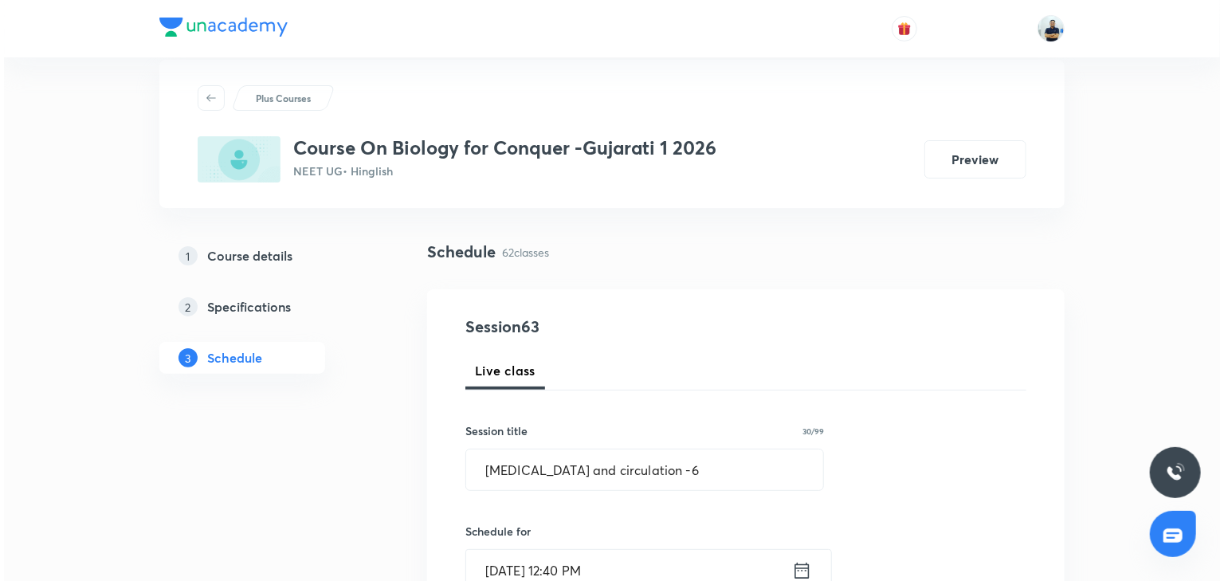
scroll to position [476, 0]
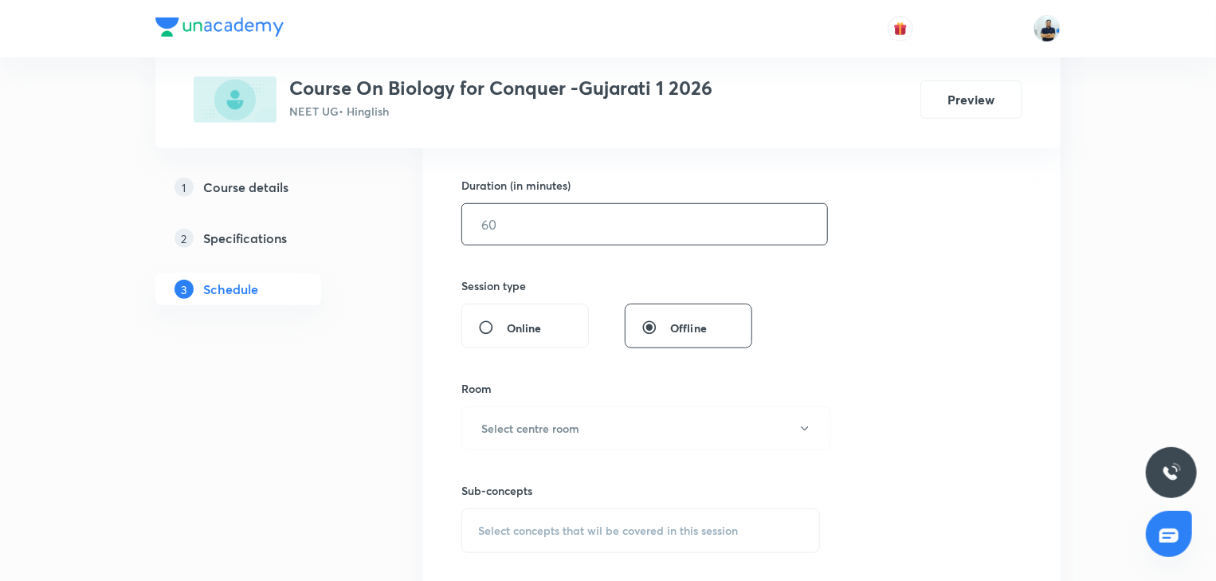
click at [517, 234] on input "text" at bounding box center [644, 224] width 365 height 41
type input "70"
click at [584, 413] on button "Select centre room" at bounding box center [647, 429] width 370 height 44
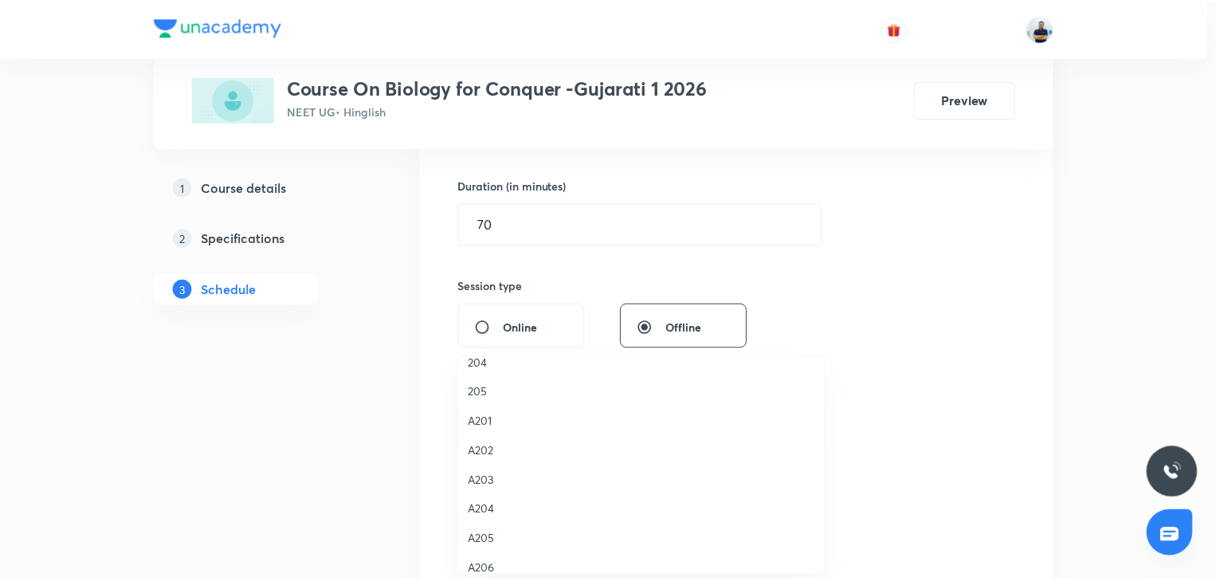
scroll to position [265, 0]
click at [523, 412] on span "205" at bounding box center [645, 408] width 349 height 17
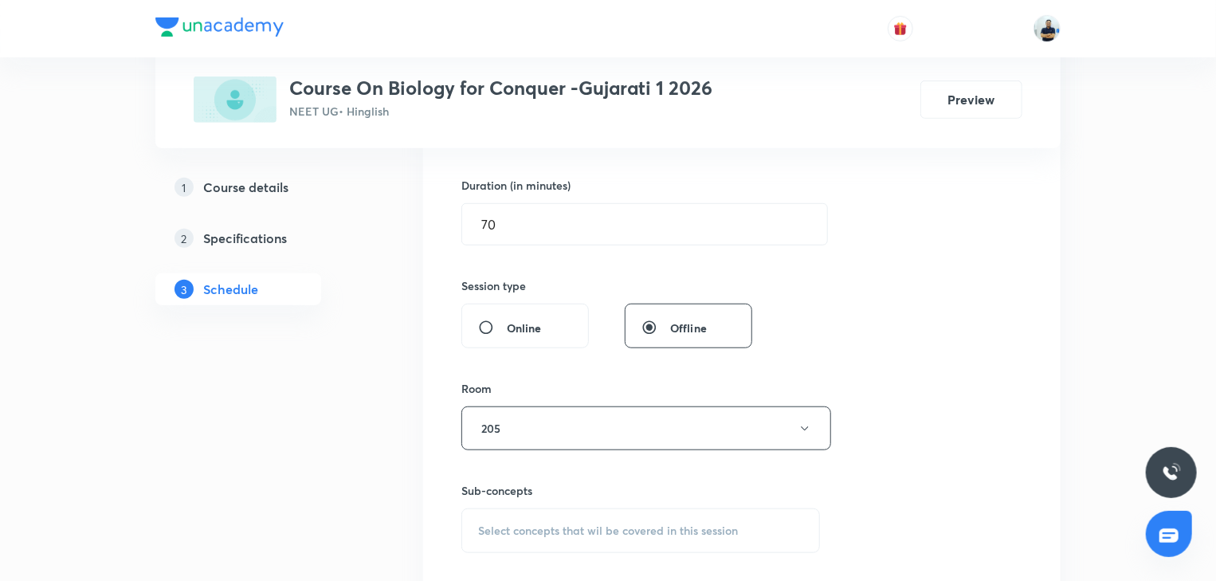
click at [529, 483] on span "Select concepts that wil be covered in this session" at bounding box center [608, 531] width 260 height 13
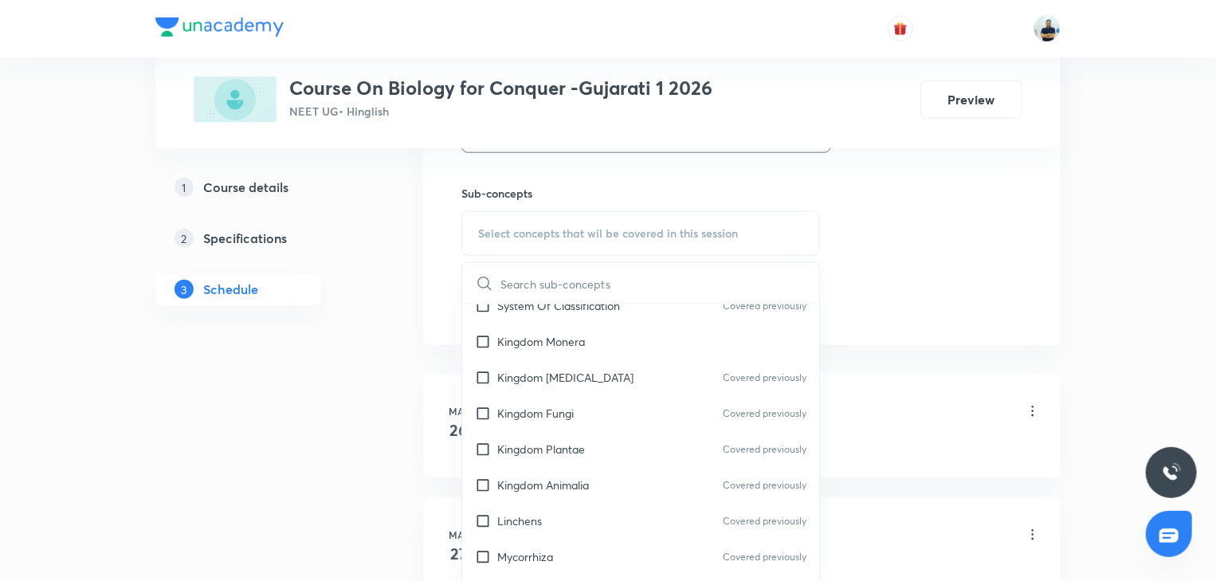
scroll to position [446, 0]
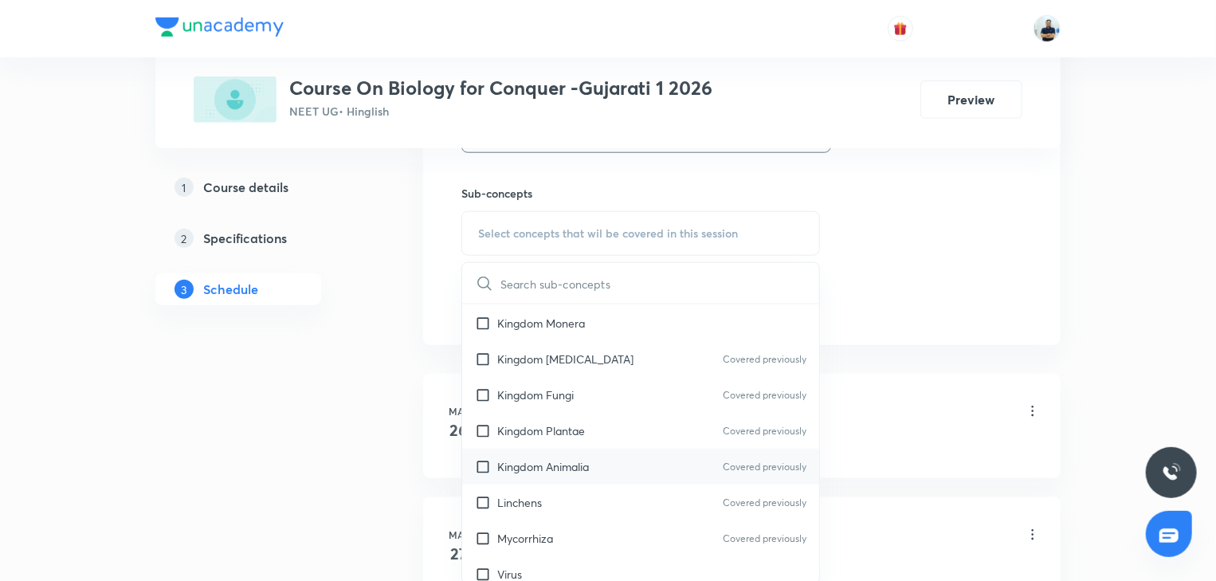
click at [488, 472] on input "checkbox" at bounding box center [486, 466] width 22 height 17
checkbox input "true"
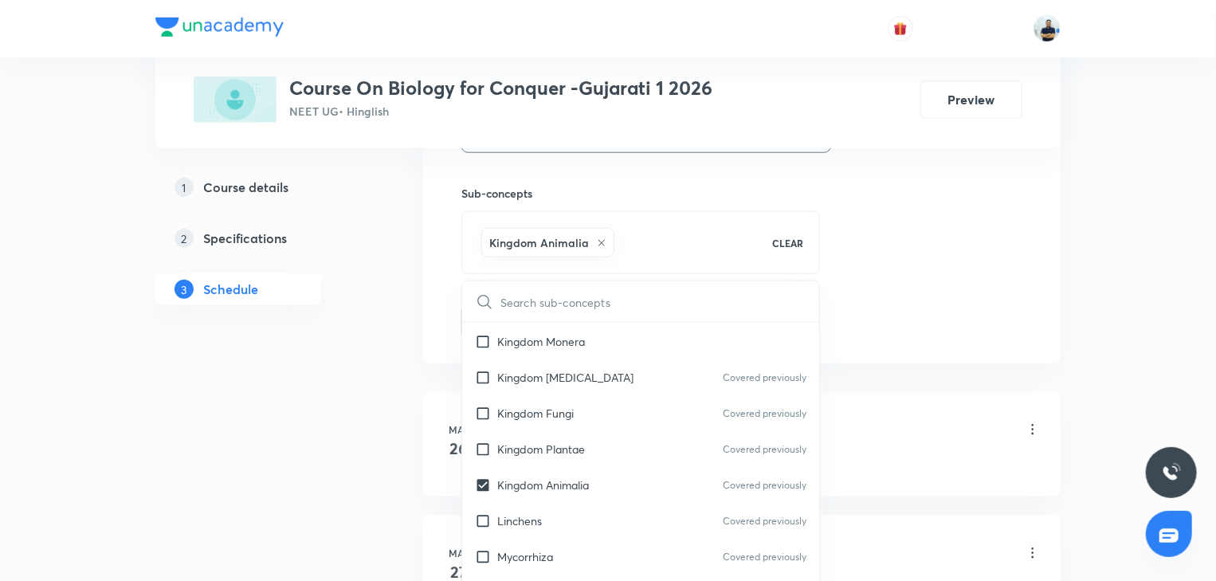
click at [893, 408] on li "[DATE] Biotechnology -1 Lesson 1 • 2:25 PM • 50 min • Room 106 Kingdom Plantae" at bounding box center [742, 444] width 638 height 104
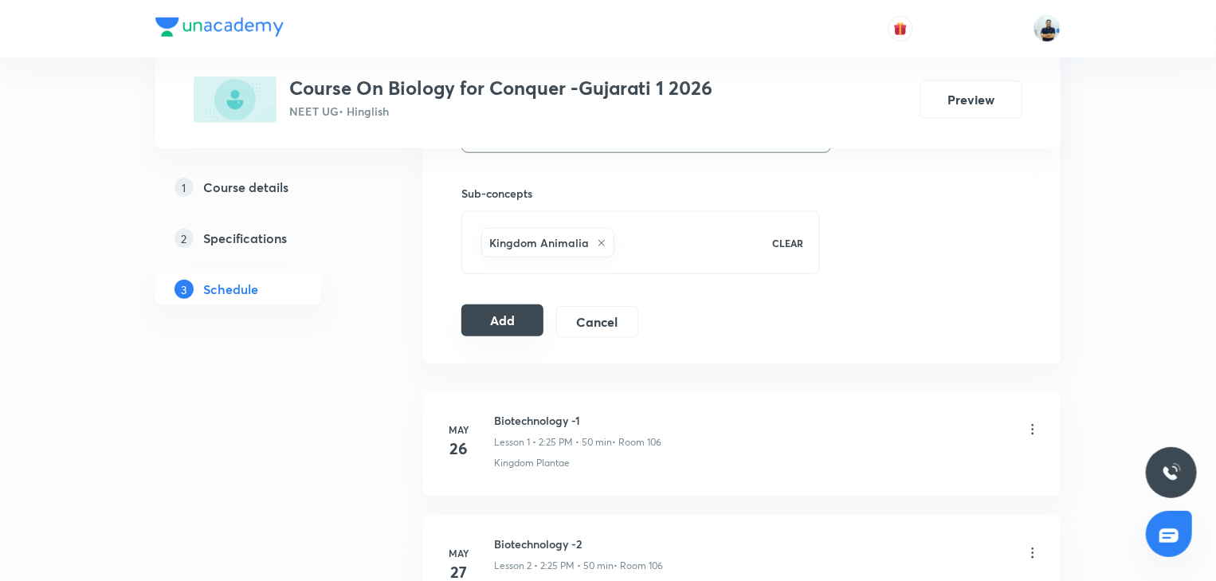
click at [496, 320] on button "Add" at bounding box center [503, 321] width 82 height 32
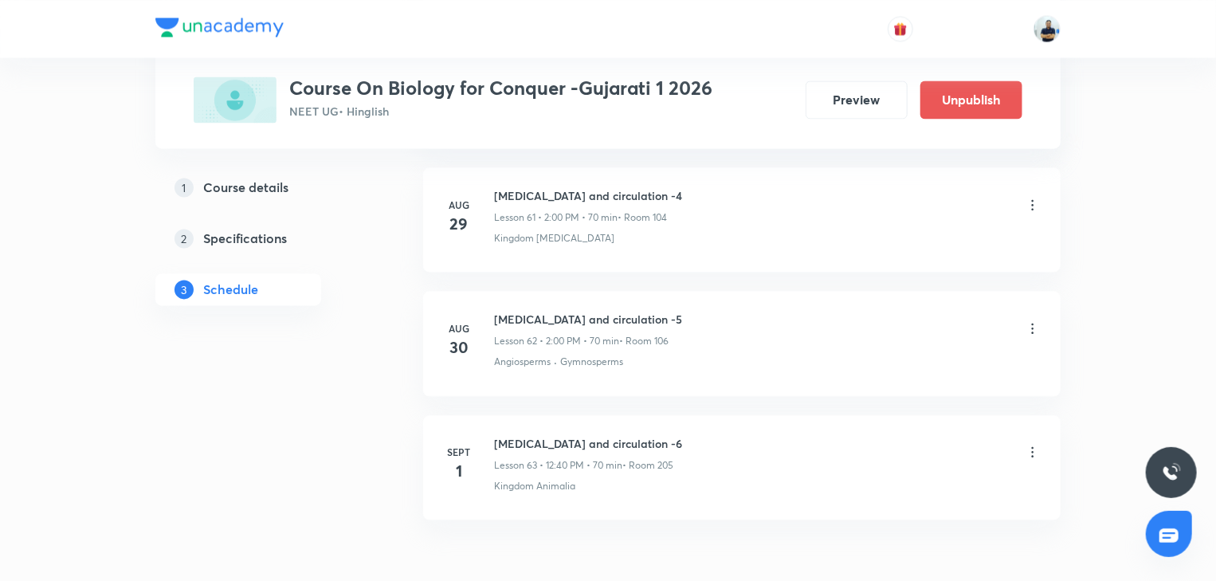
scroll to position [7736, 0]
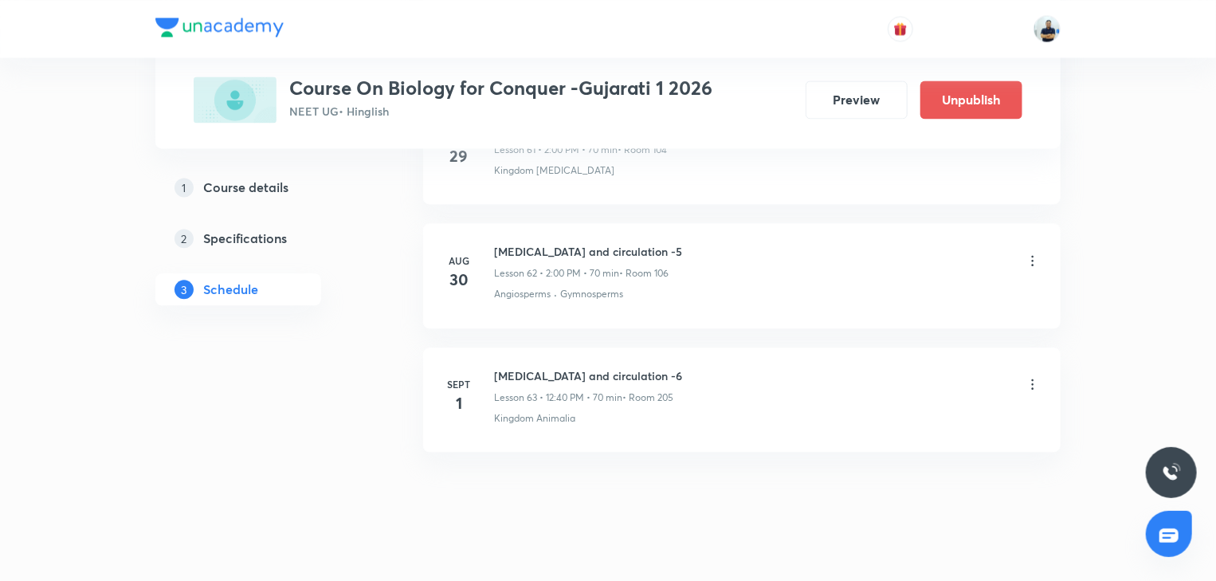
click at [595, 367] on h6 "[MEDICAL_DATA] and circulation -6" at bounding box center [588, 375] width 188 height 17
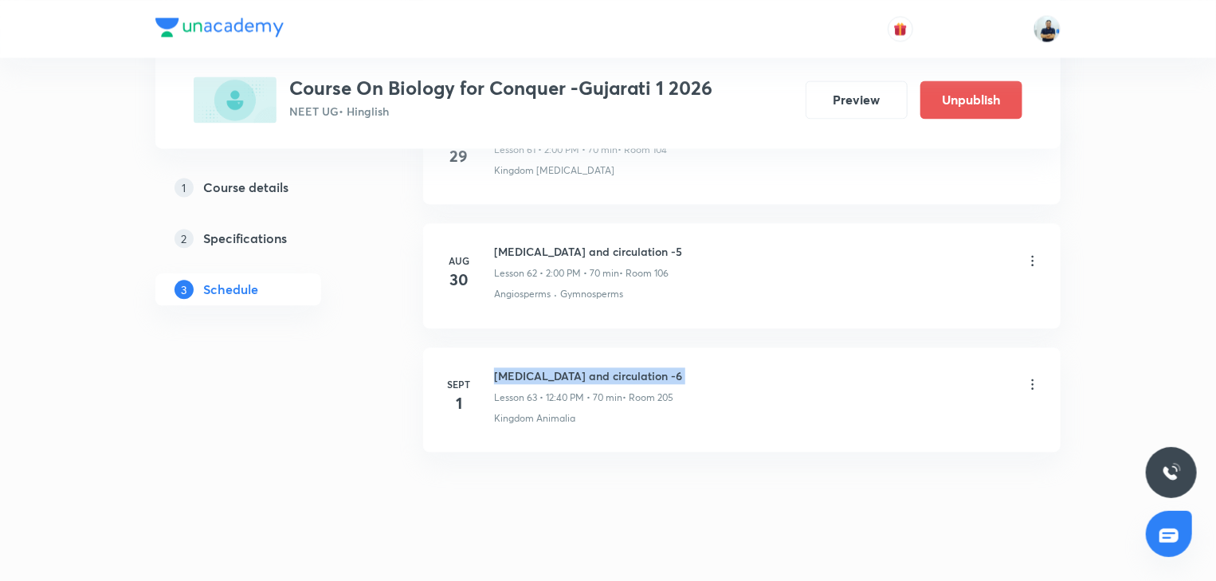
copy h6 "[MEDICAL_DATA] and circulation -6"
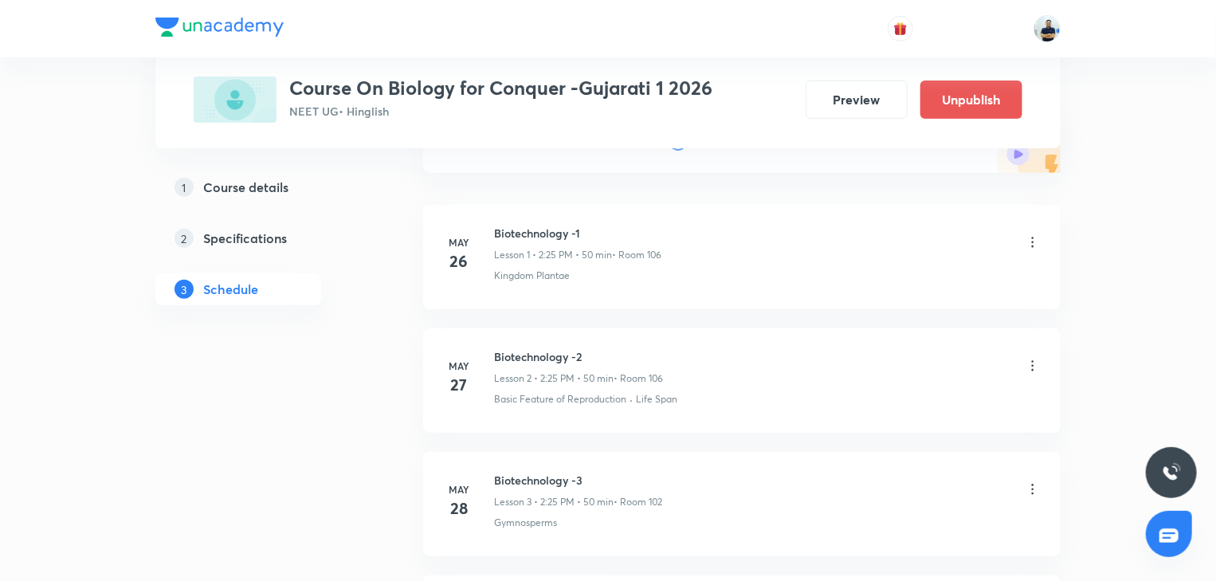
scroll to position [0, 0]
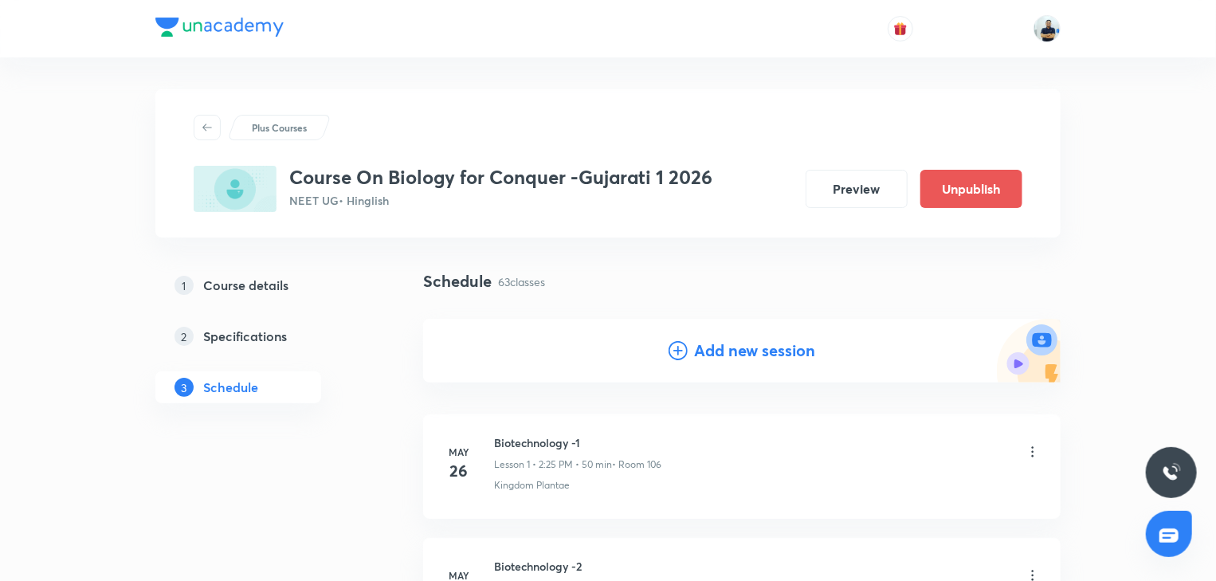
click at [723, 348] on h4 "Add new session" at bounding box center [754, 351] width 121 height 24
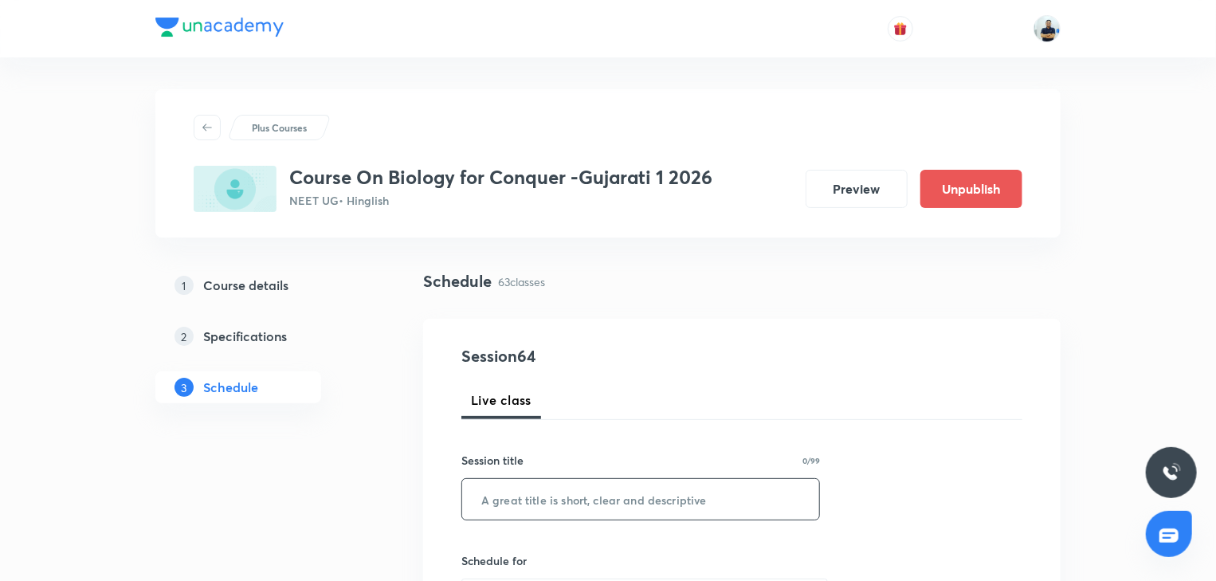
click at [629, 483] on input "text" at bounding box center [640, 499] width 357 height 41
paste input "[MEDICAL_DATA] and circulation -6"
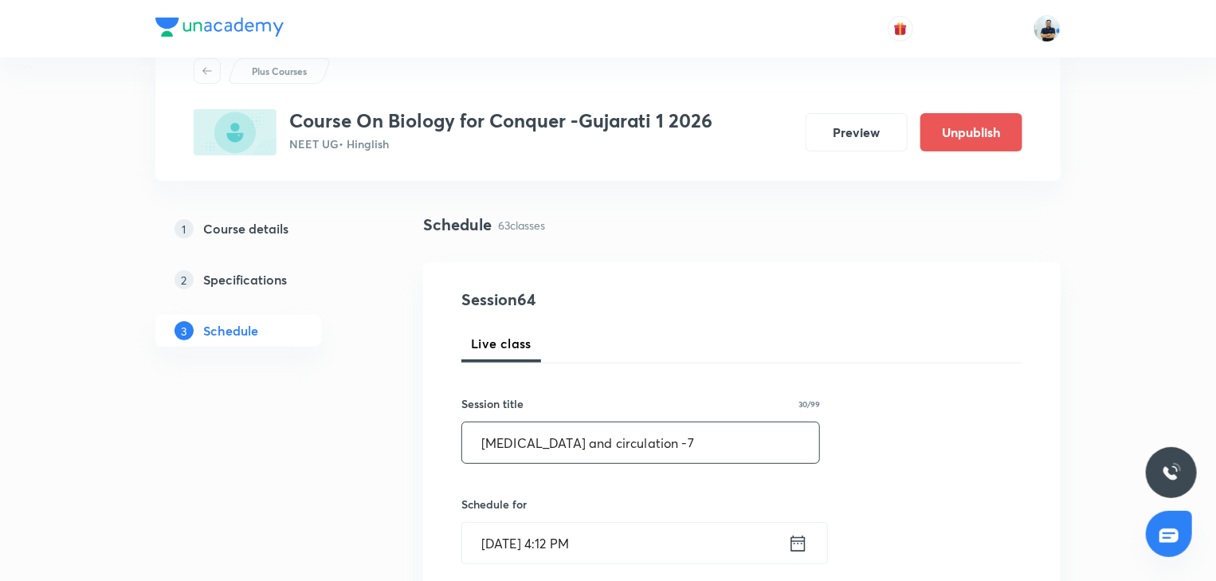
scroll to position [59, 0]
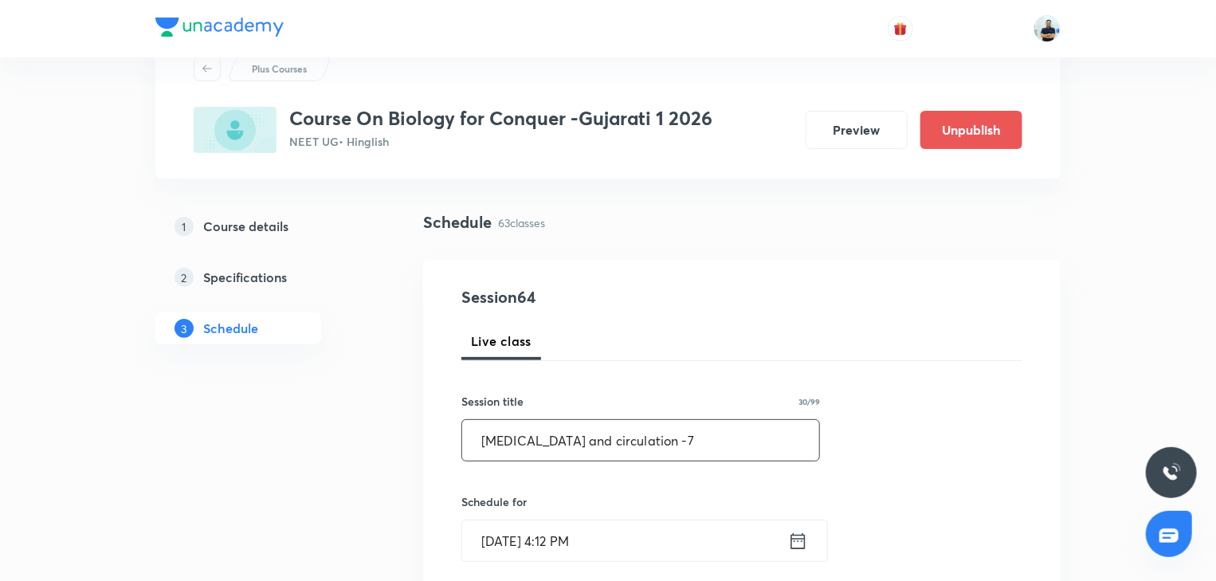
type input "[MEDICAL_DATA] and circulation -7"
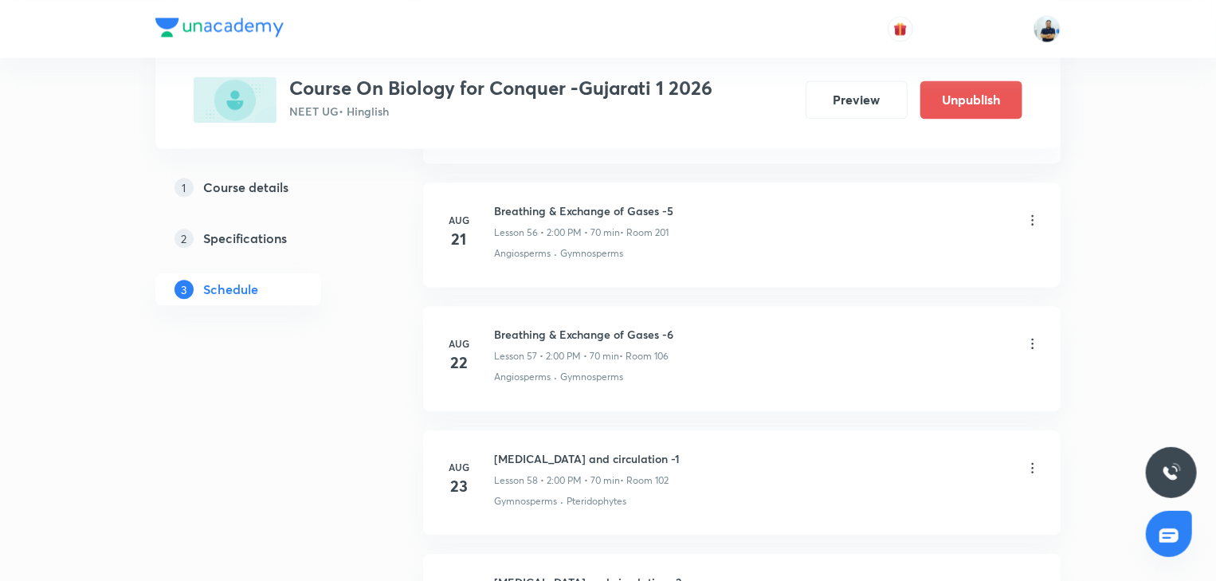
scroll to position [8468, 0]
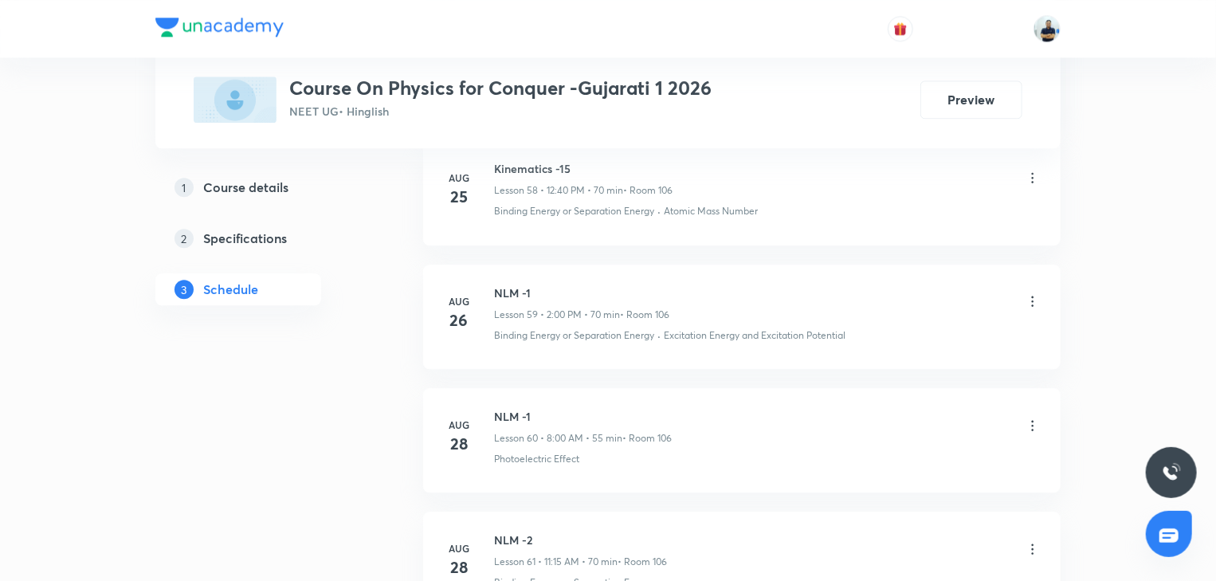
scroll to position [8345, 0]
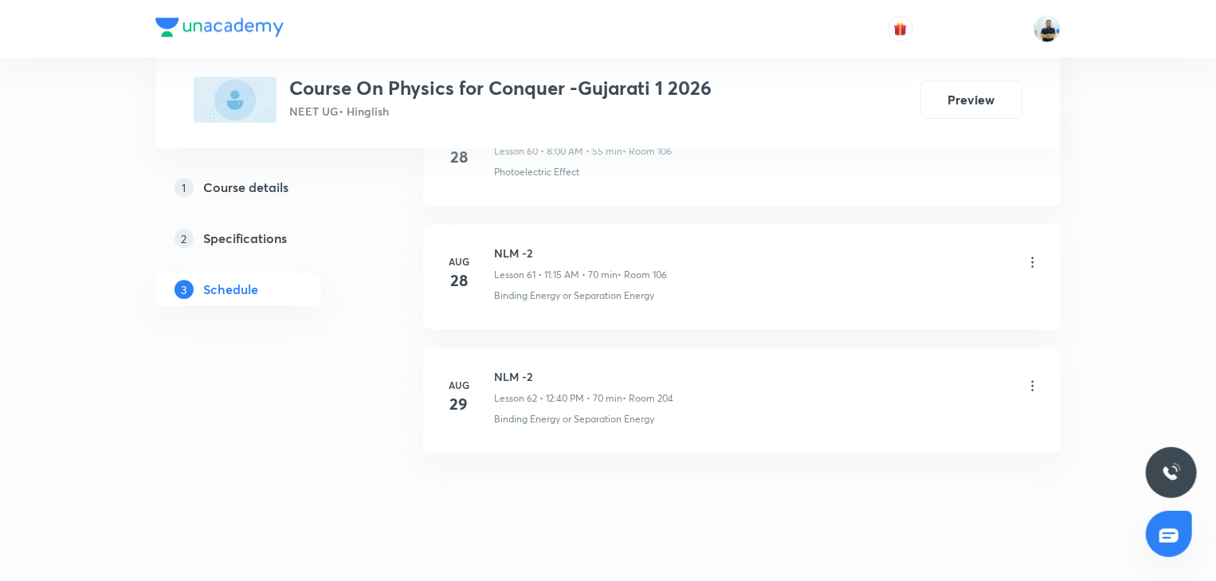
click at [514, 368] on h6 "NLM -2" at bounding box center [583, 376] width 179 height 17
copy h6 "NLM -2"
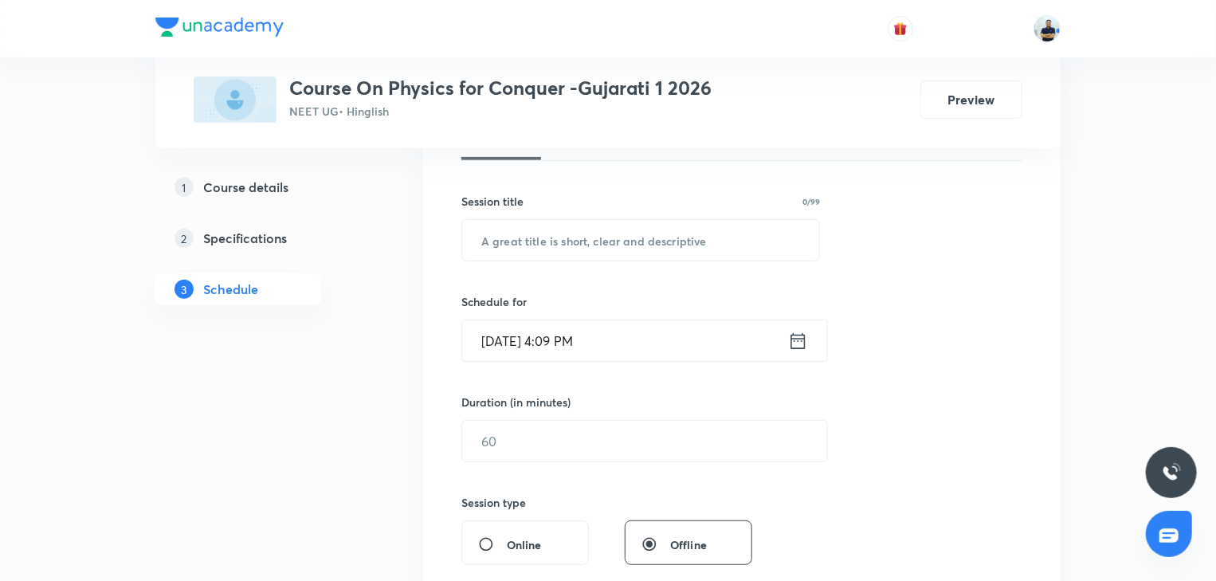
scroll to position [0, 0]
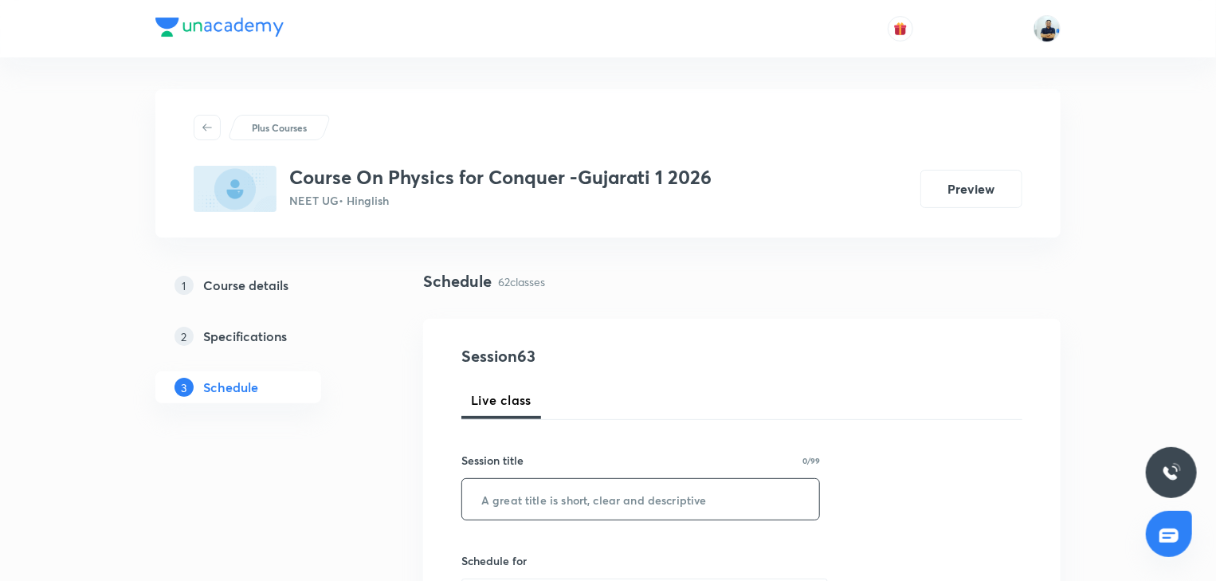
click at [586, 483] on input "text" at bounding box center [640, 499] width 357 height 41
paste input "NLM -2"
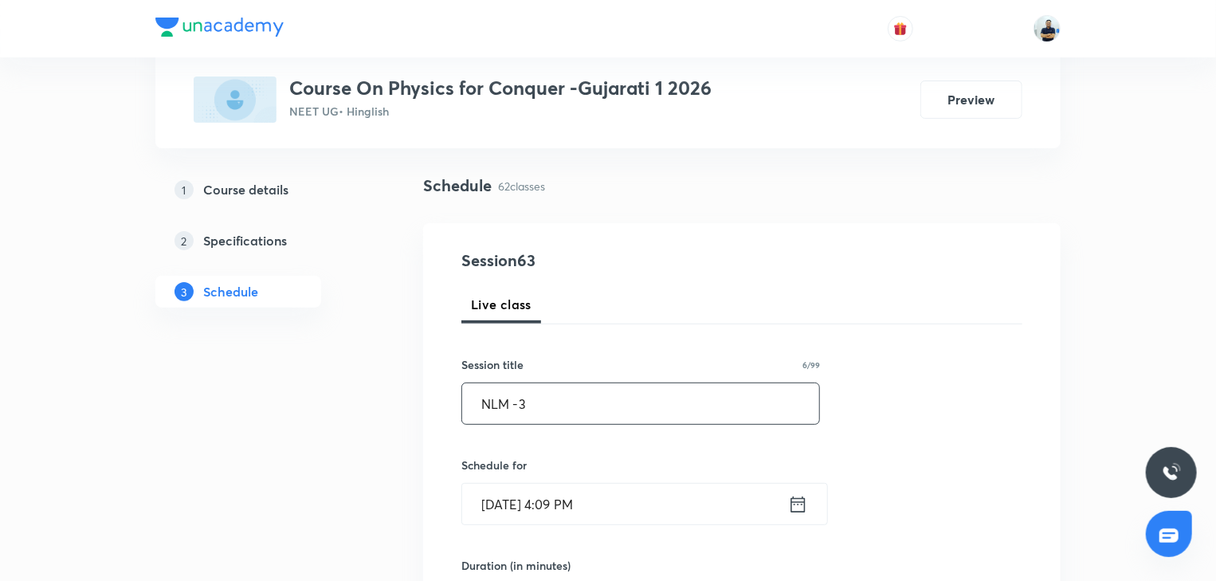
scroll to position [104, 0]
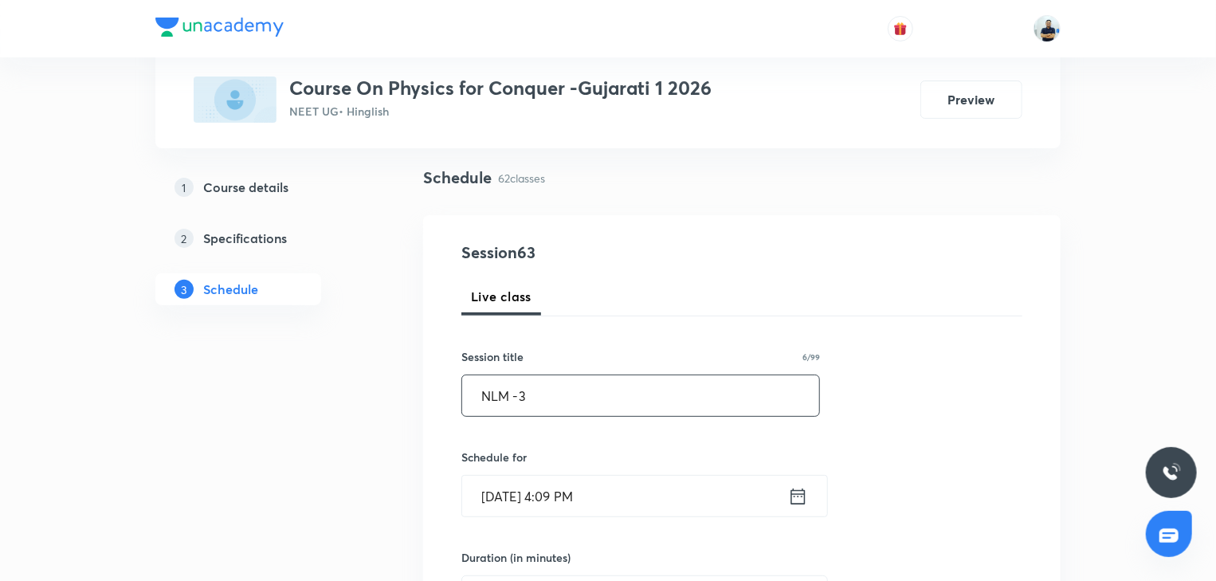
type input "NLM -3"
click at [545, 483] on input "[DATE] 4:09 PM" at bounding box center [625, 496] width 326 height 41
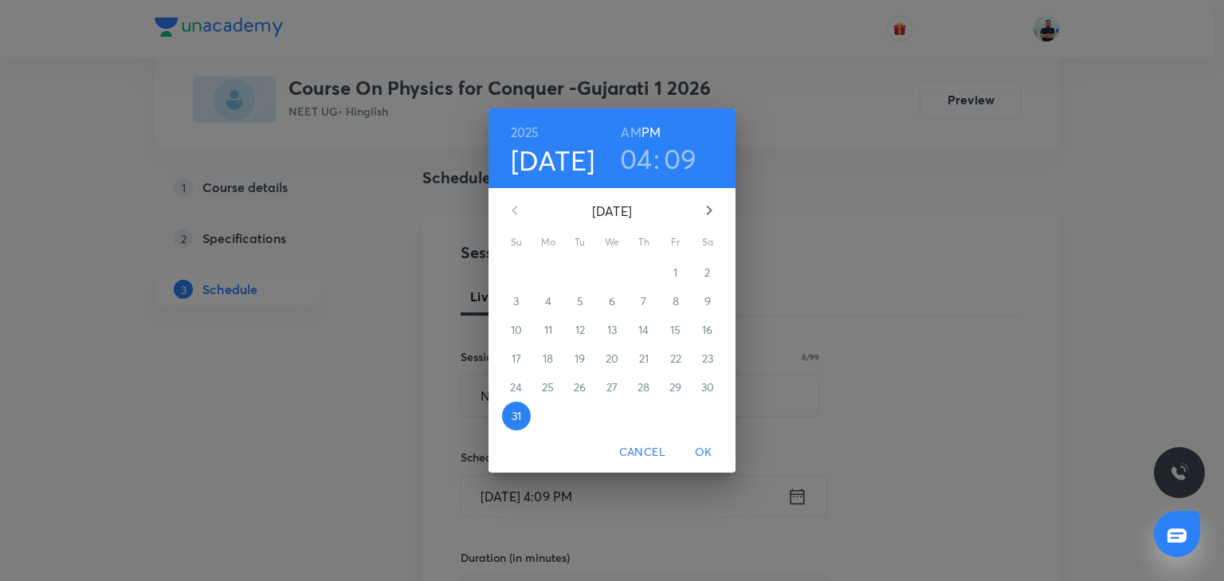
click at [709, 220] on icon "button" at bounding box center [709, 210] width 19 height 19
click at [553, 275] on span "1" at bounding box center [548, 273] width 29 height 16
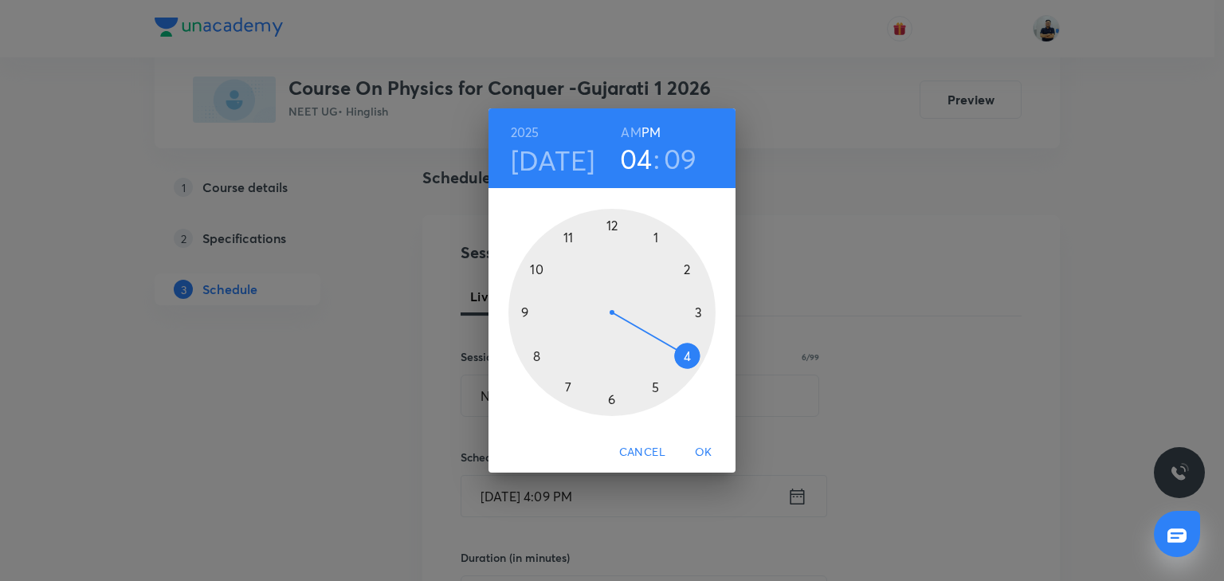
click at [686, 273] on div at bounding box center [612, 312] width 207 height 207
click at [612, 218] on div at bounding box center [612, 312] width 207 height 207
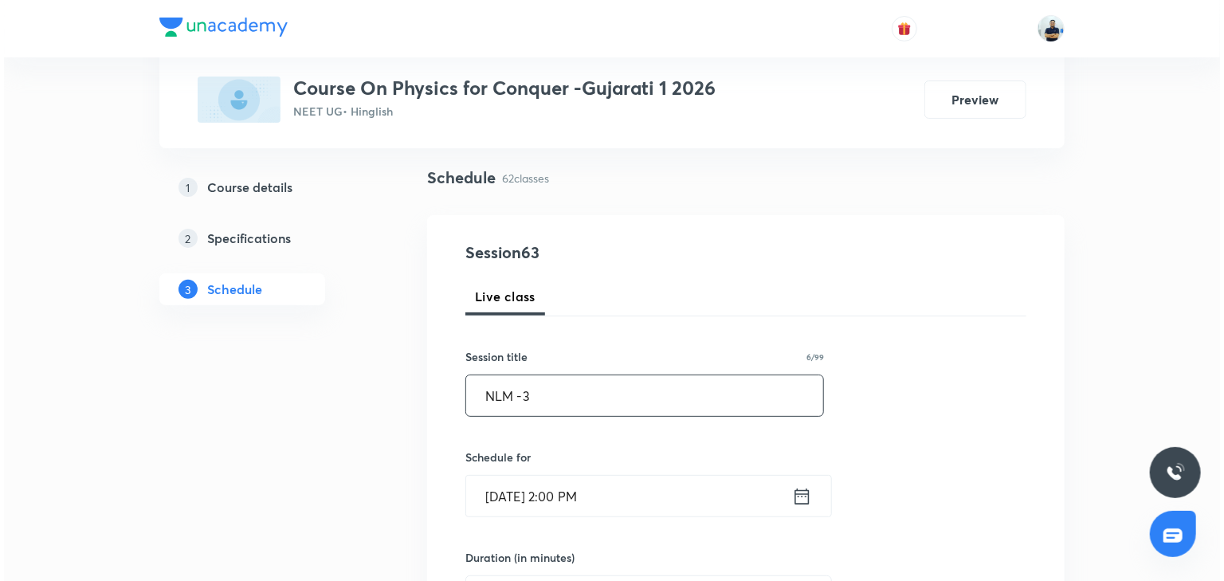
scroll to position [550, 0]
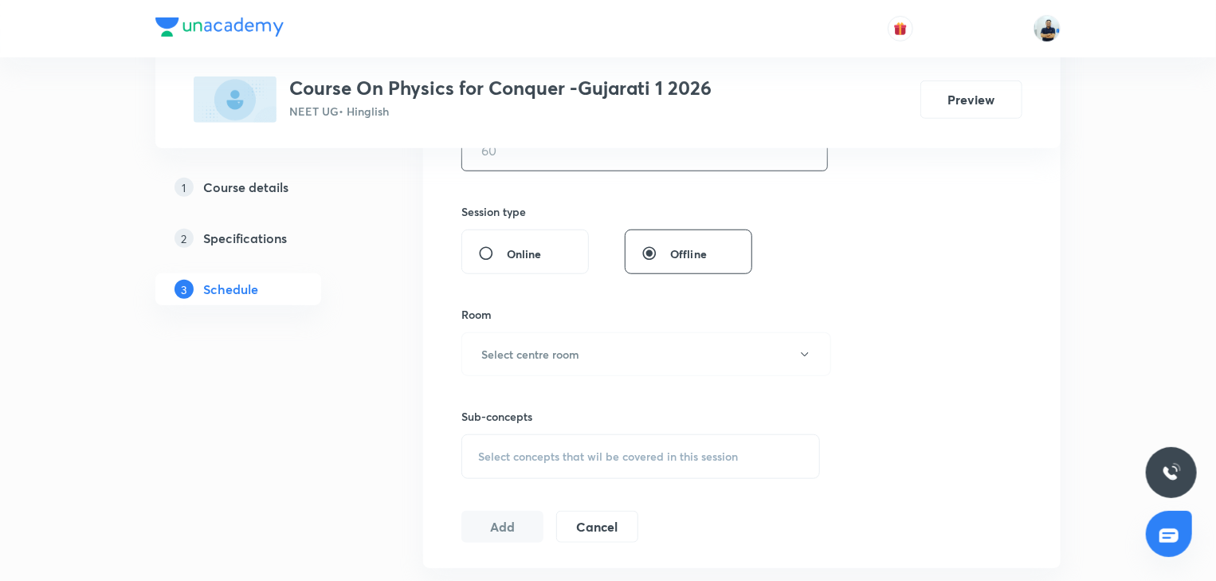
click at [513, 159] on input "text" at bounding box center [644, 150] width 365 height 41
type input "70"
click at [604, 352] on button "Select centre room" at bounding box center [647, 354] width 370 height 44
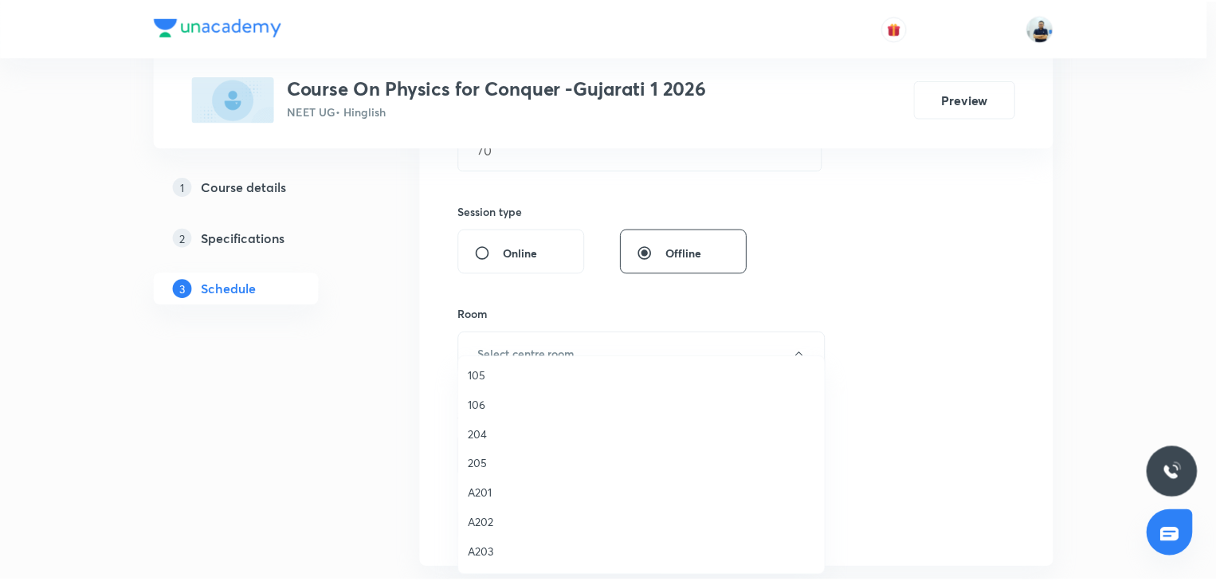
scroll to position [206, 0]
click at [497, 416] on li "106" at bounding box center [646, 408] width 368 height 29
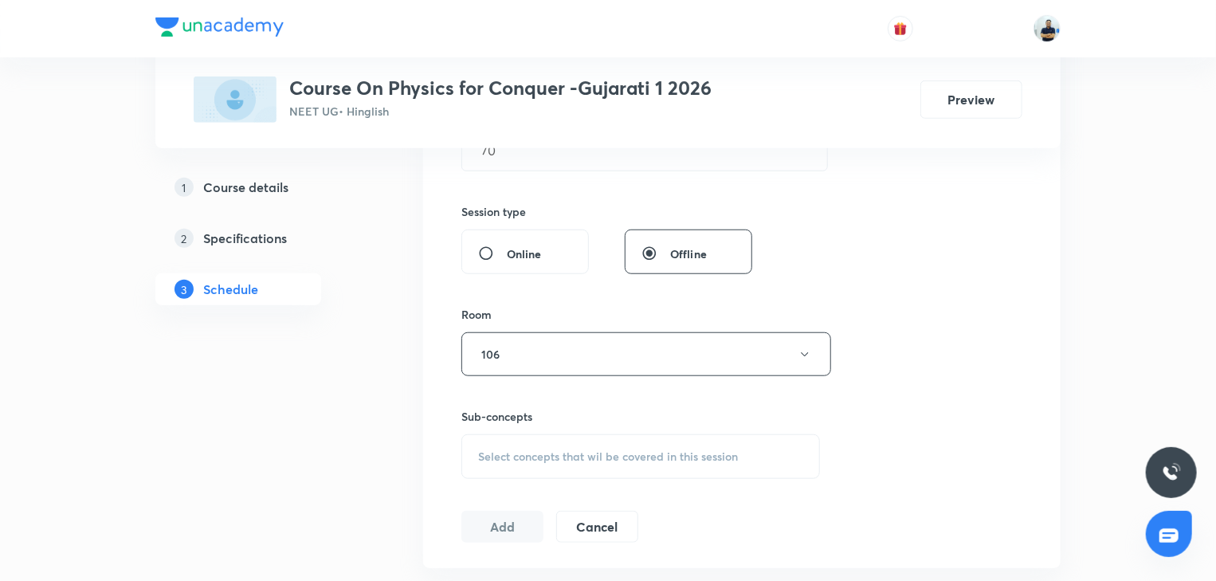
click at [580, 461] on div "Select concepts that wil be covered in this session" at bounding box center [641, 456] width 359 height 45
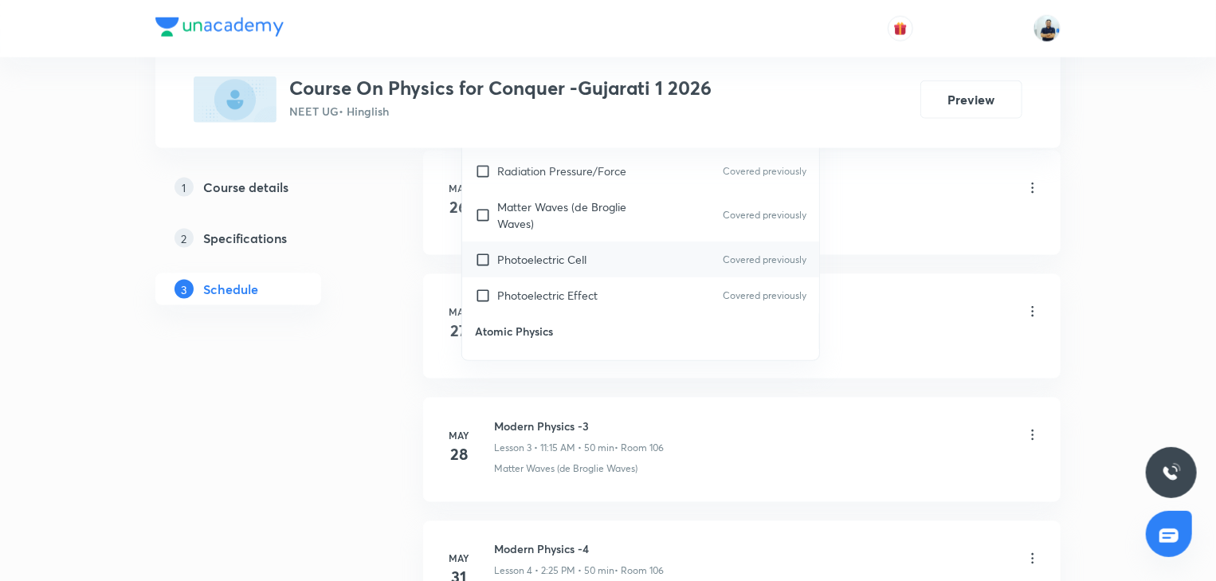
click at [578, 256] on p "Photoelectric Cell" at bounding box center [541, 259] width 89 height 17
checkbox input "true"
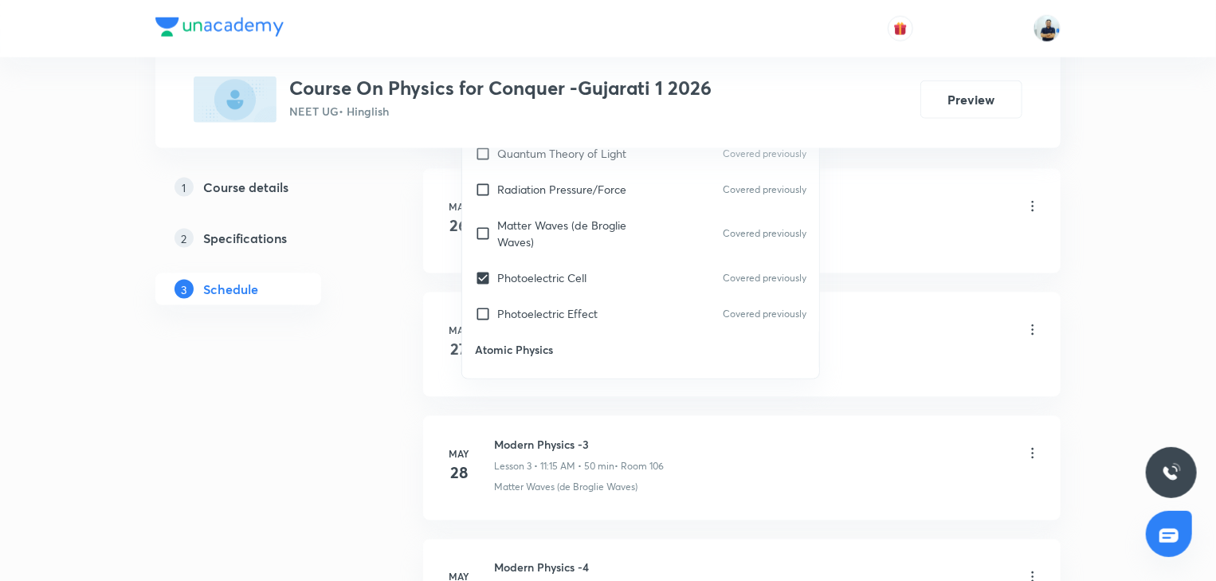
click at [892, 226] on div "Modern Physics -1 Lesson 1 • 11:15 AM • 50 min • Room 106 Nuclear Stability · Q…" at bounding box center [767, 218] width 547 height 58
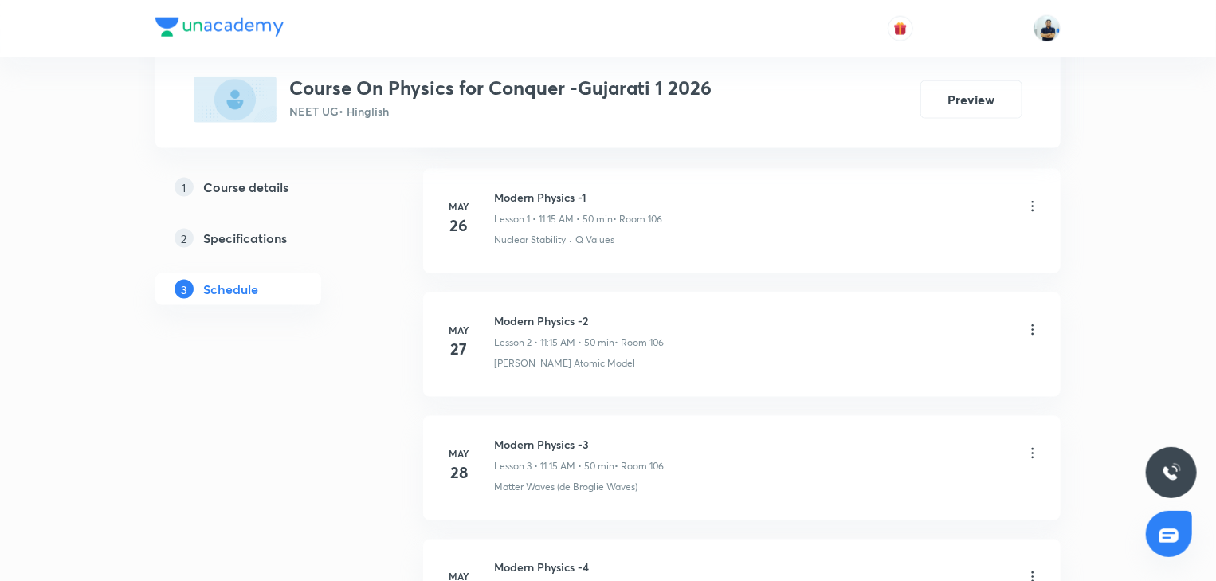
scroll to position [550, 0]
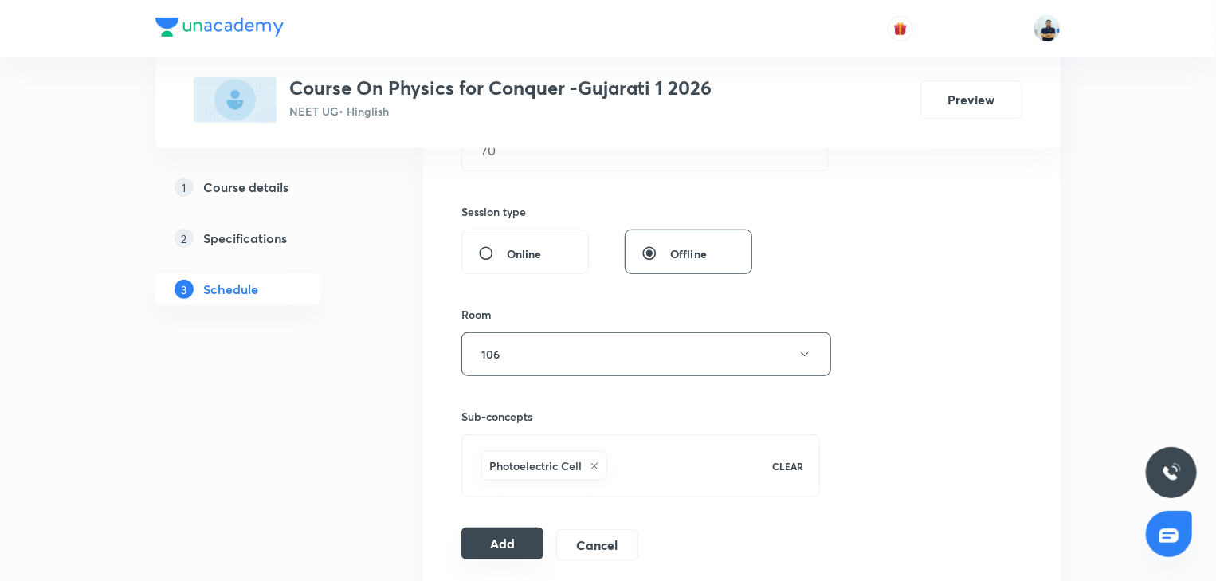
click at [499, 483] on button "Add" at bounding box center [503, 544] width 82 height 32
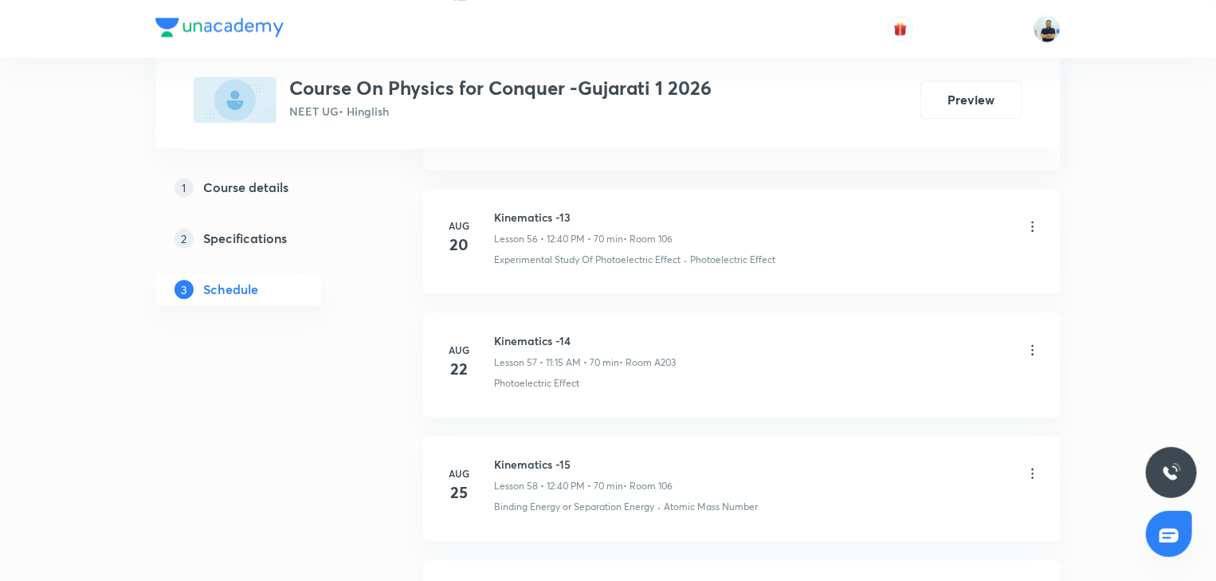
scroll to position [8363, 0]
